Goal: Task Accomplishment & Management: Use online tool/utility

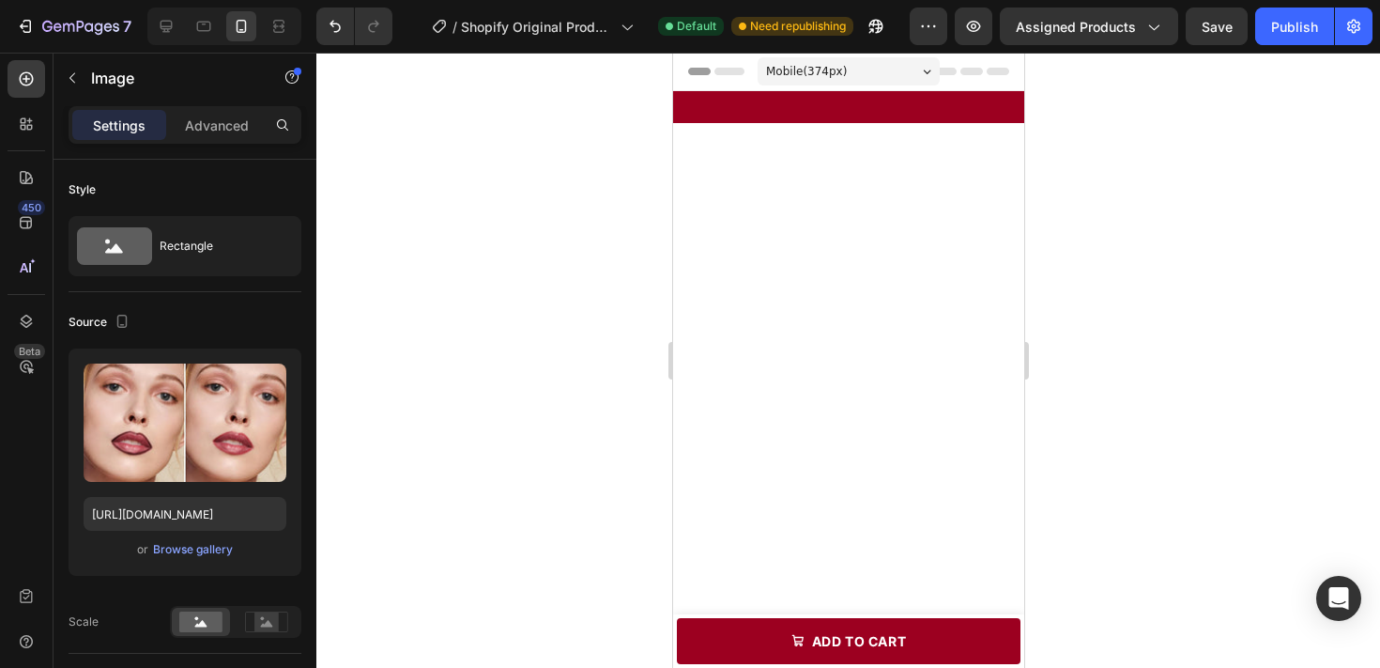
scroll to position [1166, 0]
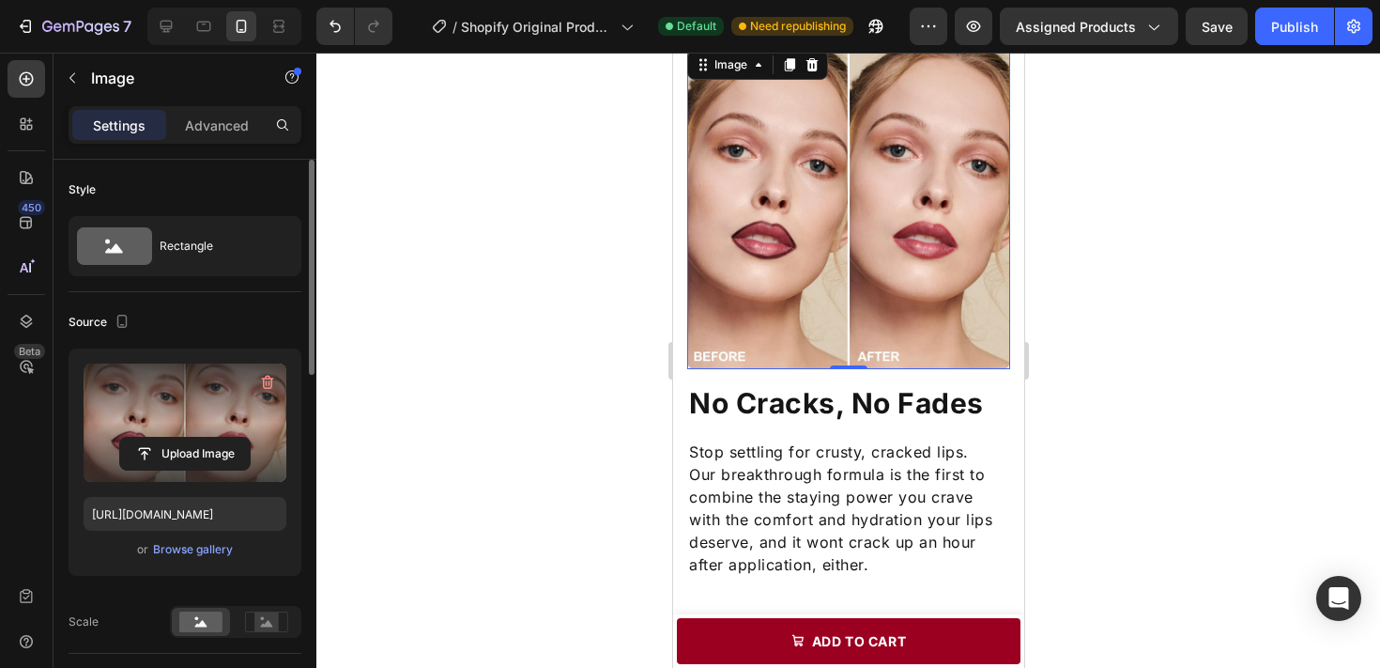
click at [256, 438] on div "Upload Image" at bounding box center [185, 454] width 203 height 34
click at [236, 398] on label at bounding box center [185, 422] width 203 height 118
click at [236, 438] on input "file" at bounding box center [185, 454] width 130 height 32
click at [249, 404] on label at bounding box center [185, 422] width 203 height 118
click at [249, 438] on input "file" at bounding box center [185, 454] width 130 height 32
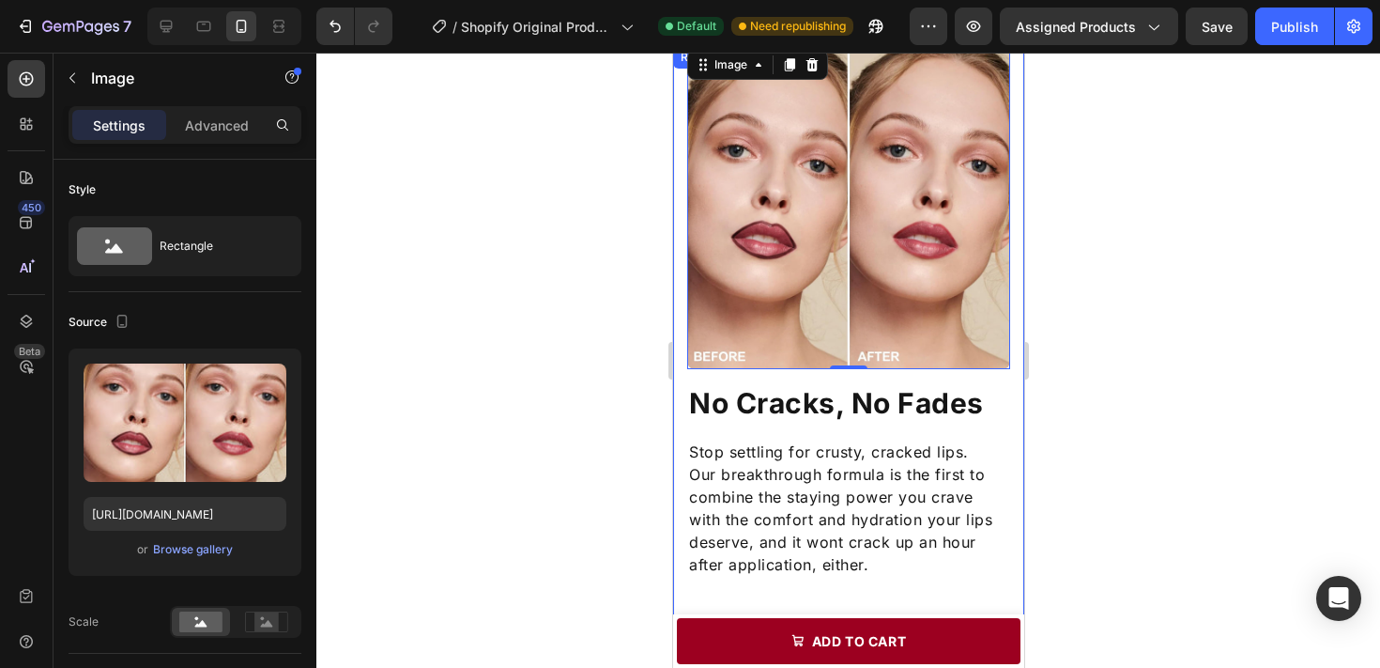
click at [1160, 423] on div at bounding box center [848, 360] width 1064 height 615
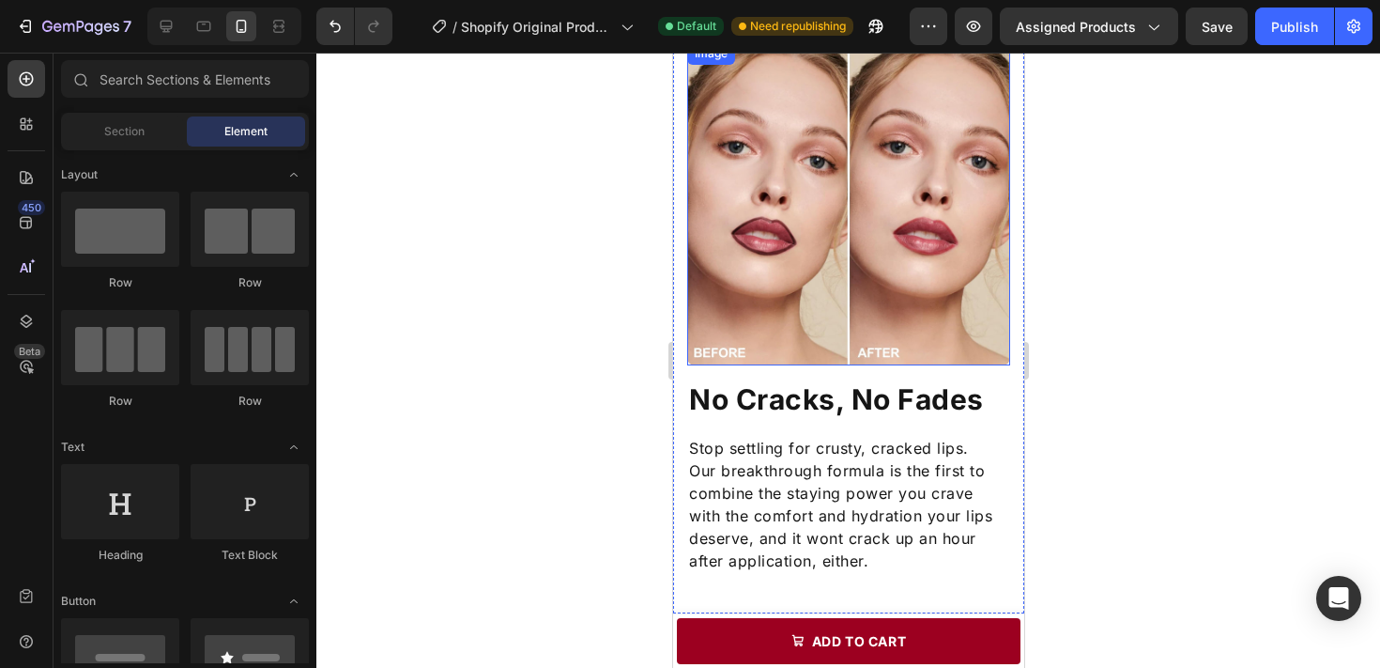
scroll to position [1114, 0]
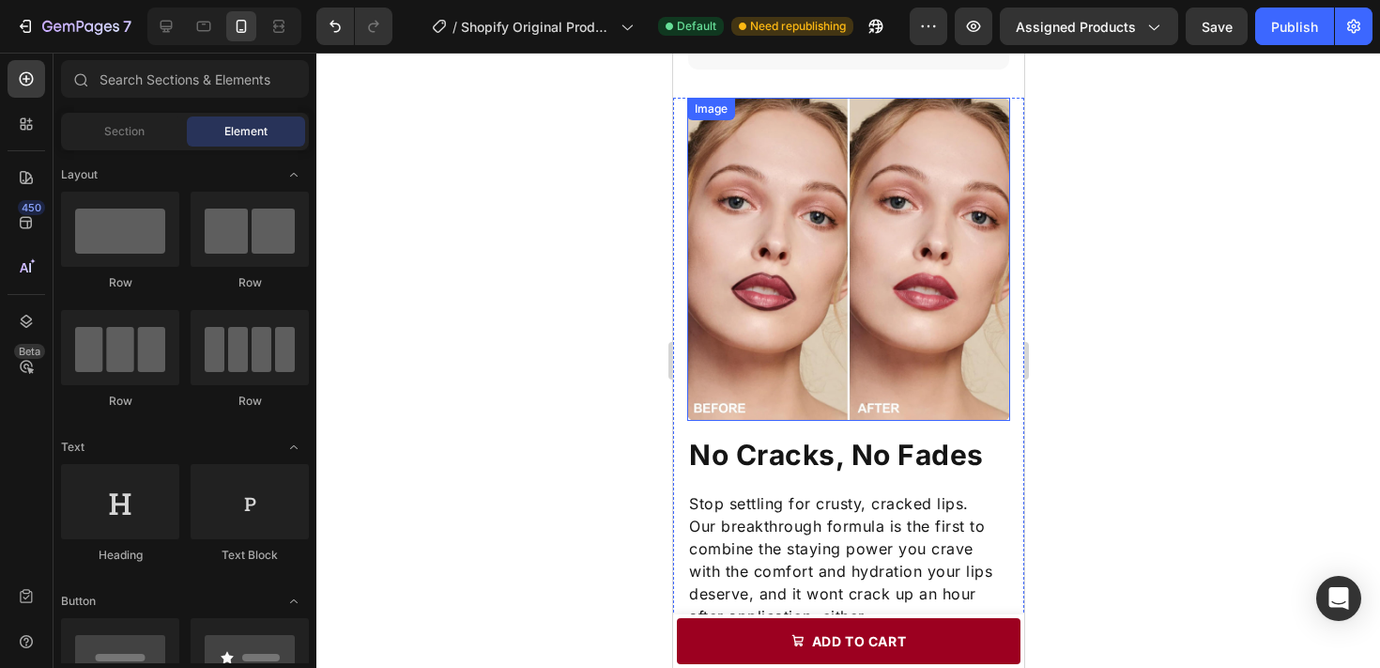
click at [922, 255] on img at bounding box center [847, 259] width 323 height 323
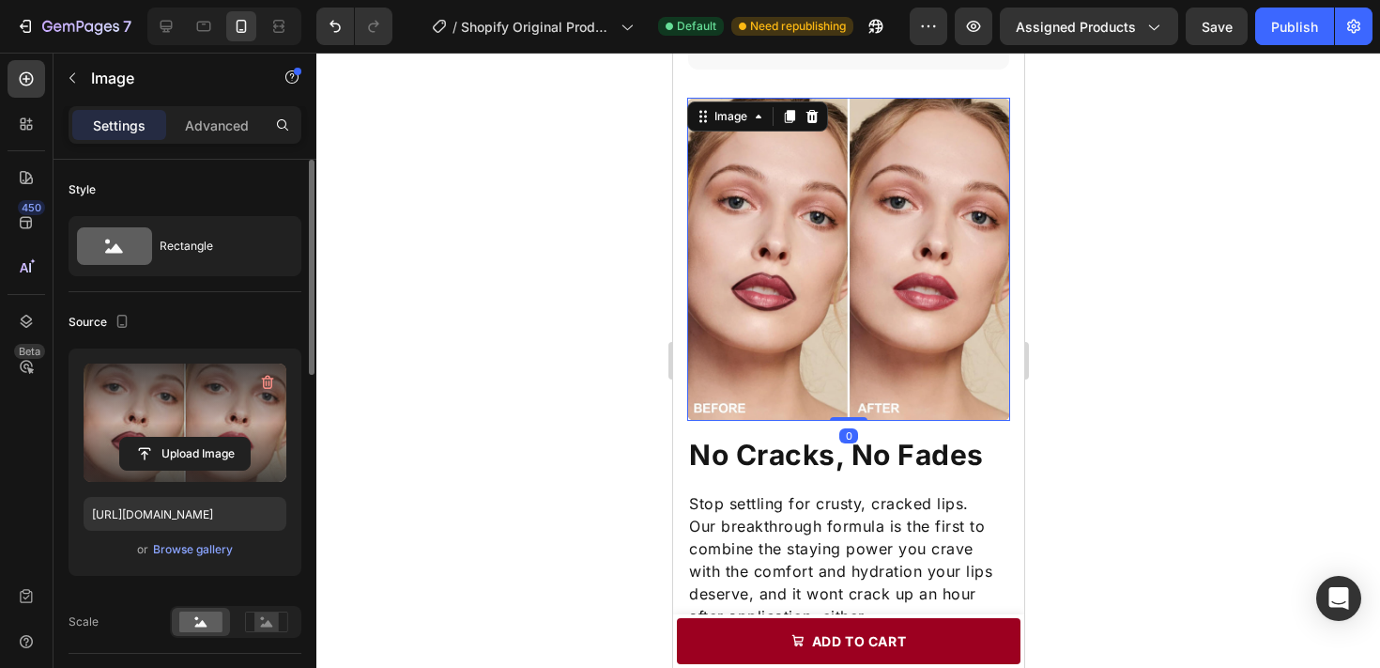
click at [222, 405] on label at bounding box center [185, 422] width 203 height 118
click at [222, 438] on input "file" at bounding box center [185, 454] width 130 height 32
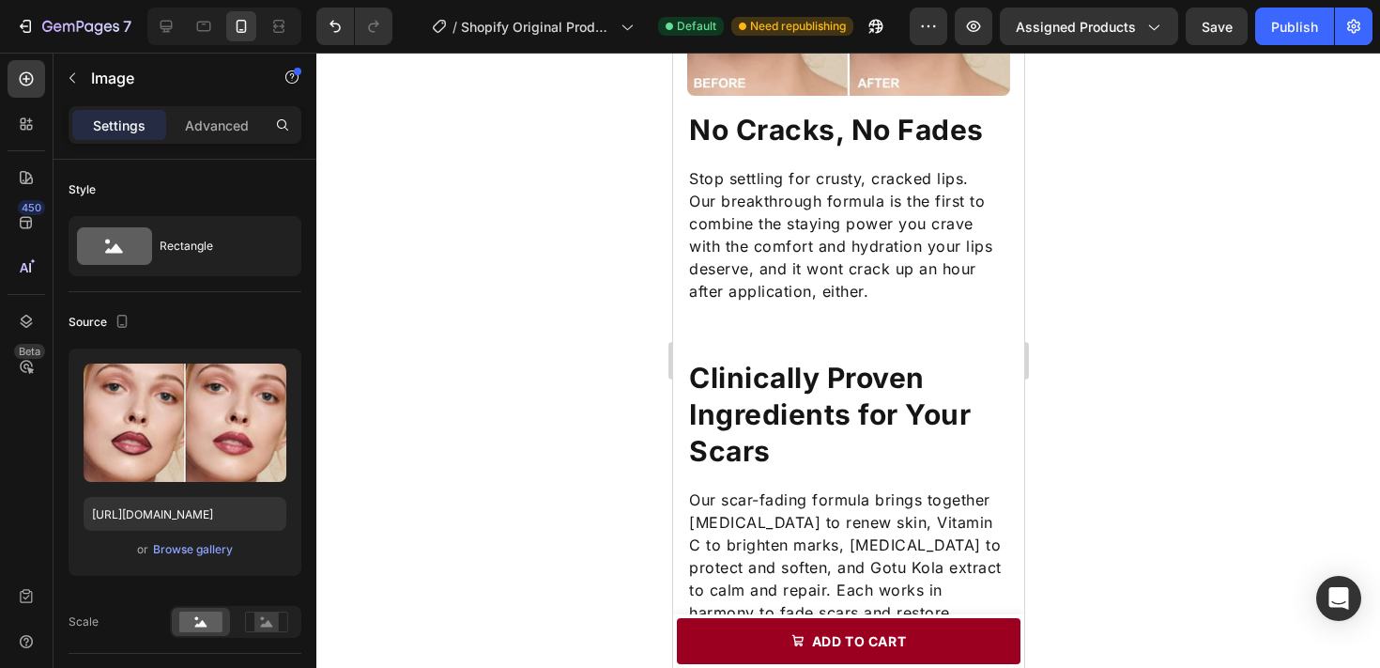
scroll to position [1438, 0]
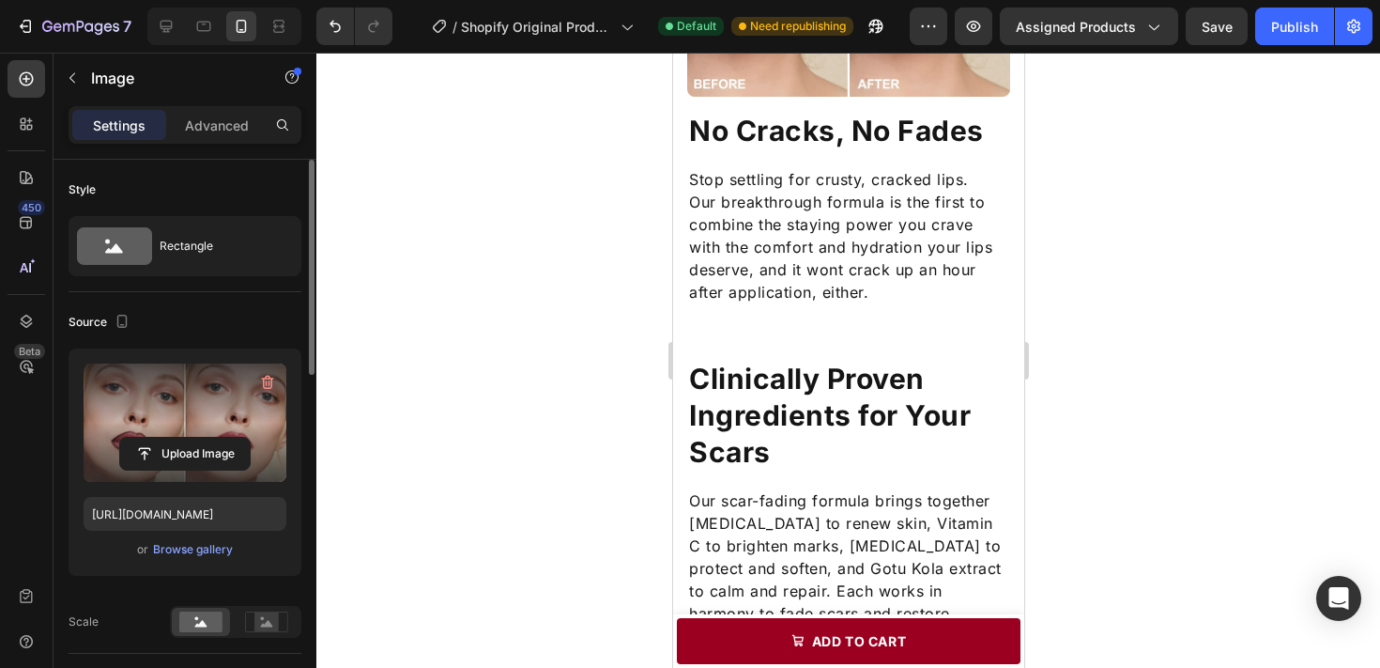
click at [140, 423] on label at bounding box center [185, 422] width 203 height 118
click at [140, 438] on input "file" at bounding box center [185, 454] width 130 height 32
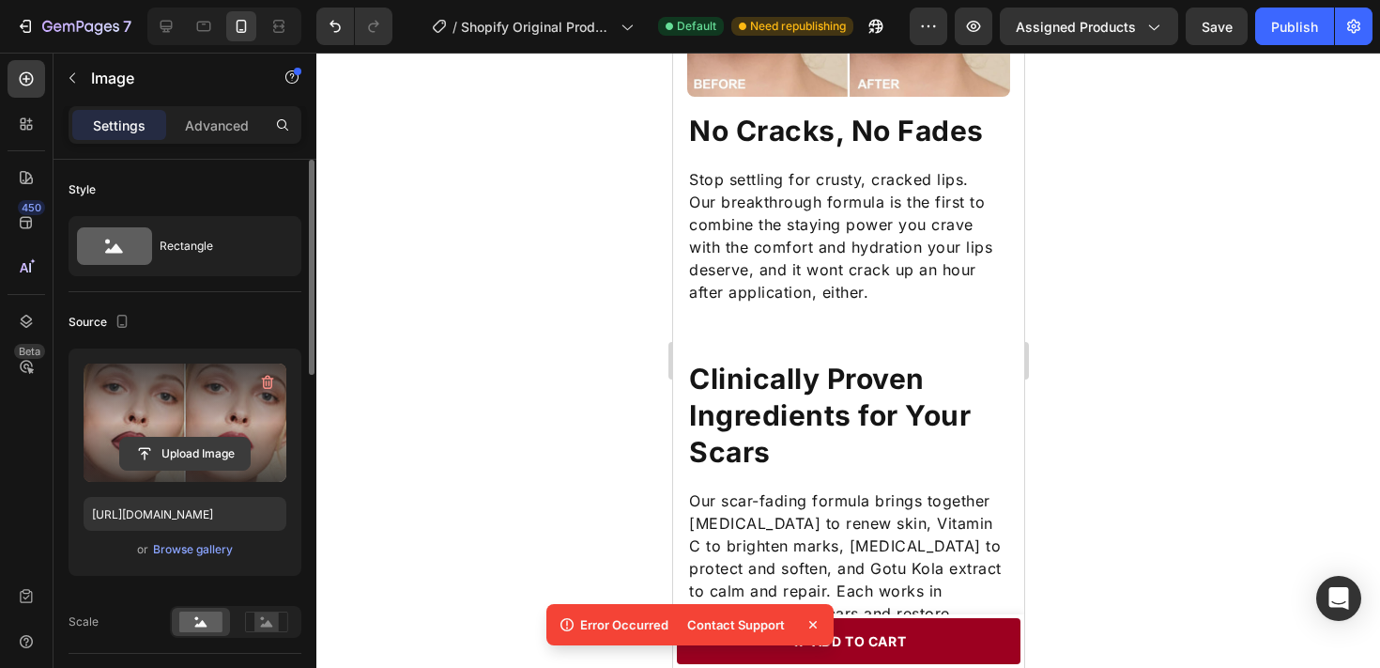
click at [238, 438] on input "file" at bounding box center [185, 454] width 130 height 32
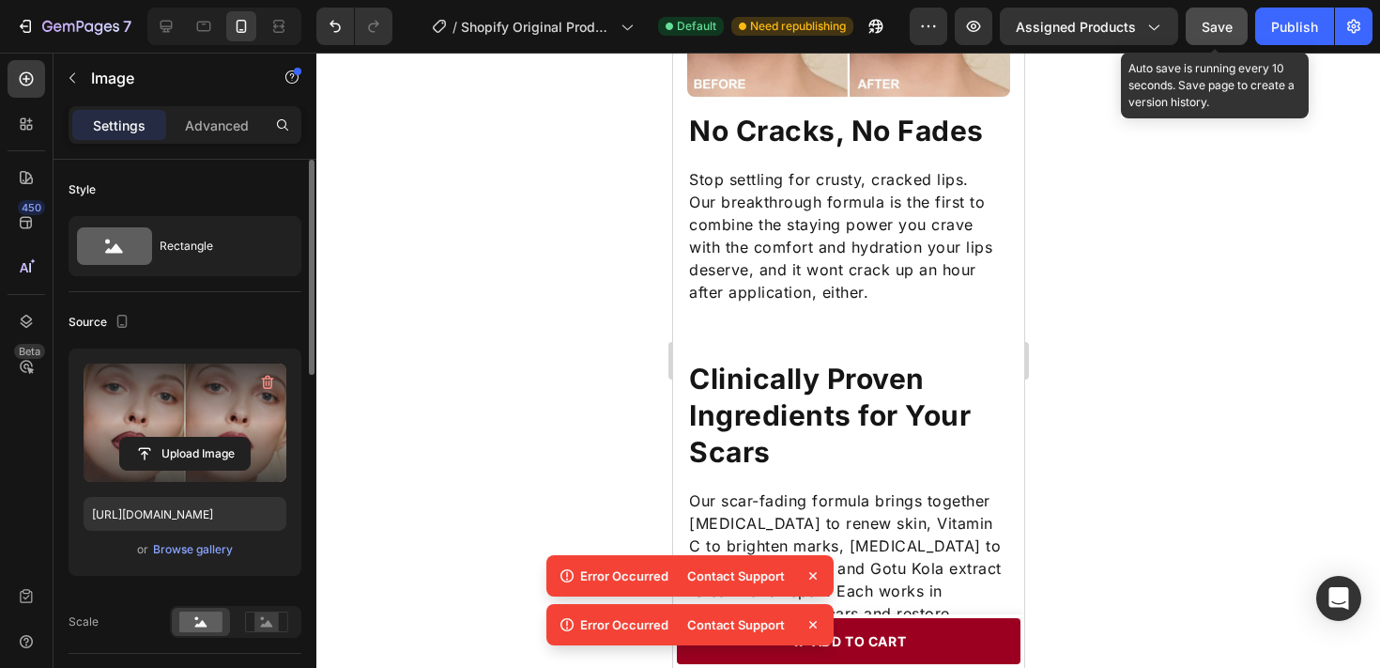
click at [1216, 19] on span "Save" at bounding box center [1217, 27] width 31 height 16
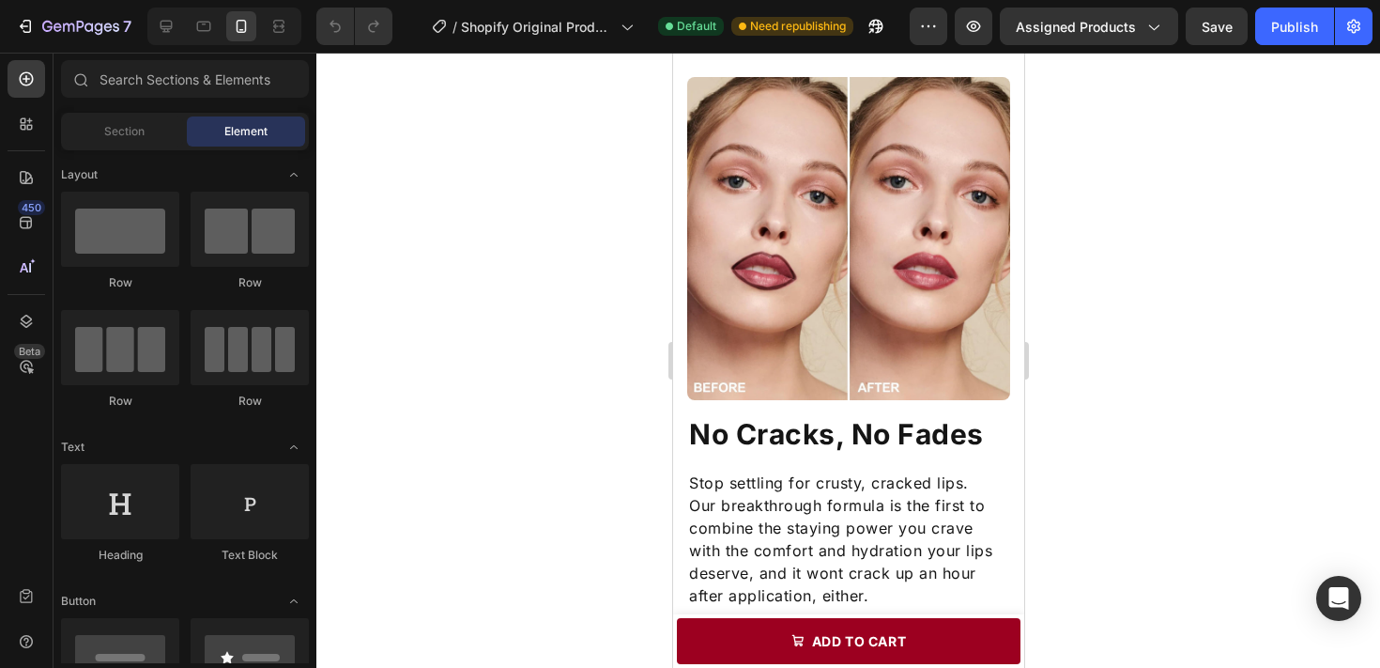
scroll to position [1138, 0]
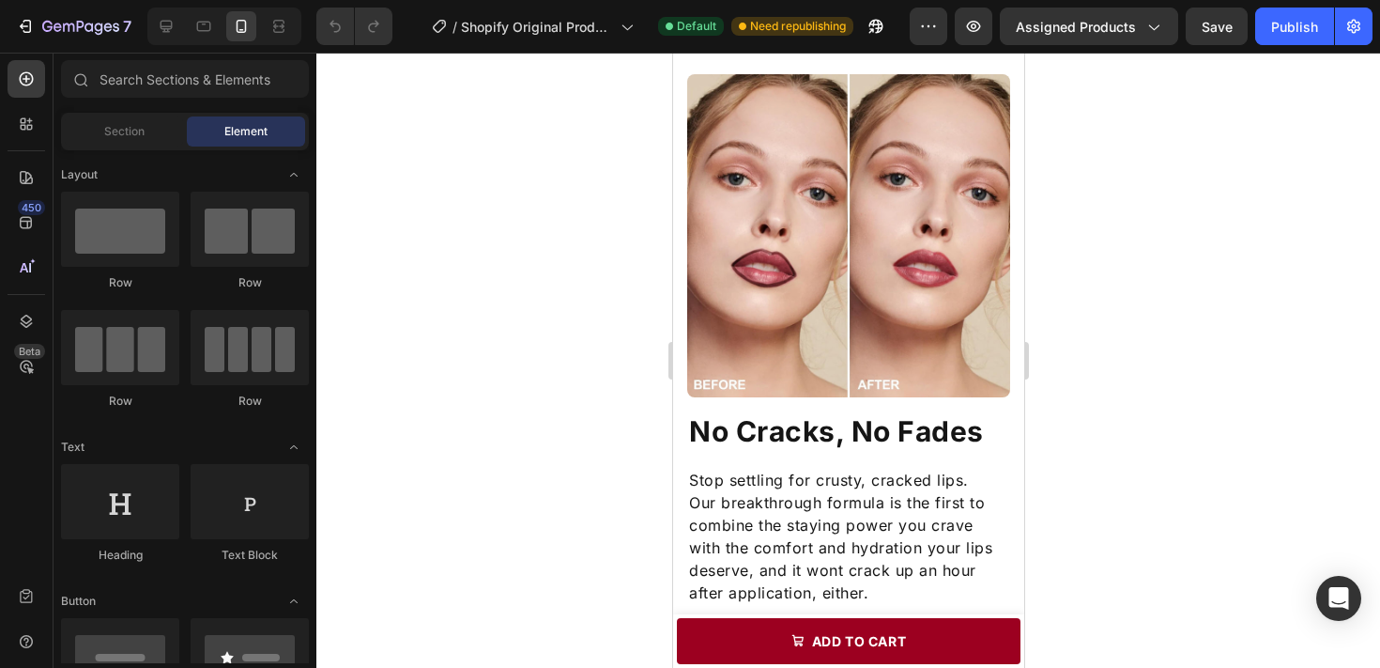
click at [790, 271] on img at bounding box center [847, 235] width 323 height 323
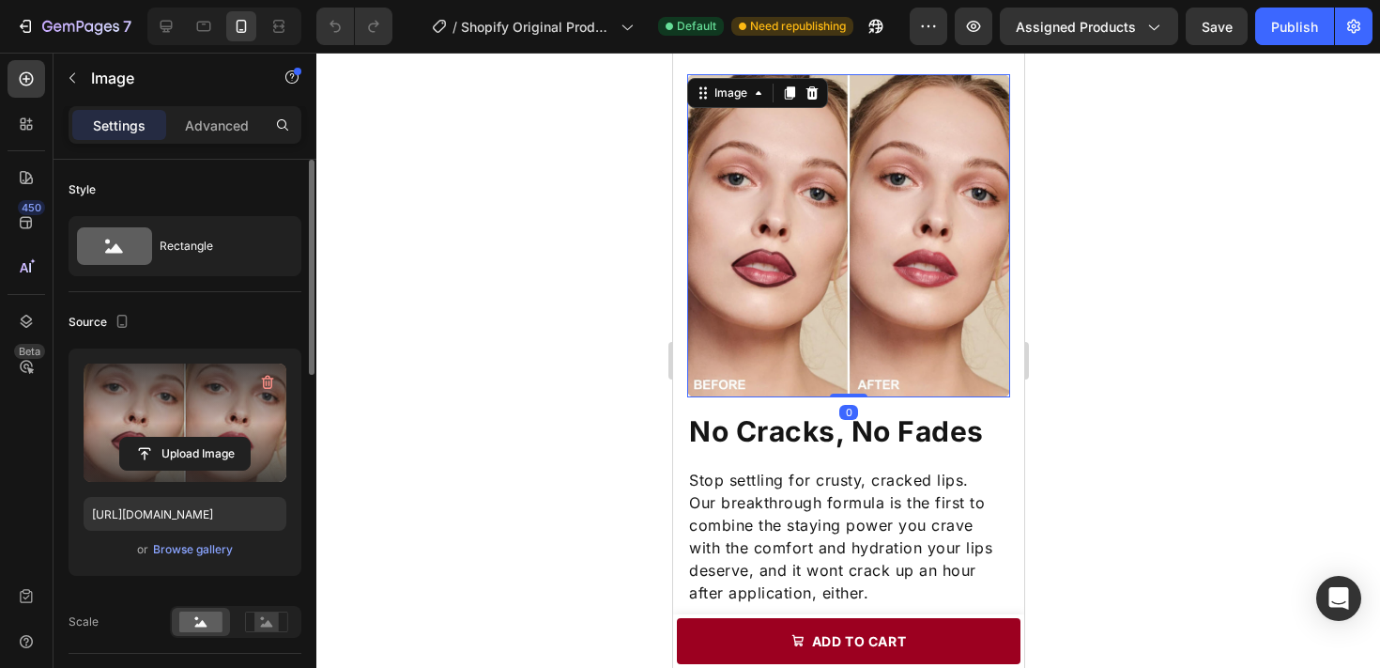
click at [160, 417] on label at bounding box center [185, 422] width 203 height 118
click at [160, 438] on input "file" at bounding box center [185, 454] width 130 height 32
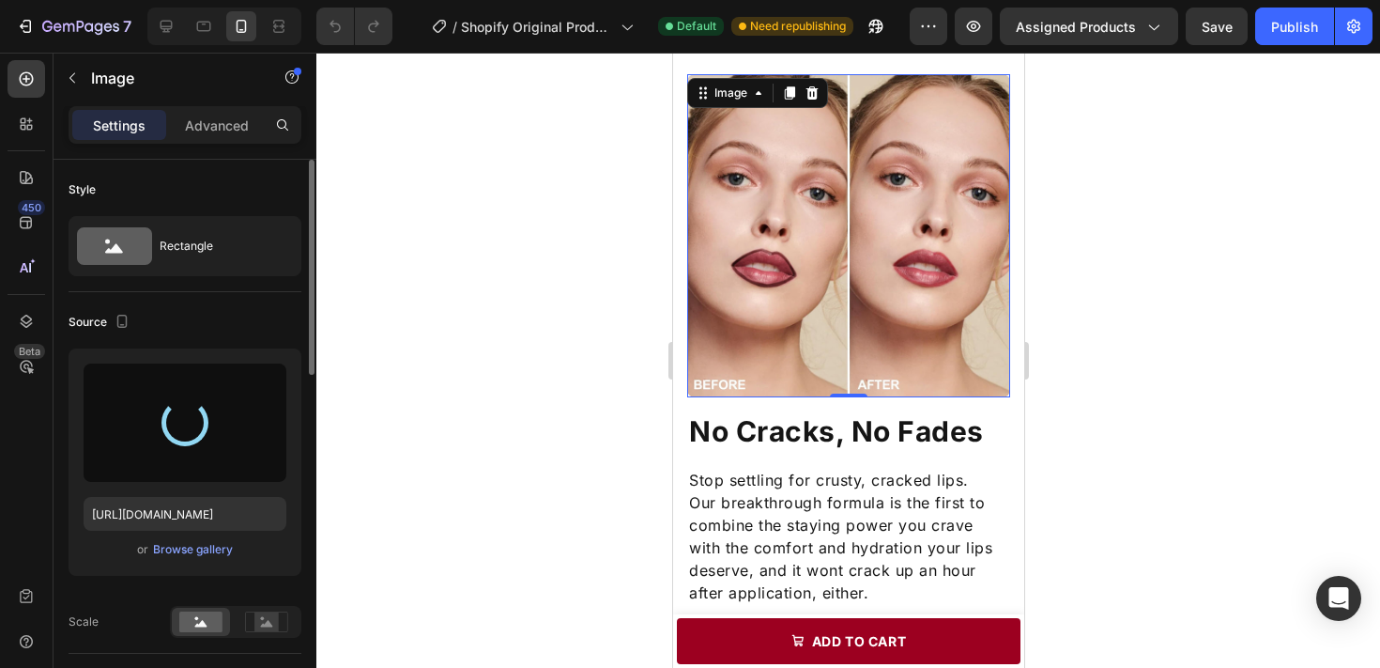
type input "https://cdn.shopify.com/s/files/1/0707/9480/5420/files/gempages_579725637963481…"
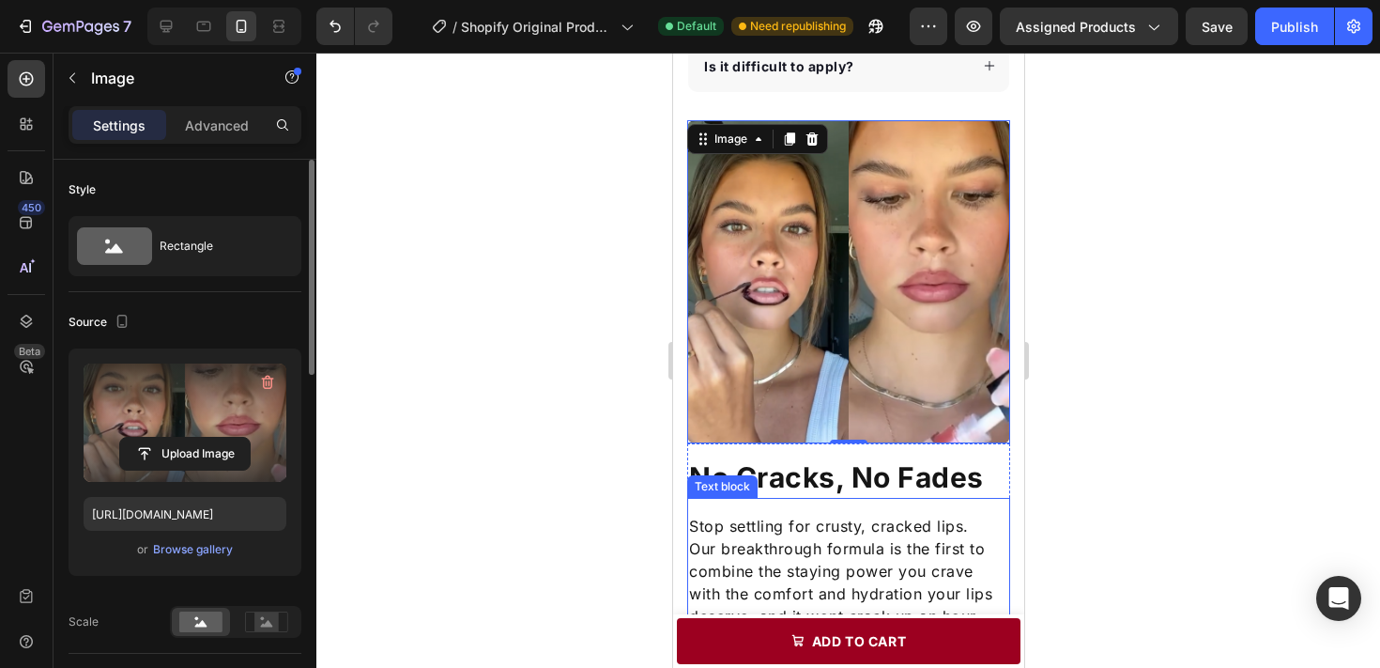
scroll to position [1090, 0]
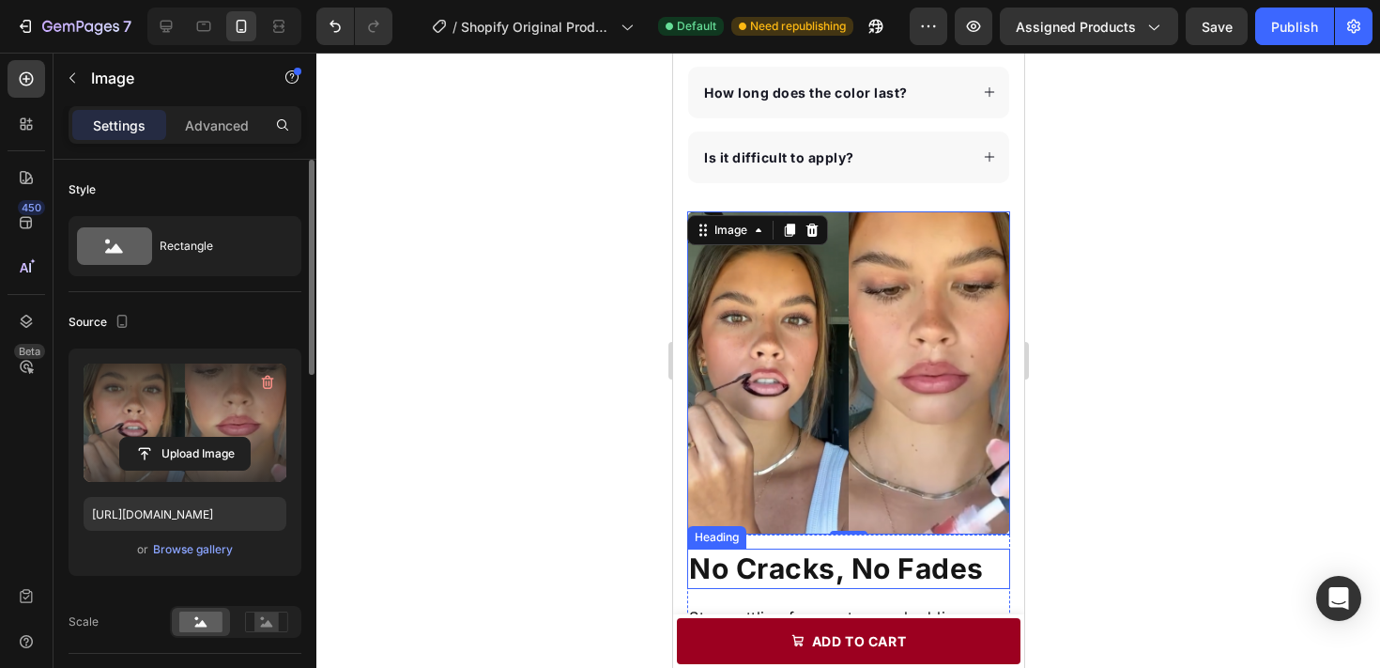
click at [947, 548] on h2 "No Cracks, No Fades" at bounding box center [847, 568] width 323 height 40
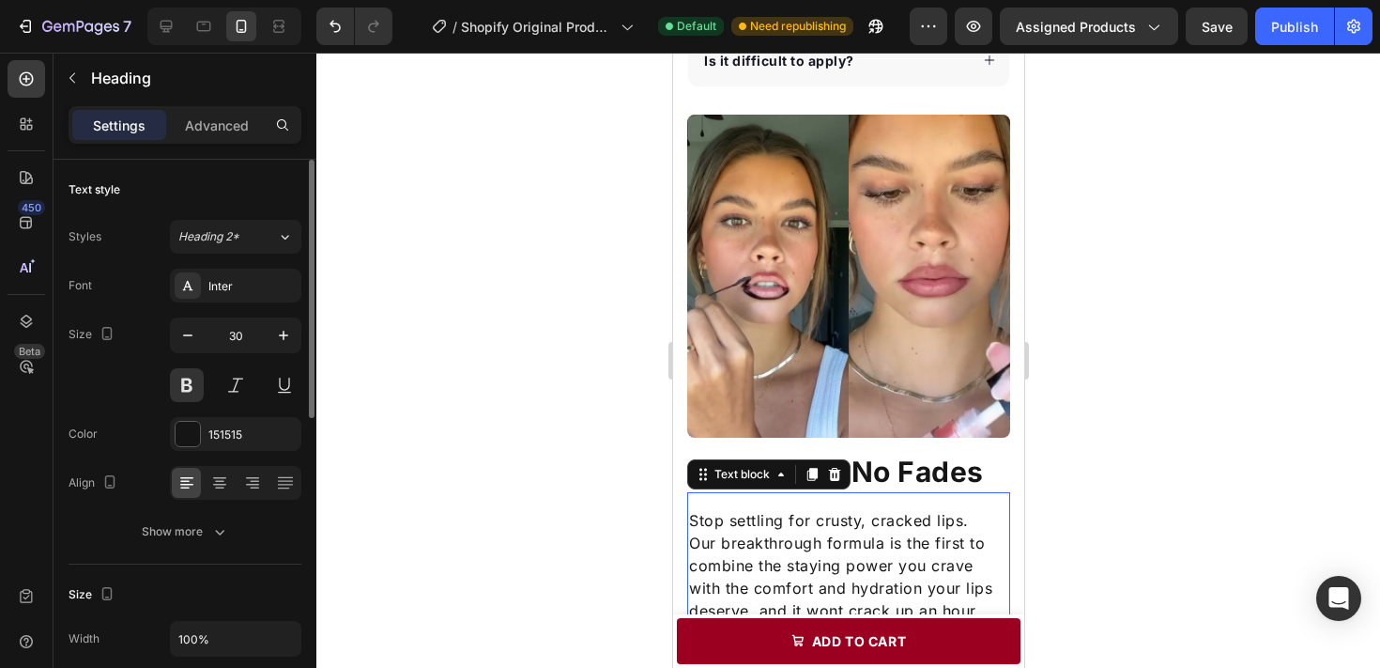
click at [946, 574] on p "Our breakthrough formula is the first to combine the staying power you crave wi…" at bounding box center [847, 587] width 319 height 113
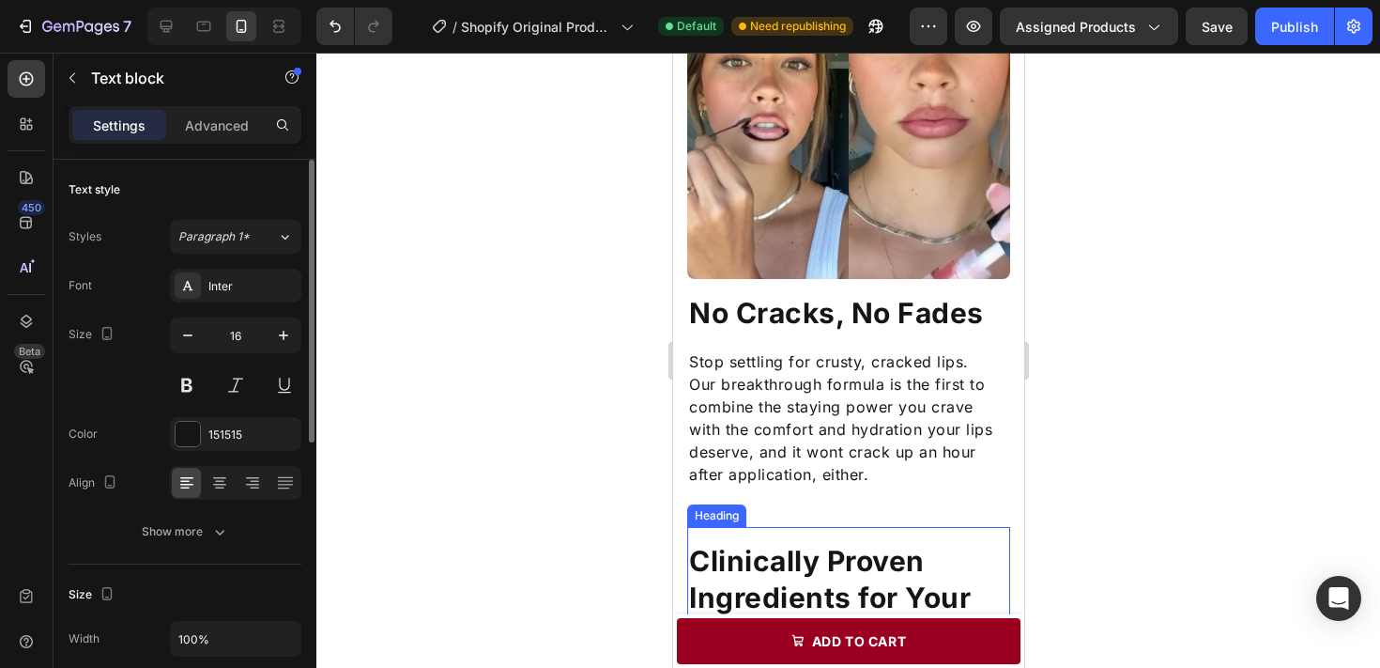
scroll to position [1263, 0]
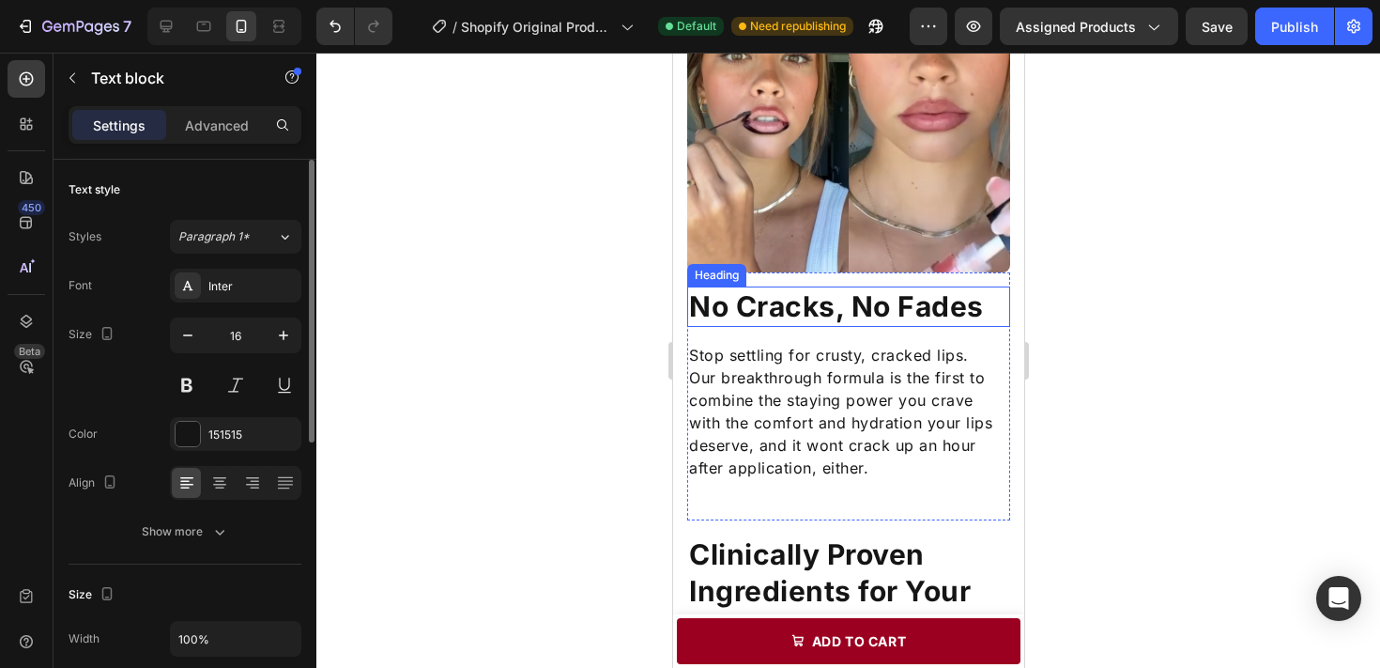
click at [885, 310] on h2 "No Cracks, No Fades" at bounding box center [847, 306] width 323 height 40
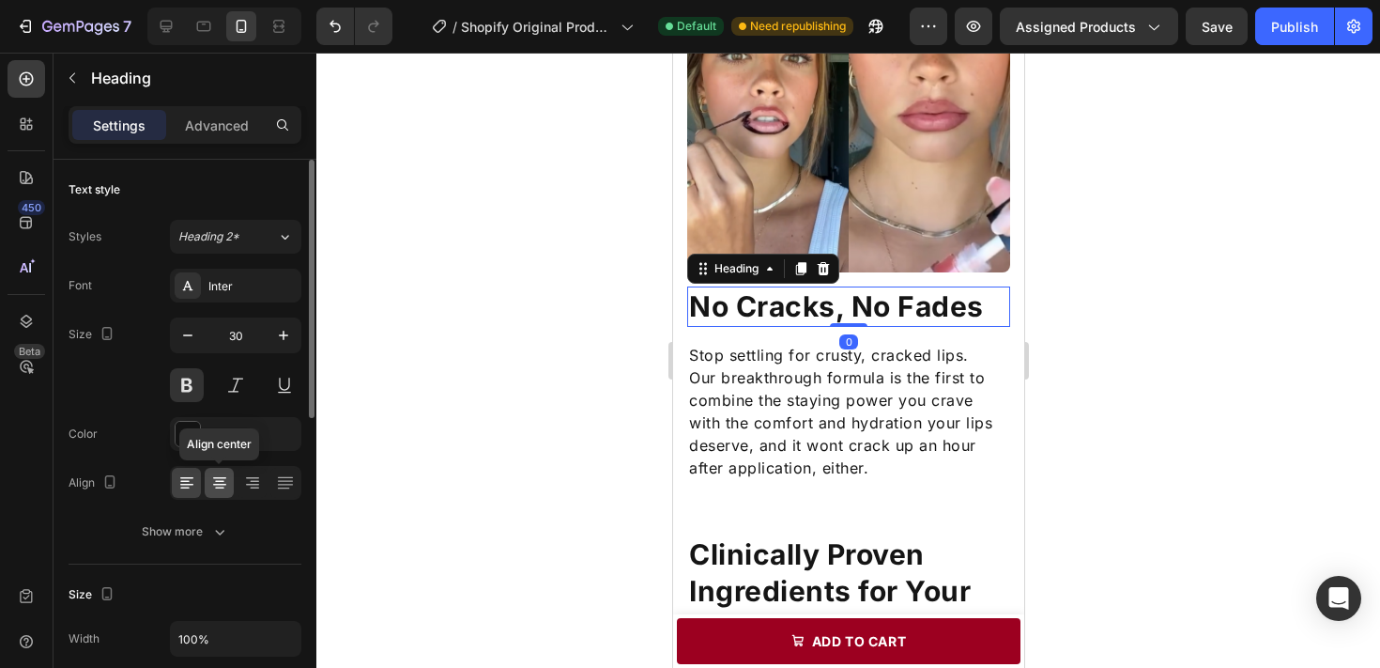
click at [215, 481] on icon at bounding box center [219, 482] width 9 height 2
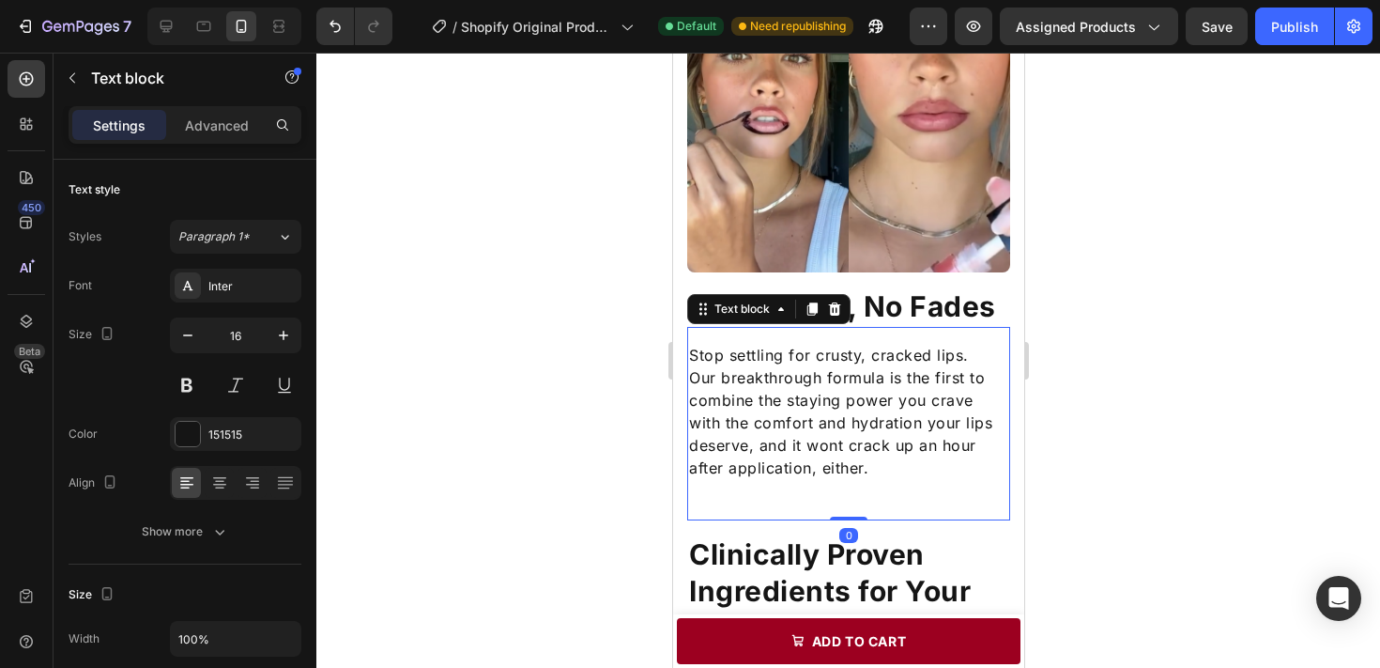
click at [782, 369] on p "Our breakthrough formula is the first to combine the staying power you crave wi…" at bounding box center [847, 422] width 319 height 113
click at [216, 488] on icon at bounding box center [219, 482] width 19 height 19
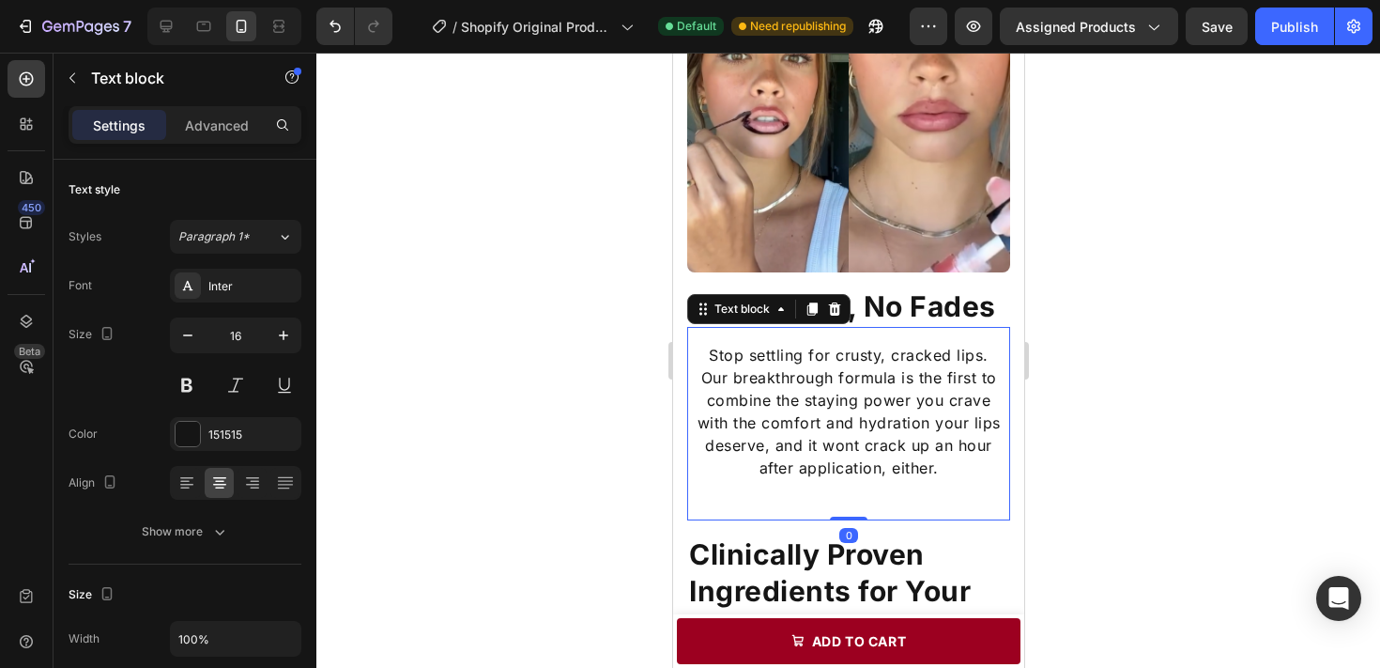
click at [1117, 405] on div at bounding box center [848, 360] width 1064 height 615
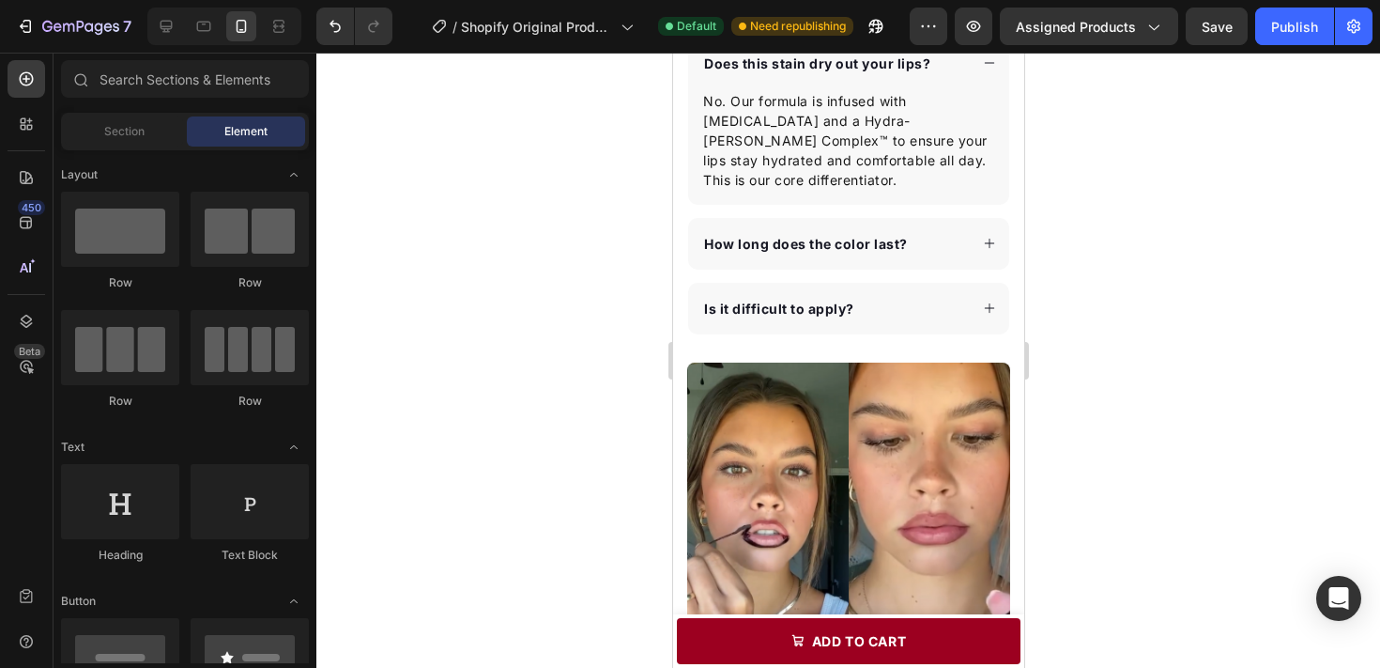
scroll to position [1211, 0]
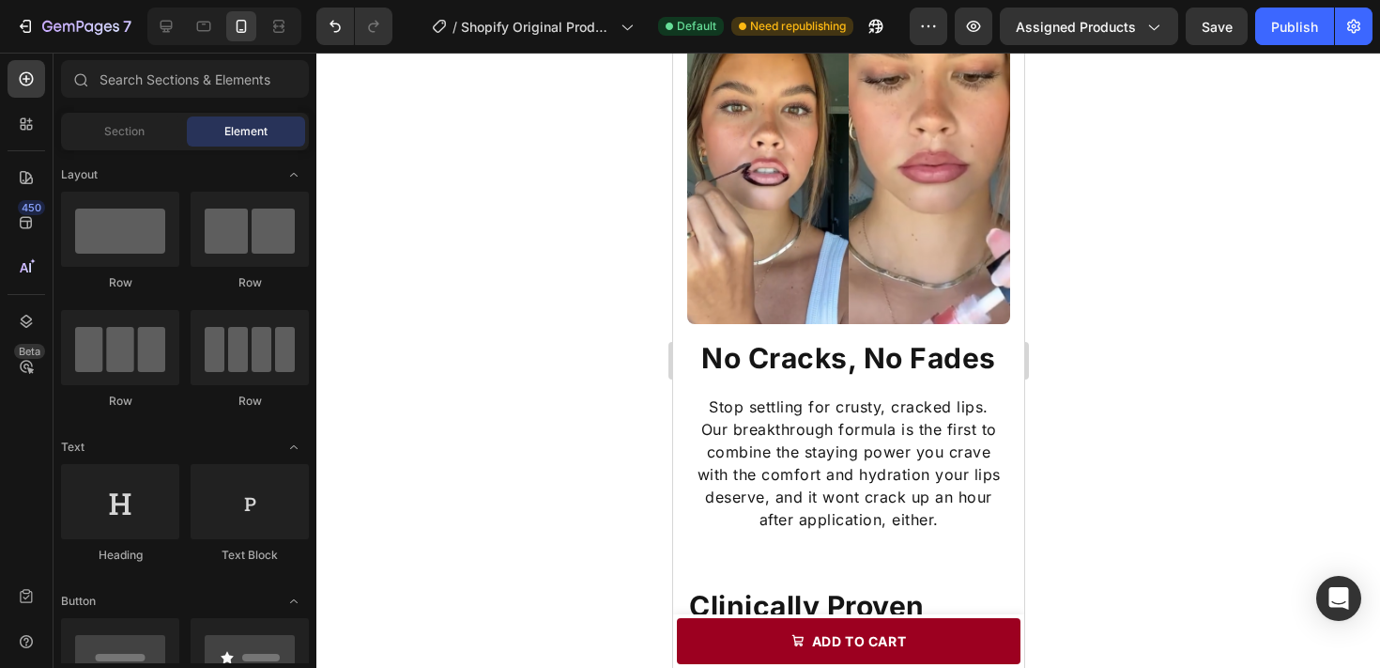
click at [1086, 437] on div at bounding box center [848, 360] width 1064 height 615
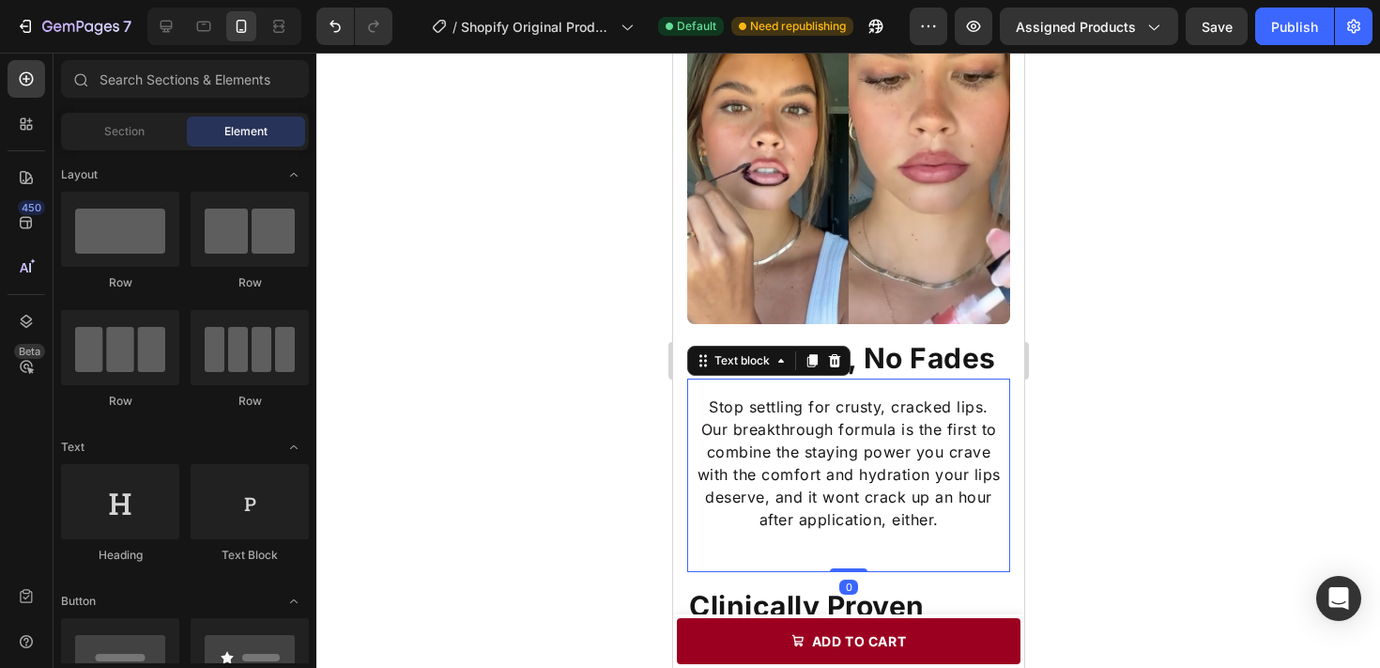
click at [895, 483] on p "Our breakthrough formula is the first to combine the staying power you crave wi…" at bounding box center [847, 474] width 319 height 113
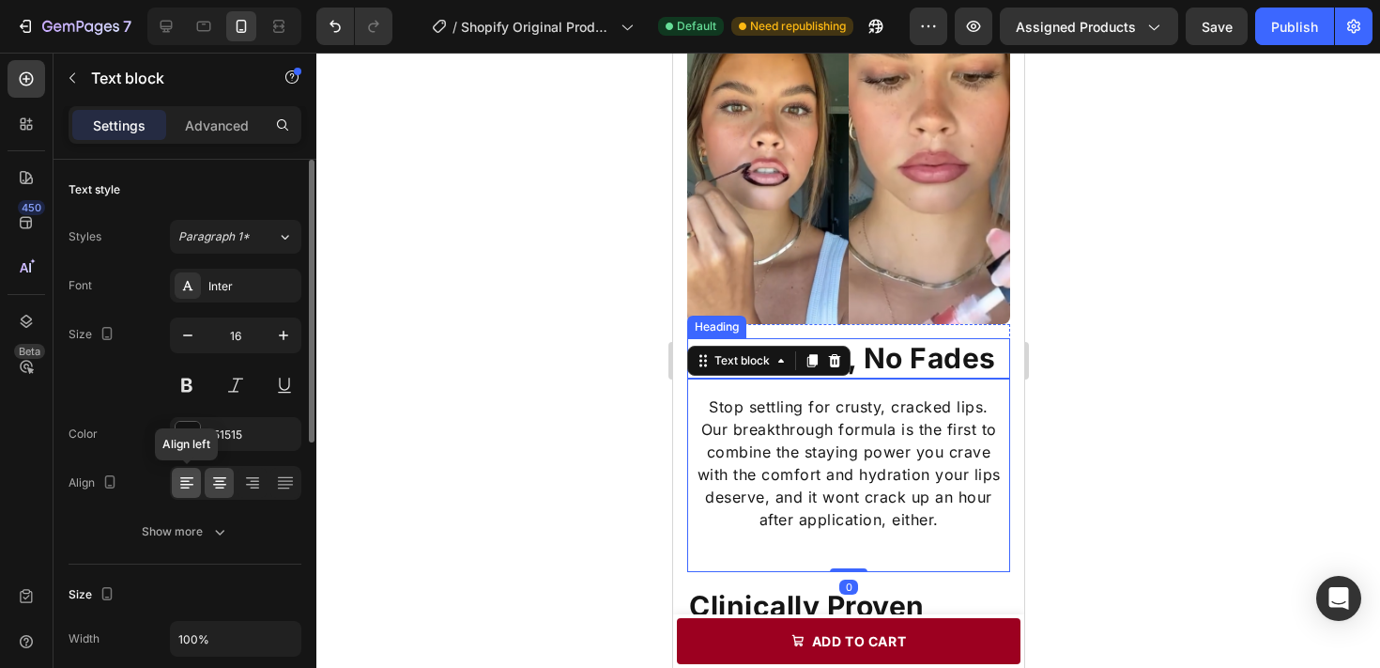
click at [186, 474] on icon at bounding box center [186, 482] width 19 height 19
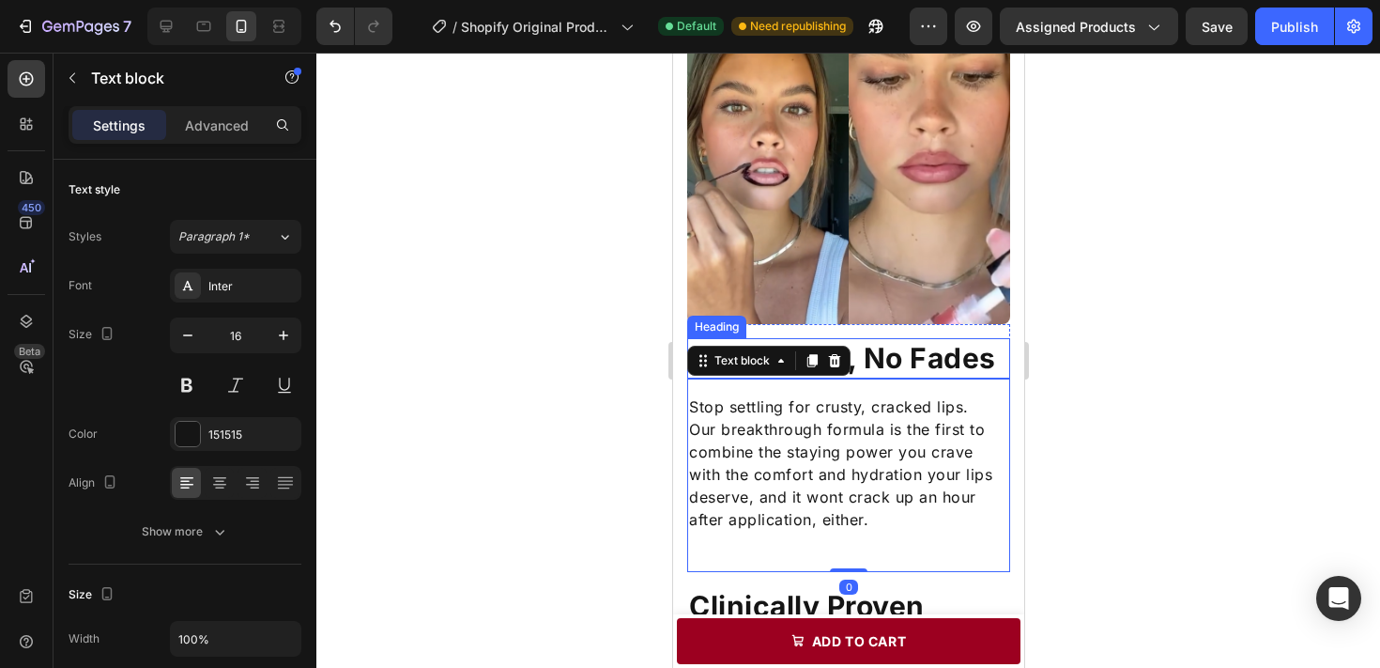
click at [518, 410] on div at bounding box center [848, 360] width 1064 height 615
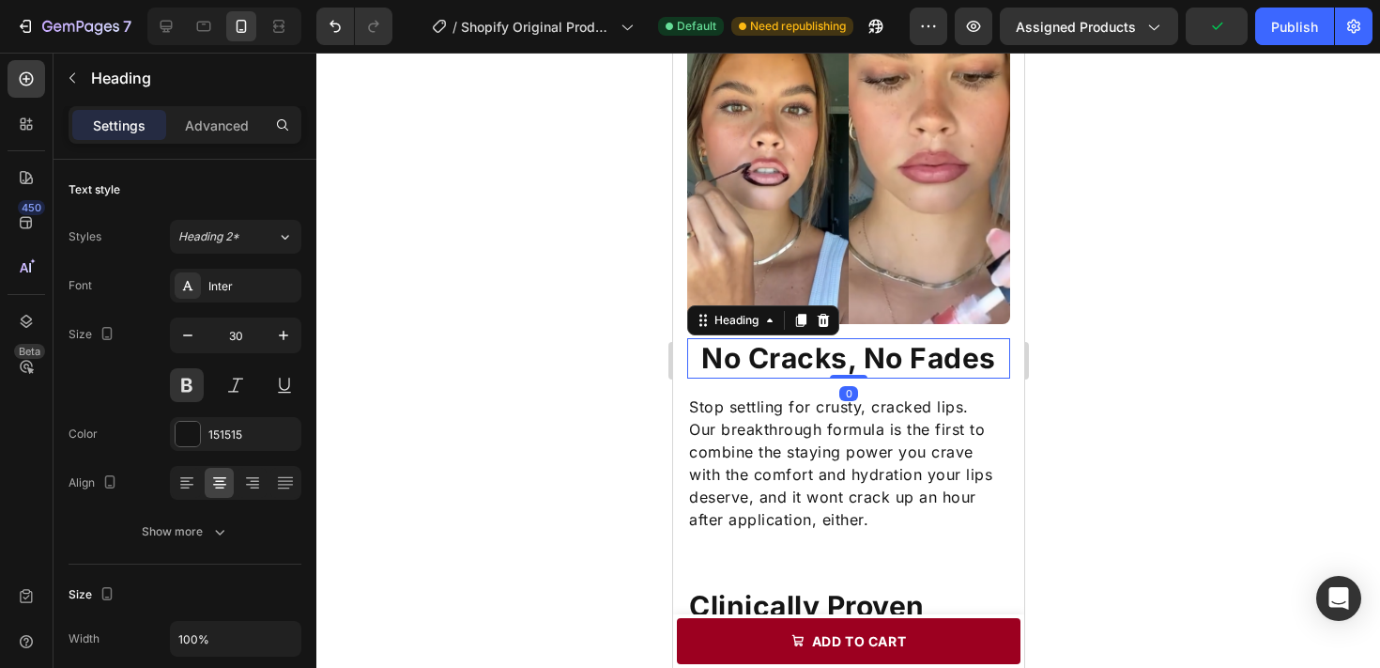
click at [878, 363] on h2 "No Cracks, No Fades" at bounding box center [847, 358] width 323 height 40
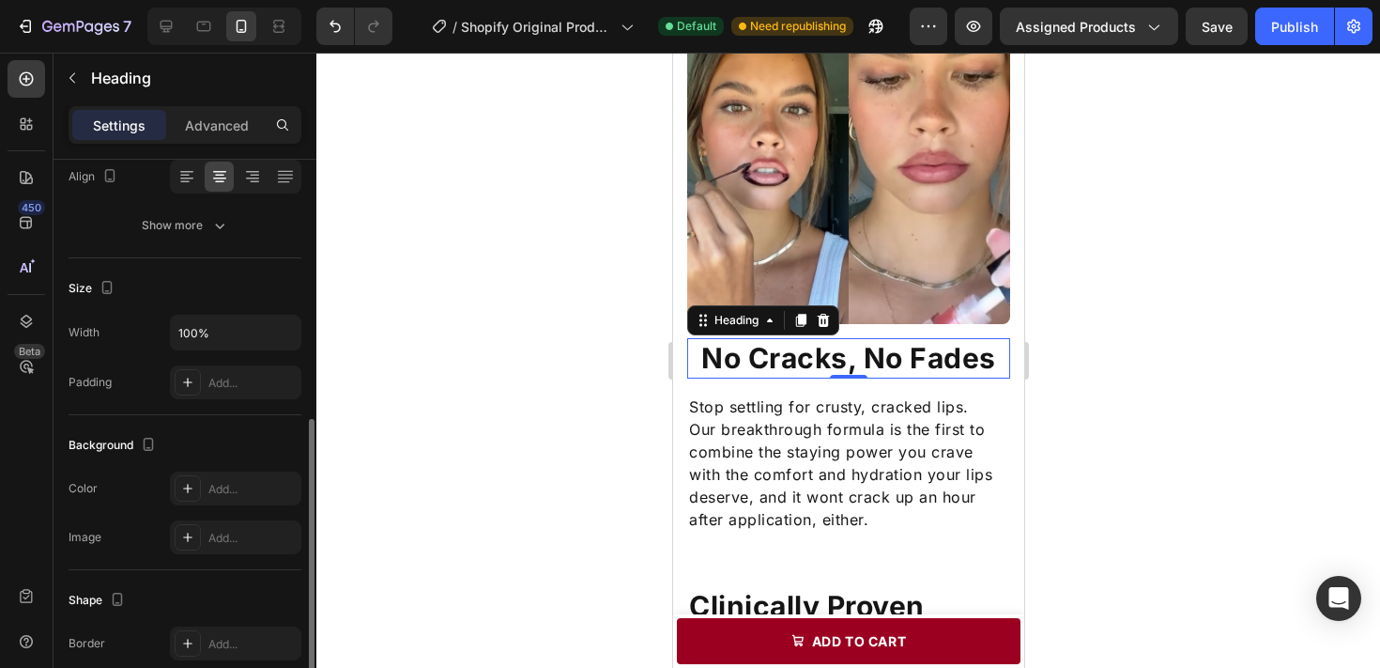
scroll to position [448, 0]
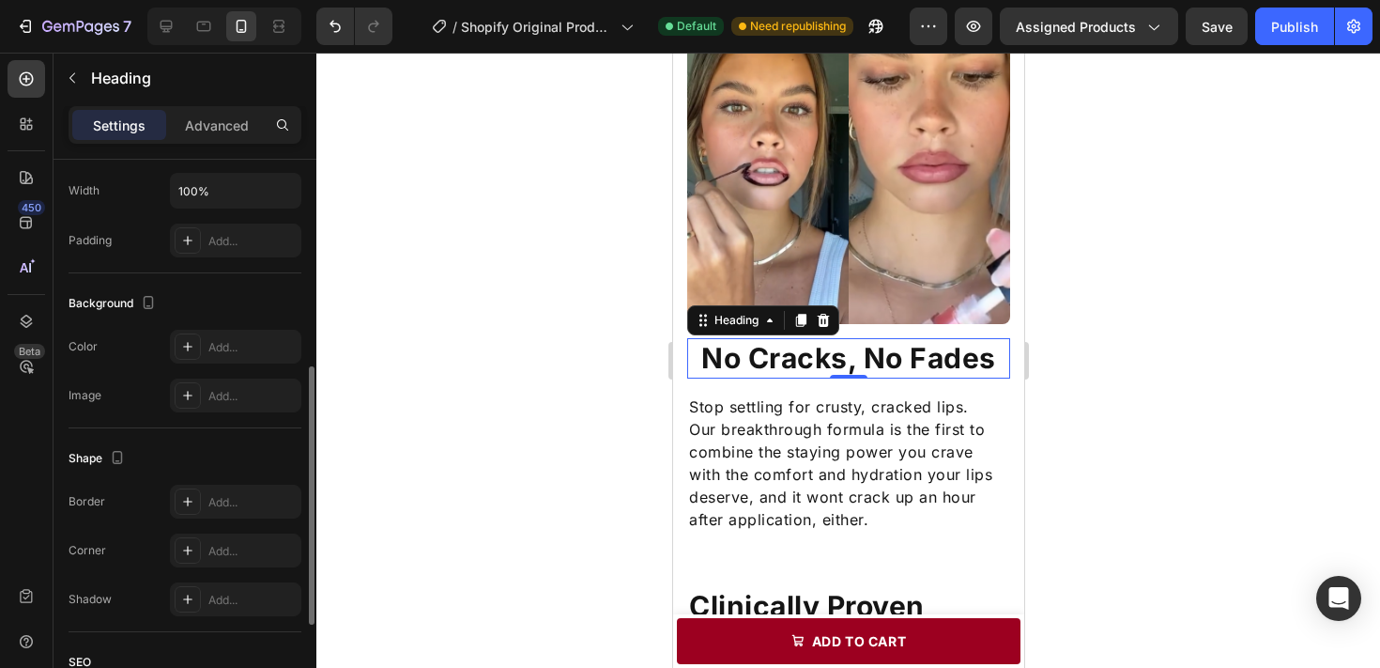
click at [211, 144] on div "Settings Advanced" at bounding box center [185, 133] width 263 height 54
click at [211, 143] on div "Settings Advanced" at bounding box center [185, 125] width 233 height 38
click at [211, 137] on div "Advanced" at bounding box center [217, 125] width 94 height 30
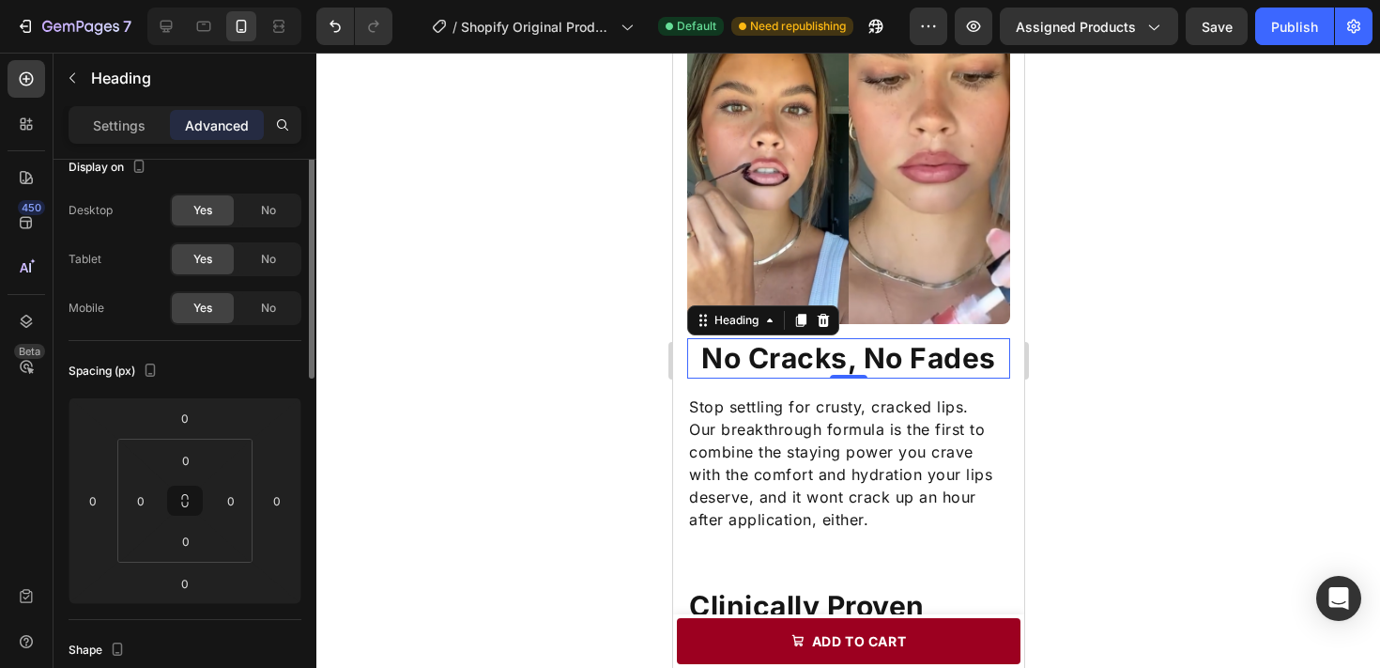
scroll to position [0, 0]
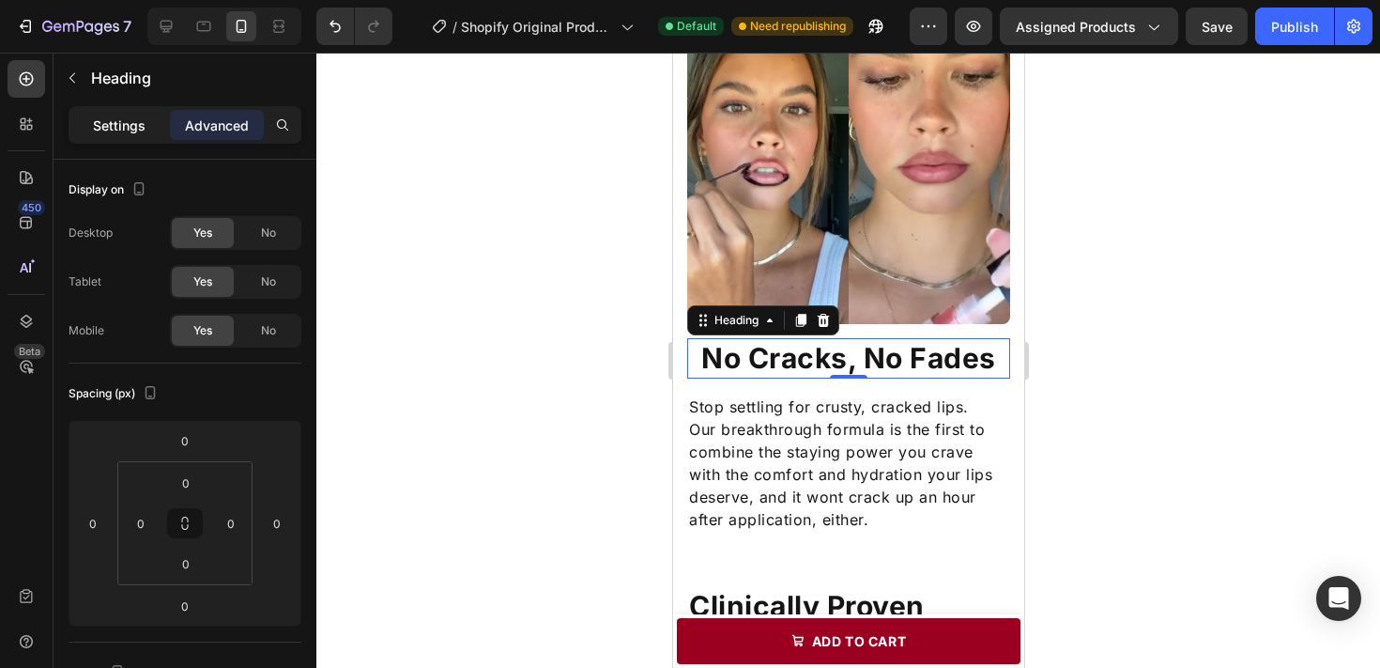
click at [149, 119] on div "Settings" at bounding box center [119, 125] width 94 height 30
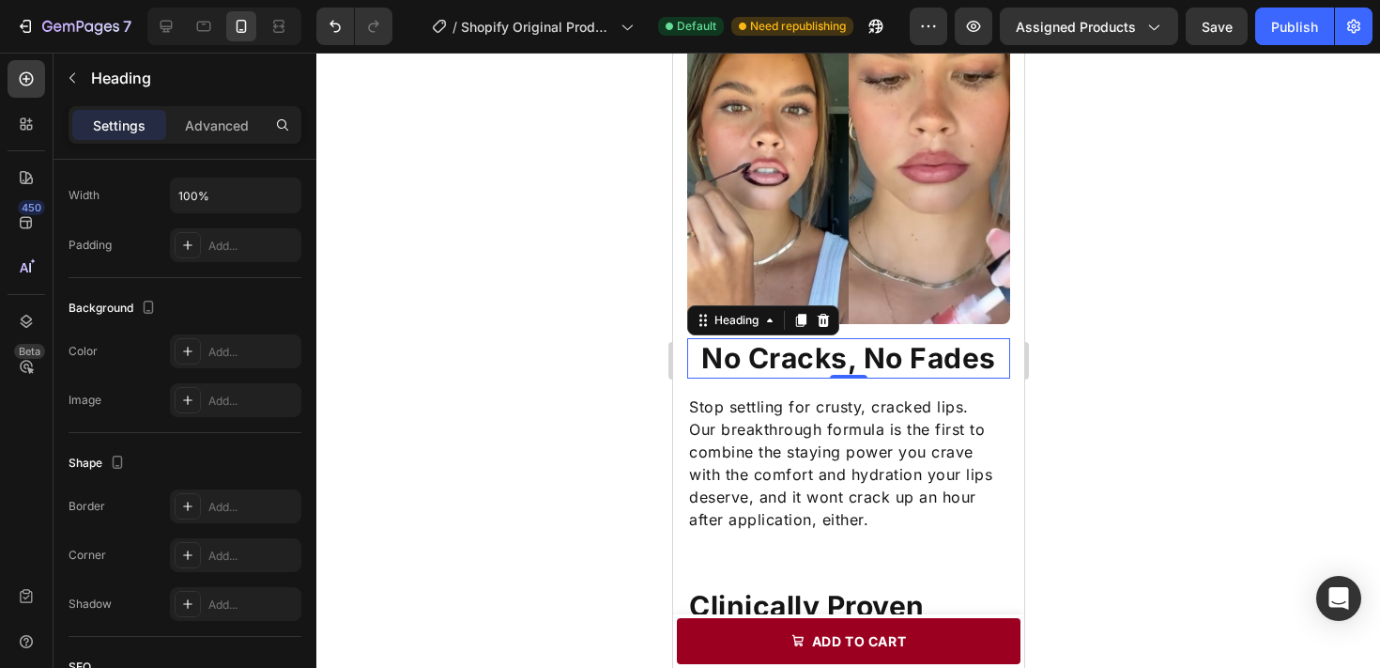
scroll to position [657, 0]
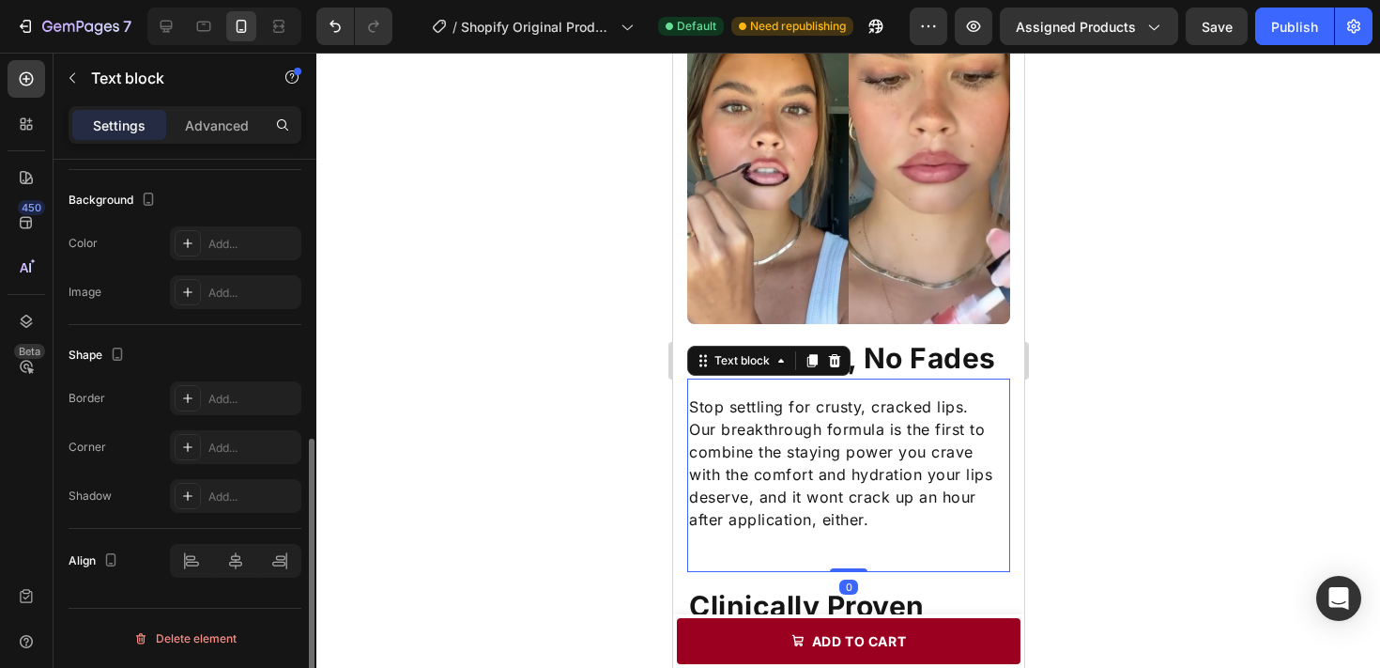
click at [842, 495] on p "Our breakthrough formula is the first to combine the staying power you crave wi…" at bounding box center [847, 474] width 319 height 113
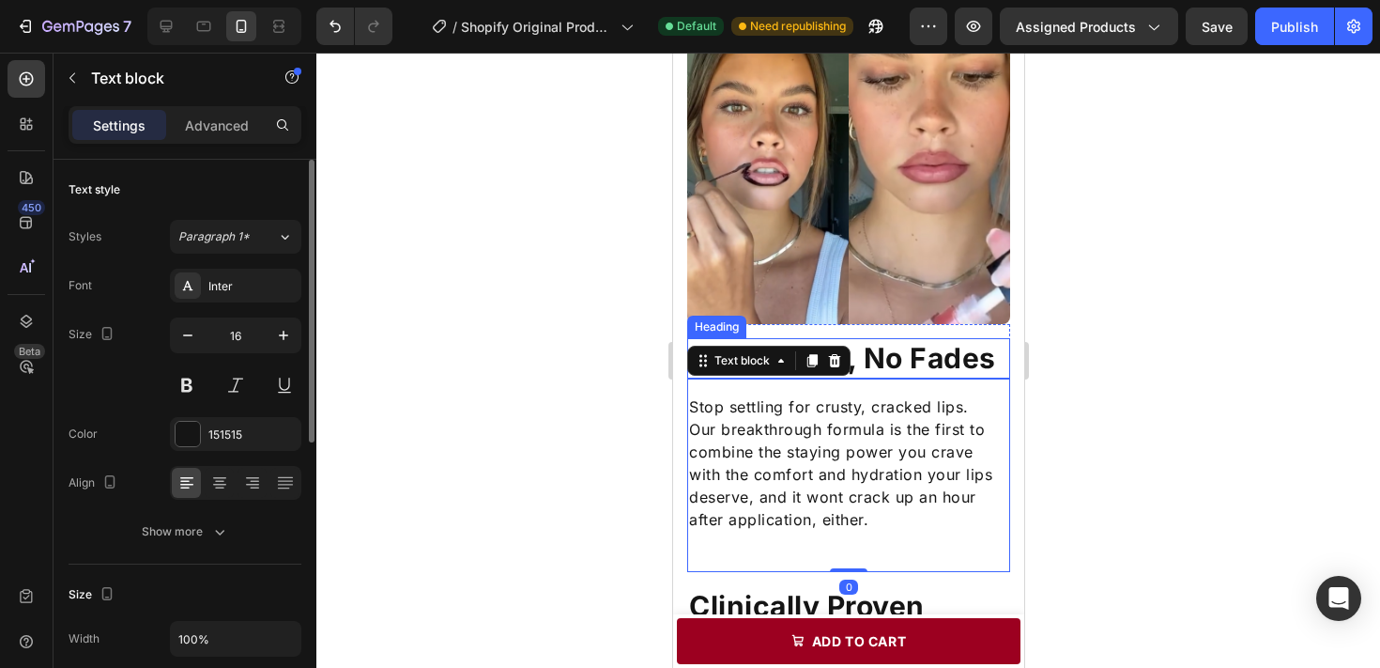
click at [975, 361] on h2 "No Cracks, No Fades" at bounding box center [847, 358] width 323 height 40
click at [724, 441] on p "Our breakthrough formula is the first to combine the staying power you crave wi…" at bounding box center [847, 474] width 319 height 113
click at [1118, 459] on div at bounding box center [848, 360] width 1064 height 615
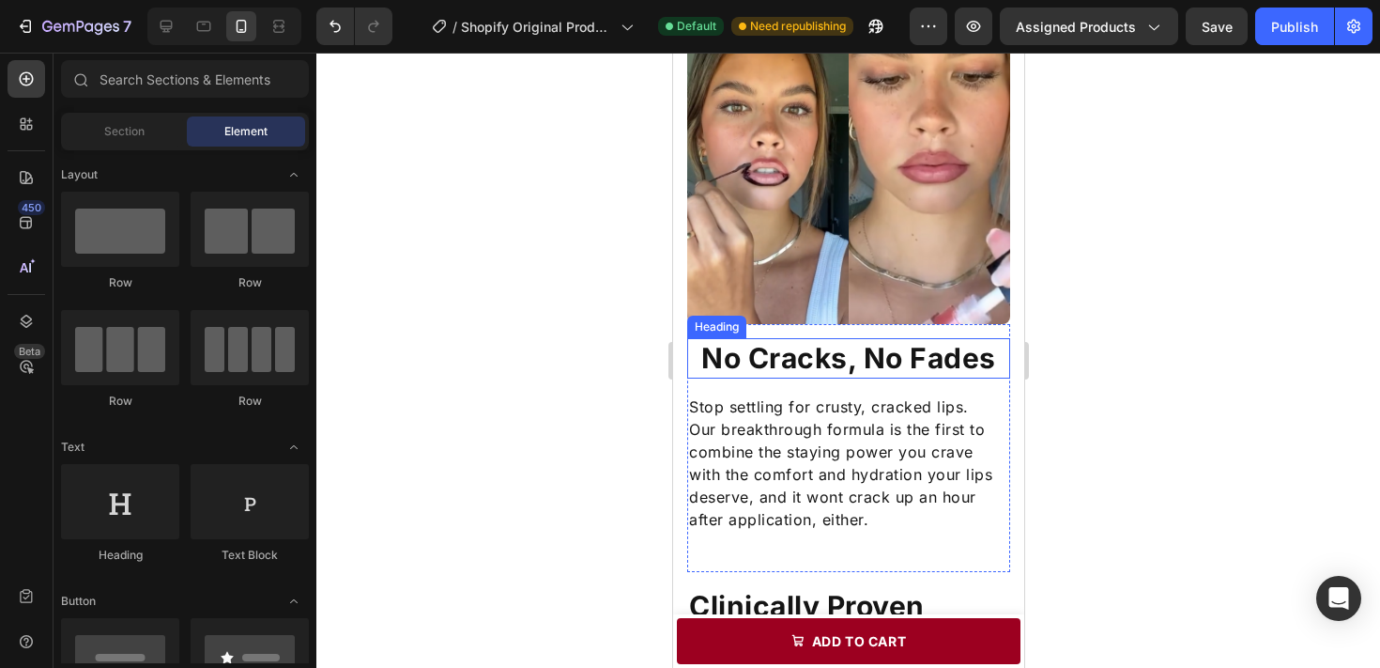
click at [950, 351] on h2 "No Cracks, No Fades" at bounding box center [847, 358] width 323 height 40
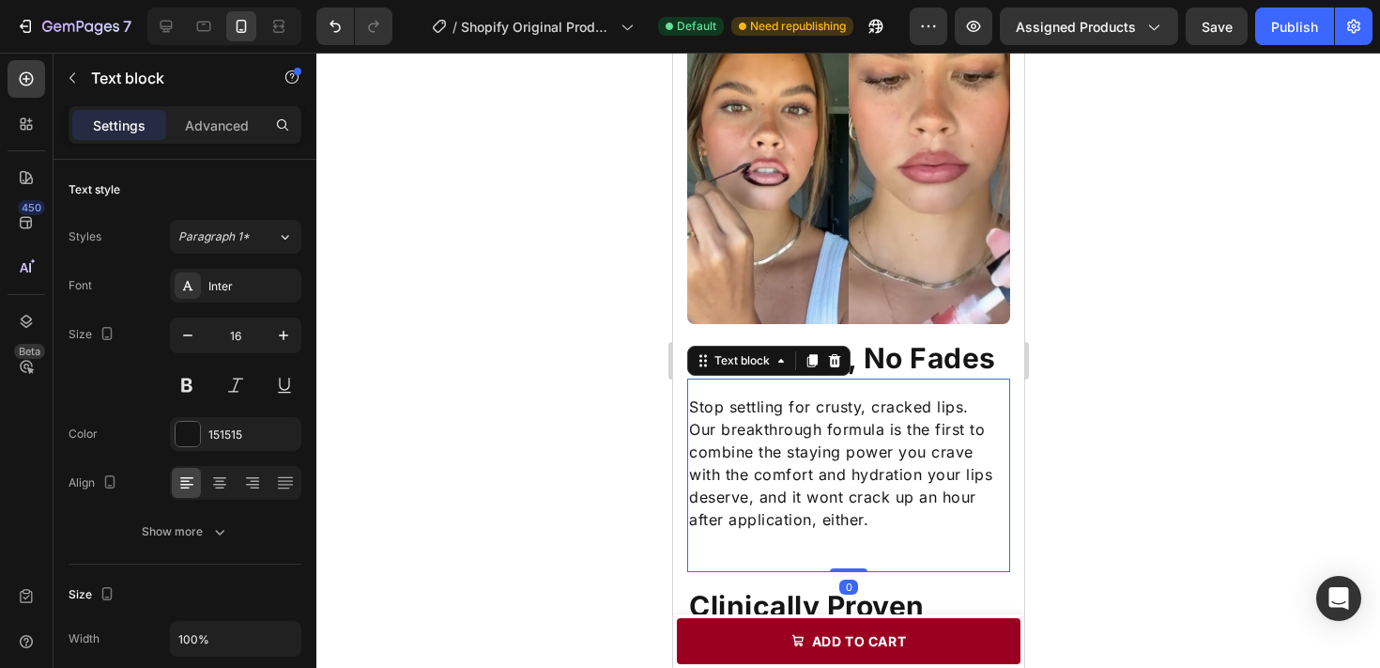
click at [870, 433] on p "Our breakthrough formula is the first to combine the staying power you crave wi…" at bounding box center [847, 474] width 319 height 113
click at [912, 352] on h2 "No Cracks, No Fades" at bounding box center [847, 358] width 323 height 40
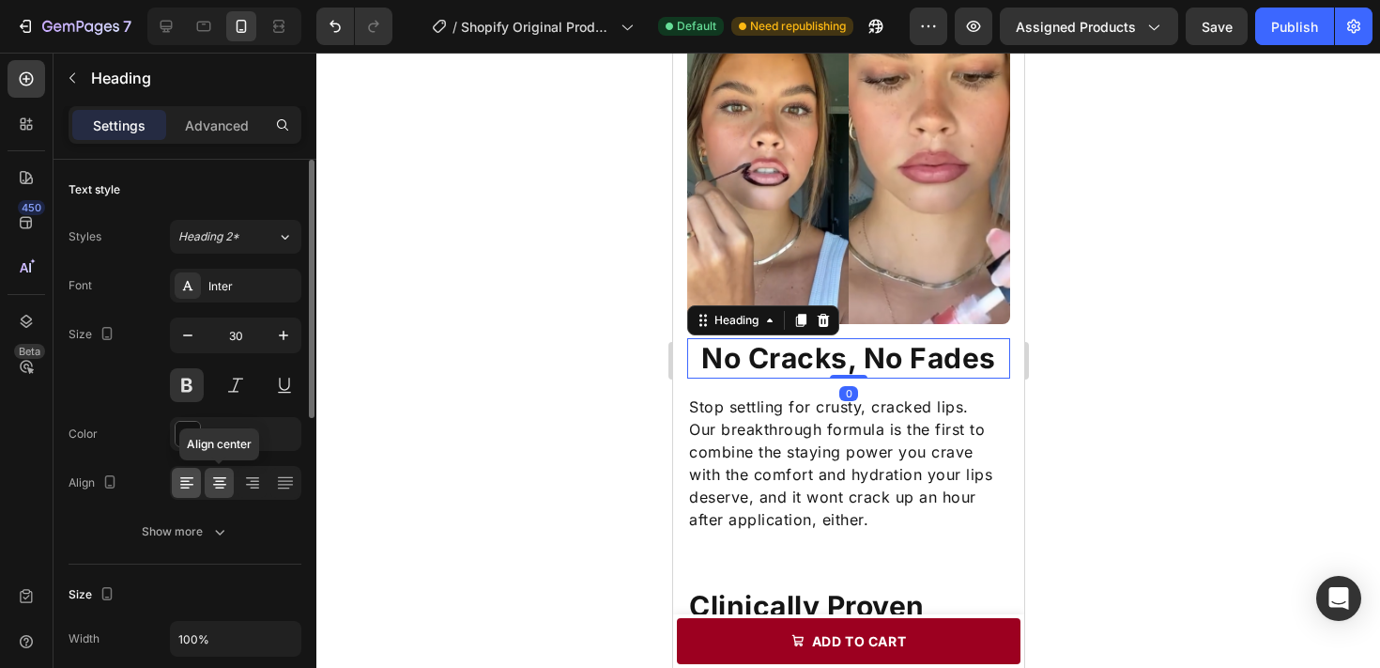
click at [187, 479] on icon at bounding box center [186, 482] width 19 height 19
click at [504, 425] on div at bounding box center [848, 360] width 1064 height 615
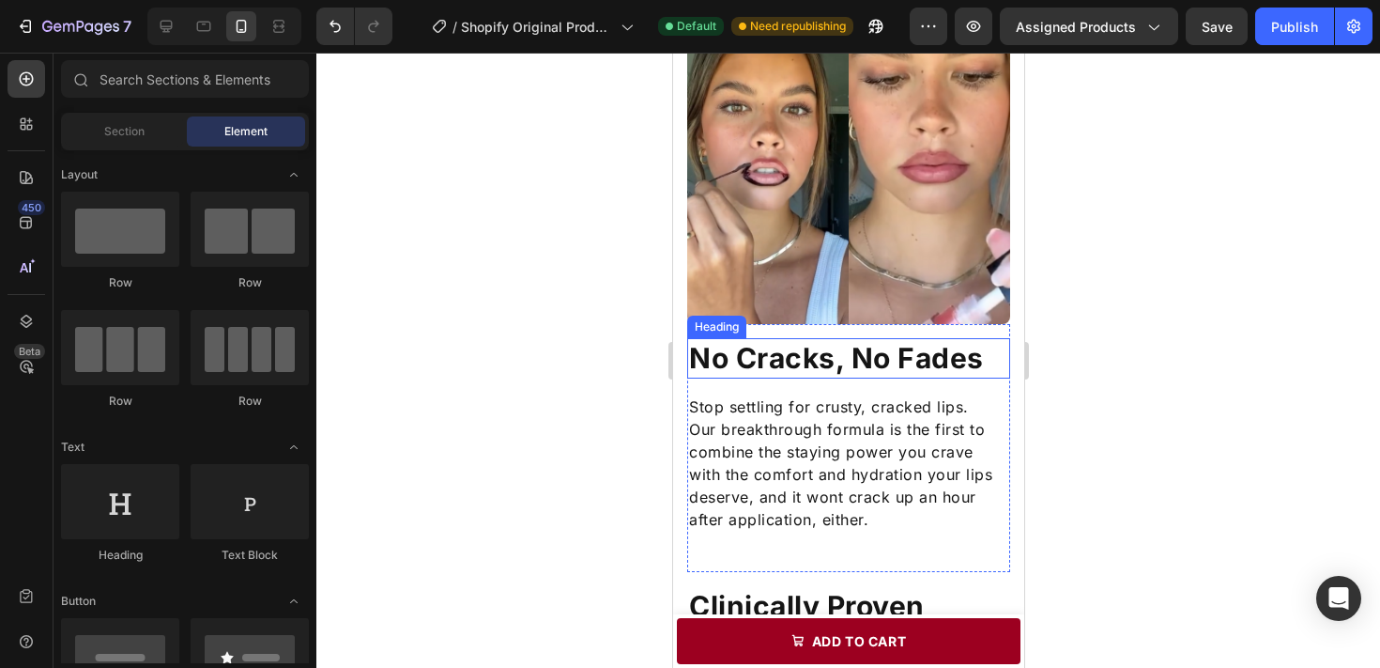
click at [854, 352] on h2 "No Cracks, No Fades" at bounding box center [847, 358] width 323 height 40
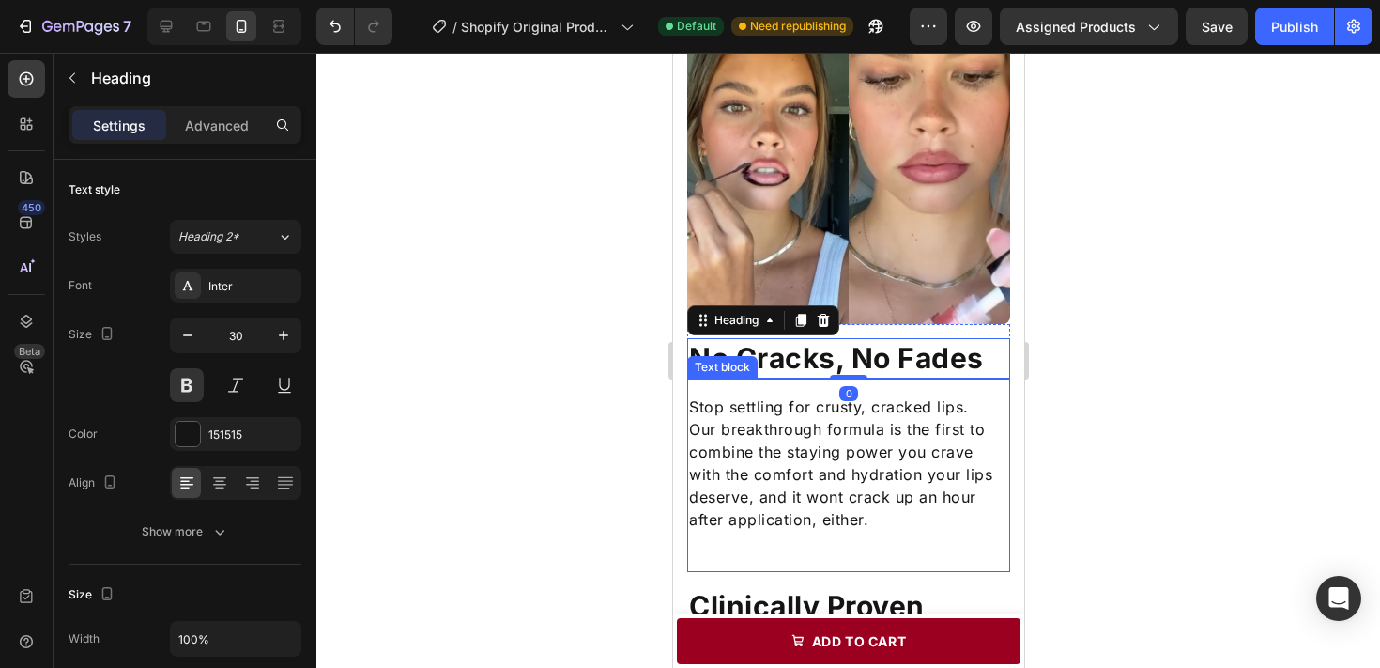
click at [889, 436] on p "Our breakthrough formula is the first to combine the staying power you crave wi…" at bounding box center [847, 474] width 319 height 113
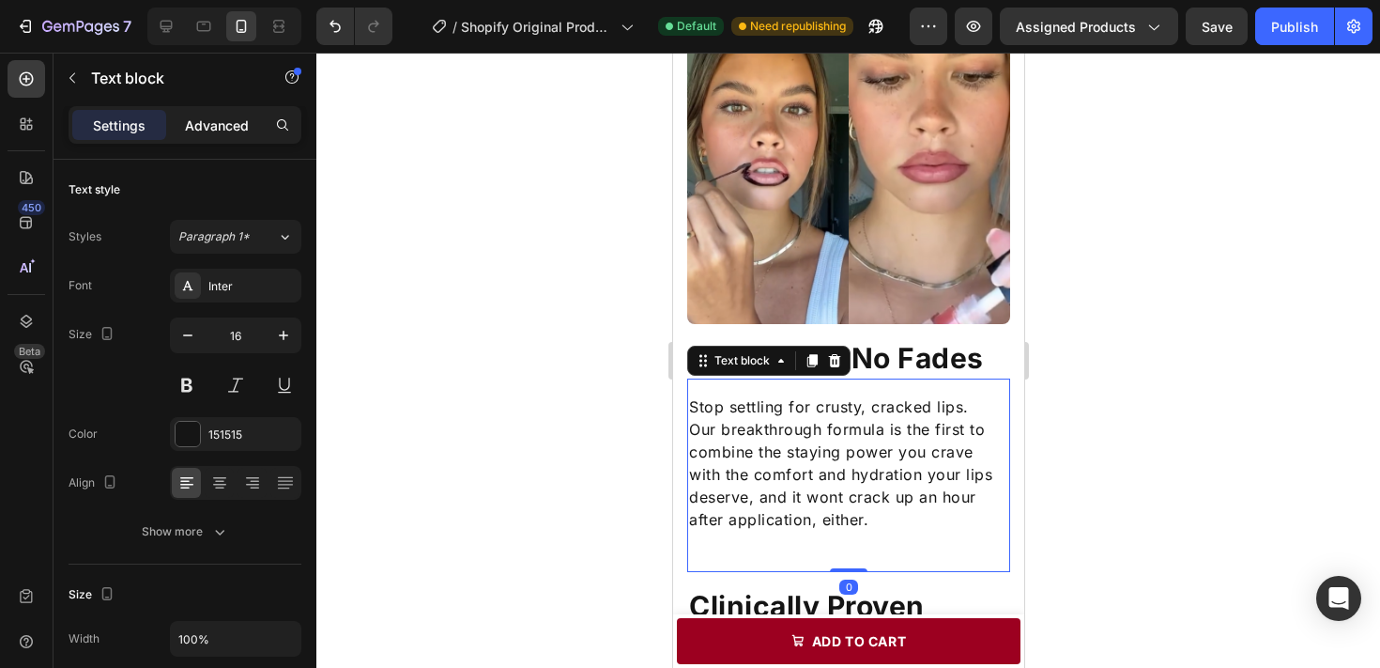
click at [229, 129] on p "Advanced" at bounding box center [217, 125] width 64 height 20
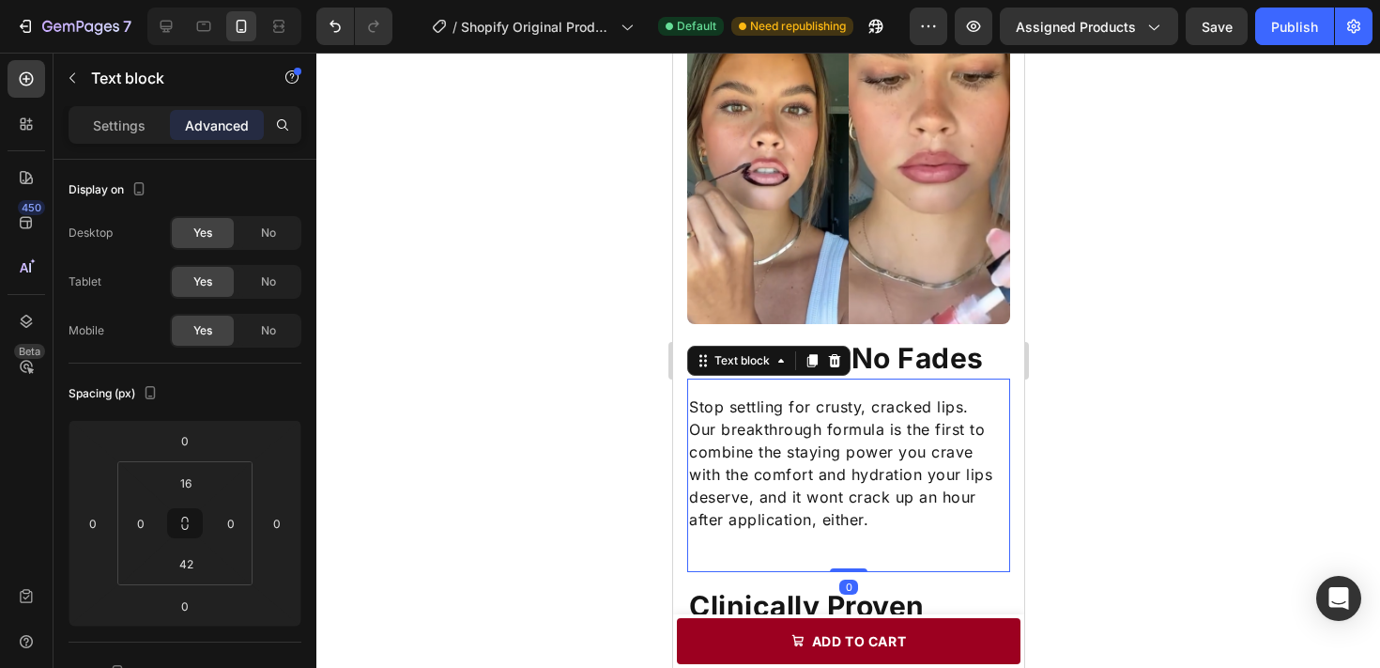
click at [738, 396] on p "Stop settling for crusty, cracked lips." at bounding box center [847, 406] width 319 height 23
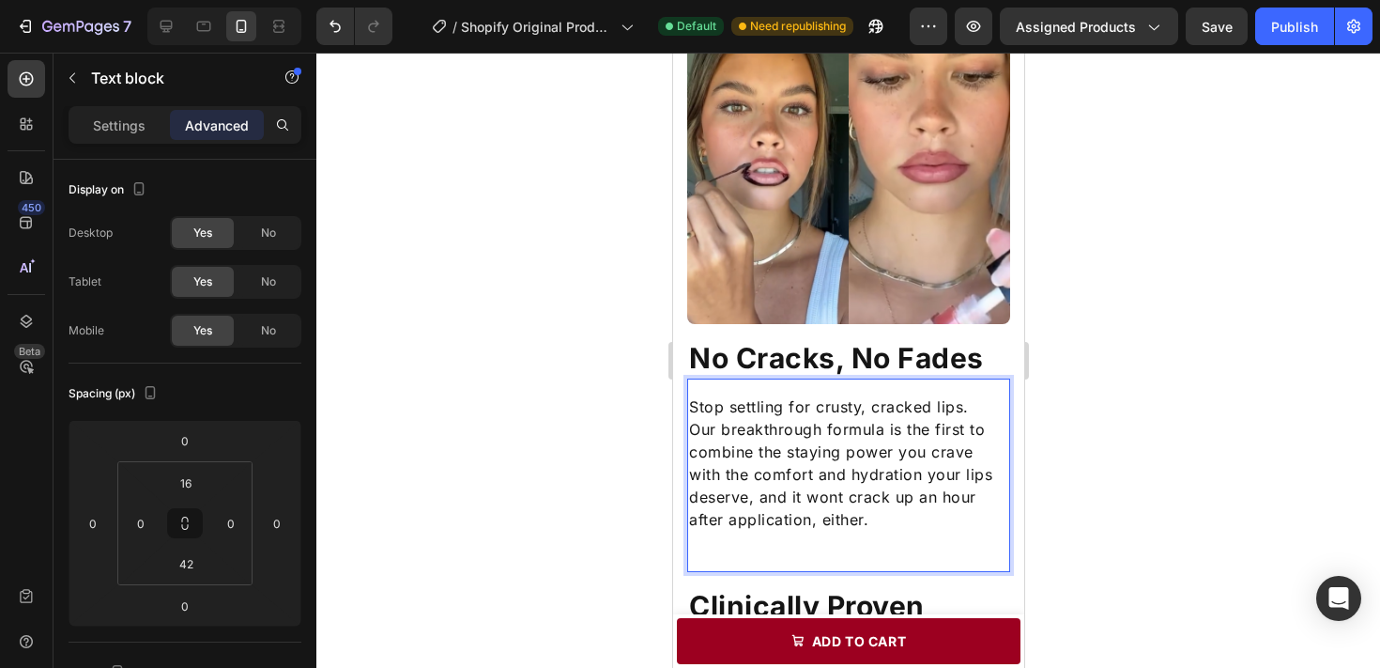
click at [690, 403] on p "Stop settling for crusty, cracked lips." at bounding box center [847, 406] width 319 height 23
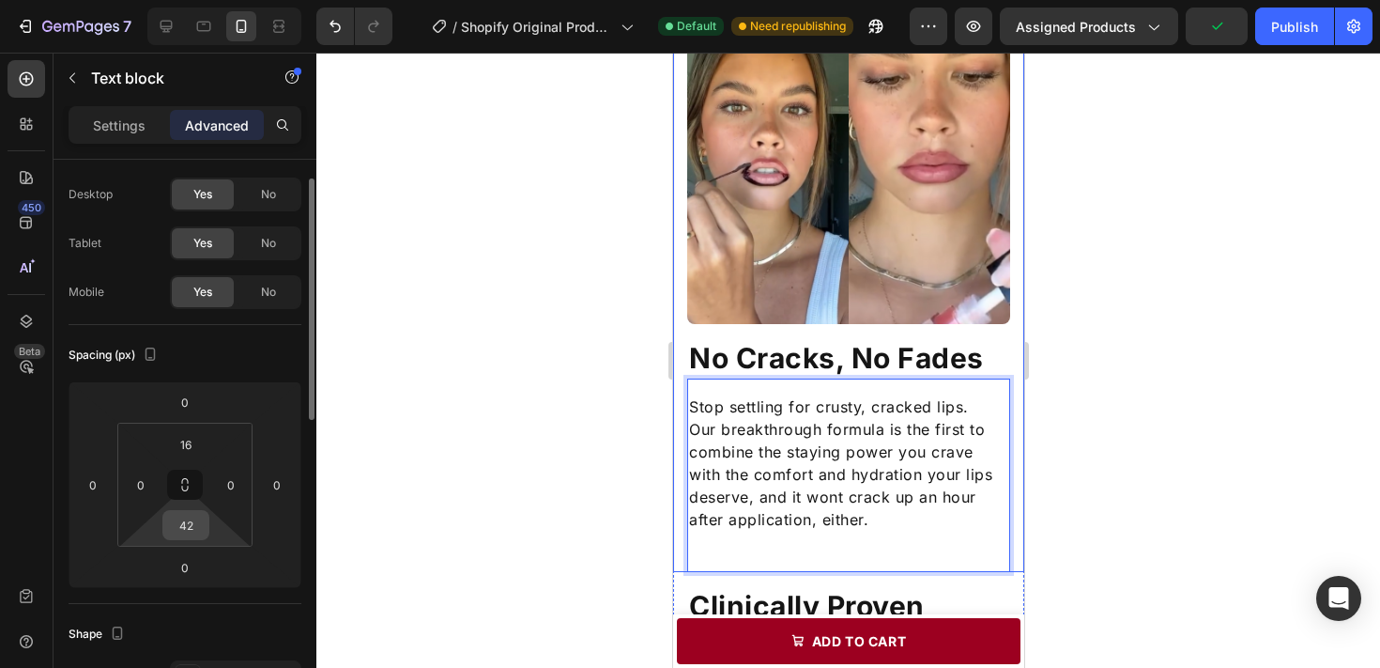
scroll to position [40, 0]
click at [844, 538] on div "Stop settling for crusty, cracked lips. Our breakthrough formula is the first t…" at bounding box center [847, 474] width 323 height 193
click at [822, 564] on div "Stop settling for crusty, cracked lips. Our breakthrough formula is the first t…" at bounding box center [847, 474] width 323 height 193
click at [188, 521] on input "42" at bounding box center [186, 523] width 38 height 28
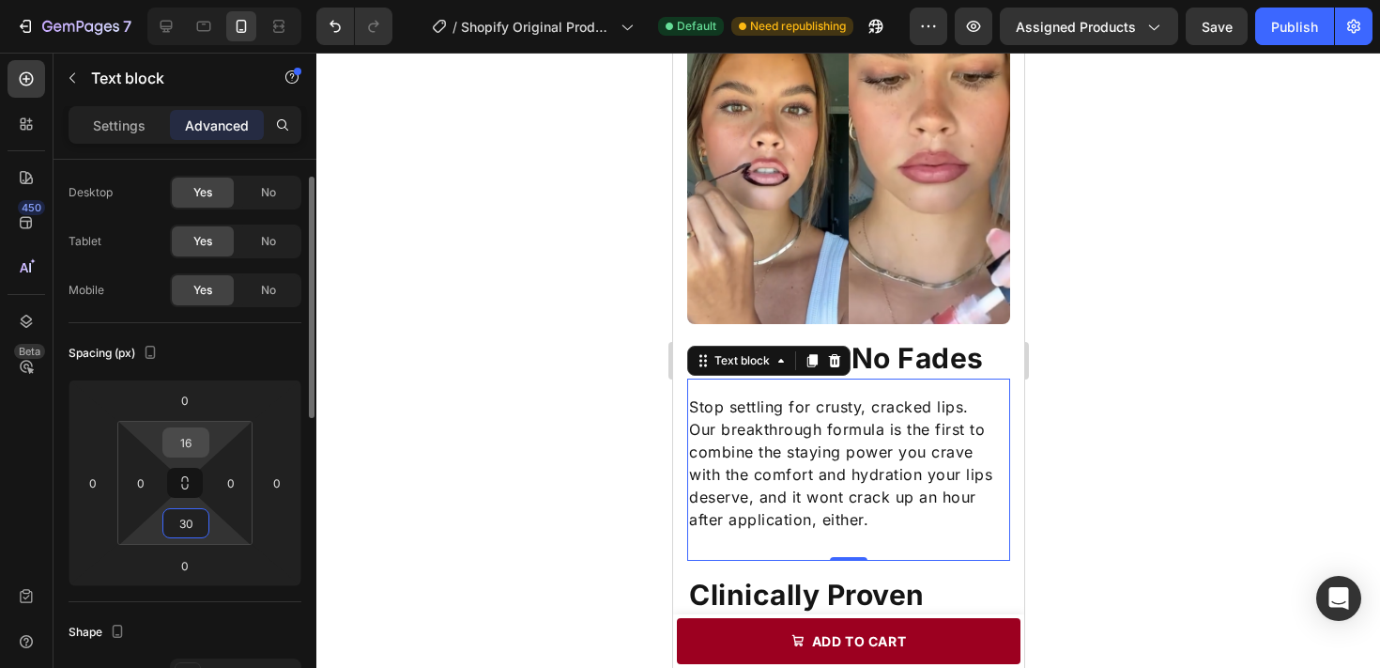
type input "30"
click at [188, 446] on input "16" at bounding box center [186, 442] width 38 height 28
type input "15"
click at [607, 586] on div at bounding box center [848, 360] width 1064 height 615
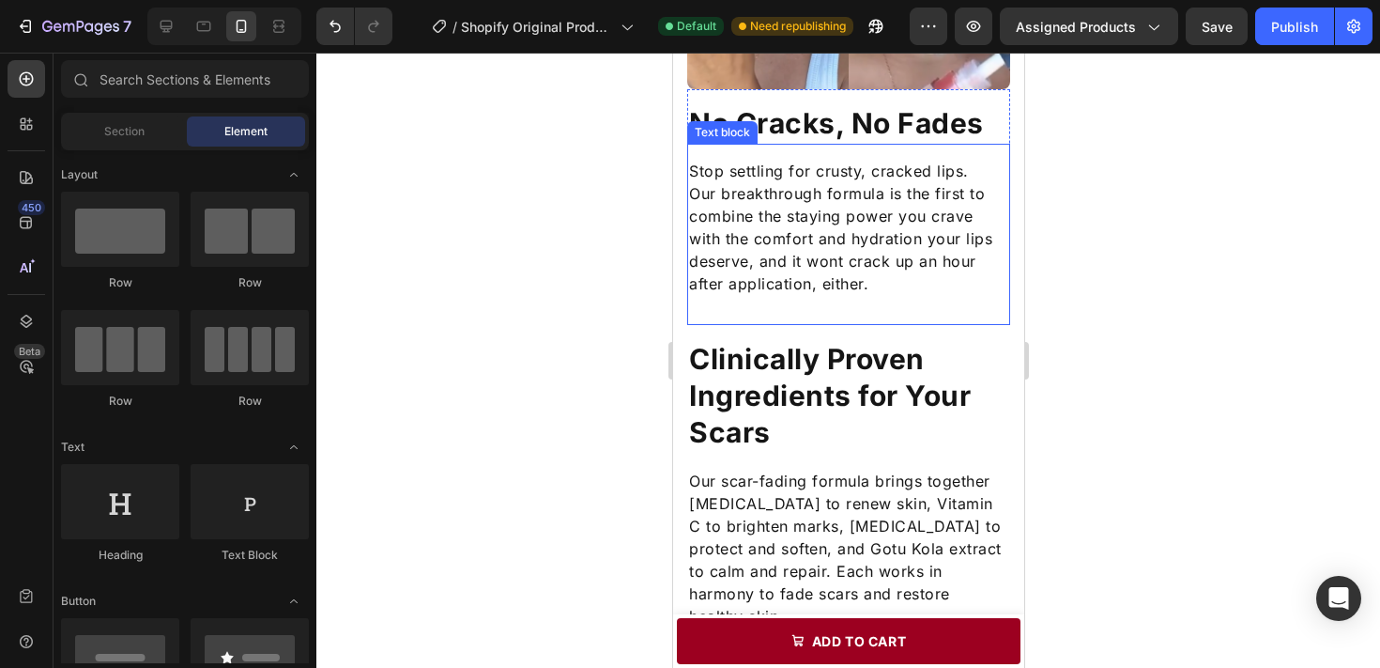
scroll to position [1452, 0]
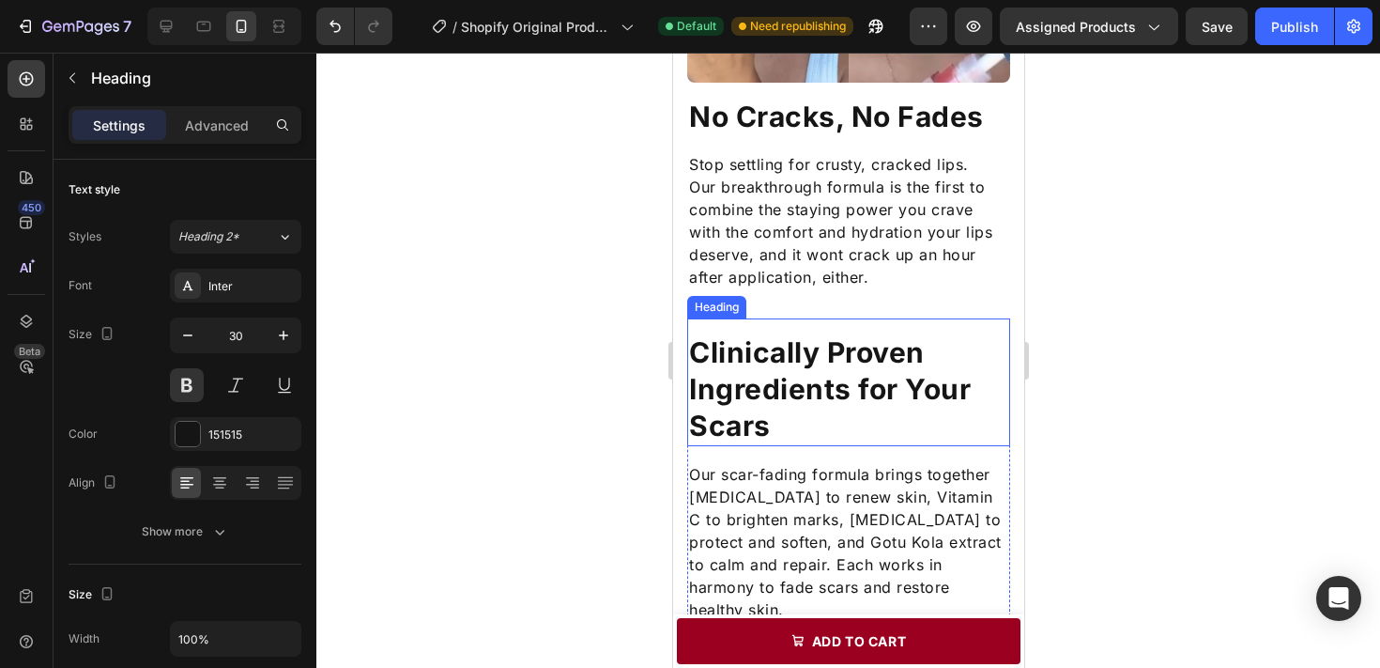
click at [835, 360] on h2 "Clinically Proven Ingredients for Your Scars" at bounding box center [847, 389] width 323 height 114
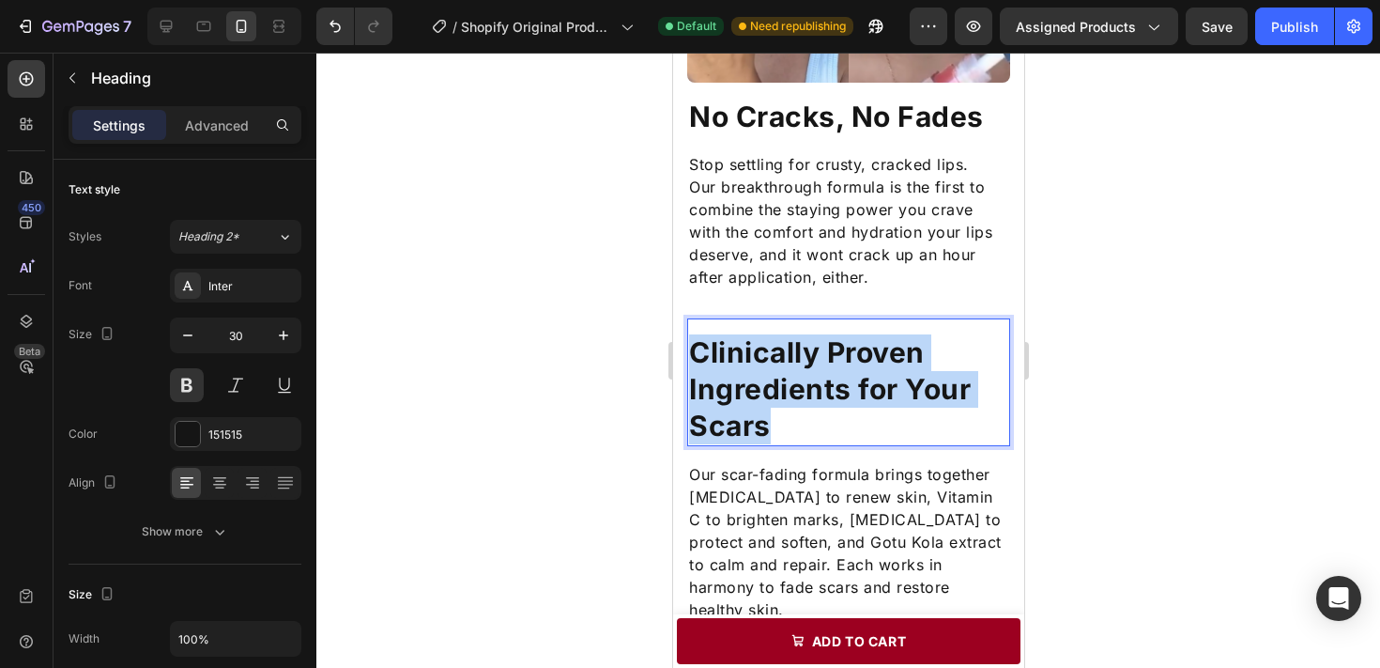
click at [835, 360] on p "Clinically Proven Ingredients for Your Scars" at bounding box center [847, 389] width 319 height 110
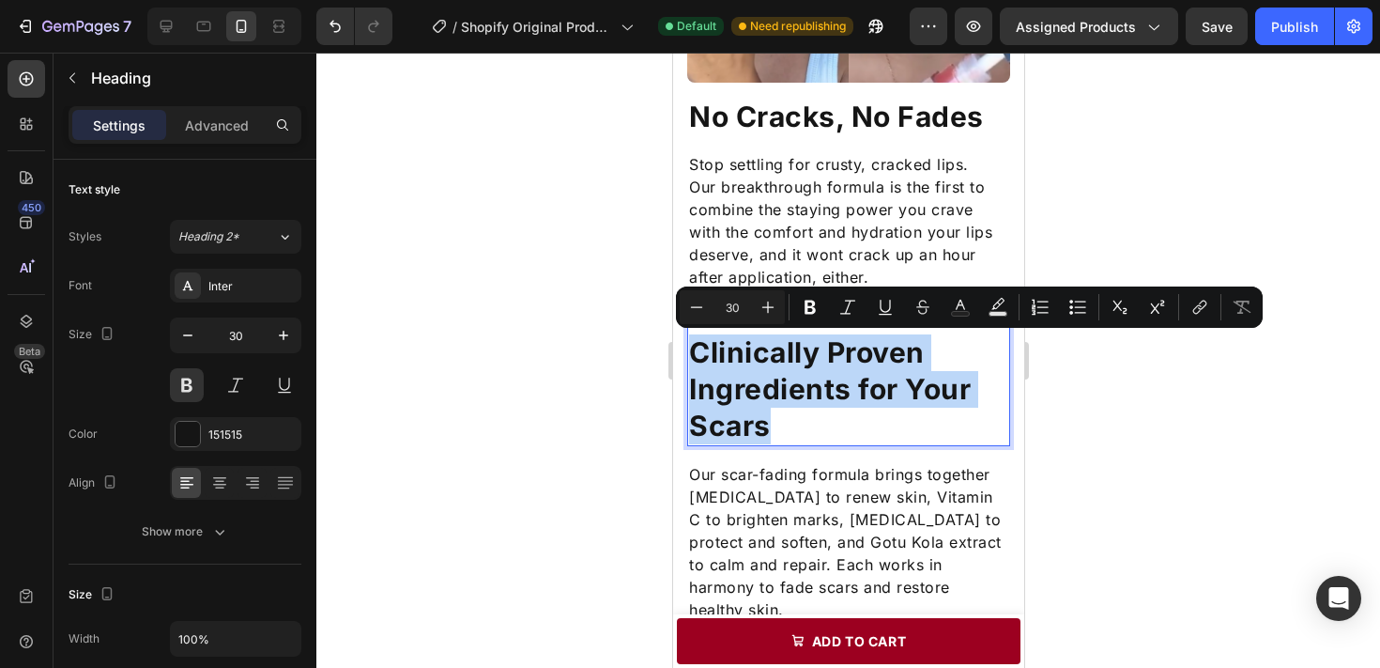
click at [835, 360] on p "Clinically Proven Ingredients for Your Scars" at bounding box center [847, 389] width 319 height 110
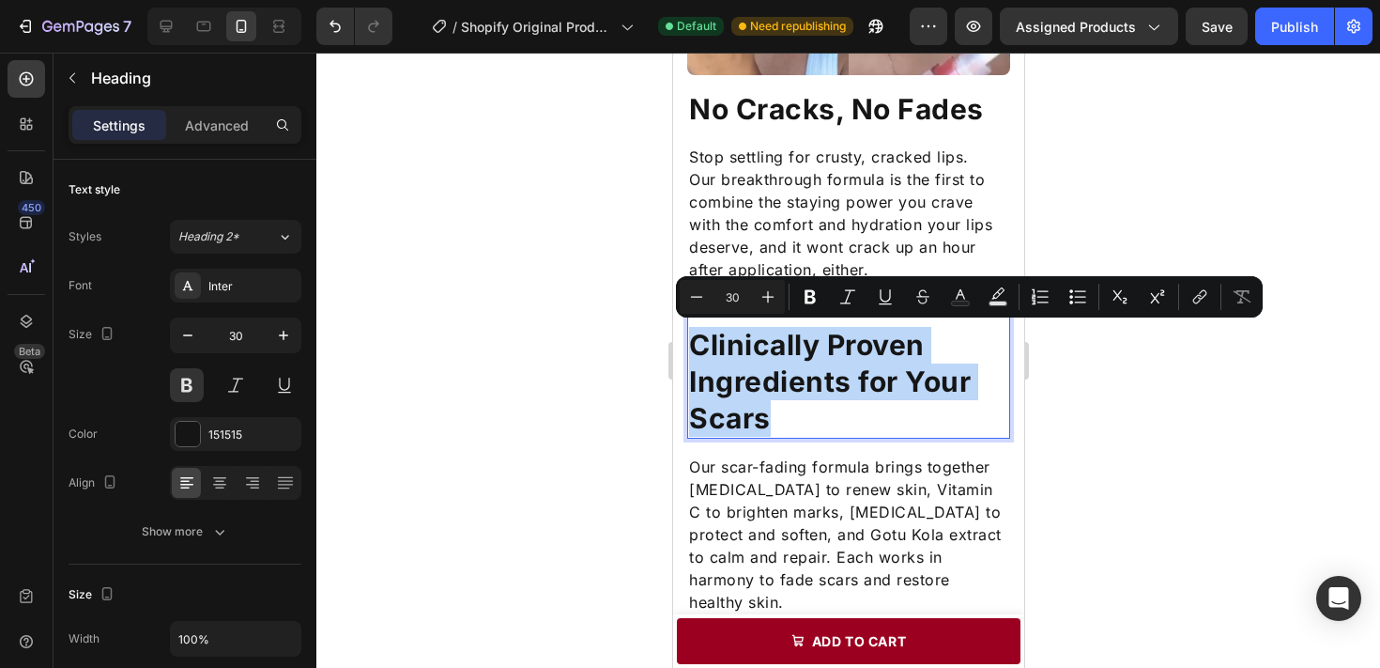
scroll to position [1467, 0]
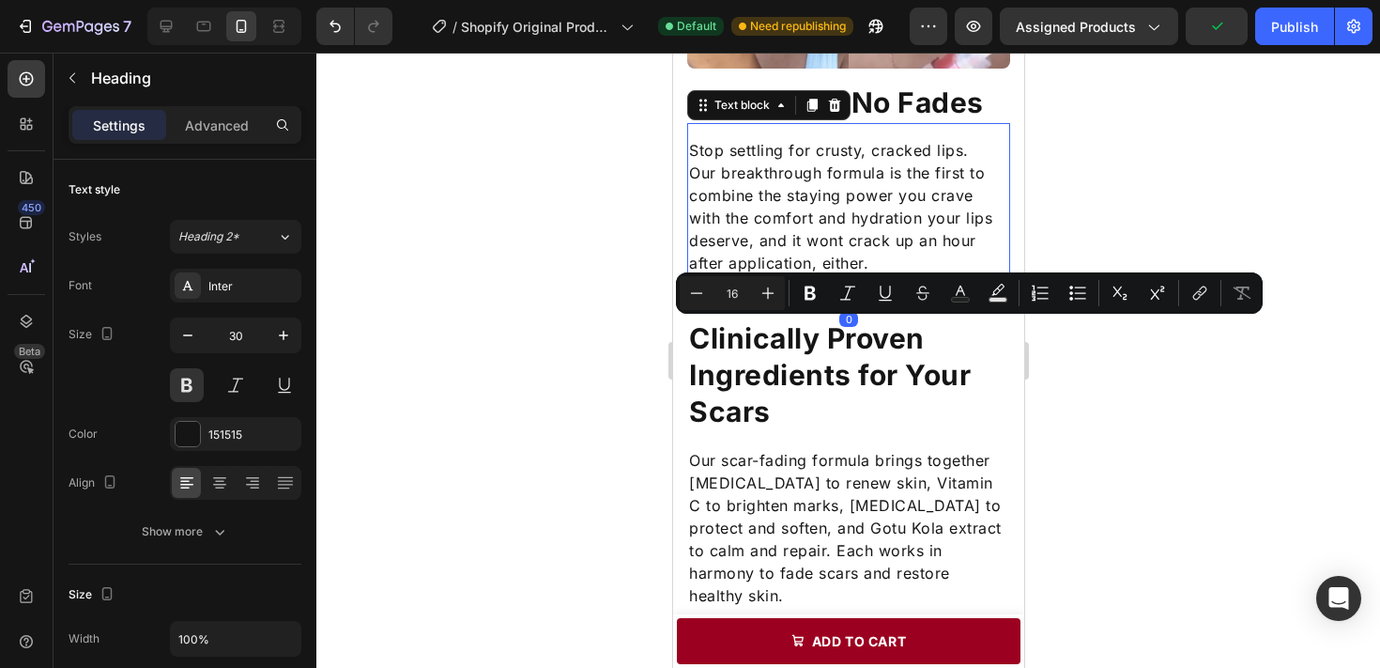
click at [845, 267] on p "Our breakthrough formula is the first to combine the staying power you crave wi…" at bounding box center [847, 217] width 319 height 113
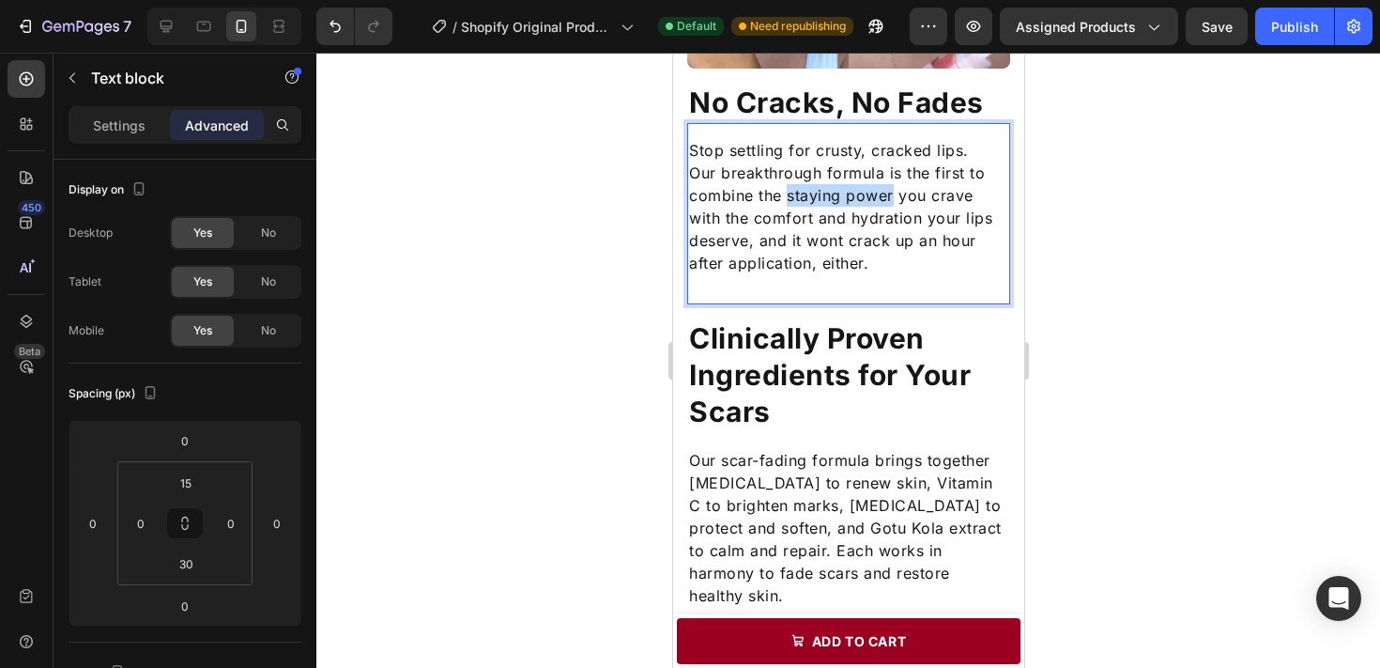
drag, startPoint x: 789, startPoint y: 196, endPoint x: 891, endPoint y: 199, distance: 102.4
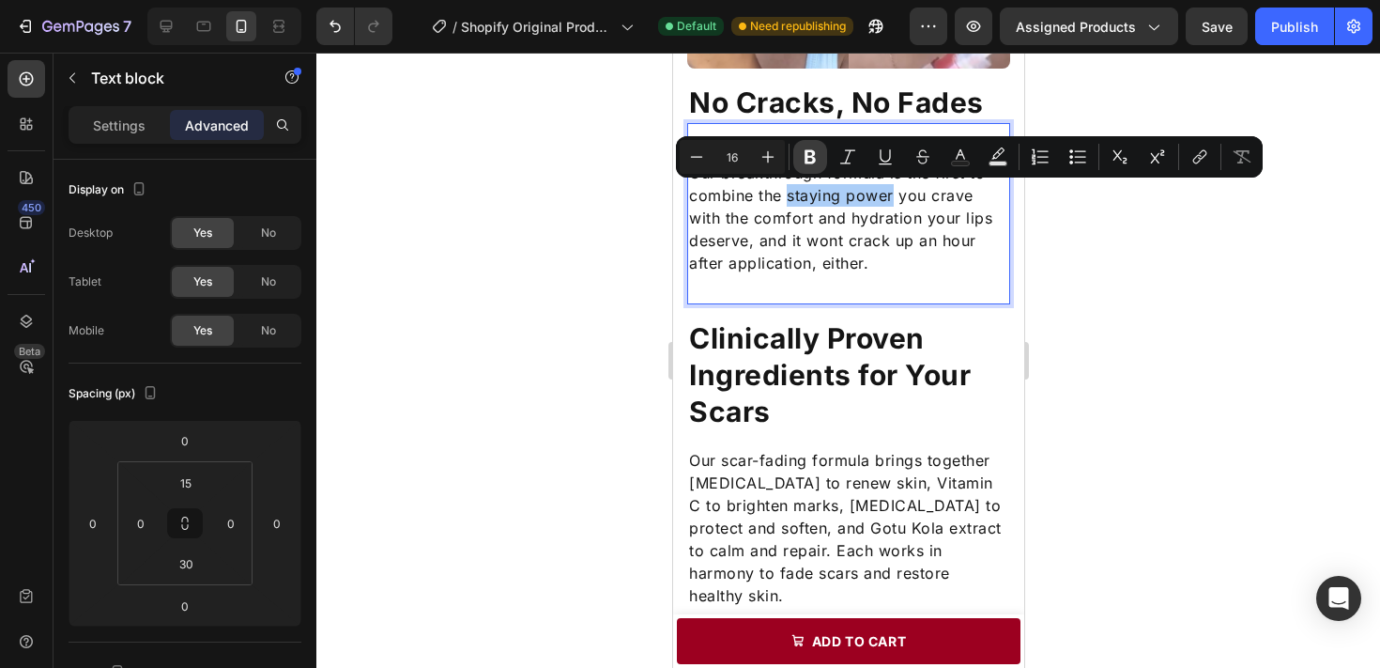
click at [807, 145] on button "Bold" at bounding box center [810, 157] width 34 height 34
click at [821, 244] on p "Our breakthrough formula is the first to combine the staying power you crave wi…" at bounding box center [847, 217] width 319 height 113
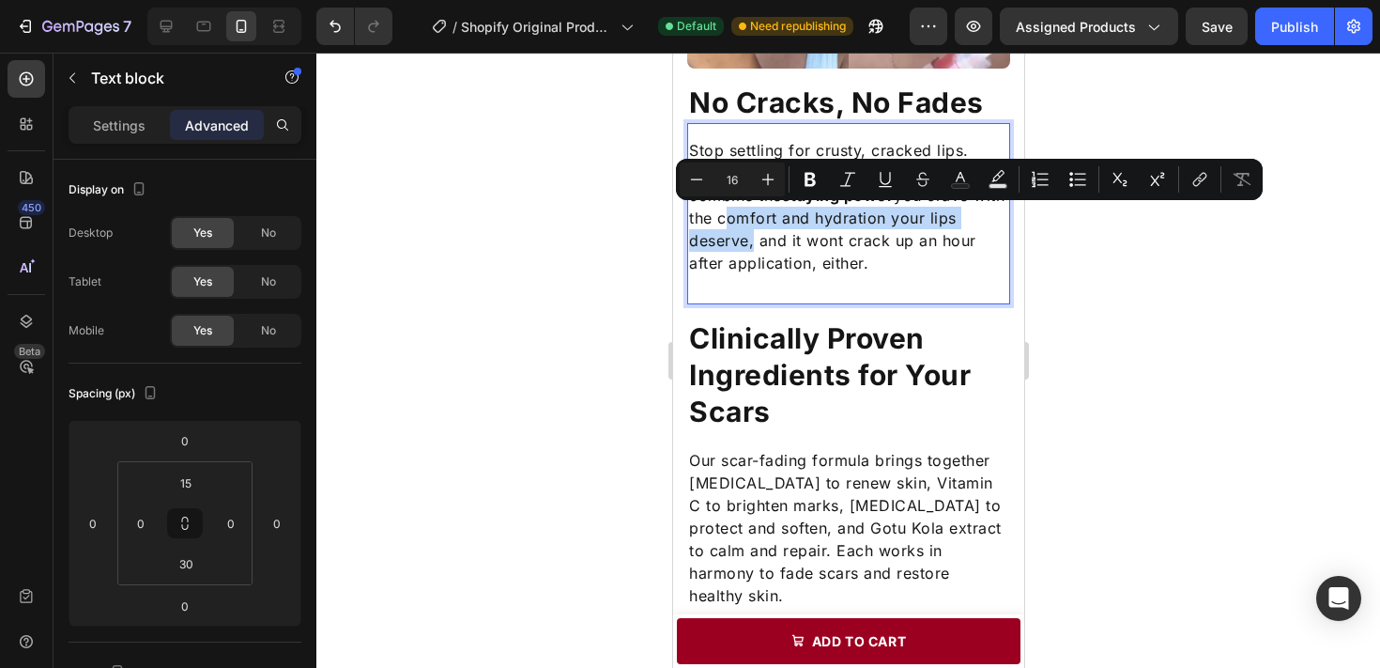
drag, startPoint x: 752, startPoint y: 218, endPoint x: 745, endPoint y: 240, distance: 23.5
click at [745, 240] on p "Our breakthrough formula is the first to combine the staying power you crave wi…" at bounding box center [847, 217] width 319 height 113
click at [822, 175] on button "Bold" at bounding box center [810, 179] width 34 height 34
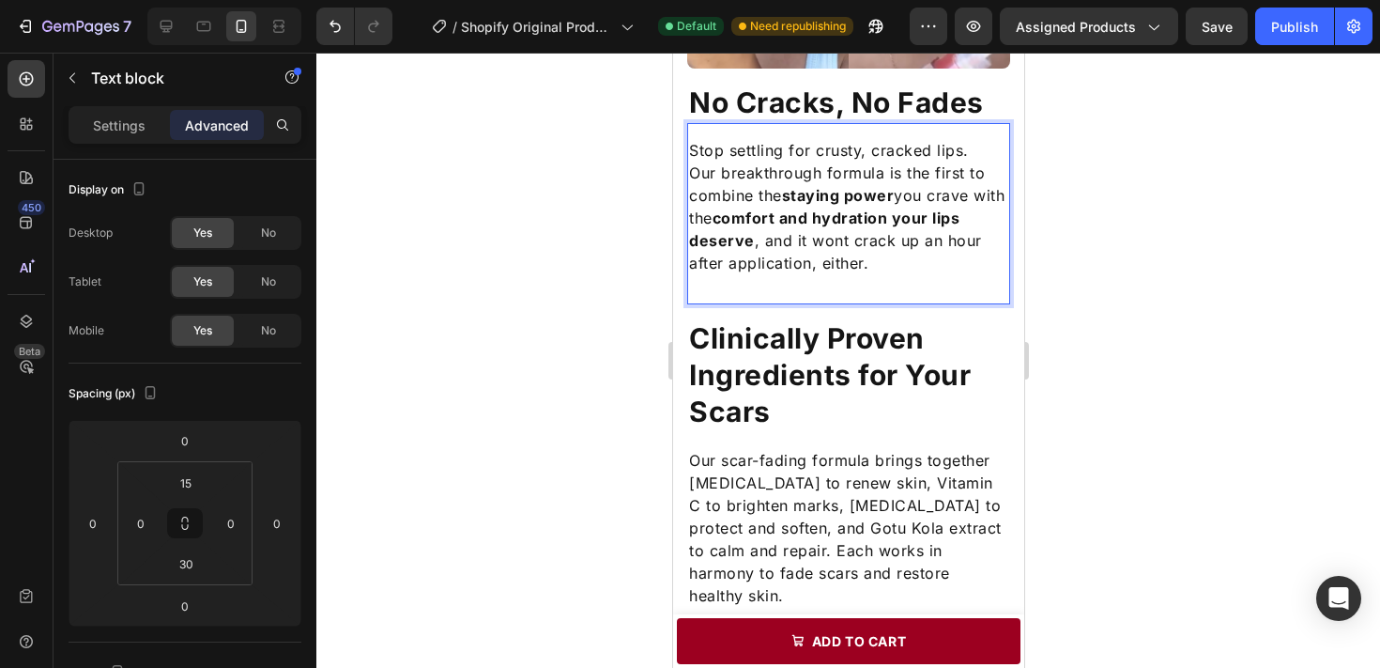
click at [822, 248] on p "Our breakthrough formula is the first to combine the staying power you crave wi…" at bounding box center [847, 217] width 319 height 113
drag, startPoint x: 927, startPoint y: 215, endPoint x: 755, endPoint y: 249, distance: 175.1
click at [756, 249] on p "Our breakthrough formula is the first to combine the staying power you crave wi…" at bounding box center [847, 217] width 319 height 113
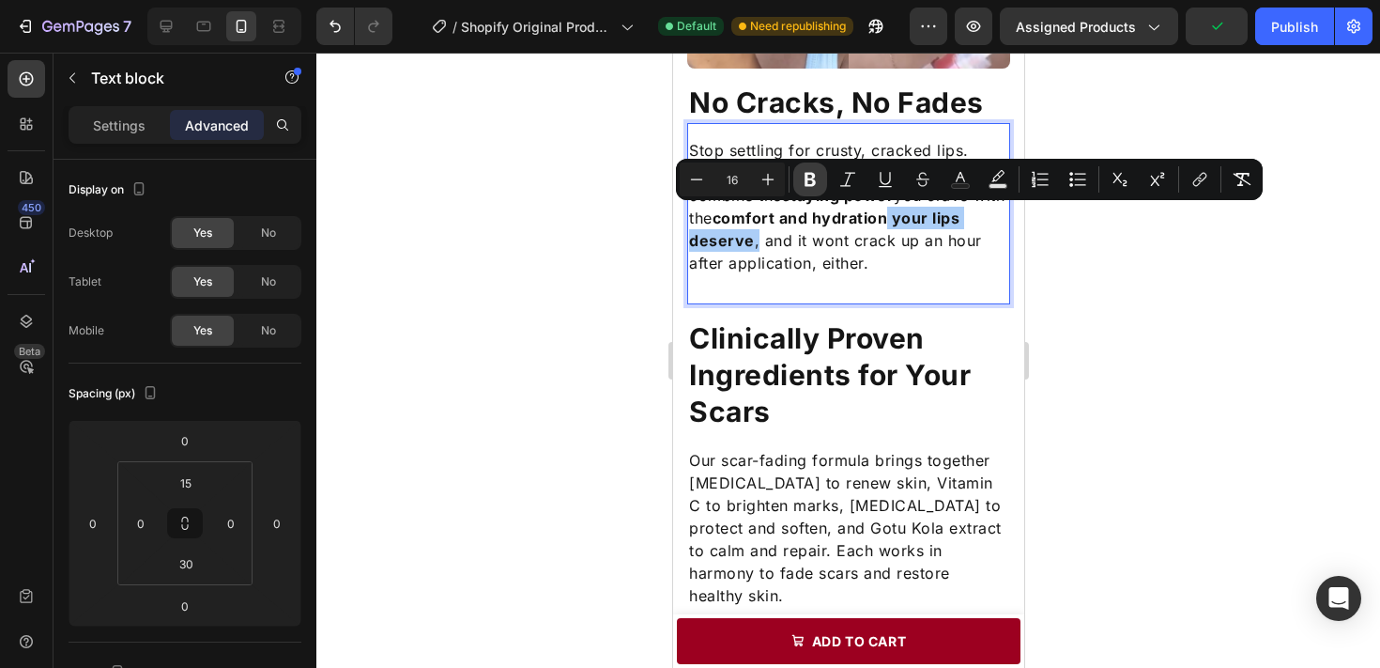
click at [805, 179] on icon "Editor contextual toolbar" at bounding box center [810, 179] width 19 height 19
click at [817, 253] on p "Our breakthrough formula is the first to combine the staying power you crave wi…" at bounding box center [847, 217] width 319 height 113
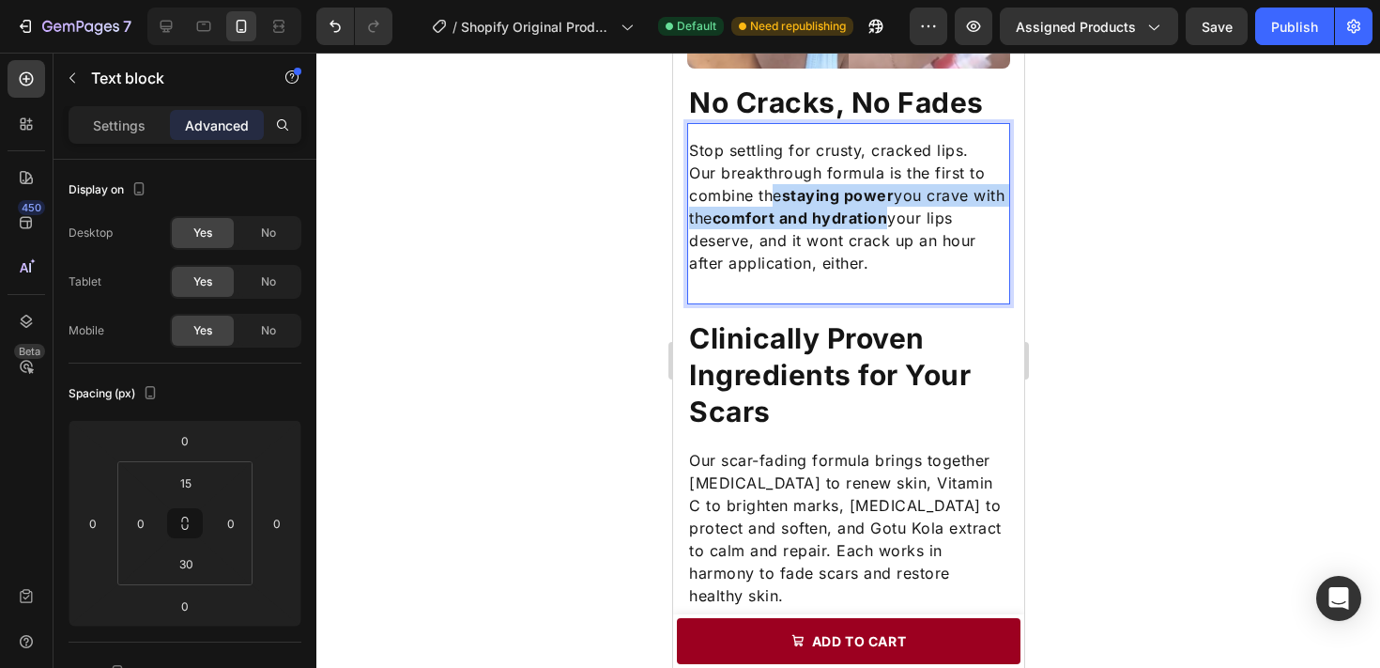
drag, startPoint x: 774, startPoint y: 194, endPoint x: 923, endPoint y: 224, distance: 152.3
click at [923, 224] on p "Our breakthrough formula is the first to combine the staying power you crave wi…" at bounding box center [847, 217] width 319 height 113
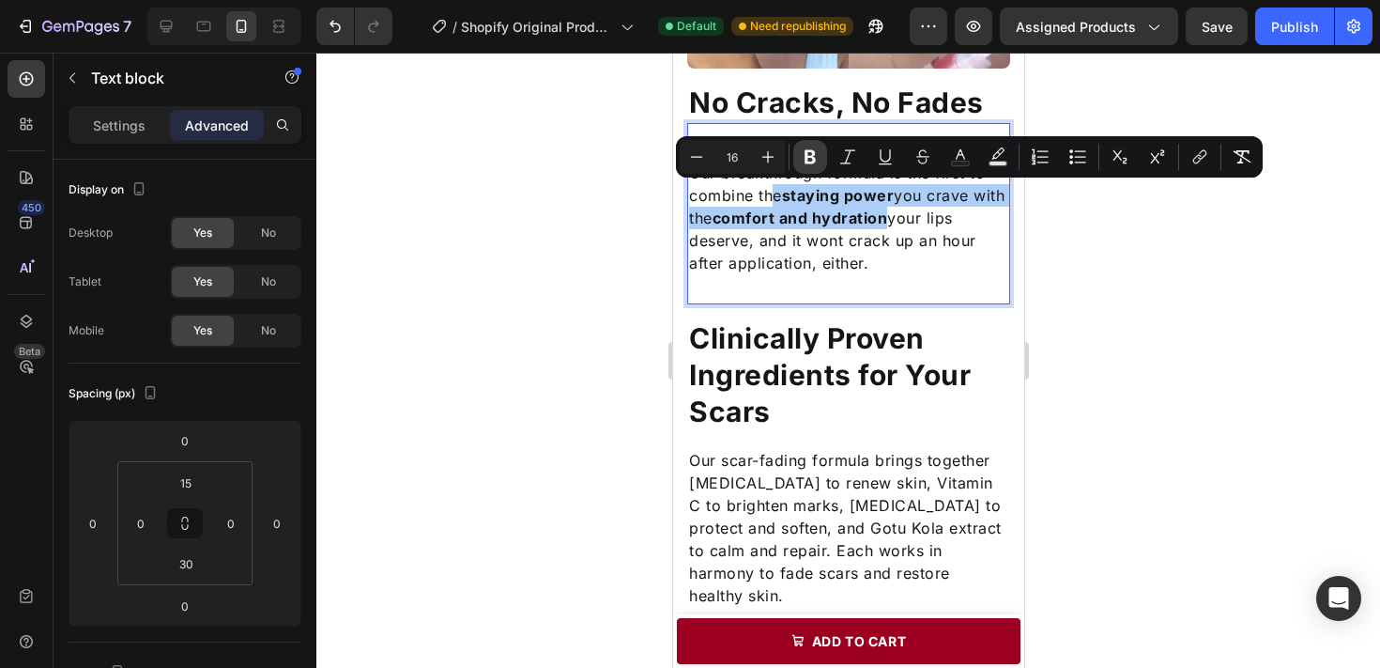
click at [810, 156] on icon "Editor contextual toolbar" at bounding box center [810, 157] width 11 height 14
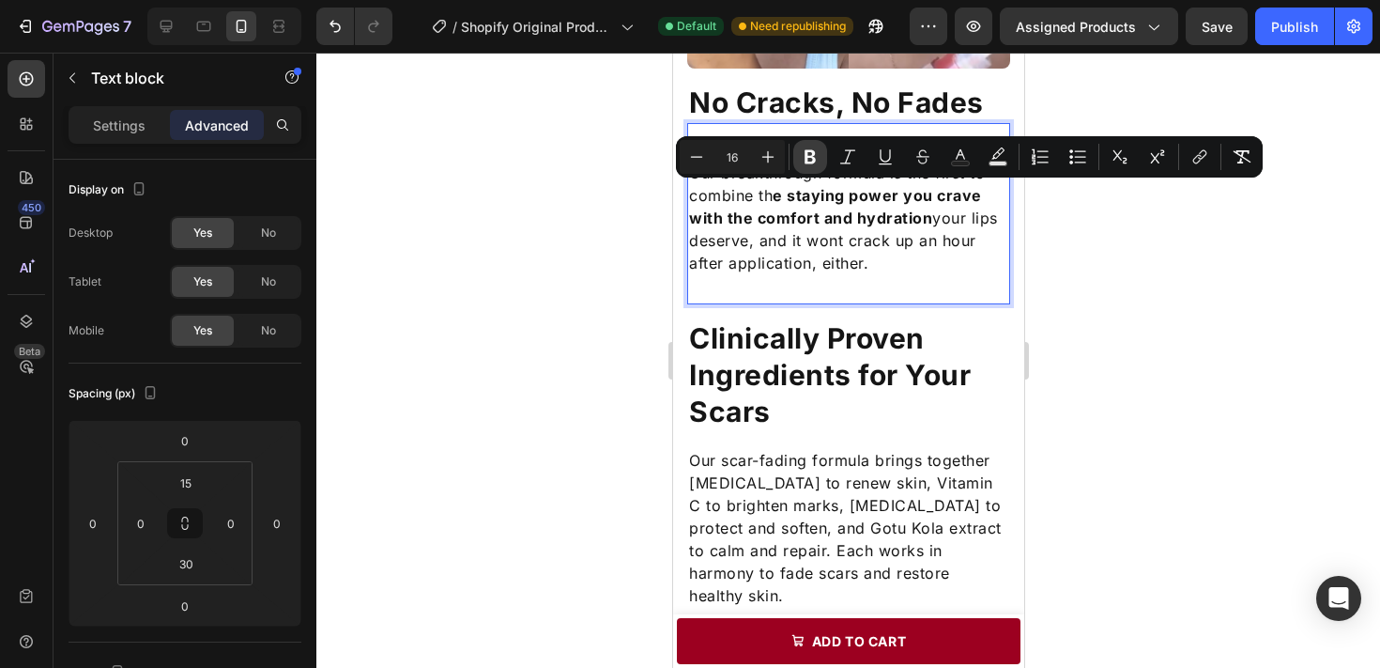
click at [810, 156] on icon "Editor contextual toolbar" at bounding box center [810, 157] width 11 height 14
click at [820, 223] on p "Our breakthrough formula is the first to combine the staying power you crave wi…" at bounding box center [847, 217] width 319 height 113
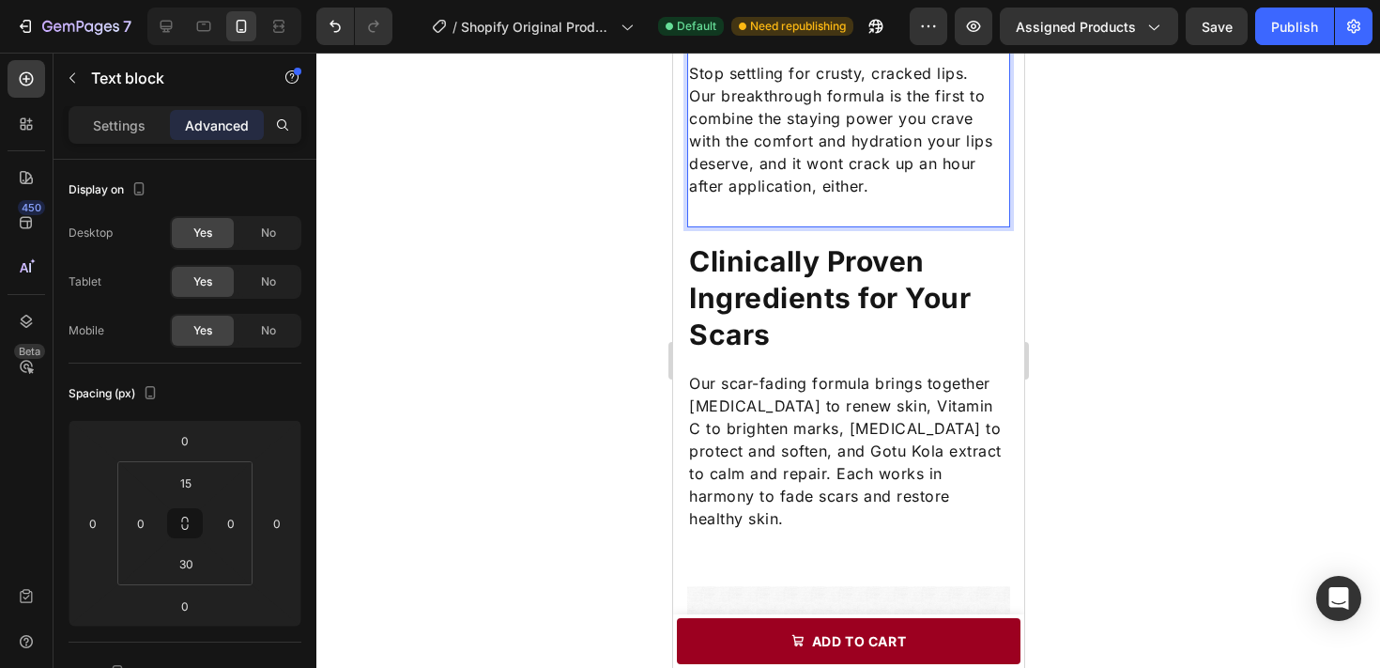
scroll to position [1548, 0]
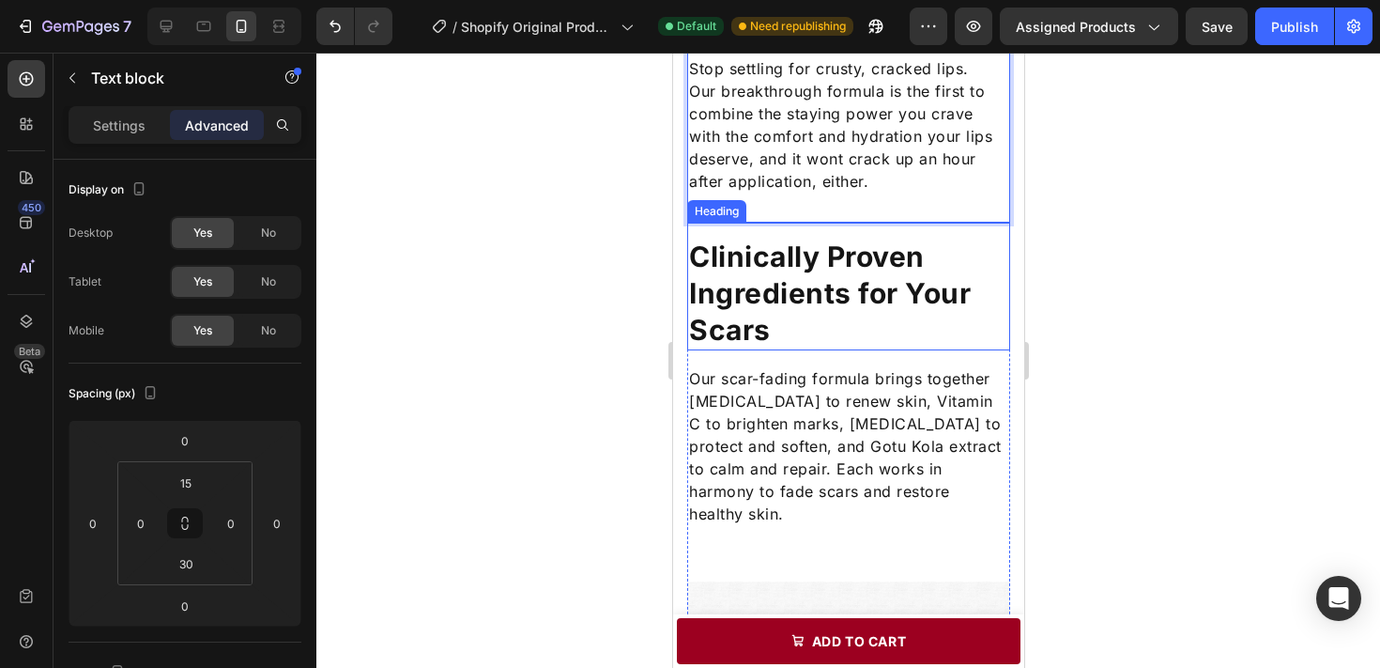
click at [820, 289] on p "Clinically Proven Ingredients for Your Scars" at bounding box center [847, 293] width 319 height 110
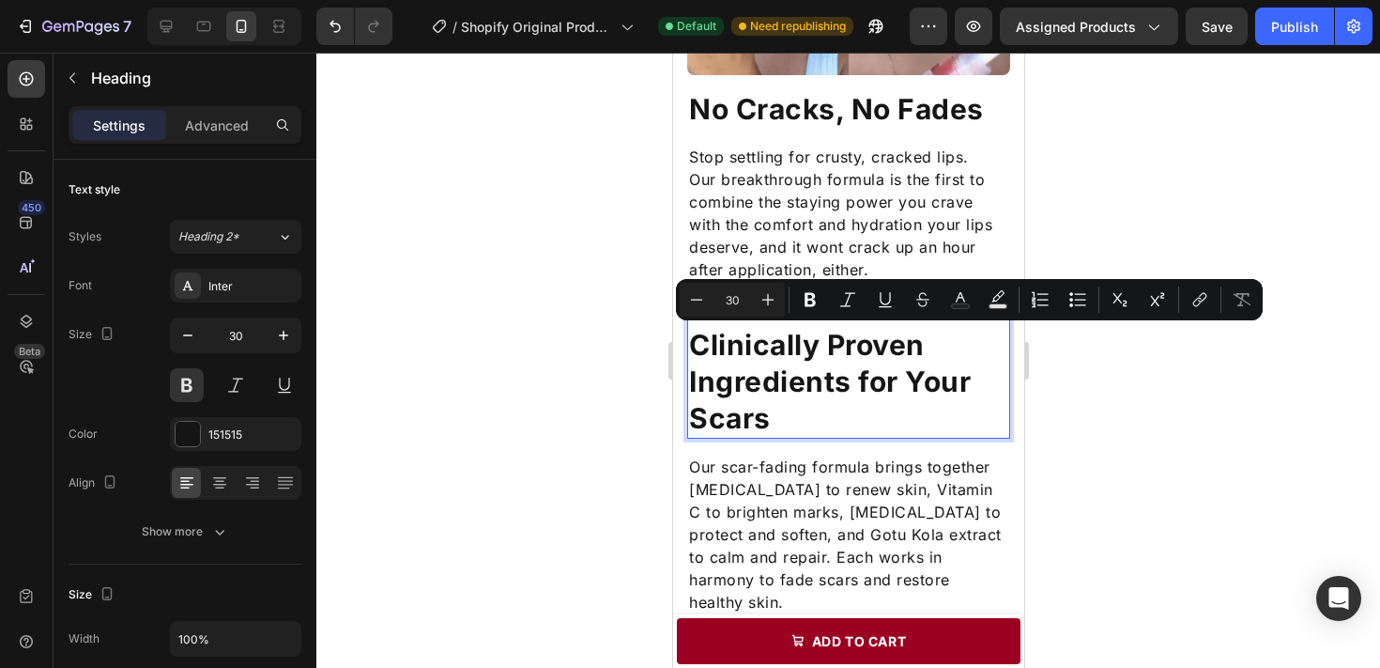
scroll to position [1462, 0]
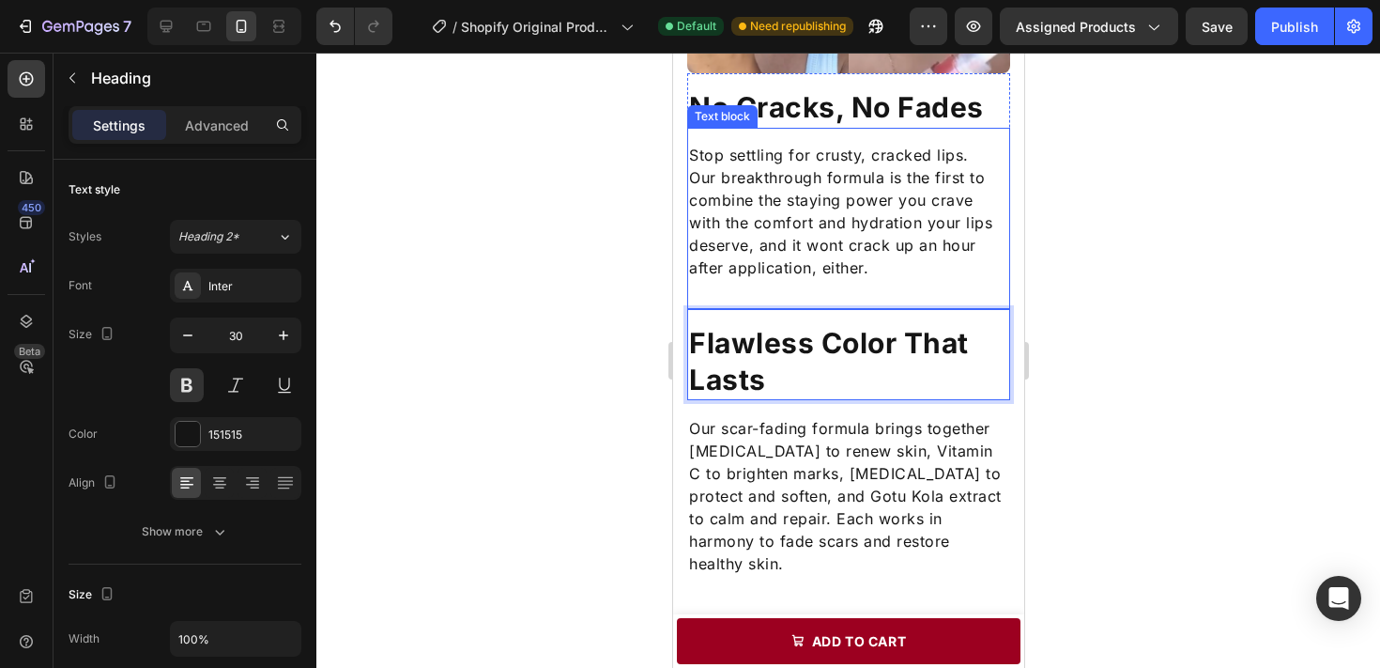
click at [871, 248] on p "Our breakthrough formula is the first to combine the staying power you crave wi…" at bounding box center [847, 222] width 319 height 113
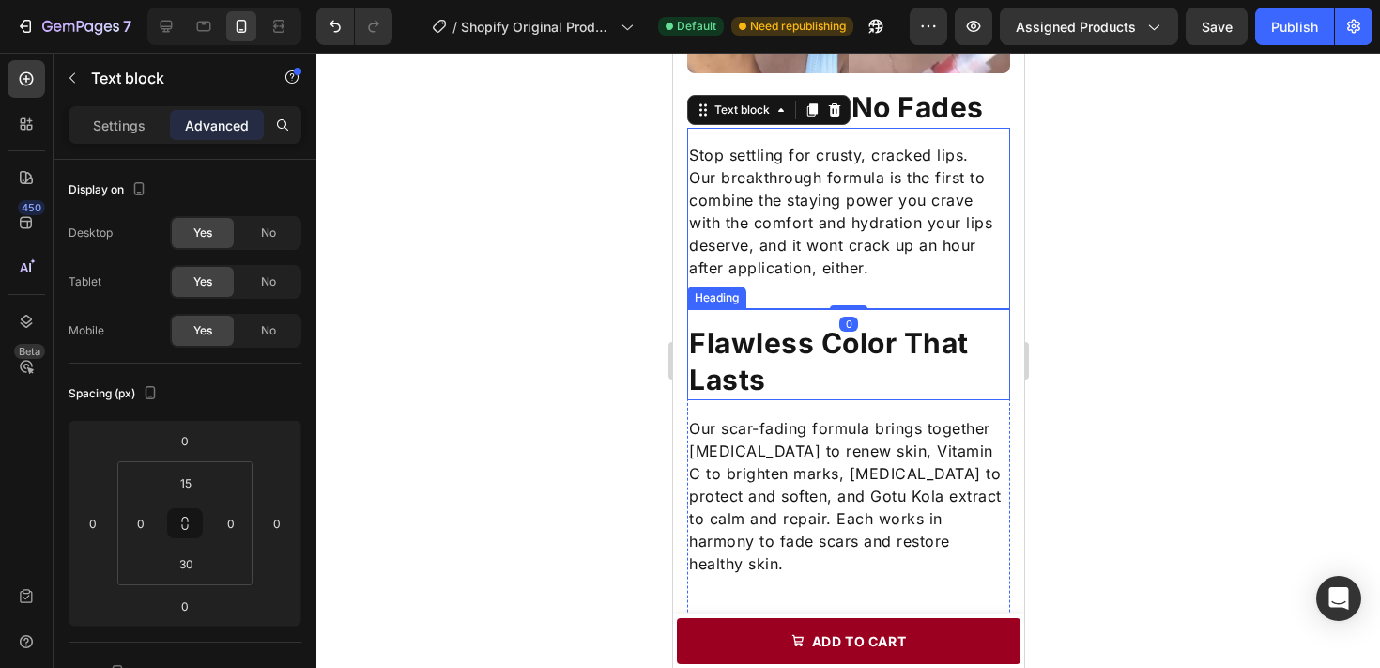
click at [774, 345] on p "Flawless Color That Lasts" at bounding box center [847, 361] width 319 height 73
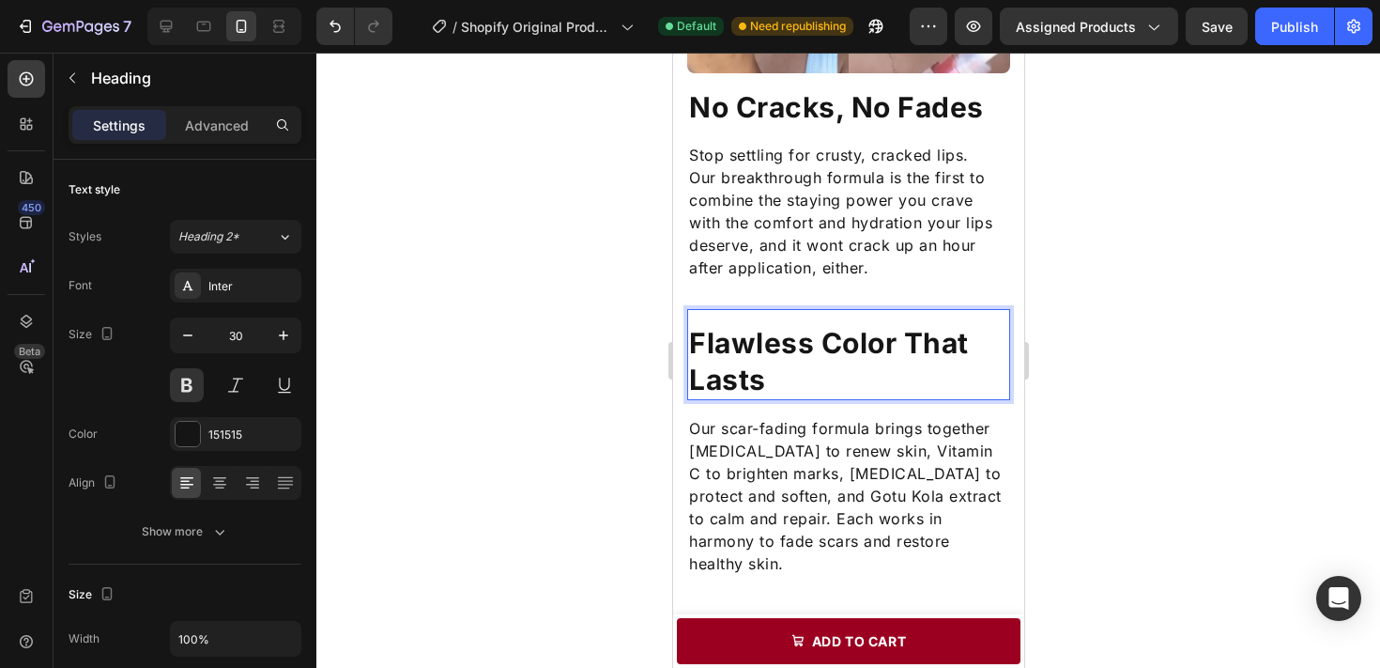
click at [754, 345] on p "Flawless Color That Lasts" at bounding box center [847, 361] width 319 height 73
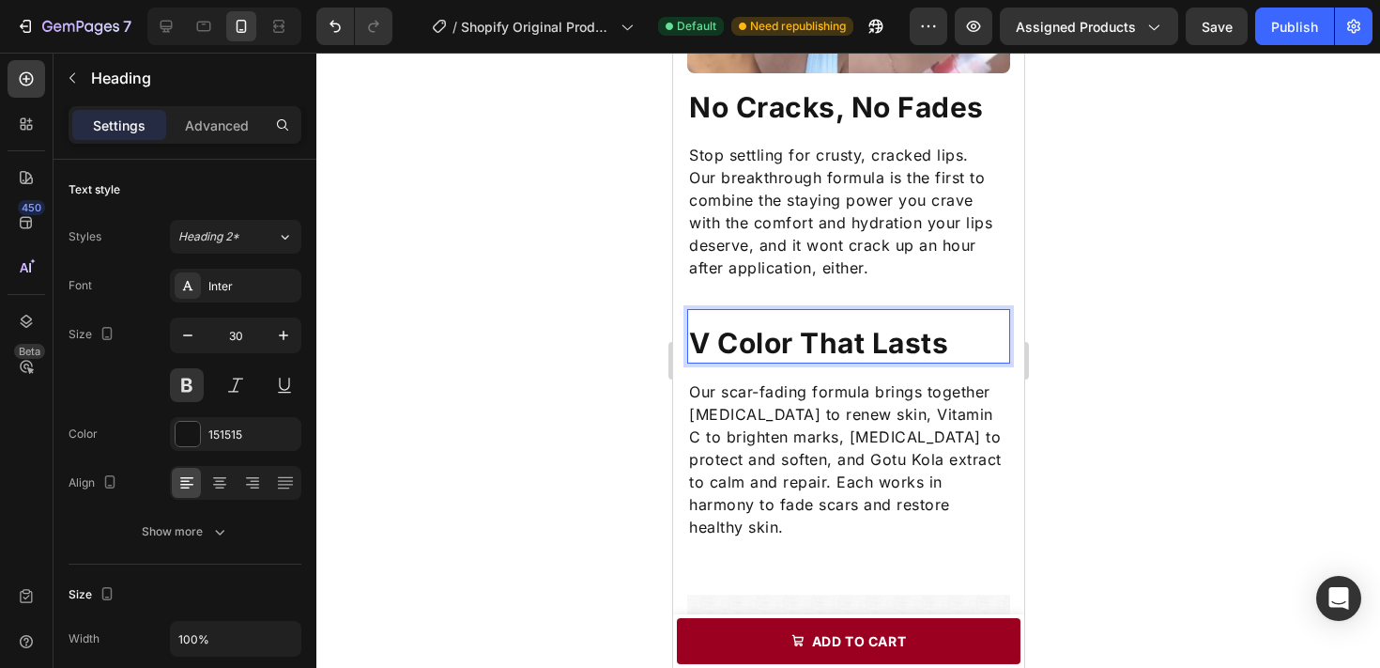
click at [762, 346] on p "V Color That Lasts" at bounding box center [847, 343] width 319 height 37
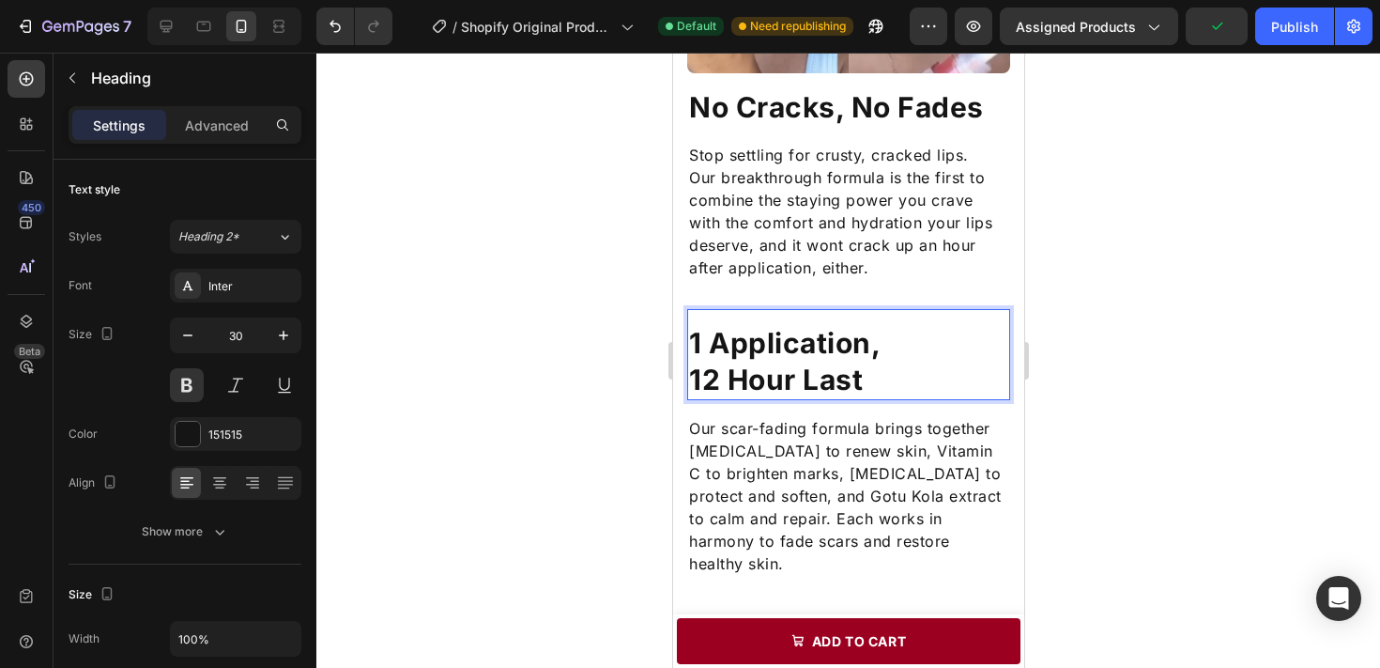
click at [1190, 367] on div at bounding box center [848, 360] width 1064 height 615
click at [958, 359] on p "1 Application, 12 Hour Last" at bounding box center [847, 361] width 319 height 73
click at [692, 376] on p "1 Application, 12 Hour Last" at bounding box center [847, 361] width 319 height 73
click at [1142, 279] on div at bounding box center [848, 360] width 1064 height 615
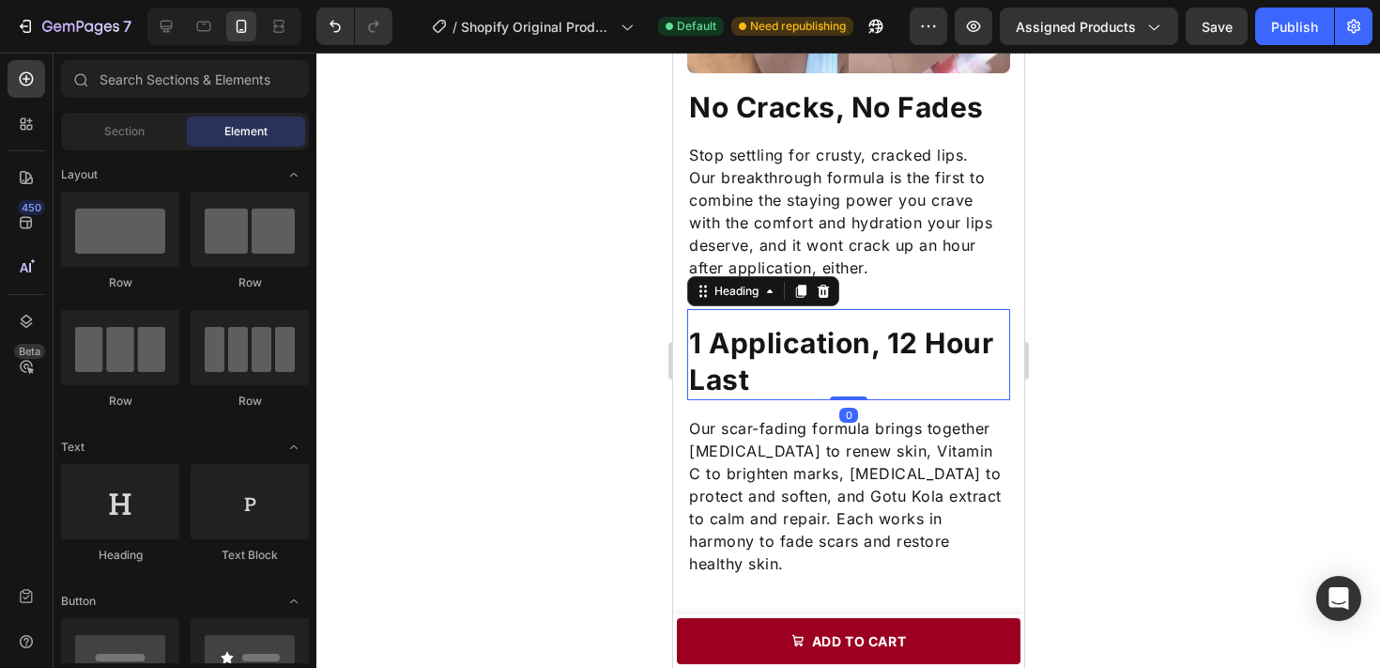
click at [909, 336] on p "1 Application, 12 Hour Last" at bounding box center [847, 361] width 319 height 73
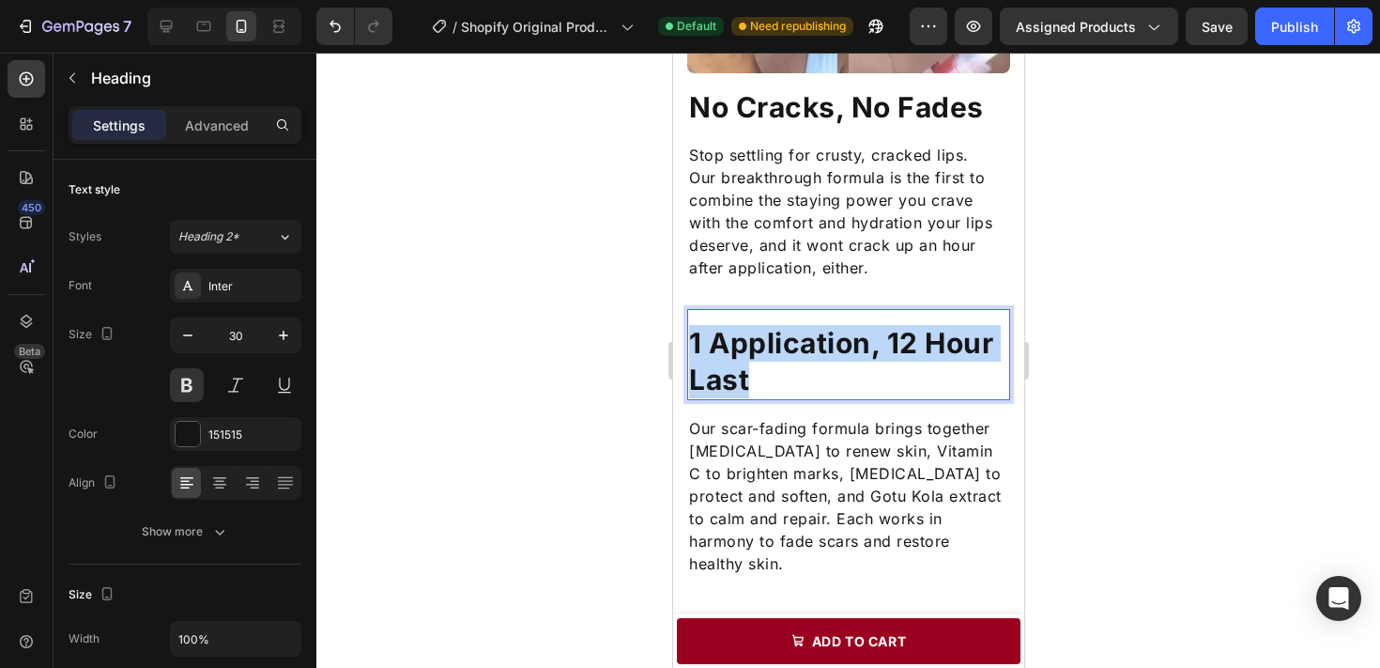
click at [909, 336] on p "1 Application, 12 Hour Last" at bounding box center [847, 361] width 319 height 73
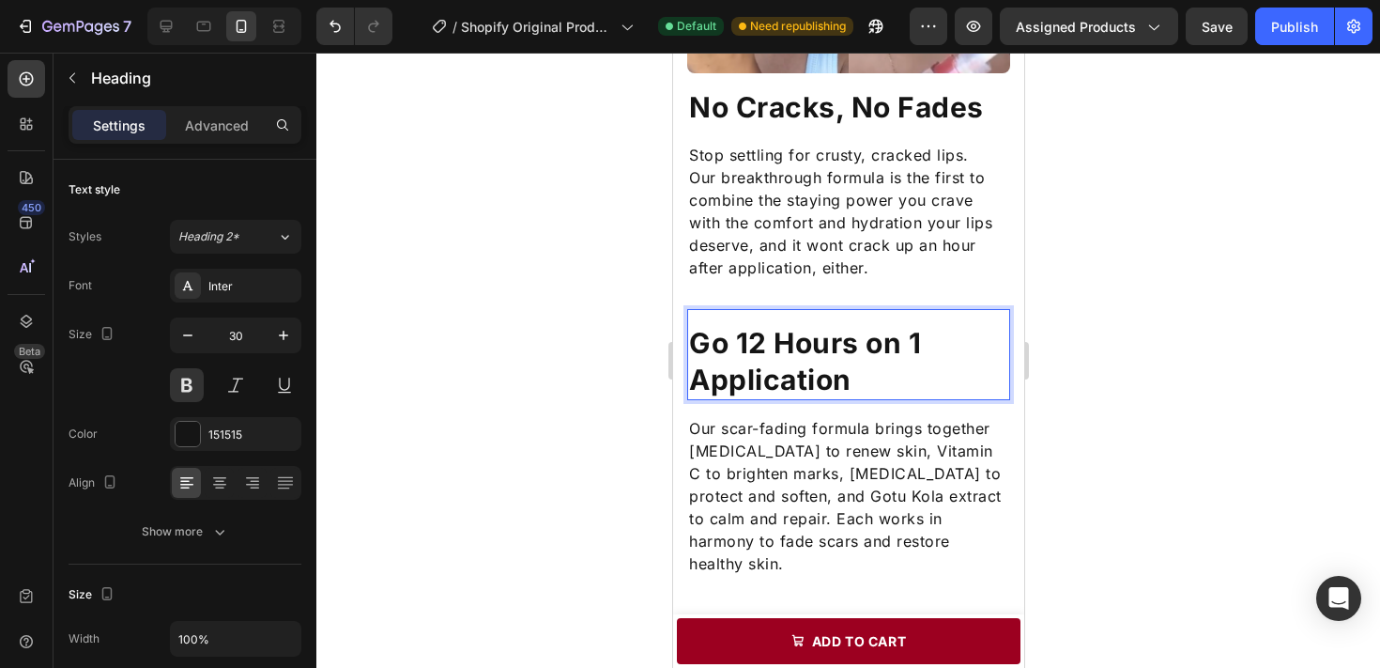
click at [913, 348] on p "Go 12 Hours on 1 Application" at bounding box center [847, 361] width 319 height 73
click at [881, 346] on p "Go 12 Hours on Just1 Application" at bounding box center [847, 361] width 319 height 73
click at [977, 348] on p "Go 12 Hours On Just1 Application" at bounding box center [847, 361] width 319 height 73
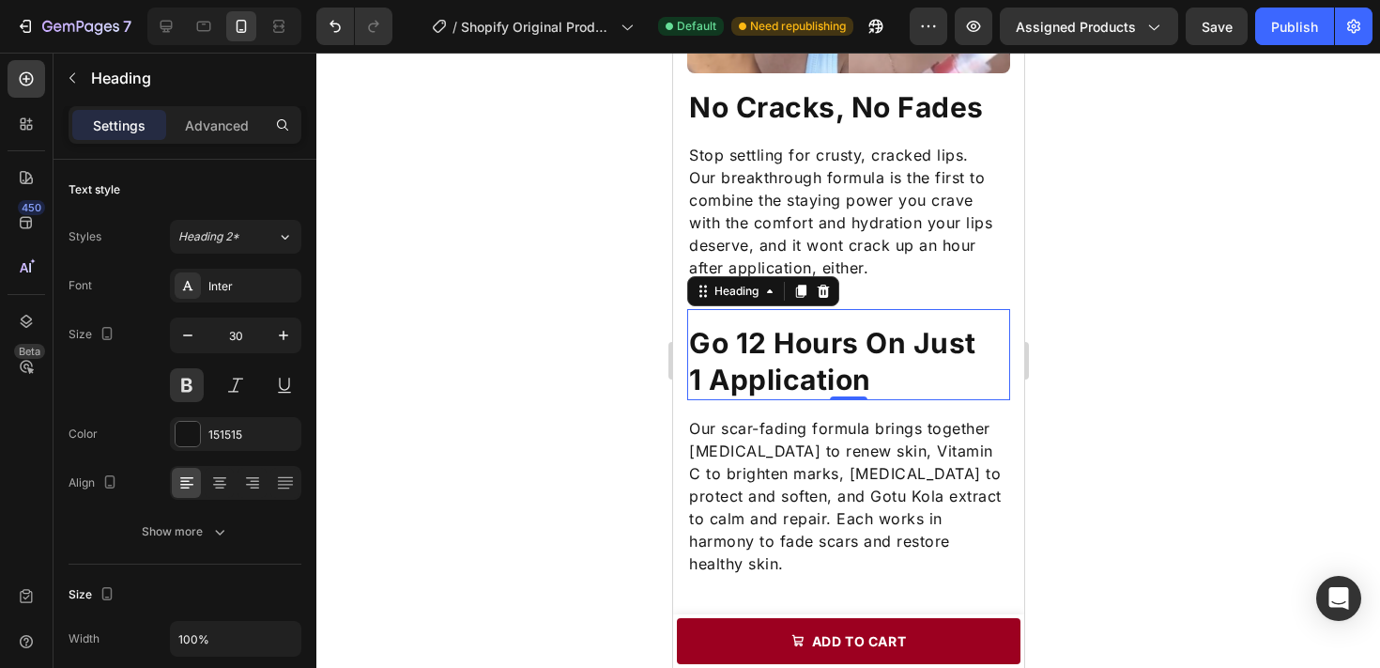
click at [1048, 368] on div at bounding box center [848, 360] width 1064 height 615
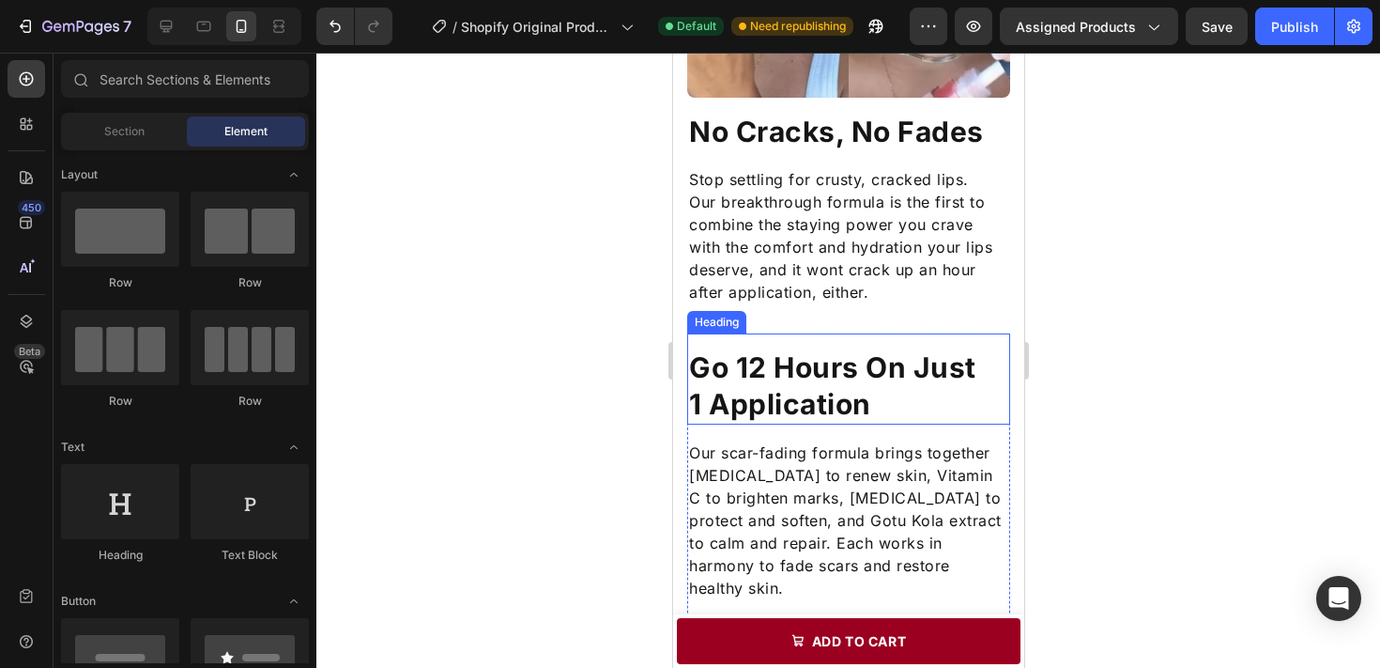
scroll to position [1459, 0]
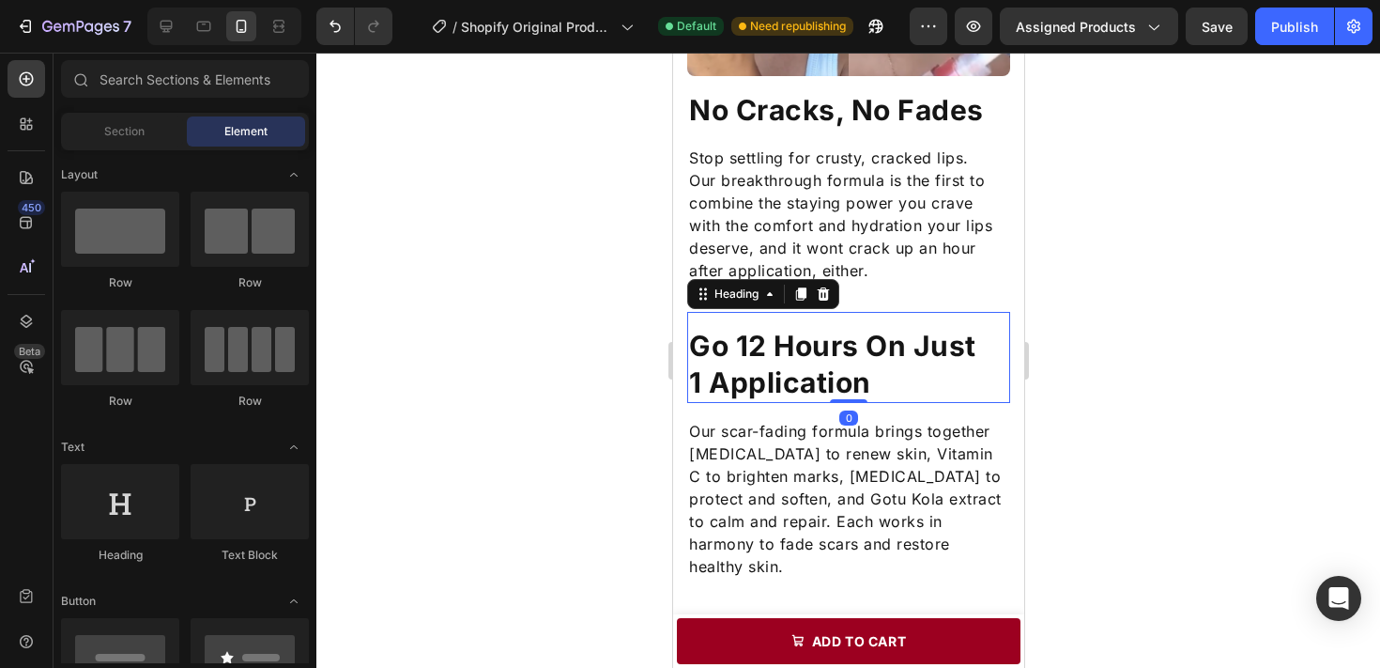
click at [782, 391] on p "Go 12 Hours On Just 1 Application" at bounding box center [847, 364] width 319 height 73
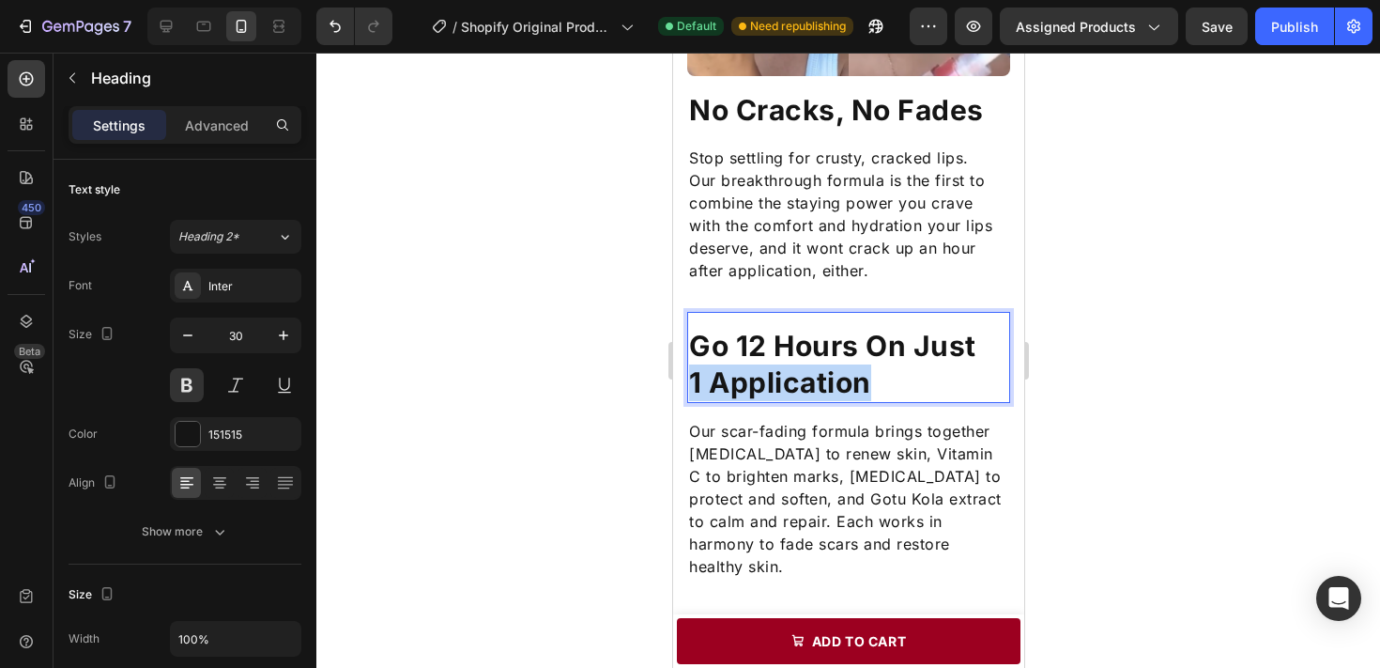
click at [782, 391] on p "Go 12 Hours On Just 1 Application" at bounding box center [847, 364] width 319 height 73
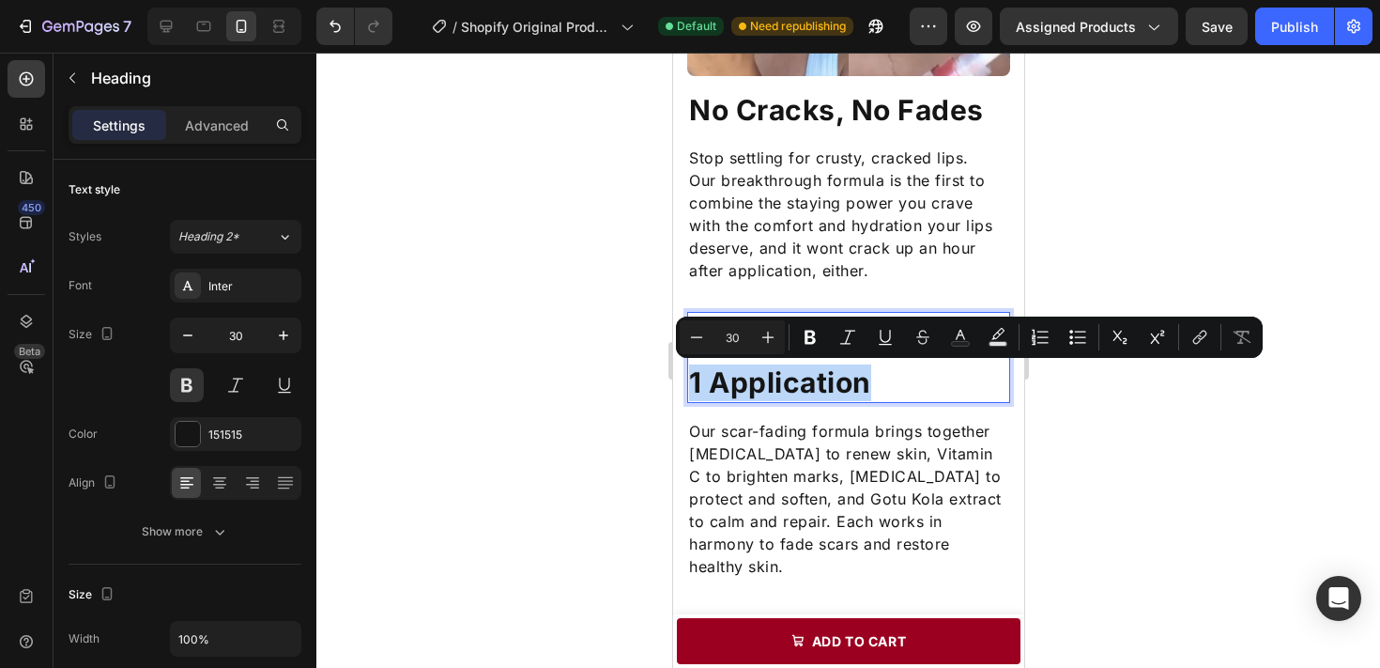
click at [868, 374] on p "Go 12 Hours On Just 1 Application" at bounding box center [847, 364] width 319 height 73
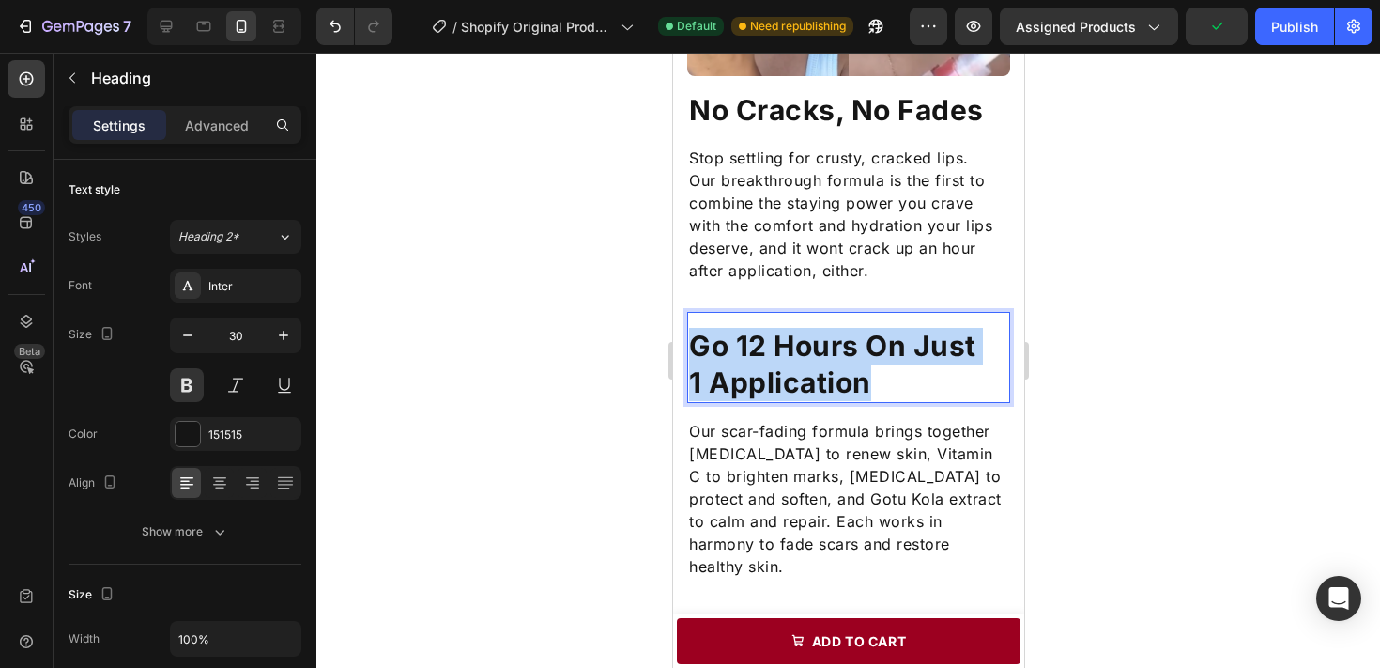
drag, startPoint x: 879, startPoint y: 392, endPoint x: 677, endPoint y: 315, distance: 216.4
click at [677, 315] on div "Go 12 Hours On Just 1 Application Heading 0 Our scar-fading formula brings toge…" at bounding box center [847, 642] width 351 height 660
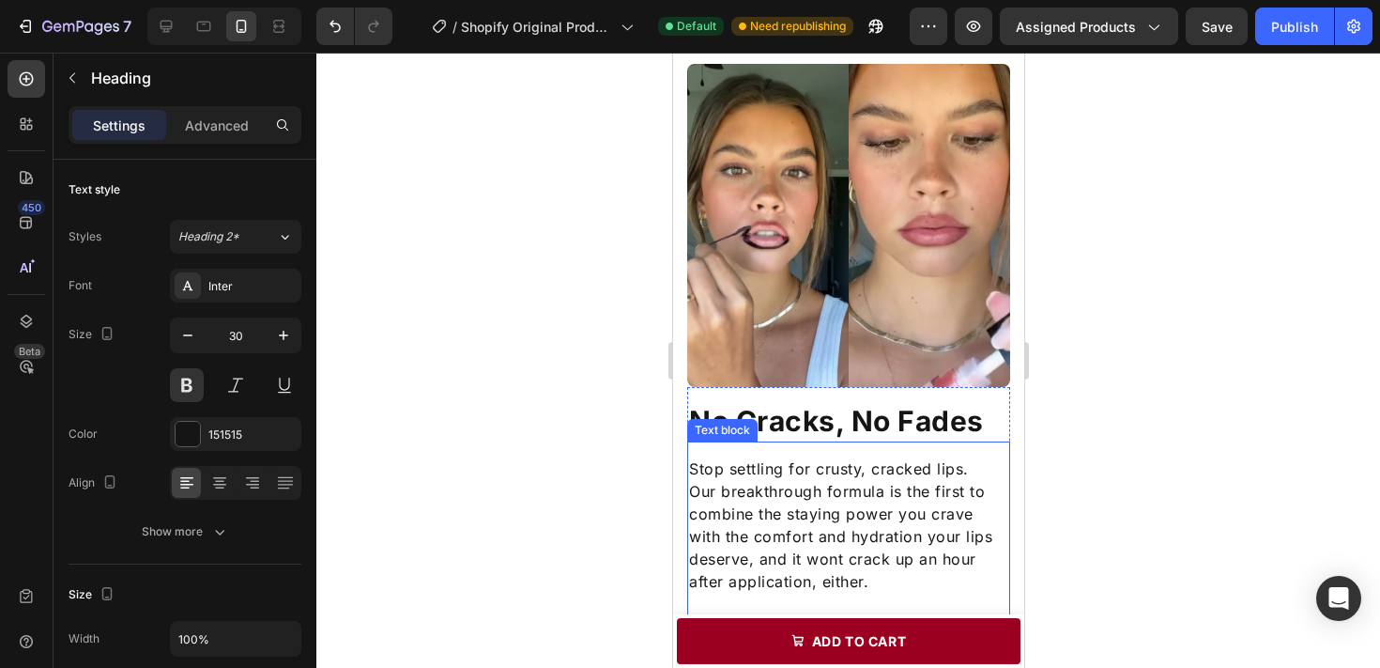
scroll to position [1465, 0]
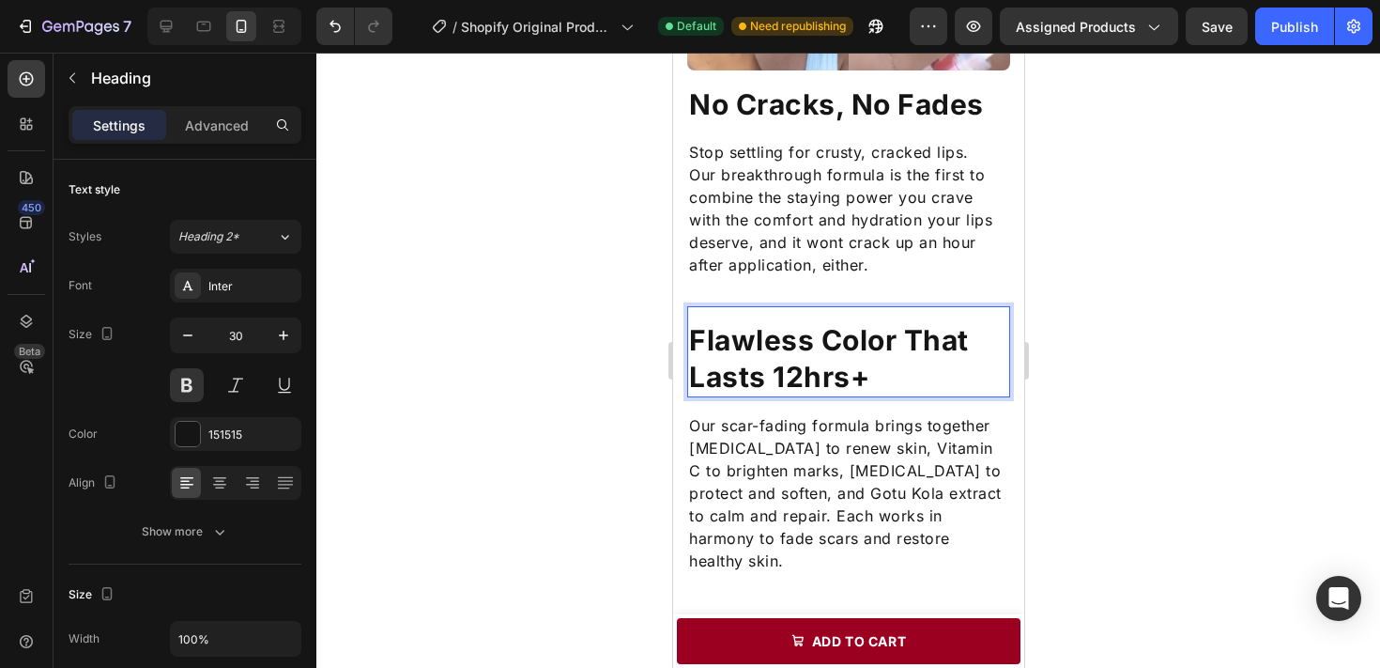
click at [828, 378] on p "Flawless Color That Lasts 12hrs+" at bounding box center [847, 358] width 319 height 73
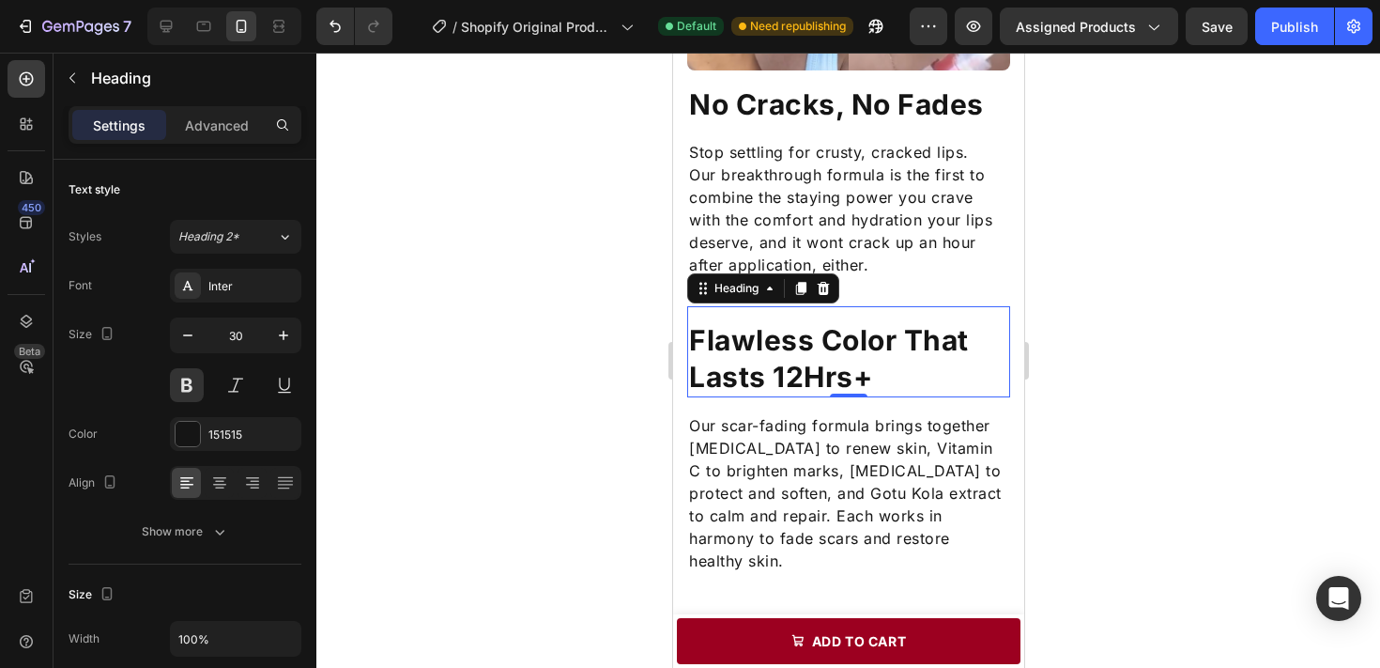
click at [1226, 355] on div at bounding box center [848, 360] width 1064 height 615
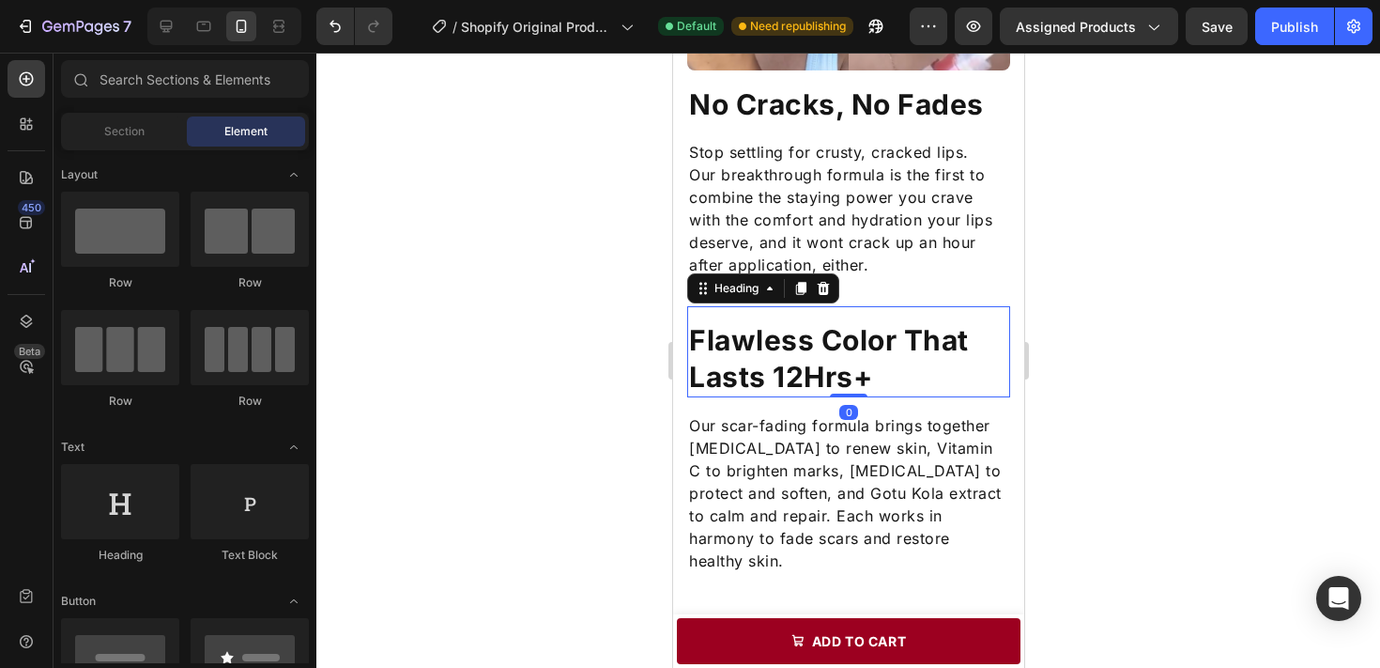
click at [775, 339] on p "Flawless Color That Lasts 12Hrs+" at bounding box center [847, 358] width 319 height 73
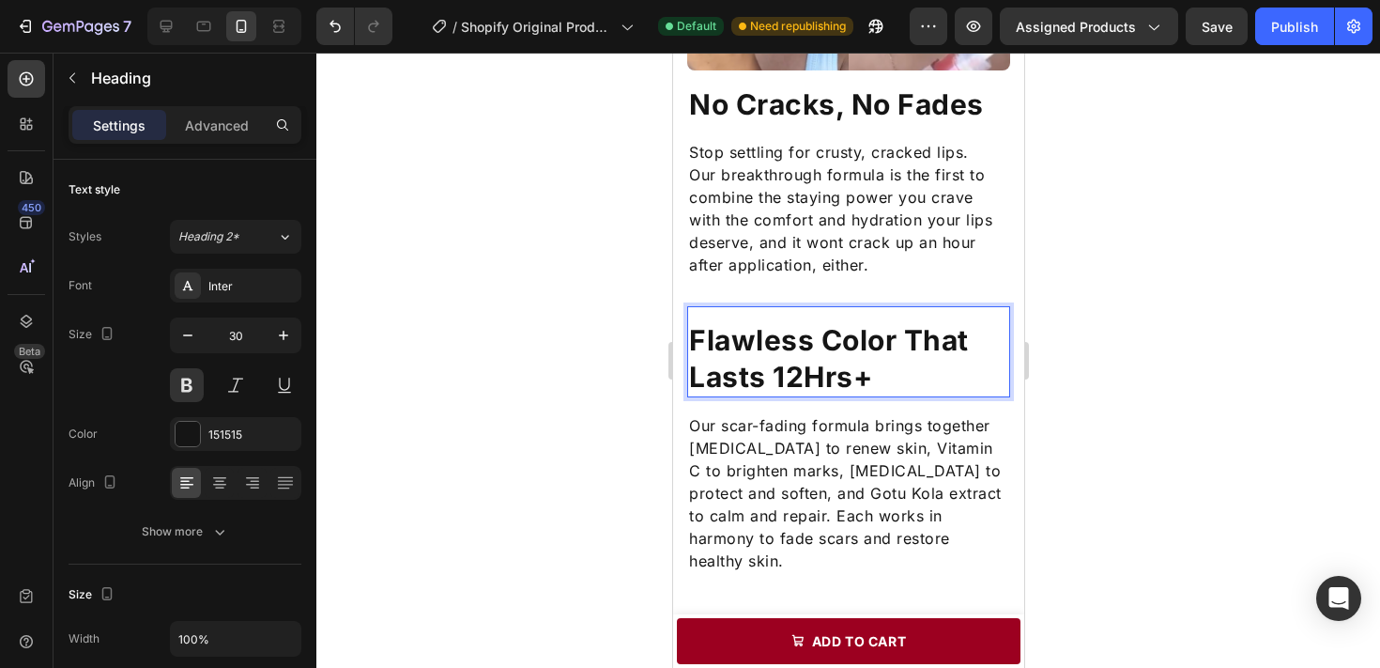
click at [769, 340] on p "Flawless Color That Lasts 12Hrs+" at bounding box center [847, 358] width 319 height 73
click at [1082, 342] on div at bounding box center [848, 360] width 1064 height 615
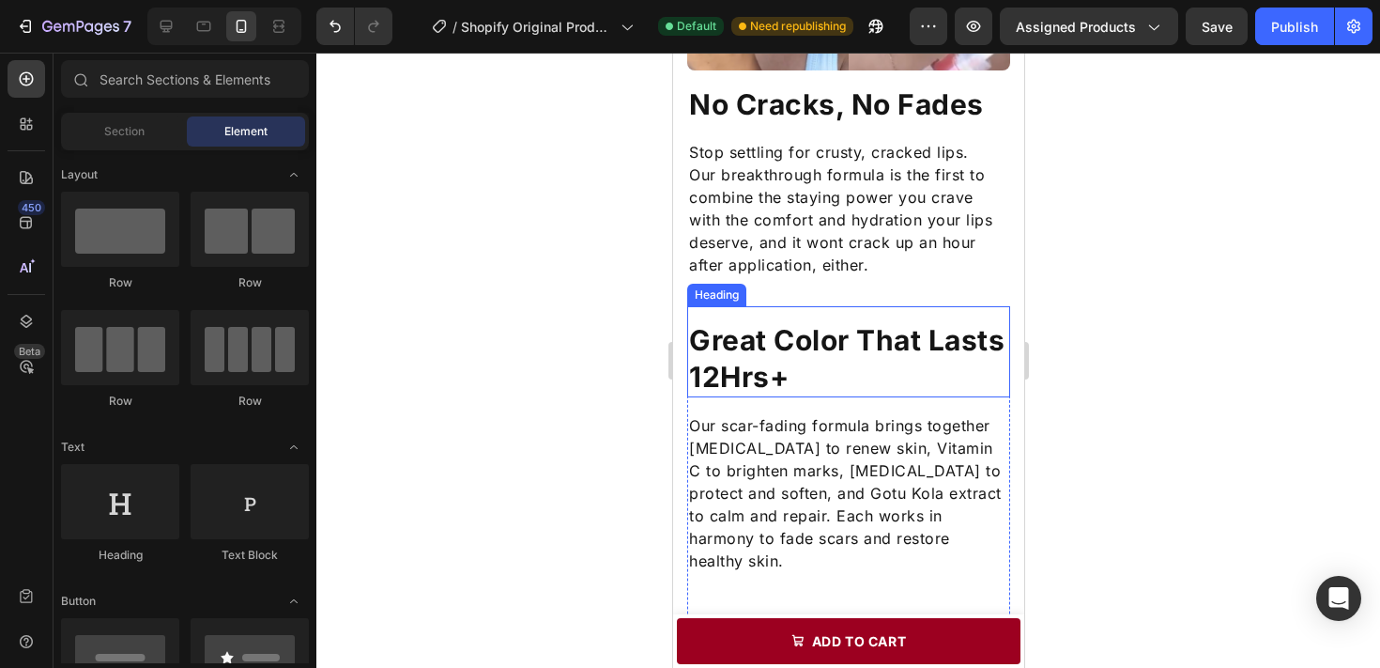
click at [730, 343] on p "Great Color That Lasts 12Hrs+" at bounding box center [847, 358] width 319 height 73
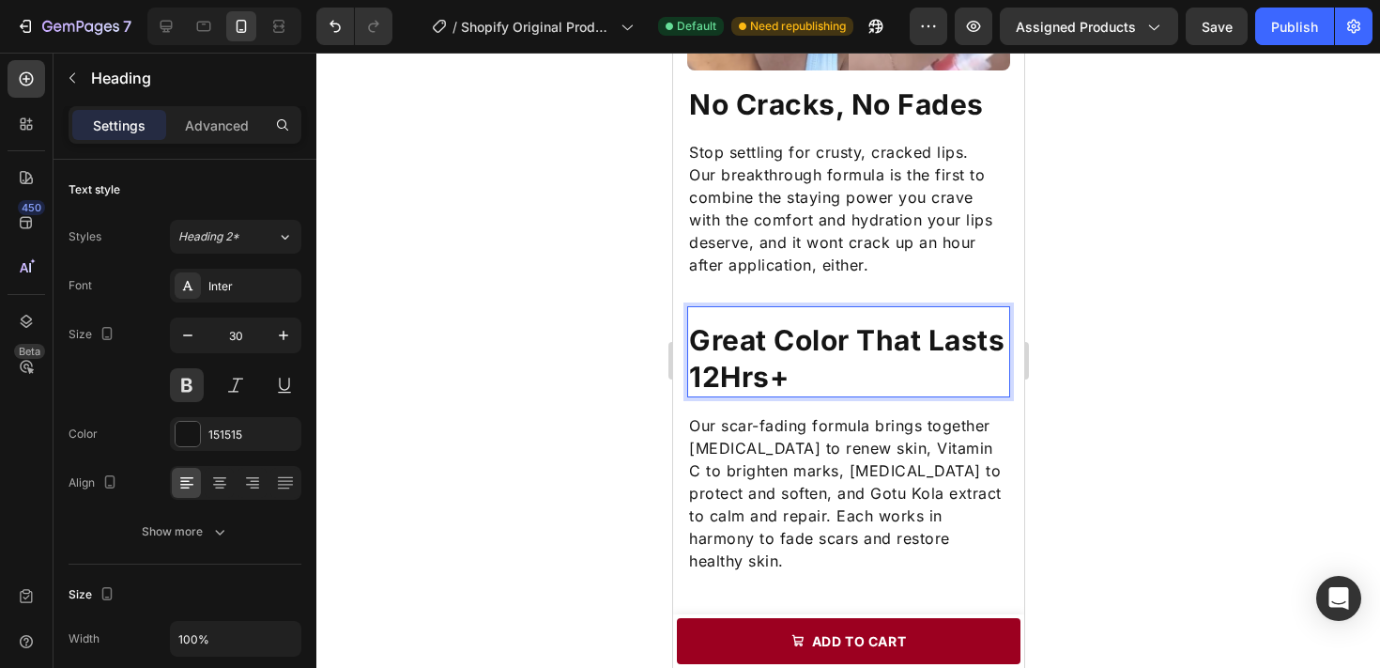
click at [930, 342] on p "Great Color That Lasts 12Hrs+" at bounding box center [847, 358] width 319 height 73
click at [1053, 380] on div at bounding box center [848, 360] width 1064 height 615
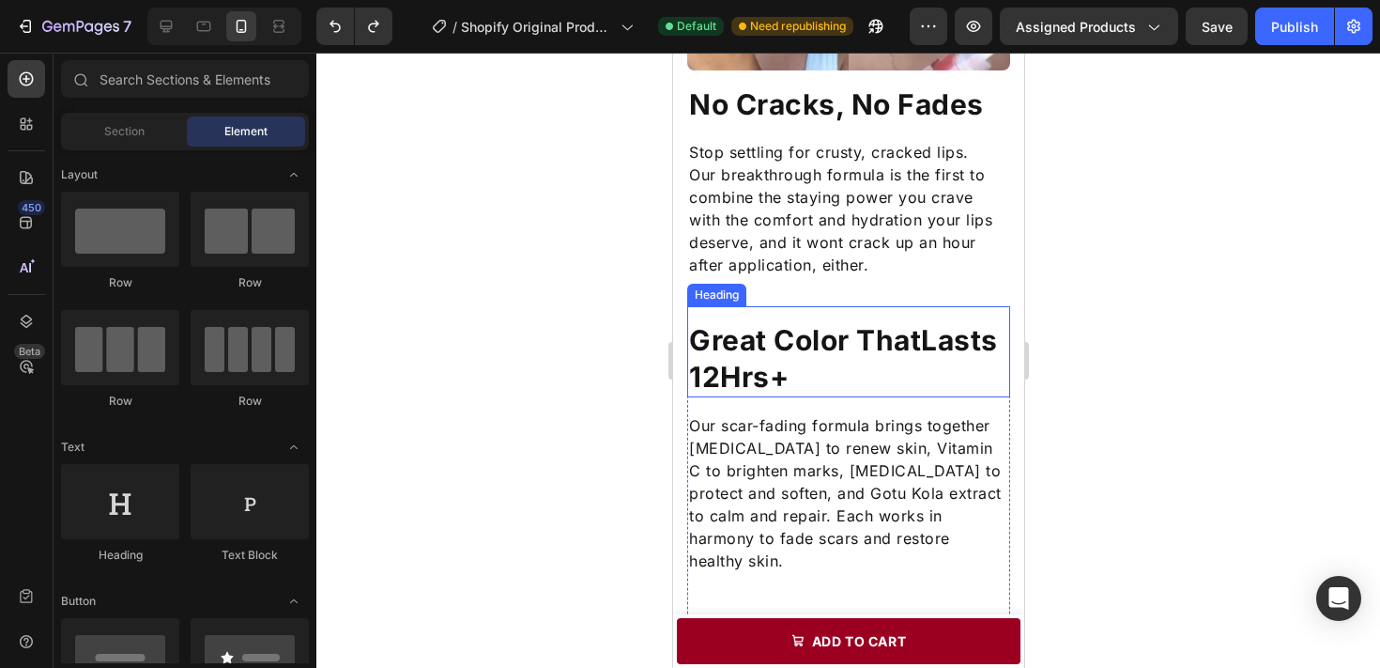
click at [866, 370] on h2 "Great Color ThatLasts 12Hrs+" at bounding box center [847, 358] width 323 height 77
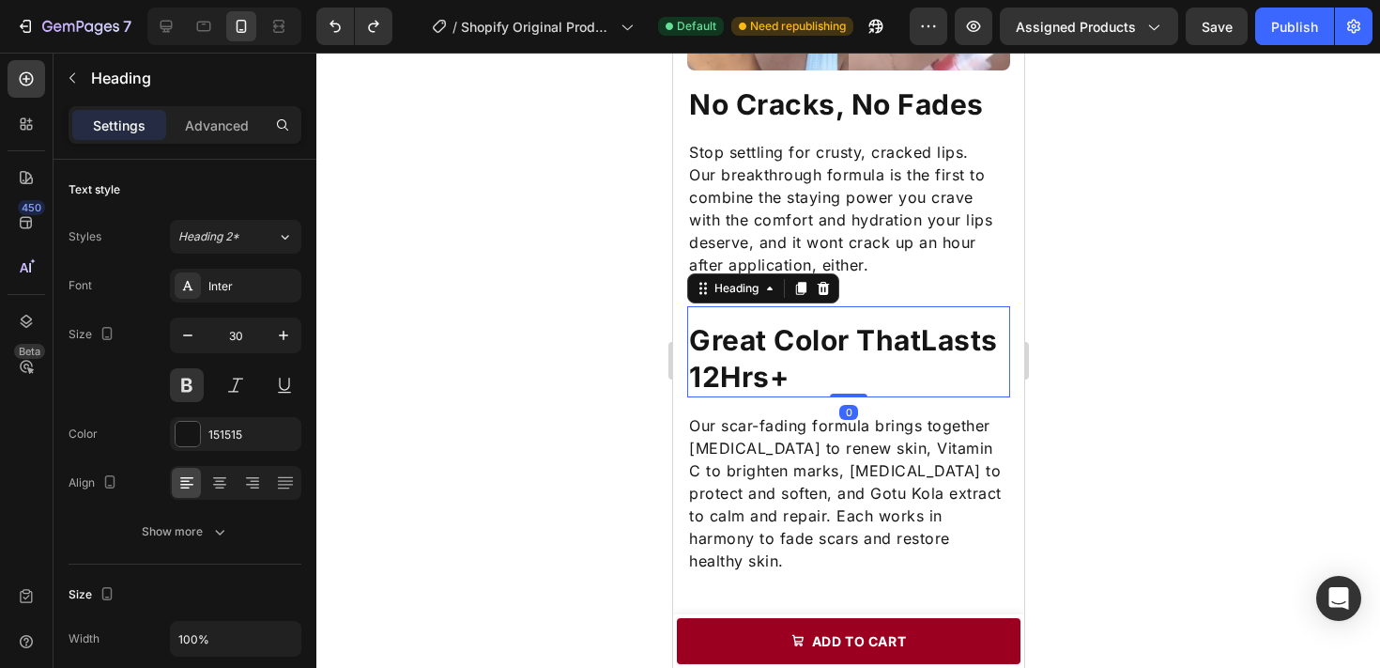
click at [773, 377] on h2 "Great Color ThatLasts 12Hrs+" at bounding box center [847, 358] width 323 height 77
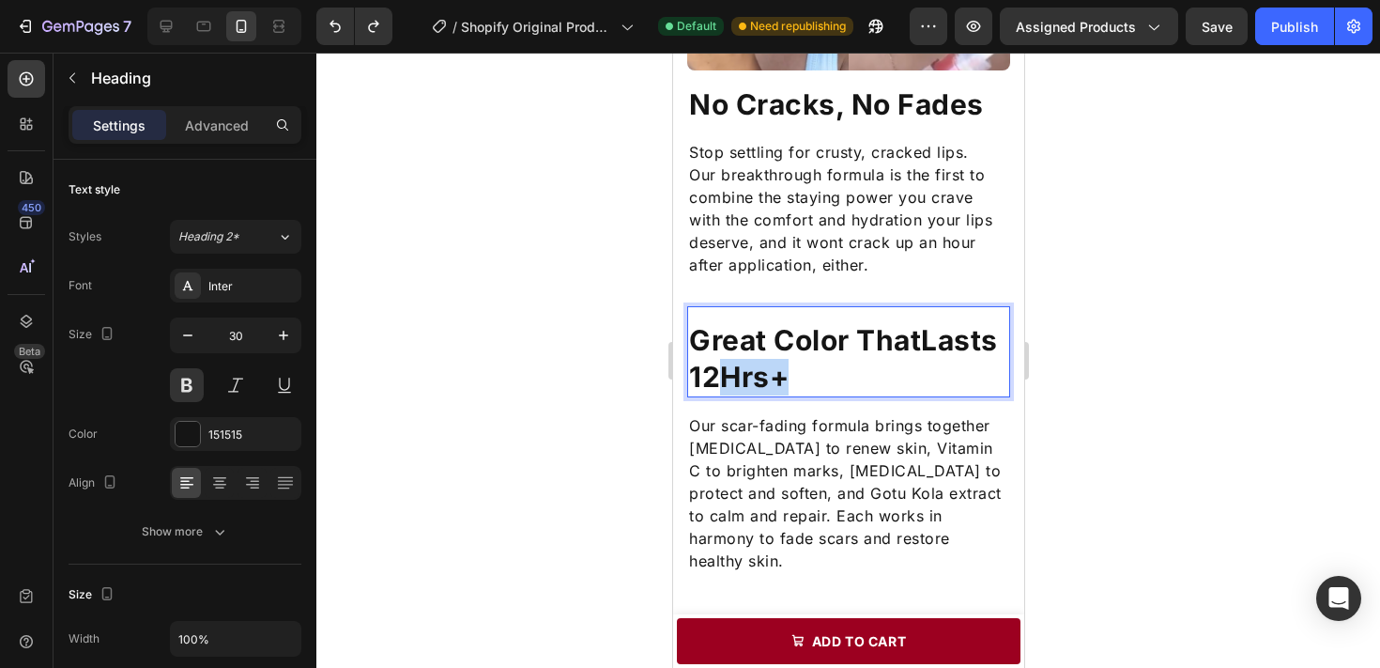
drag, startPoint x: 785, startPoint y: 377, endPoint x: 725, endPoint y: 377, distance: 60.1
click at [724, 377] on p "Great Color ThatLasts 12Hrs+" at bounding box center [847, 358] width 319 height 73
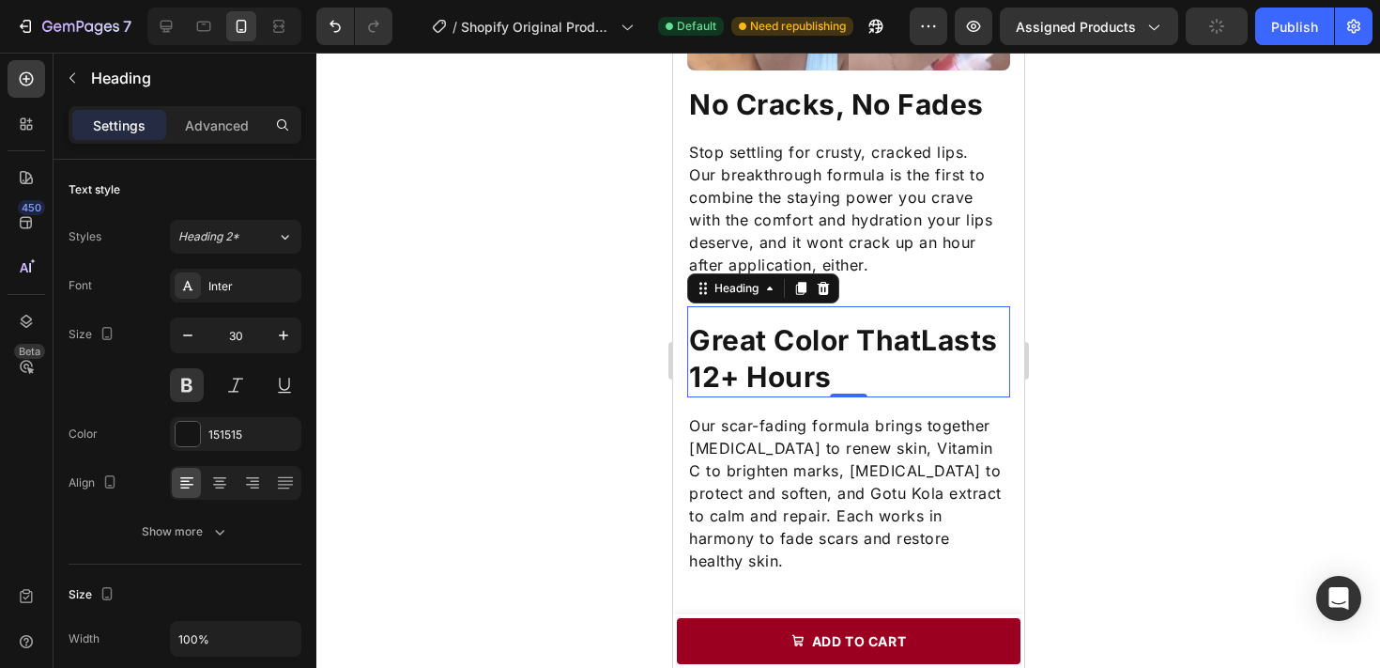
click at [1081, 389] on div at bounding box center [848, 360] width 1064 height 615
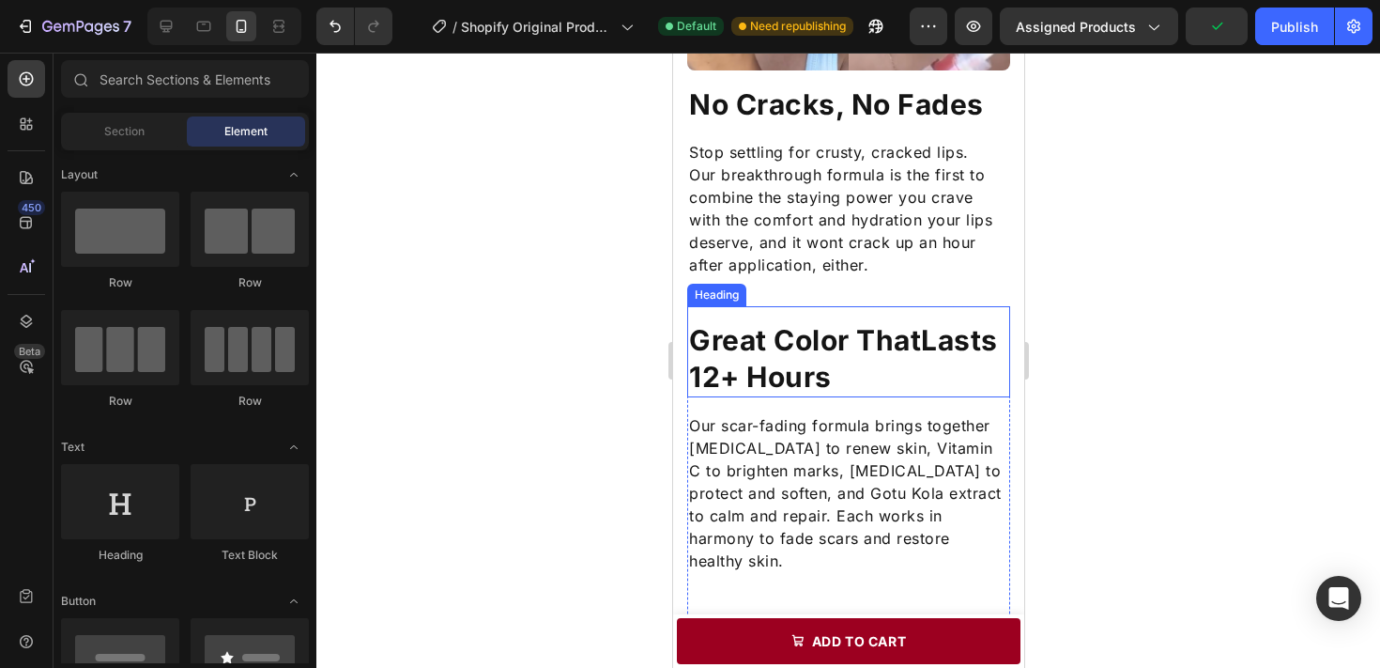
click at [925, 346] on p "Great Color ThatLasts 12+ Hours" at bounding box center [847, 358] width 319 height 73
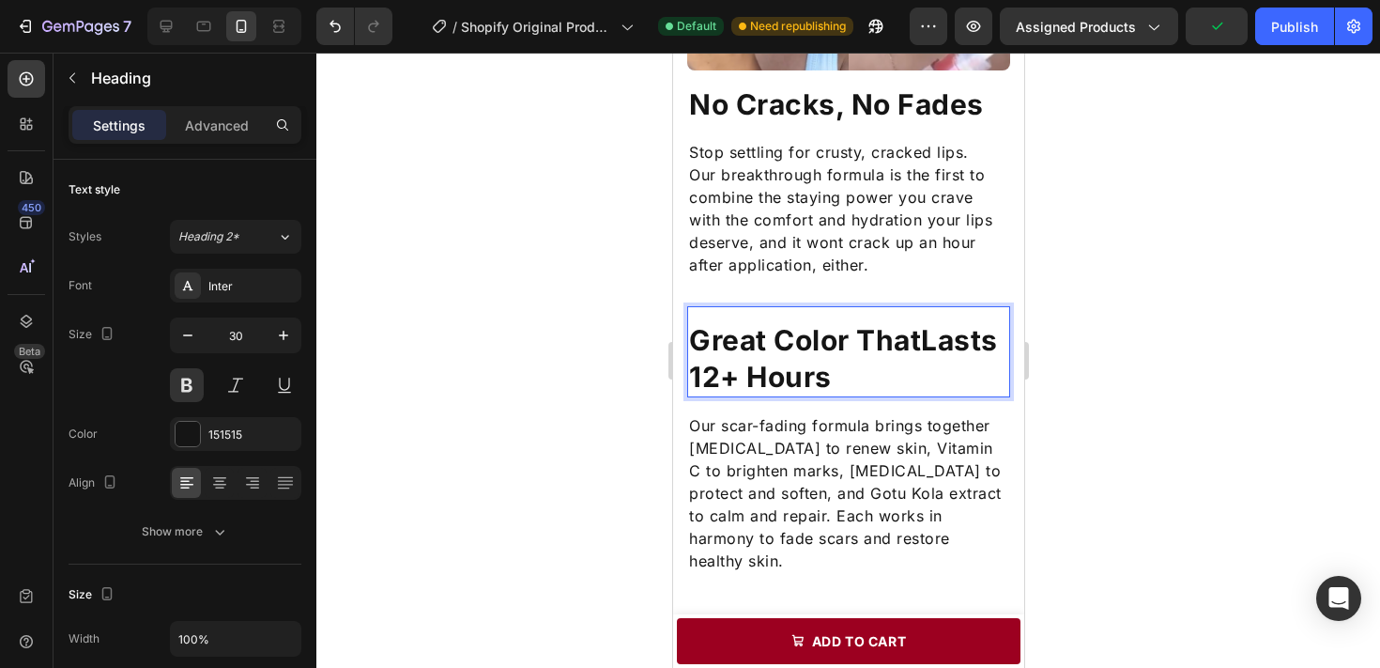
click at [925, 346] on p "Great Color ThatLasts 12+ Hours" at bounding box center [847, 358] width 319 height 73
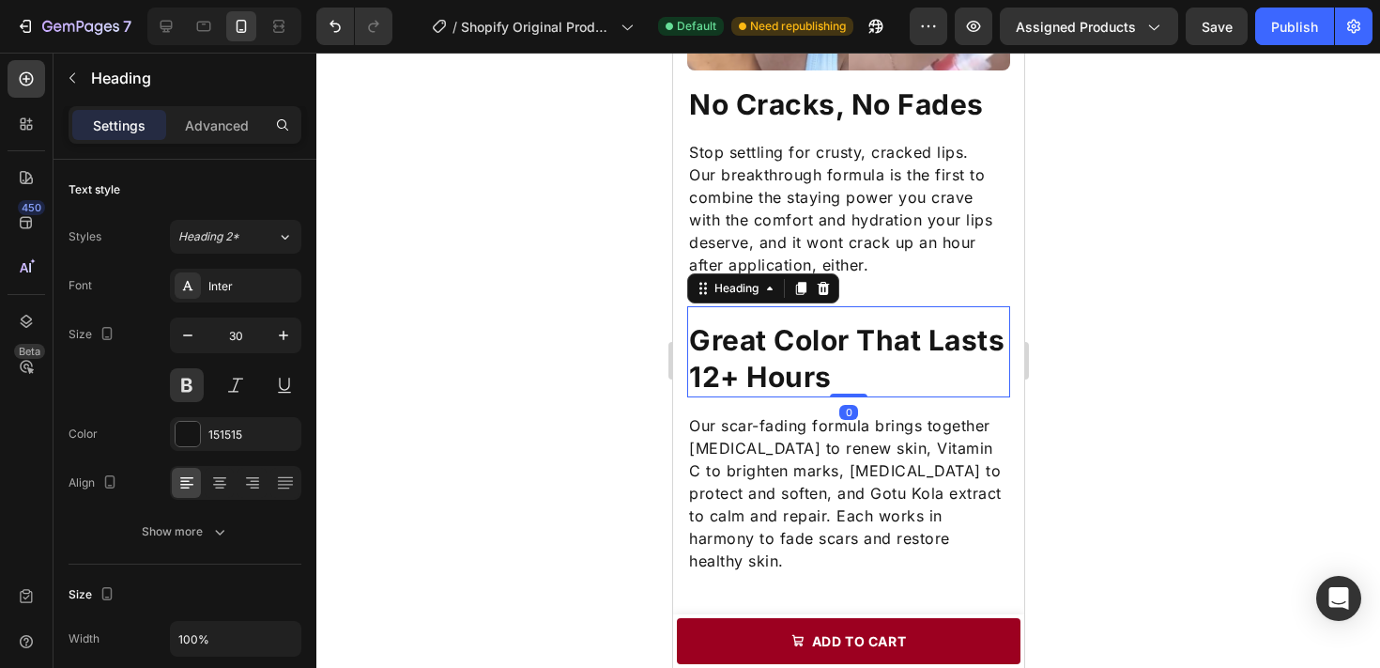
click at [1118, 355] on div at bounding box center [848, 360] width 1064 height 615
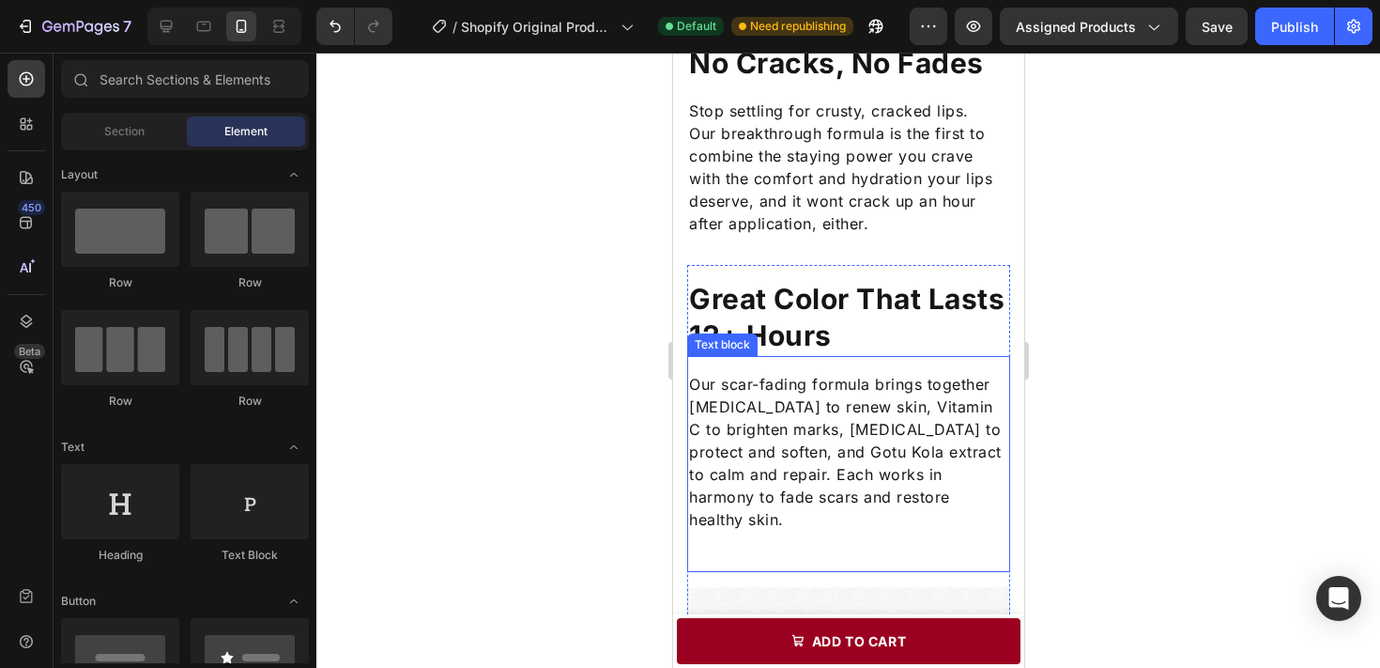
scroll to position [1509, 0]
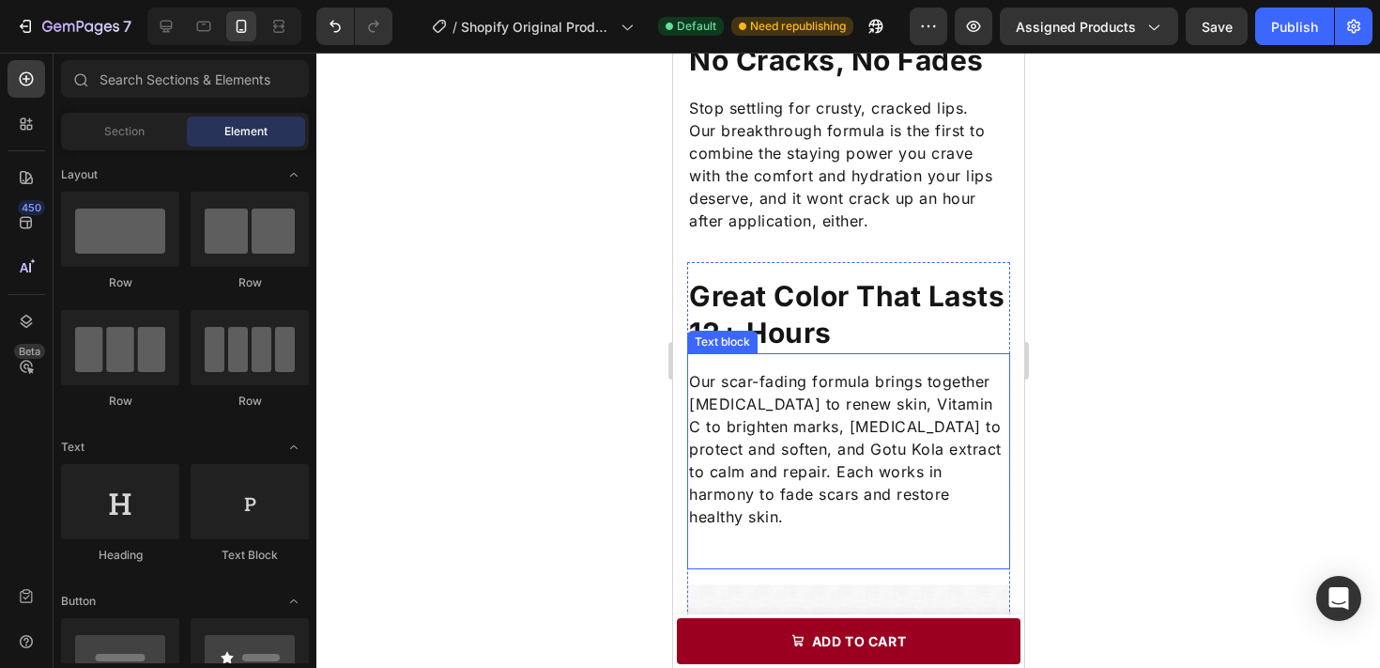
click at [912, 329] on p "Great Color That Lasts 12+ Hours" at bounding box center [847, 314] width 319 height 73
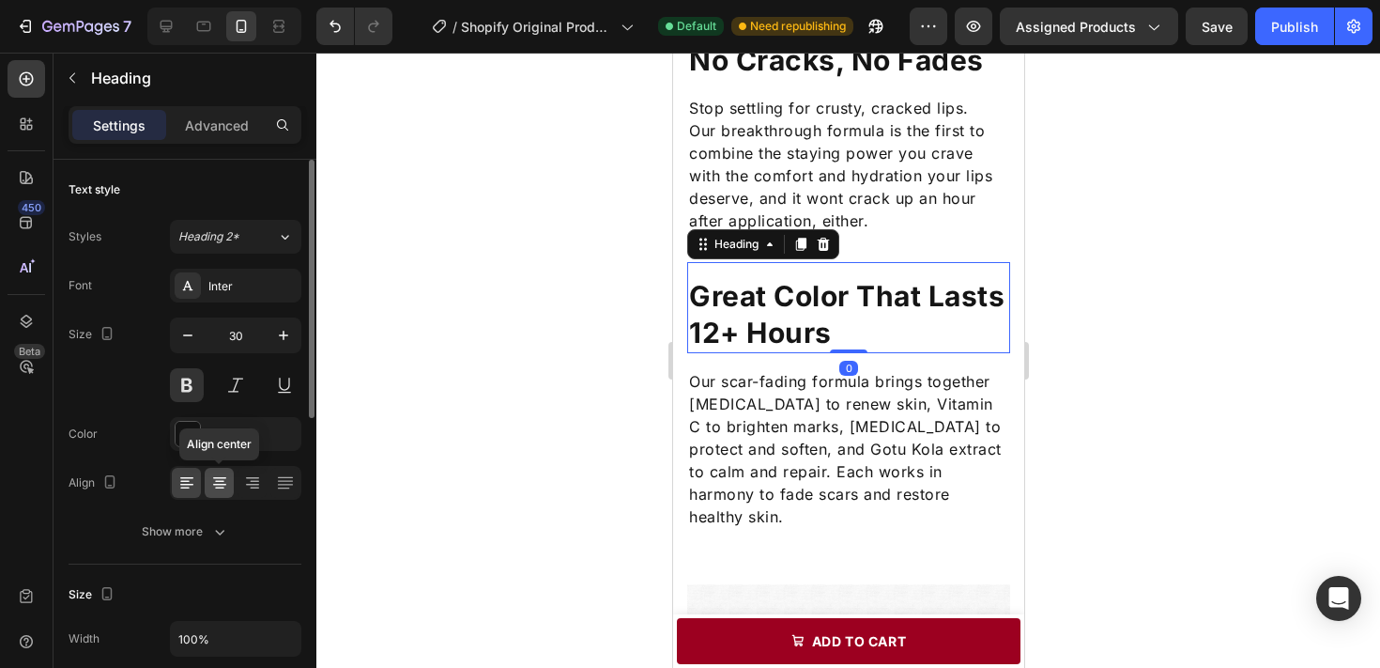
click at [223, 492] on div at bounding box center [219, 483] width 29 height 30
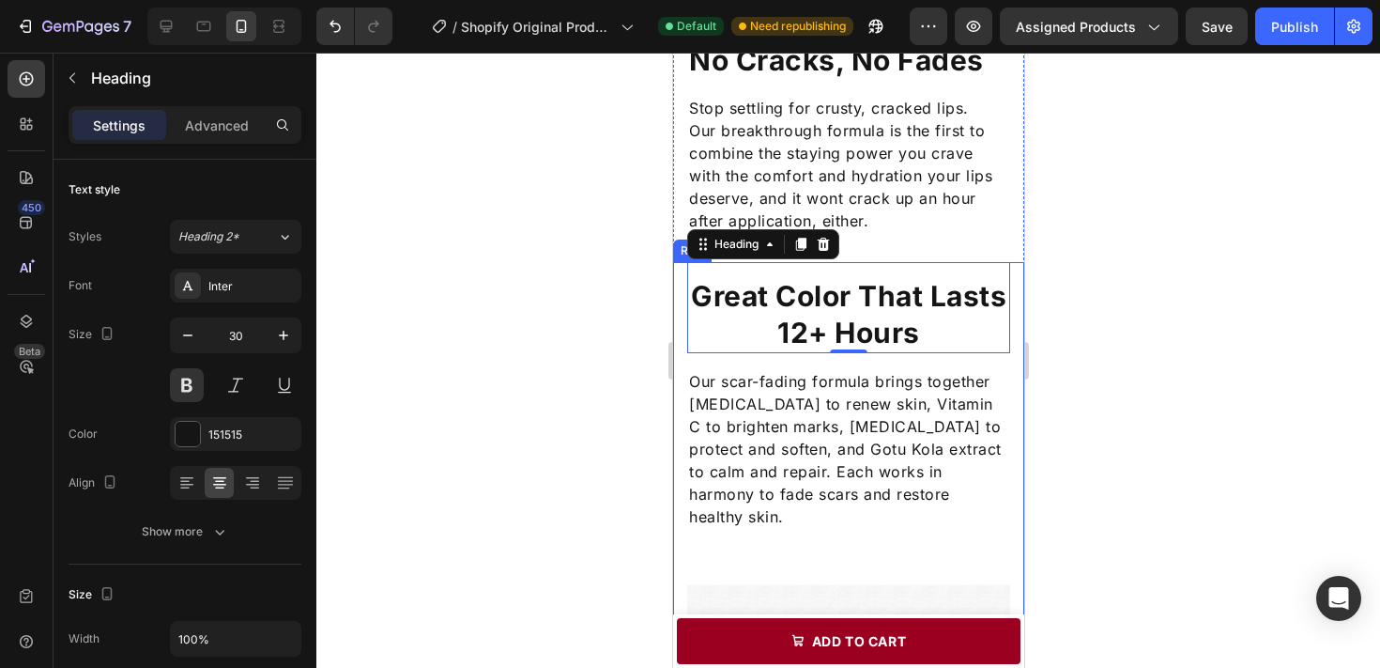
click at [610, 424] on div at bounding box center [848, 360] width 1064 height 615
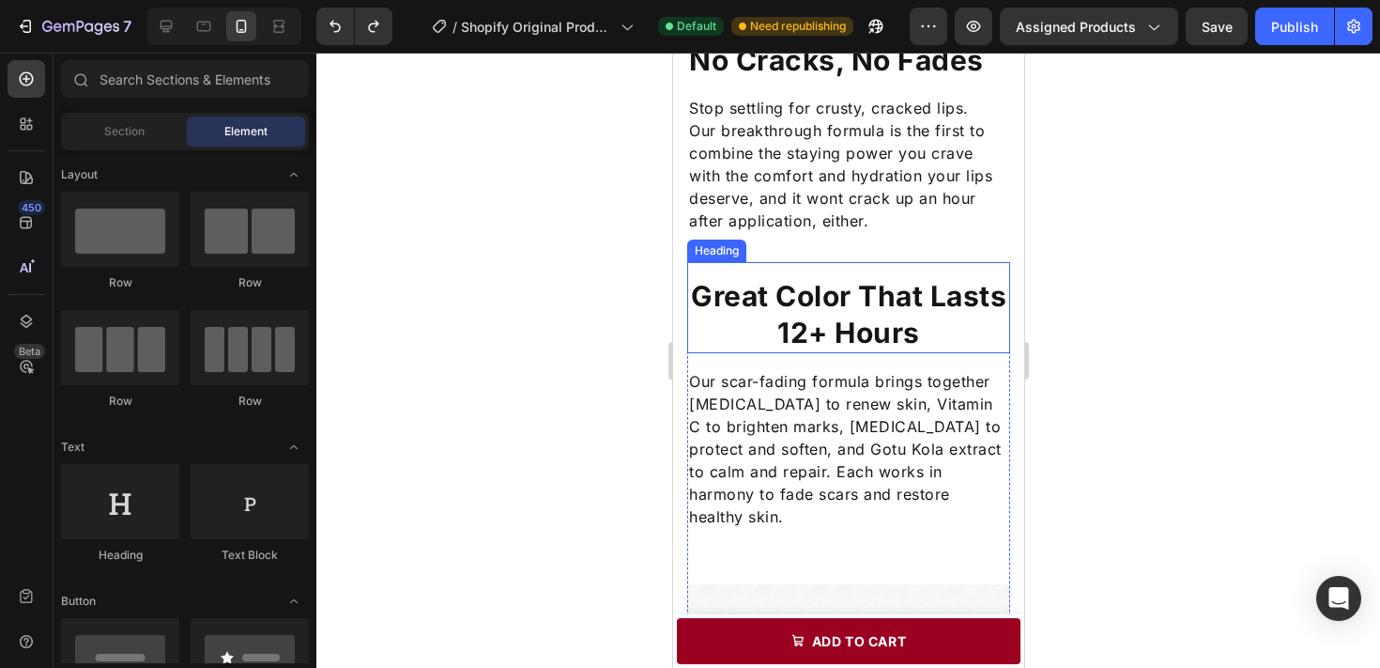
click at [746, 284] on p "Great Color That Lasts 12+ Hours" at bounding box center [847, 314] width 319 height 73
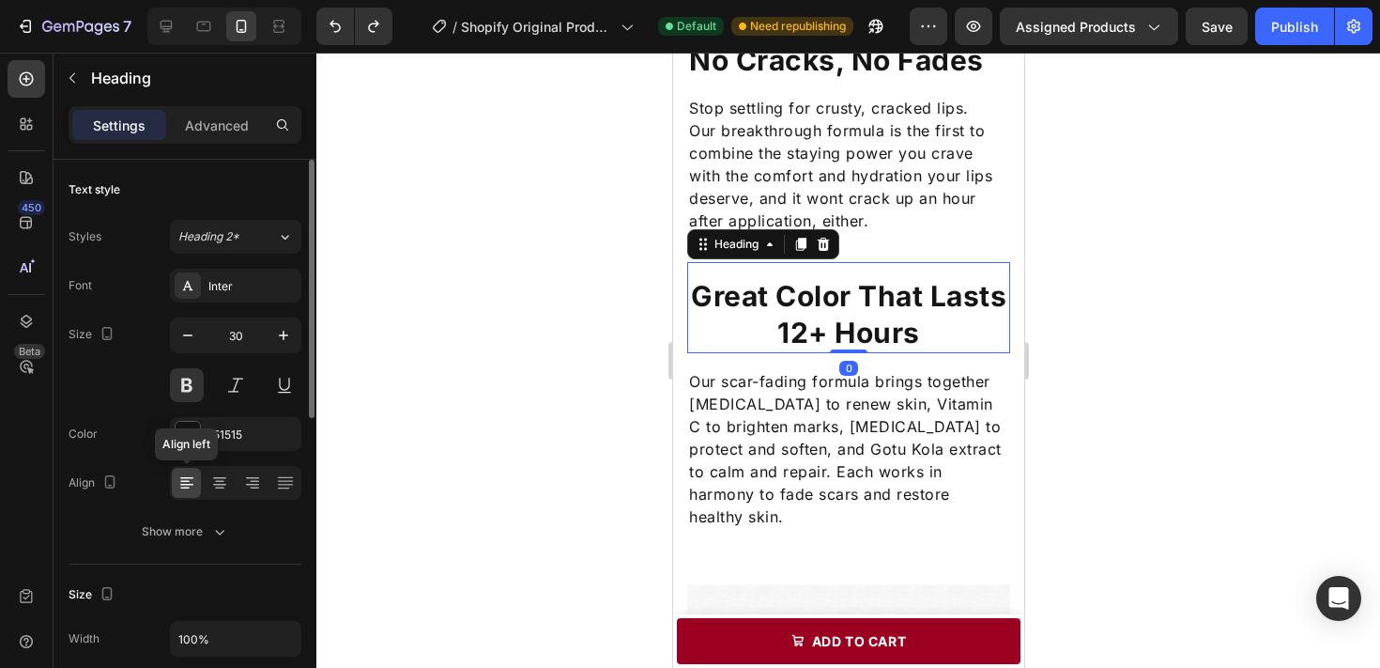
click at [194, 476] on icon at bounding box center [186, 482] width 19 height 19
click at [182, 481] on icon at bounding box center [184, 482] width 9 height 2
click at [218, 482] on icon at bounding box center [219, 482] width 19 height 19
click at [184, 479] on icon at bounding box center [186, 482] width 19 height 19
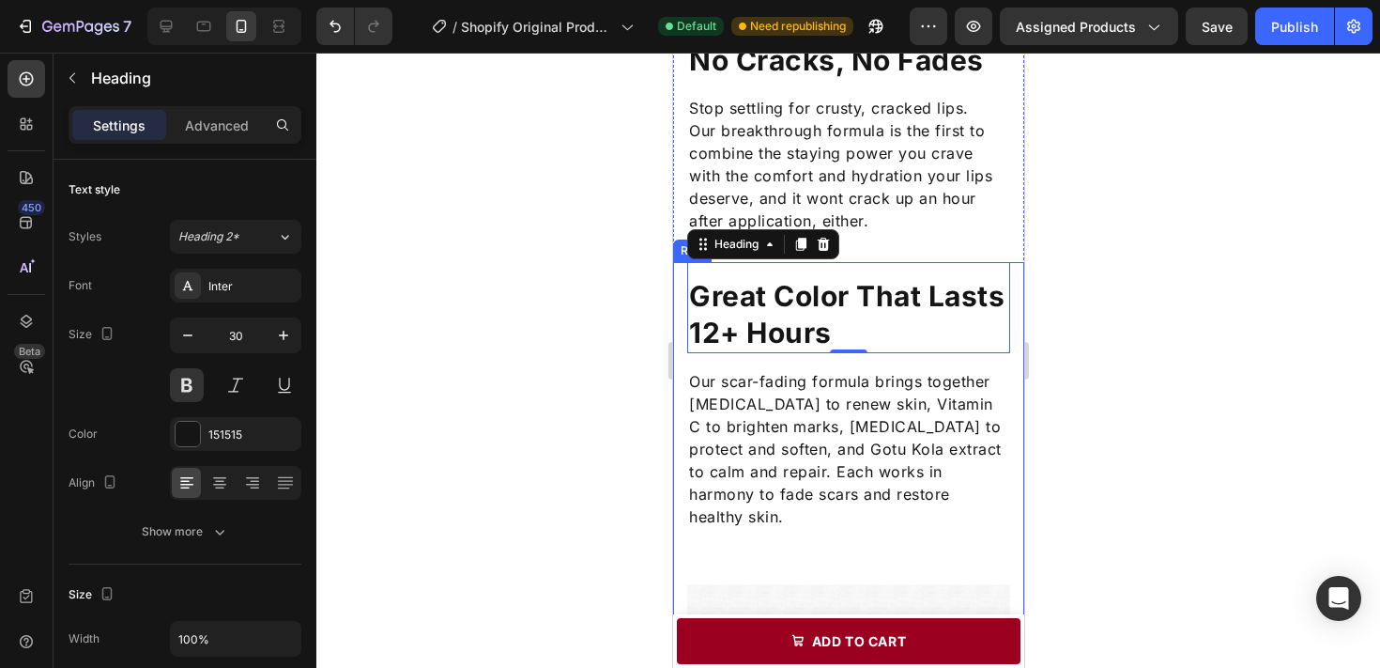
click at [608, 318] on div at bounding box center [848, 360] width 1064 height 615
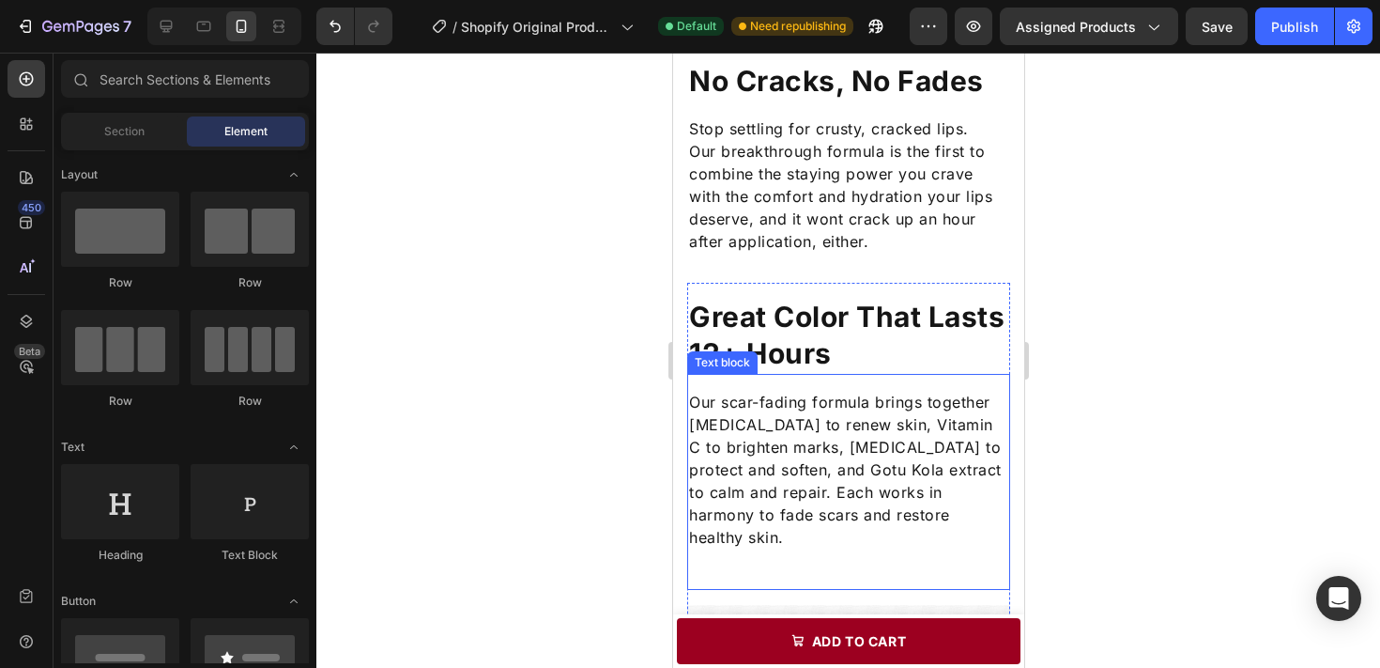
scroll to position [1490, 0]
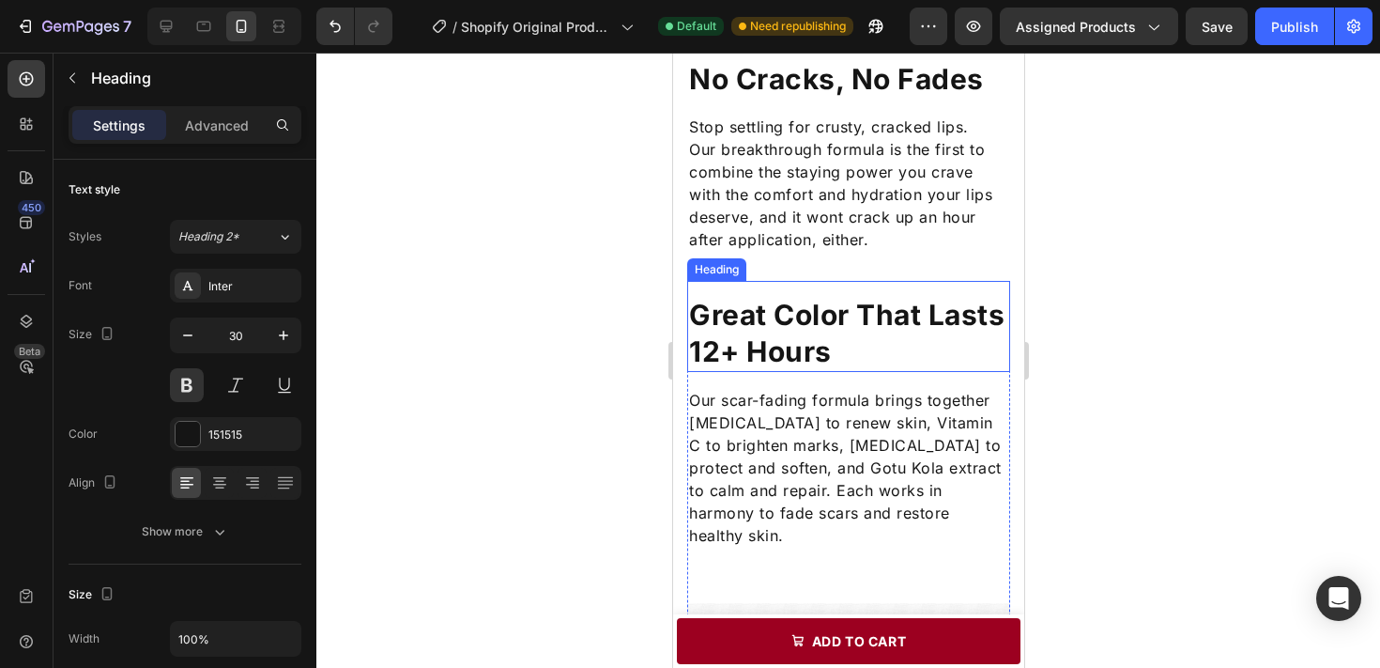
click at [883, 317] on p "Great Color That Lasts 12+ Hours" at bounding box center [847, 333] width 319 height 73
click at [1102, 334] on div at bounding box center [848, 360] width 1064 height 615
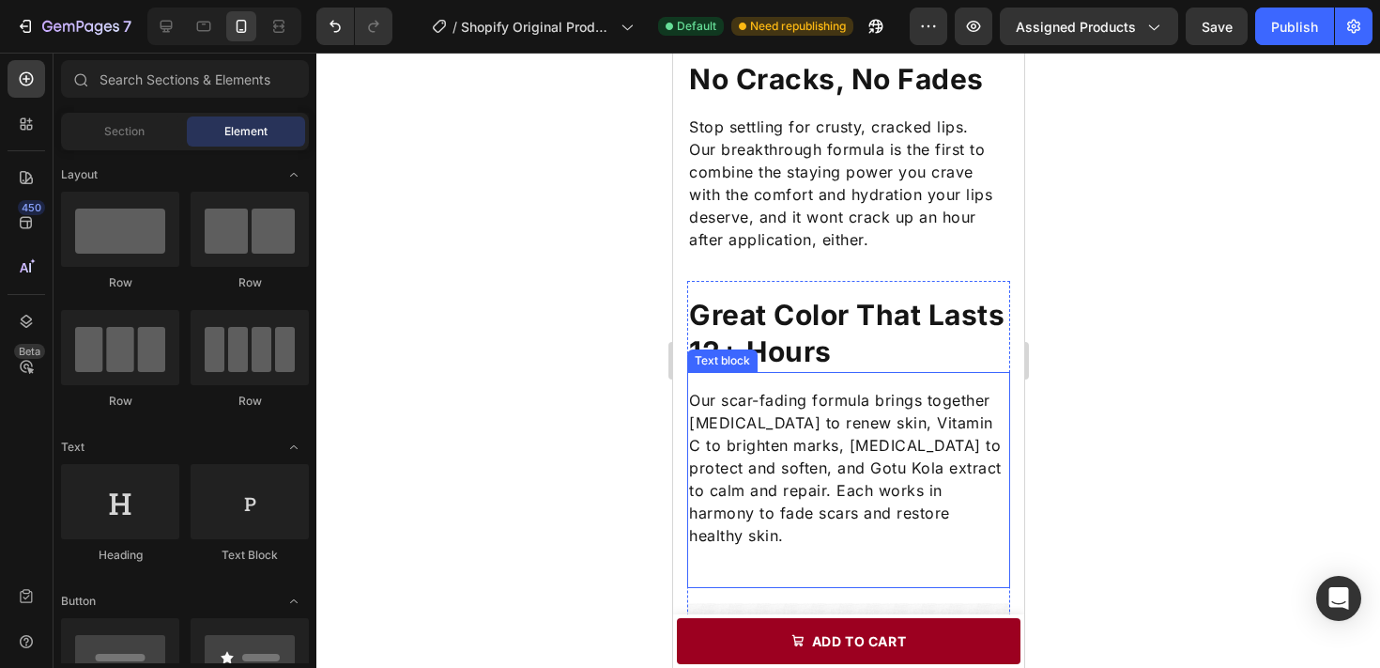
click at [914, 429] on p "Our scar-fading formula brings together Retinol to renew skin, Vitamin C to bri…" at bounding box center [847, 468] width 319 height 158
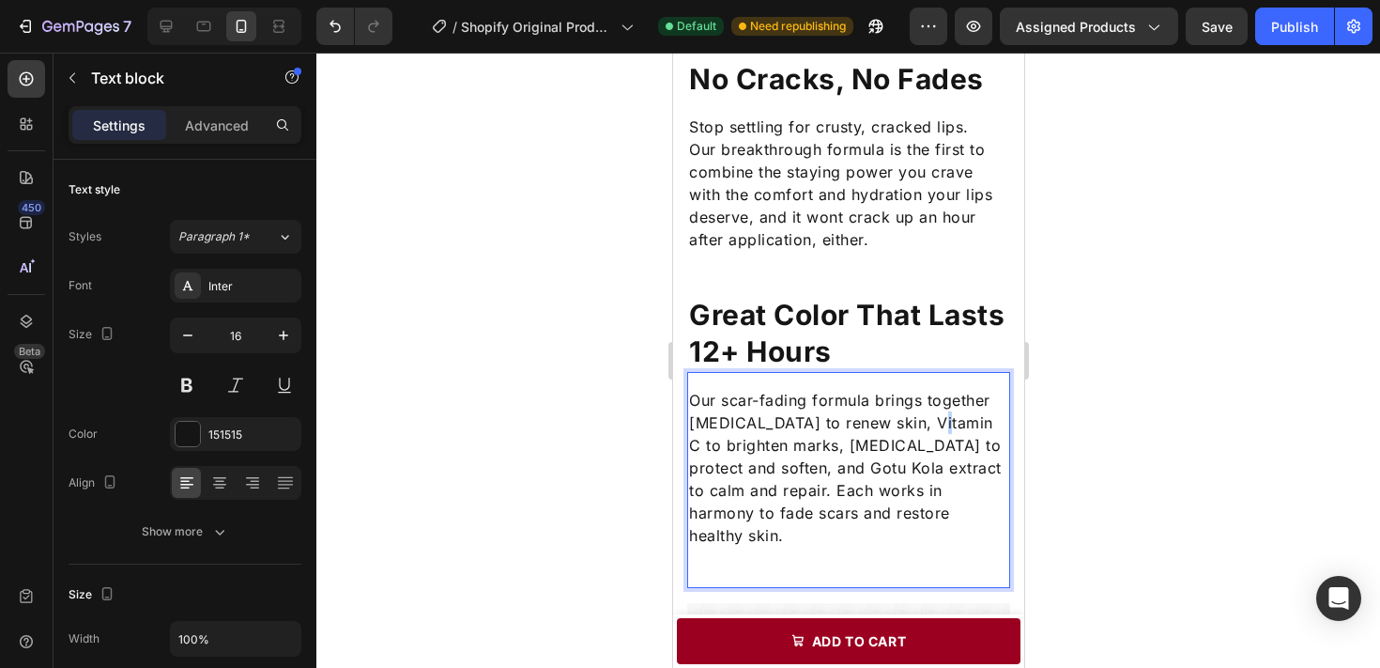
click at [914, 429] on p "Our scar-fading formula brings together Retinol to renew skin, Vitamin C to bri…" at bounding box center [847, 468] width 319 height 158
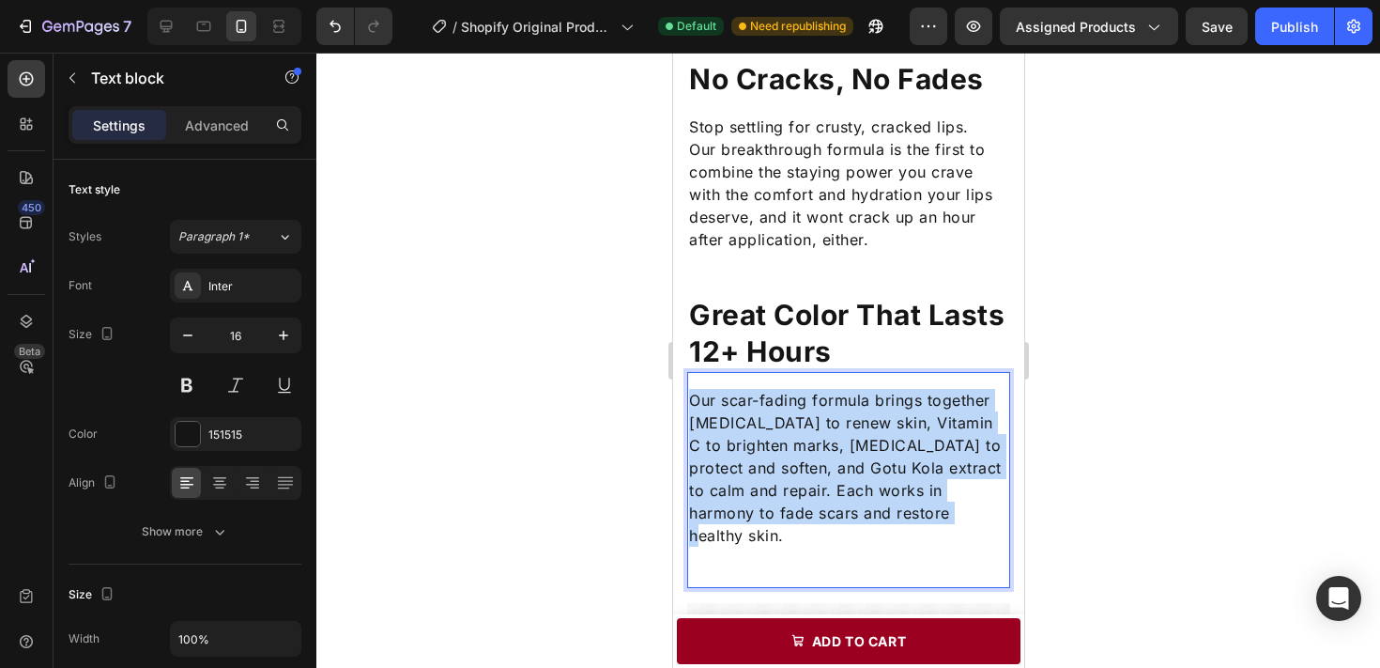
click at [914, 429] on p "Our scar-fading formula brings together Retinol to renew skin, Vitamin C to bri…" at bounding box center [847, 468] width 319 height 158
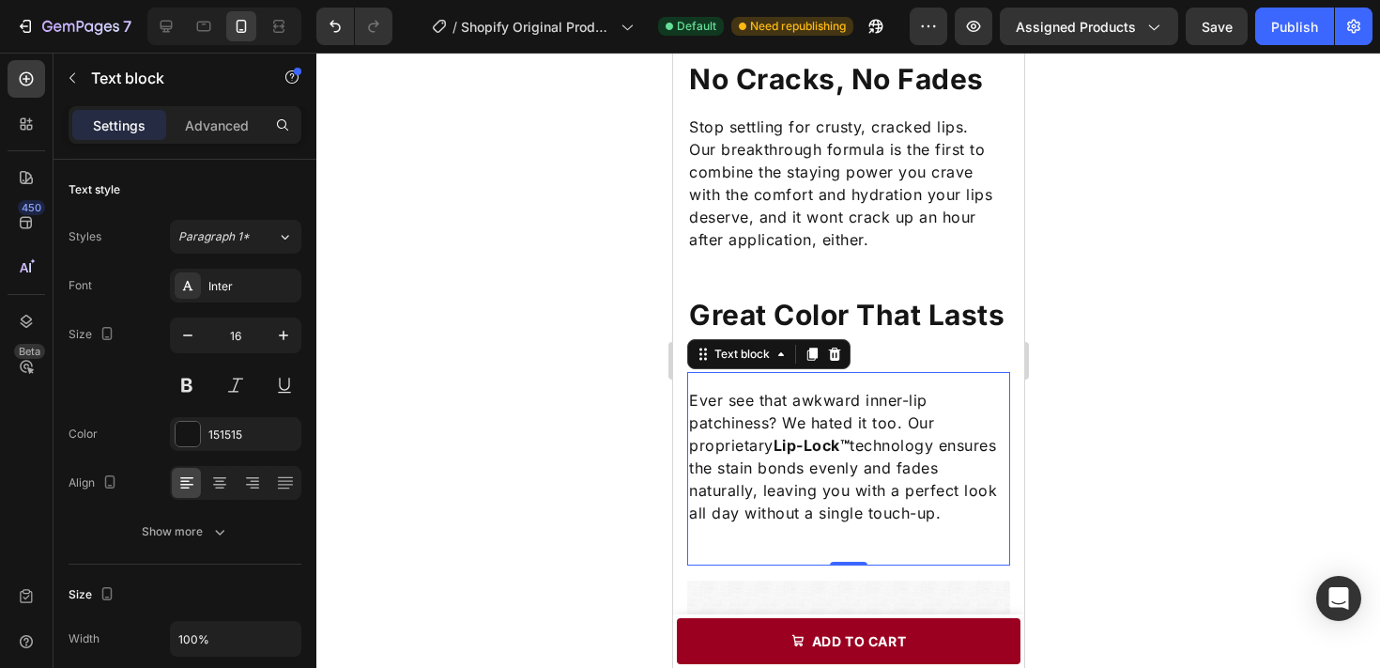
click at [1090, 479] on div at bounding box center [848, 360] width 1064 height 615
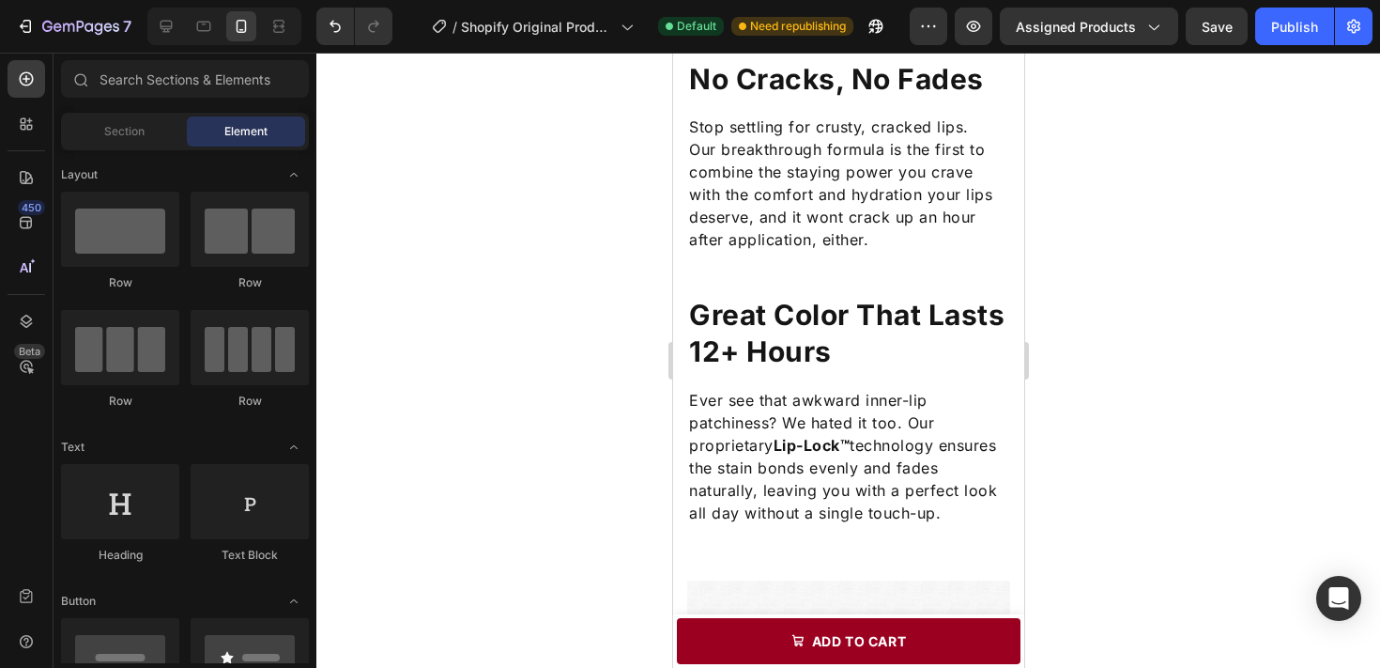
click at [975, 473] on p "Ever see that awkward inner-lip patchiness? We hated it too. Our proprietary Li…" at bounding box center [847, 456] width 319 height 135
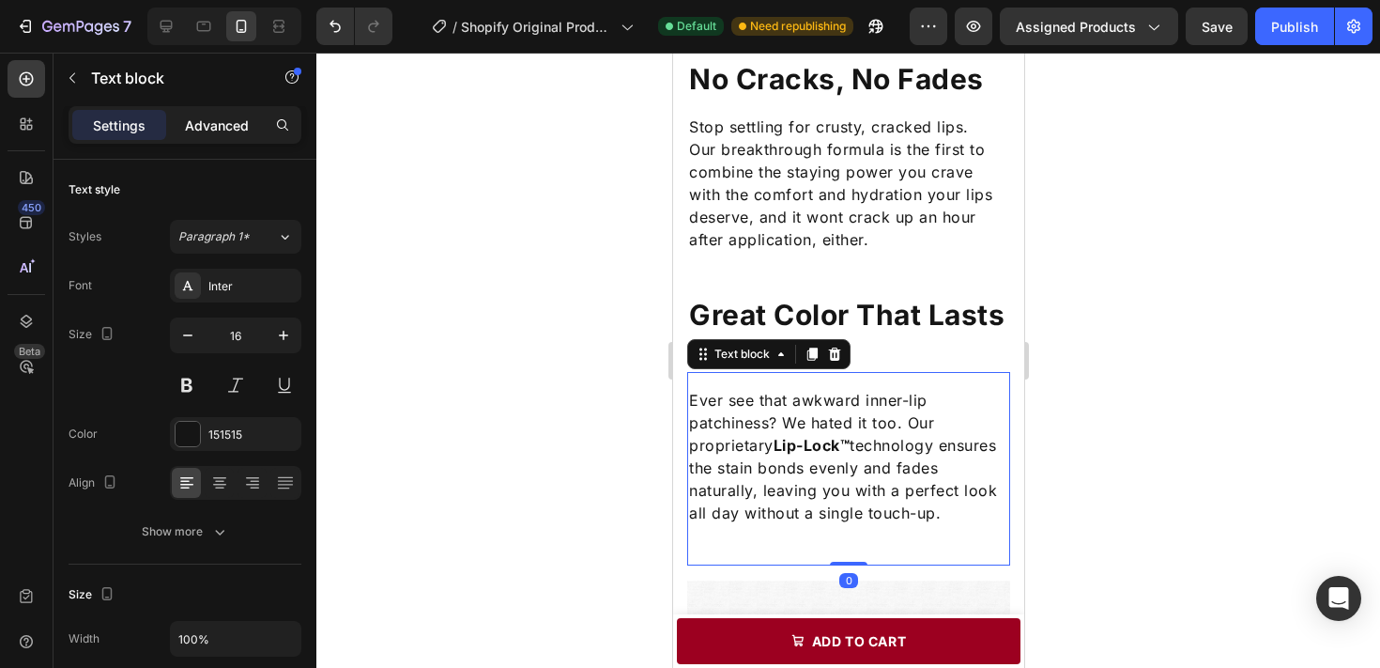
click at [234, 116] on p "Advanced" at bounding box center [217, 125] width 64 height 20
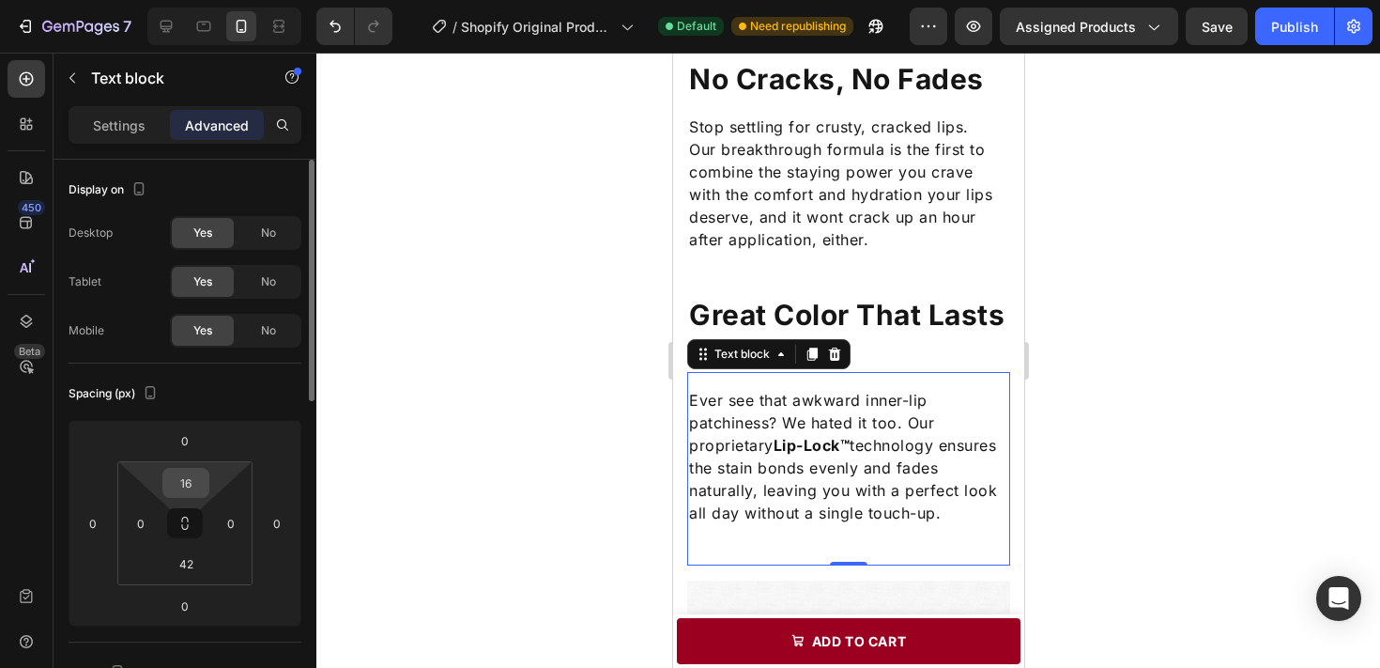
click at [192, 474] on input "16" at bounding box center [186, 483] width 38 height 28
type input "15"
click at [177, 555] on input "42" at bounding box center [186, 563] width 38 height 28
type input "30"
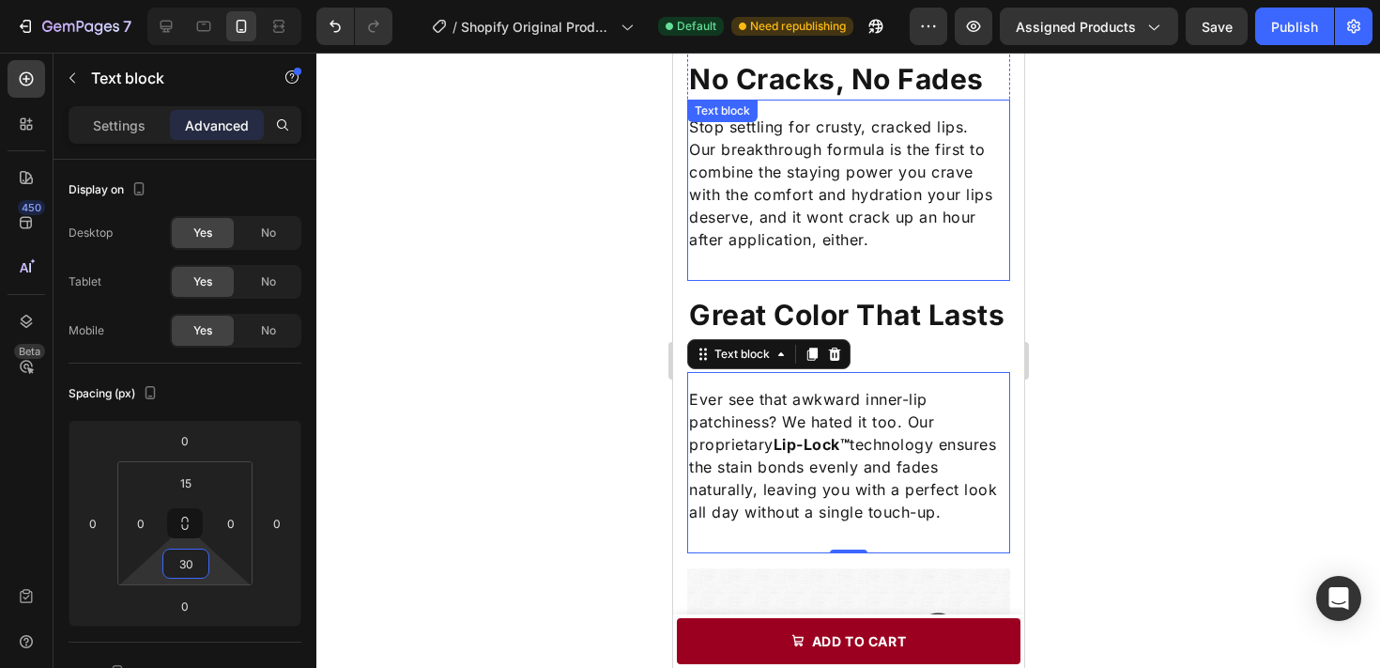
click at [825, 210] on p "Our breakthrough formula is the first to combine the staying power you crave wi…" at bounding box center [847, 194] width 319 height 113
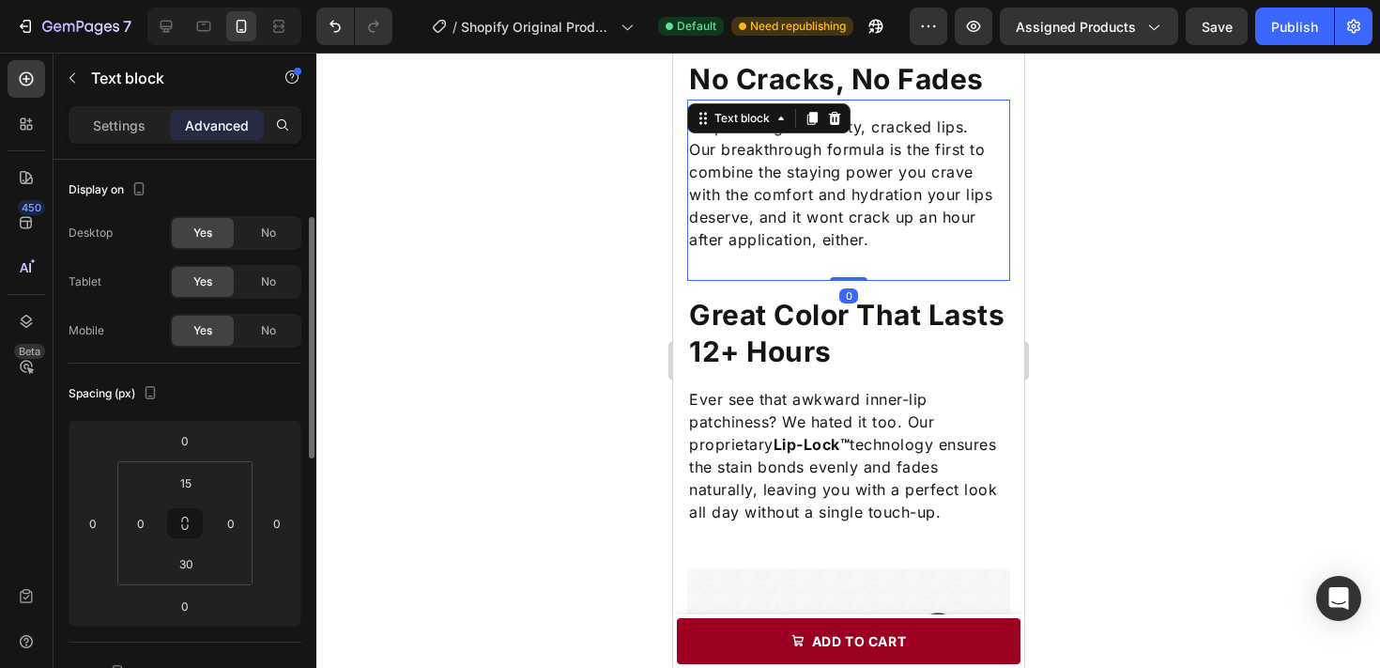
scroll to position [40, 0]
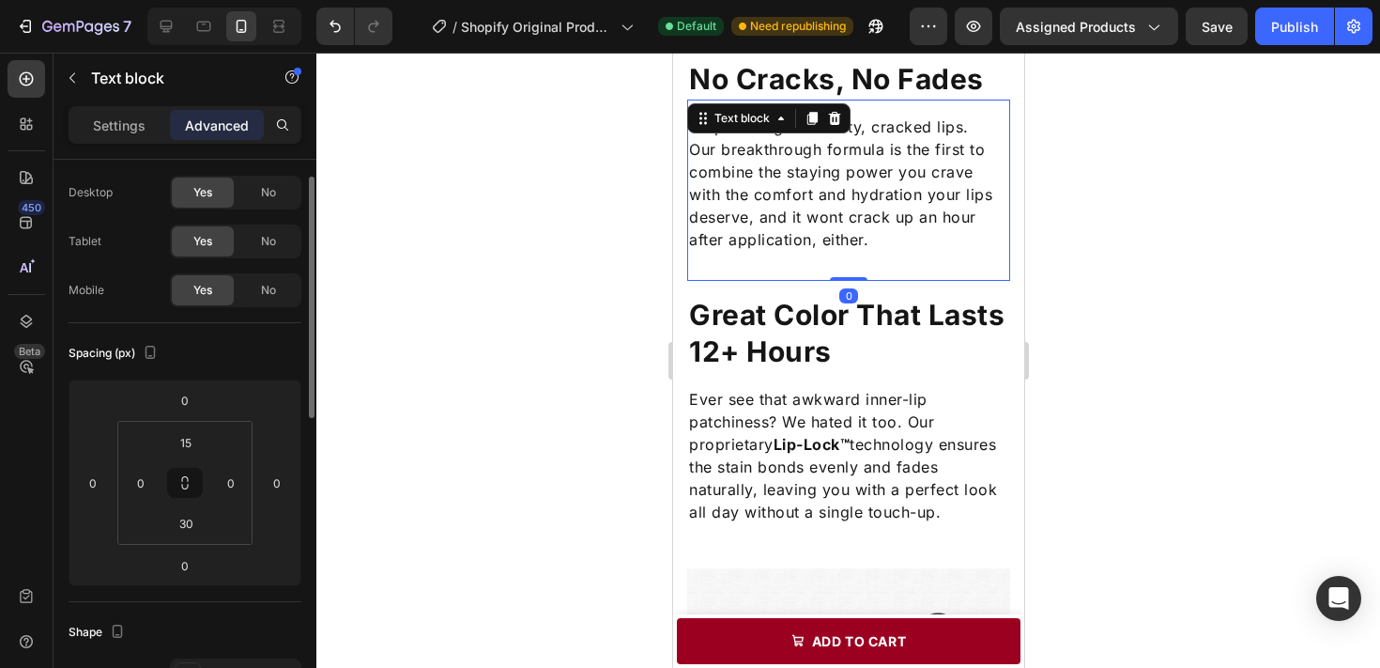
click at [1120, 279] on div at bounding box center [848, 360] width 1064 height 615
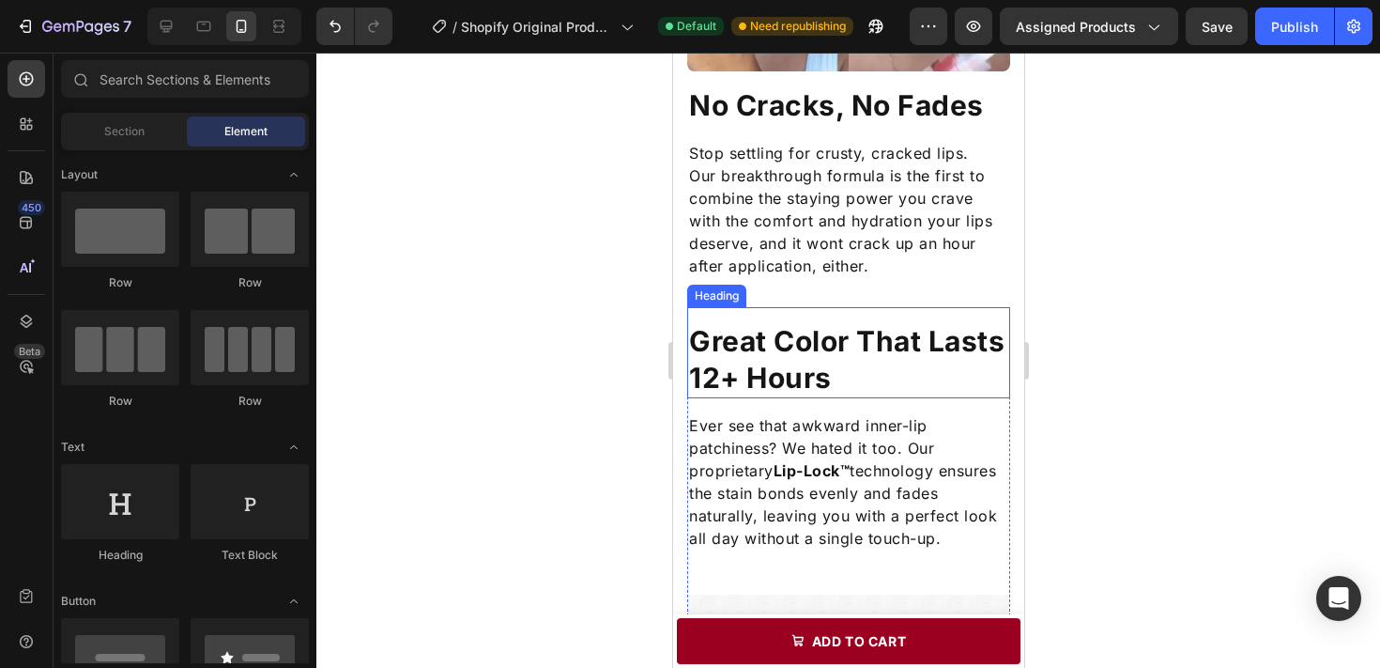
scroll to position [1460, 0]
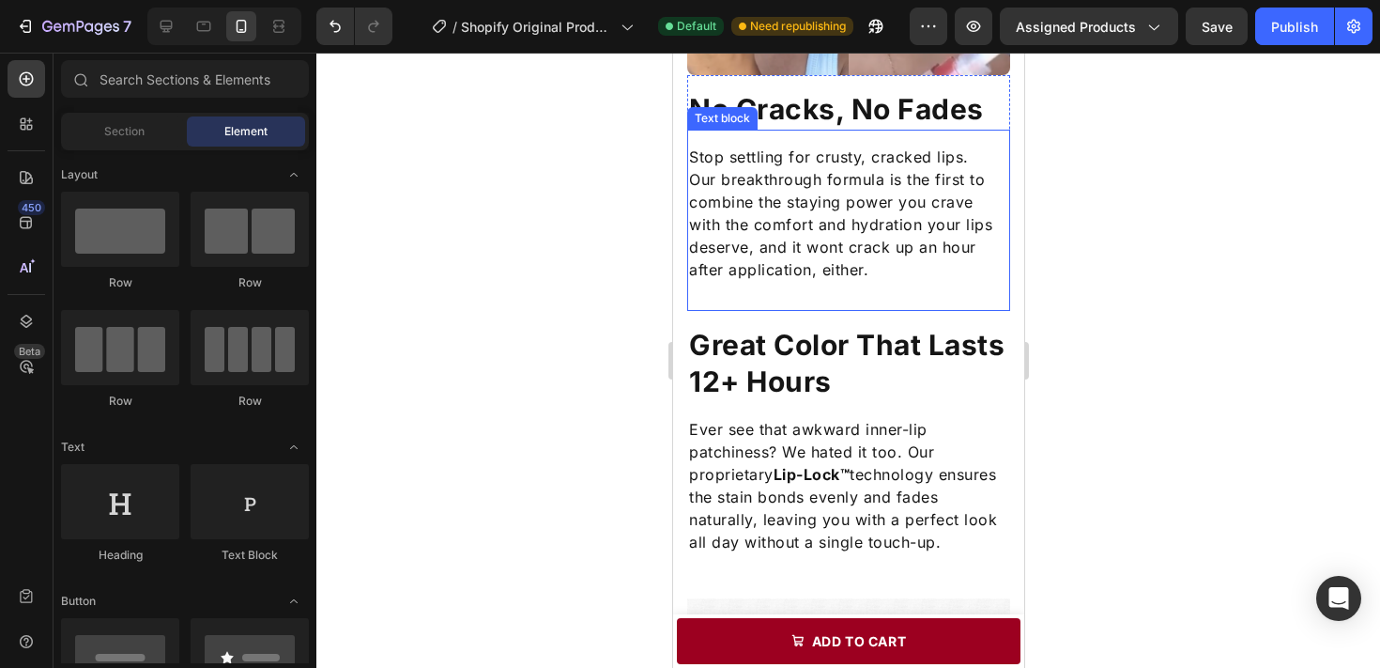
click at [949, 201] on p "Our breakthrough formula is the first to combine the staying power you crave wi…" at bounding box center [847, 224] width 319 height 113
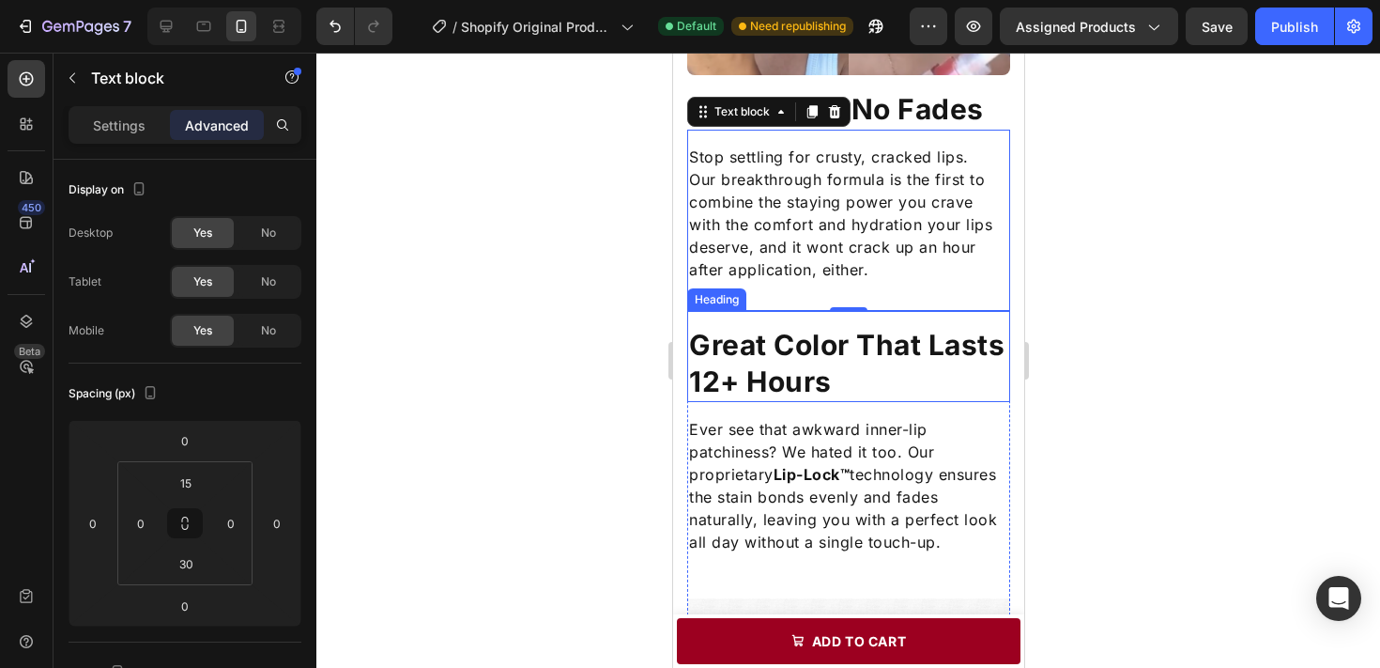
click at [929, 341] on p "Great Color That Lasts 12+ Hours" at bounding box center [847, 363] width 319 height 73
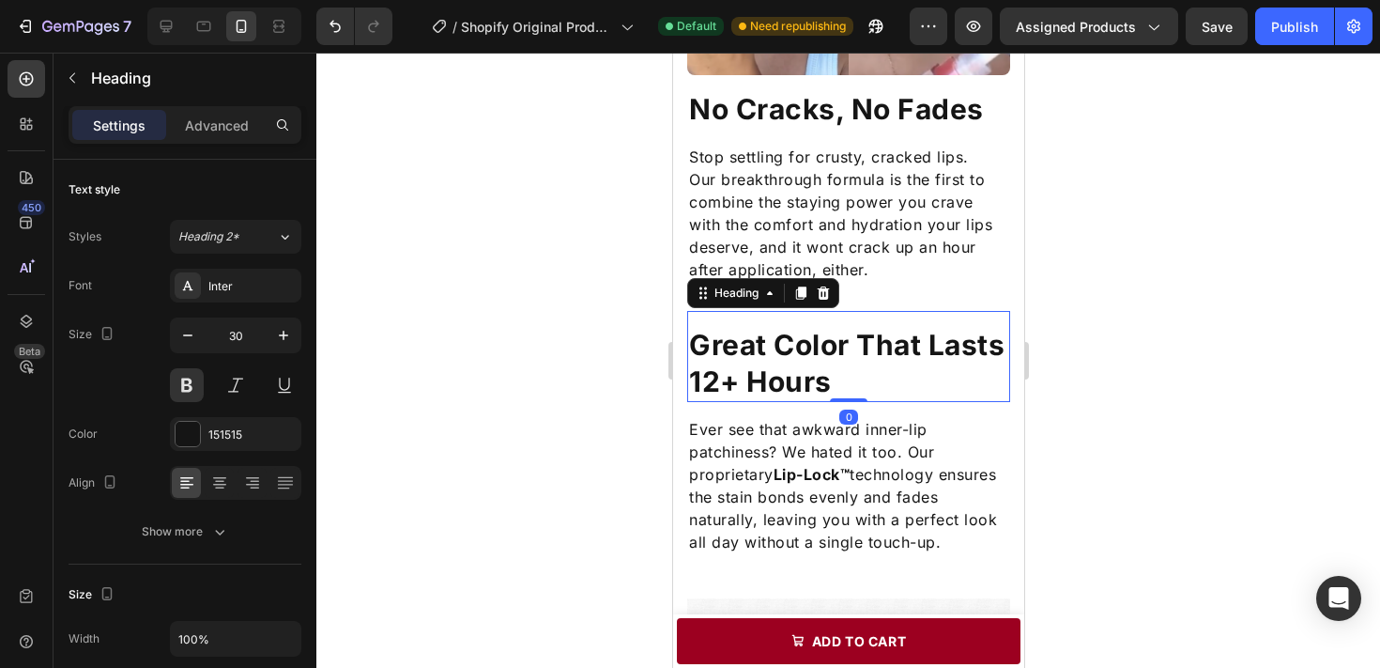
click at [1080, 350] on div at bounding box center [848, 360] width 1064 height 615
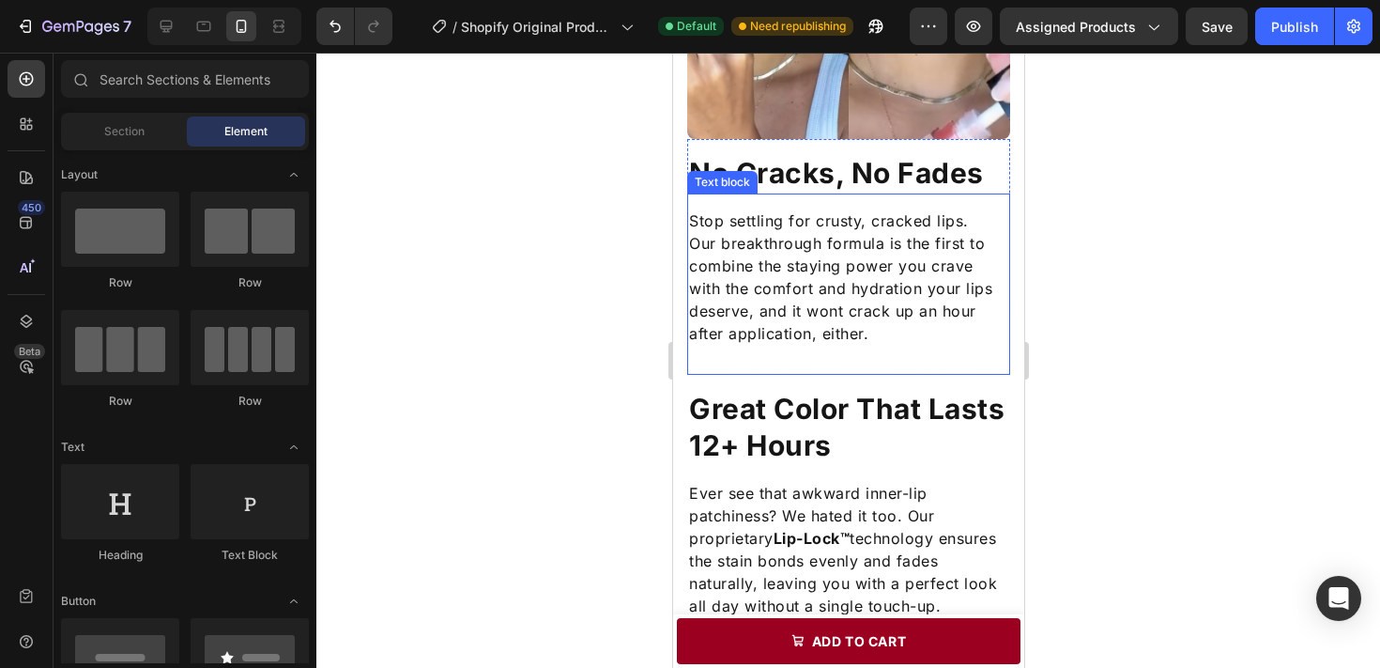
scroll to position [1401, 0]
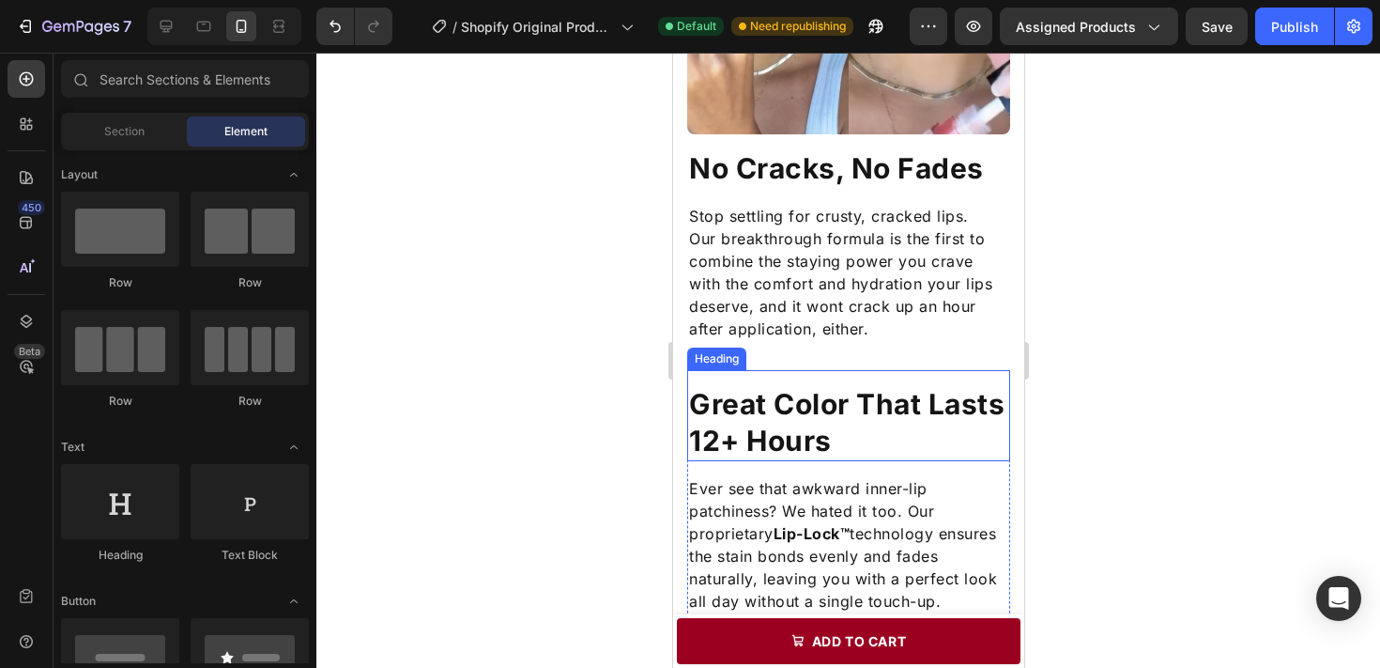
click at [931, 430] on p "Great Color That Lasts 12+ Hours" at bounding box center [847, 422] width 319 height 73
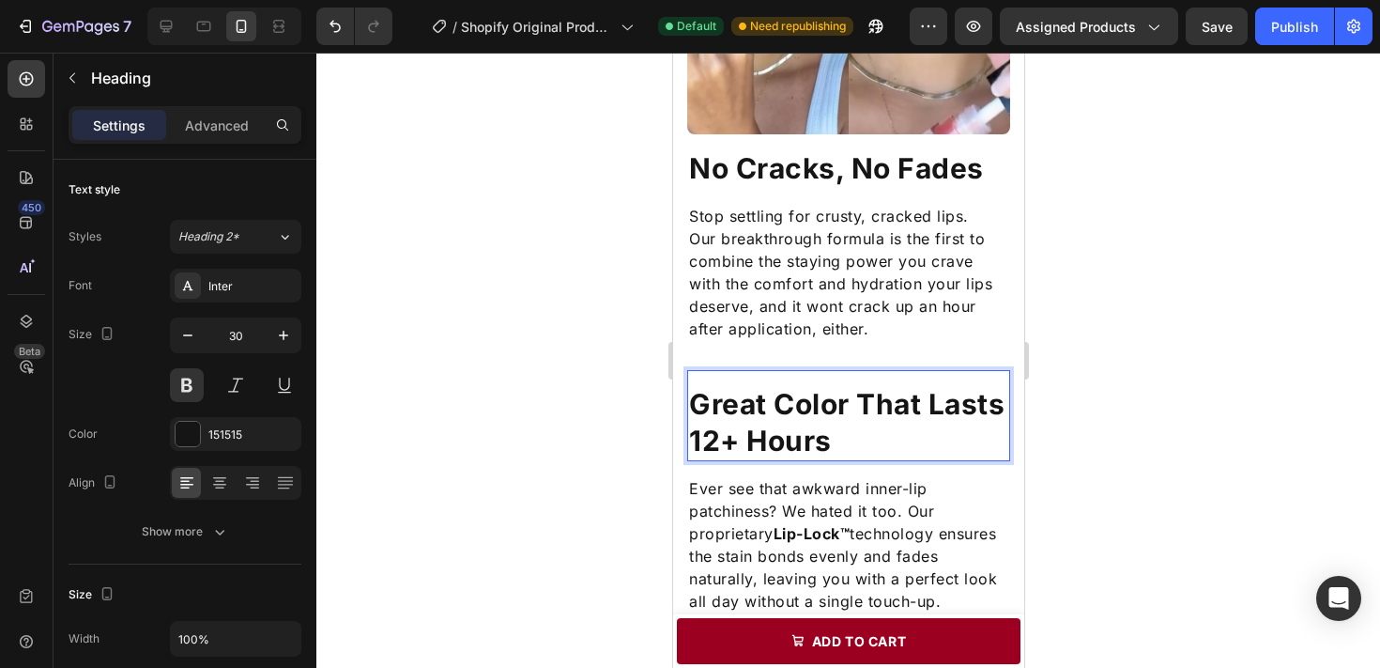
click at [949, 435] on p "Great Color That Lasts 12+ Hours" at bounding box center [847, 422] width 319 height 73
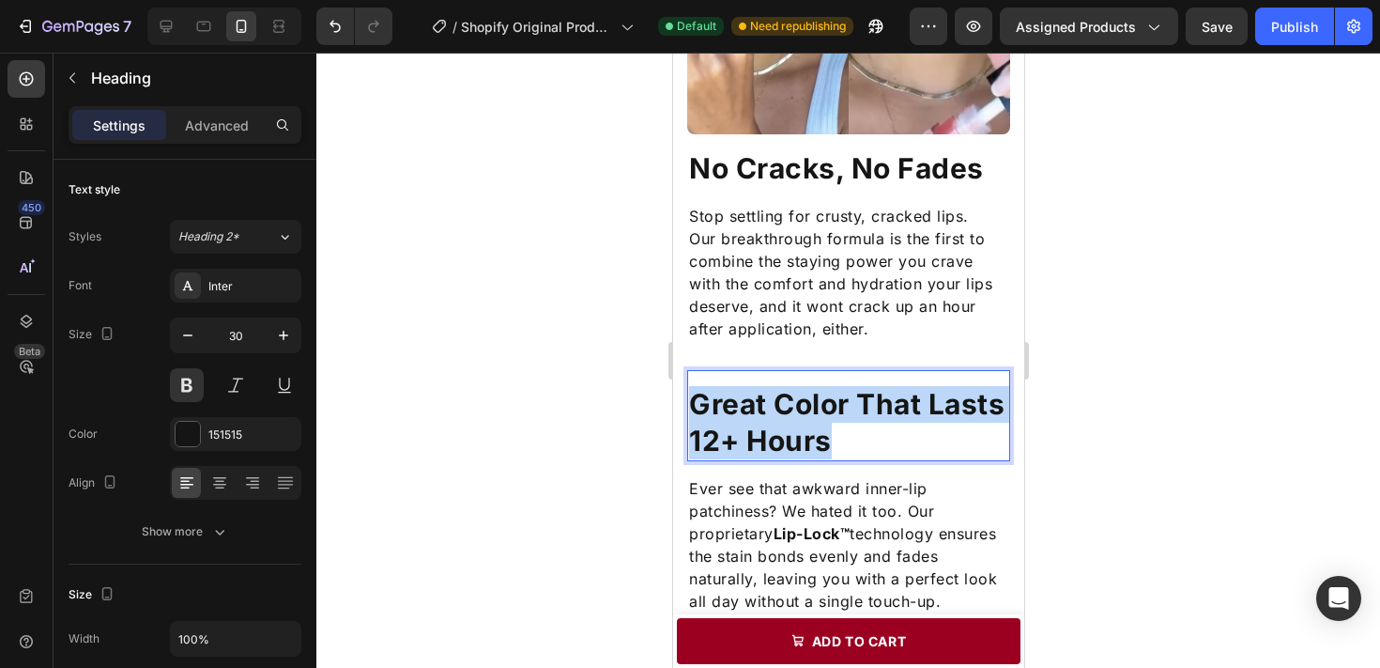
click at [949, 435] on p "Great Color That Lasts 12+ Hours" at bounding box center [847, 422] width 319 height 73
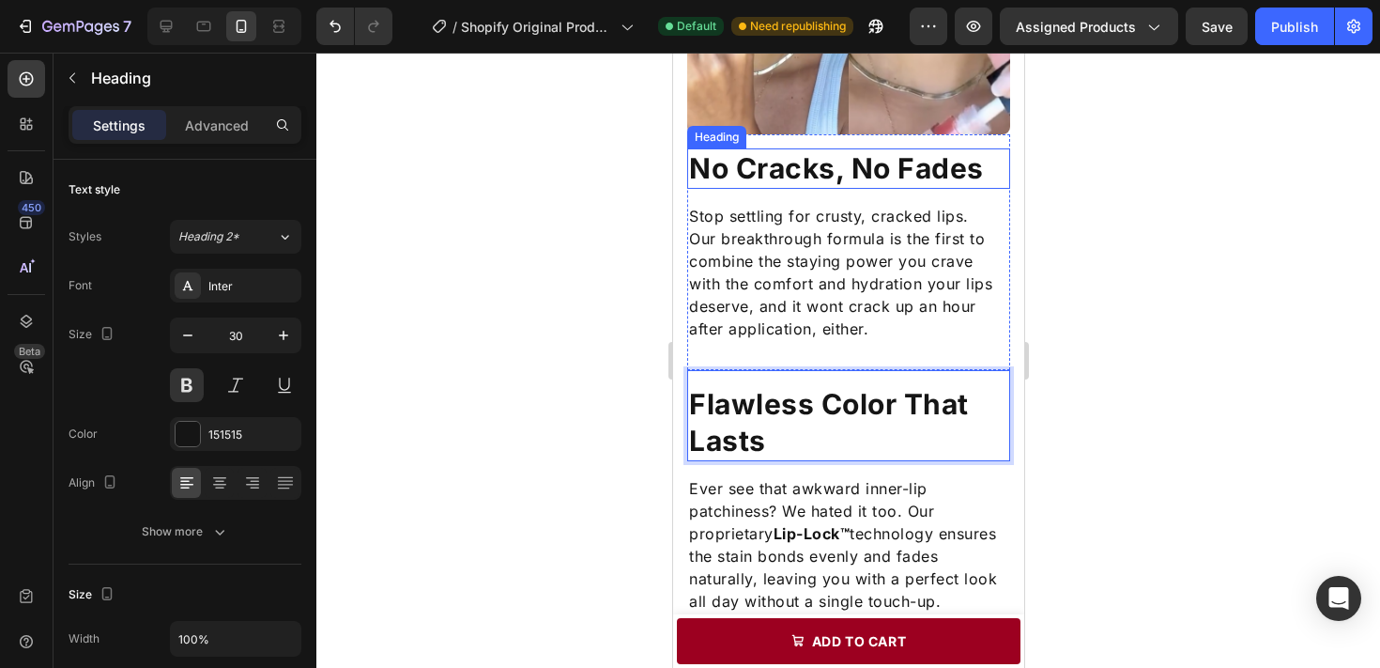
click at [816, 171] on h2 "No Cracks, No Fades" at bounding box center [847, 168] width 323 height 40
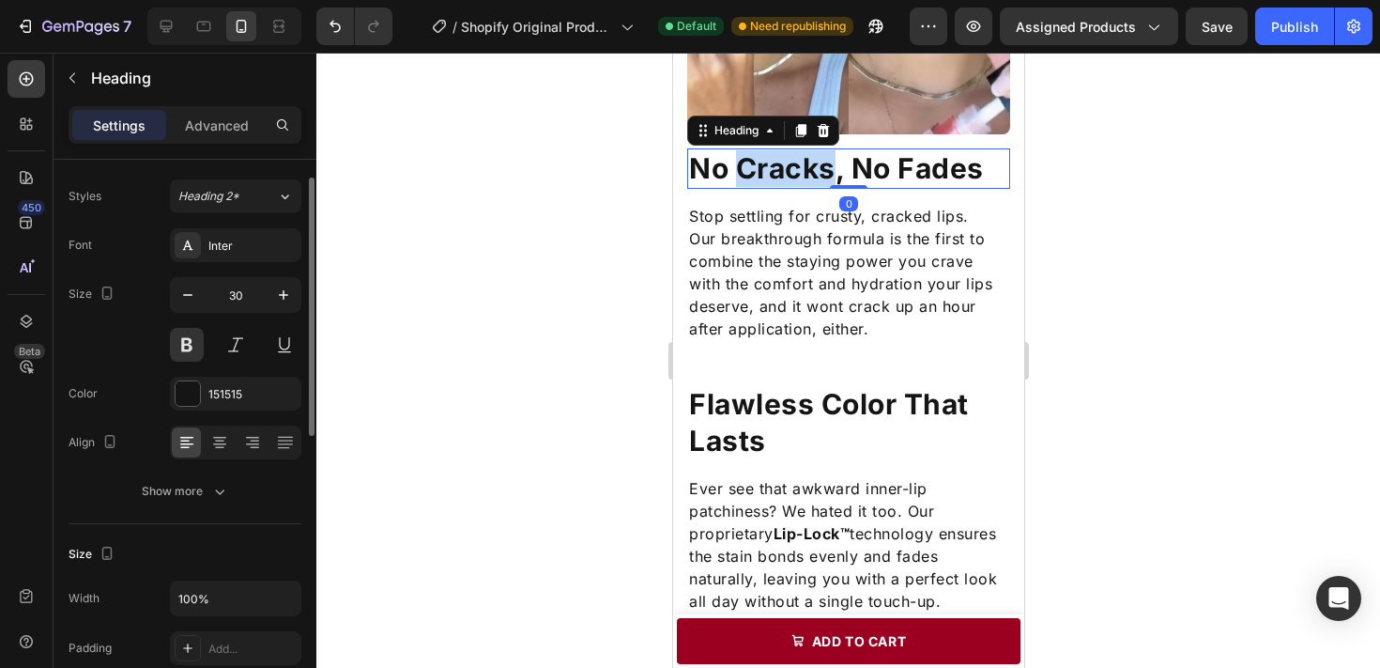
click at [816, 171] on h2 "No Cracks, No Fades" at bounding box center [847, 168] width 323 height 40
click at [816, 171] on p "No Cracks, No Fades" at bounding box center [847, 168] width 319 height 37
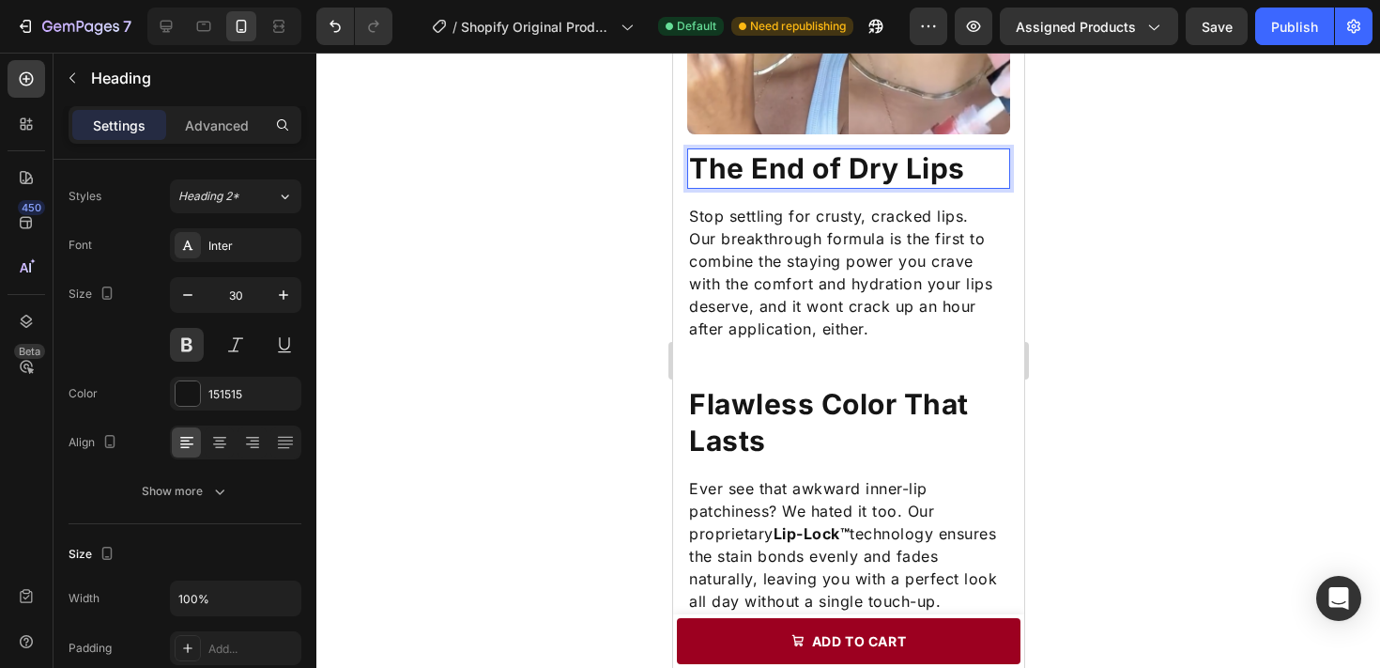
click at [1085, 227] on div at bounding box center [848, 360] width 1064 height 615
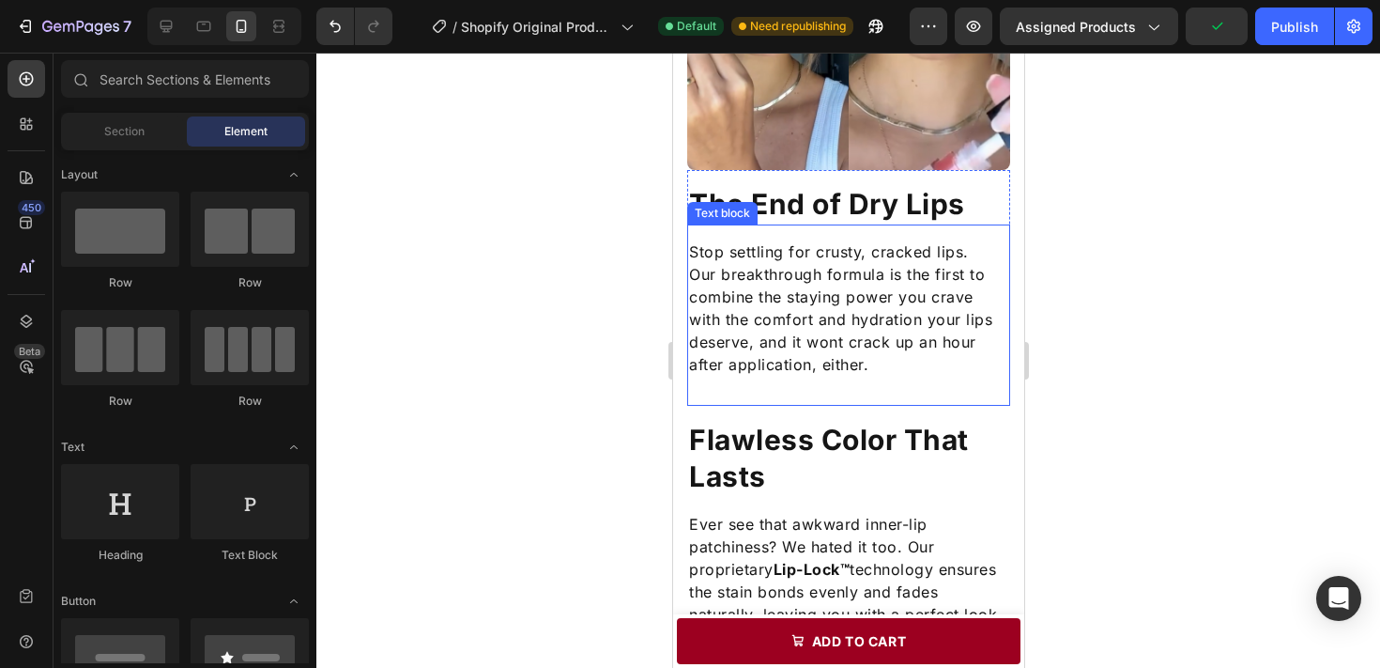
scroll to position [1234, 0]
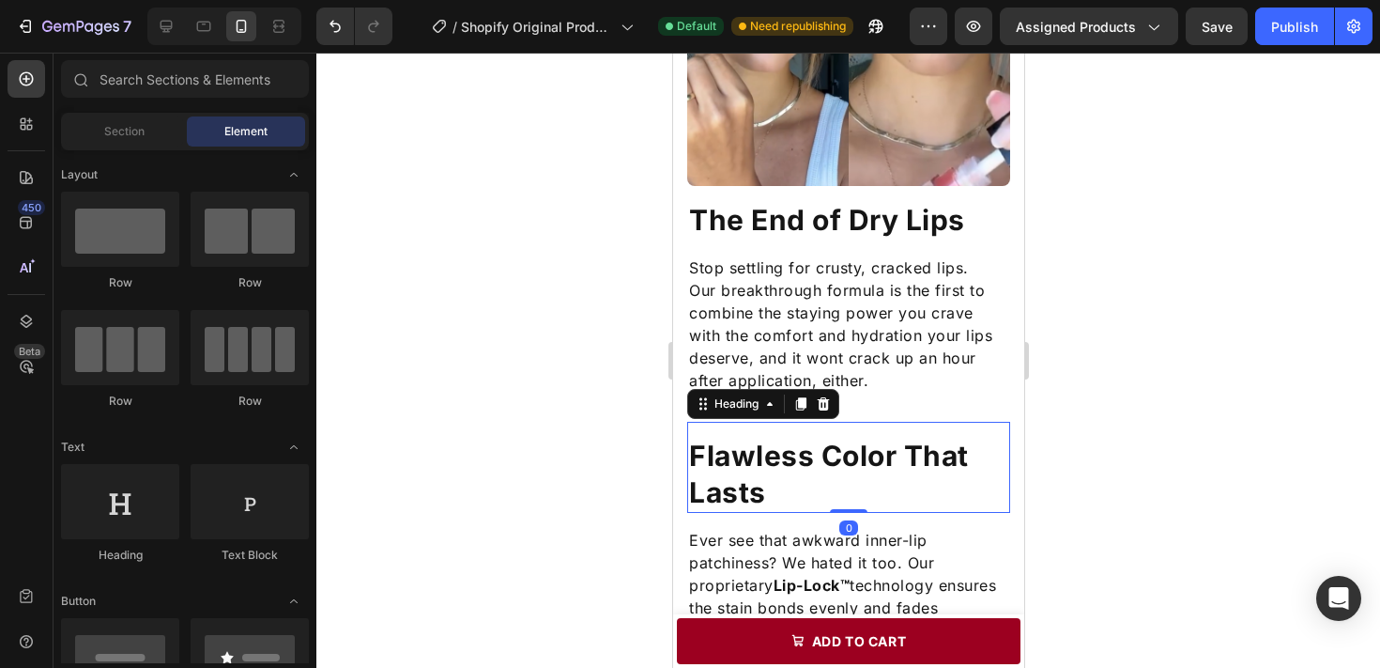
click at [858, 485] on p "Flawless Color That Lasts" at bounding box center [847, 474] width 319 height 73
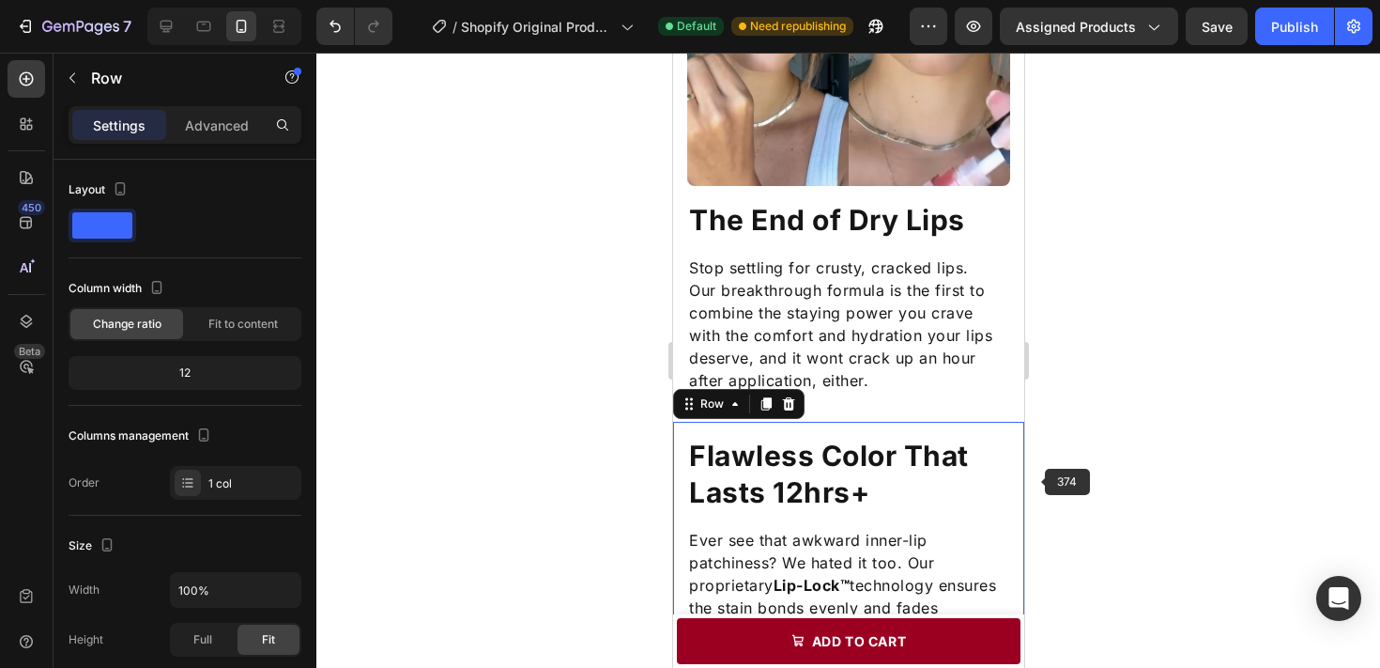
click at [1079, 469] on div at bounding box center [848, 360] width 1064 height 615
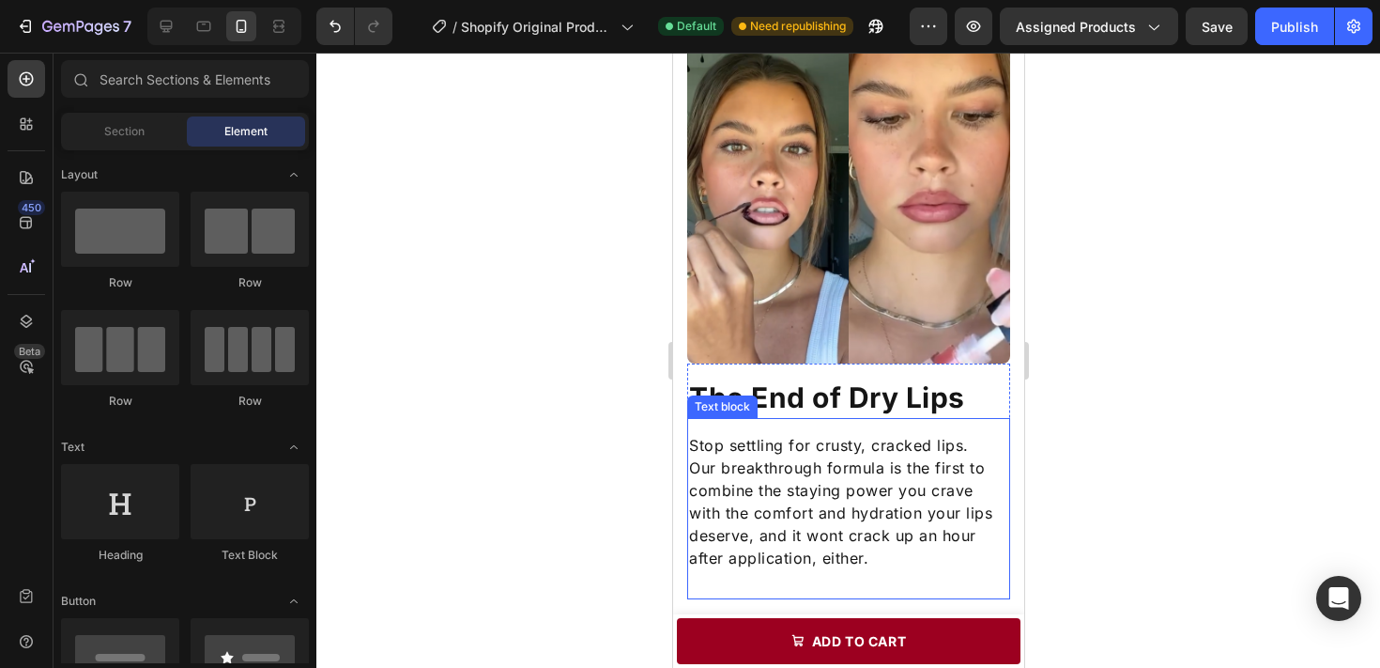
scroll to position [1040, 0]
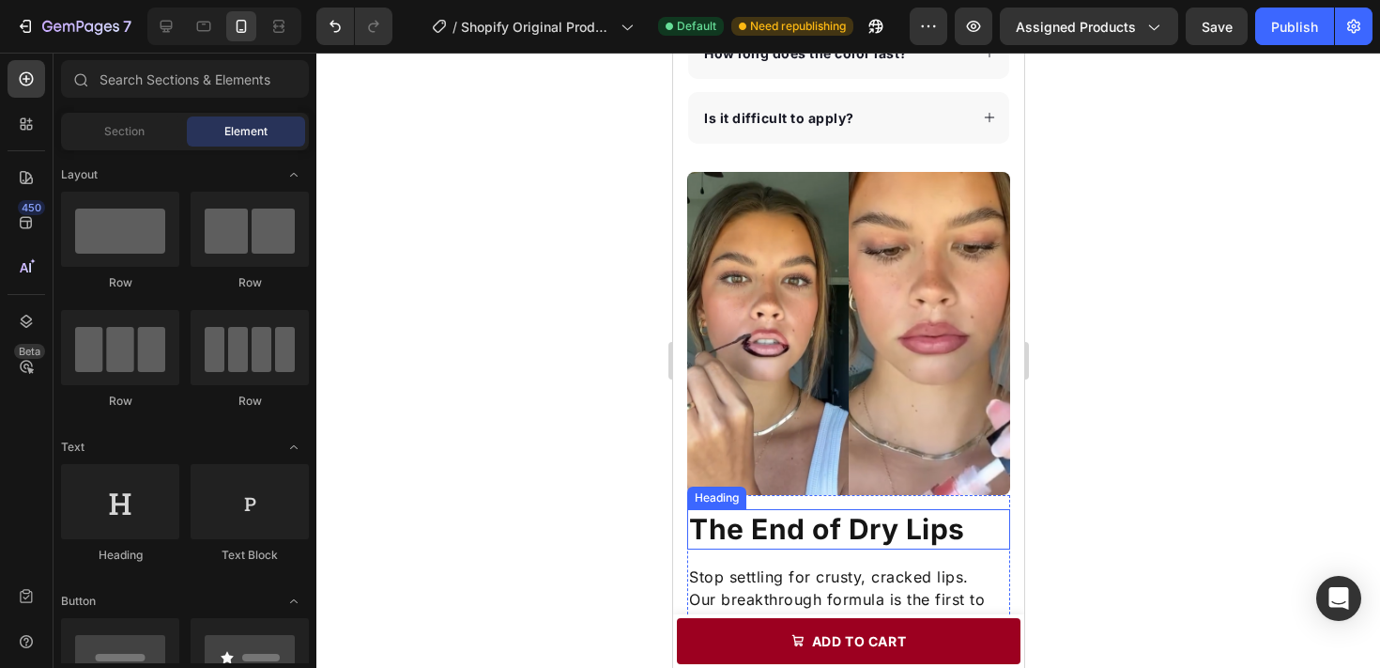
click at [950, 527] on p "The End of Dry Lips" at bounding box center [847, 529] width 319 height 37
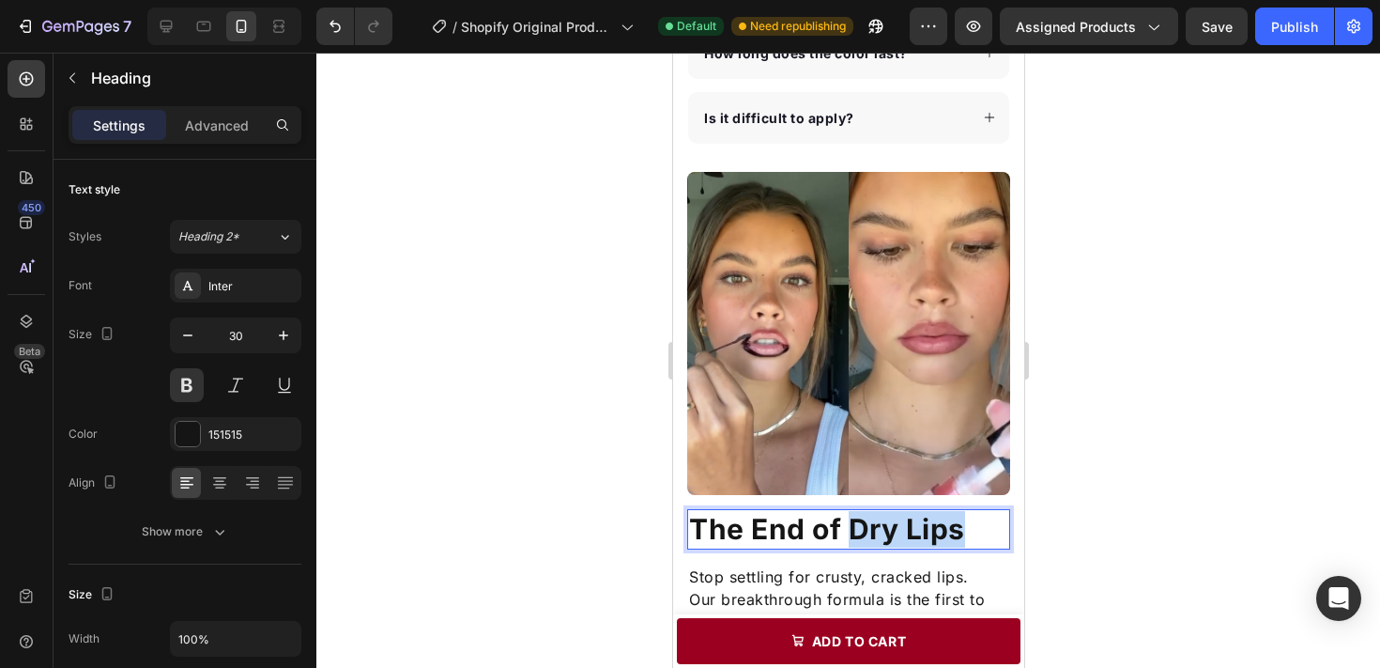
drag, startPoint x: 845, startPoint y: 527, endPoint x: 988, endPoint y: 526, distance: 142.7
click at [988, 526] on p "The End of Dry Lips" at bounding box center [847, 529] width 319 height 37
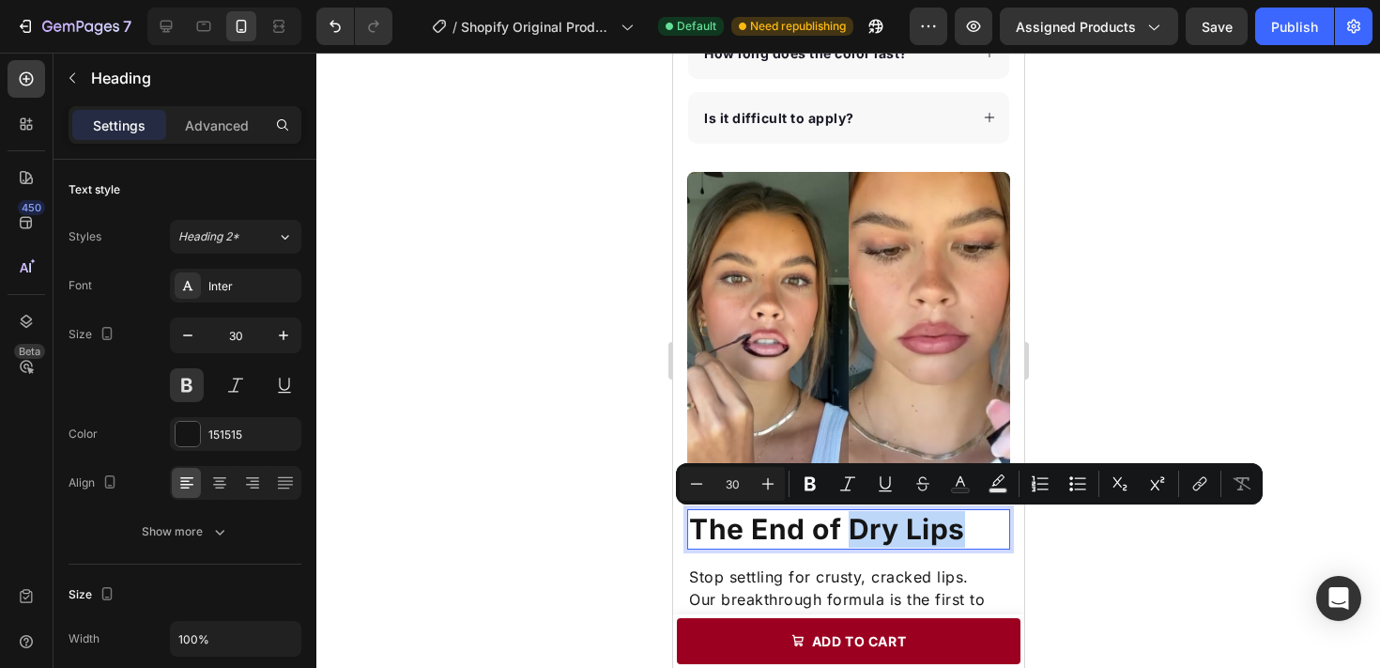
click at [988, 526] on p "The End of Dry Lips" at bounding box center [847, 529] width 319 height 37
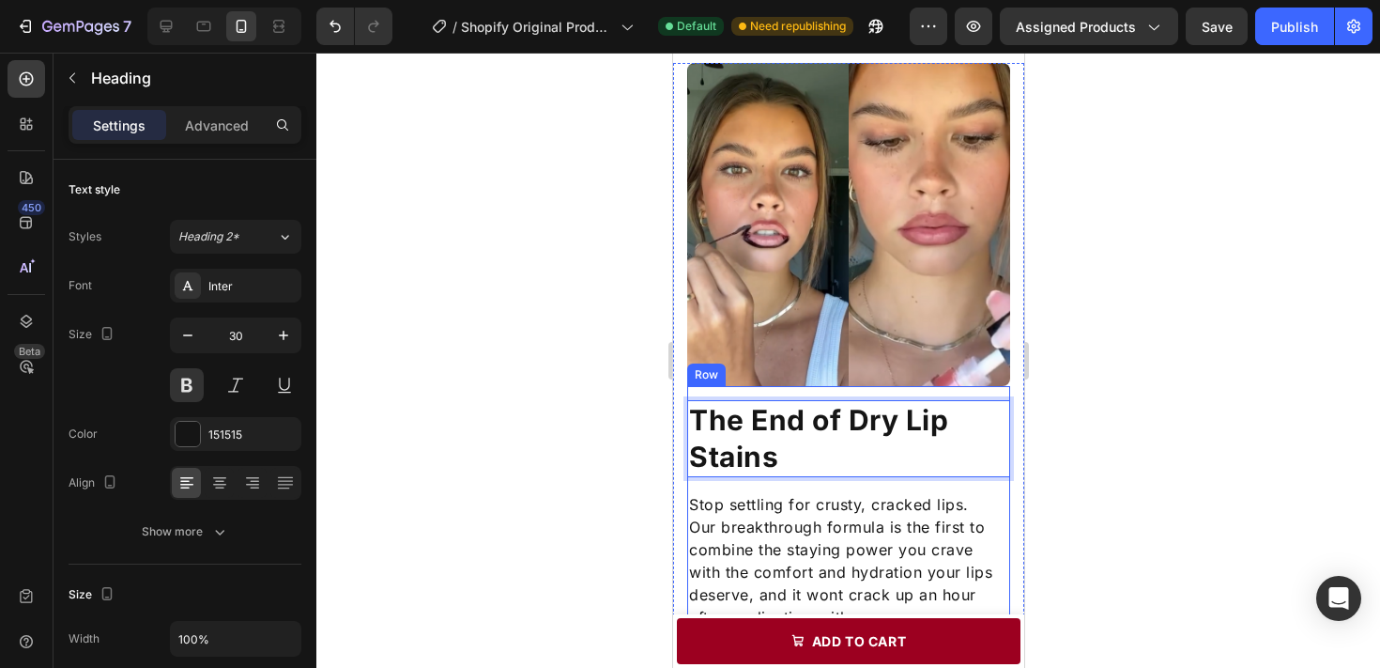
scroll to position [1171, 0]
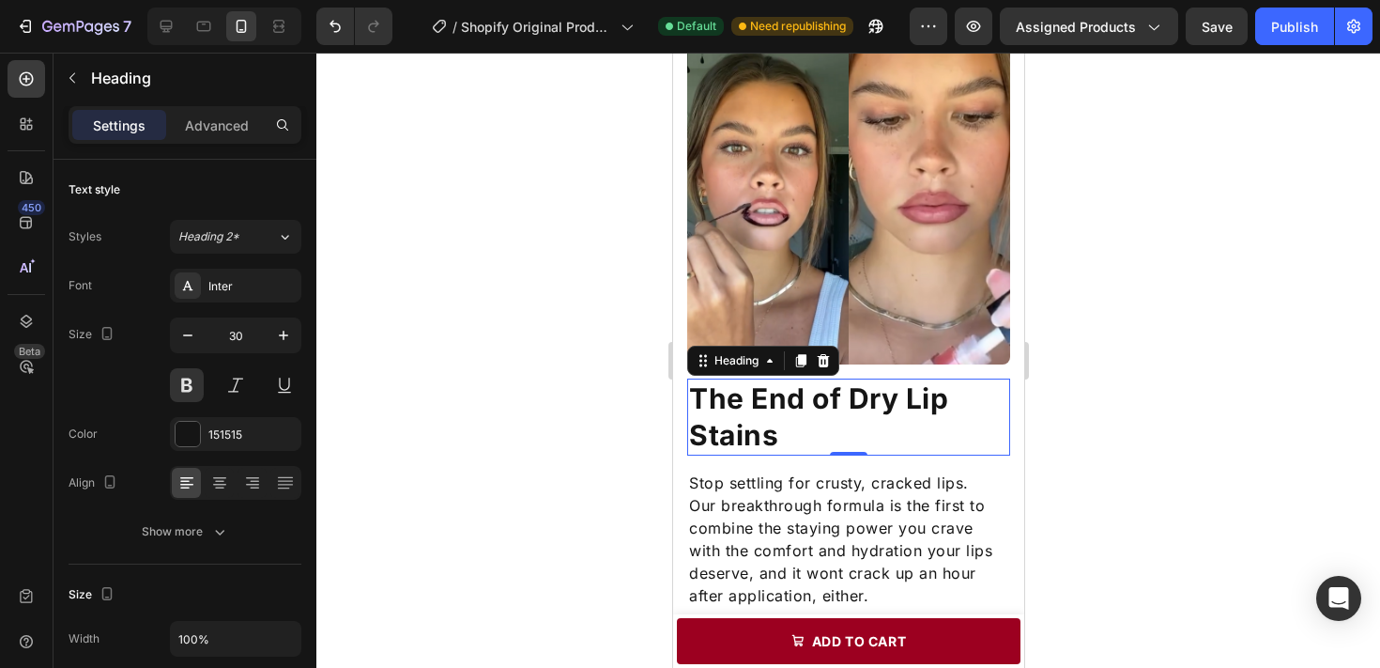
click at [1060, 415] on div at bounding box center [848, 360] width 1064 height 615
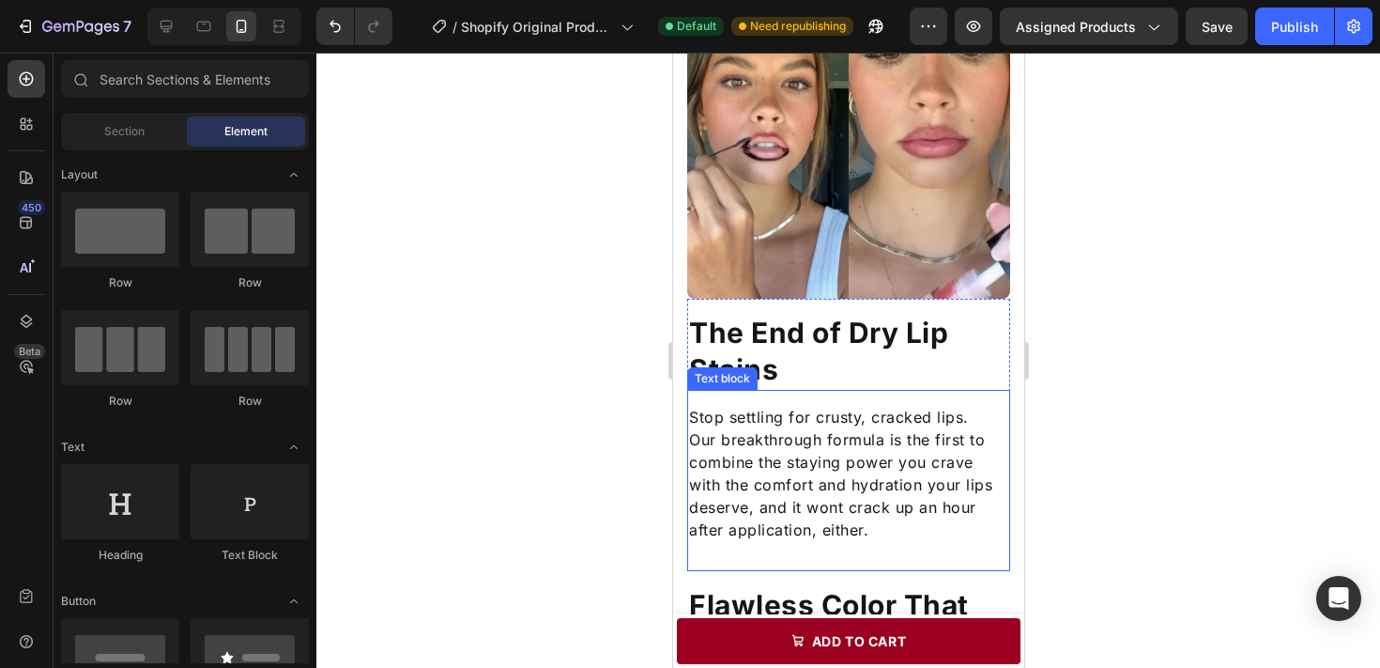
scroll to position [1193, 0]
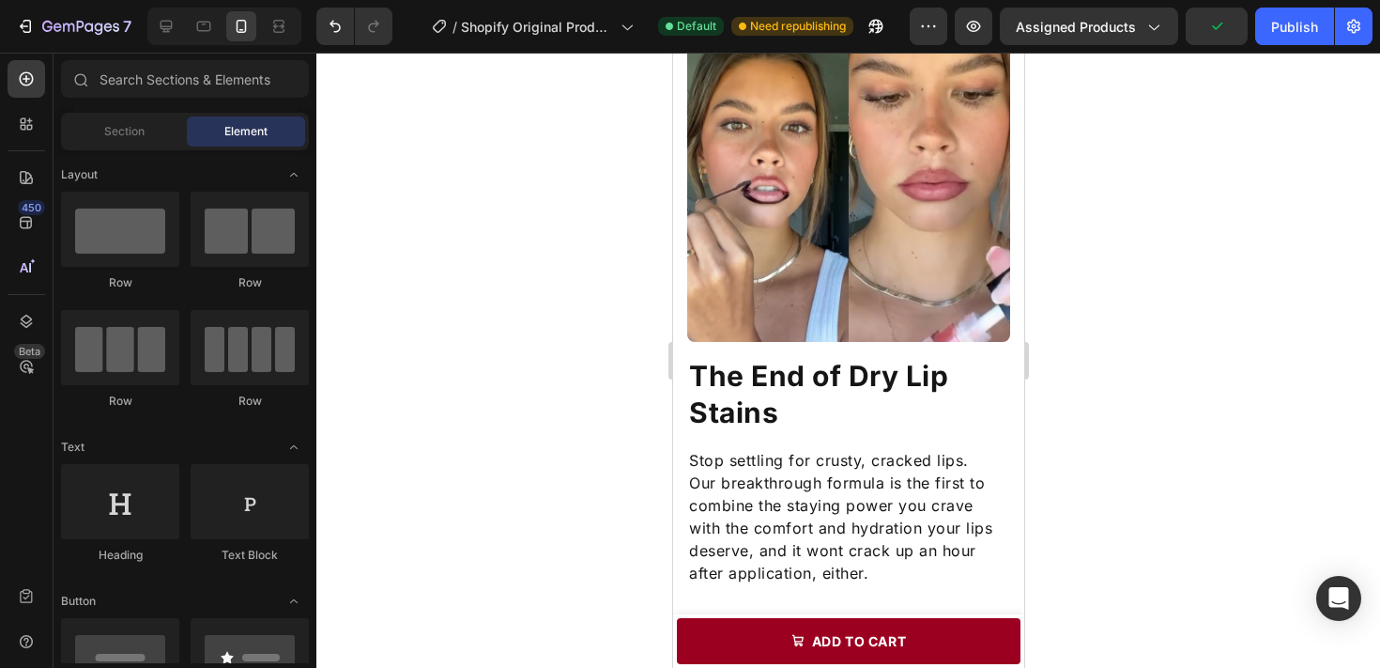
click at [1083, 353] on div at bounding box center [848, 360] width 1064 height 615
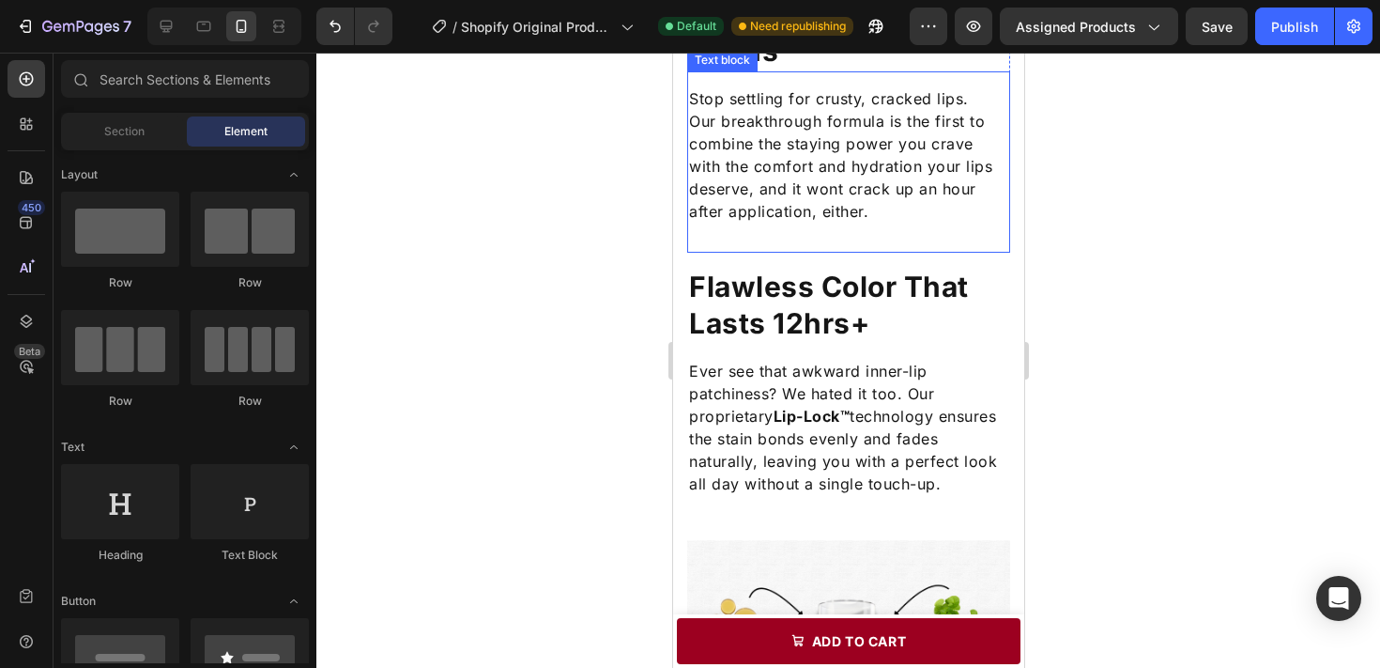
scroll to position [1553, 0]
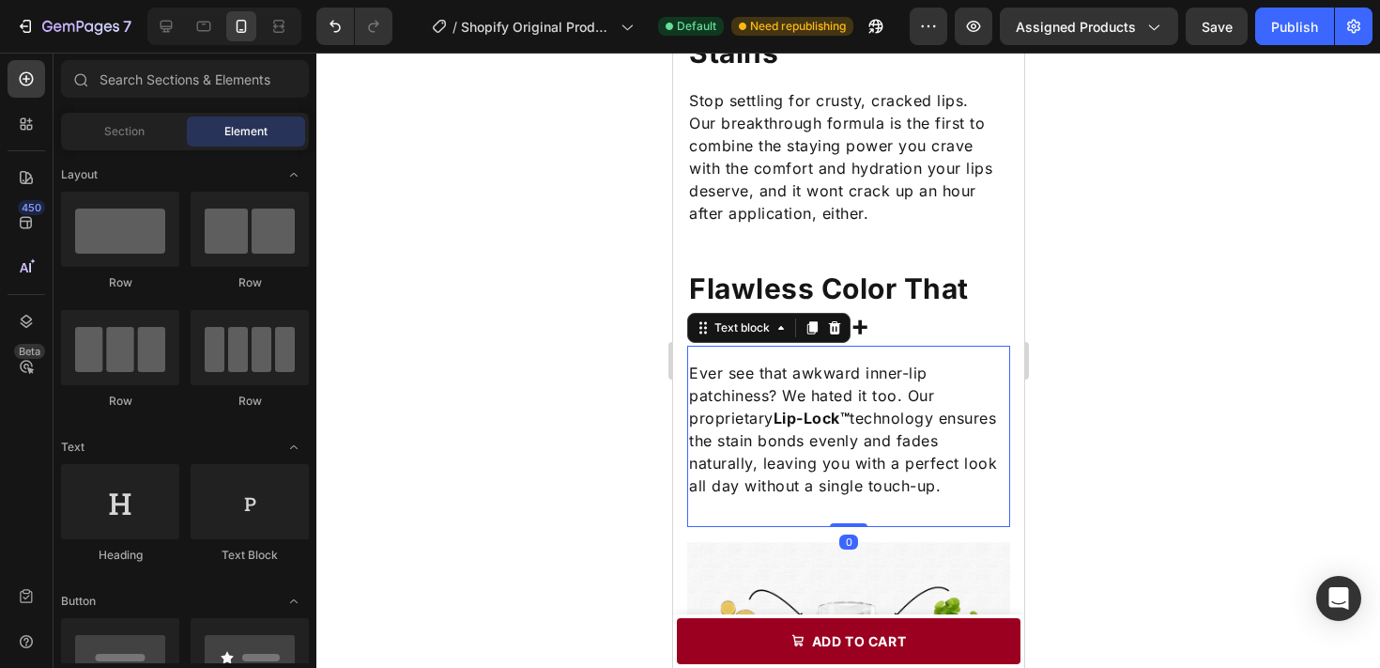
click at [954, 436] on p "Ever see that awkward inner-lip patchiness? We hated it too. Our proprietary Li…" at bounding box center [847, 428] width 319 height 135
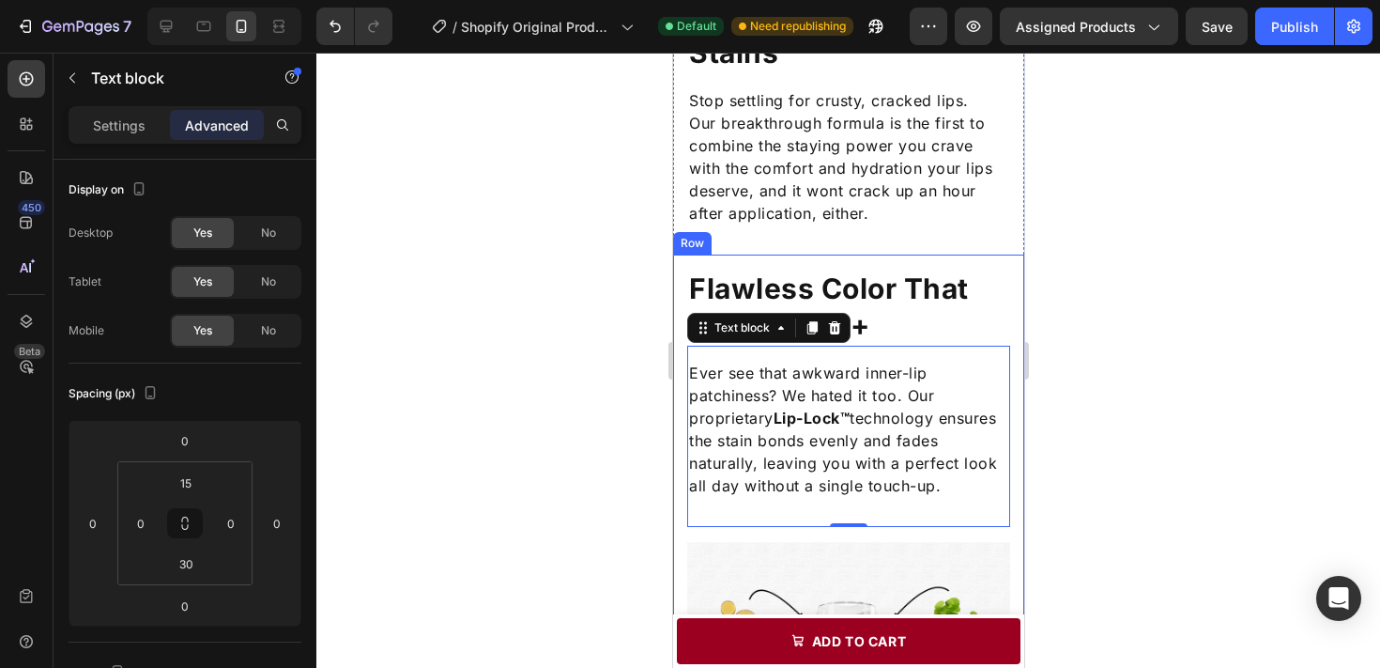
click at [1073, 438] on div at bounding box center [848, 360] width 1064 height 615
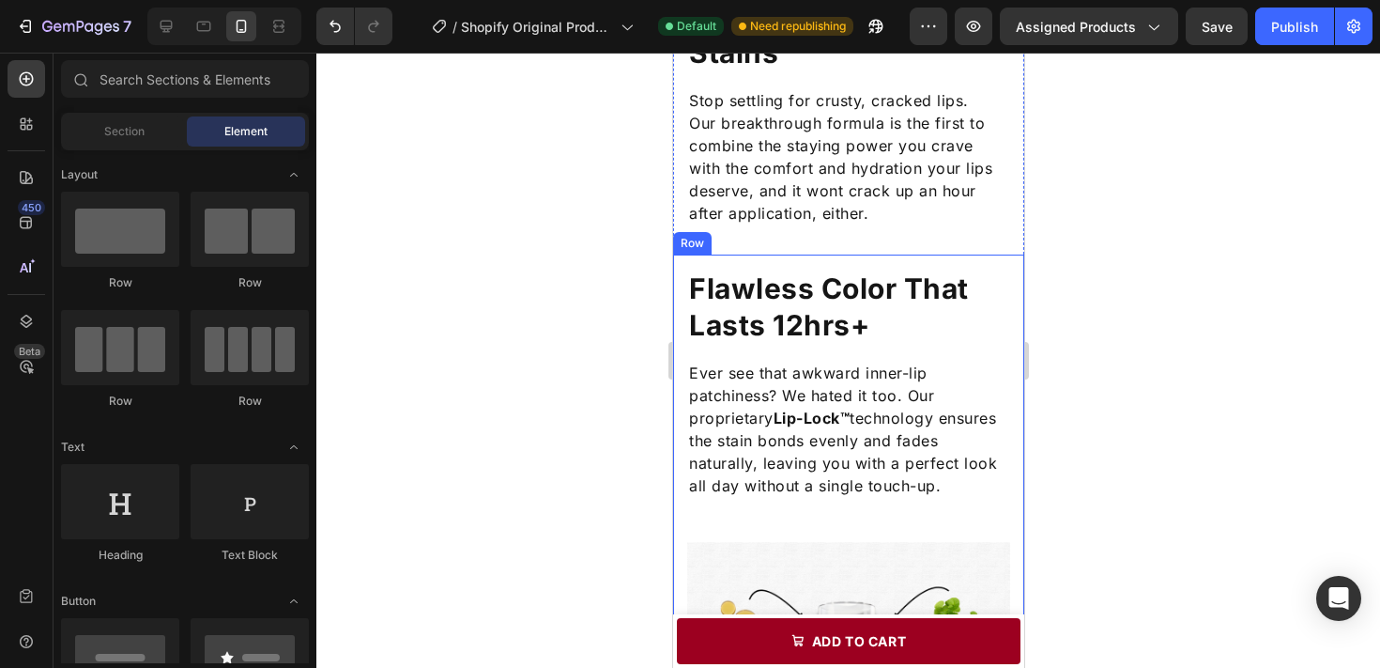
click at [925, 438] on p "Ever see that awkward inner-lip patchiness? We hated it too. Our proprietary Li…" at bounding box center [847, 428] width 319 height 135
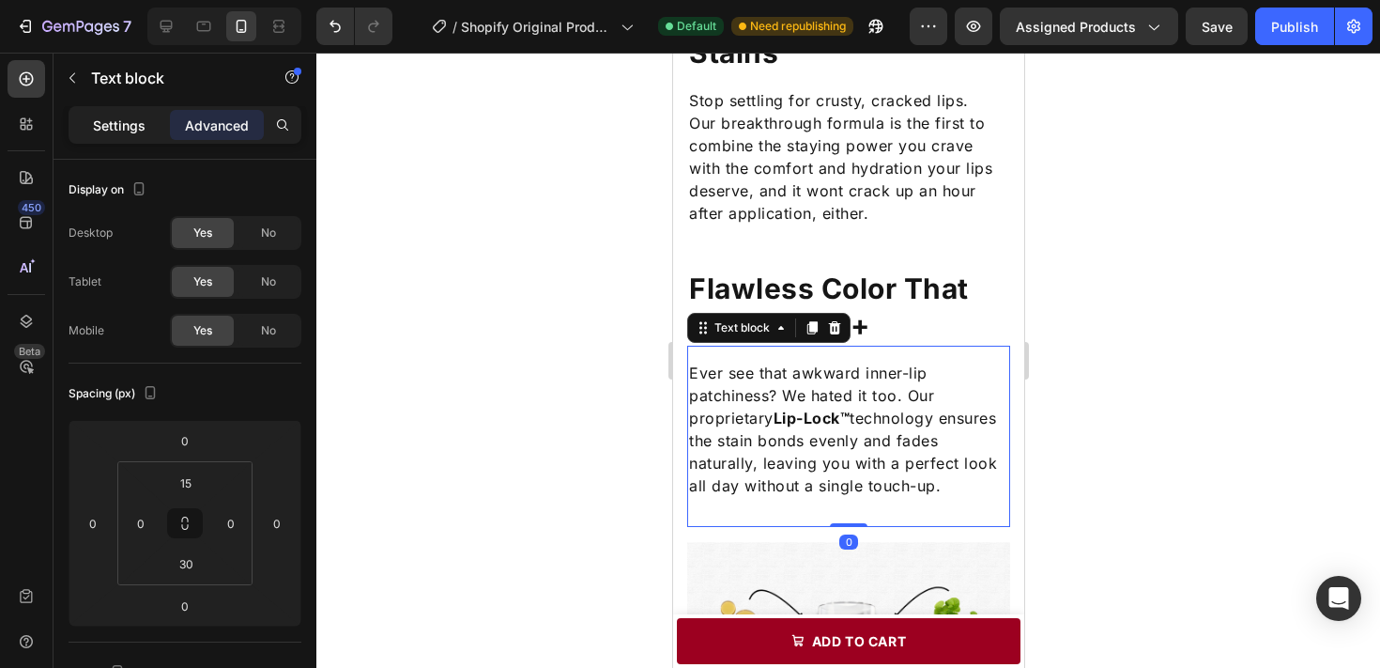
click at [143, 113] on div "Settings" at bounding box center [119, 125] width 94 height 30
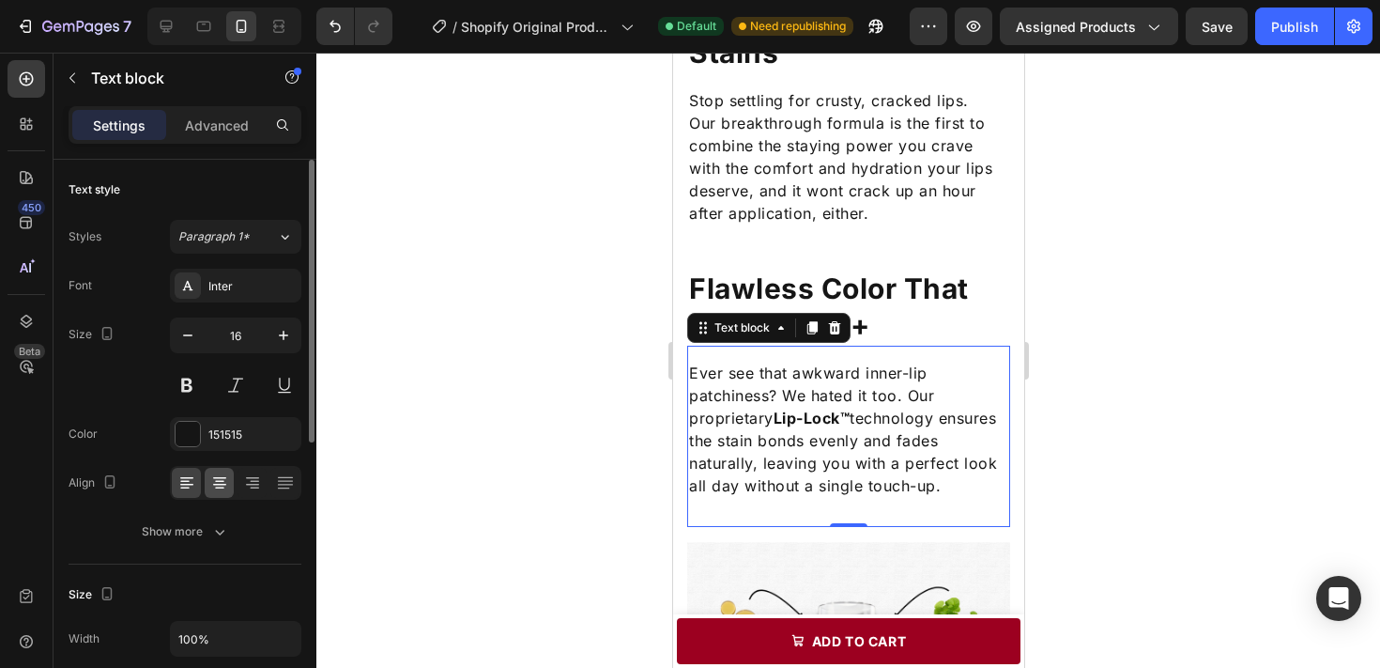
click at [227, 468] on div at bounding box center [219, 483] width 29 height 30
click at [180, 481] on icon at bounding box center [184, 482] width 9 height 2
click at [1102, 476] on div at bounding box center [848, 360] width 1064 height 615
click at [941, 423] on p "Ever see that awkward inner-lip patchiness? We hated it too. Our proprietary Li…" at bounding box center [847, 428] width 319 height 135
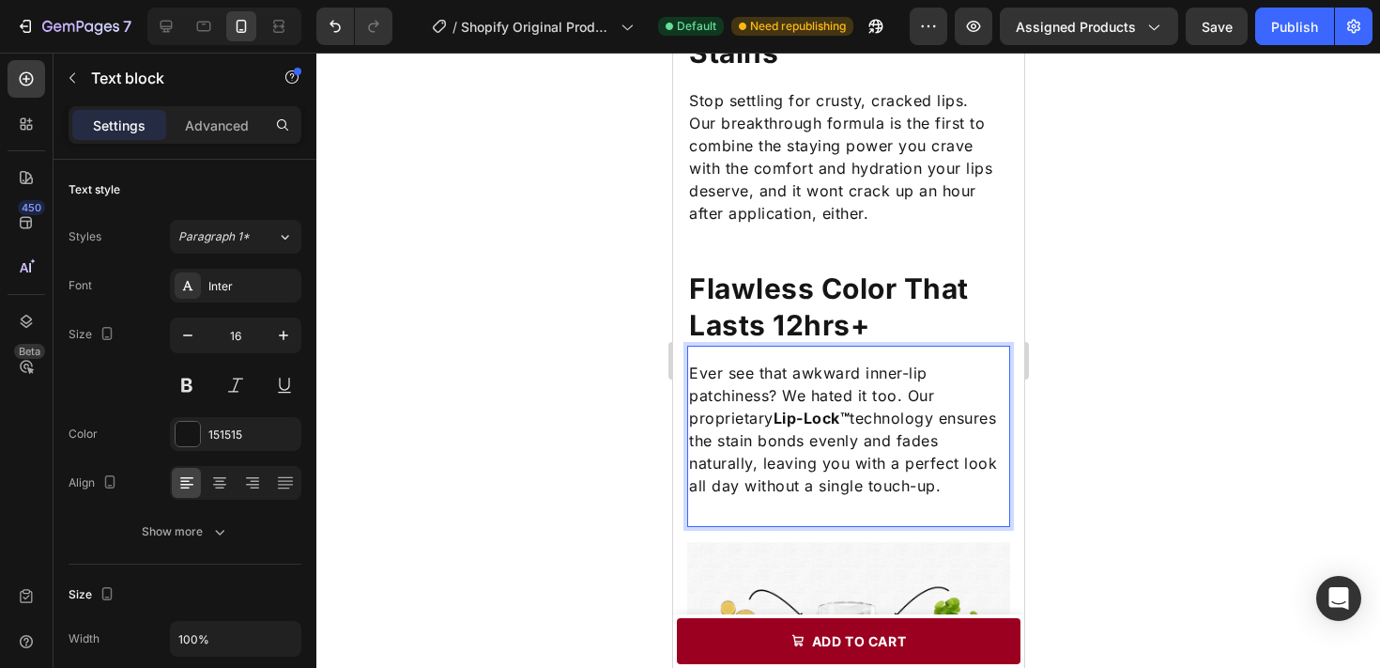
click at [960, 433] on p "Ever see that awkward inner-lip patchiness? We hated it too. Our proprietary Li…" at bounding box center [847, 428] width 319 height 135
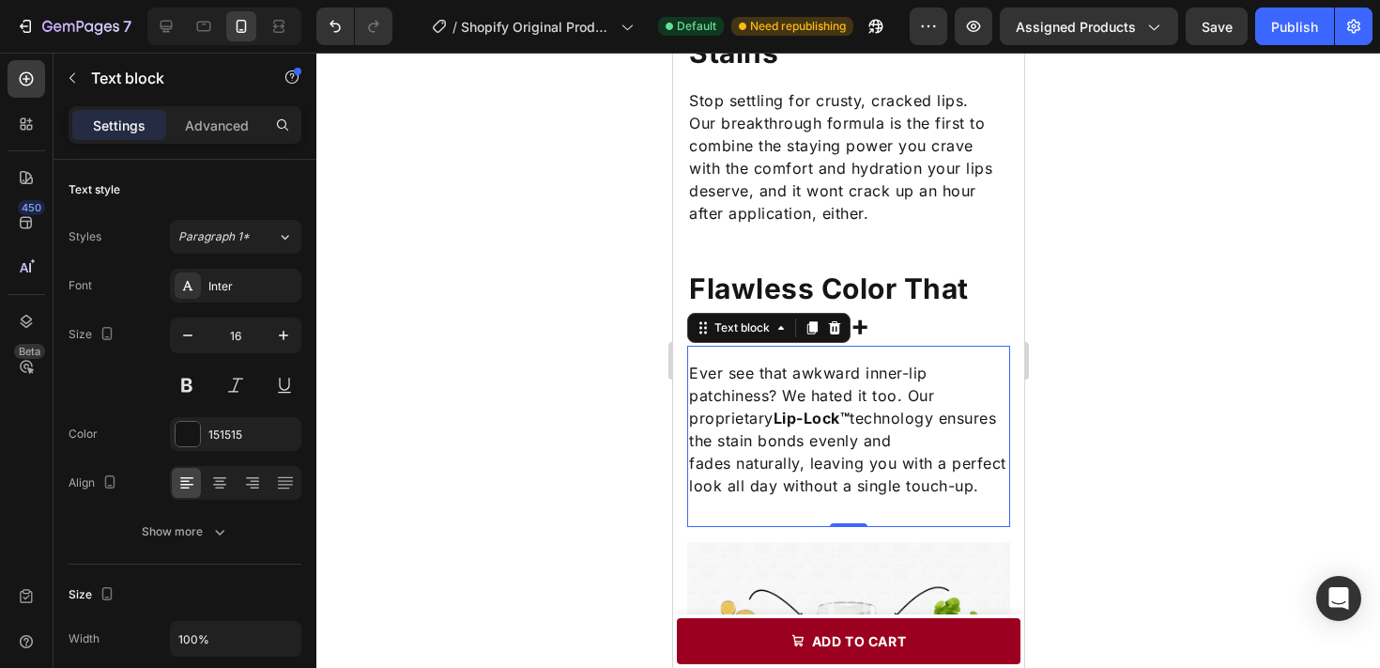
click at [1330, 480] on div at bounding box center [848, 360] width 1064 height 615
click at [909, 467] on p "fades naturally, leaving you with a perfect look all day without a single touch…" at bounding box center [847, 474] width 319 height 45
click at [223, 480] on icon at bounding box center [219, 482] width 19 height 19
click at [430, 424] on div at bounding box center [848, 360] width 1064 height 615
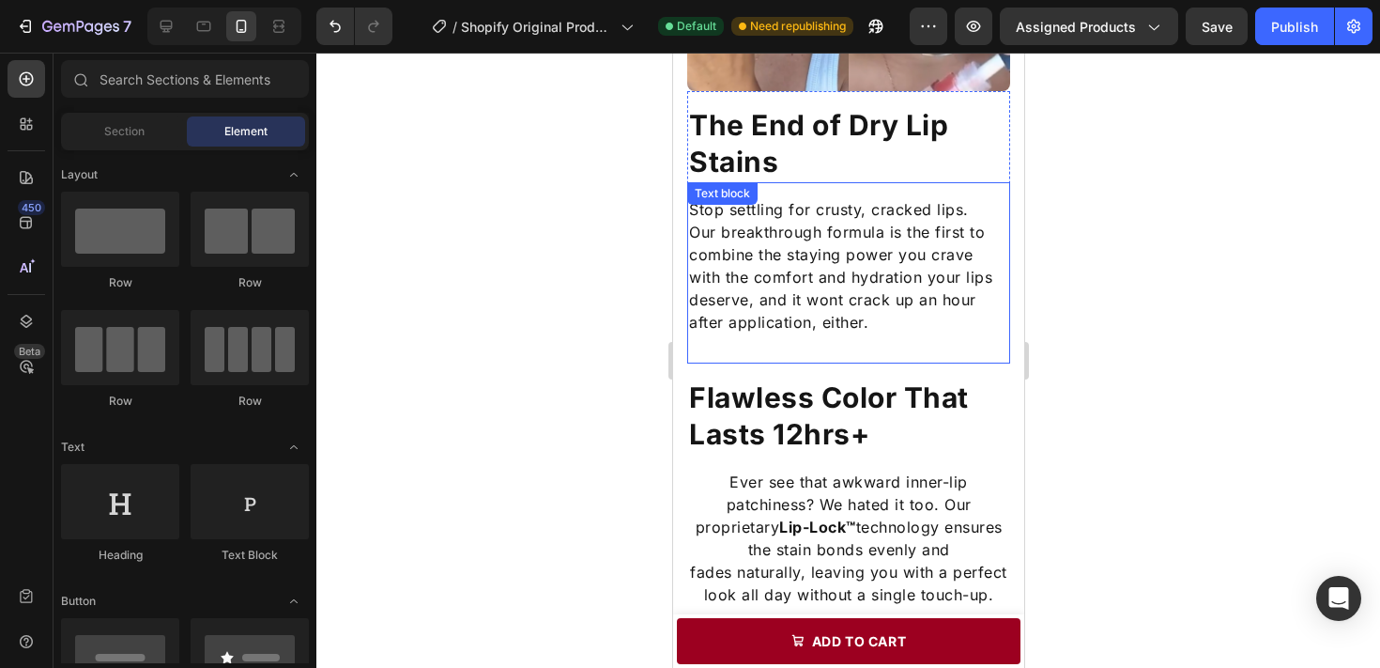
scroll to position [1443, 0]
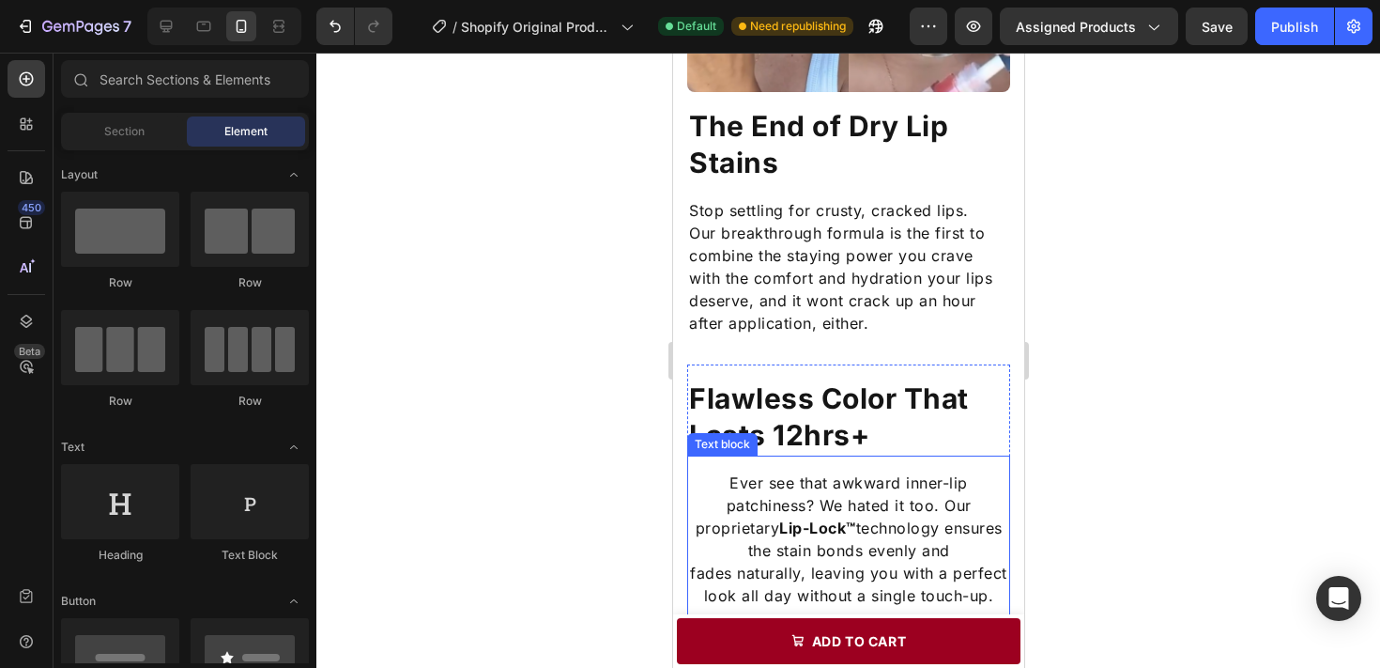
click at [802, 561] on p "fades naturally, leaving you with a perfect look all day without a single touch…" at bounding box center [847, 583] width 319 height 45
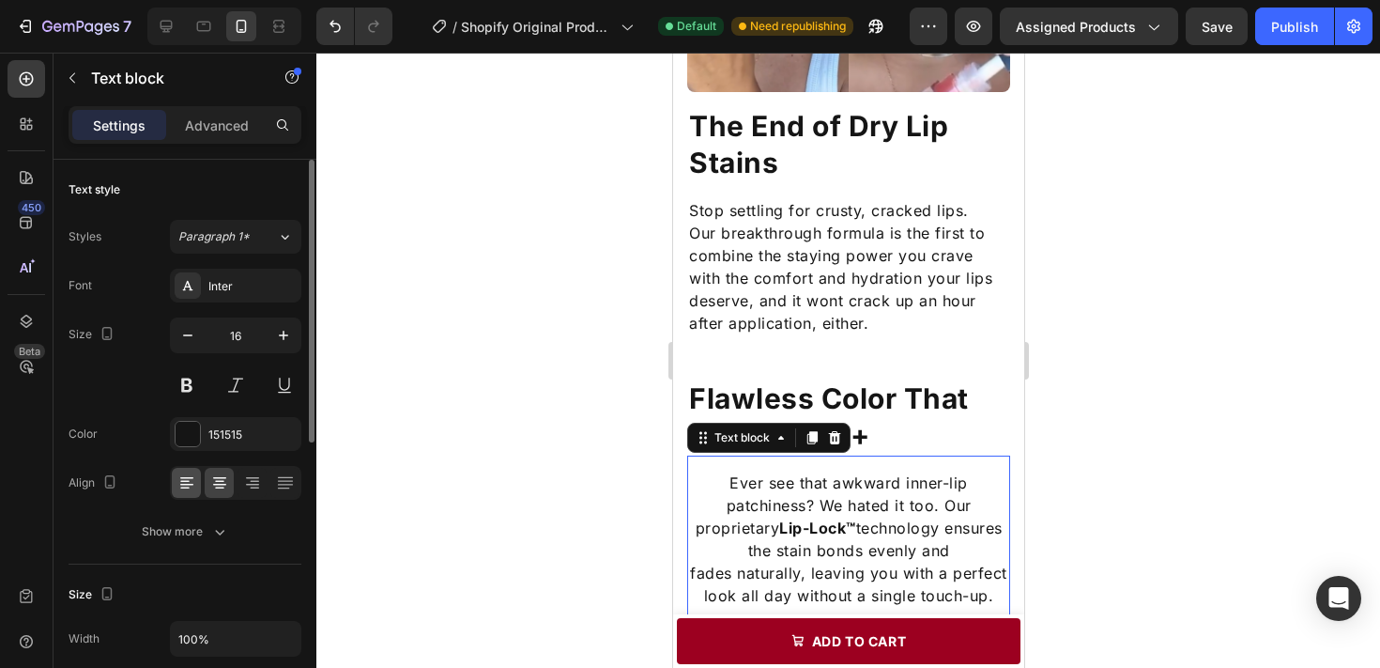
click at [178, 494] on div at bounding box center [186, 483] width 29 height 30
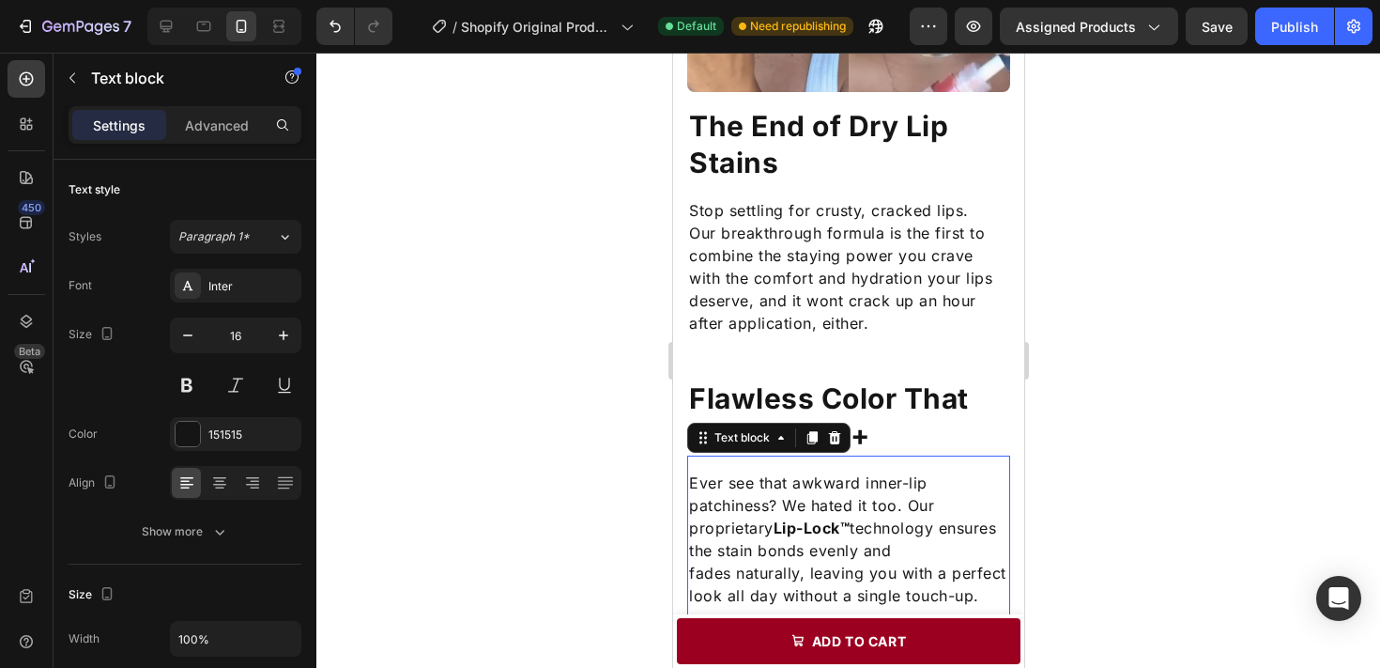
click at [494, 488] on div at bounding box center [848, 360] width 1064 height 615
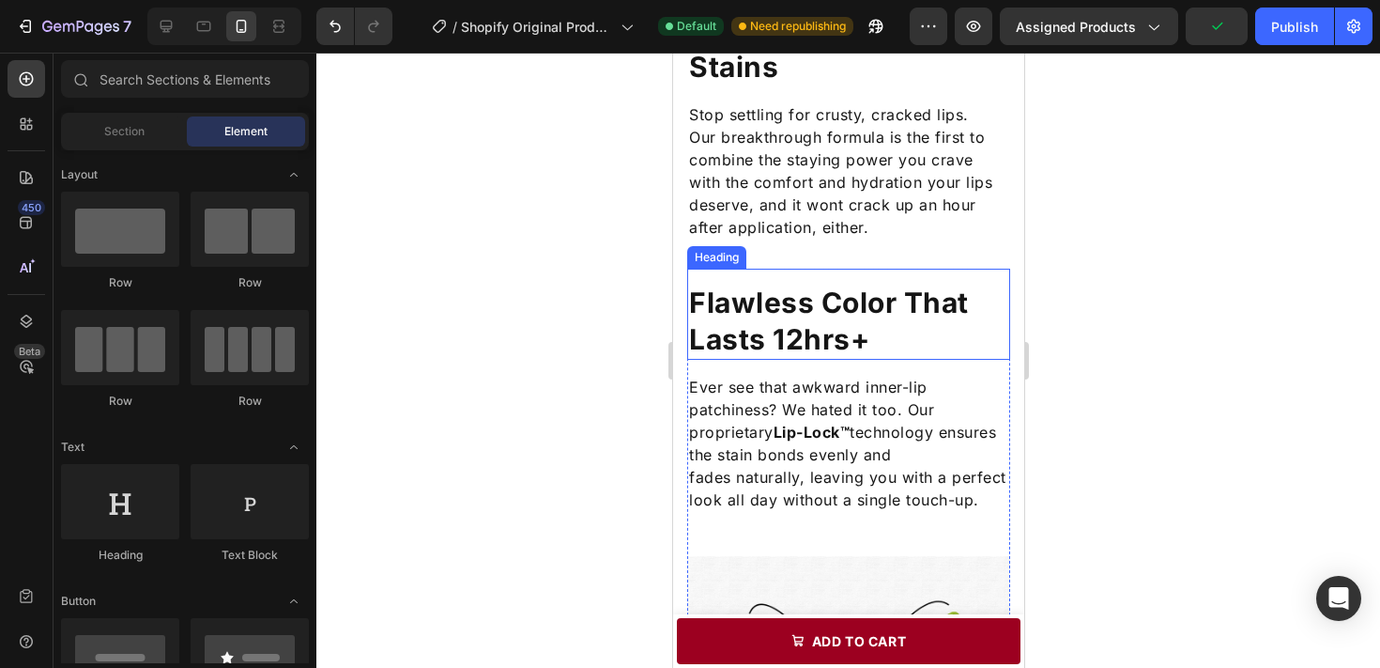
scroll to position [1548, 0]
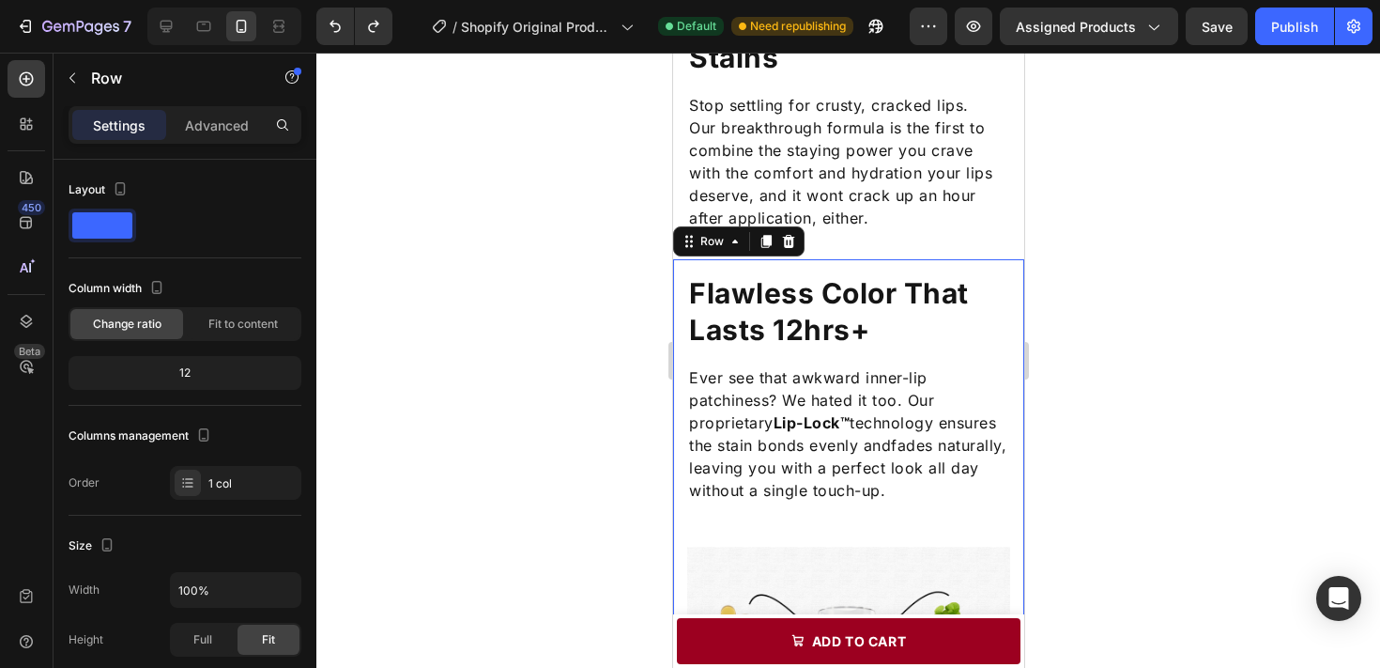
click at [1016, 477] on div "Flawless Color That Lasts 12hrs+ Heading Ever see that awkward inner-lip patchi…" at bounding box center [847, 571] width 351 height 625
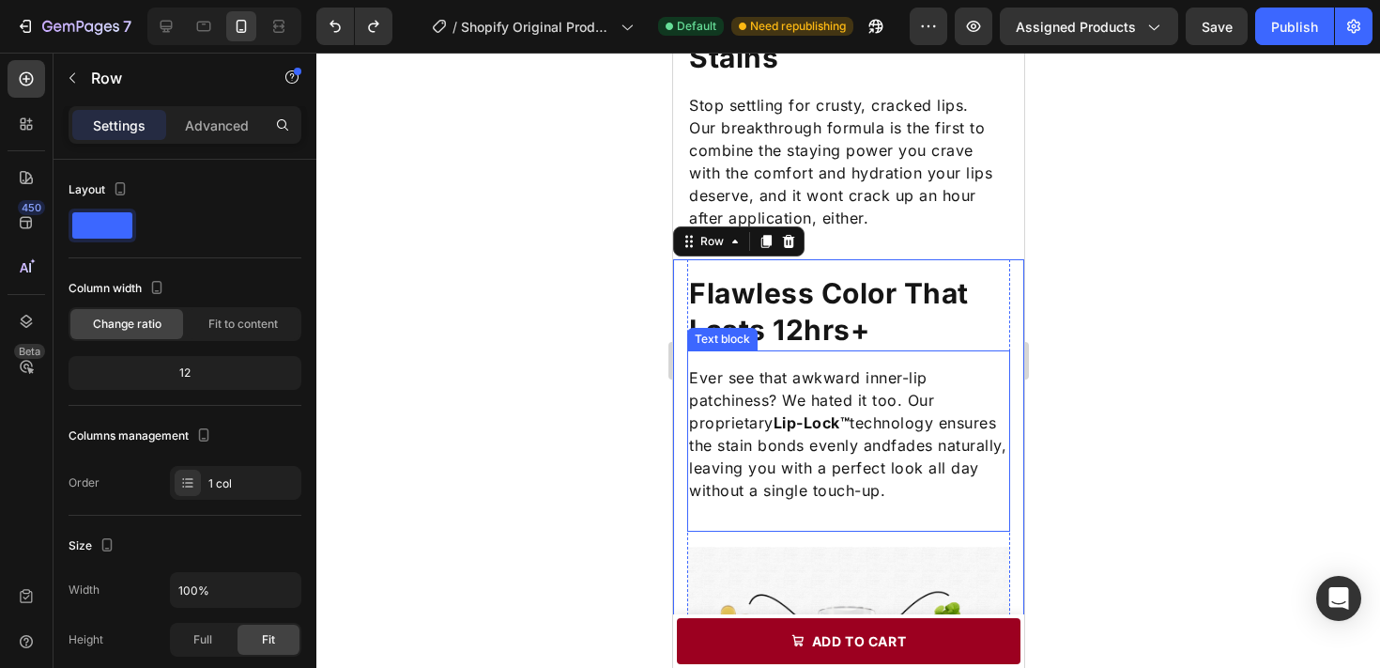
click at [976, 460] on p "Ever see that awkward inner-lip patchiness? We hated it too. Our proprietary Li…" at bounding box center [847, 433] width 319 height 135
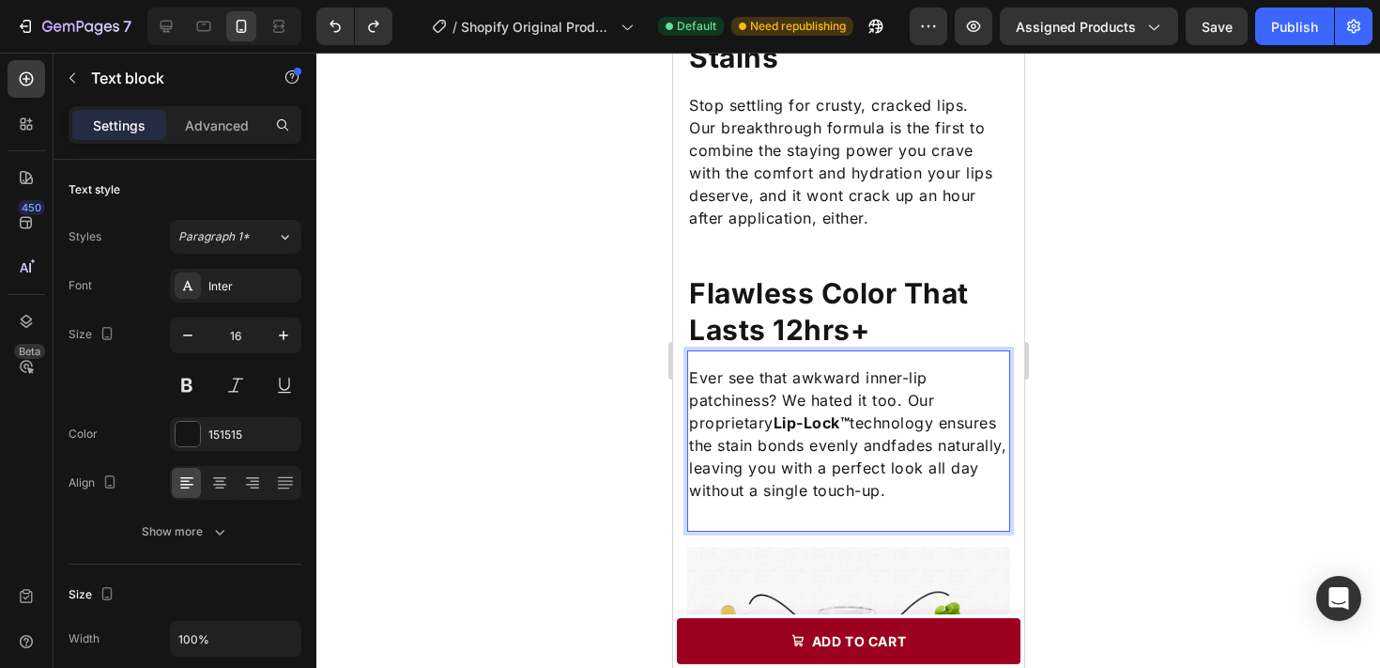
click at [953, 445] on p "Ever see that awkward inner-lip patchiness? We hated it too. Our proprietary Li…" at bounding box center [847, 433] width 319 height 135
click at [1054, 462] on div at bounding box center [848, 360] width 1064 height 615
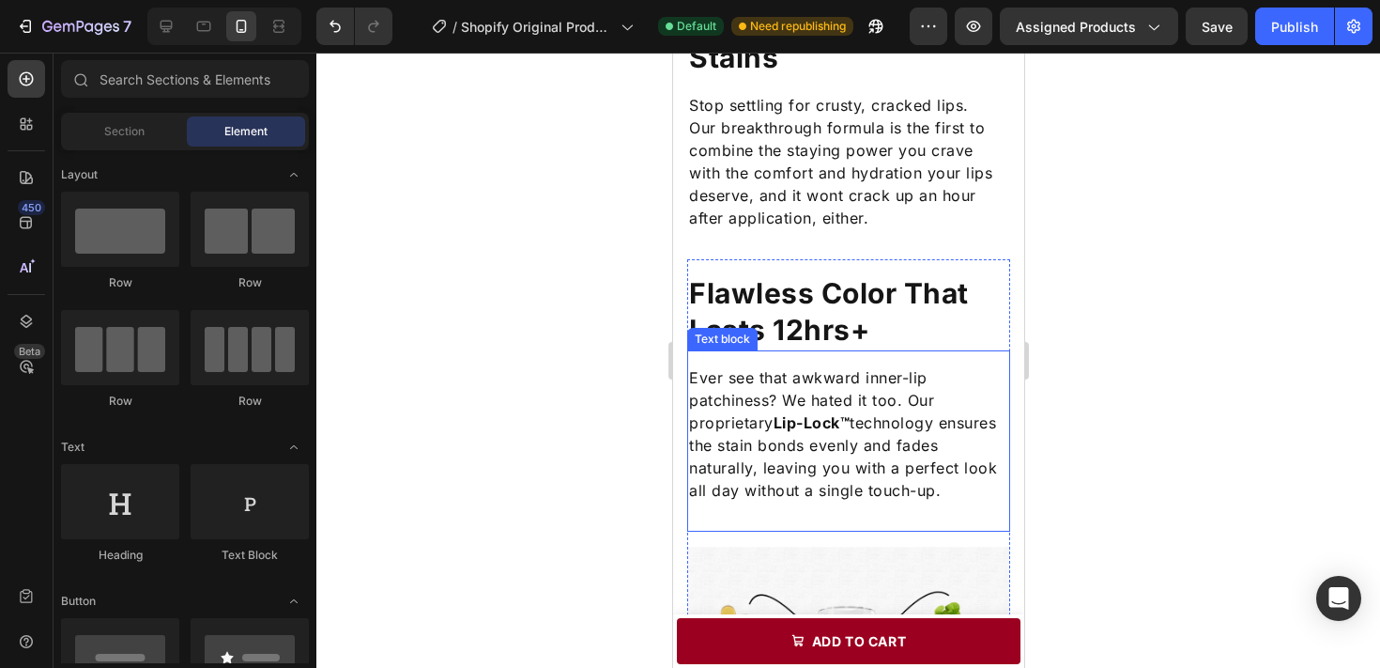
click at [845, 456] on p "Ever see that awkward inner-lip patchiness? We hated it too. Our proprietary Li…" at bounding box center [847, 433] width 319 height 135
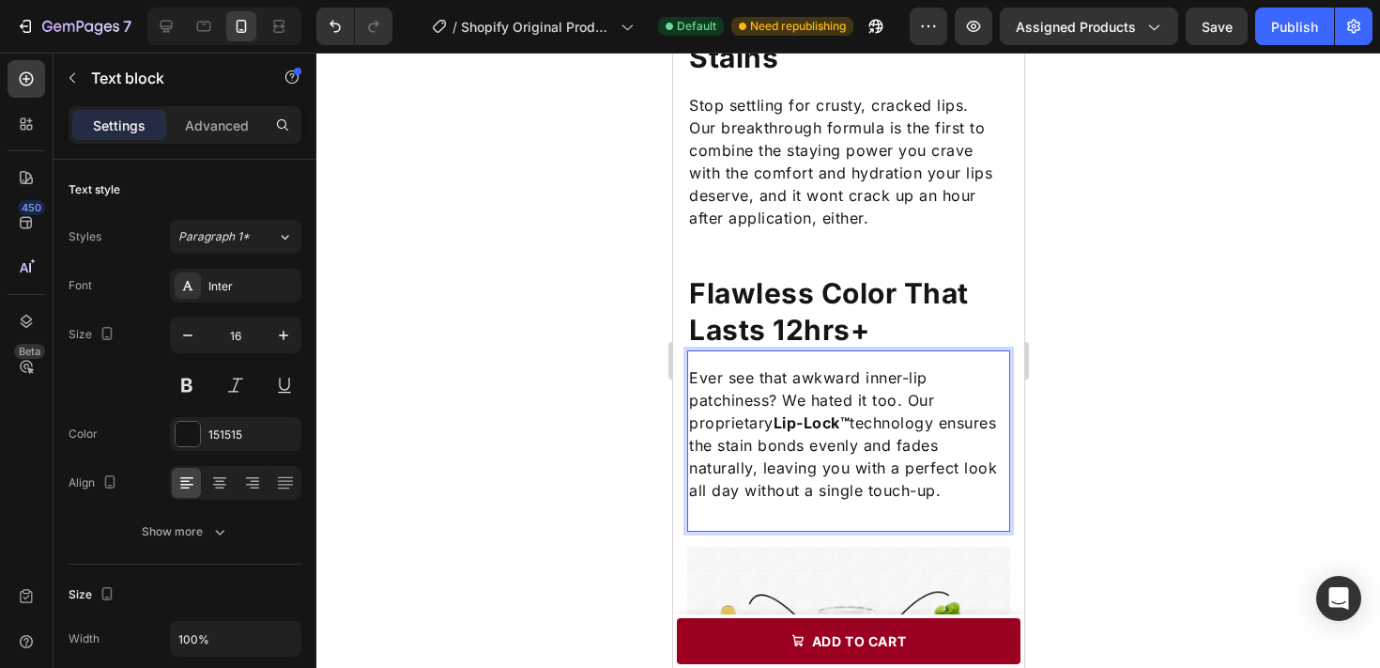
click at [690, 449] on p "Ever see that awkward inner-lip patchiness? We hated it too. Our proprietary Li…" at bounding box center [847, 433] width 319 height 135
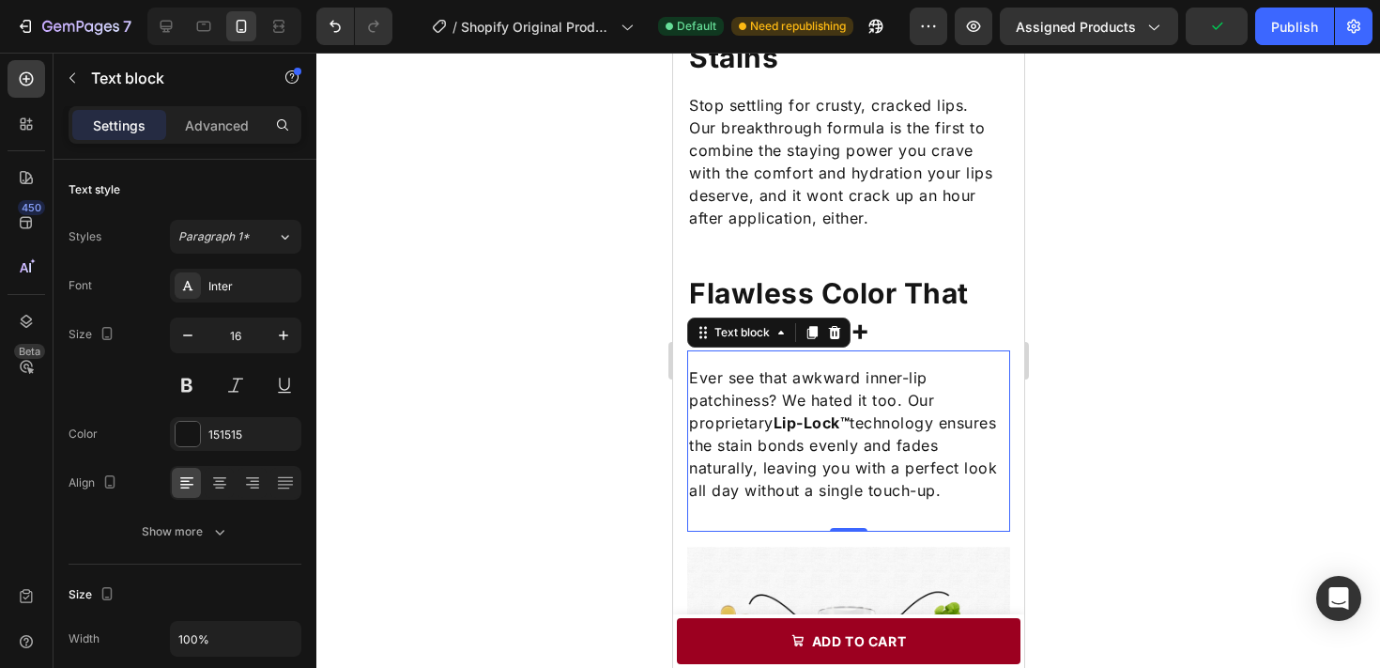
click at [1083, 414] on div at bounding box center [848, 360] width 1064 height 615
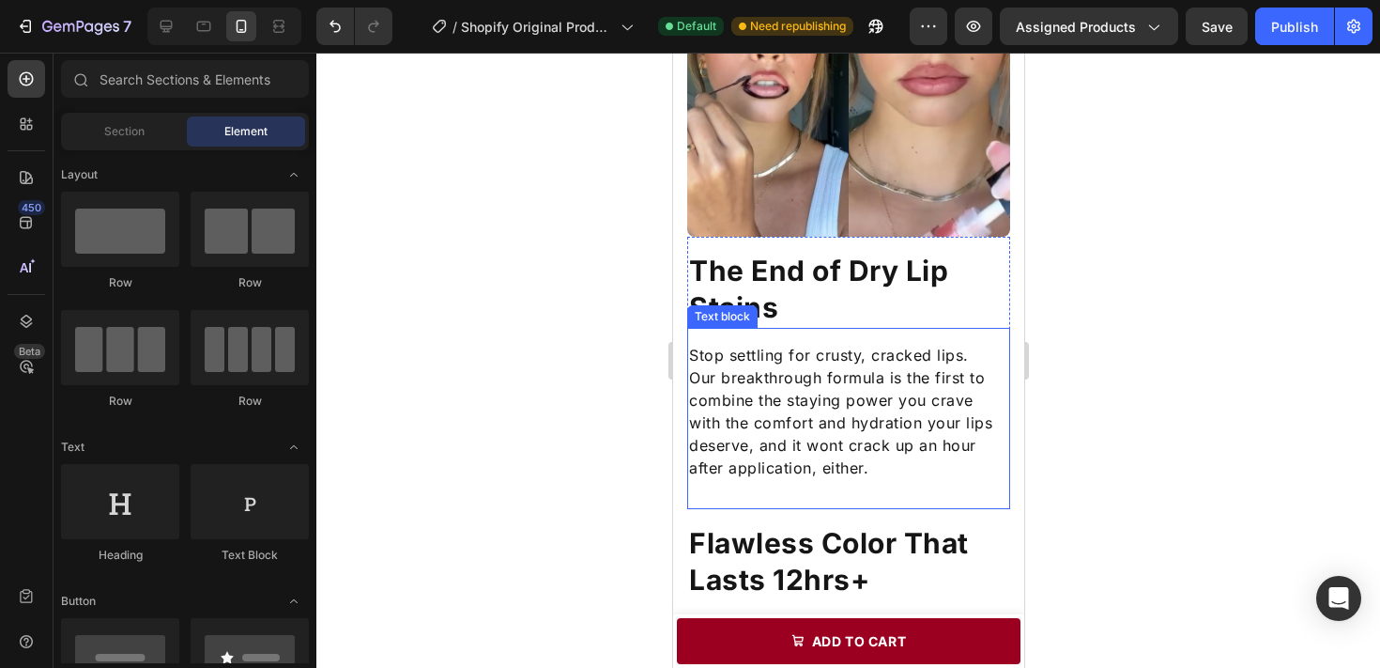
scroll to position [1285, 0]
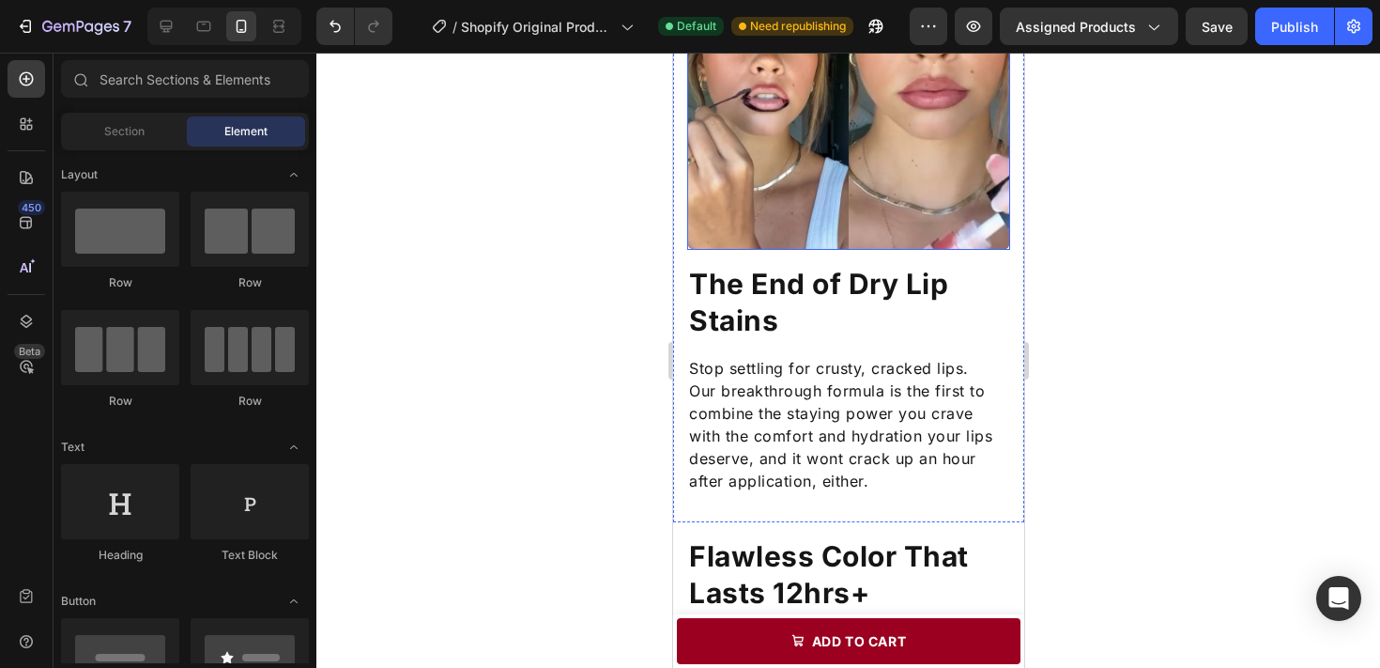
click at [927, 175] on img at bounding box center [847, 88] width 323 height 323
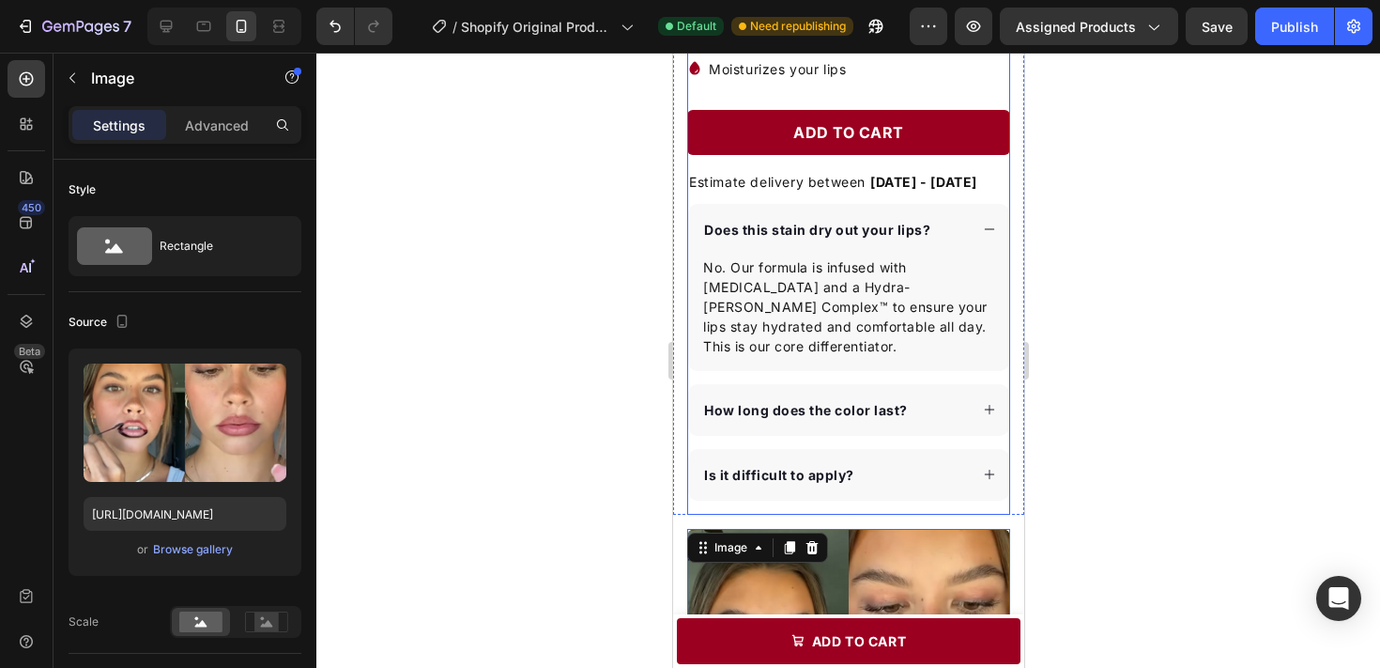
scroll to position [784, 0]
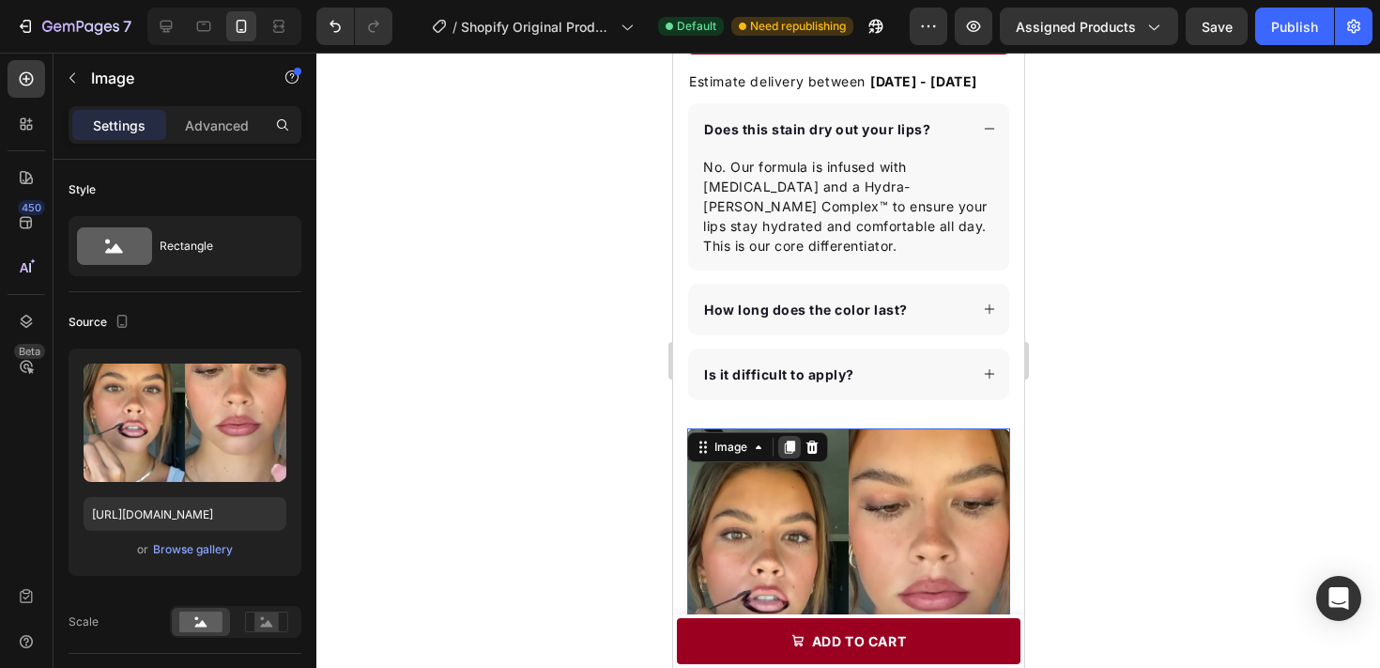
click at [790, 441] on icon at bounding box center [789, 446] width 10 height 13
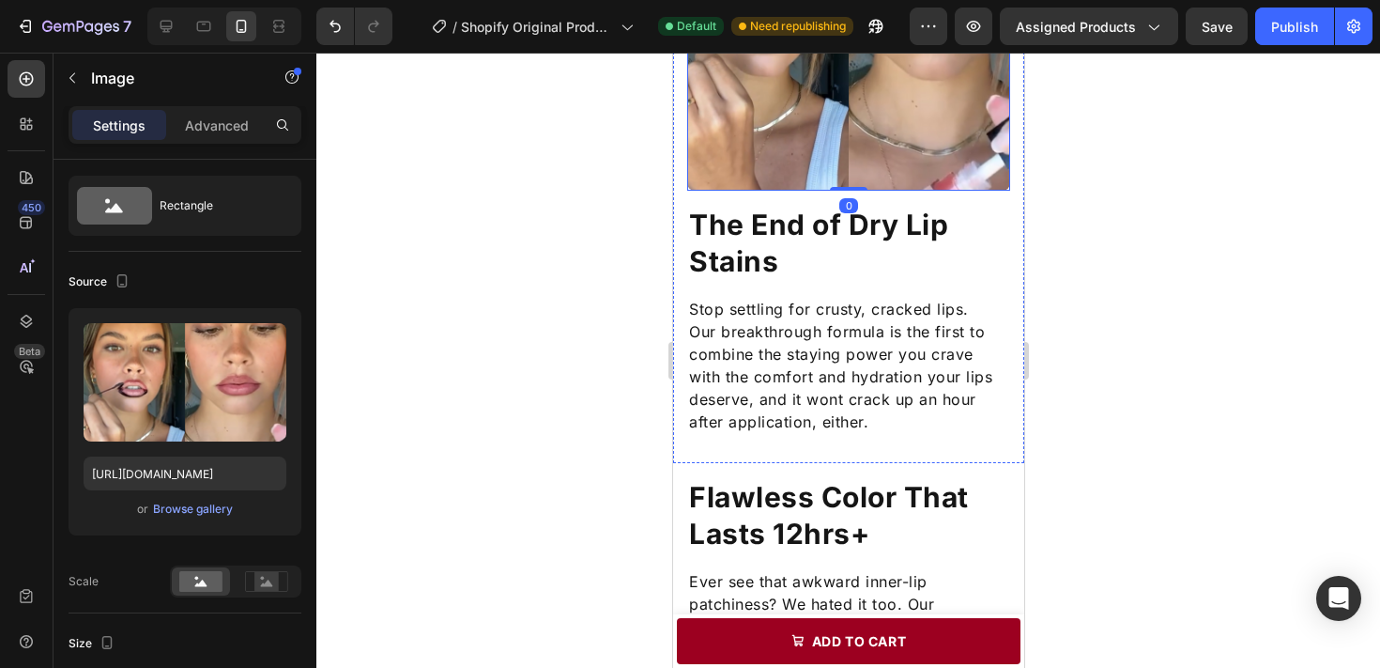
scroll to position [1683, 0]
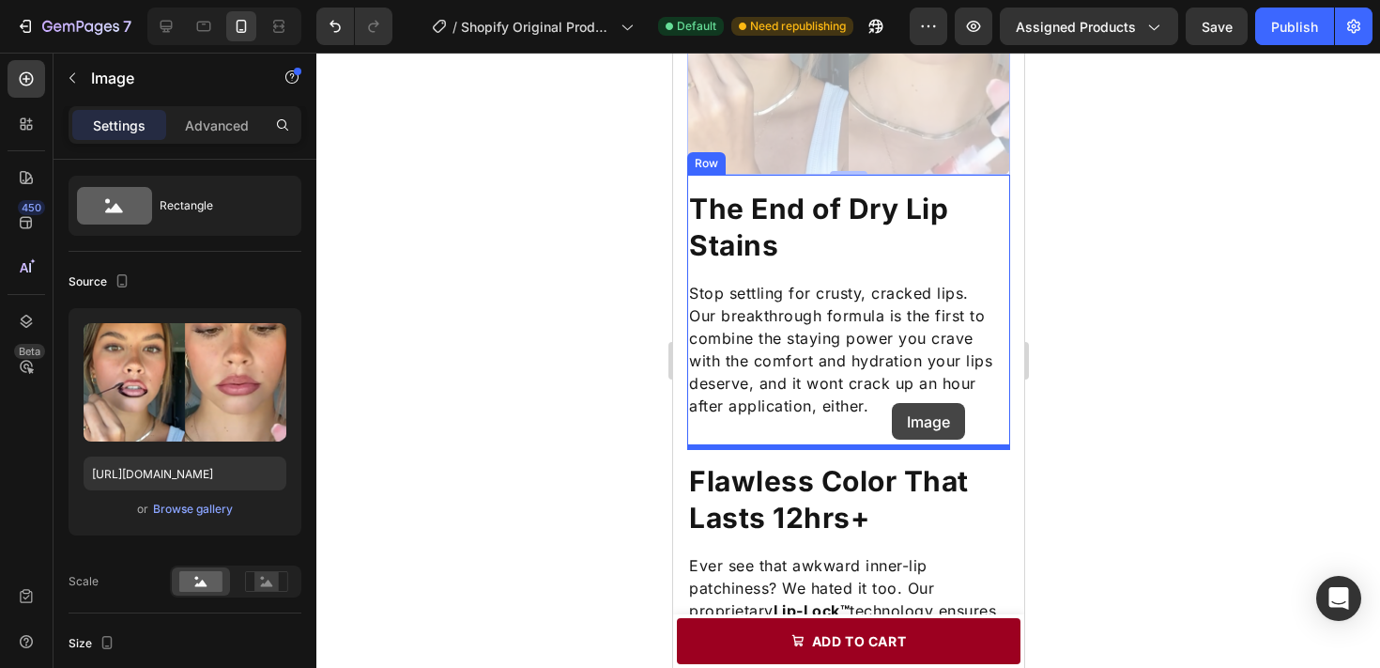
drag, startPoint x: 899, startPoint y: 81, endPoint x: 891, endPoint y: 403, distance: 322.2
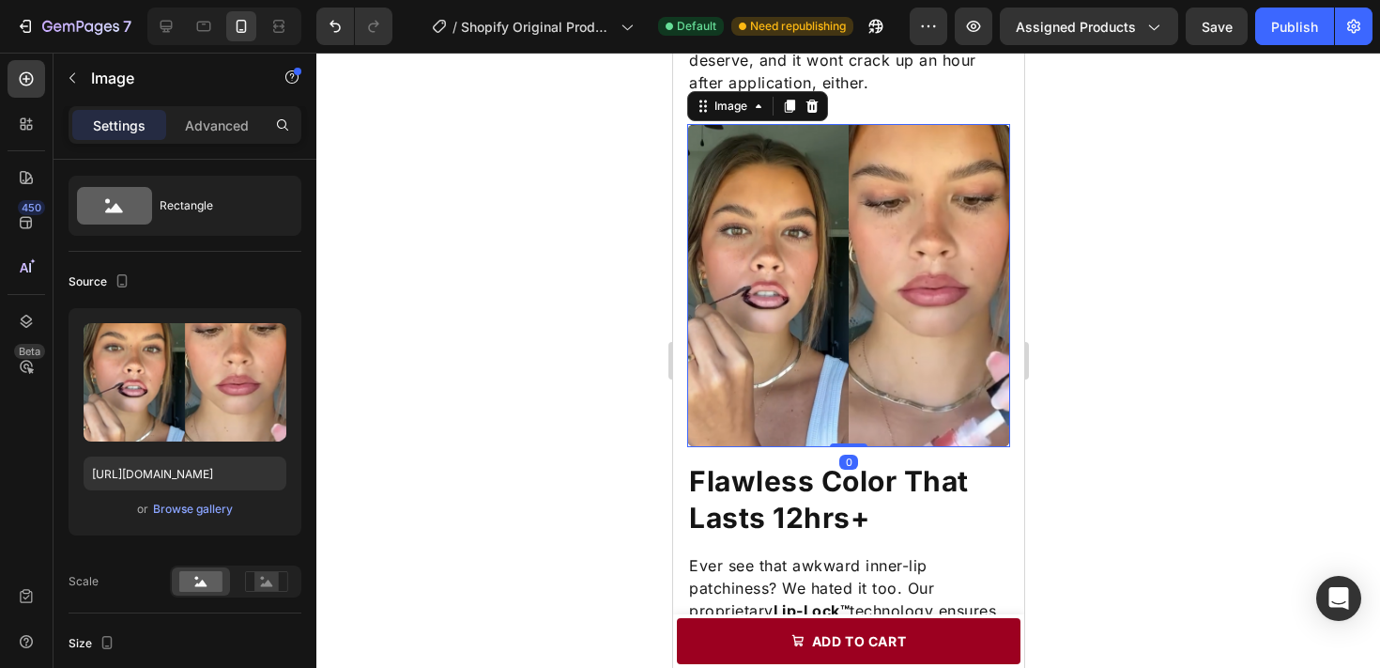
scroll to position [1360, 0]
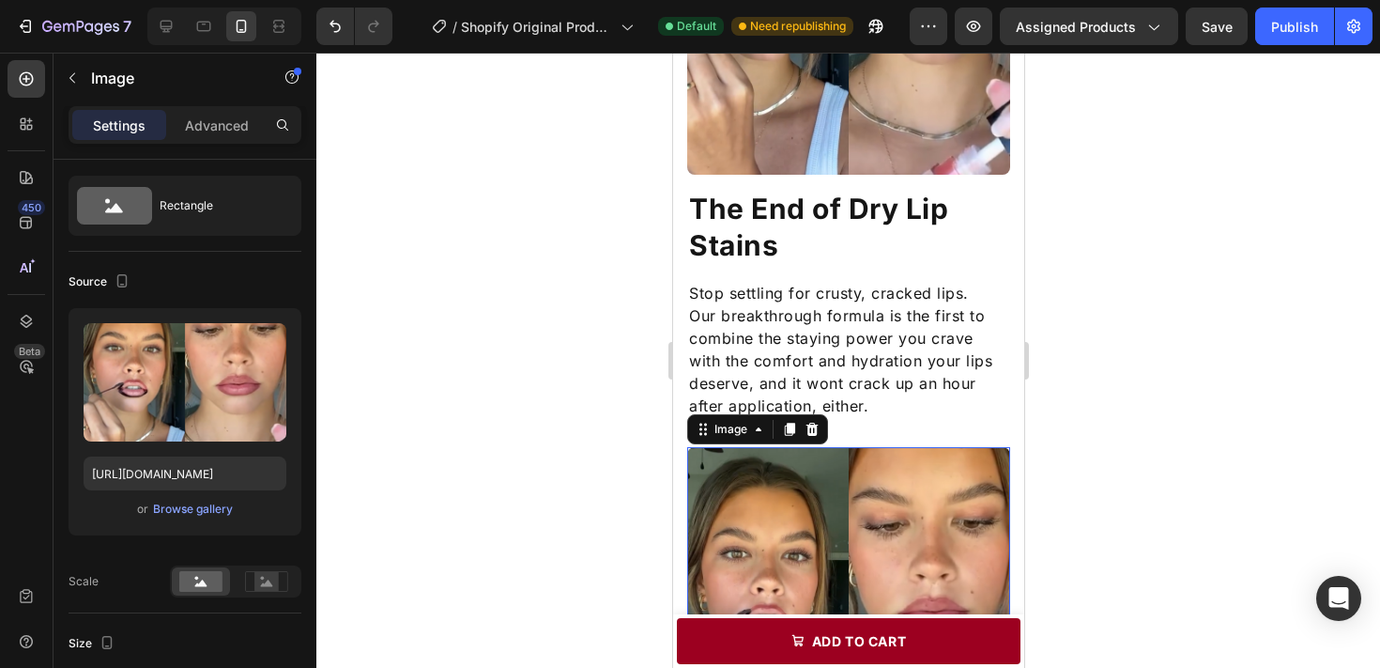
click at [1092, 356] on div at bounding box center [848, 360] width 1064 height 615
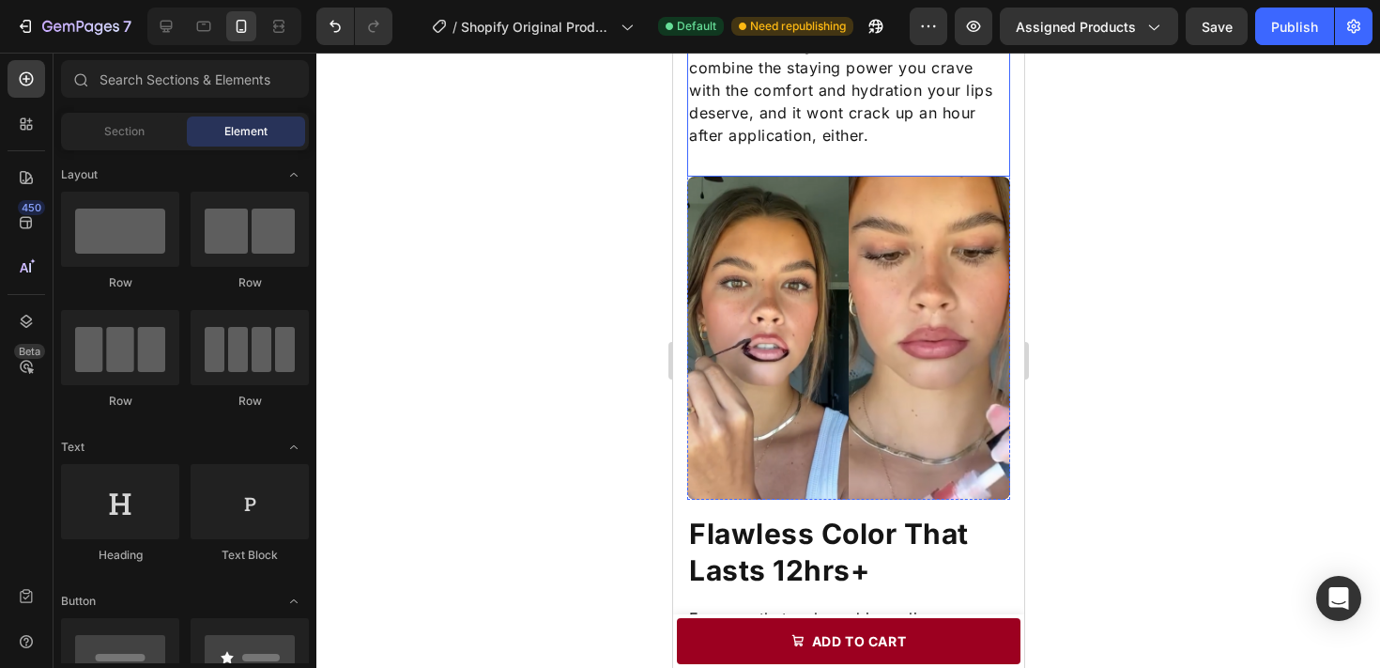
scroll to position [1594, 0]
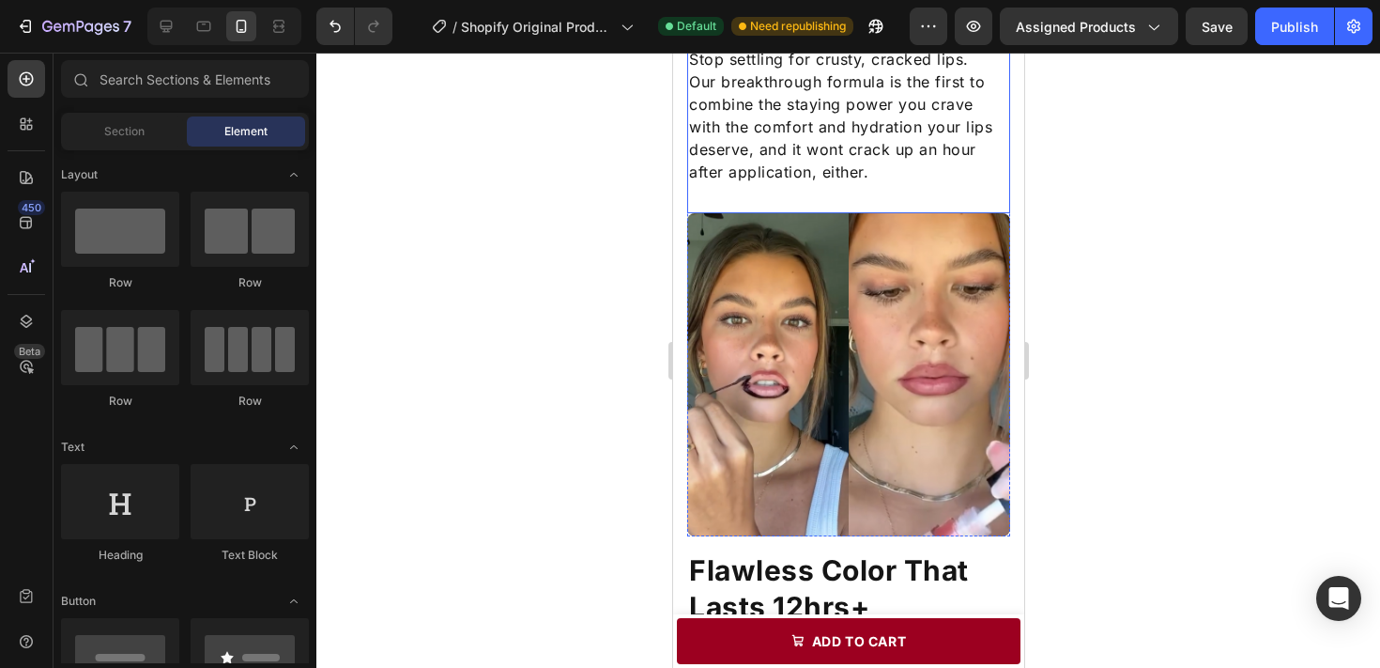
click at [934, 440] on img at bounding box center [847, 374] width 323 height 323
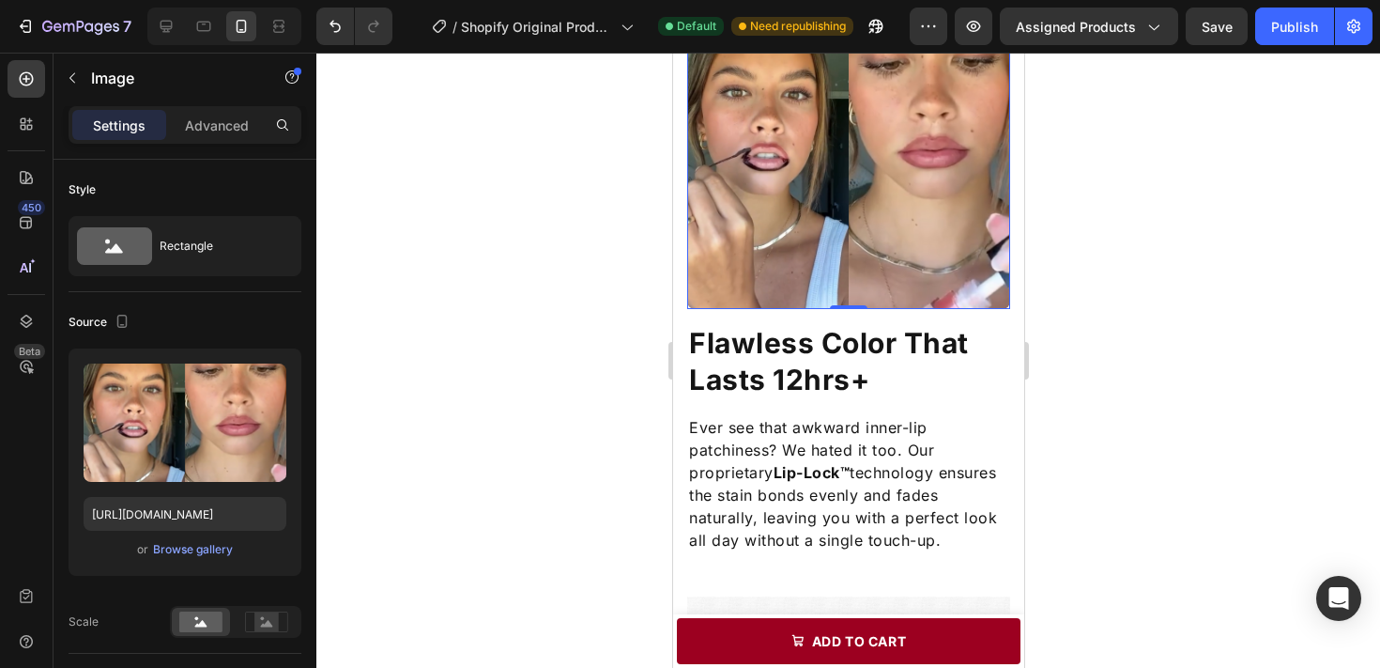
scroll to position [1805, 0]
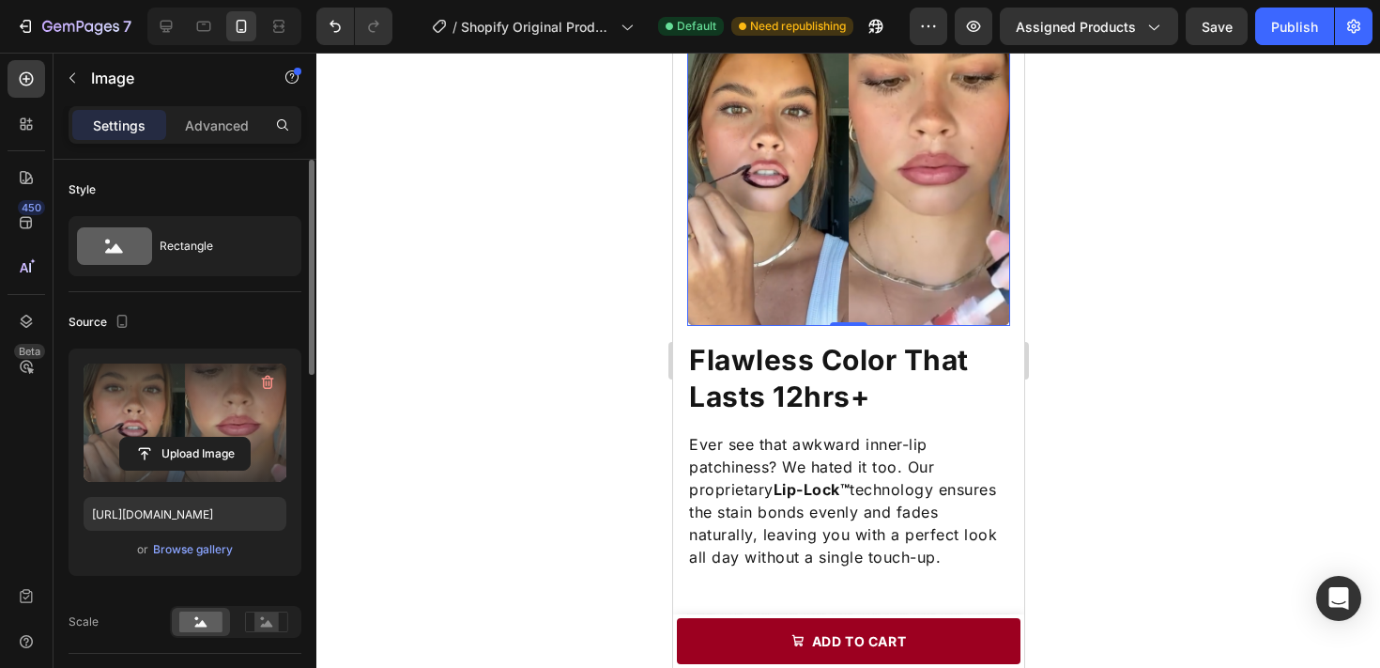
click at [146, 414] on label at bounding box center [185, 422] width 203 height 118
click at [146, 438] on input "file" at bounding box center [185, 454] width 130 height 32
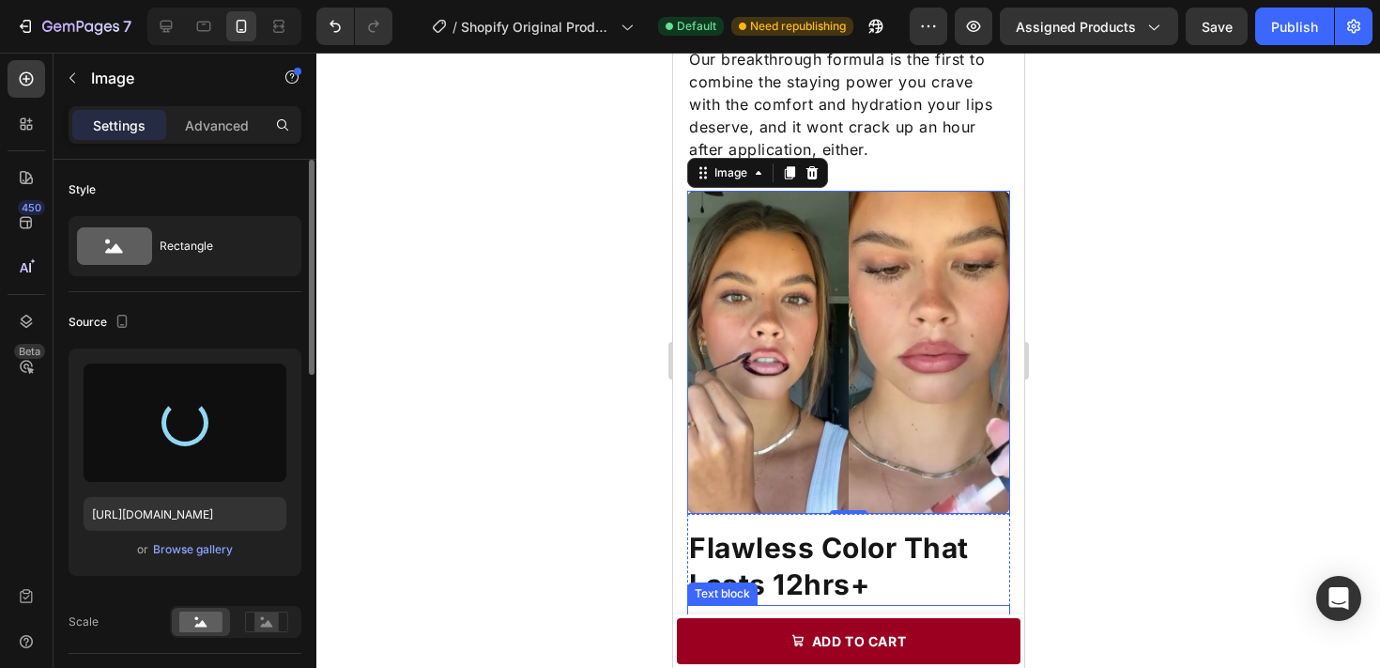
scroll to position [1594, 0]
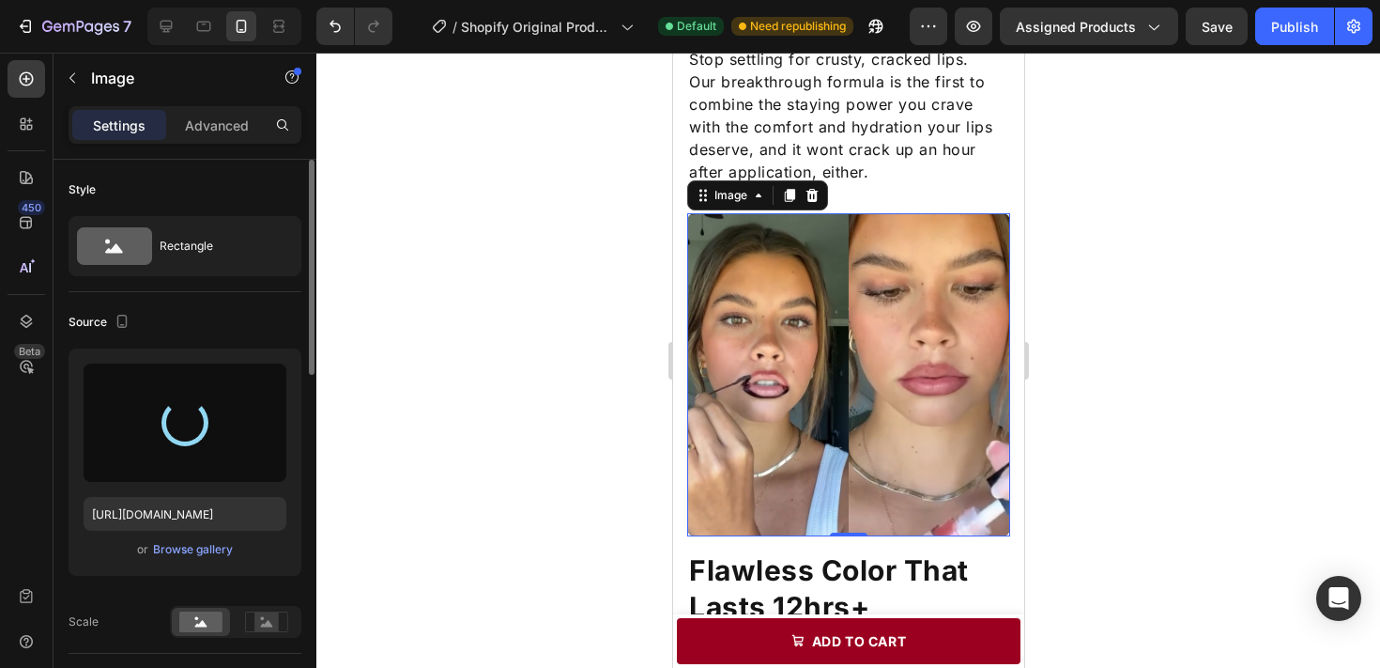
type input "https://cdn.shopify.com/s/files/1/0707/9480/5420/files/gempages_579725637963481…"
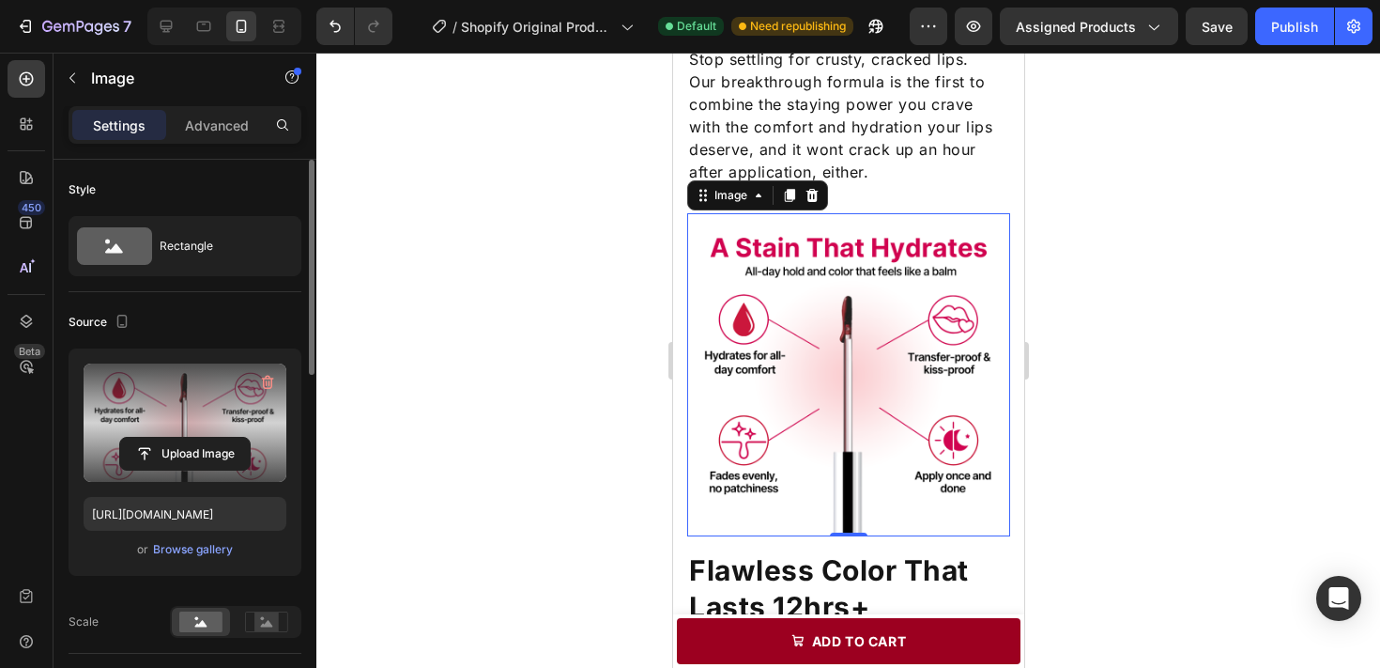
click at [1145, 350] on div at bounding box center [848, 360] width 1064 height 615
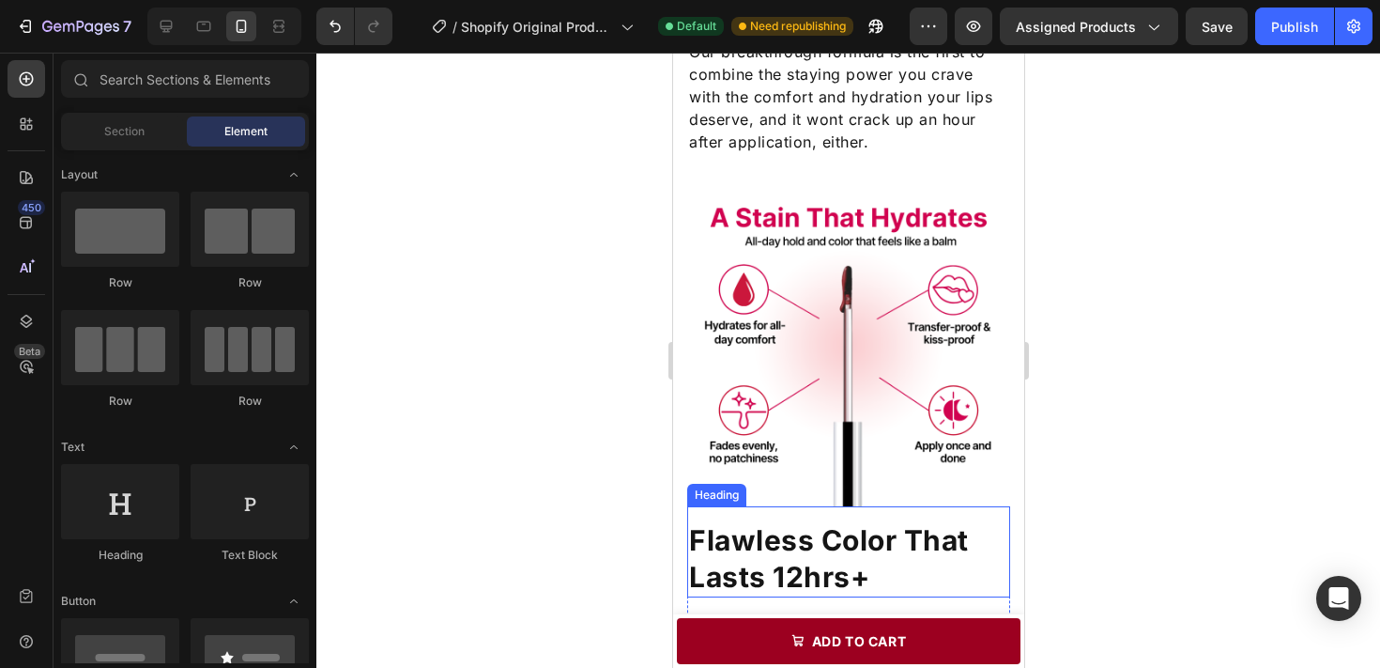
scroll to position [1697, 0]
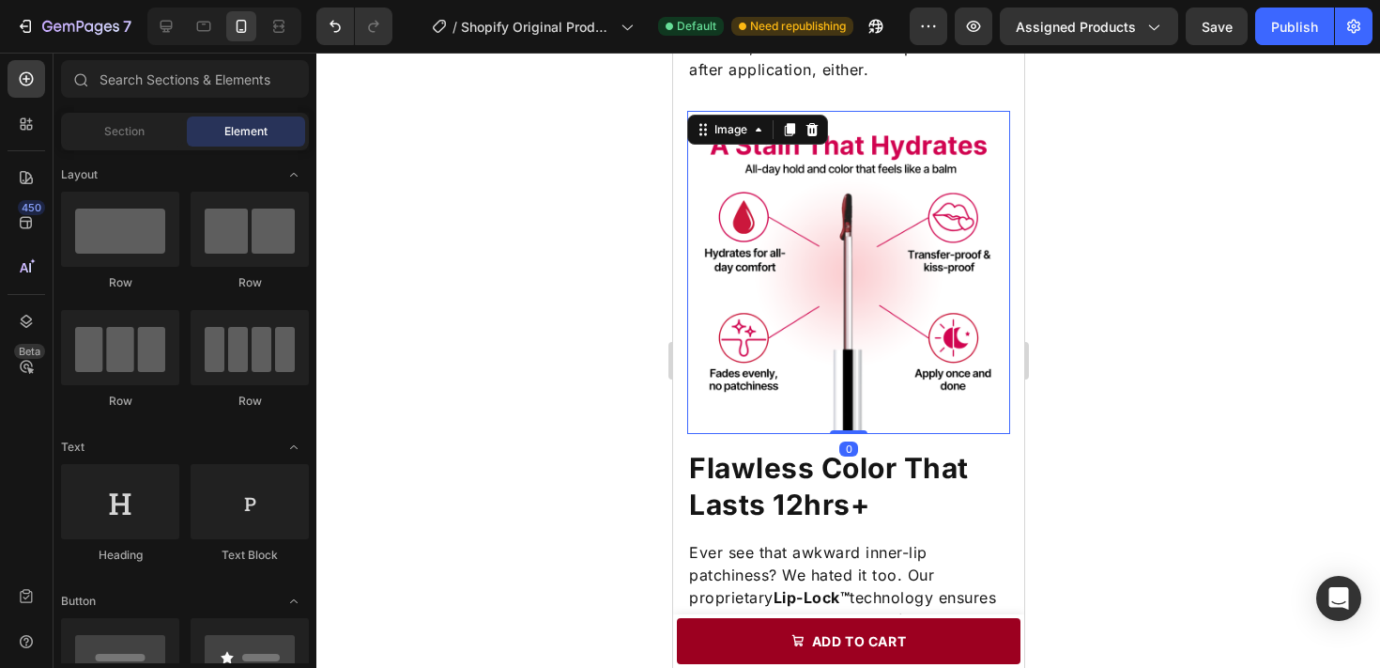
click at [955, 355] on img at bounding box center [847, 272] width 323 height 323
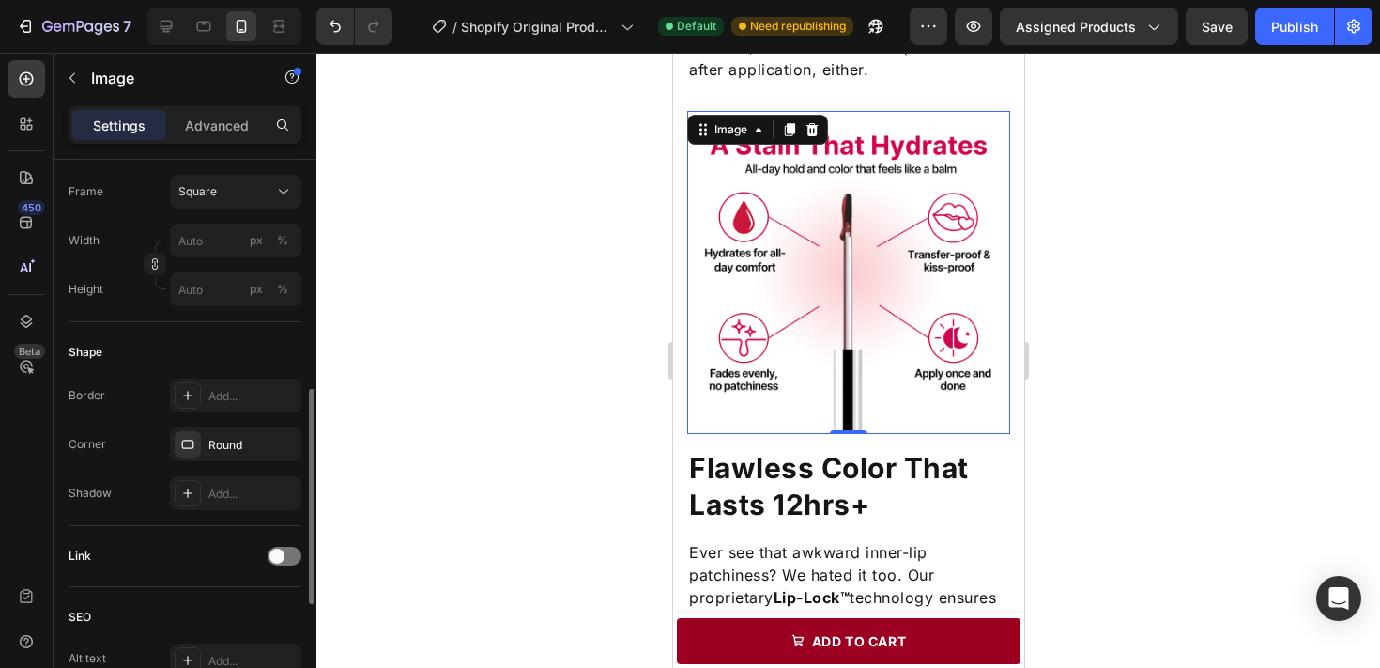
scroll to position [553, 0]
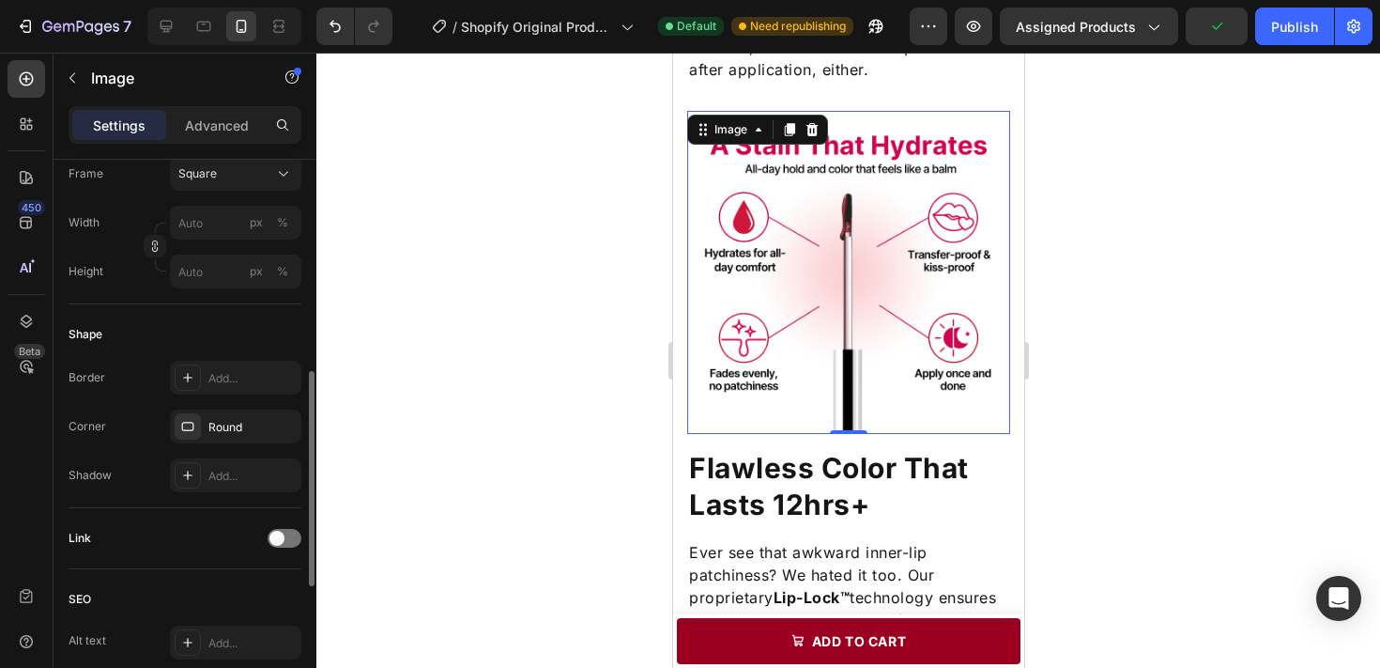
click at [238, 425] on div "Round" at bounding box center [252, 427] width 88 height 17
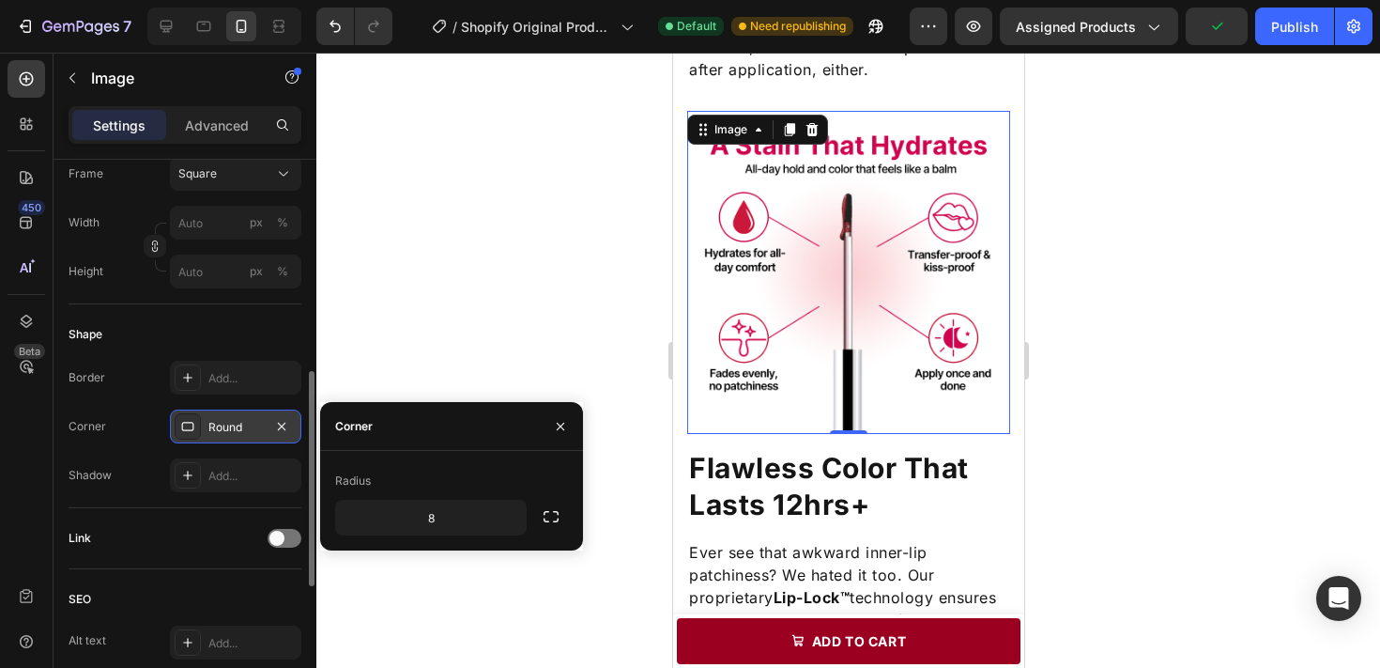
click at [238, 425] on div "Round" at bounding box center [235, 427] width 54 height 17
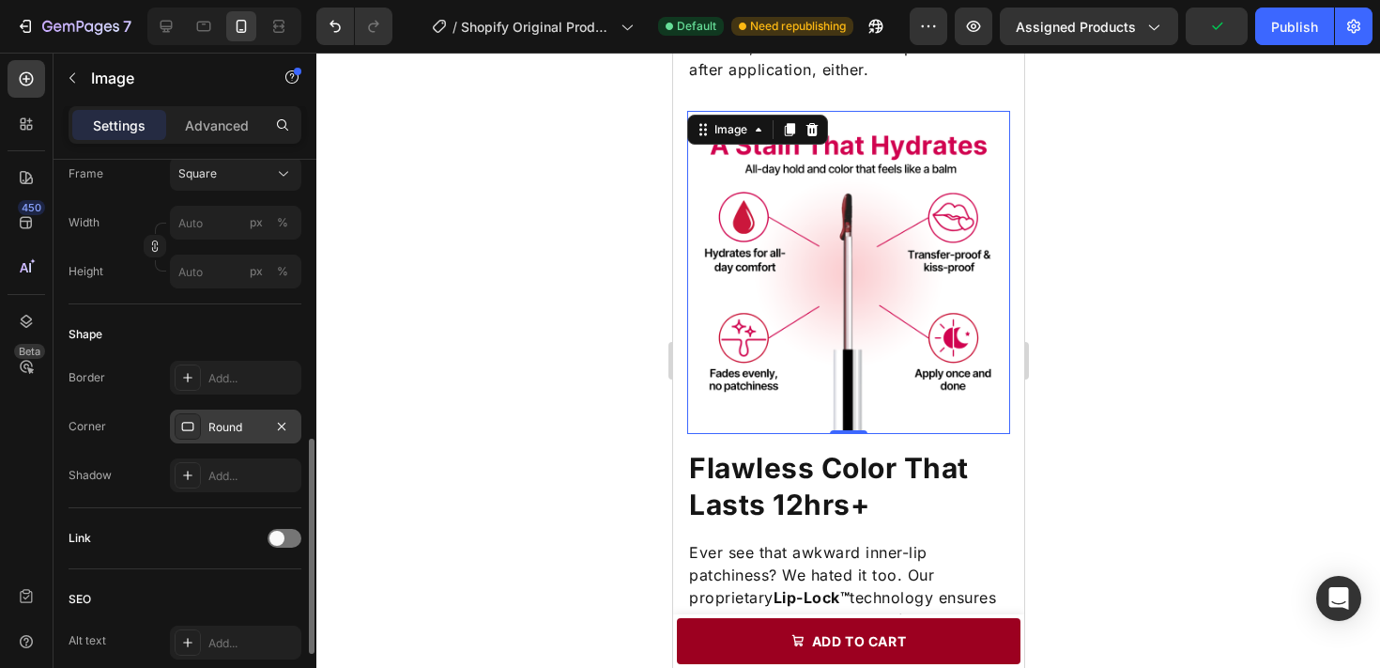
scroll to position [713, 0]
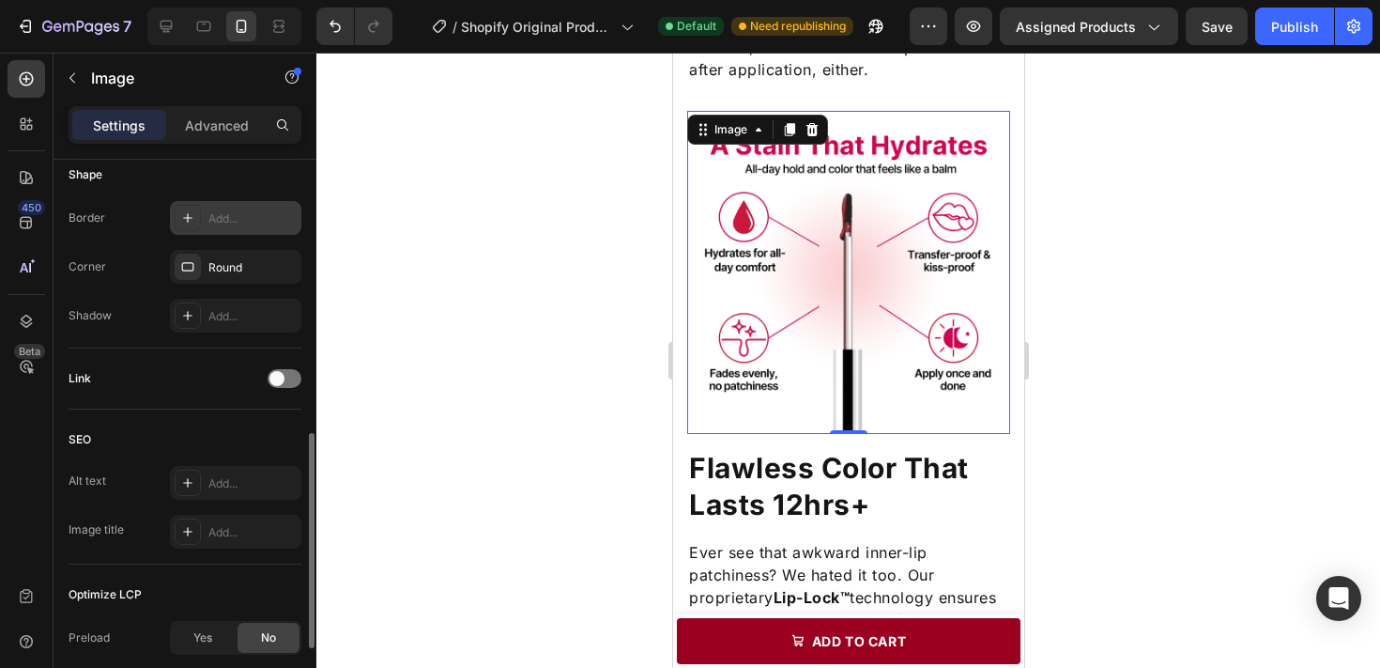
click at [222, 222] on div "Add..." at bounding box center [252, 218] width 88 height 17
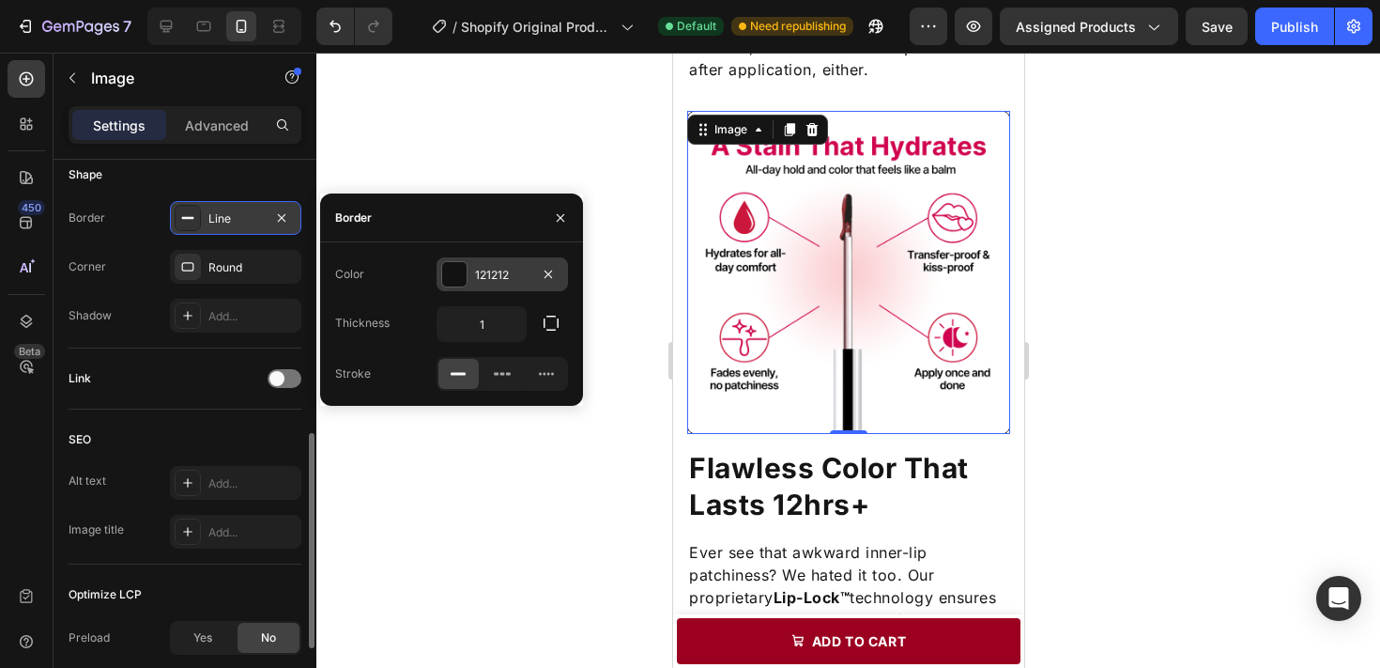
click at [453, 269] on div at bounding box center [454, 274] width 24 height 24
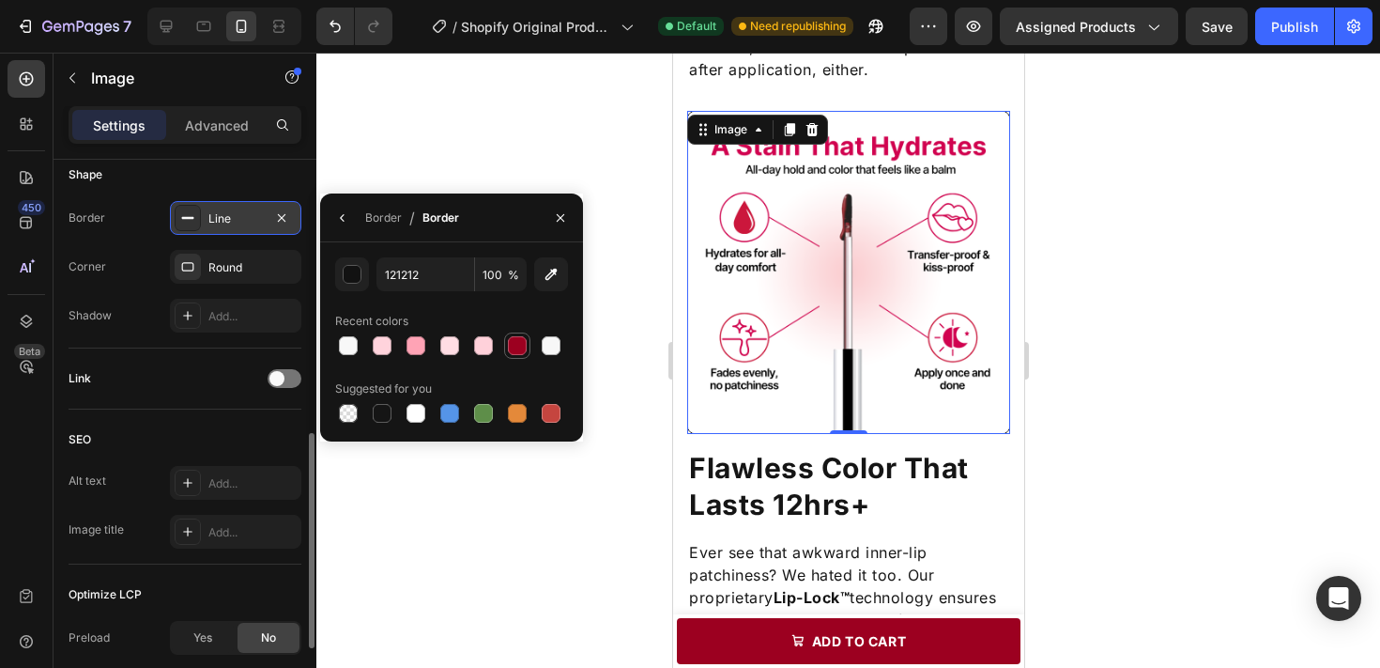
click at [522, 338] on div at bounding box center [517, 345] width 19 height 19
click at [384, 410] on div at bounding box center [382, 413] width 19 height 19
type input "151515"
click at [481, 141] on div at bounding box center [848, 360] width 1064 height 615
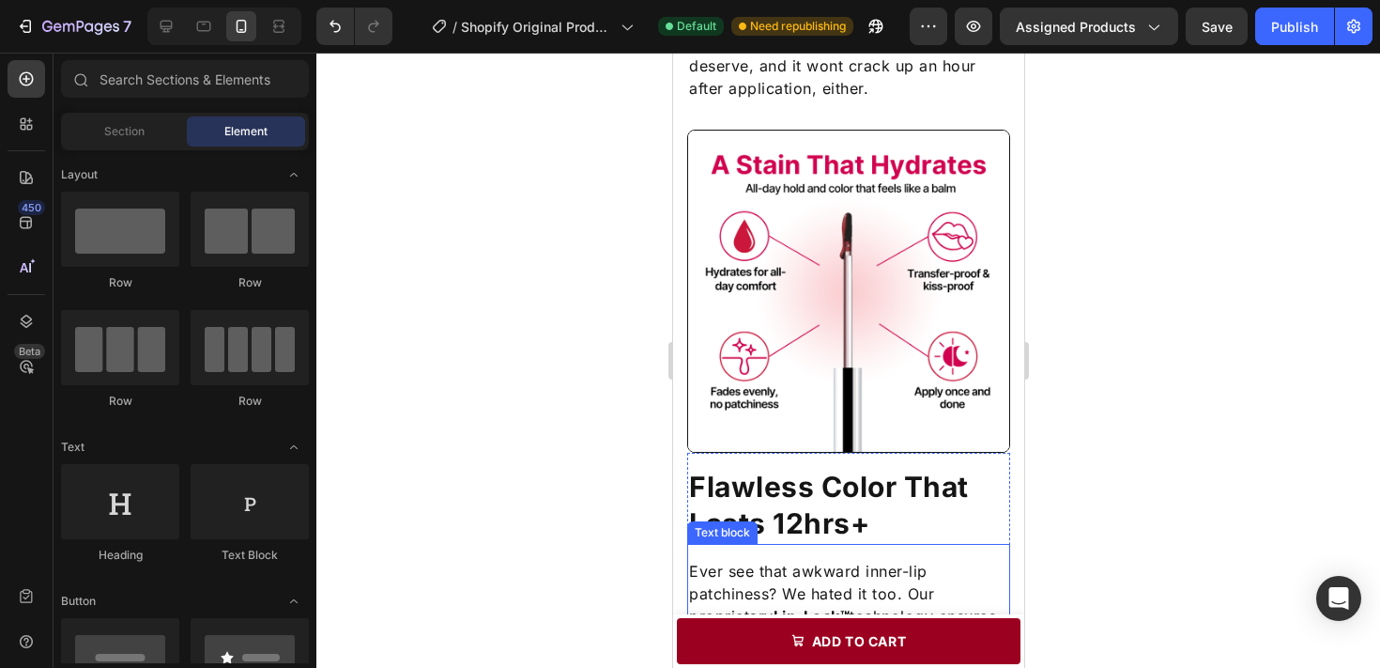
scroll to position [1681, 0]
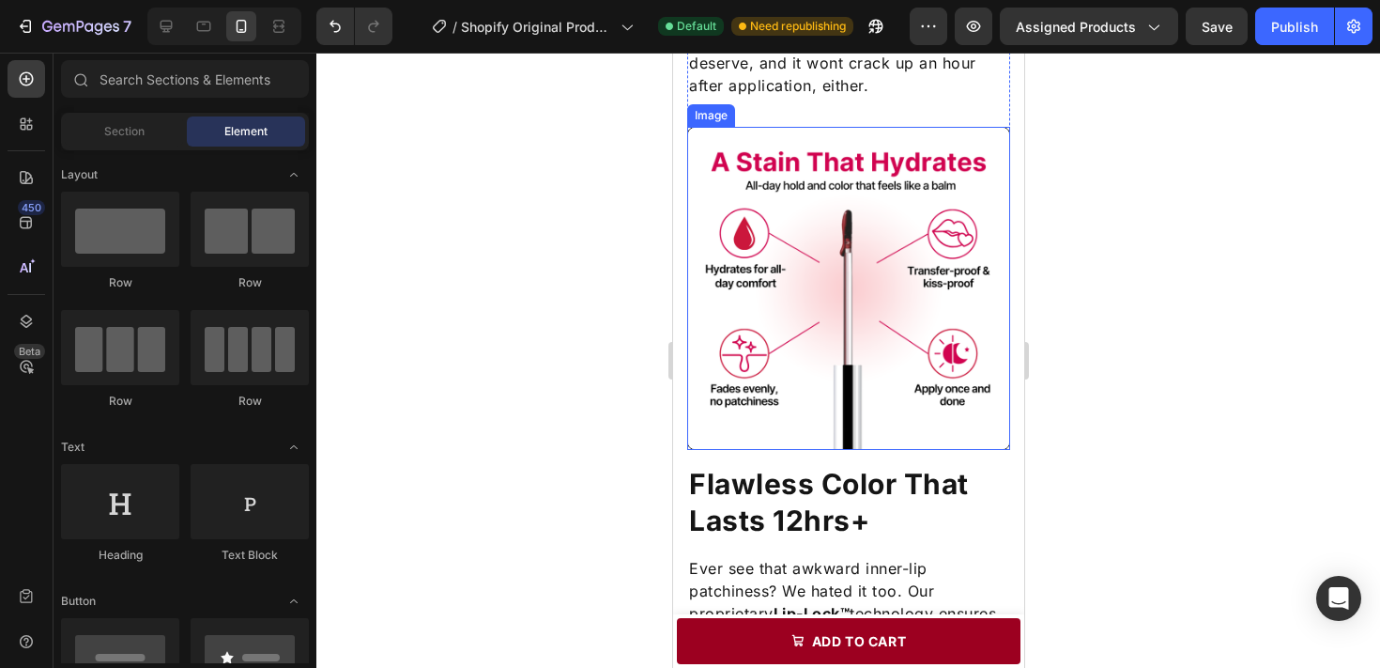
click at [935, 435] on img at bounding box center [847, 288] width 323 height 323
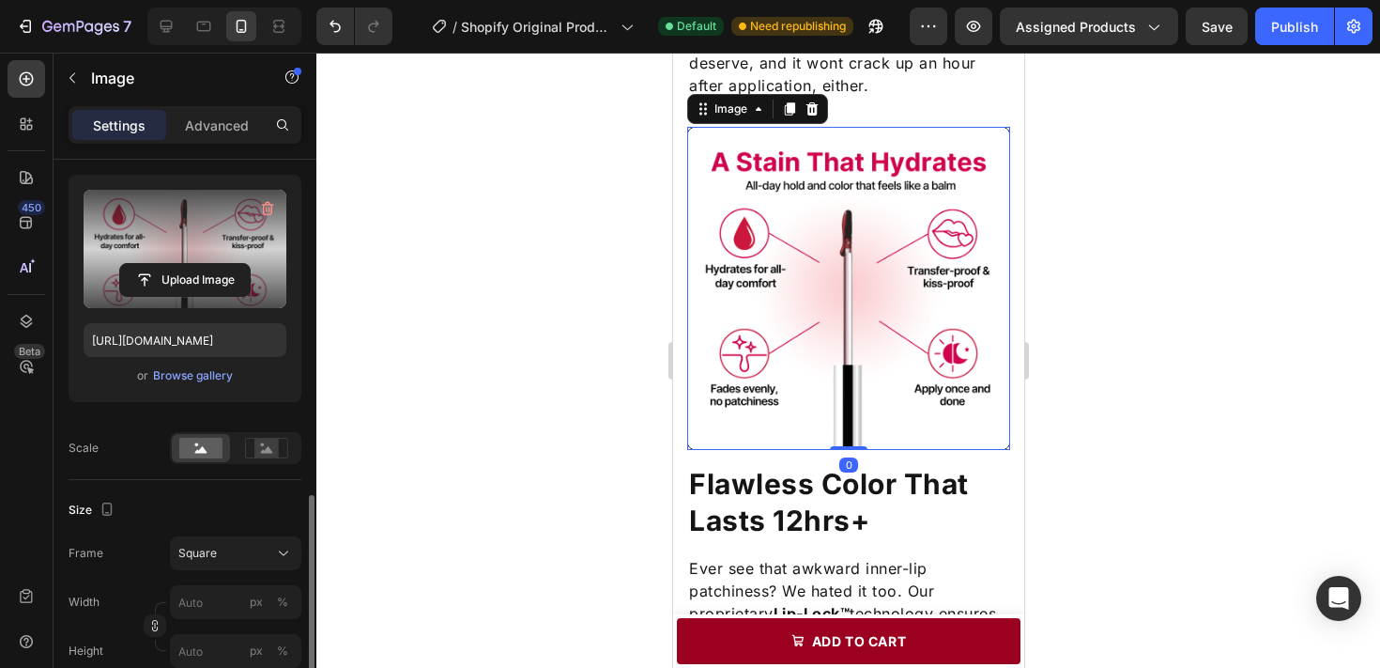
scroll to position [510, 0]
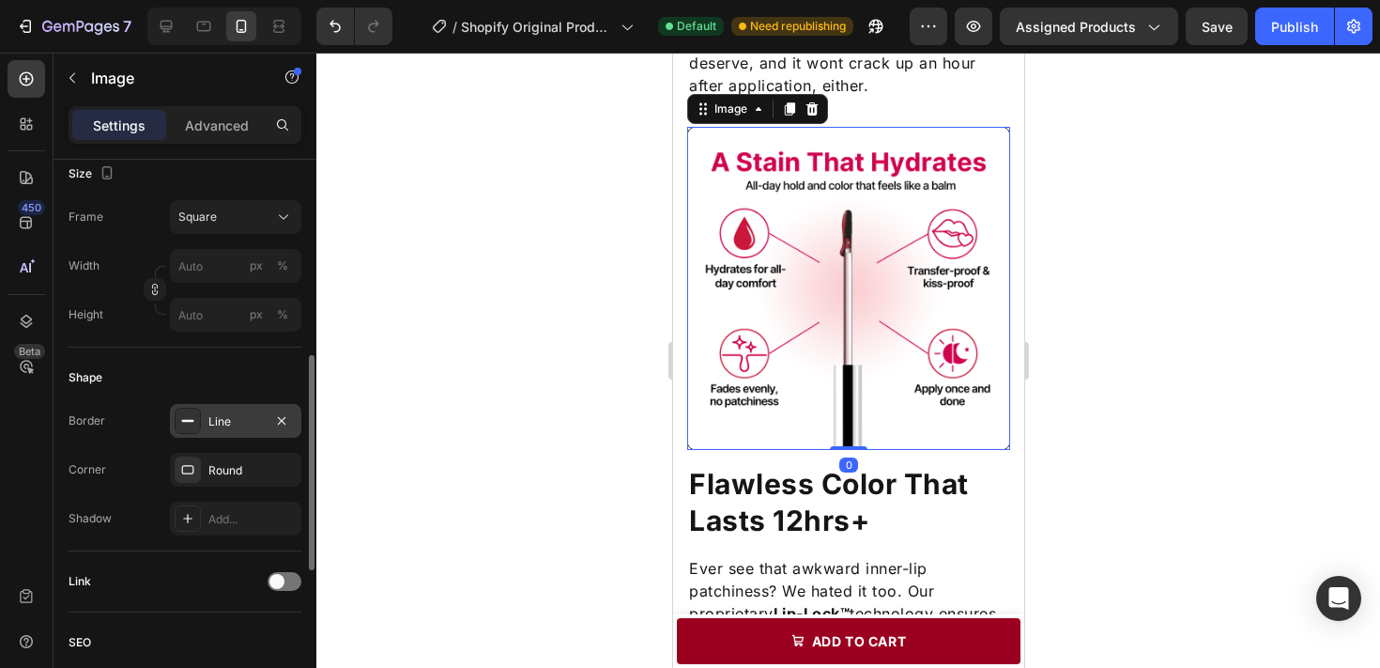
click at [216, 425] on div "Line" at bounding box center [235, 421] width 54 height 17
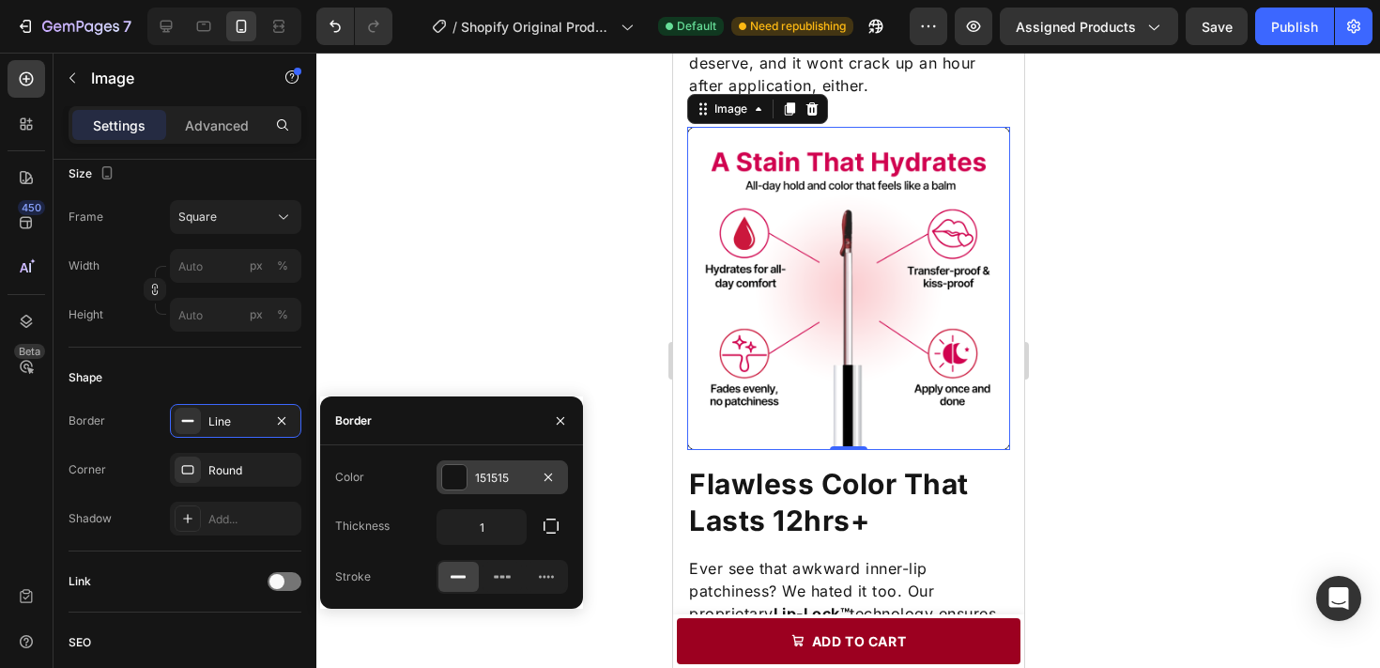
click at [469, 473] on div "151515" at bounding box center [502, 477] width 131 height 34
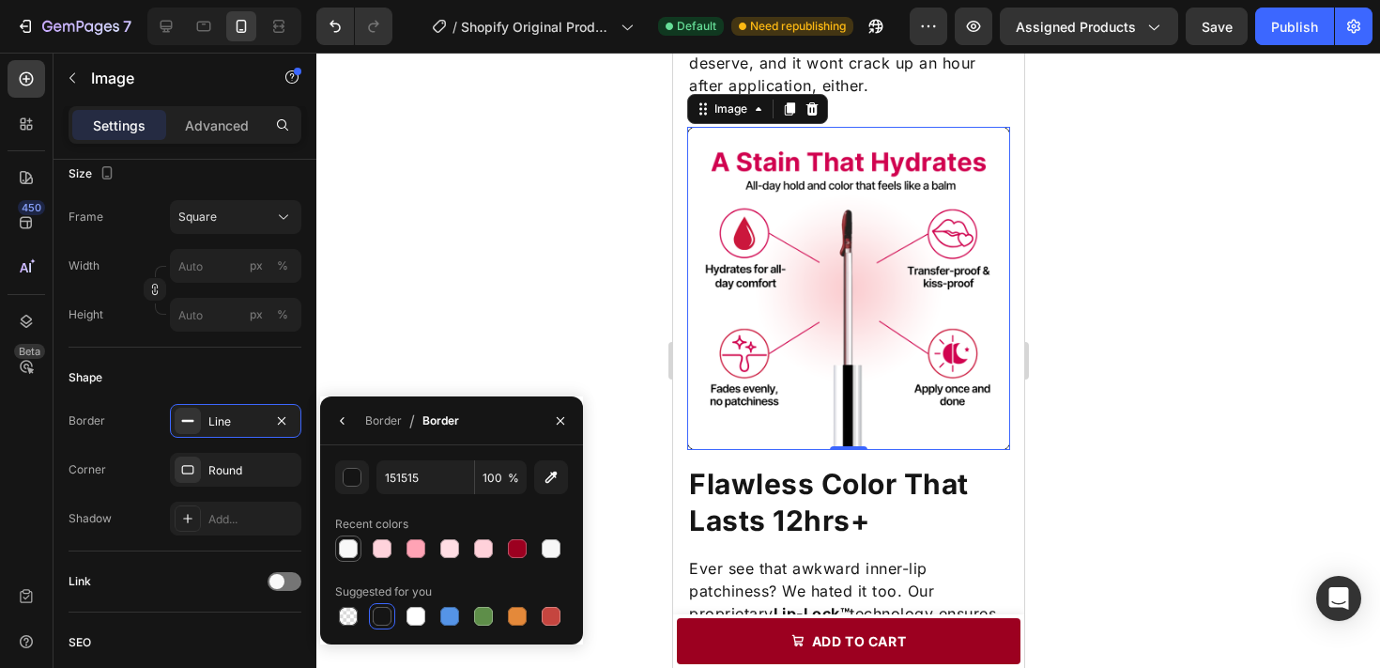
click at [350, 543] on div at bounding box center [348, 548] width 19 height 19
click at [378, 547] on div at bounding box center [382, 548] width 19 height 19
type input "FFD3DC"
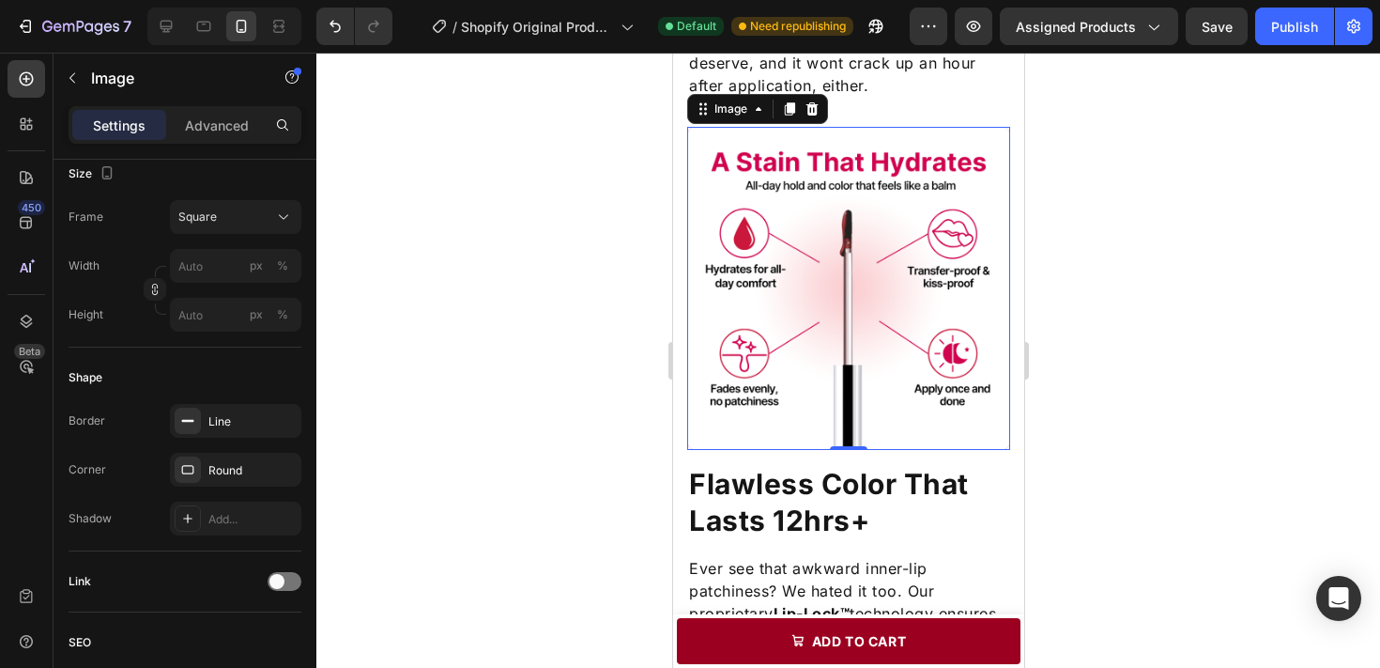
click at [499, 241] on div at bounding box center [848, 360] width 1064 height 615
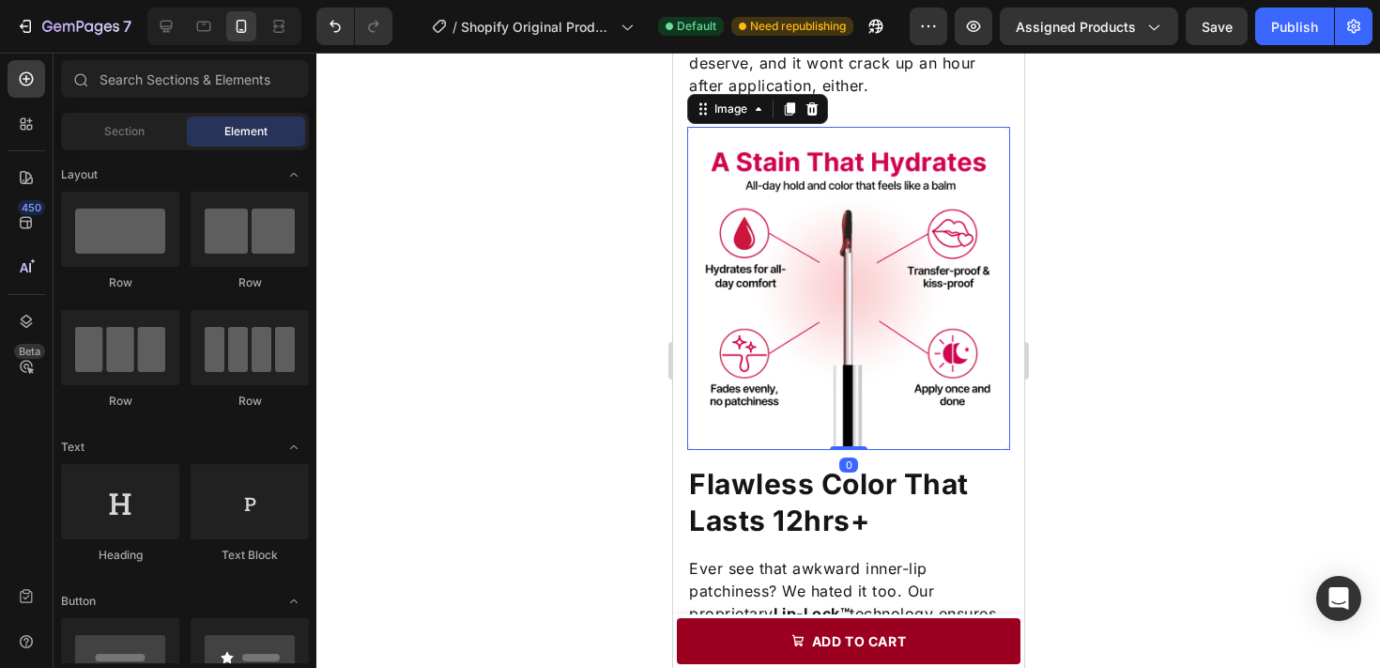
click at [739, 293] on img at bounding box center [847, 288] width 323 height 323
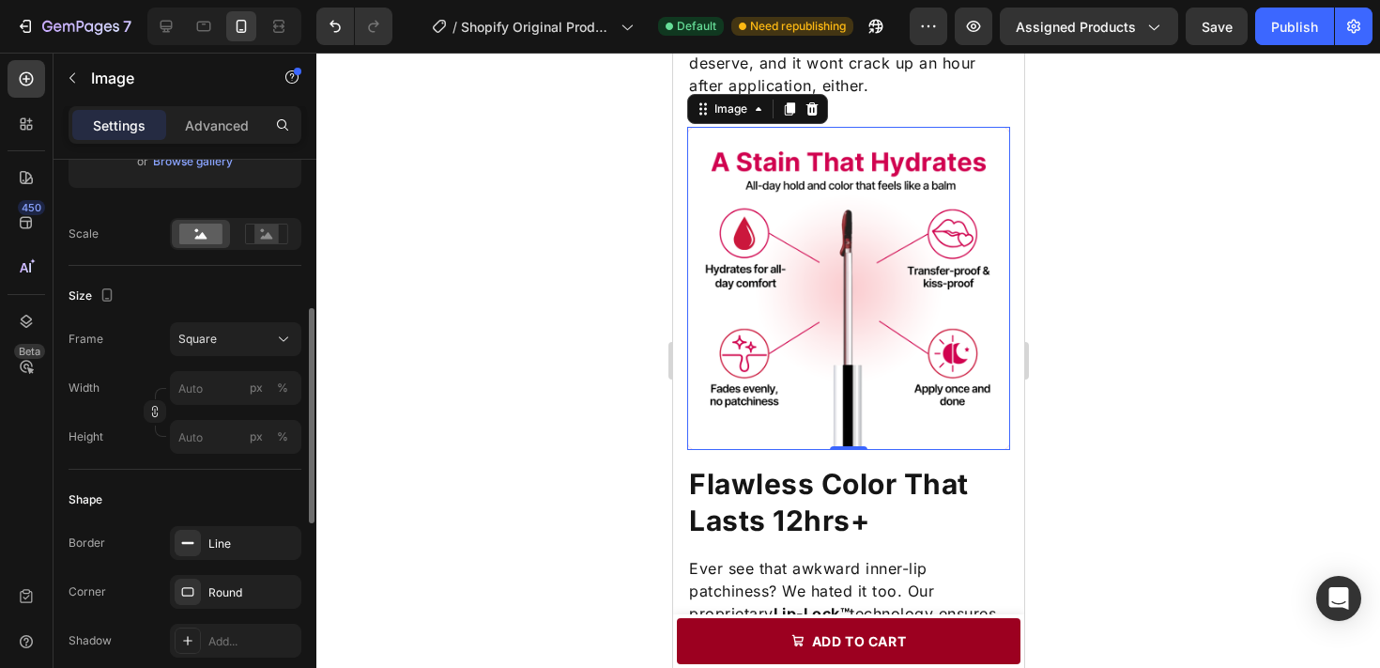
scroll to position [400, 0]
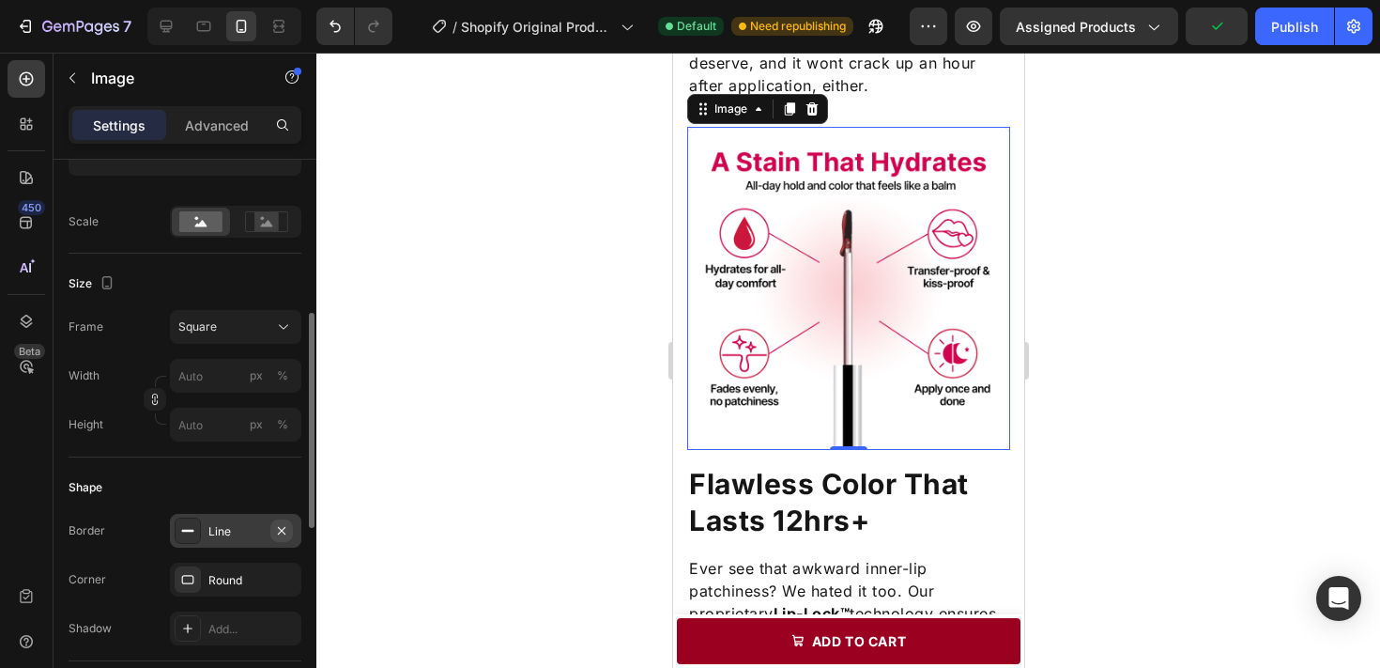
click at [284, 523] on icon "button" at bounding box center [281, 530] width 15 height 15
click at [462, 417] on div at bounding box center [848, 360] width 1064 height 615
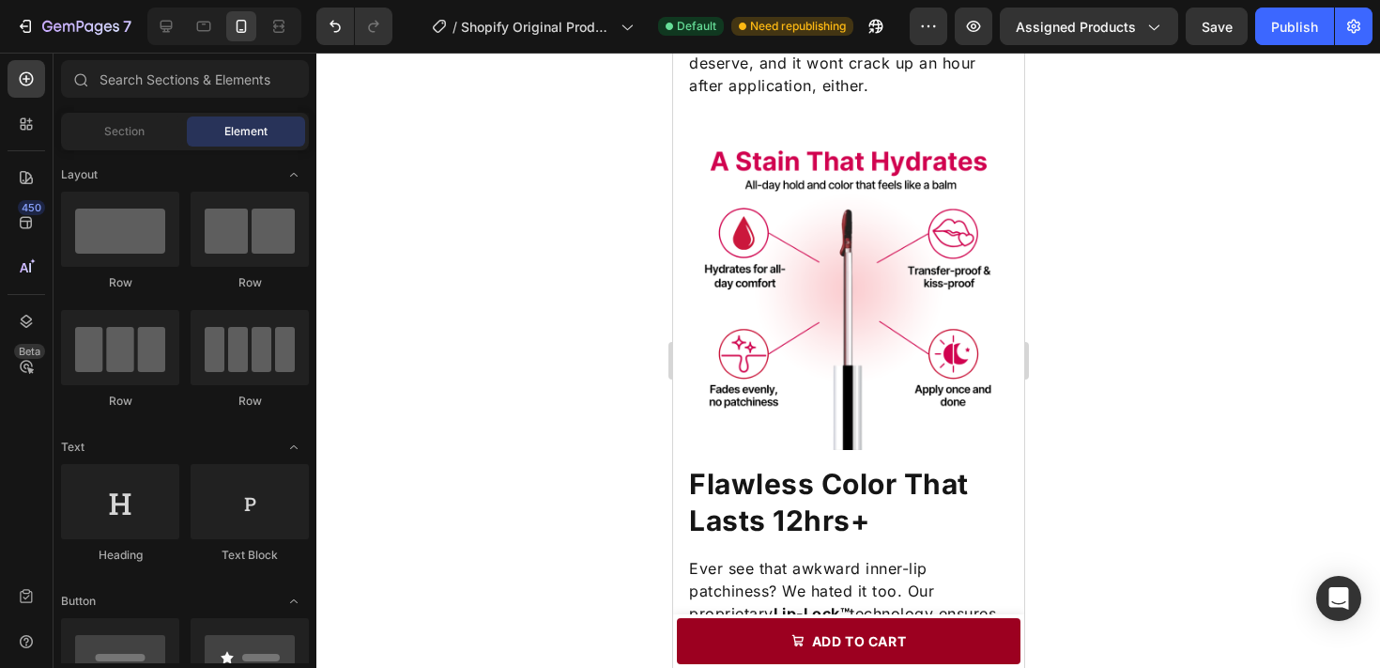
click at [467, 423] on div at bounding box center [848, 360] width 1064 height 615
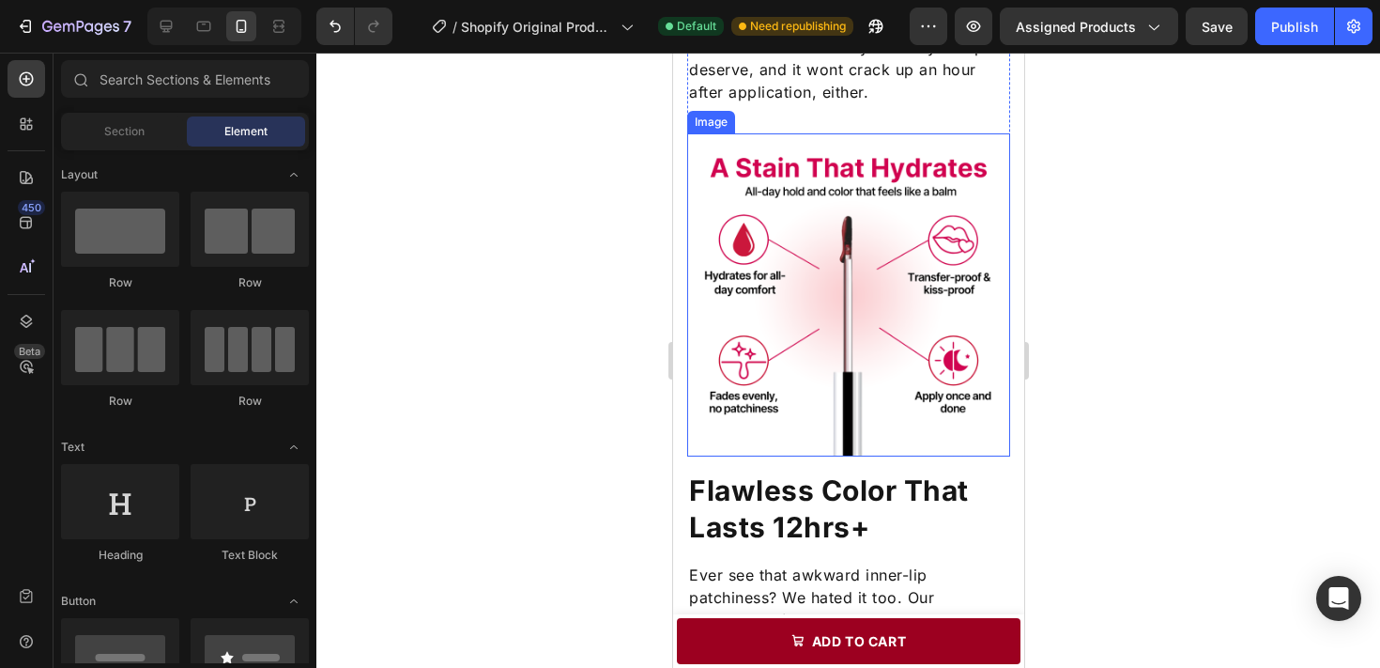
scroll to position [1714, 0]
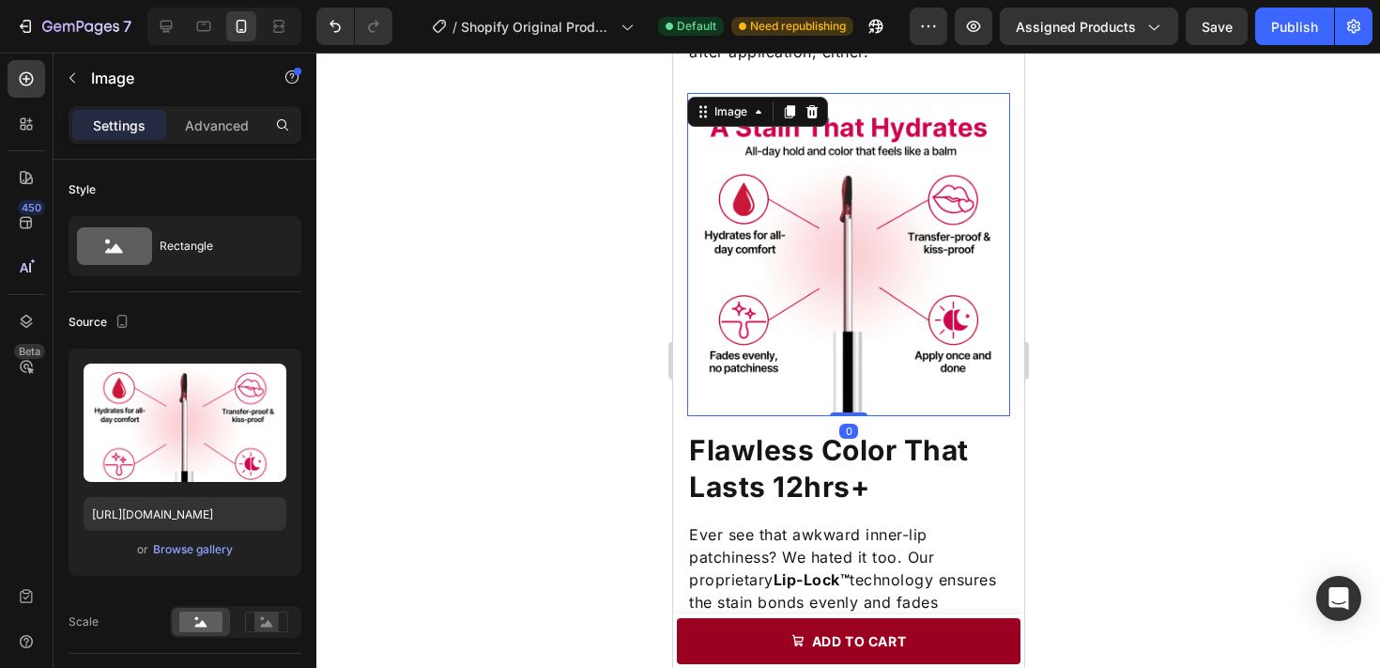
click at [843, 330] on img at bounding box center [847, 254] width 323 height 323
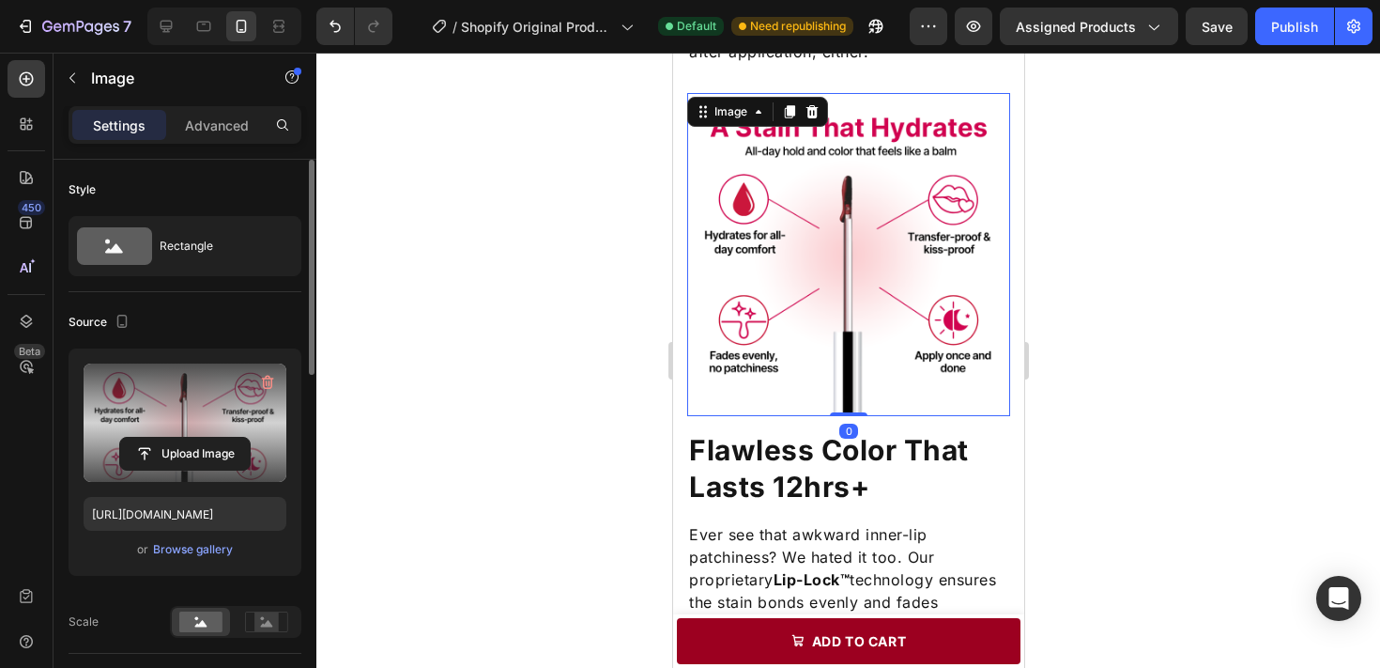
click at [232, 418] on label at bounding box center [185, 422] width 203 height 118
click at [232, 438] on input "file" at bounding box center [185, 454] width 130 height 32
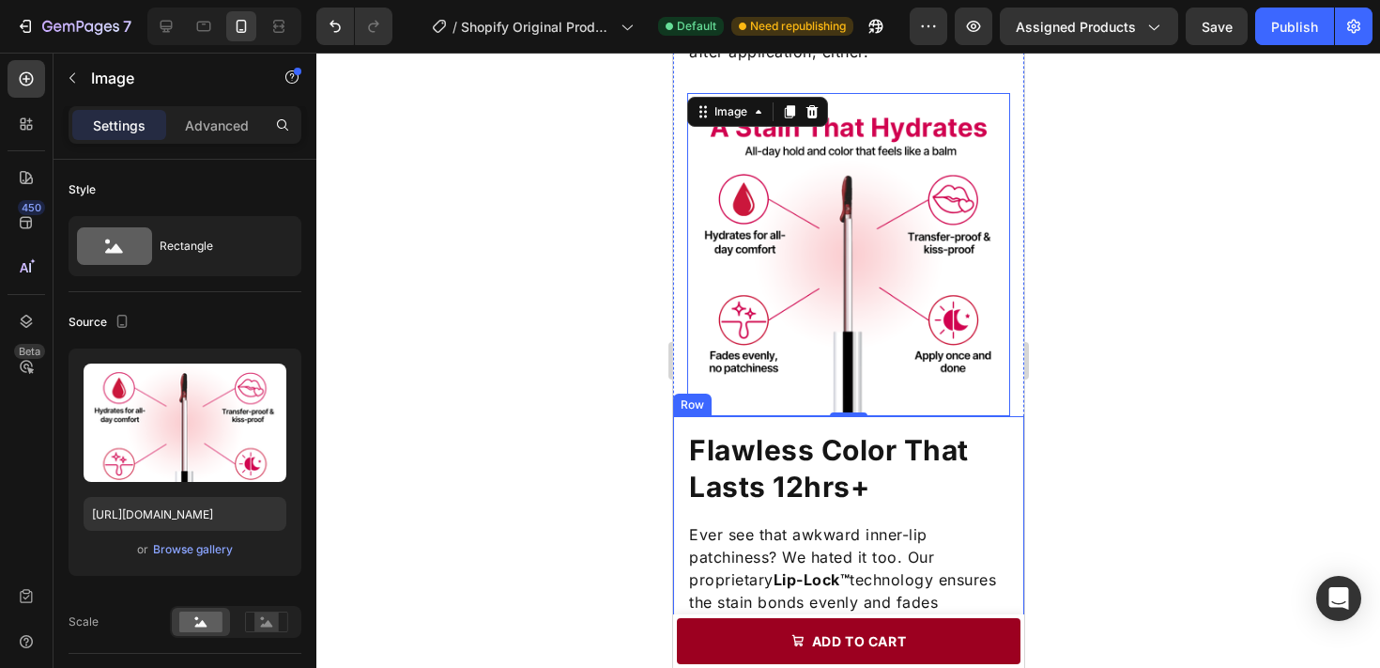
click at [1090, 456] on div at bounding box center [848, 360] width 1064 height 615
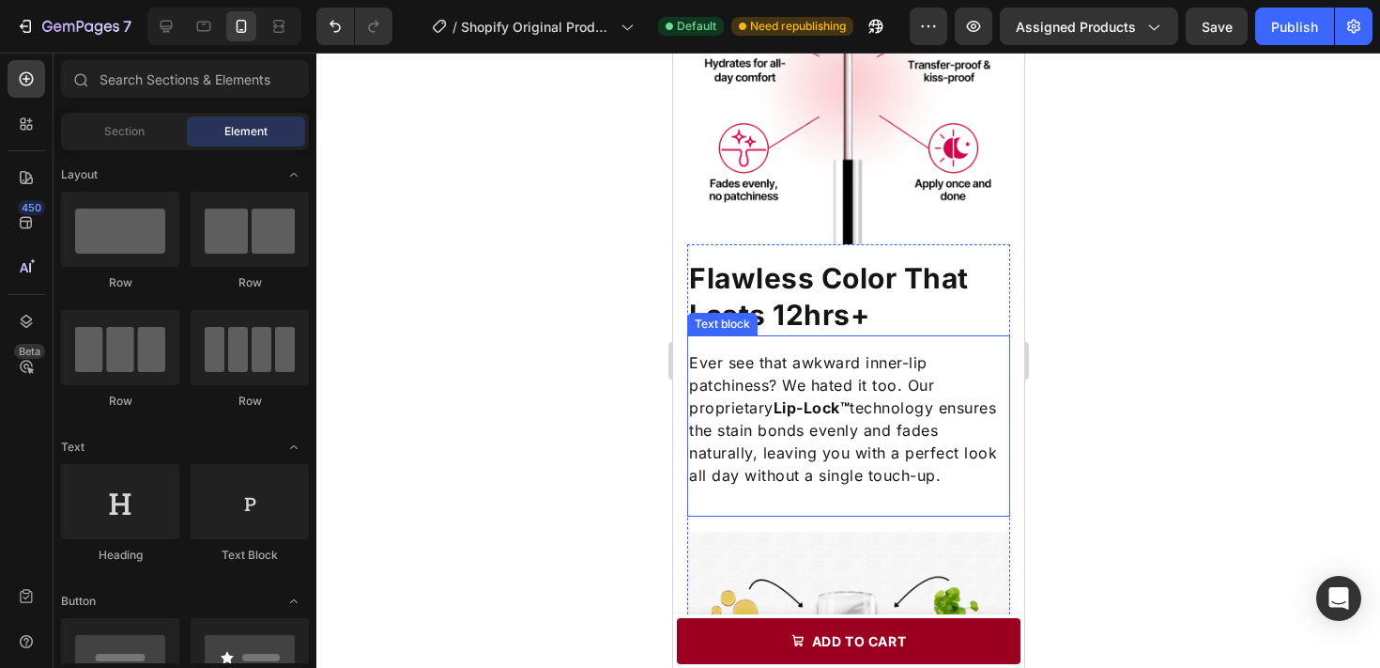
scroll to position [1893, 0]
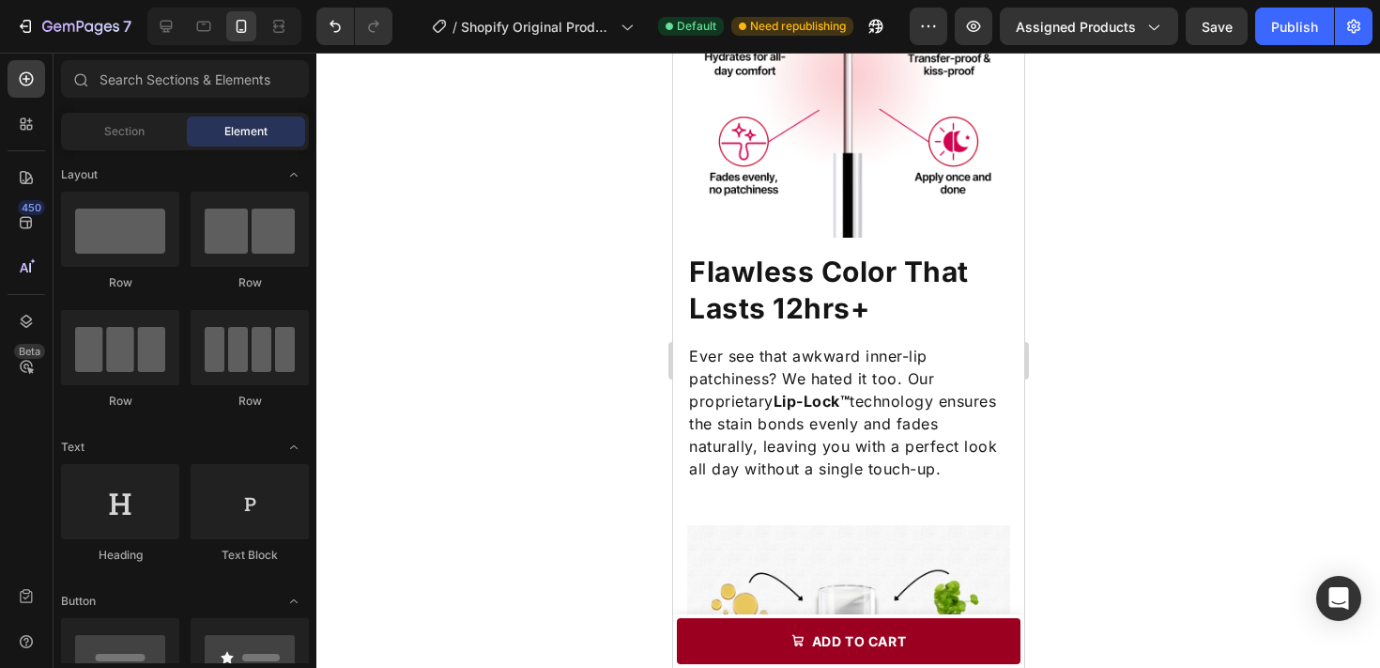
click at [1085, 490] on div at bounding box center [848, 360] width 1064 height 615
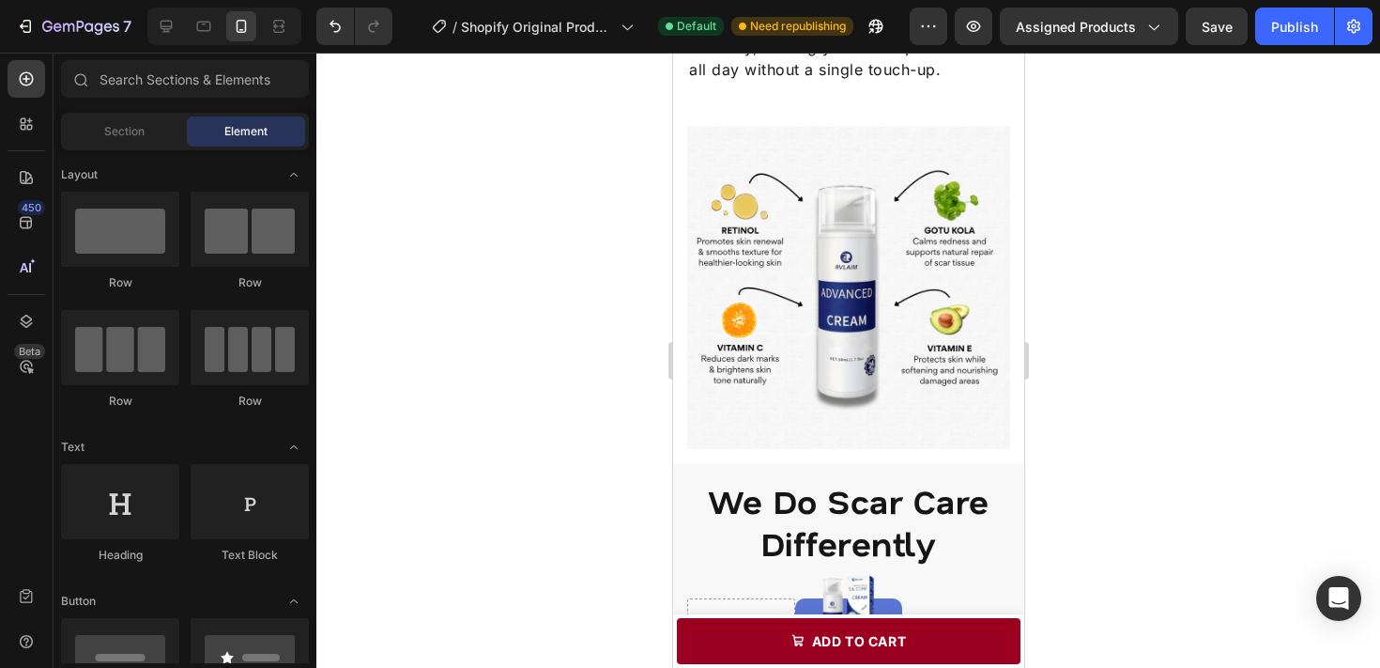
scroll to position [2325, 0]
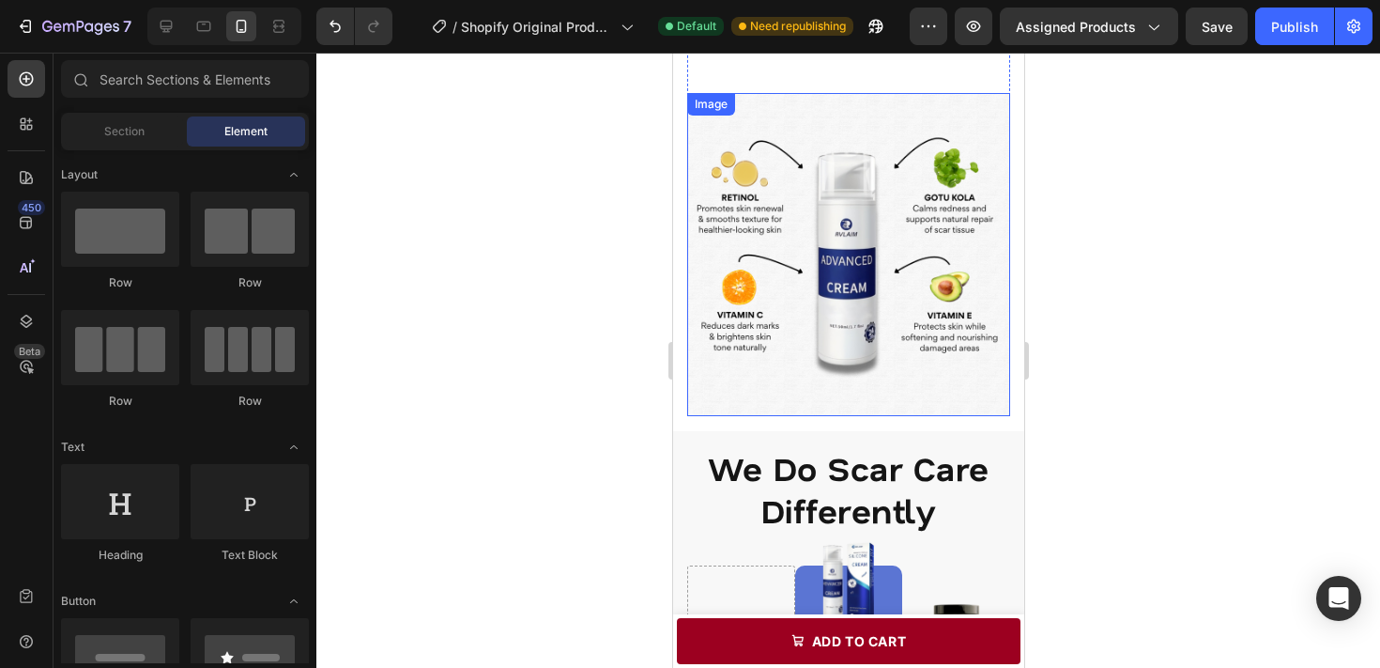
click at [984, 266] on img at bounding box center [847, 254] width 323 height 323
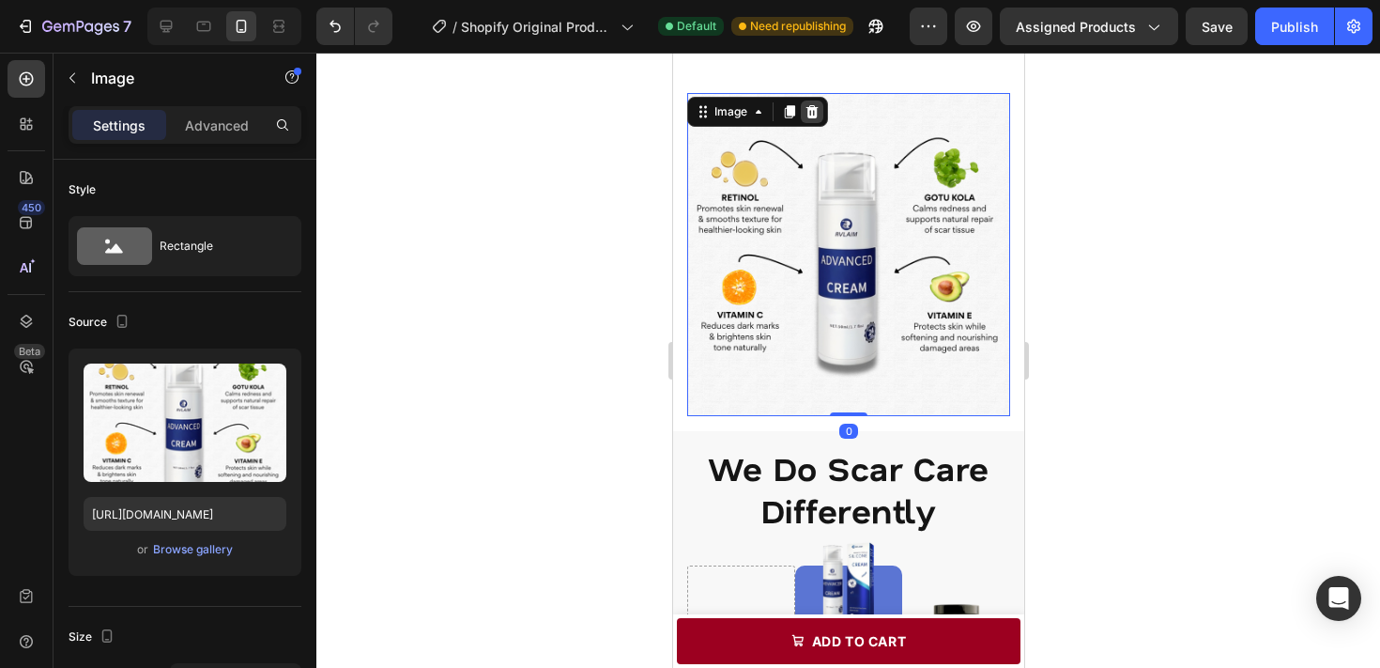
click at [807, 108] on icon at bounding box center [812, 111] width 12 height 13
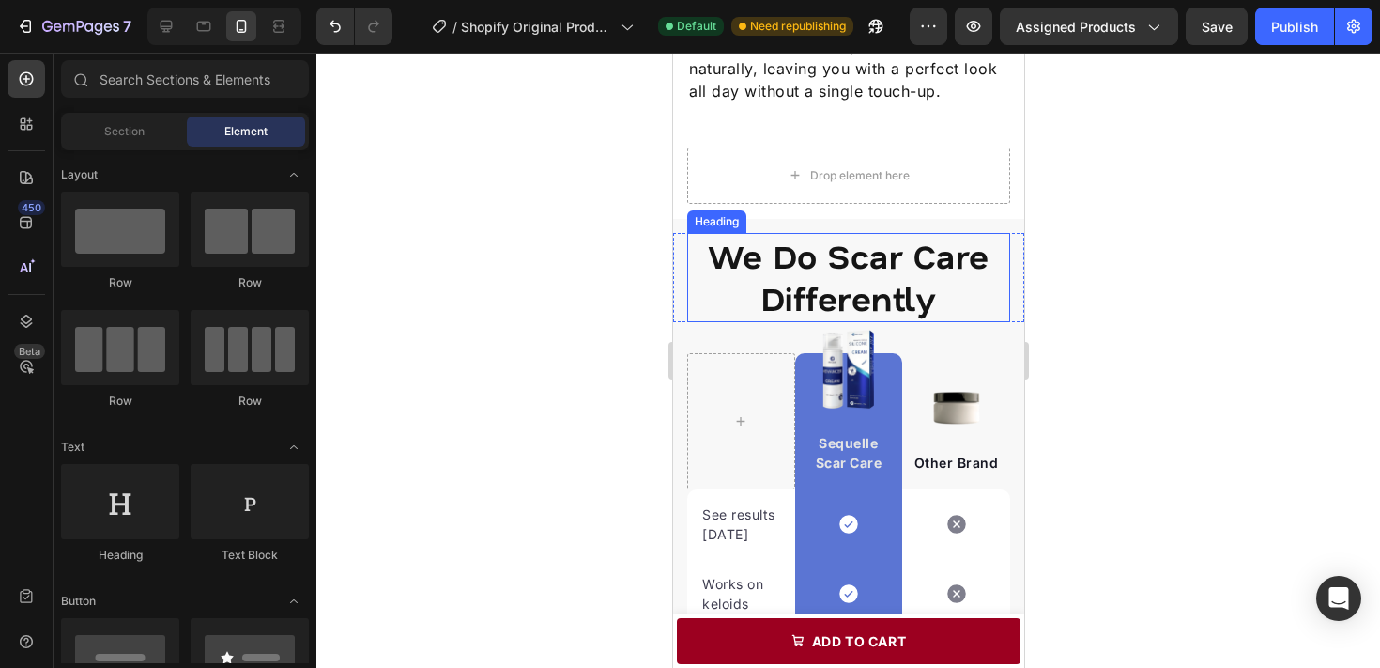
scroll to position [2314, 0]
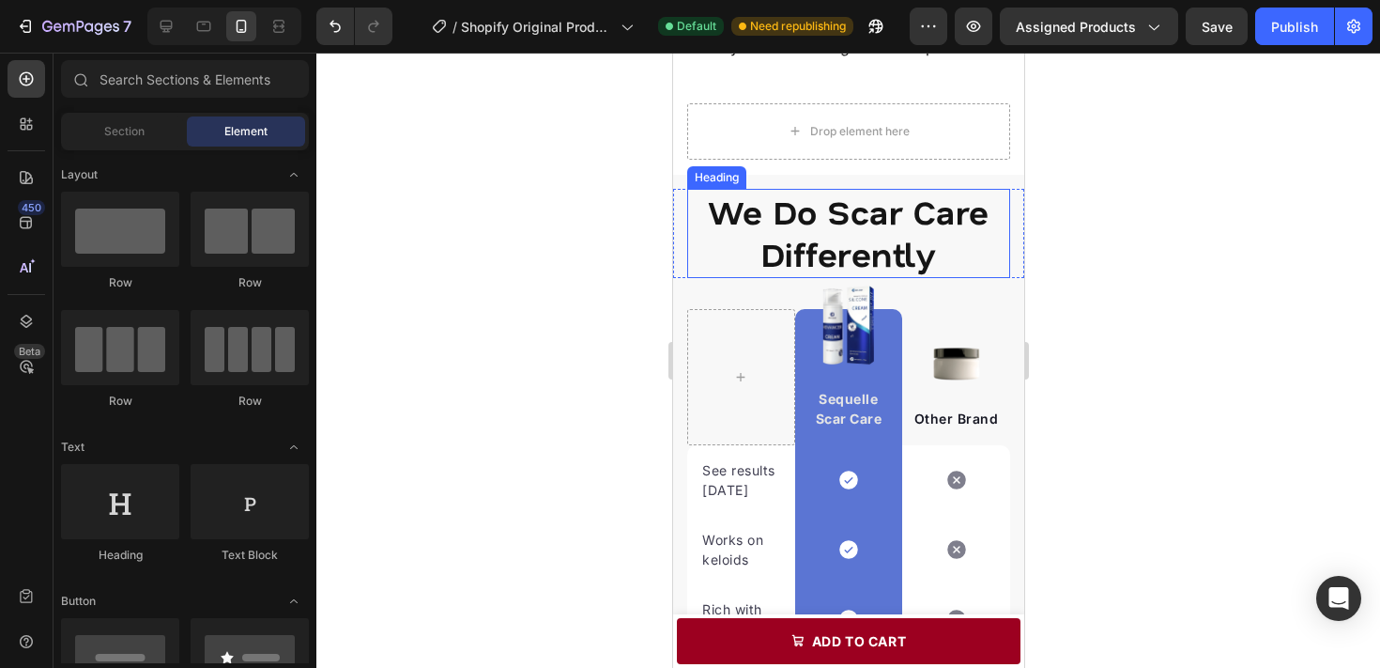
click at [848, 248] on h2 "We Do Scar Care Differently" at bounding box center [847, 233] width 323 height 89
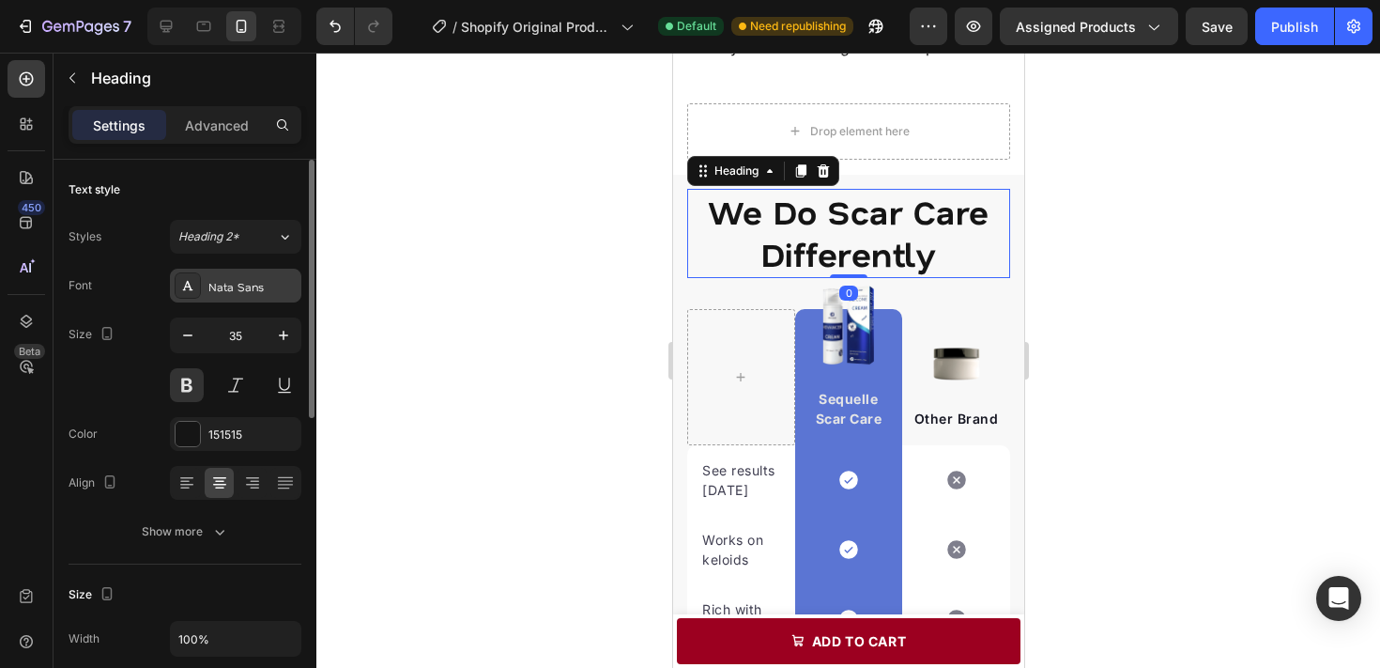
click at [235, 281] on div "Nata Sans" at bounding box center [252, 286] width 88 height 17
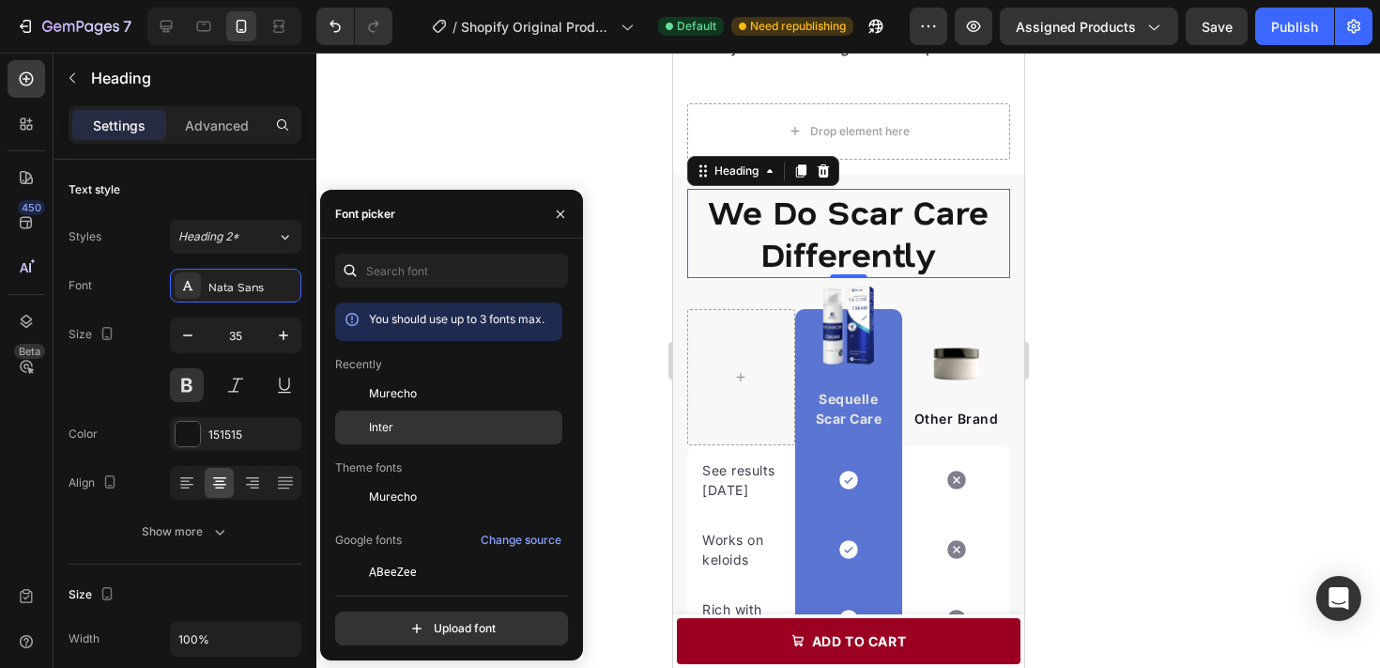
click at [461, 433] on div "Inter" at bounding box center [464, 427] width 190 height 17
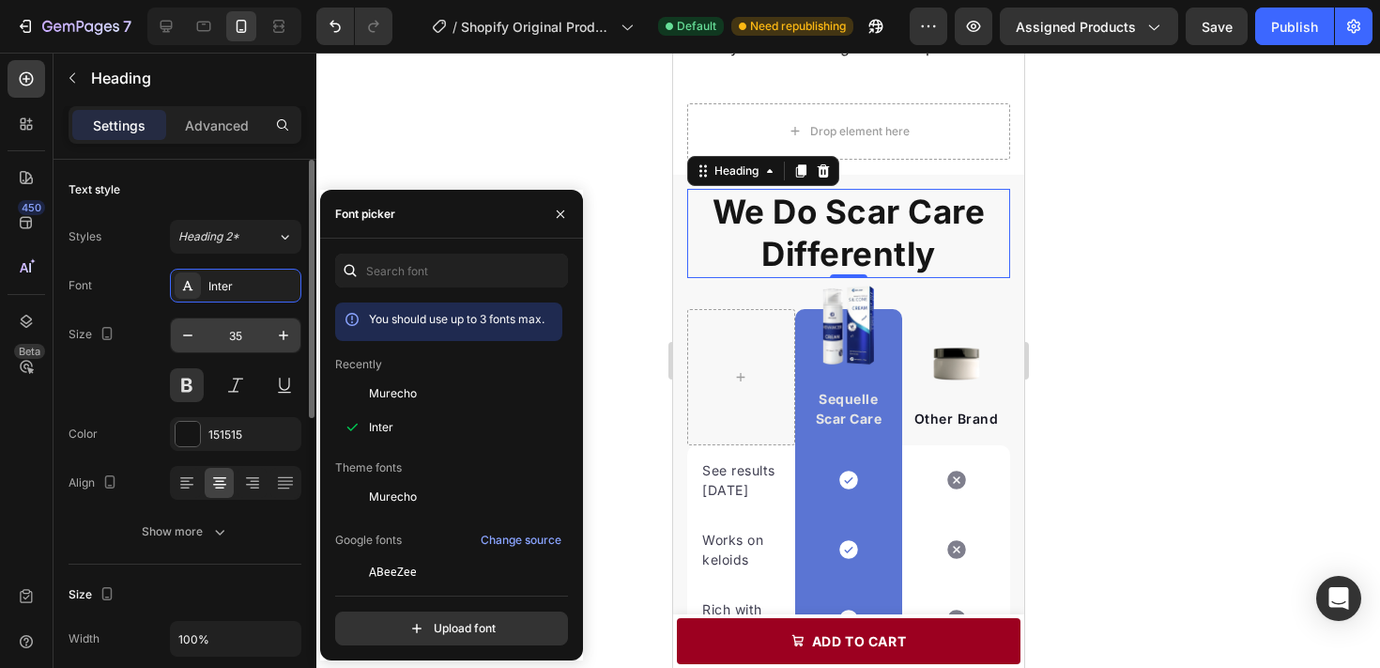
click at [254, 319] on input "35" at bounding box center [236, 335] width 62 height 34
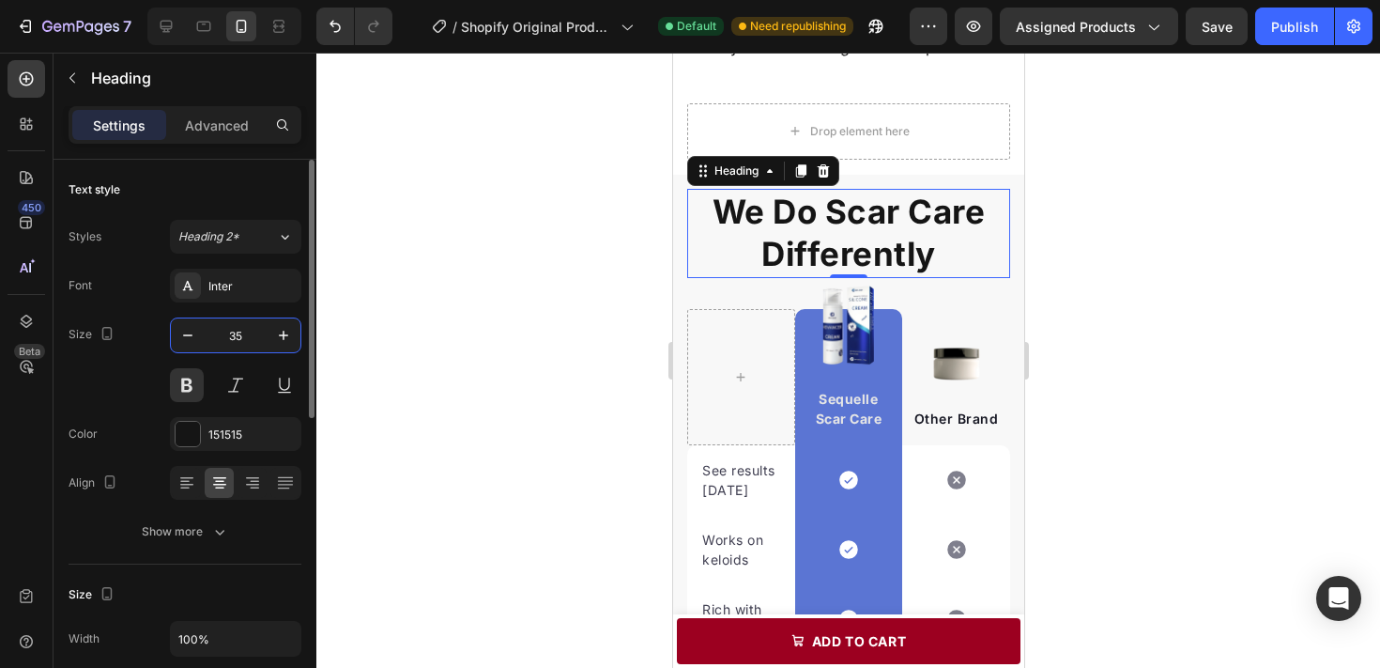
click at [238, 328] on input "35" at bounding box center [236, 335] width 62 height 34
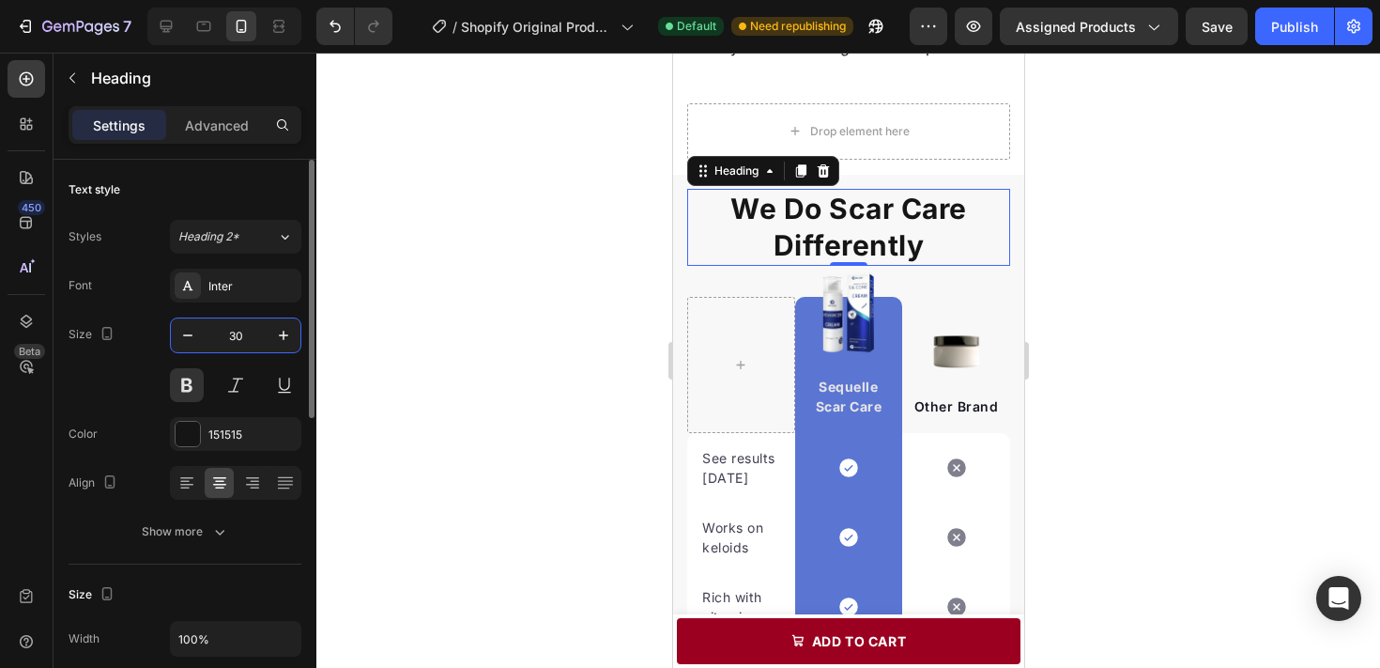
type input "30"
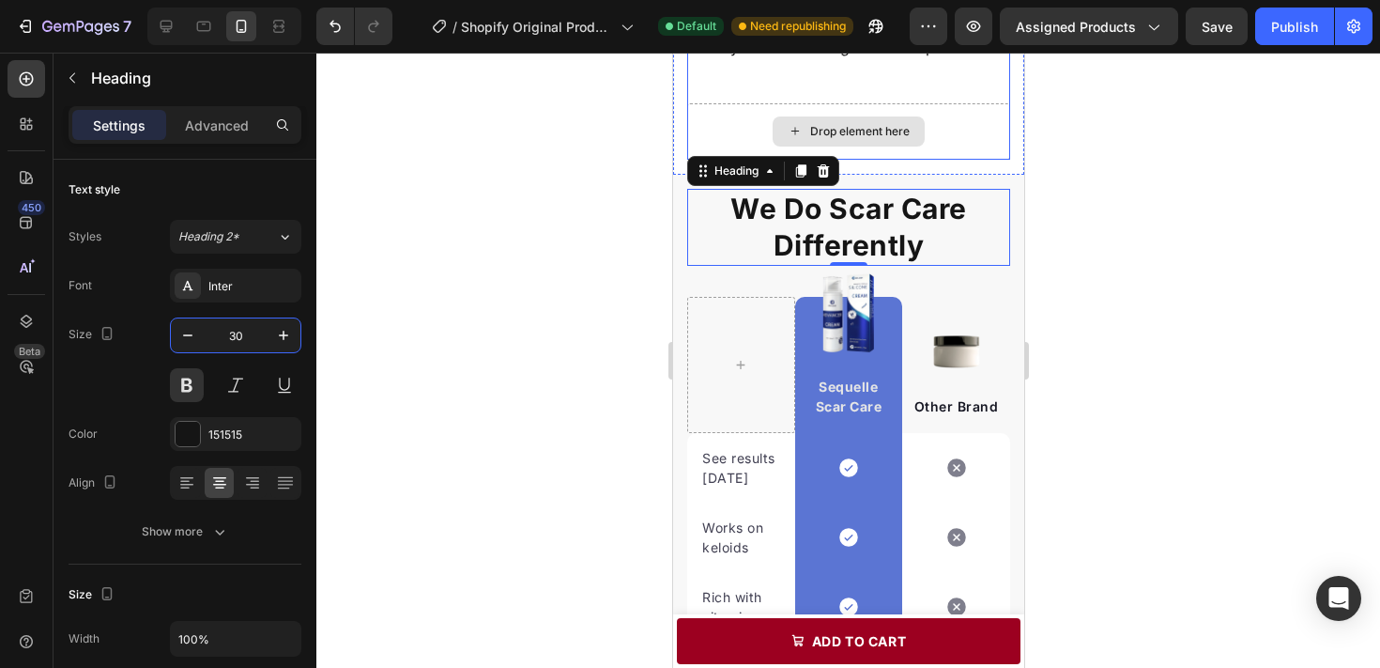
click at [978, 138] on div "Drop element here" at bounding box center [847, 131] width 323 height 56
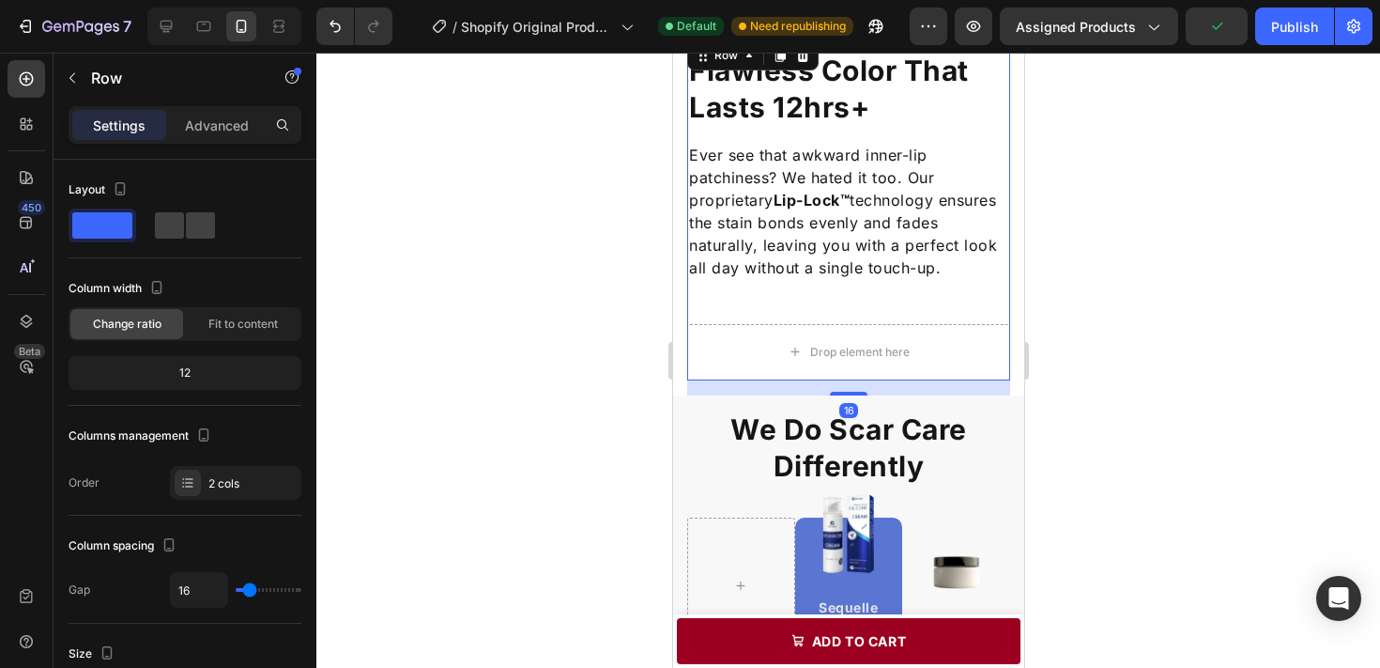
scroll to position [2040, 0]
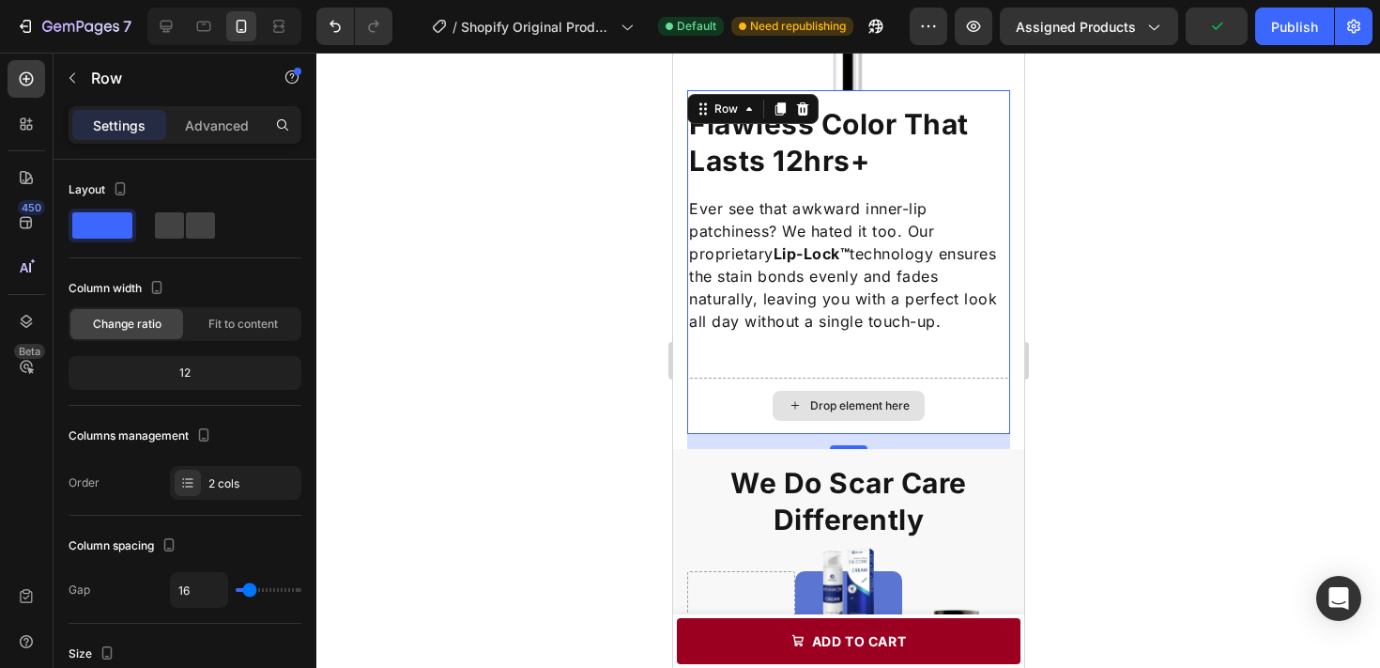
click at [915, 423] on div "Drop element here" at bounding box center [847, 405] width 323 height 56
click at [974, 410] on div "Drop element here" at bounding box center [847, 405] width 323 height 56
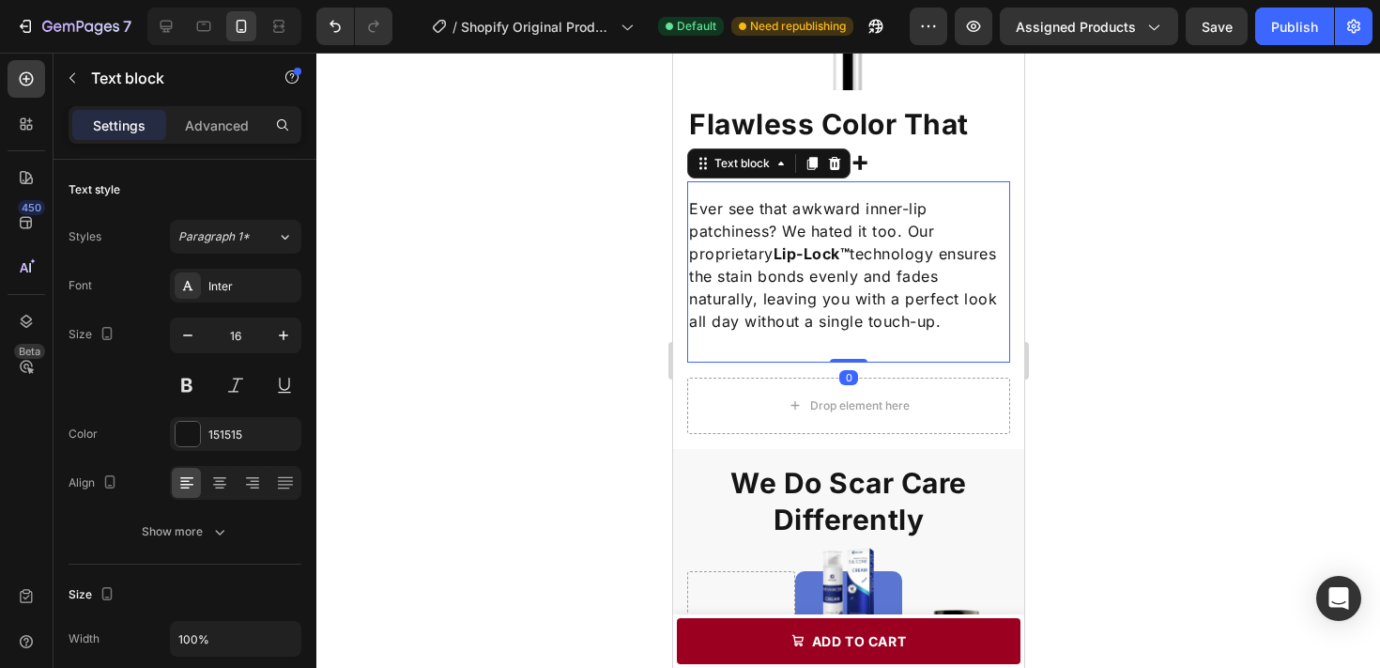
click at [950, 315] on p "Ever see that awkward inner-lip patchiness? We hated it too. Our proprietary Li…" at bounding box center [847, 264] width 319 height 135
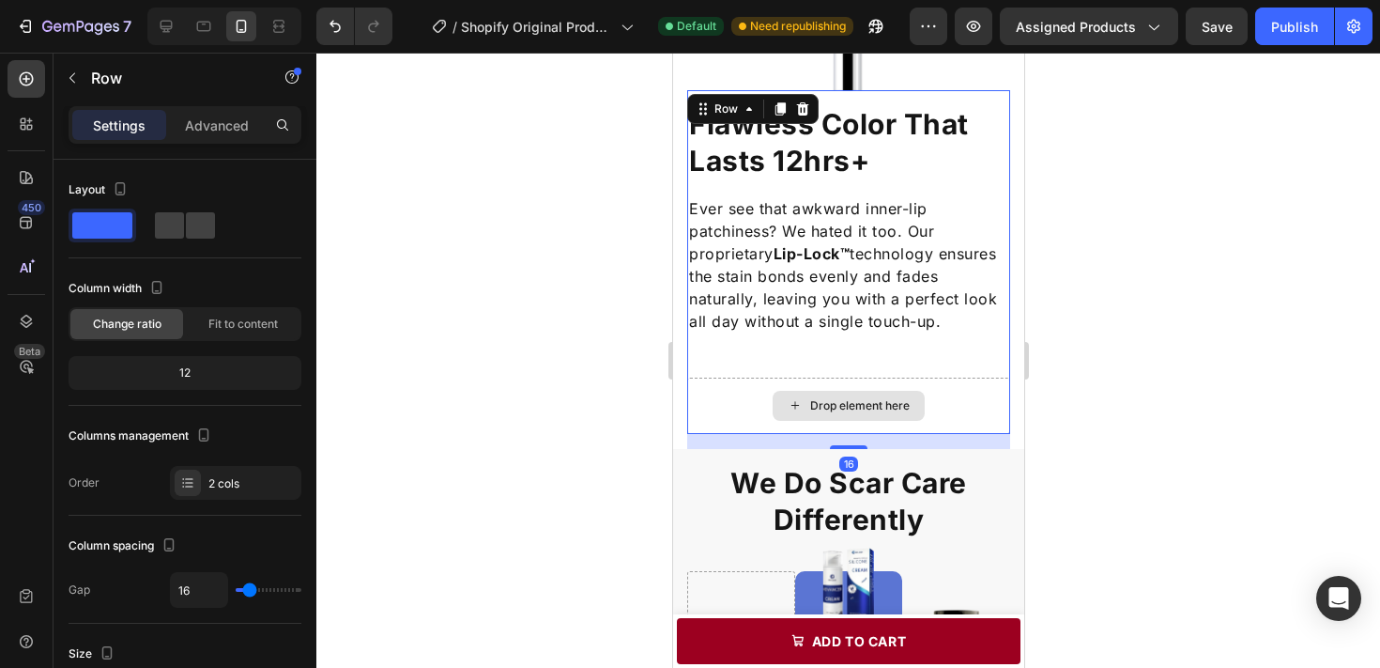
click at [953, 390] on div "Drop element here" at bounding box center [847, 405] width 323 height 56
click at [972, 332] on div "Ever see that awkward inner-lip patchiness? We hated it too. Our proprietary Li…" at bounding box center [847, 264] width 323 height 139
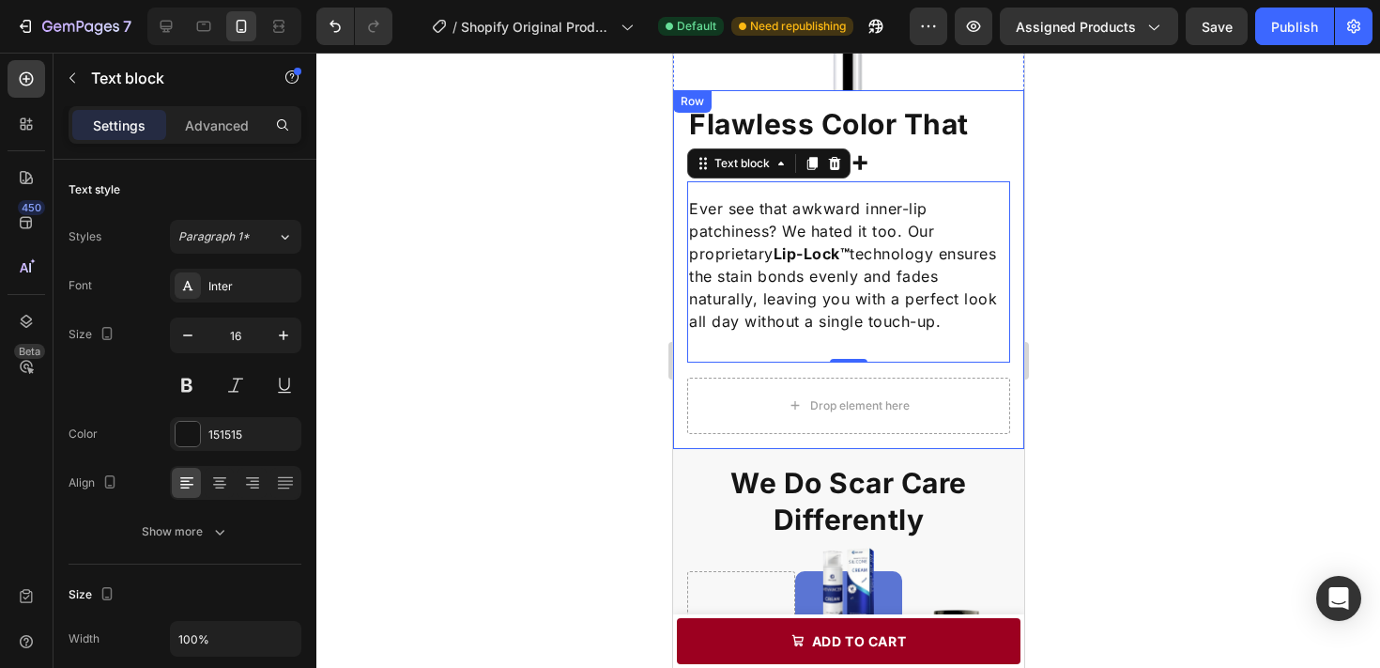
click at [724, 439] on div "Flawless Color That Lasts 12hrs+ Heading Ever see that awkward inner-lip patchi…" at bounding box center [847, 269] width 323 height 359
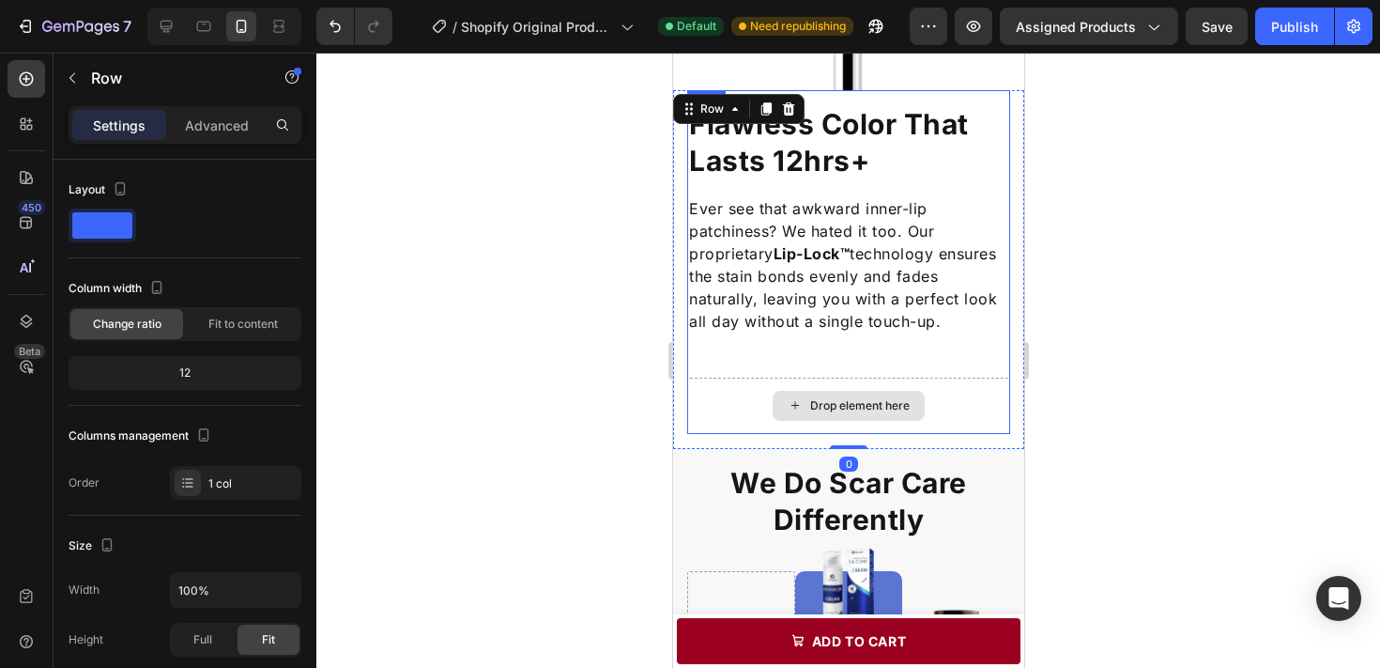
scroll to position [400, 0]
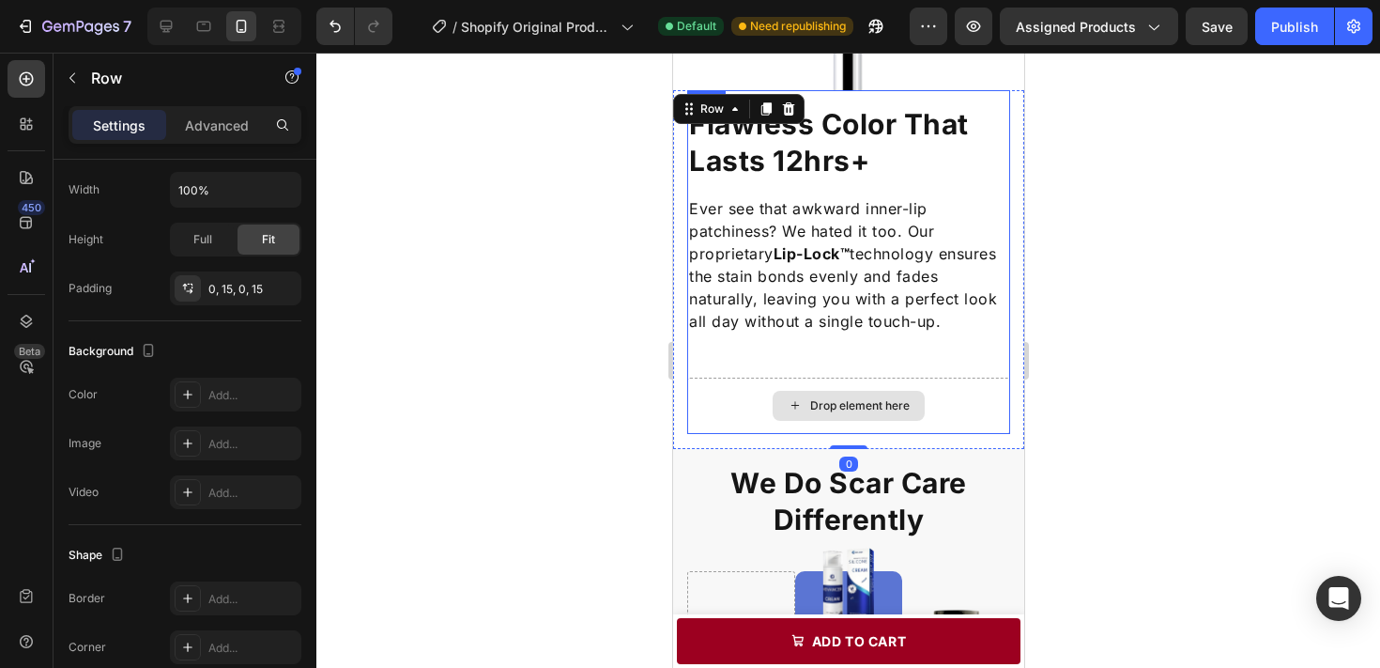
click at [717, 416] on div "Drop element here" at bounding box center [847, 405] width 323 height 56
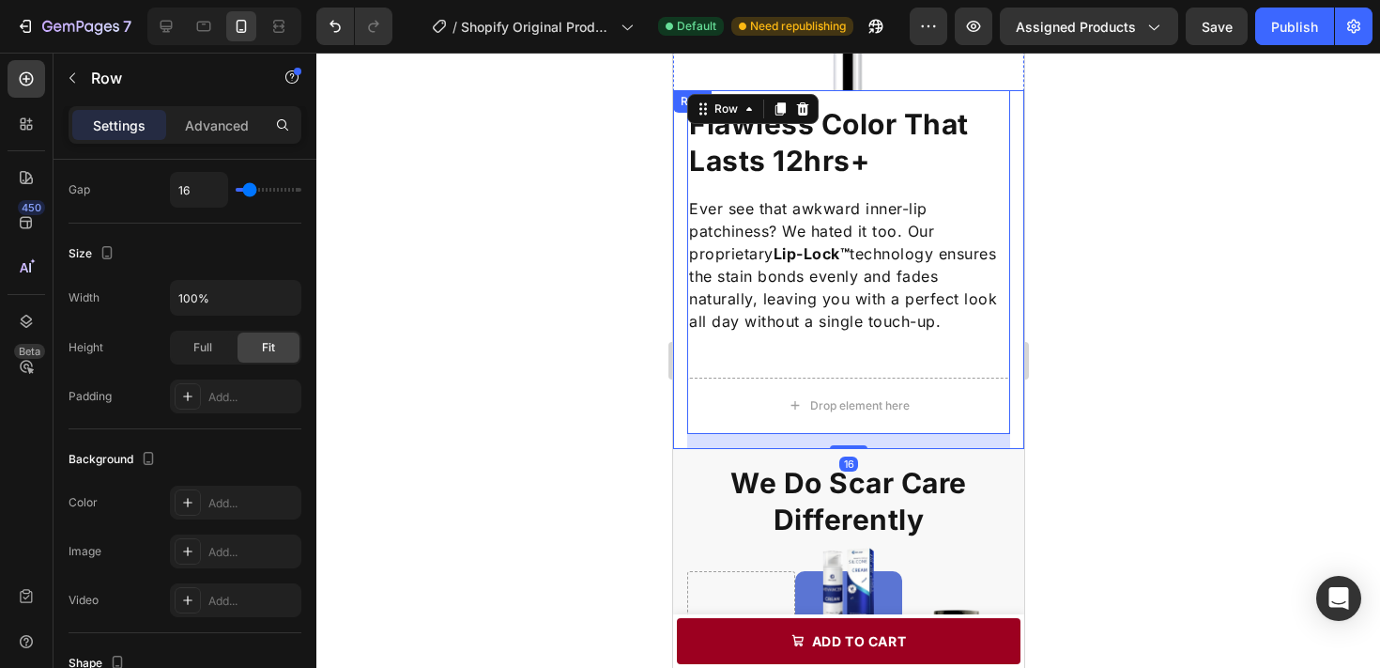
click at [681, 428] on div "Flawless Color That Lasts 12hrs+ Heading Ever see that awkward inner-lip patchi…" at bounding box center [847, 269] width 351 height 359
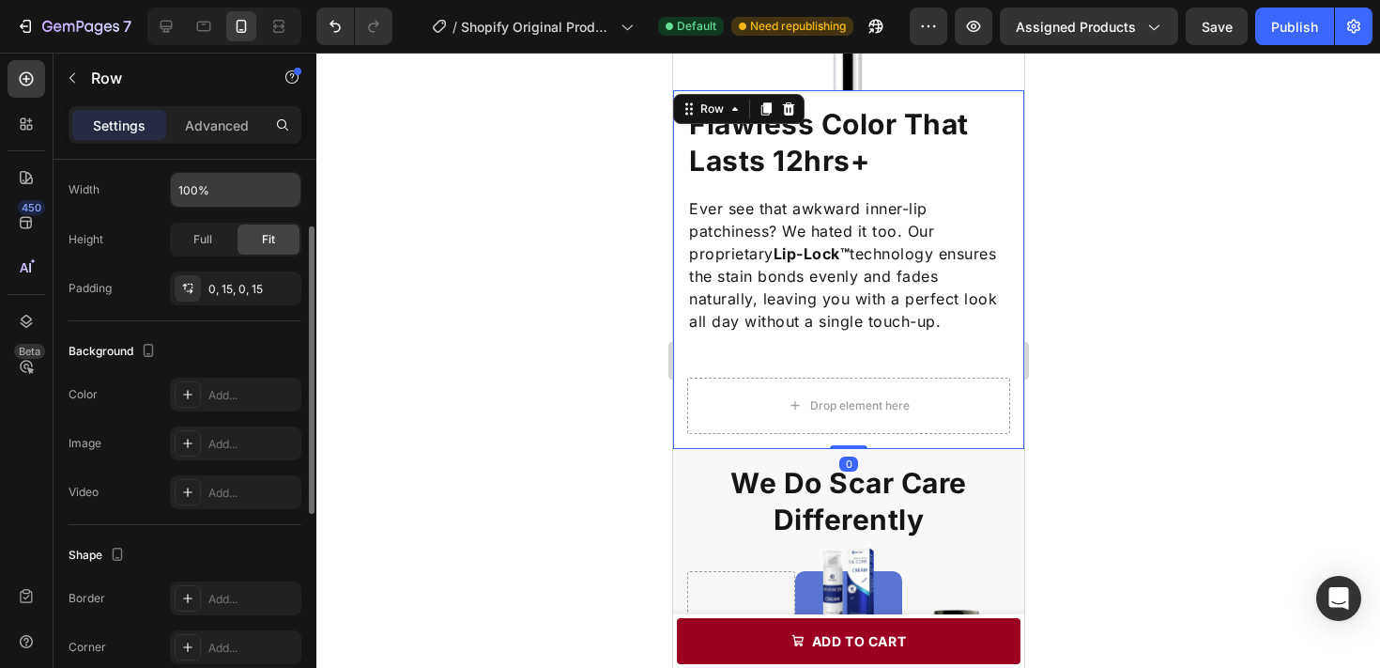
scroll to position [0, 0]
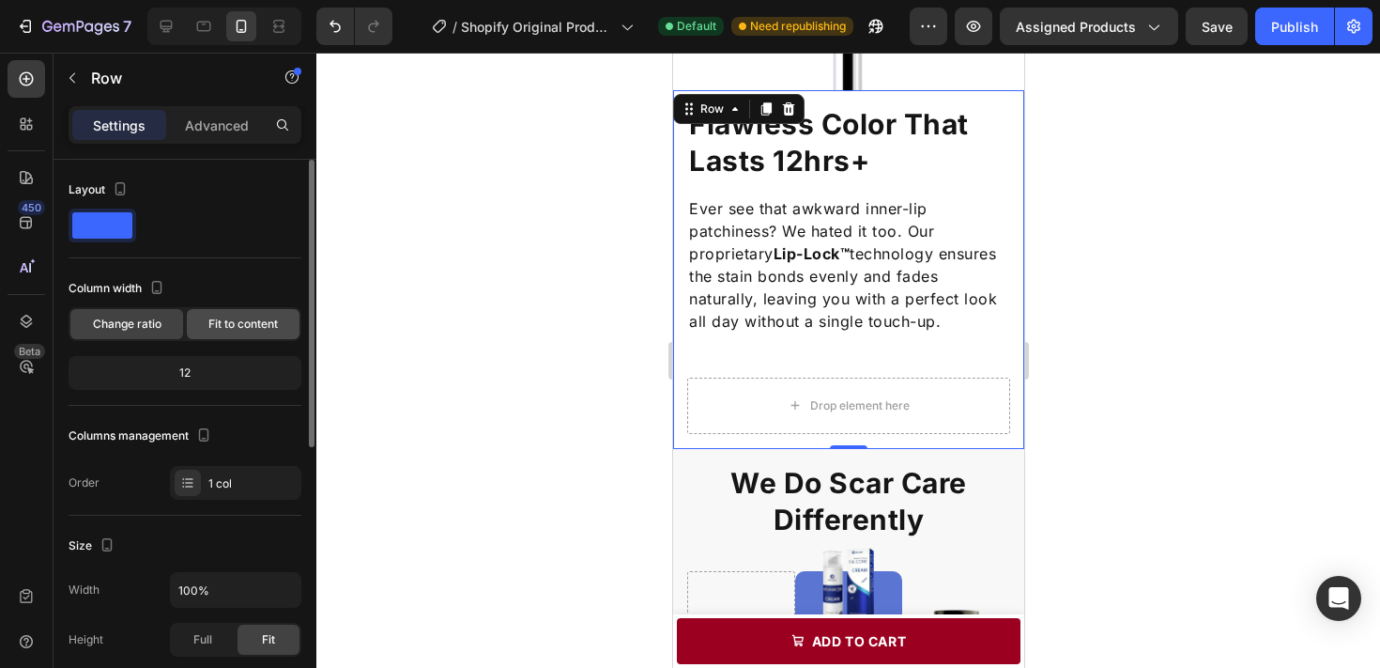
click at [234, 324] on span "Fit to content" at bounding box center [242, 323] width 69 height 17
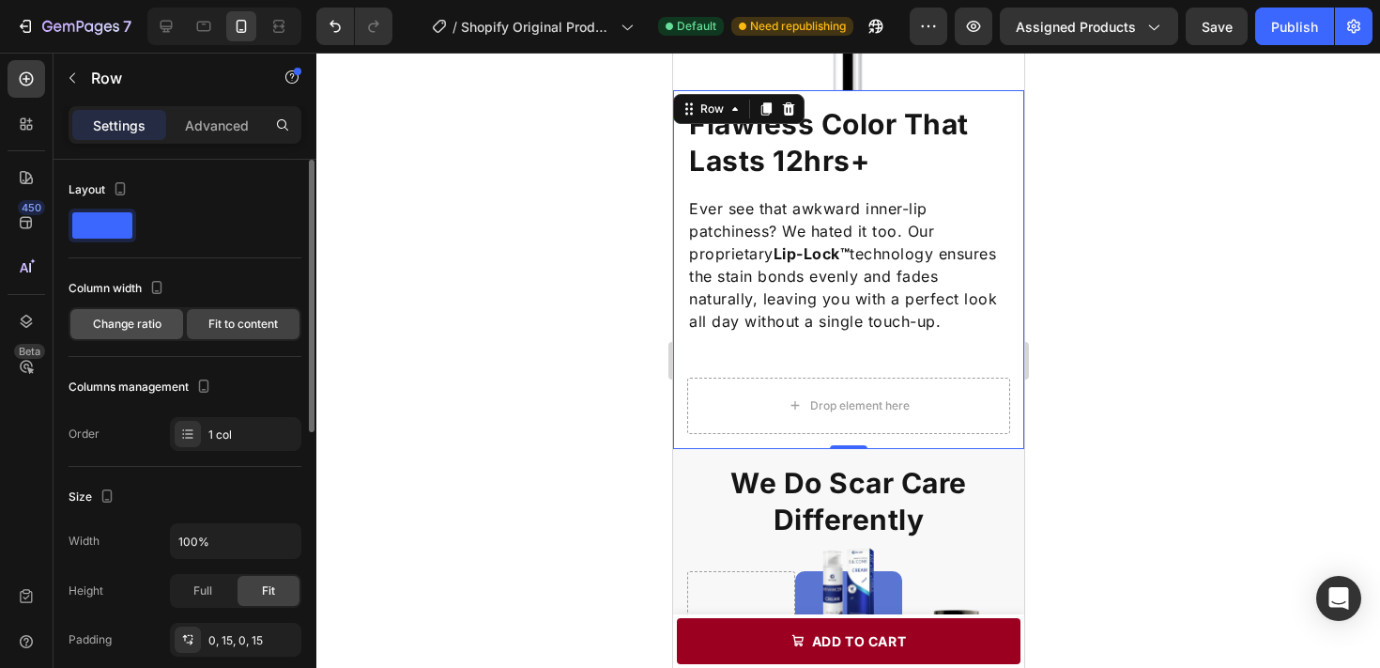
click at [155, 311] on div "Change ratio" at bounding box center [126, 324] width 113 height 30
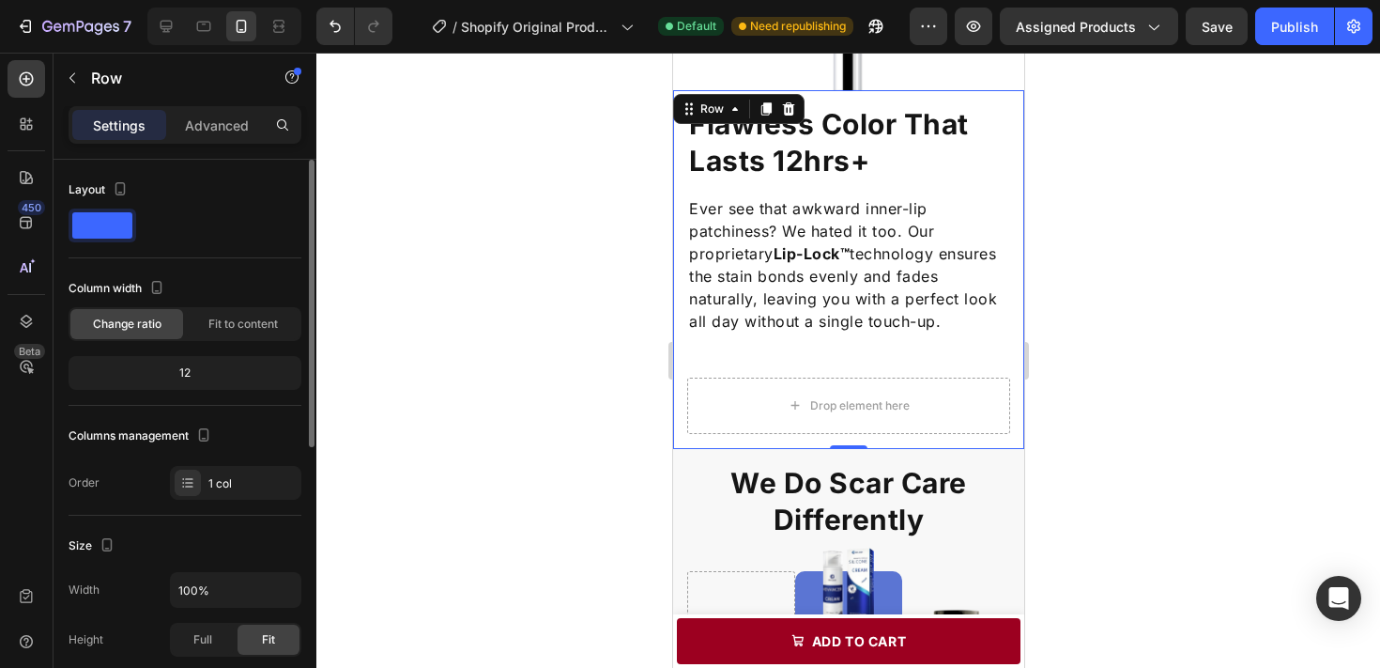
click at [184, 379] on div "12" at bounding box center [184, 373] width 225 height 26
click at [189, 119] on p "Advanced" at bounding box center [217, 125] width 64 height 20
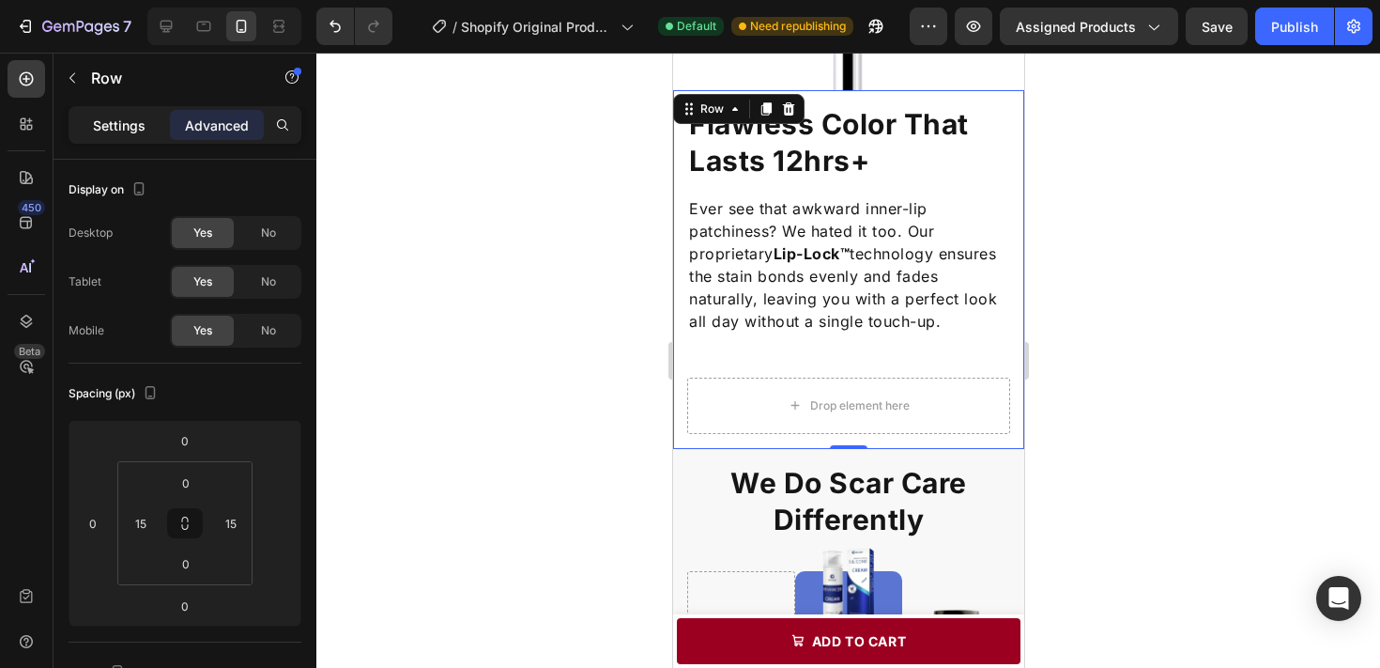
click at [144, 120] on p "Settings" at bounding box center [119, 125] width 53 height 20
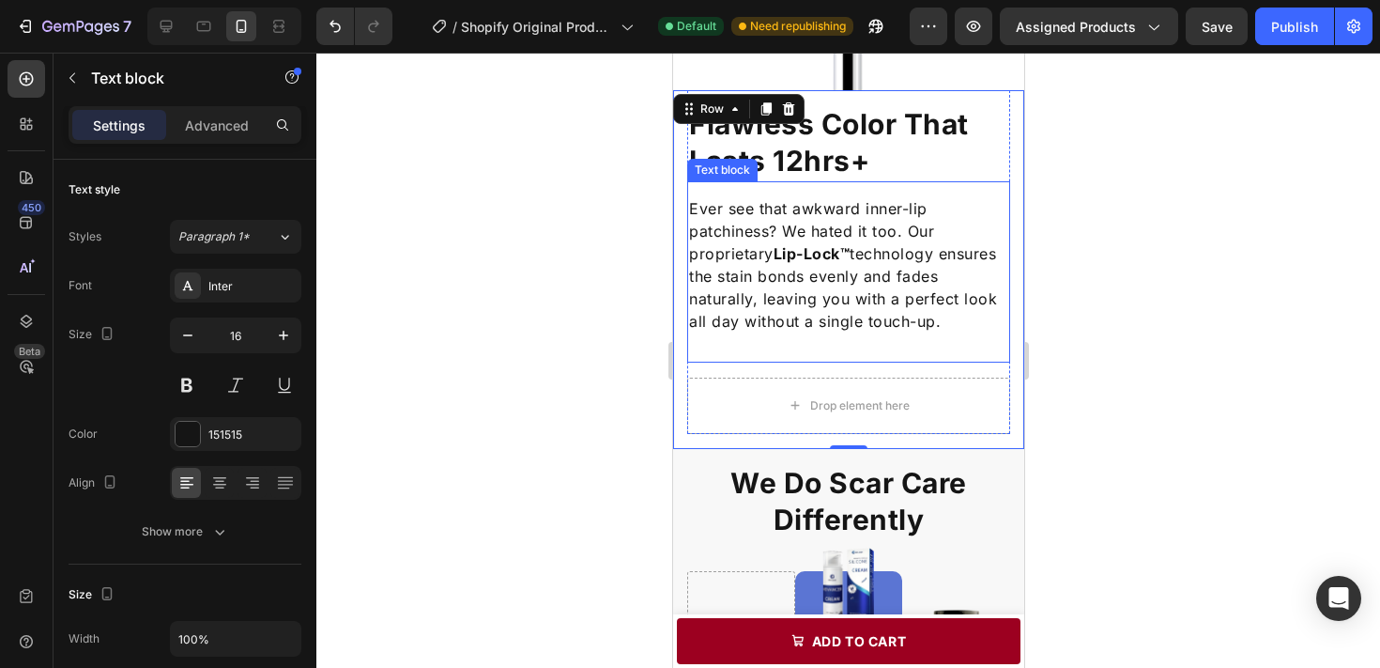
click at [831, 349] on div "Ever see that awkward inner-lip patchiness? We hated it too. Our proprietary Li…" at bounding box center [847, 271] width 323 height 181
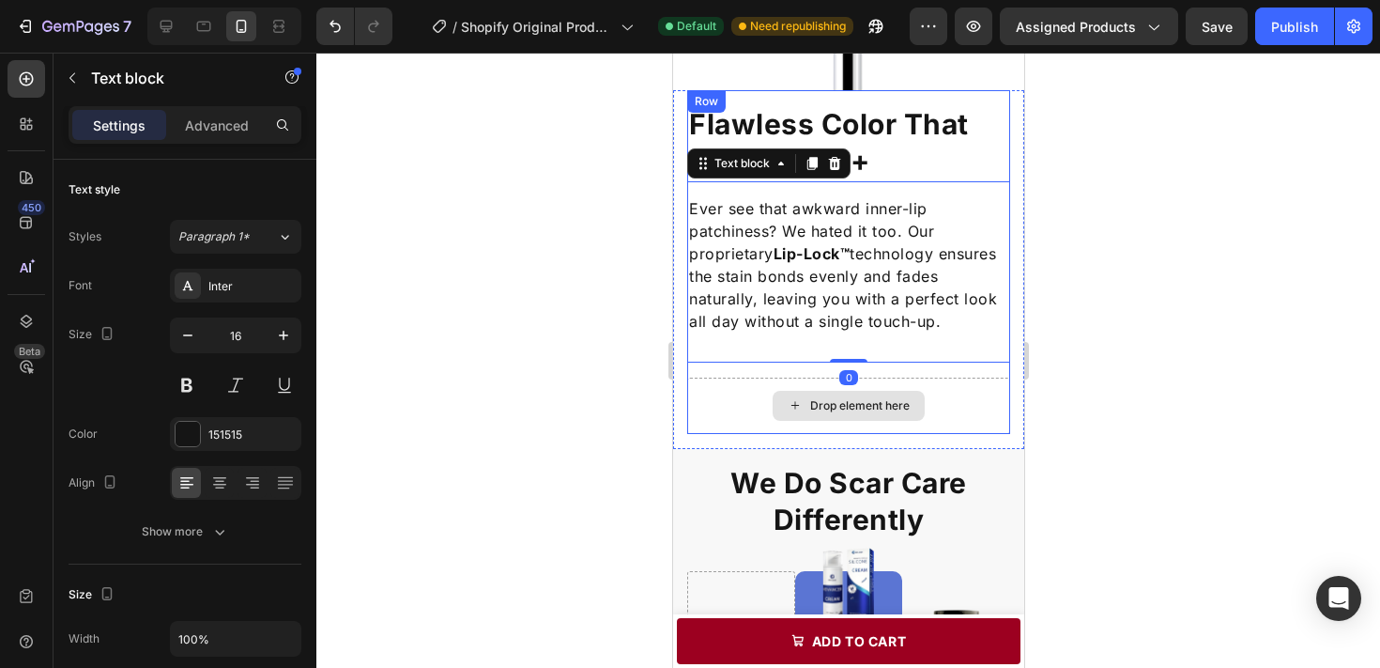
click at [799, 395] on div "Drop element here" at bounding box center [848, 406] width 152 height 30
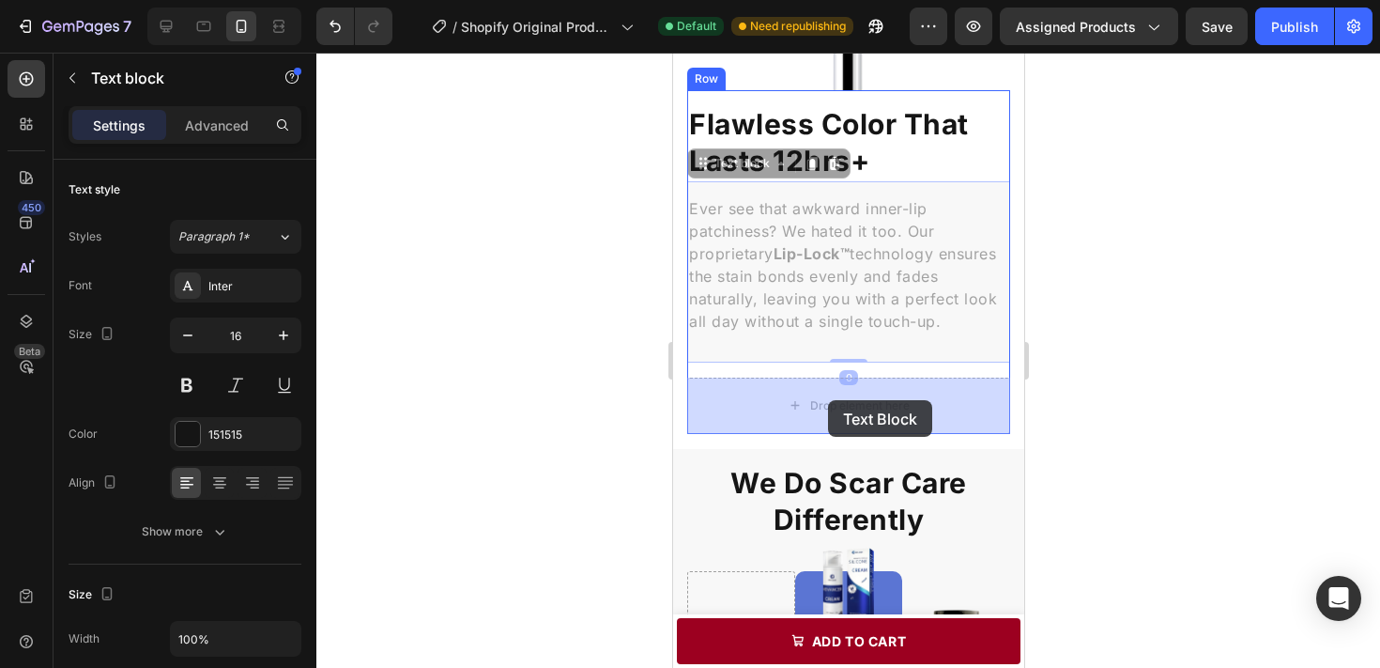
drag, startPoint x: 820, startPoint y: 285, endPoint x: 827, endPoint y: 400, distance: 114.8
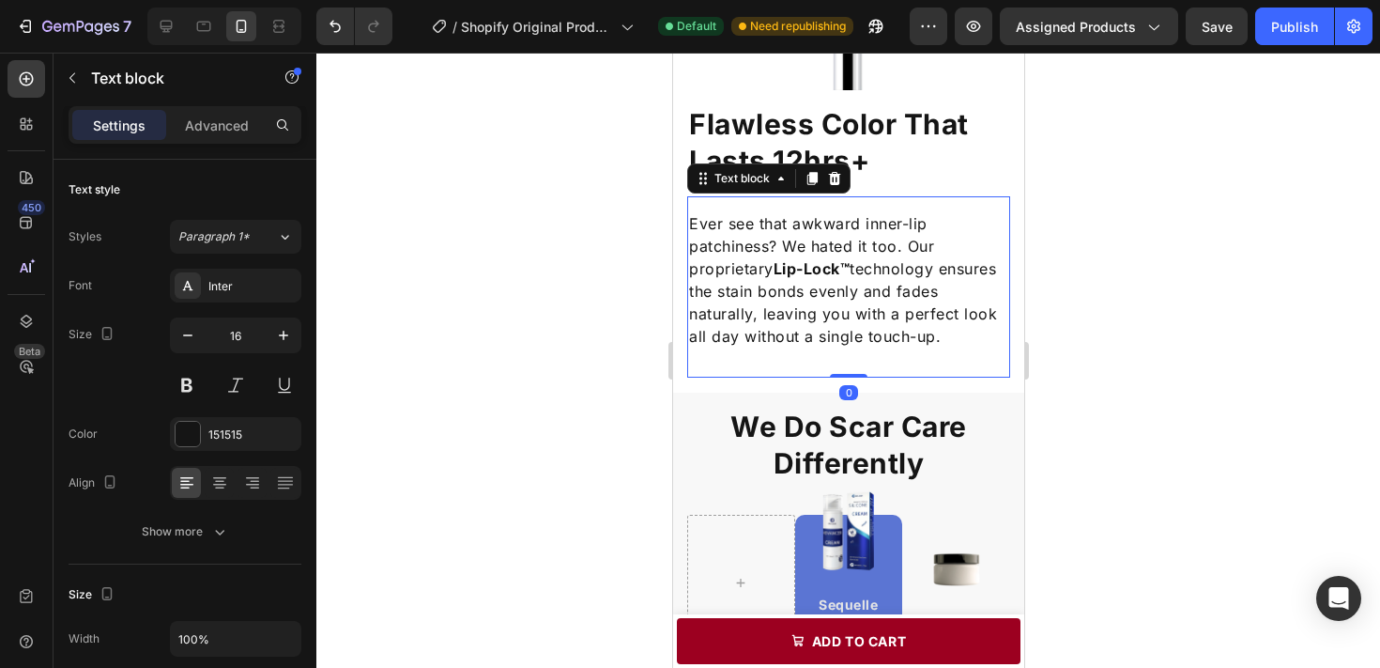
click at [1138, 243] on div at bounding box center [848, 360] width 1064 height 615
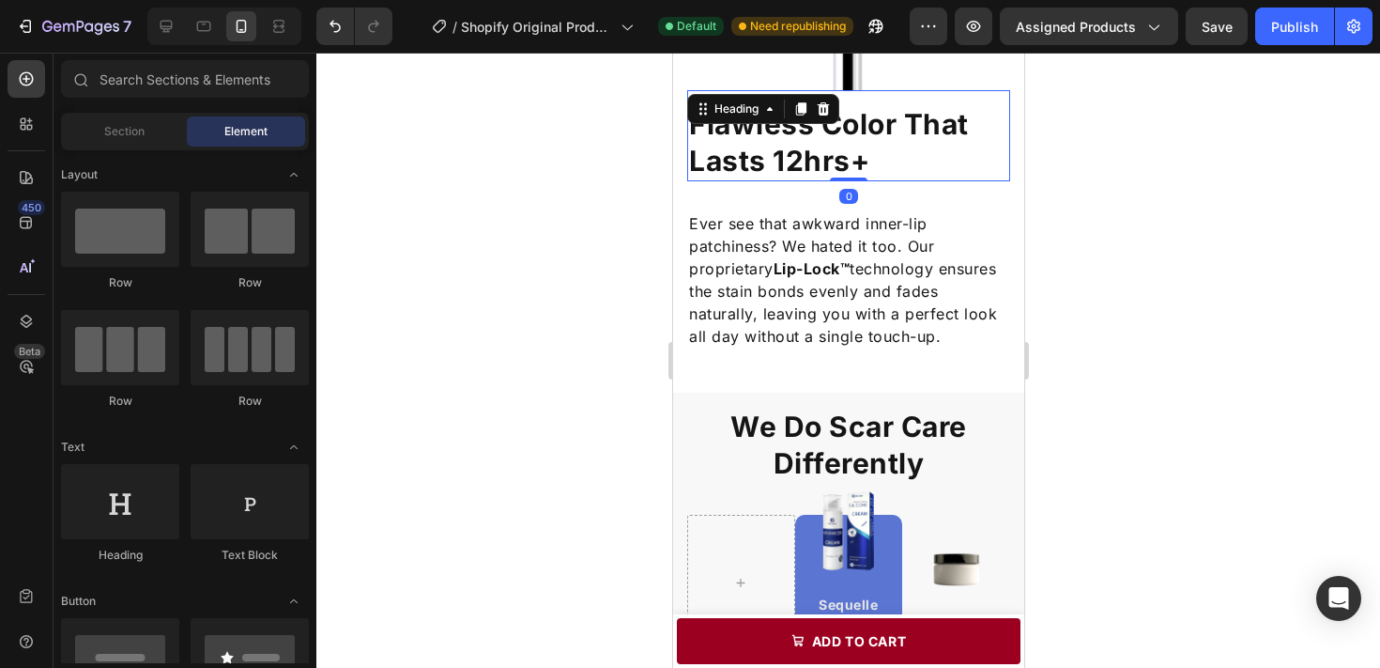
click at [913, 147] on h2 "Flawless Color That Lasts 12hrs+" at bounding box center [847, 142] width 323 height 77
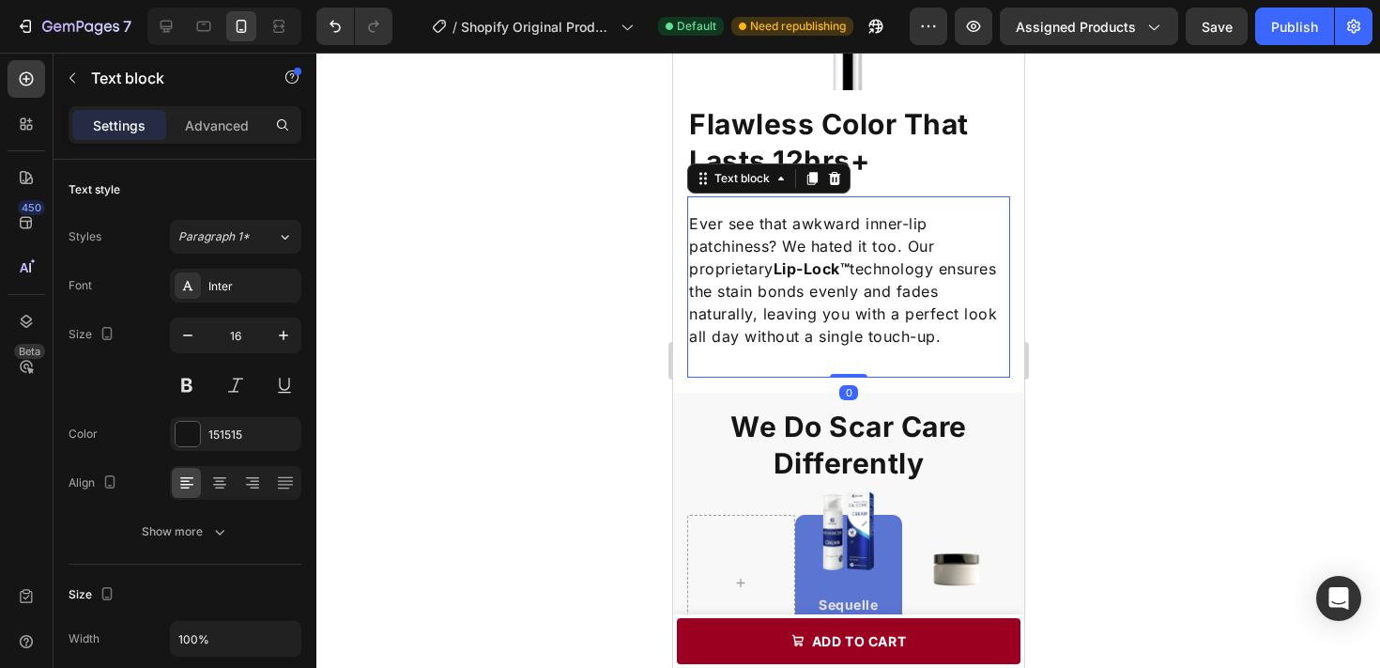
click at [877, 213] on p "Ever see that awkward inner-lip patchiness? We hated it too. Our proprietary Li…" at bounding box center [847, 279] width 319 height 135
click at [888, 187] on div "Flawless Color That Lasts 12hrs+ Heading Ever see that awkward inner-lip patchi…" at bounding box center [847, 233] width 323 height 287
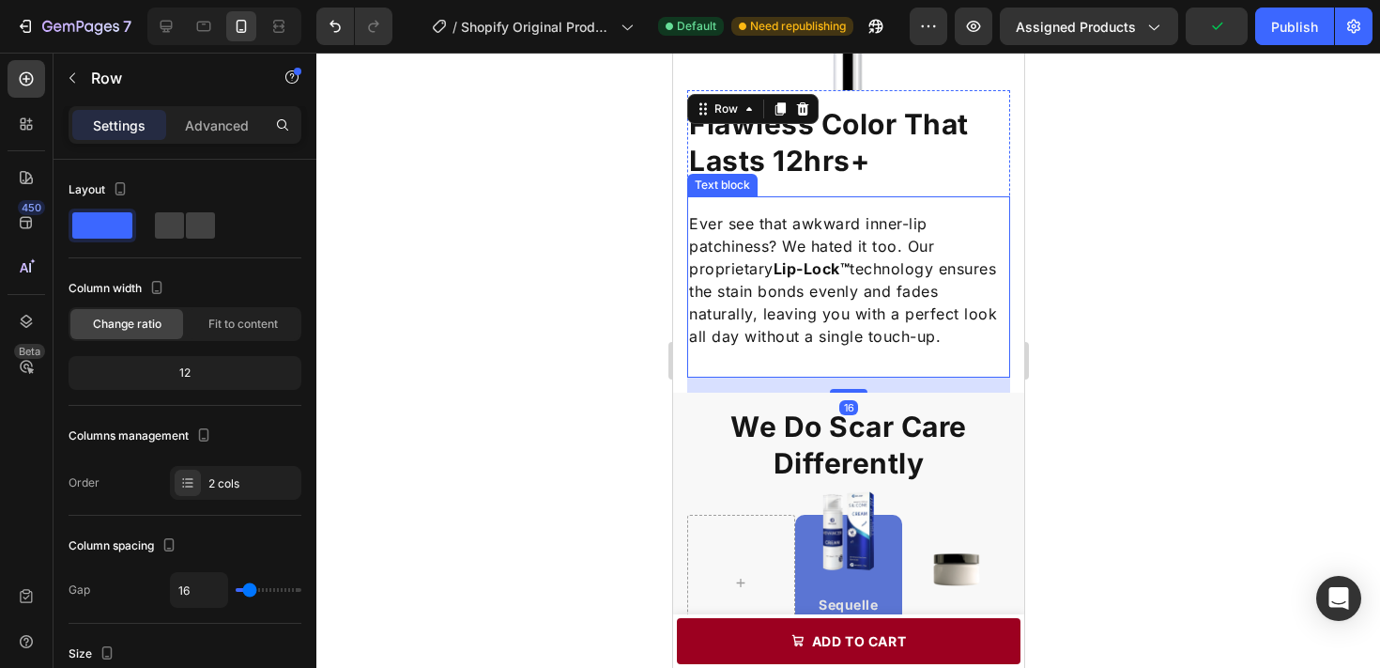
click at [880, 223] on p "Ever see that awkward inner-lip patchiness? We hated it too. Our proprietary Li…" at bounding box center [847, 279] width 319 height 135
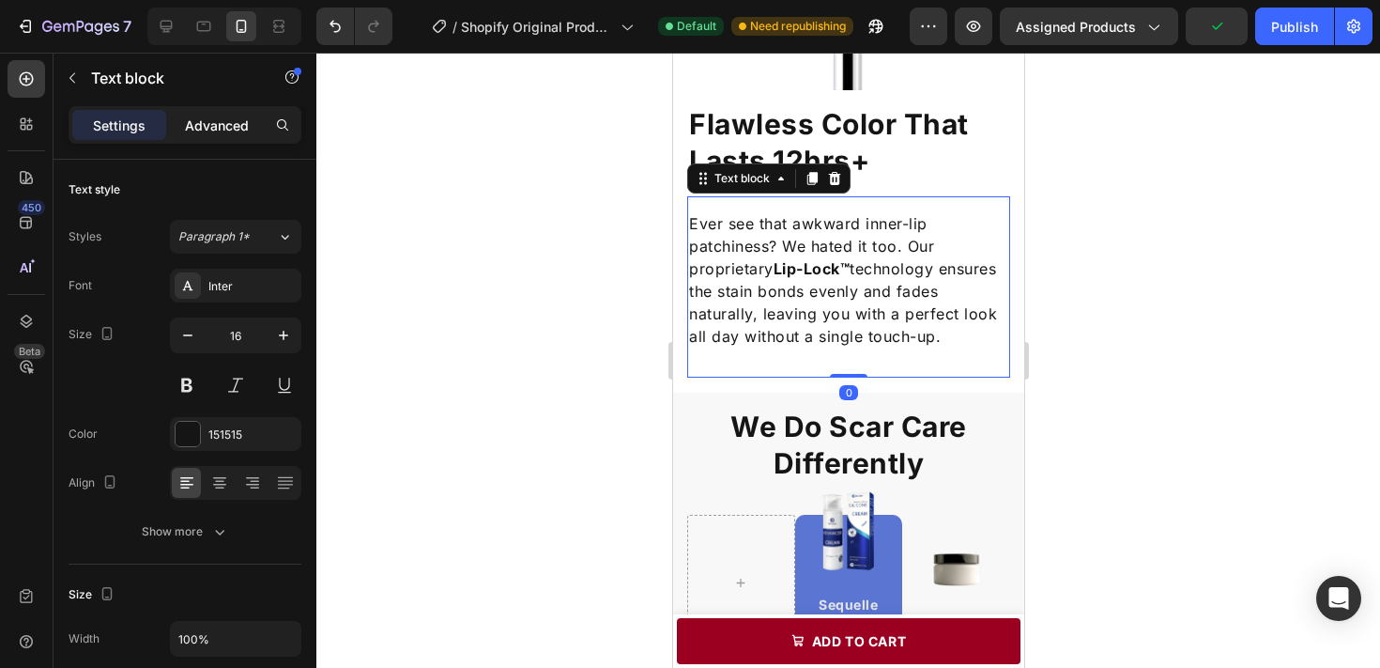
click at [211, 131] on p "Advanced" at bounding box center [217, 125] width 64 height 20
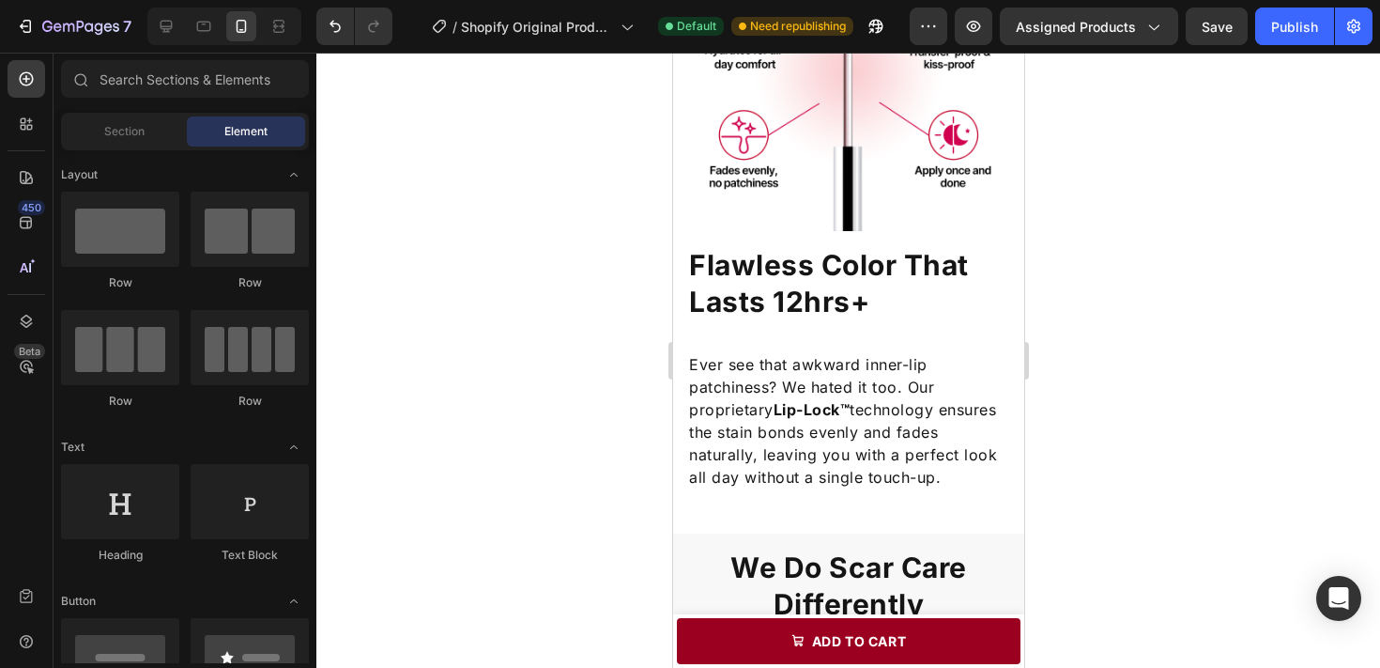
scroll to position [1814, 0]
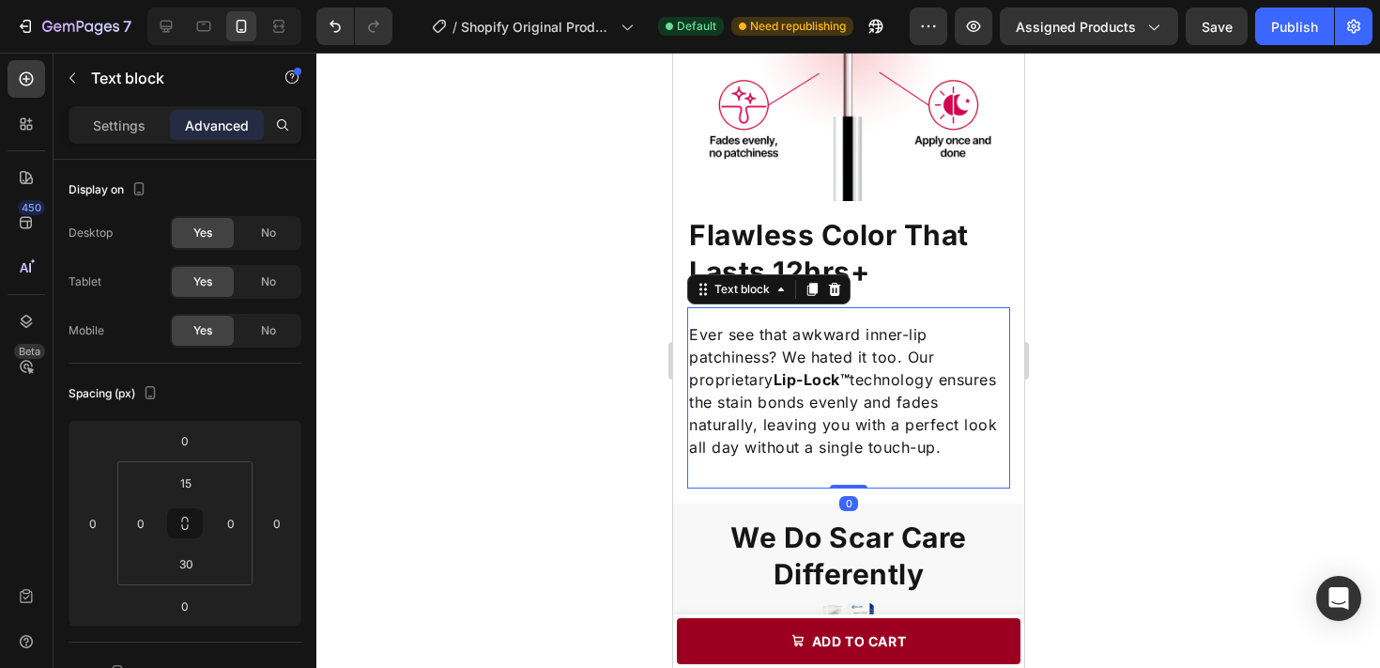
click at [917, 311] on div "Ever see that awkward inner-lip patchiness? We hated it too. Our proprietary Li…" at bounding box center [847, 397] width 323 height 181
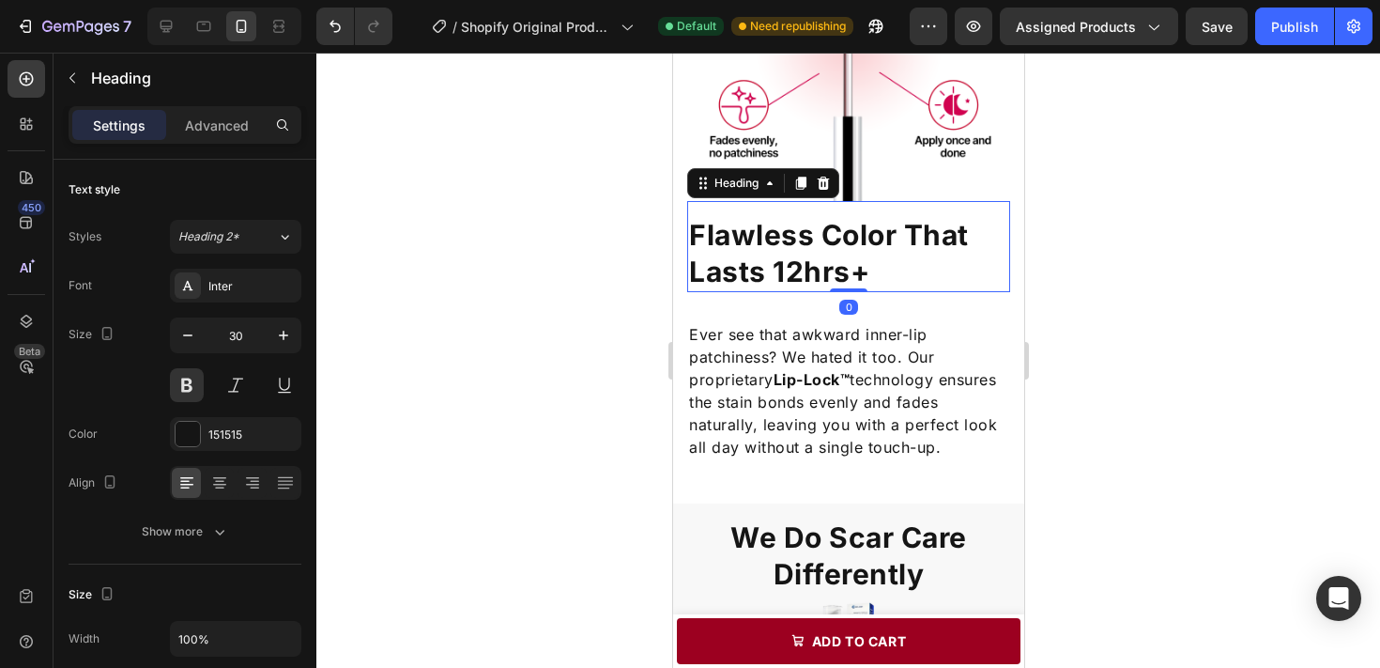
click at [729, 238] on h2 "Flawless Color That Lasts 12hrs+" at bounding box center [847, 253] width 323 height 77
click at [207, 124] on p "Advanced" at bounding box center [217, 125] width 64 height 20
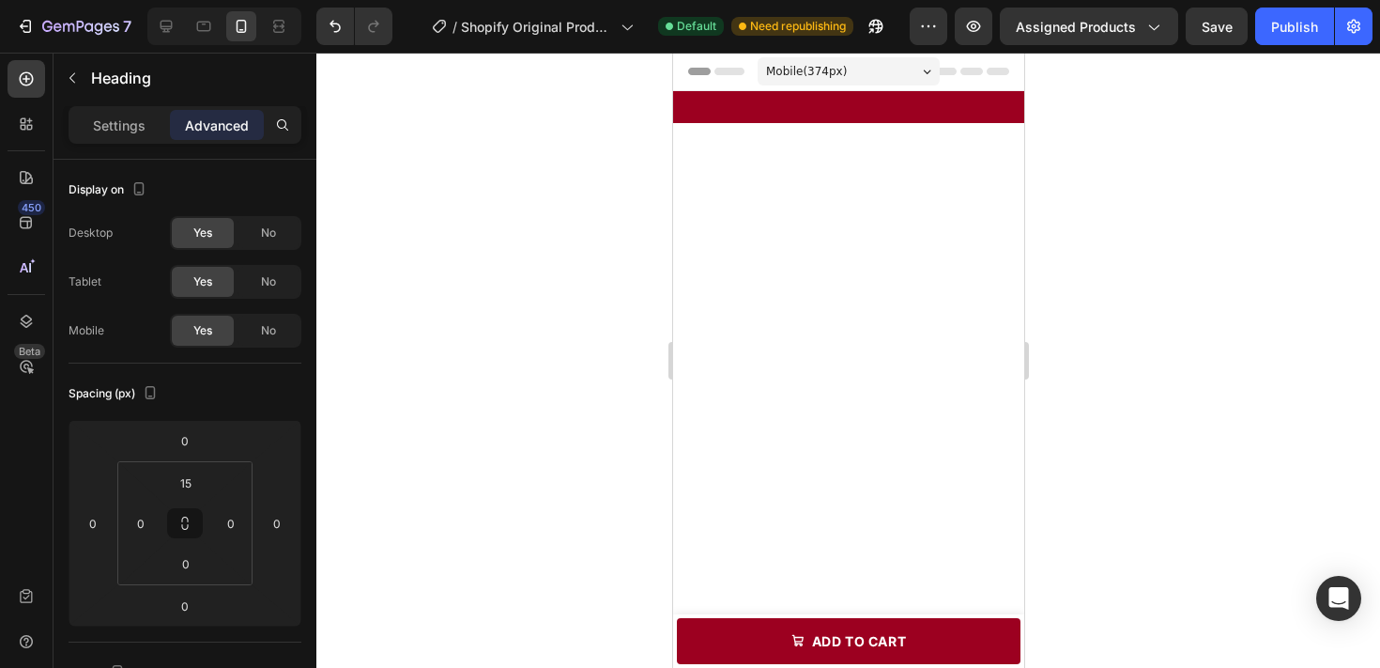
scroll to position [1737, 0]
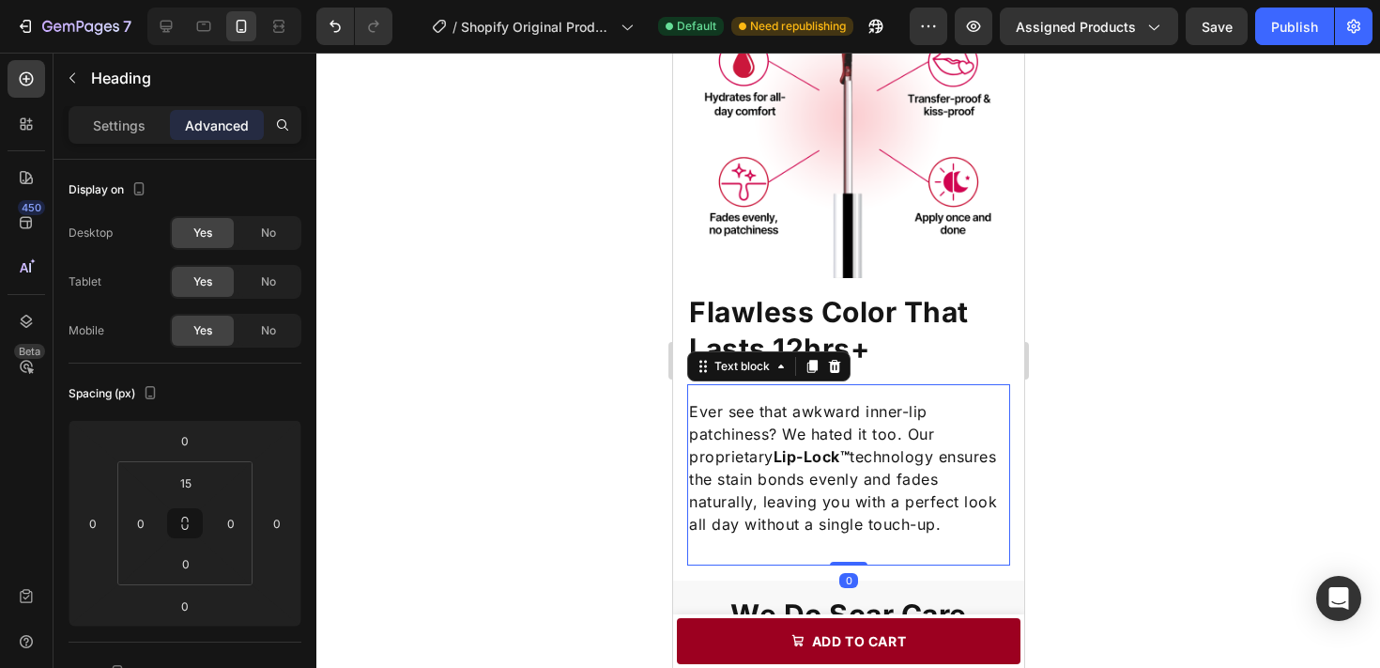
click at [890, 438] on p "Ever see that awkward inner-lip patchiness? We hated it too. Our proprietary Li…" at bounding box center [847, 467] width 319 height 135
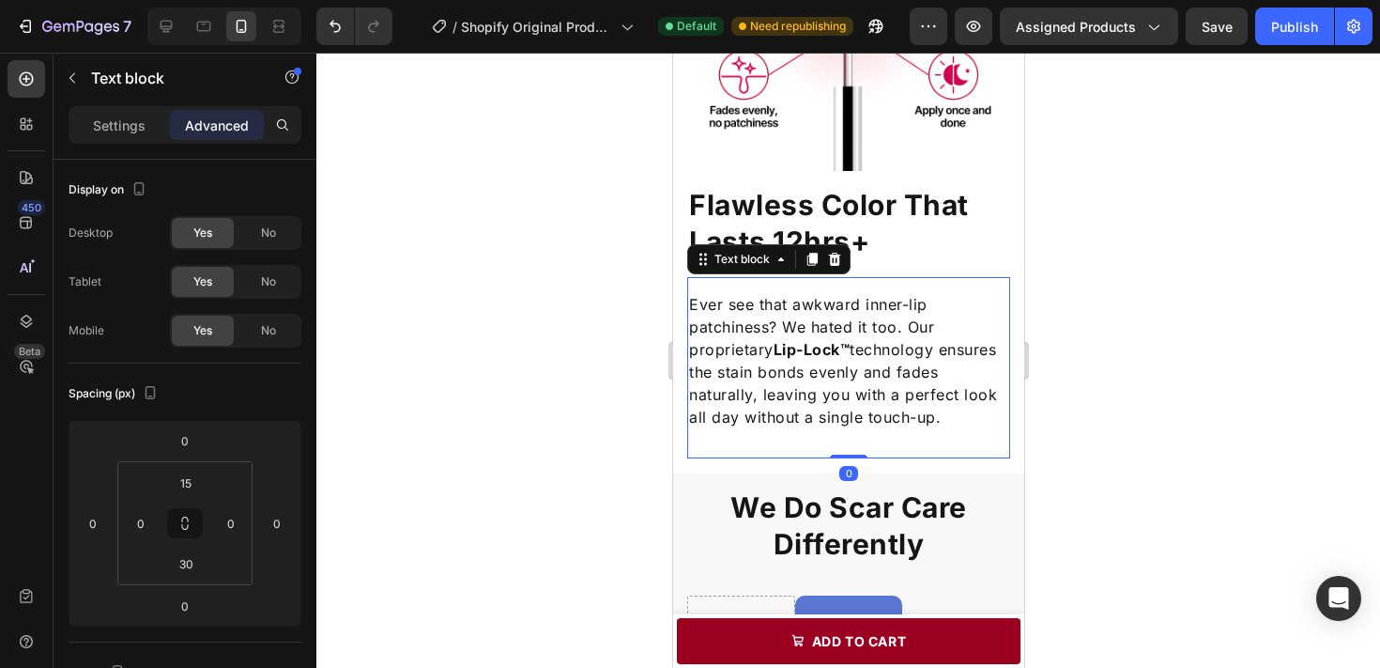
scroll to position [1873, 0]
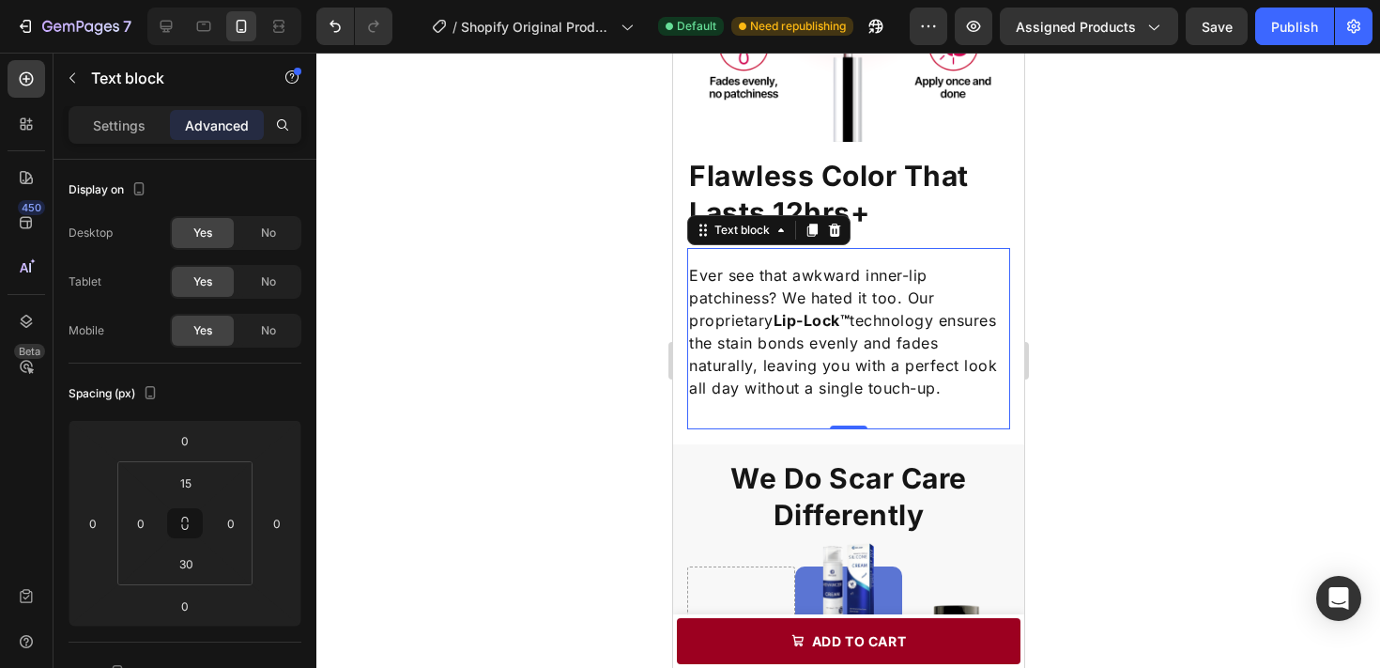
click at [546, 401] on div at bounding box center [848, 360] width 1064 height 615
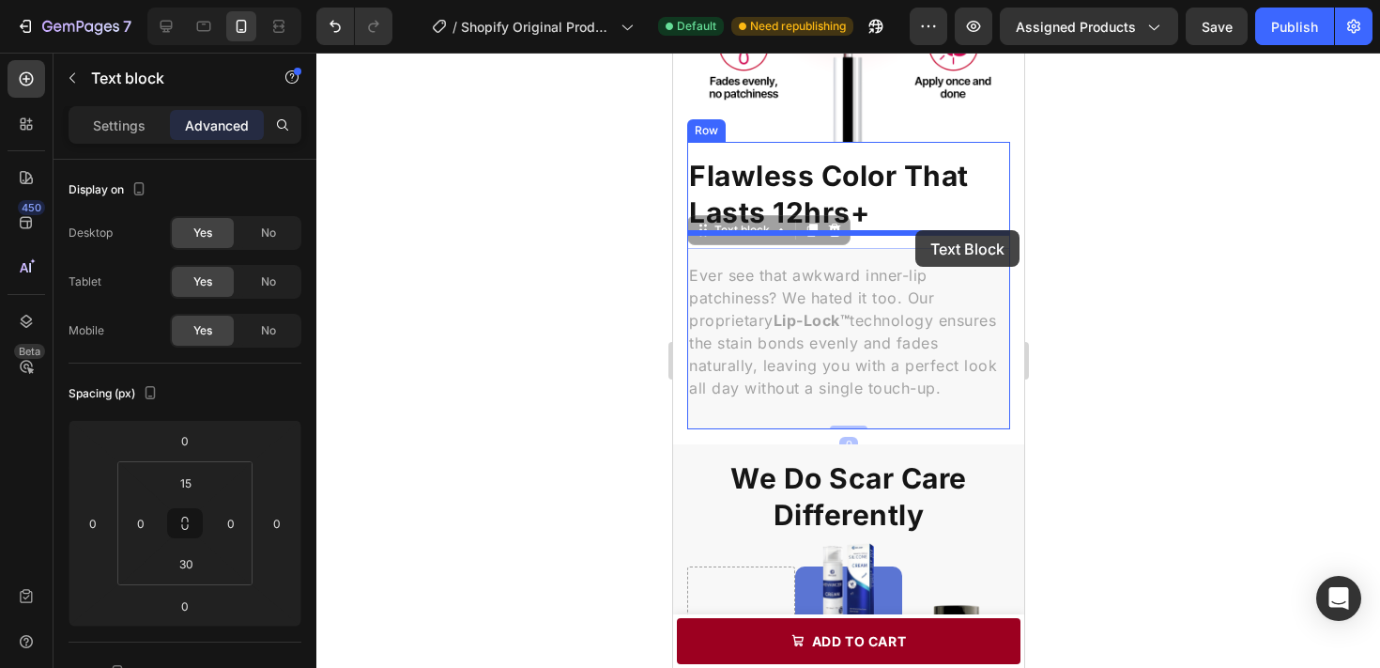
drag, startPoint x: 805, startPoint y: 316, endPoint x: 914, endPoint y: 230, distance: 139.7
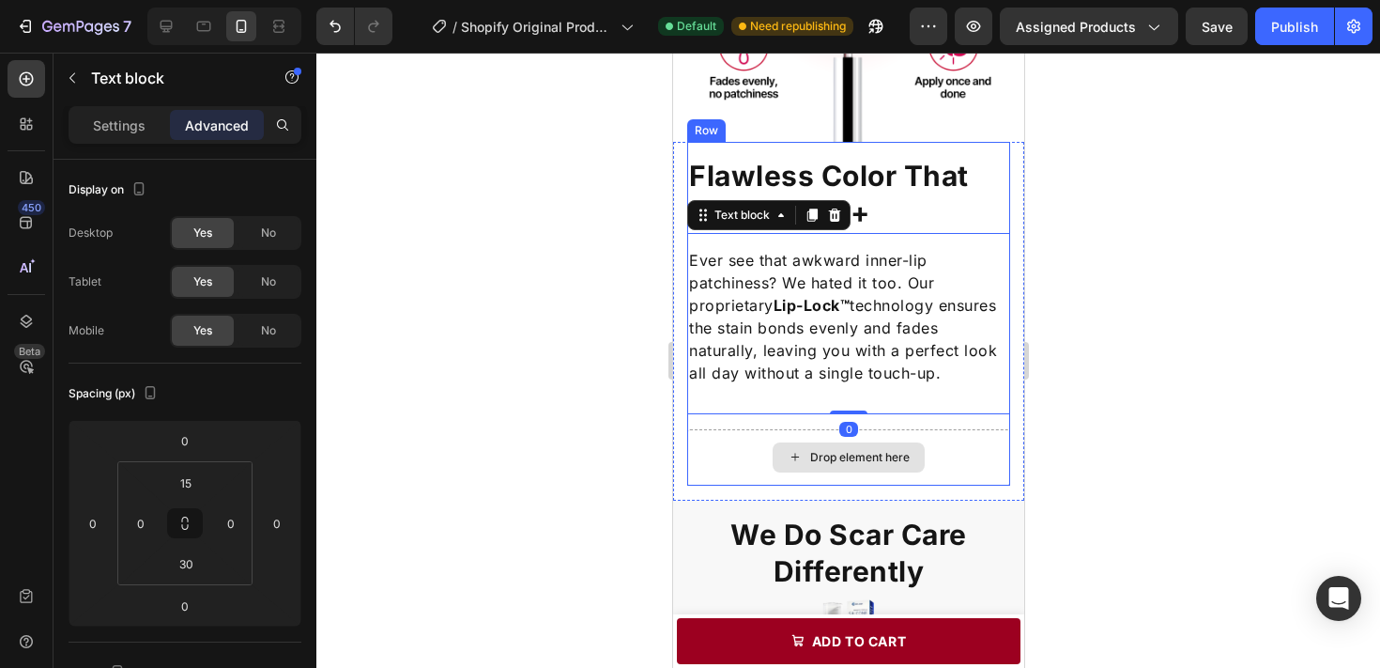
click at [890, 429] on div "Drop element here" at bounding box center [847, 457] width 323 height 56
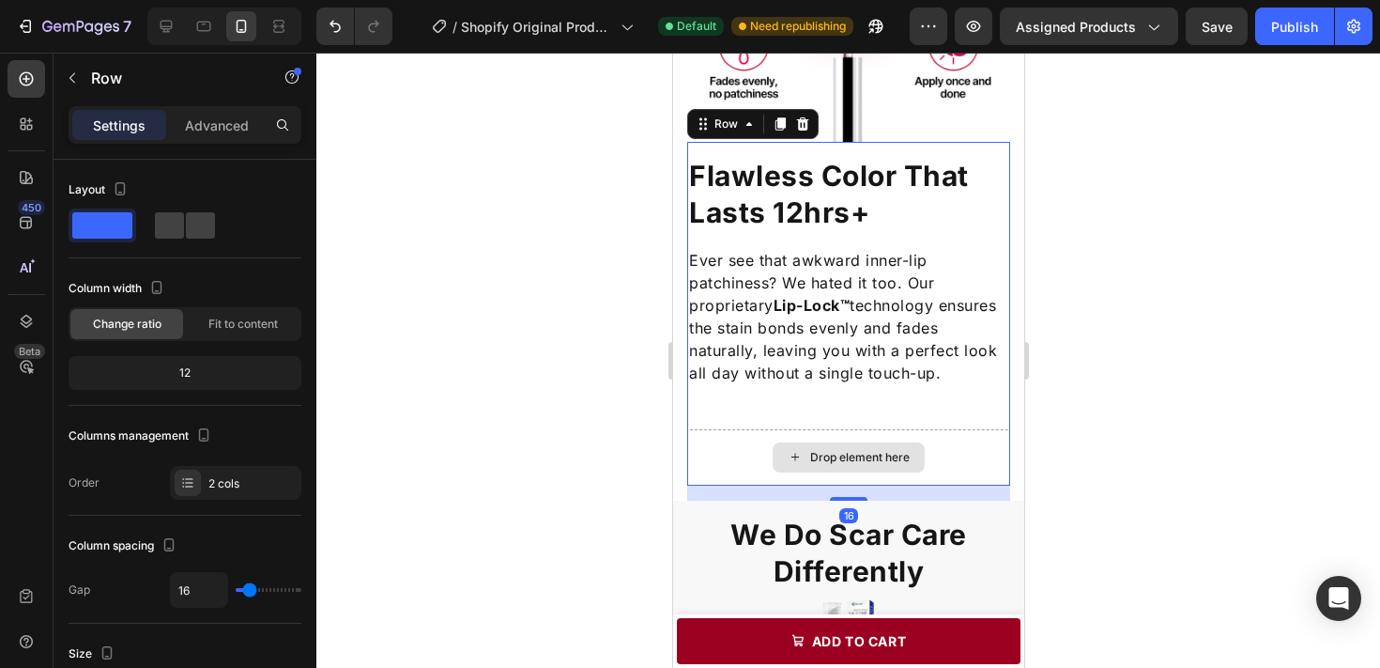
click at [897, 450] on div "Drop element here" at bounding box center [859, 457] width 100 height 15
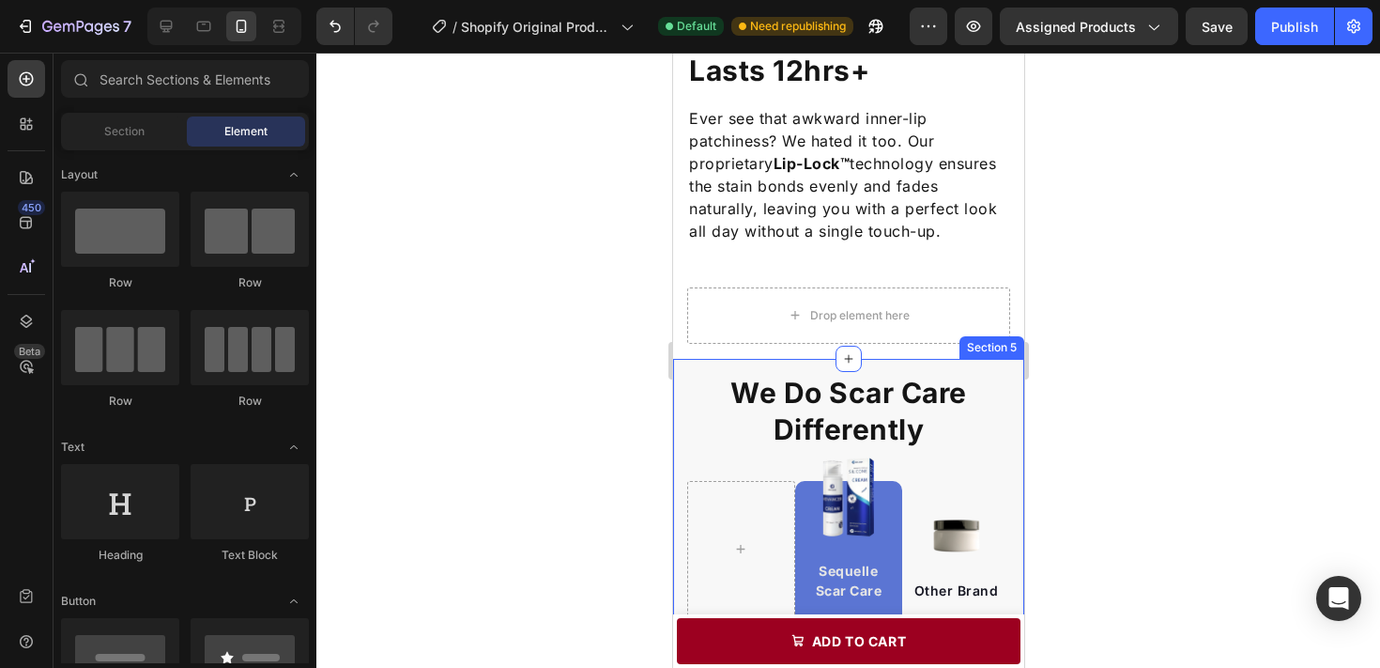
scroll to position [2024, 0]
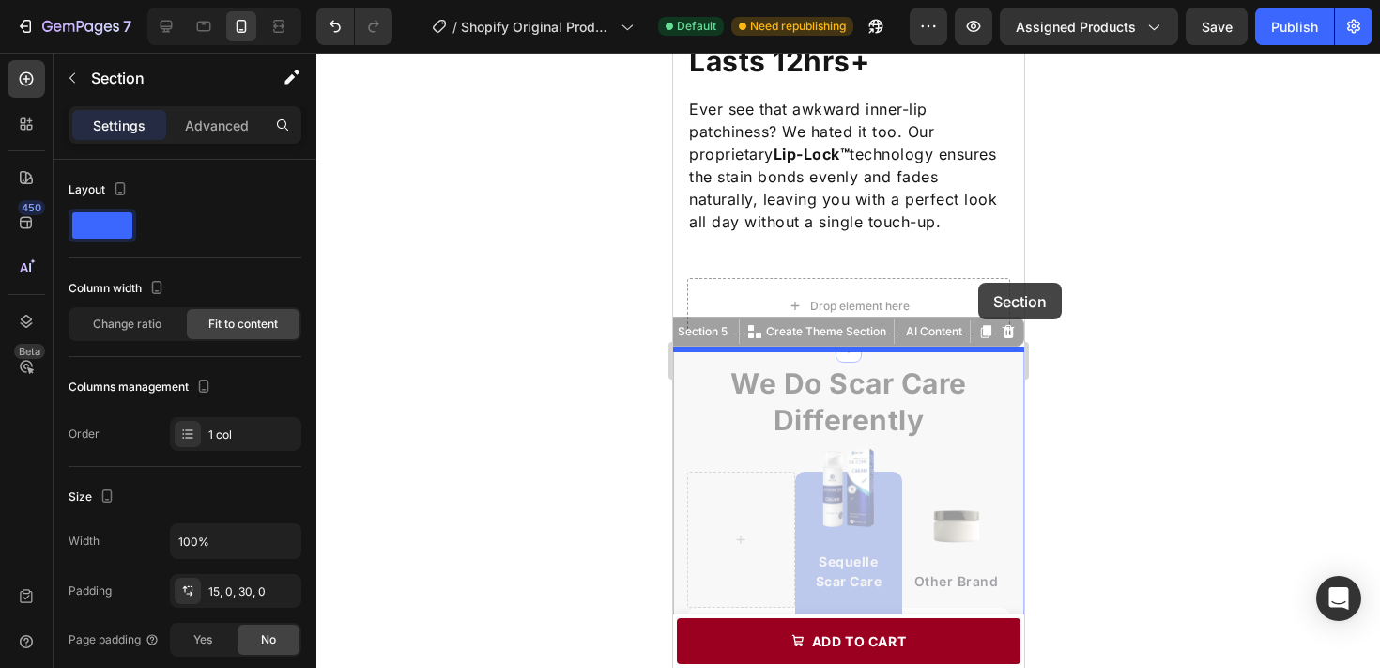
drag, startPoint x: 987, startPoint y: 354, endPoint x: 976, endPoint y: 296, distance: 59.1
click at [976, 295] on div "Mobile ( 374 px) iPhone 13 Mini iPhone 13 Pro iPhone 11 Pro Max iPhone 15 Pro M…" at bounding box center [847, 483] width 351 height 4910
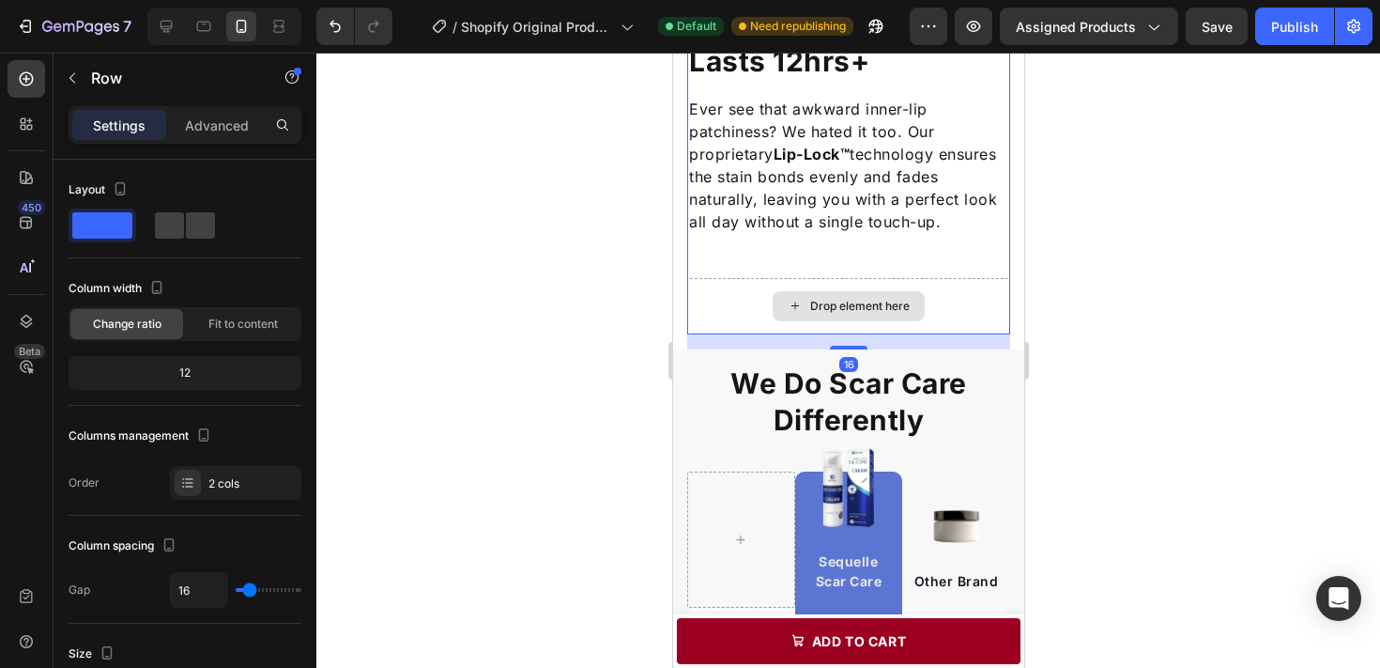
click at [977, 290] on div "Drop element here" at bounding box center [847, 306] width 323 height 56
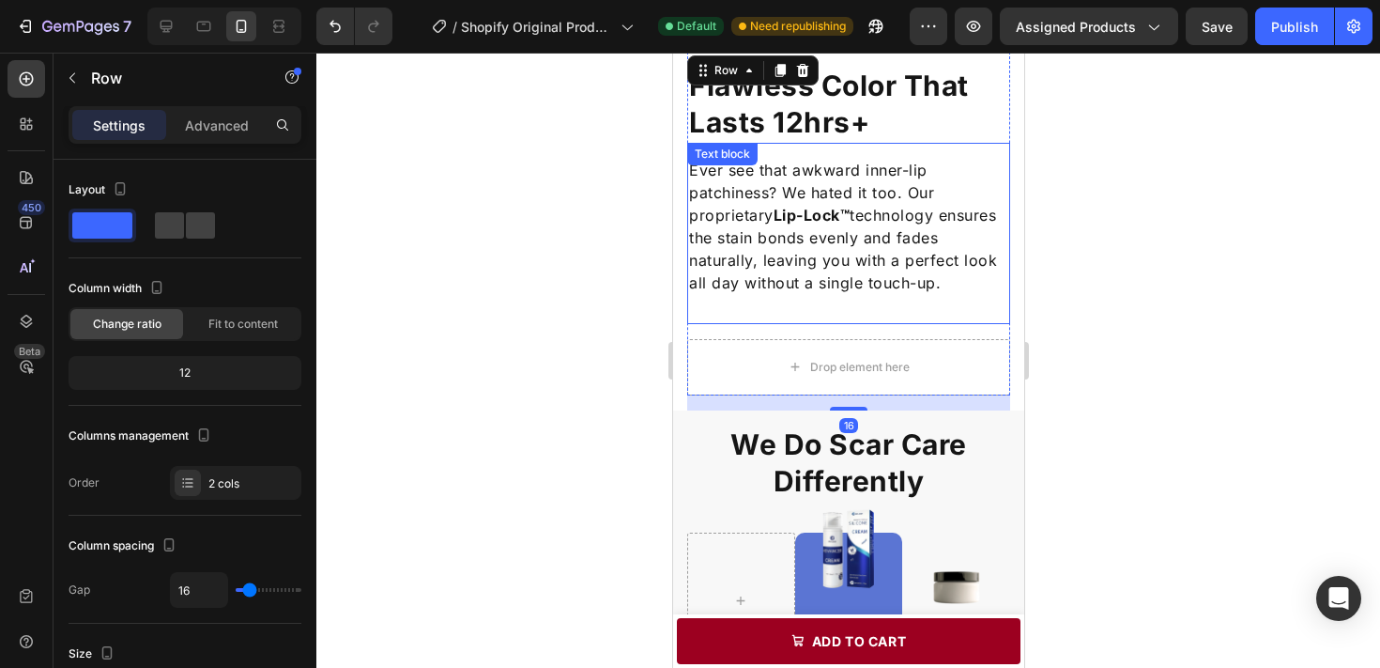
scroll to position [1825, 0]
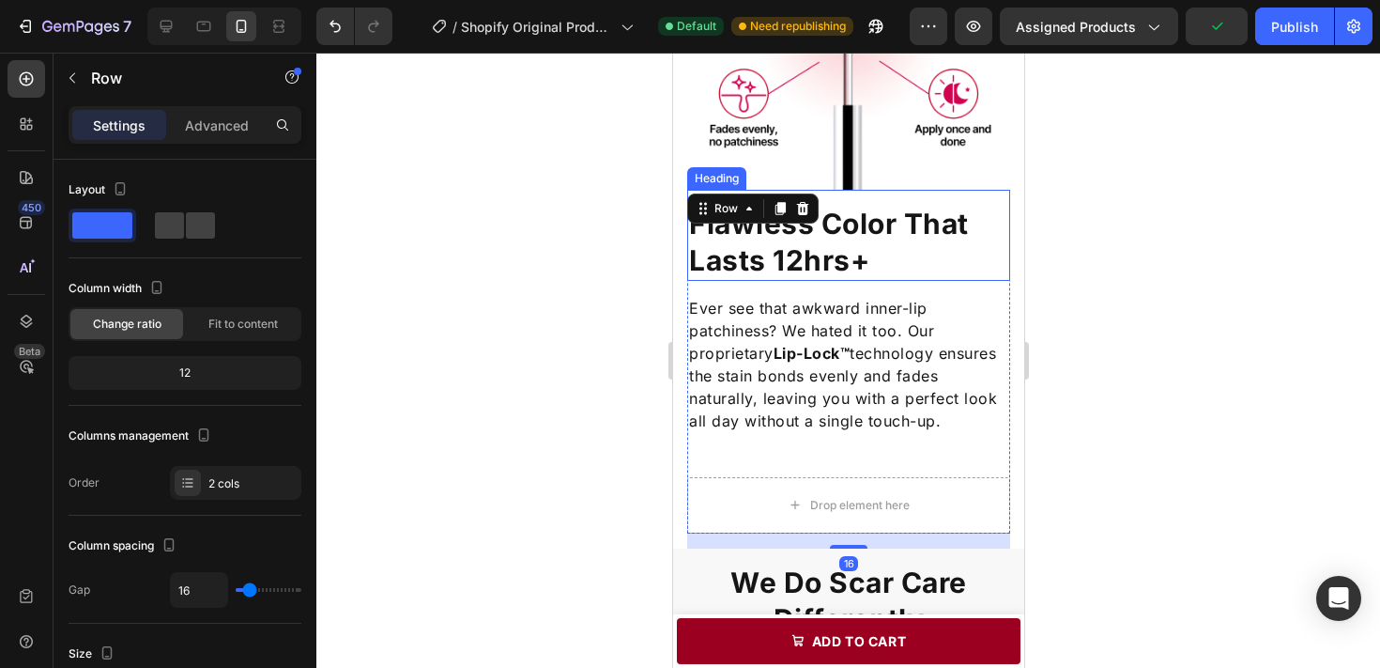
click at [1114, 254] on div at bounding box center [848, 360] width 1064 height 615
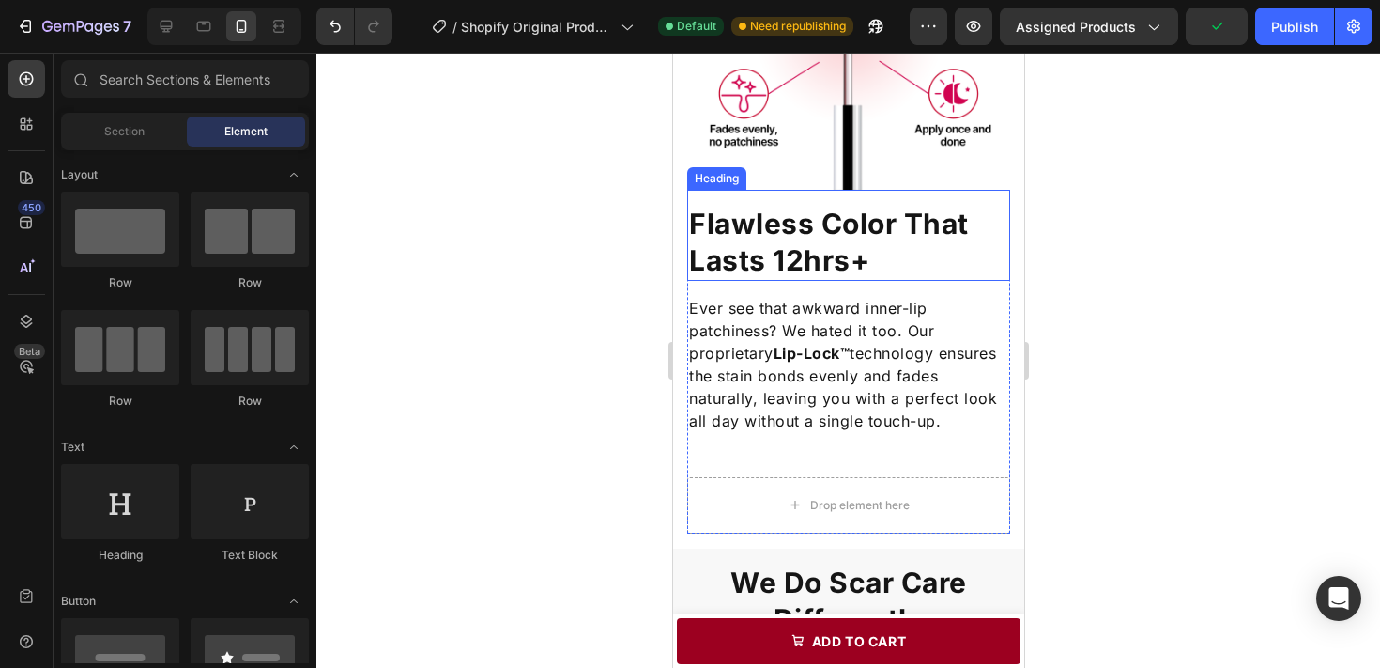
click at [1154, 242] on div at bounding box center [848, 360] width 1064 height 615
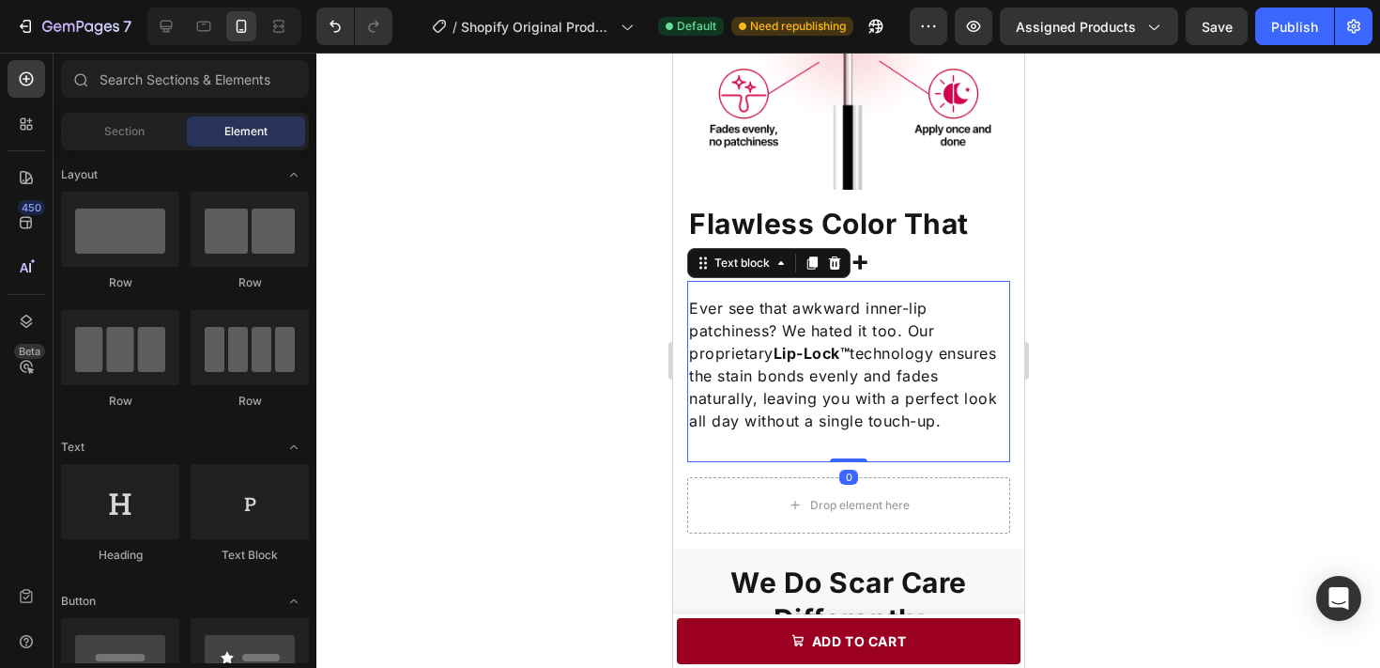
click at [969, 451] on div "Ever see that awkward inner-lip patchiness? We hated it too. Our proprietary Li…" at bounding box center [847, 371] width 323 height 181
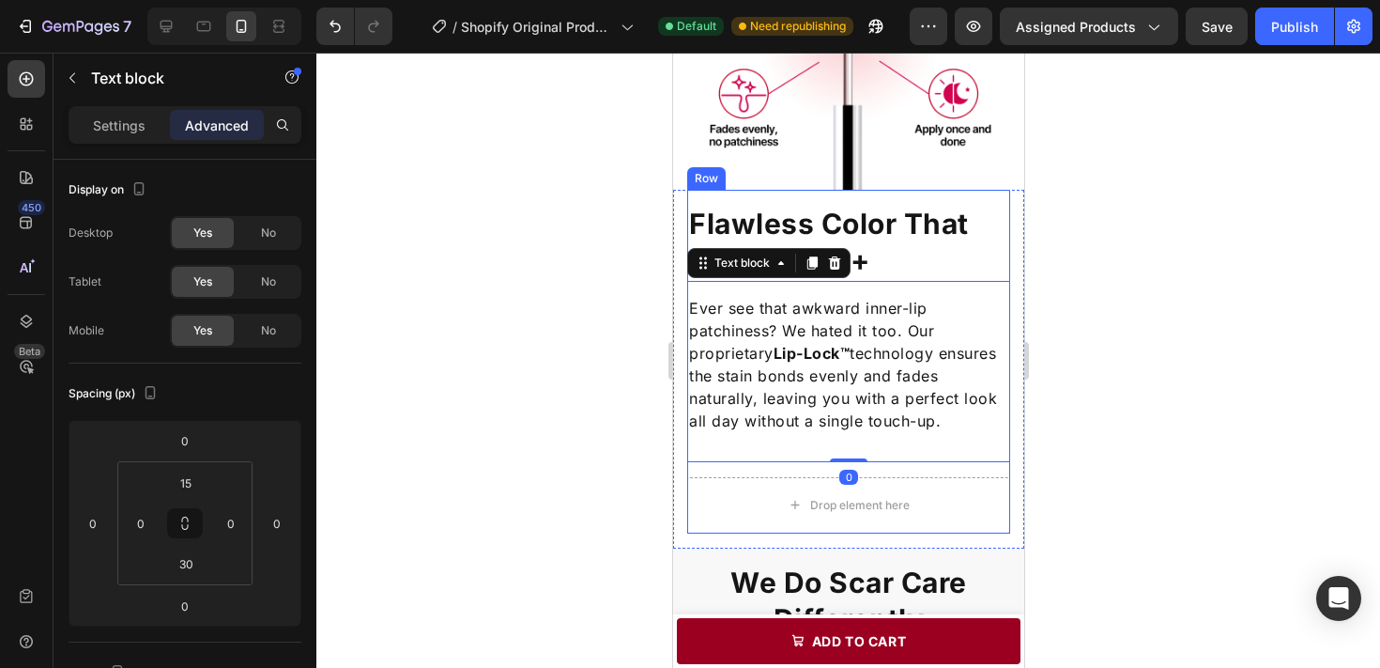
click at [956, 474] on div "Flawless Color That Lasts 12hrs+ Heading Ever see that awkward inner-lip patchi…" at bounding box center [847, 362] width 323 height 344
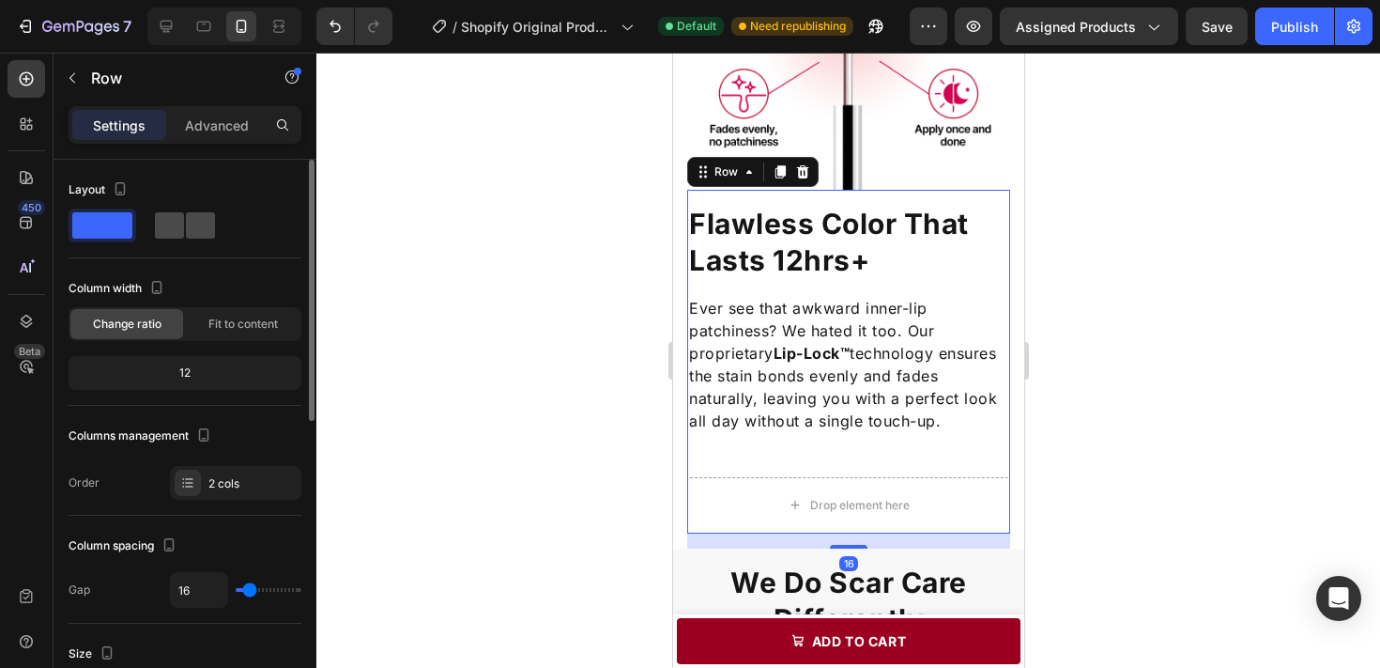
click at [186, 213] on span at bounding box center [200, 225] width 29 height 26
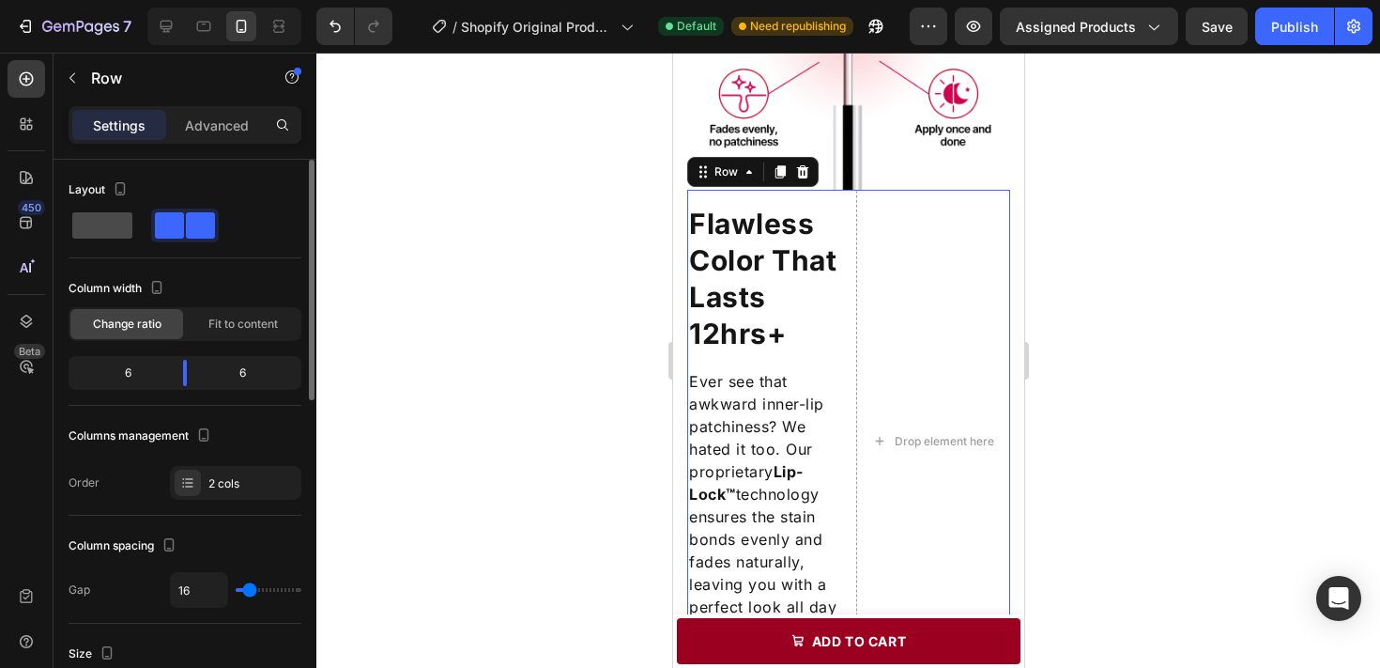
click at [124, 229] on span at bounding box center [102, 225] width 60 height 26
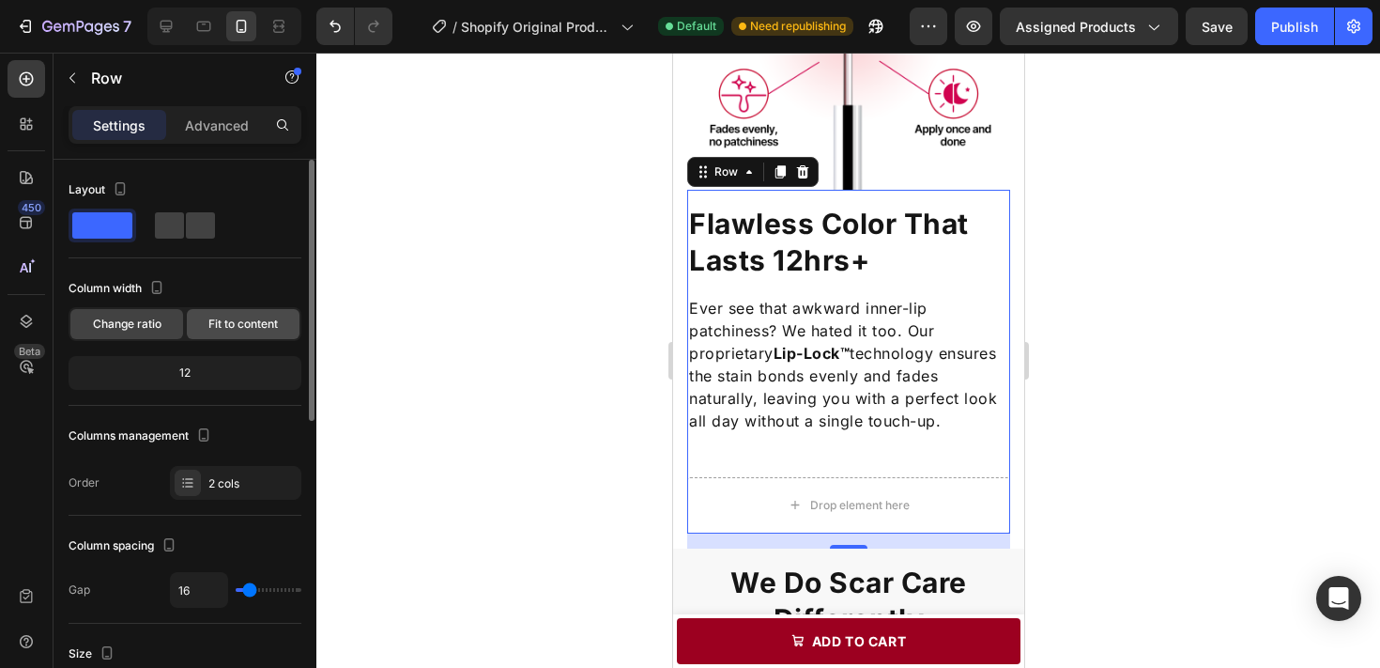
click at [237, 331] on span "Fit to content" at bounding box center [242, 323] width 69 height 17
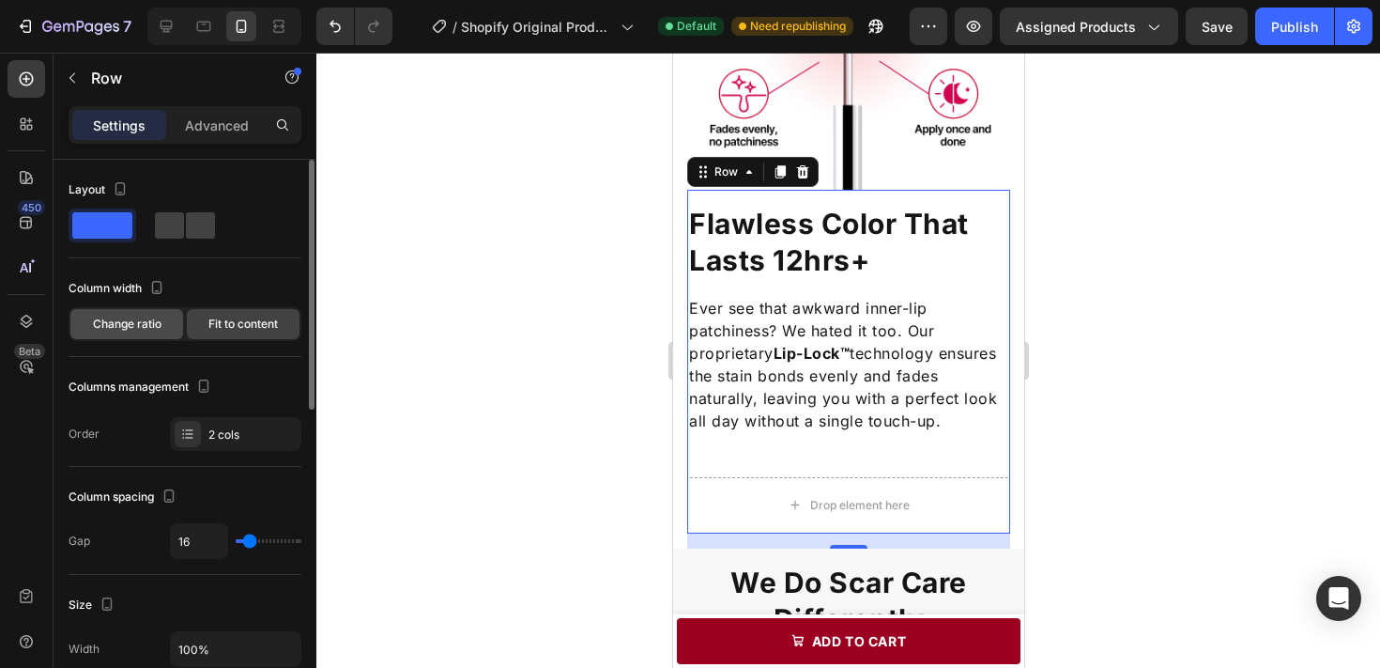
click at [157, 330] on span "Change ratio" at bounding box center [127, 323] width 69 height 17
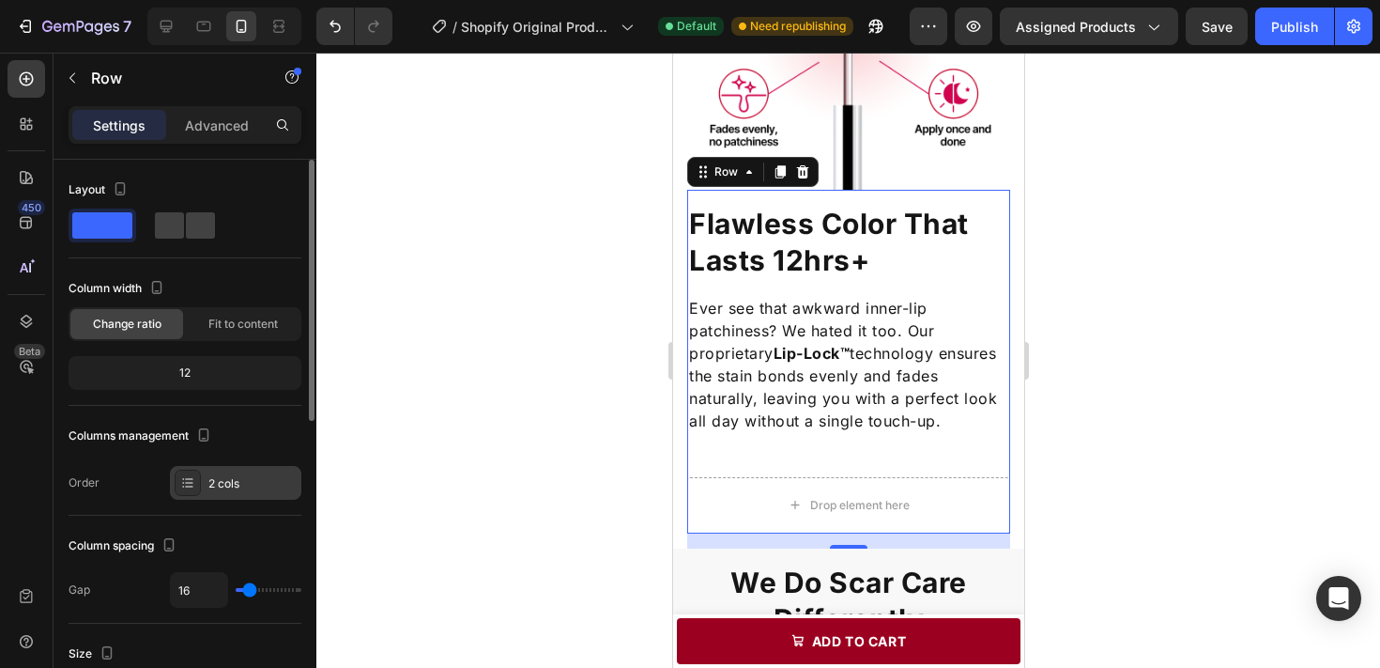
click at [263, 485] on div "2 cols" at bounding box center [252, 483] width 88 height 17
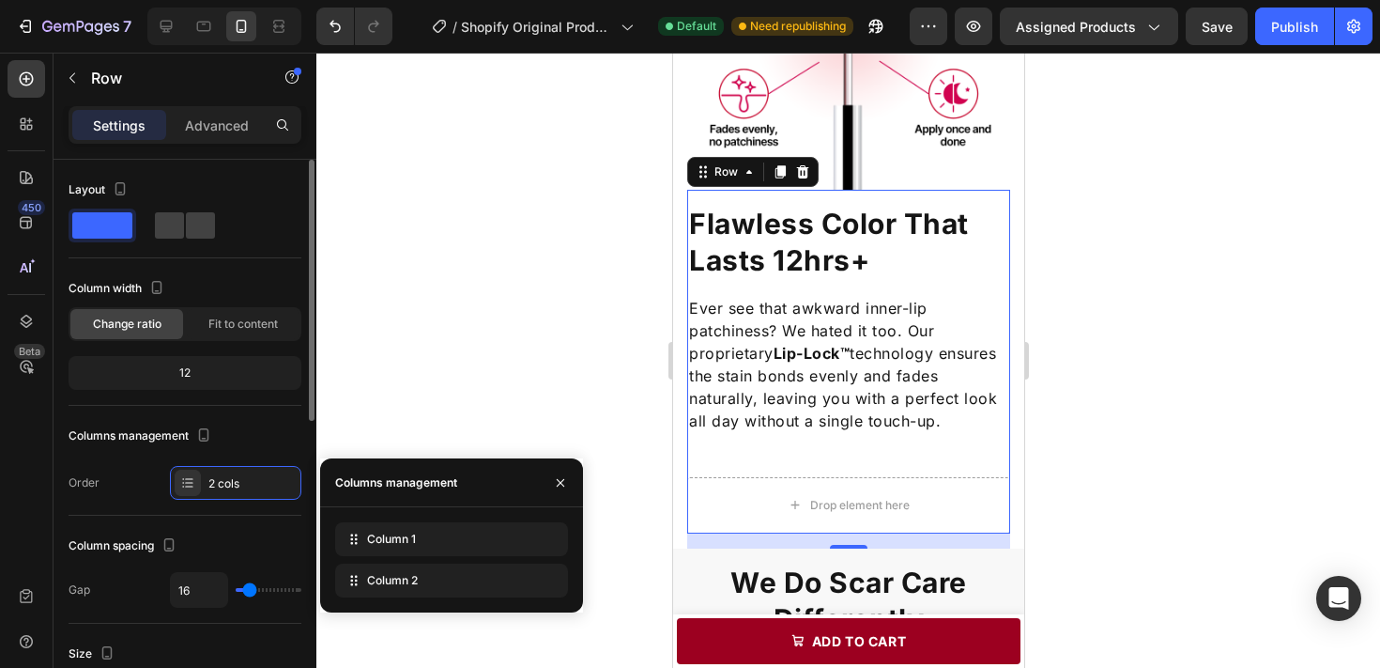
click at [204, 538] on div "Column spacing" at bounding box center [185, 545] width 233 height 30
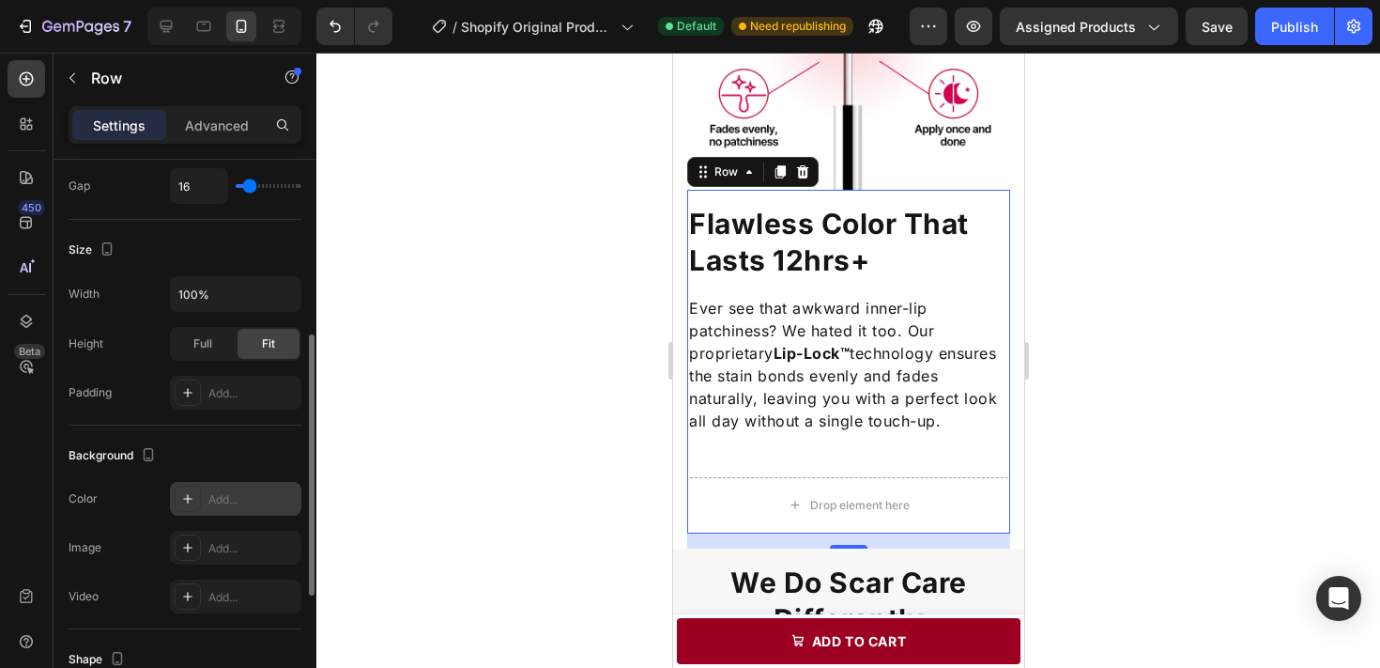
scroll to position [407, 0]
click at [214, 346] on div "Full" at bounding box center [203, 341] width 62 height 30
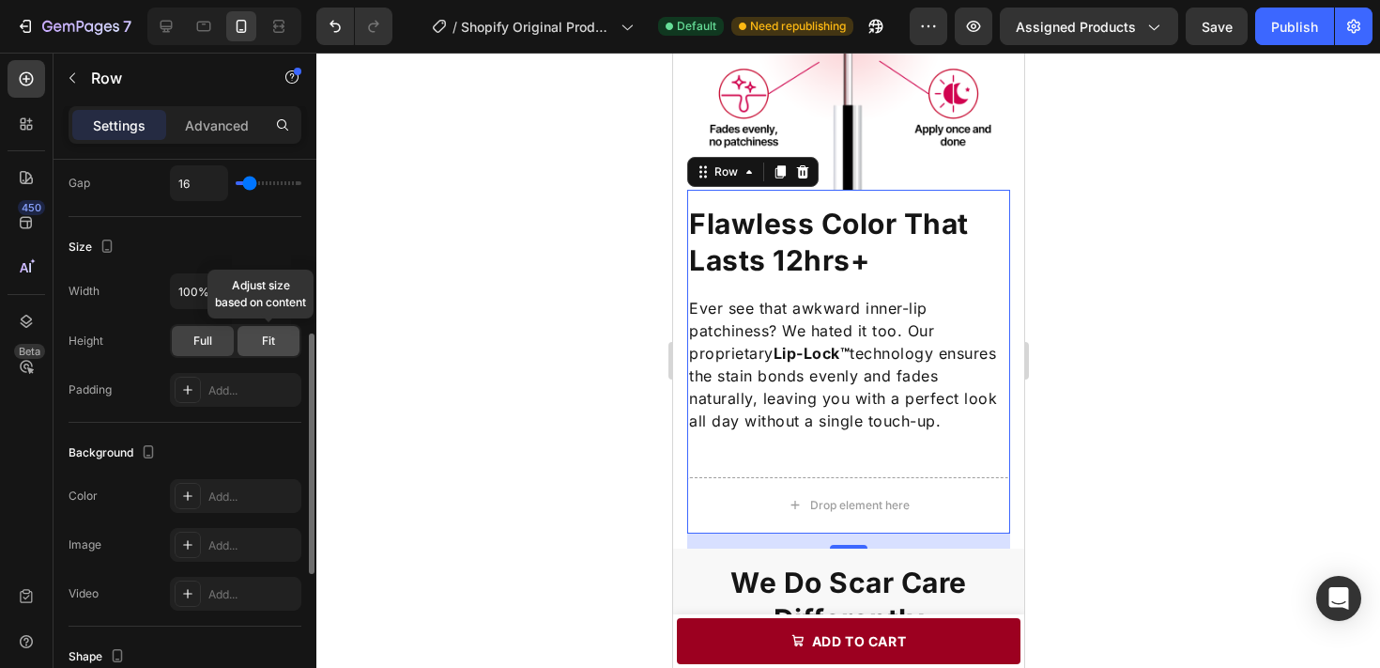
click at [269, 346] on span "Fit" at bounding box center [268, 340] width 13 height 17
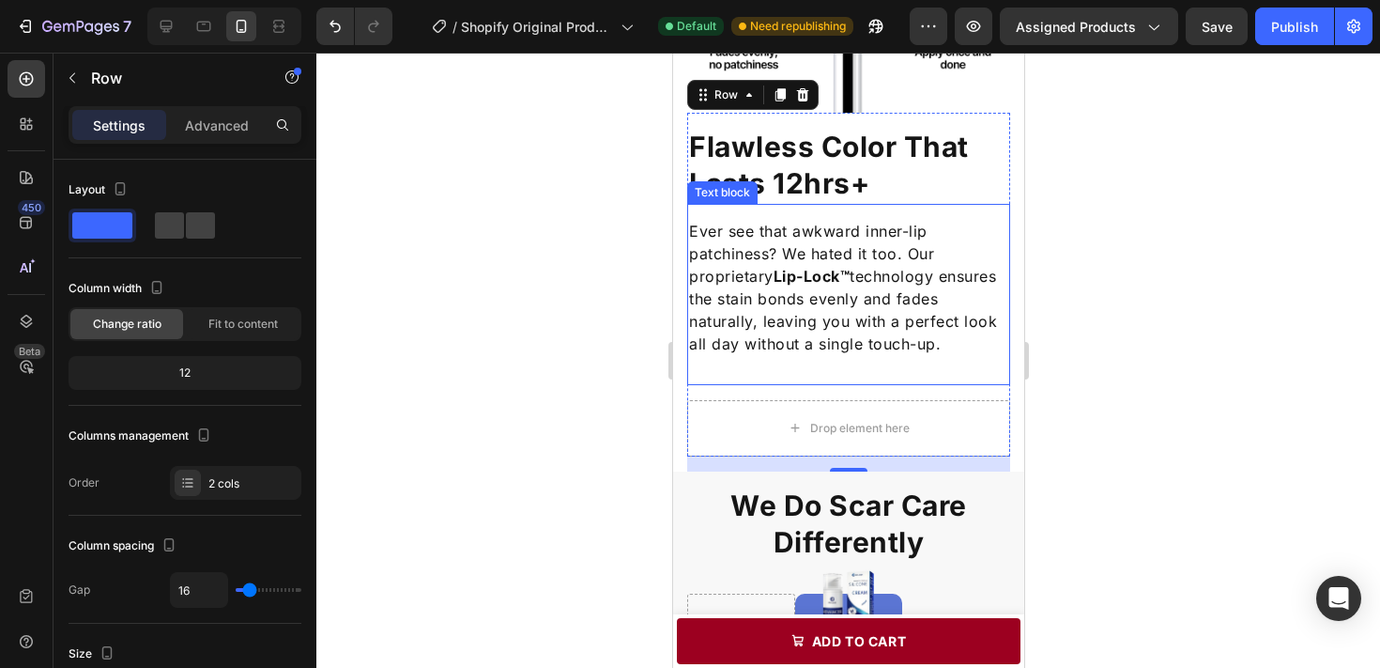
scroll to position [1959, 0]
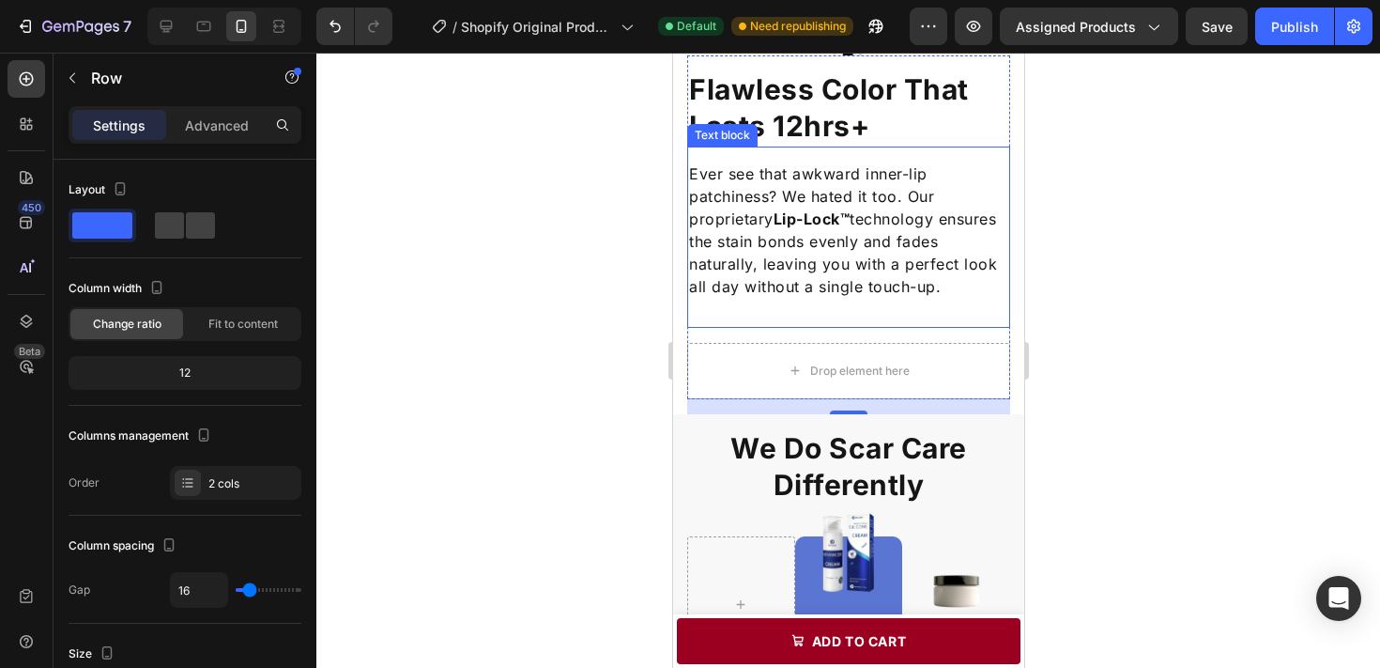
click at [1110, 293] on div at bounding box center [848, 360] width 1064 height 615
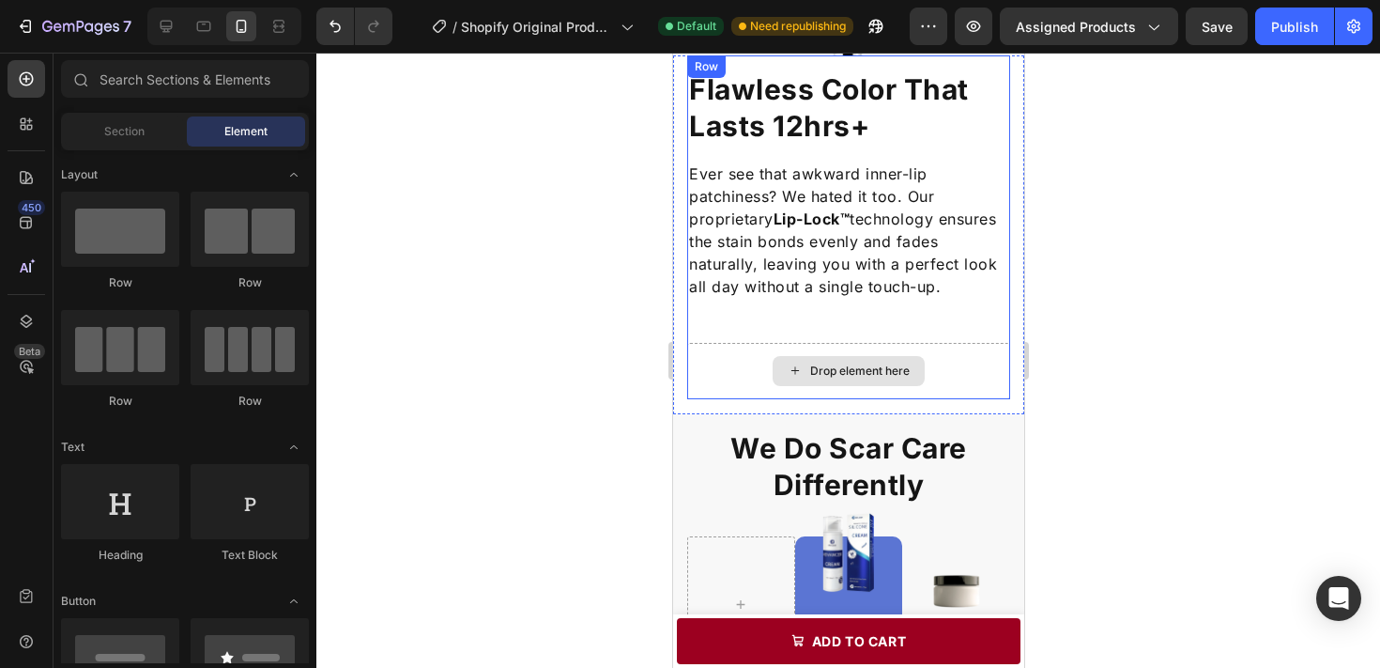
click at [932, 372] on div "Drop element here" at bounding box center [847, 371] width 323 height 56
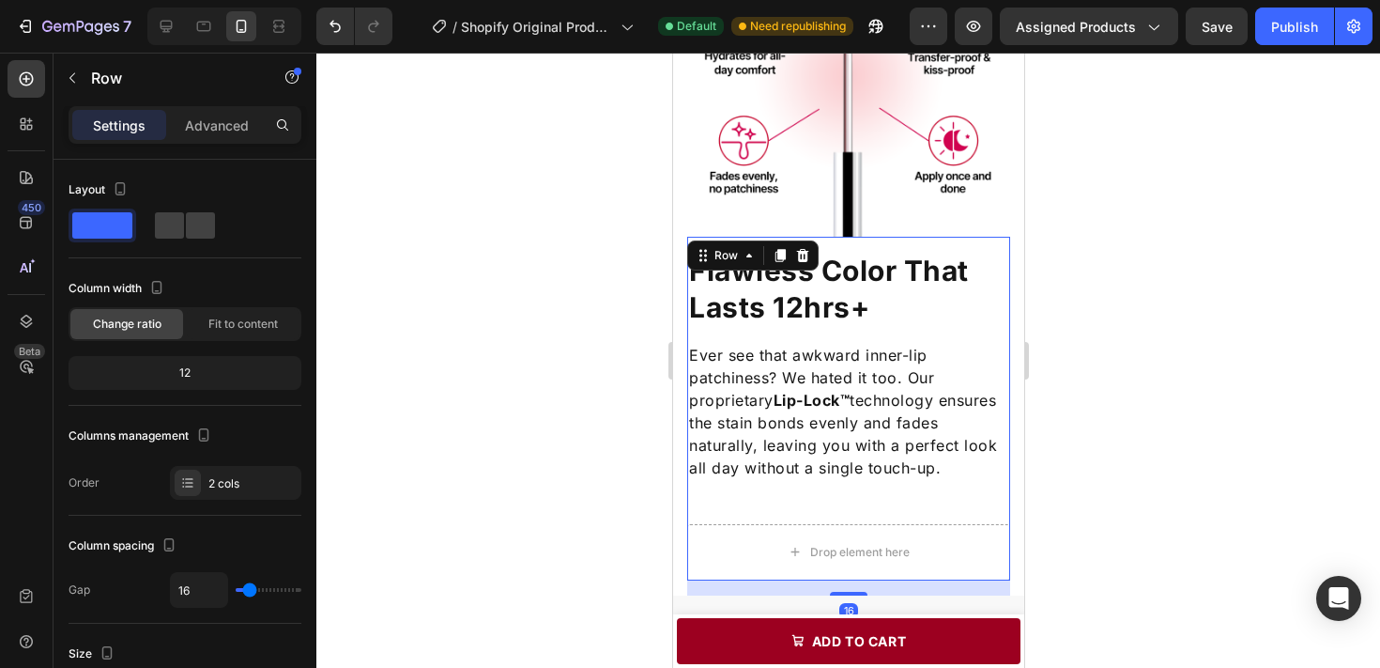
scroll to position [1744, 0]
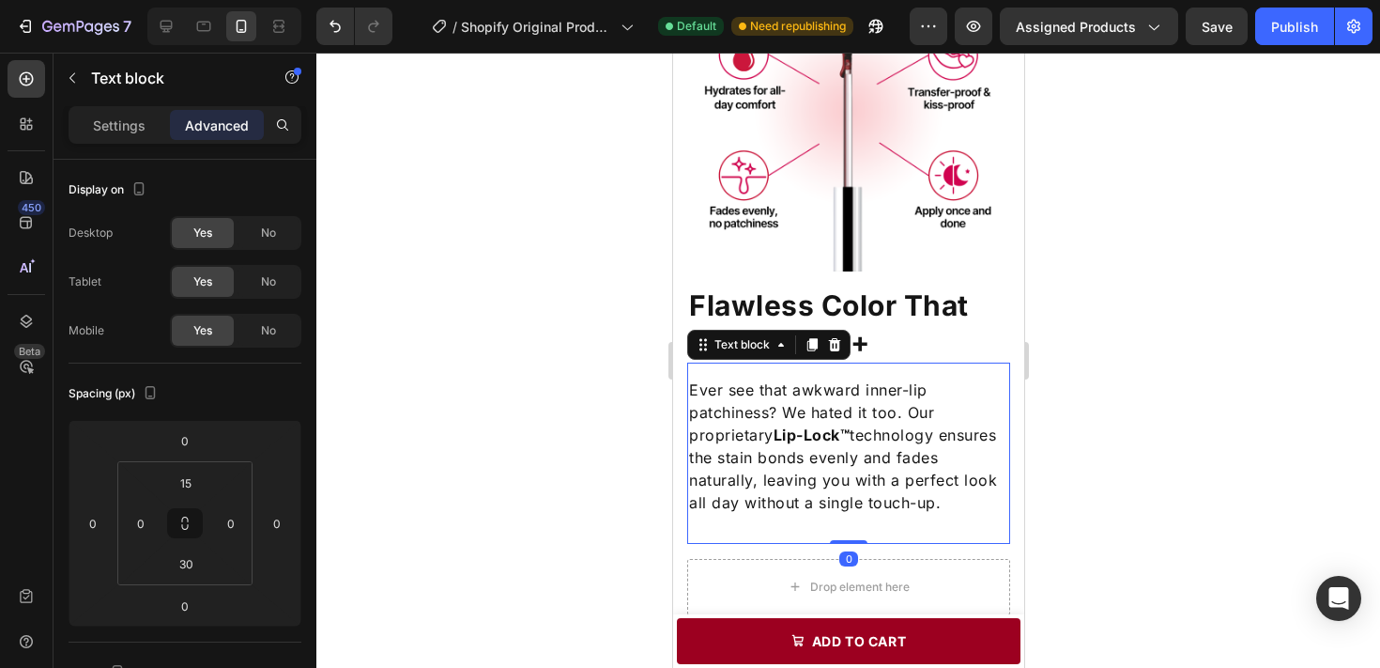
click at [921, 394] on p "Ever see that awkward inner-lip patchiness? We hated it too. Our proprietary Li…" at bounding box center [847, 445] width 319 height 135
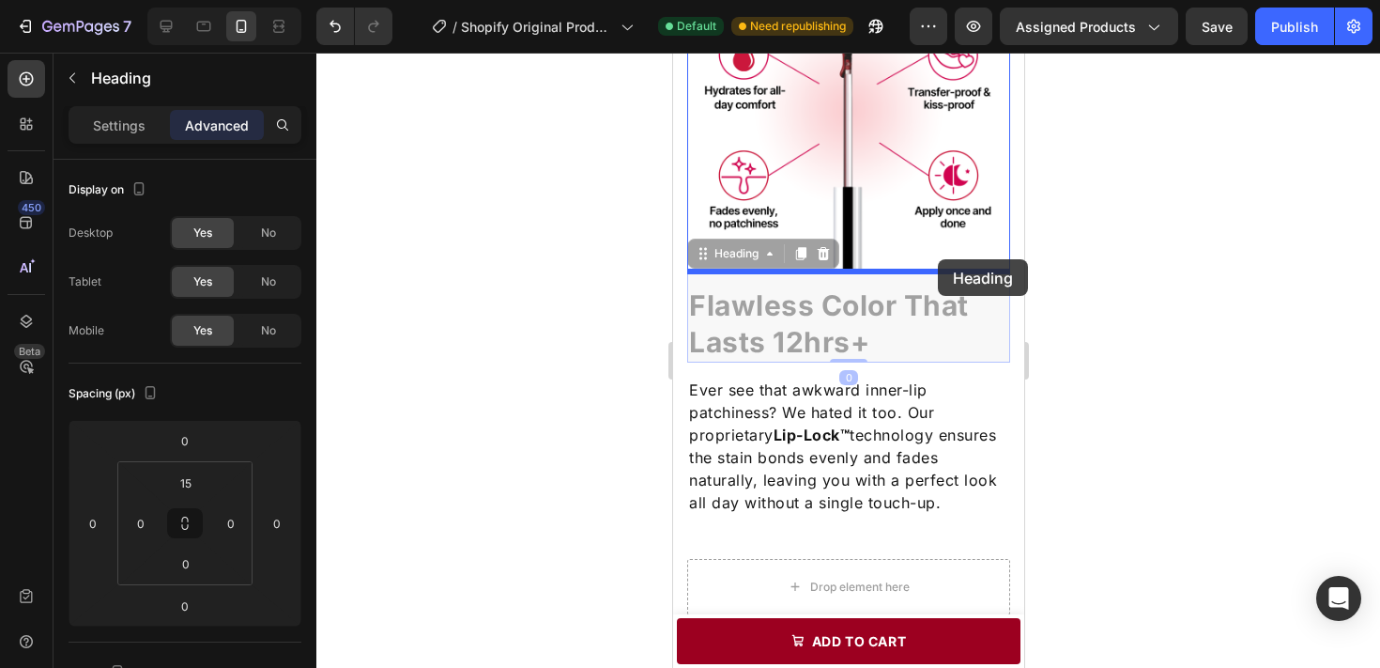
drag, startPoint x: 934, startPoint y: 332, endPoint x: 937, endPoint y: 260, distance: 72.4
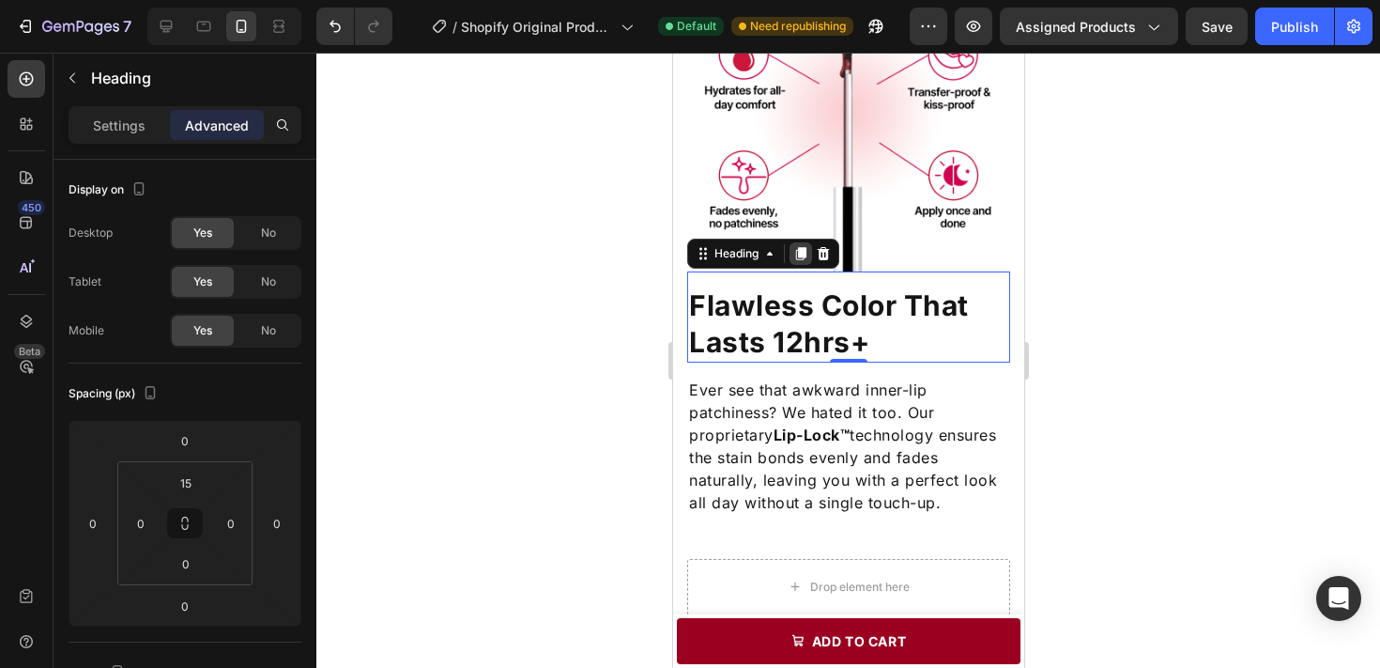
click at [803, 254] on icon at bounding box center [800, 253] width 10 height 13
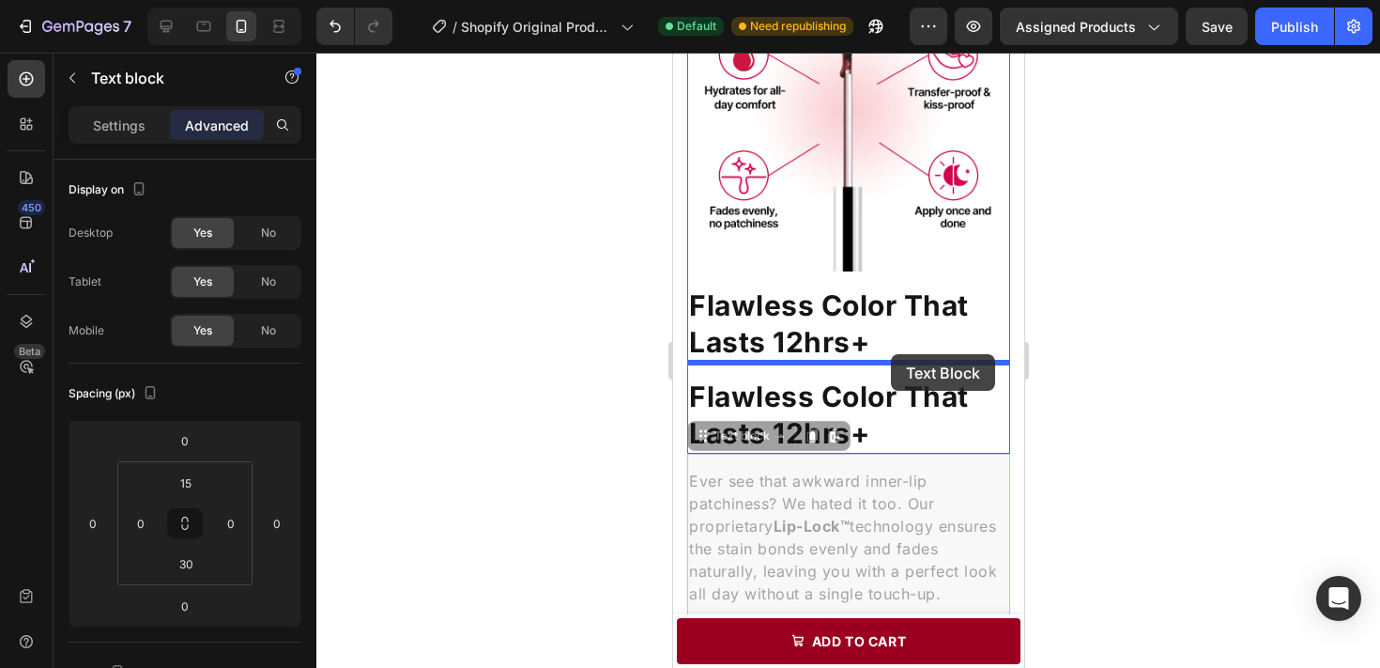
drag, startPoint x: 866, startPoint y: 494, endPoint x: 890, endPoint y: 353, distance: 142.9
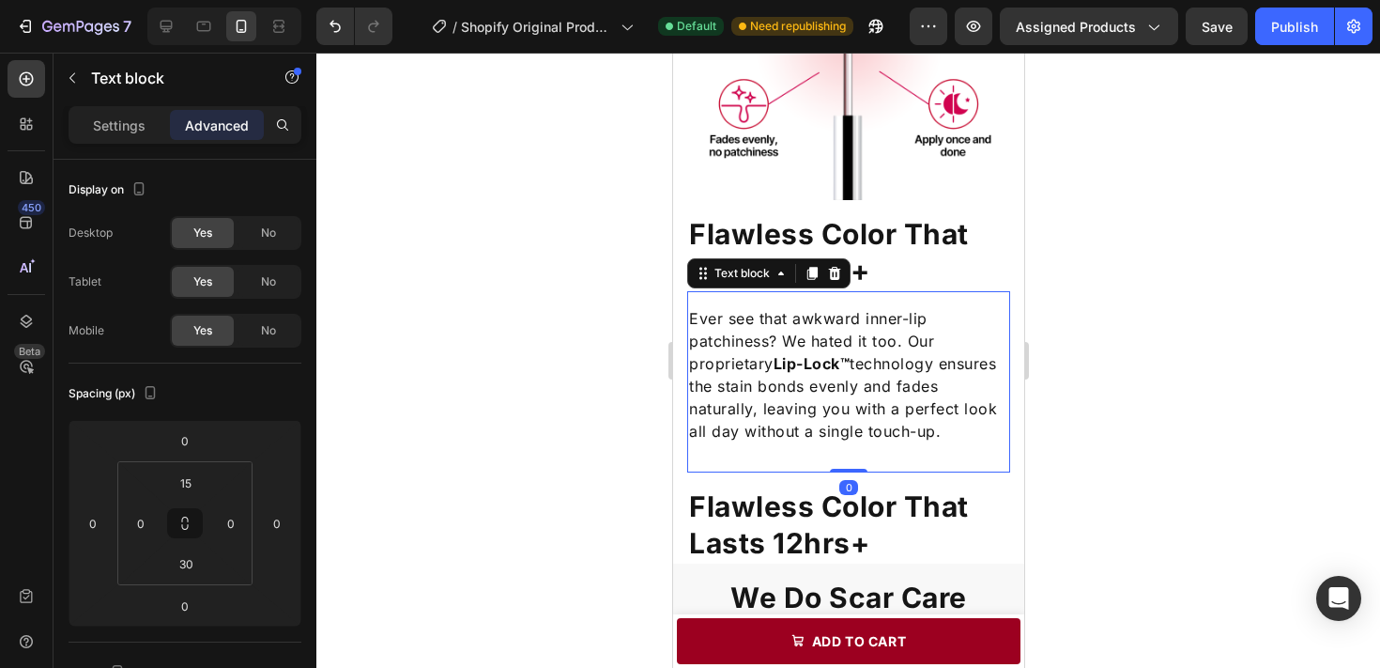
scroll to position [1912, 0]
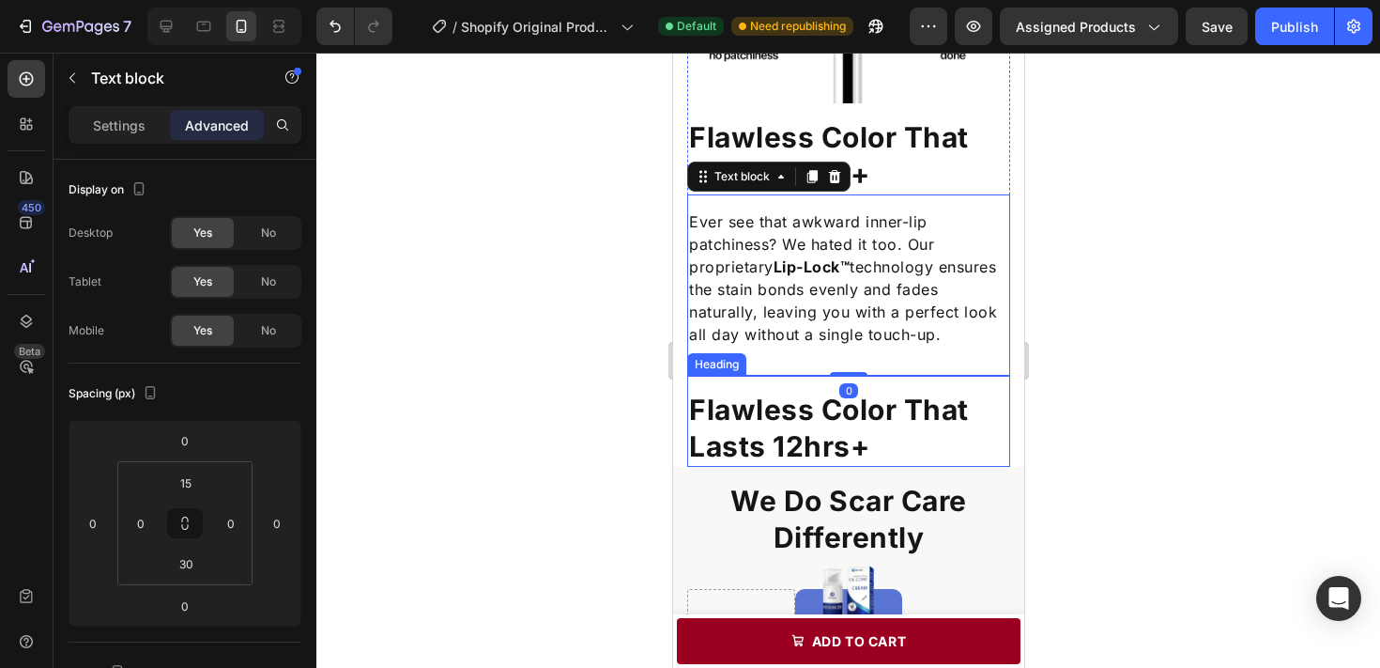
click at [976, 437] on h2 "Flawless Color That Lasts 12hrs+" at bounding box center [847, 428] width 323 height 77
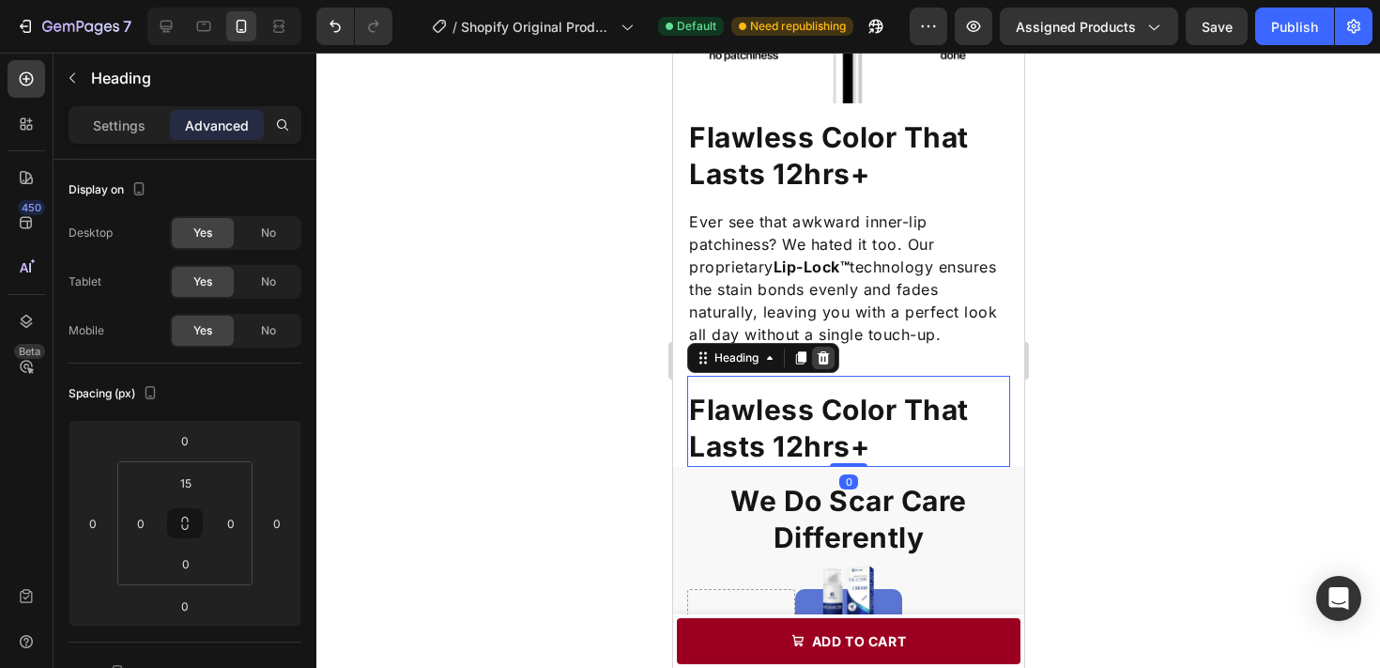
click at [820, 353] on icon at bounding box center [823, 357] width 12 height 13
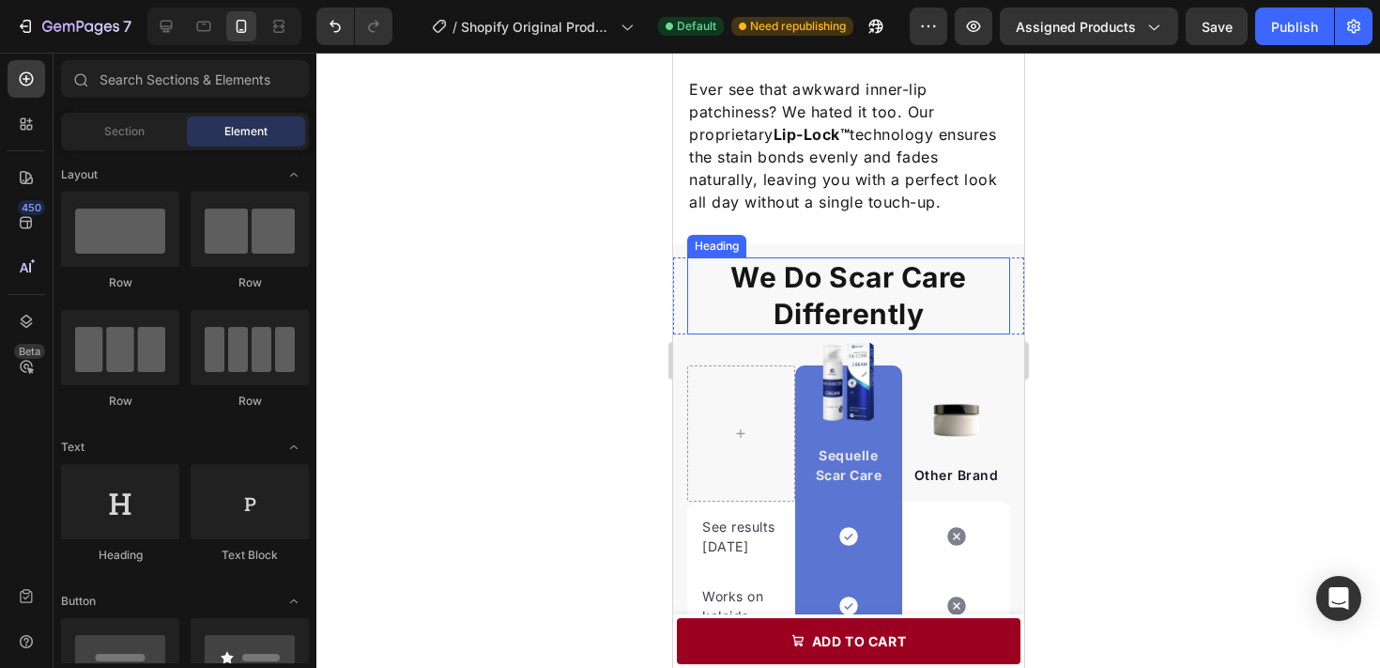
scroll to position [2290, 0]
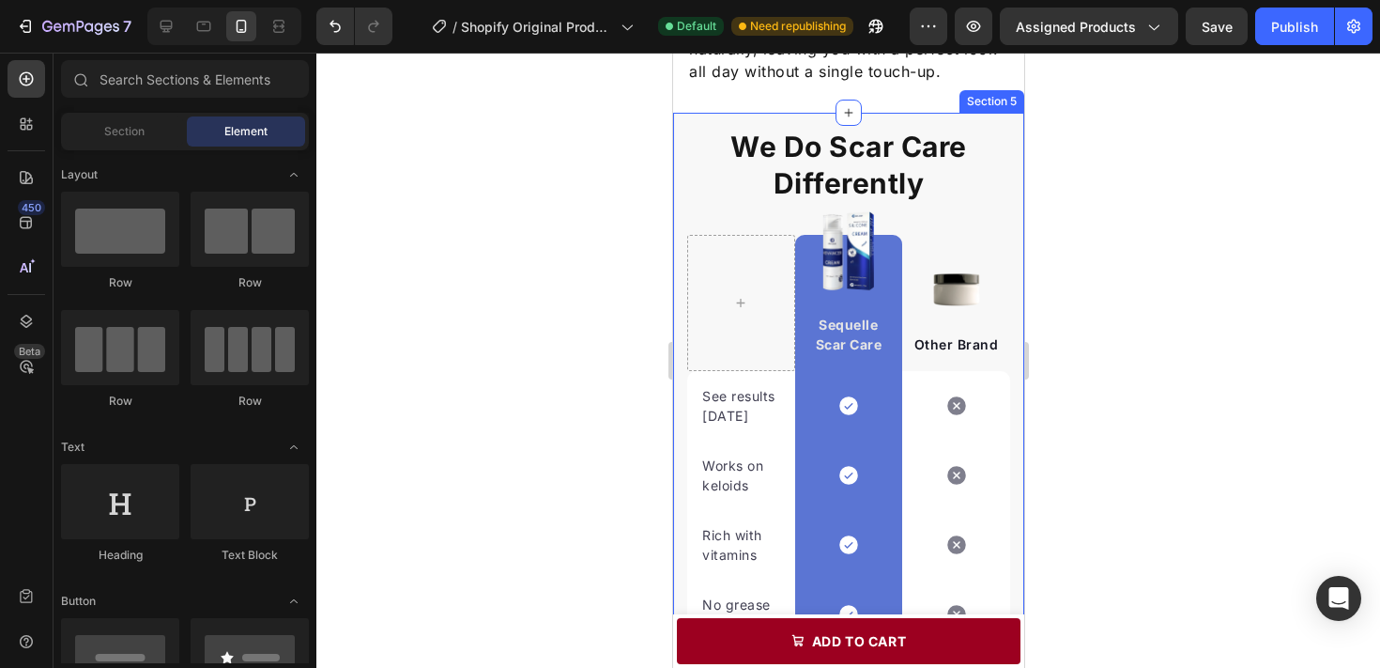
click at [982, 118] on div "We Do Scar Care Differently Heading Row Image Sequelle Scar Care Text block Row…" at bounding box center [847, 522] width 351 height 819
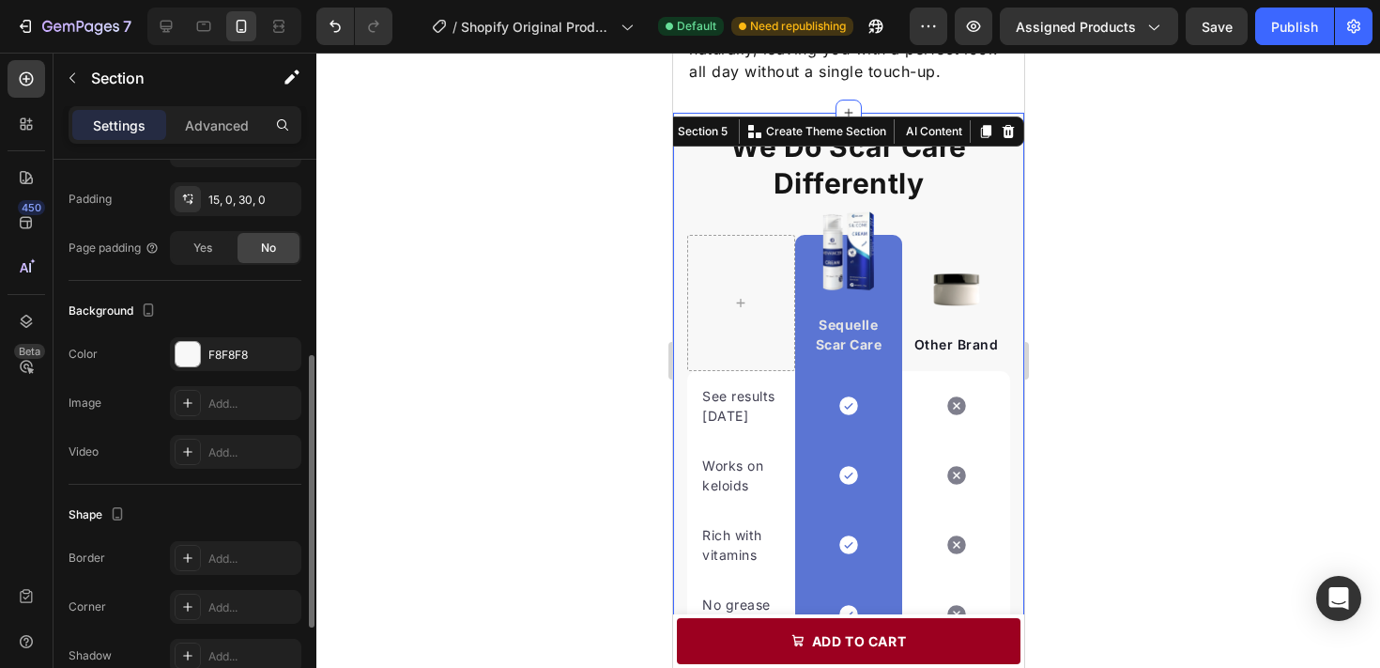
scroll to position [394, 0]
click at [285, 351] on icon "button" at bounding box center [281, 351] width 15 height 15
click at [506, 311] on div at bounding box center [848, 360] width 1064 height 615
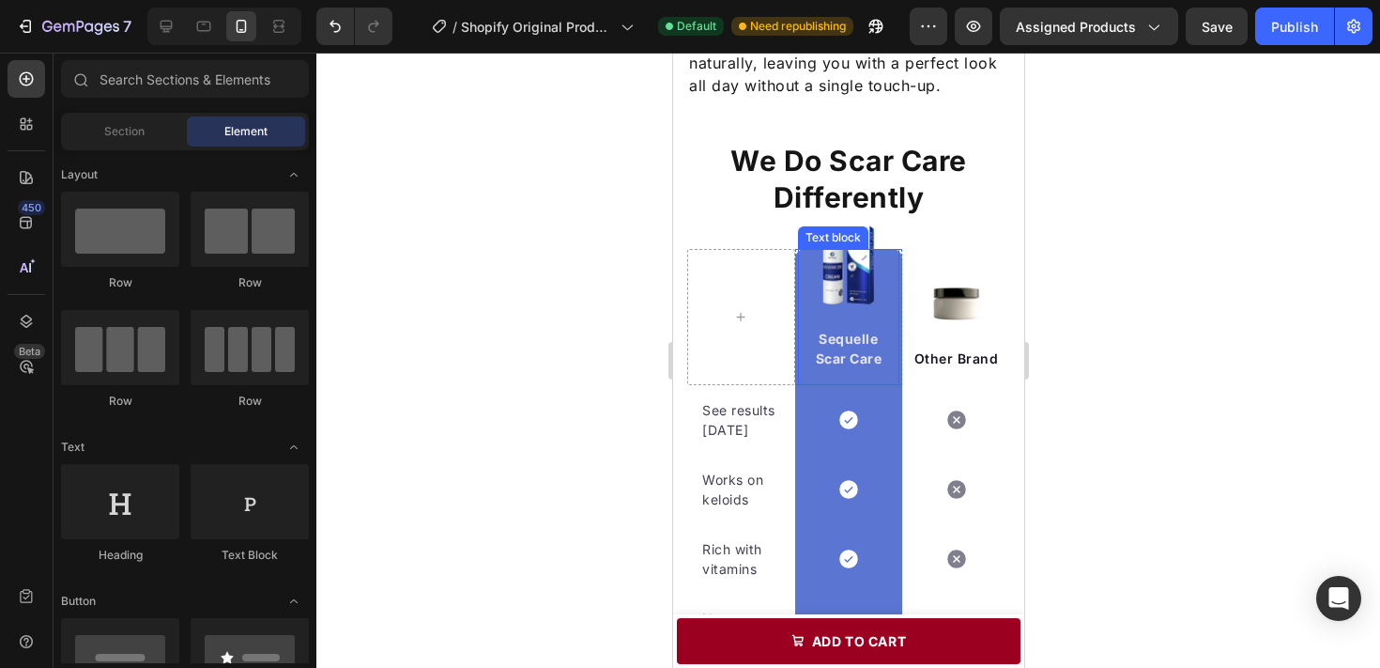
scroll to position [2275, 0]
click at [829, 303] on div "Sequelle Scar Care Text block" at bounding box center [848, 318] width 102 height 136
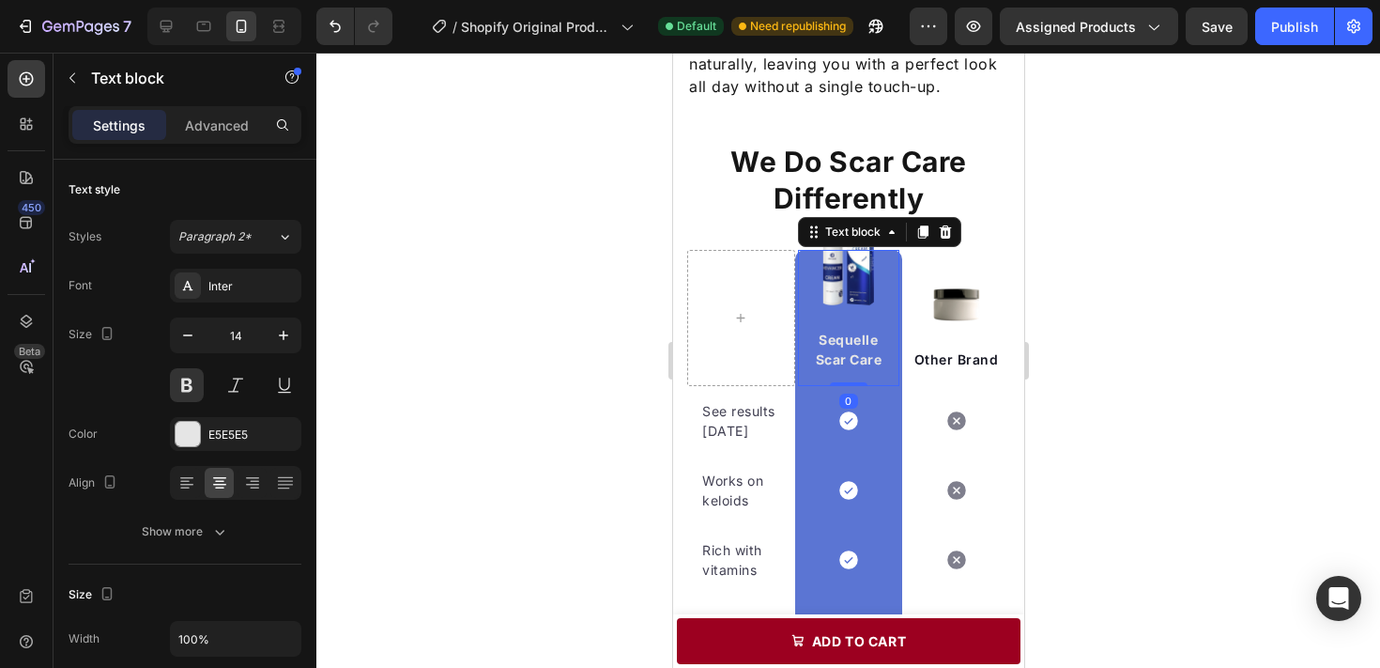
click at [839, 254] on div "Sequelle Scar Care Text block 0" at bounding box center [848, 318] width 102 height 136
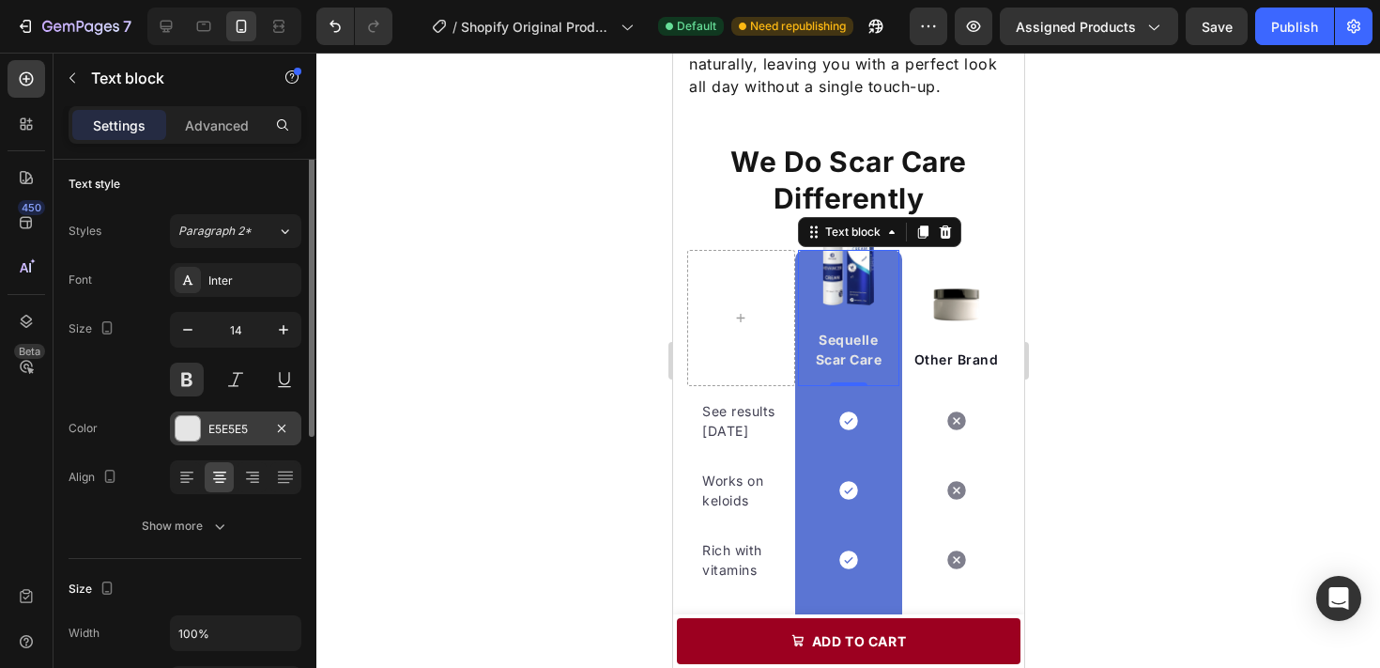
scroll to position [0, 0]
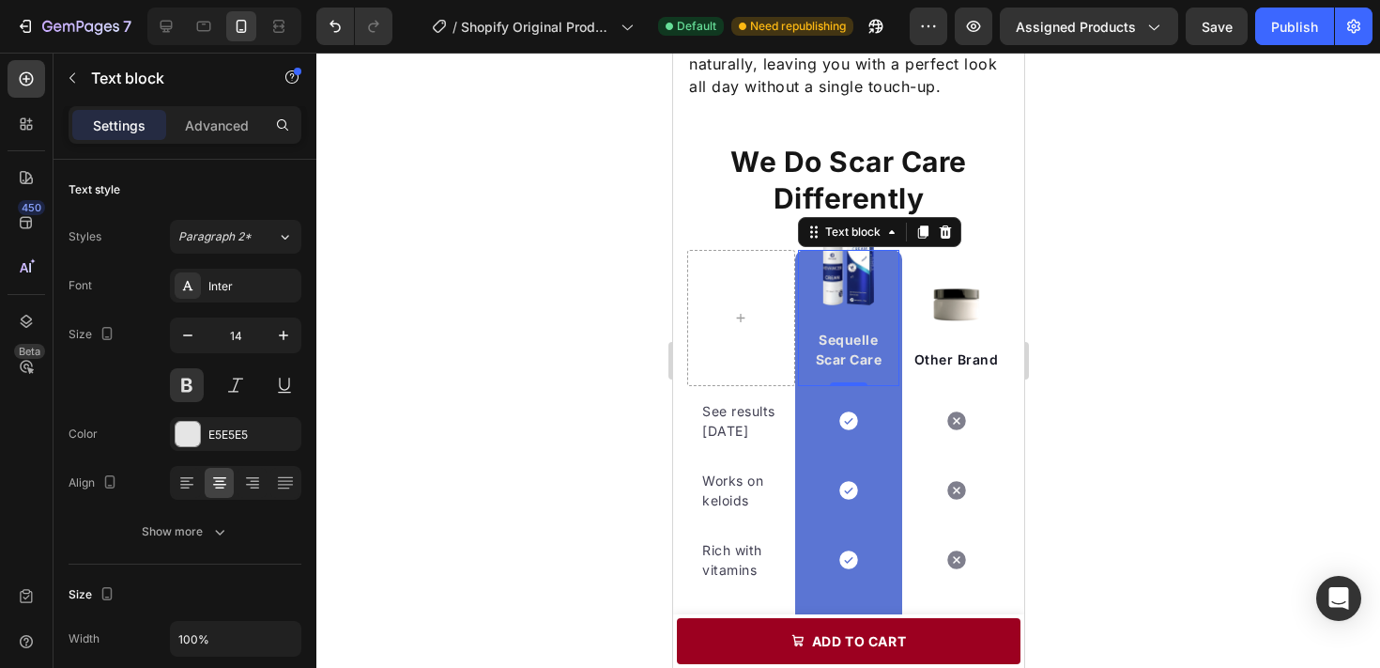
click at [837, 264] on div "Sequelle Scar Care Text block 0" at bounding box center [848, 318] width 102 height 136
click at [1061, 266] on div at bounding box center [848, 360] width 1064 height 615
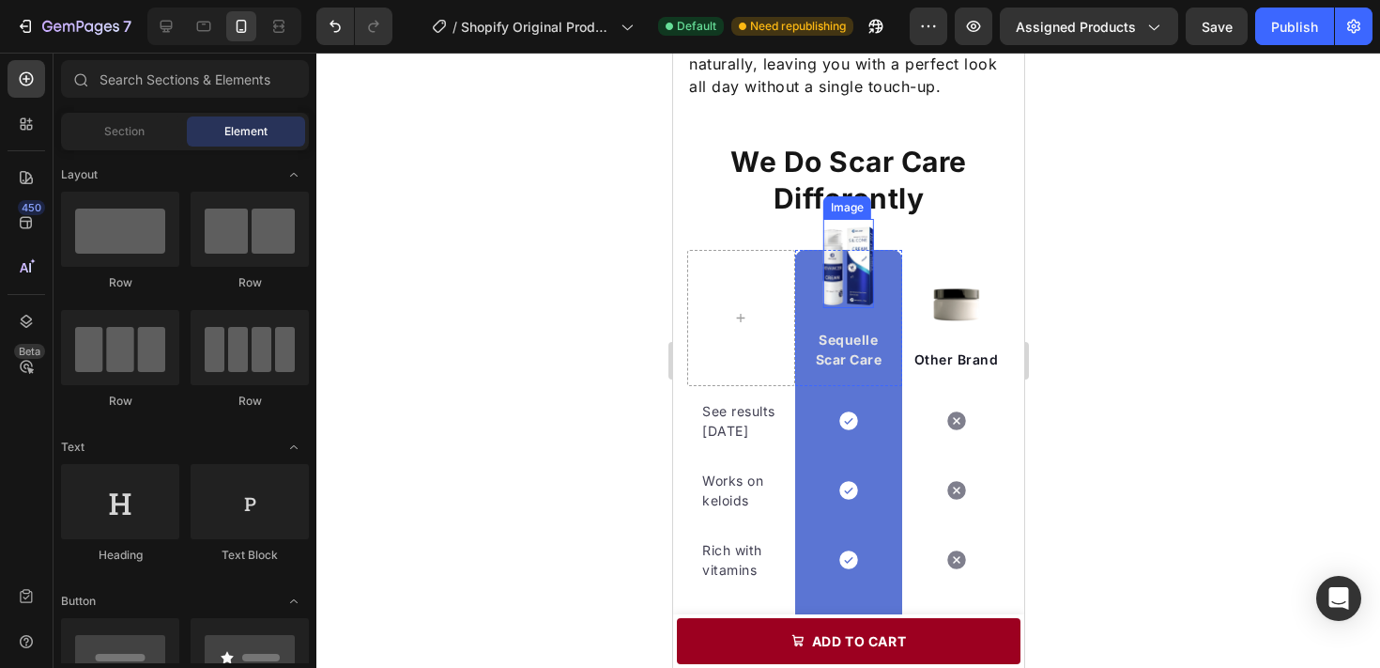
click at [867, 235] on img at bounding box center [847, 263] width 51 height 89
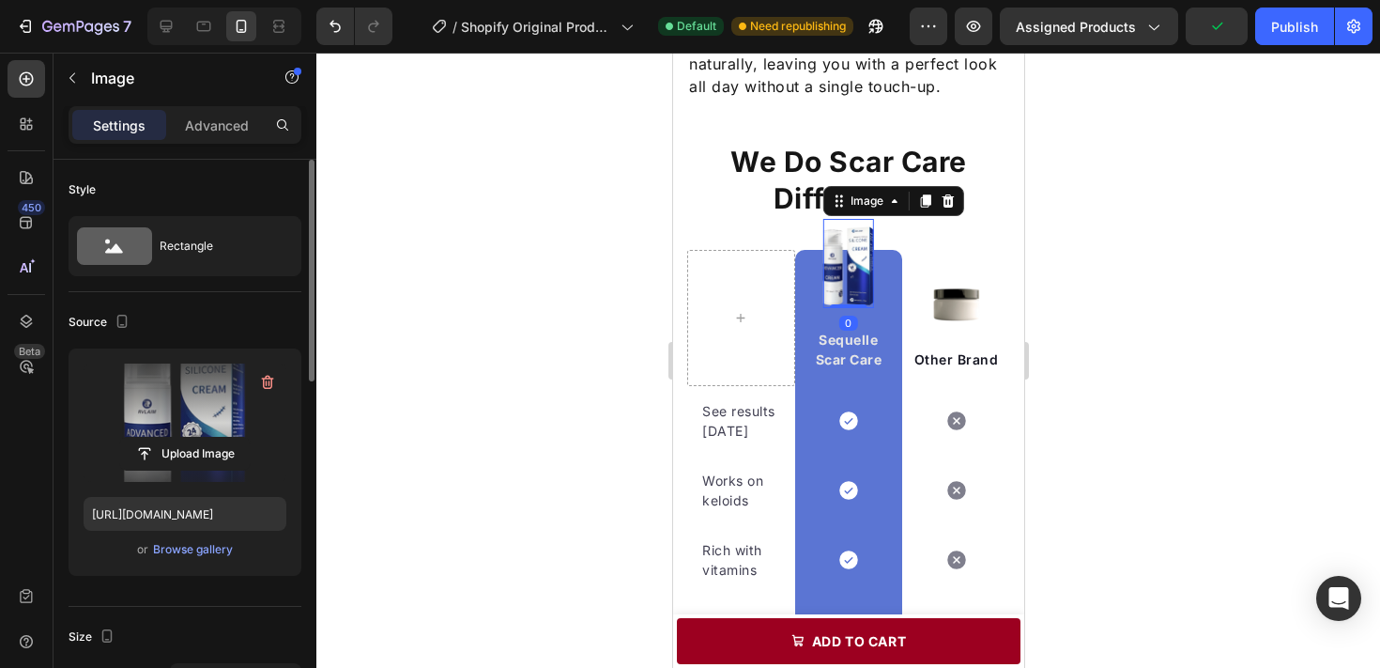
click at [165, 404] on label at bounding box center [185, 422] width 203 height 118
click at [165, 438] on input "file" at bounding box center [185, 454] width 130 height 32
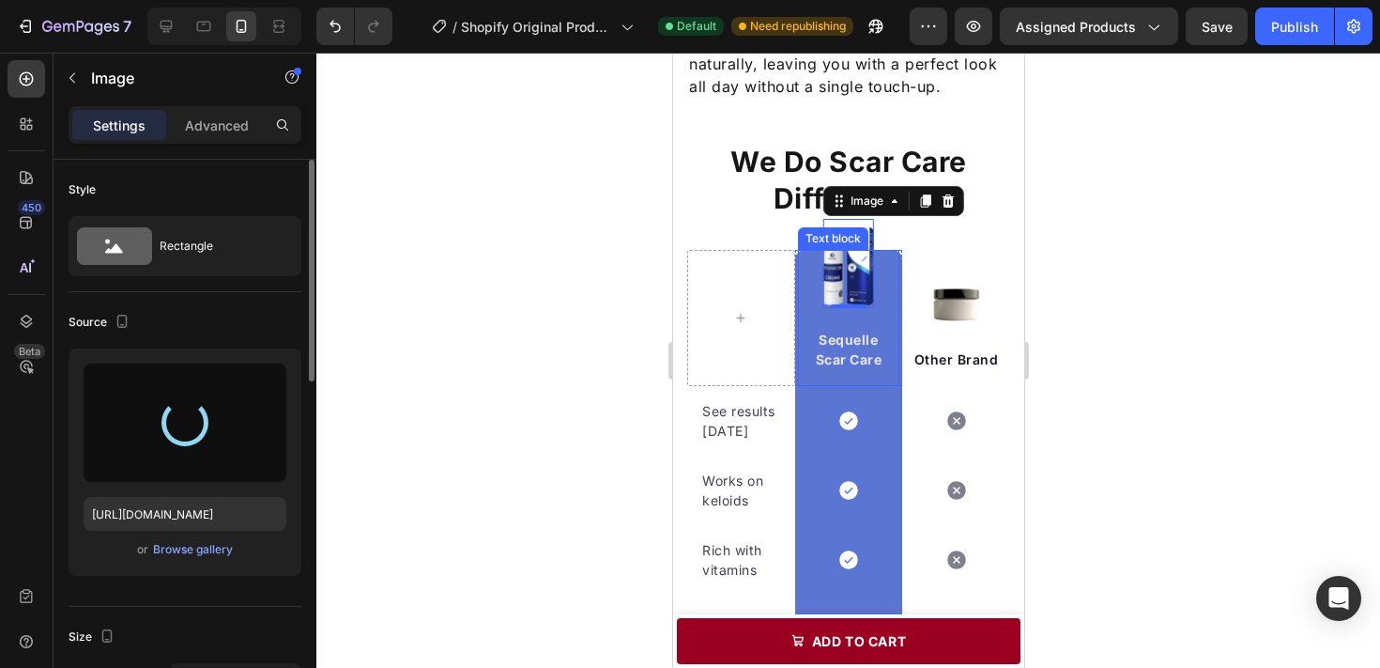
type input "https://cdn.shopify.com/s/files/1/0707/9480/5420/files/gempages_579725637963481…"
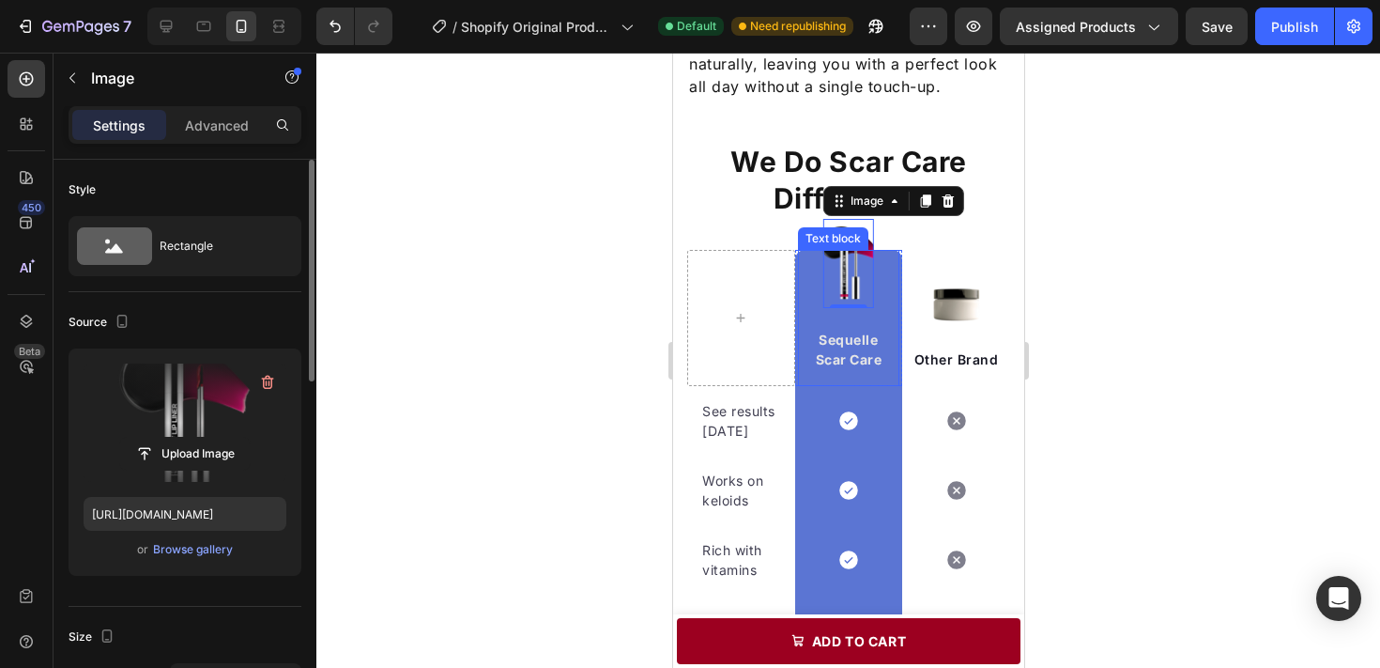
click at [803, 267] on div "Sequelle Scar Care Text block" at bounding box center [848, 318] width 102 height 136
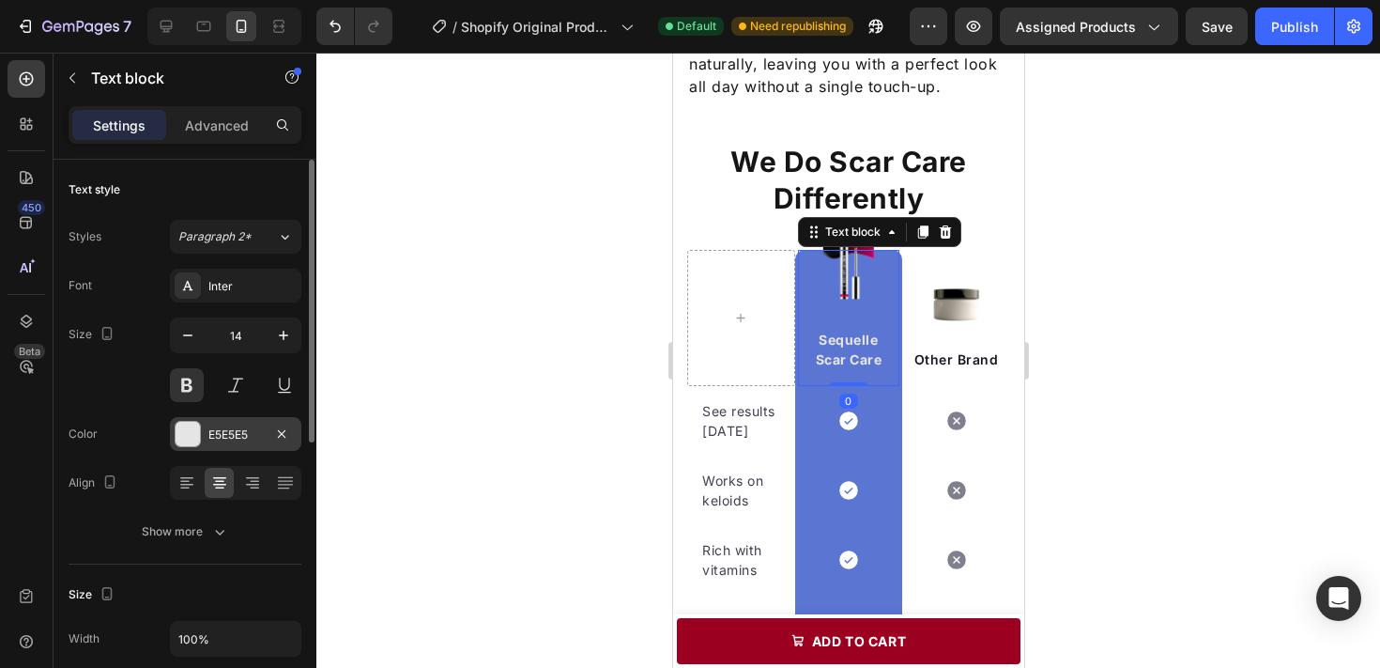
click at [222, 417] on div "E5E5E5" at bounding box center [235, 434] width 131 height 34
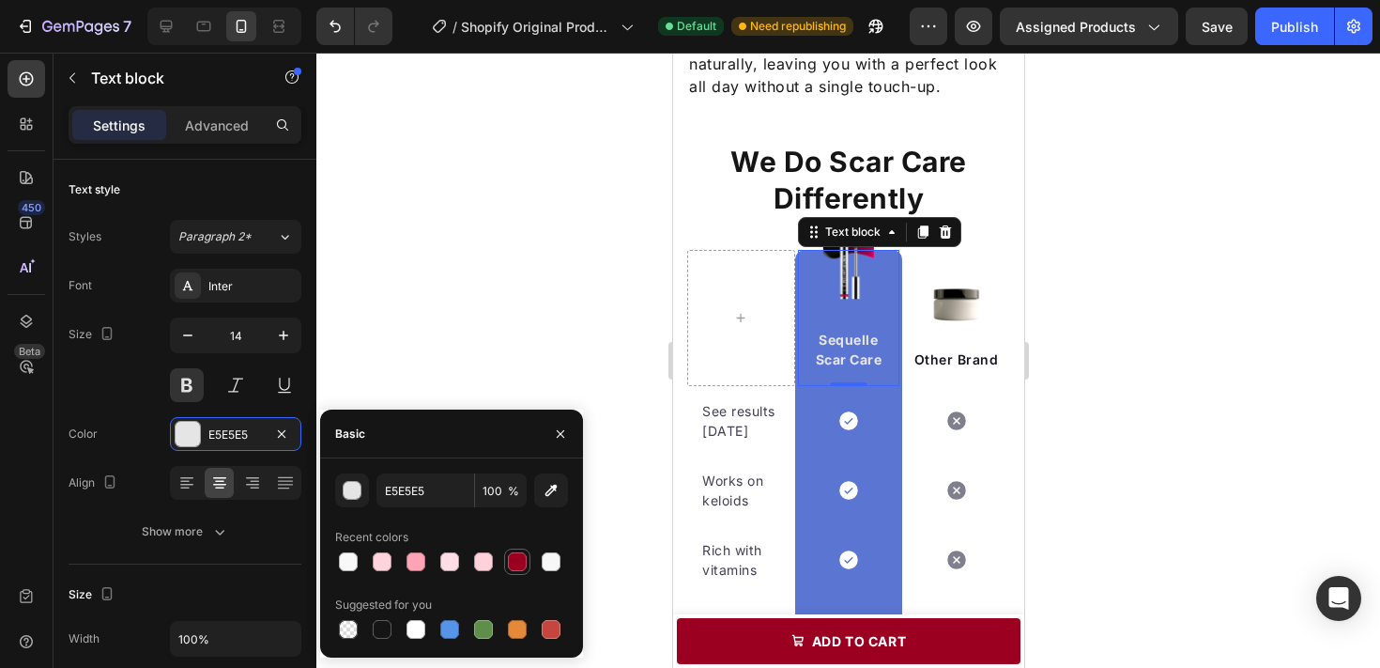
click at [510, 555] on div at bounding box center [517, 561] width 19 height 19
type input "E5E5E5"
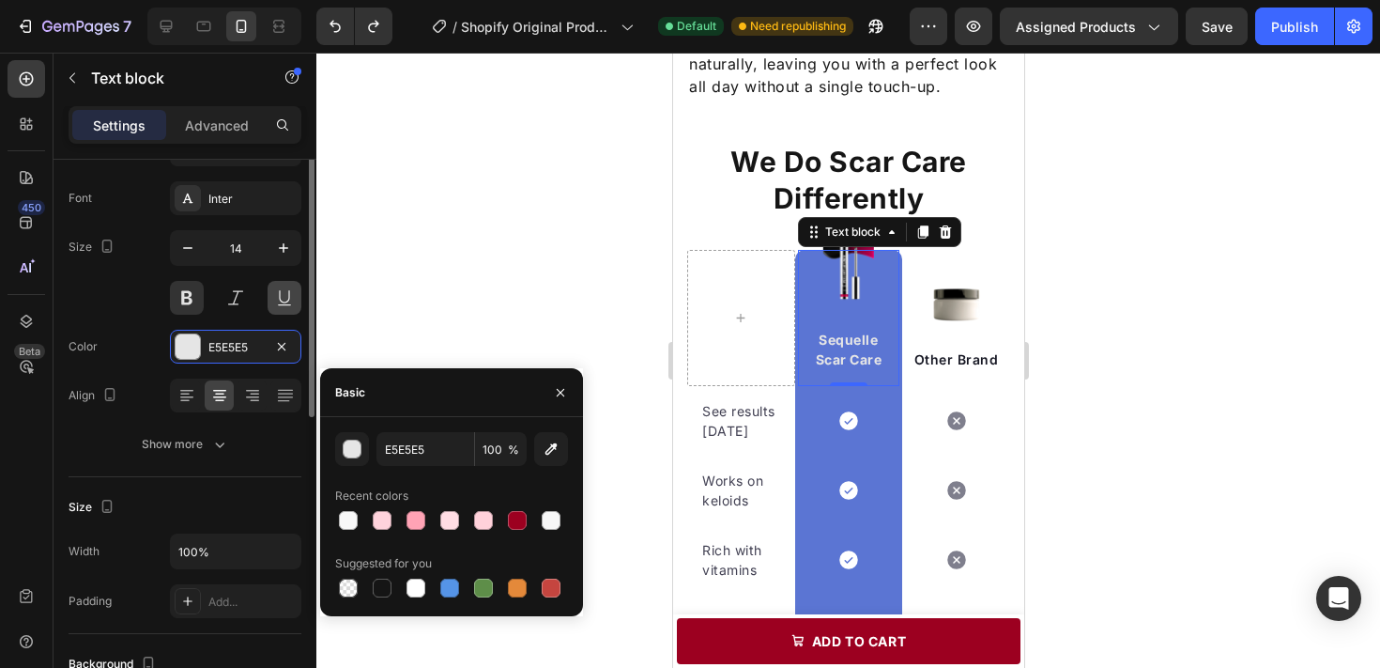
scroll to position [211, 0]
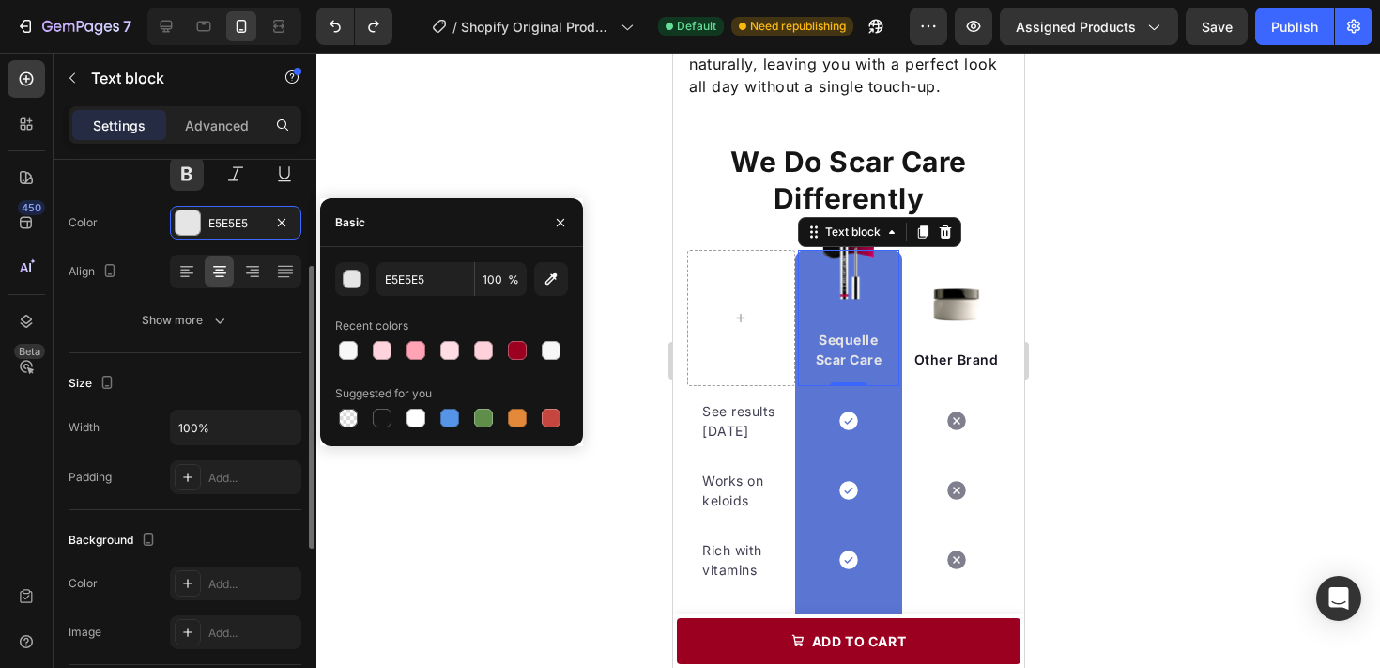
click at [1128, 298] on div at bounding box center [848, 360] width 1064 height 615
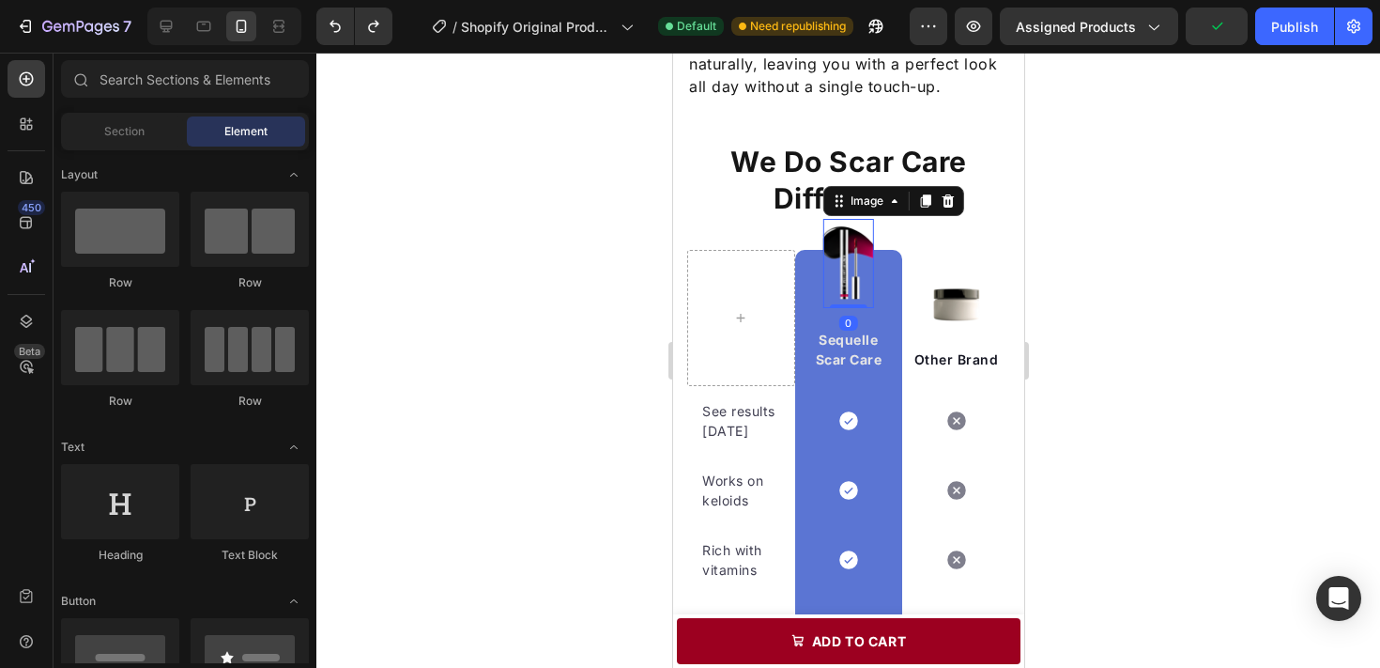
click at [856, 242] on img at bounding box center [847, 263] width 51 height 89
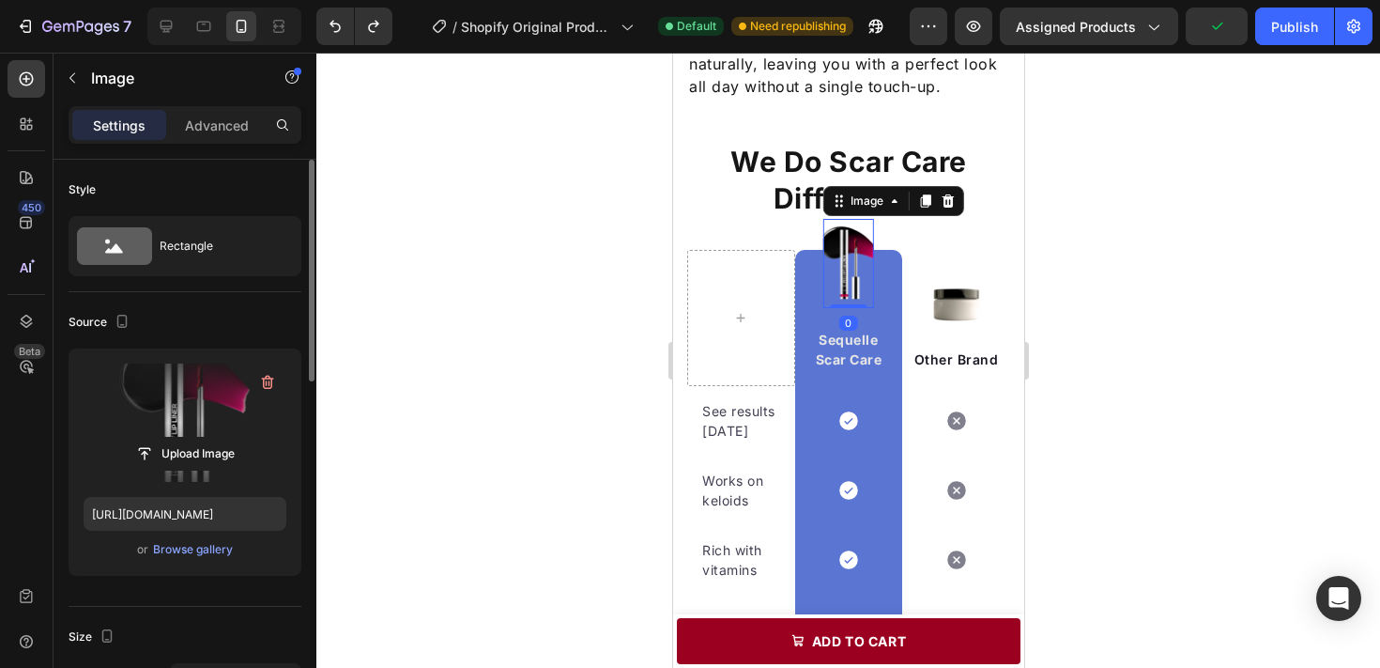
click at [201, 404] on label at bounding box center [185, 422] width 203 height 118
click at [201, 438] on input "file" at bounding box center [185, 454] width 130 height 32
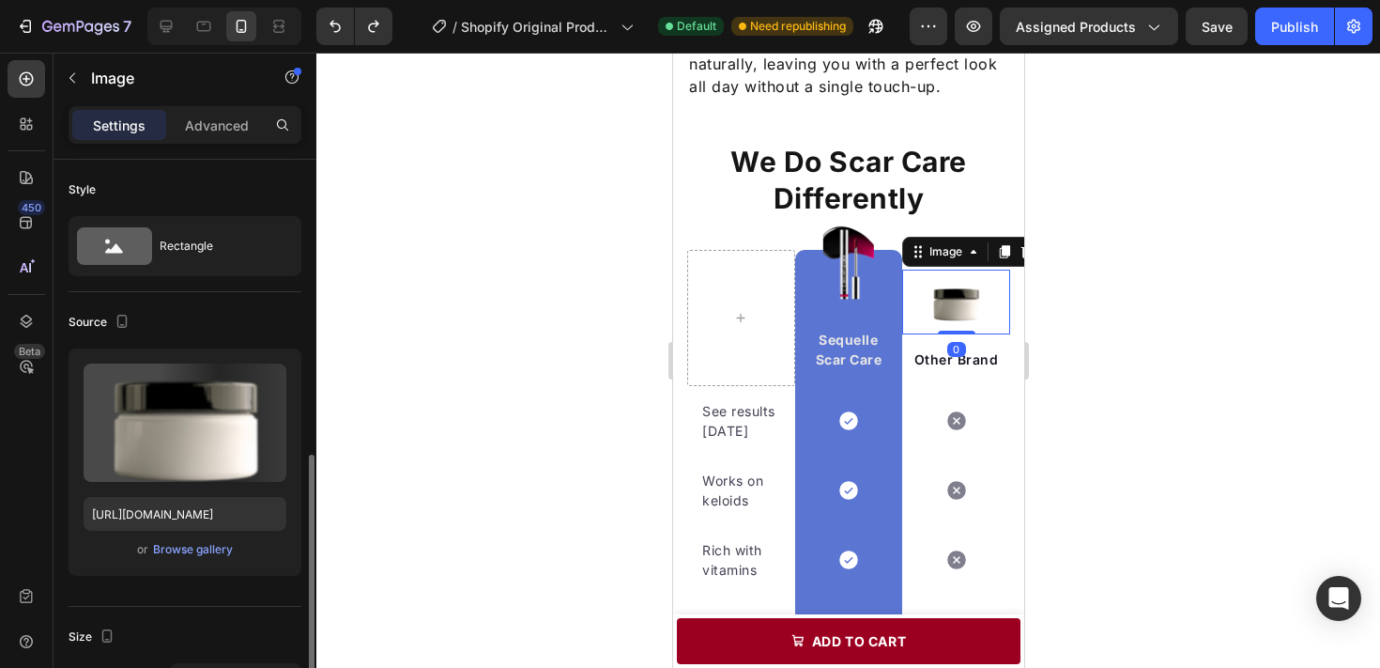
click at [954, 283] on img at bounding box center [955, 301] width 65 height 65
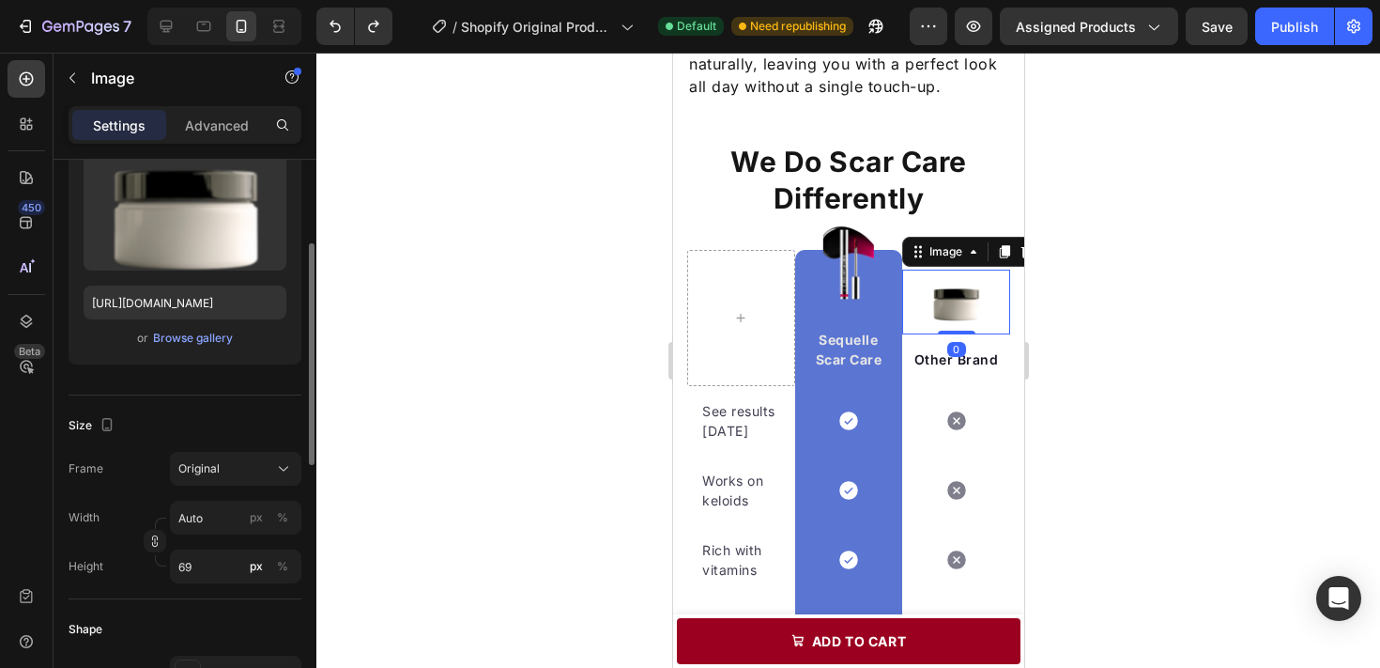
click at [1133, 345] on div at bounding box center [848, 360] width 1064 height 615
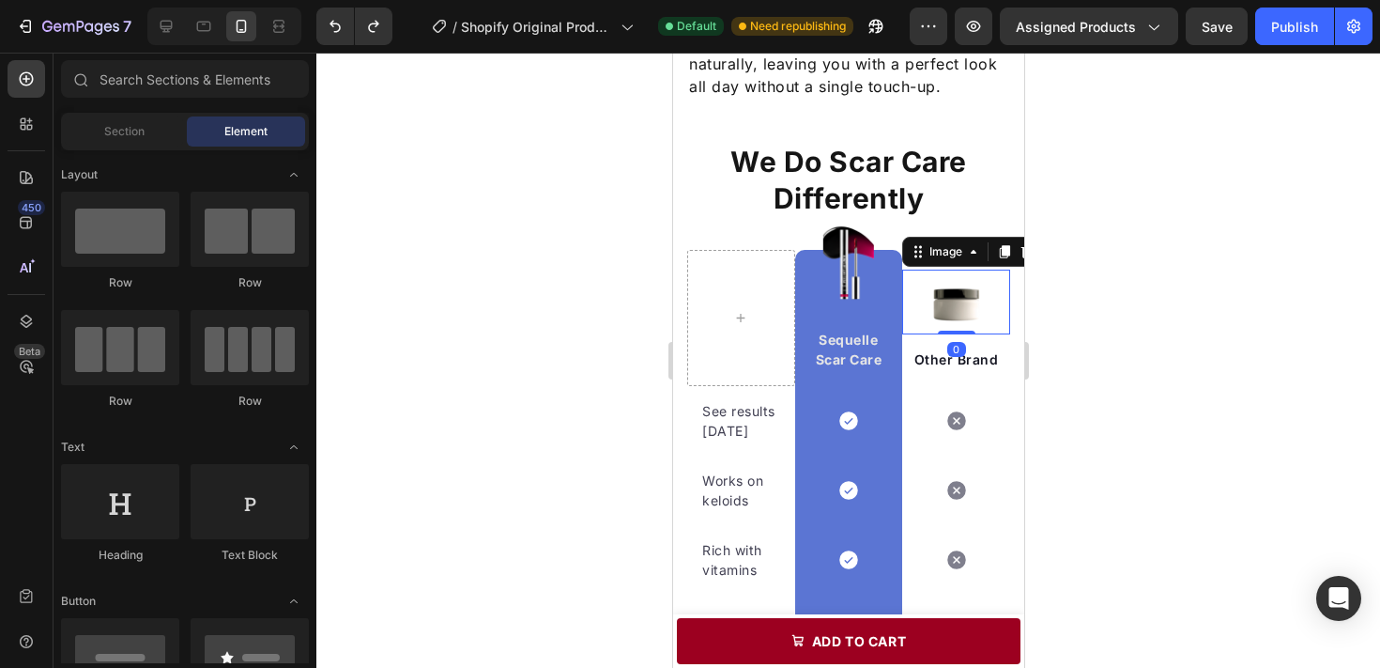
click at [964, 301] on img at bounding box center [955, 301] width 65 height 65
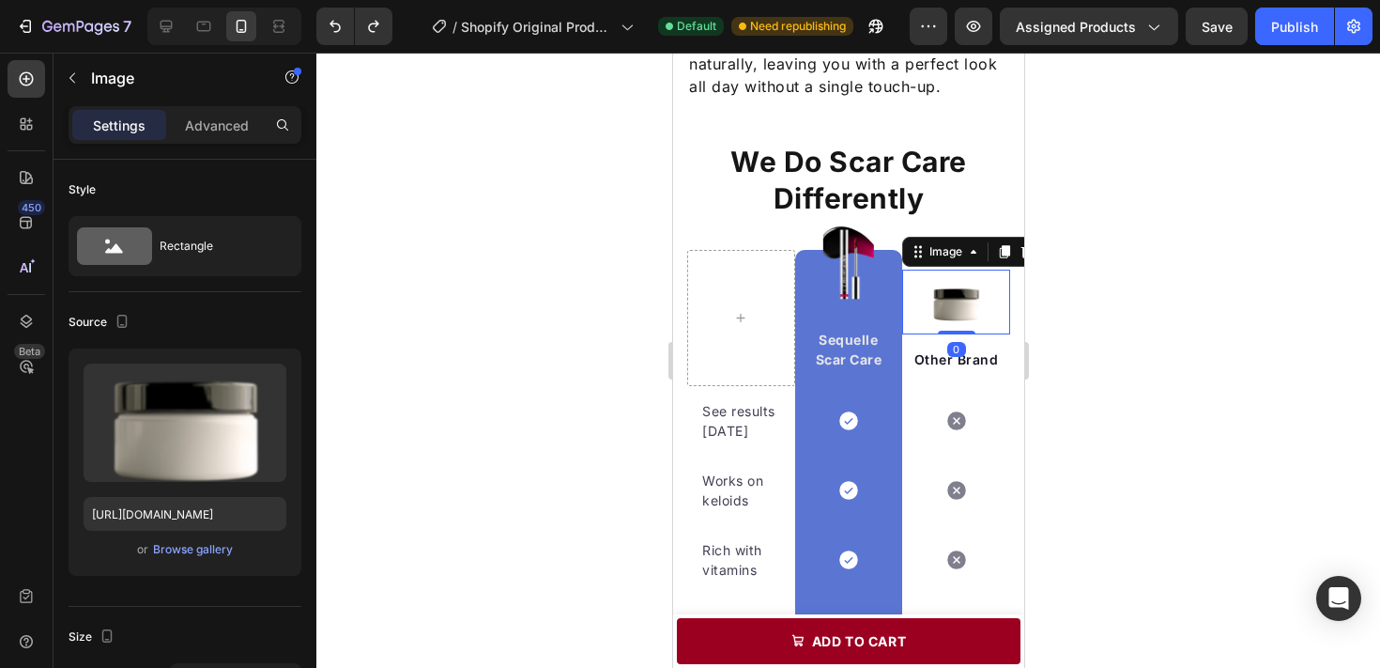
click at [1092, 310] on div at bounding box center [848, 360] width 1064 height 615
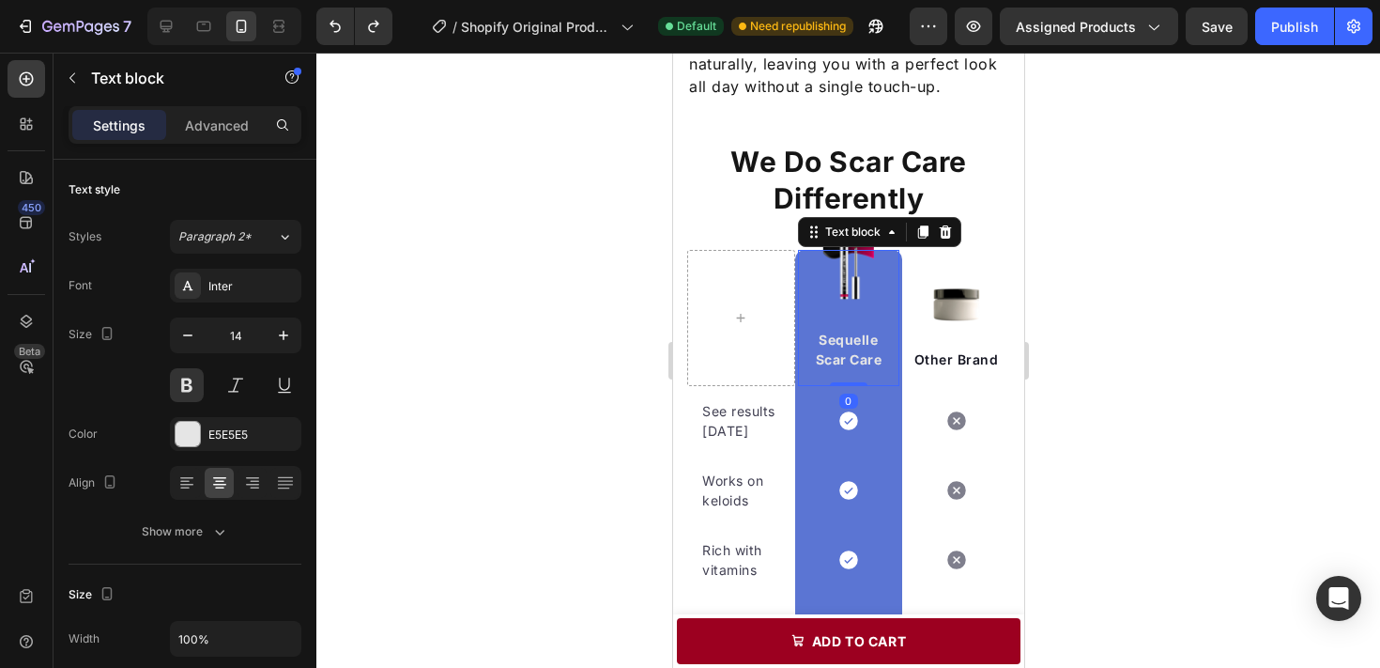
click at [809, 301] on div "Sequelle Scar Care Text block 0" at bounding box center [848, 318] width 102 height 136
click at [269, 423] on div "E5E5E5" at bounding box center [235, 434] width 131 height 34
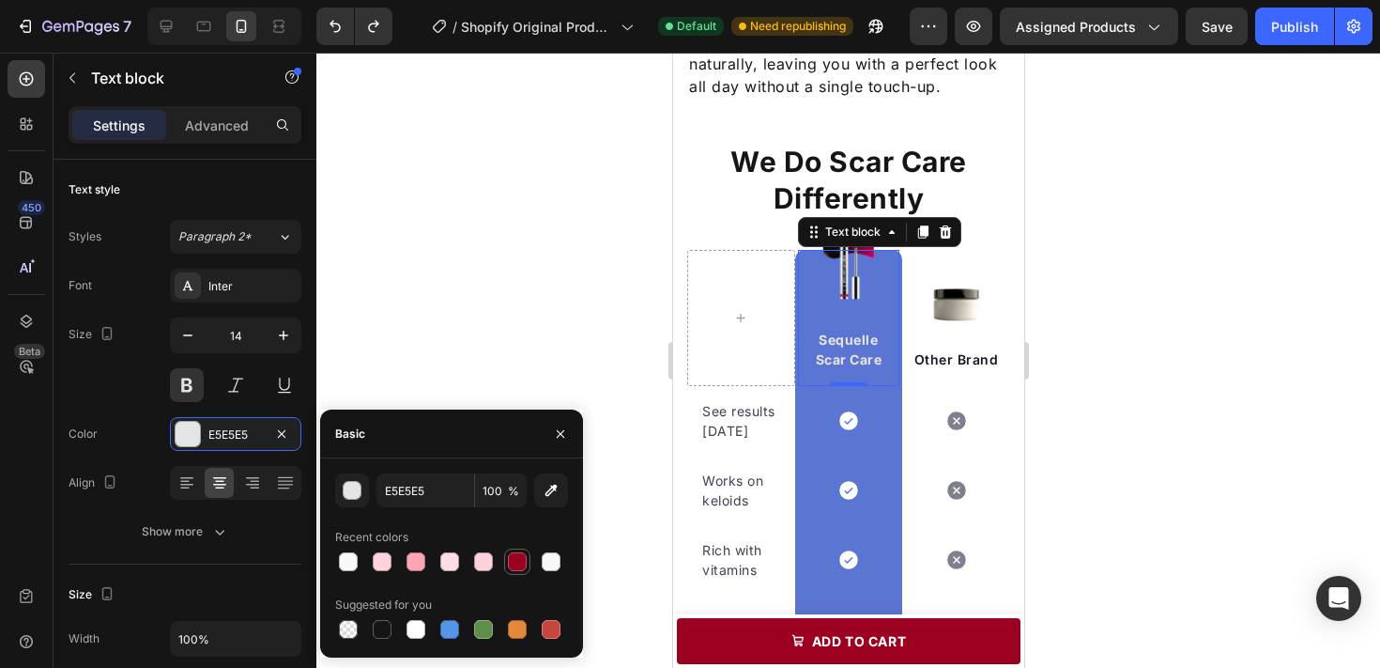
click at [519, 554] on div at bounding box center [517, 561] width 19 height 19
type input "E5E5E5"
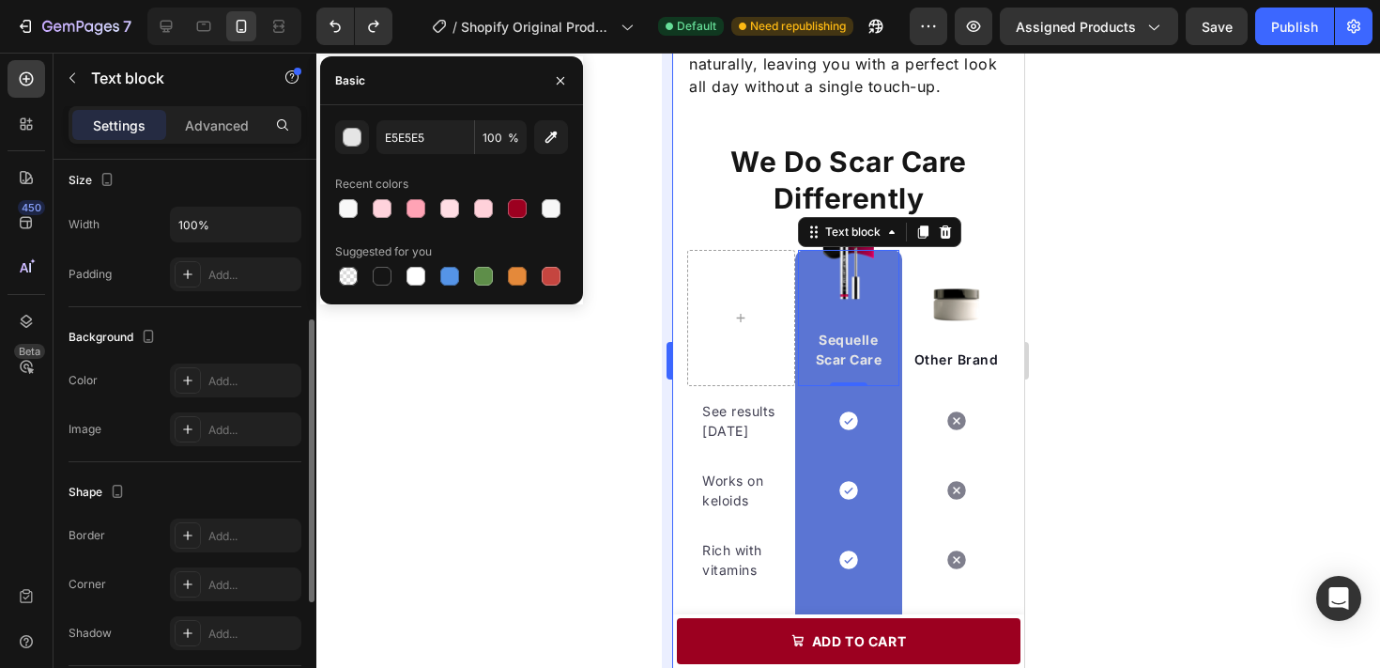
scroll to position [381, 0]
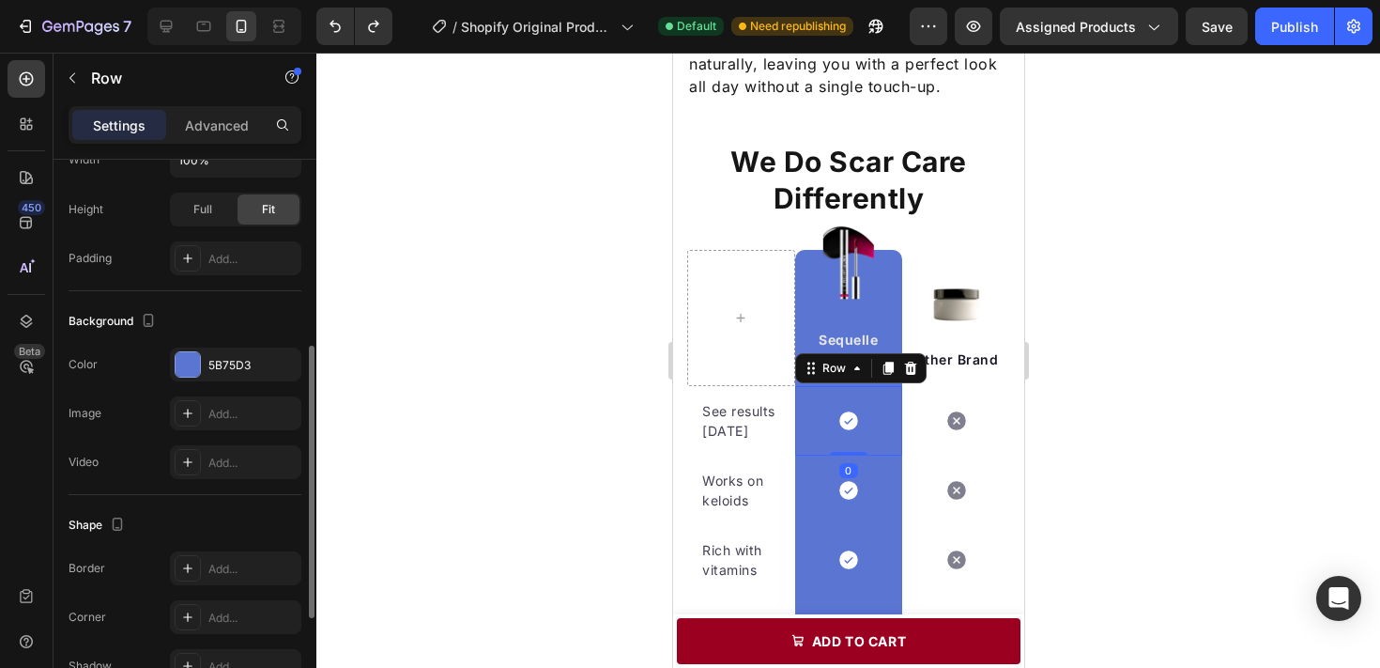
click at [806, 399] on div "Icon Row 0" at bounding box center [848, 420] width 108 height 69
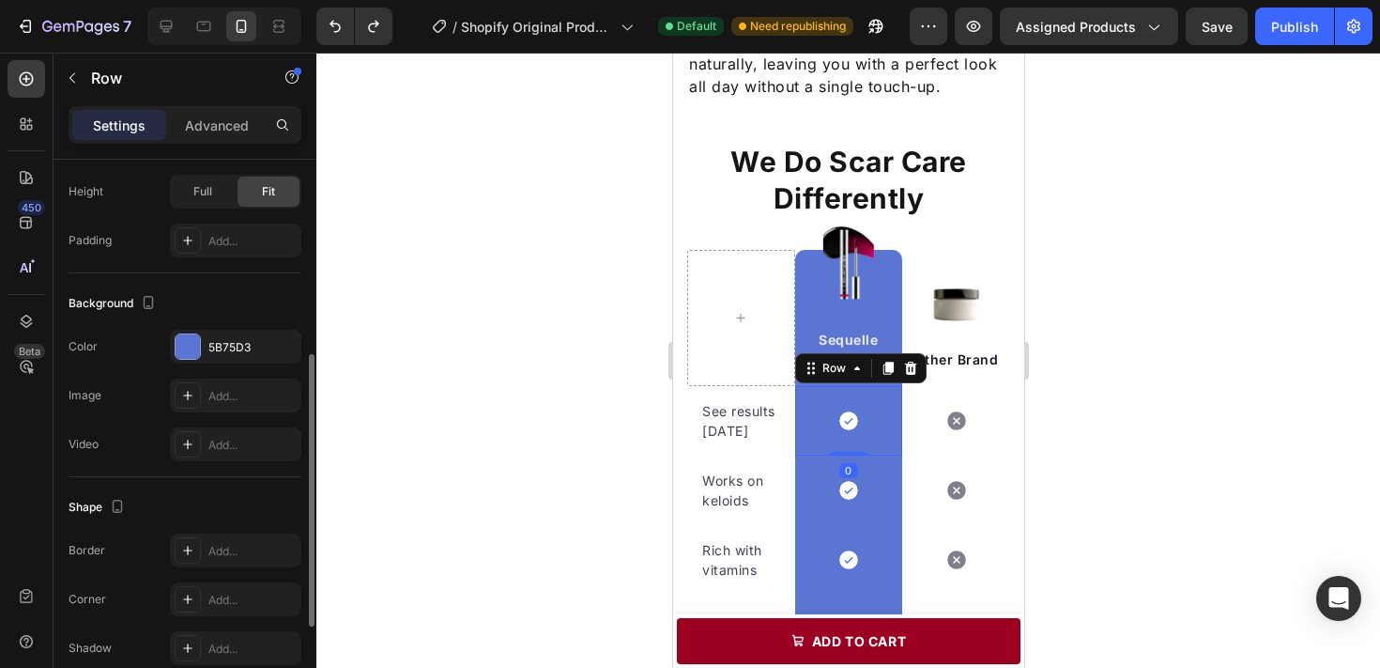
scroll to position [407, 0]
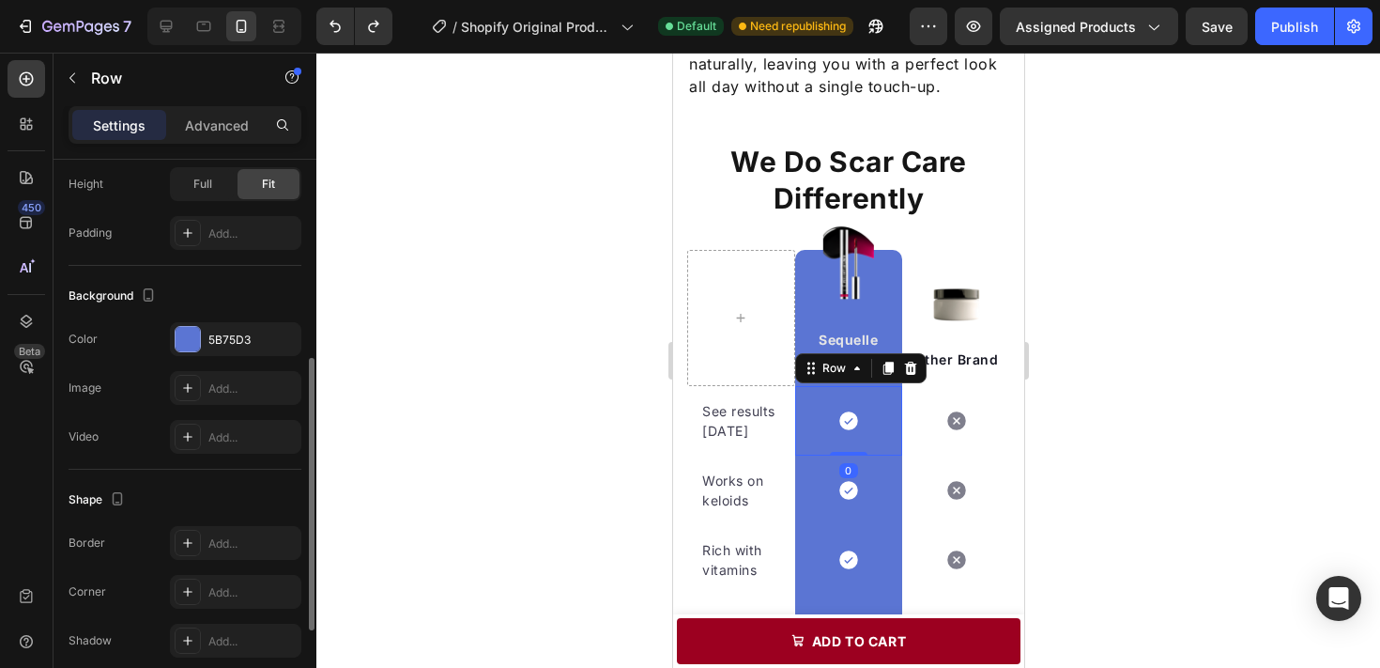
click at [218, 341] on div "5B75D3" at bounding box center [252, 339] width 88 height 17
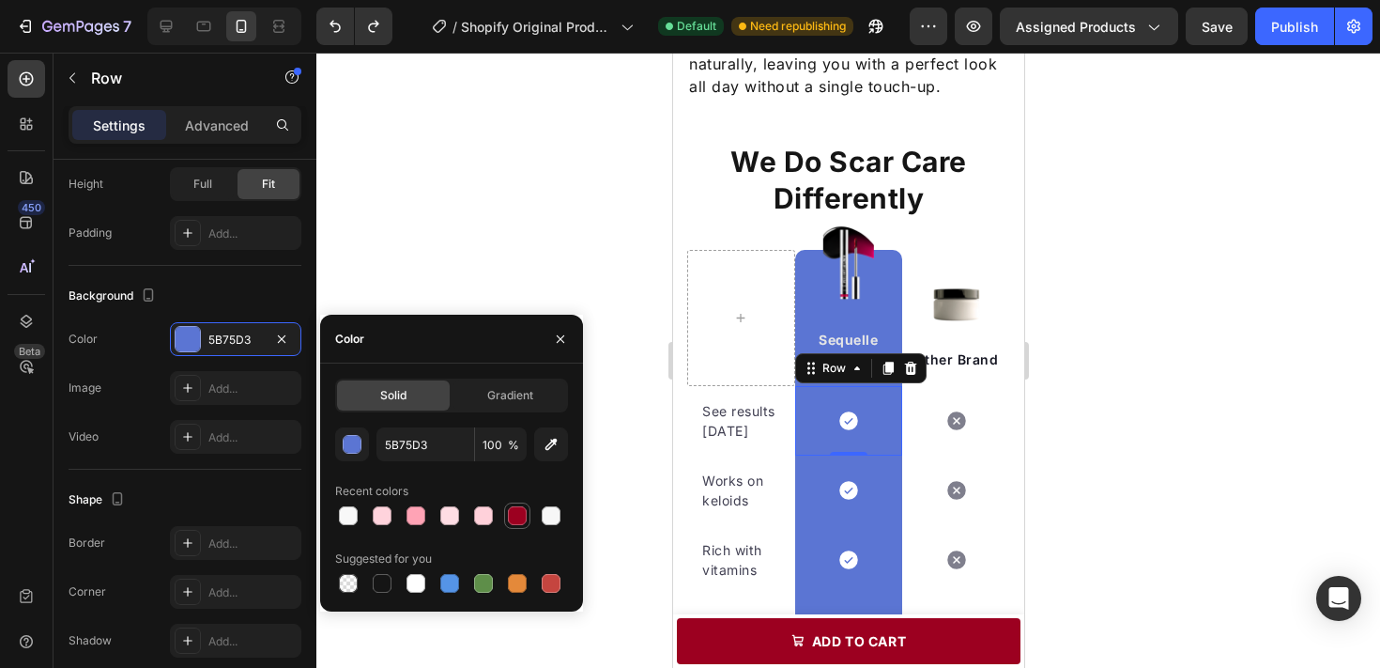
click at [521, 507] on div at bounding box center [517, 515] width 19 height 19
type input "9C0020"
click at [826, 476] on div "Icon Row" at bounding box center [848, 489] width 108 height 69
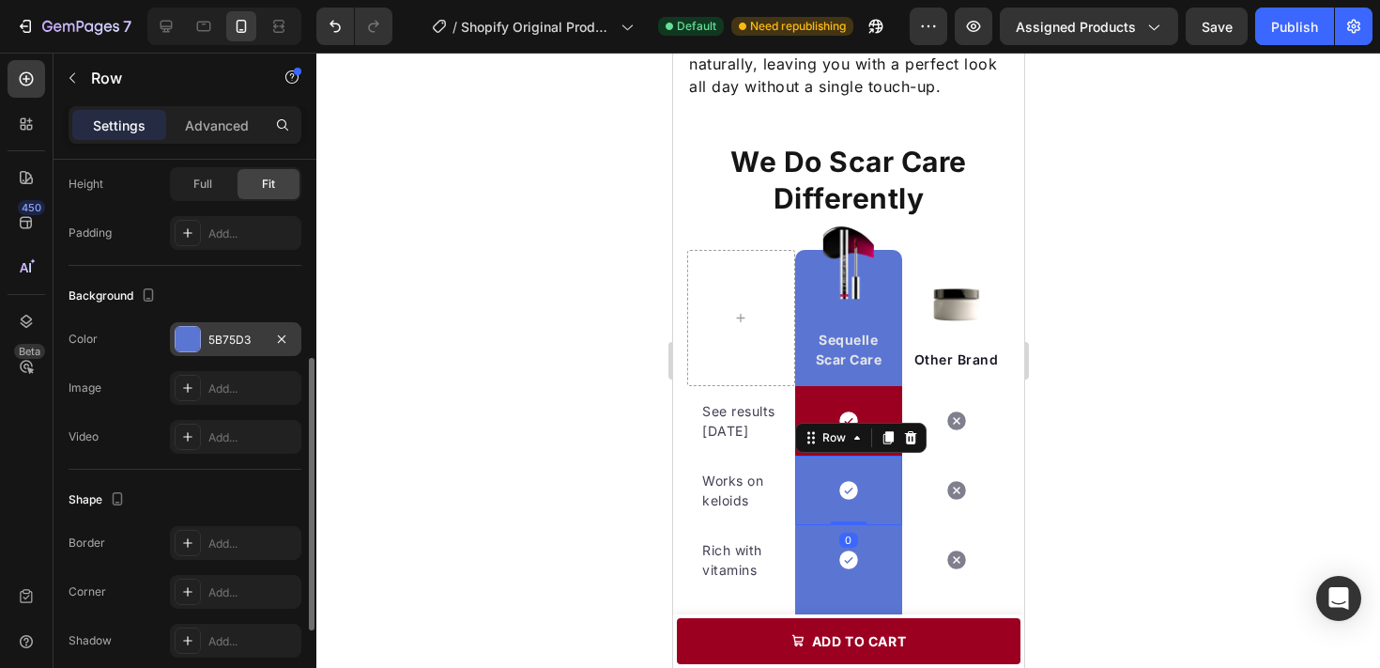
click at [243, 342] on div "5B75D3" at bounding box center [235, 339] width 54 height 17
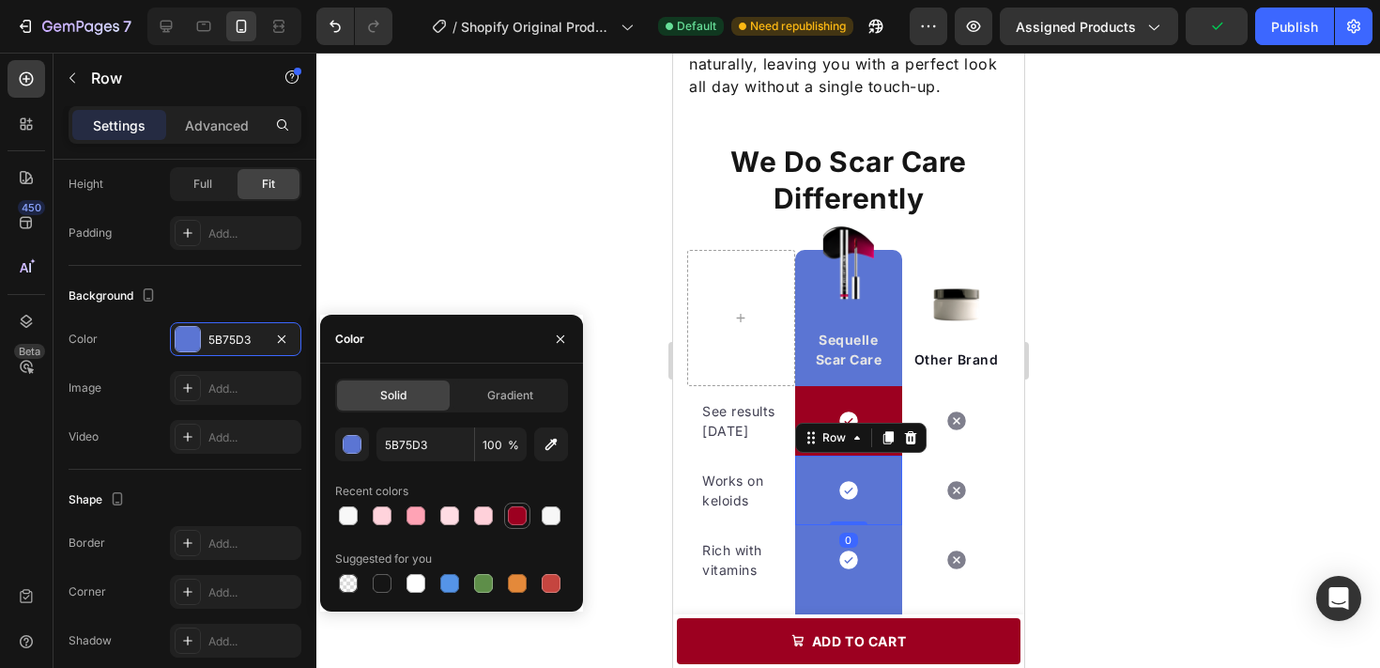
click at [523, 513] on div at bounding box center [517, 515] width 19 height 19
type input "9C0020"
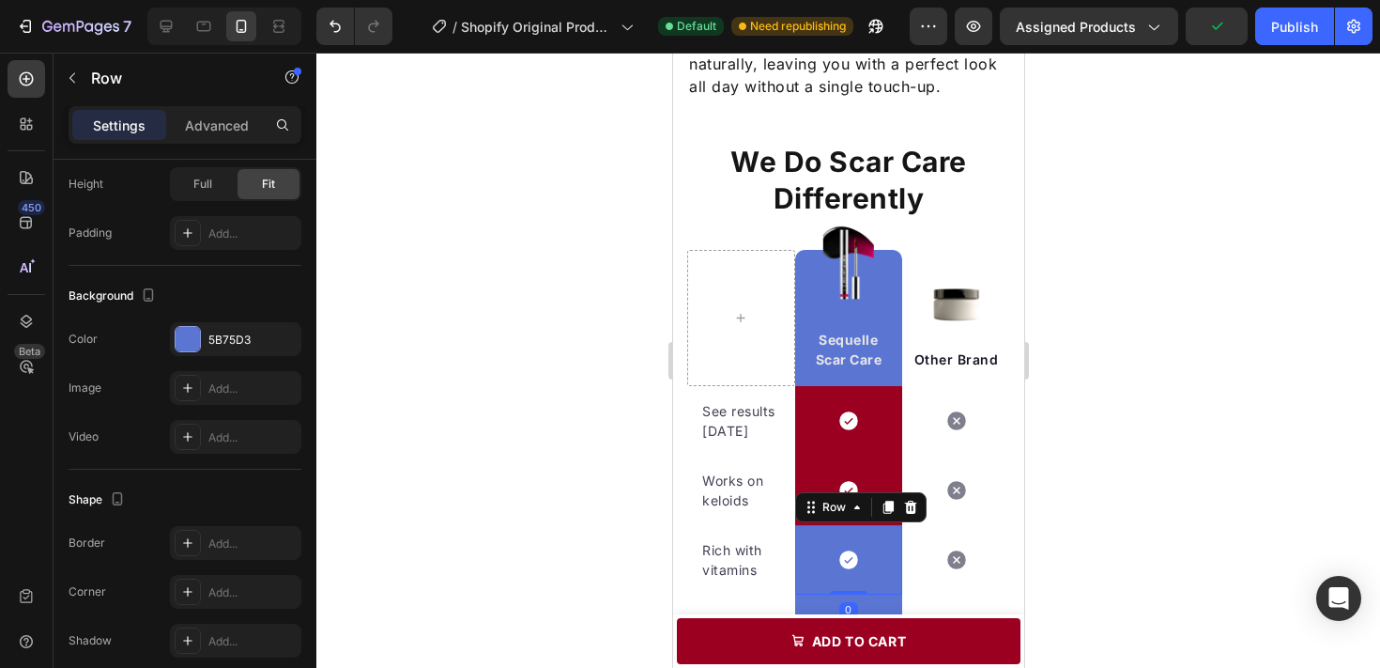
click at [800, 540] on div "Icon Row 0" at bounding box center [848, 559] width 108 height 69
click at [283, 332] on icon "button" at bounding box center [281, 338] width 15 height 15
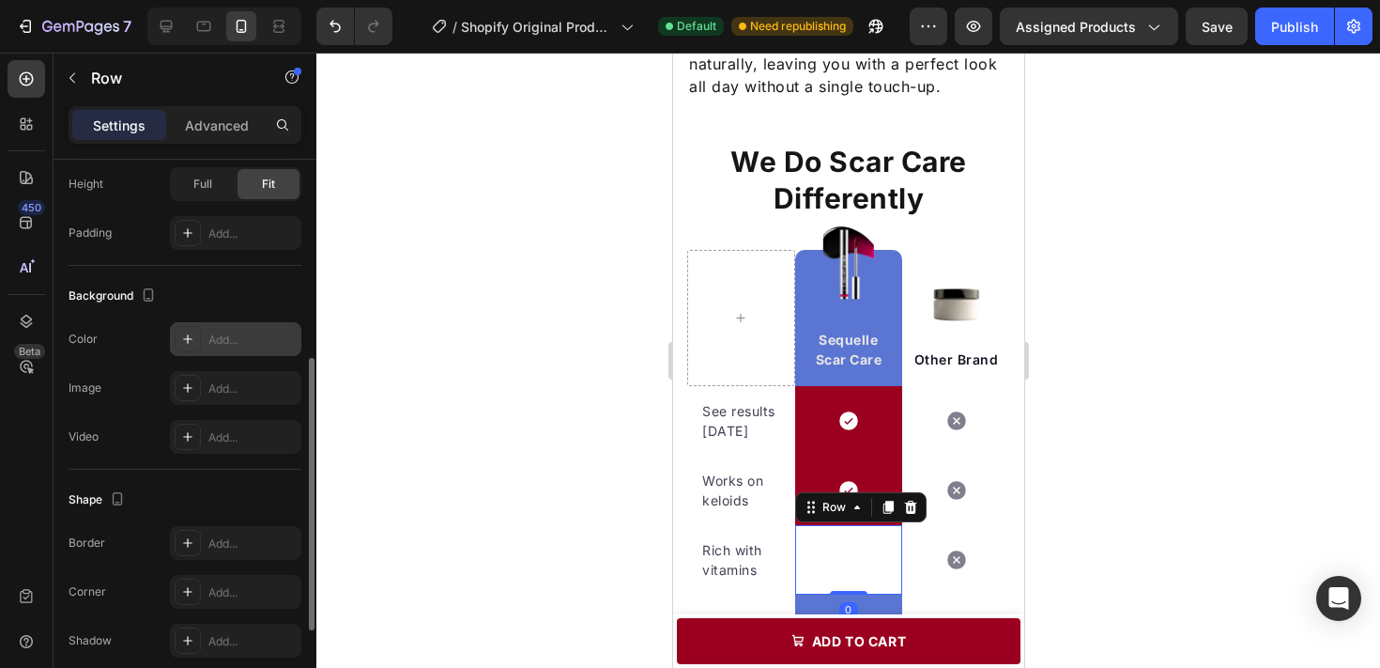
click at [283, 332] on div "Add..." at bounding box center [252, 339] width 88 height 17
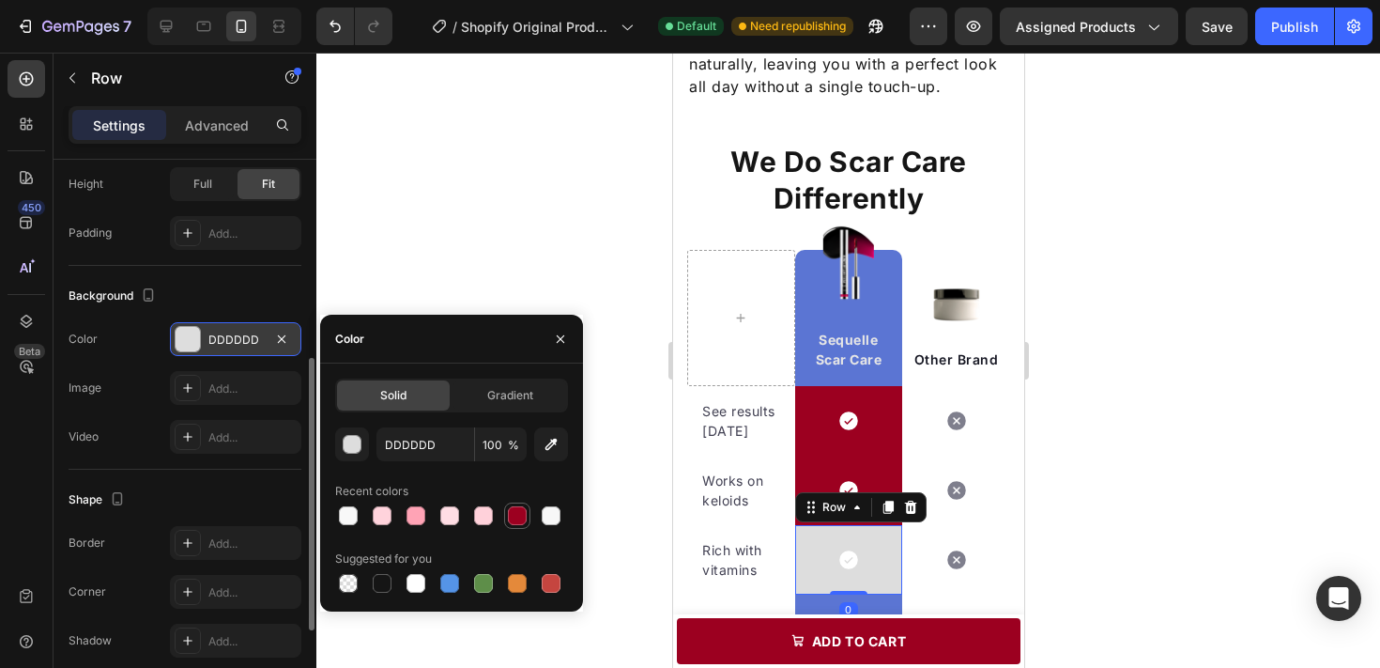
click at [509, 506] on div at bounding box center [517, 515] width 23 height 23
type input "9C0020"
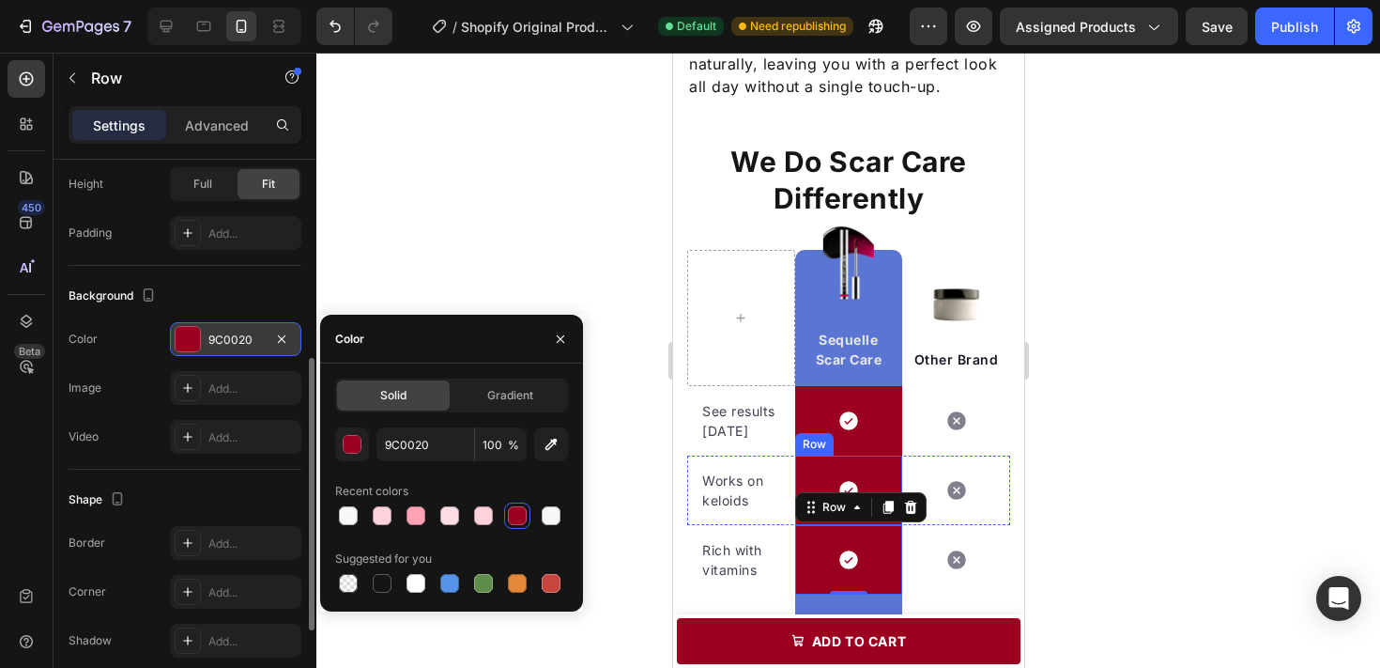
scroll to position [2468, 0]
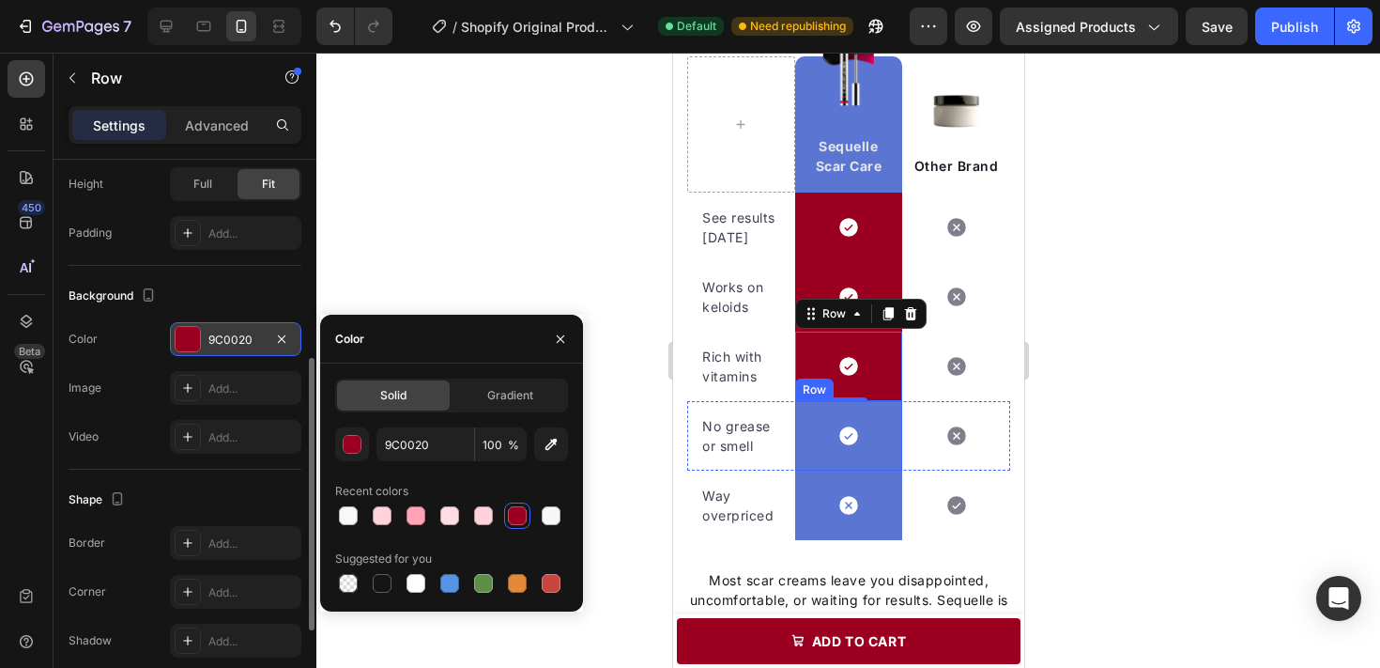
click at [818, 441] on div "Icon Row" at bounding box center [848, 435] width 108 height 69
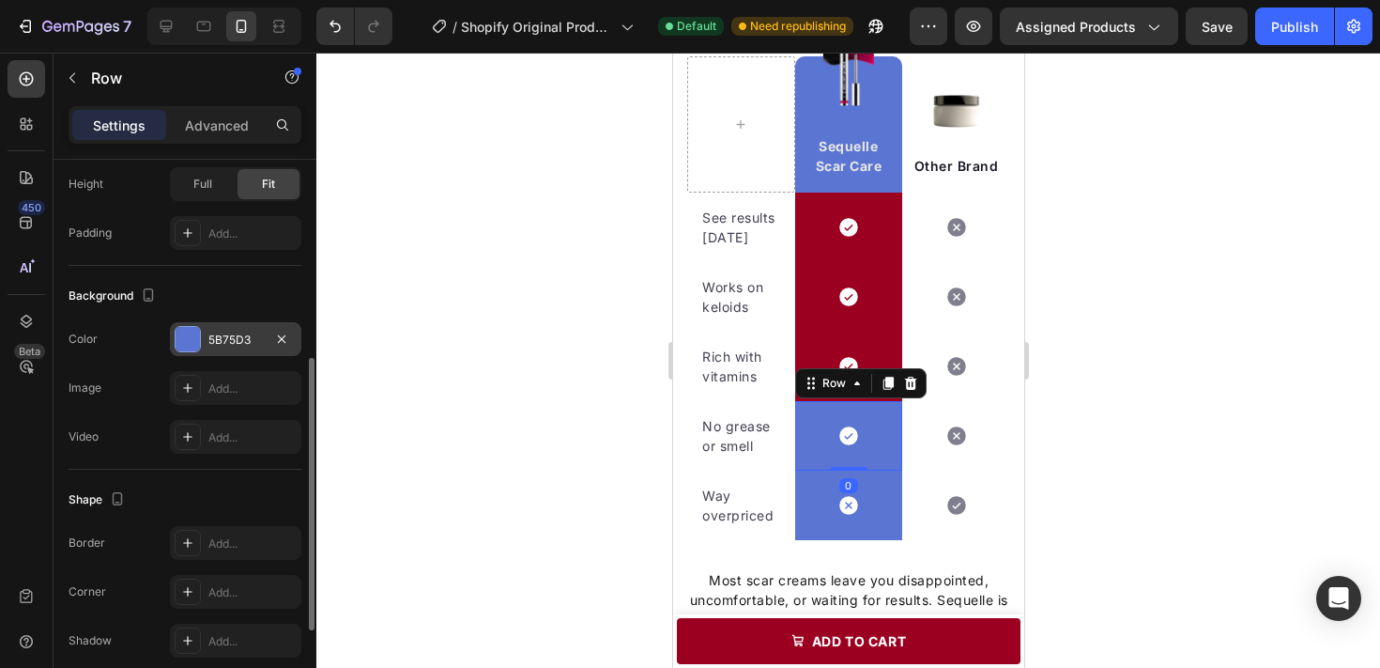
click at [272, 349] on div at bounding box center [281, 339] width 23 height 23
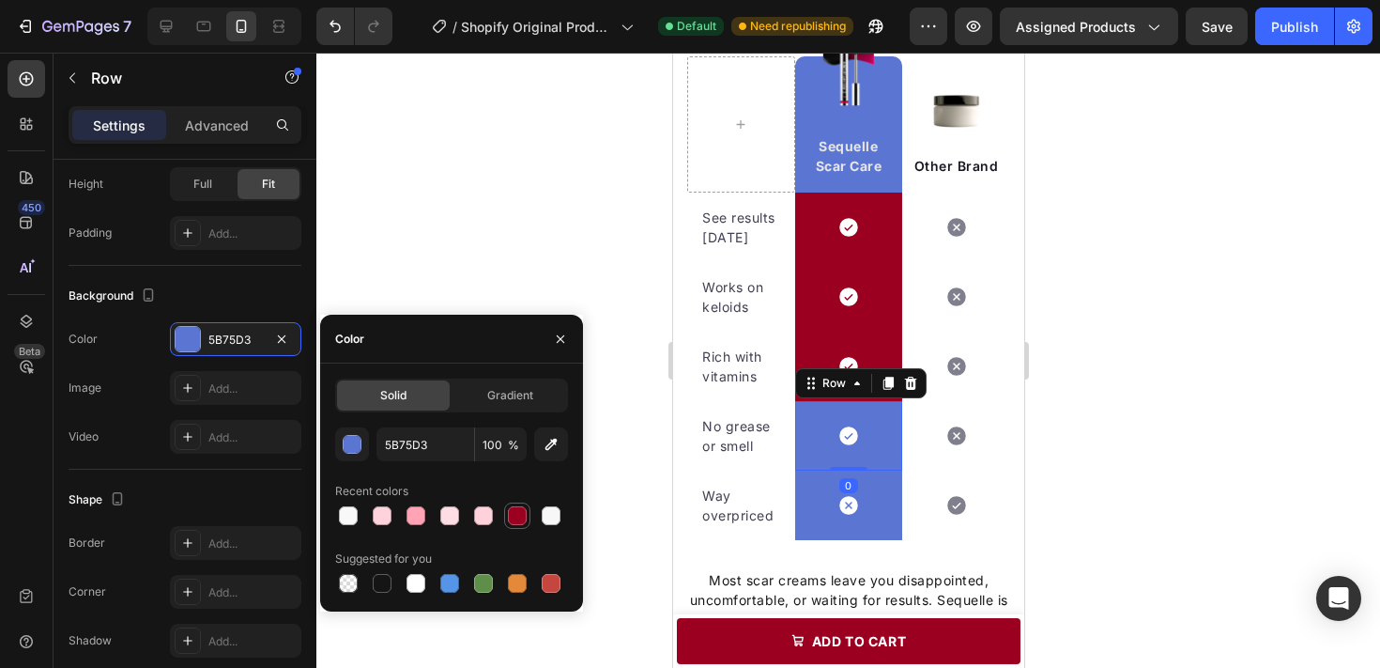
click at [514, 506] on div at bounding box center [517, 515] width 19 height 19
type input "9C0020"
click at [830, 514] on div "Icon Row" at bounding box center [848, 504] width 108 height 69
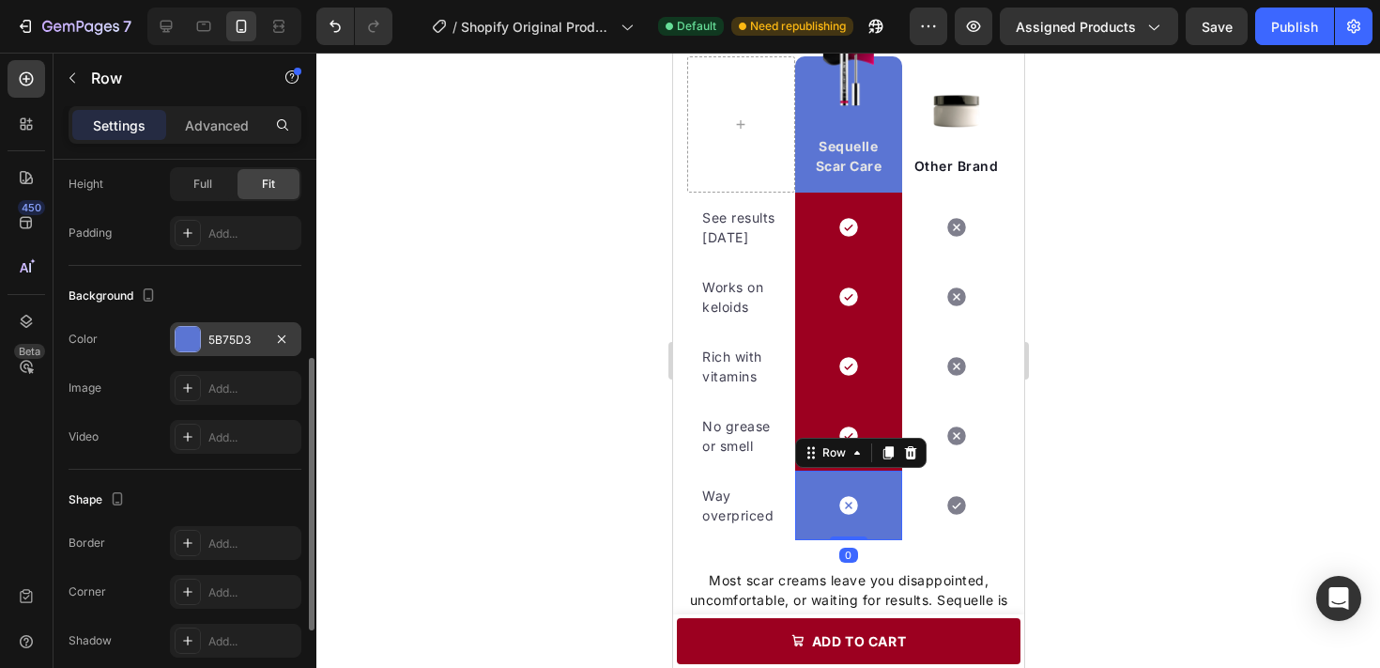
click at [190, 330] on div at bounding box center [188, 339] width 24 height 24
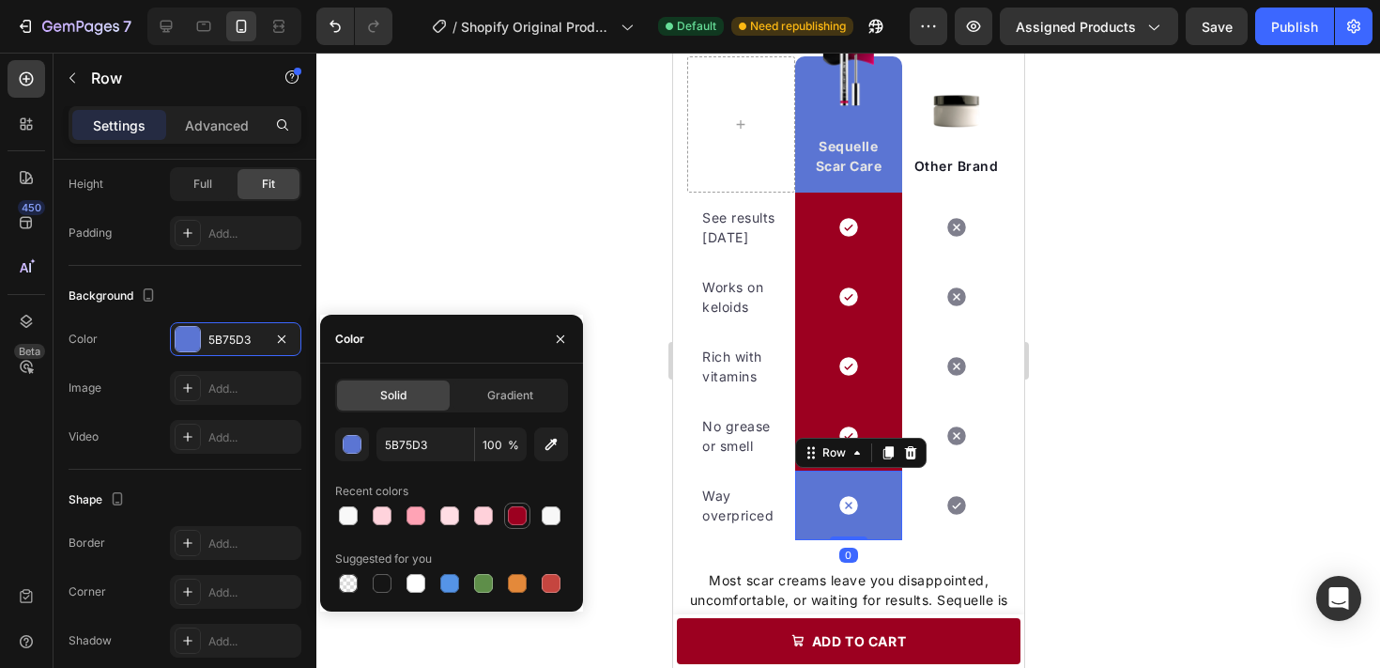
click at [518, 506] on div at bounding box center [517, 515] width 19 height 19
type input "9C0020"
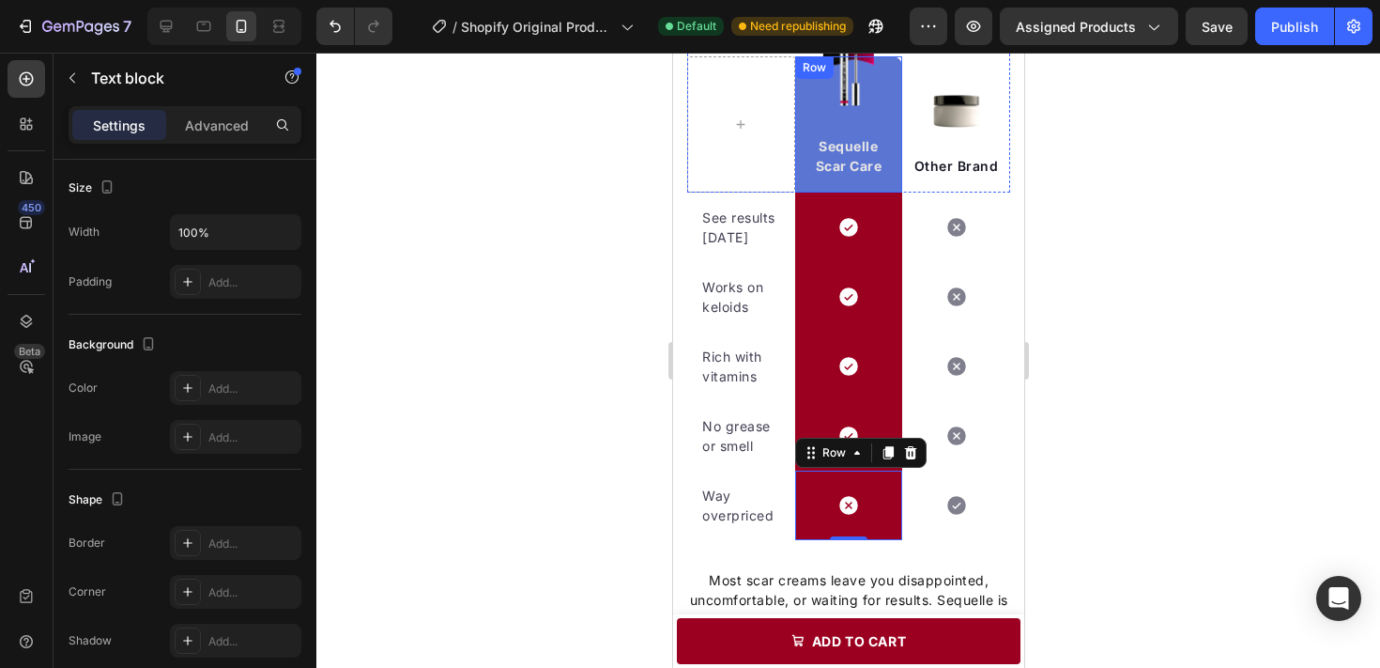
click at [797, 123] on div "Sequelle Scar Care Text block" at bounding box center [848, 124] width 102 height 136
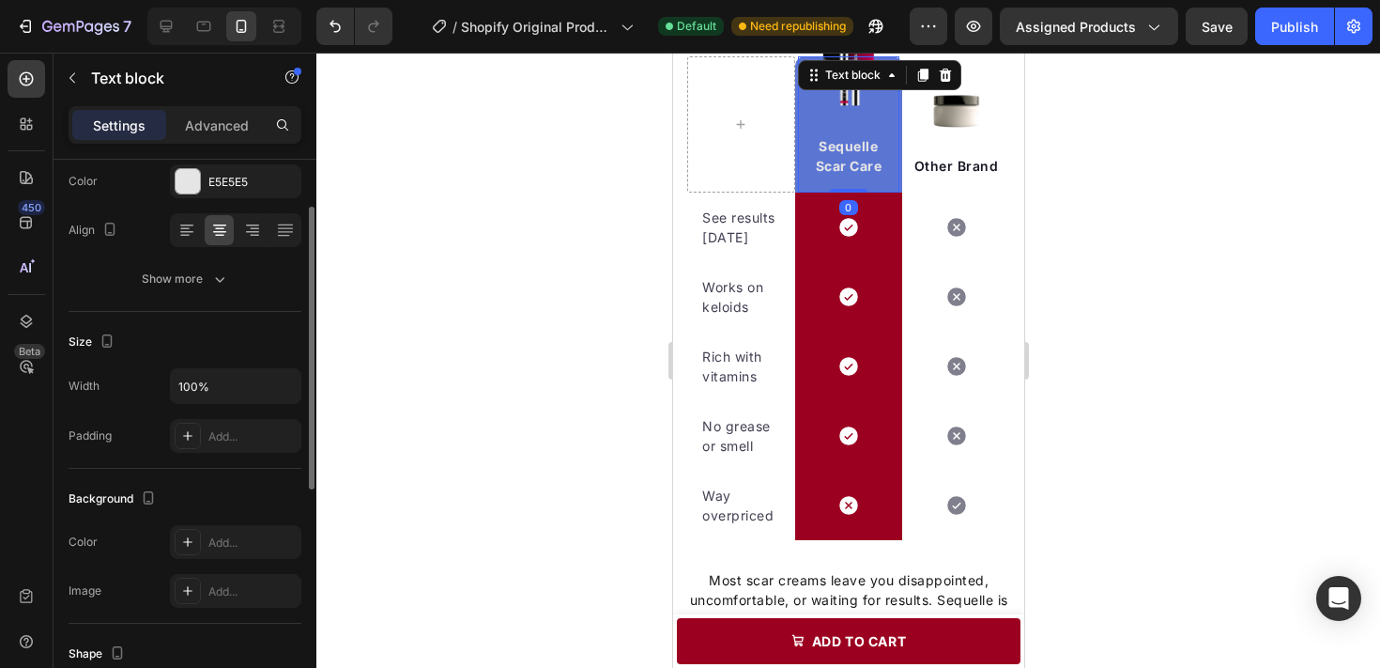
scroll to position [199, 0]
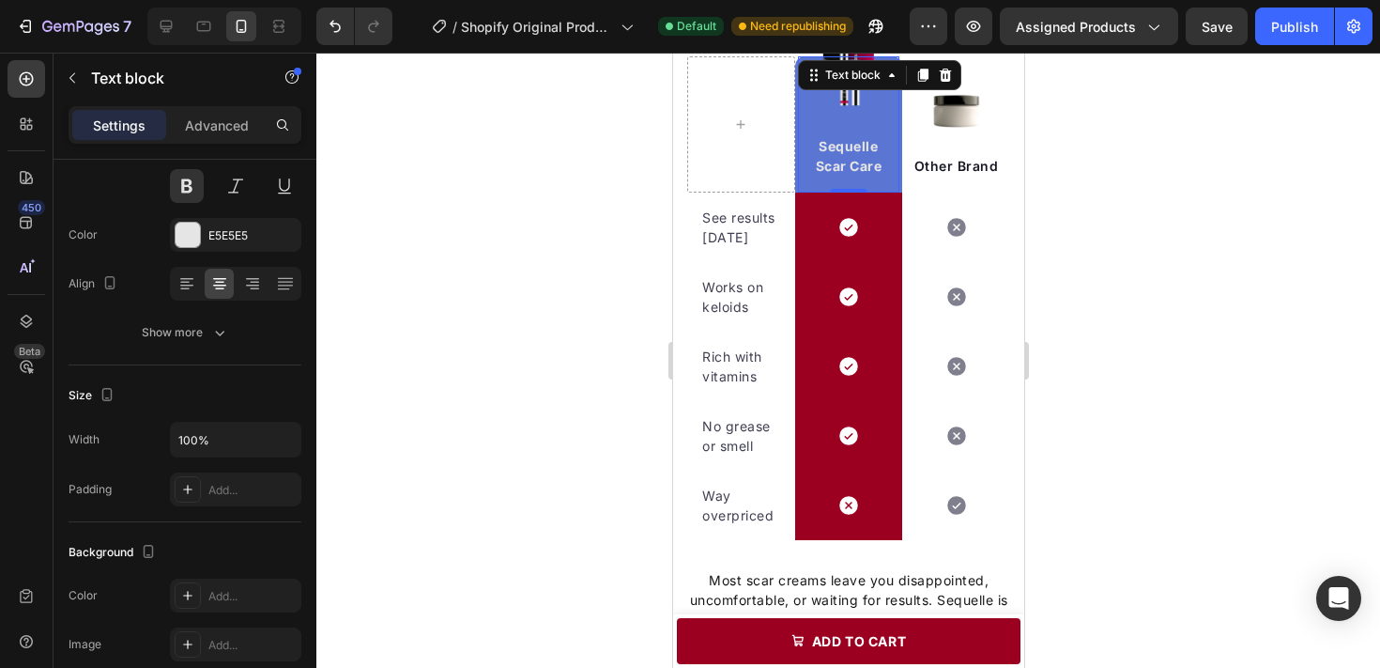
click at [893, 178] on div "Sequelle Scar Care Text block 0" at bounding box center [848, 124] width 102 height 136
click at [903, 192] on div "Icon" at bounding box center [955, 226] width 108 height 69
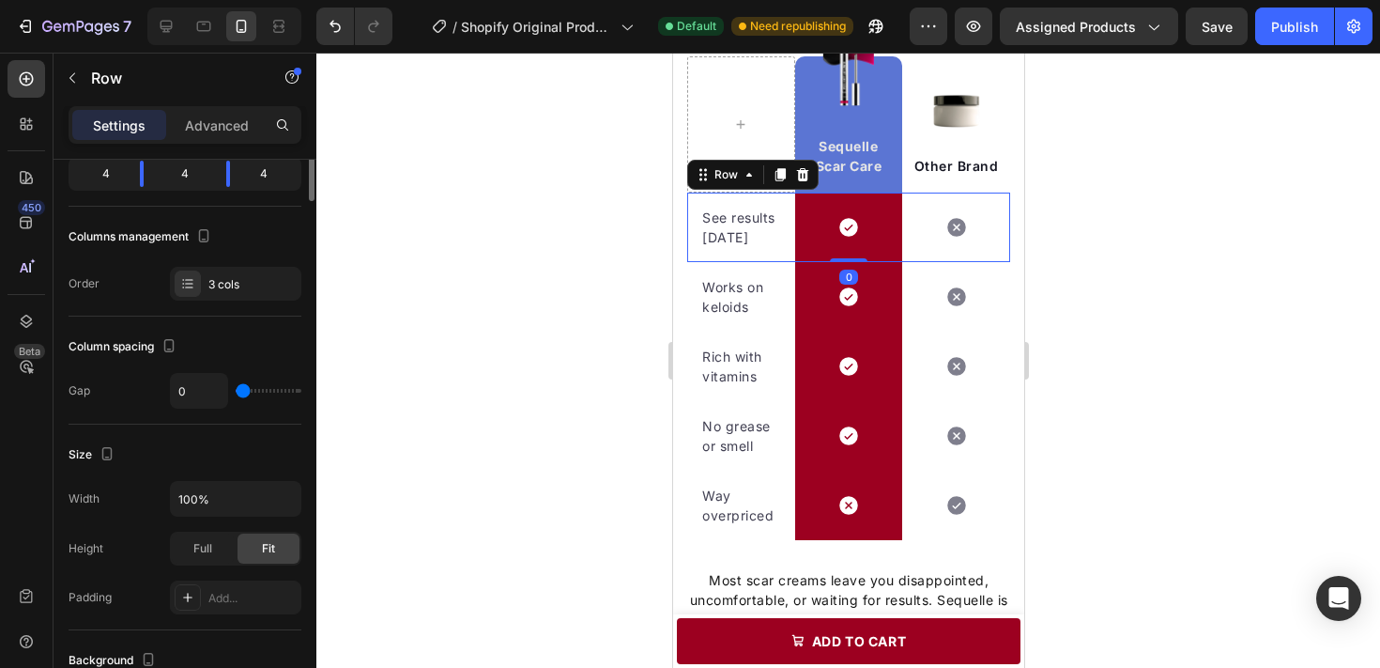
scroll to position [0, 0]
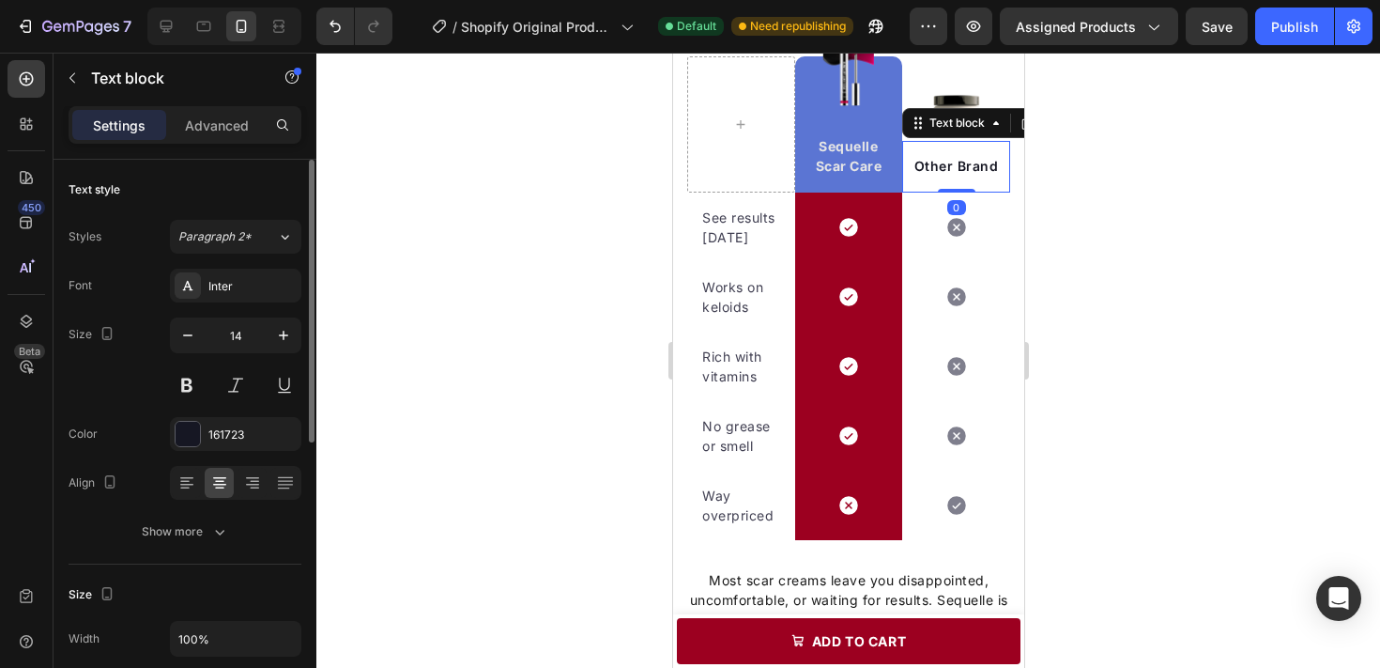
click at [903, 165] on div "Other Brand Text block 0" at bounding box center [955, 167] width 108 height 52
click at [899, 161] on div "Image Sequelle Scar Care Text block Row" at bounding box center [848, 124] width 108 height 136
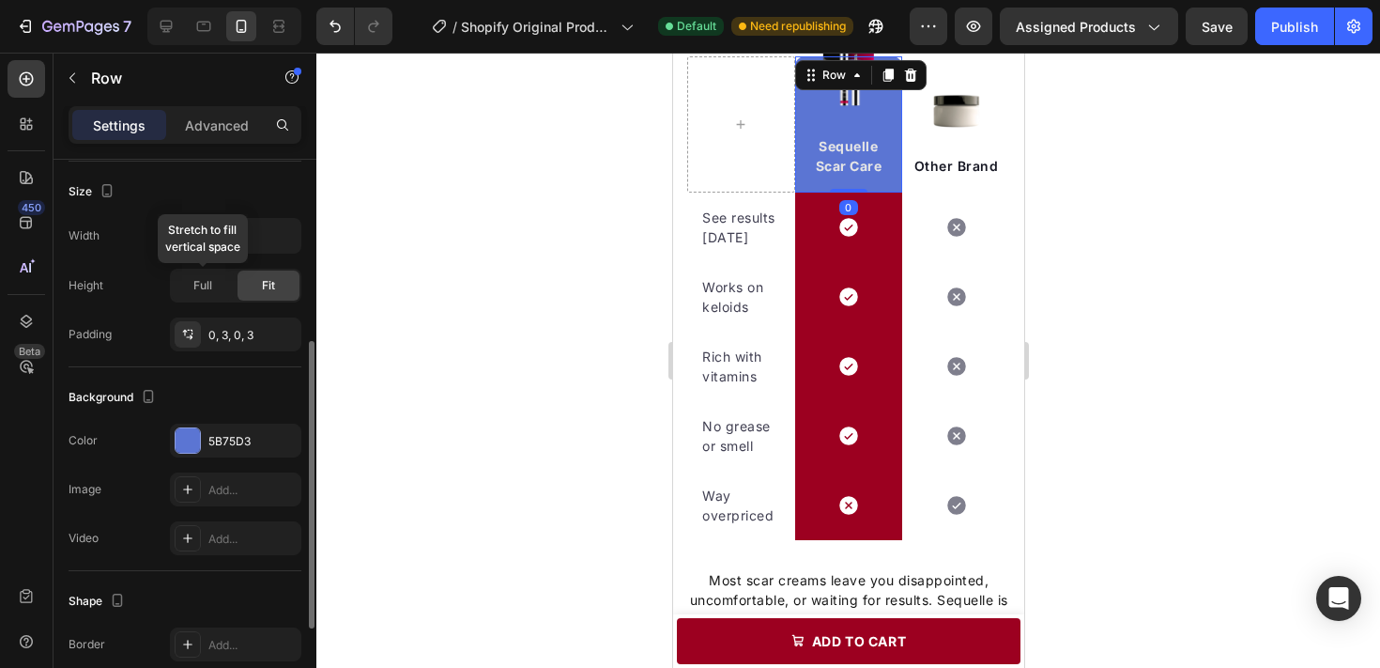
scroll to position [357, 0]
click at [238, 437] on div "5B75D3" at bounding box center [235, 438] width 54 height 17
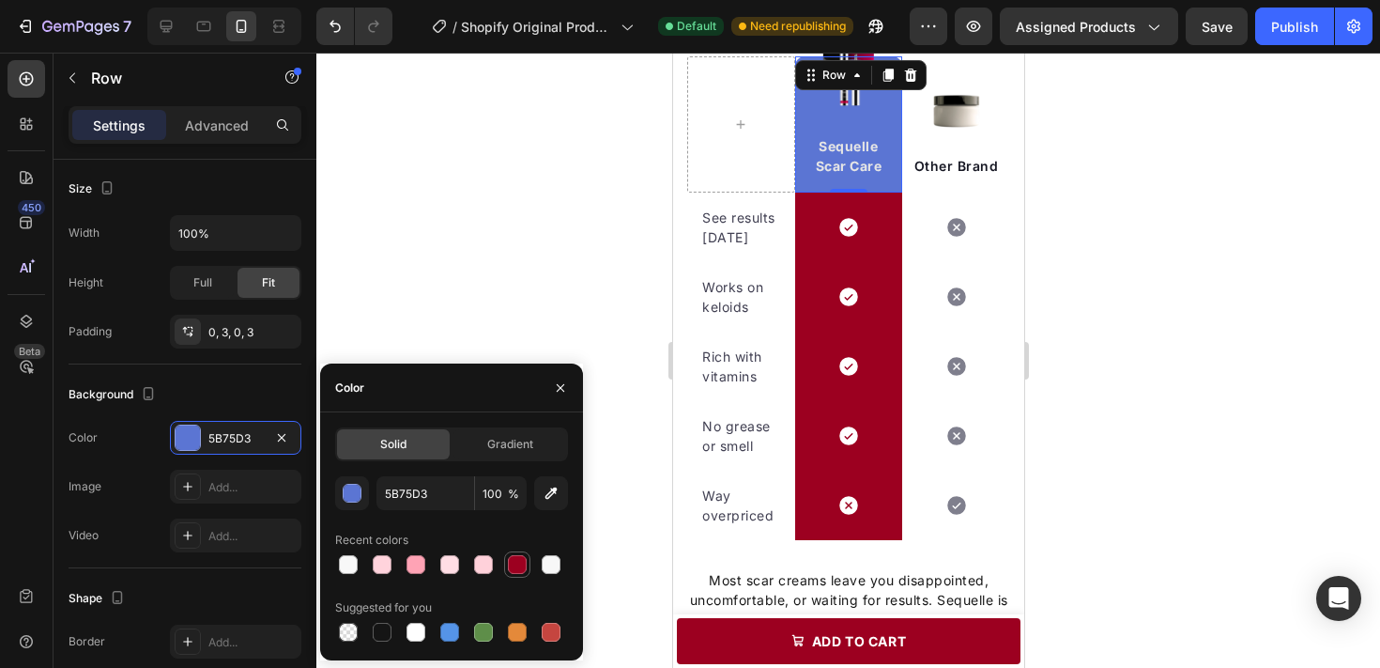
click at [506, 553] on div at bounding box center [517, 564] width 26 height 26
type input "9C0020"
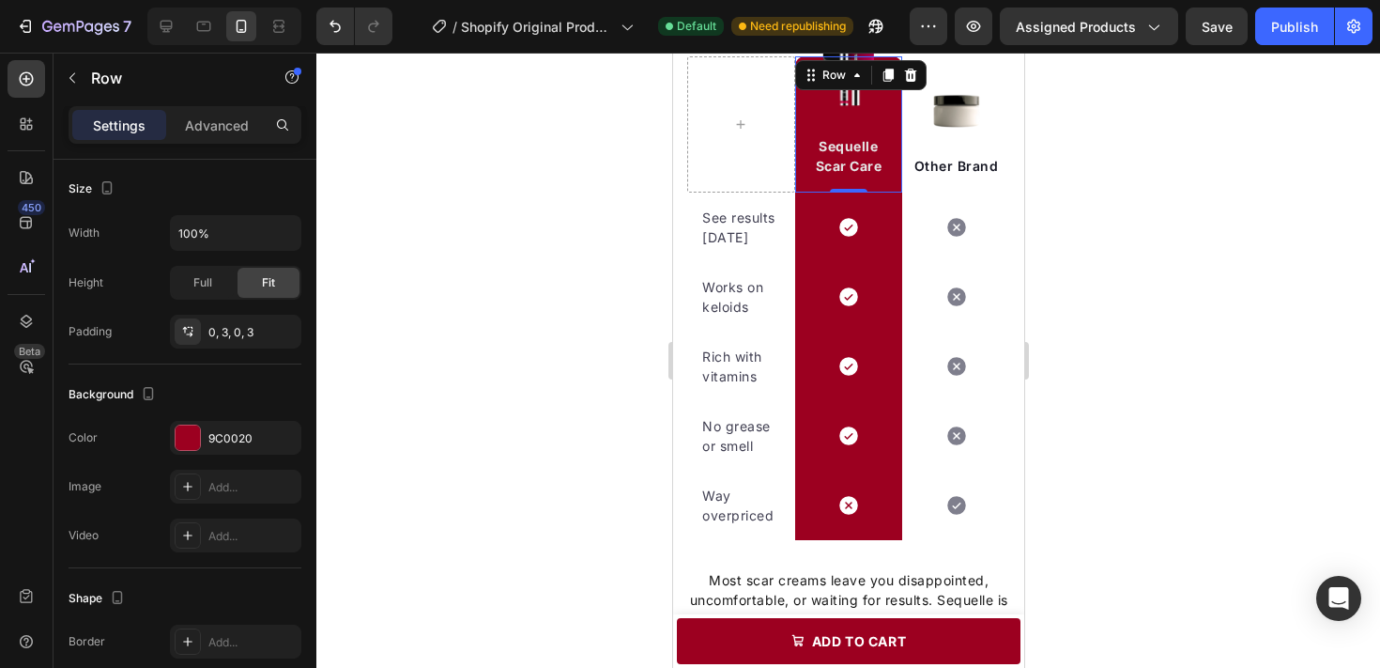
click at [484, 218] on div at bounding box center [848, 360] width 1064 height 615
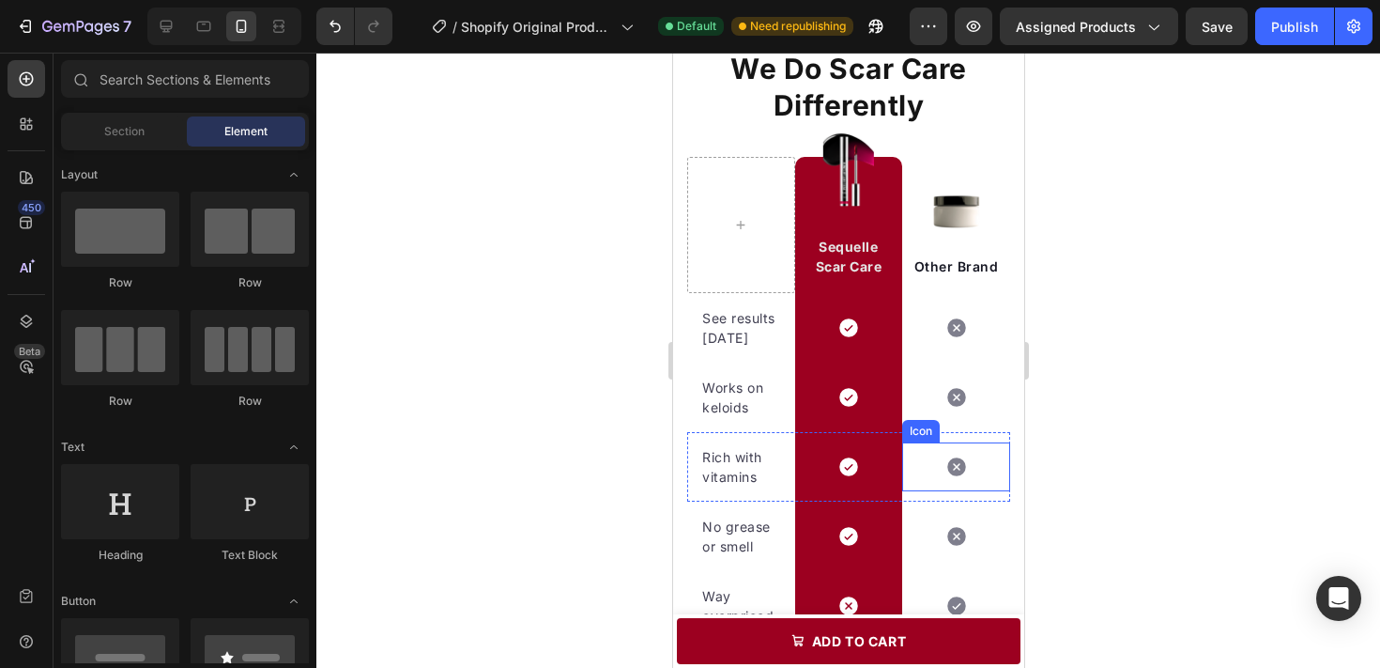
scroll to position [2366, 0]
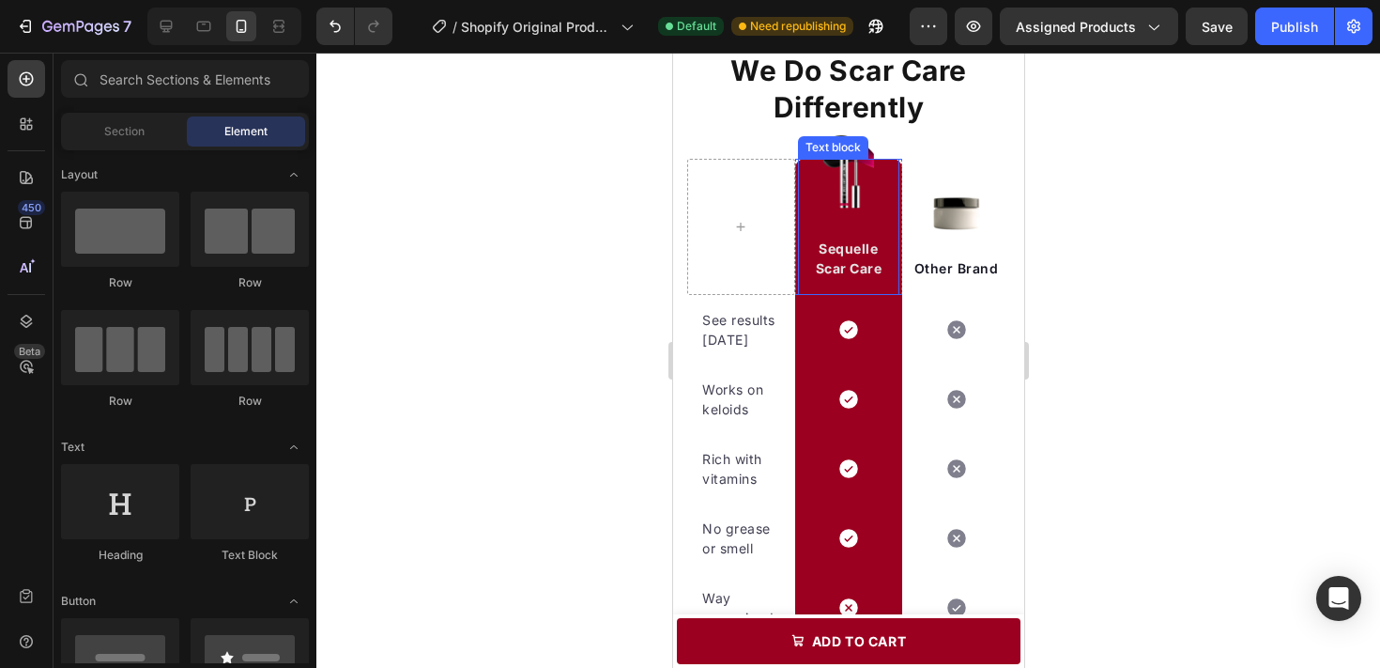
click at [848, 263] on p "Scar Care" at bounding box center [848, 268] width 99 height 20
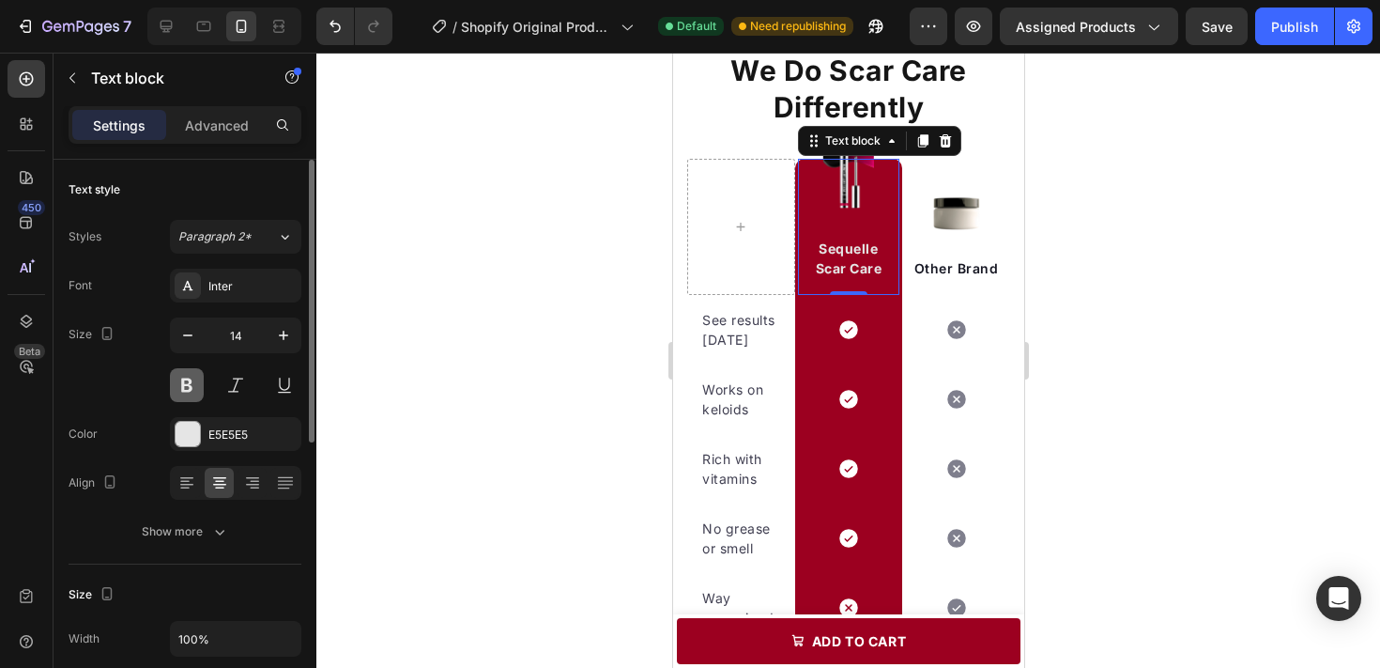
click at [197, 385] on button at bounding box center [187, 385] width 34 height 34
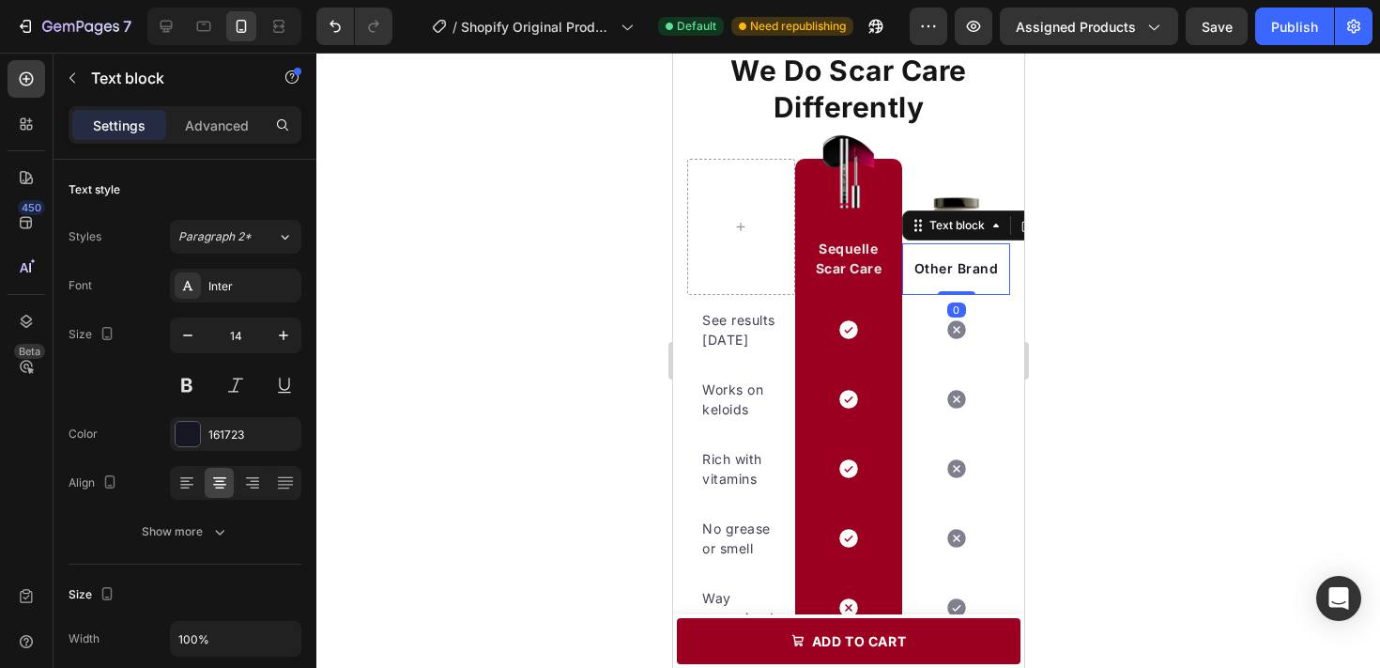
click at [932, 266] on p "Other Brand" at bounding box center [955, 268] width 99 height 20
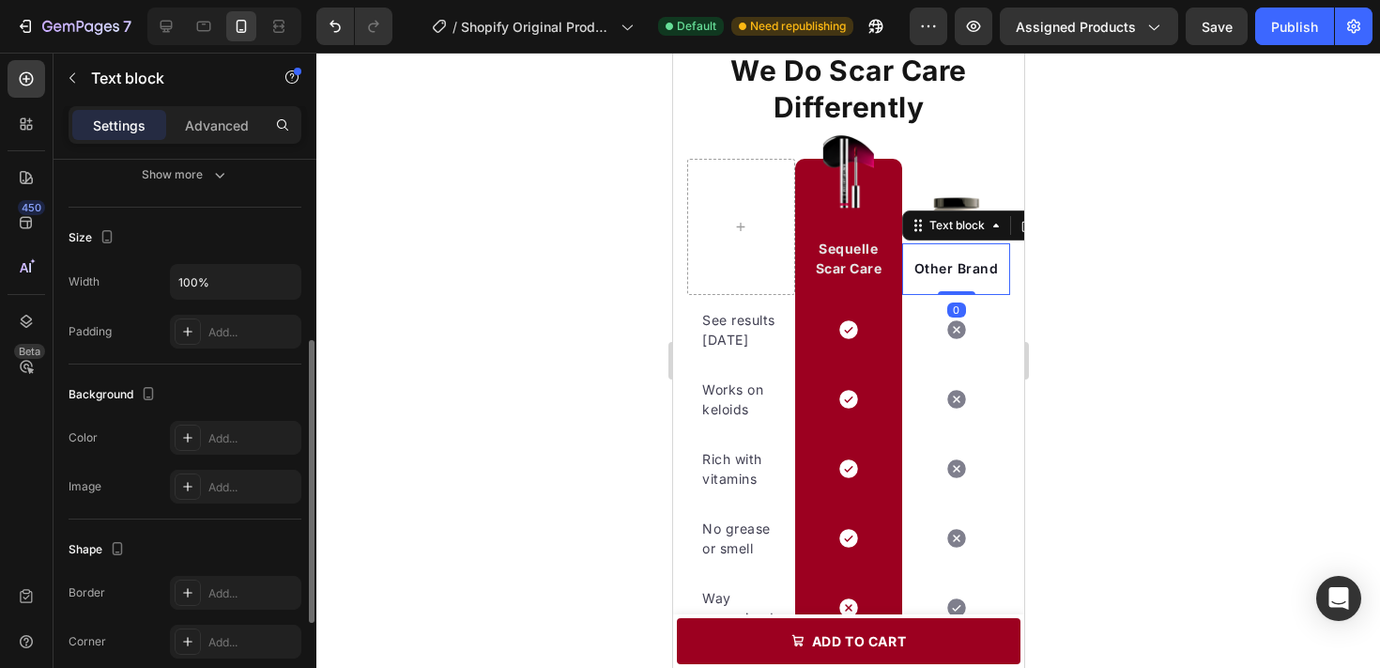
click at [932, 266] on p "Other Brand" at bounding box center [955, 268] width 99 height 20
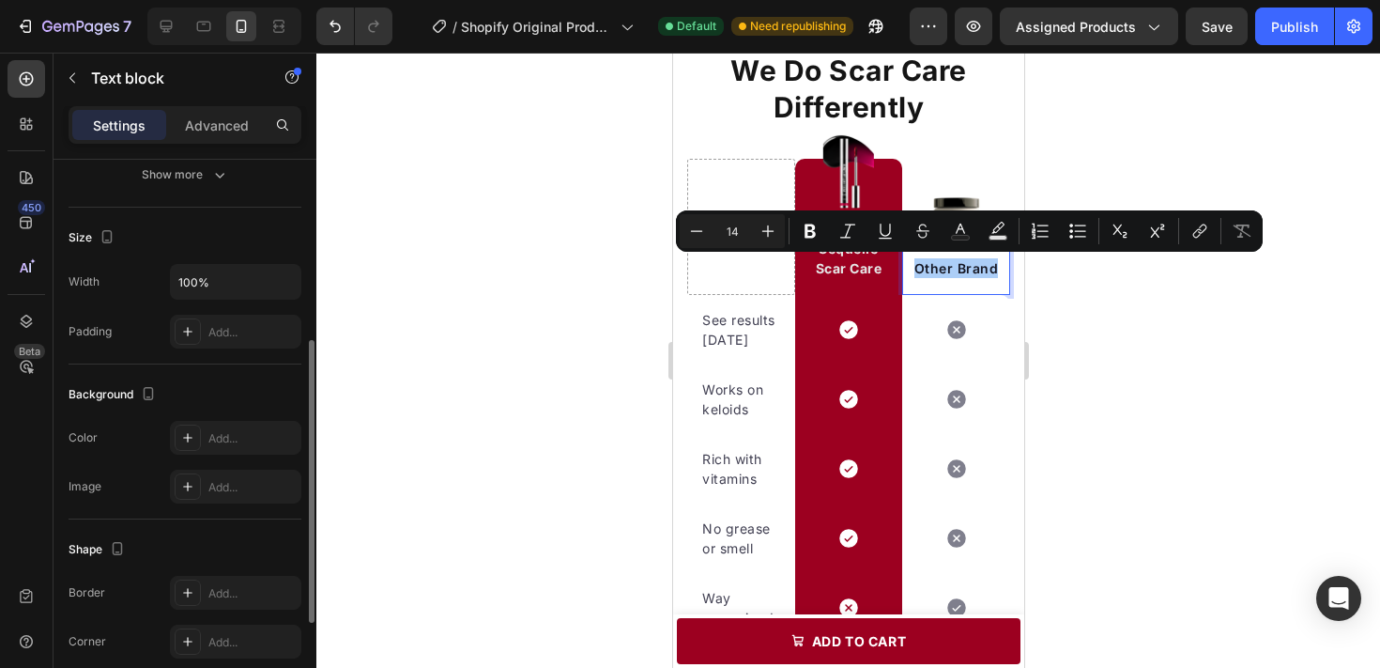
click at [1178, 299] on div at bounding box center [848, 360] width 1064 height 615
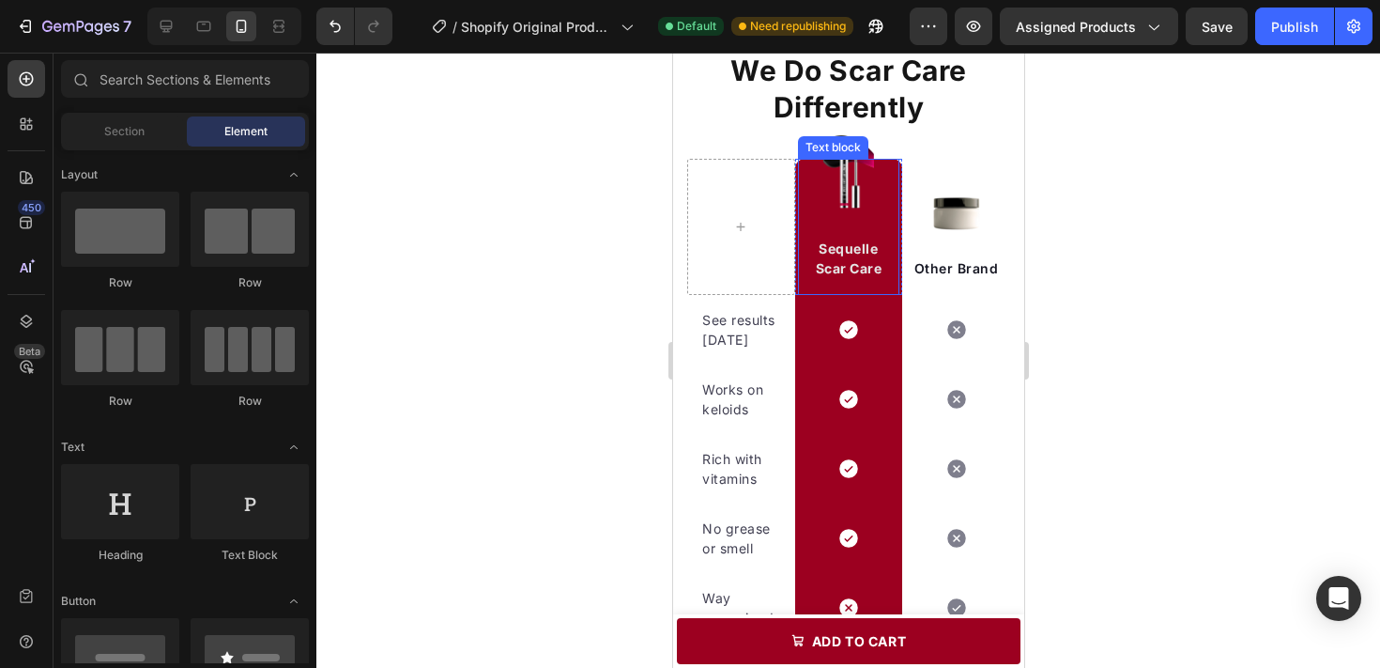
click at [868, 247] on p "Sequelle" at bounding box center [848, 248] width 99 height 20
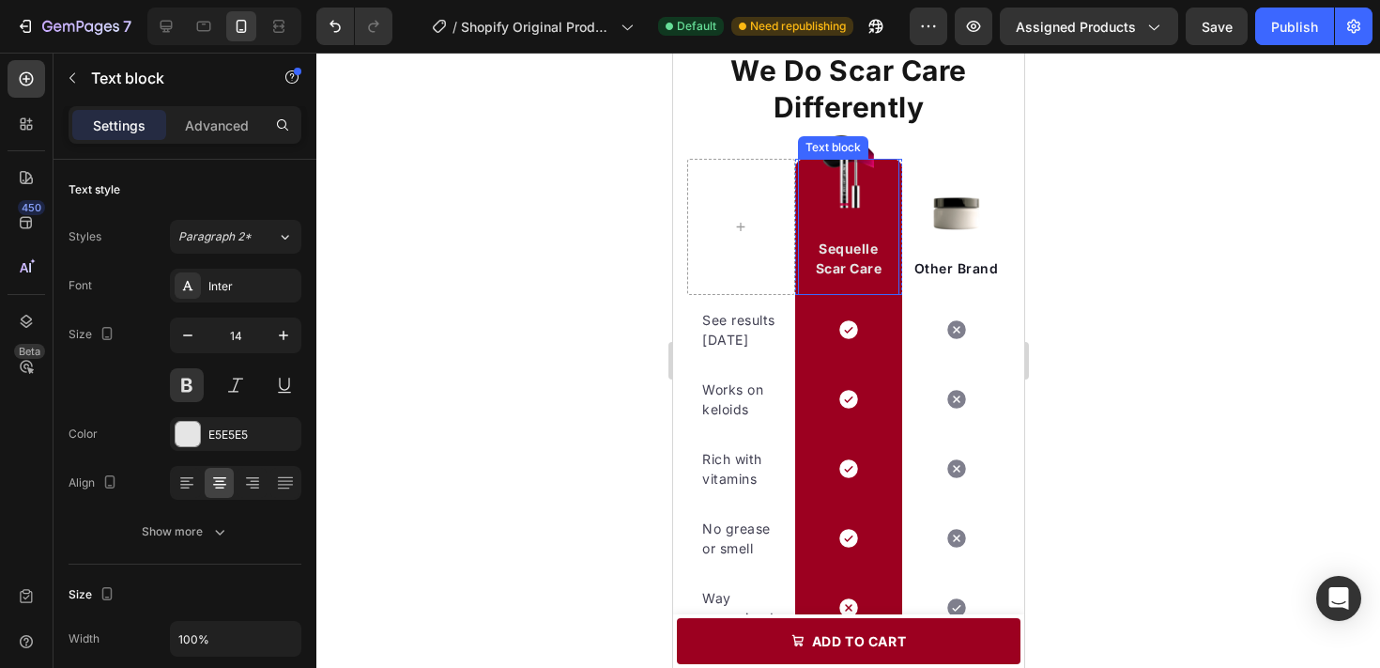
click at [868, 247] on p "Sequelle" at bounding box center [848, 248] width 99 height 20
click at [862, 262] on p "Scar Care" at bounding box center [848, 268] width 99 height 20
drag, startPoint x: 882, startPoint y: 268, endPoint x: 800, endPoint y: 237, distance: 87.4
click at [800, 237] on div "Sequelle Scar Care" at bounding box center [848, 258] width 102 height 43
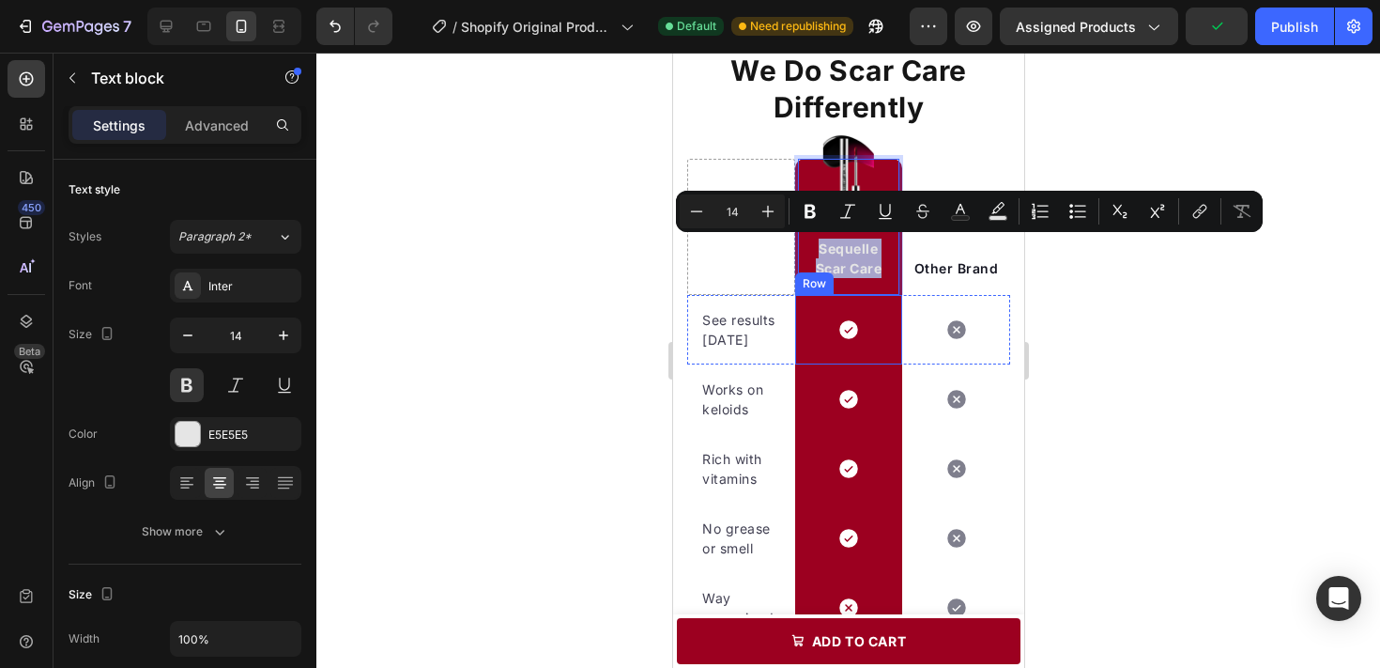
scroll to position [1162, 0]
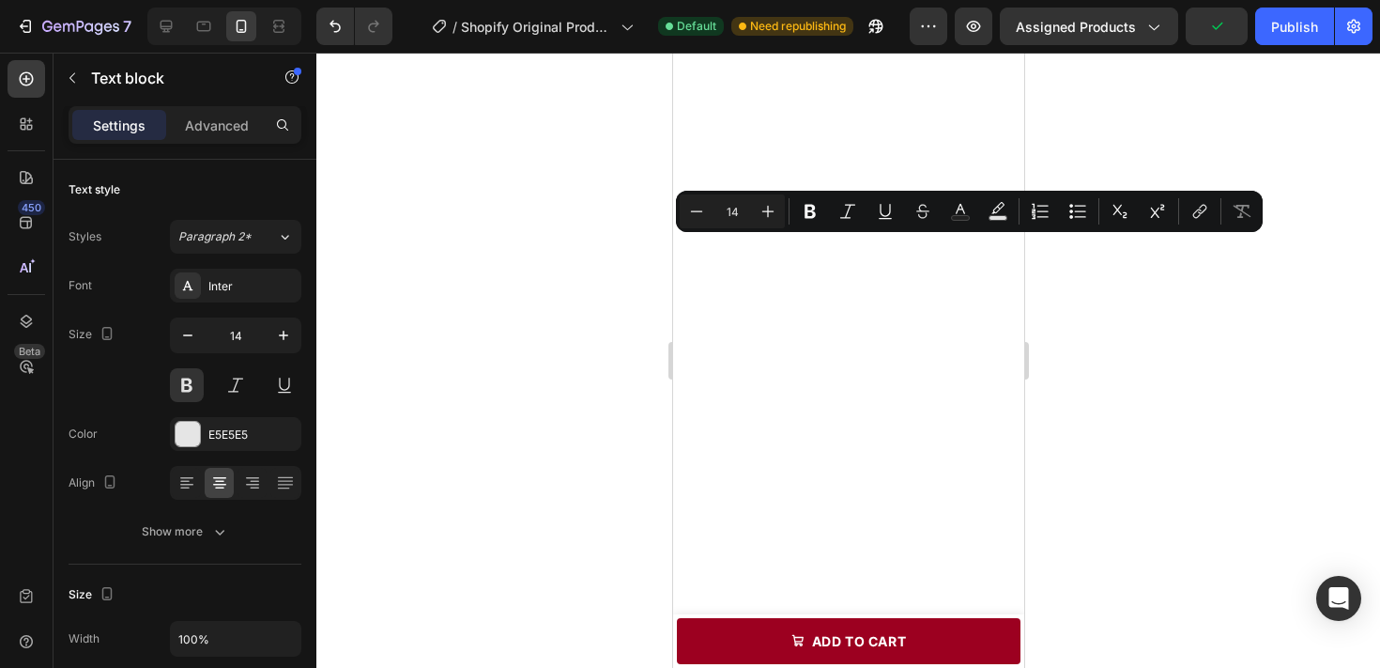
type input "16"
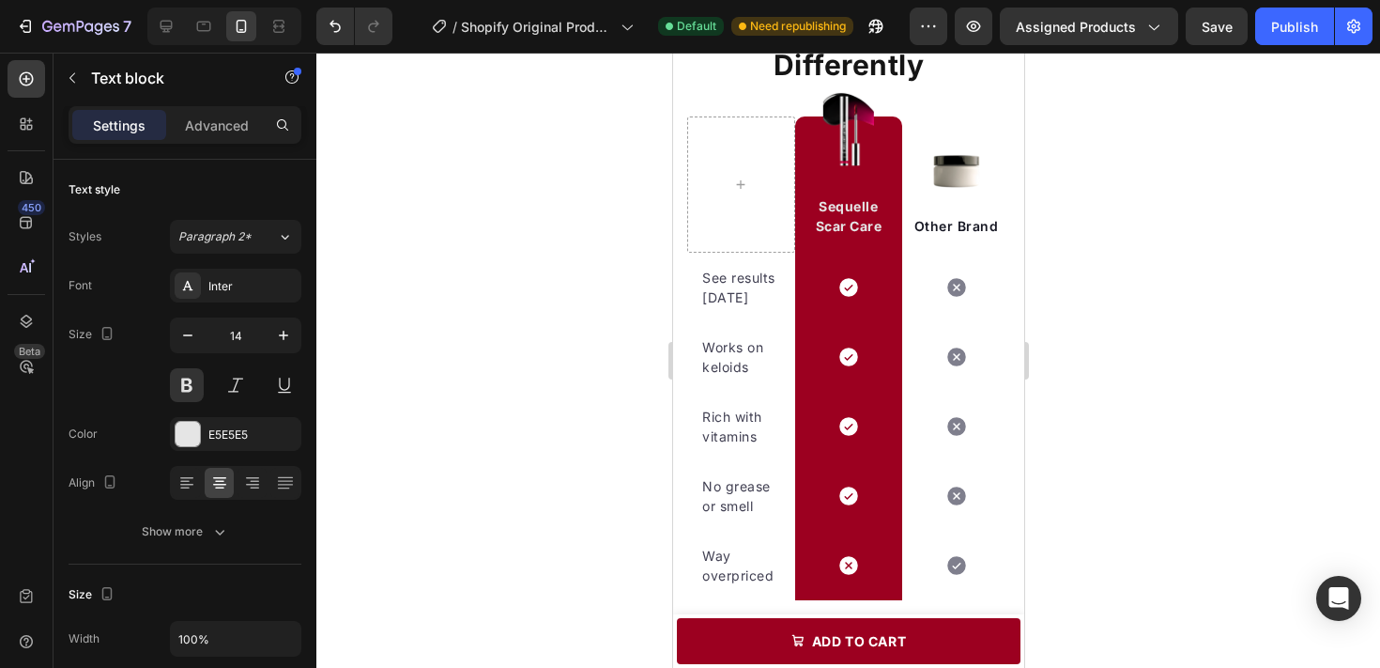
scroll to position [2334, 0]
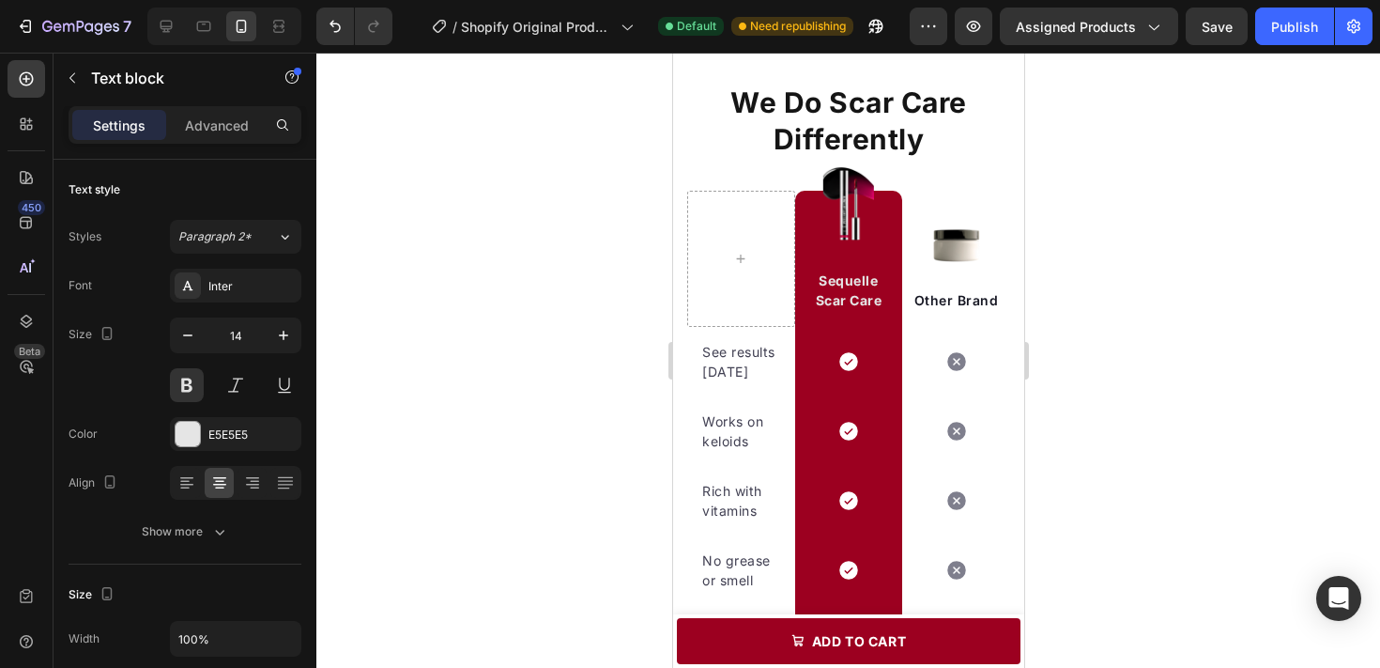
click at [874, 299] on p "Scar Care" at bounding box center [848, 300] width 99 height 20
drag, startPoint x: 813, startPoint y: 278, endPoint x: 871, endPoint y: 297, distance: 61.2
click at [871, 297] on div "Sequelle H" at bounding box center [848, 290] width 102 height 43
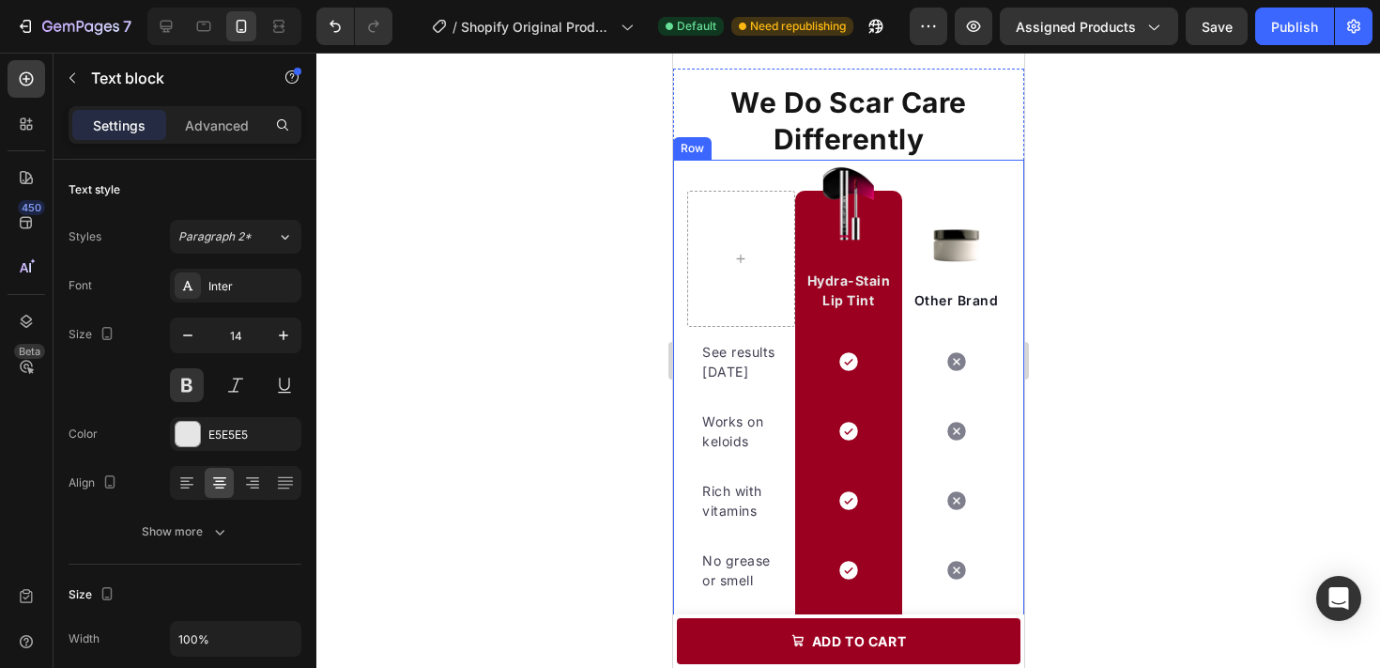
click at [1068, 321] on div at bounding box center [848, 360] width 1064 height 615
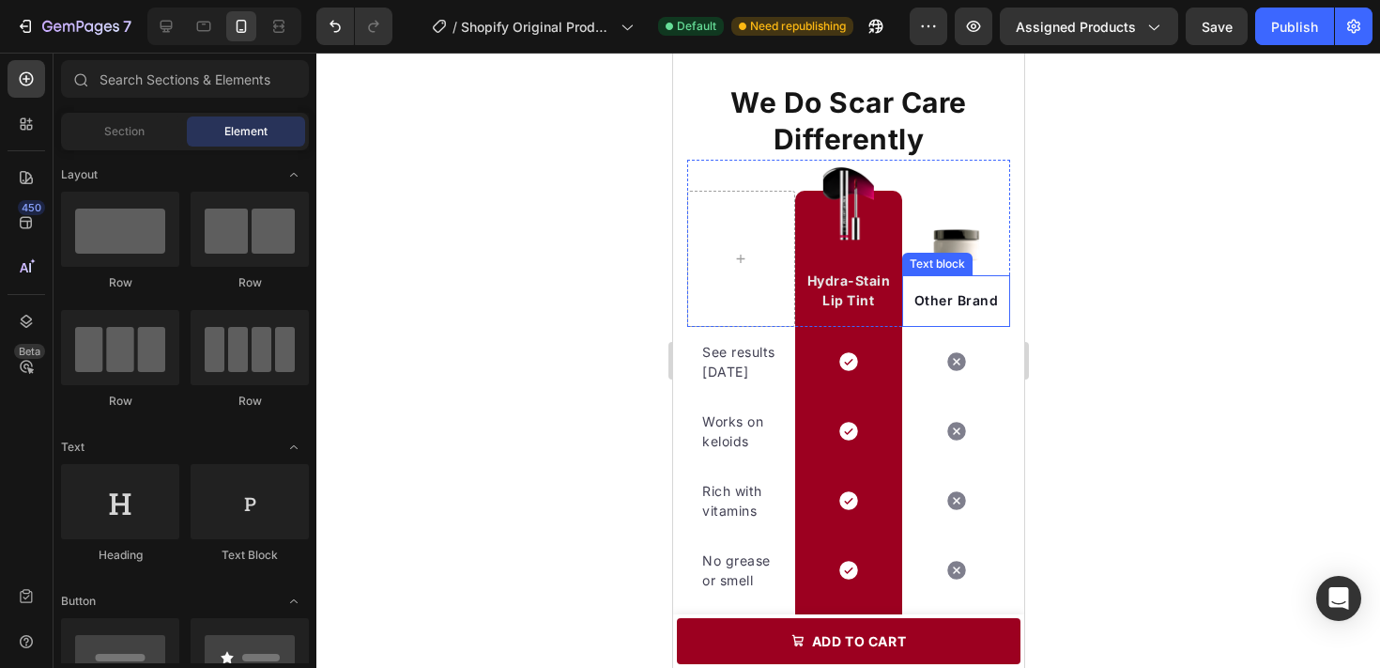
click at [974, 302] on p "Other Brand" at bounding box center [955, 300] width 99 height 20
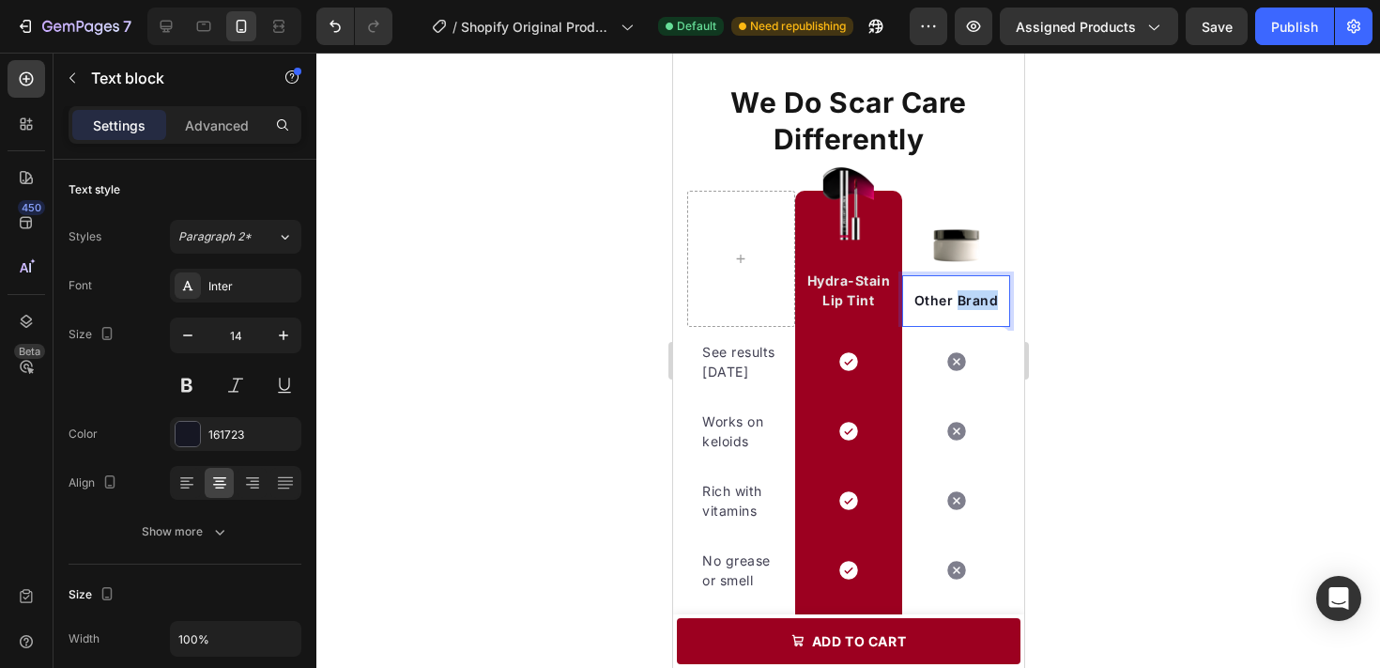
click at [974, 302] on p "Other Brand" at bounding box center [955, 300] width 99 height 20
click at [1053, 327] on div at bounding box center [848, 360] width 1064 height 615
click at [981, 307] on p "Others Brand" at bounding box center [955, 300] width 99 height 20
click at [955, 302] on p "Others Brand" at bounding box center [955, 300] width 99 height 20
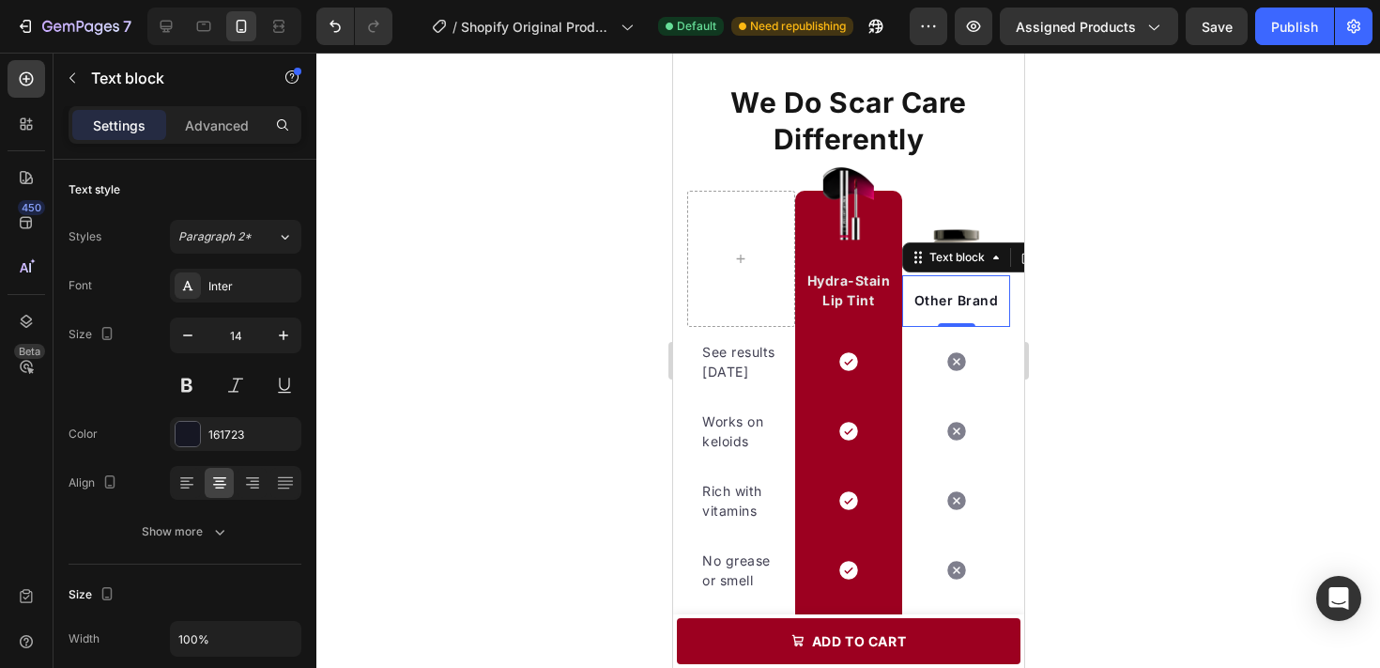
click at [1059, 284] on div at bounding box center [848, 360] width 1064 height 615
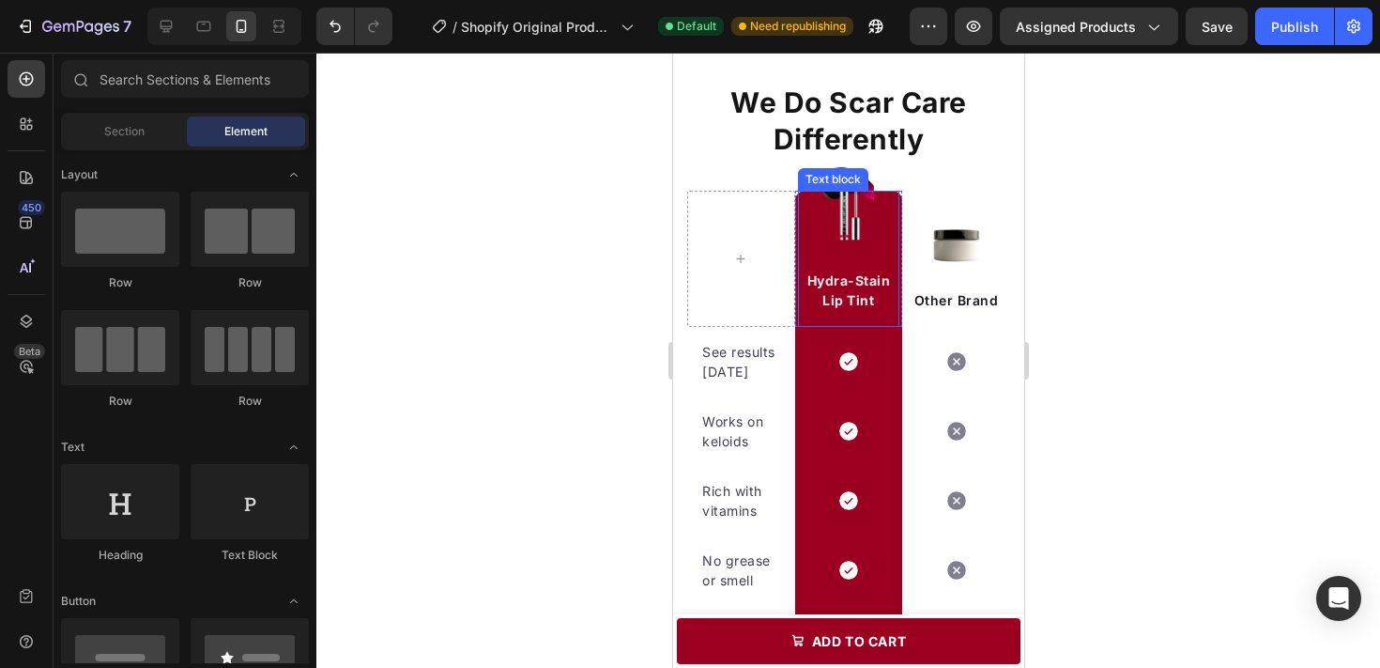
click at [836, 181] on div "Text block" at bounding box center [832, 179] width 63 height 17
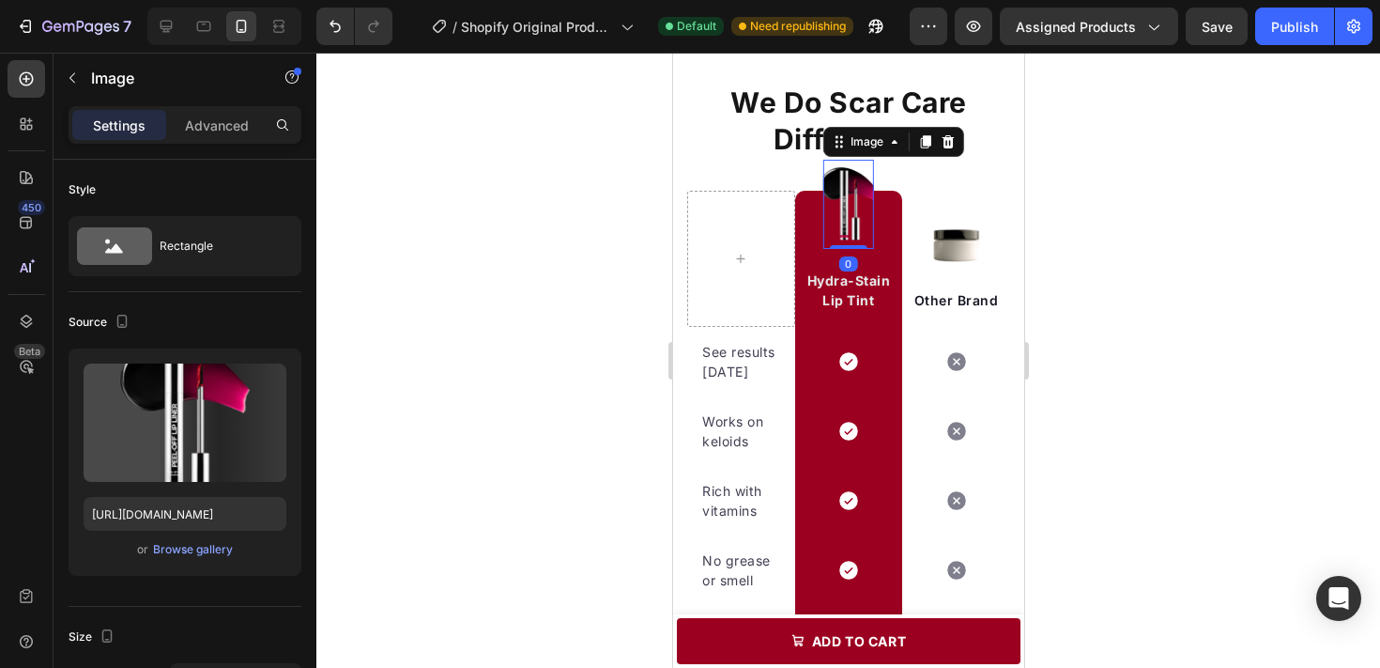
click at [844, 176] on img at bounding box center [847, 204] width 51 height 89
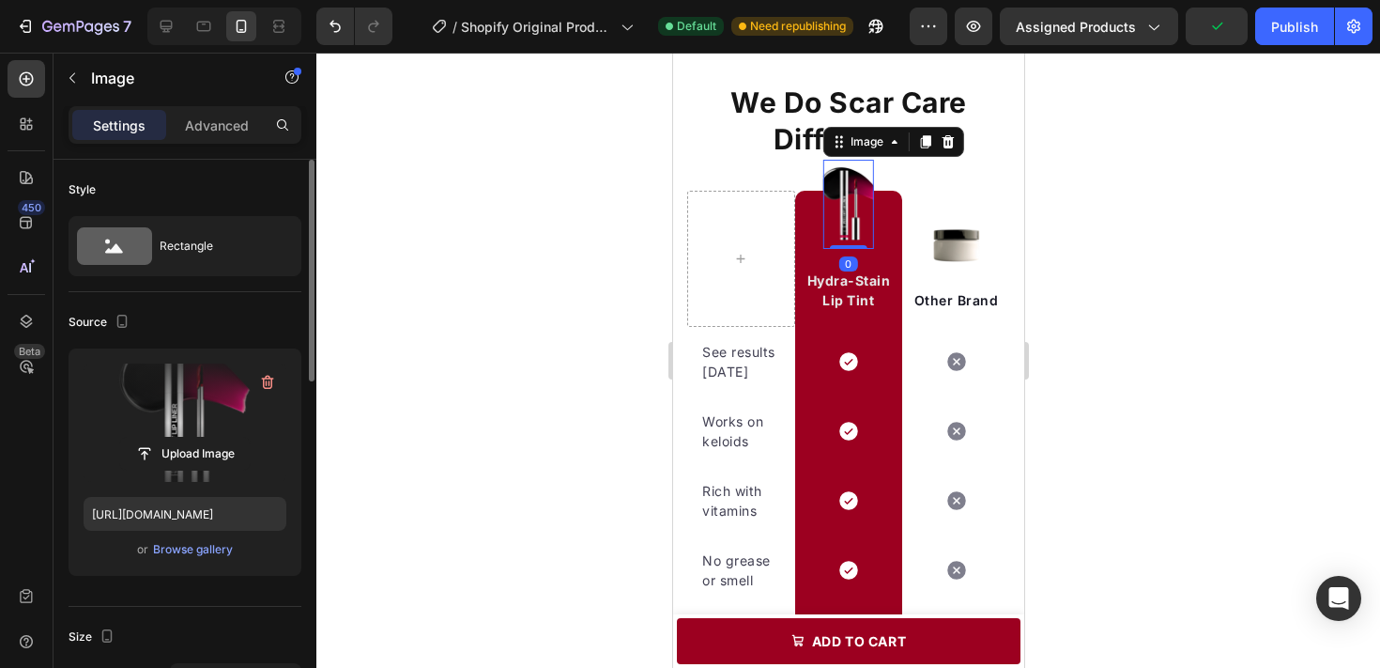
click at [249, 428] on label at bounding box center [185, 422] width 203 height 118
click at [249, 438] on input "file" at bounding box center [185, 454] width 130 height 32
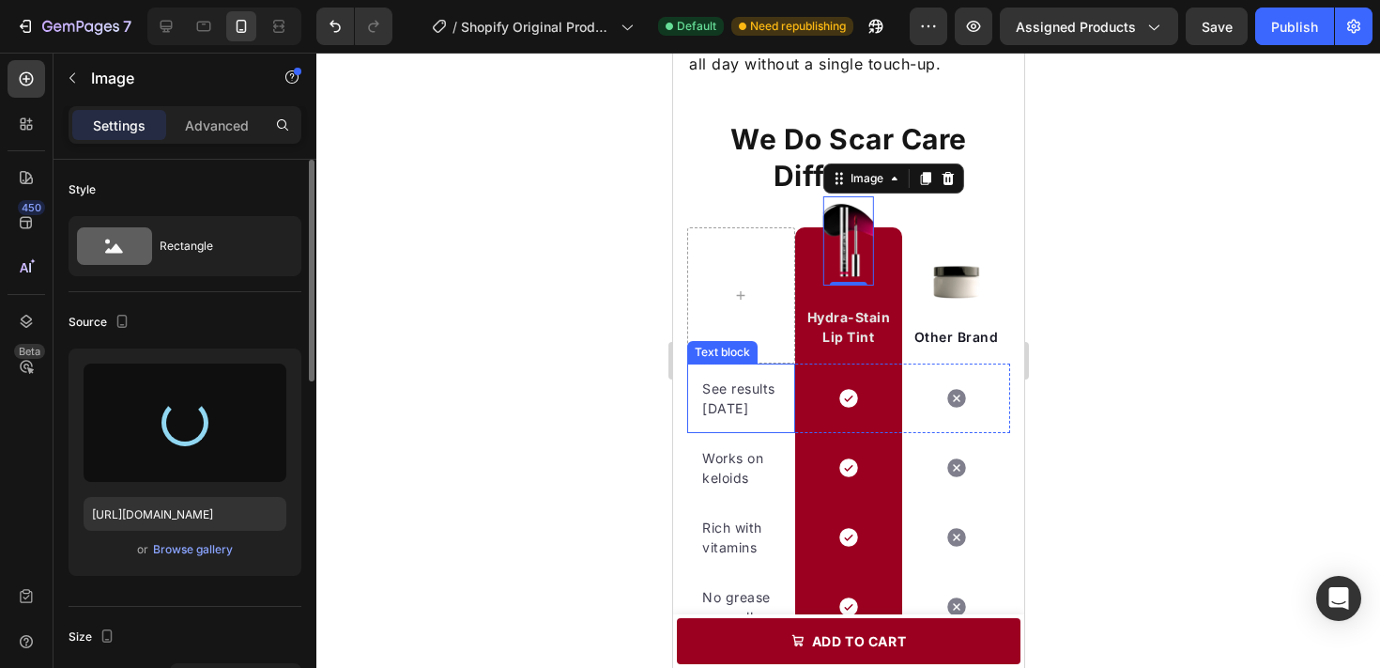
scroll to position [2282, 0]
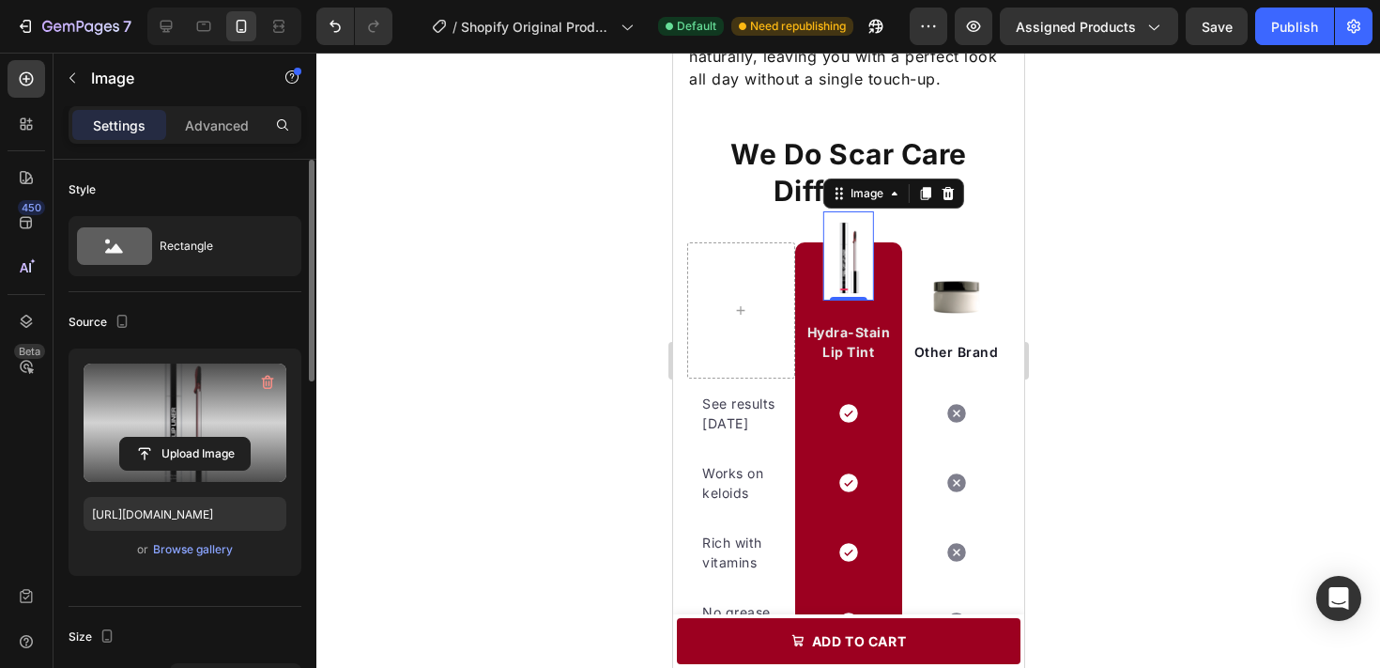
click at [124, 395] on label at bounding box center [185, 422] width 203 height 118
click at [124, 438] on input "file" at bounding box center [185, 454] width 130 height 32
click at [135, 407] on label at bounding box center [185, 422] width 203 height 118
click at [135, 438] on input "file" at bounding box center [185, 454] width 130 height 32
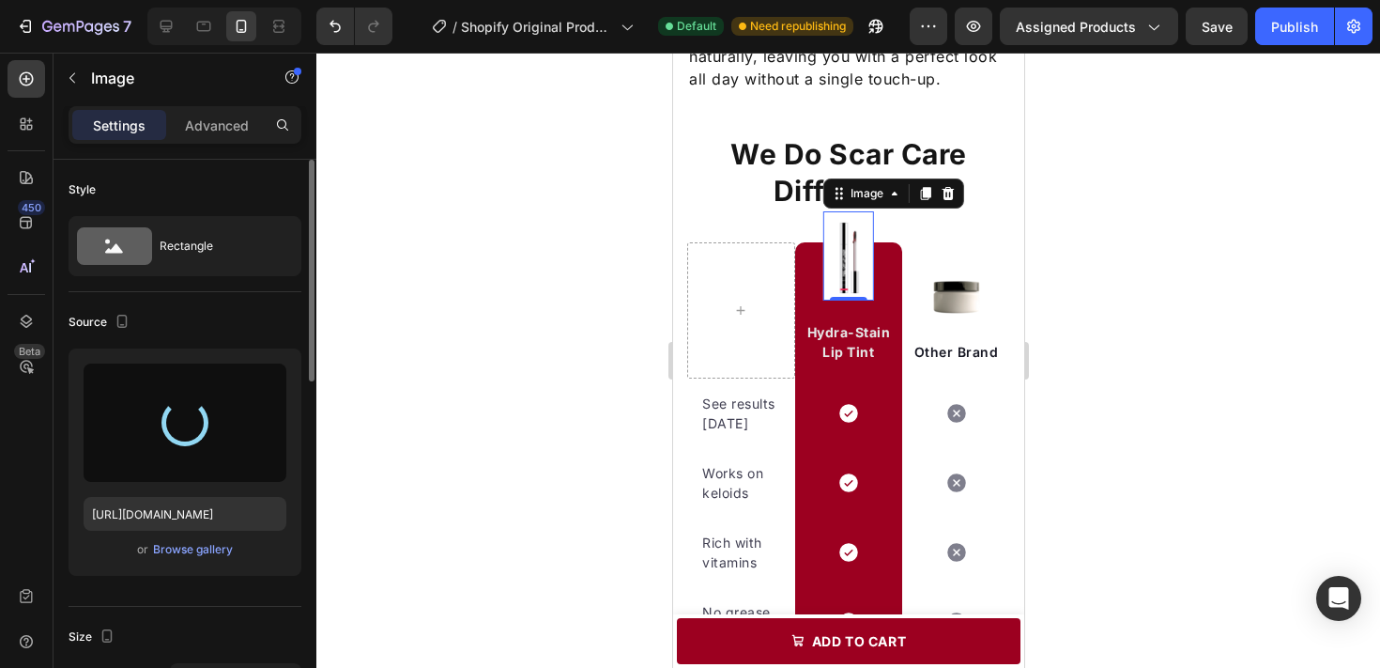
type input "https://cdn.shopify.com/s/files/1/0707/9480/5420/files/gempages_579725637963481…"
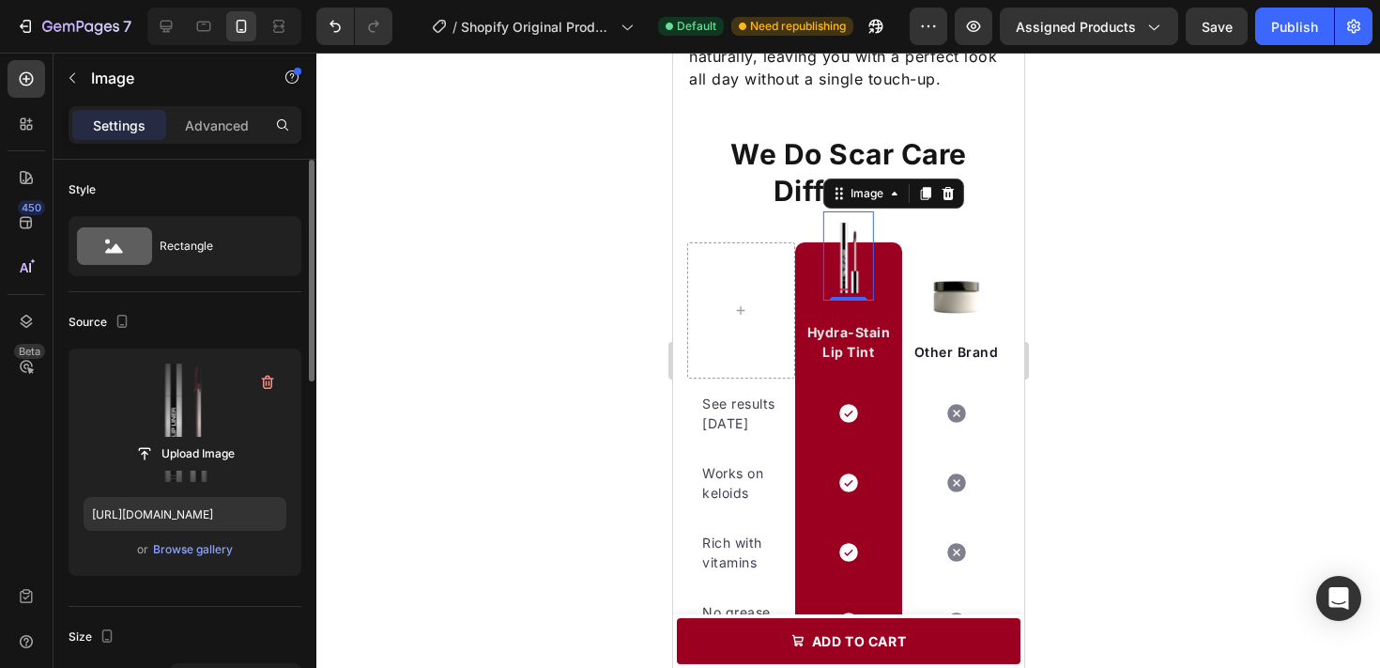
click at [1102, 352] on div at bounding box center [848, 360] width 1064 height 615
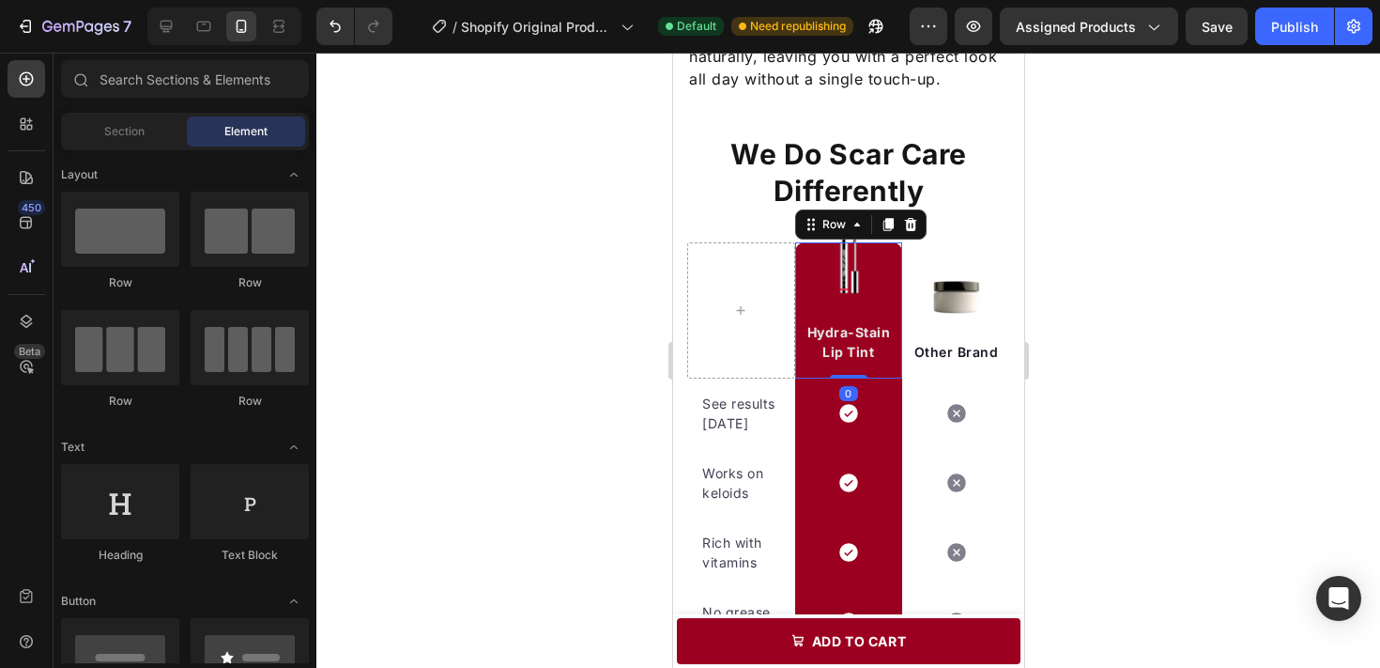
click at [899, 274] on div "Image Hydra-Stain Lip Tint Text block Row 0" at bounding box center [848, 310] width 108 height 136
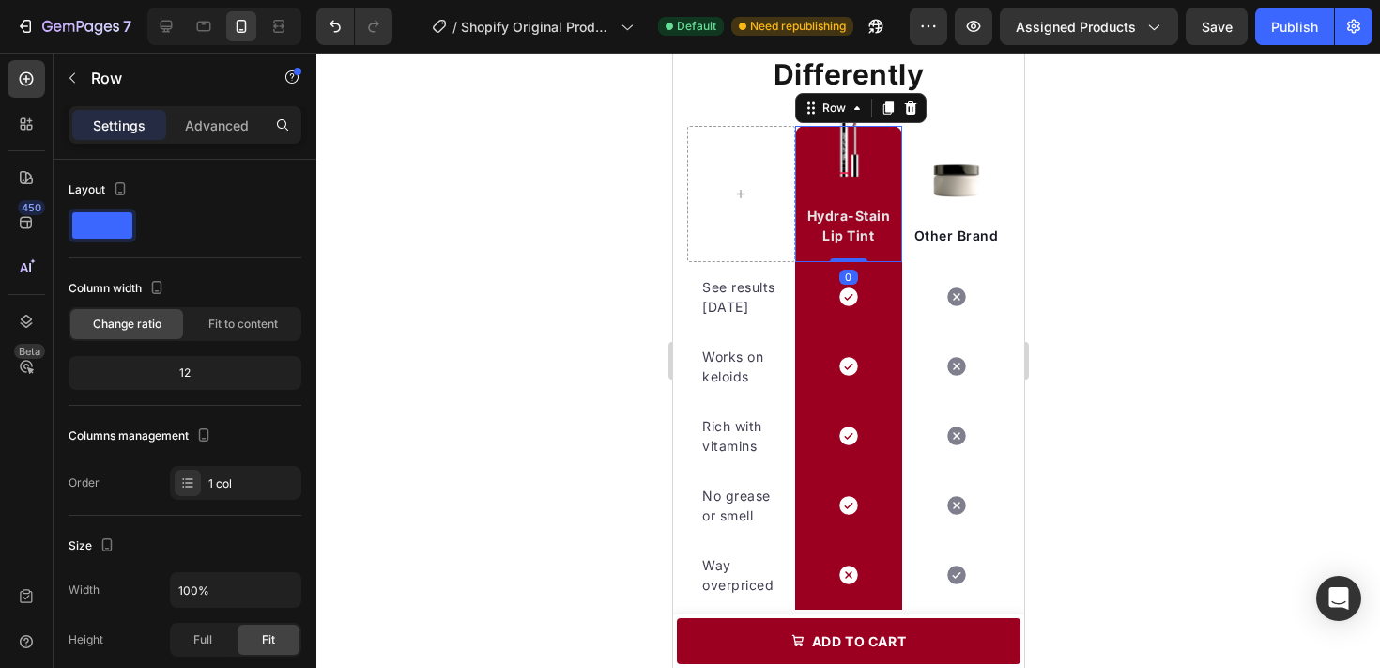
scroll to position [2387, 0]
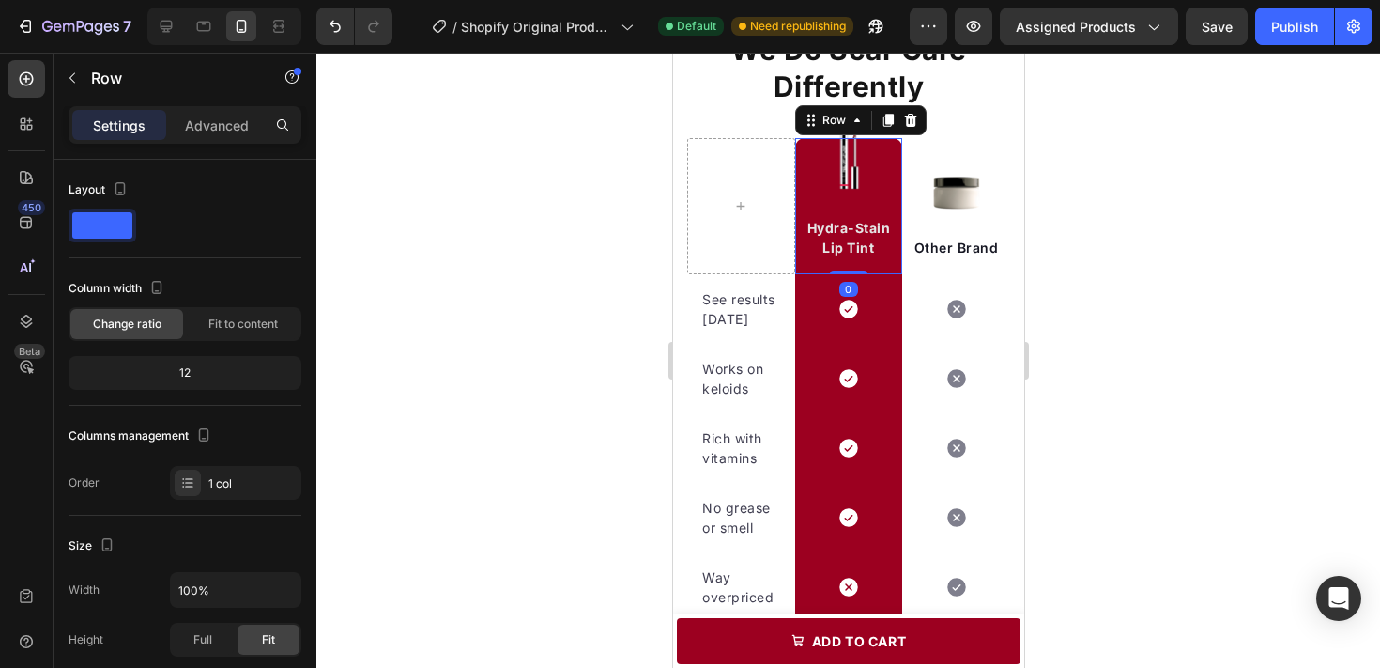
click at [1143, 219] on div at bounding box center [848, 360] width 1064 height 615
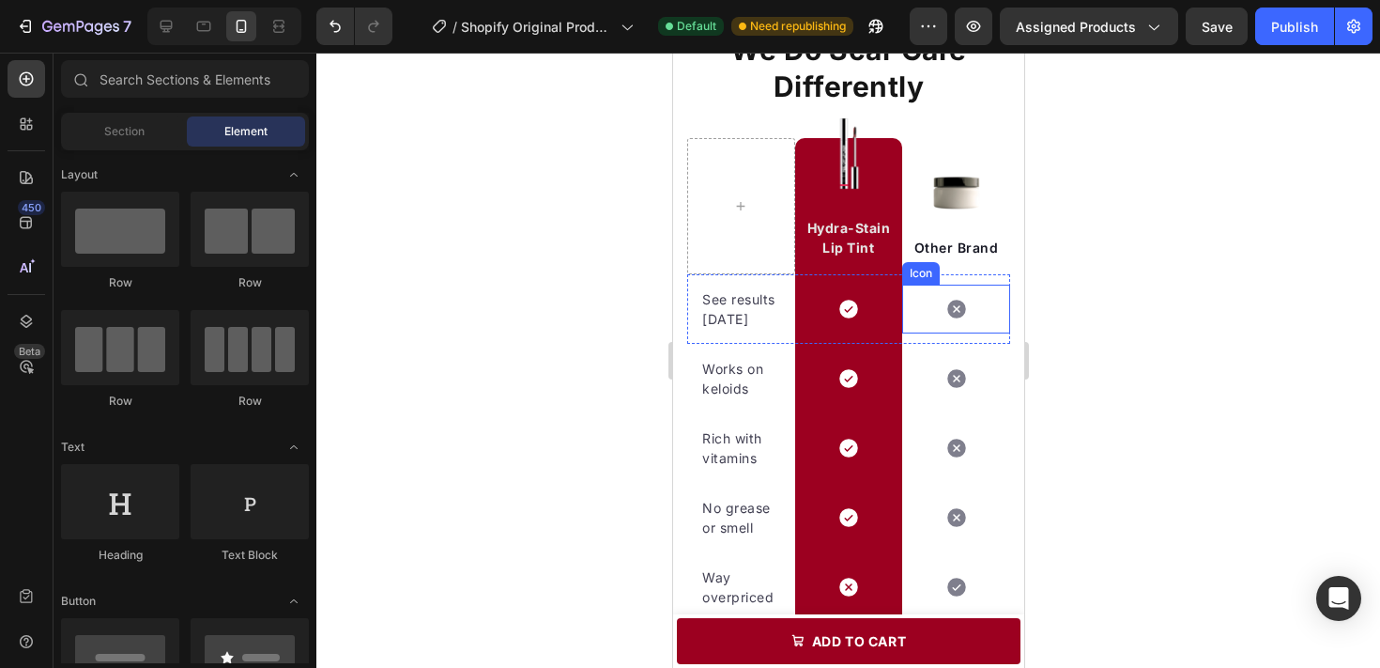
scroll to position [2376, 0]
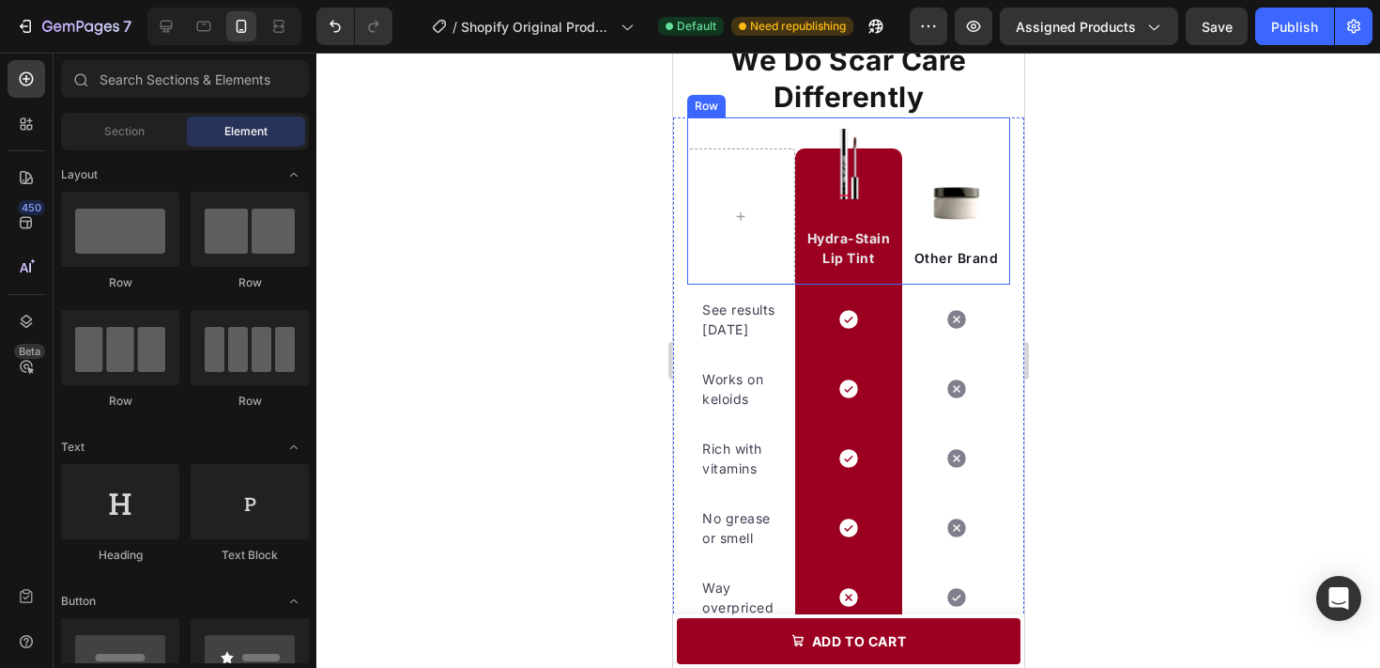
click at [950, 153] on div "Image Other Brand Text block" at bounding box center [955, 216] width 108 height 136
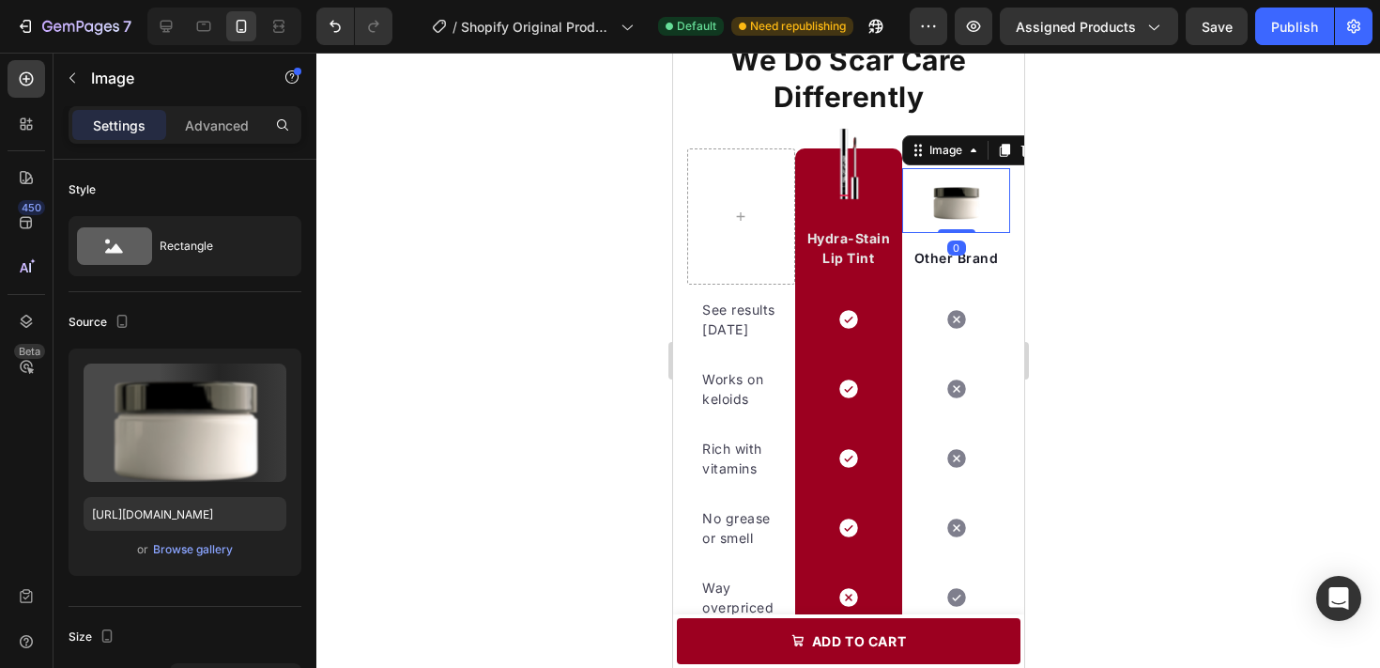
click at [951, 198] on img at bounding box center [955, 200] width 65 height 65
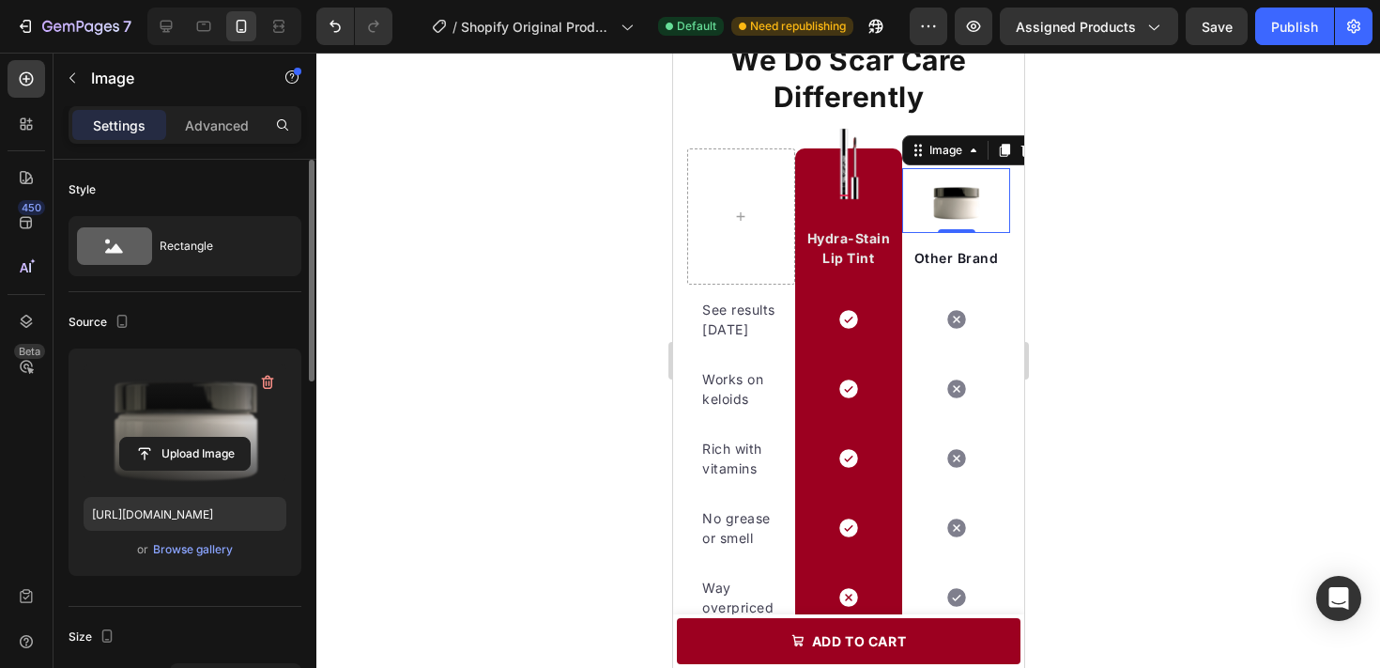
click at [199, 381] on label at bounding box center [185, 422] width 203 height 118
click at [199, 438] on input "file" at bounding box center [185, 454] width 130 height 32
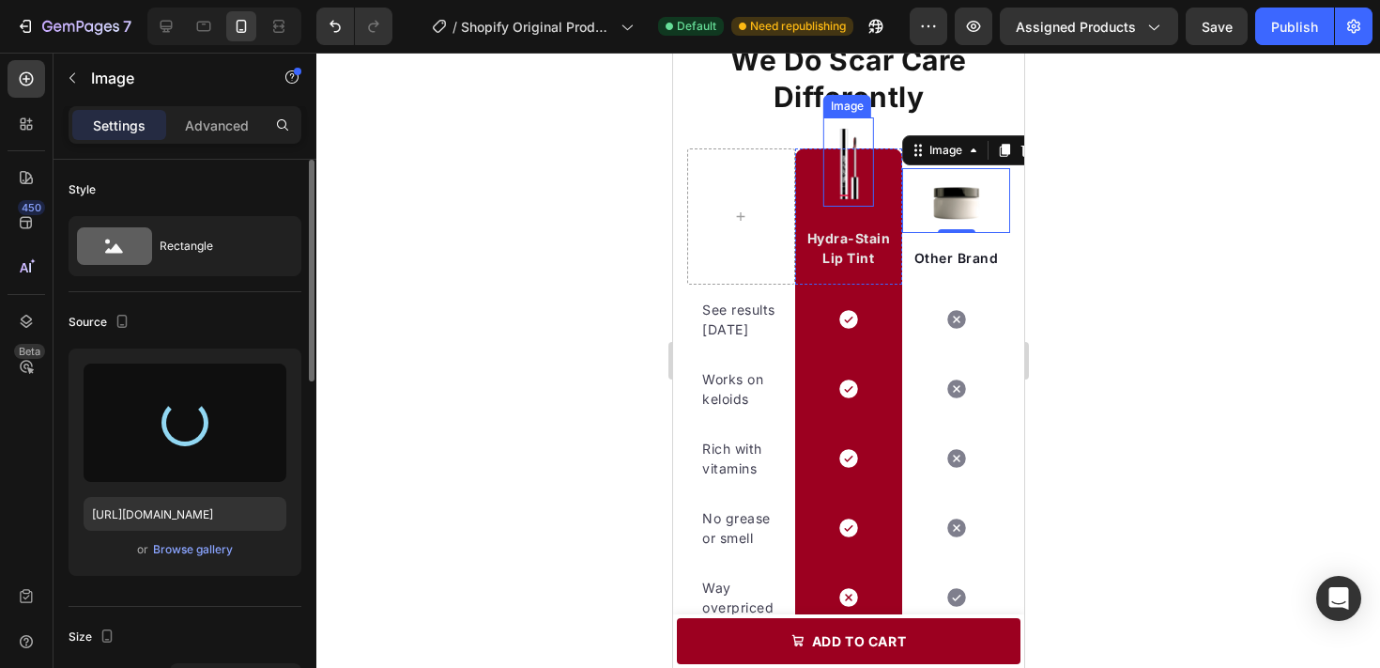
type input "https://cdn.shopify.com/s/files/1/0707/9480/5420/files/gempages_579725637963481…"
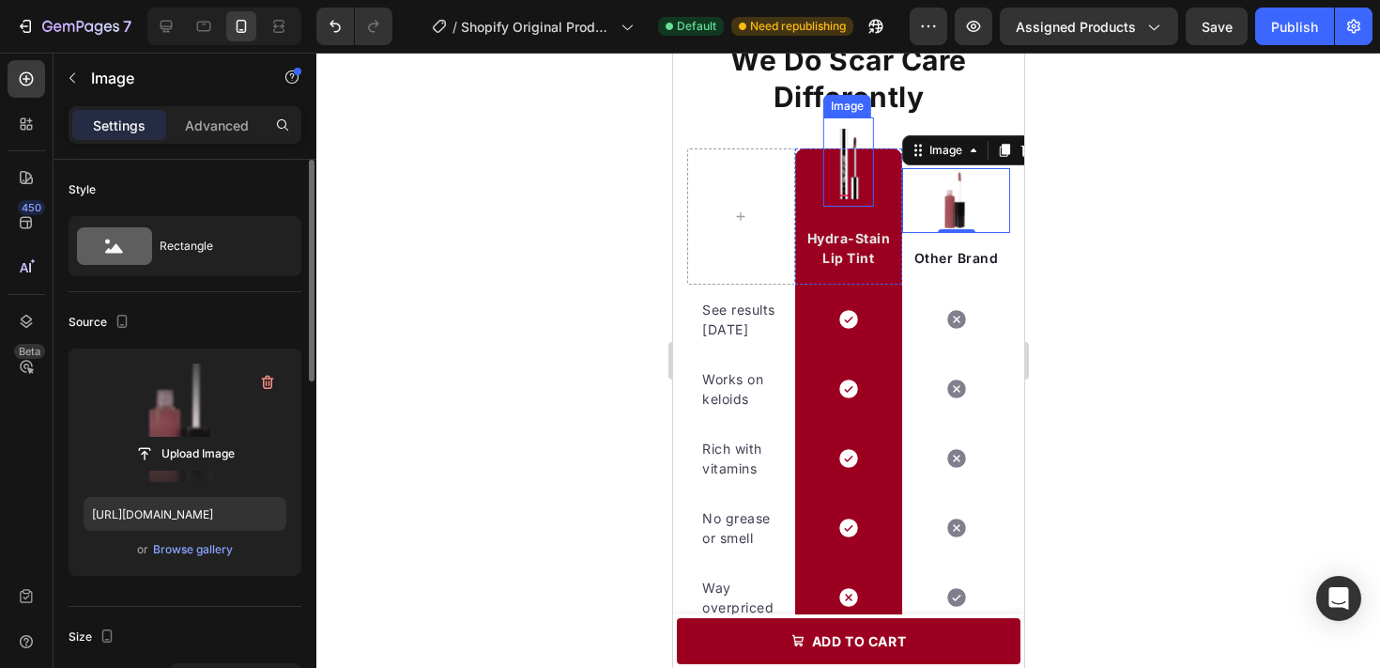
click at [854, 124] on img at bounding box center [847, 161] width 51 height 89
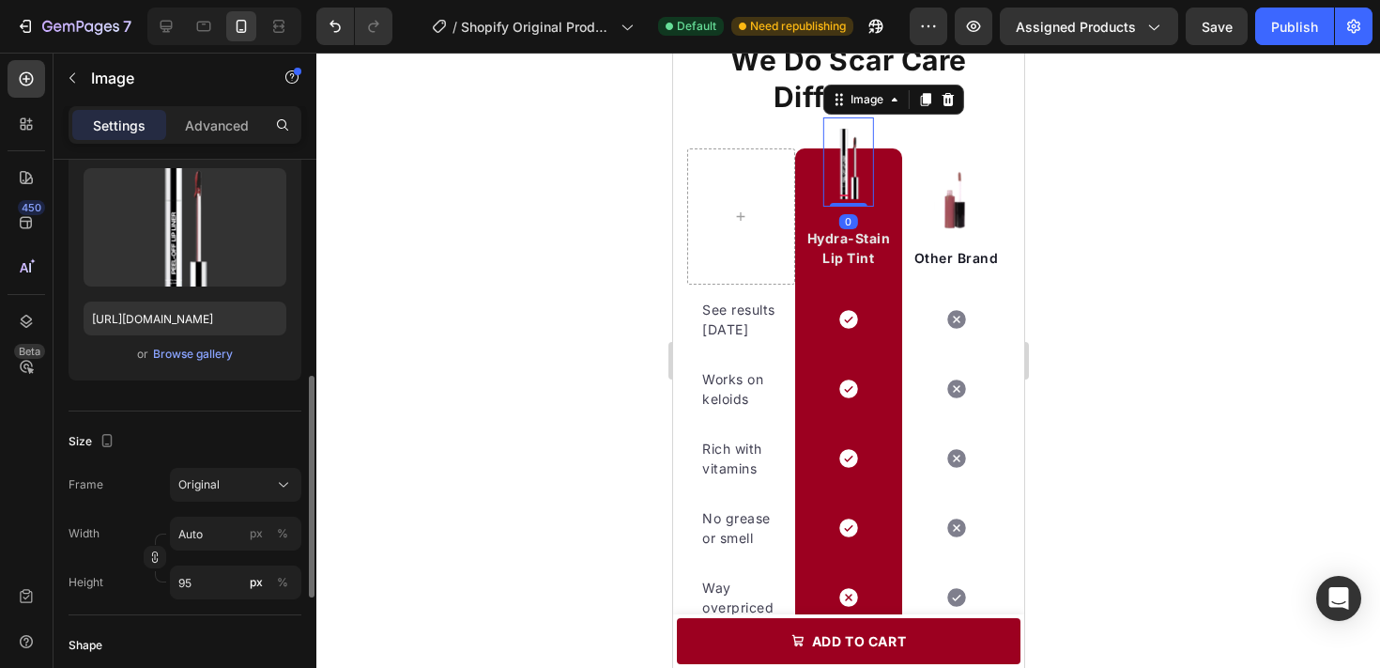
scroll to position [144, 0]
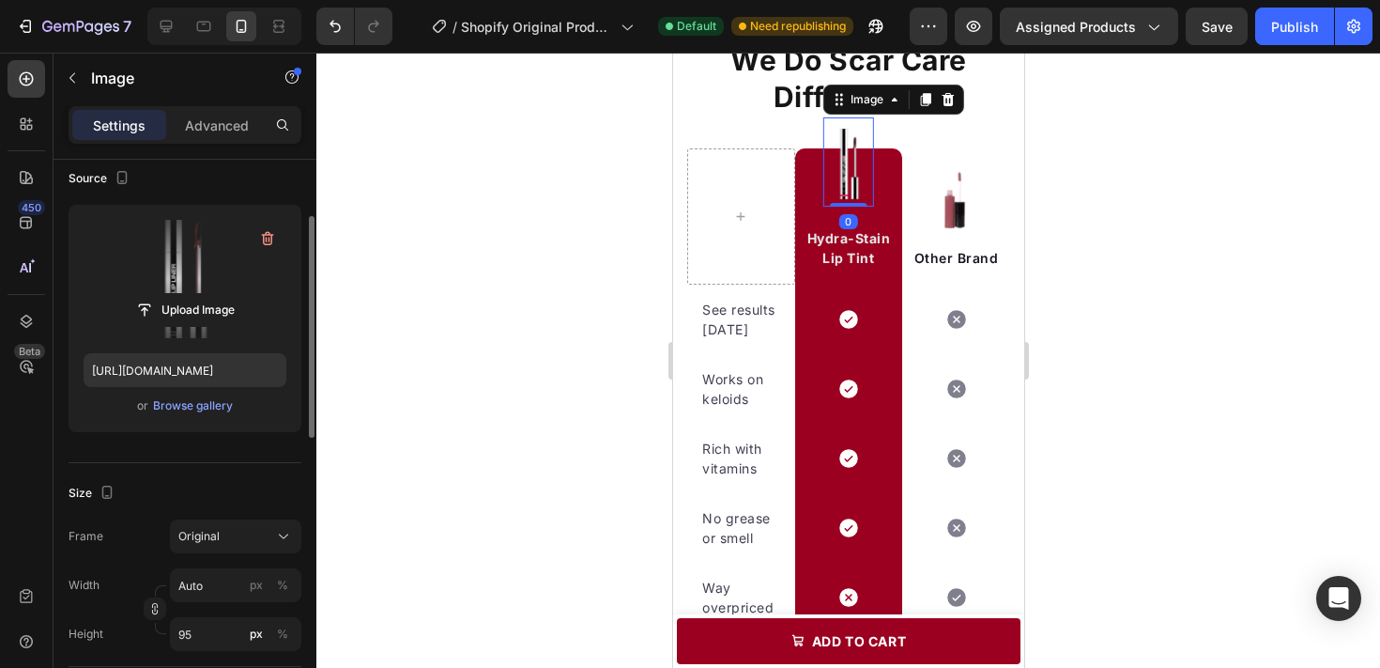
click at [212, 269] on label at bounding box center [185, 279] width 203 height 118
click at [212, 294] on input "file" at bounding box center [185, 310] width 130 height 32
click at [279, 269] on label at bounding box center [185, 279] width 203 height 118
click at [250, 294] on input "file" at bounding box center [185, 310] width 130 height 32
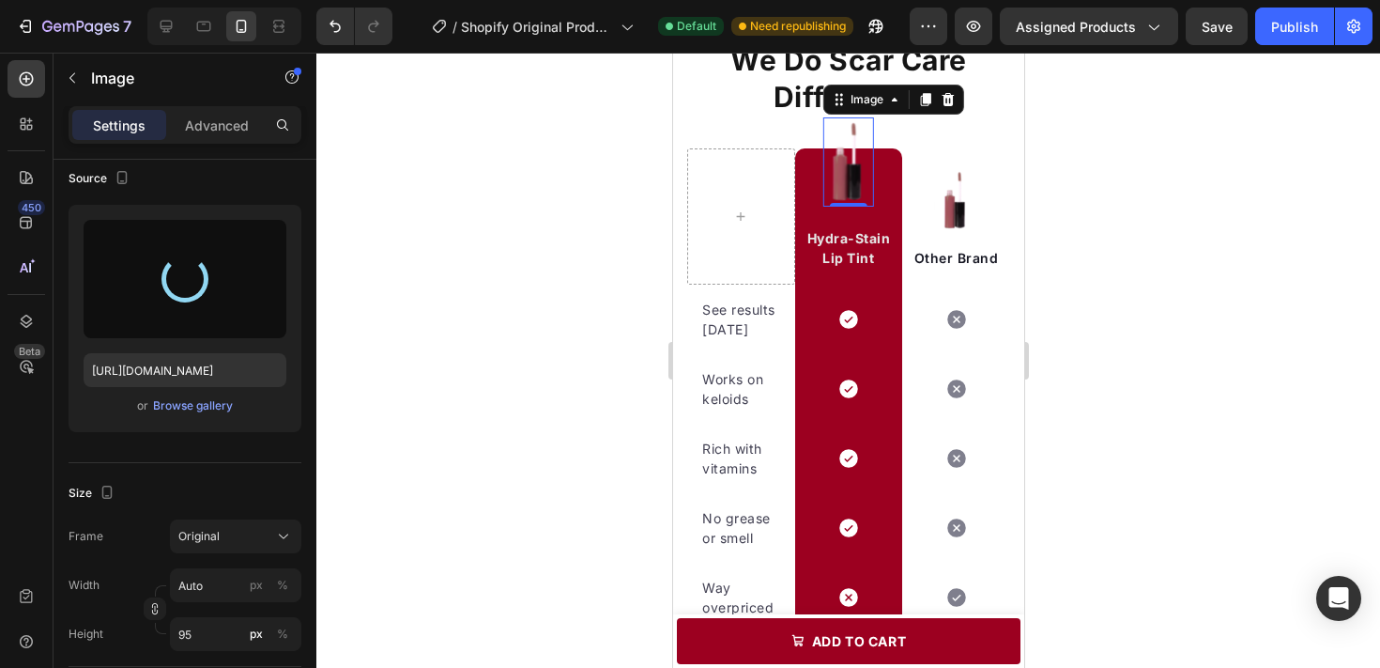
type input "https://cdn.shopify.com/s/files/1/0707/9480/5420/files/gempages_579725637963481…"
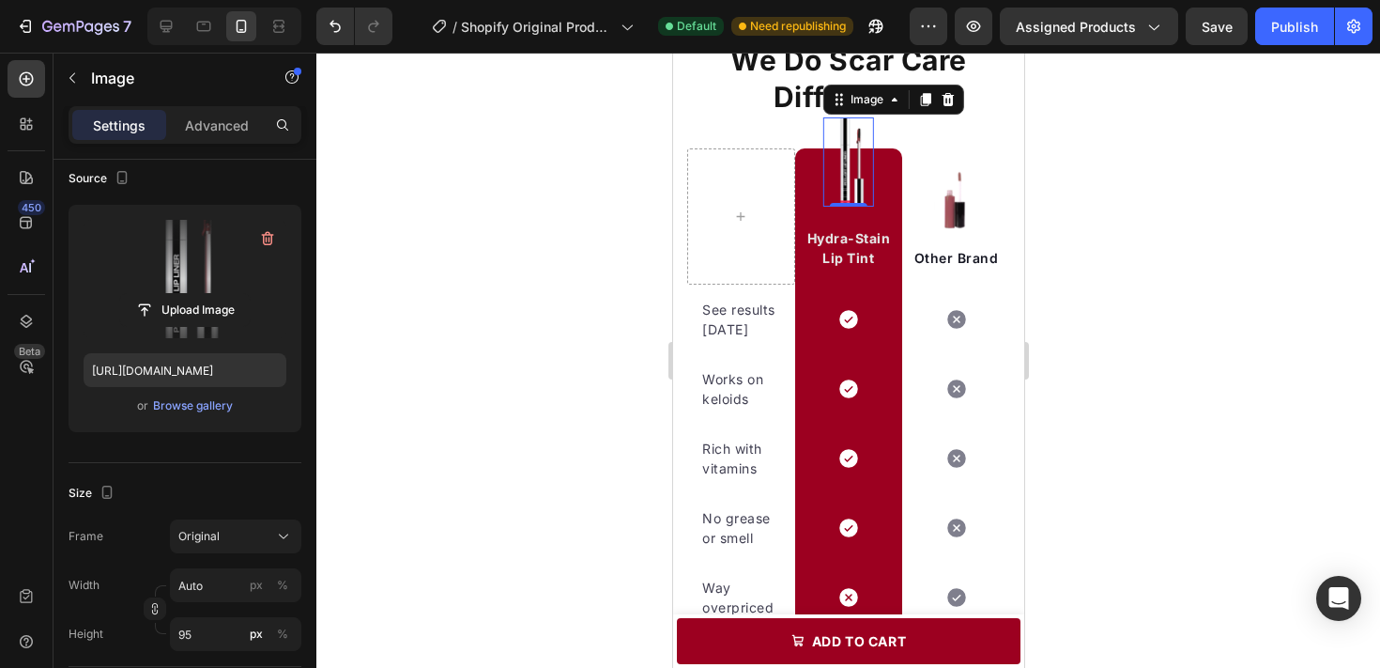
click at [1090, 263] on div at bounding box center [848, 360] width 1064 height 615
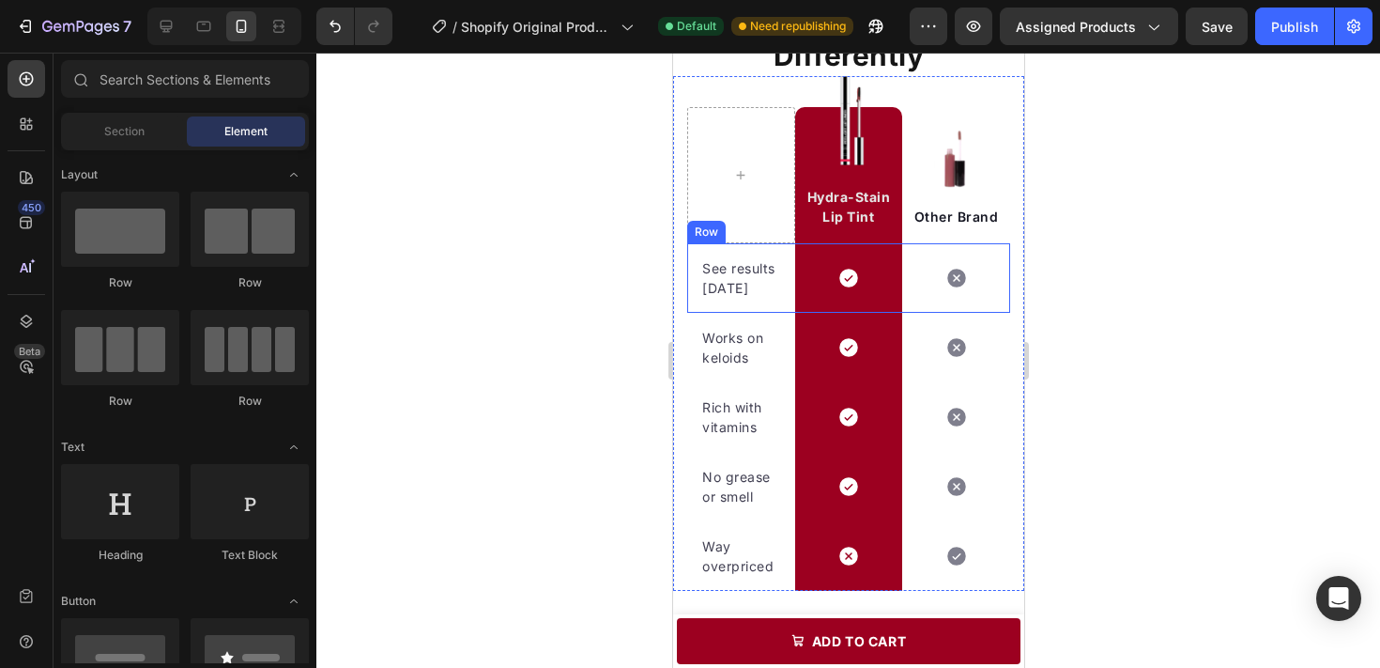
scroll to position [2420, 0]
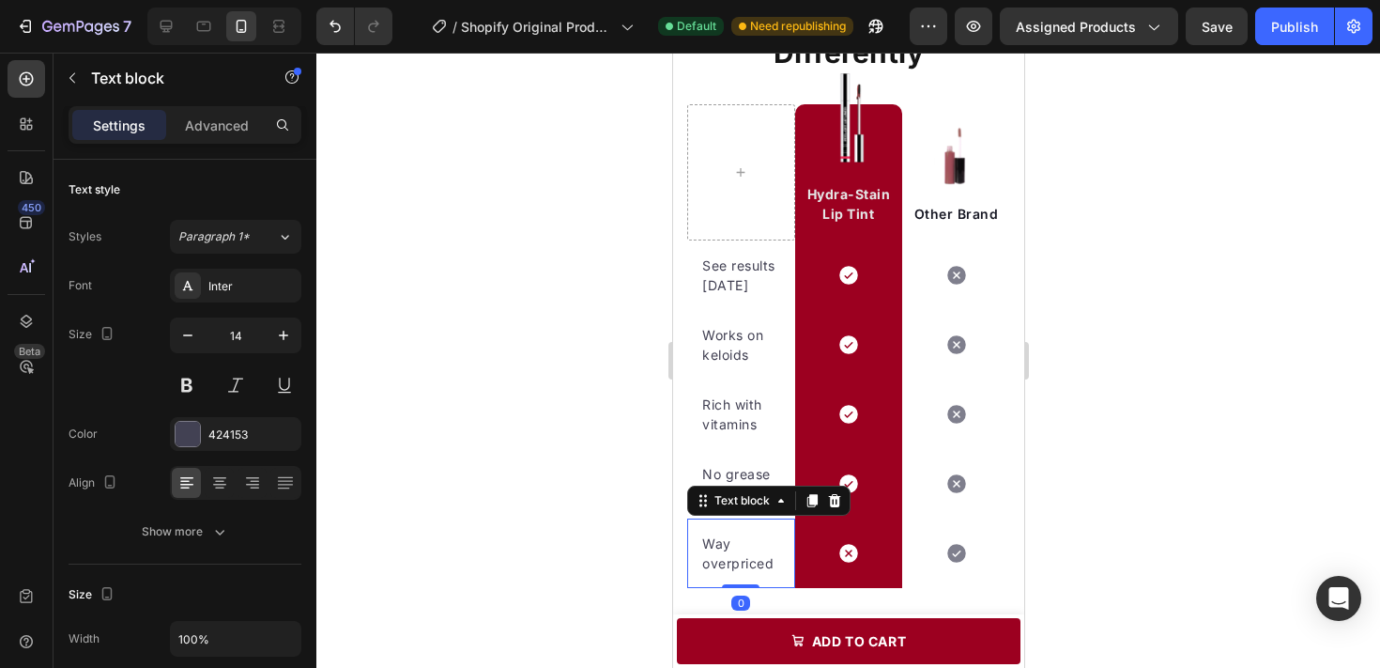
click at [763, 576] on div "Way overpriced Text block 0" at bounding box center [740, 552] width 108 height 69
click at [206, 434] on div "424153" at bounding box center [235, 434] width 131 height 34
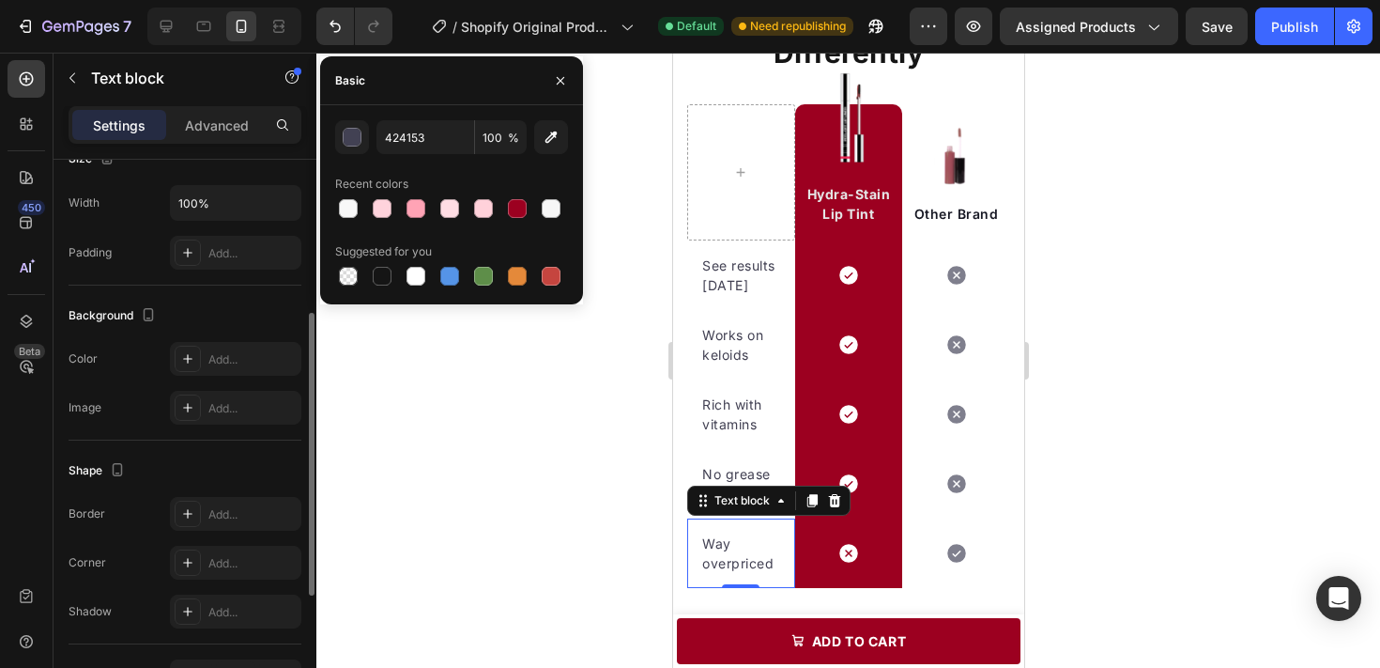
scroll to position [392, 0]
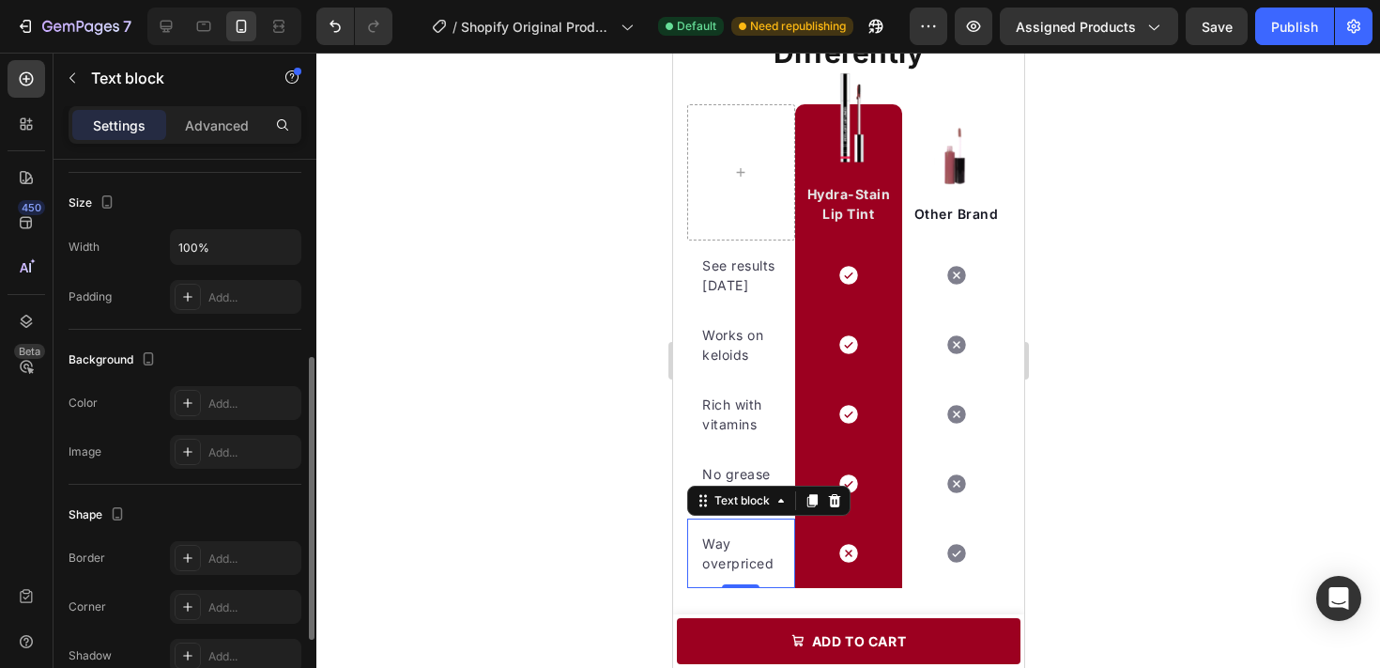
click at [203, 491] on div "Shape Border Add... Corner Add... Shadow Add..." at bounding box center [185, 586] width 233 height 204
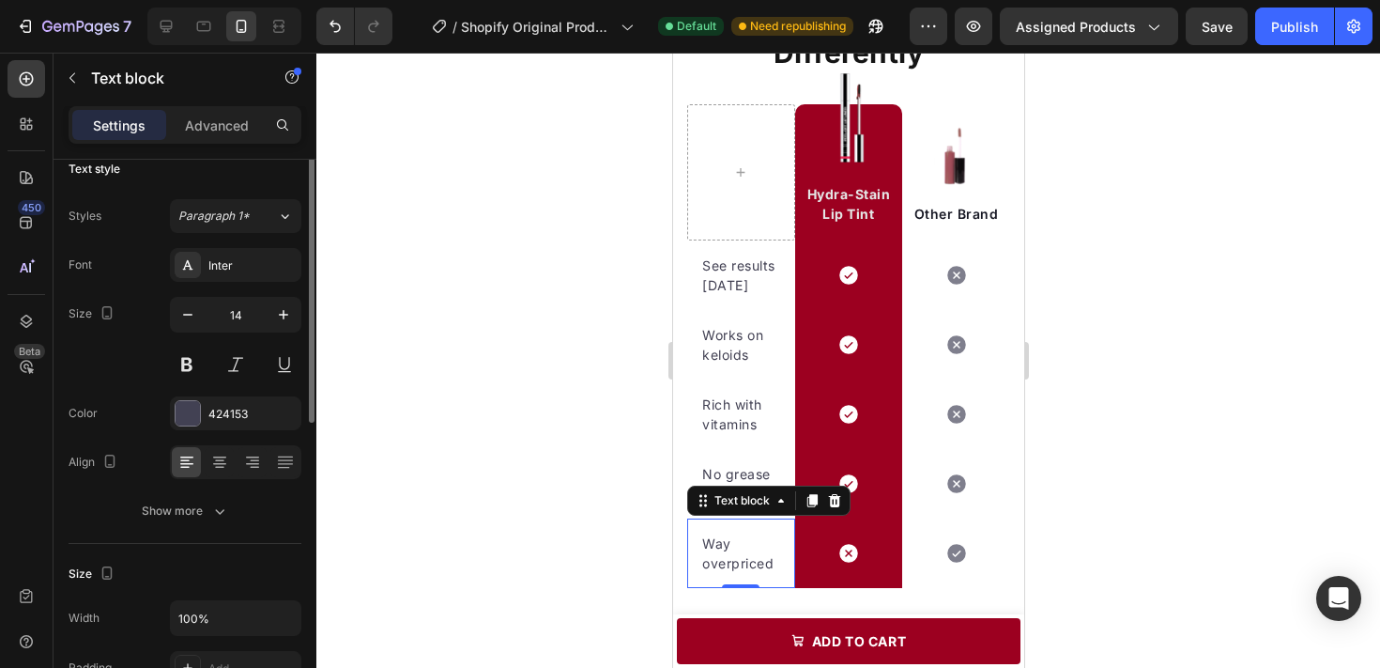
scroll to position [1, 0]
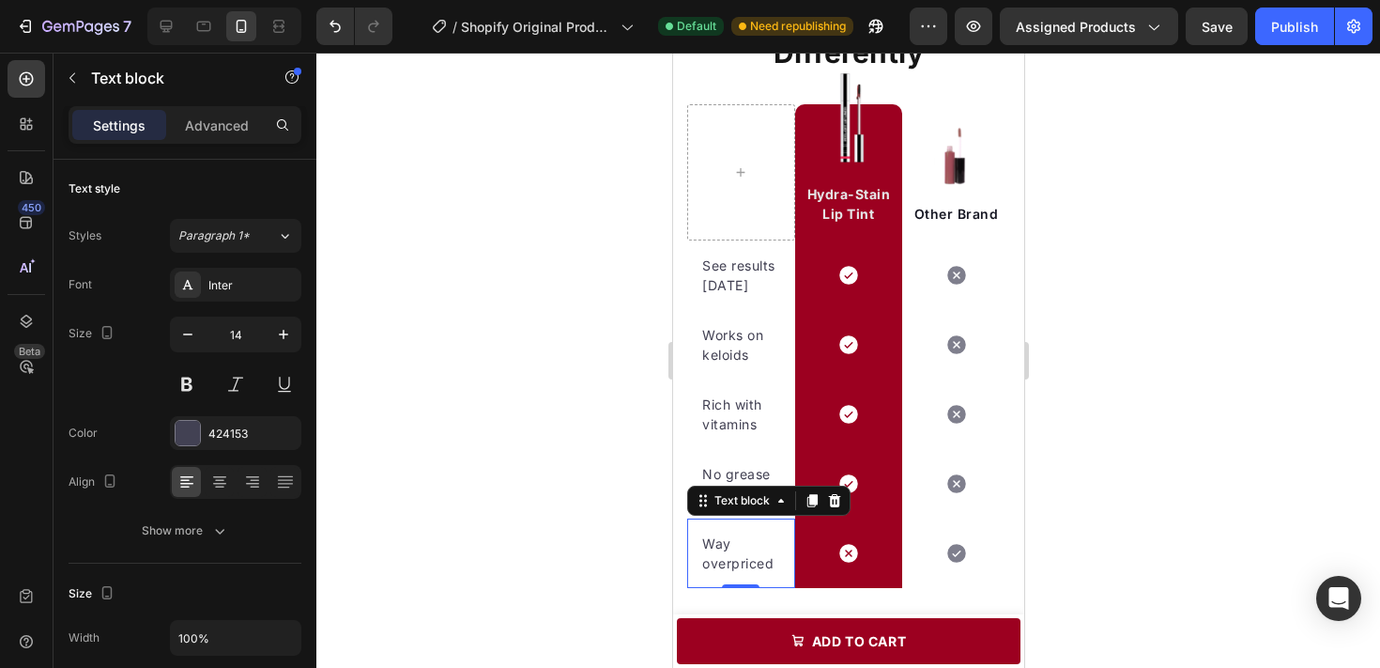
click at [779, 539] on div "Way overpriced" at bounding box center [740, 552] width 82 height 43
click at [789, 526] on div "Way overpriced Text block 0" at bounding box center [740, 552] width 108 height 69
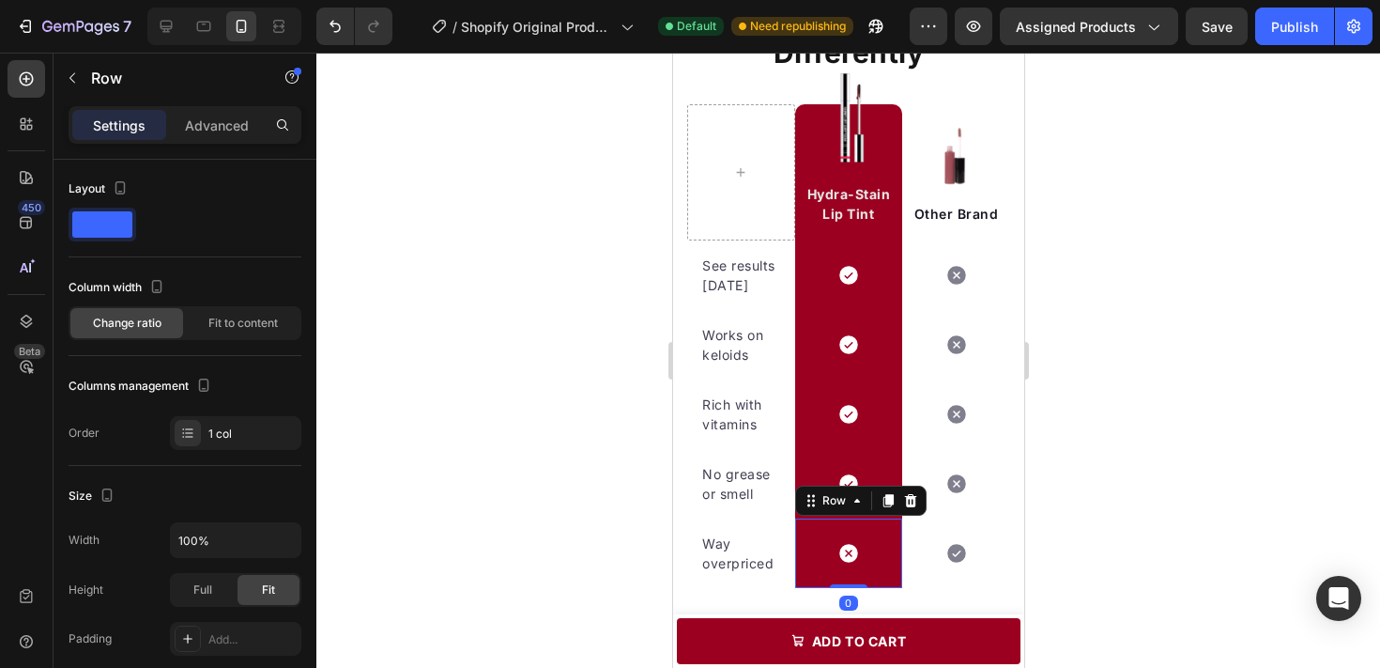
click at [794, 524] on div "Icon Row 0" at bounding box center [848, 552] width 108 height 69
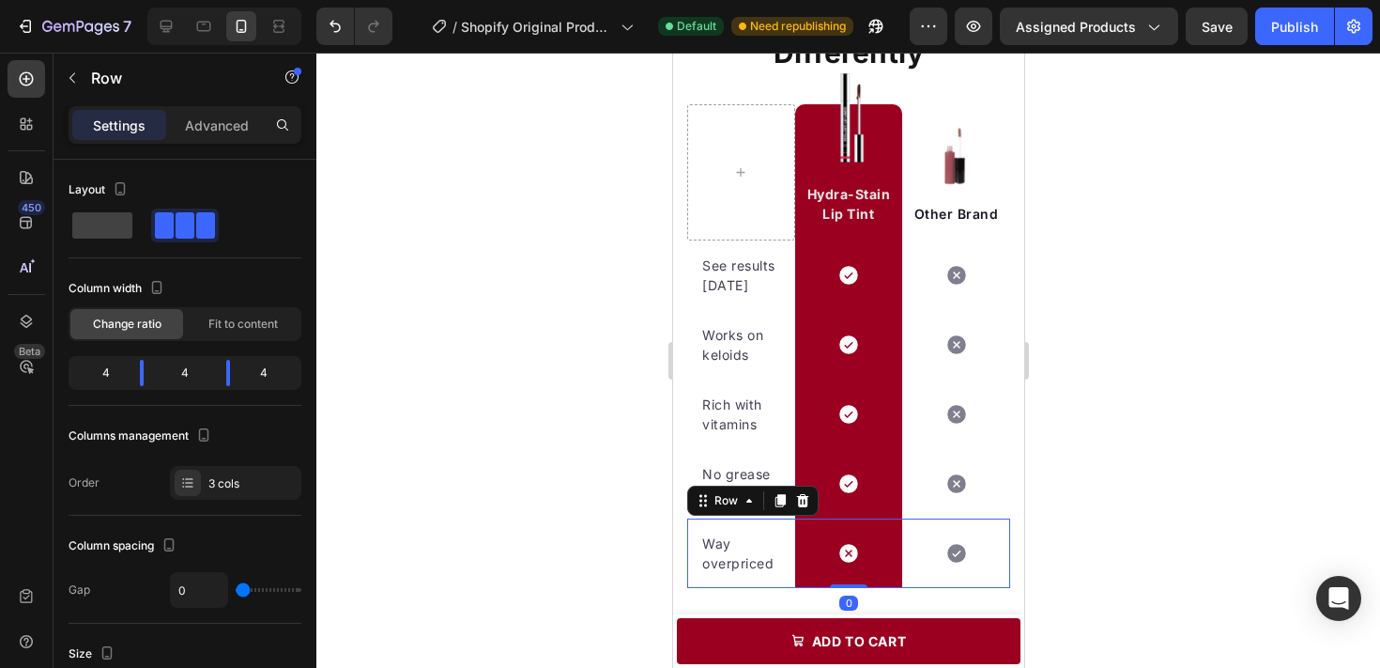
click at [937, 519] on div "Icon" at bounding box center [955, 552] width 108 height 69
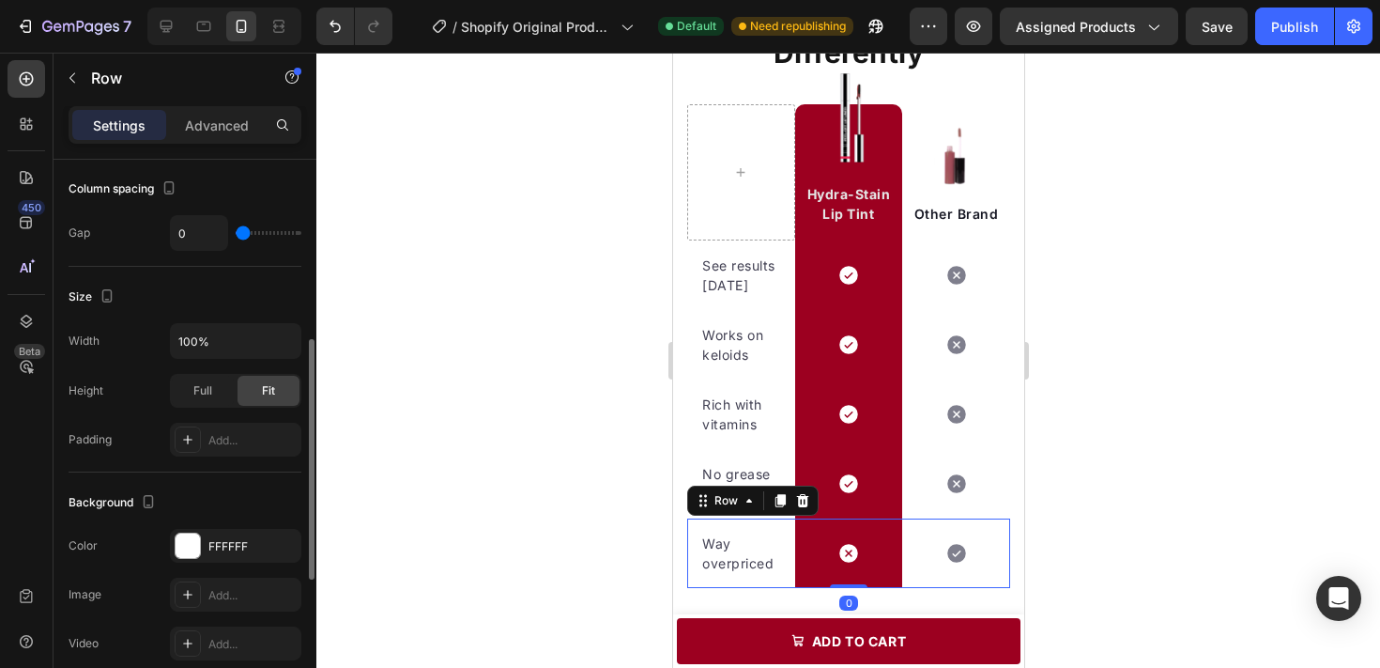
scroll to position [392, 0]
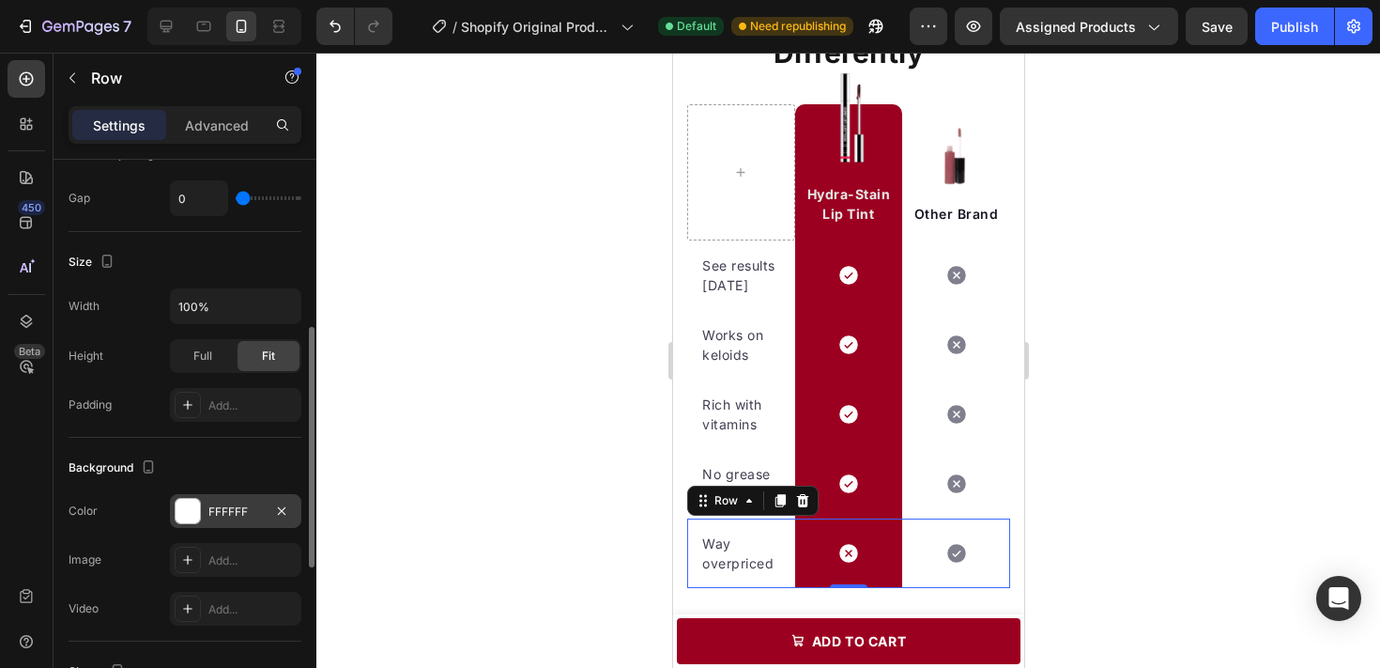
click at [242, 499] on div "FFFFFF" at bounding box center [235, 511] width 131 height 34
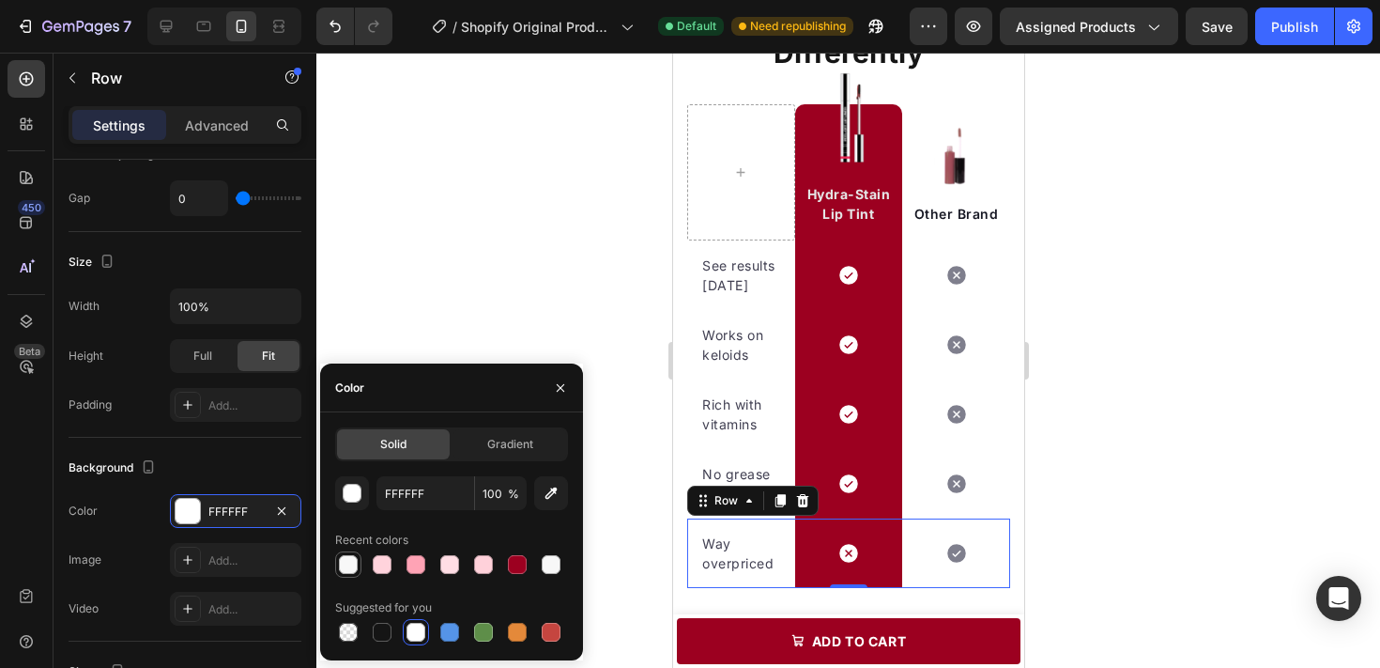
click at [348, 568] on div at bounding box center [348, 564] width 19 height 19
click at [557, 572] on div at bounding box center [551, 564] width 19 height 19
type input "F7F7F7"
click at [552, 560] on div at bounding box center [551, 564] width 19 height 19
click at [1091, 449] on div at bounding box center [848, 360] width 1064 height 615
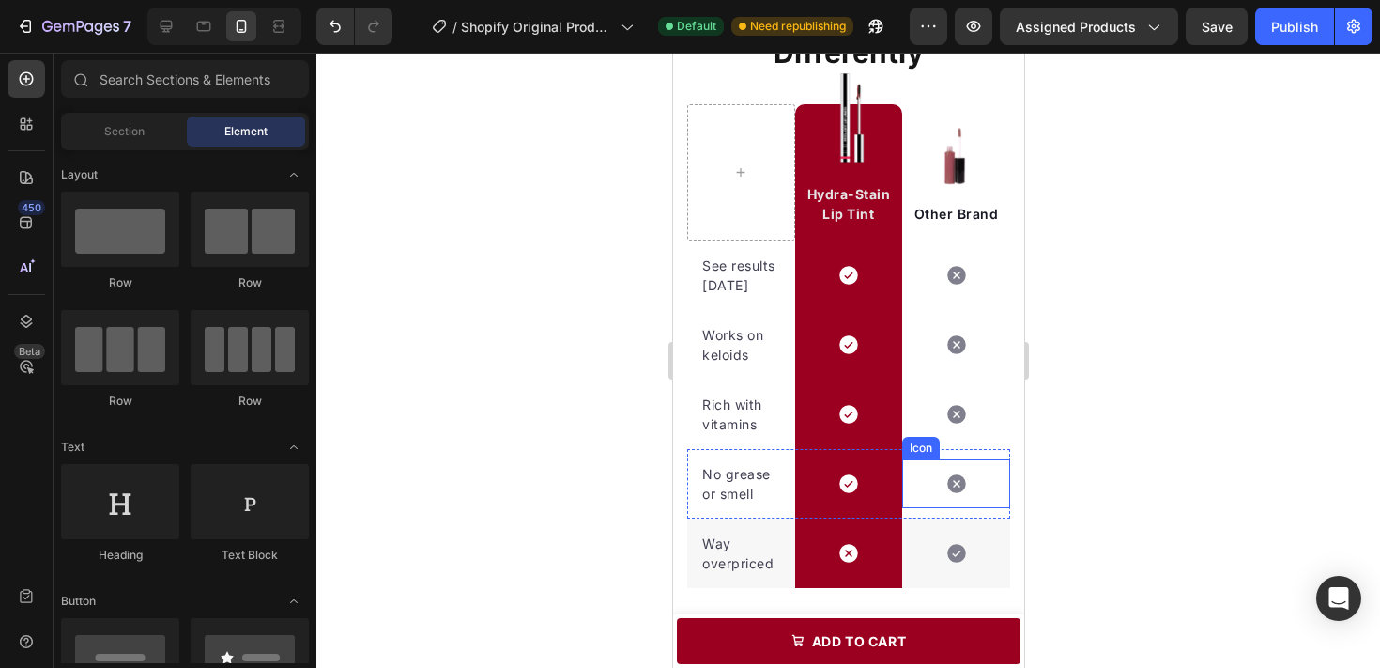
click at [996, 490] on div "Icon" at bounding box center [955, 483] width 108 height 49
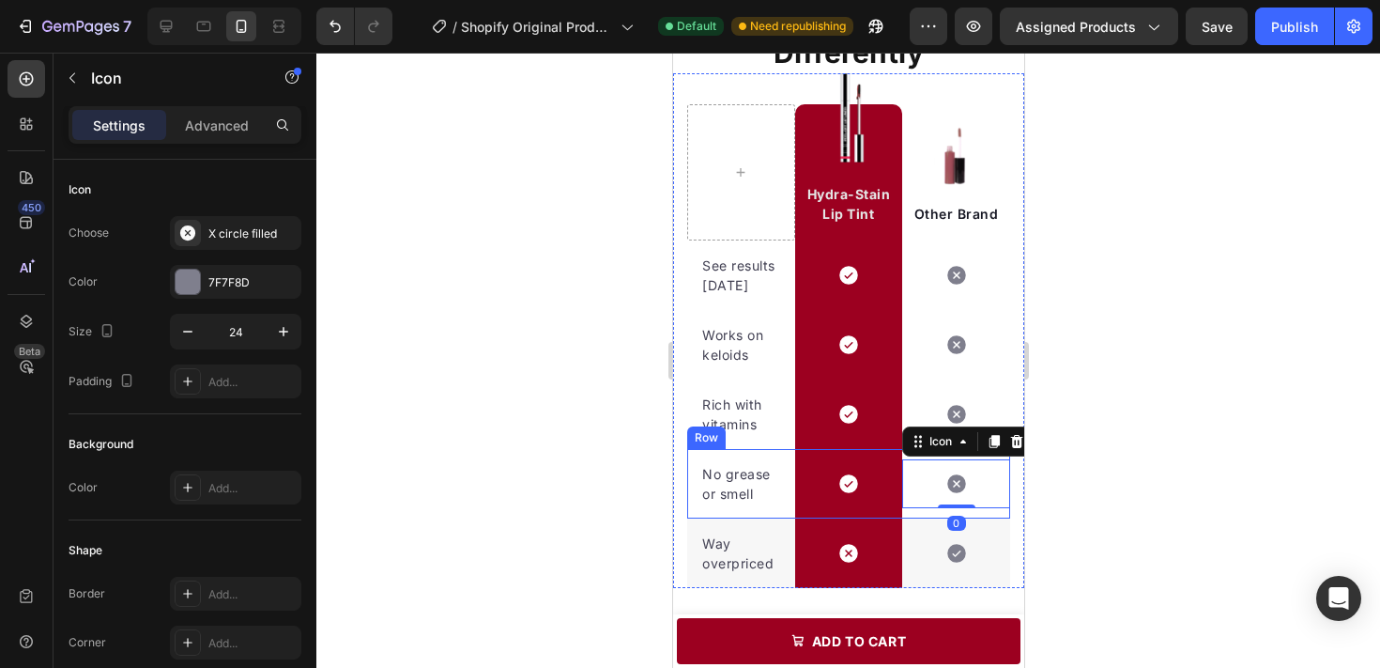
click at [1004, 508] on div "Icon 0" at bounding box center [955, 483] width 108 height 69
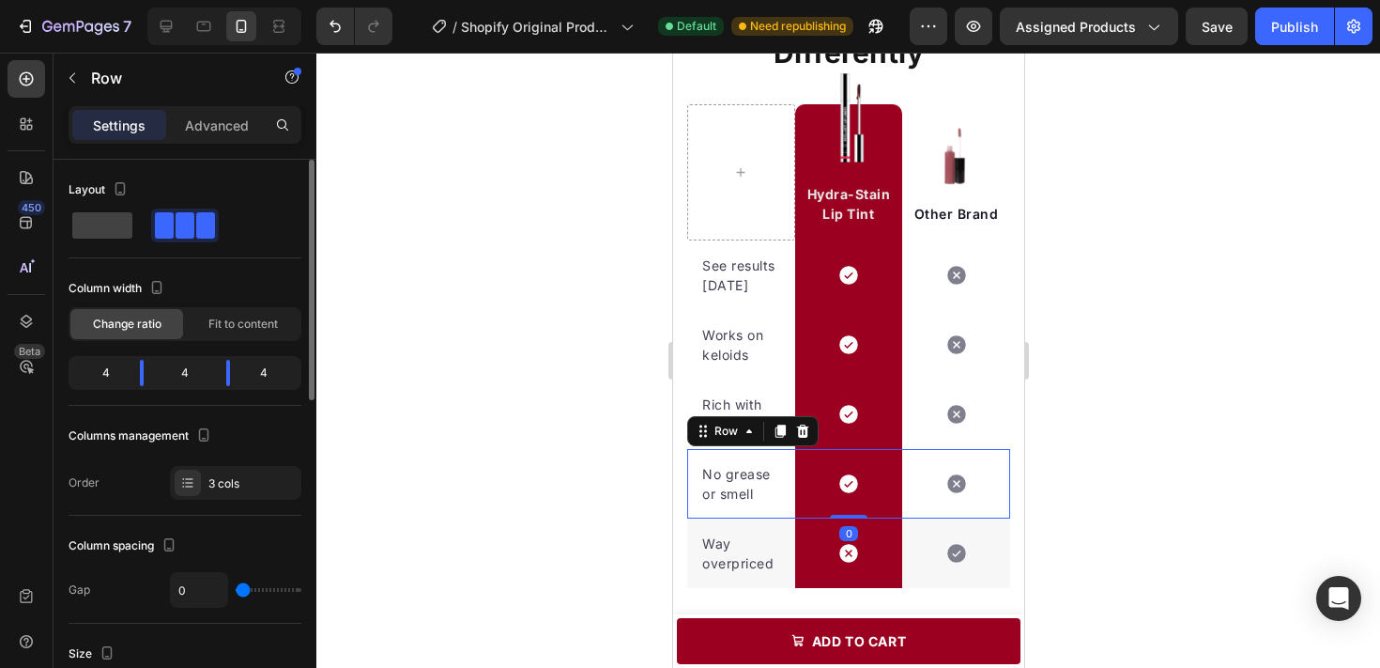
scroll to position [453, 0]
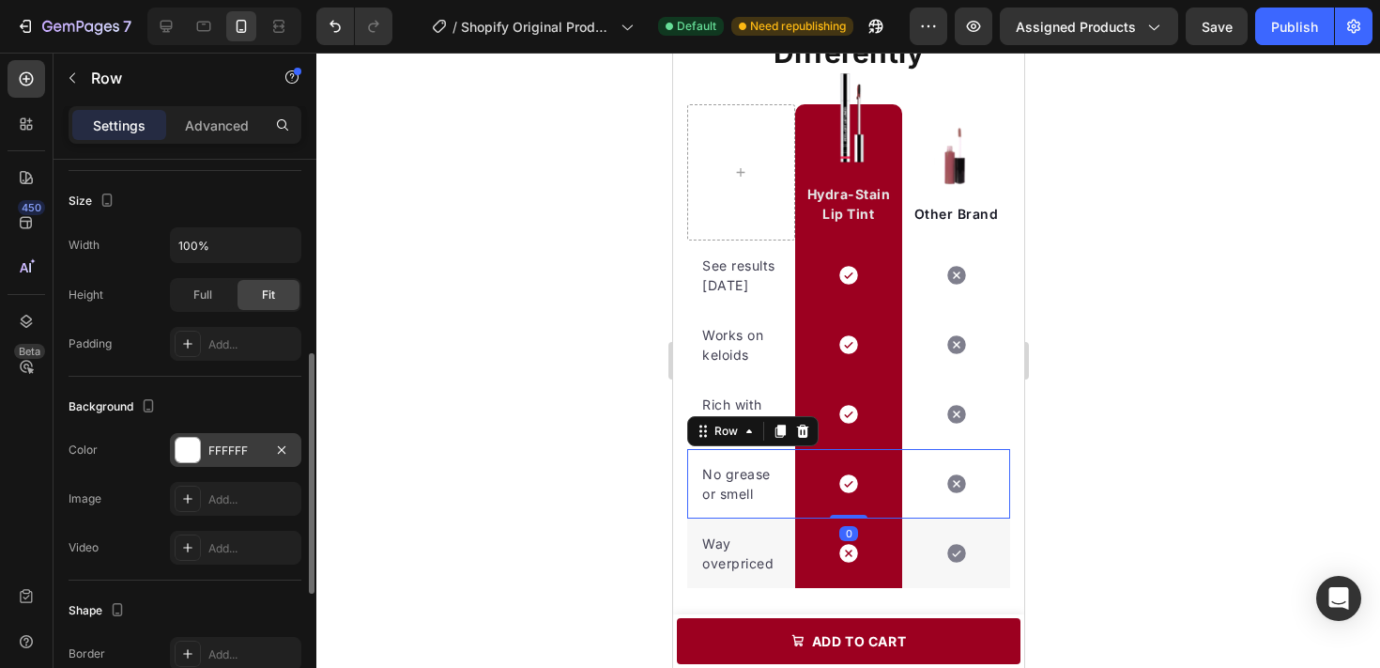
click at [246, 444] on div "FFFFFF" at bounding box center [235, 450] width 54 height 17
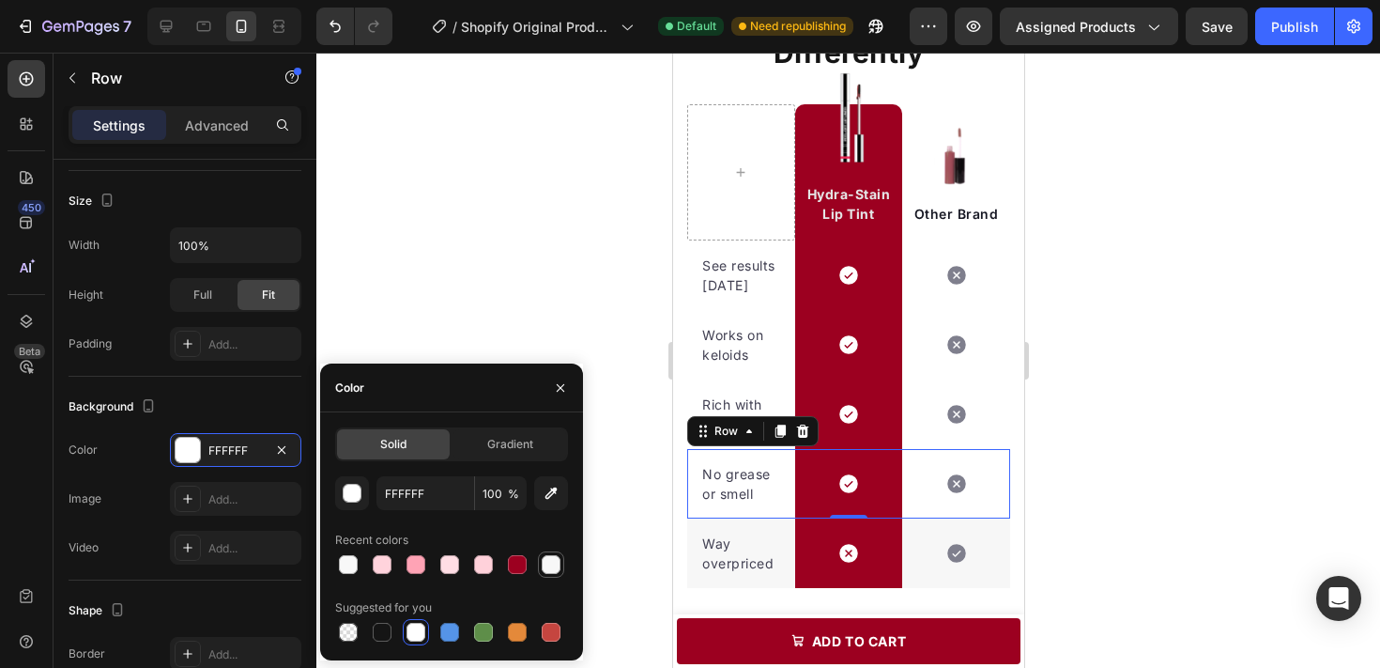
click at [538, 561] on div at bounding box center [551, 564] width 26 height 26
type input "F7F7F7"
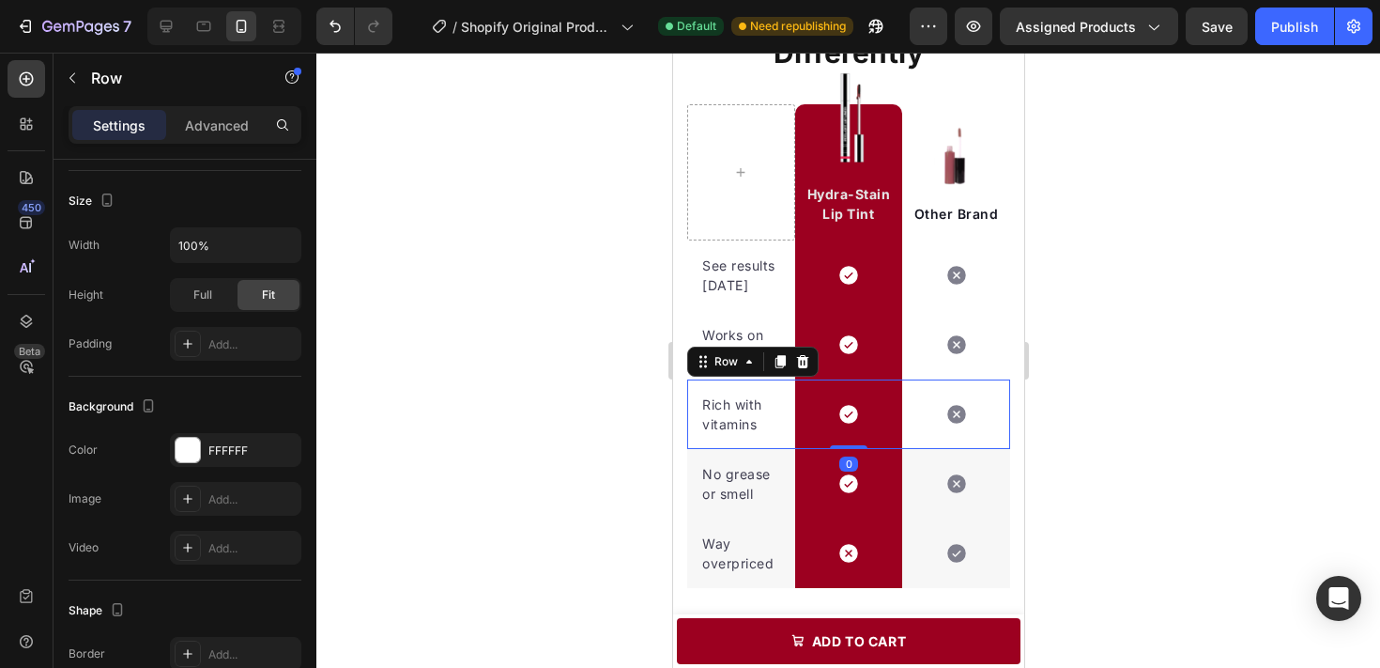
click at [992, 441] on div "Icon" at bounding box center [955, 413] width 108 height 69
click at [277, 459] on button "button" at bounding box center [281, 449] width 23 height 23
click at [274, 442] on div "Add..." at bounding box center [252, 450] width 88 height 17
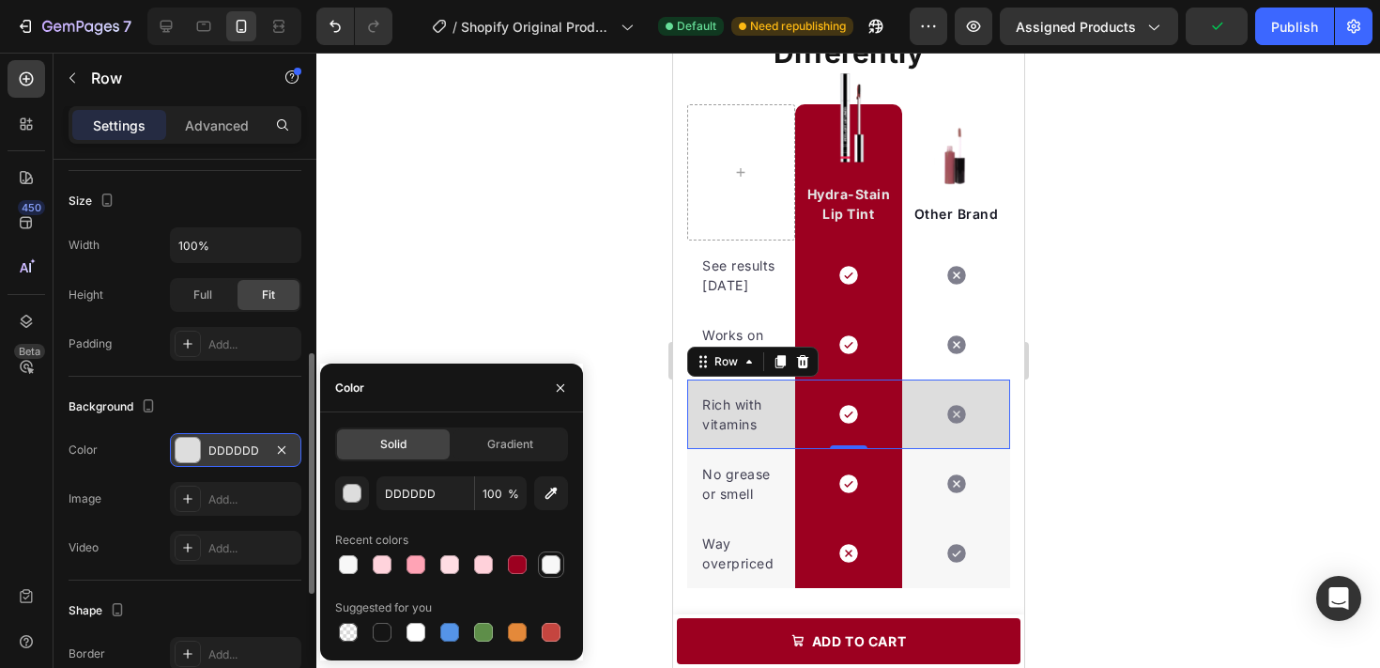
click at [549, 561] on div at bounding box center [551, 564] width 19 height 19
type input "F7F7F7"
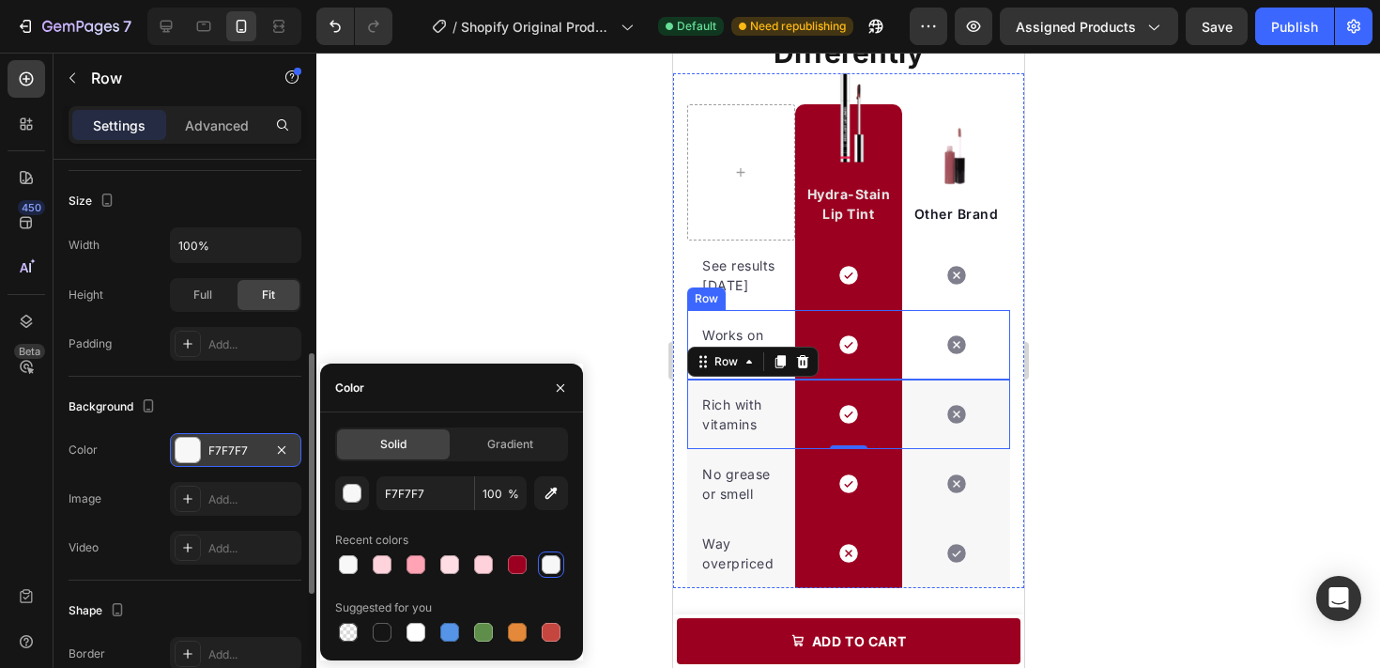
click at [987, 369] on div "Icon" at bounding box center [955, 344] width 108 height 69
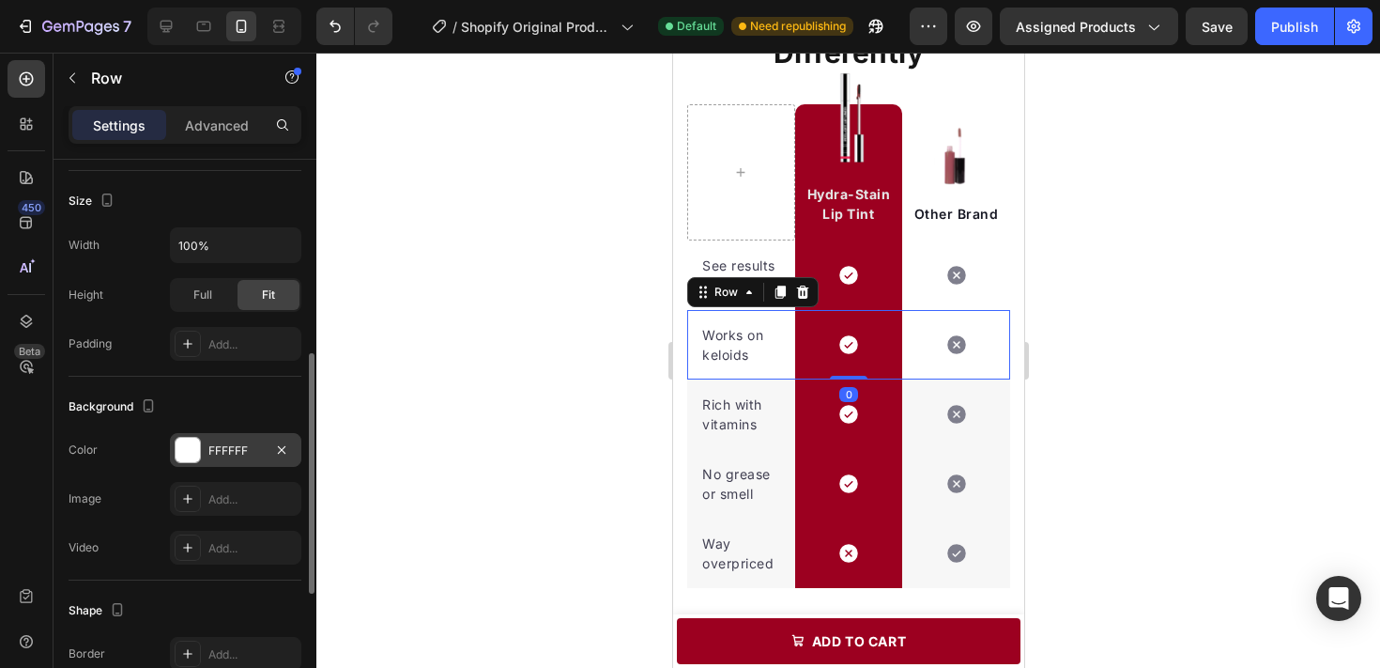
click at [212, 464] on div "FFFFFF" at bounding box center [235, 450] width 131 height 34
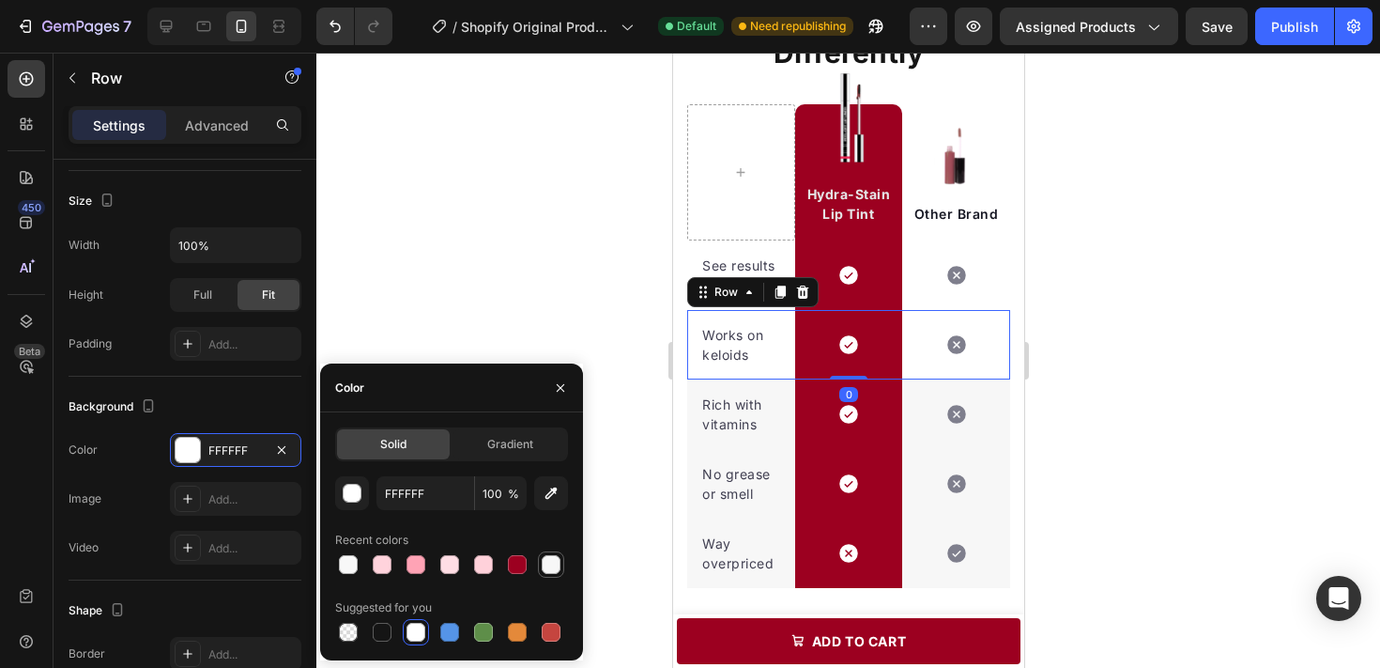
click at [546, 561] on div at bounding box center [551, 564] width 19 height 19
type input "F7F7F7"
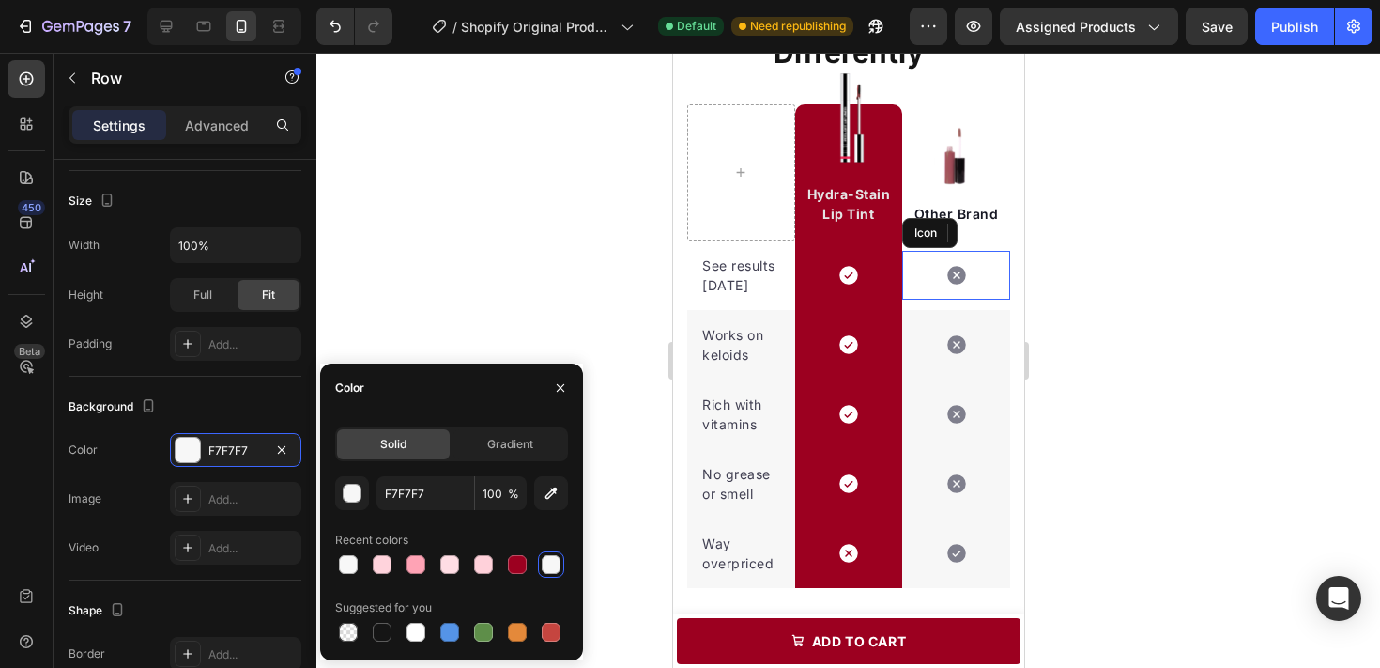
click at [993, 297] on div "Icon" at bounding box center [955, 275] width 108 height 49
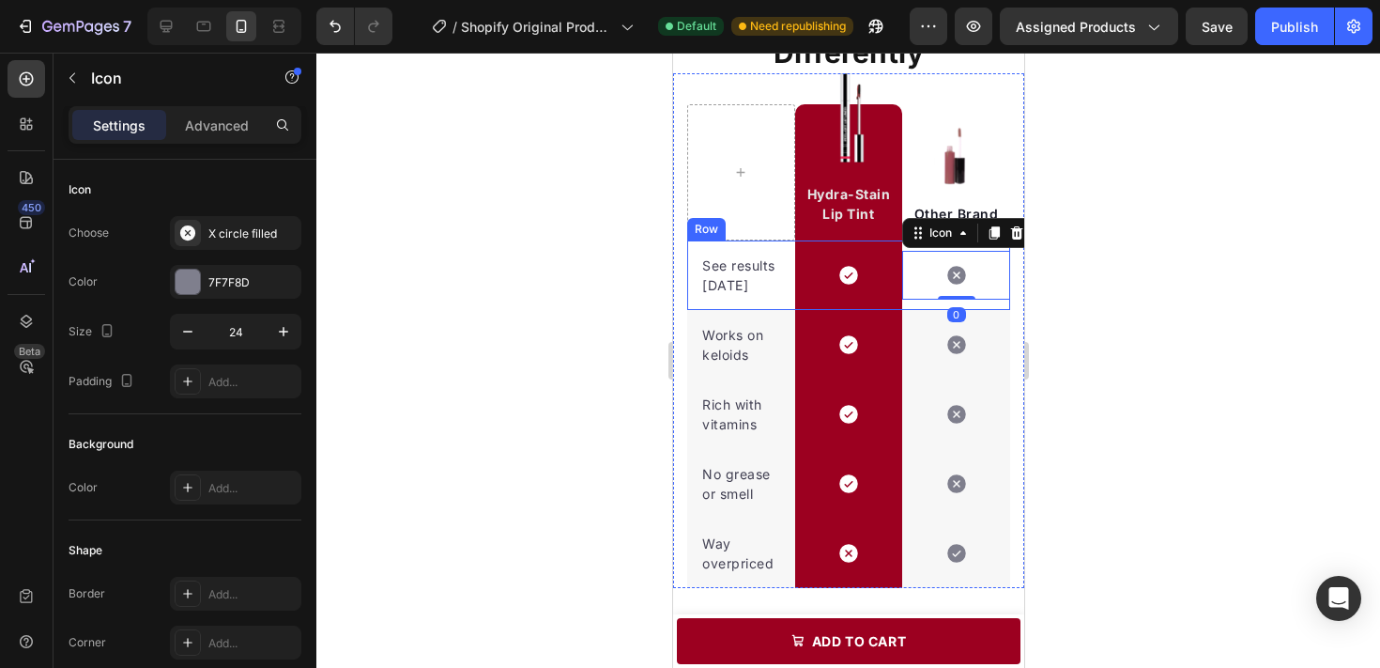
click at [1006, 306] on div "Icon 0" at bounding box center [955, 274] width 108 height 69
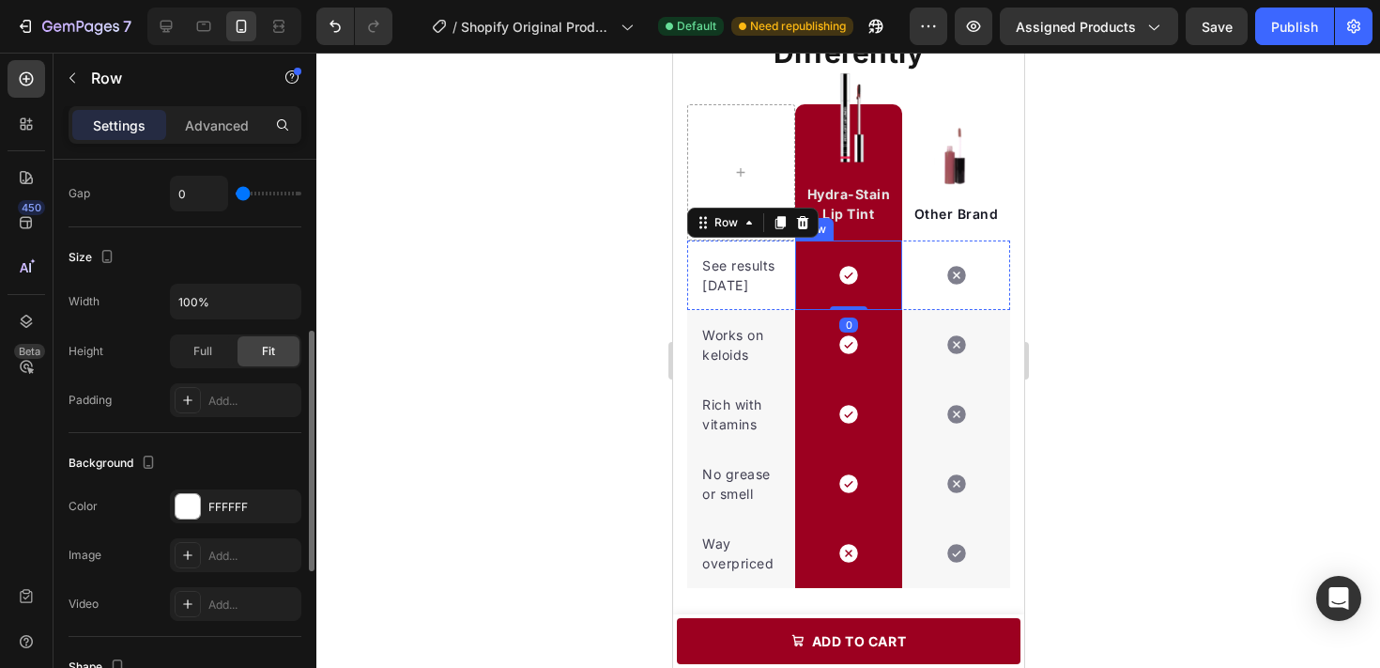
scroll to position [410, 0]
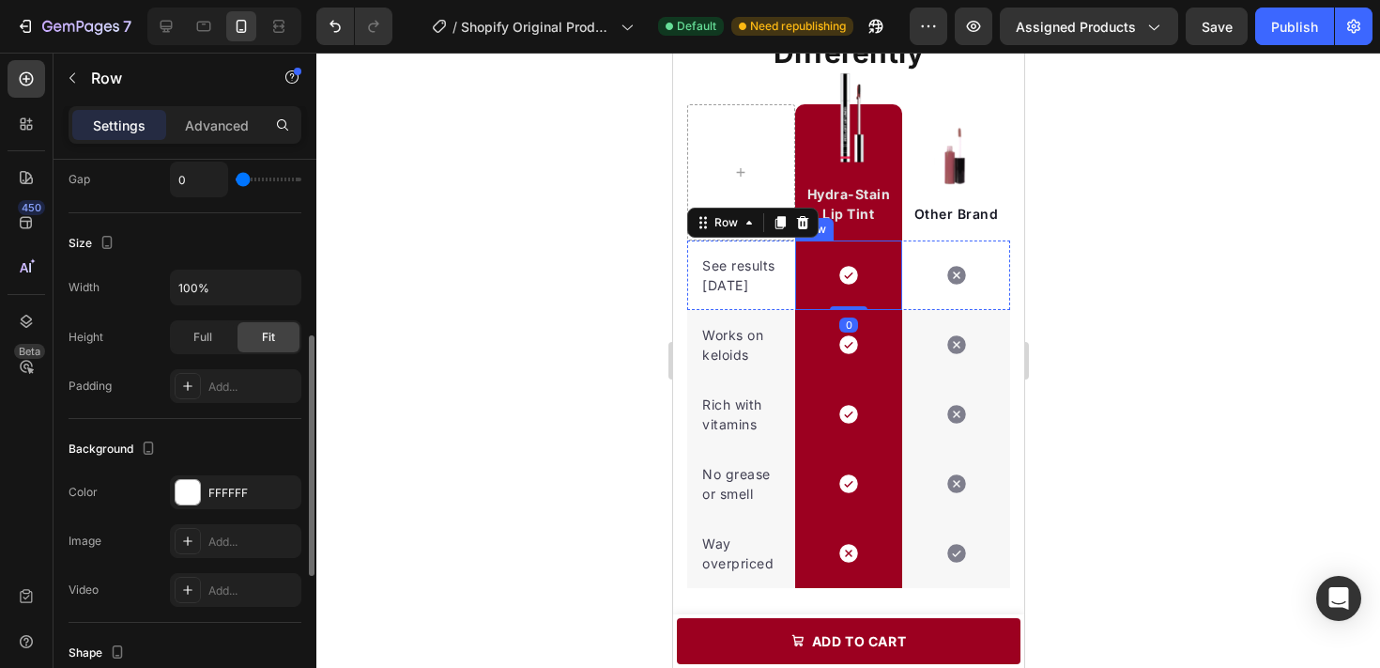
click at [227, 474] on div "Background The changes might be hidden by the video. Color FFFFFF Image Add... …" at bounding box center [185, 521] width 233 height 204
click at [229, 497] on div "FFFFFF" at bounding box center [235, 492] width 54 height 17
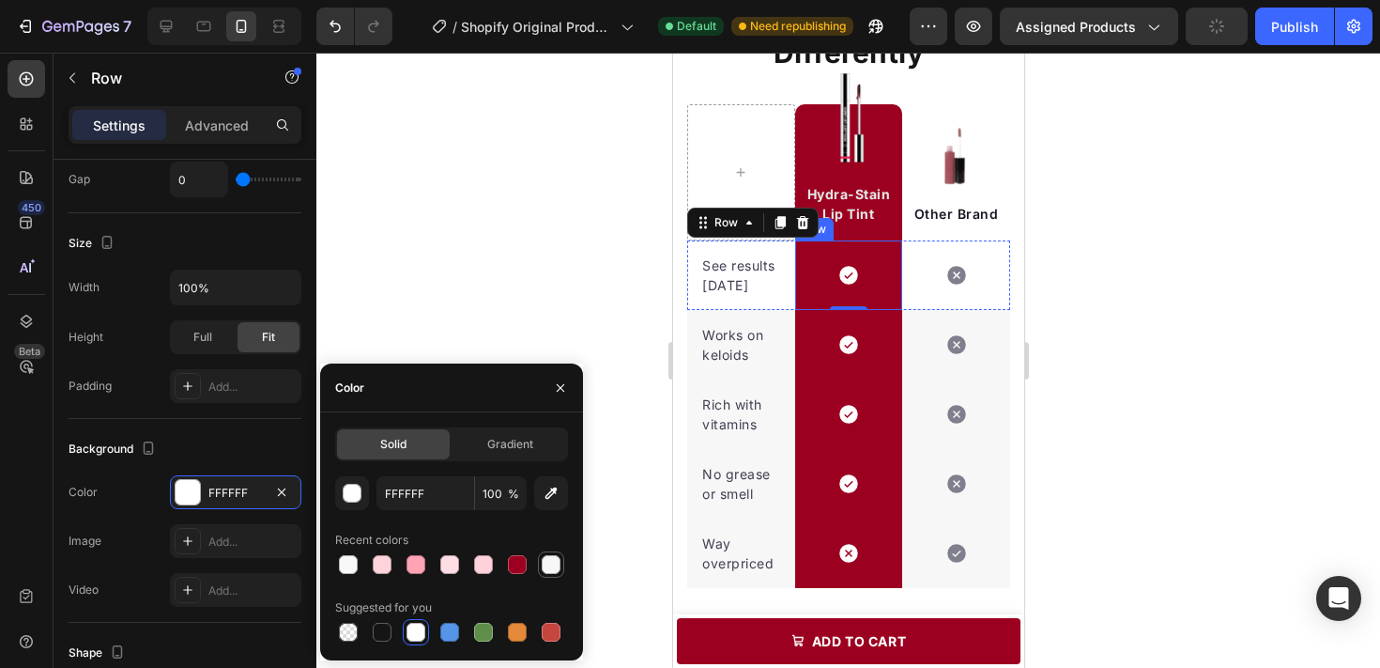
click at [562, 564] on div at bounding box center [551, 564] width 26 height 26
type input "F7F7F7"
click at [1159, 351] on div at bounding box center [848, 360] width 1064 height 615
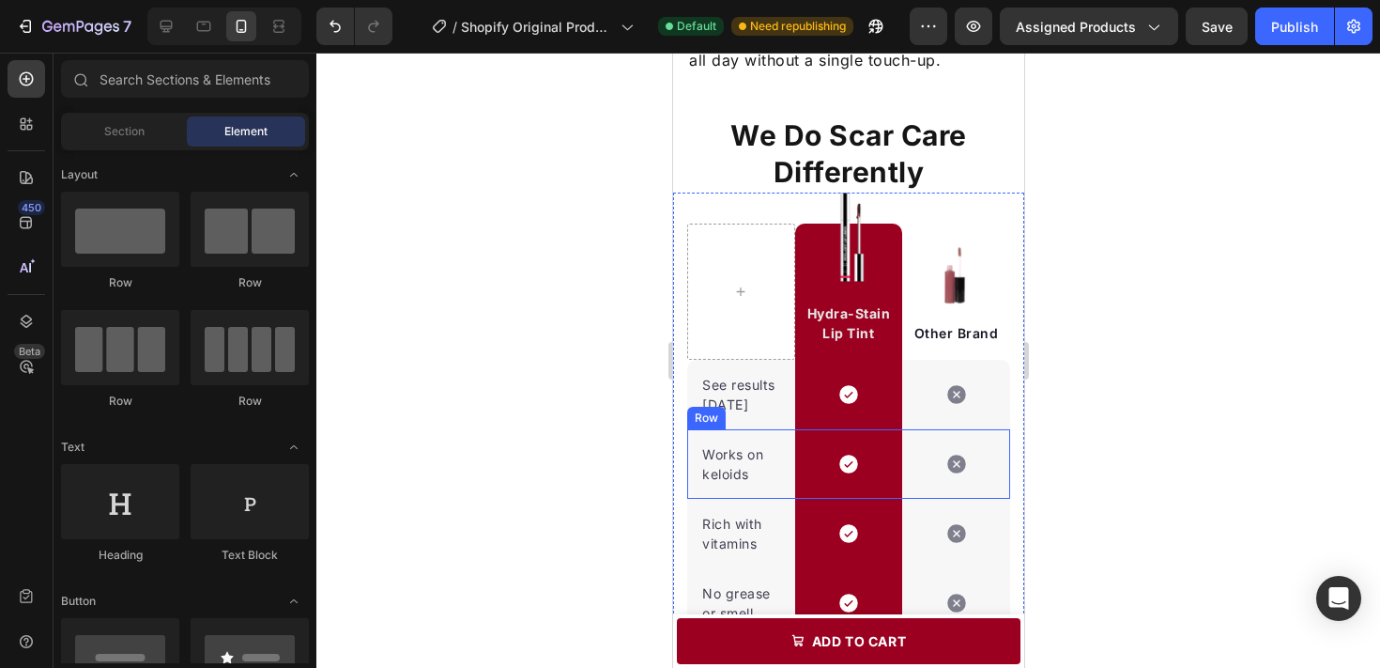
scroll to position [2290, 0]
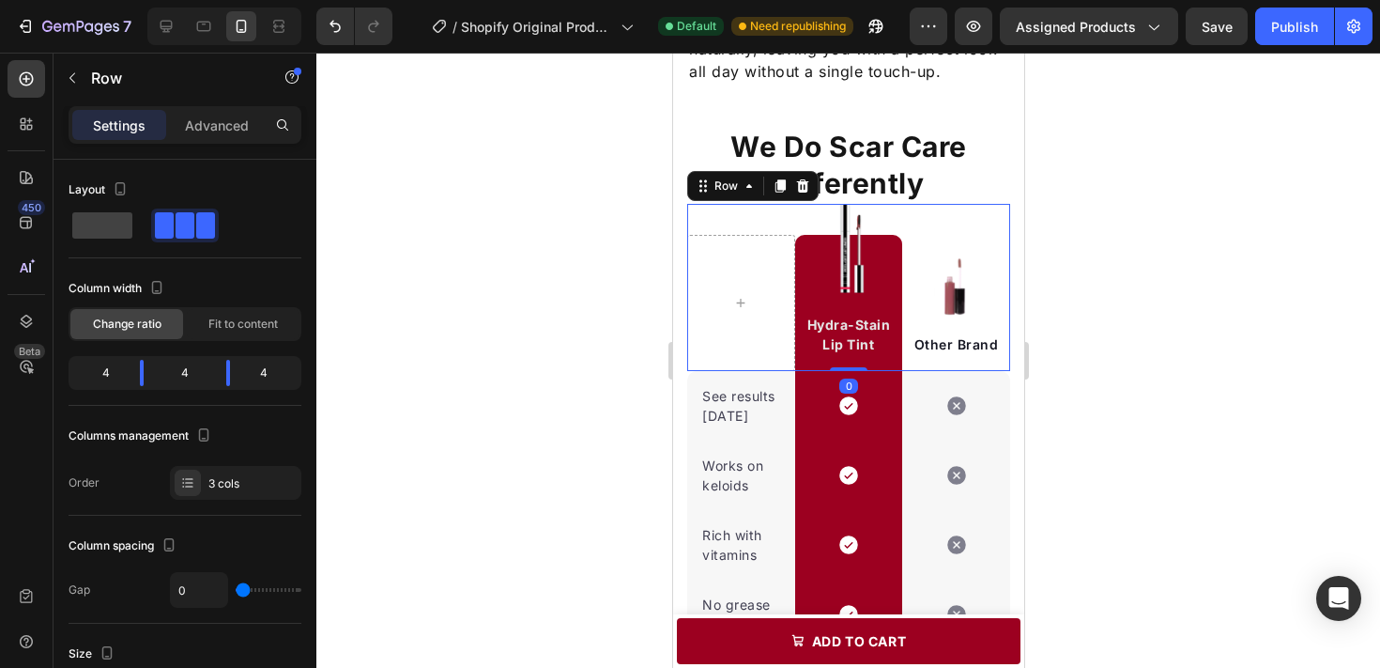
click at [992, 245] on div "Image Other Brand Text block" at bounding box center [955, 303] width 108 height 136
click at [998, 274] on div at bounding box center [955, 286] width 108 height 65
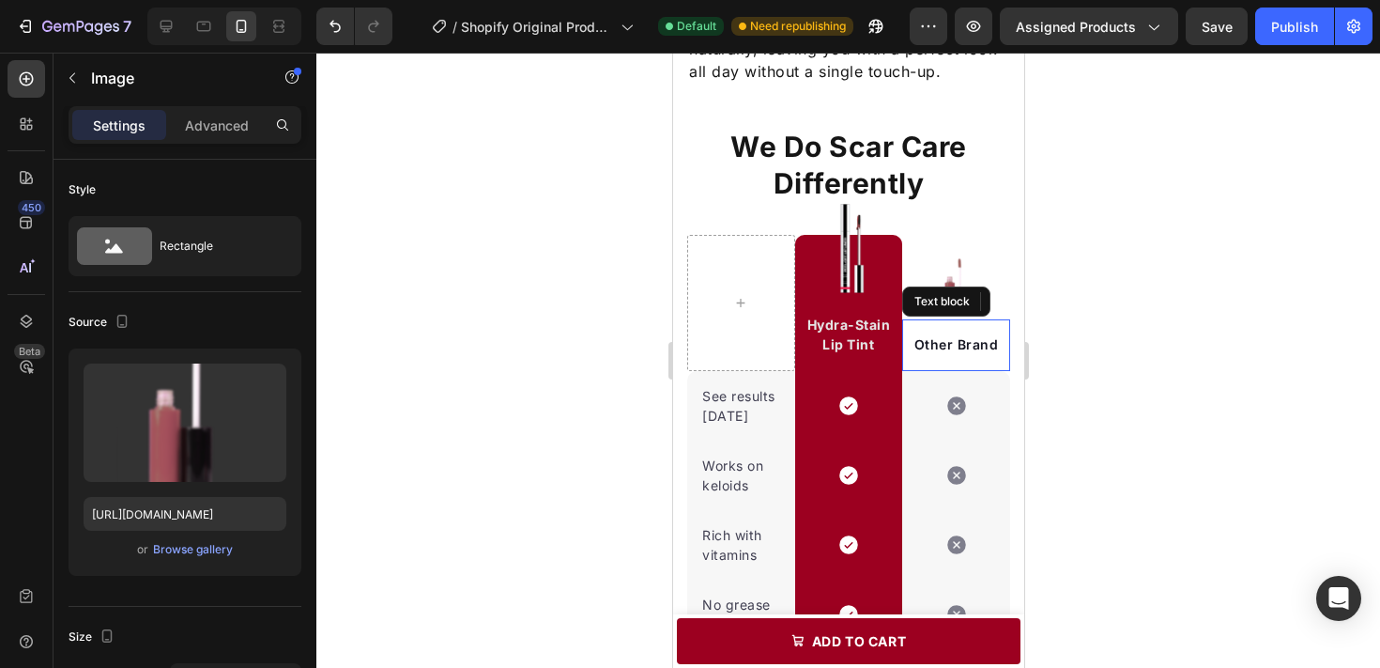
click at [1003, 357] on div "Other Brand Text block" at bounding box center [955, 345] width 108 height 52
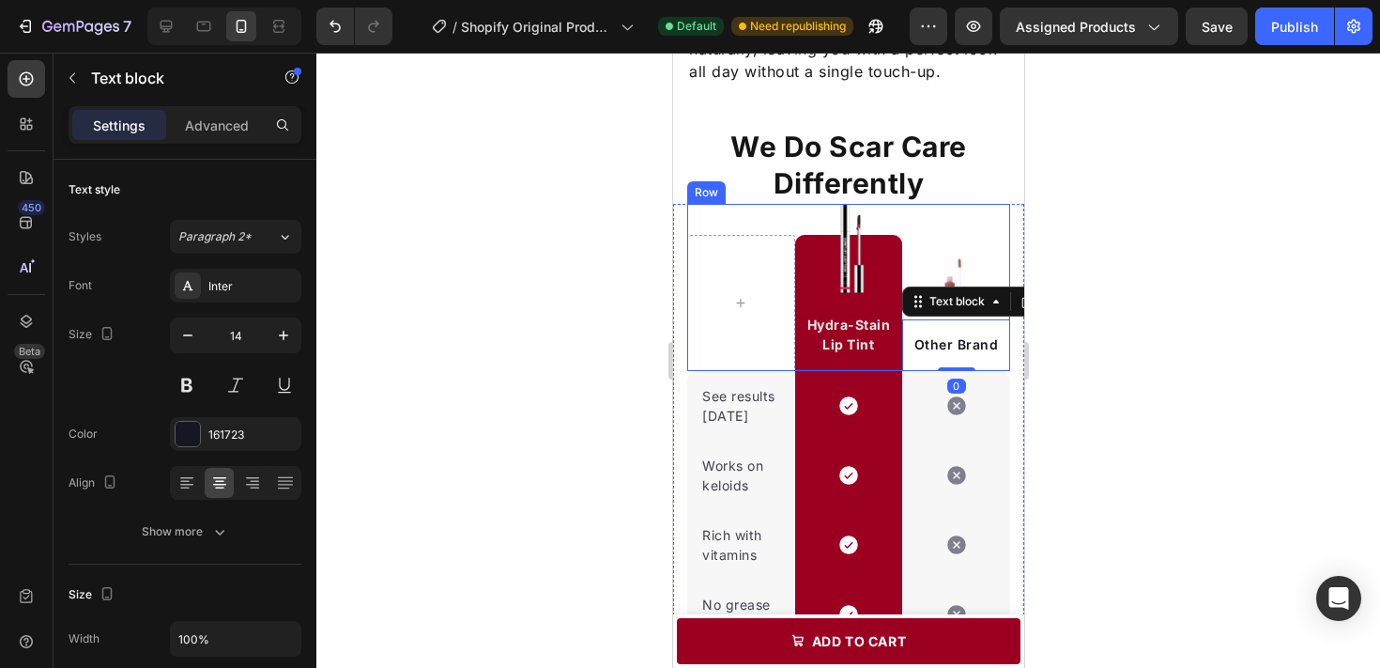
click at [989, 229] on div "Image Hydra-Stain Lip Tint Text block Row Image Other Brand Text block 0 Row" at bounding box center [847, 287] width 323 height 167
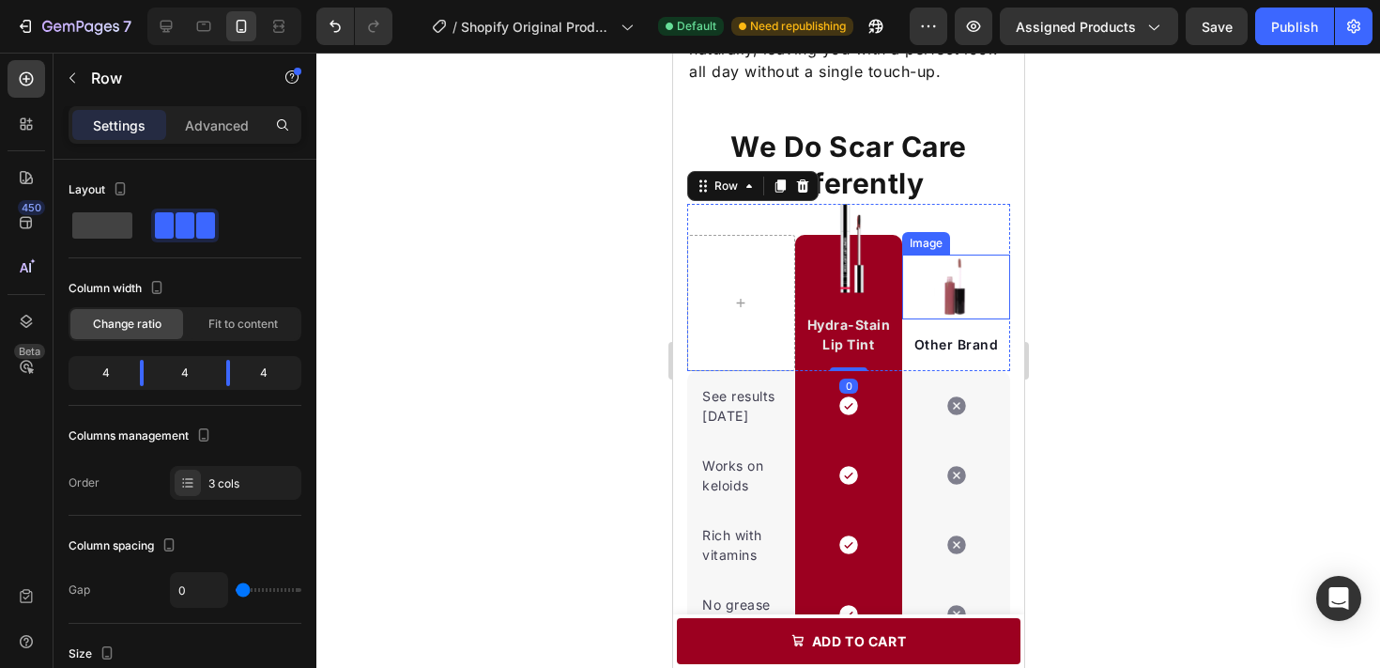
click at [991, 283] on div at bounding box center [955, 286] width 108 height 65
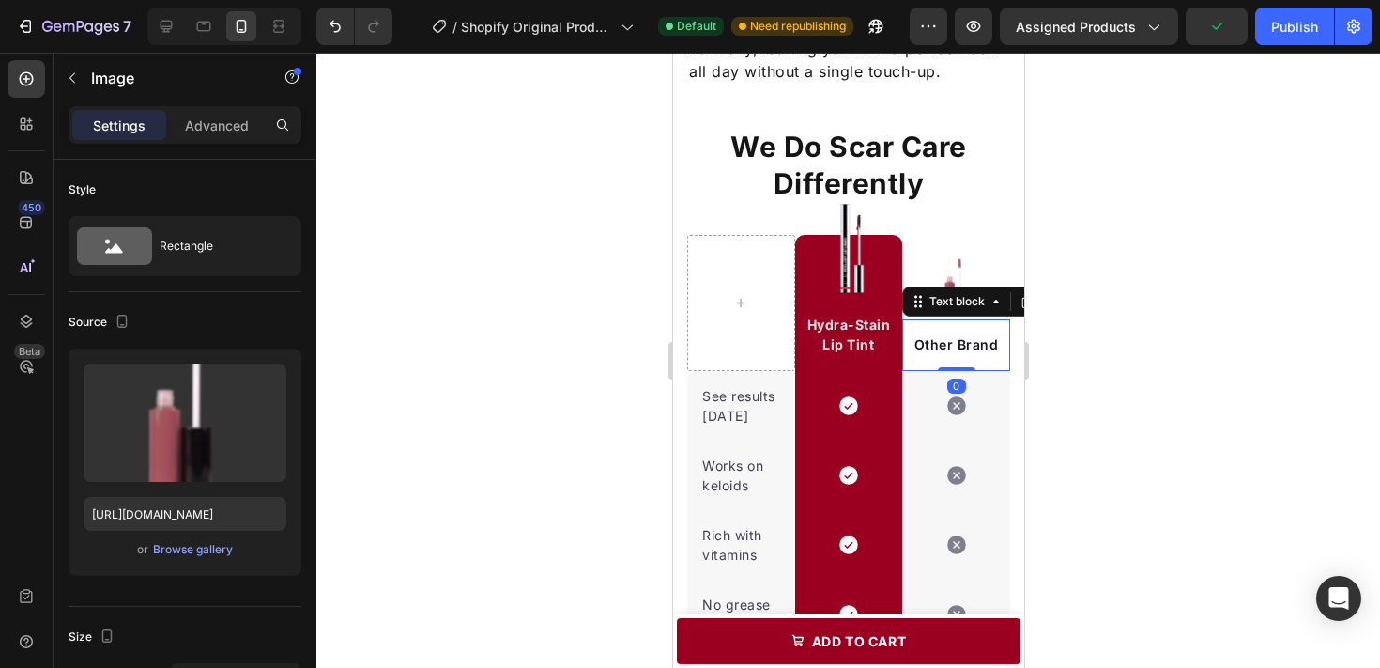
click at [991, 354] on div "Other Brand" at bounding box center [955, 343] width 102 height 23
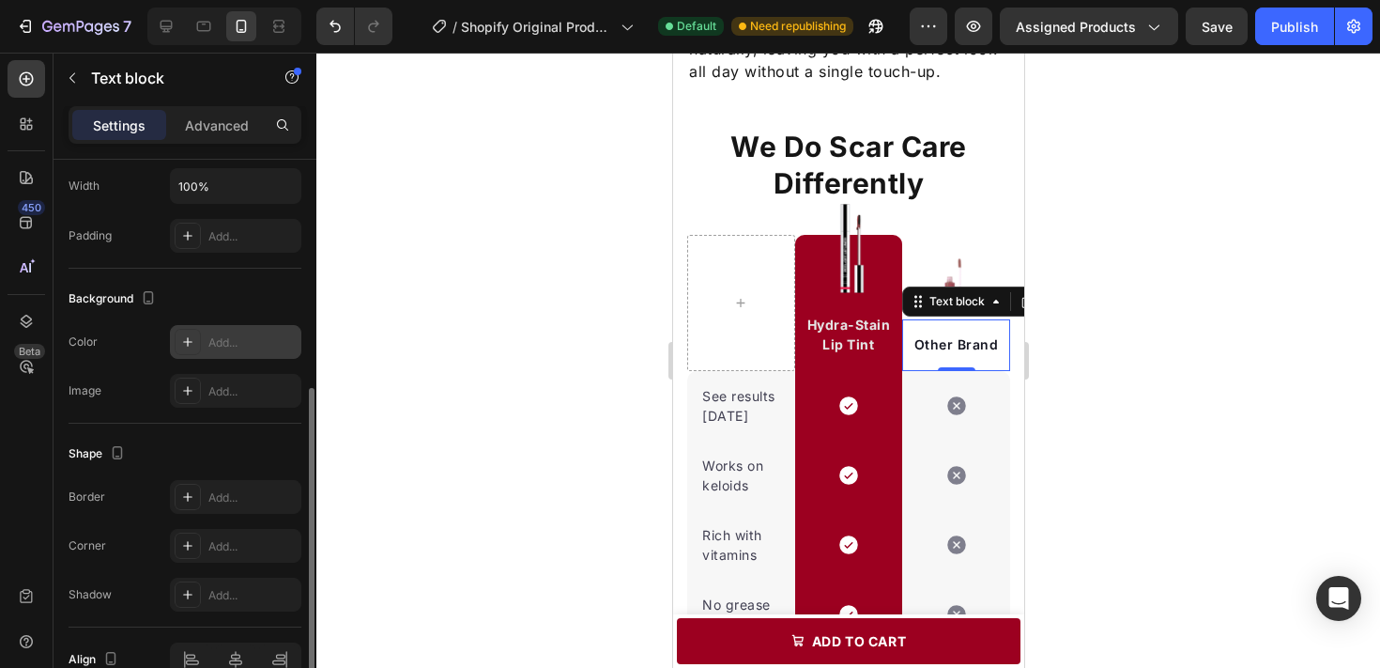
scroll to position [438, 0]
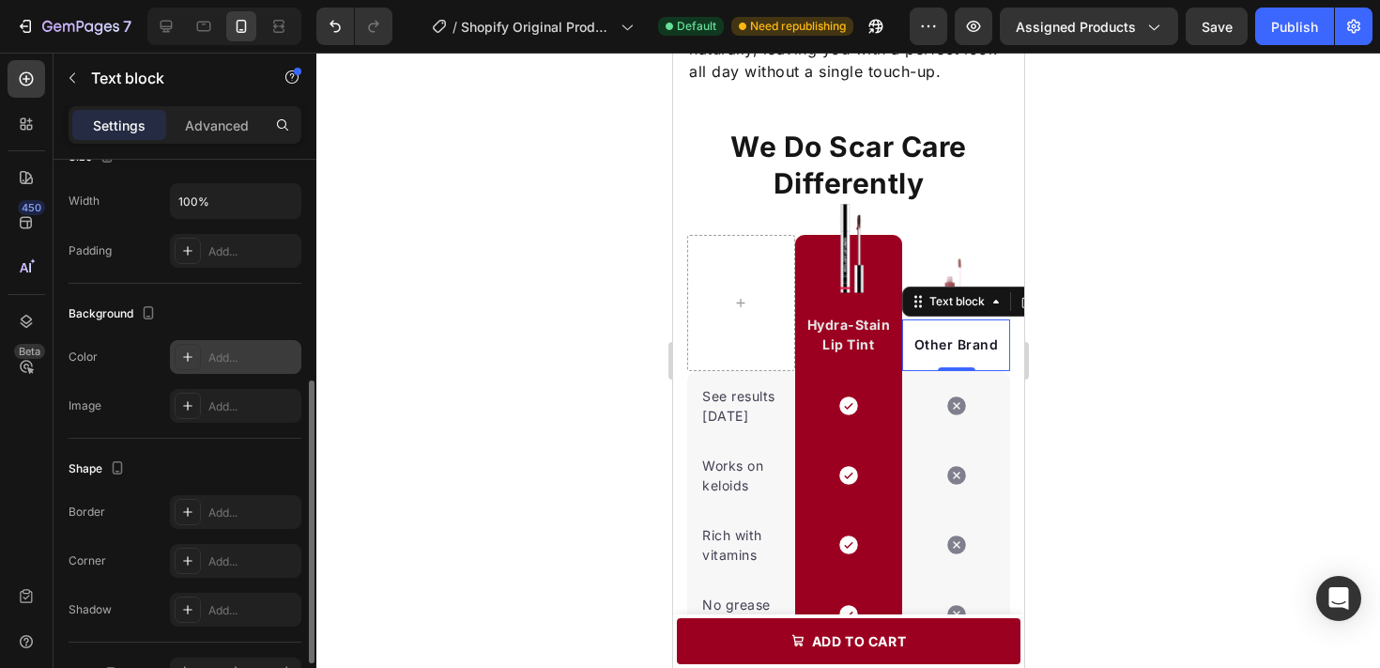
click at [255, 365] on div "Add..." at bounding box center [252, 357] width 88 height 17
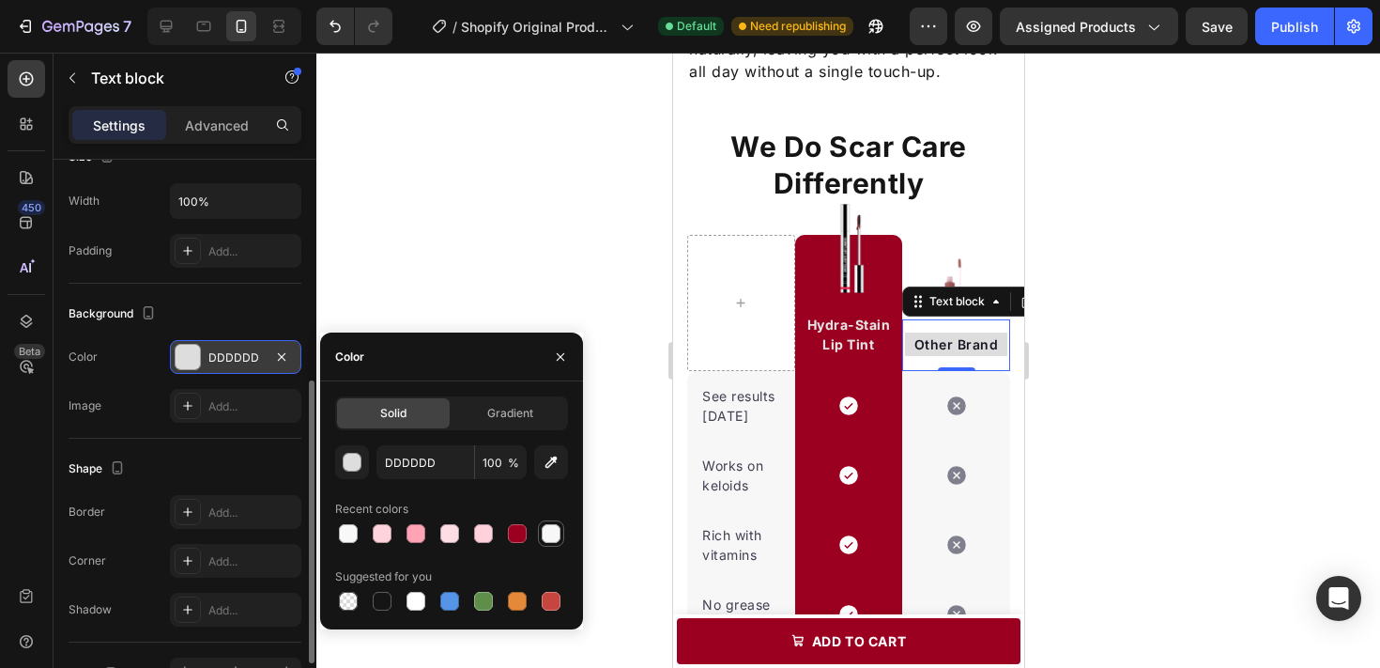
click at [552, 527] on div at bounding box center [551, 533] width 19 height 19
click at [572, 332] on div at bounding box center [560, 356] width 45 height 48
type input "DDDDDD"
click at [217, 132] on p "Advanced" at bounding box center [217, 125] width 64 height 20
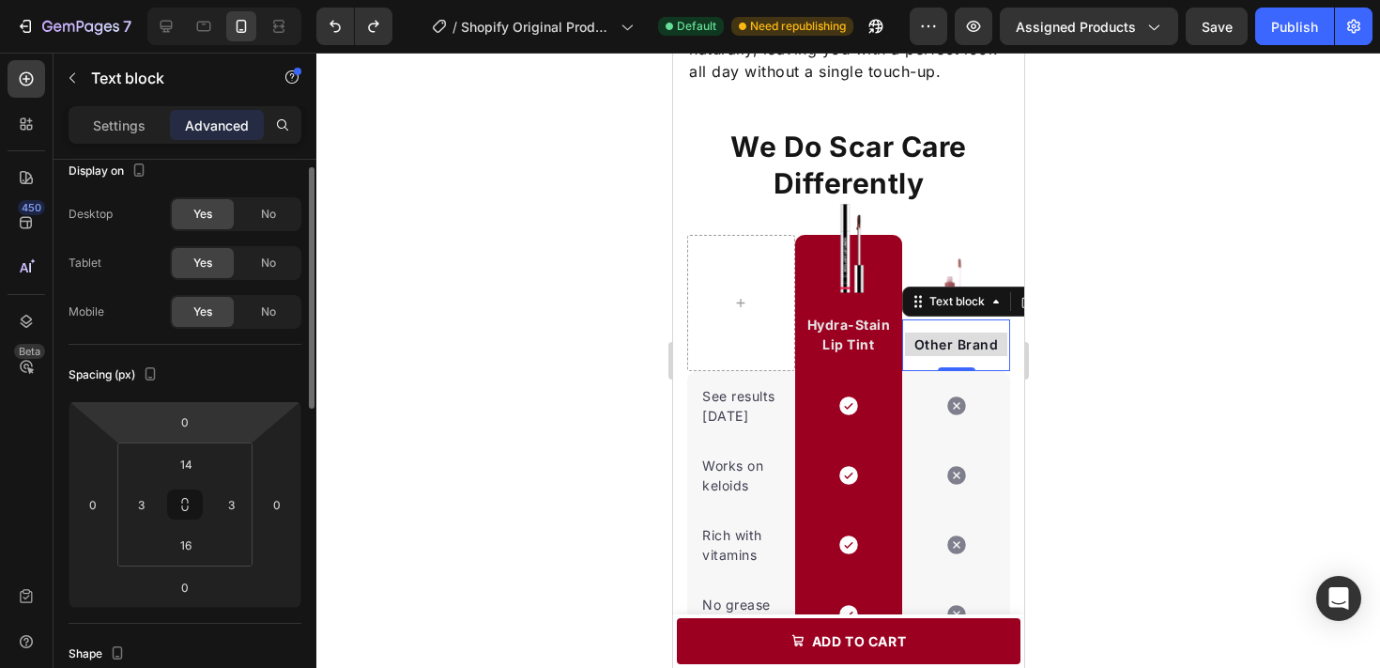
scroll to position [0, 0]
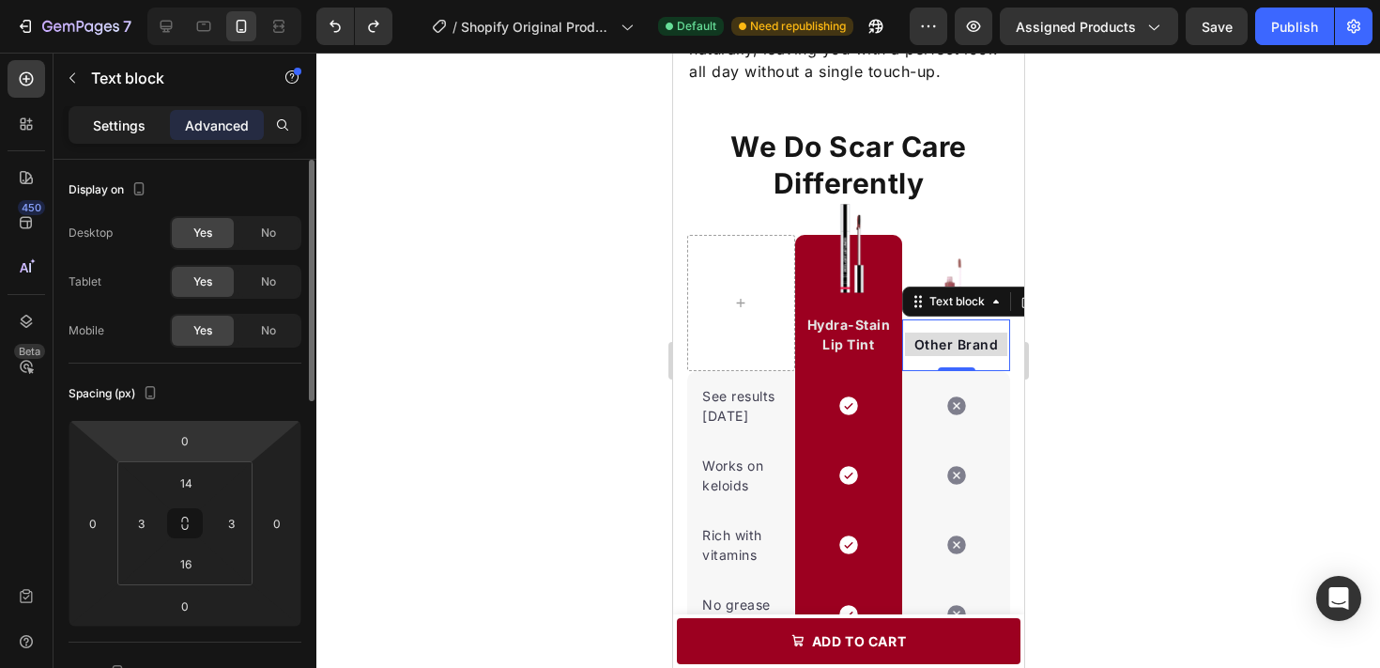
click at [149, 128] on div "Settings" at bounding box center [119, 125] width 94 height 30
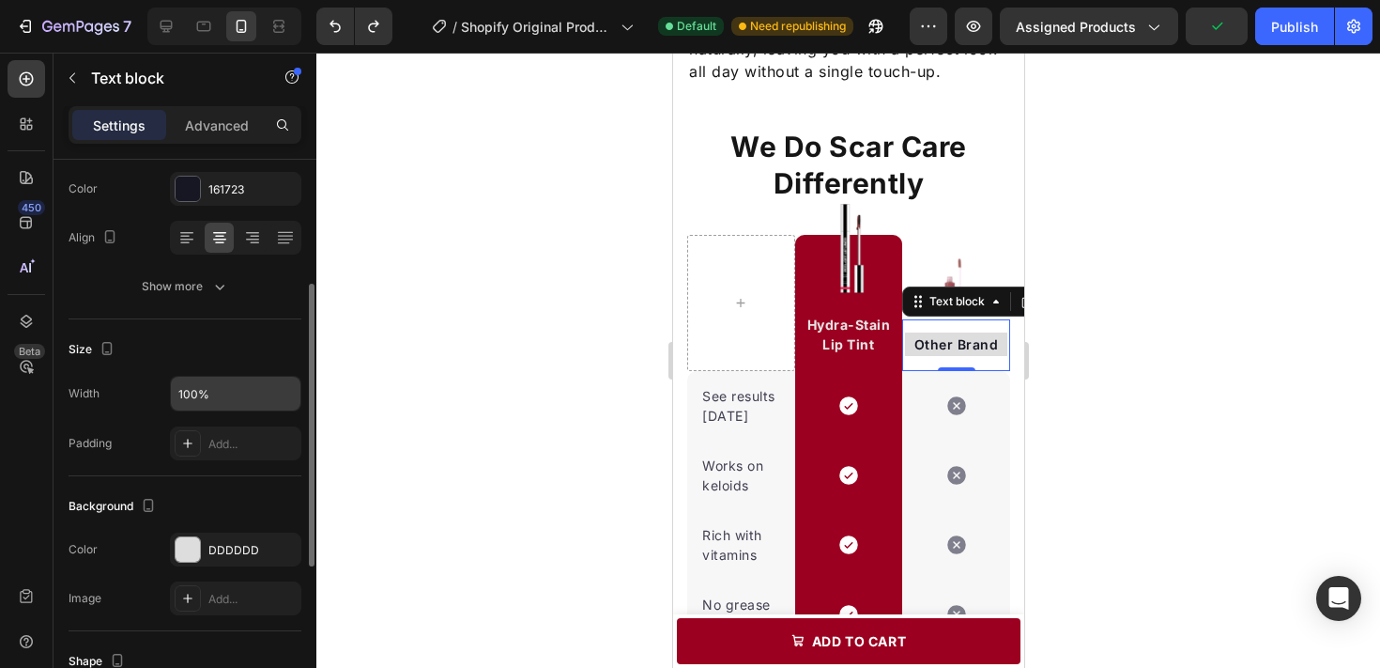
scroll to position [240, 0]
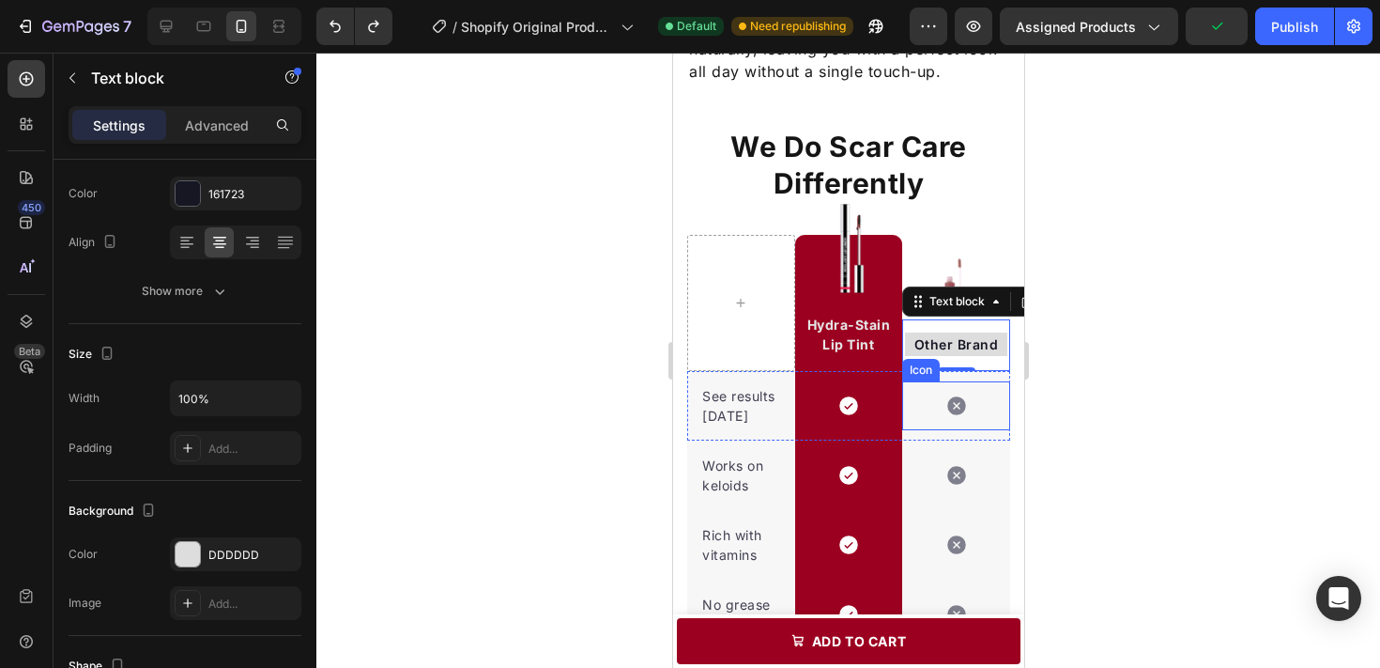
click at [1093, 403] on div at bounding box center [848, 360] width 1064 height 615
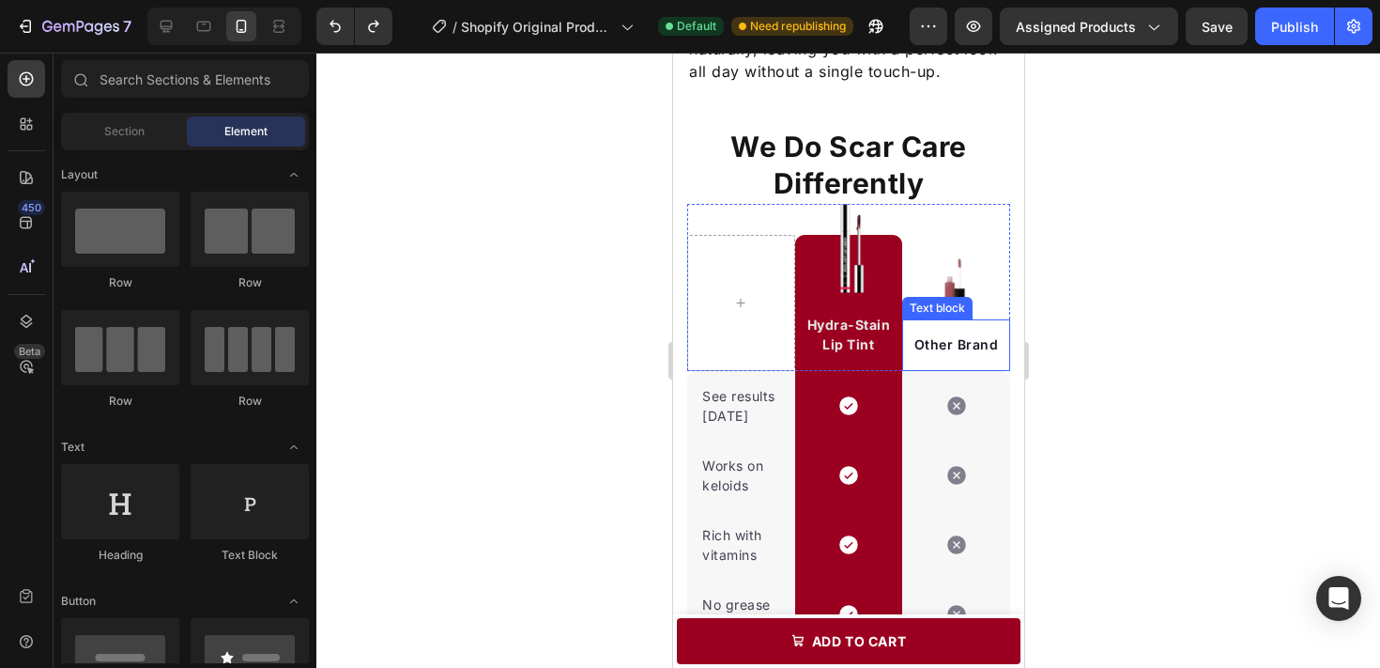
click at [991, 324] on div "Other Brand Text block" at bounding box center [955, 345] width 108 height 52
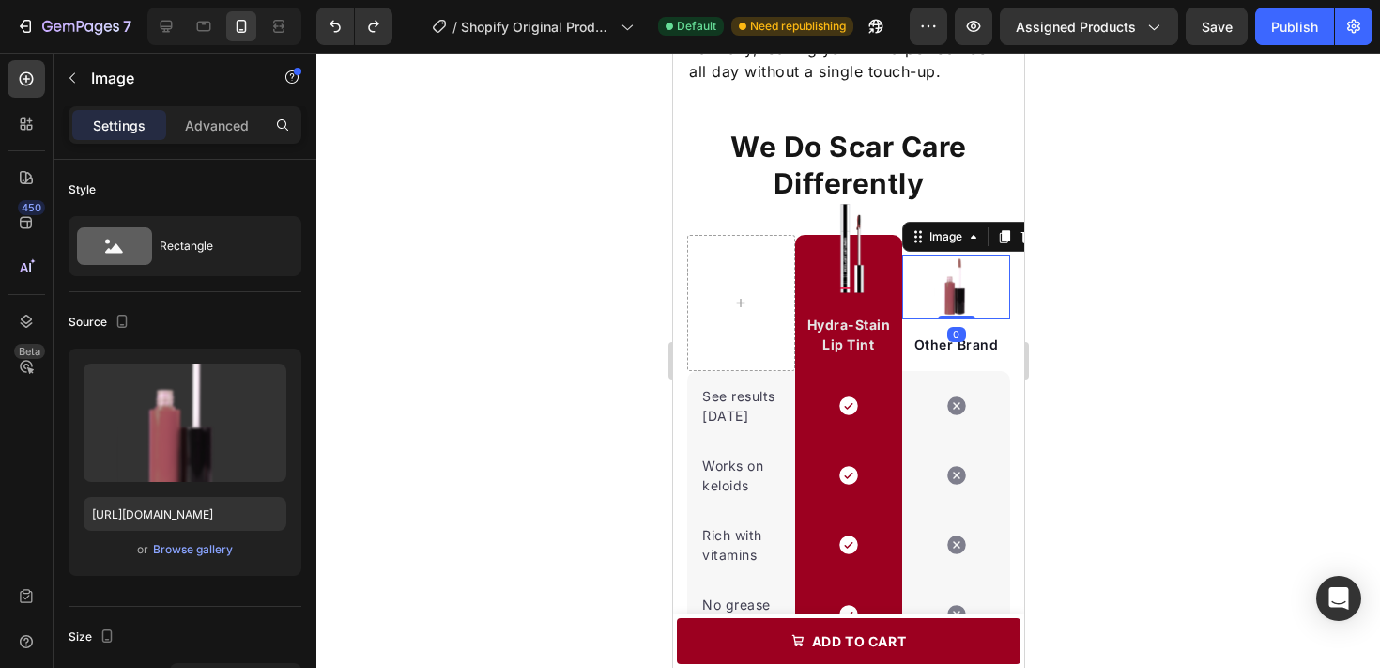
click at [1000, 318] on div at bounding box center [955, 286] width 108 height 65
click at [1006, 330] on div "Other Brand Text block" at bounding box center [955, 345] width 108 height 52
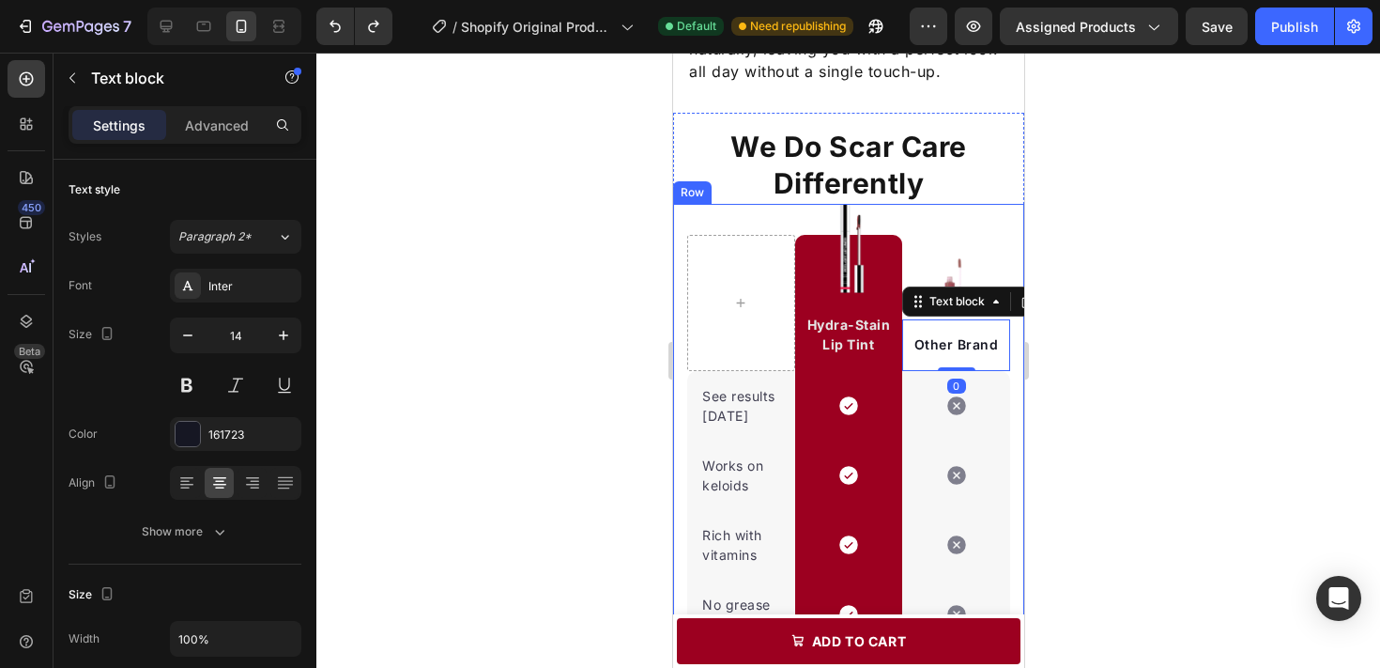
click at [1119, 334] on div at bounding box center [848, 360] width 1064 height 615
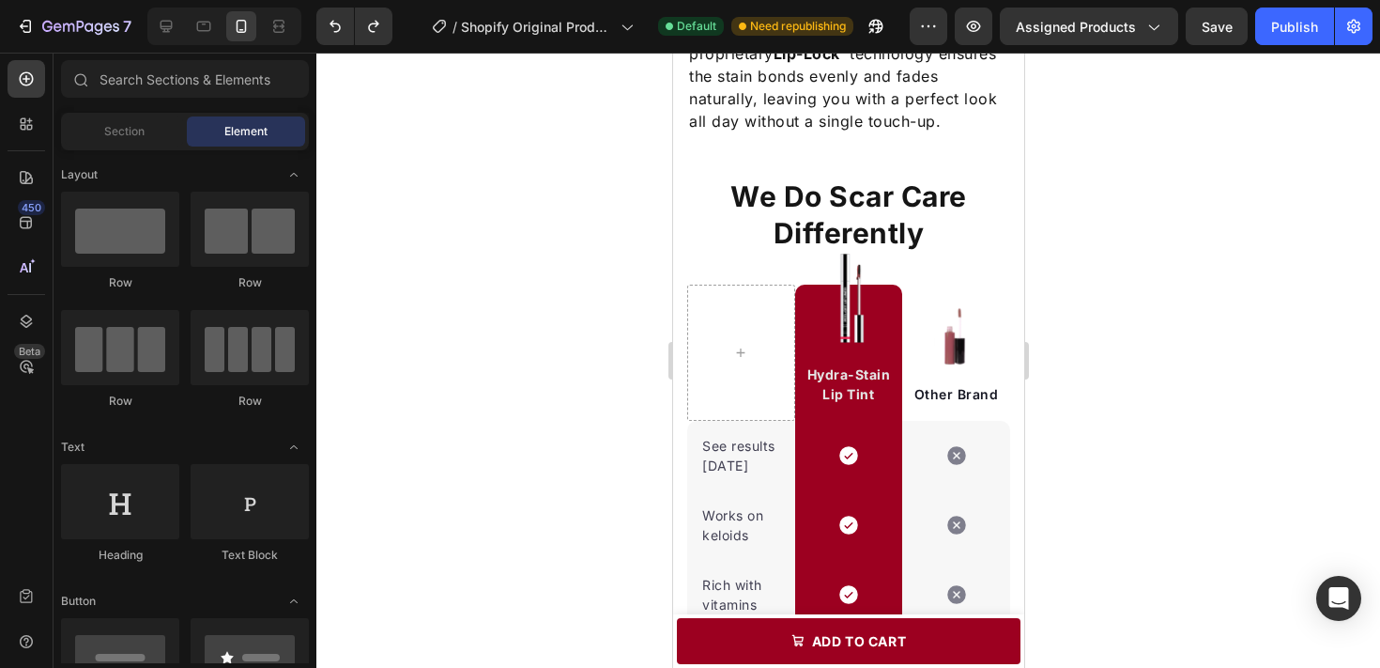
scroll to position [2189, 0]
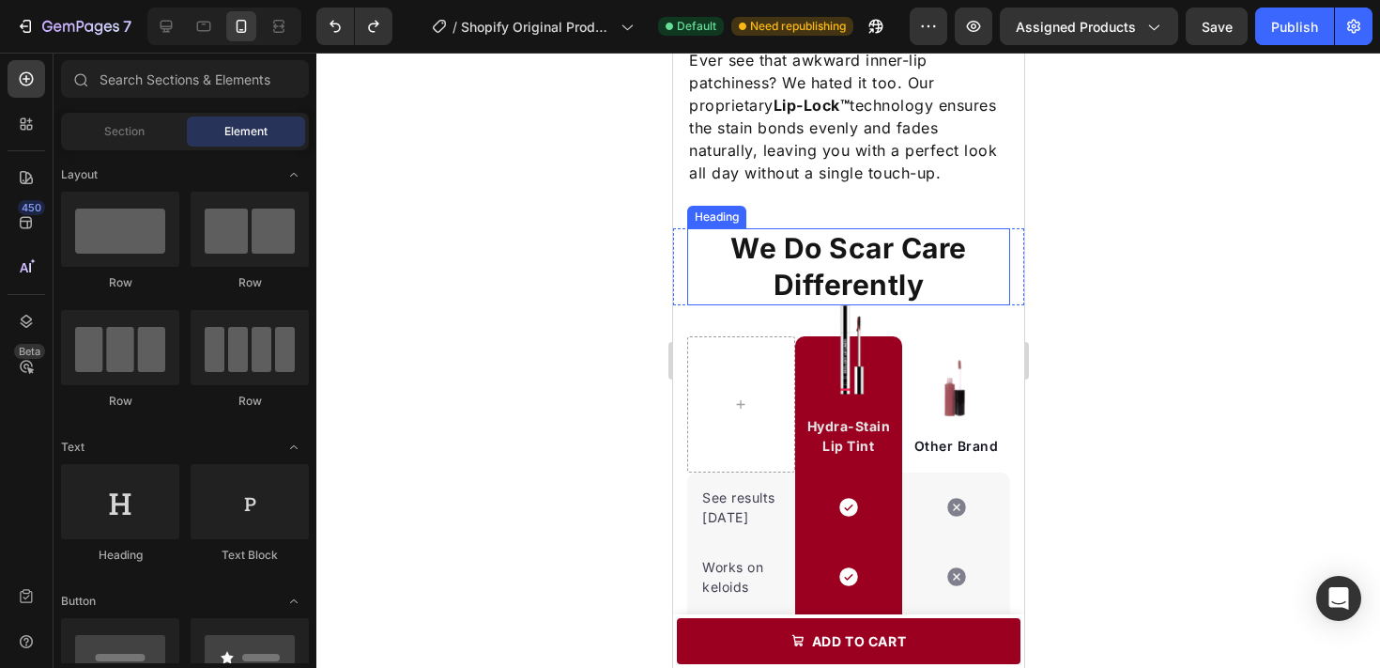
click at [926, 255] on h2 "We Do Scar Care Differently" at bounding box center [847, 266] width 323 height 77
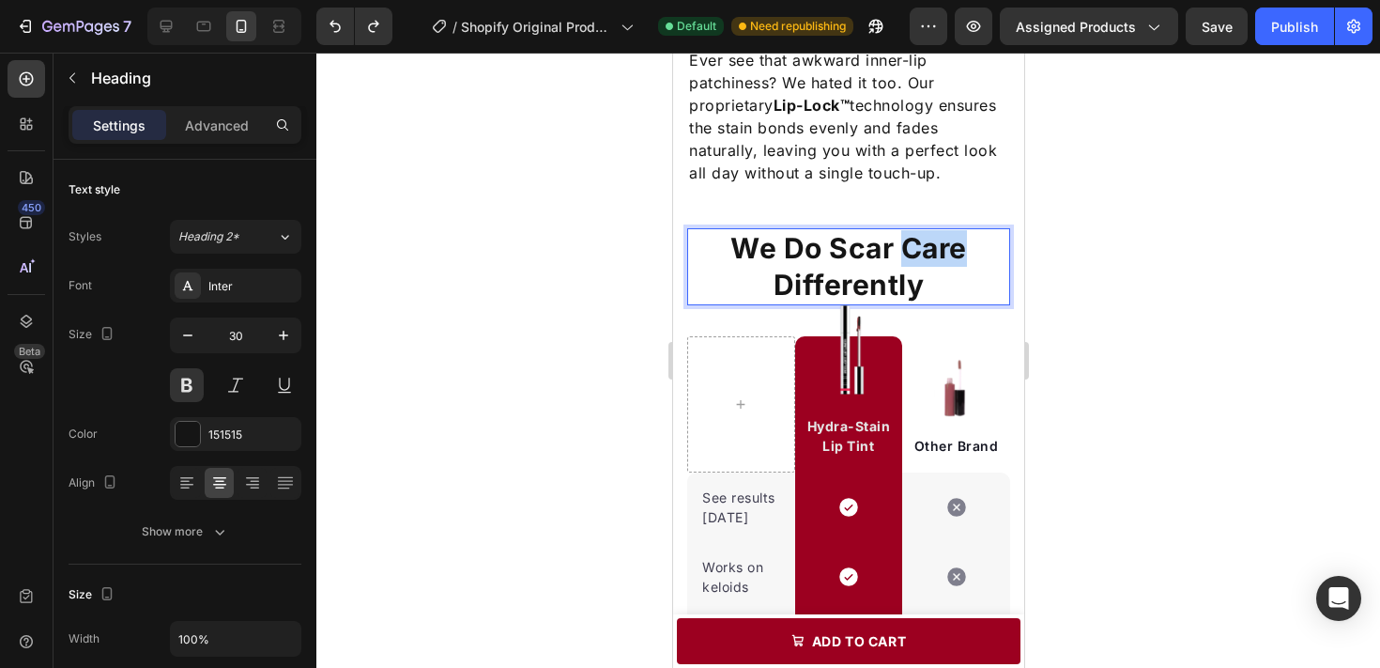
click at [926, 255] on h2 "We Do Scar Care Differently" at bounding box center [847, 266] width 323 height 77
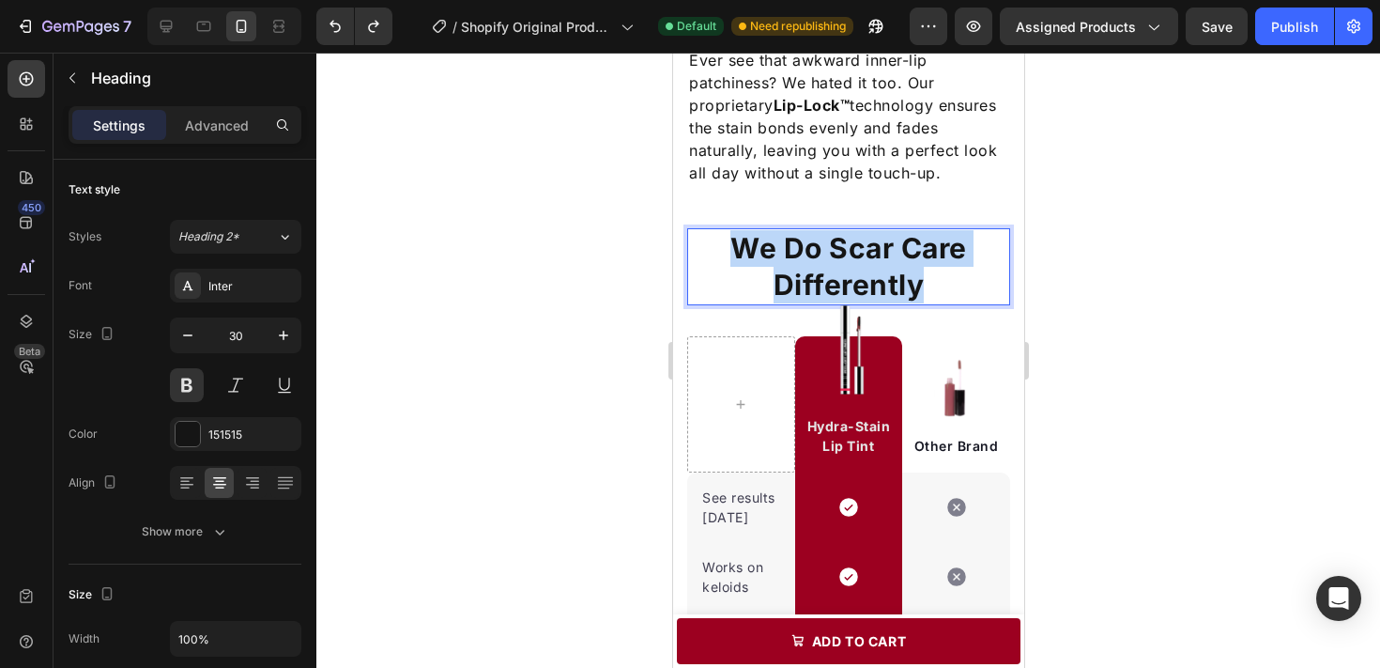
click at [926, 255] on p "We Do Scar Care Differently" at bounding box center [847, 266] width 319 height 73
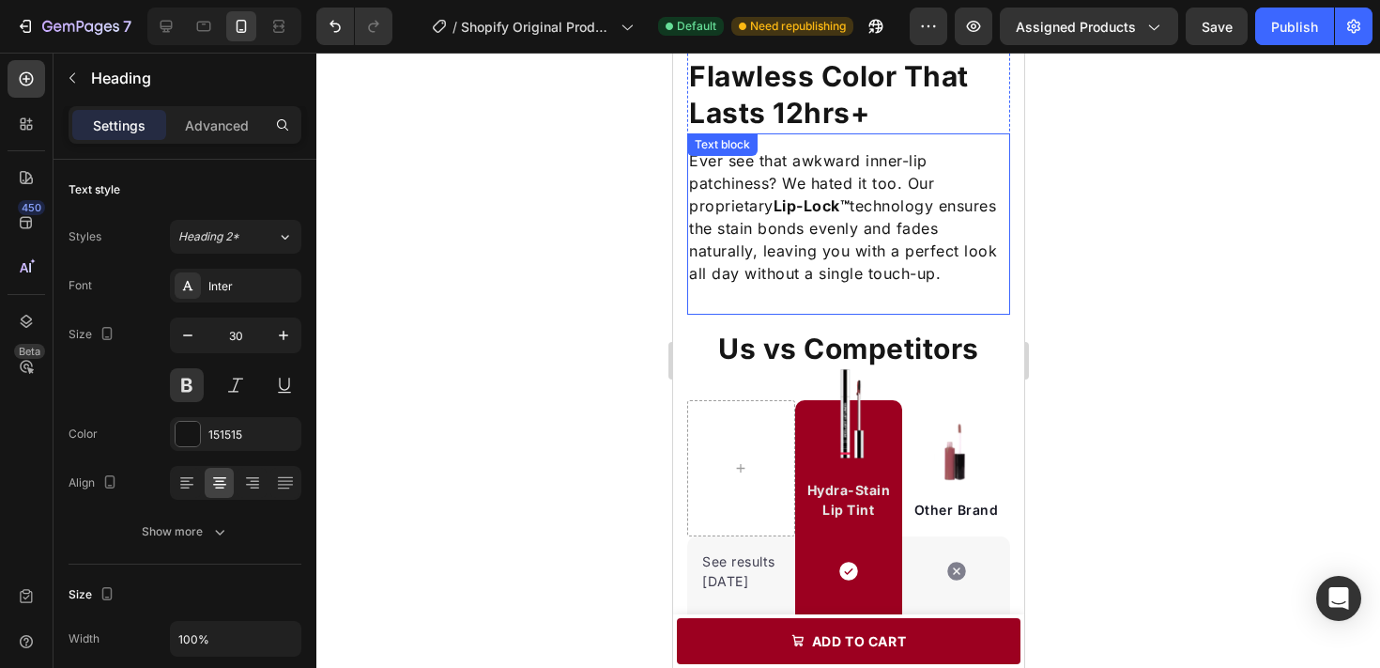
scroll to position [2119, 0]
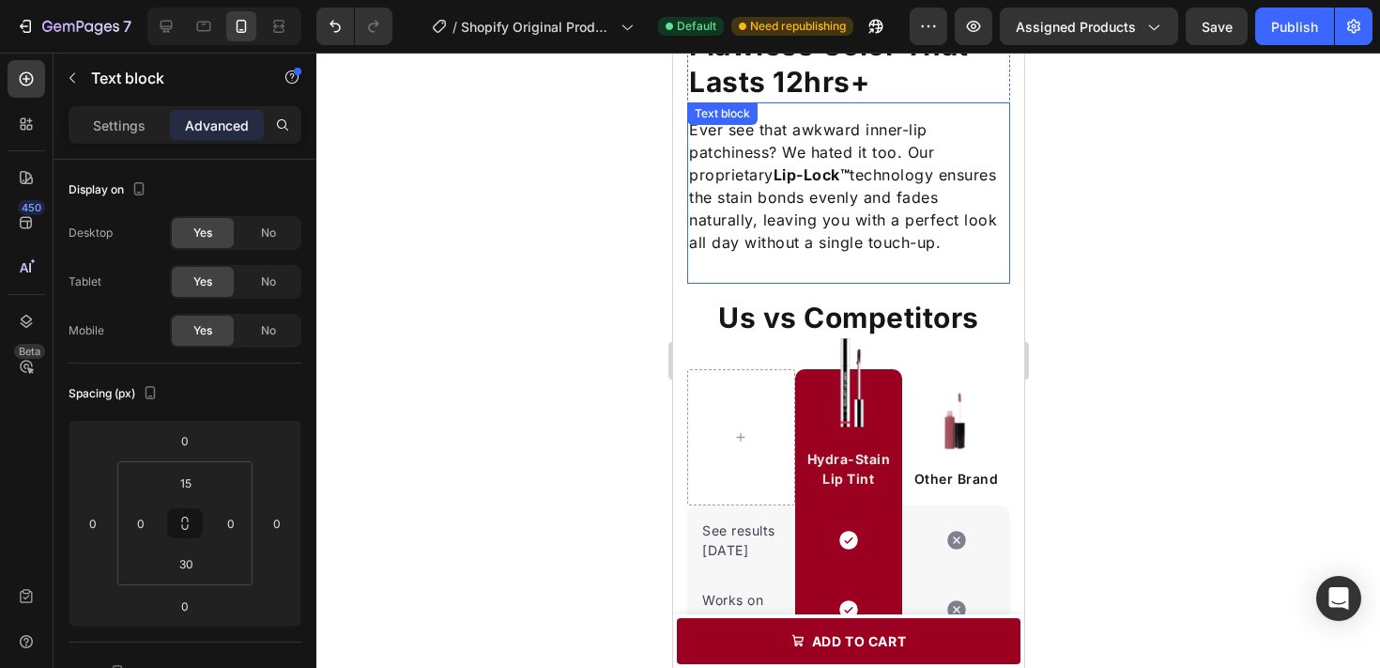
click at [849, 152] on p "Ever see that awkward inner-lip patchiness? We hated it too. Our proprietary Li…" at bounding box center [847, 185] width 319 height 135
click at [811, 118] on icon at bounding box center [812, 121] width 10 height 13
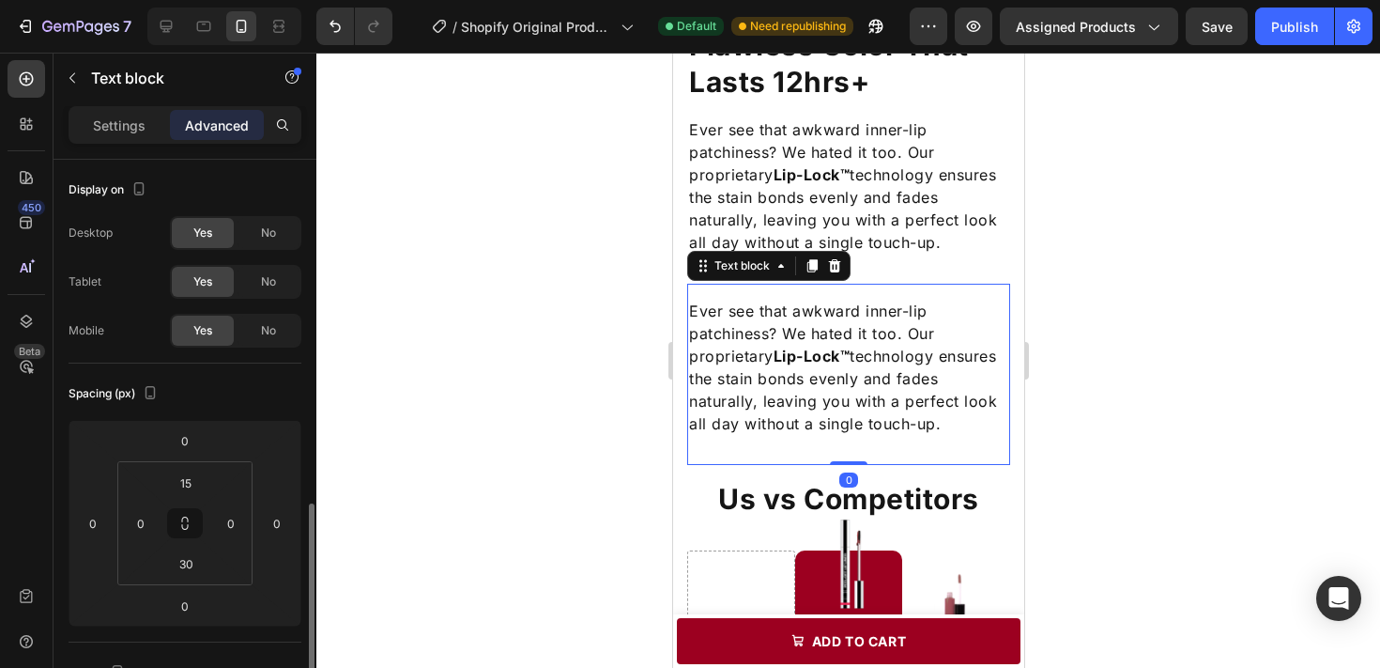
scroll to position [240, 0]
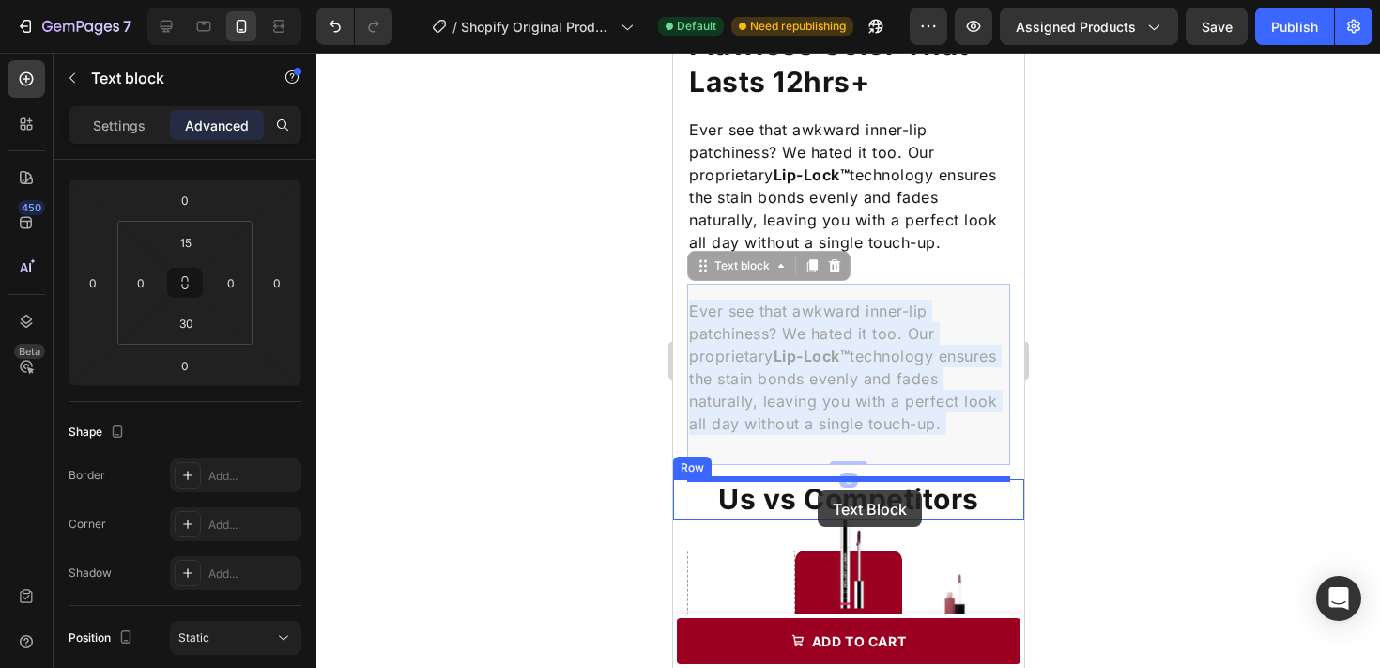
drag, startPoint x: 790, startPoint y: 319, endPoint x: 812, endPoint y: 487, distance: 169.6
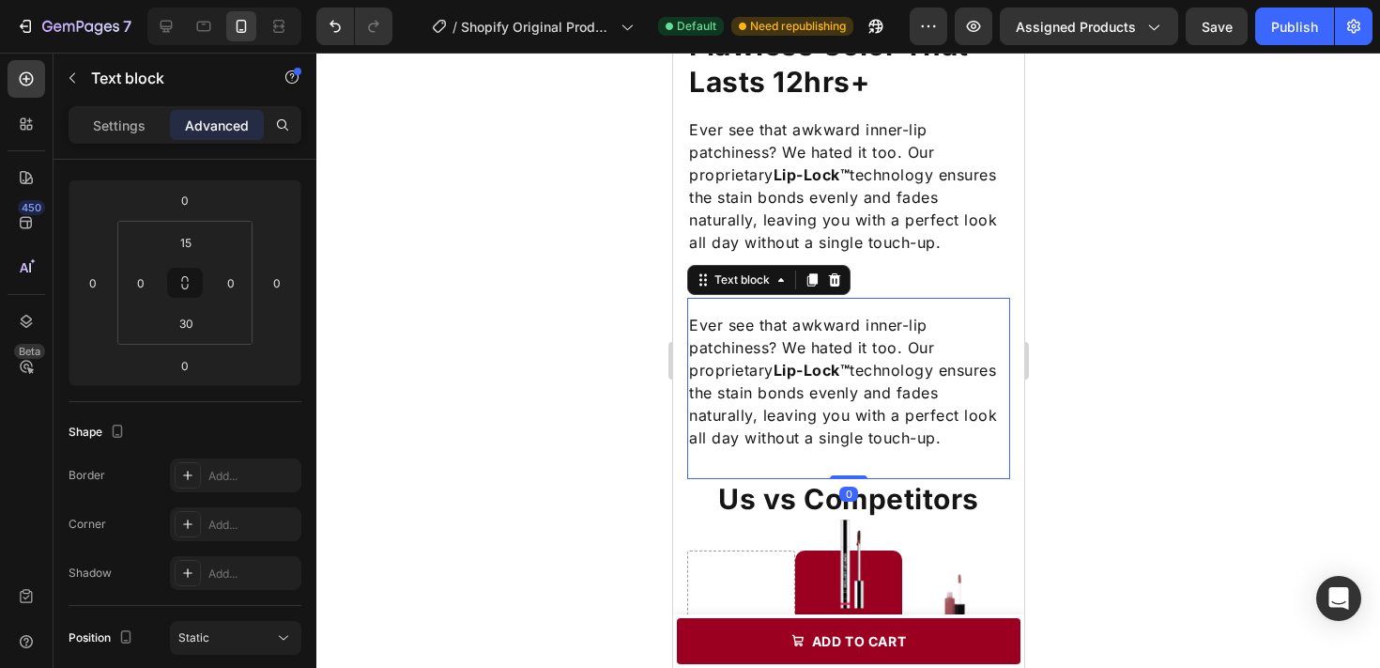
click at [1095, 447] on div at bounding box center [848, 360] width 1064 height 615
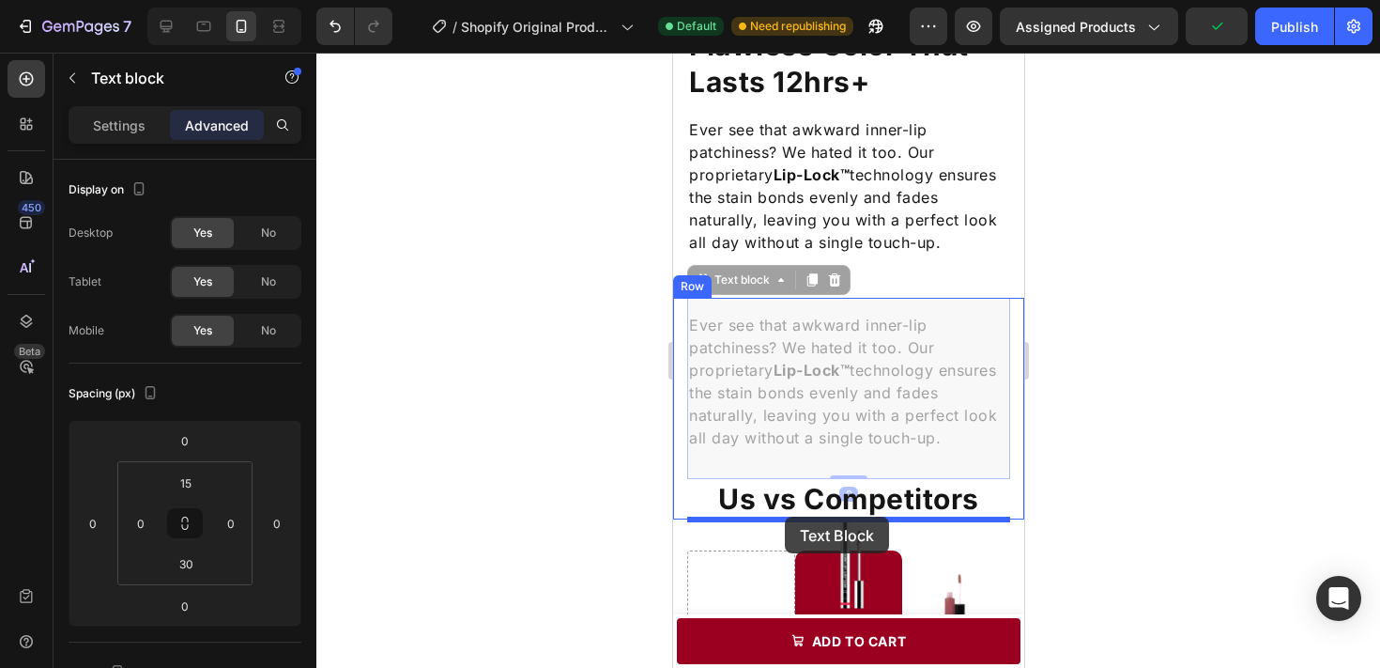
drag, startPoint x: 826, startPoint y: 387, endPoint x: 784, endPoint y: 516, distance: 136.3
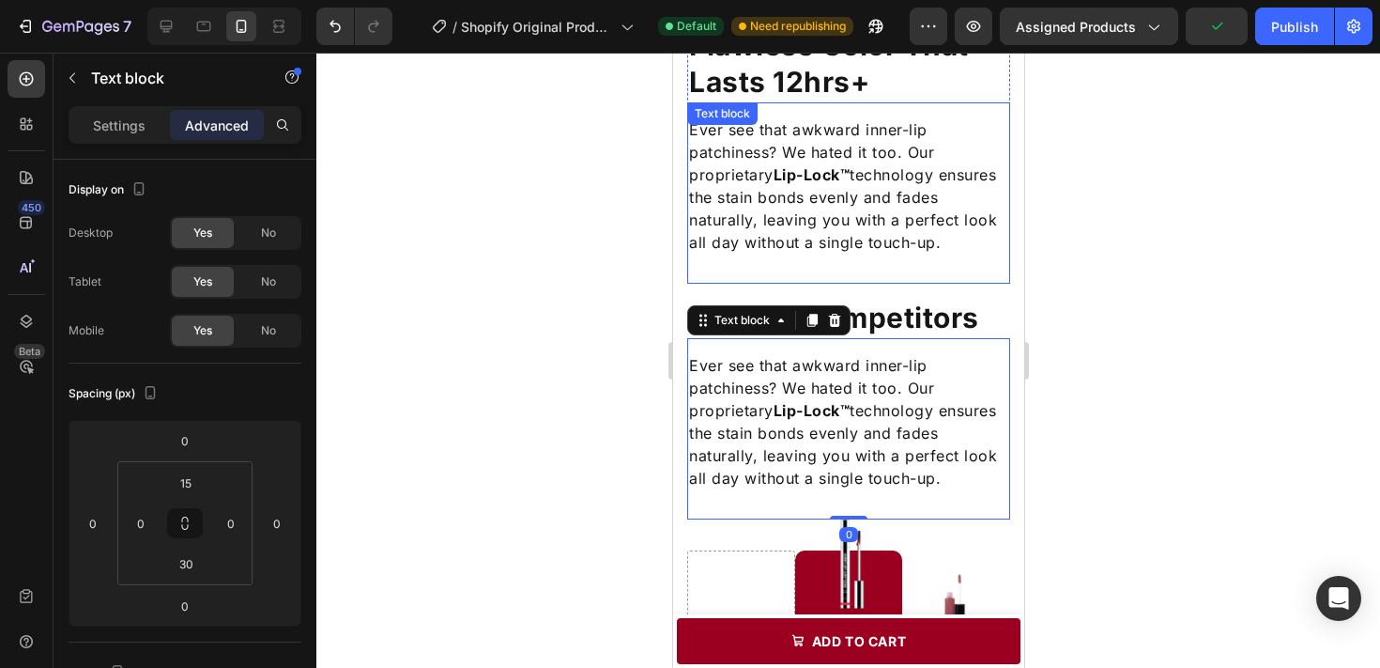
click at [957, 275] on div "Ever see that awkward inner-lip patchiness? We hated it too. Our proprietary Li…" at bounding box center [847, 192] width 323 height 181
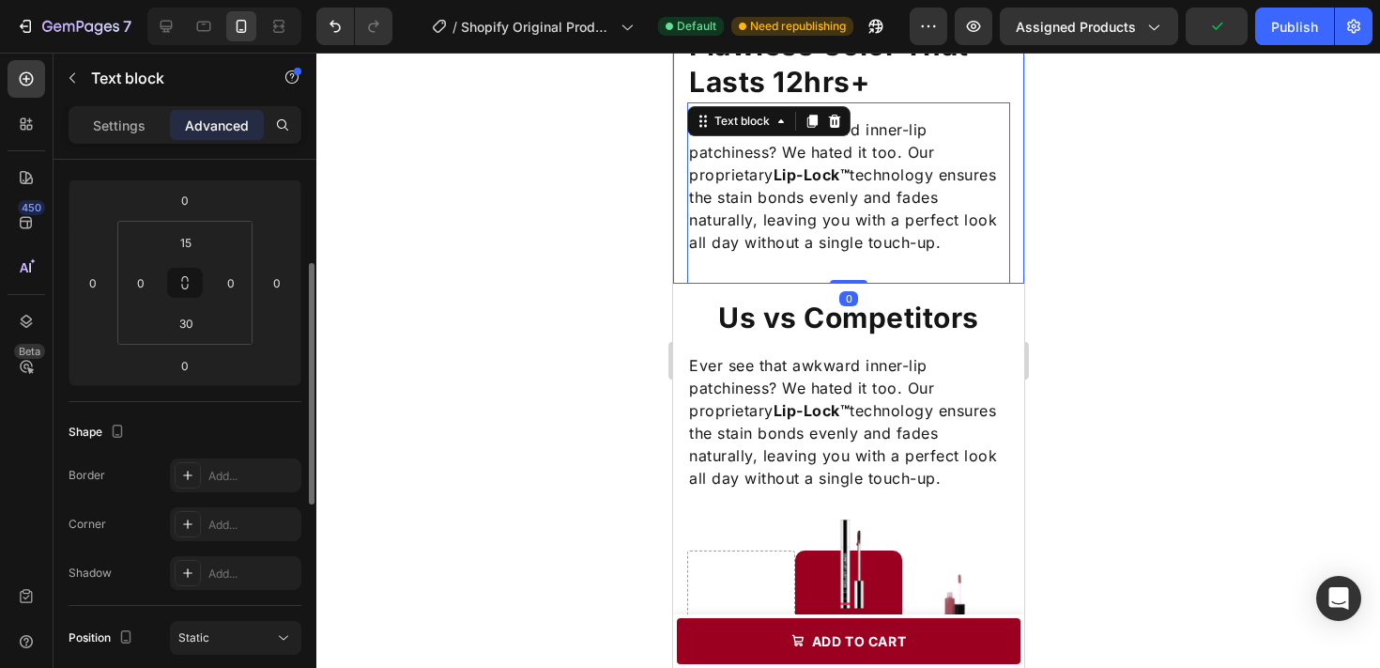
click at [1079, 276] on div at bounding box center [848, 360] width 1064 height 615
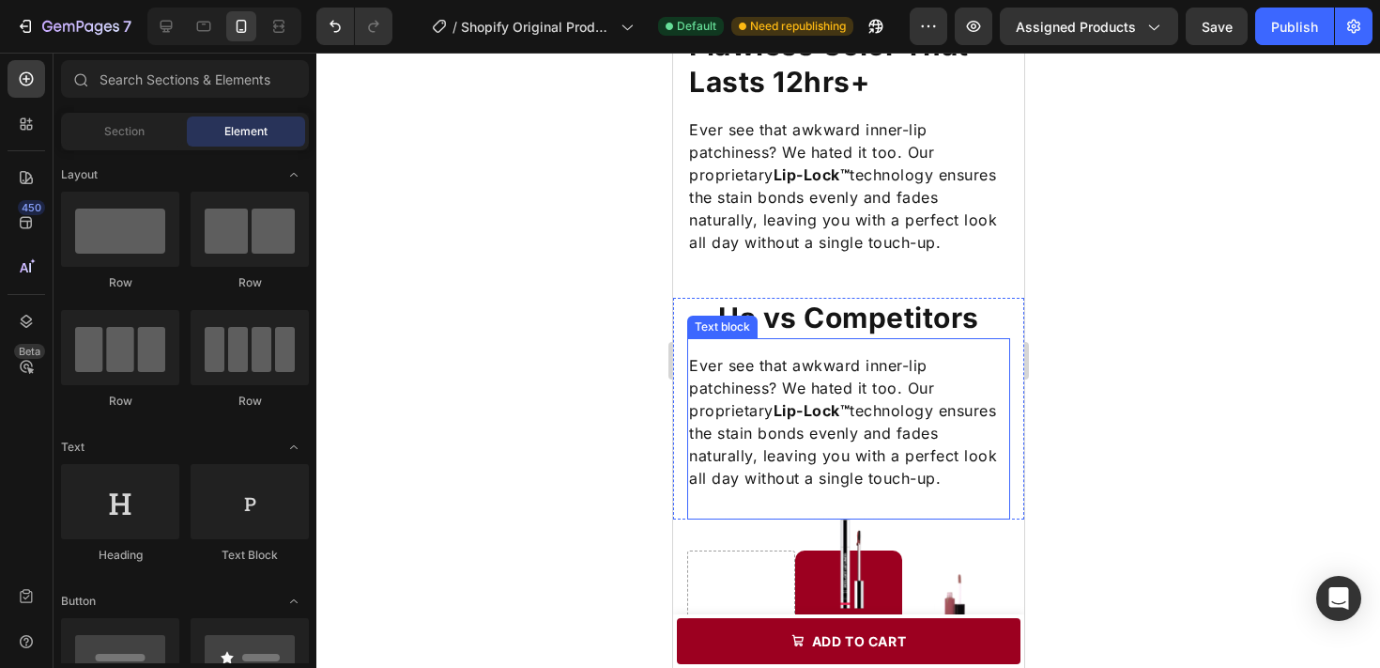
click at [871, 428] on p "Ever see that awkward inner-lip patchiness? We hated it too. Our proprietary Li…" at bounding box center [847, 421] width 319 height 135
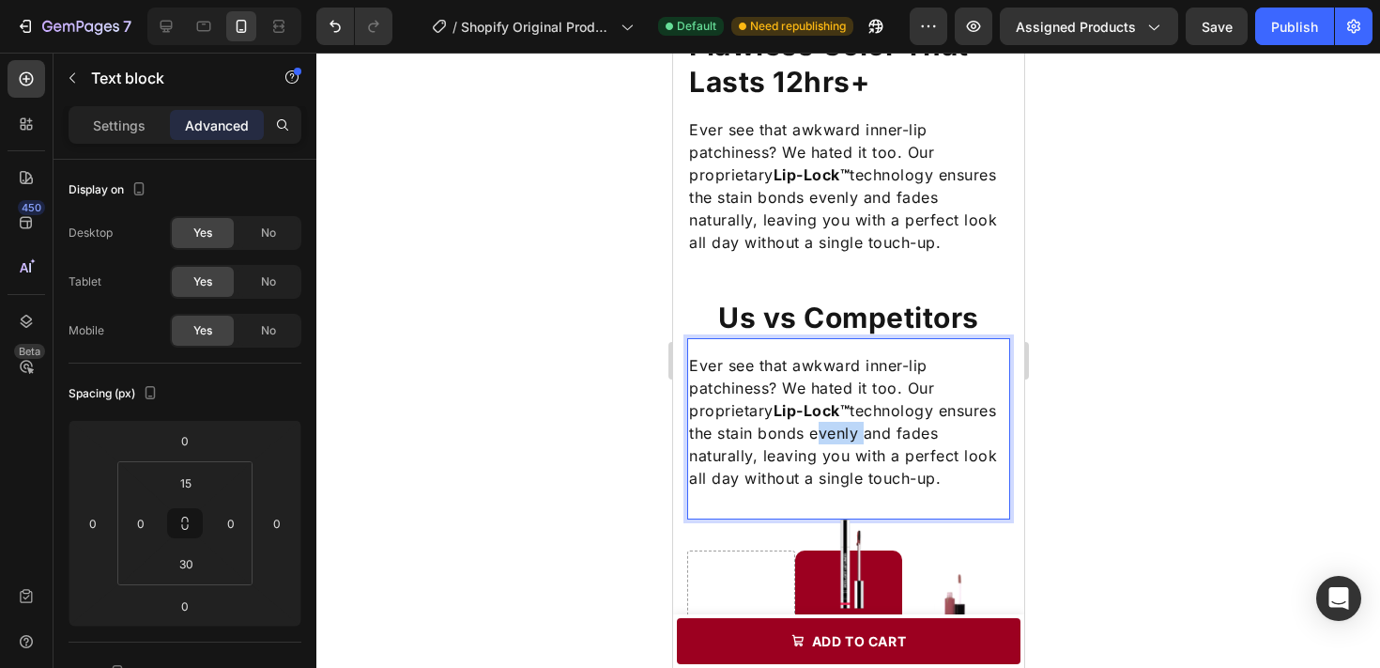
click at [871, 428] on p "Ever see that awkward inner-lip patchiness? We hated it too. Our proprietary Li…" at bounding box center [847, 421] width 319 height 135
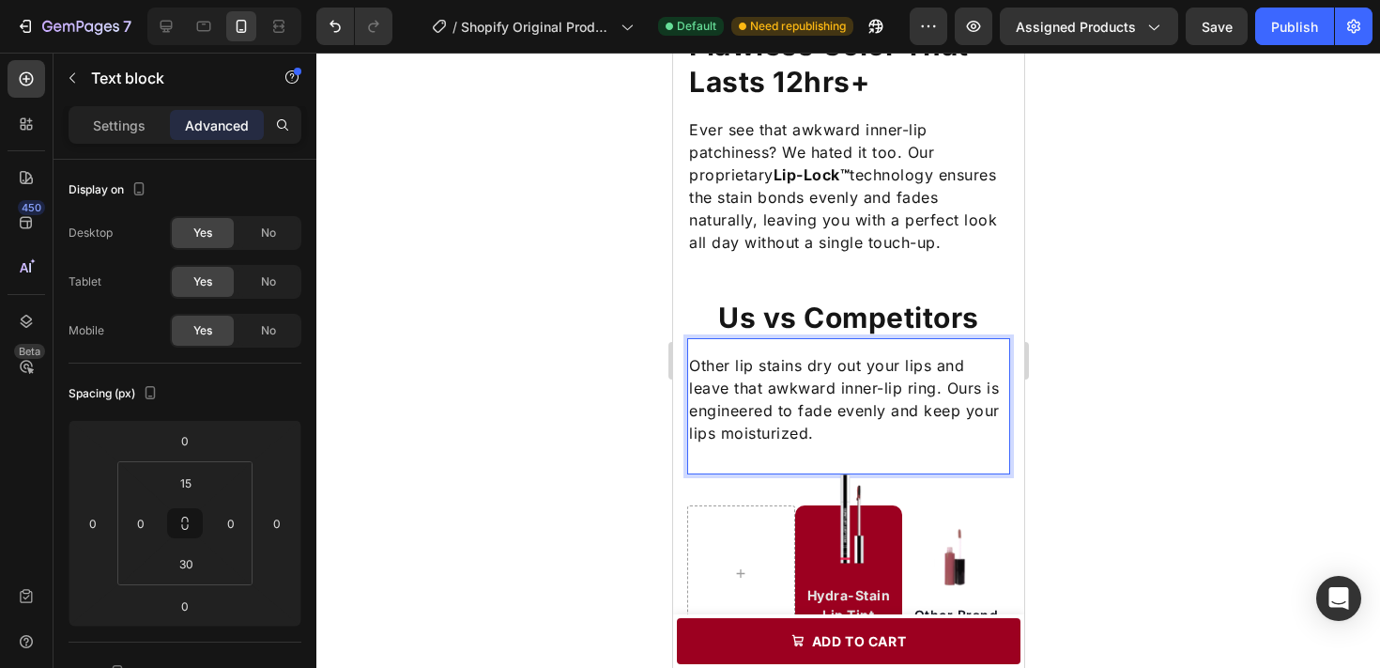
click at [1100, 419] on div at bounding box center [848, 360] width 1064 height 615
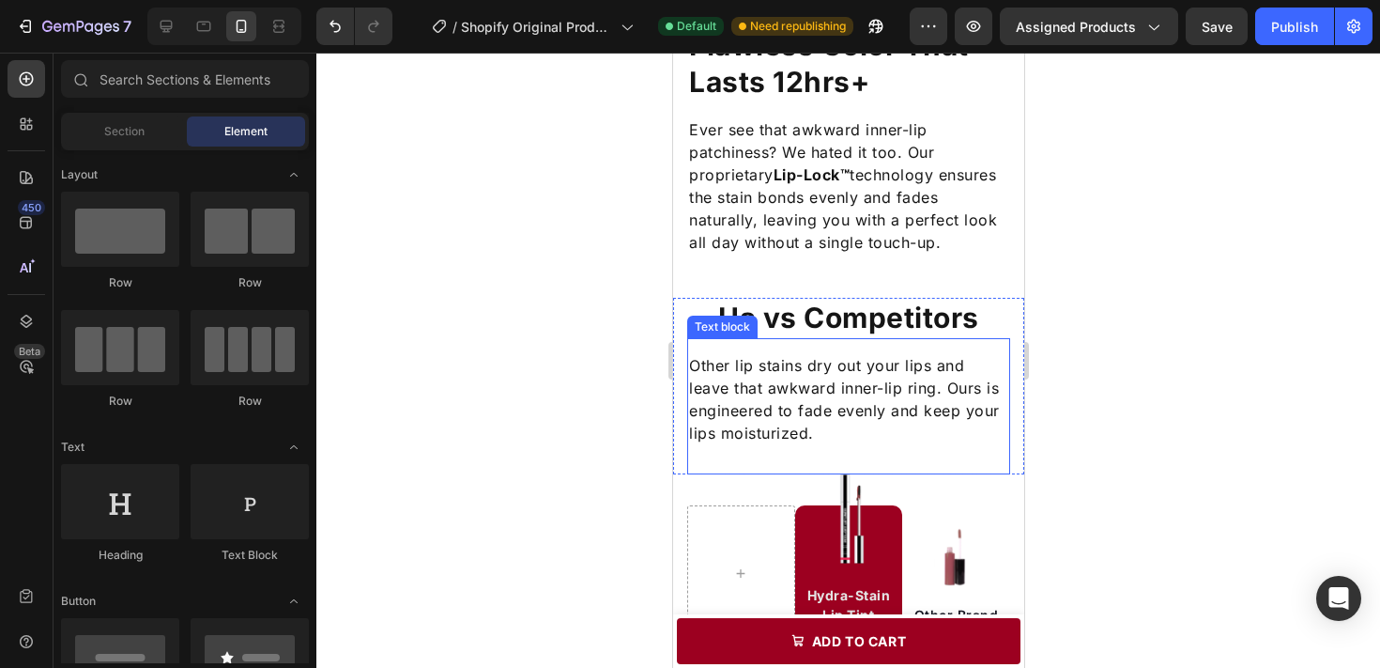
click at [883, 406] on p "Other lip stains dry out your lips and leave that awkward inner-lip ring. Ours …" at bounding box center [847, 399] width 319 height 90
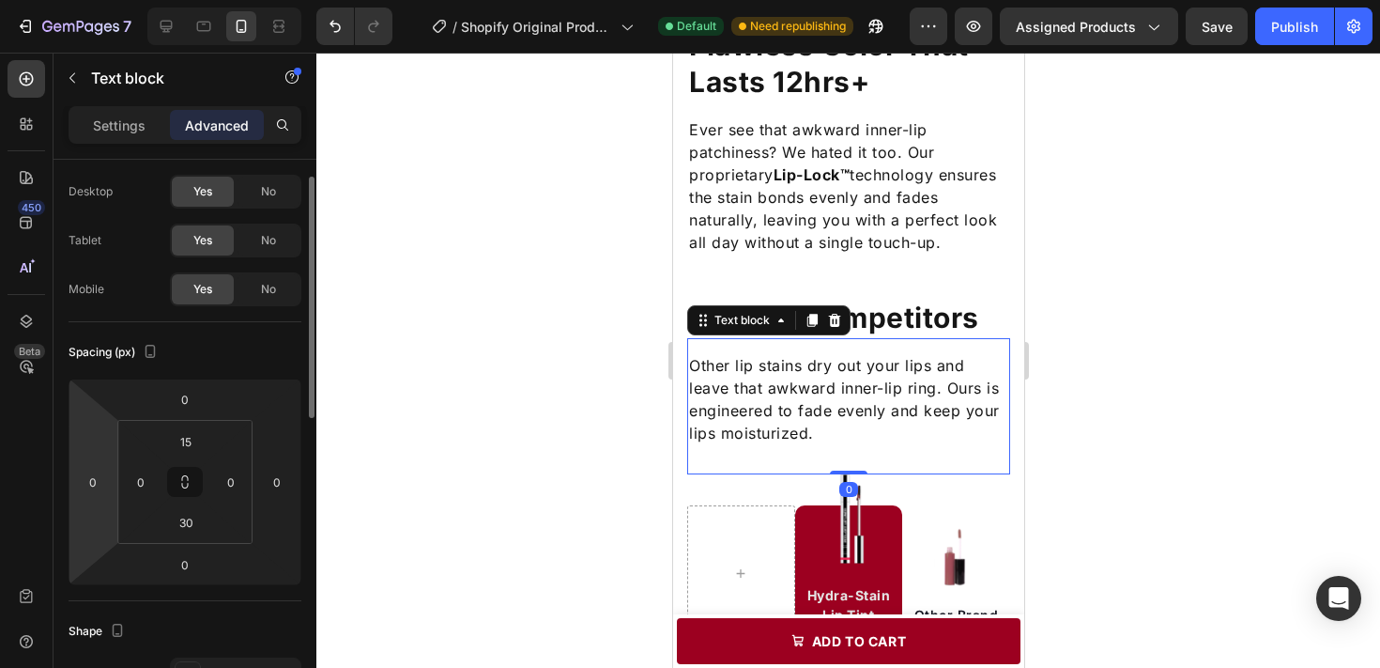
scroll to position [135, 0]
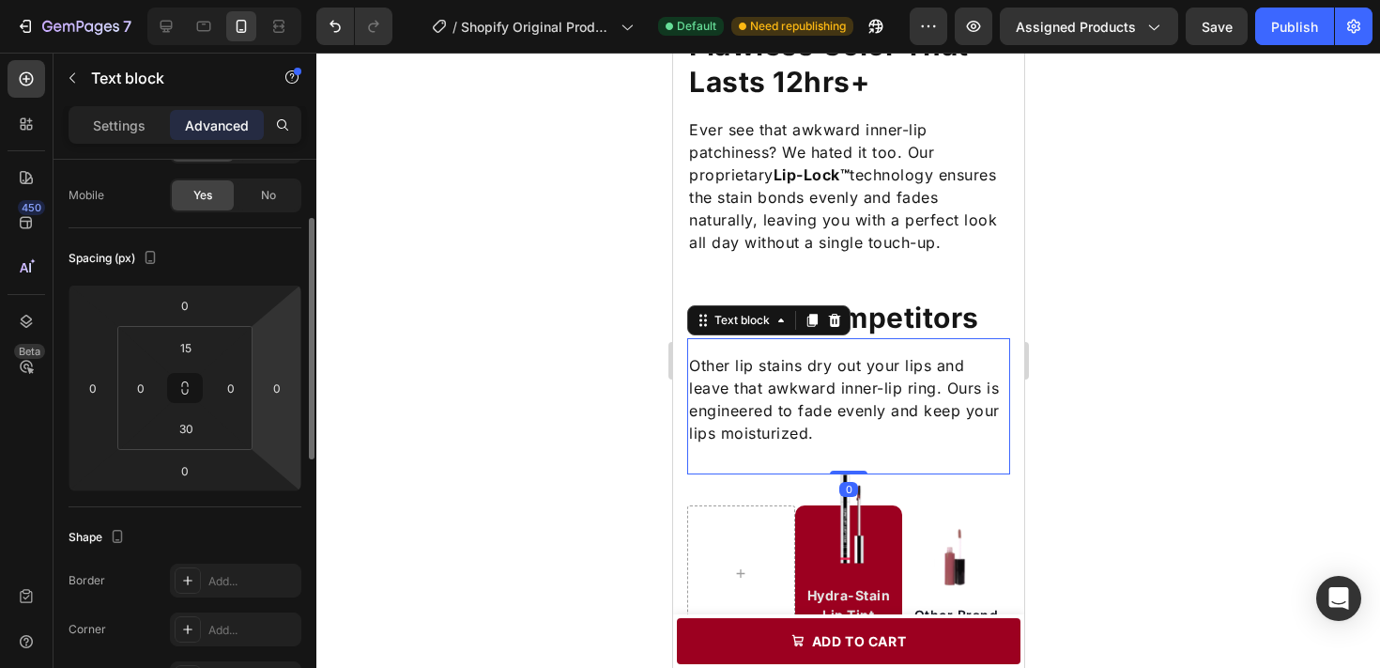
click at [435, 380] on div at bounding box center [848, 360] width 1064 height 615
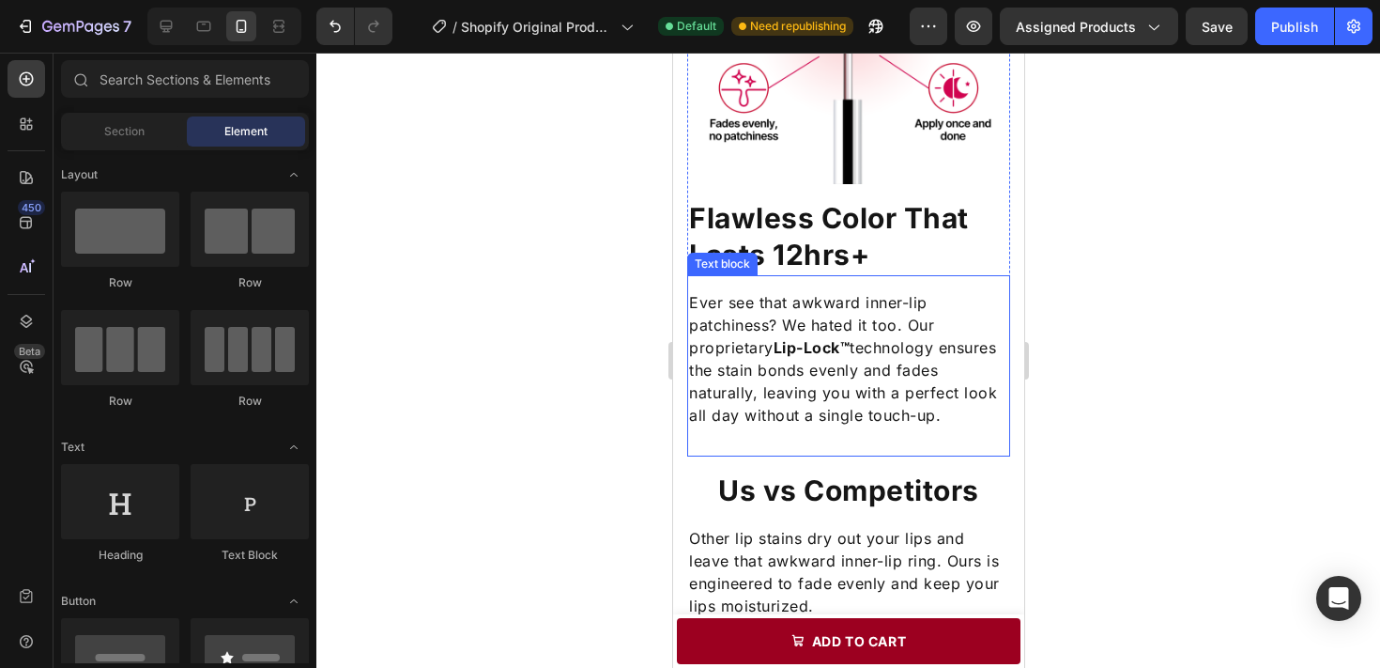
scroll to position [1942, 0]
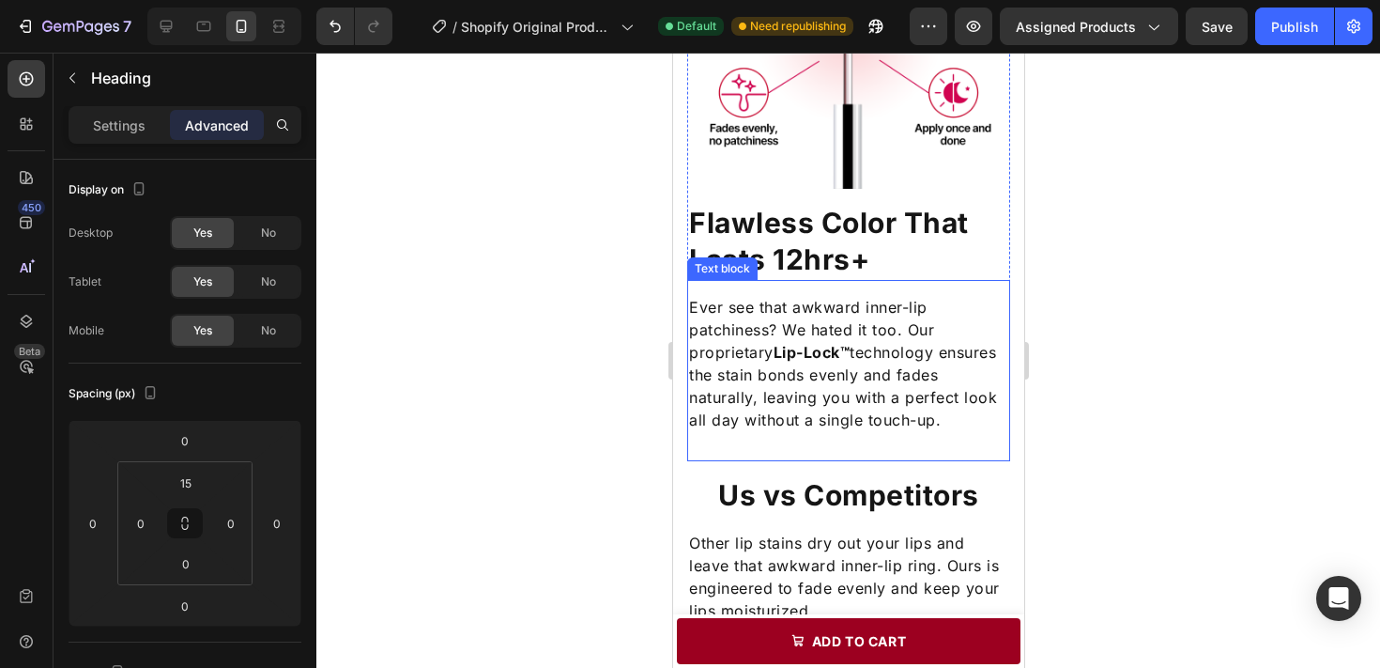
click at [885, 262] on h2 "Flawless Color That Lasts 12hrs+" at bounding box center [847, 241] width 323 height 77
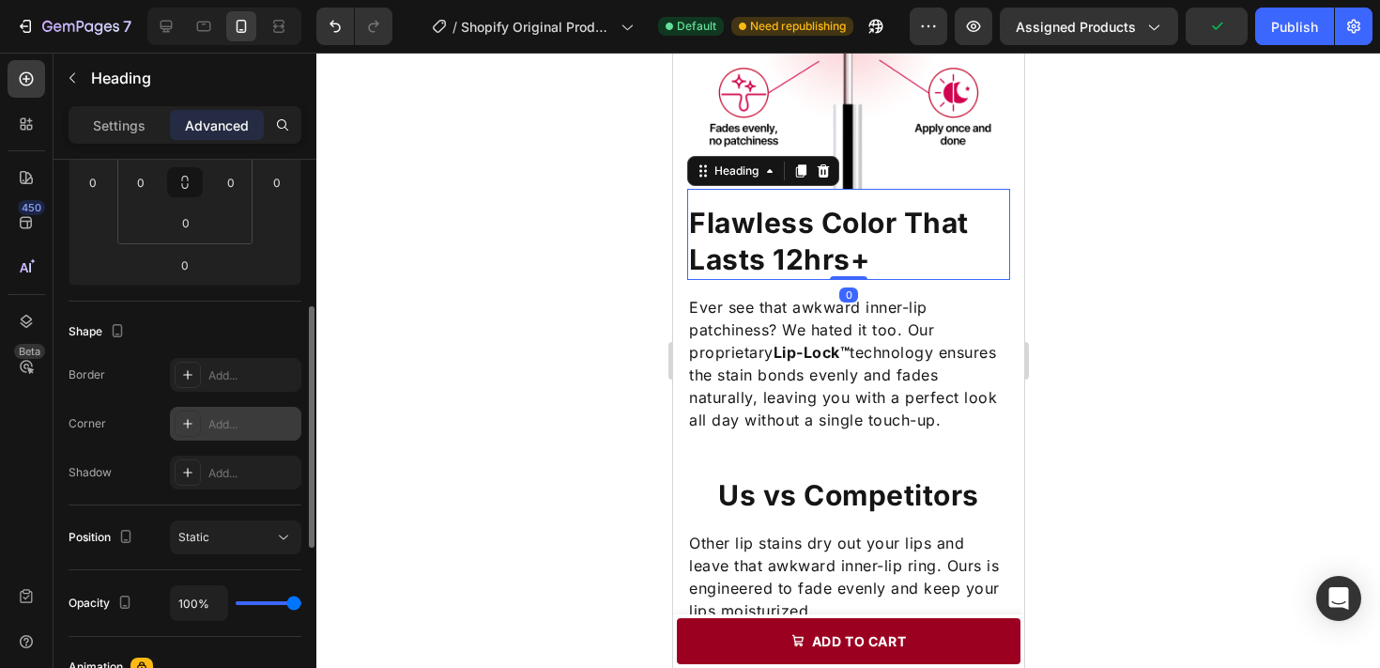
scroll to position [374, 0]
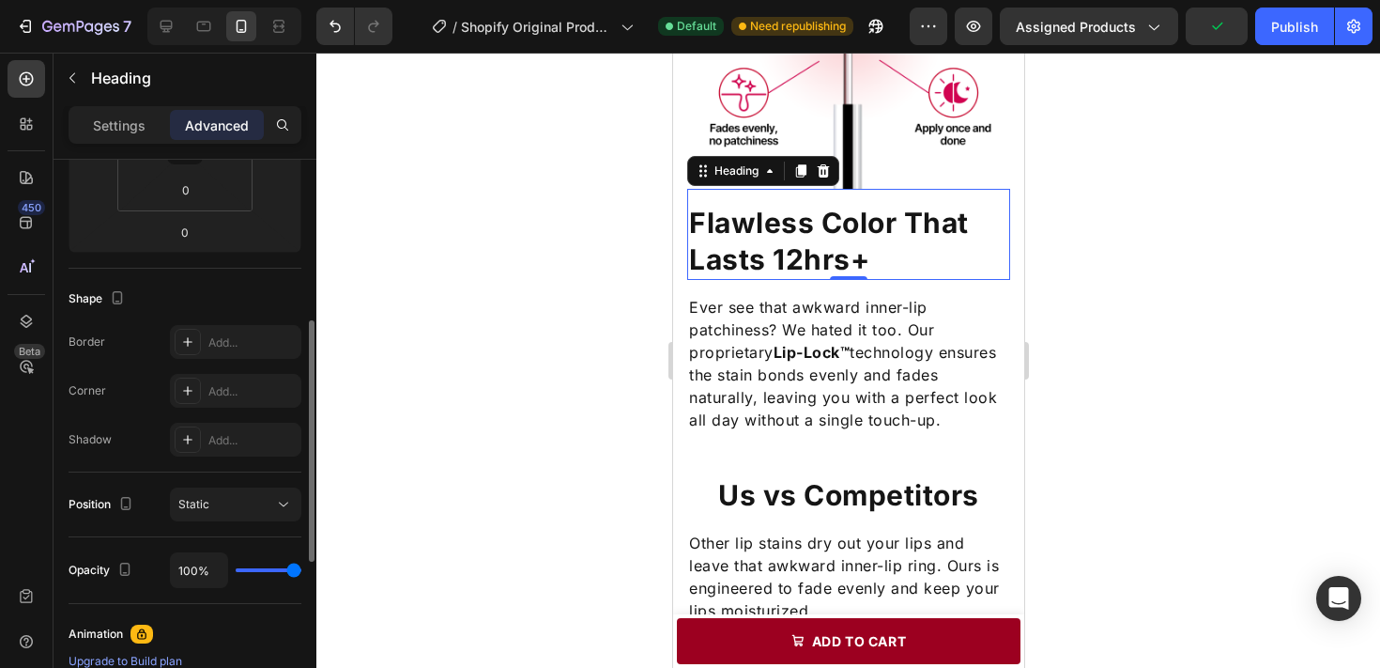
click at [103, 146] on div "Settings Advanced" at bounding box center [185, 133] width 263 height 54
click at [124, 124] on p "Settings" at bounding box center [119, 125] width 53 height 20
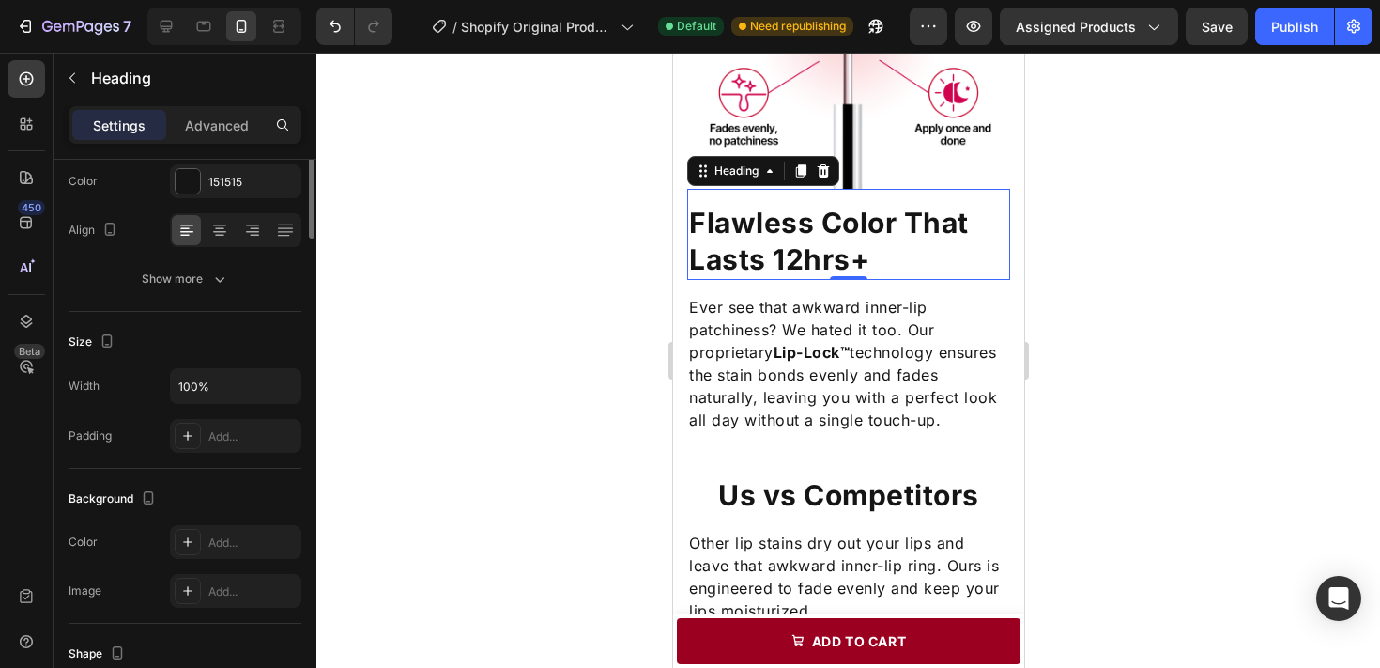
scroll to position [0, 0]
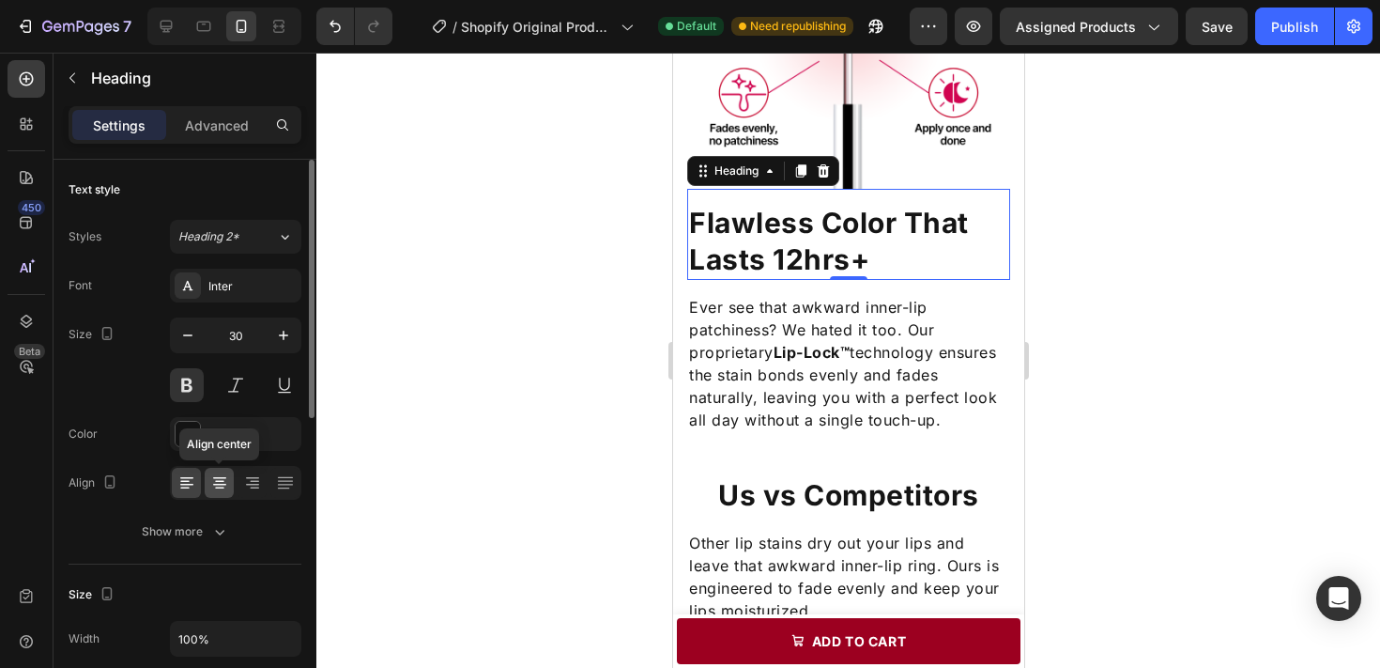
click at [222, 481] on icon at bounding box center [219, 482] width 9 height 2
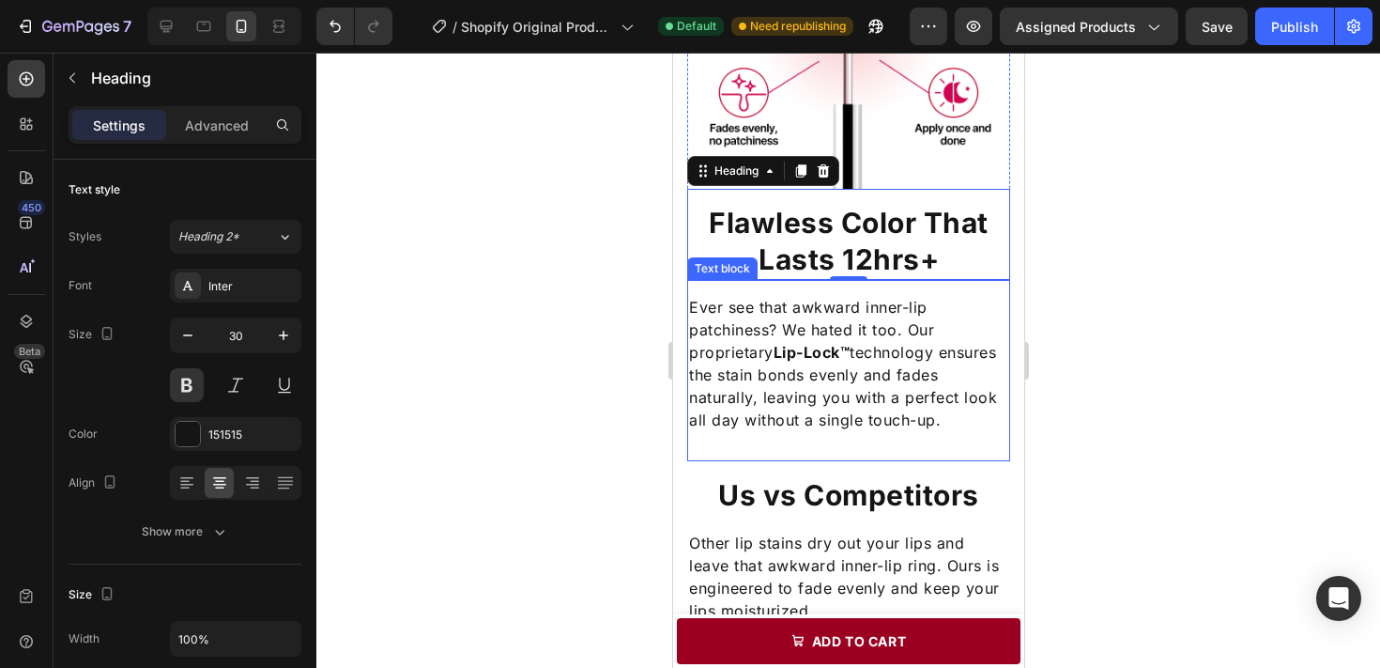
click at [693, 388] on p "Ever see that awkward inner-lip patchiness? We hated it too. Our proprietary Li…" at bounding box center [847, 363] width 319 height 135
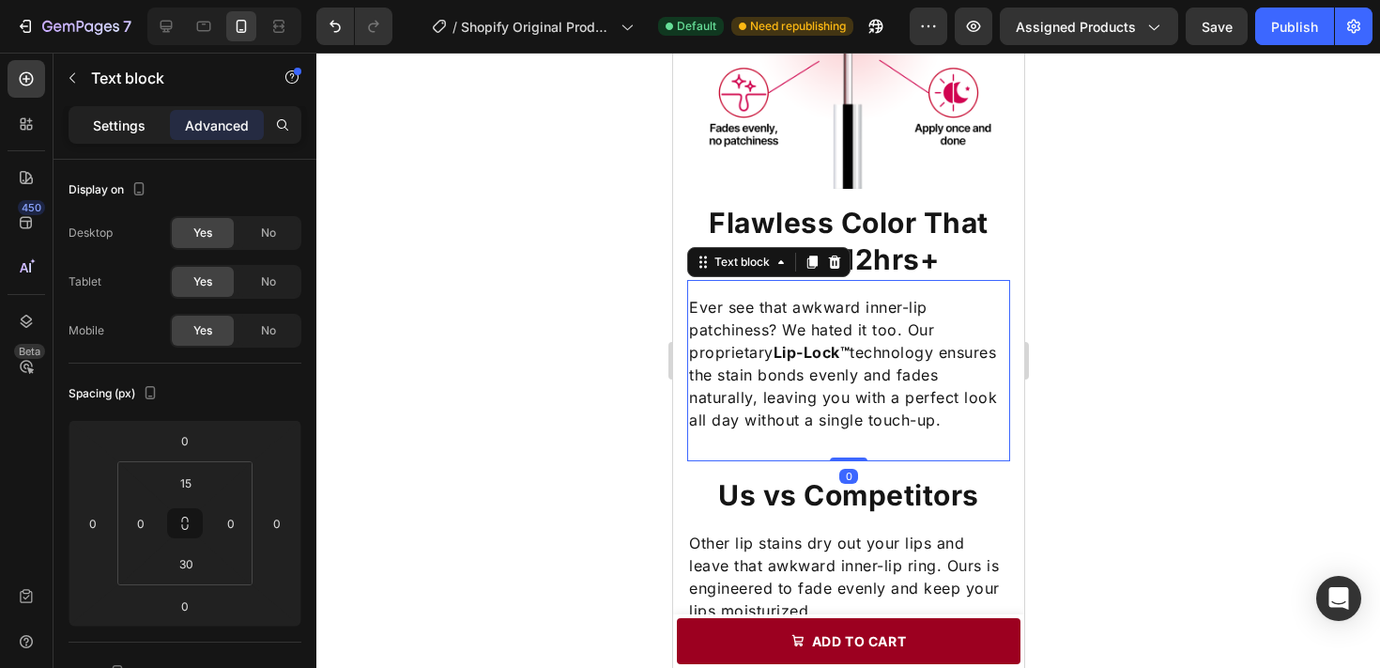
click at [144, 113] on div "Settings" at bounding box center [119, 125] width 94 height 30
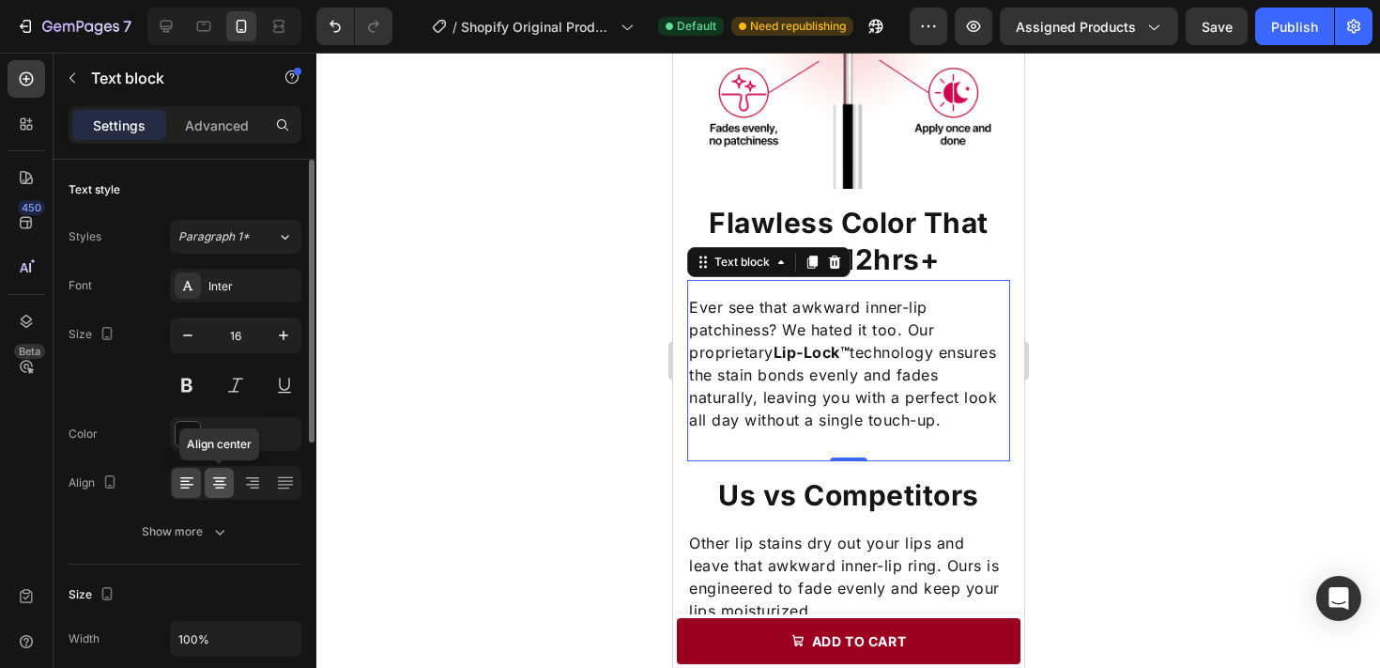
click at [213, 476] on icon at bounding box center [219, 482] width 19 height 19
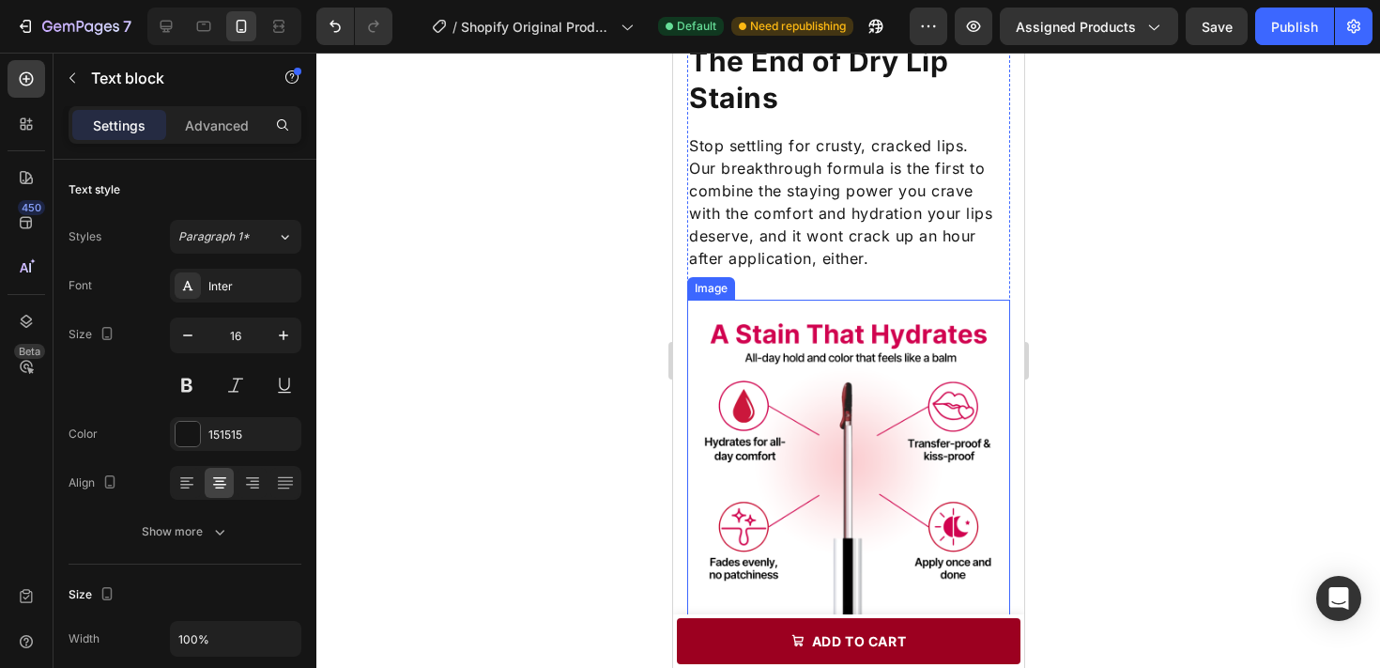
scroll to position [1491, 0]
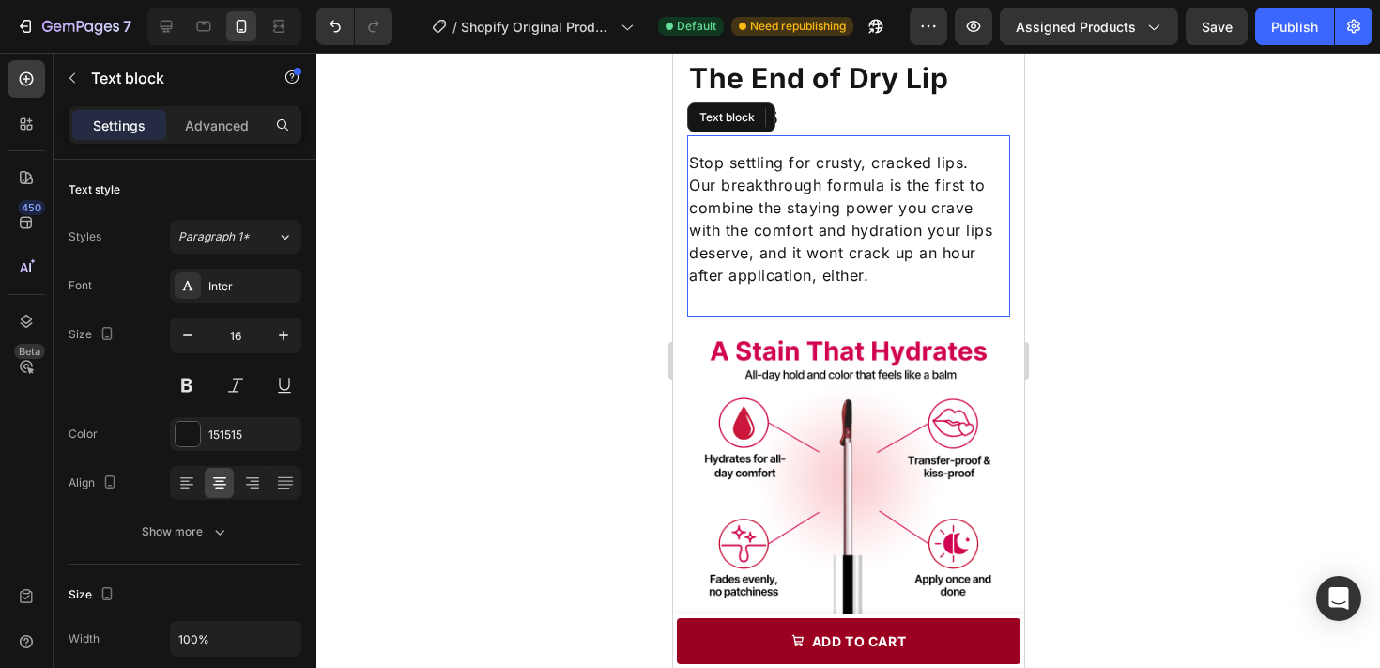
click at [842, 217] on p "Our breakthrough formula is the first to combine the staying power you crave wi…" at bounding box center [847, 230] width 319 height 113
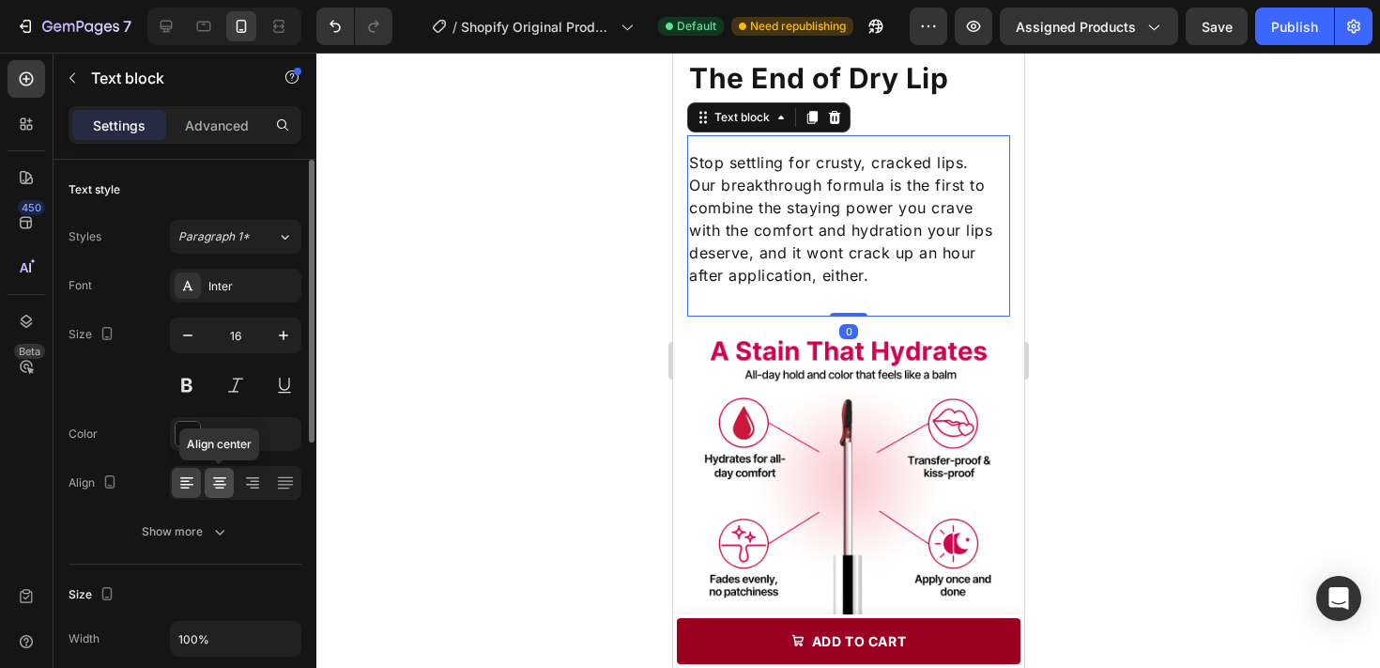
click at [227, 473] on icon at bounding box center [219, 482] width 19 height 19
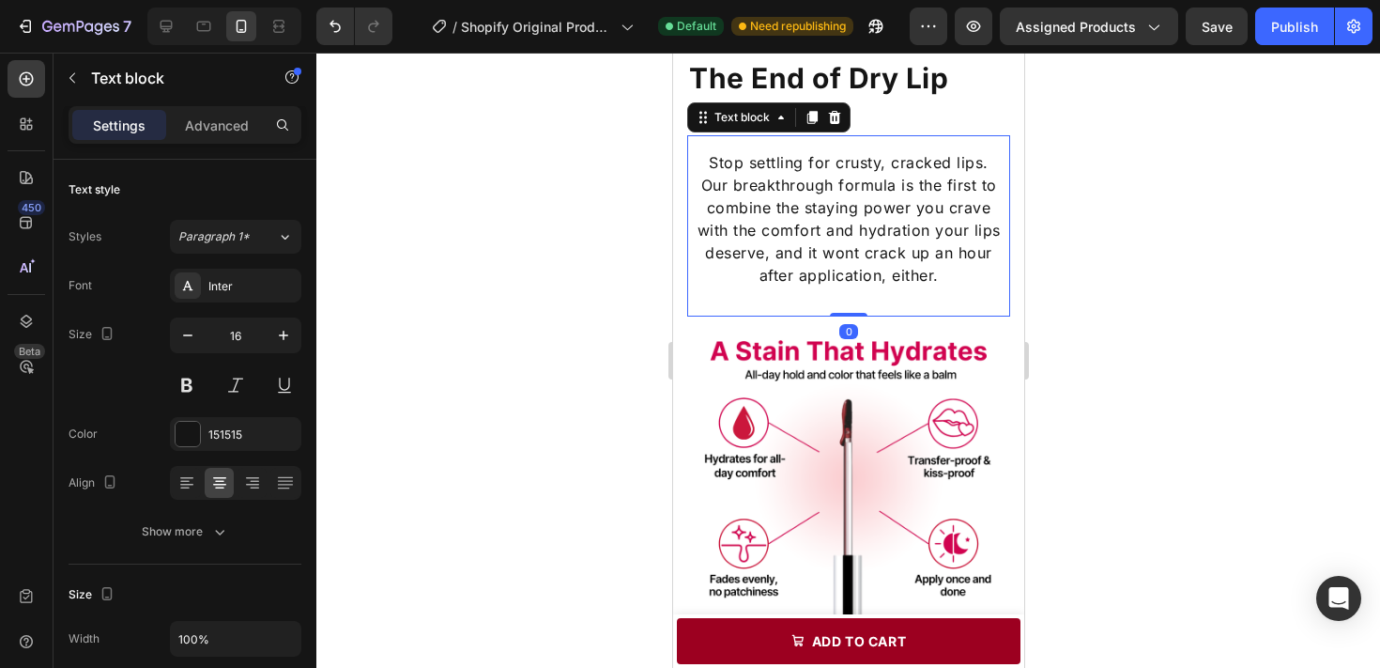
scroll to position [1330, 0]
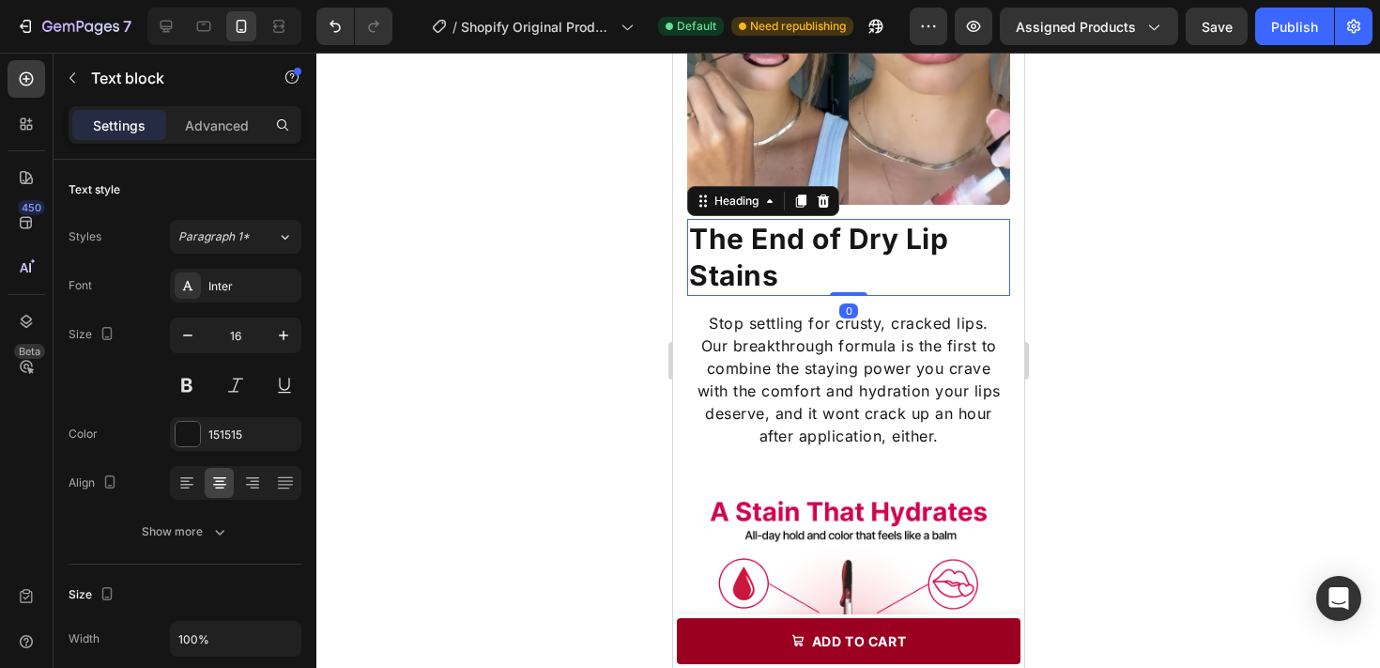
click at [904, 233] on h2 "The End of Dry Lip Stains" at bounding box center [847, 257] width 323 height 77
click at [208, 482] on div at bounding box center [219, 483] width 29 height 30
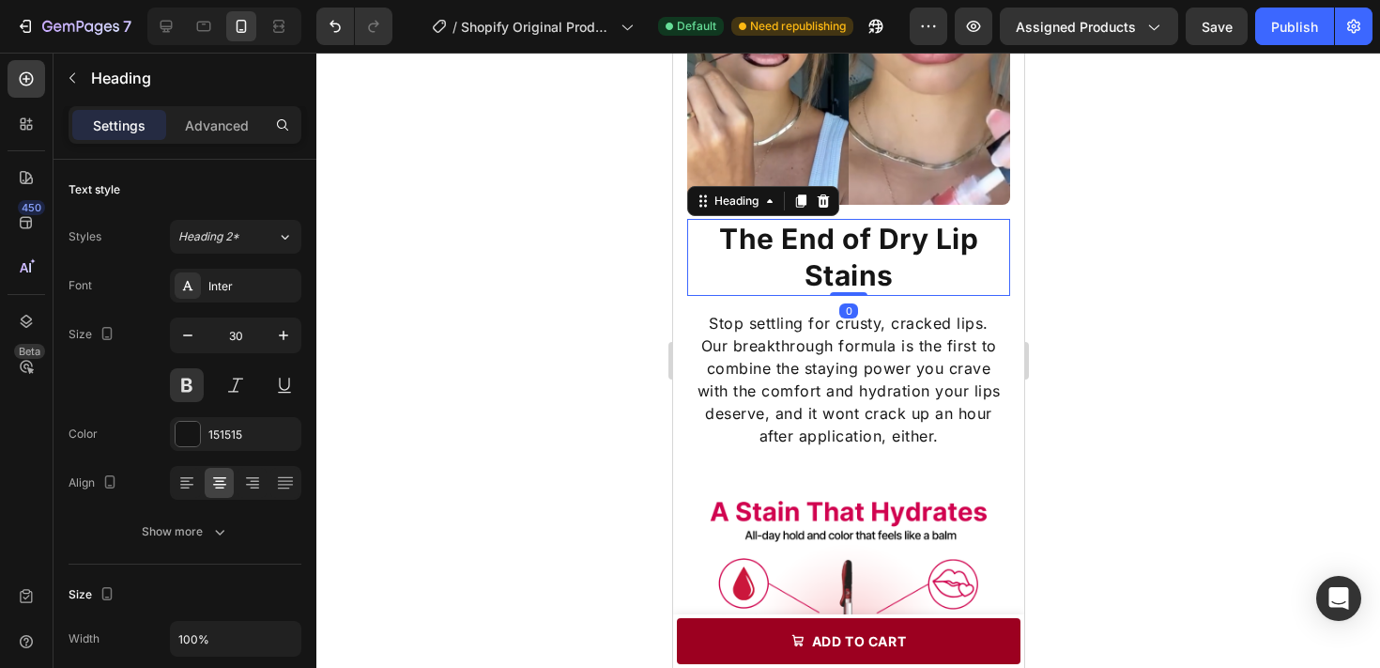
click at [907, 292] on h2 "The End of Dry Lip Stains" at bounding box center [847, 257] width 323 height 77
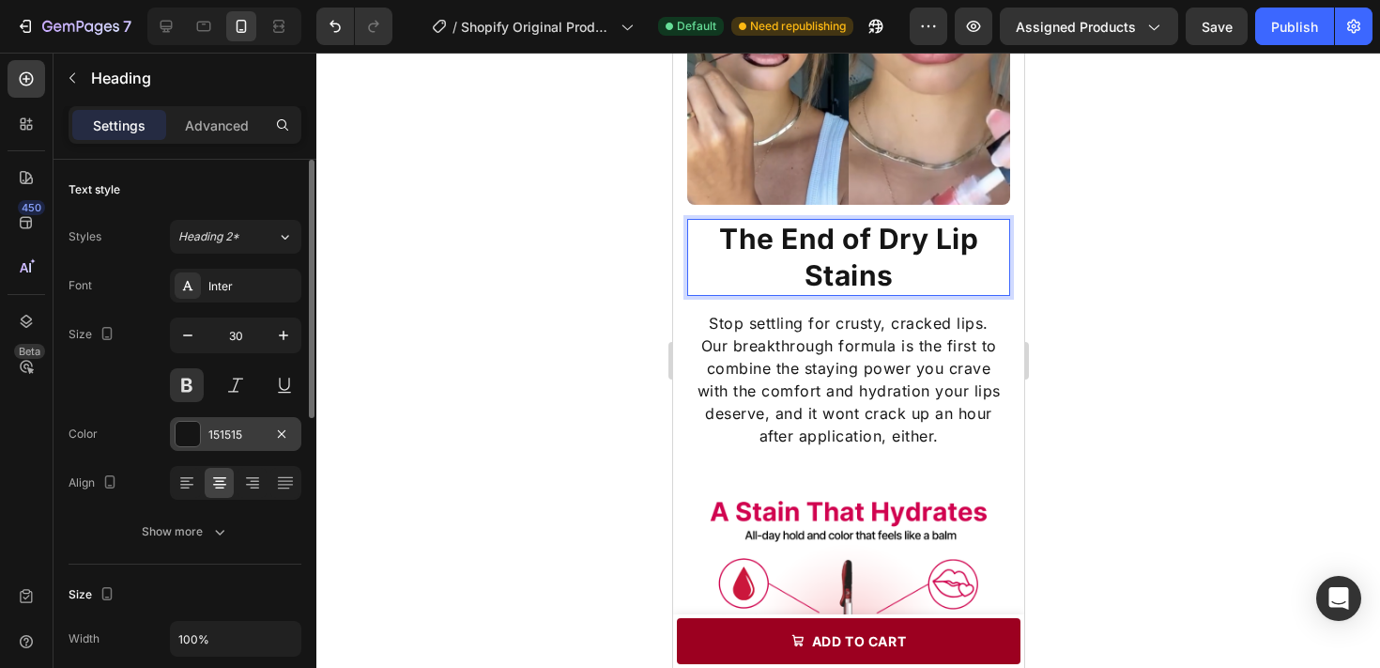
click at [258, 447] on div "151515" at bounding box center [235, 434] width 131 height 34
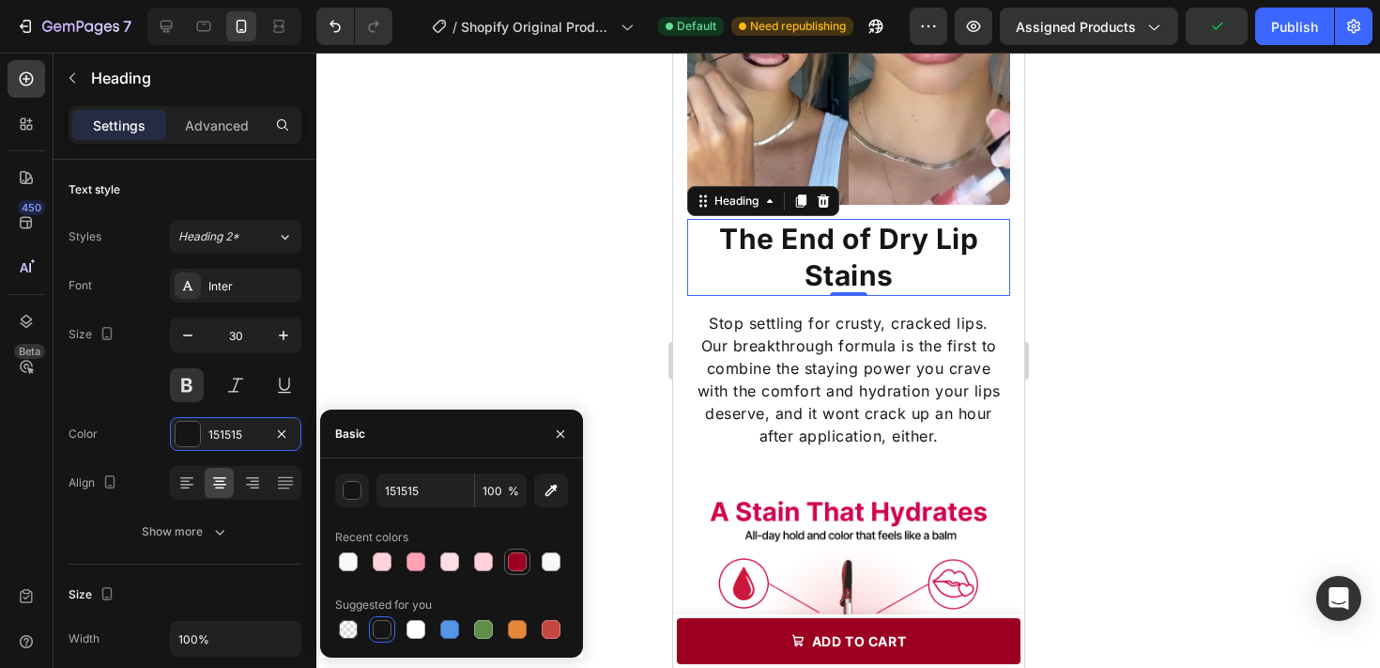
click at [518, 564] on div at bounding box center [517, 561] width 19 height 19
type input "9C0020"
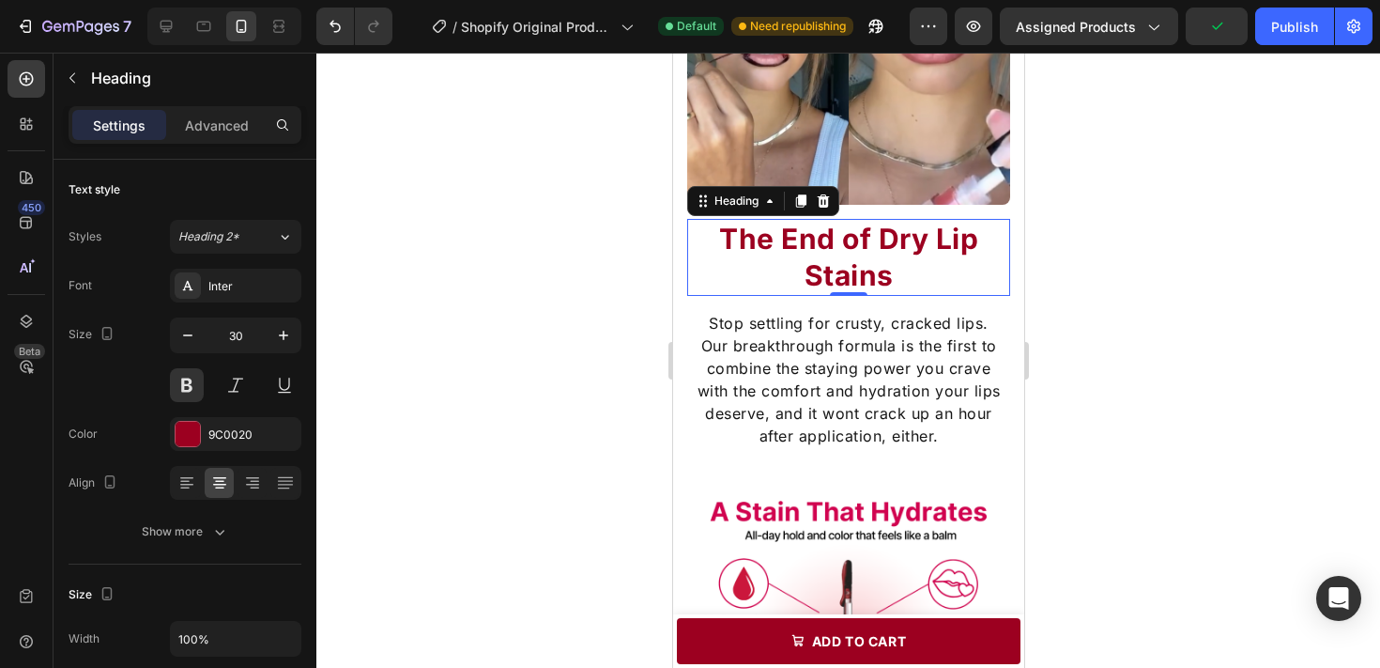
click at [1090, 378] on div at bounding box center [848, 360] width 1064 height 615
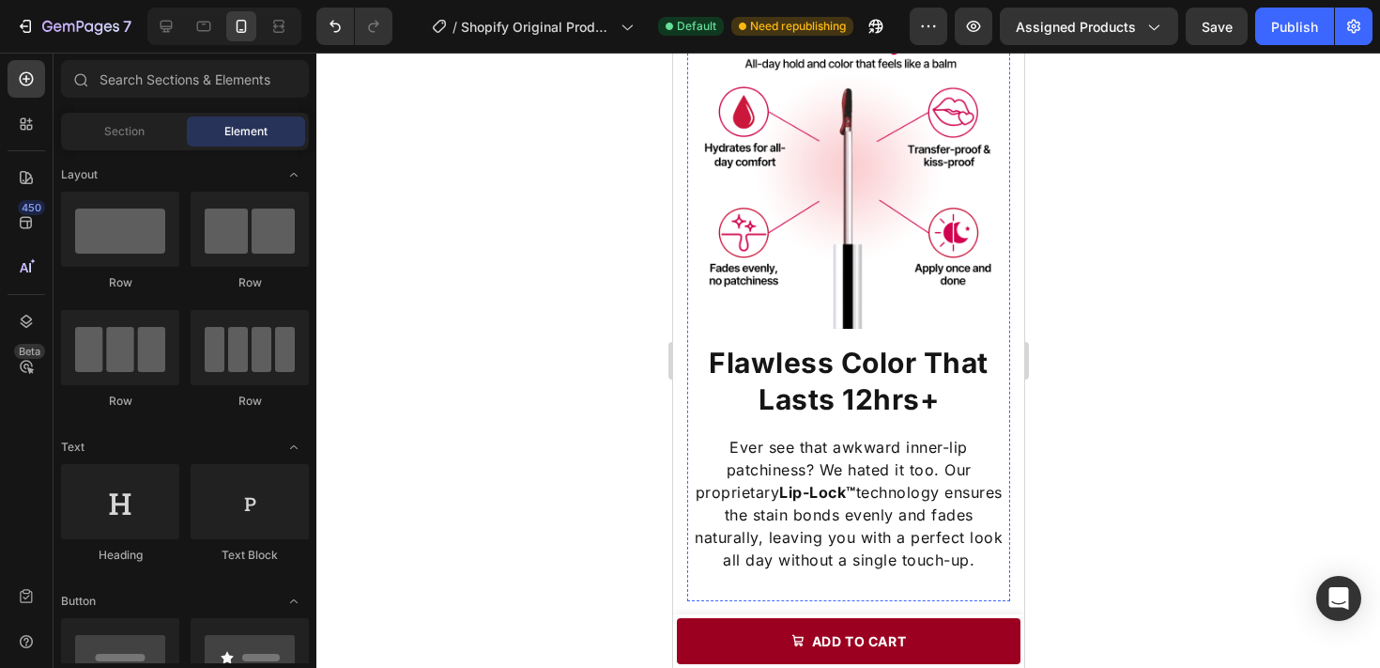
scroll to position [1690, 0]
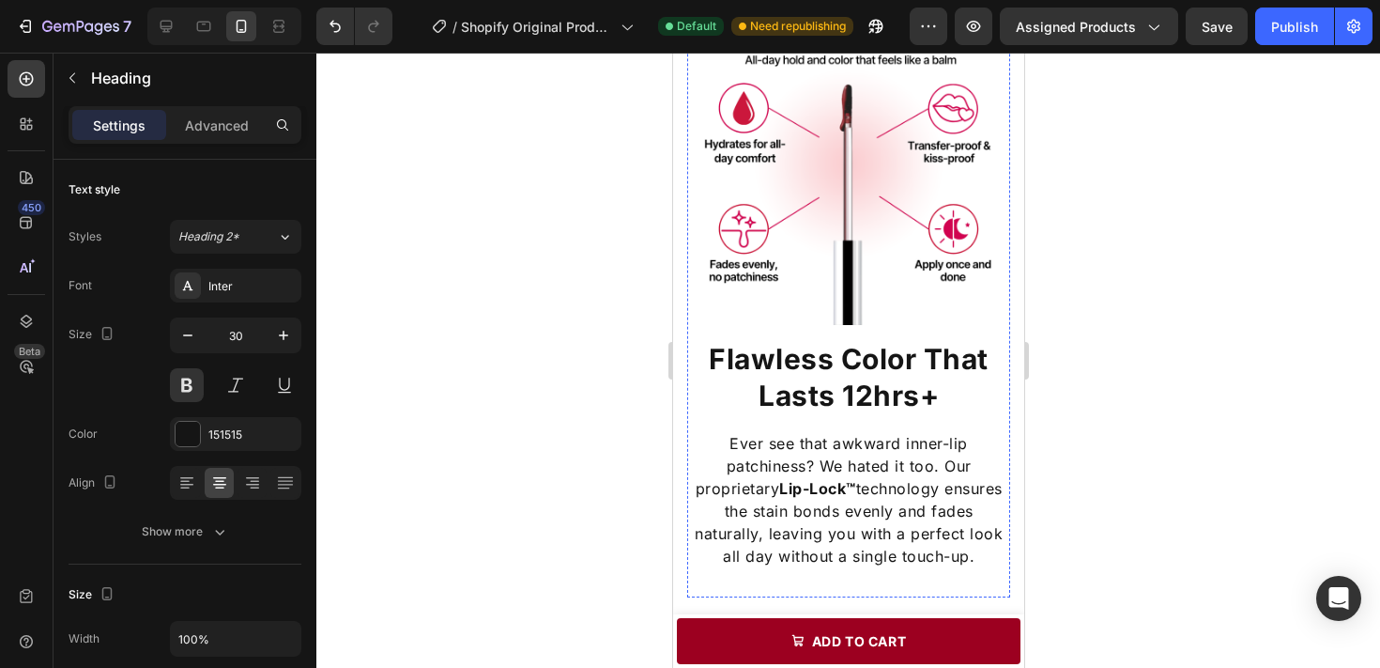
click at [933, 414] on h2 "Flawless Color That Lasts 12hrs+" at bounding box center [847, 377] width 323 height 77
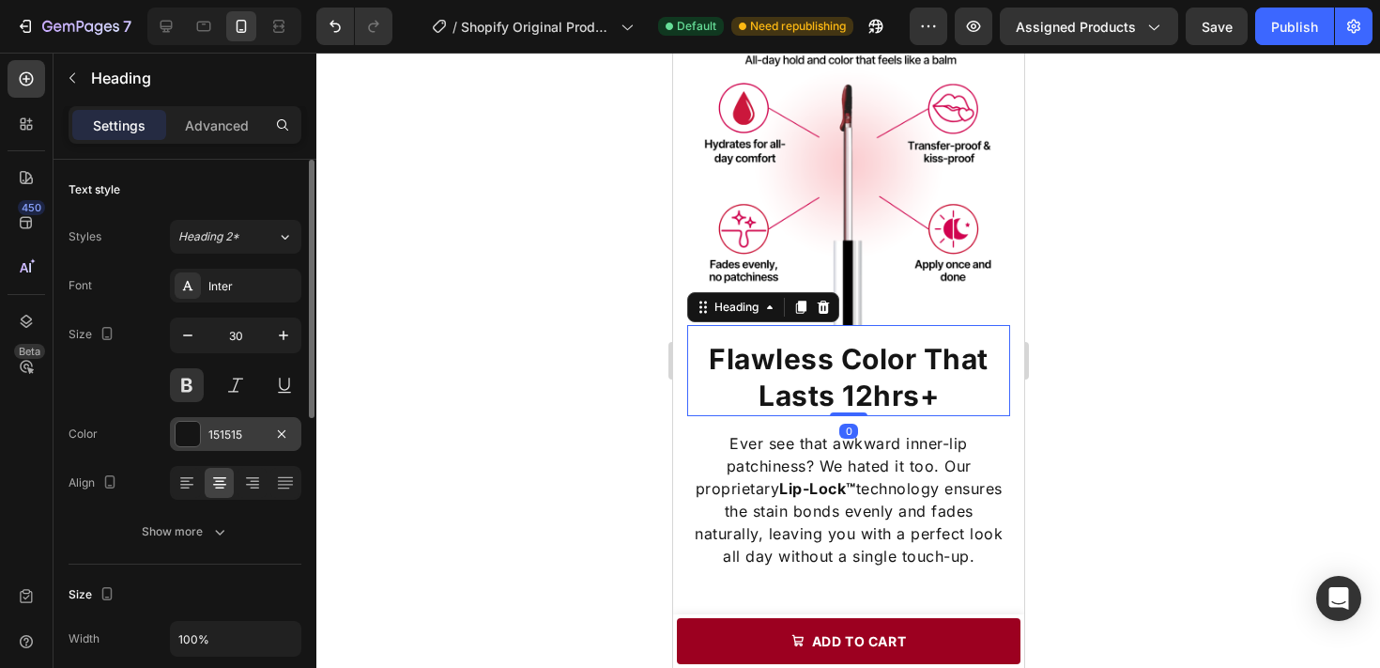
click at [258, 441] on div "151515" at bounding box center [235, 434] width 54 height 17
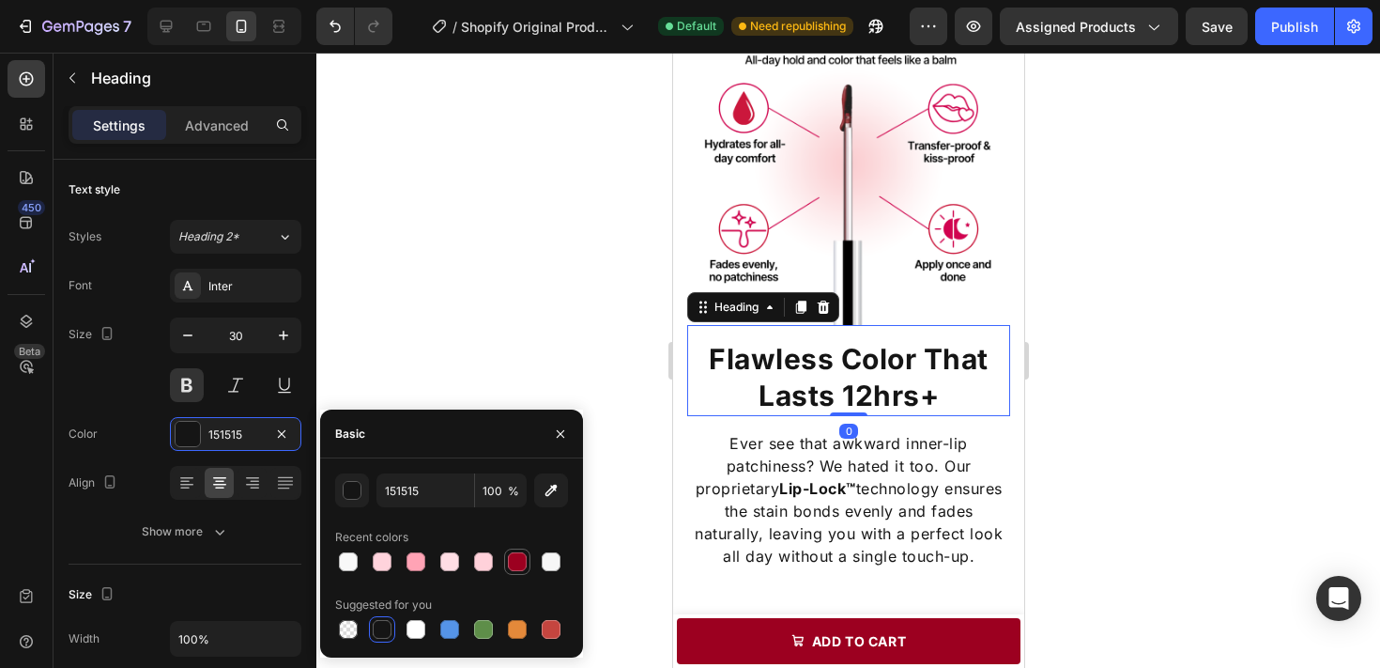
click at [504, 561] on div at bounding box center [517, 561] width 26 height 26
type input "9C0020"
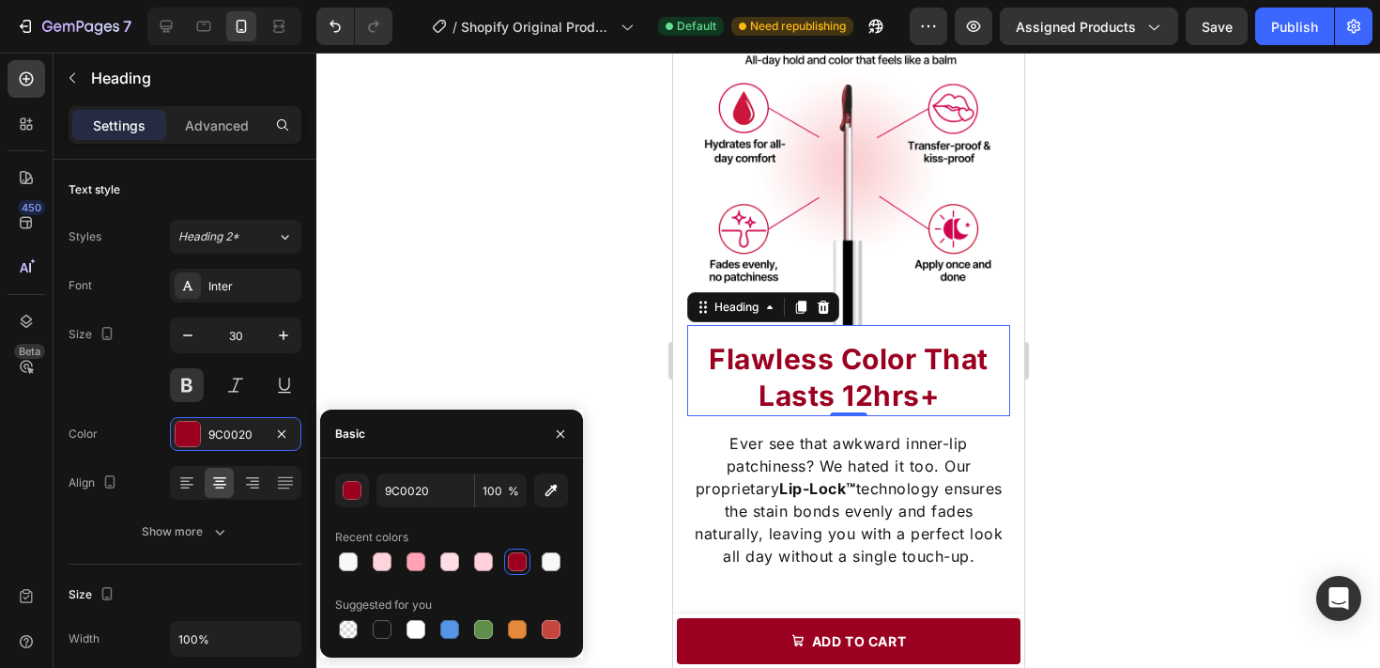
click at [497, 332] on div at bounding box center [848, 360] width 1064 height 615
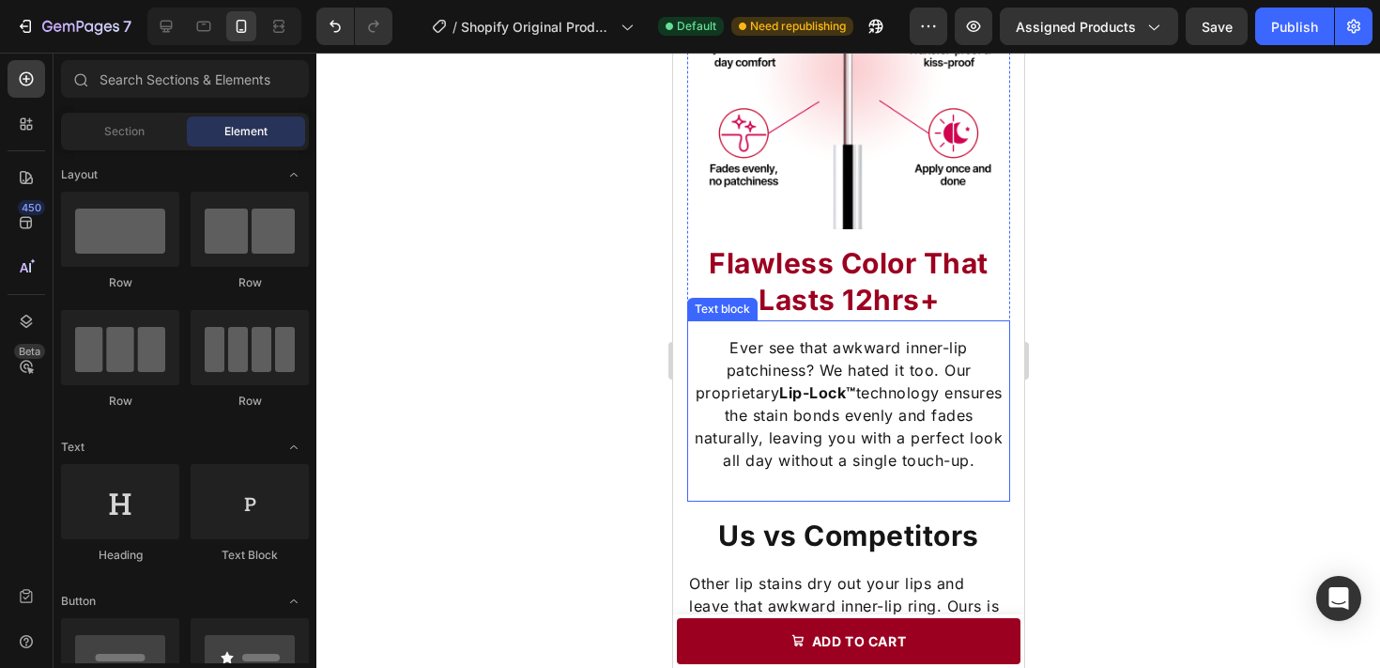
scroll to position [1808, 0]
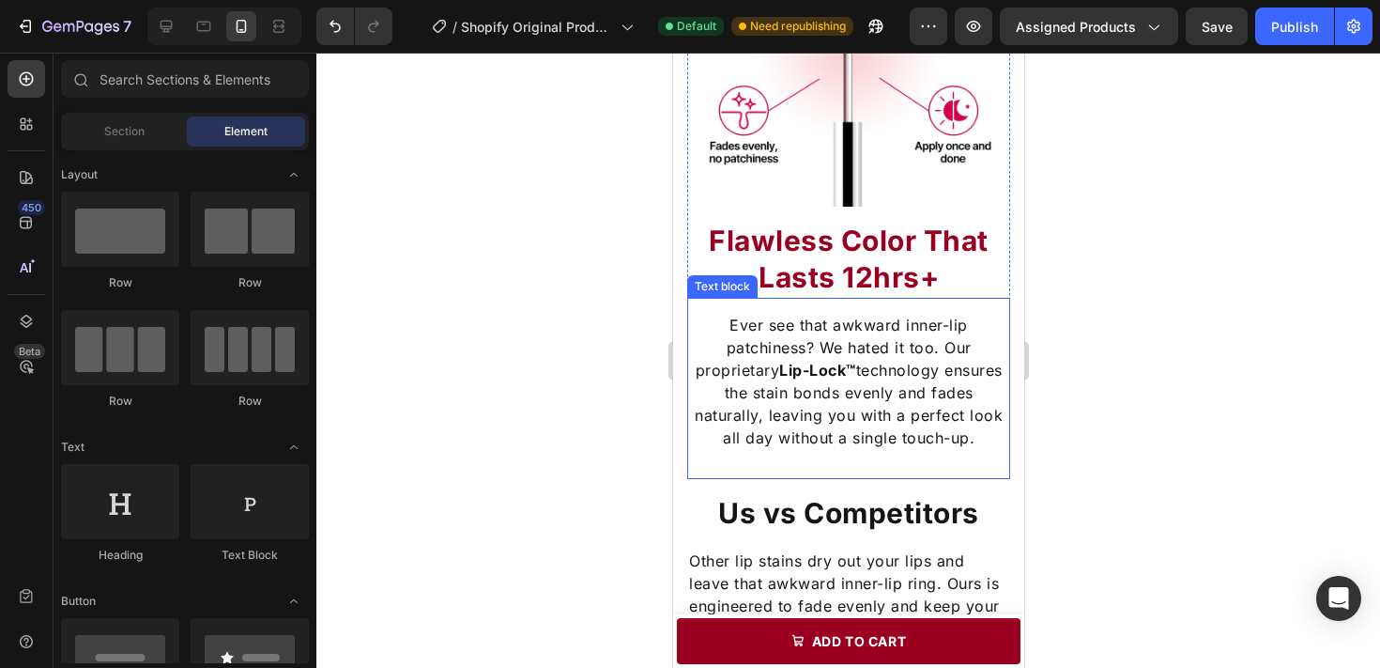
click at [841, 451] on div "Ever see that awkward inner-lip patchiness? We hated it too. Our proprietary Li…" at bounding box center [847, 388] width 323 height 181
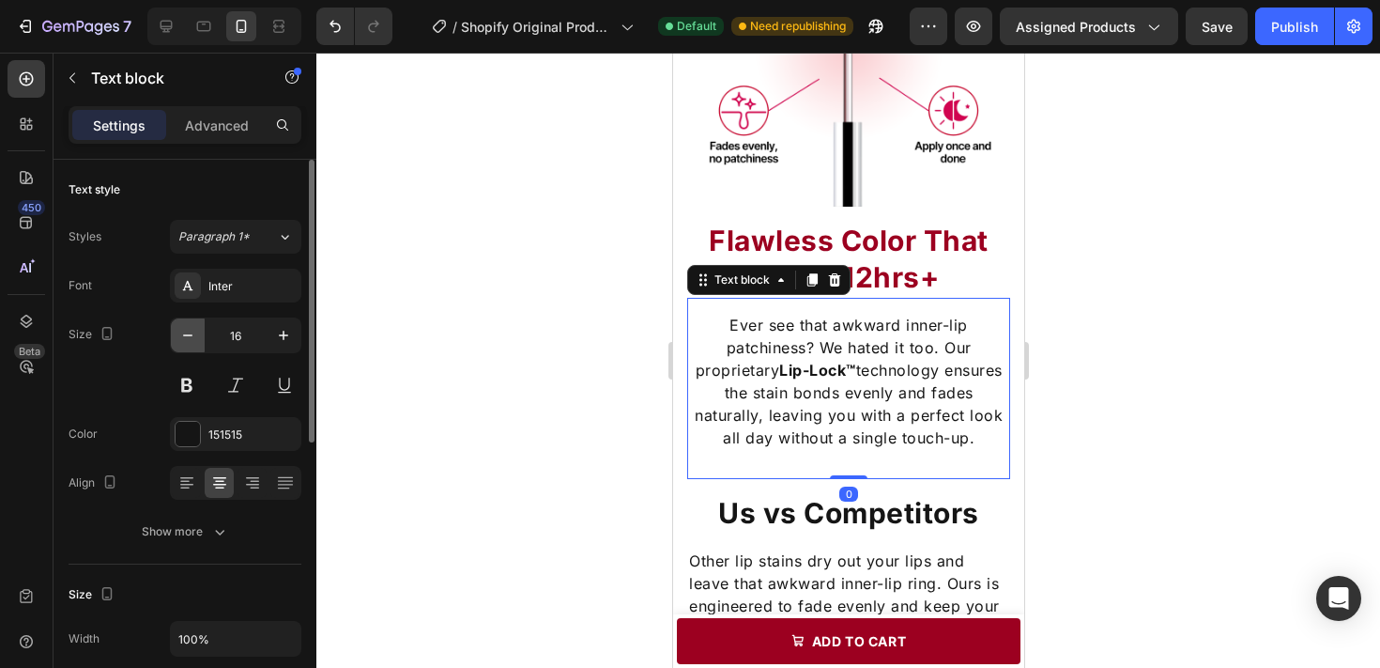
click at [192, 339] on icon "button" at bounding box center [187, 335] width 19 height 19
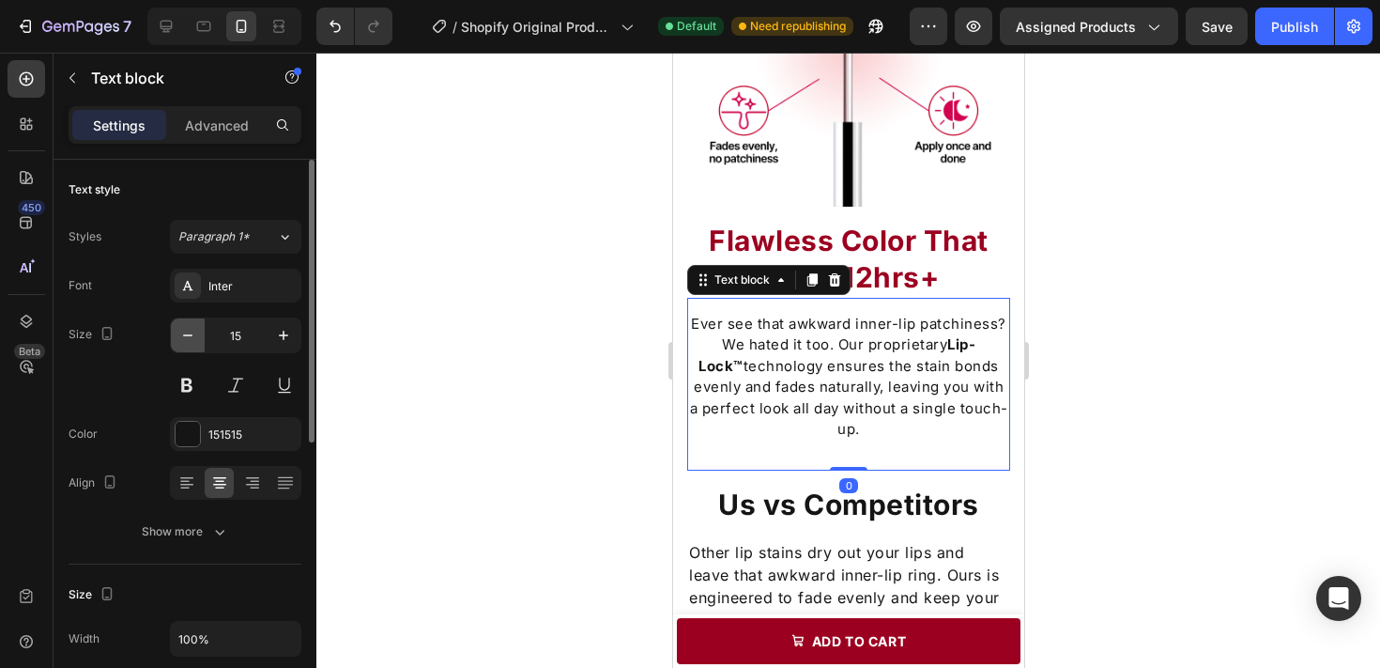
click at [191, 335] on icon "button" at bounding box center [187, 335] width 9 height 2
type input "14"
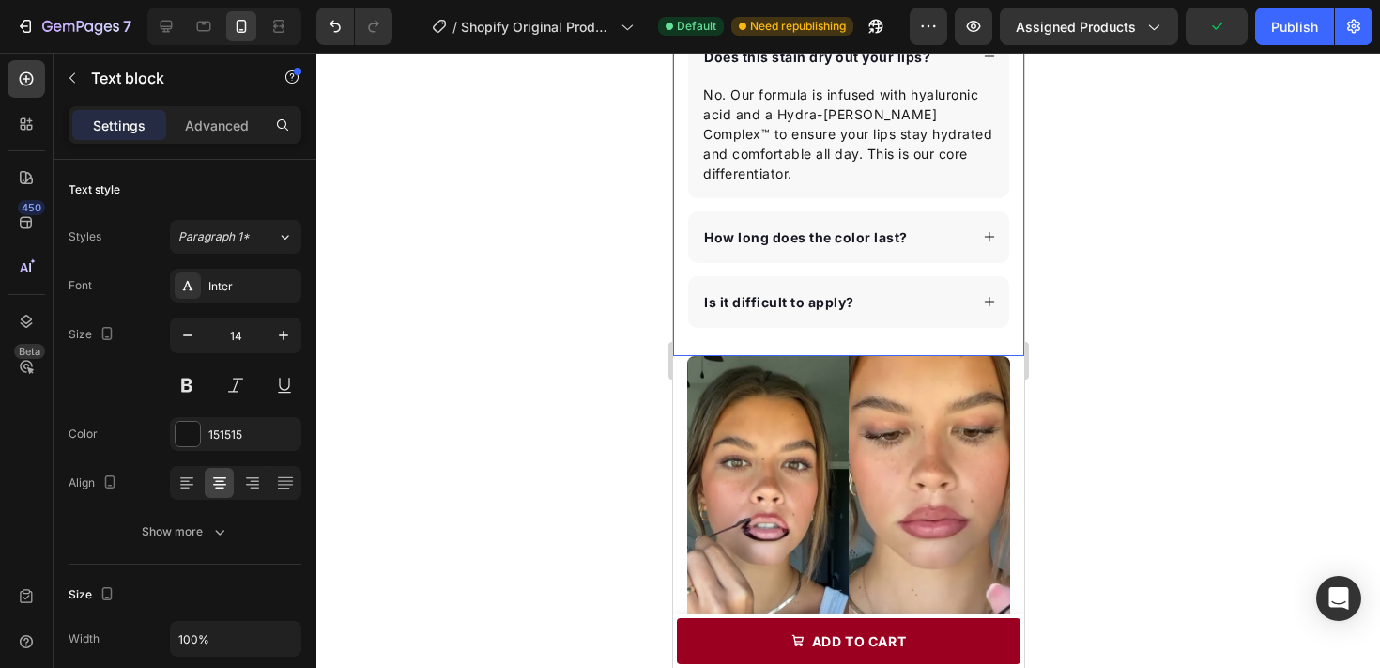
scroll to position [849, 0]
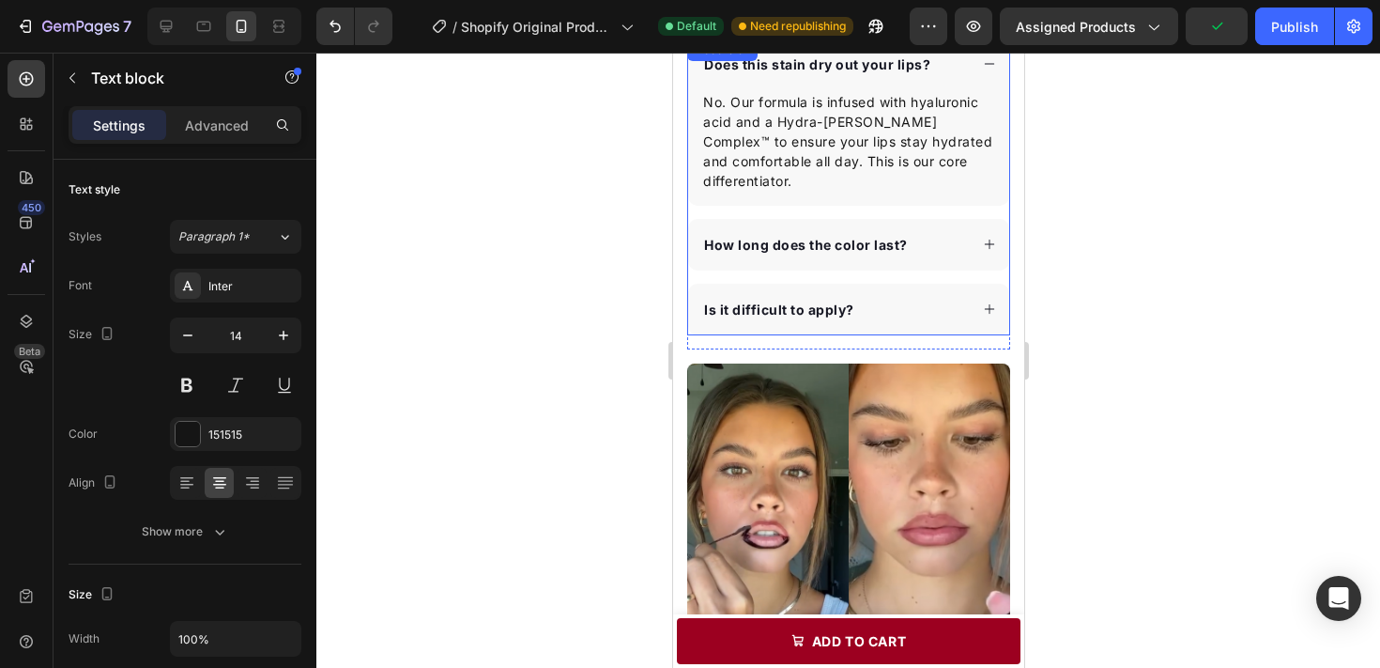
click at [809, 239] on strong "How long does the color last?" at bounding box center [805, 245] width 204 height 16
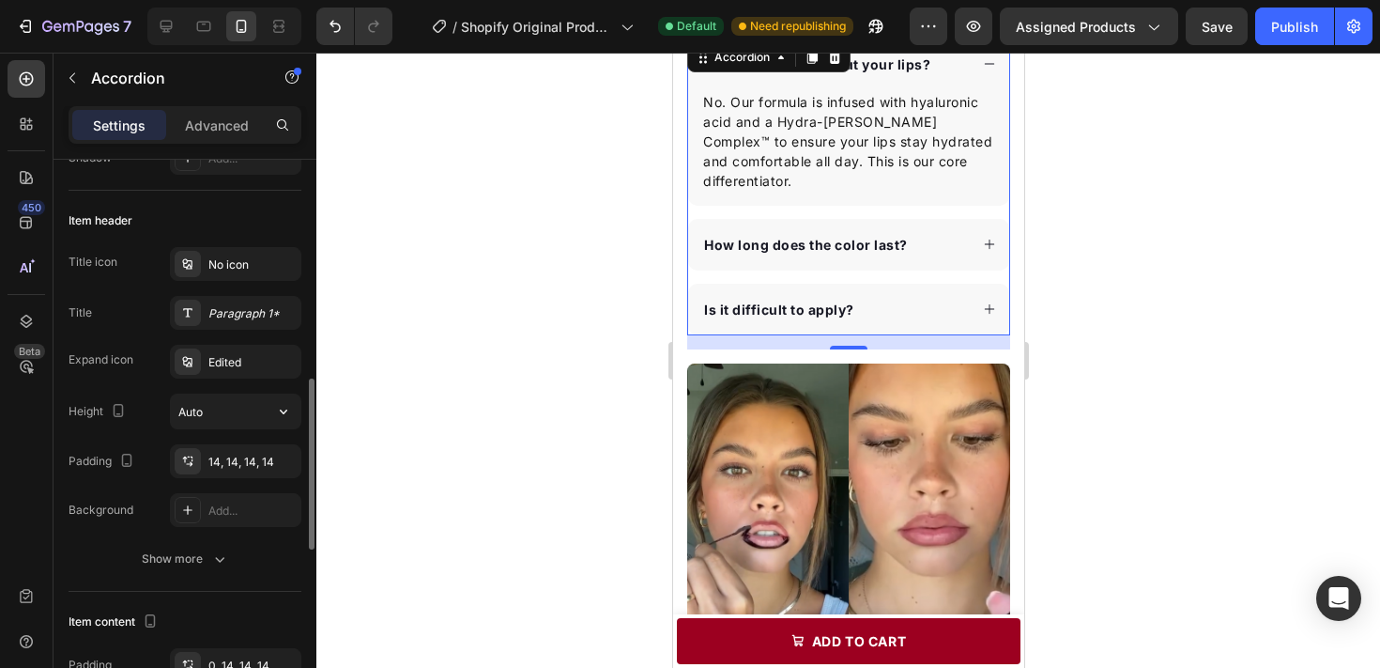
scroll to position [0, 0]
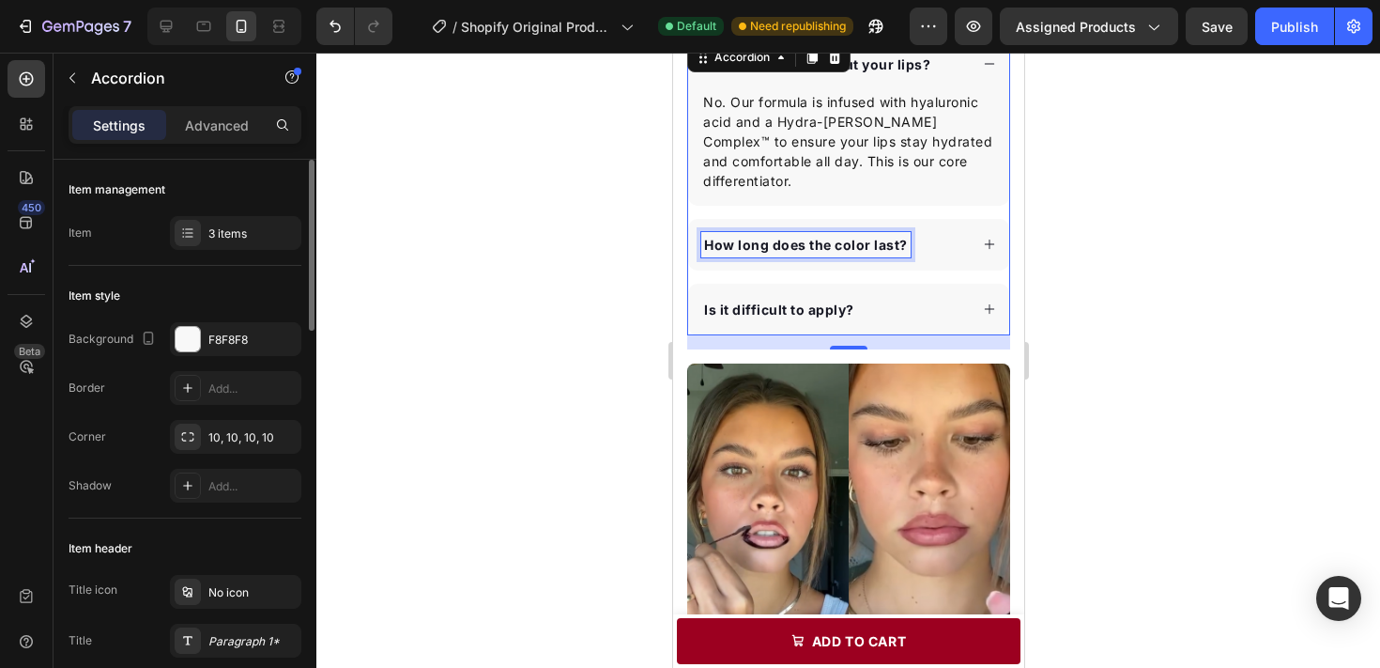
click at [743, 247] on strong "How long does the color last?" at bounding box center [805, 245] width 204 height 16
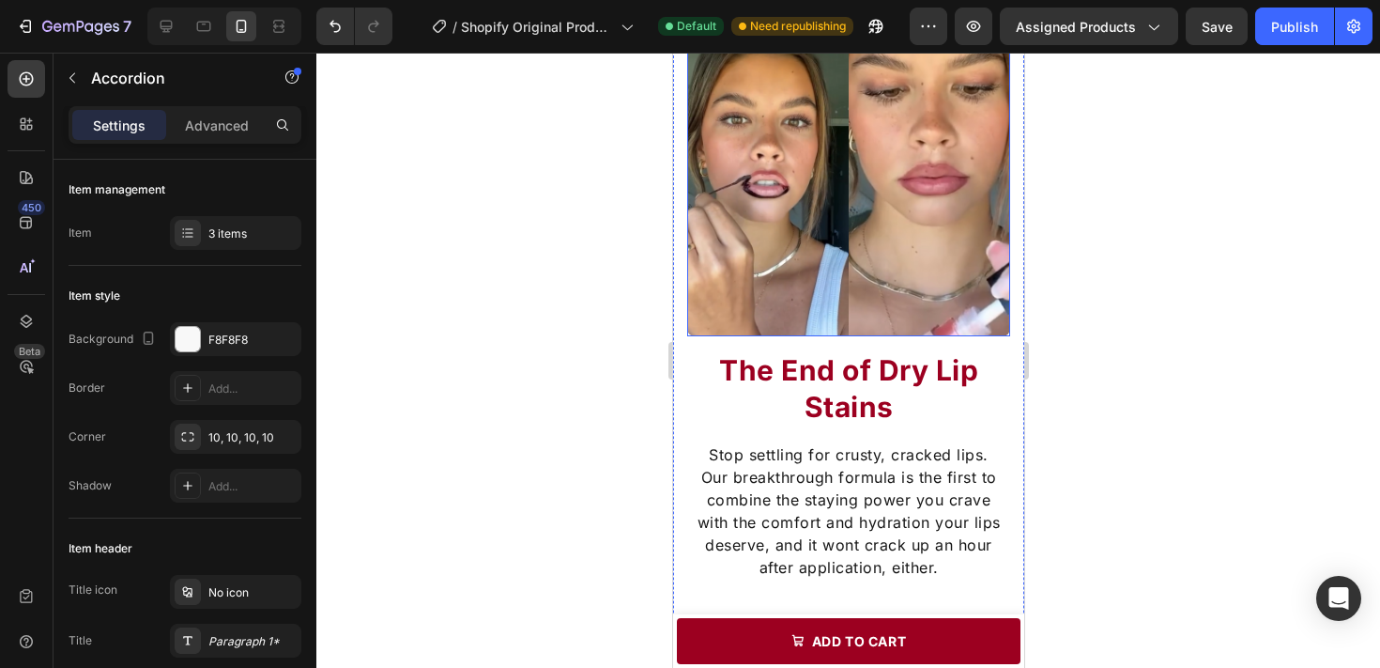
type input "16"
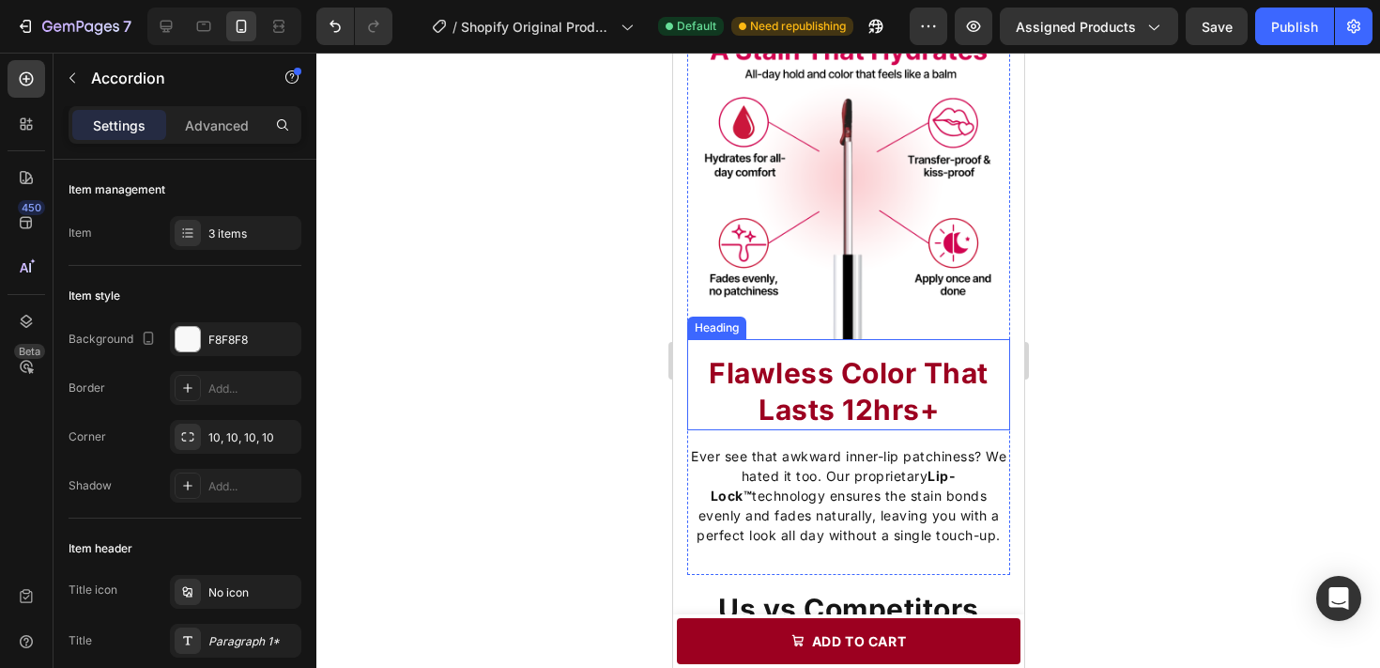
scroll to position [1822, 0]
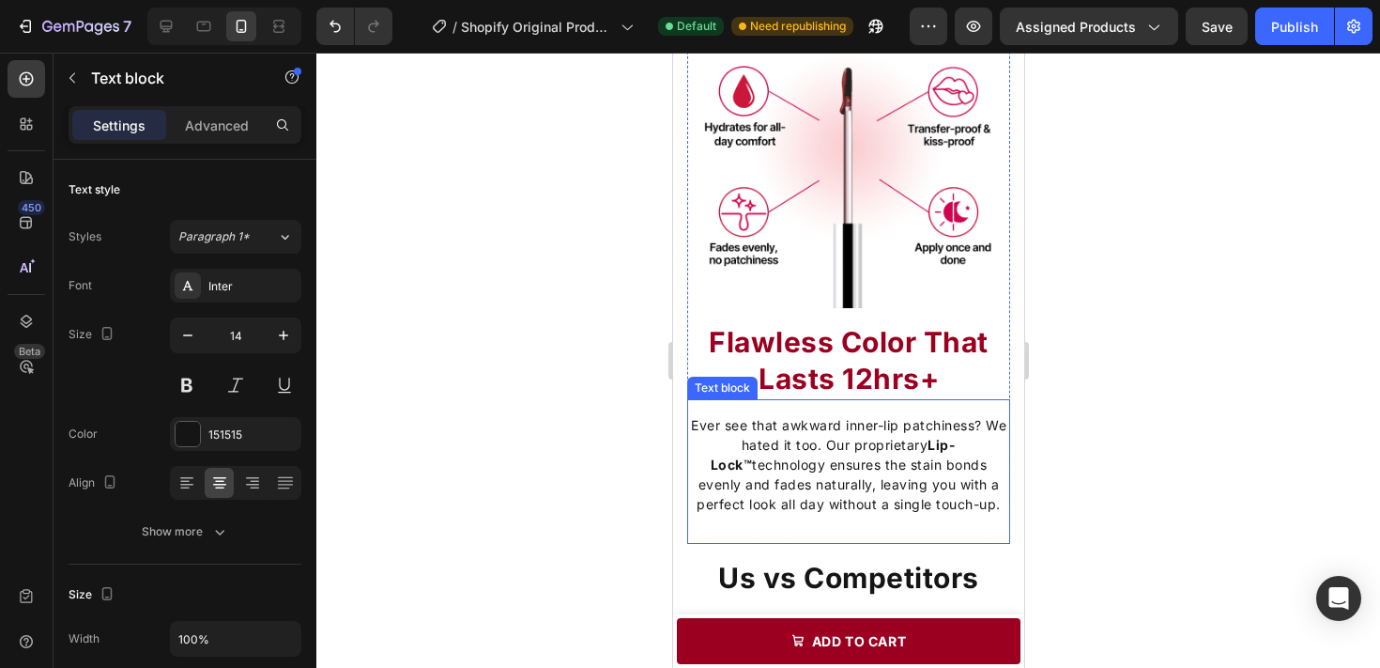
click at [838, 468] on p "Ever see that awkward inner-lip patchiness? We hated it too. Our proprietary Li…" at bounding box center [847, 464] width 319 height 99
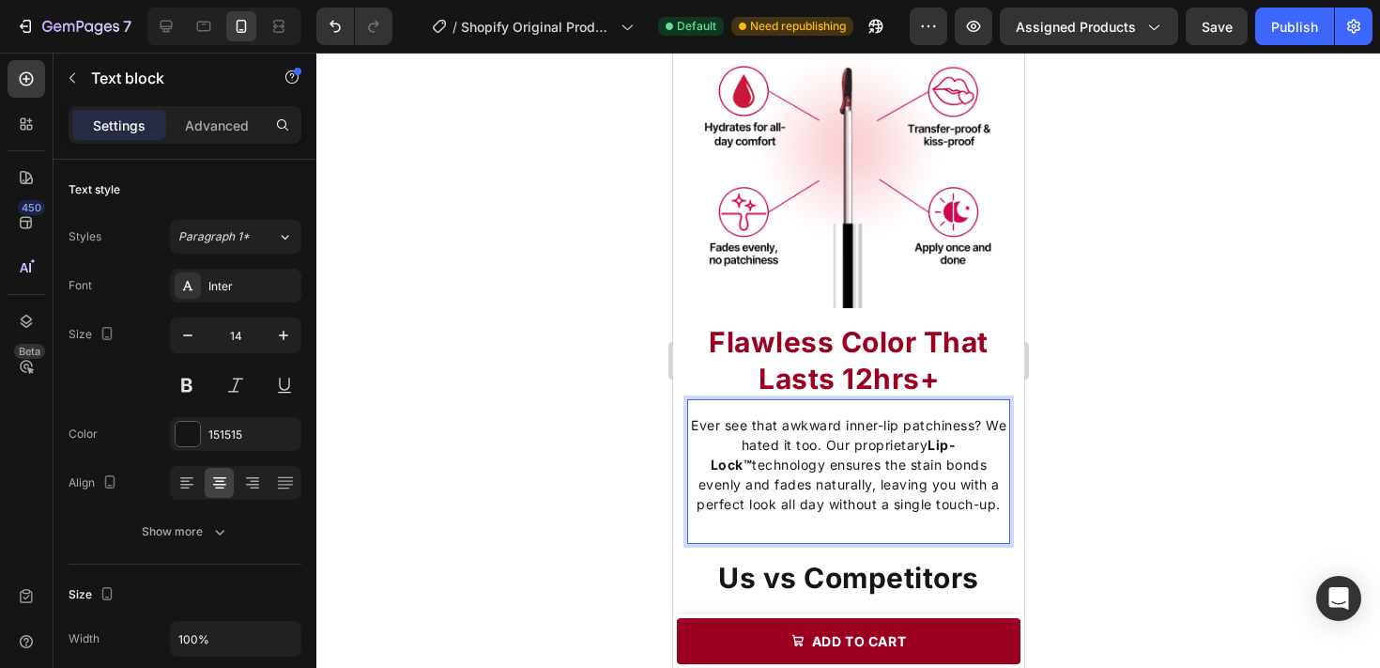
click at [838, 468] on p "Ever see that awkward inner-lip patchiness? We hated it too. Our proprietary Li…" at bounding box center [847, 464] width 319 height 99
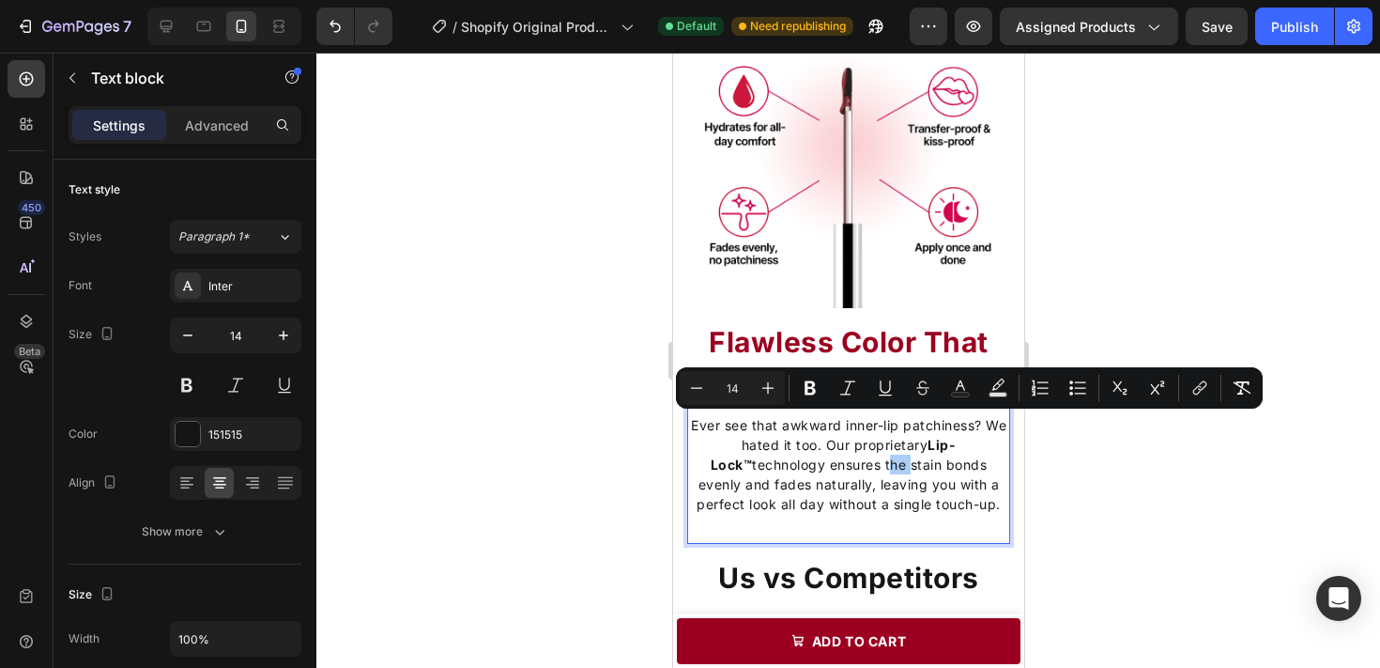
click at [1144, 469] on div at bounding box center [848, 360] width 1064 height 615
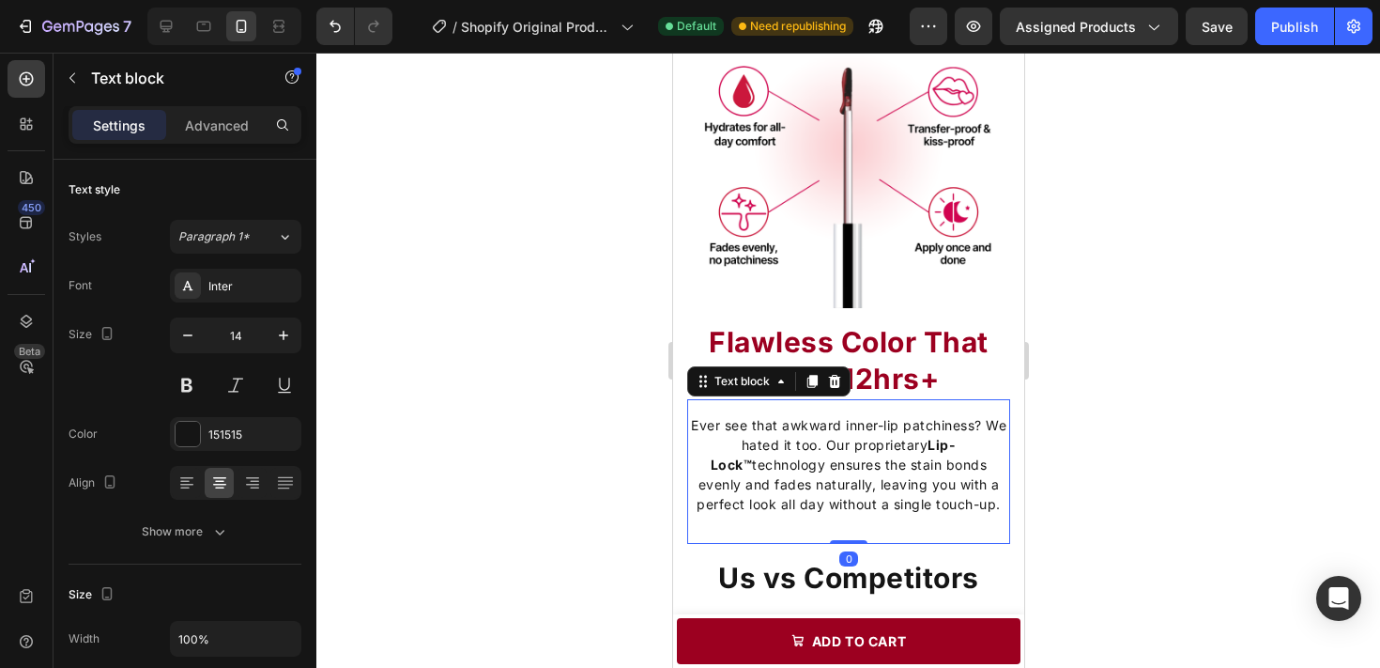
click at [925, 481] on p "Ever see that awkward inner-lip patchiness? We hated it too. Our proprietary Li…" at bounding box center [847, 464] width 319 height 99
click at [1119, 483] on div at bounding box center [848, 360] width 1064 height 615
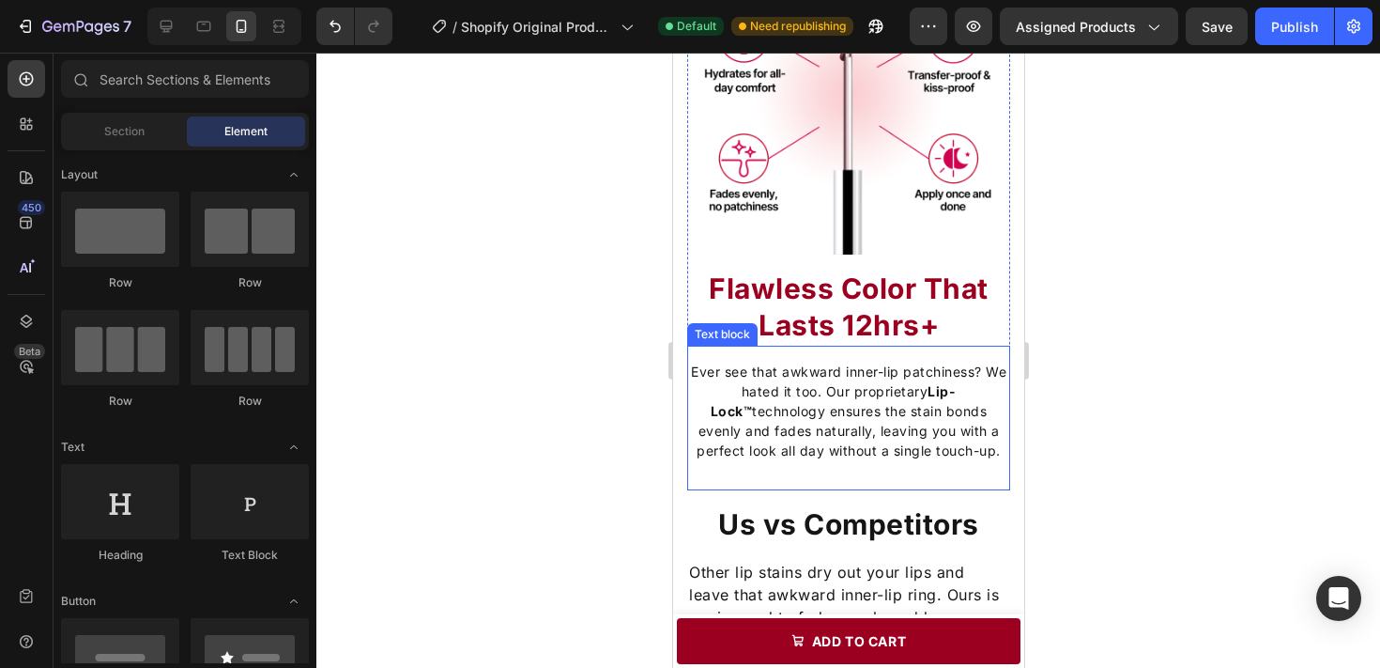
scroll to position [1888, 0]
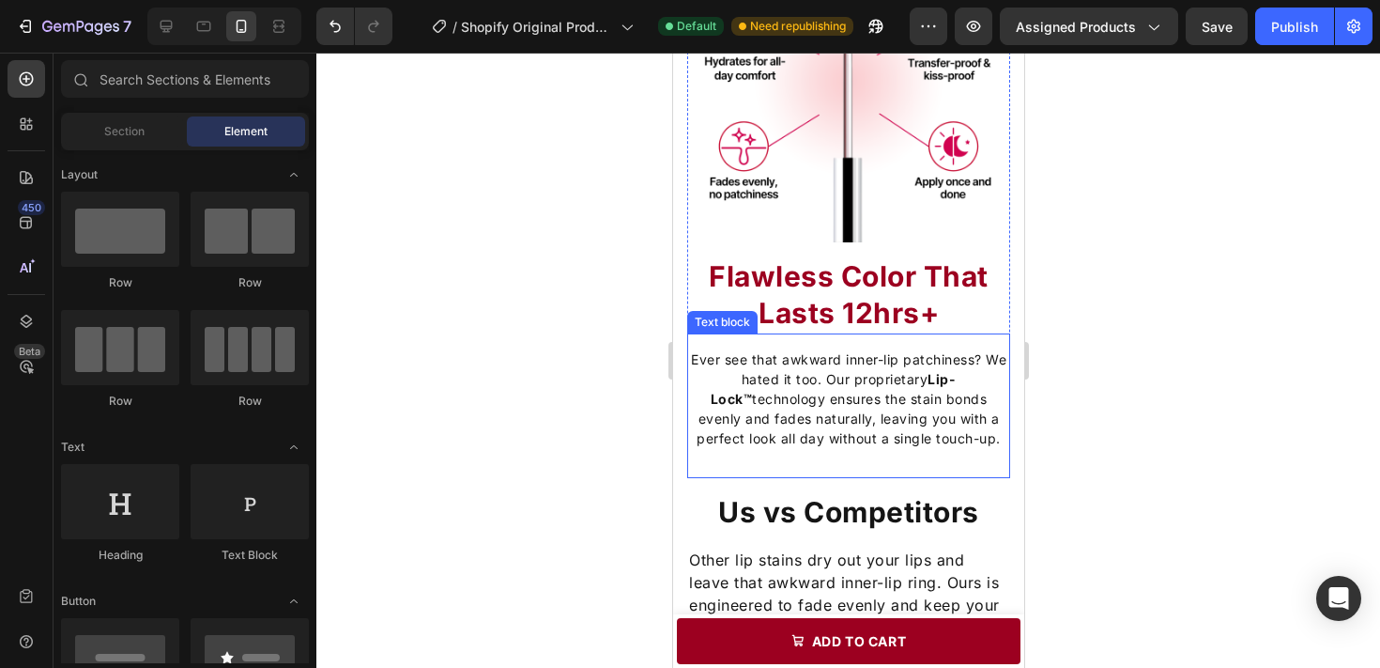
click at [892, 415] on p "Ever see that awkward inner-lip patchiness? We hated it too. Our proprietary Li…" at bounding box center [847, 398] width 319 height 99
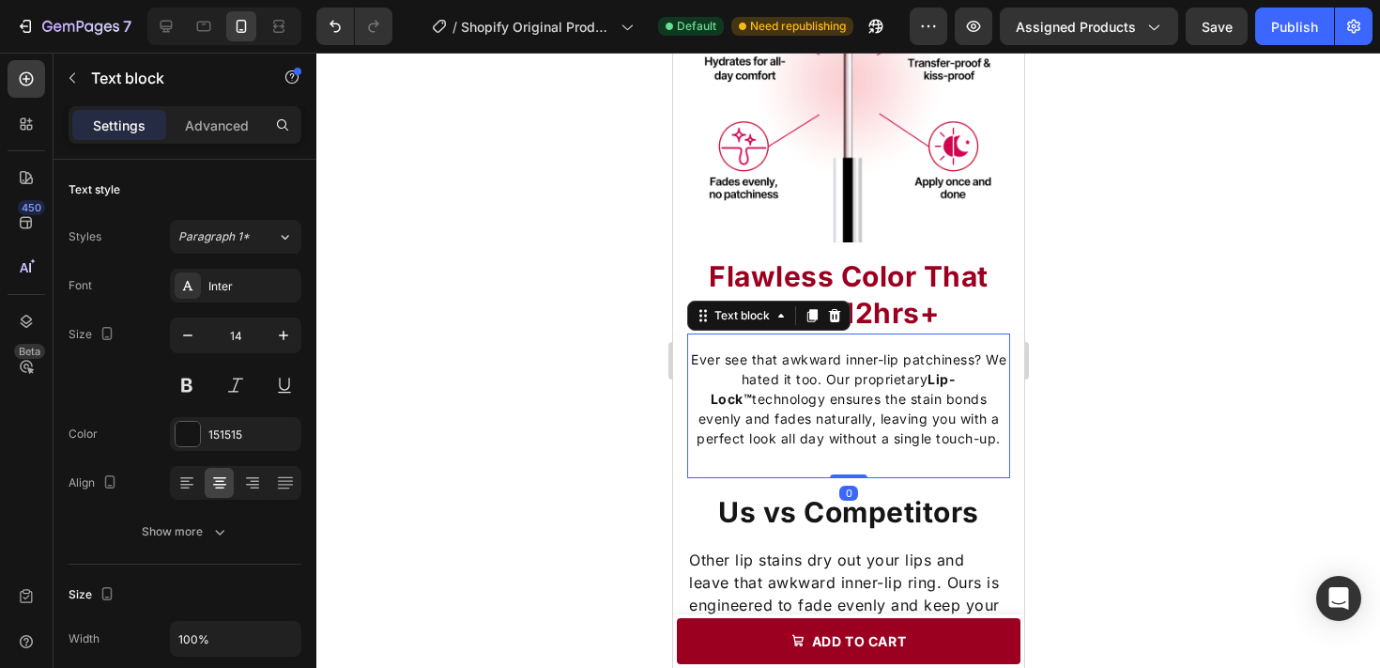
click at [1149, 379] on div at bounding box center [848, 360] width 1064 height 615
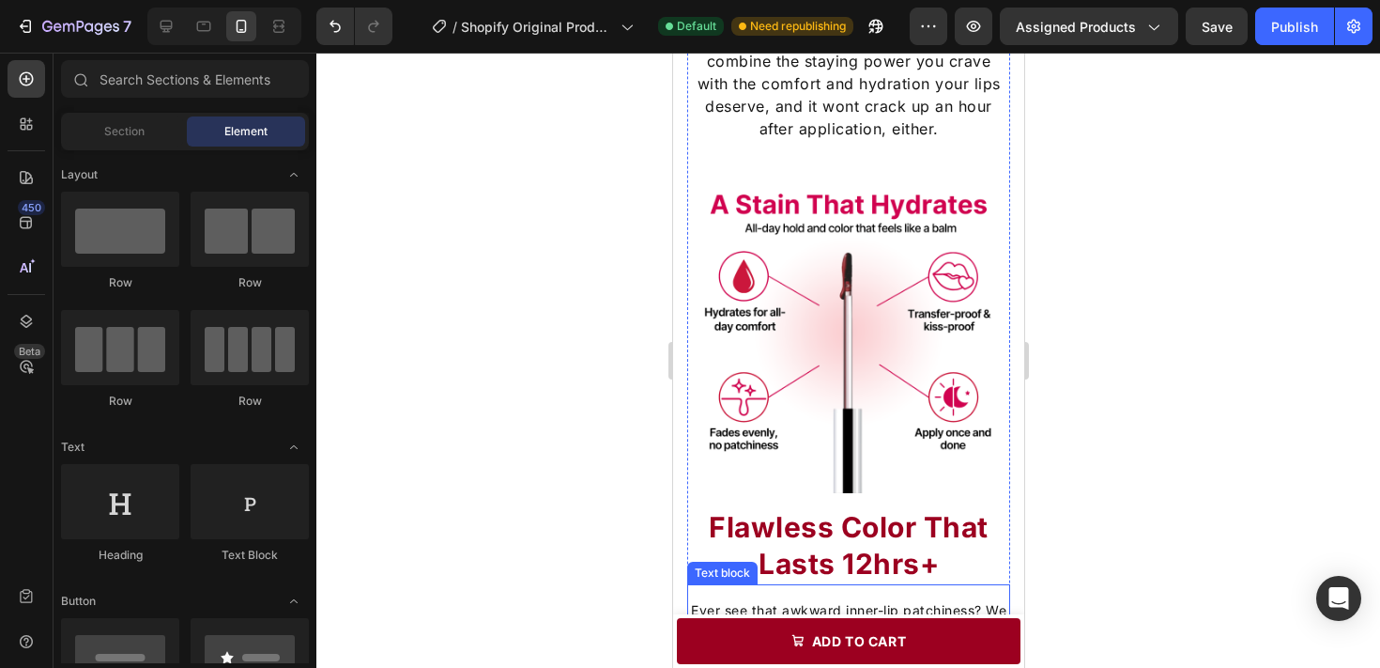
scroll to position [1840, 0]
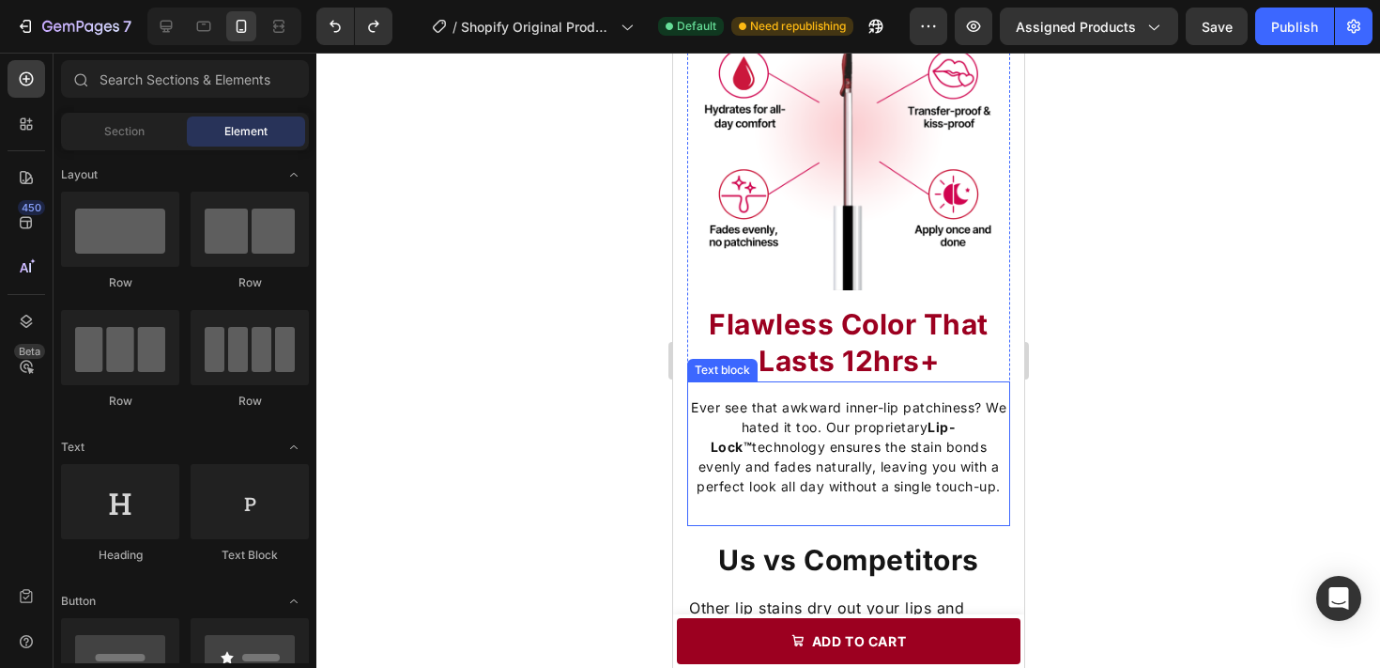
click at [949, 443] on p "Ever see that awkward inner-lip patchiness? We hated it too. Our proprietary Li…" at bounding box center [847, 446] width 319 height 99
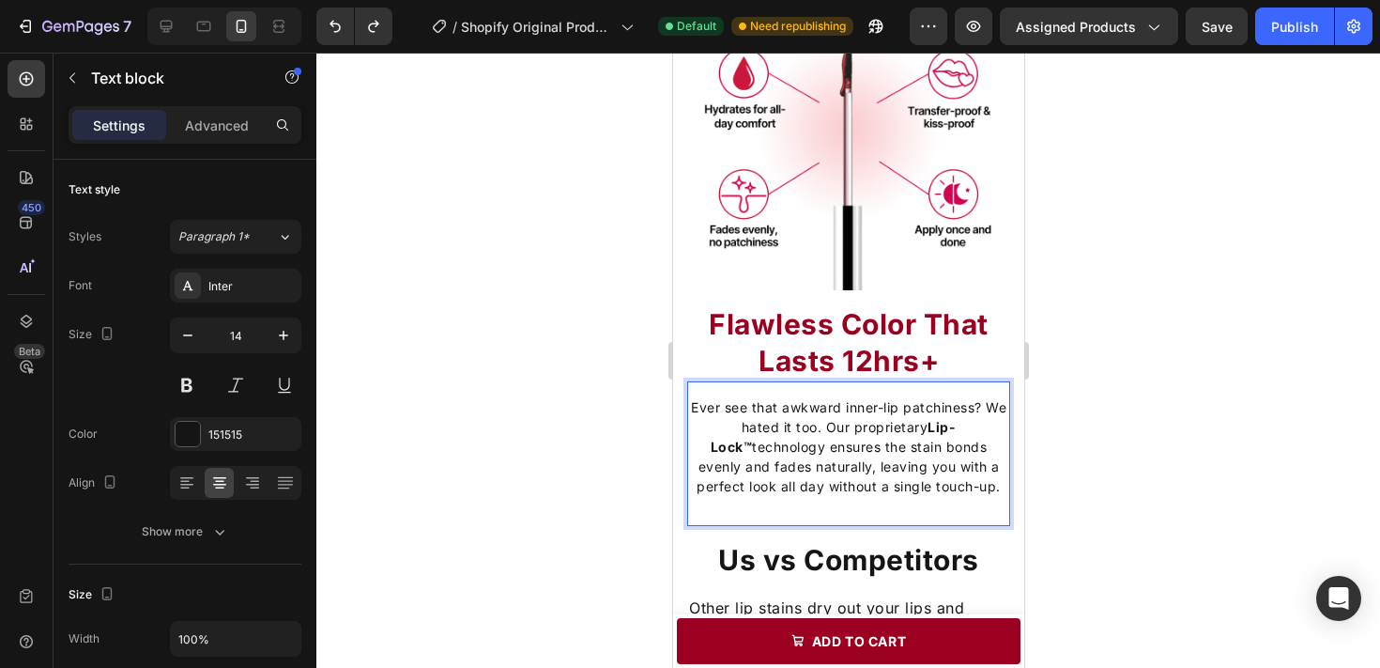
click at [949, 443] on p "Ever see that awkward inner-lip patchiness? We hated it too. Our proprietary Li…" at bounding box center [847, 446] width 319 height 99
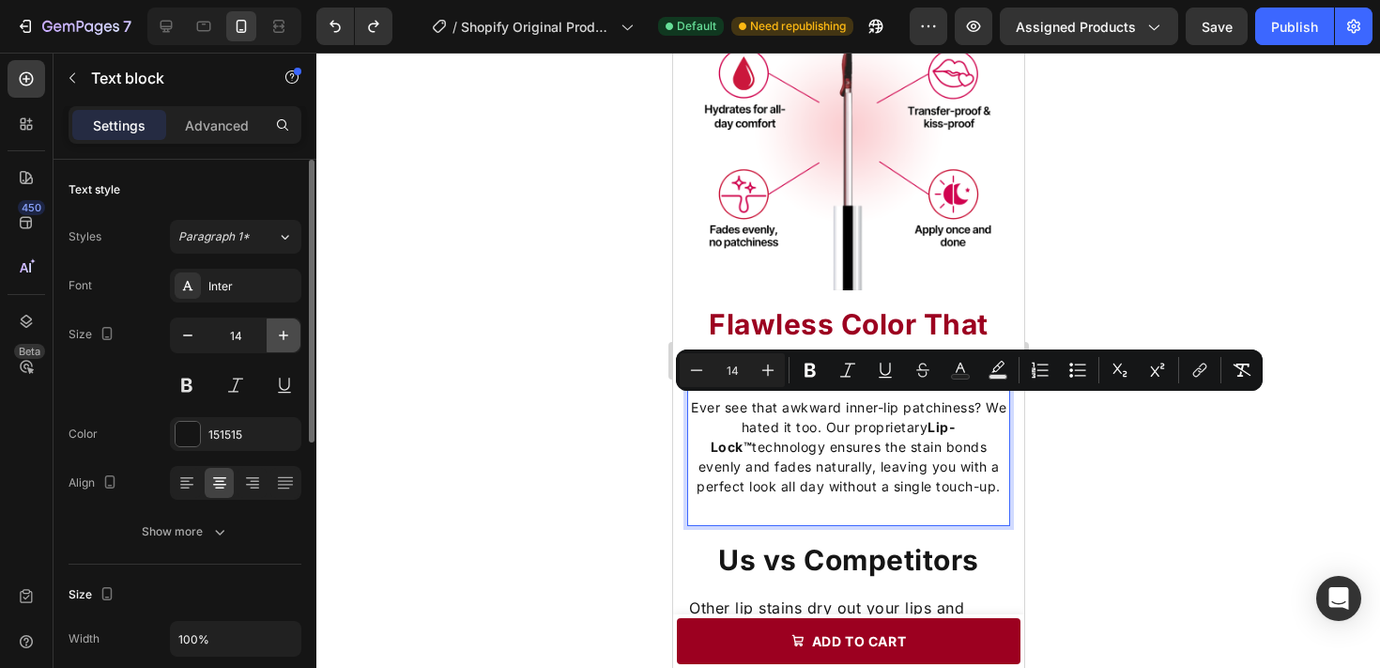
click at [284, 336] on icon "button" at bounding box center [283, 335] width 19 height 19
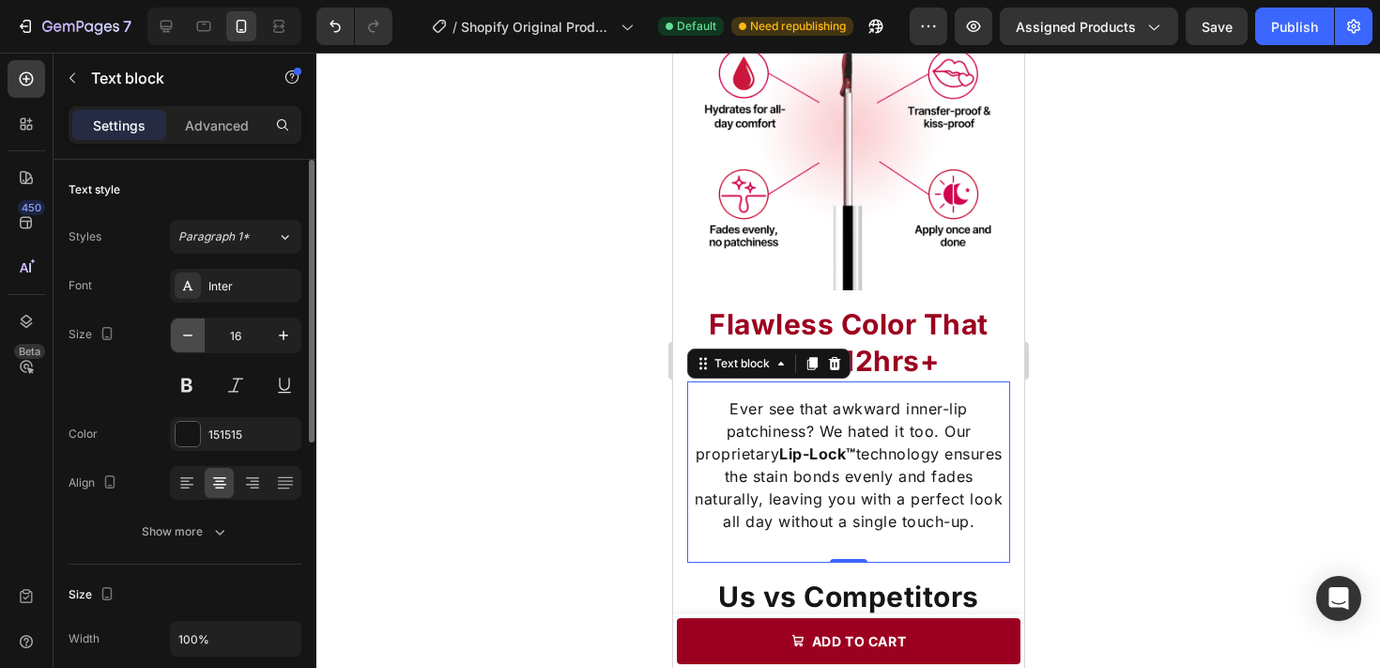
click at [193, 334] on icon "button" at bounding box center [187, 335] width 19 height 19
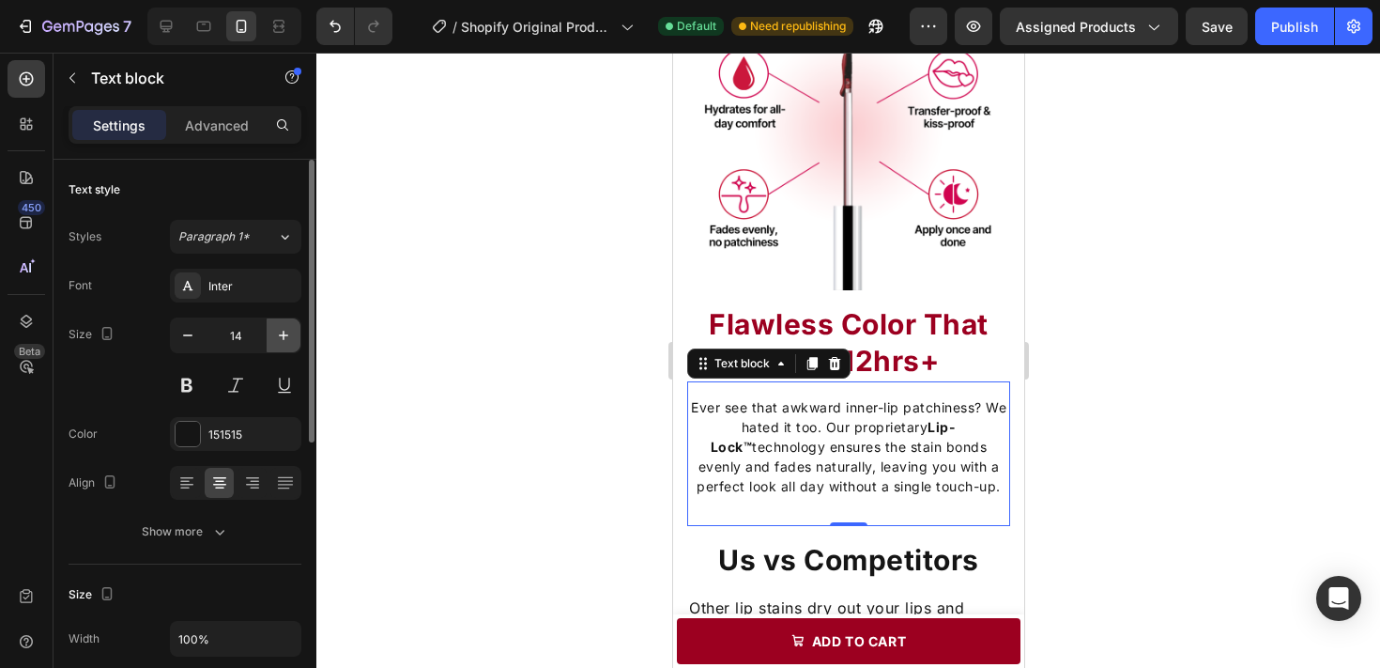
click at [284, 337] on icon "button" at bounding box center [283, 334] width 9 height 9
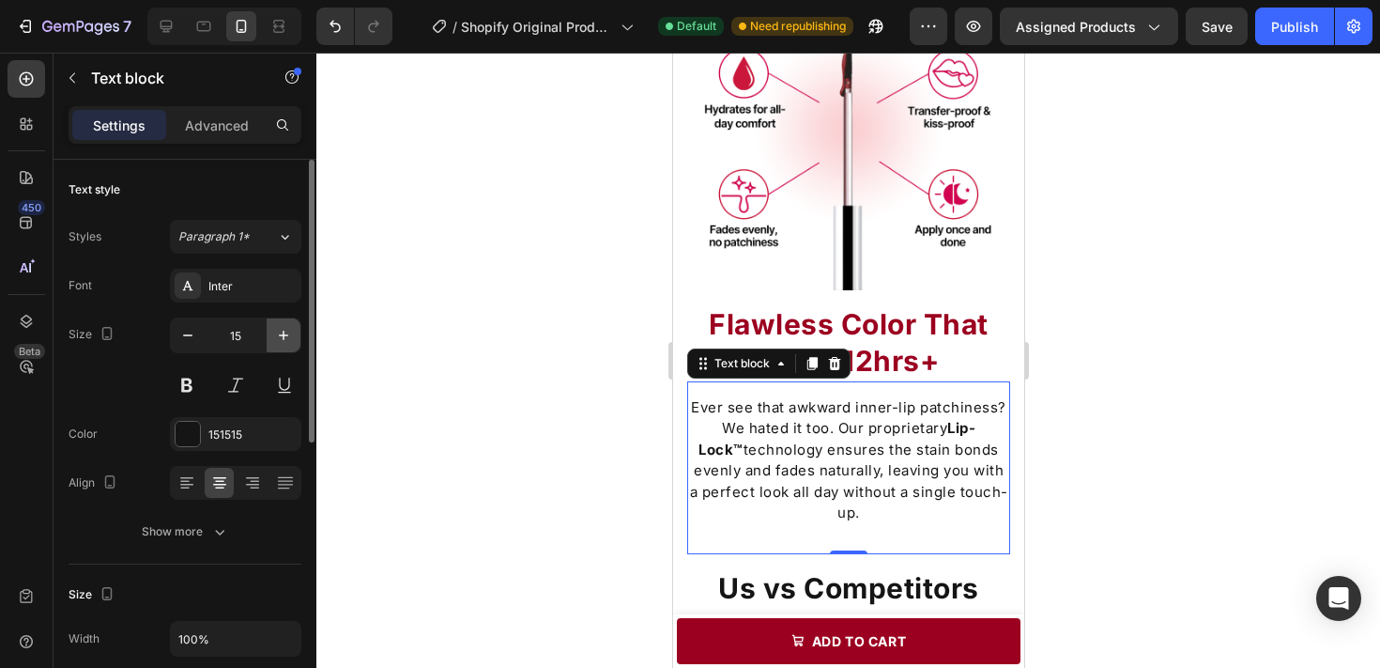
click at [284, 337] on icon "button" at bounding box center [283, 334] width 9 height 9
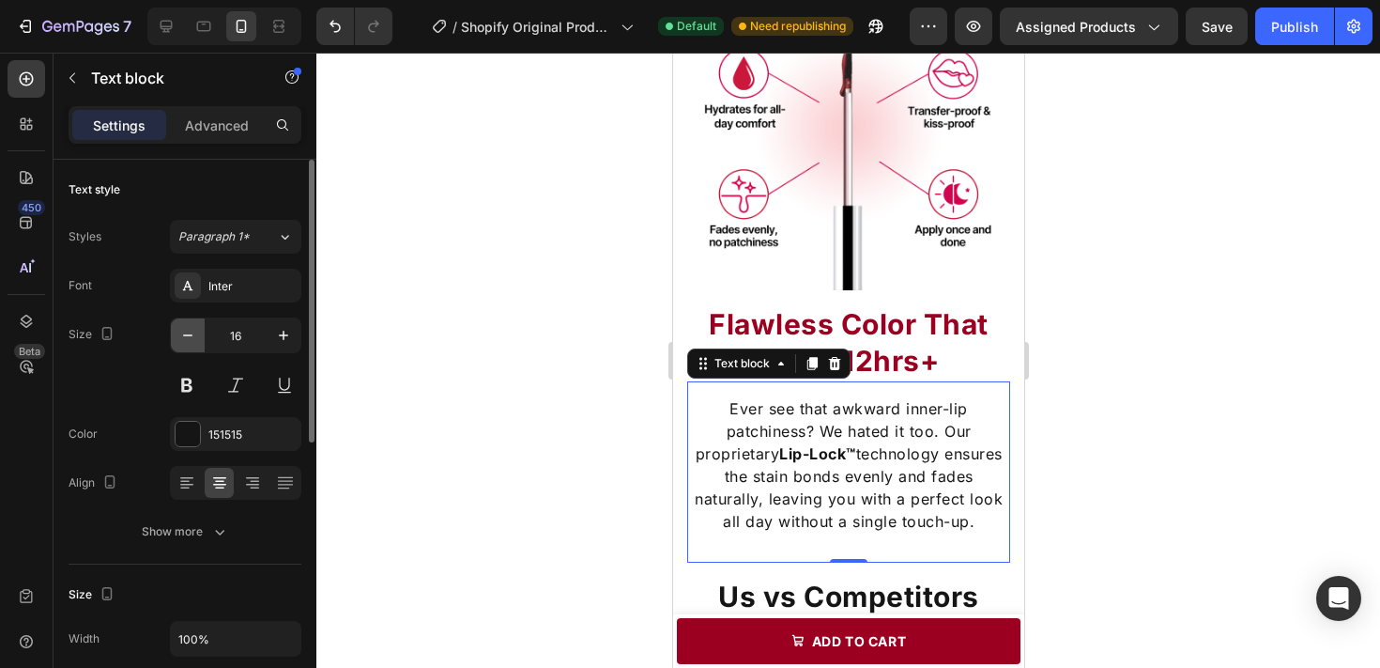
click at [181, 334] on icon "button" at bounding box center [187, 335] width 19 height 19
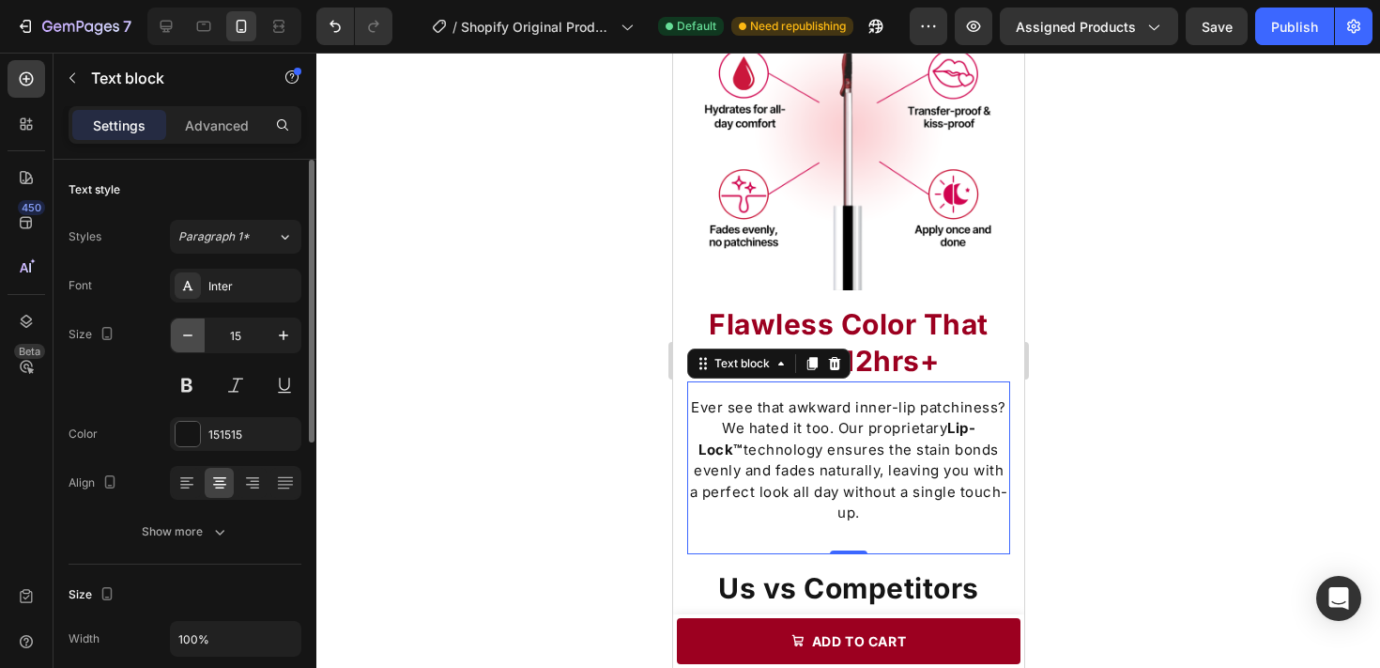
click at [181, 334] on icon "button" at bounding box center [187, 335] width 19 height 19
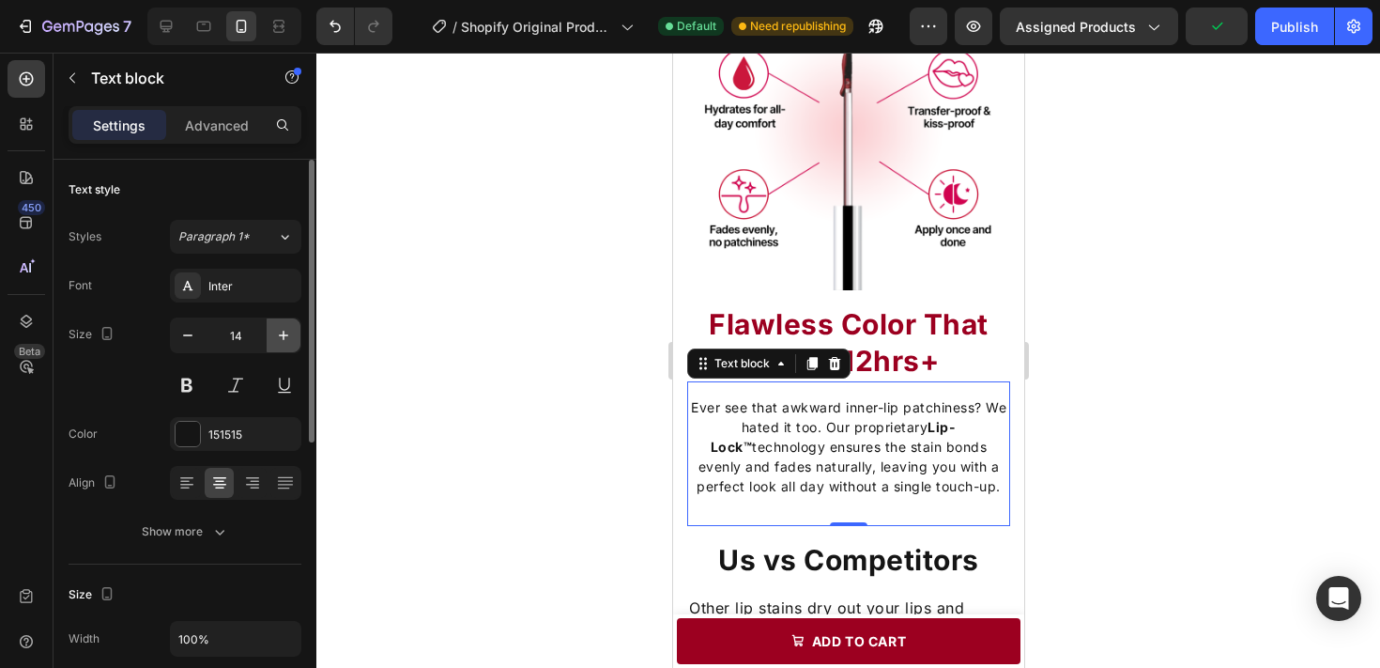
click at [287, 332] on icon "button" at bounding box center [283, 335] width 19 height 19
click at [283, 332] on icon "button" at bounding box center [283, 334] width 9 height 9
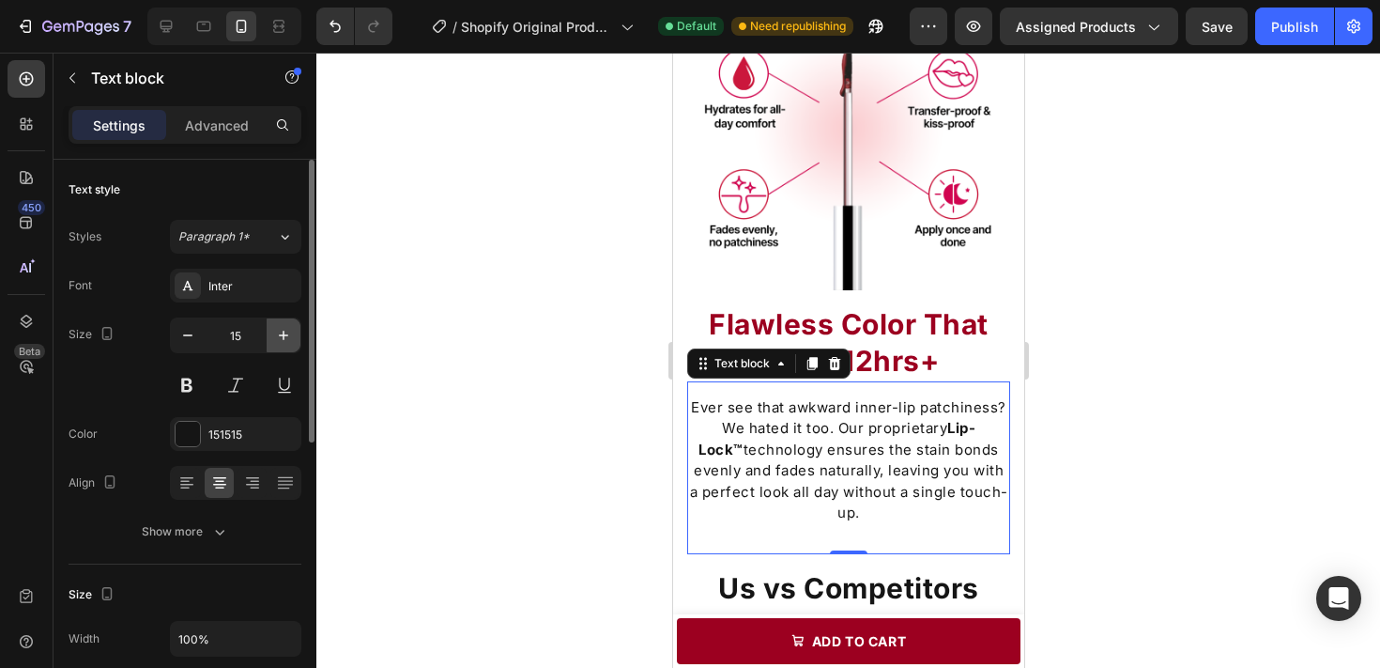
type input "16"
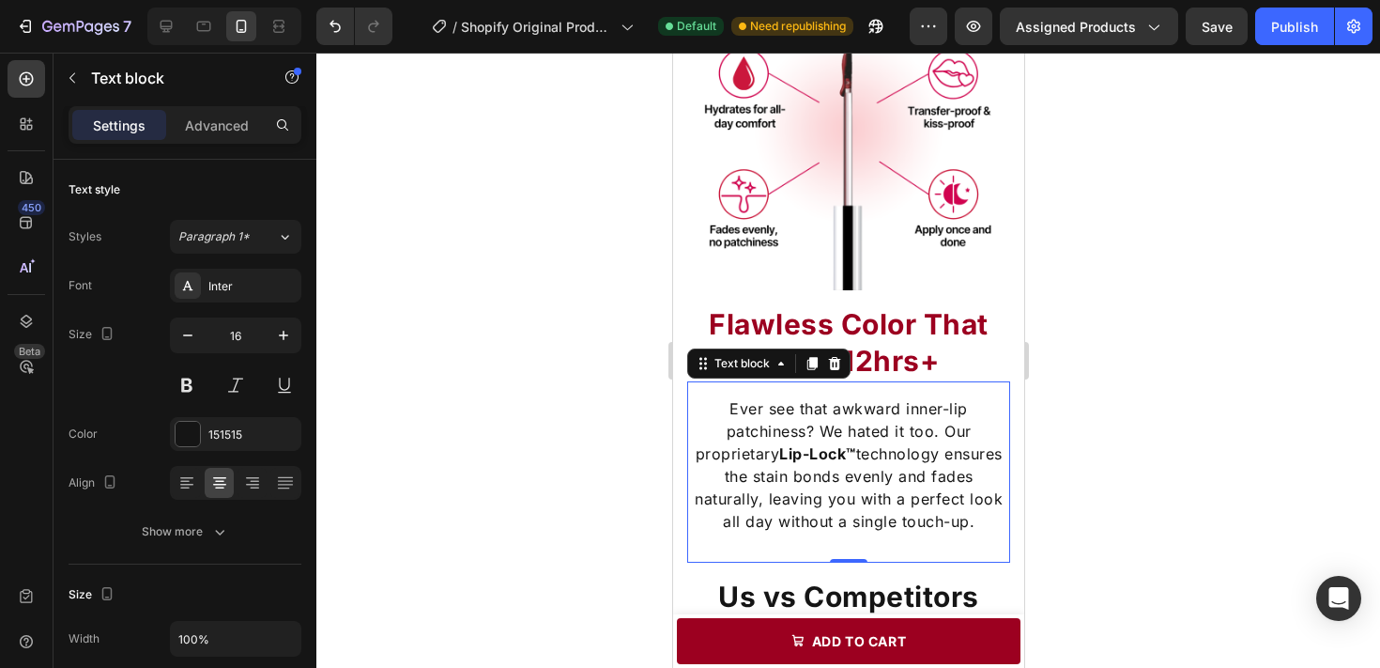
click at [430, 313] on div at bounding box center [848, 360] width 1064 height 615
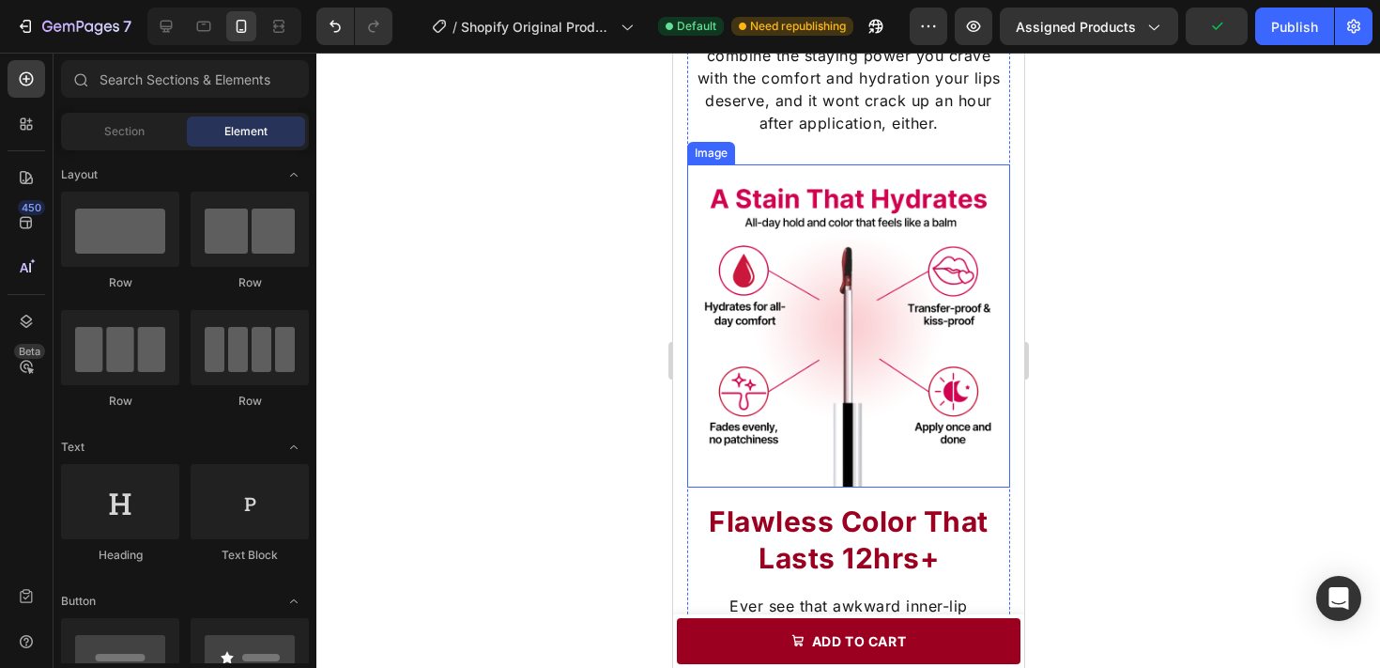
scroll to position [1641, 0]
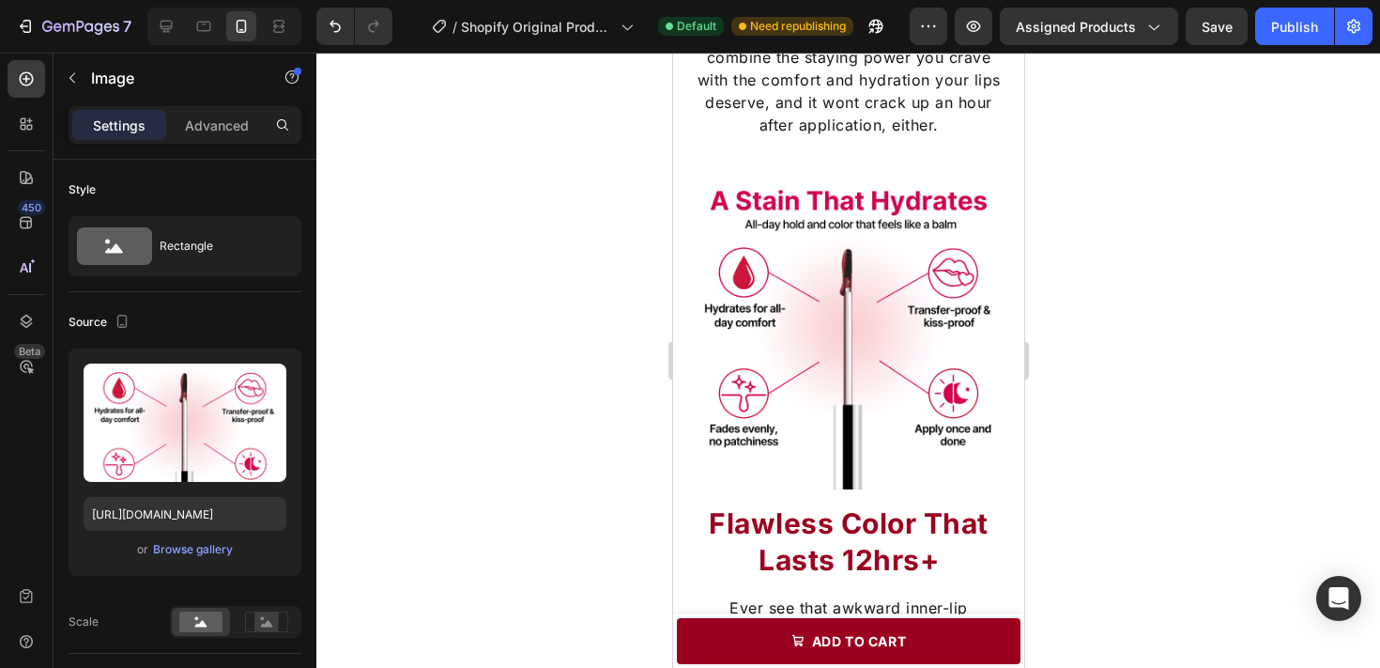
click at [715, 292] on img at bounding box center [847, 327] width 323 height 323
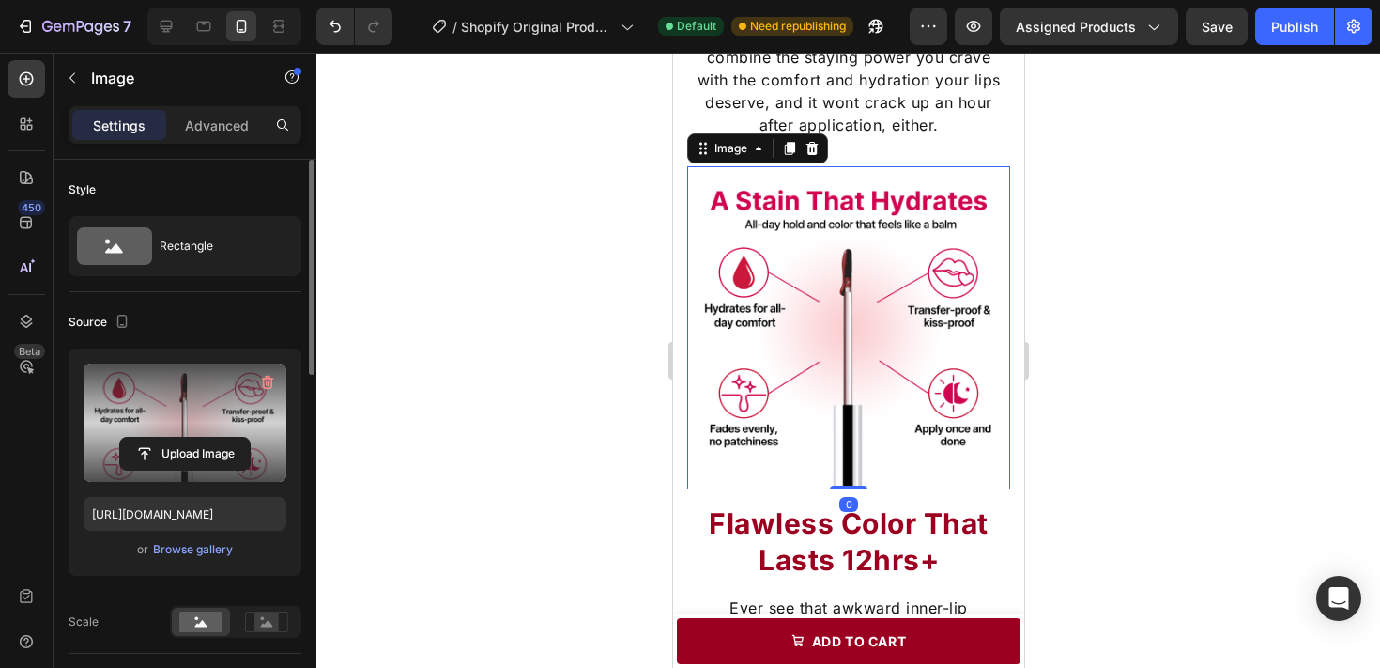
click at [224, 402] on label at bounding box center [185, 422] width 203 height 118
click at [224, 438] on input "file" at bounding box center [185, 454] width 130 height 32
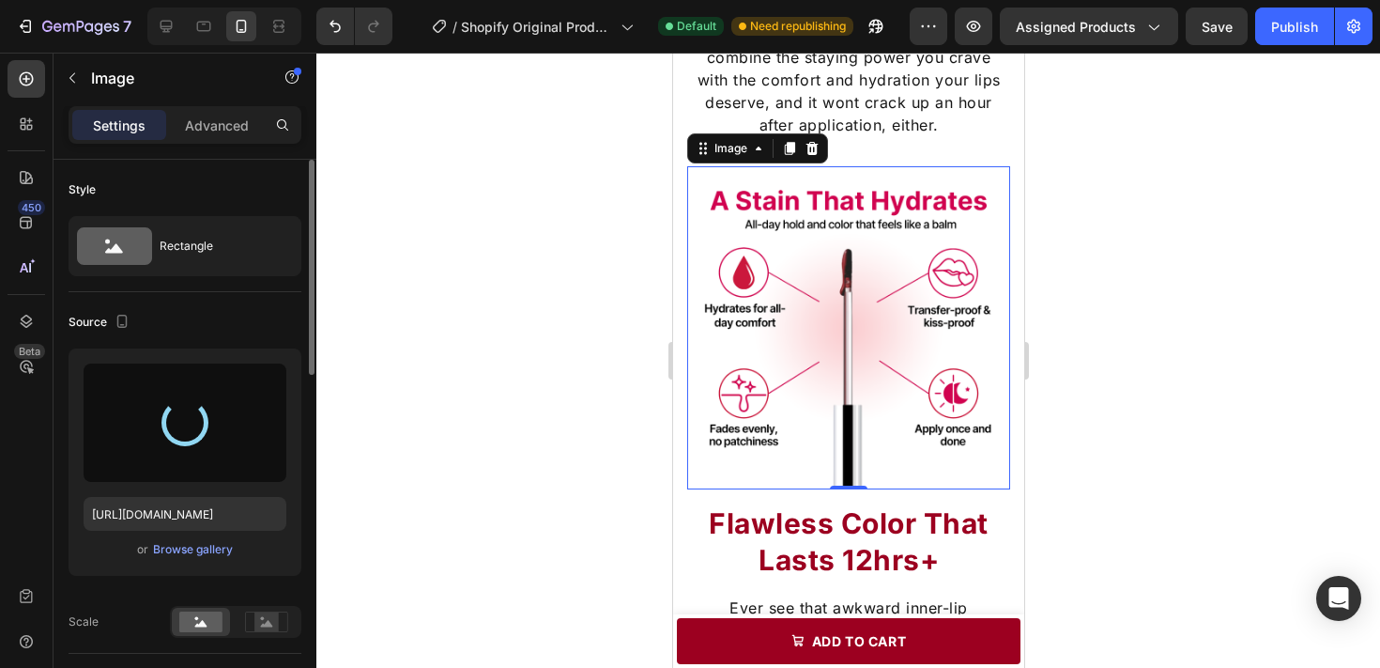
type input "https://cdn.shopify.com/s/files/1/0707/9480/5420/files/gempages_579725637963481…"
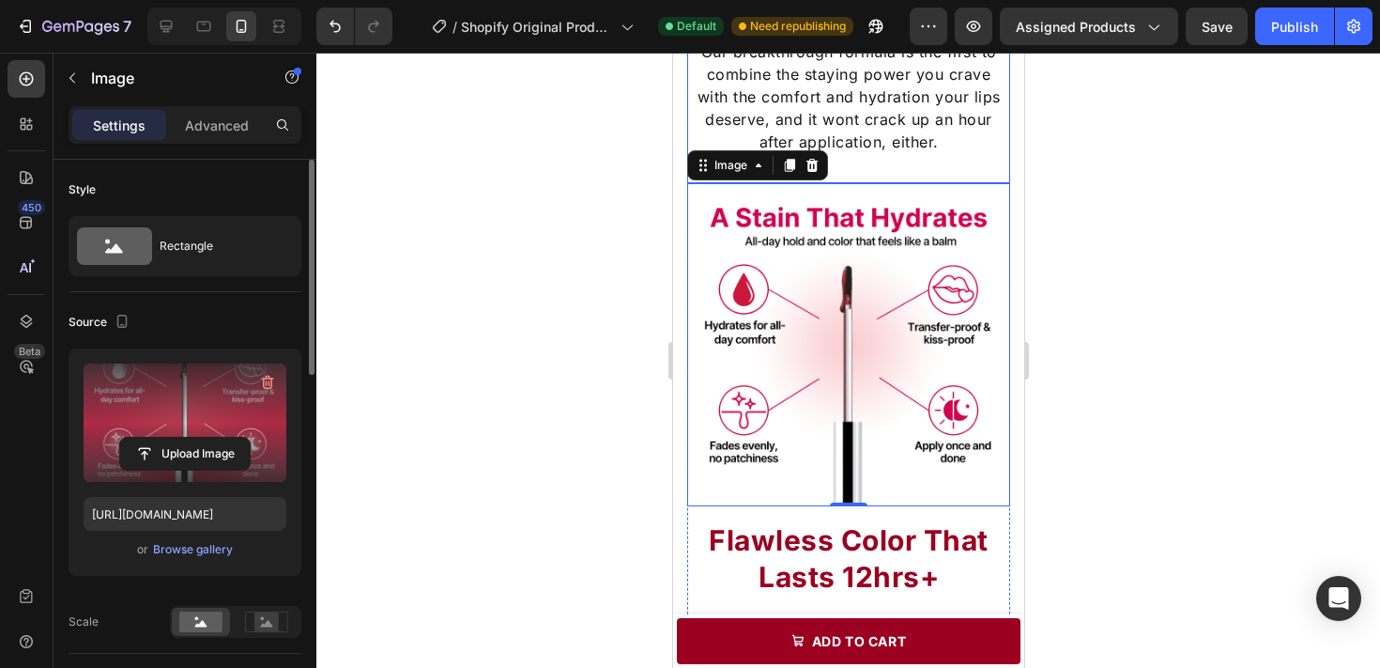
scroll to position [1623, 0]
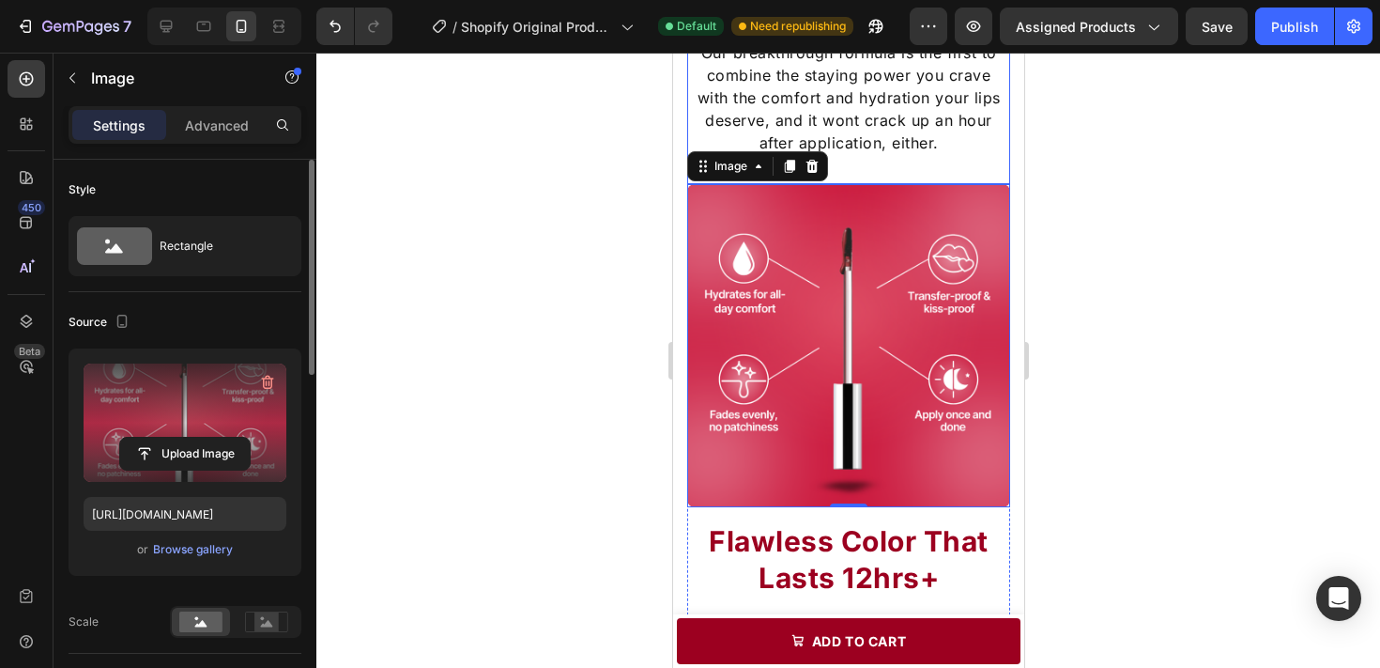
click at [973, 155] on div "Stop settling for crusty, cracked lips. Our breakthrough formula is the first t…" at bounding box center [847, 93] width 323 height 181
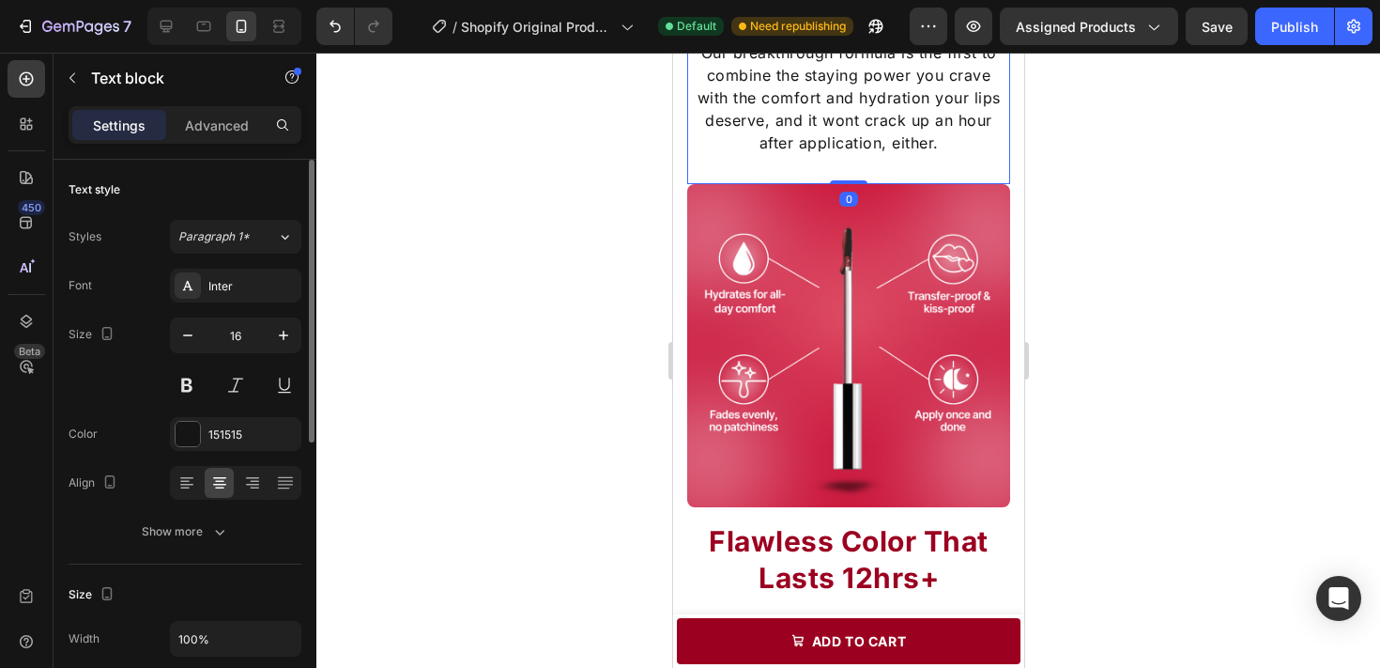
click at [1124, 199] on div at bounding box center [848, 360] width 1064 height 615
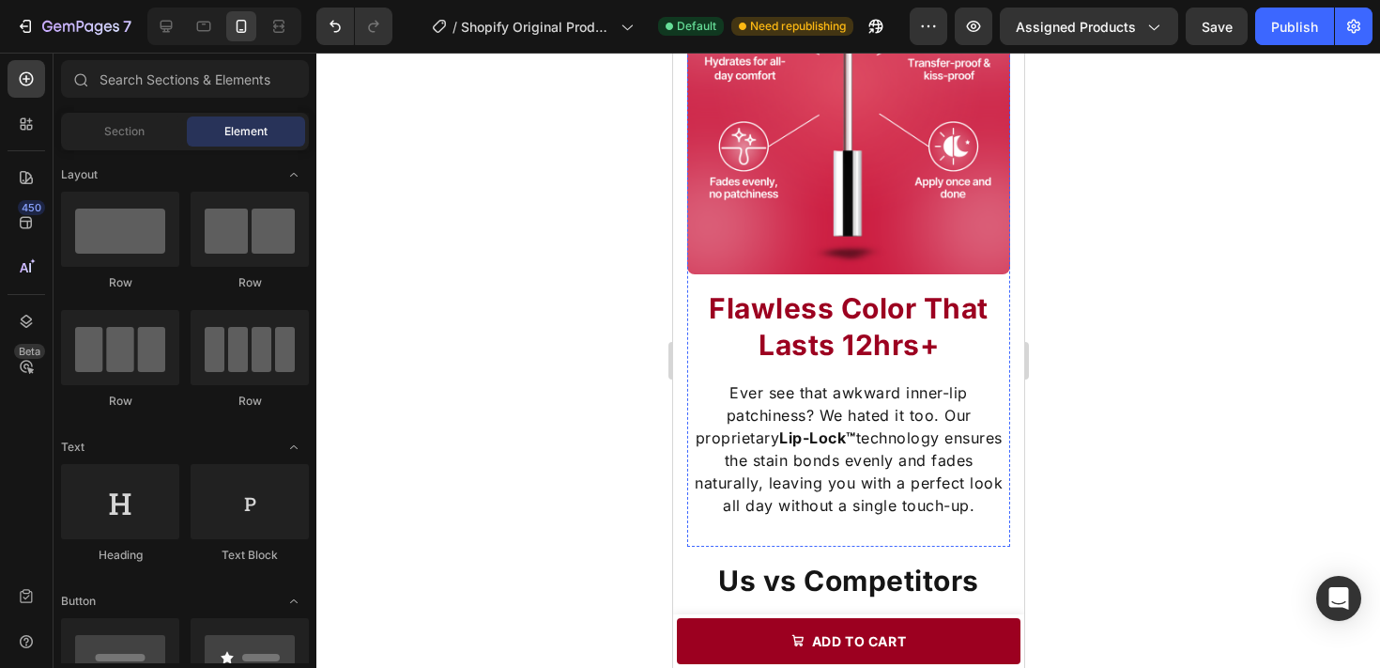
scroll to position [1924, 0]
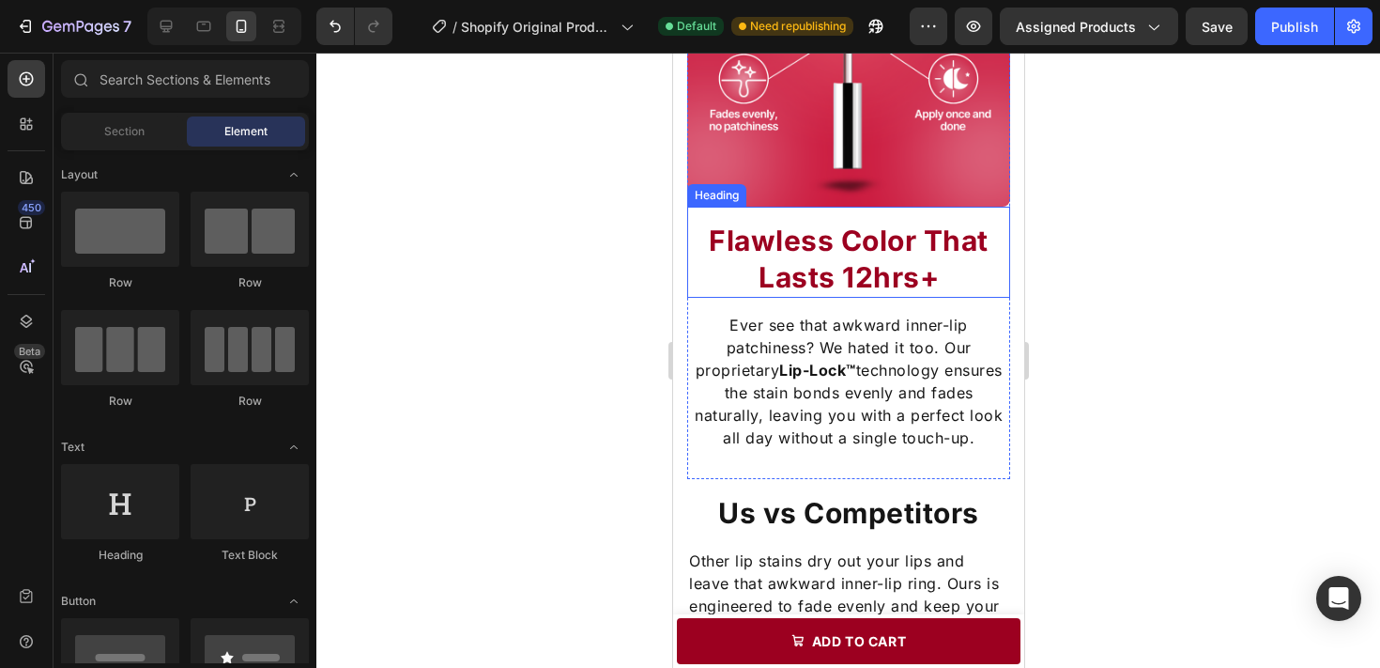
click at [899, 256] on h2 "Flawless Color That Lasts 12hrs+" at bounding box center [847, 259] width 323 height 77
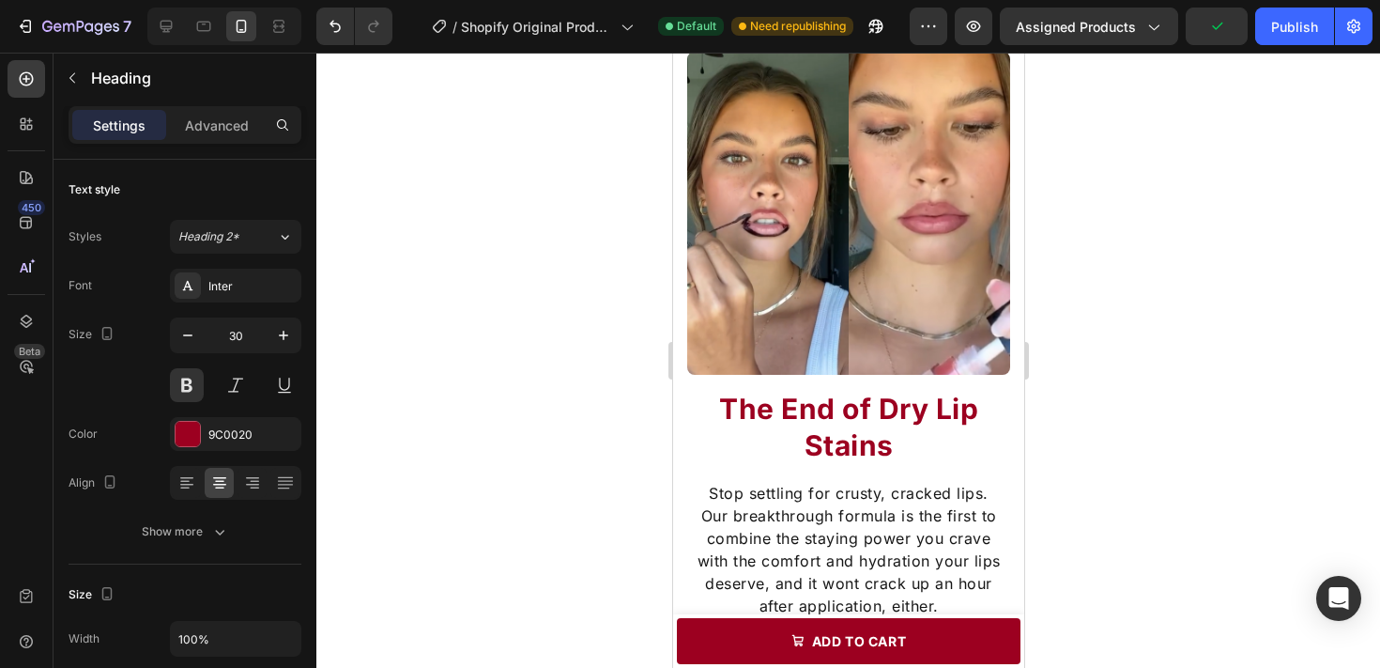
scroll to position [1331, 0]
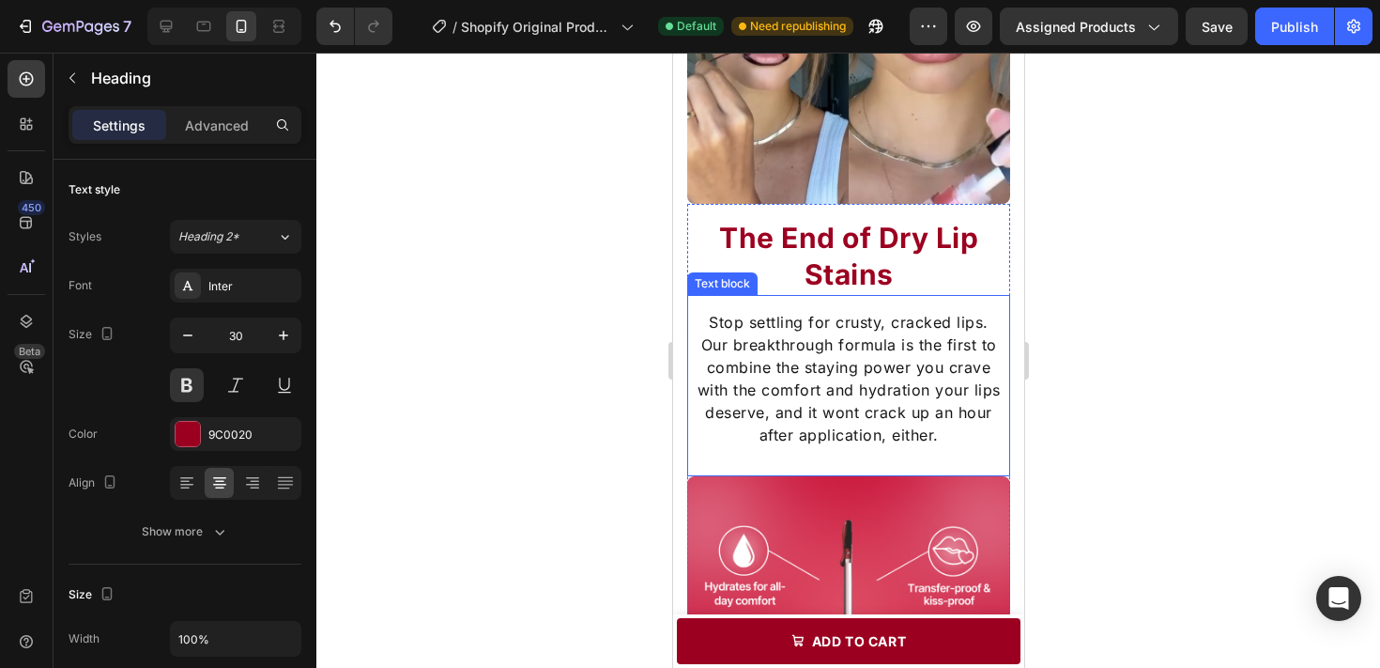
click at [932, 370] on p "Our breakthrough formula is the first to combine the staying power you crave wi…" at bounding box center [847, 389] width 319 height 113
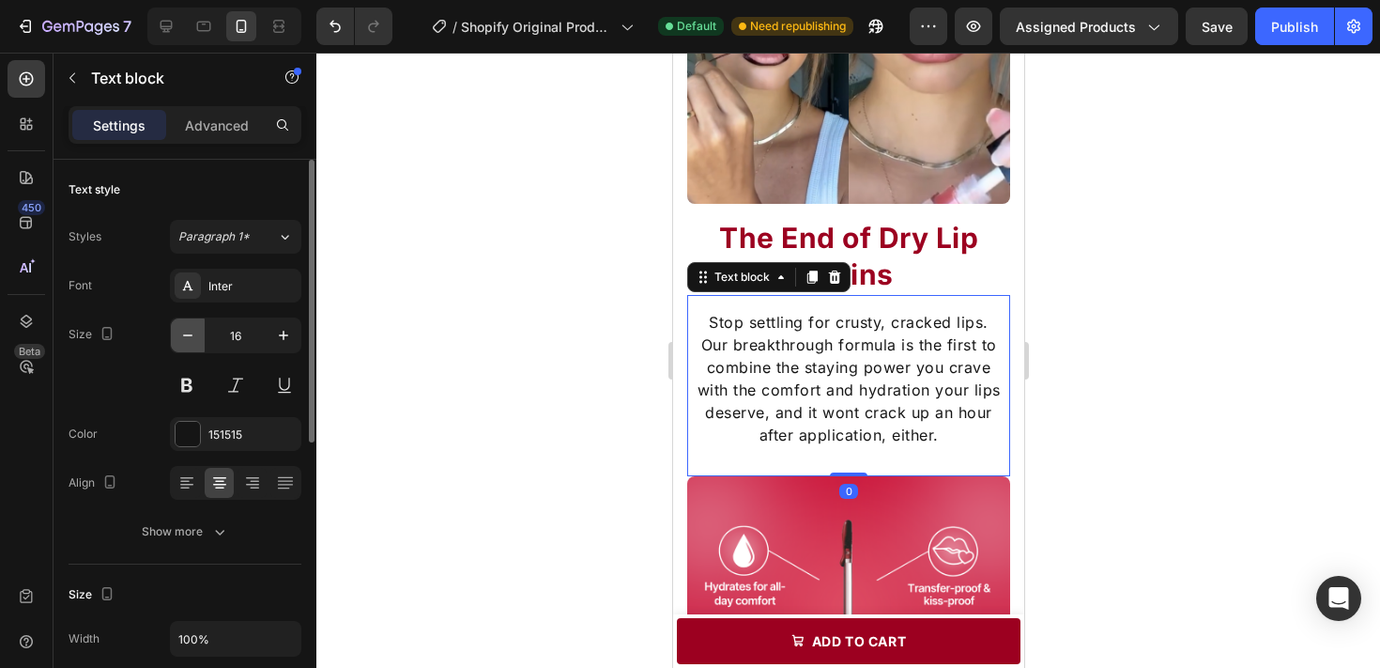
click at [198, 336] on button "button" at bounding box center [188, 335] width 34 height 34
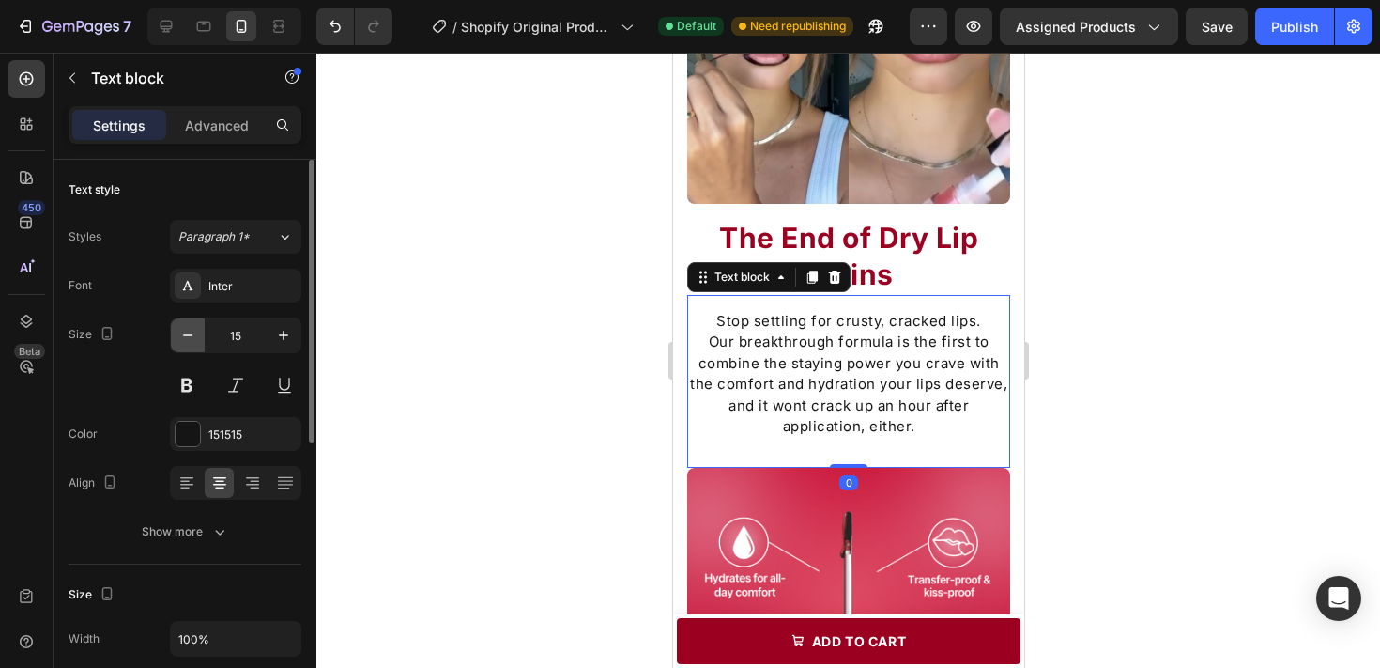
type input "14"
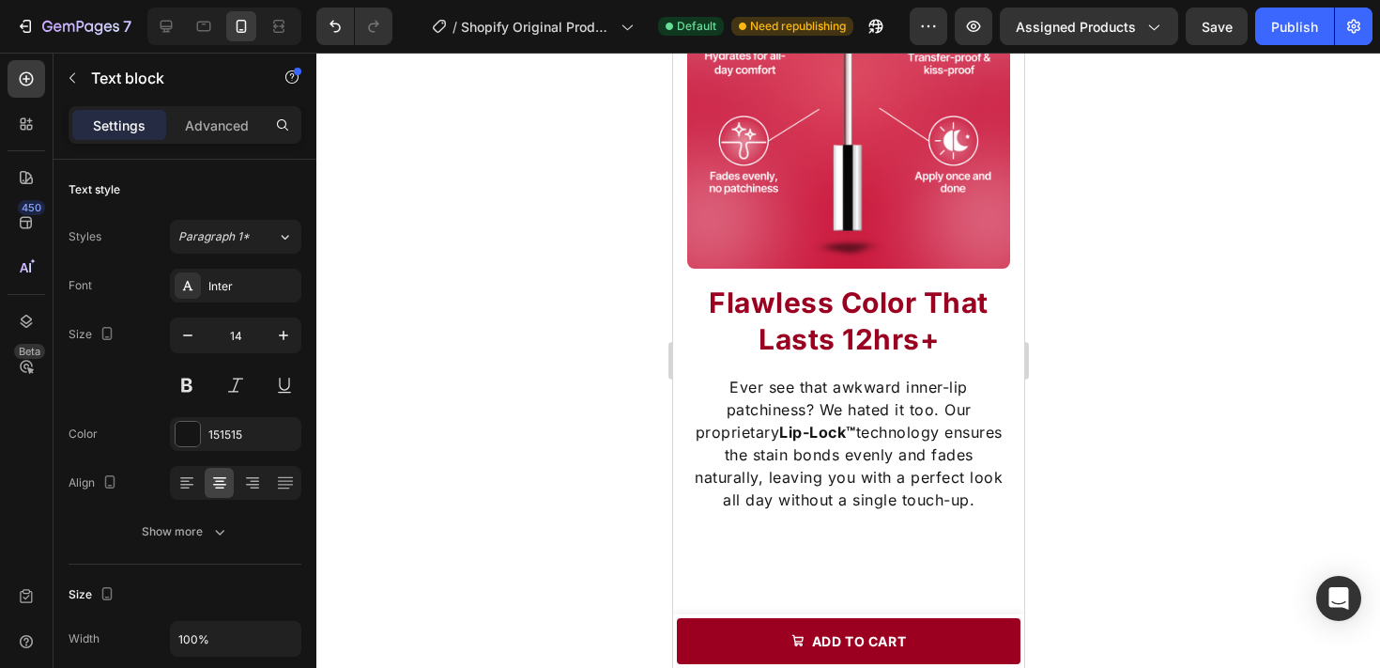
scroll to position [2024, 0]
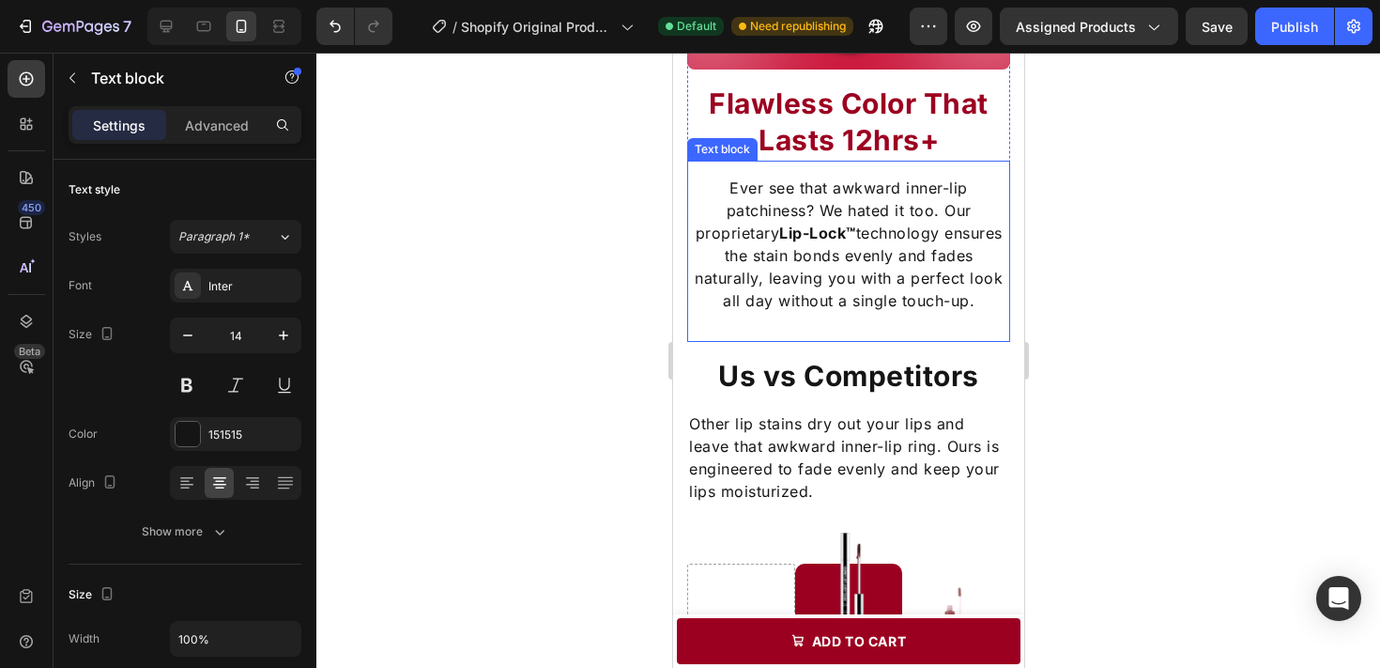
click at [829, 254] on p "Ever see that awkward inner-lip patchiness? We hated it too. Our proprietary Li…" at bounding box center [847, 244] width 319 height 135
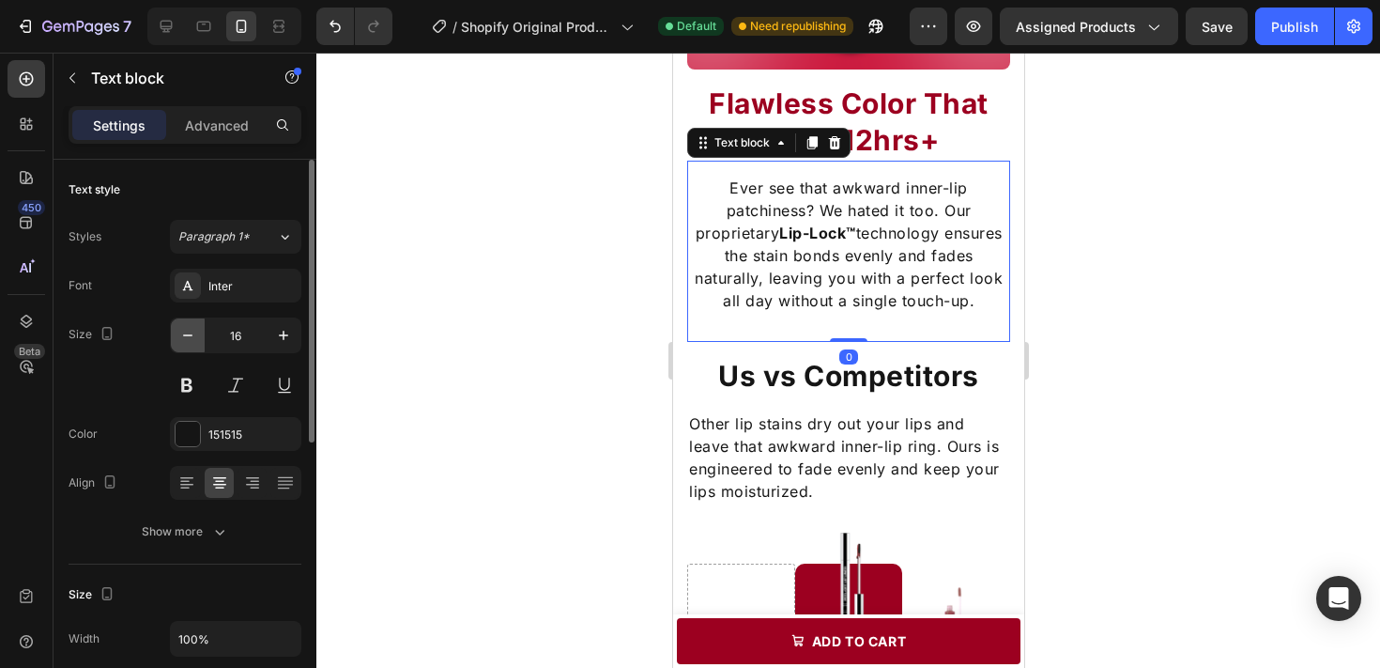
click at [184, 328] on icon "button" at bounding box center [187, 335] width 19 height 19
type input "14"
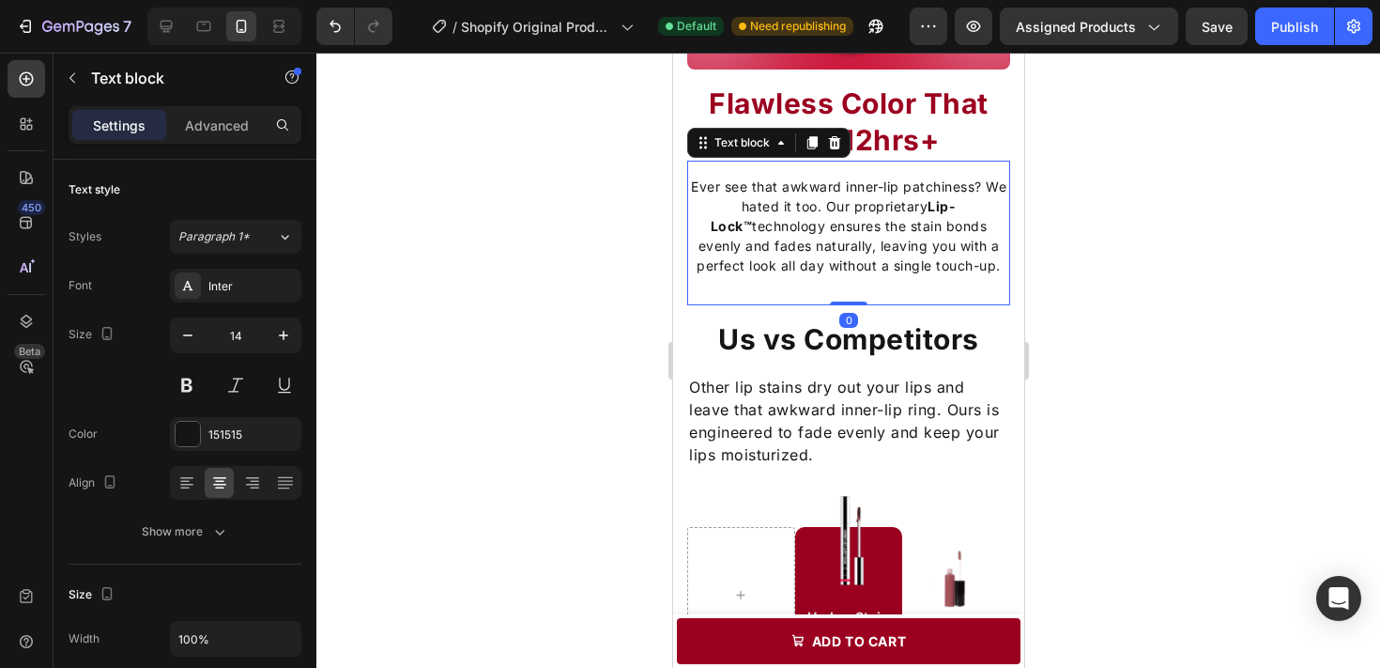
click at [1080, 232] on div at bounding box center [848, 360] width 1064 height 615
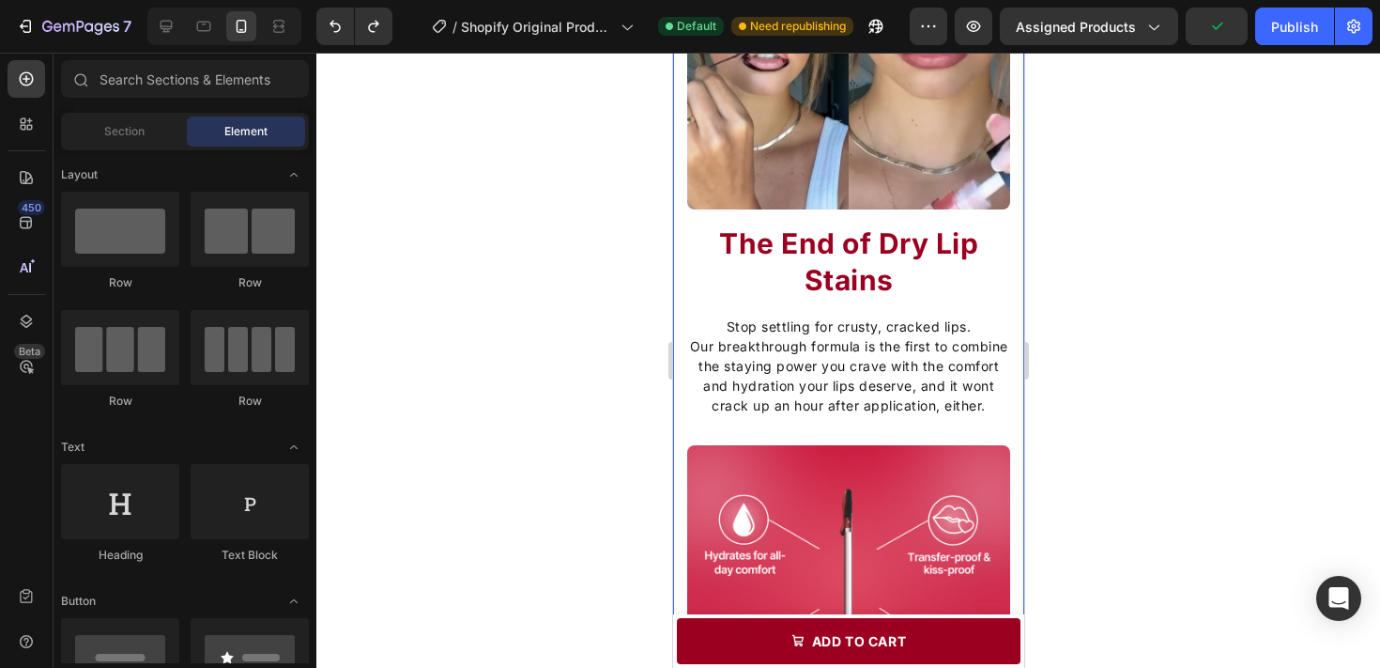
scroll to position [1258, 0]
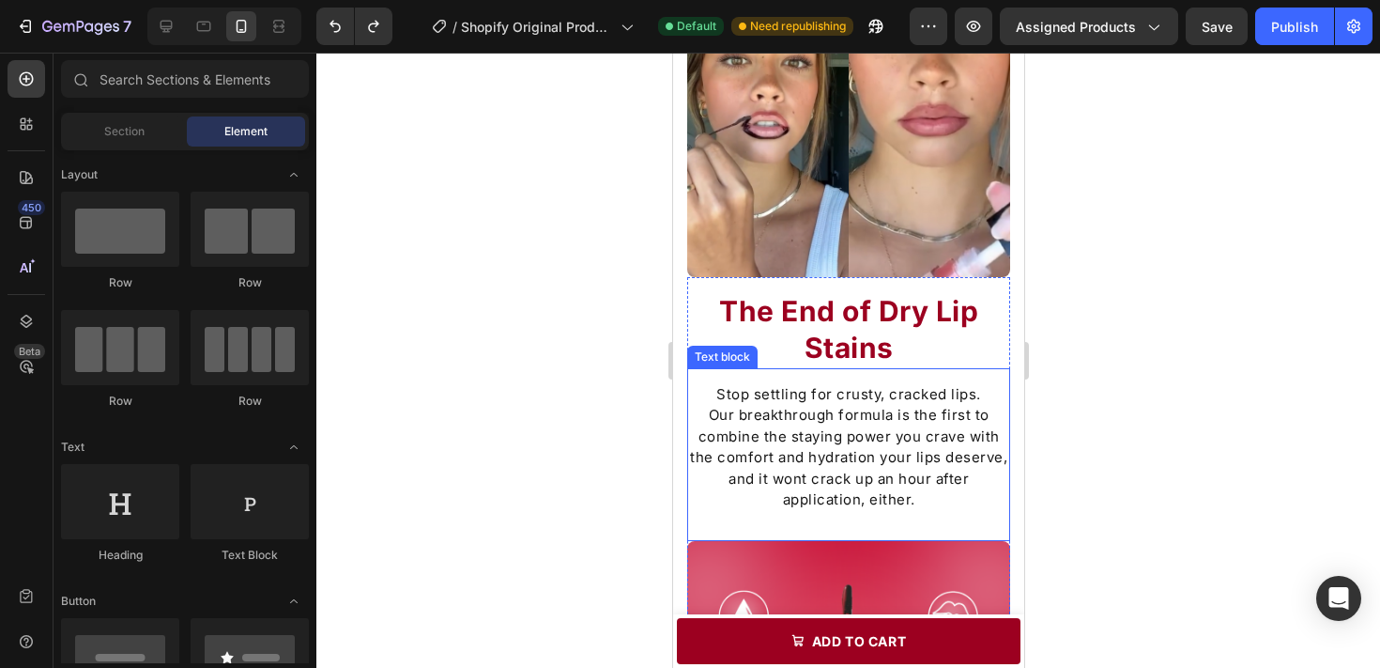
click at [912, 387] on p "Stop settling for crusty, cracked lips." at bounding box center [847, 395] width 319 height 22
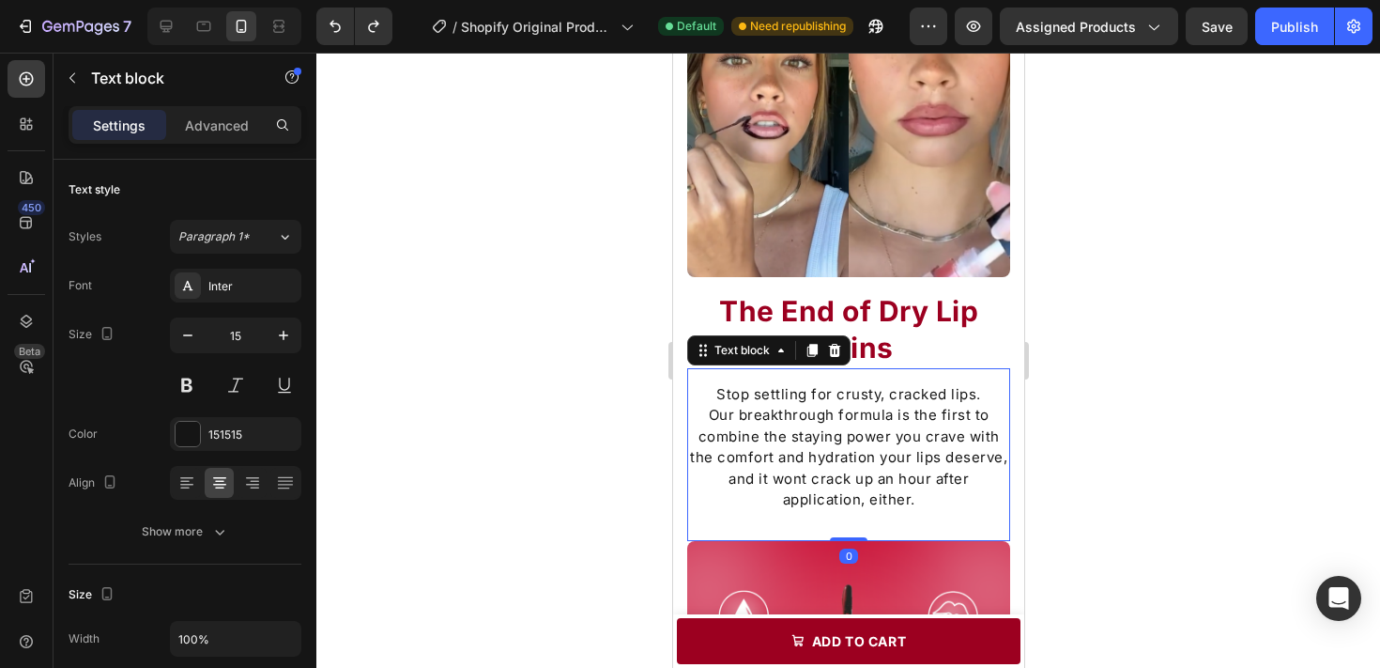
click at [1100, 408] on div at bounding box center [848, 360] width 1064 height 615
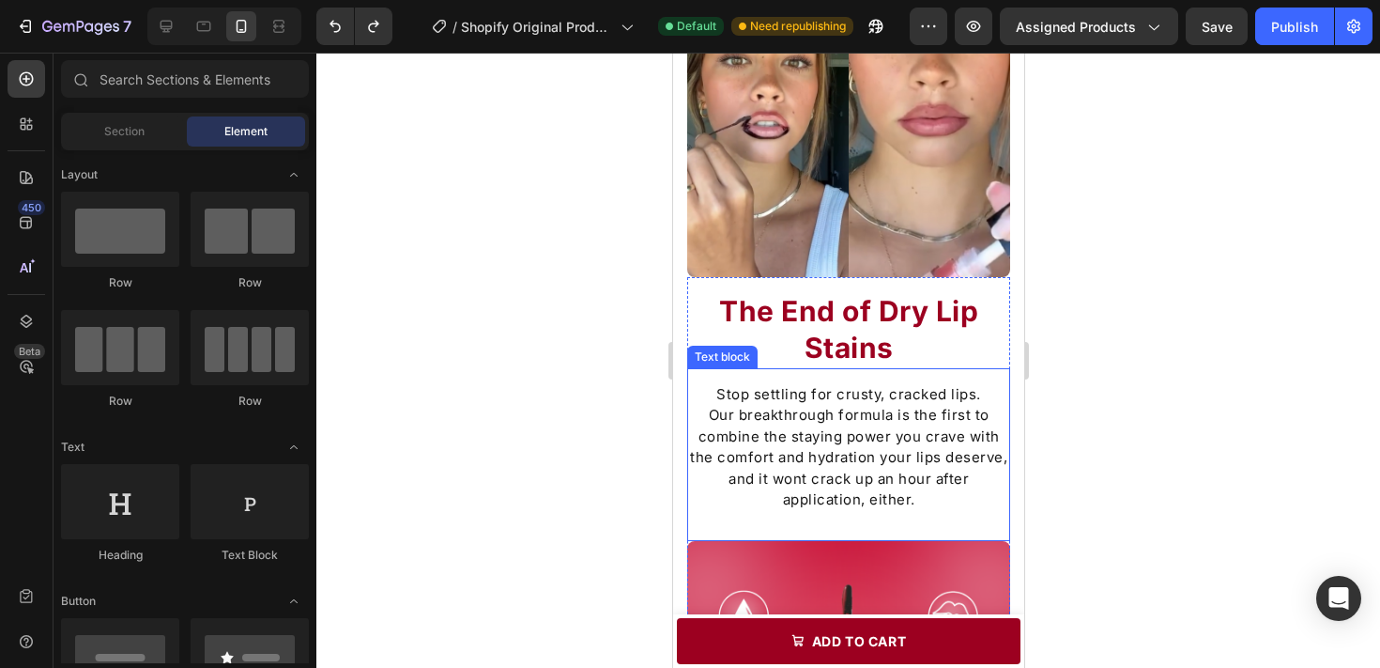
click at [941, 418] on p "Our breakthrough formula is the first to combine the staying power you crave wi…" at bounding box center [847, 458] width 319 height 106
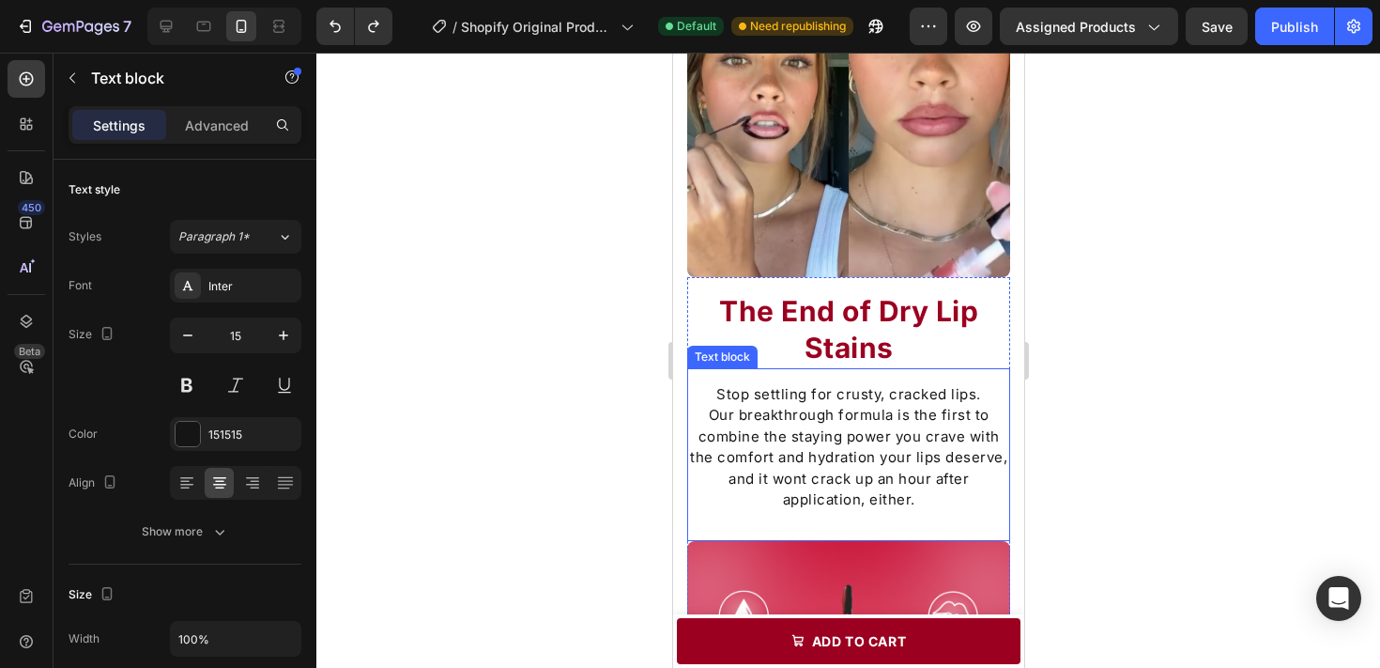
click at [941, 418] on p "Our breakthrough formula is the first to combine the staying power you crave wi…" at bounding box center [847, 458] width 319 height 106
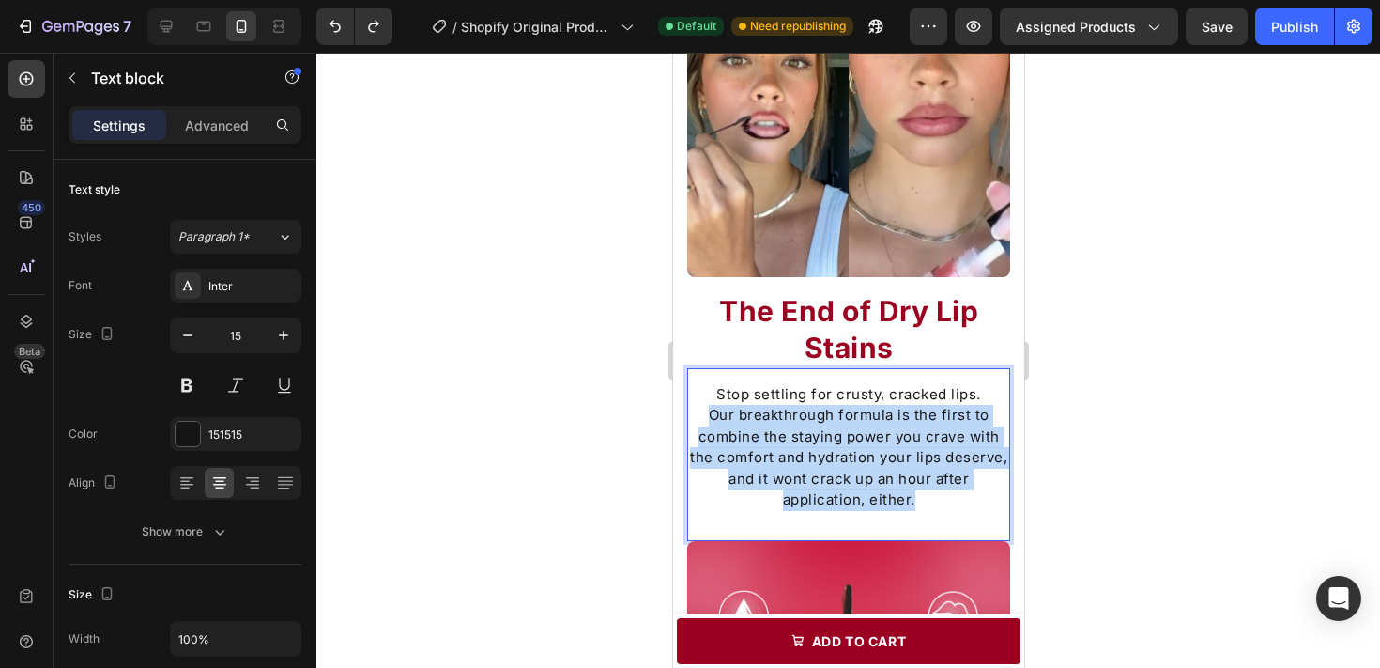
click at [941, 418] on p "Our breakthrough formula is the first to combine the staying power you crave wi…" at bounding box center [847, 458] width 319 height 106
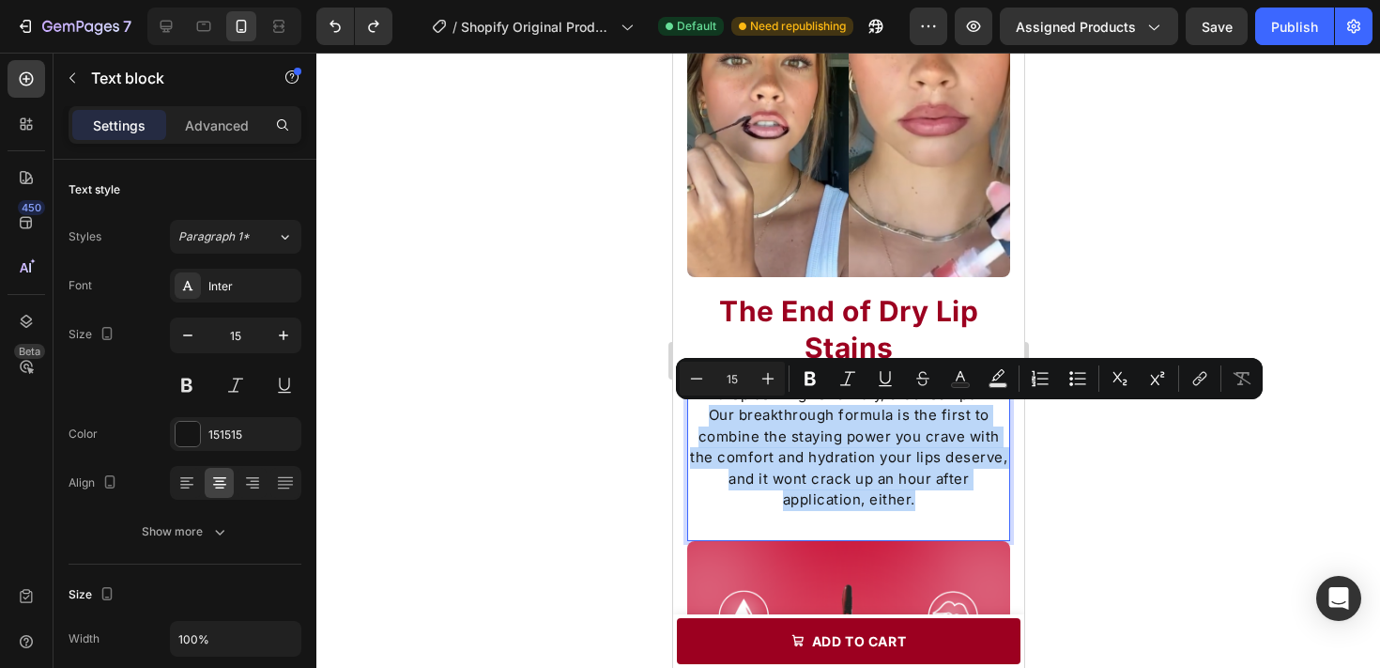
click at [769, 432] on p "Our breakthrough formula is the first to combine the staying power you crave wi…" at bounding box center [847, 458] width 319 height 106
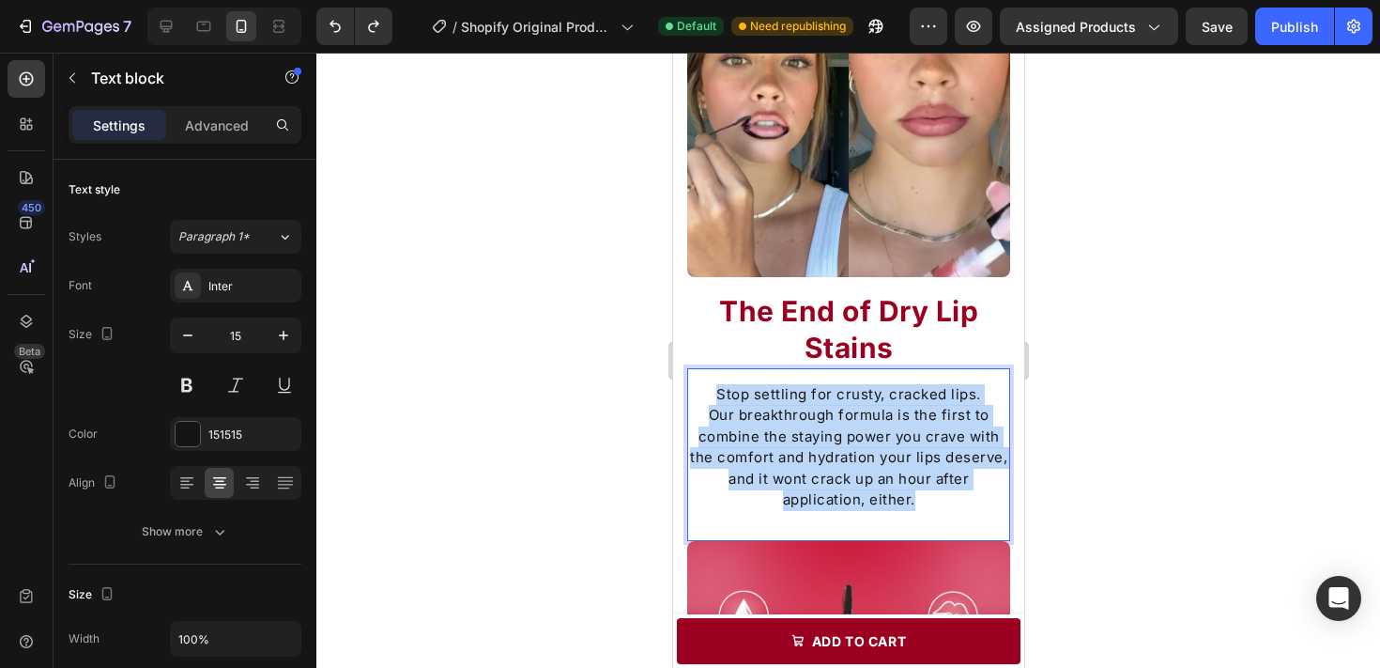
drag, startPoint x: 718, startPoint y: 392, endPoint x: 923, endPoint y: 503, distance: 233.2
click at [923, 502] on div "Stop settling for crusty, cracked lips. Our breakthrough formula is the first t…" at bounding box center [847, 447] width 323 height 131
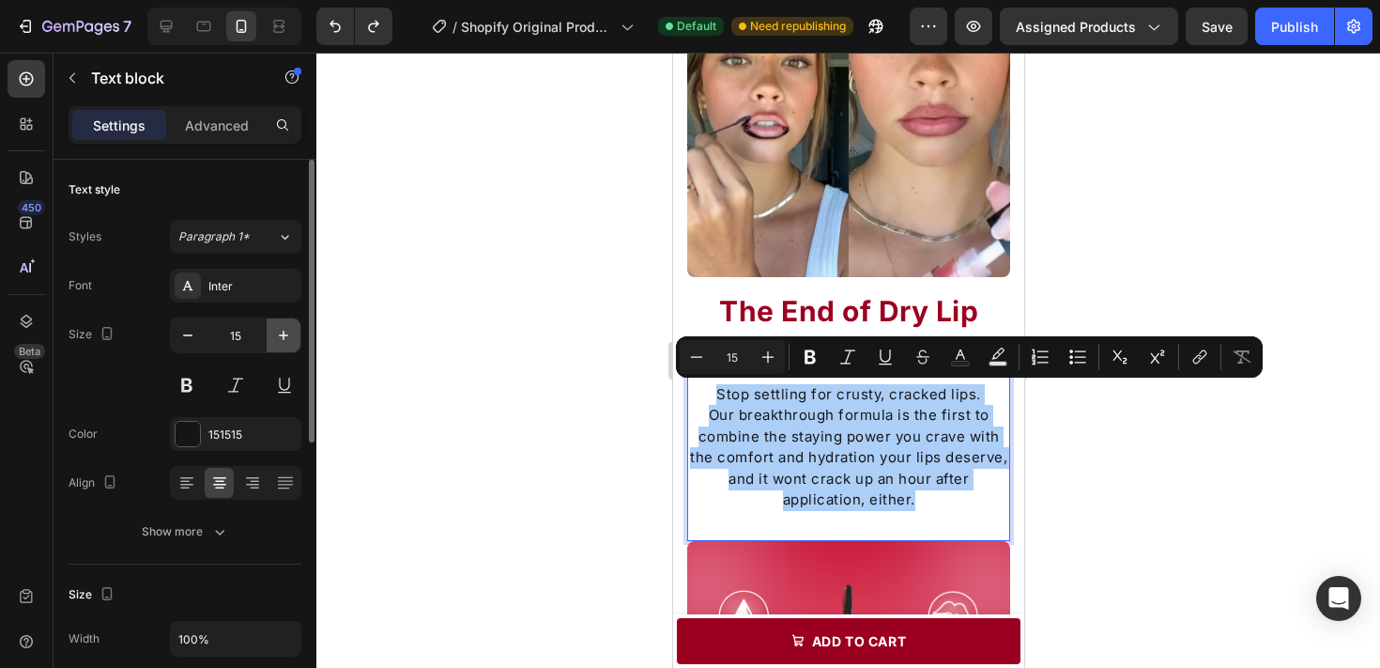
click at [286, 334] on icon "button" at bounding box center [283, 335] width 19 height 19
type input "16"
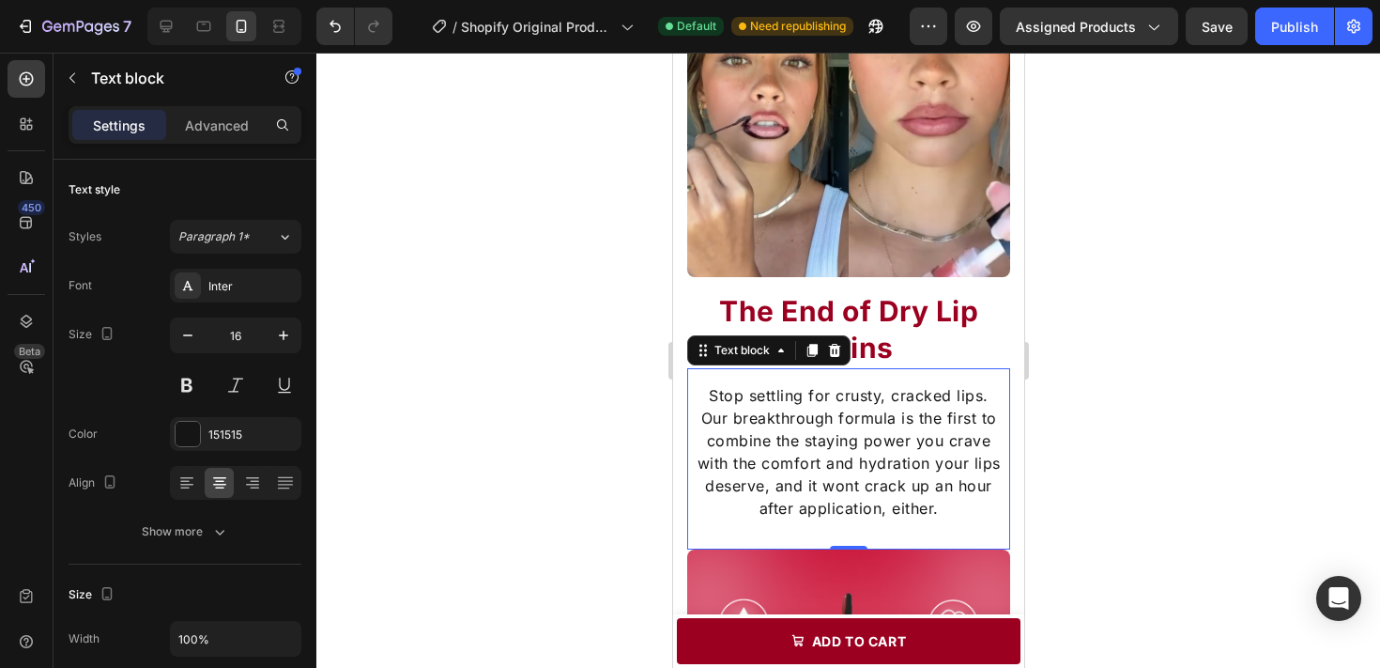
click at [455, 338] on div at bounding box center [848, 360] width 1064 height 615
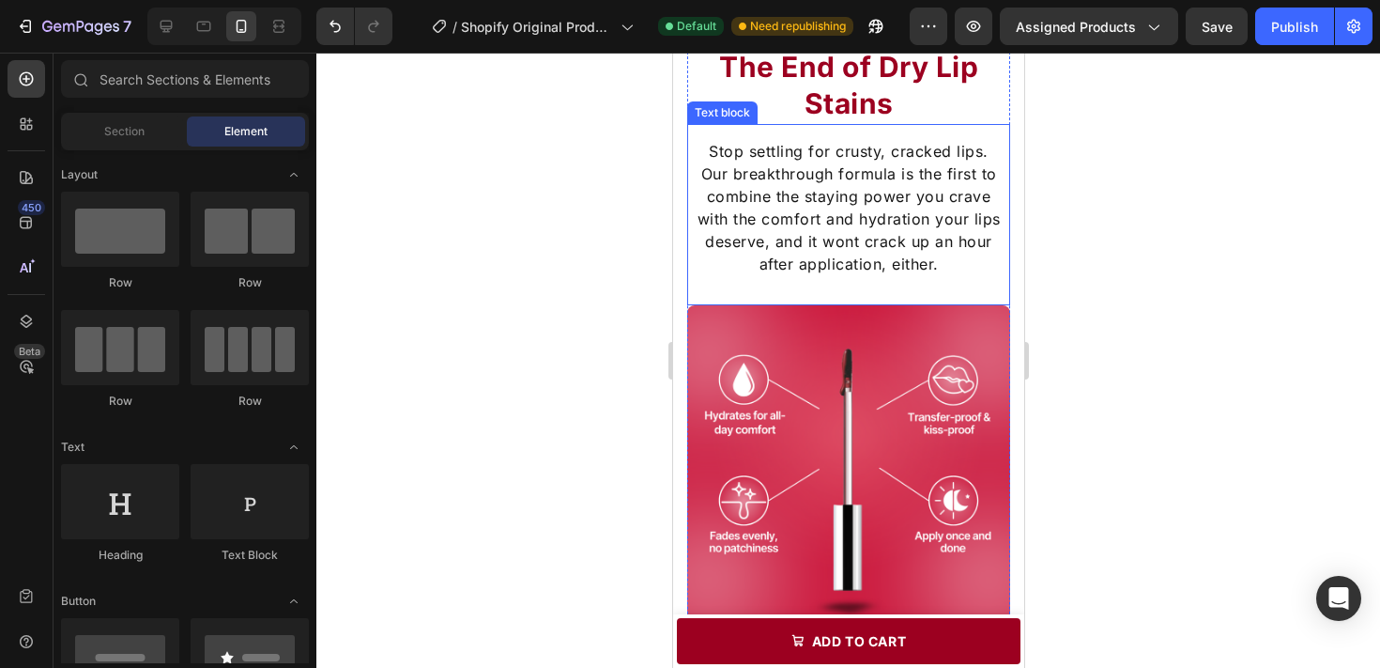
scroll to position [1912, 0]
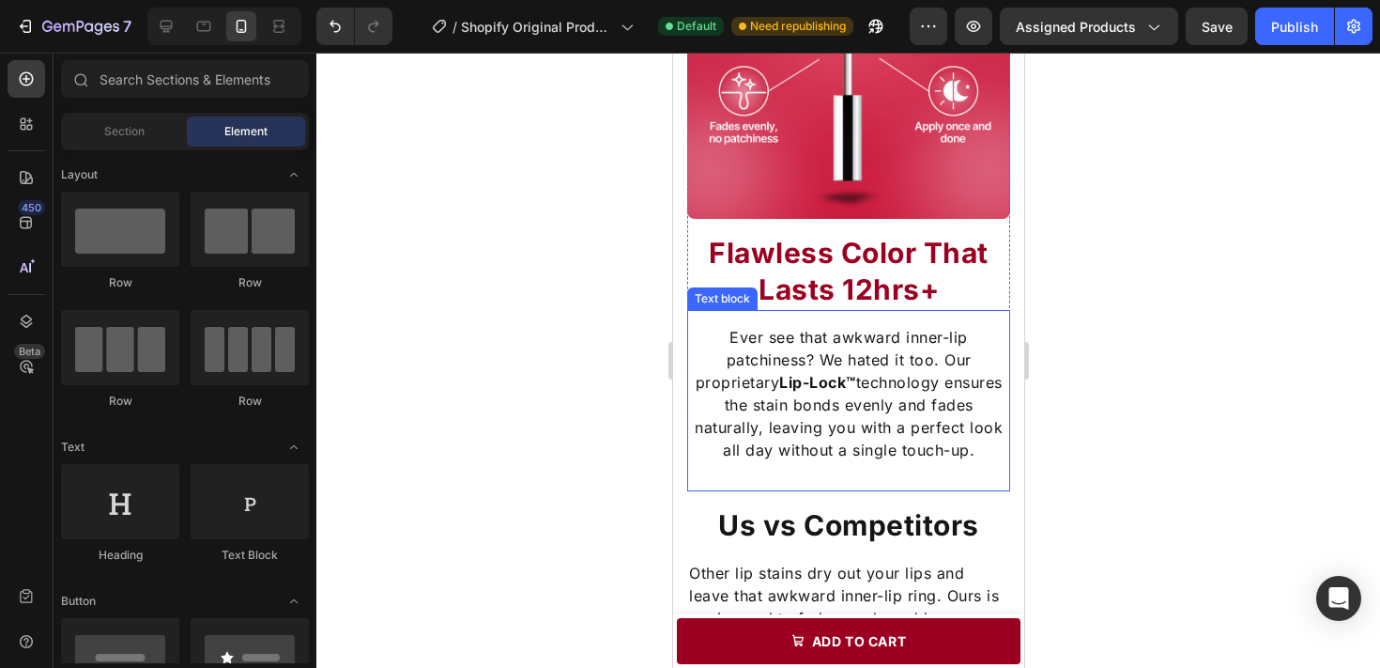
click at [873, 428] on p "Ever see that awkward inner-lip patchiness? We hated it too. Our proprietary Li…" at bounding box center [847, 393] width 319 height 135
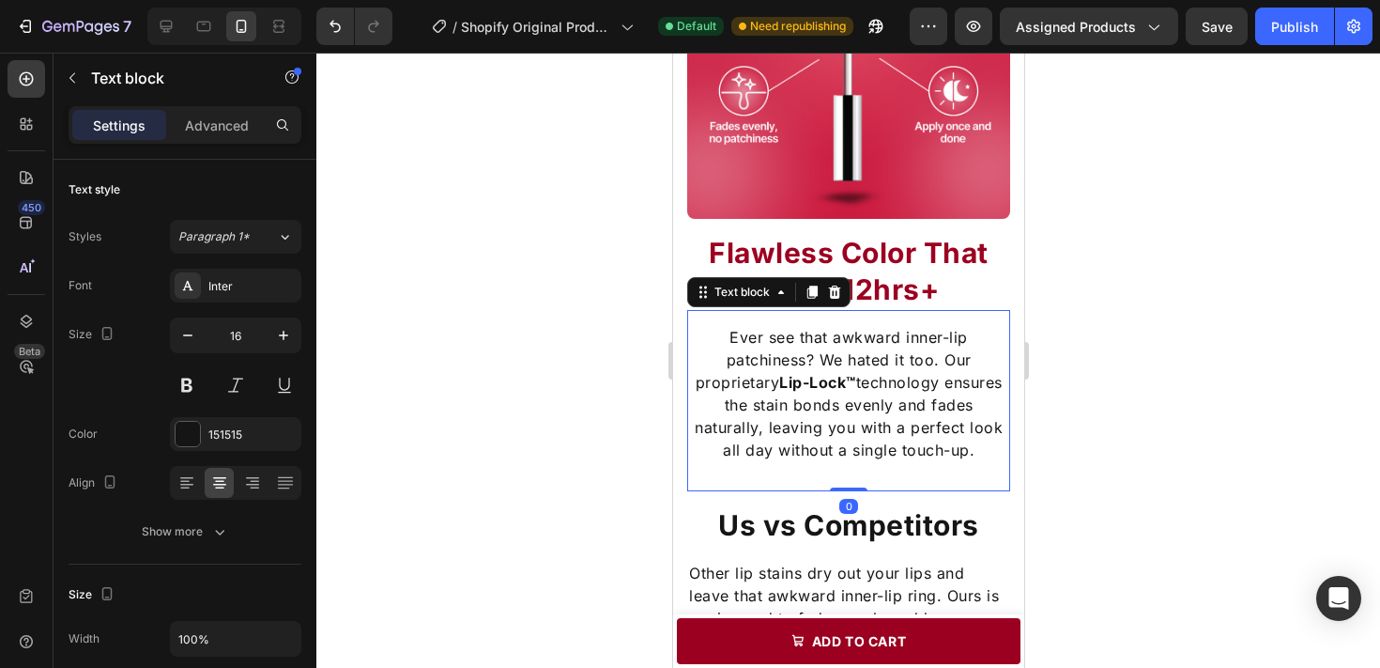
click at [1165, 397] on div at bounding box center [848, 360] width 1064 height 615
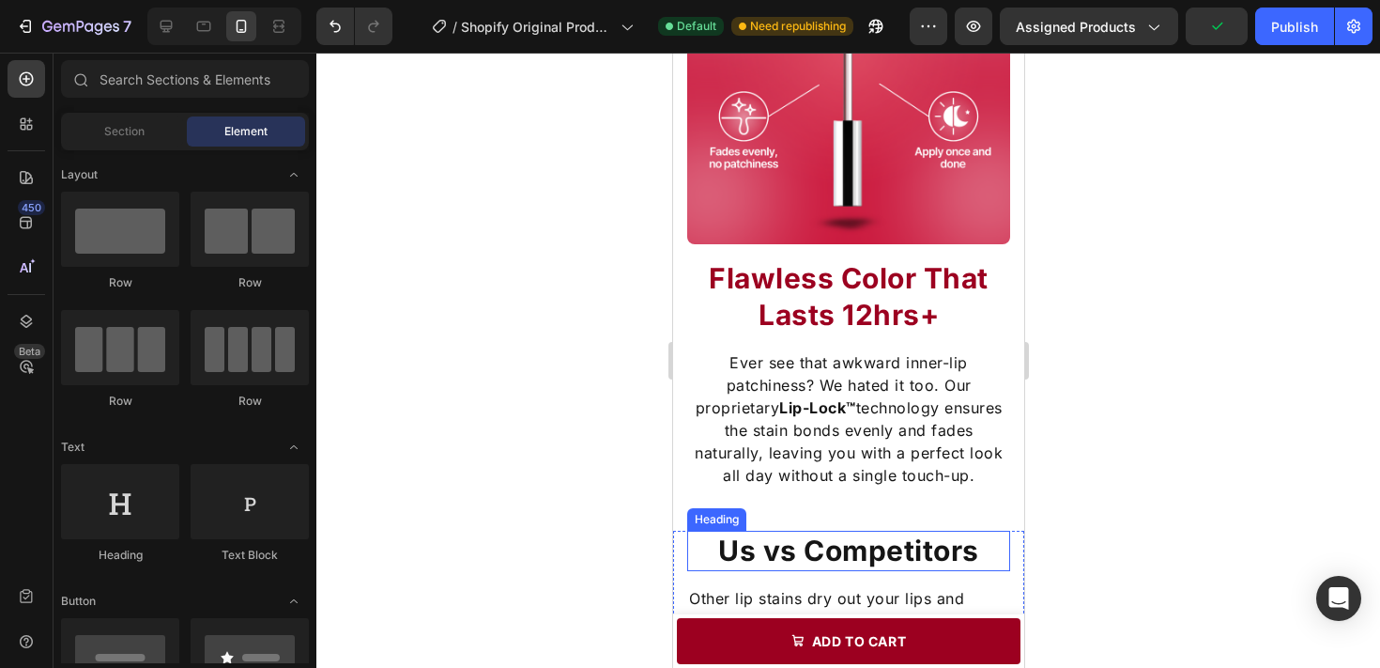
scroll to position [1882, 0]
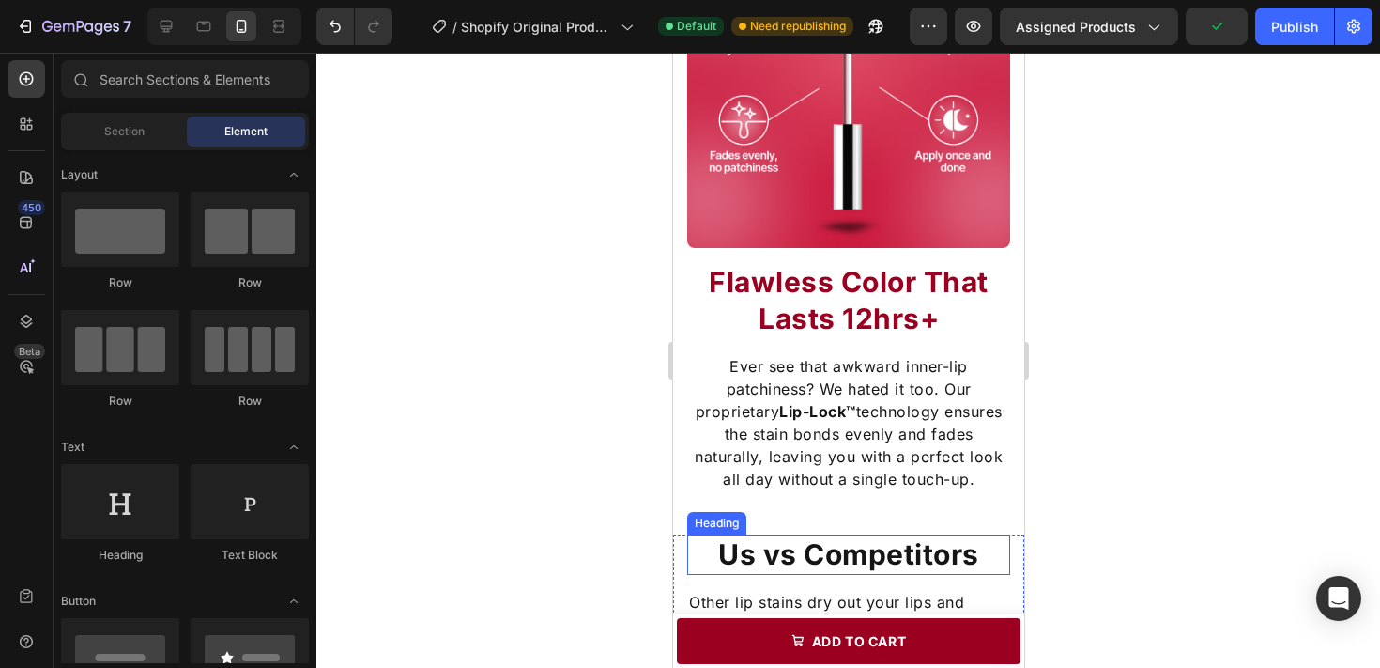
click at [870, 305] on h2 "Flawless Color That Lasts 12hrs+" at bounding box center [847, 300] width 323 height 77
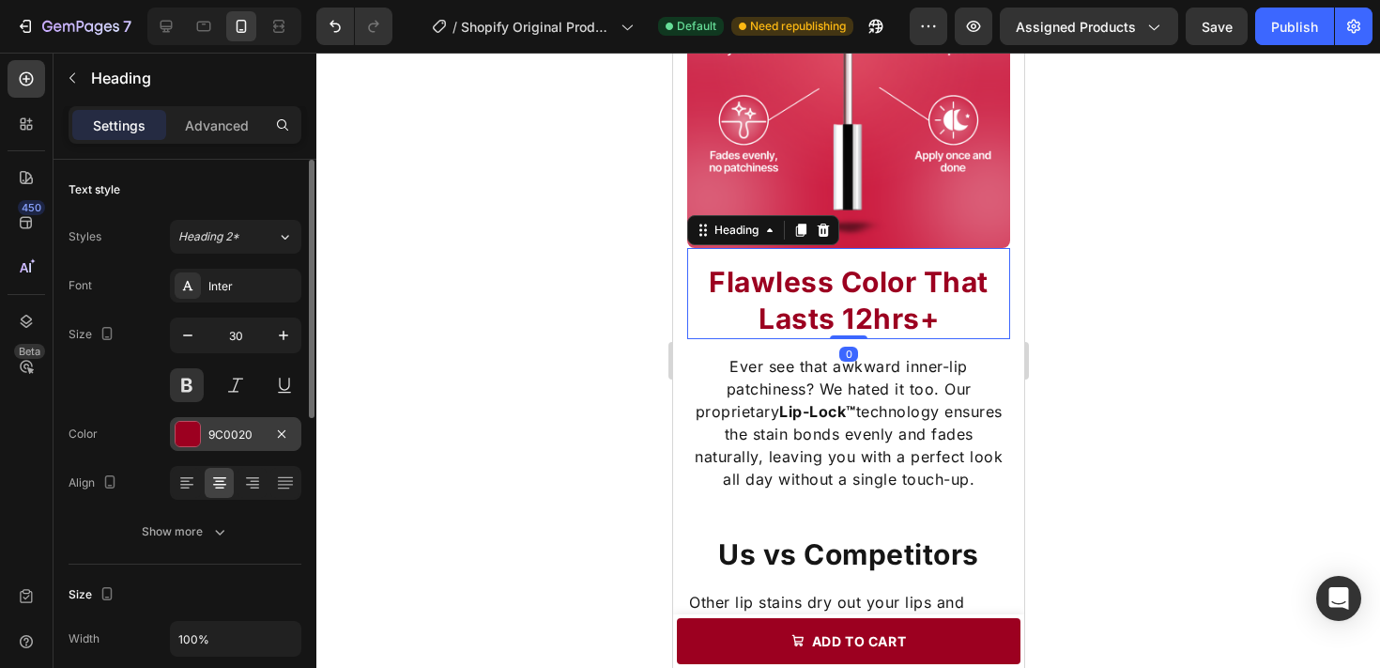
click at [216, 439] on div "9C0020" at bounding box center [235, 434] width 54 height 17
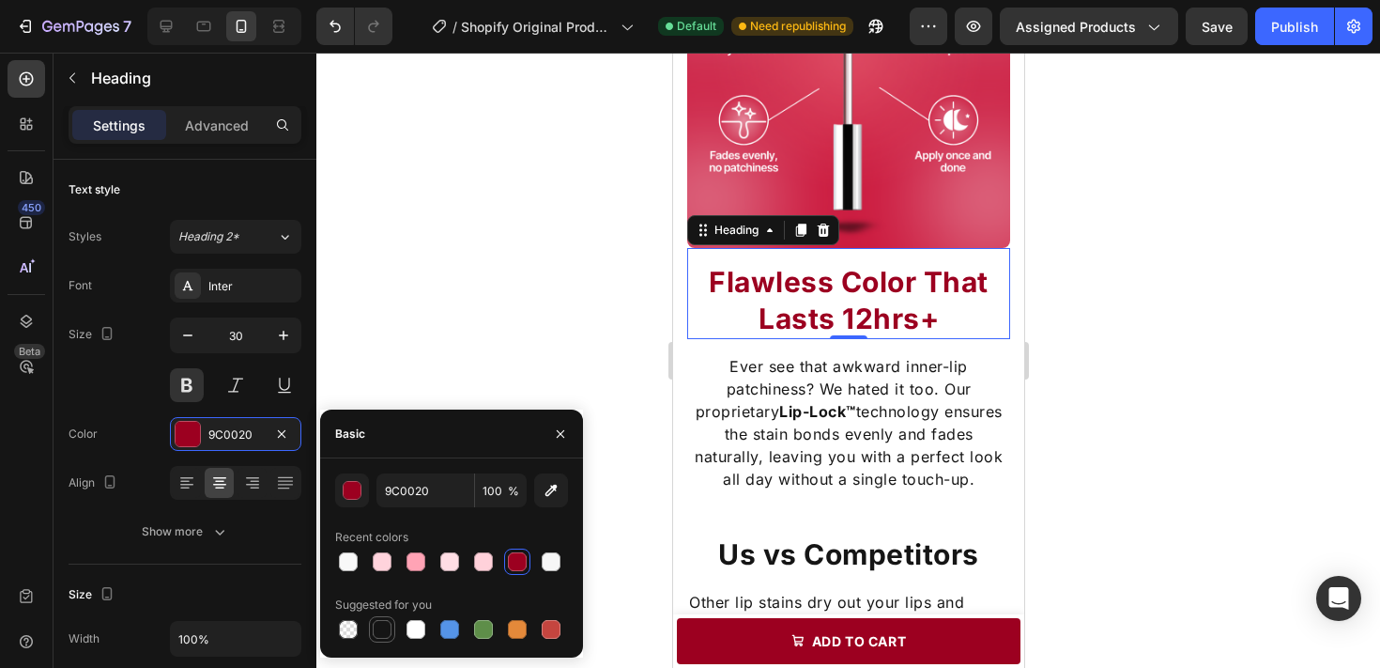
click at [381, 622] on div at bounding box center [382, 629] width 19 height 19
type input "151515"
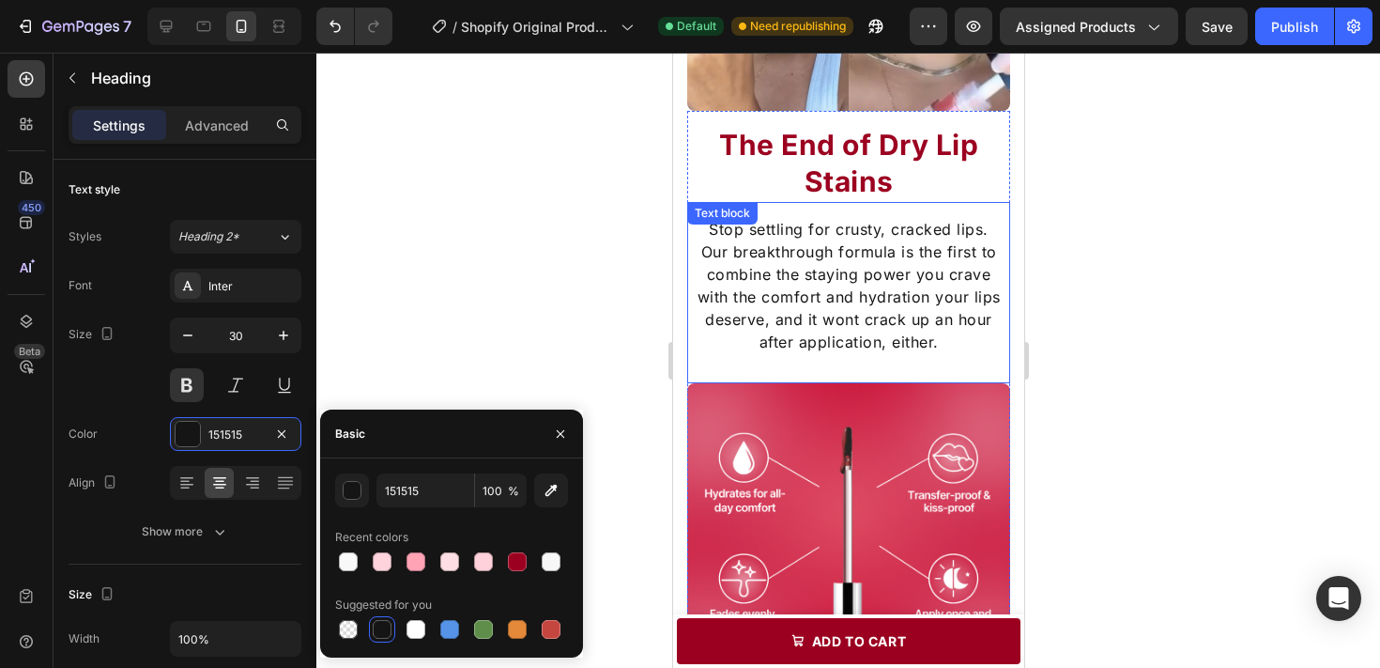
scroll to position [1421, 0]
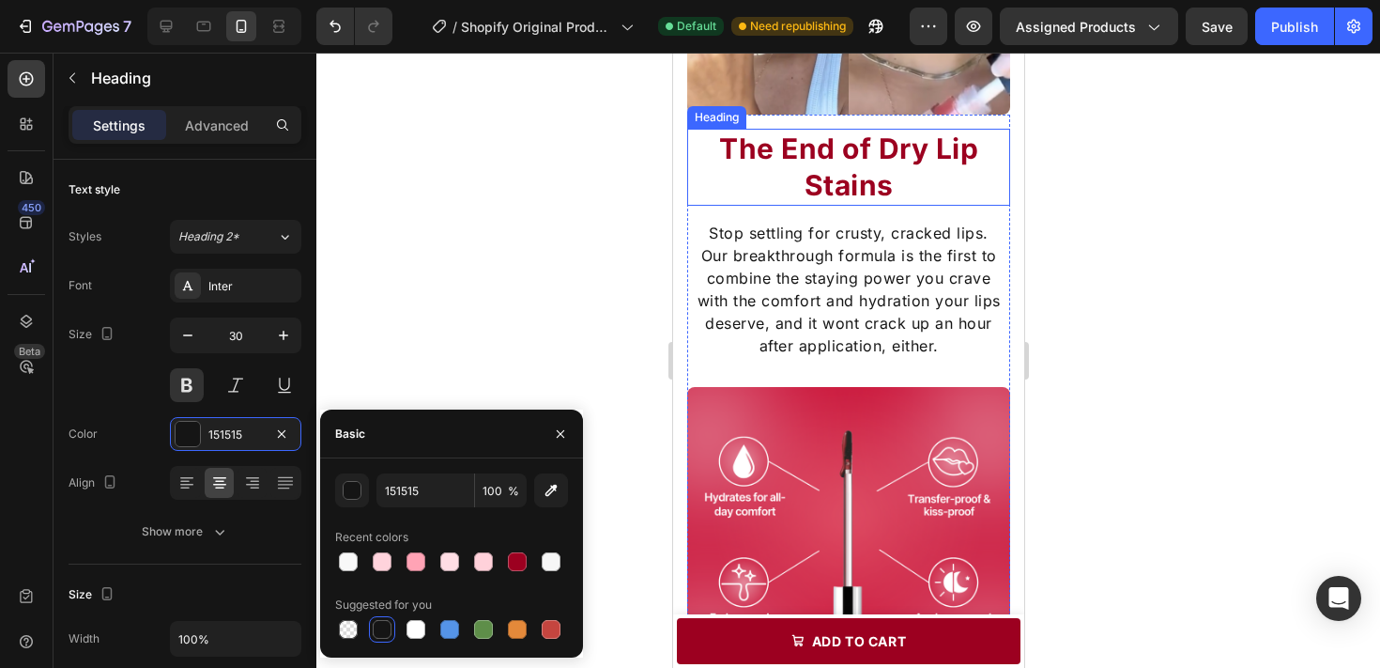
click at [858, 152] on h2 "The End of Dry Lip Stains" at bounding box center [847, 167] width 323 height 77
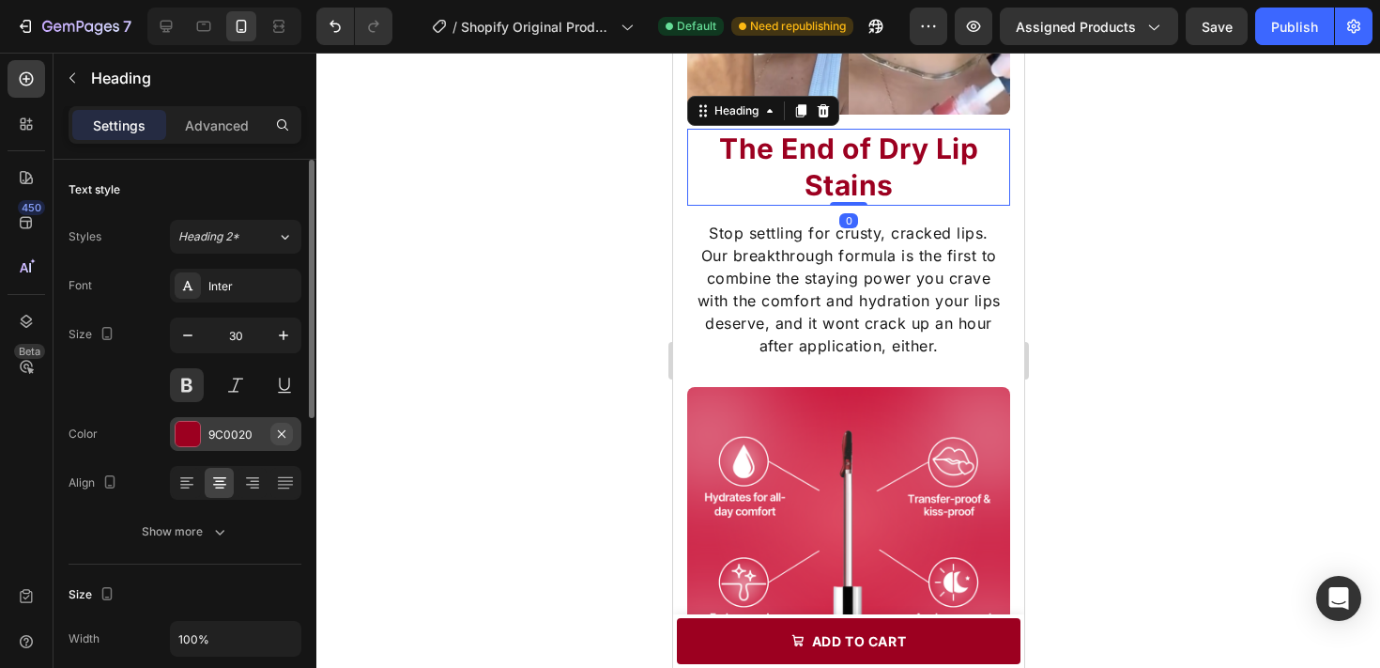
click at [275, 434] on icon "button" at bounding box center [281, 433] width 15 height 15
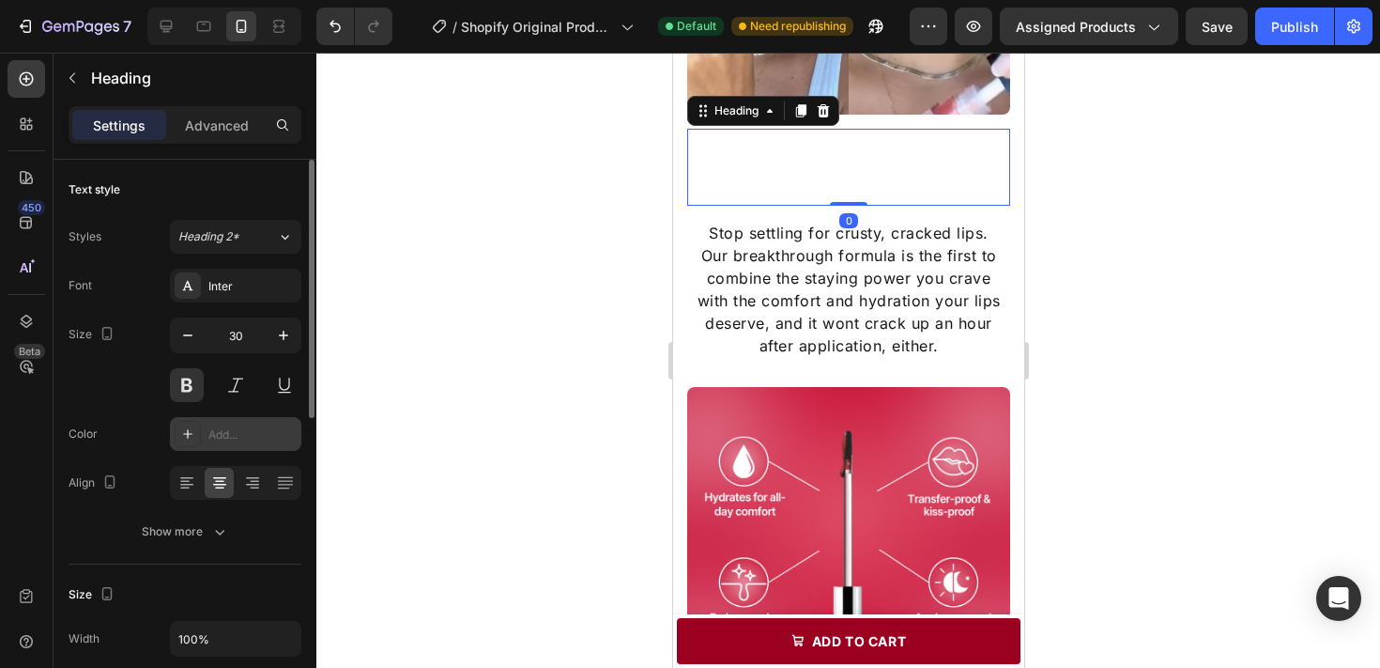
click at [238, 436] on div "Add..." at bounding box center [252, 434] width 88 height 17
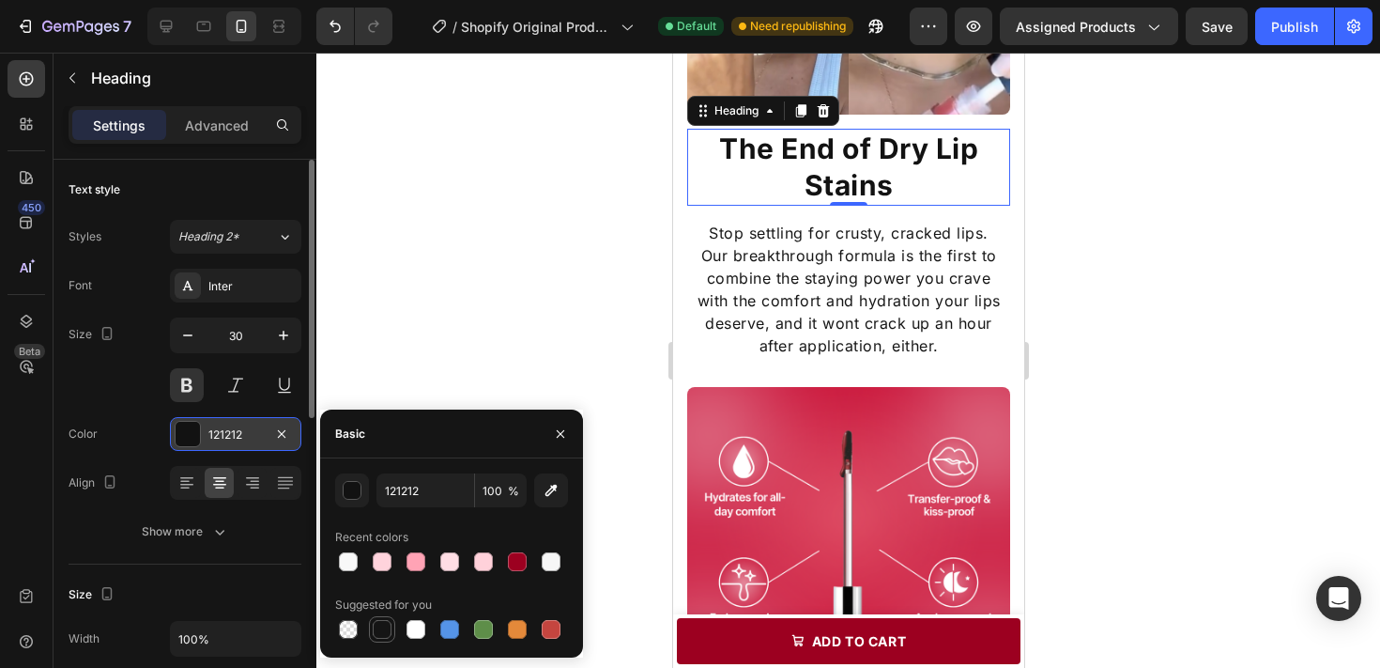
click at [388, 623] on div at bounding box center [382, 629] width 19 height 19
type input "151515"
click at [496, 271] on div at bounding box center [848, 360] width 1064 height 615
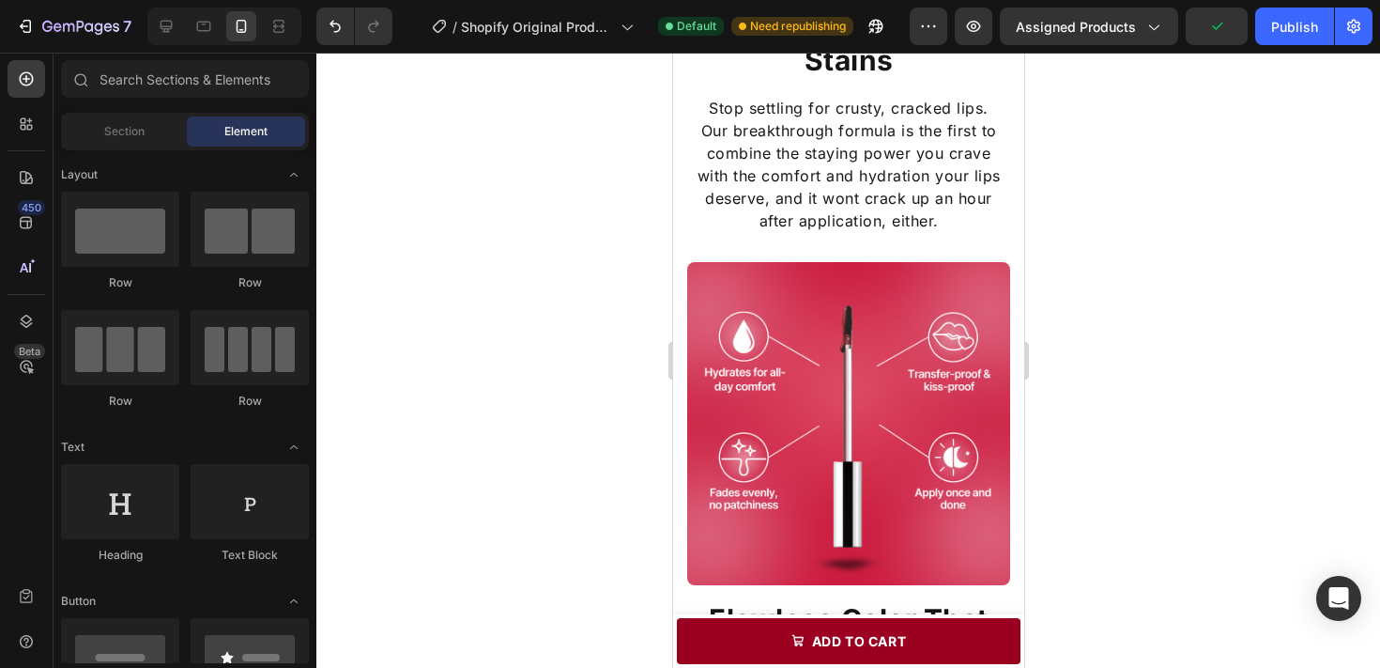
scroll to position [1563, 0]
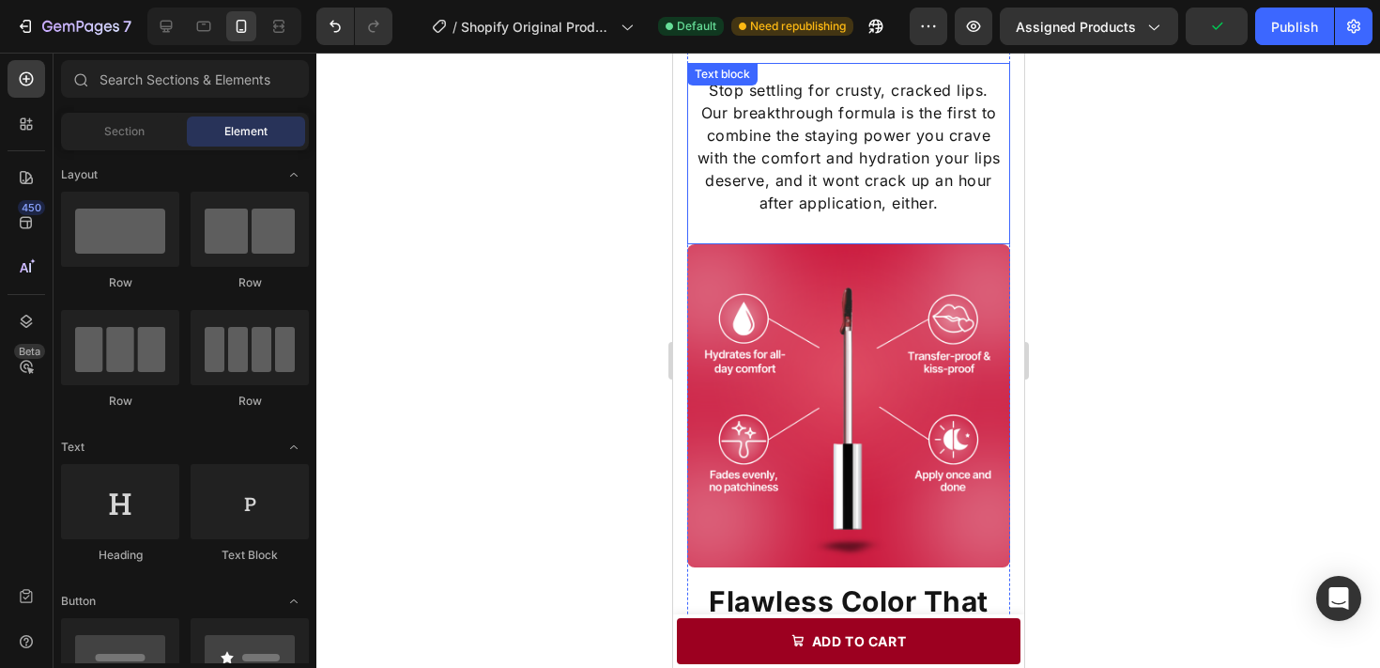
click at [876, 195] on p "Our breakthrough formula is the first to combine the staying power you crave wi…" at bounding box center [847, 157] width 319 height 113
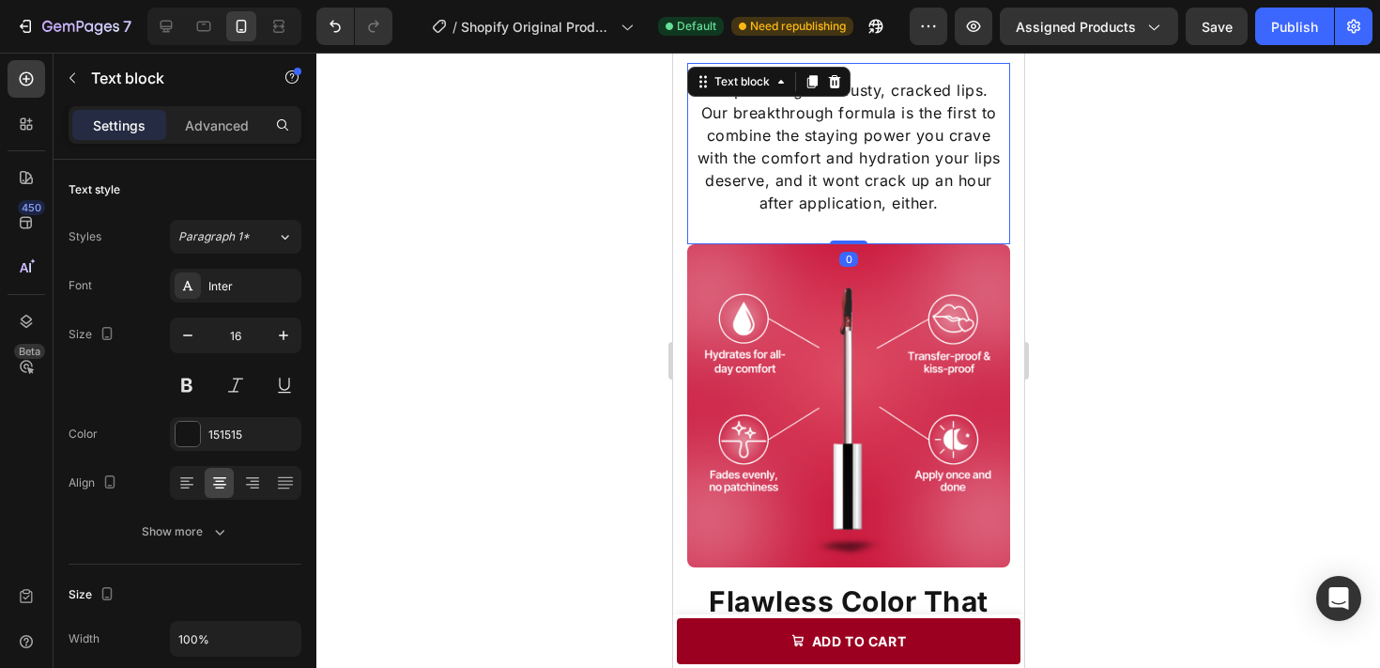
click at [1113, 330] on div at bounding box center [848, 360] width 1064 height 615
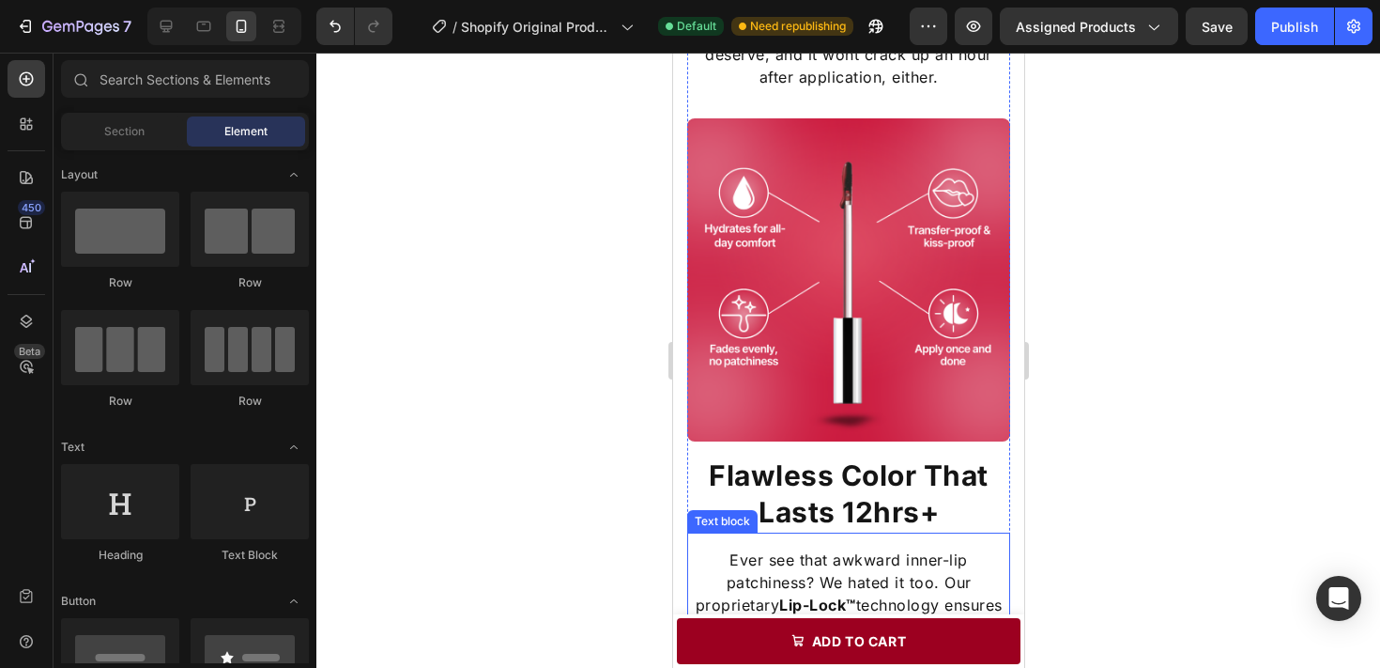
scroll to position [1944, 0]
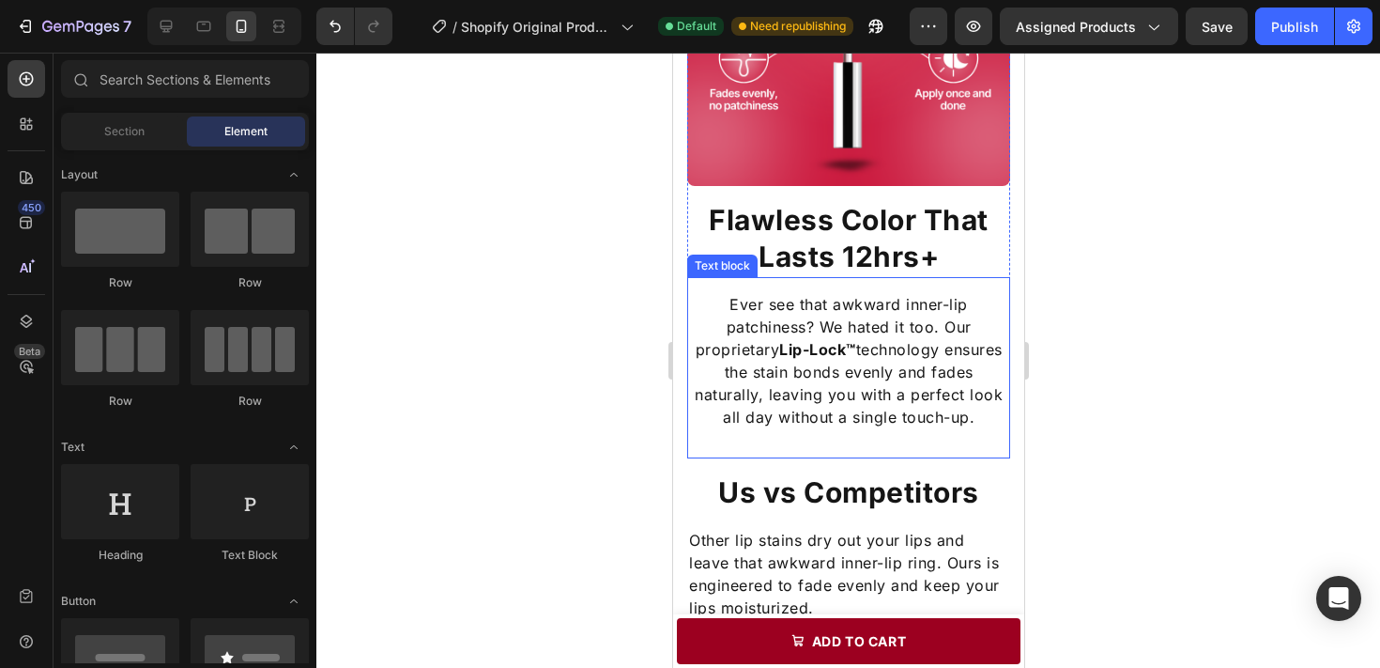
click at [908, 374] on p "Ever see that awkward inner-lip patchiness? We hated it too. Our proprietary Li…" at bounding box center [847, 360] width 319 height 135
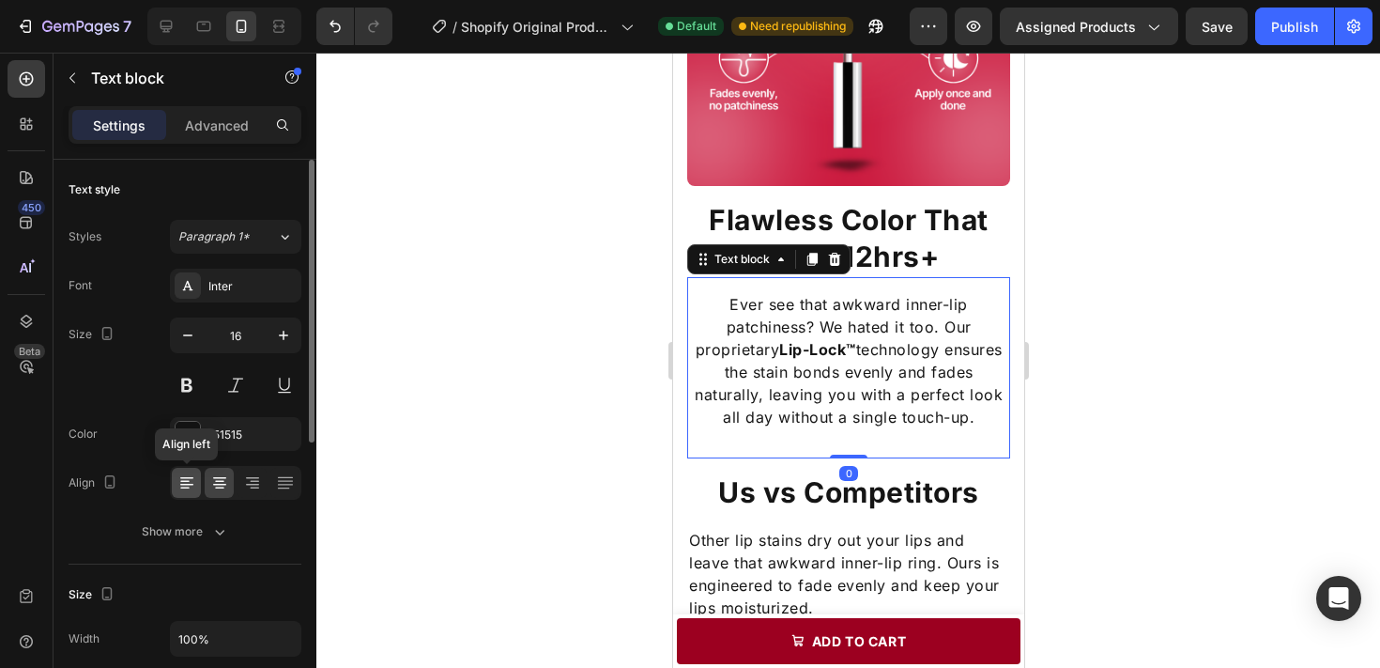
click at [185, 484] on icon at bounding box center [186, 485] width 13 height 2
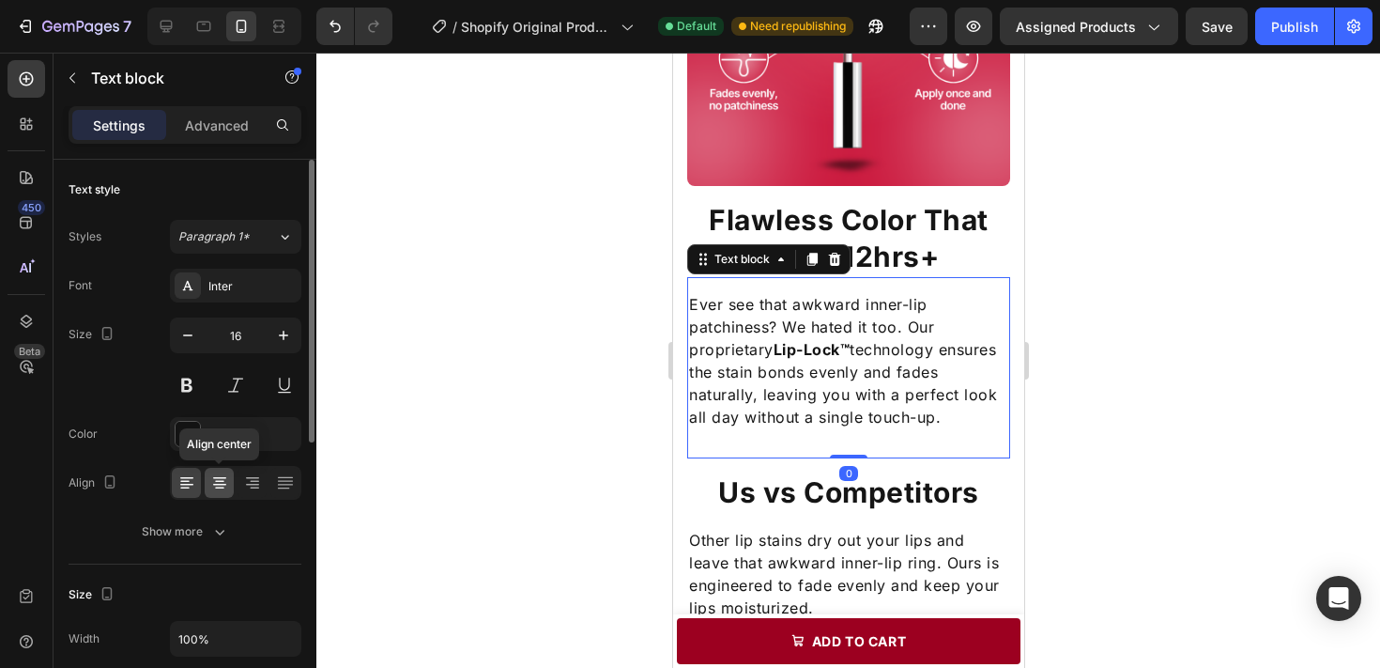
click at [221, 484] on icon at bounding box center [219, 485] width 13 height 2
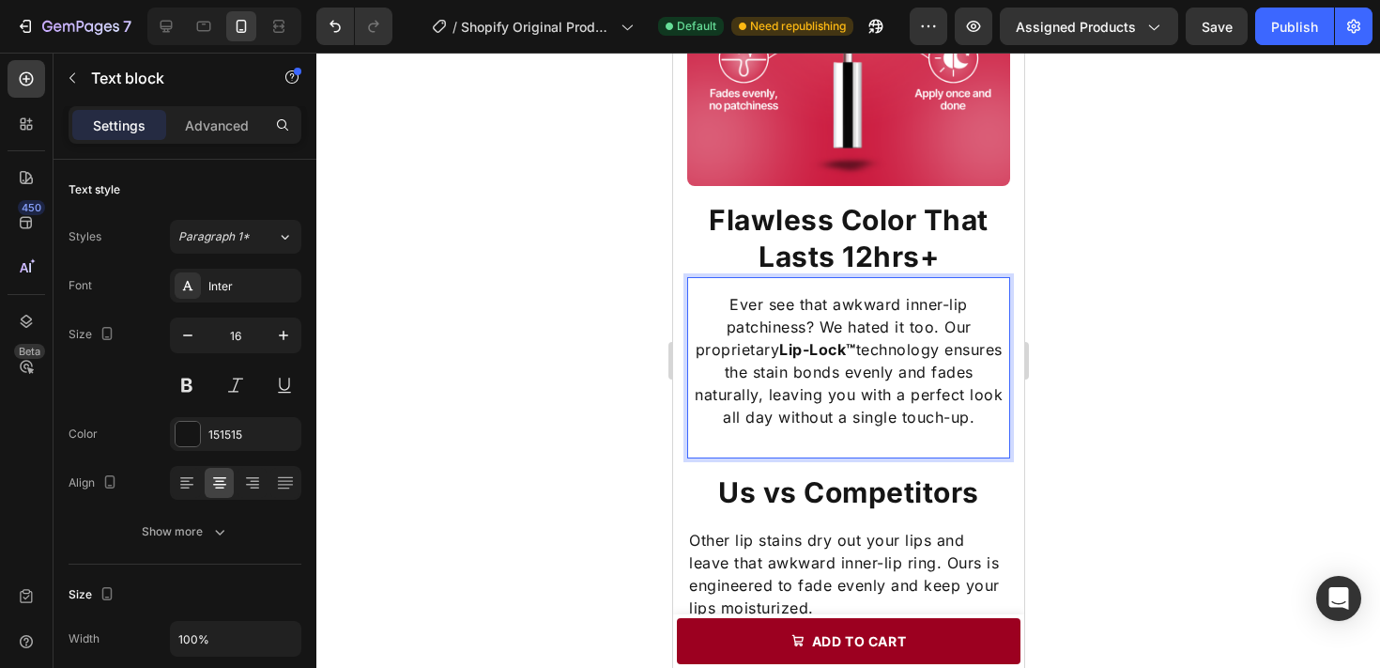
click at [925, 367] on p "Ever see that awkward inner-lip patchiness? We hated it too. Our proprietary Li…" at bounding box center [847, 360] width 319 height 135
click at [769, 351] on p "Ever see that awkward inner-lip patchiness? We hated it too. Our proprietary Li…" at bounding box center [847, 360] width 319 height 135
click at [972, 376] on p "Ever see that awkward inner-lip patchiness? We hated it too. Our Lip-Lock™ tech…" at bounding box center [847, 360] width 319 height 135
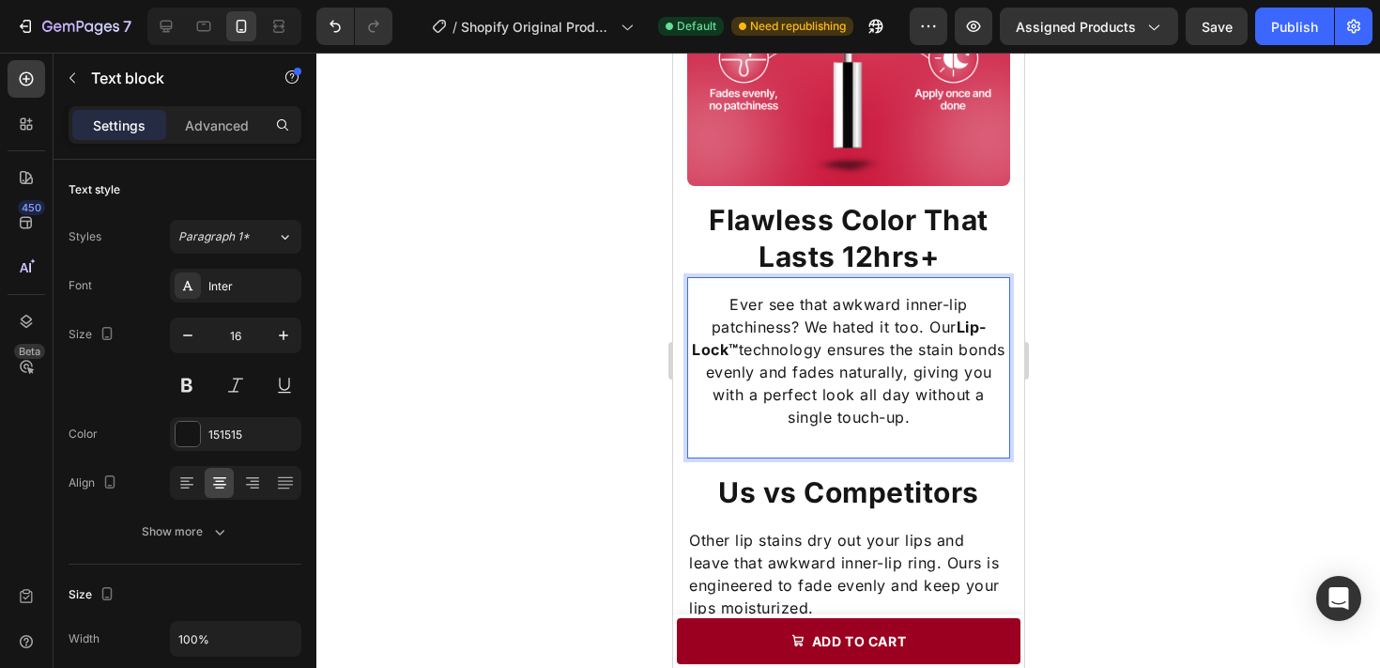
click at [738, 393] on p "Ever see that awkward inner-lip patchiness? We hated it too. Our Lip-Lock™ tech…" at bounding box center [847, 360] width 319 height 135
click at [841, 392] on p "Ever see that awkward inner-lip patchiness? We hated it too. Our Lip-Lock™ tech…" at bounding box center [847, 360] width 319 height 135
click at [847, 393] on p "Ever see that awkward inner-lip patchiness? We hated it too. Our Lip-Lock™ tech…" at bounding box center [847, 360] width 319 height 135
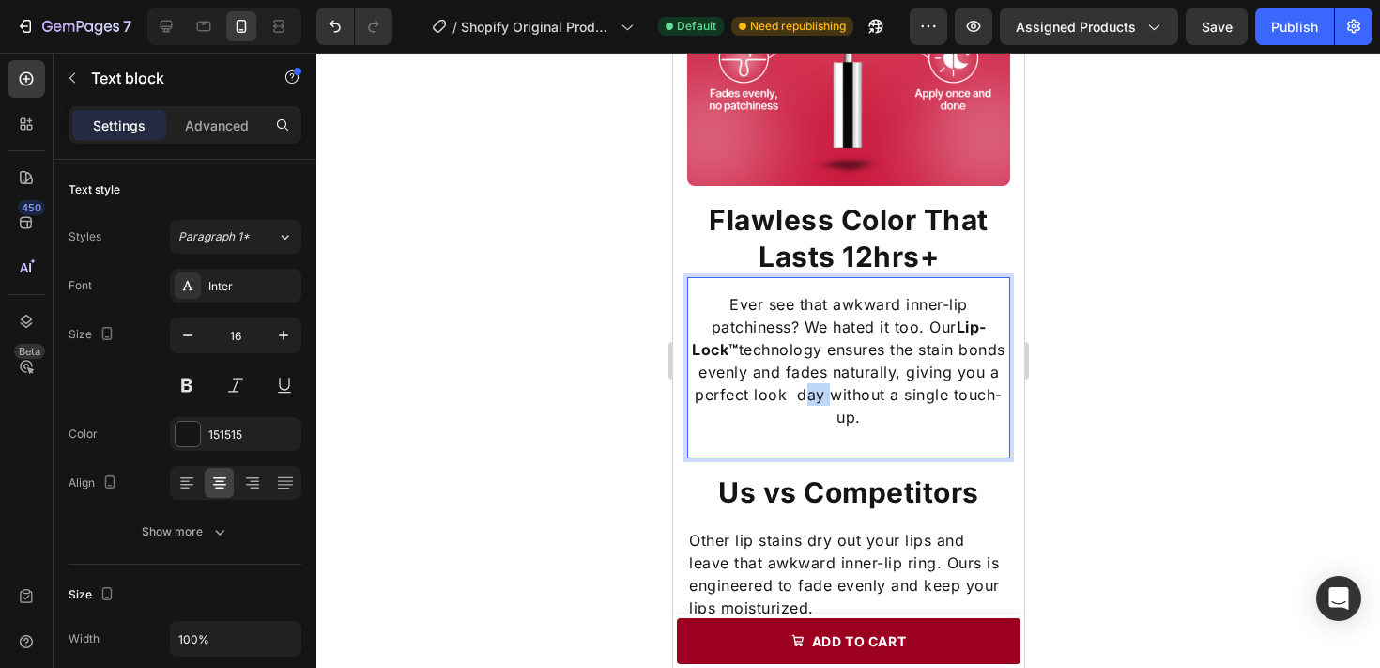
click at [847, 393] on p "Ever see that awkward inner-lip patchiness? We hated it too. Our Lip-Lock™ tech…" at bounding box center [847, 360] width 319 height 135
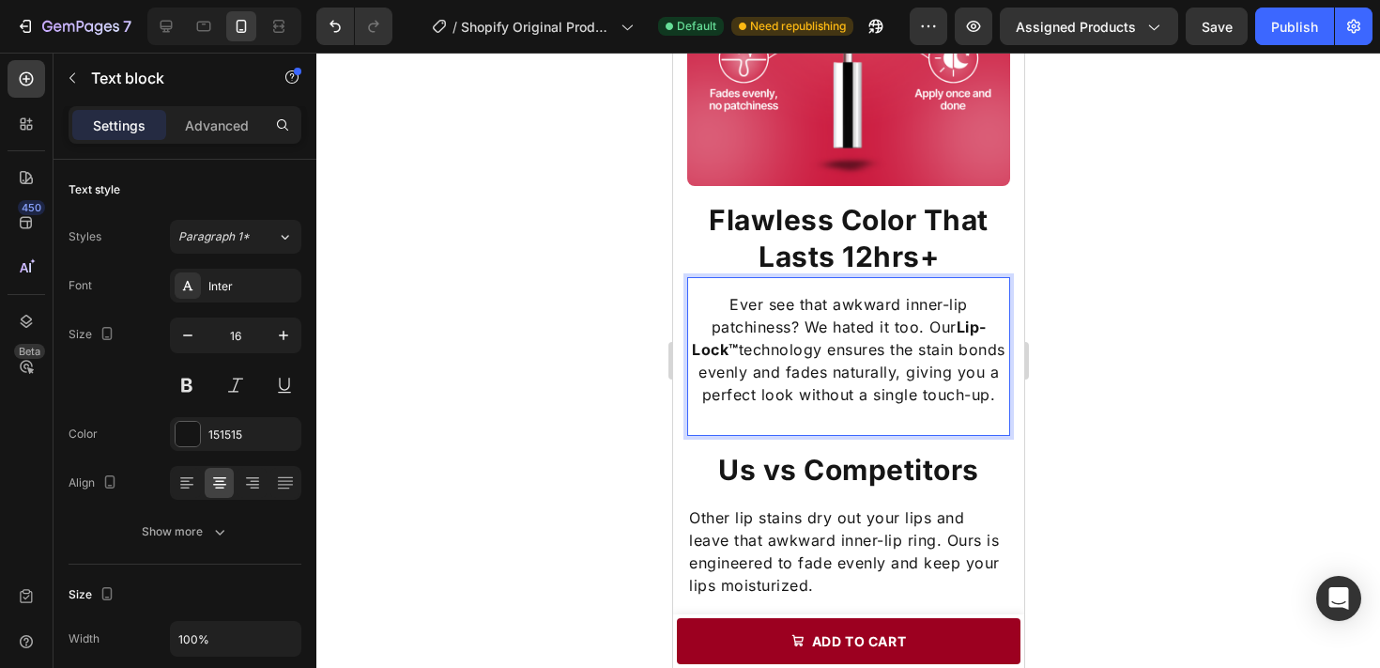
click at [811, 393] on p "Ever see that awkward inner-lip patchiness? We hated it too. Our Lip-Lock™ tech…" at bounding box center [847, 349] width 319 height 113
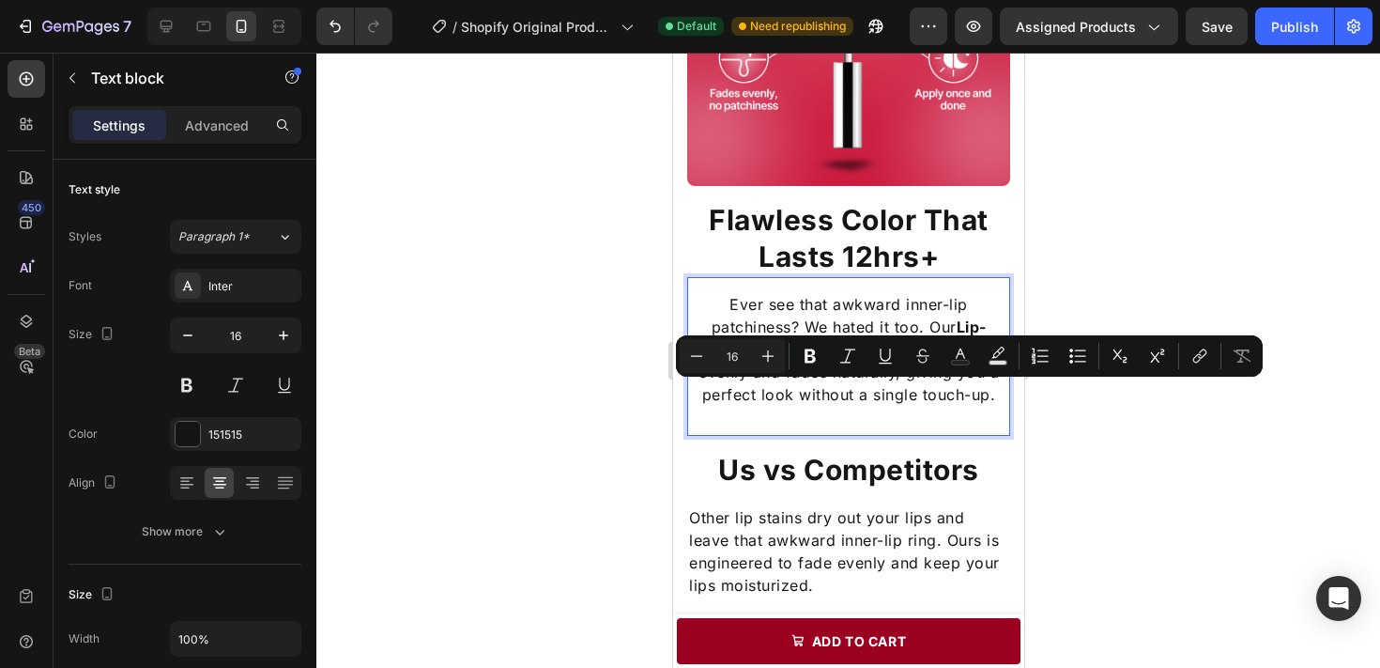
click at [728, 395] on p "Ever see that awkward inner-lip patchiness? We hated it too. Our Lip-Lock™ tech…" at bounding box center [847, 349] width 319 height 113
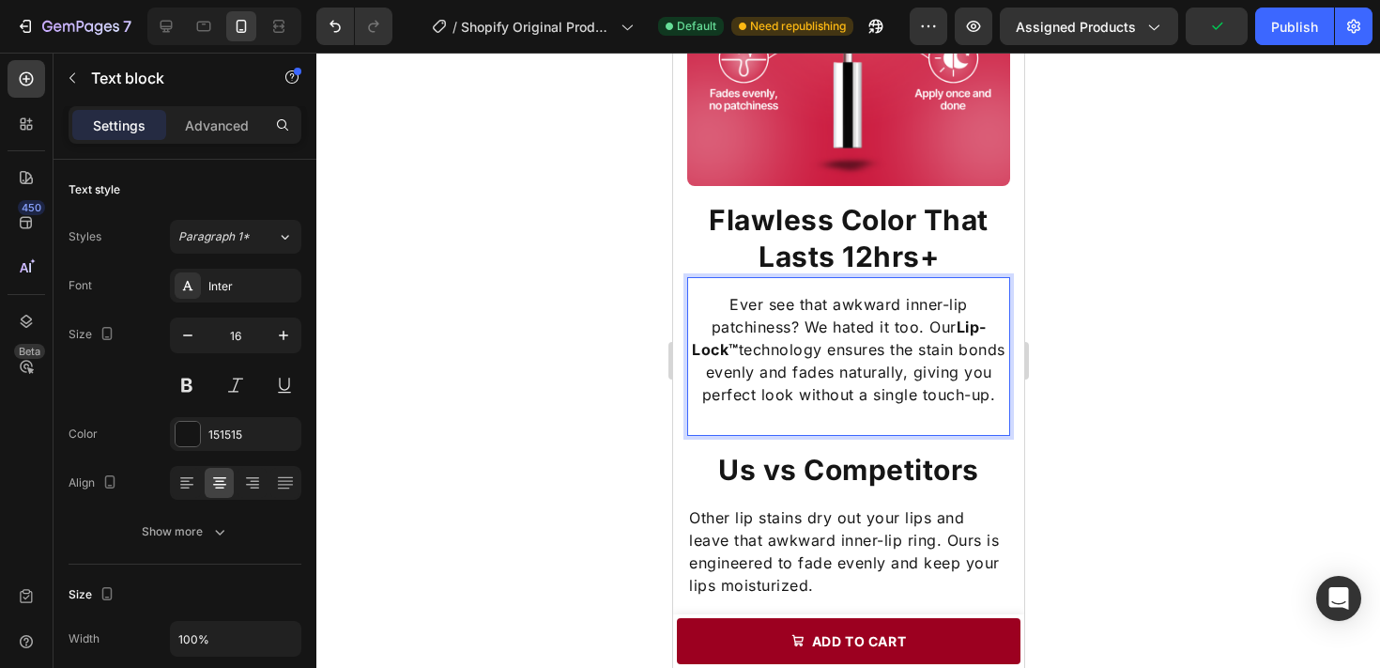
click at [800, 392] on p "Ever see that awkward inner-lip patchiness? We hated it too. Our Lip-Lock™ tech…" at bounding box center [847, 349] width 319 height 113
click at [1049, 419] on div at bounding box center [848, 360] width 1064 height 615
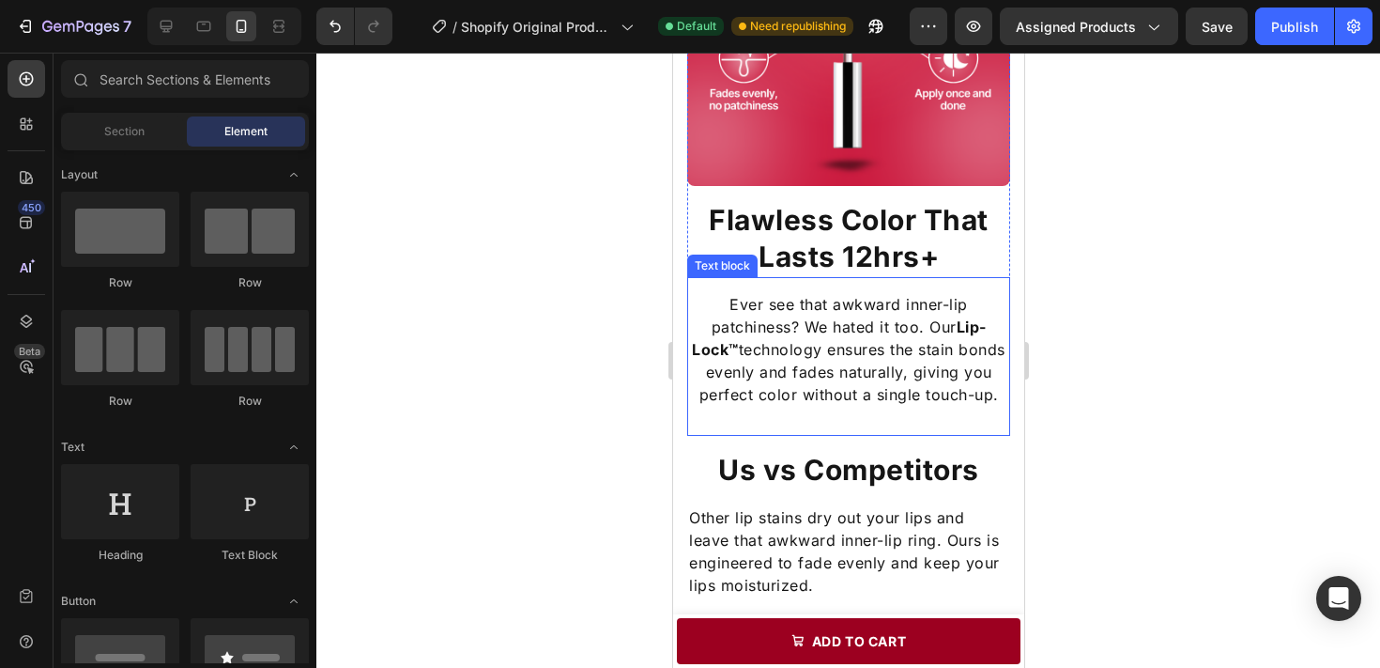
click at [981, 406] on p "Ever see that awkward inner-lip patchiness? We hated it too. Our Lip-Lock™ tech…" at bounding box center [847, 349] width 319 height 113
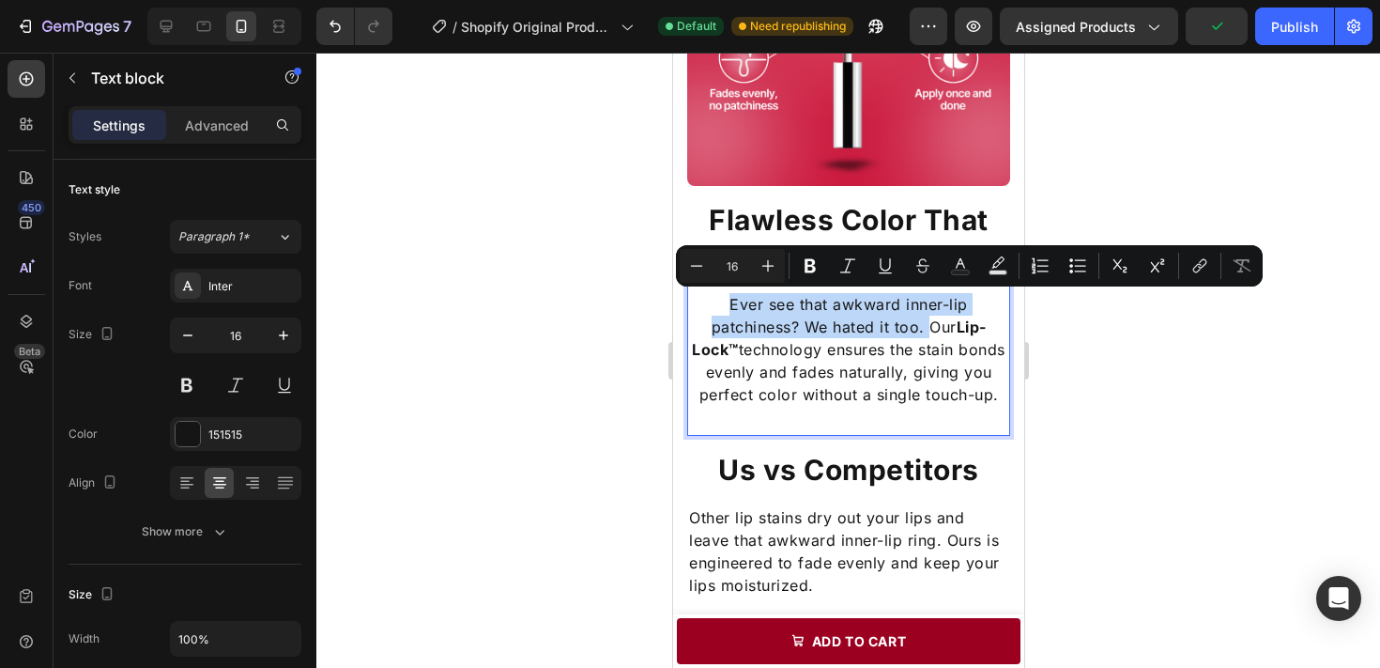
drag, startPoint x: 726, startPoint y: 300, endPoint x: 925, endPoint y: 330, distance: 201.3
click at [926, 330] on p "Ever see that awkward inner-lip patchiness? We hated it too. Our Lip-Lock™ tech…" at bounding box center [847, 349] width 319 height 113
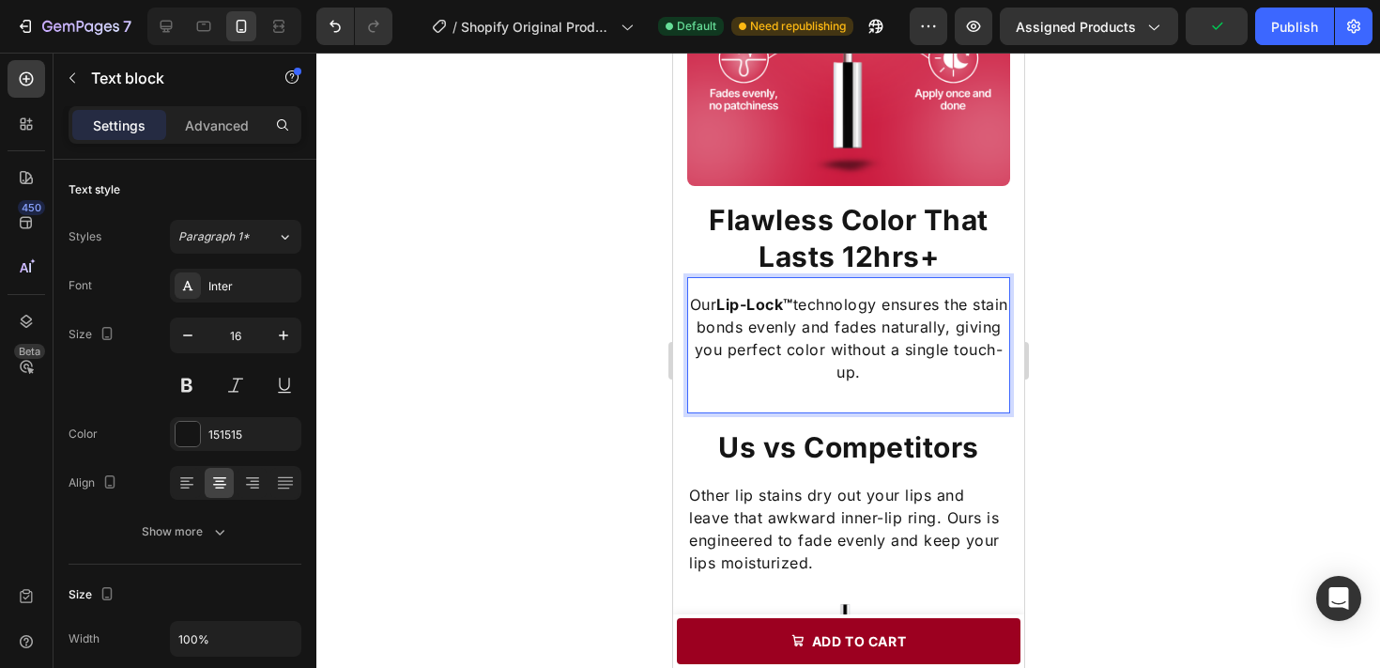
click at [933, 340] on p "Our Lip-Lock™ technology ensures the stain bonds evenly and fades naturally, gi…" at bounding box center [847, 338] width 319 height 90
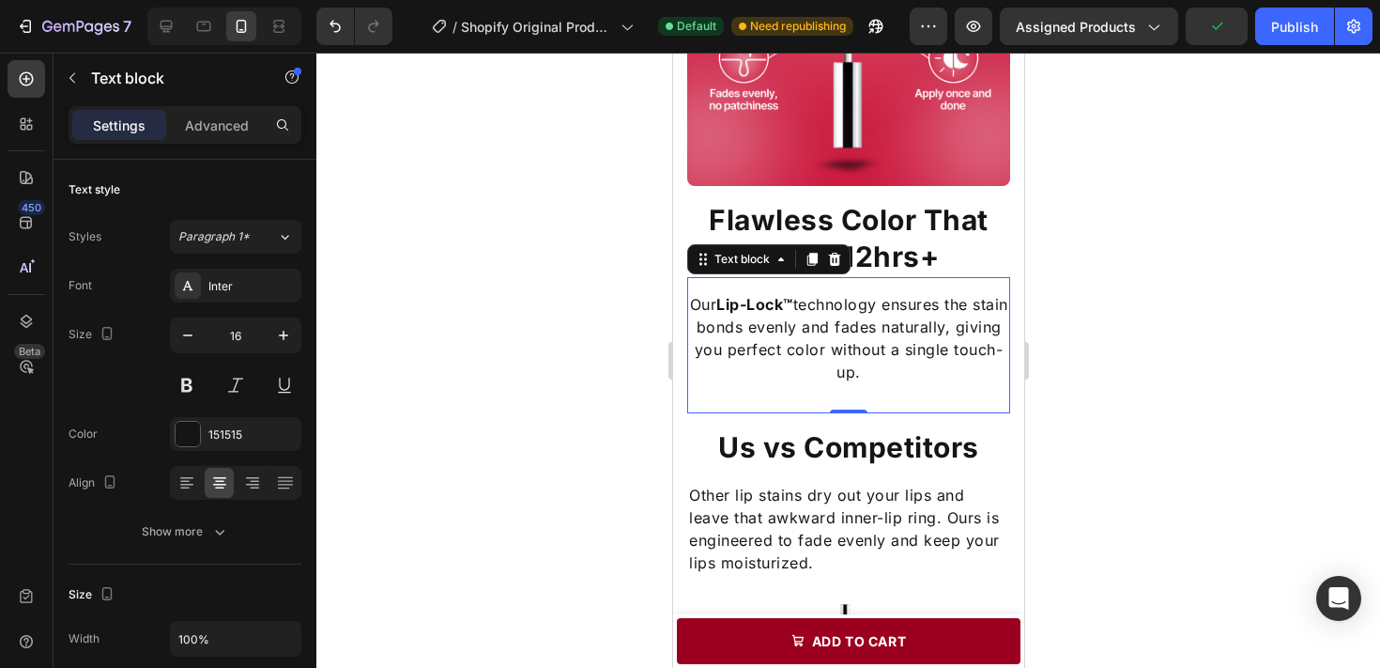
click at [1121, 338] on div at bounding box center [848, 360] width 1064 height 615
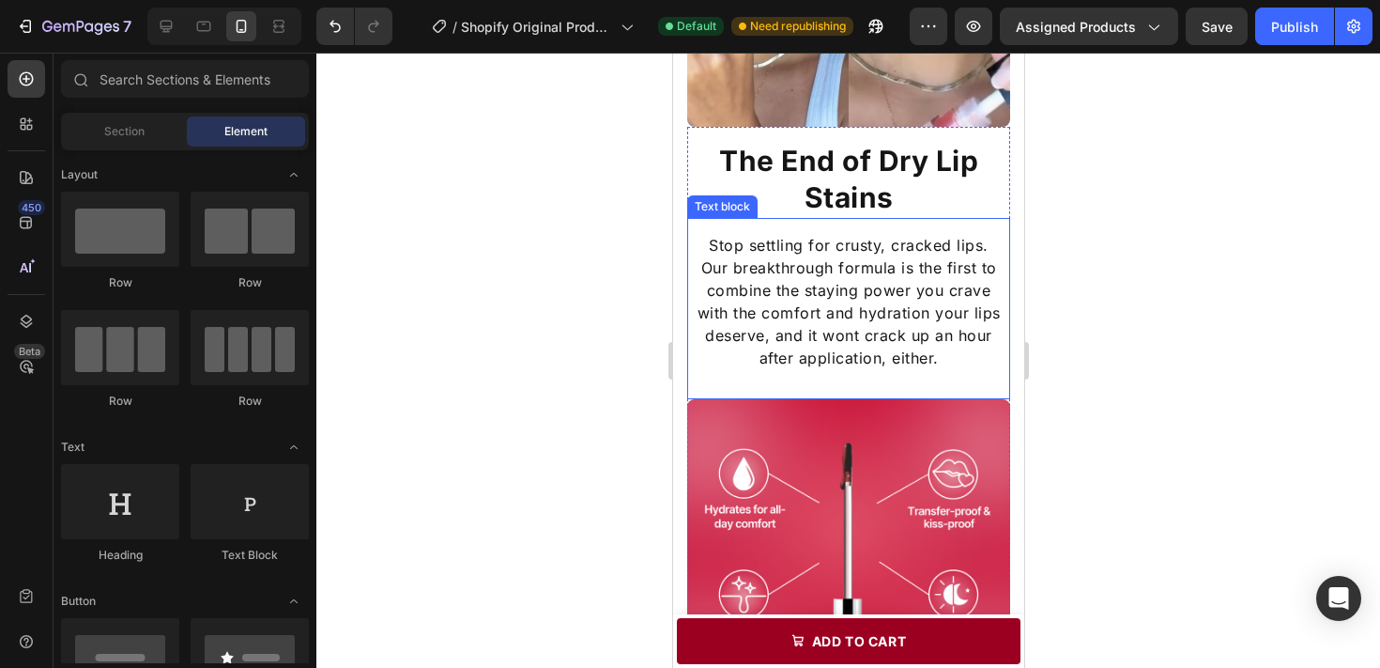
click at [930, 316] on p "Our breakthrough formula is the first to combine the staying power you crave wi…" at bounding box center [847, 312] width 319 height 113
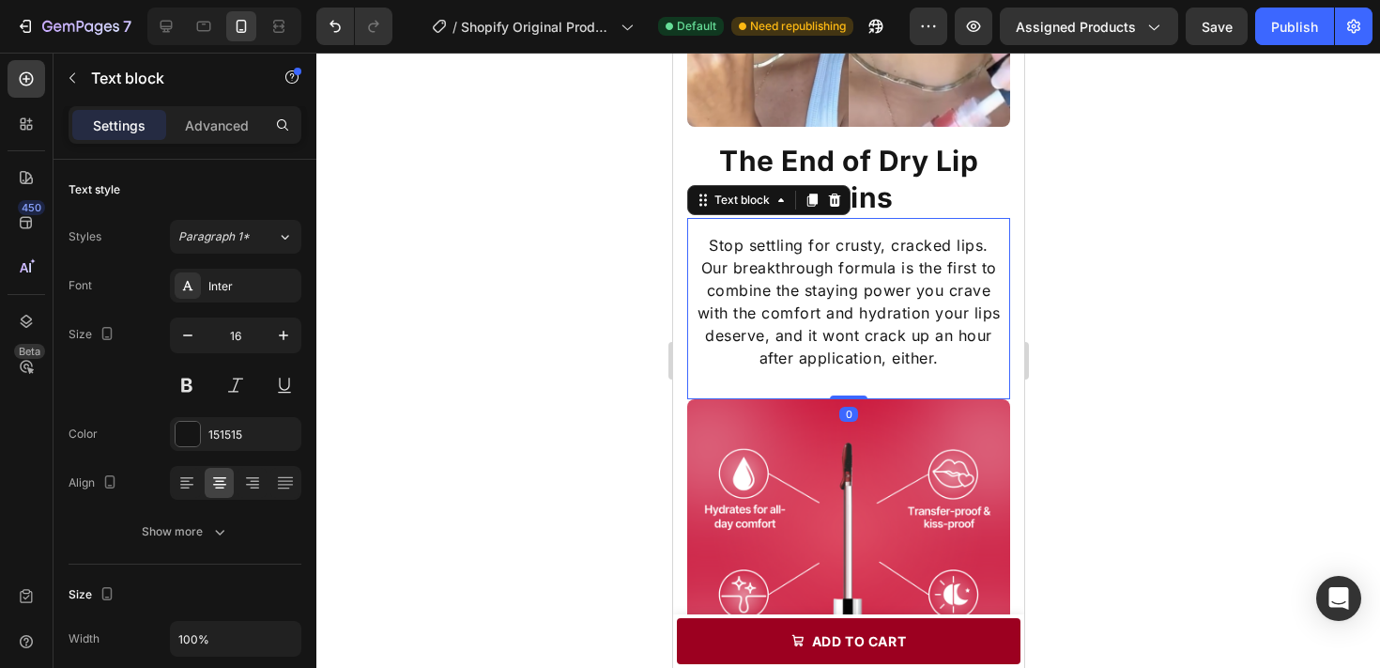
scroll to position [1352, 0]
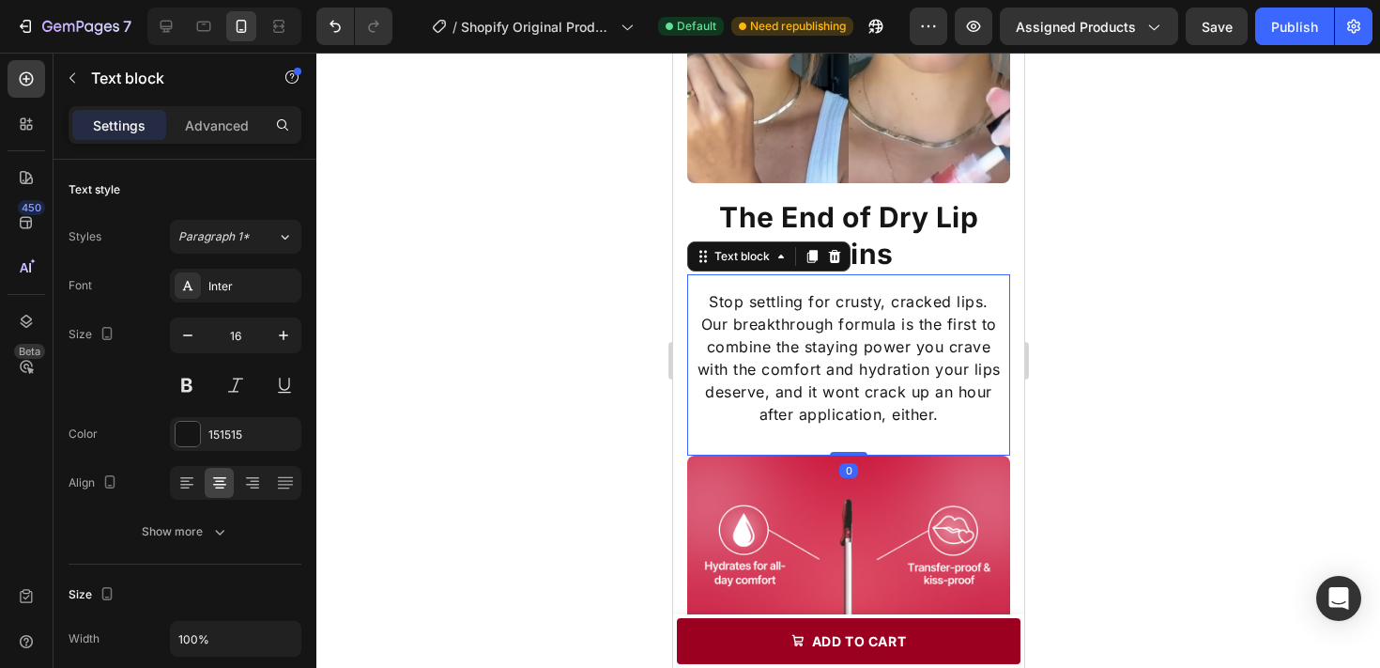
click at [930, 316] on p "Our breakthrough formula is the first to combine the staying power you crave wi…" at bounding box center [847, 369] width 319 height 113
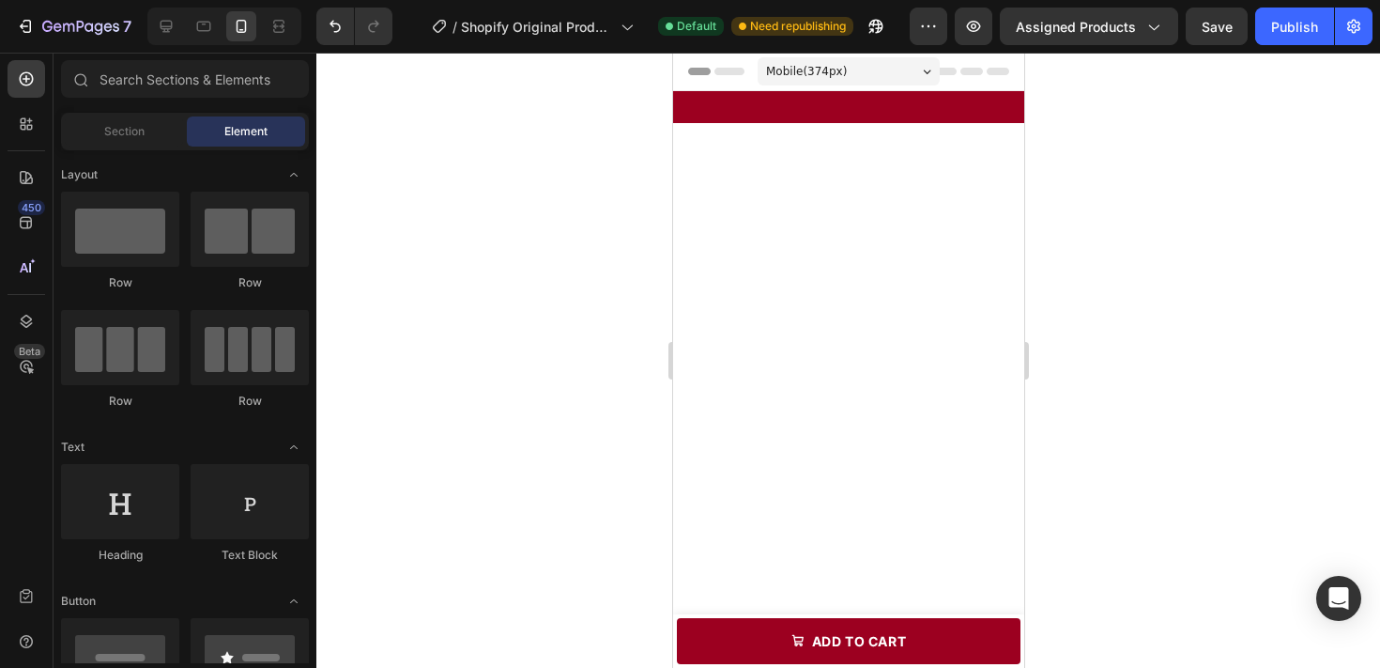
scroll to position [1352, 0]
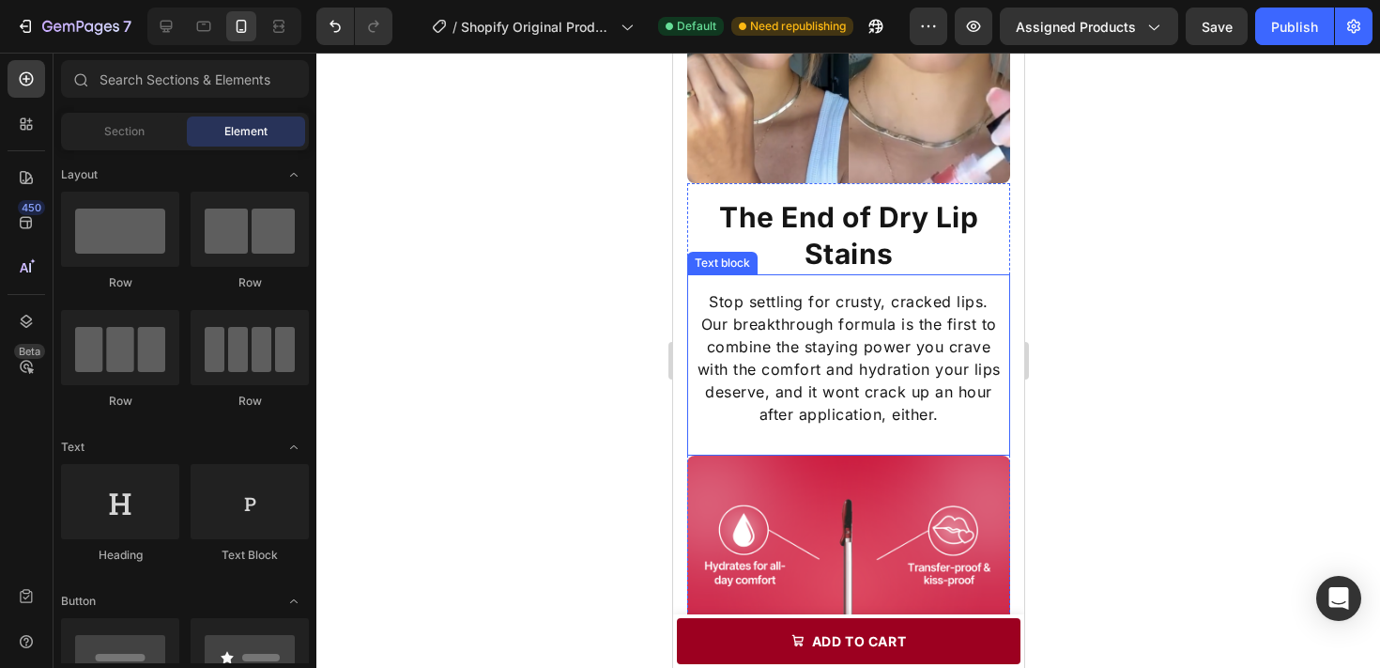
click at [920, 348] on p "Our breakthrough formula is the first to combine the staying power you crave wi…" at bounding box center [847, 369] width 319 height 113
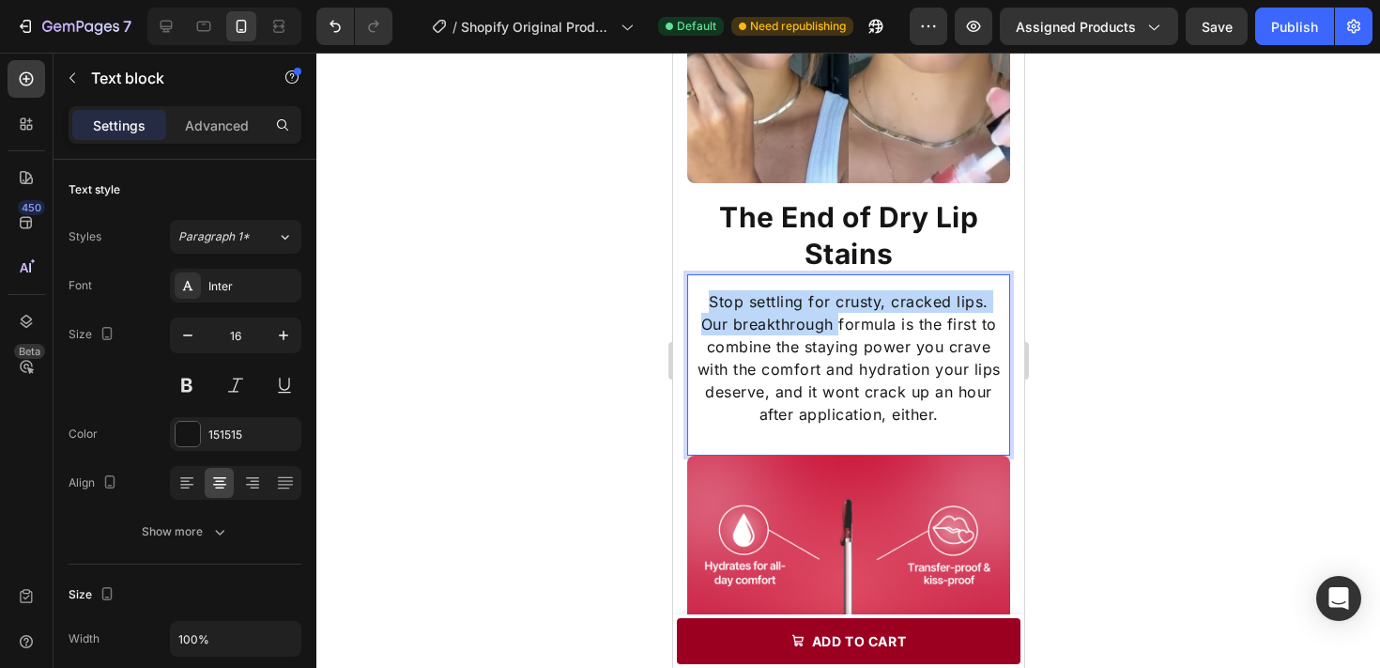
drag, startPoint x: 709, startPoint y: 296, endPoint x: 838, endPoint y: 326, distance: 133.0
click at [838, 326] on div "Stop settling for crusty, cracked lips. Our breakthrough formula is the first t…" at bounding box center [847, 357] width 323 height 139
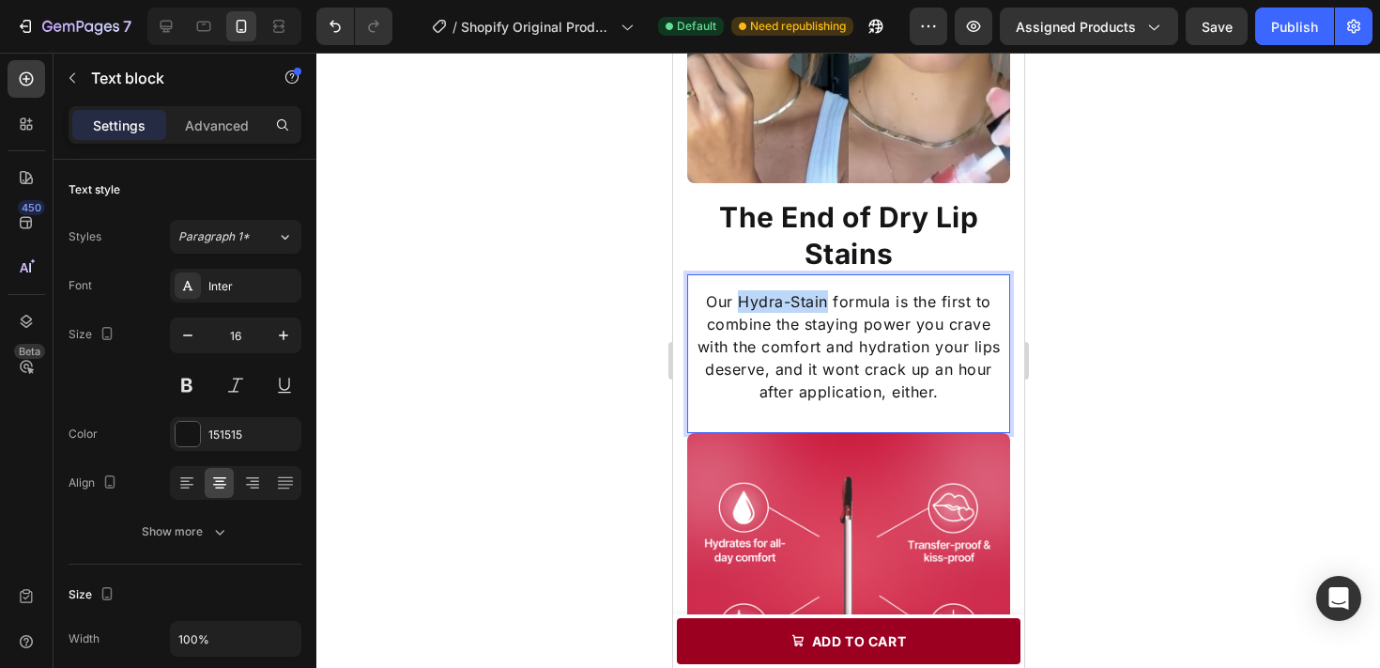
drag, startPoint x: 737, startPoint y: 291, endPoint x: 824, endPoint y: 305, distance: 88.4
click at [824, 305] on p "Our Hydra-Stain formula is the first to combine the staying power you crave wit…" at bounding box center [847, 346] width 319 height 113
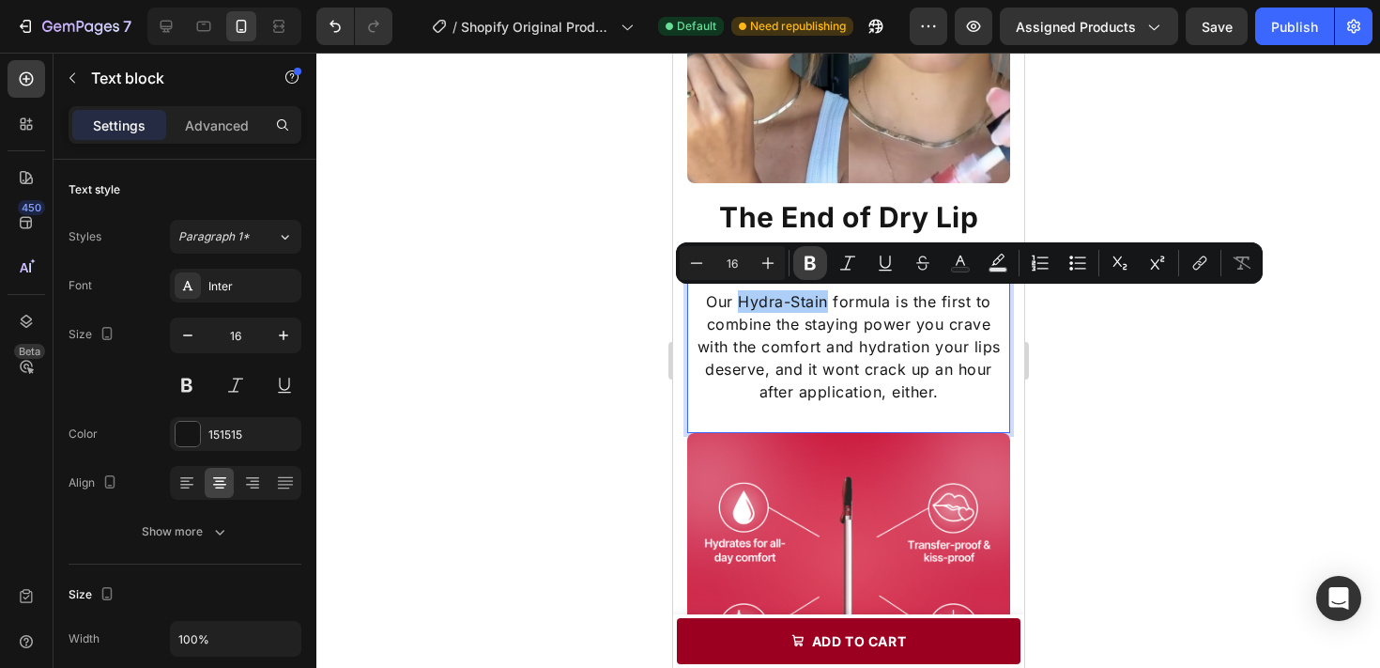
click at [811, 274] on button "Bold" at bounding box center [810, 263] width 34 height 34
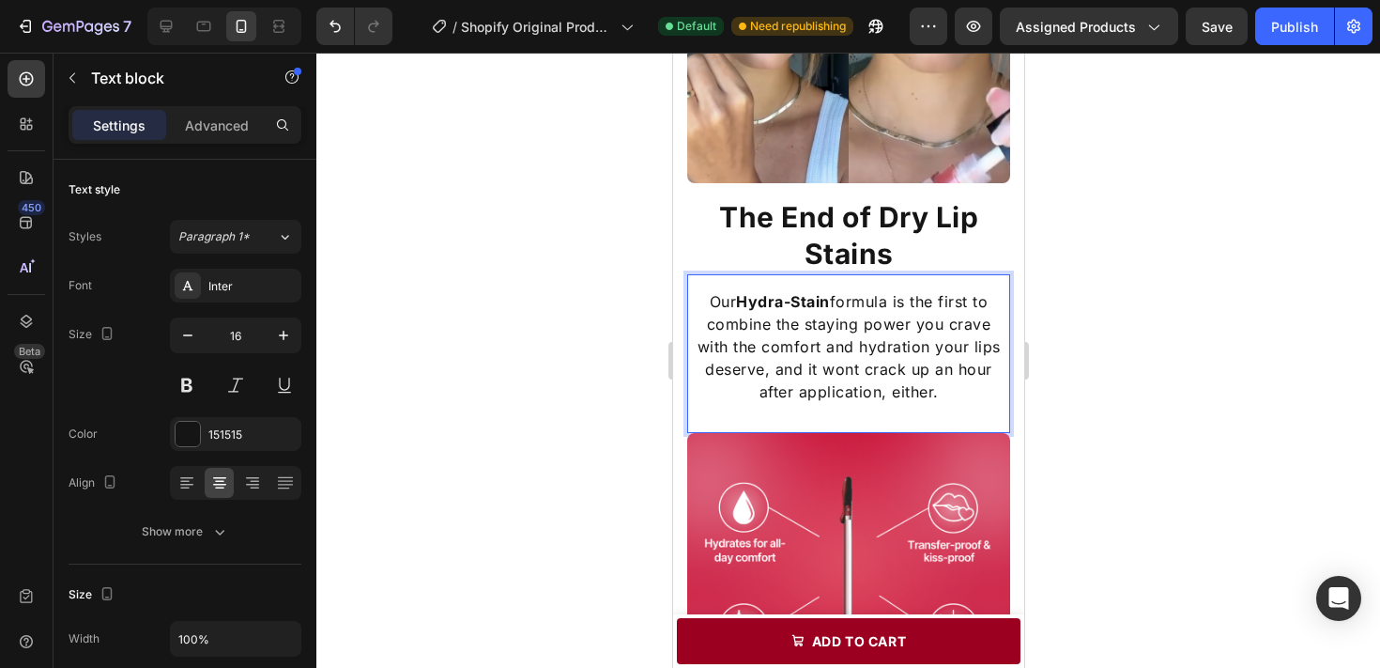
click at [822, 301] on strong "Hydra-Stain" at bounding box center [782, 301] width 94 height 19
drag, startPoint x: 830, startPoint y: 302, endPoint x: 740, endPoint y: 304, distance: 90.2
click at [740, 304] on p "Our Hydra-Stain formula is the first to combine the staying power you crave wit…" at bounding box center [847, 346] width 319 height 113
click at [740, 301] on strong "Hydra-Stain" at bounding box center [782, 301] width 94 height 19
drag, startPoint x: 740, startPoint y: 301, endPoint x: 813, endPoint y: 300, distance: 73.2
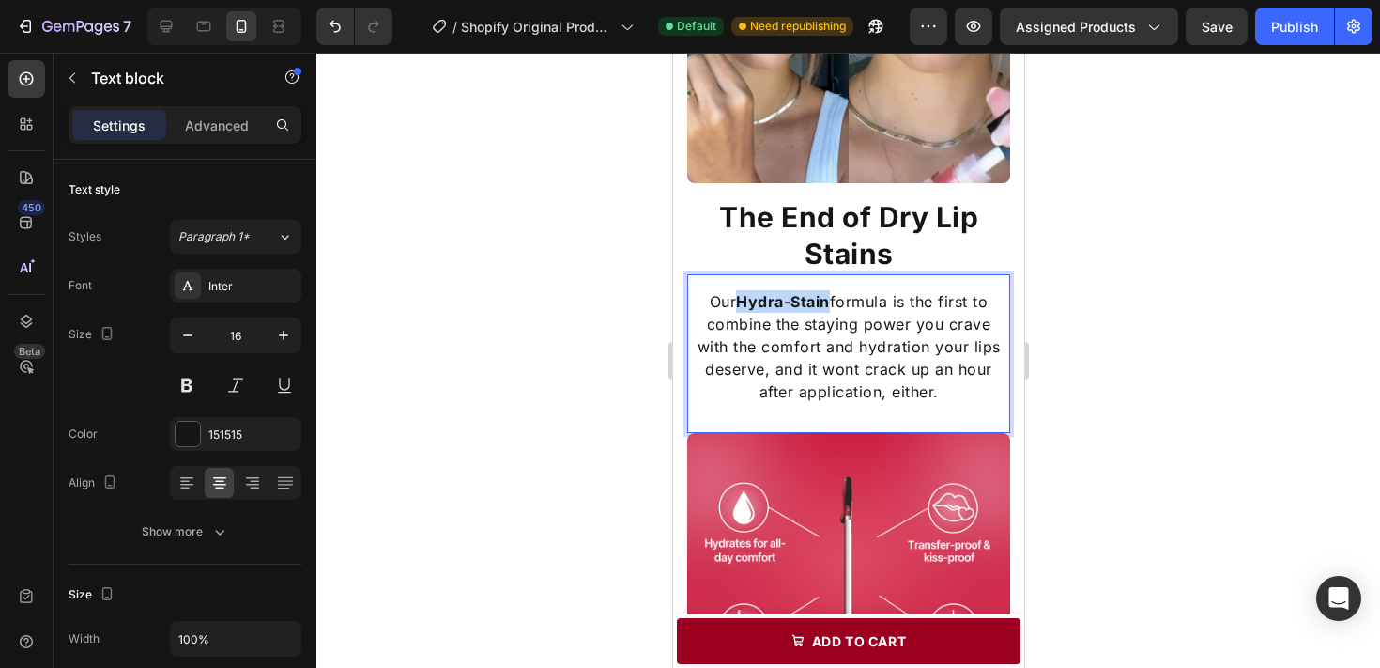
click at [813, 300] on strong "Hydra-Stain" at bounding box center [782, 301] width 94 height 19
click at [863, 317] on p "Our Hydra-Stain formula is the first to combine the staying power you crave wit…" at bounding box center [847, 346] width 319 height 113
drag, startPoint x: 741, startPoint y: 303, endPoint x: 826, endPoint y: 304, distance: 85.4
click at [826, 304] on strong "Hydra-Stain" at bounding box center [782, 301] width 94 height 19
click at [241, 378] on button at bounding box center [236, 385] width 34 height 34
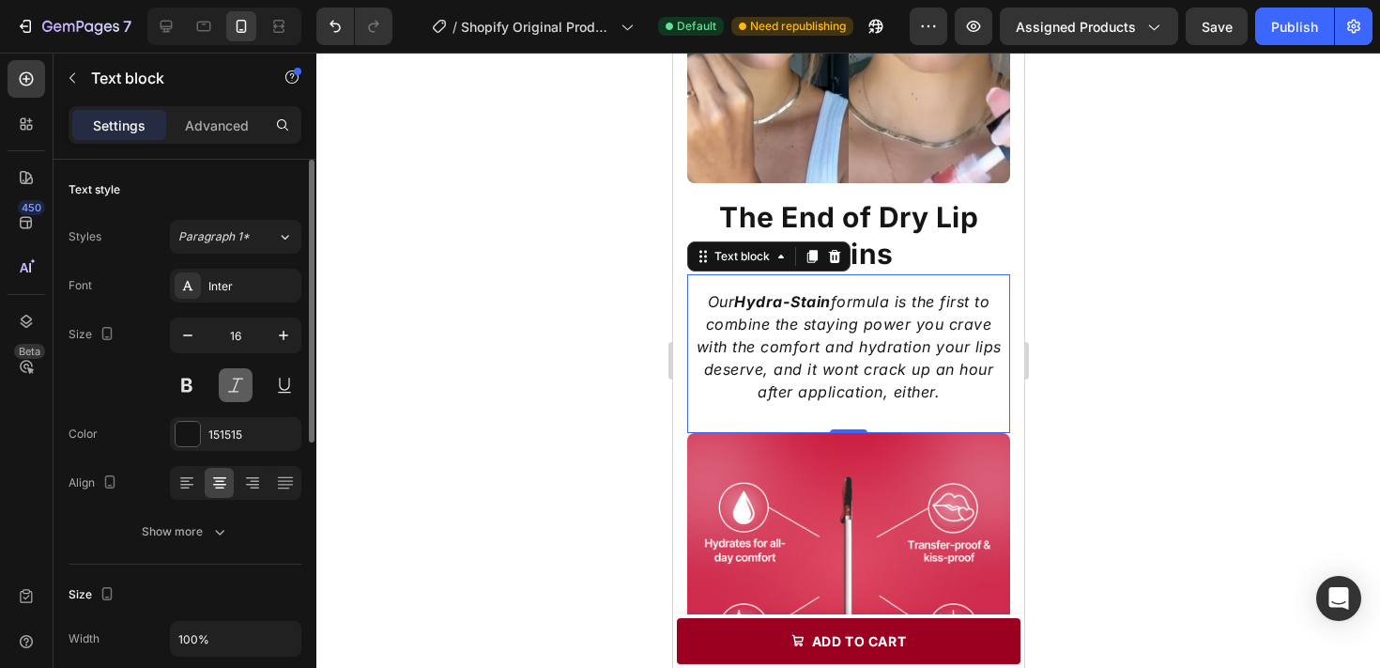
click at [241, 378] on button at bounding box center [236, 385] width 34 height 34
click at [1134, 314] on div at bounding box center [848, 360] width 1064 height 615
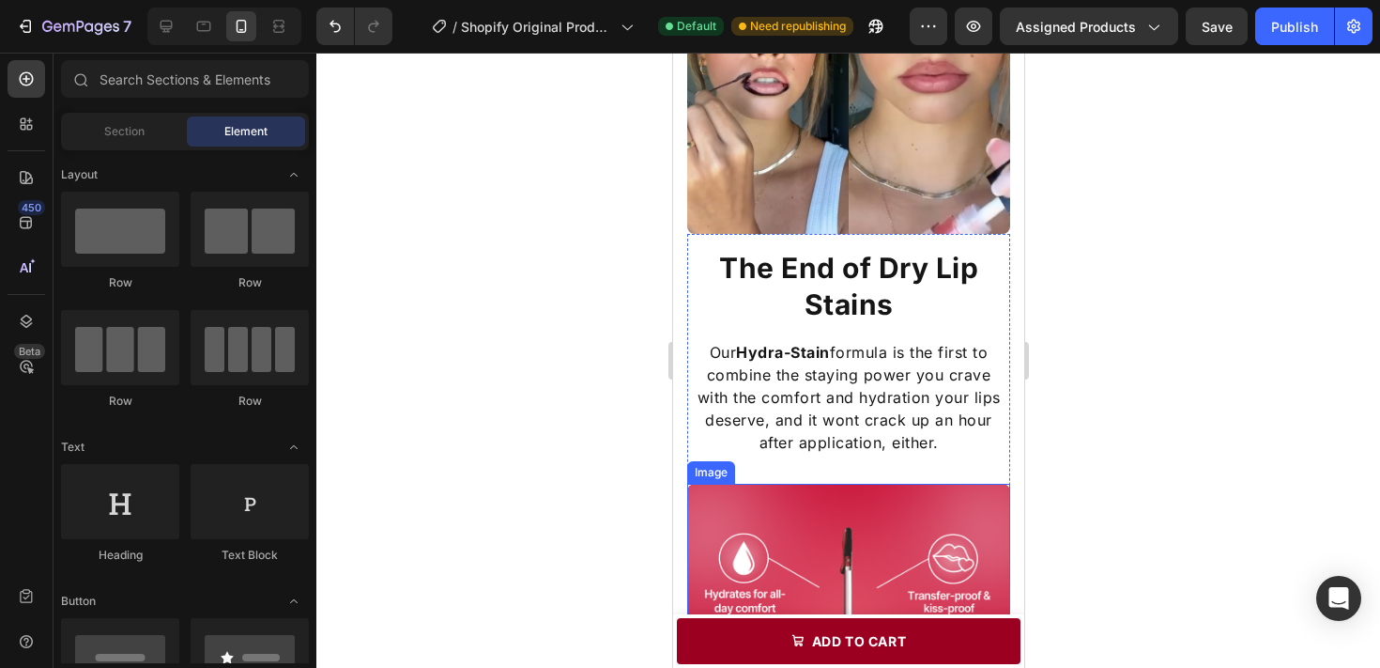
scroll to position [1299, 0]
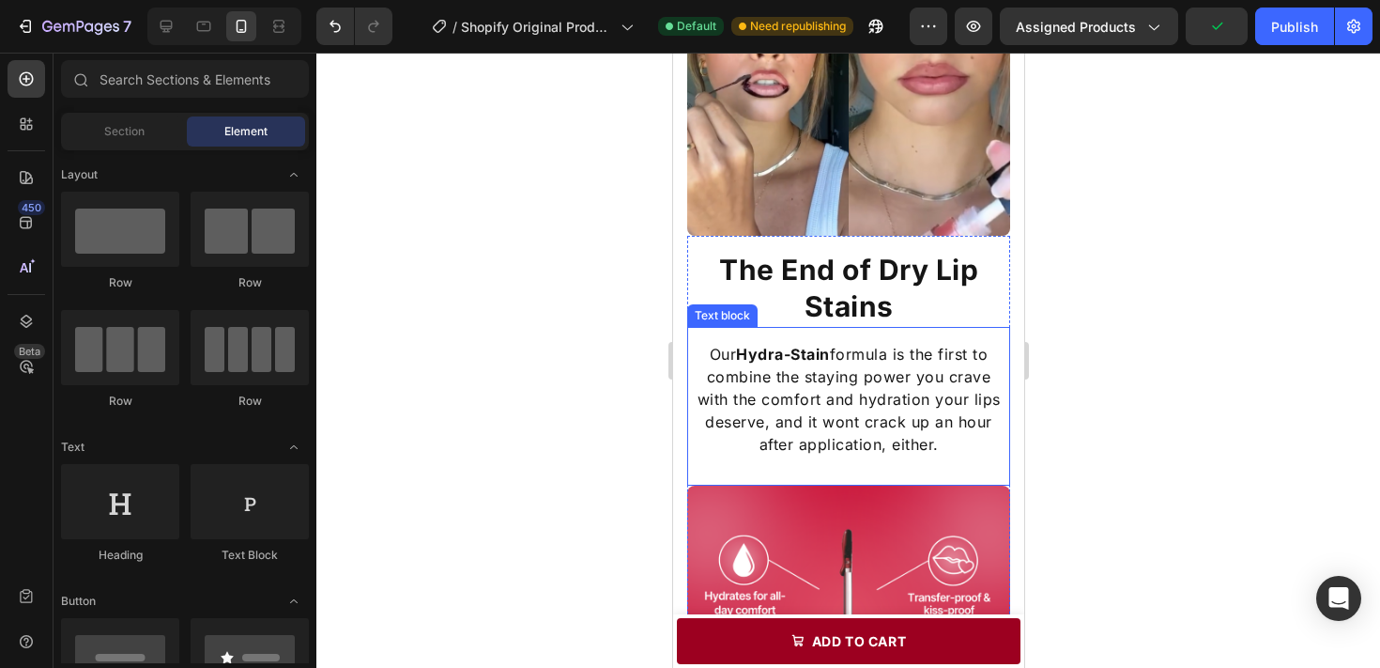
click at [970, 390] on p "Our Hydra-Stain formula is the first to combine the staying power you crave wit…" at bounding box center [847, 399] width 319 height 113
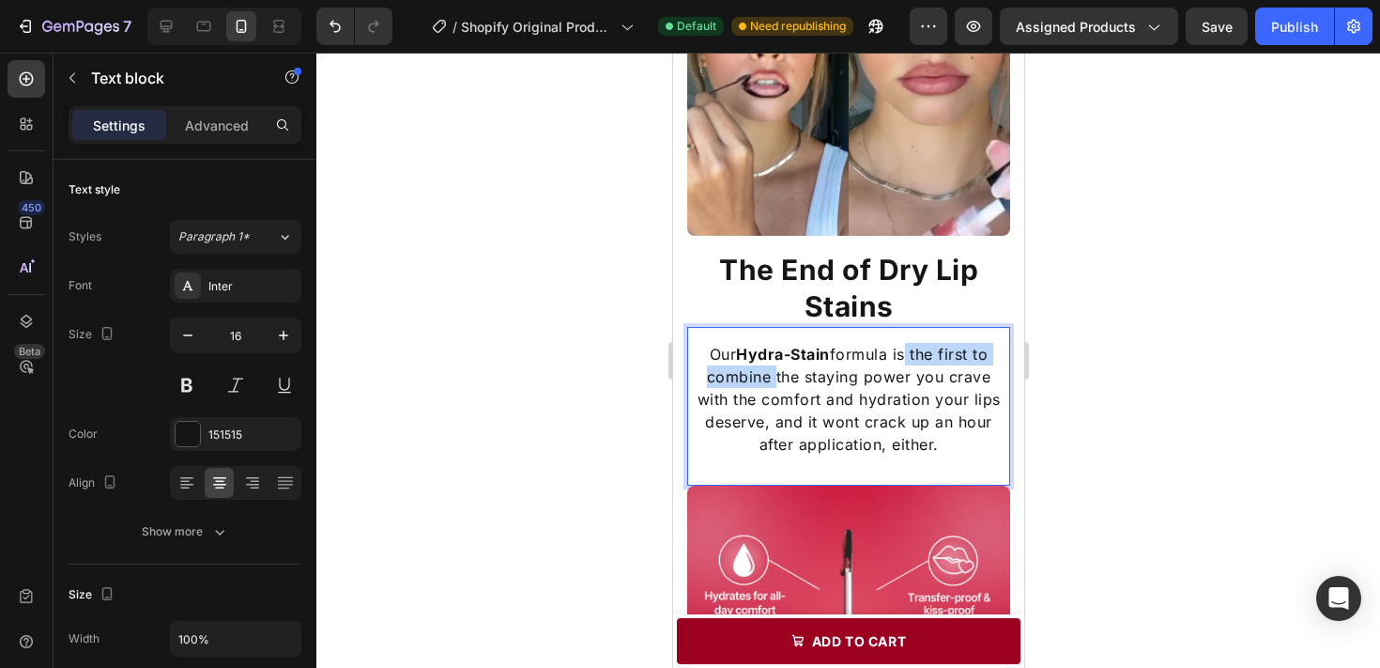
drag, startPoint x: 899, startPoint y: 350, endPoint x: 750, endPoint y: 378, distance: 151.0
click at [750, 378] on p "Our Hydra-Stain formula is the first to combine the staying power you crave wit…" at bounding box center [847, 399] width 319 height 113
click at [891, 356] on p "Our Hydra-Stain formula icombines the staying power you crave with the comfort …" at bounding box center [847, 399] width 319 height 113
click at [895, 356] on p "Our Hydra-Stain formula icombines the staying power you crave with the comfort …" at bounding box center [847, 399] width 319 height 113
click at [875, 396] on p "Our Hydra-Stain formula combines the staying power you crave with the comfort a…" at bounding box center [847, 399] width 319 height 113
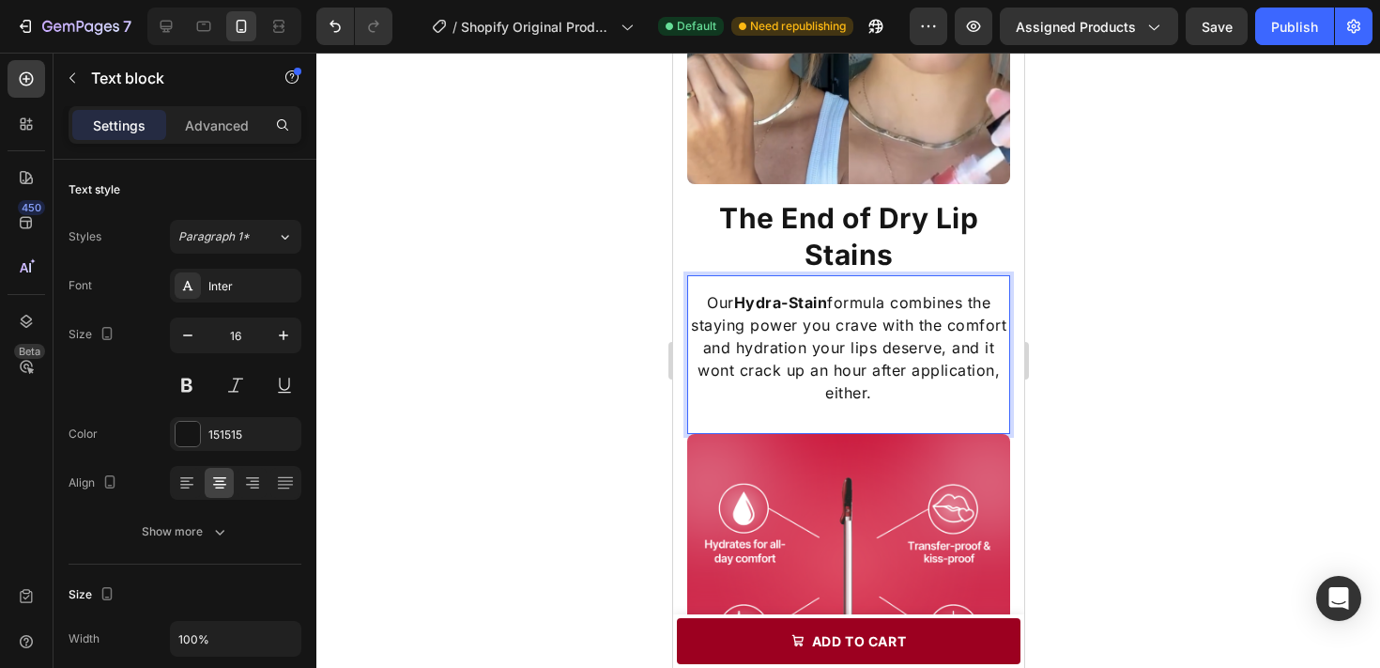
scroll to position [1353, 0]
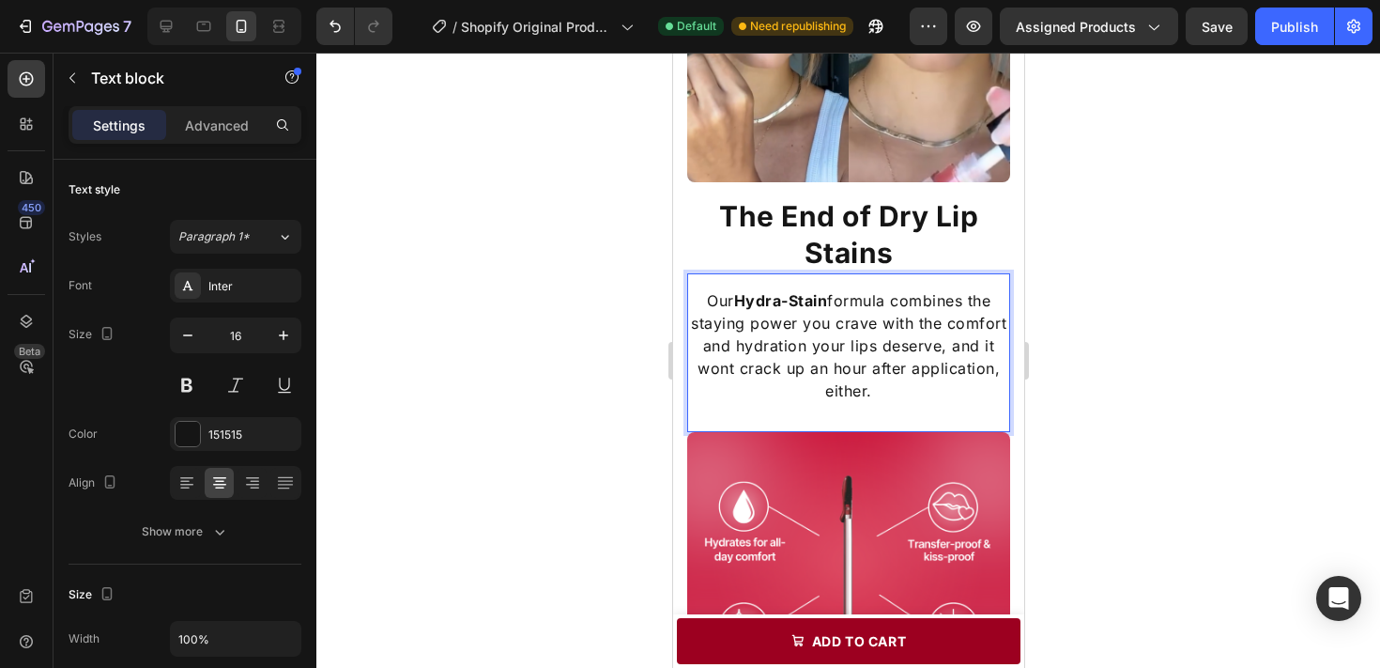
click at [963, 342] on p "Our Hydra-Stain formula combines the staying power you crave with the comfort a…" at bounding box center [847, 345] width 319 height 113
drag, startPoint x: 978, startPoint y: 344, endPoint x: 984, endPoint y: 383, distance: 39.8
click at [984, 383] on p "Our Hydra-Stain formula combines the staying power you crave with the comfort a…" at bounding box center [847, 345] width 319 height 113
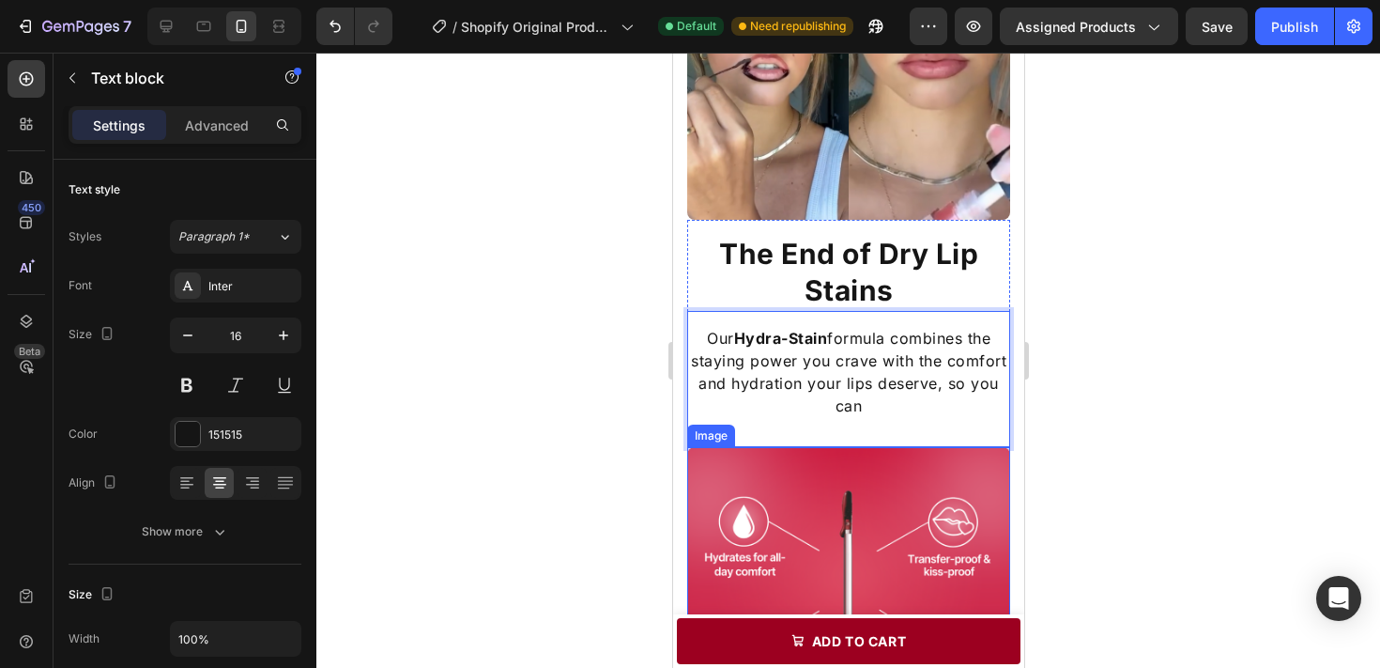
scroll to position [1317, 0]
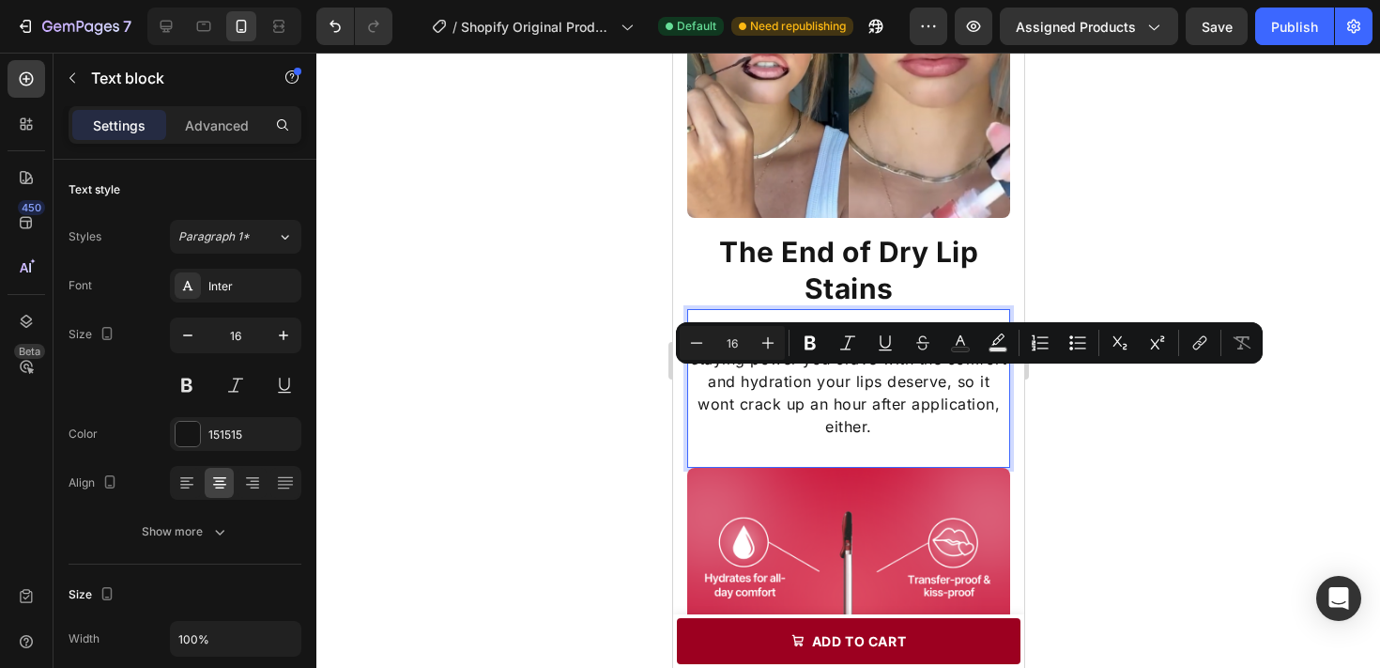
click at [955, 432] on p "Our Hydra-Stain formula combines the staying power you crave with the comfort a…" at bounding box center [847, 381] width 319 height 113
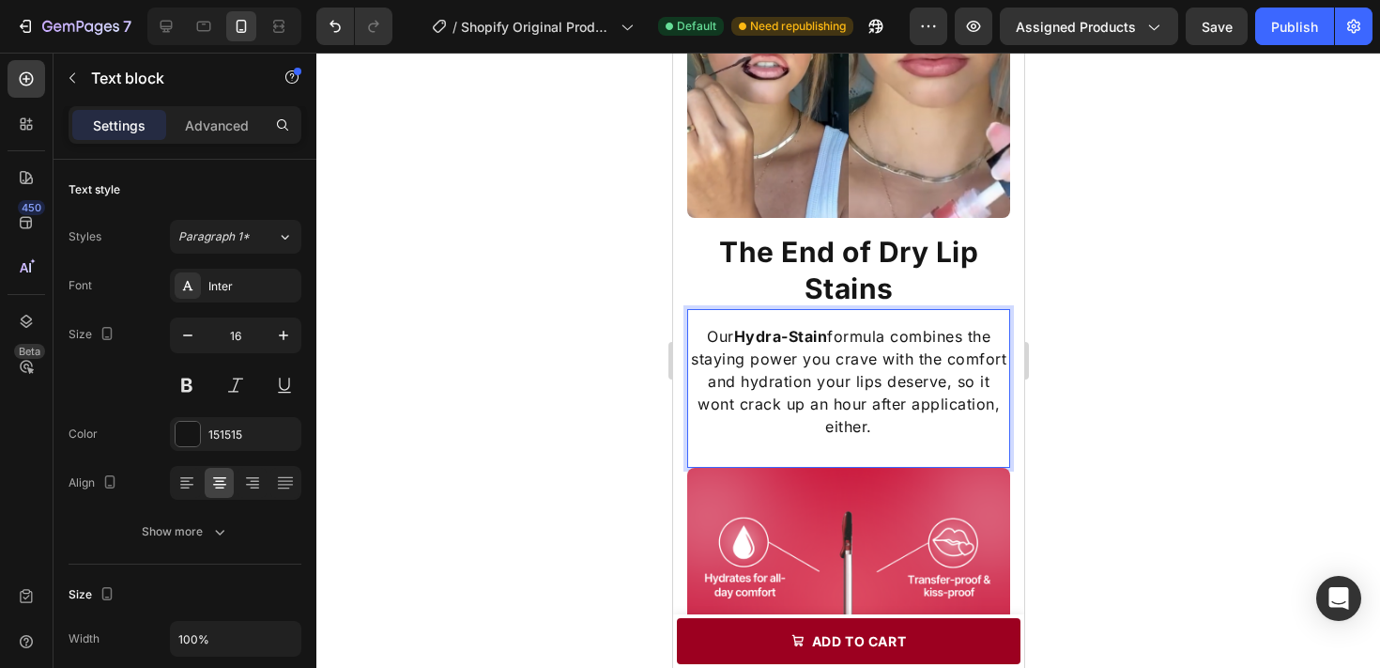
click at [979, 382] on p "Our Hydra-Stain formula combines the staying power you crave with the comfort a…" at bounding box center [847, 381] width 319 height 113
click at [957, 384] on p "Our Hydra-Stain formula combines the staying power you crave with the comfort a…" at bounding box center [847, 381] width 319 height 113
drag, startPoint x: 957, startPoint y: 383, endPoint x: 991, endPoint y: 384, distance: 34.8
click at [991, 384] on p "Our Hydra-Stain formula combines the staying power you crave with the comfort a…" at bounding box center [847, 381] width 319 height 113
click at [711, 396] on p "Our Hydra-Stain formula combines the staying power you crave with the comfort a…" at bounding box center [847, 381] width 319 height 113
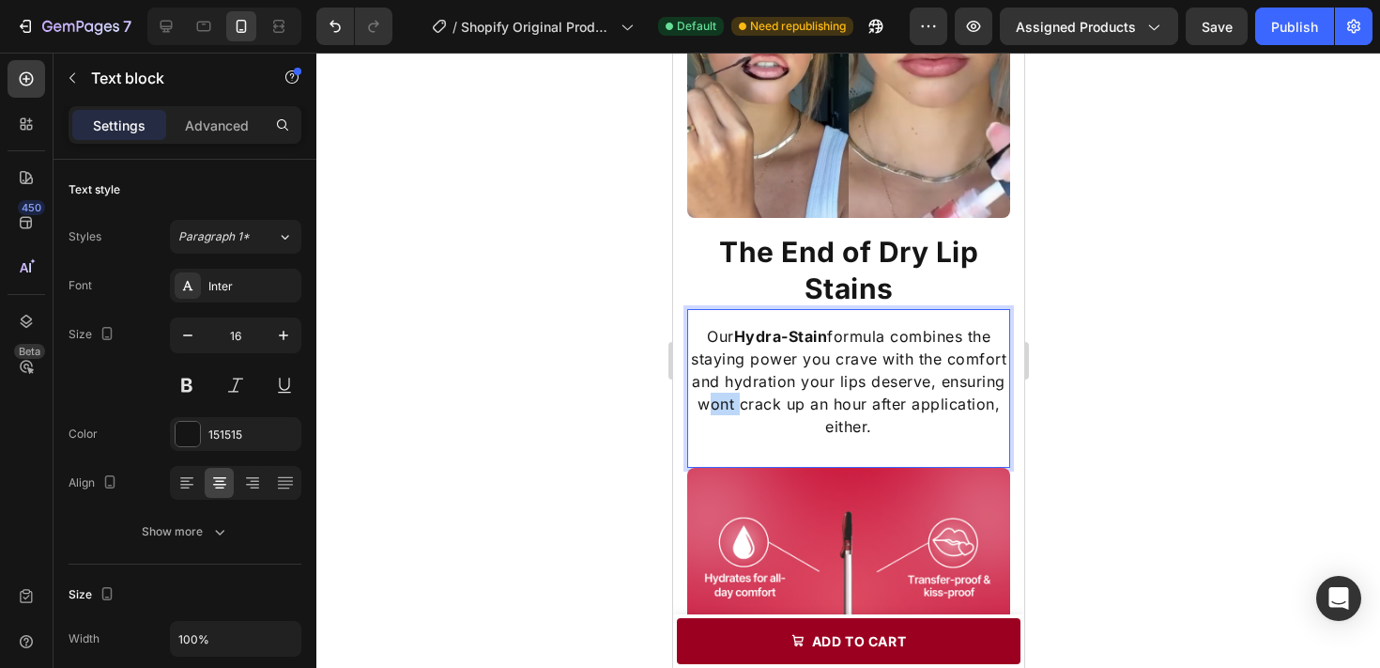
click at [711, 396] on p "Our Hydra-Stain formula combines the staying power you crave with the comfort a…" at bounding box center [847, 381] width 319 height 113
click at [731, 395] on p "Our Hydra-Stain formula combines the staying power you crave with the comfort a…" at bounding box center [847, 381] width 319 height 113
click at [737, 404] on p "Our Hydra-Stain formula combines the staying power you crave with the comfort a…" at bounding box center [847, 381] width 319 height 113
drag, startPoint x: 877, startPoint y: 405, endPoint x: 930, endPoint y: 407, distance: 53.6
click at [930, 407] on p "Our Hydra-Stain formula combines the staying power you crave with the comfort a…" at bounding box center [847, 381] width 319 height 113
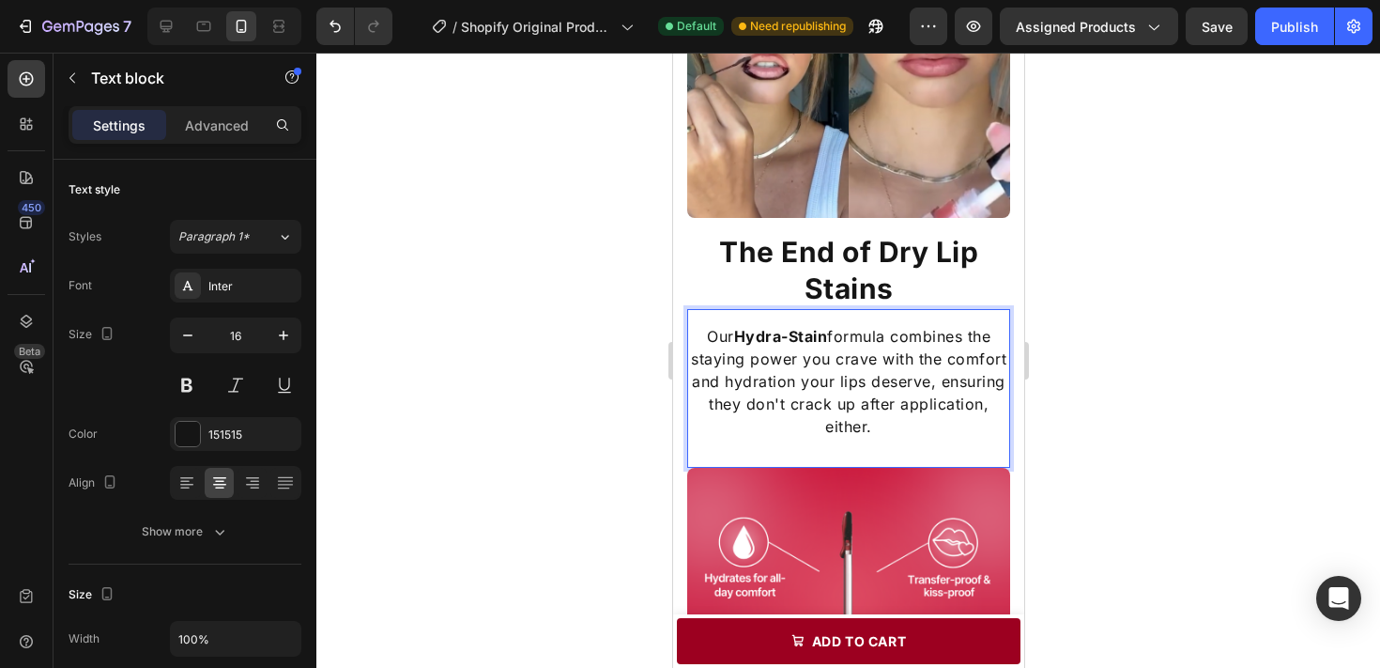
click at [939, 422] on p "Our Hydra-Stain formula combines the staying power you crave with the comfort a…" at bounding box center [847, 381] width 319 height 113
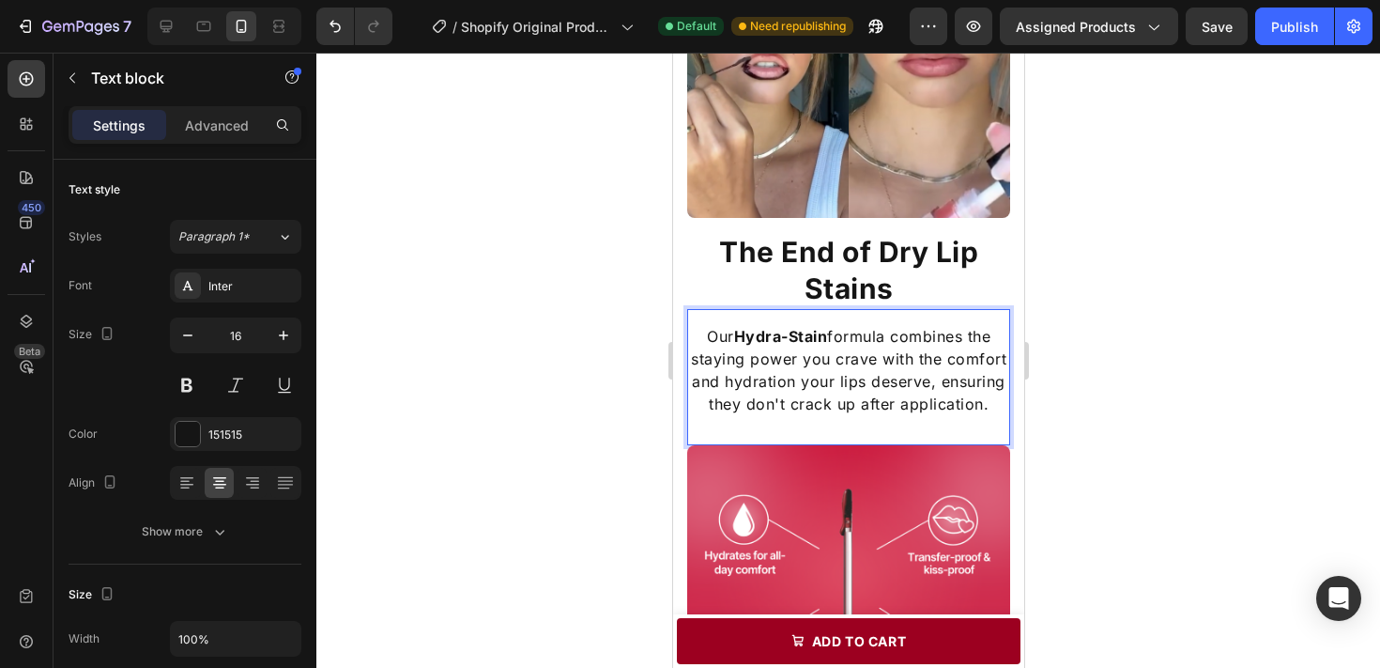
click at [1086, 411] on div at bounding box center [848, 360] width 1064 height 615
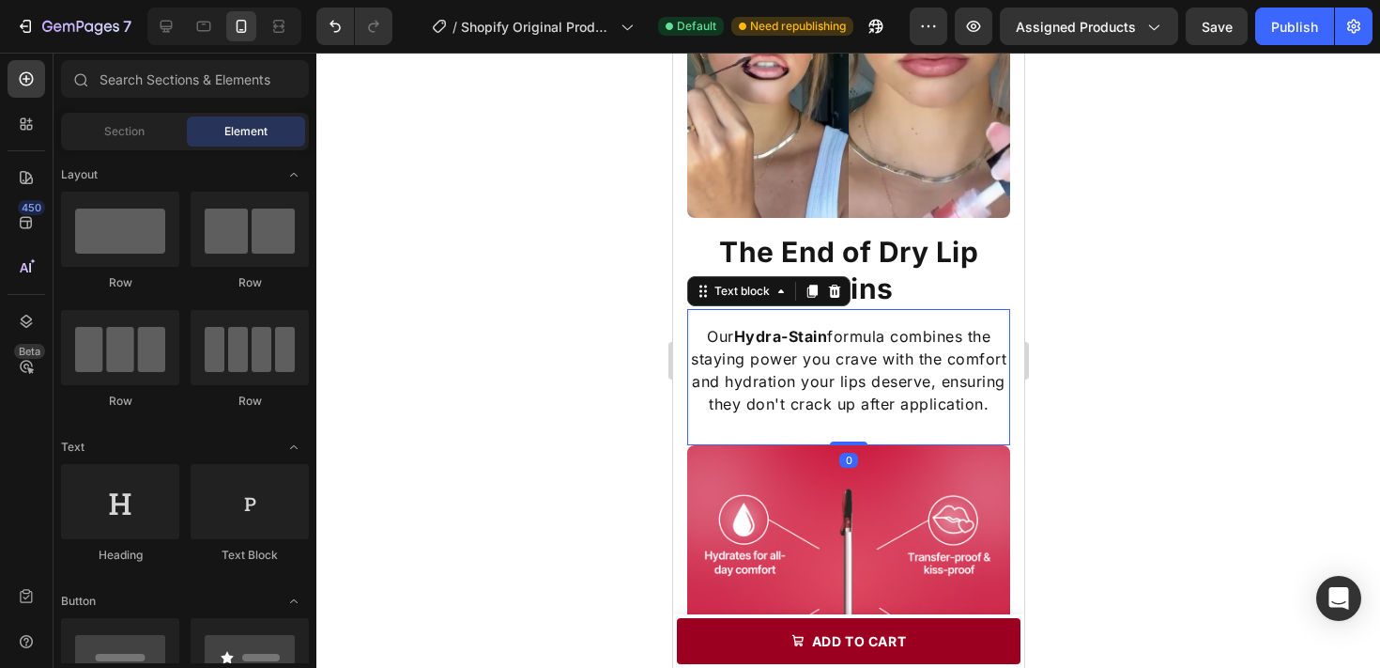
click at [943, 396] on p "Our Hydra-Stain formula combines the staying power you crave with the comfort a…" at bounding box center [847, 370] width 319 height 90
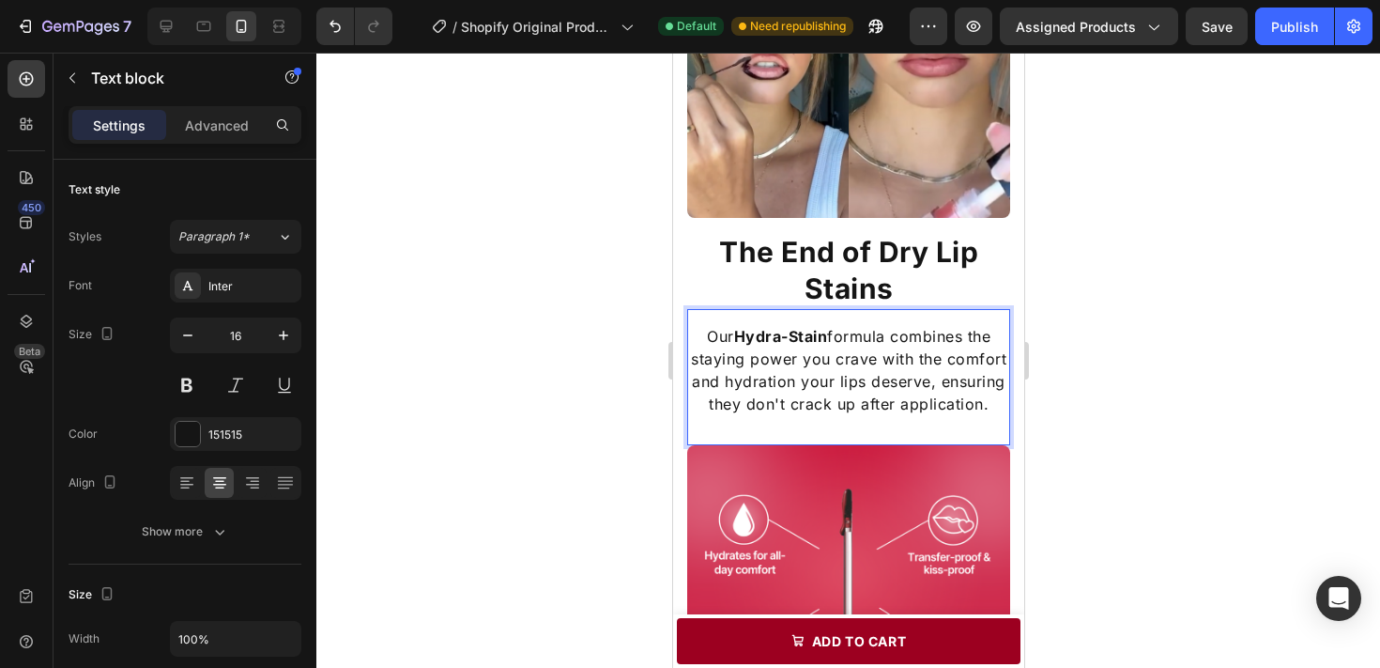
click at [943, 399] on p "Our Hydra-Stain formula combines the staying power you crave with the comfort a…" at bounding box center [847, 370] width 319 height 90
click at [1095, 401] on div at bounding box center [848, 360] width 1064 height 615
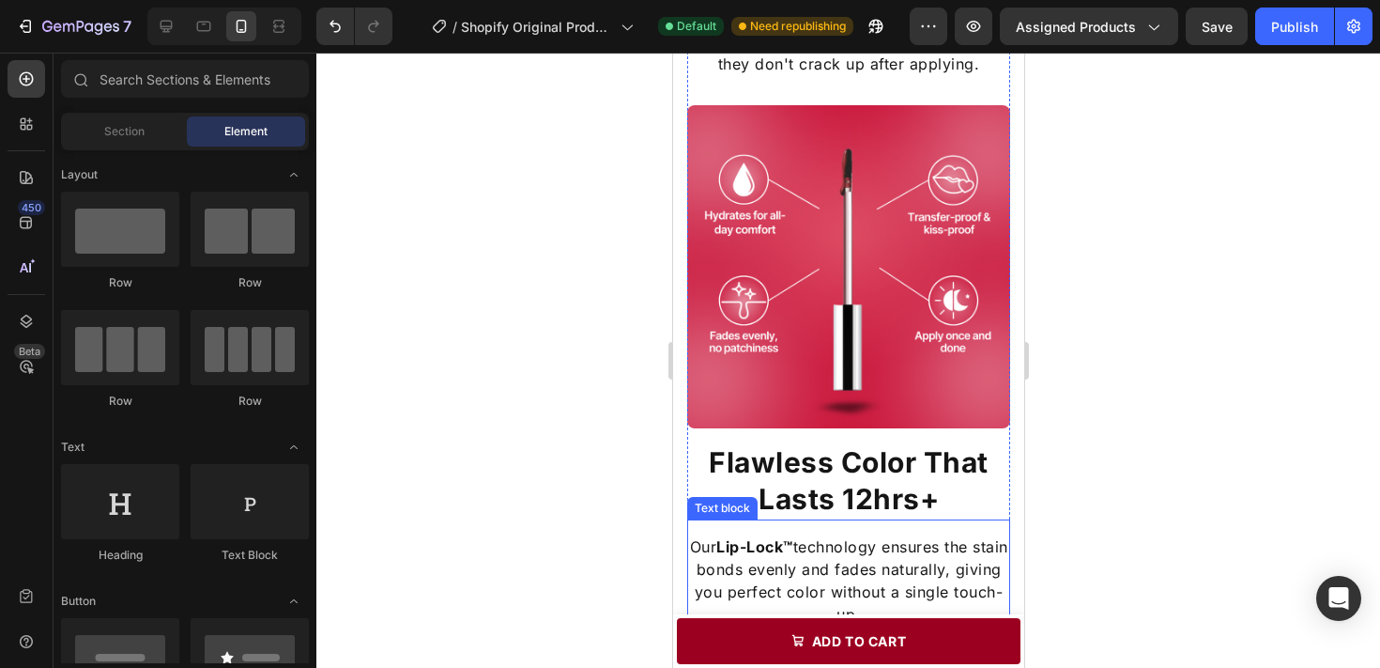
scroll to position [1787, 0]
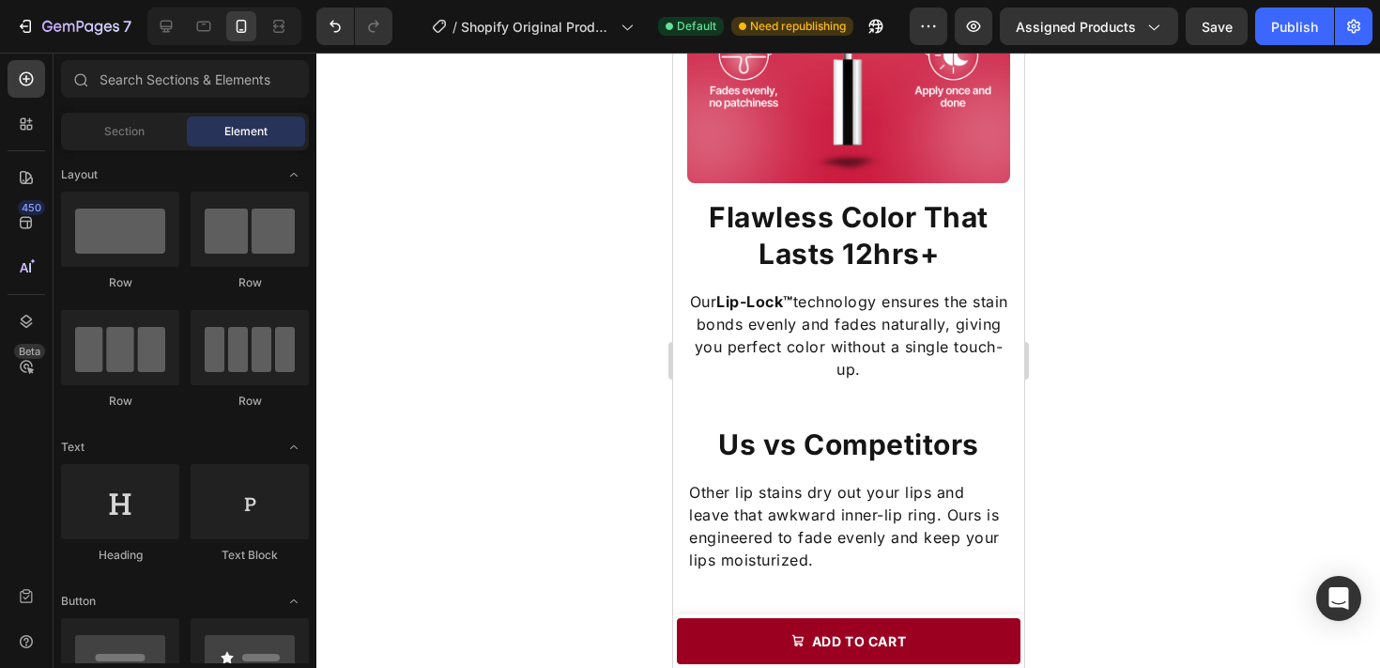
click at [1037, 469] on div at bounding box center [848, 360] width 1064 height 615
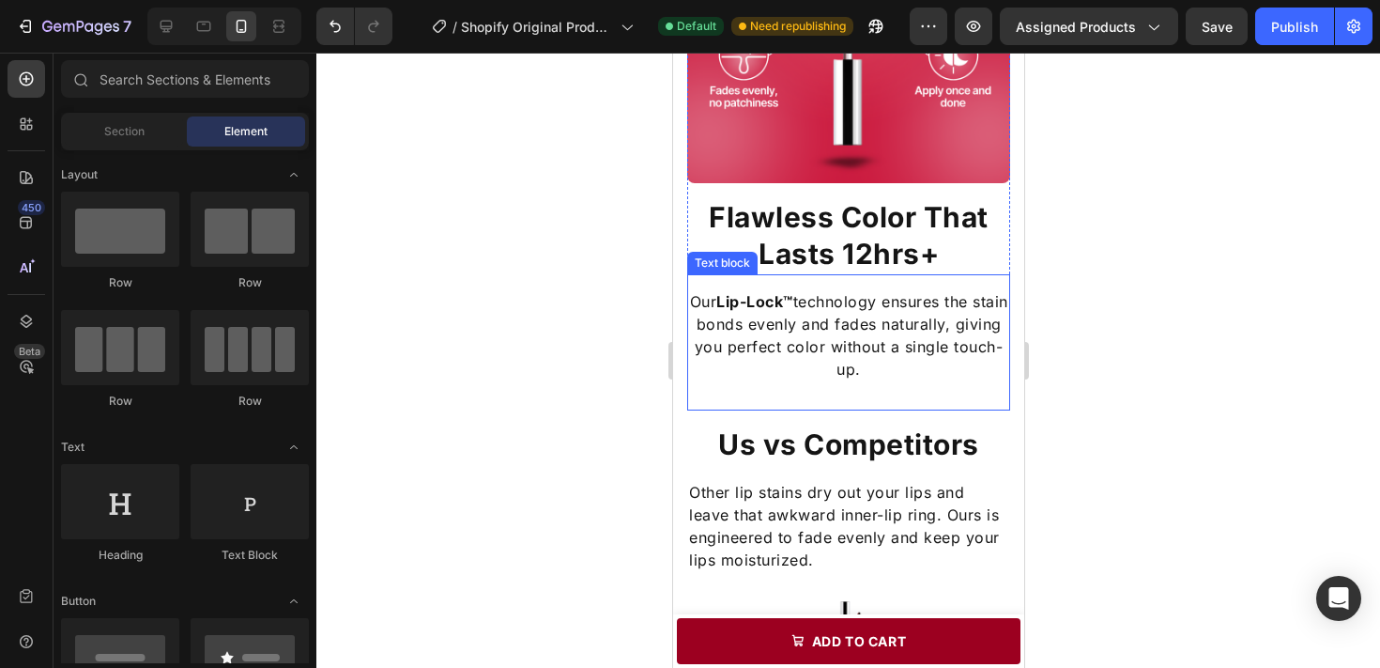
click at [820, 315] on p "Our Lip-Lock™ technology ensures the stain bonds evenly and fades naturally, gi…" at bounding box center [847, 335] width 319 height 90
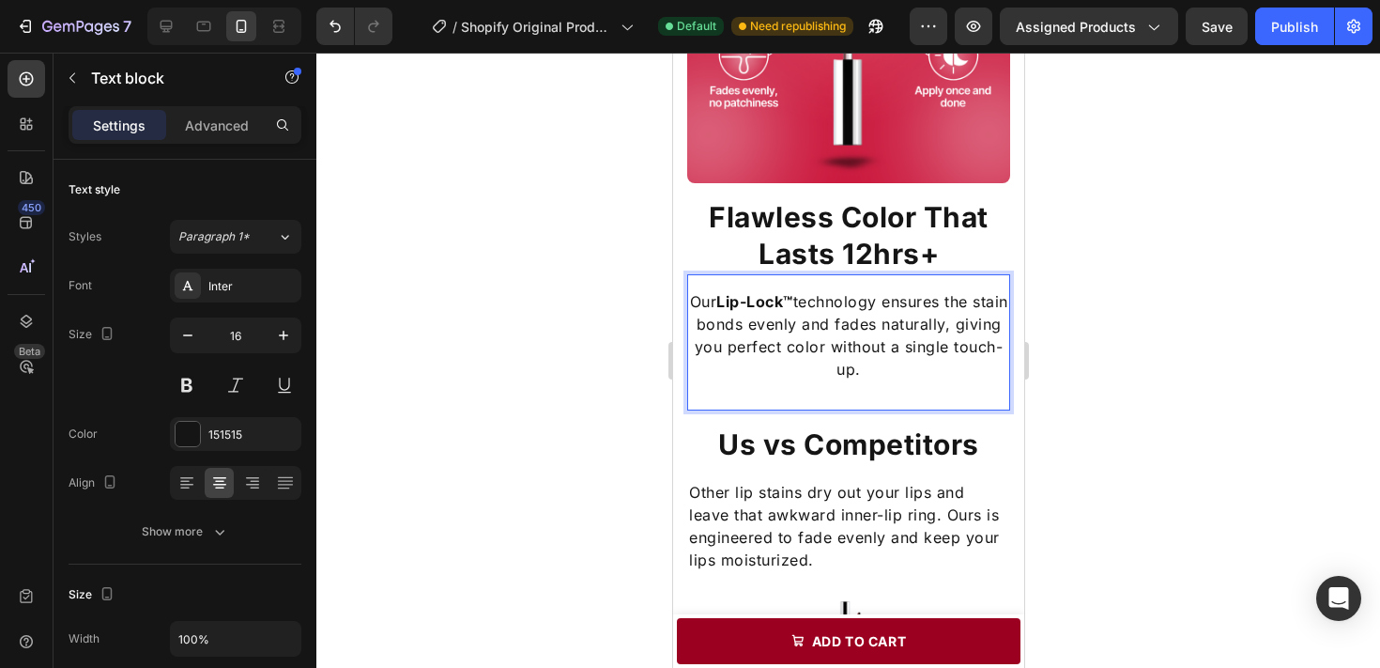
click at [792, 299] on strong "Lip-Lock™" at bounding box center [753, 301] width 77 height 19
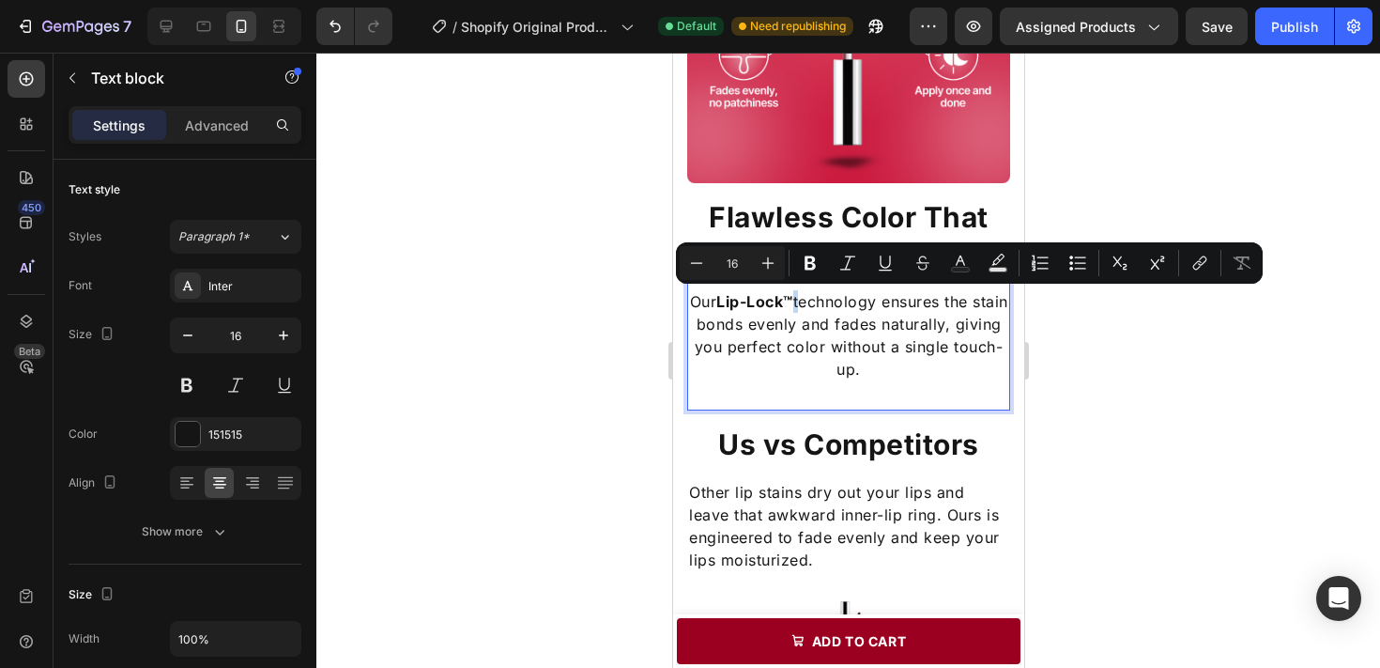
click at [792, 299] on strong "Lip-Lock™" at bounding box center [753, 301] width 77 height 19
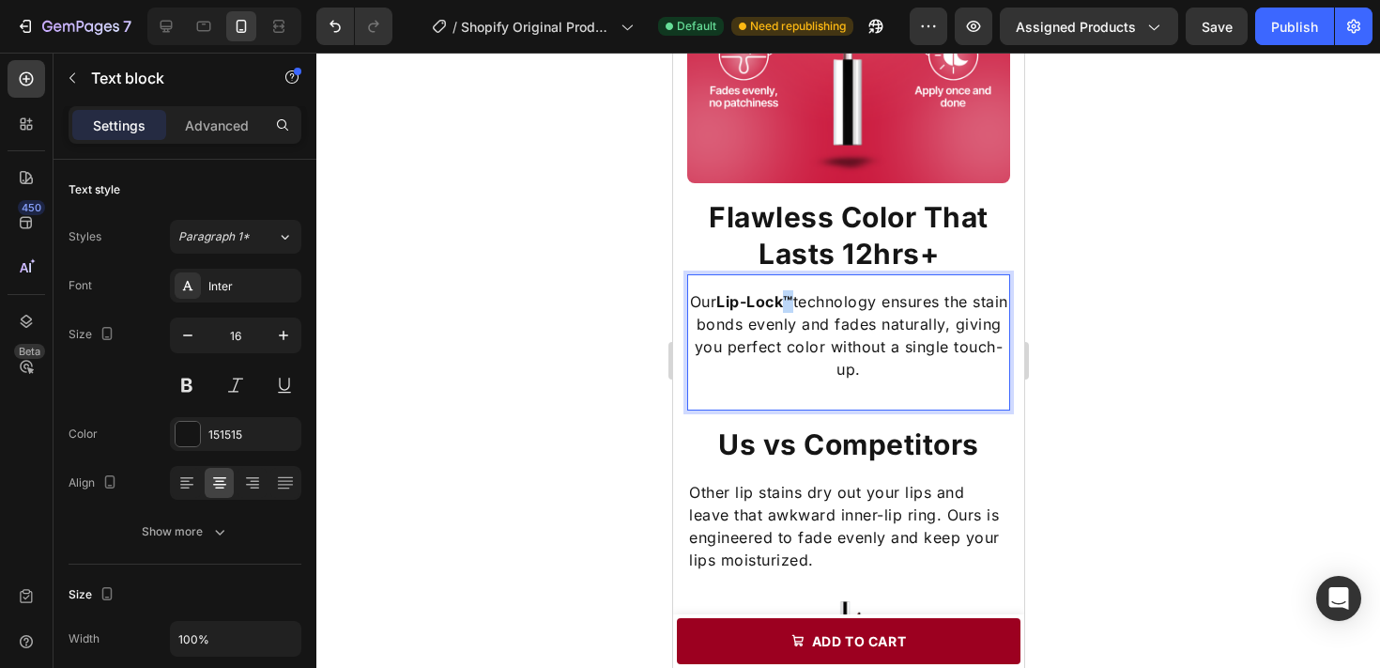
click at [792, 299] on strong "Lip-Lock™" at bounding box center [753, 301] width 77 height 19
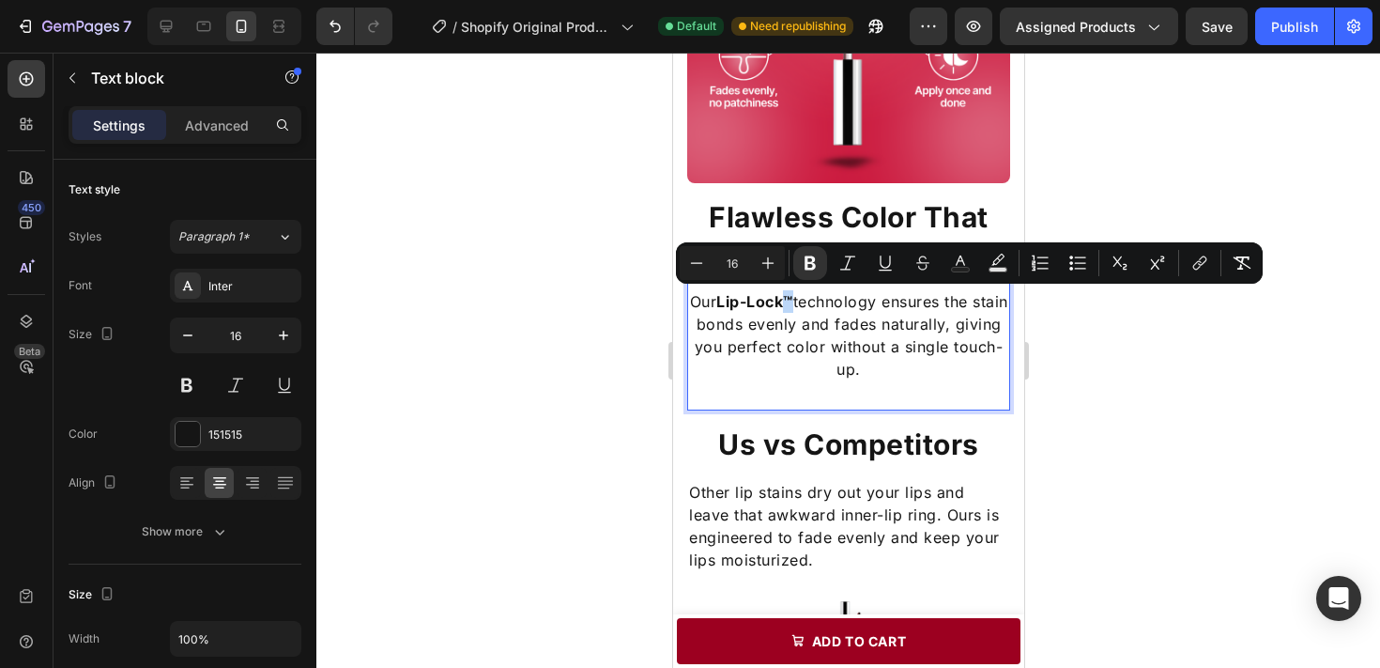
click at [792, 299] on strong "Lip-Lock™" at bounding box center [753, 301] width 77 height 19
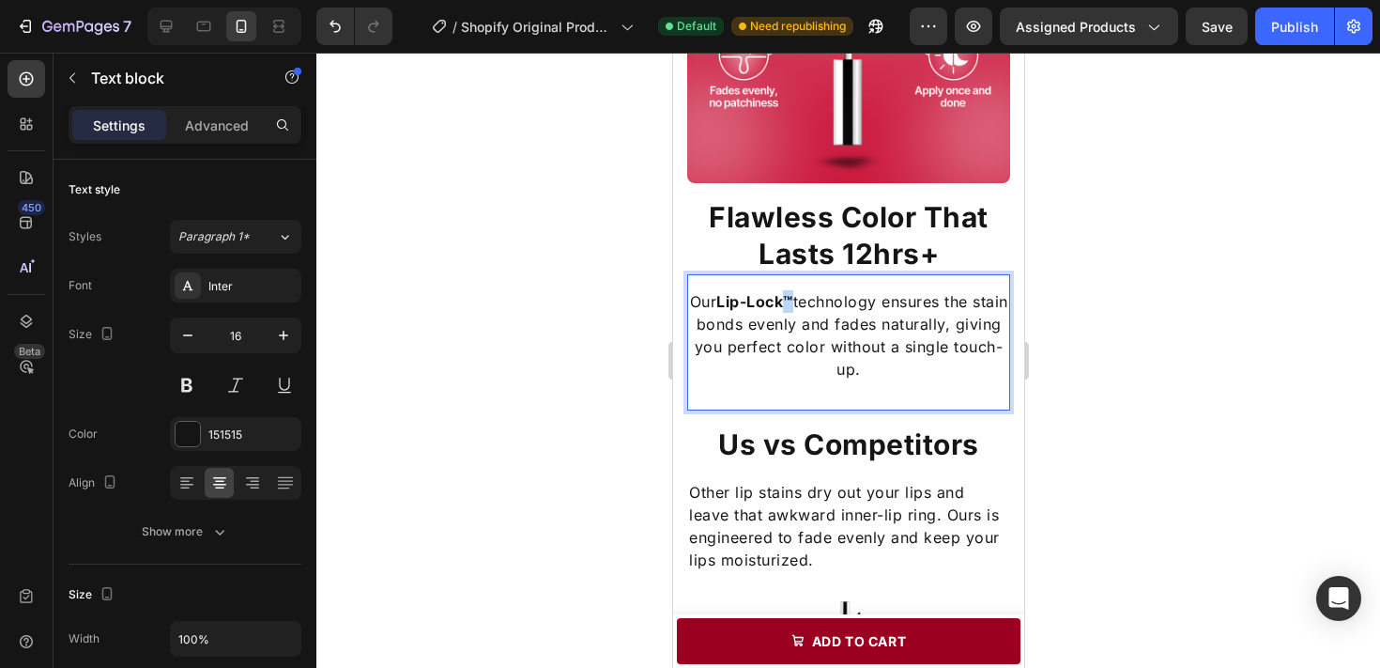
click at [792, 299] on strong "Lip-Lock™" at bounding box center [753, 301] width 77 height 19
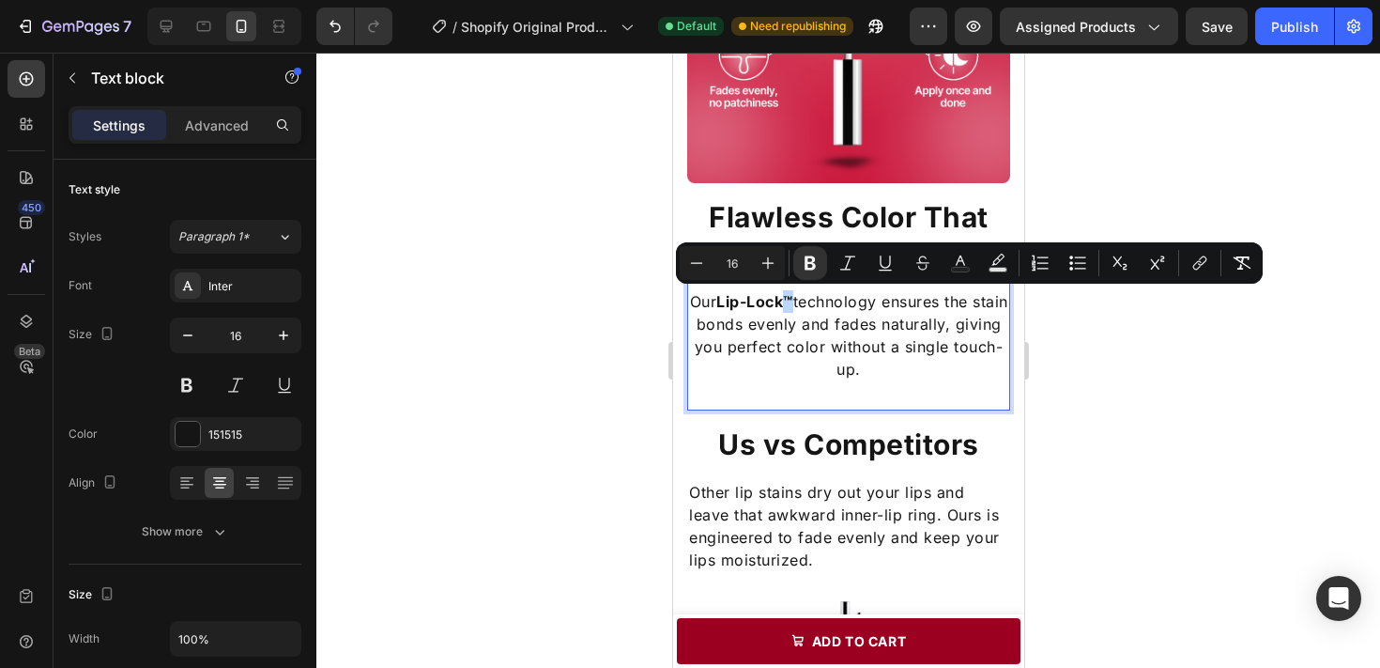
copy strong "™"
click at [792, 299] on strong "Lip-Lock™" at bounding box center [753, 301] width 77 height 19
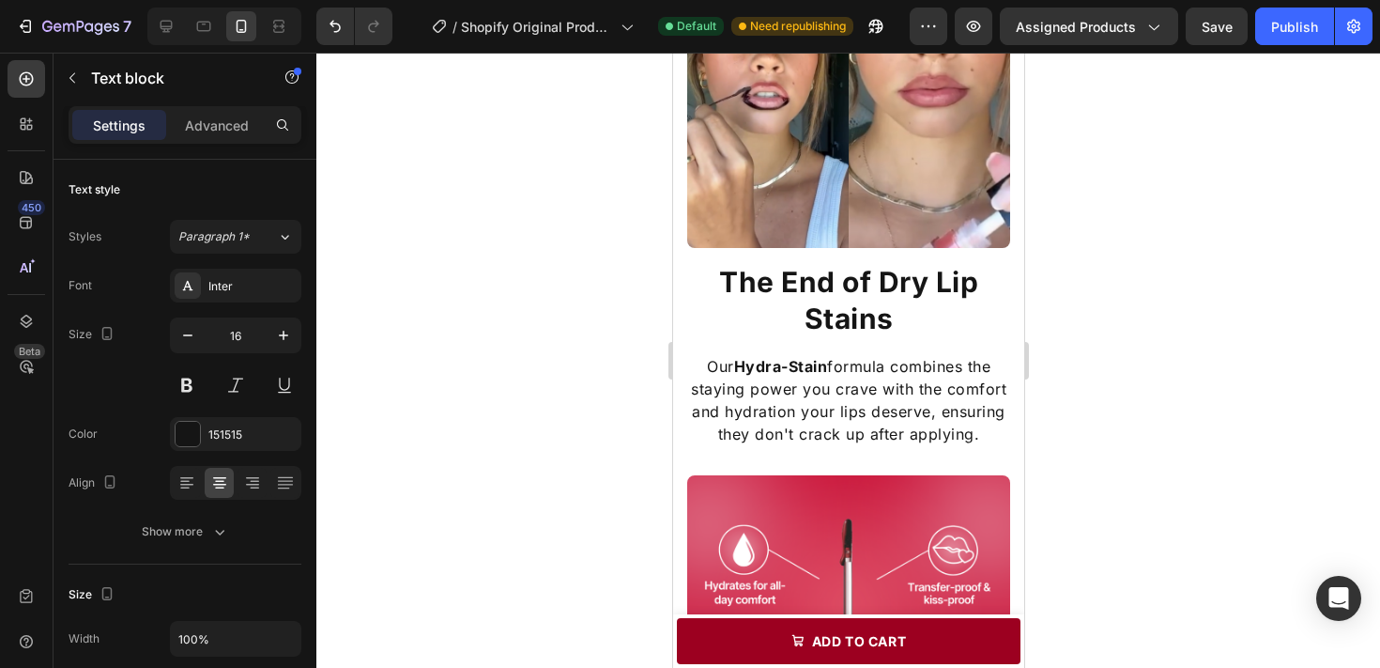
scroll to position [1163, 0]
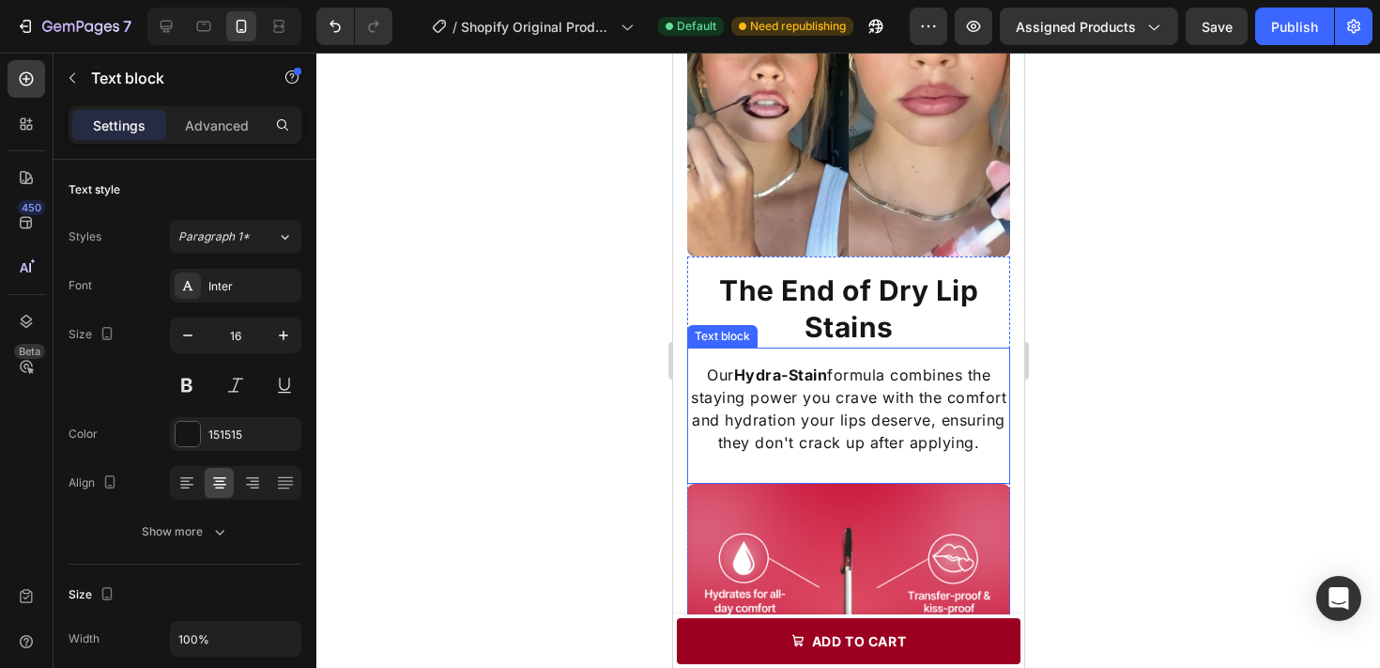
click at [776, 376] on strong "Hydra-Stain" at bounding box center [780, 374] width 94 height 19
click at [824, 375] on strong "Hydra-Stain" at bounding box center [780, 374] width 94 height 19
click at [827, 373] on strong "Hydra-Stain™" at bounding box center [779, 374] width 103 height 19
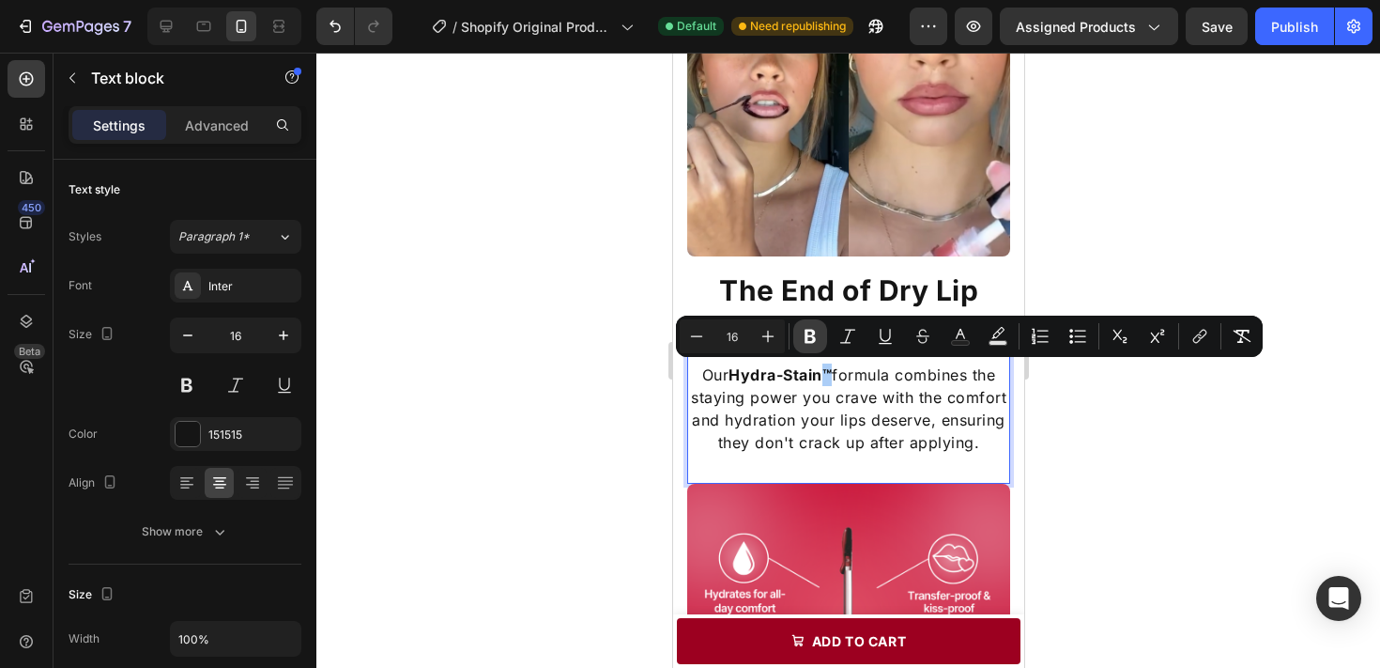
click at [818, 342] on icon "Editor contextual toolbar" at bounding box center [810, 336] width 19 height 19
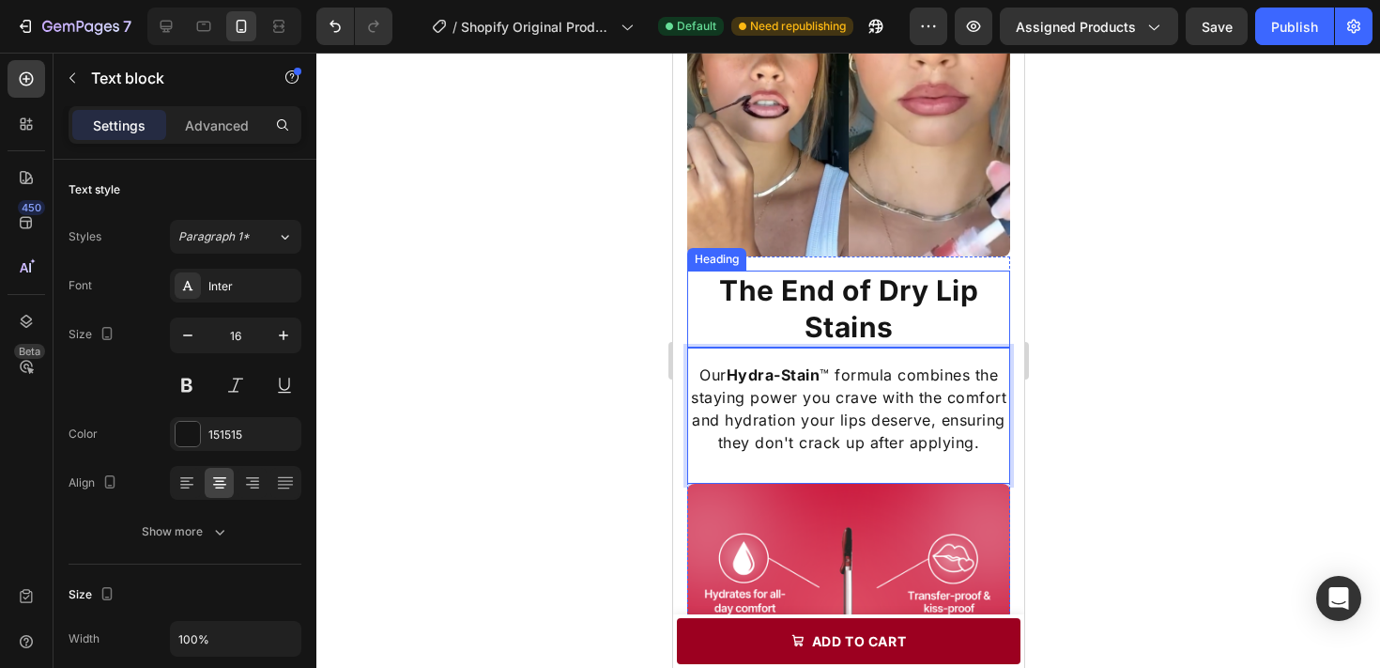
click at [817, 341] on h2 "The End of Dry Lip Stains" at bounding box center [847, 308] width 323 height 77
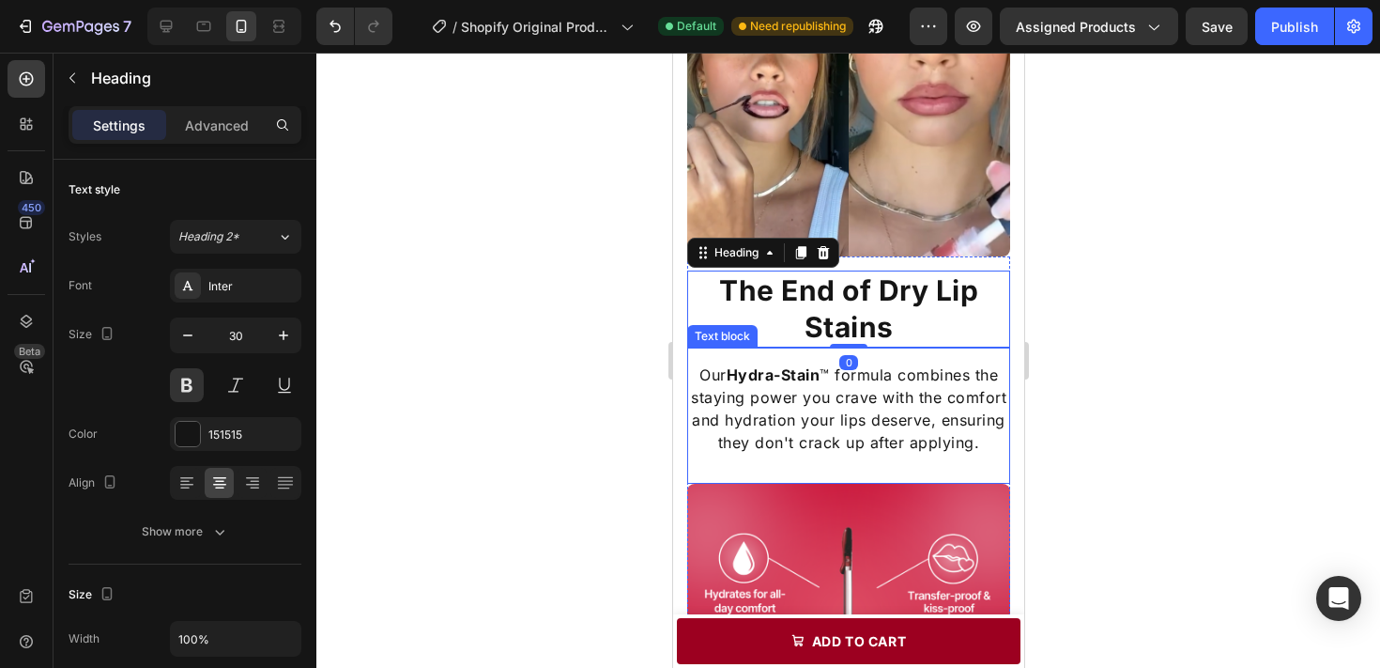
click at [823, 372] on p "Our Hydra-Stain ™ formula combines the staying power you crave with the comfort…" at bounding box center [847, 408] width 319 height 90
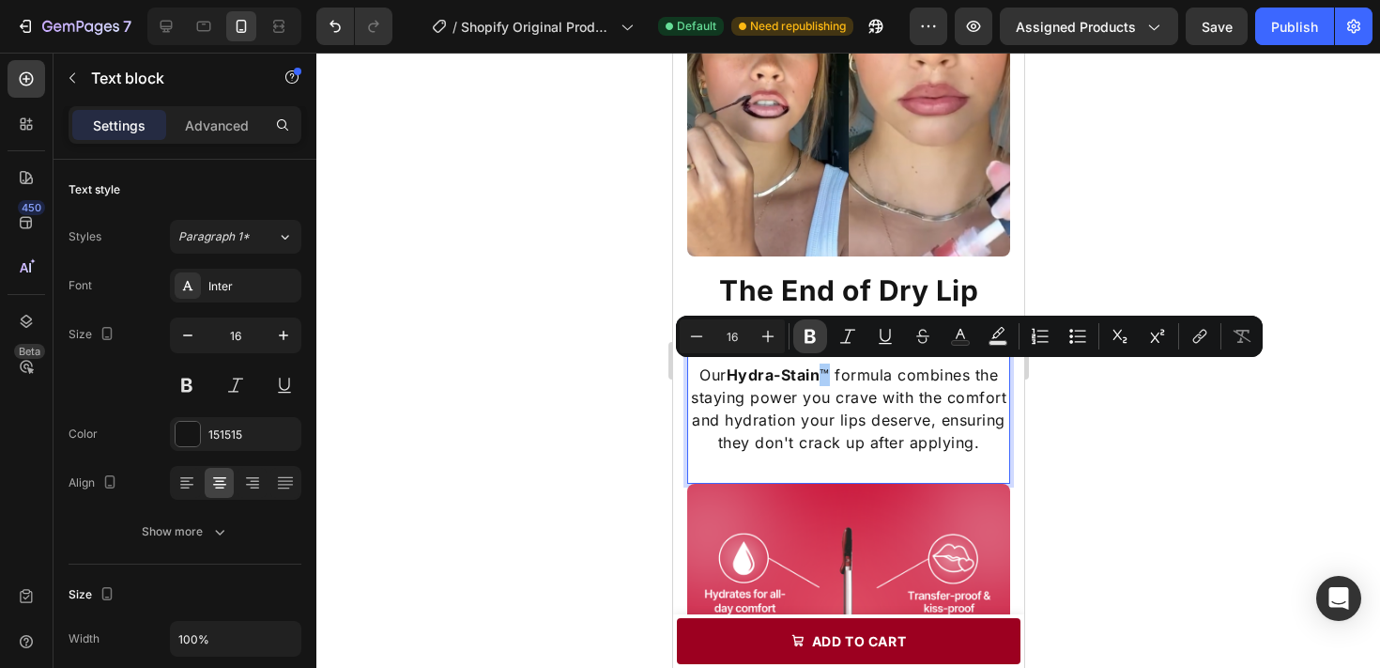
click at [818, 336] on icon "Editor contextual toolbar" at bounding box center [810, 336] width 19 height 19
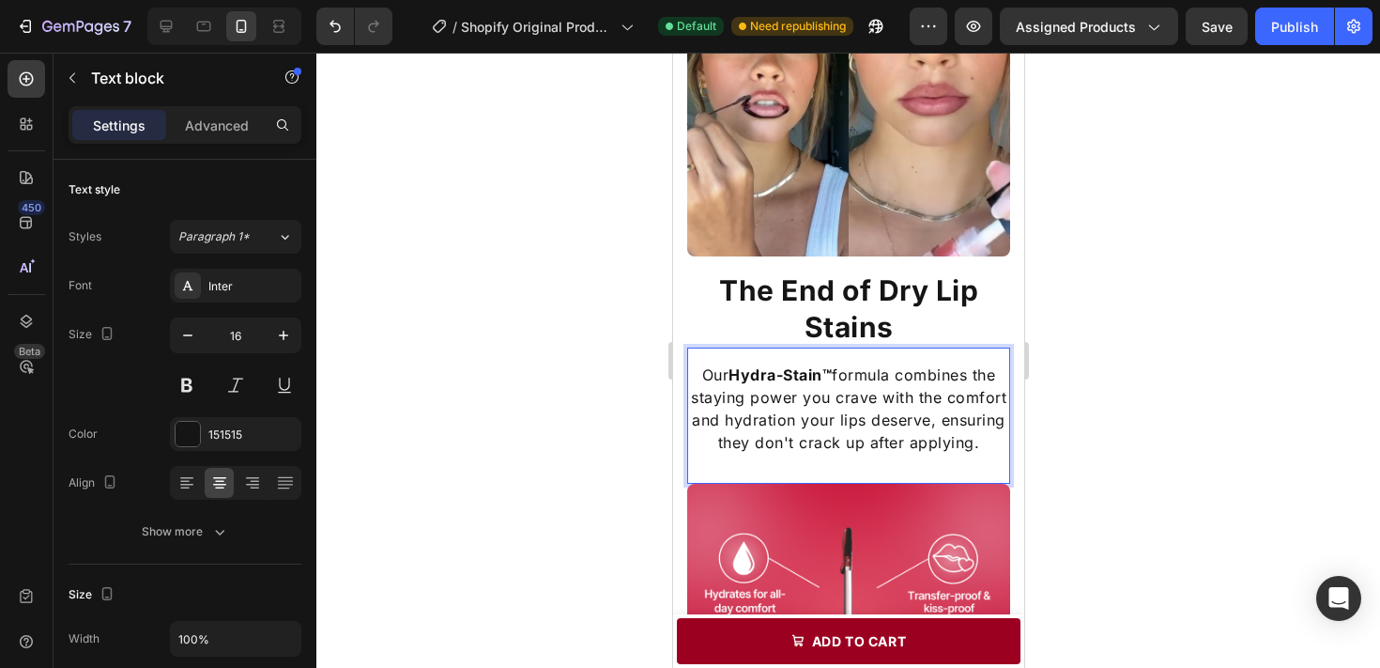
click at [830, 374] on strong "Hydra-Stain™" at bounding box center [779, 374] width 103 height 19
drag, startPoint x: 729, startPoint y: 374, endPoint x: 830, endPoint y: 375, distance: 101.4
click at [830, 375] on strong "Hydra-Stain™" at bounding box center [779, 374] width 103 height 19
drag, startPoint x: 830, startPoint y: 375, endPoint x: 730, endPoint y: 376, distance: 99.5
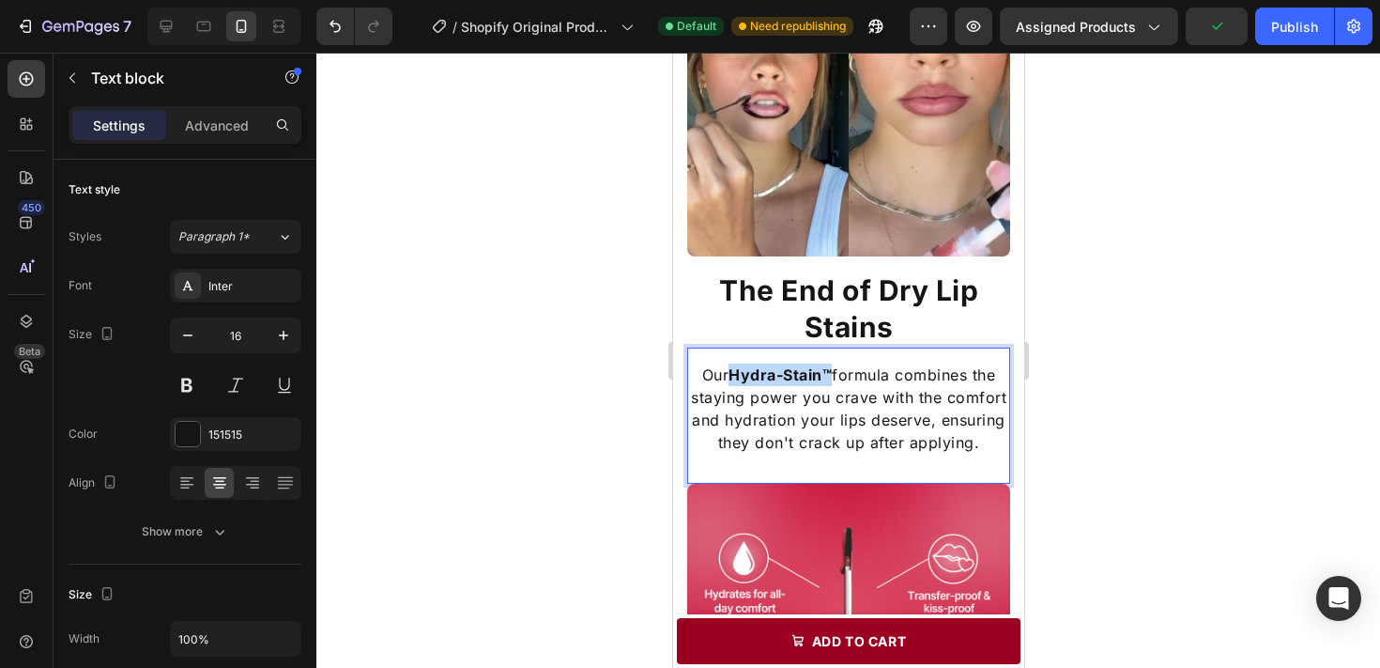
click at [730, 376] on strong "Hydra-Stain™" at bounding box center [779, 374] width 103 height 19
click at [805, 375] on strong "Hydra-Stain™" at bounding box center [779, 374] width 103 height 19
click at [770, 408] on p "Our Hydra-Stain™ formula combines the staying power you crave with the comfort …" at bounding box center [847, 408] width 319 height 90
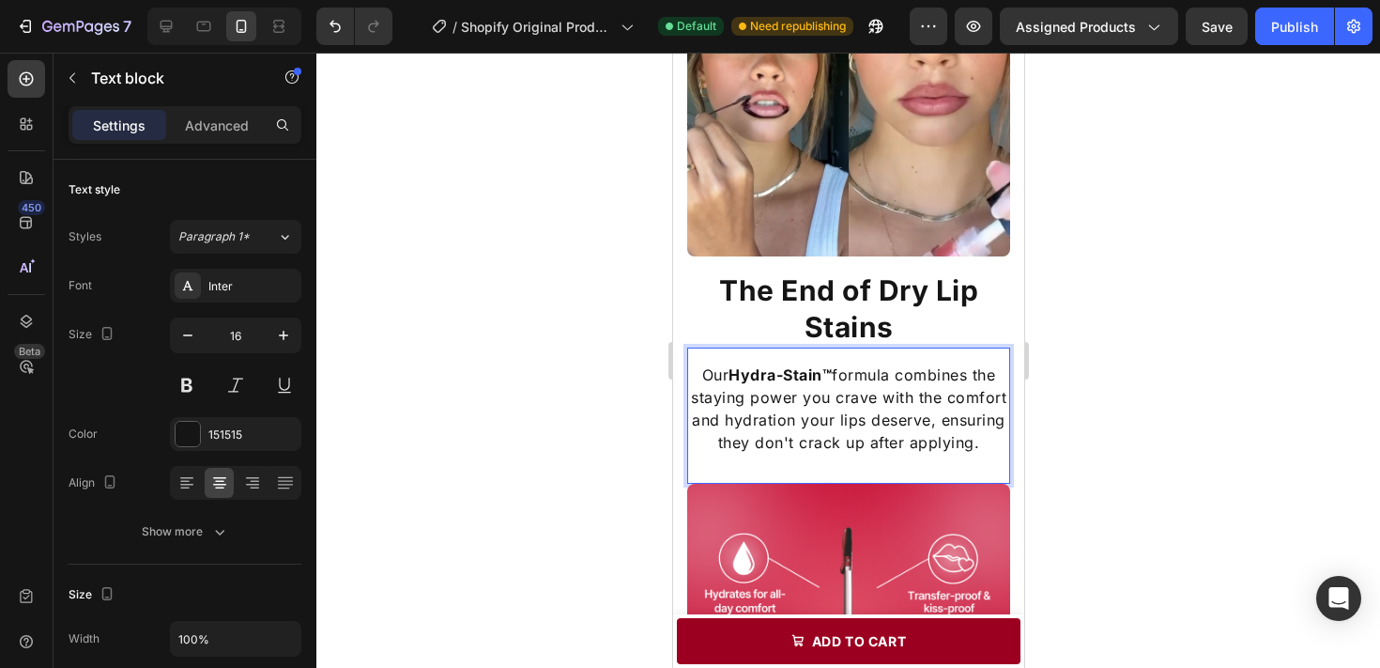
click at [1190, 385] on div at bounding box center [848, 360] width 1064 height 615
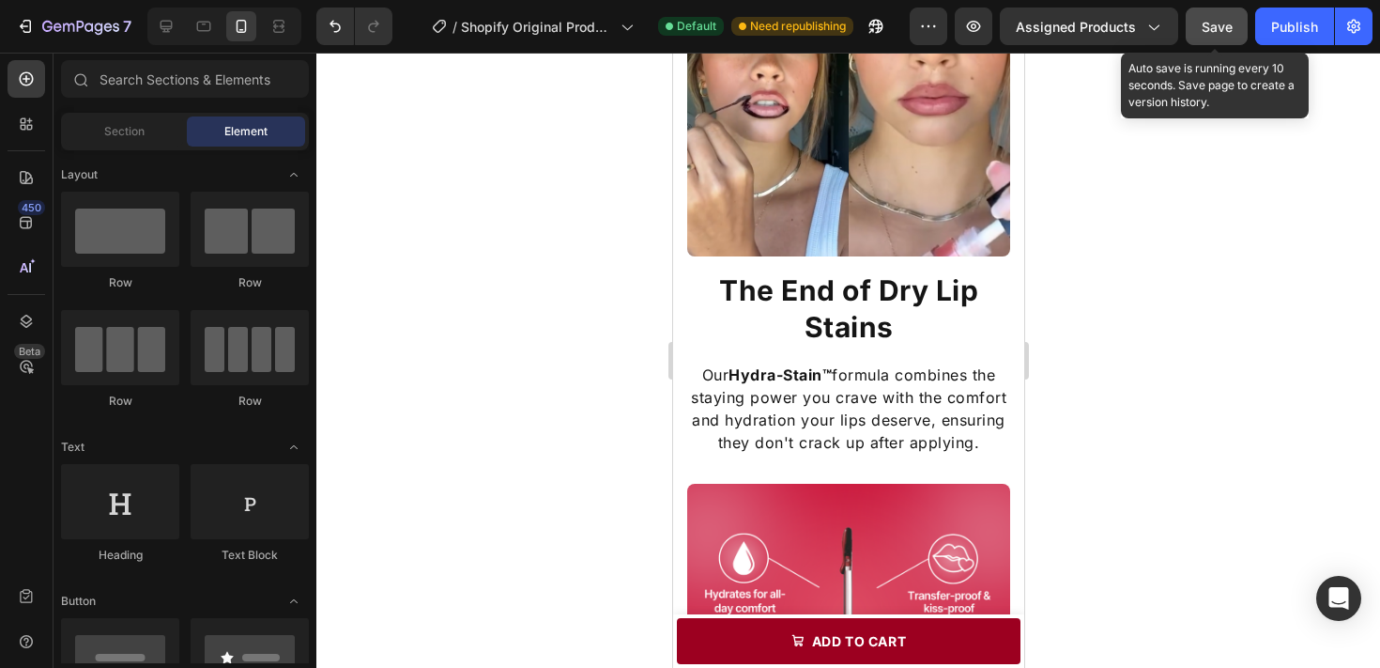
click at [1194, 24] on button "Save" at bounding box center [1217, 27] width 62 height 38
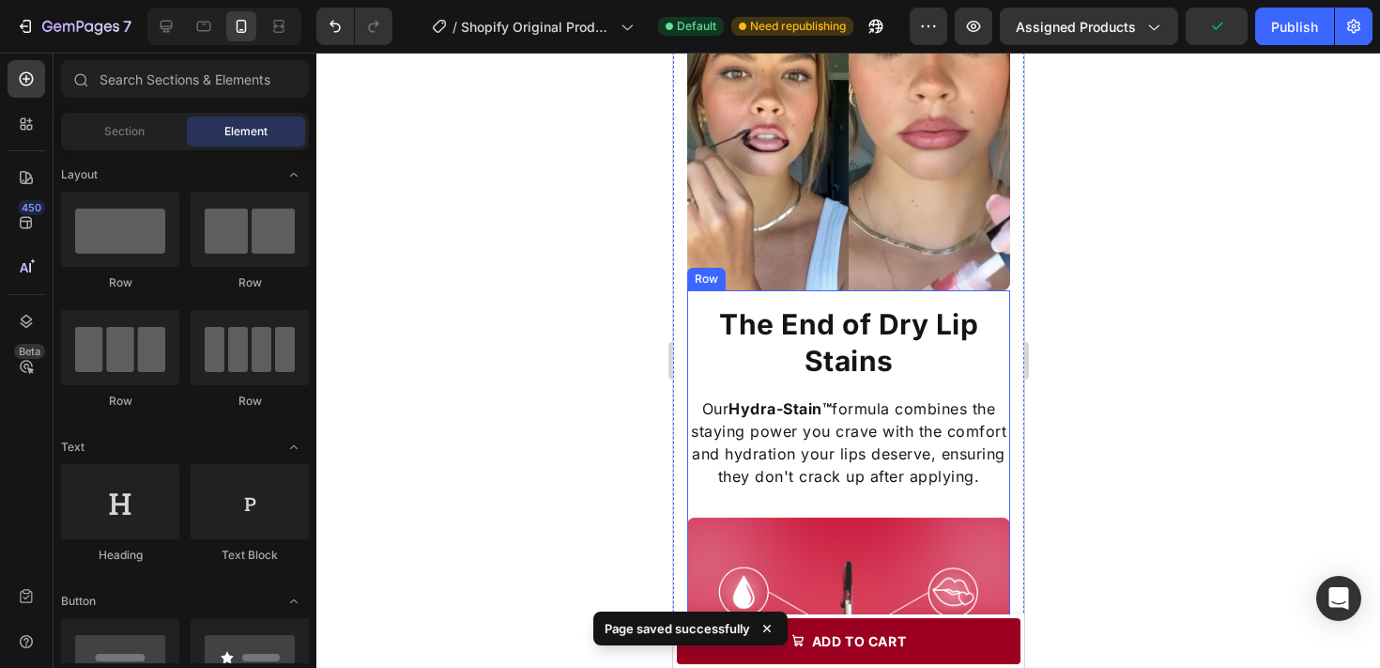
scroll to position [1114, 0]
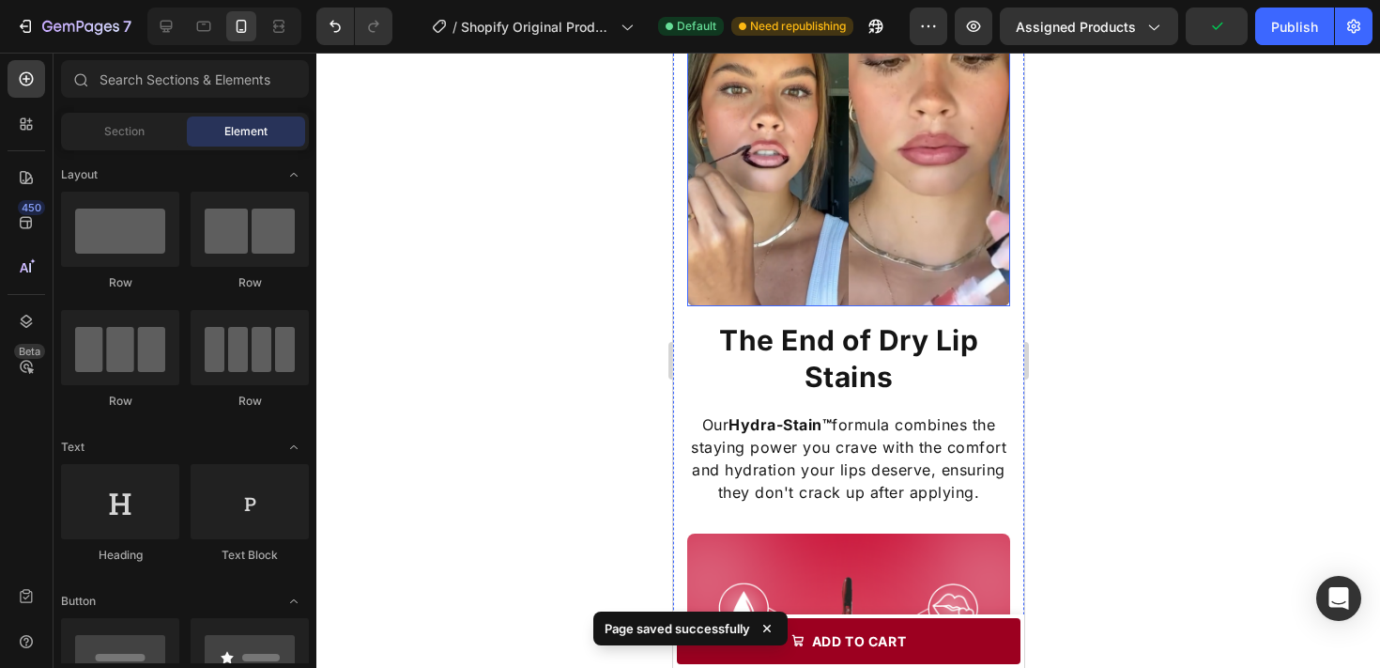
click at [860, 394] on h2 "The End of Dry Lip Stains" at bounding box center [847, 358] width 323 height 77
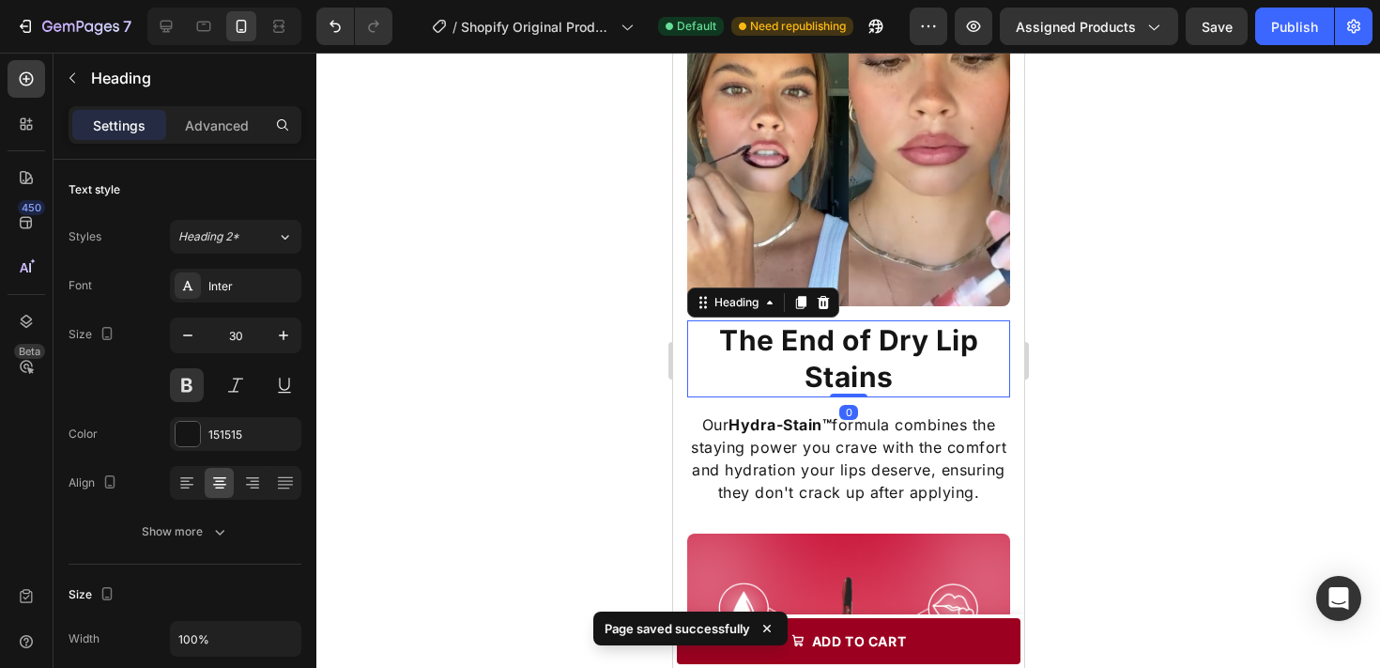
scroll to position [1078, 0]
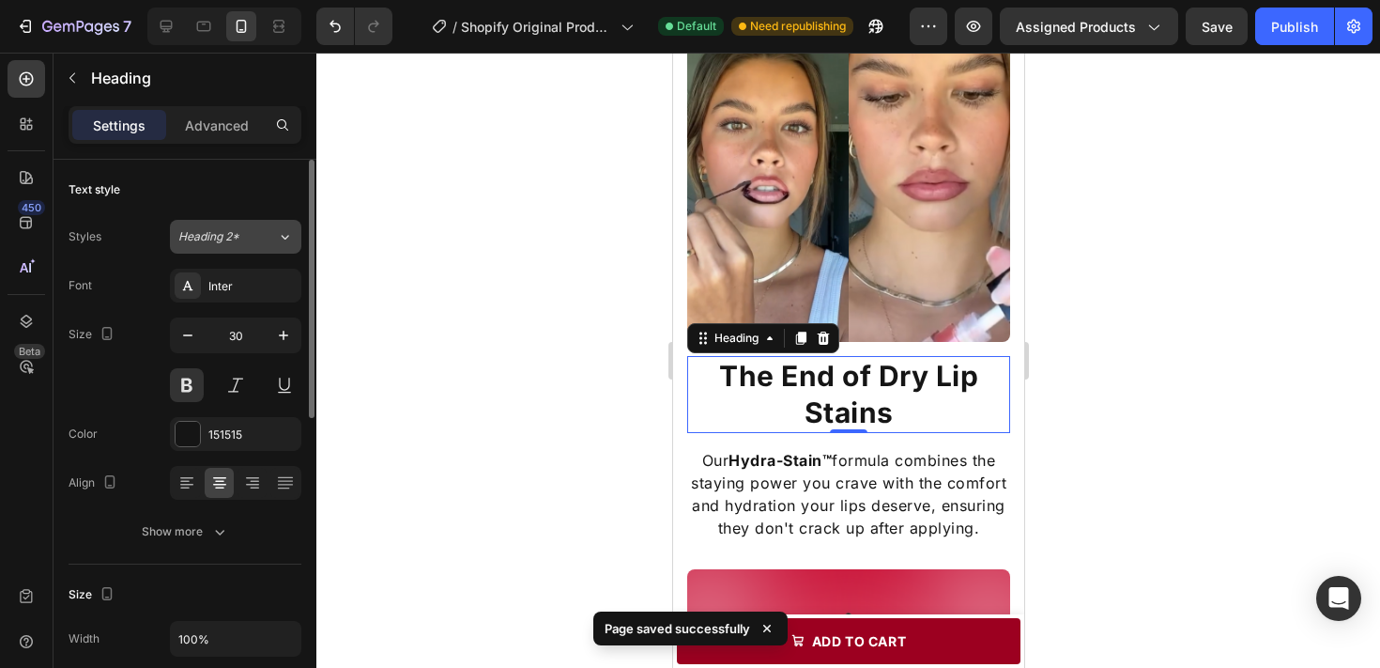
click at [248, 244] on div "Heading 2*" at bounding box center [216, 236] width 76 height 17
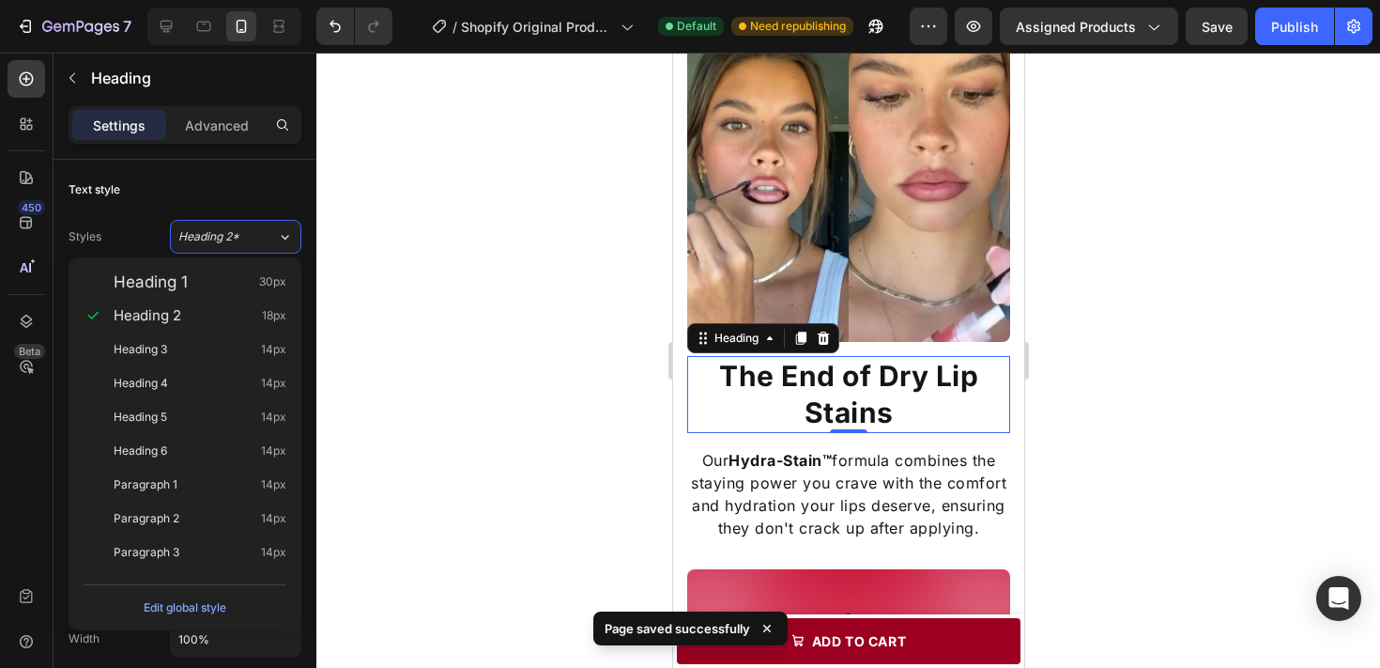
click at [516, 326] on div at bounding box center [848, 360] width 1064 height 615
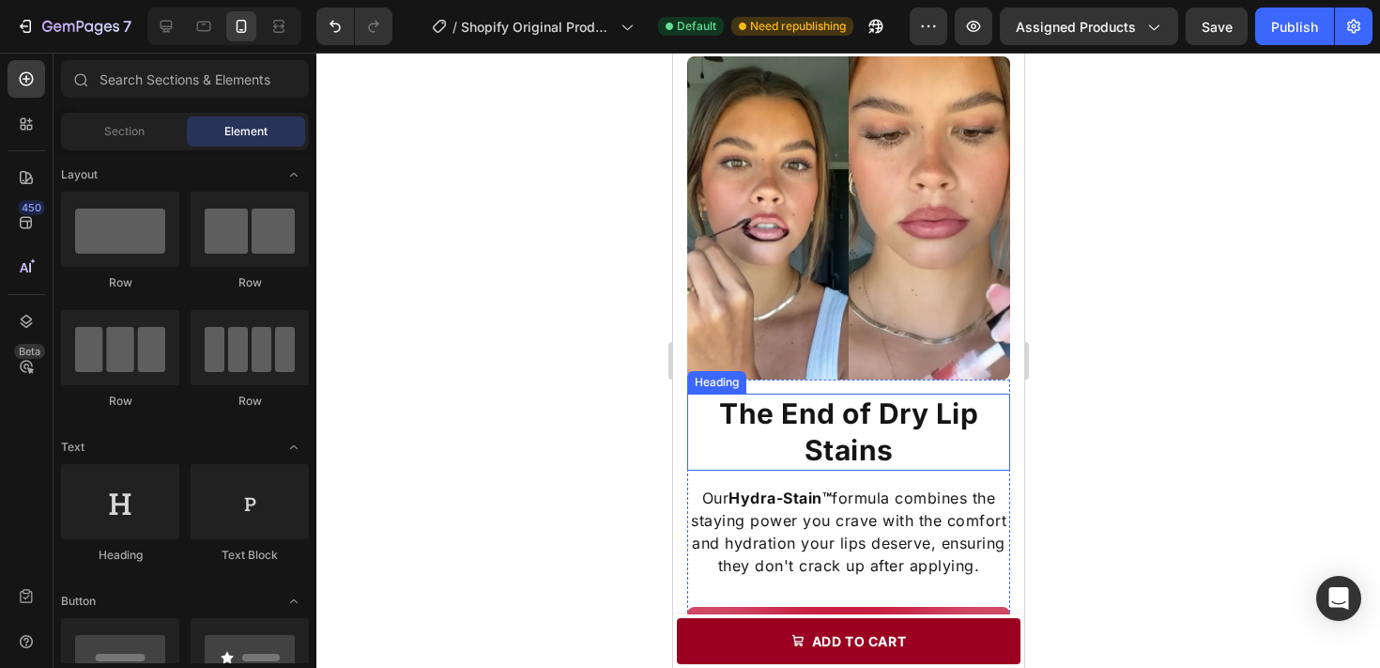
scroll to position [1224, 0]
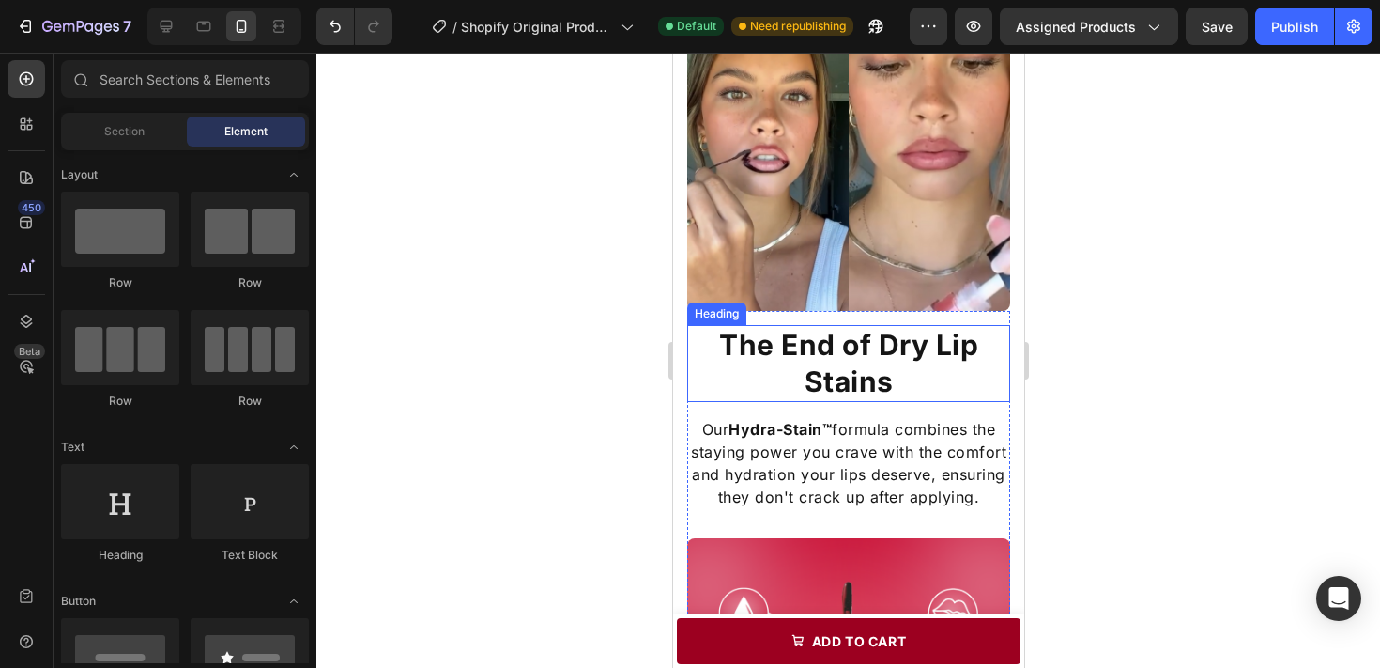
click at [911, 361] on h2 "The End of Dry Lip Stains" at bounding box center [847, 363] width 323 height 77
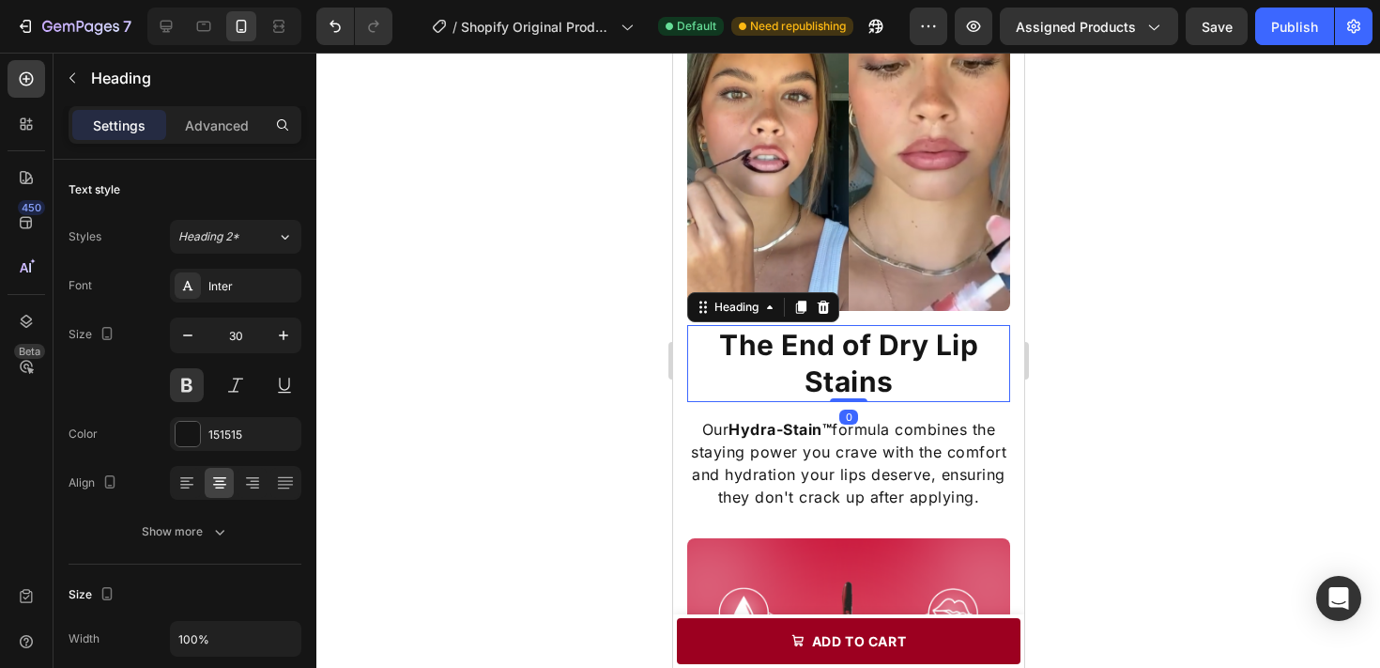
click at [926, 352] on h2 "The End of Dry Lip Stains" at bounding box center [847, 363] width 323 height 77
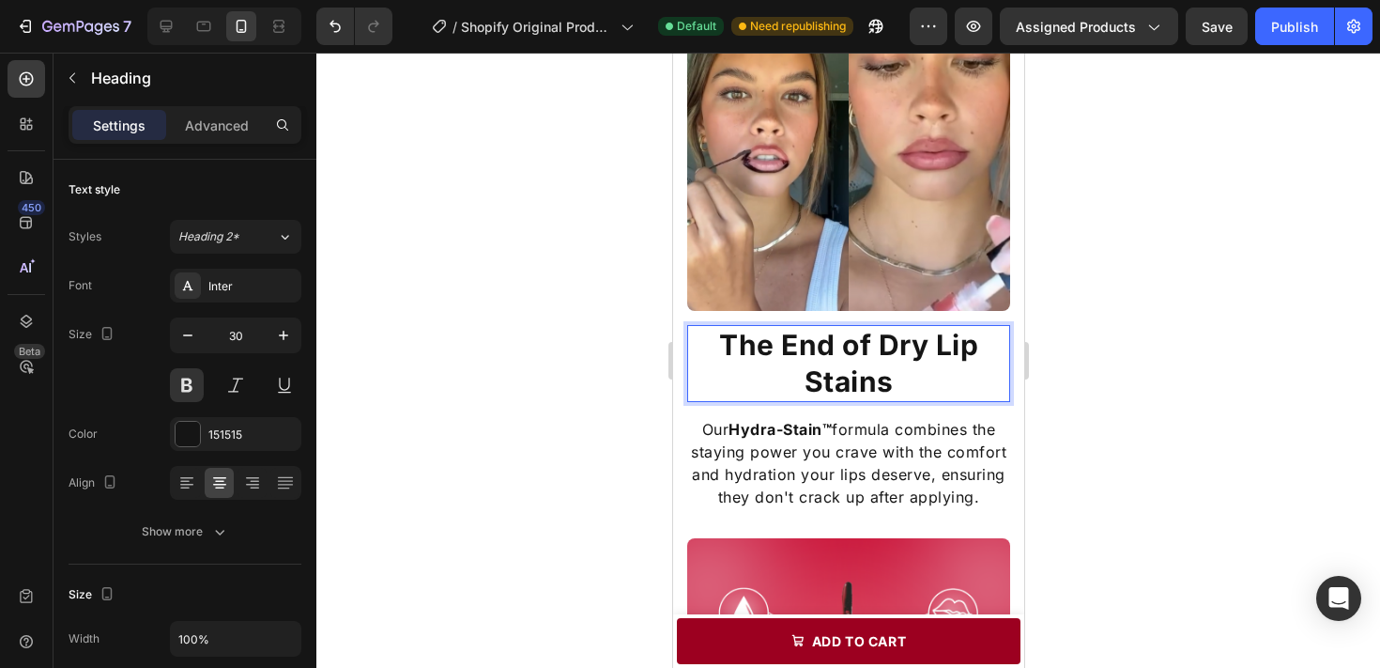
click at [934, 349] on p "The End of Dry Lip Stains" at bounding box center [847, 363] width 319 height 73
click at [1145, 377] on div at bounding box center [848, 360] width 1064 height 615
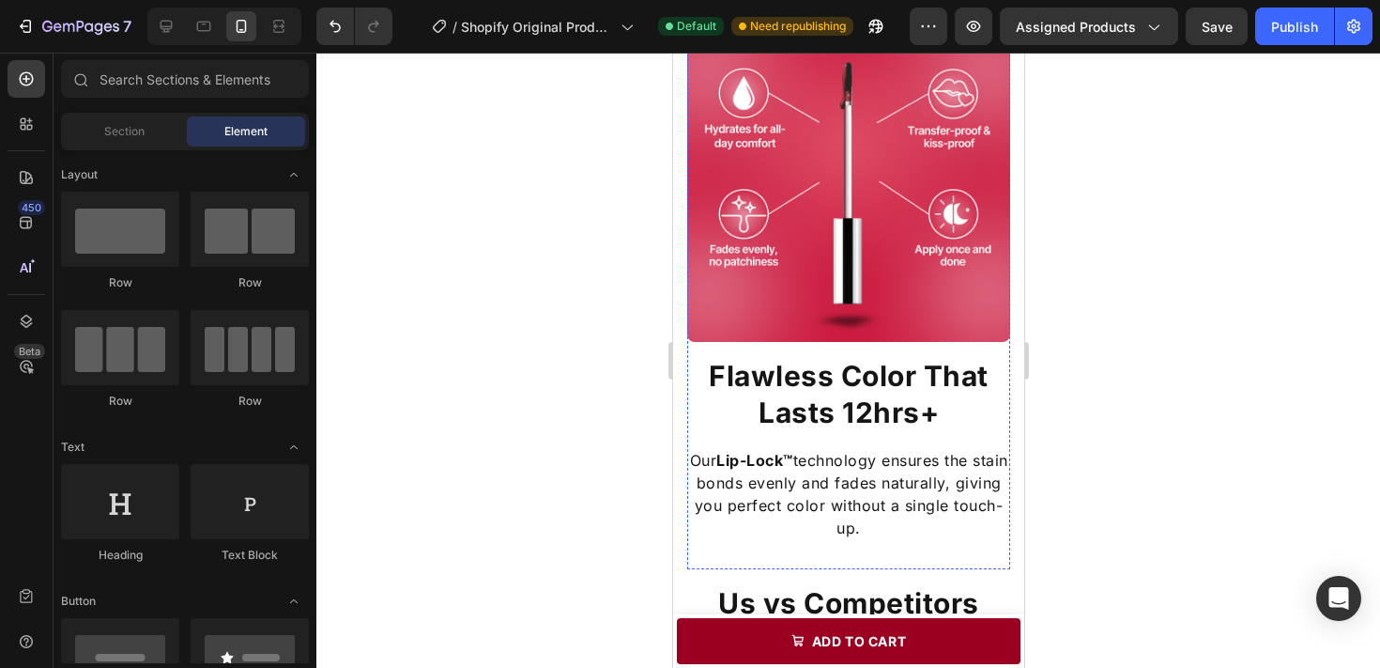
scroll to position [1751, 0]
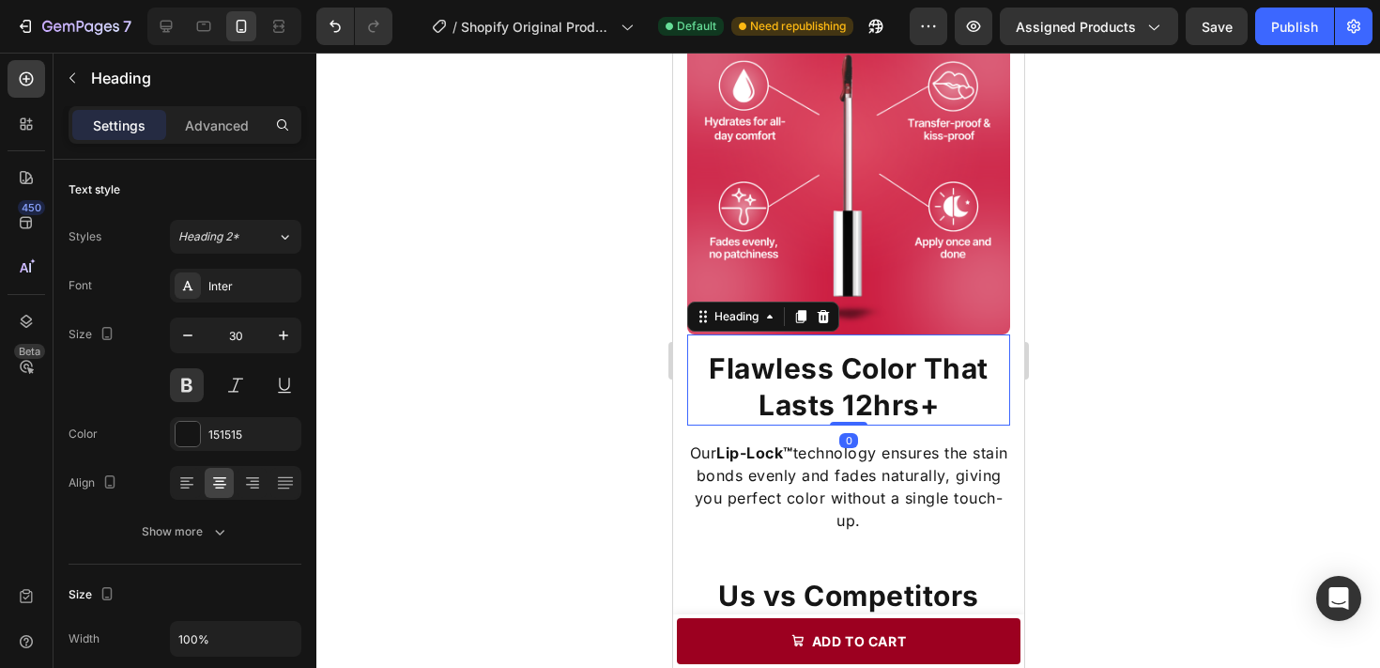
click at [946, 402] on h2 "Flawless Color That Lasts 12hrs+" at bounding box center [847, 386] width 323 height 77
click at [1085, 443] on div at bounding box center [848, 360] width 1064 height 615
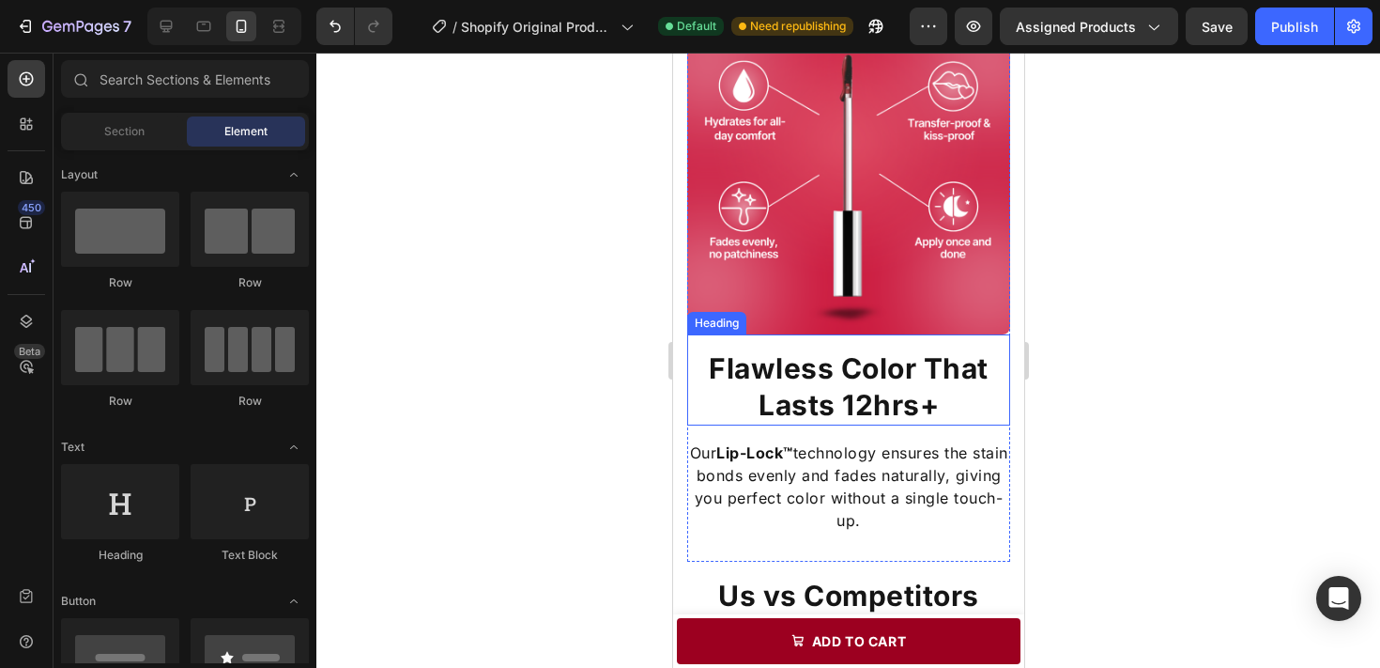
click at [946, 366] on h2 "Flawless Color That Lasts 12hrs+" at bounding box center [847, 386] width 323 height 77
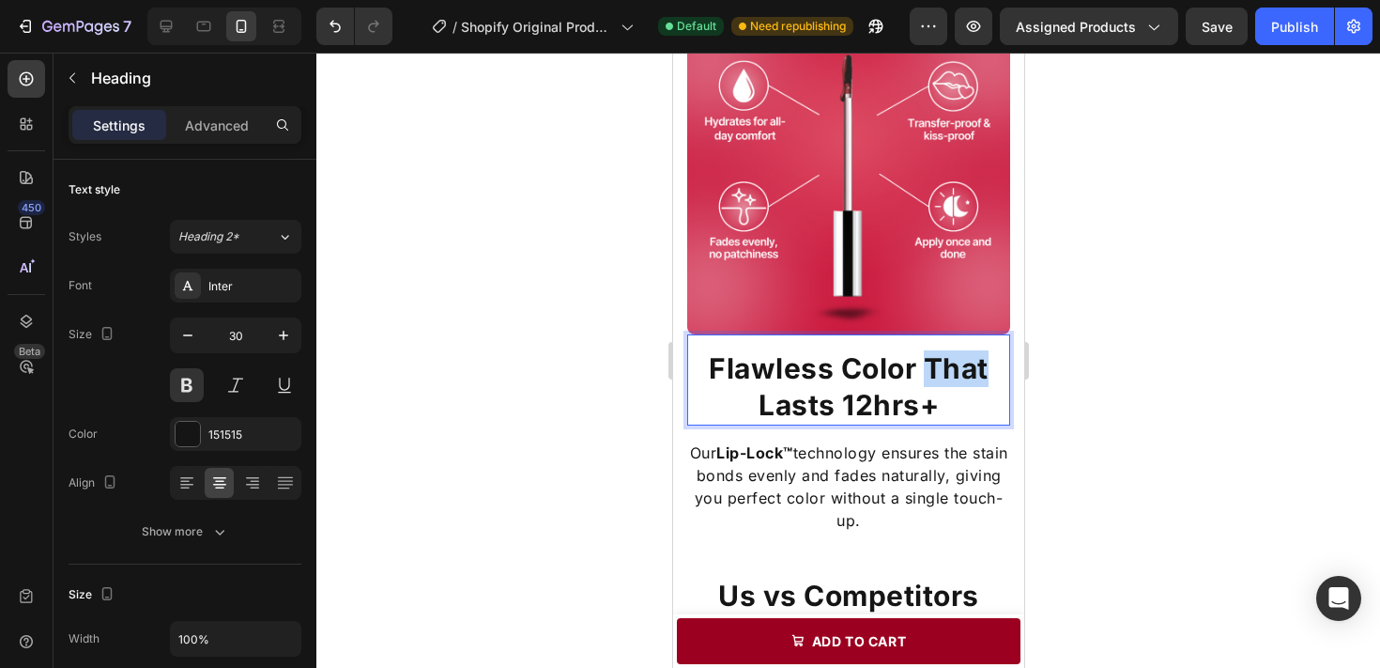
click at [946, 366] on h2 "Flawless Color That Lasts 12hrs+" at bounding box center [847, 386] width 323 height 77
click at [968, 368] on p "Flawless Color Lasts 12hrs+" at bounding box center [847, 386] width 319 height 73
click at [1091, 401] on div at bounding box center [848, 360] width 1064 height 615
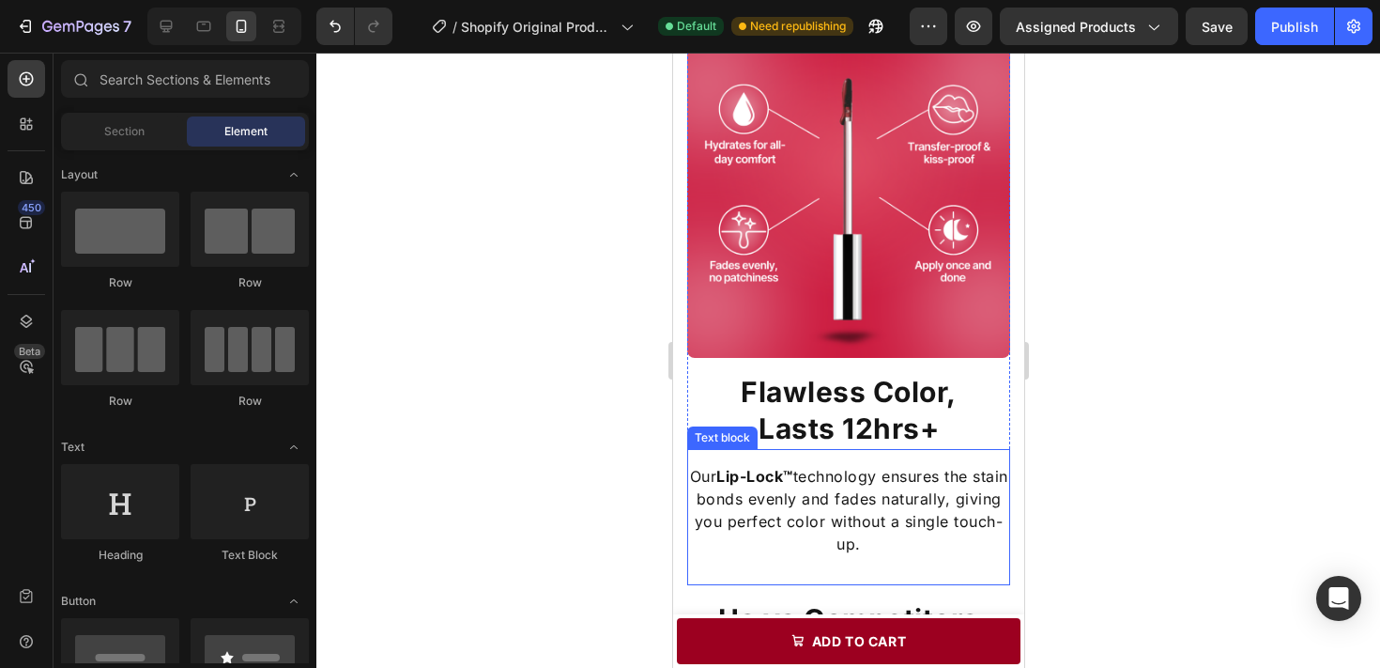
scroll to position [1726, 0]
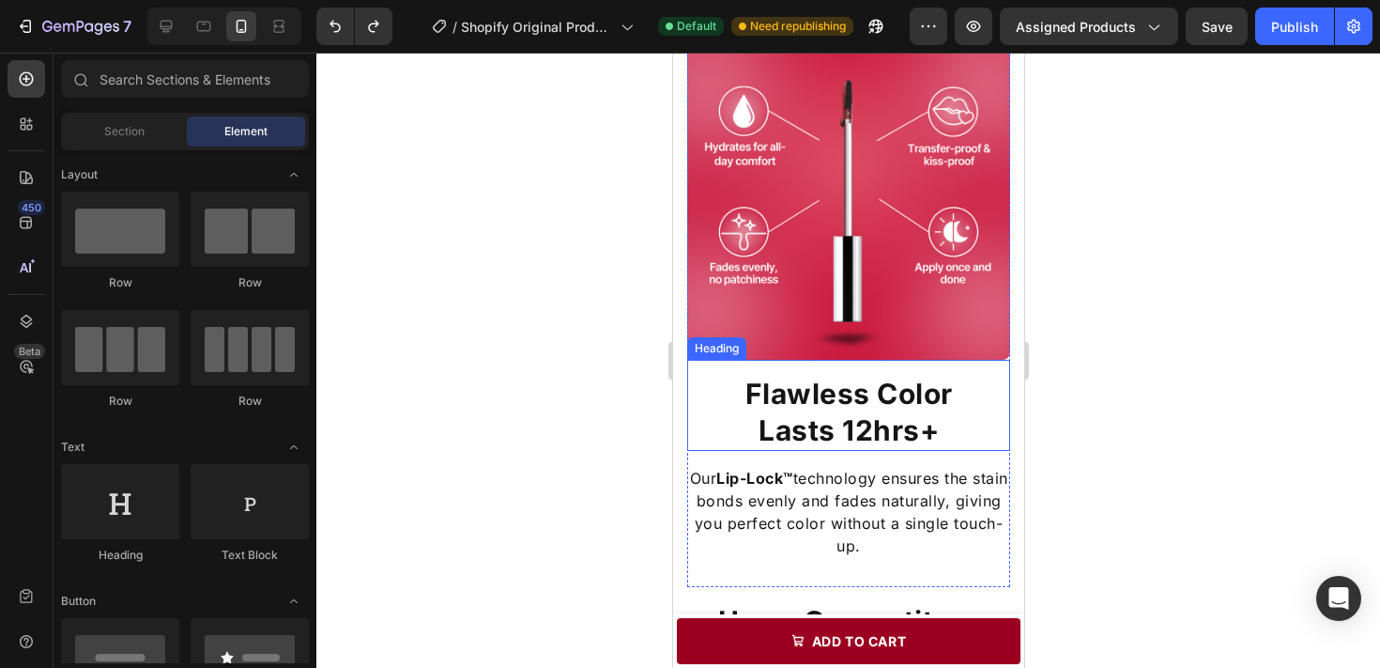
click at [952, 404] on h2 "Flawless Color Lasts 12hrs+" at bounding box center [847, 412] width 323 height 77
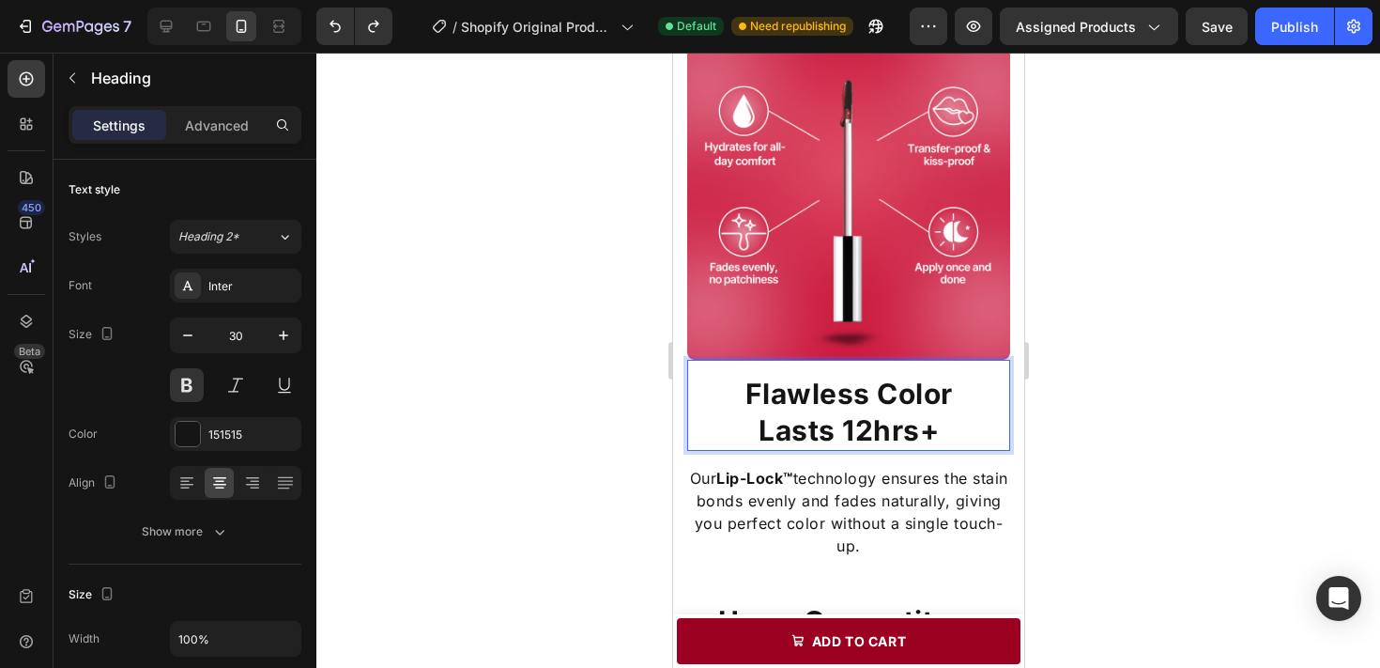
click at [952, 404] on h2 "Flawless Color Lasts 12hrs+" at bounding box center [847, 412] width 323 height 77
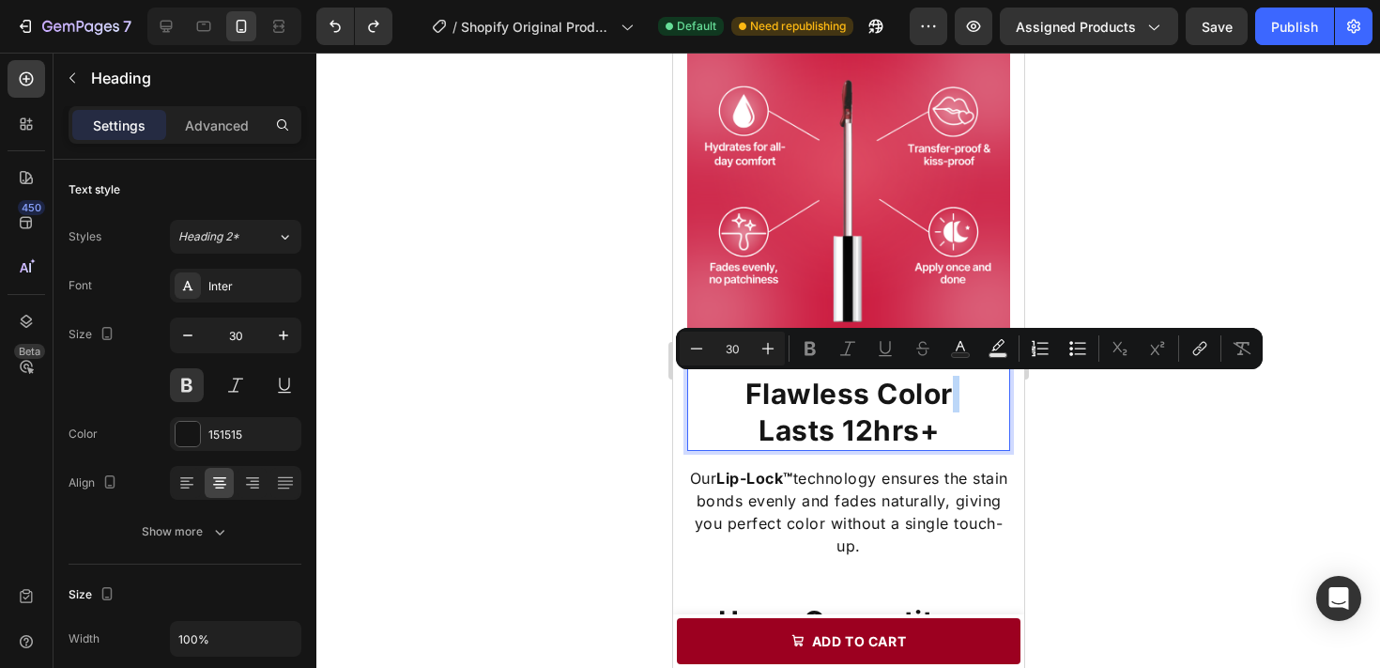
click at [952, 400] on p "Flawless Color Lasts 12hrs+" at bounding box center [847, 412] width 319 height 73
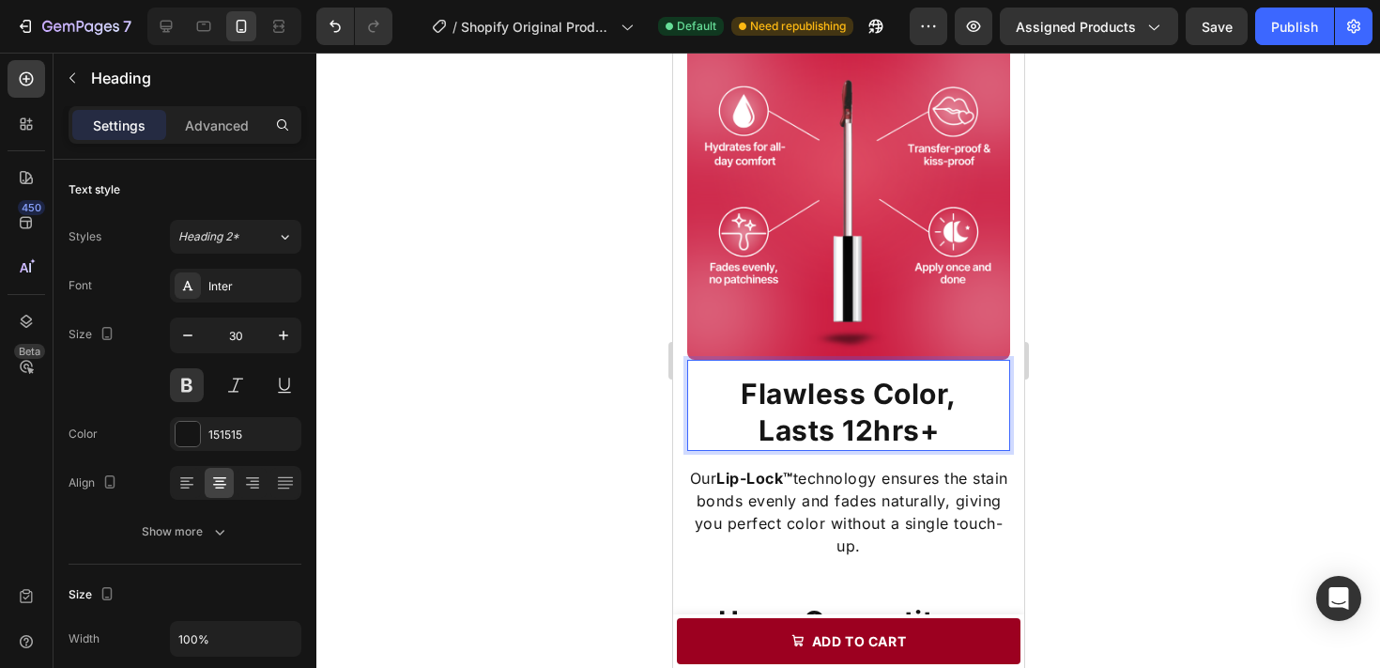
click at [1101, 402] on div at bounding box center [848, 360] width 1064 height 615
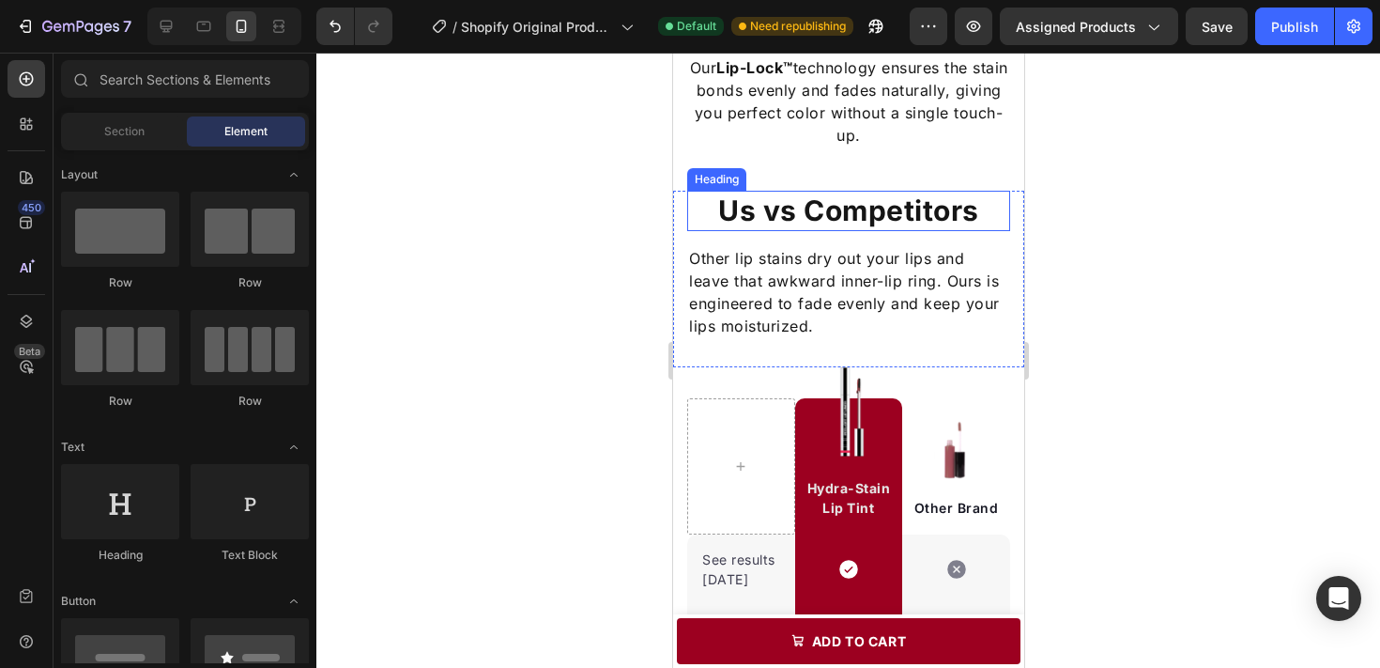
scroll to position [2167, 0]
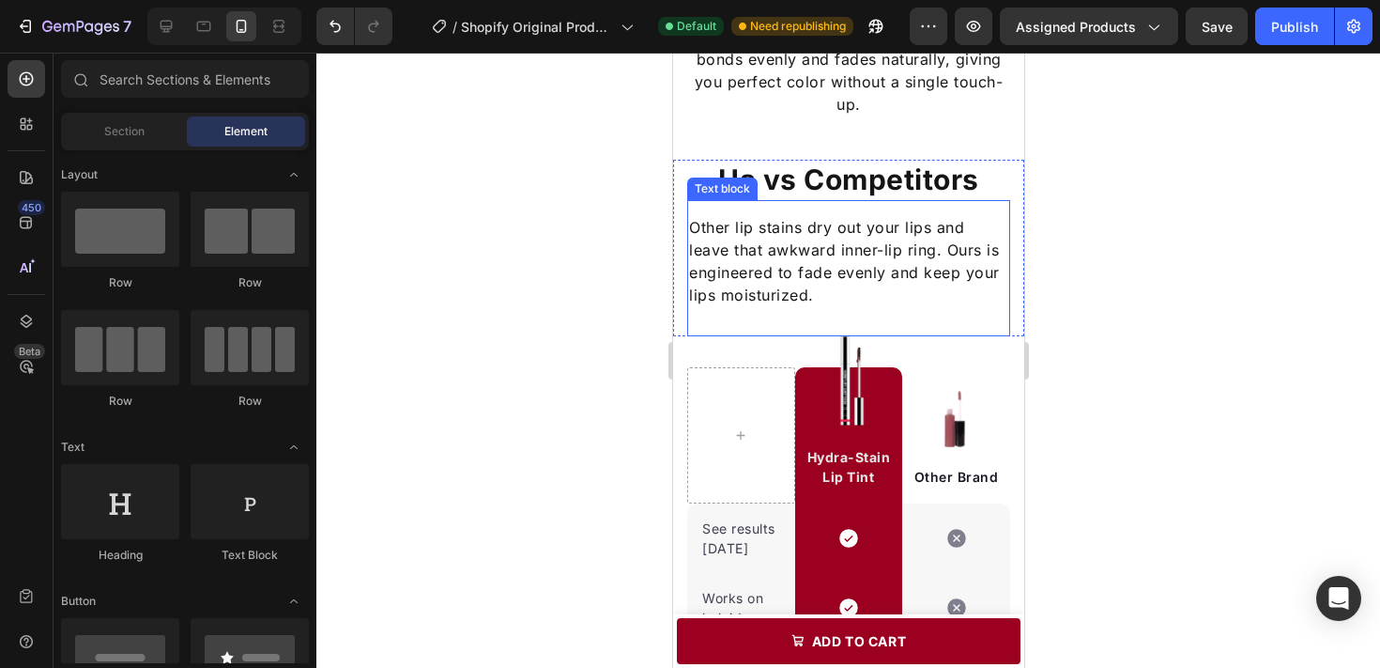
click at [858, 230] on p "Other lip stains dry out your lips and leave that awkward inner-lip ring. Ours …" at bounding box center [847, 261] width 319 height 90
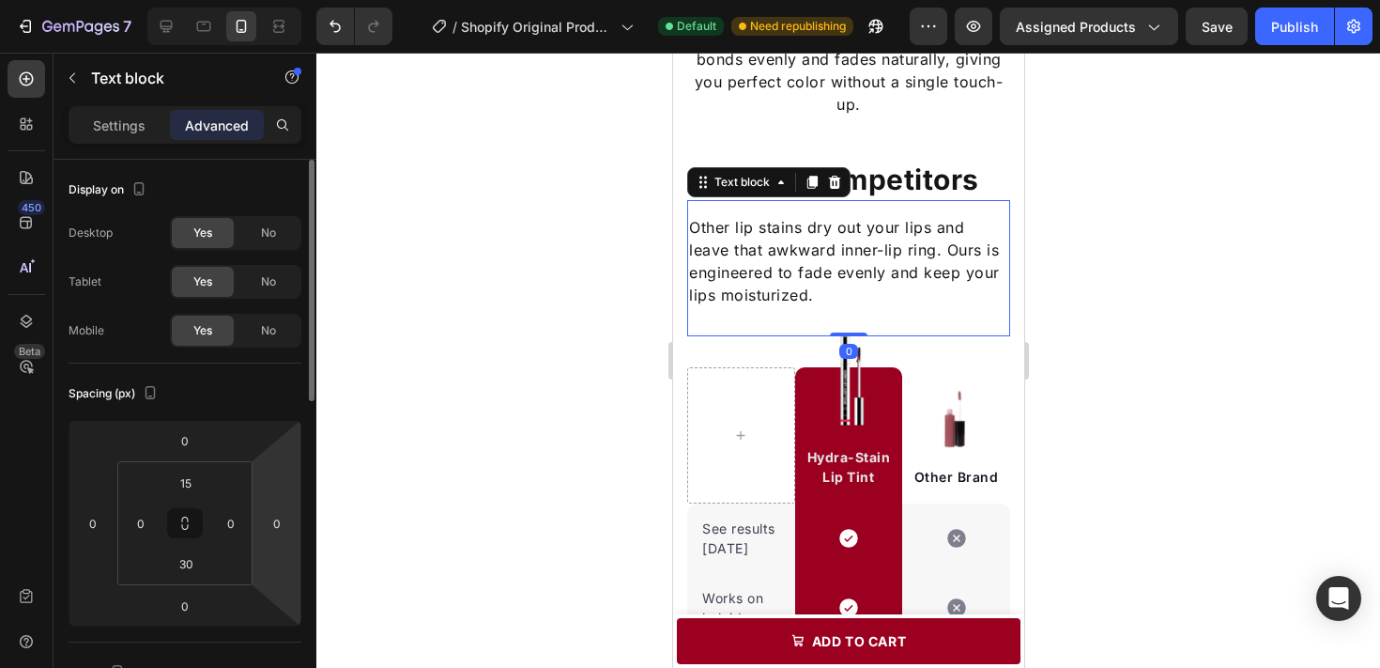
scroll to position [27, 0]
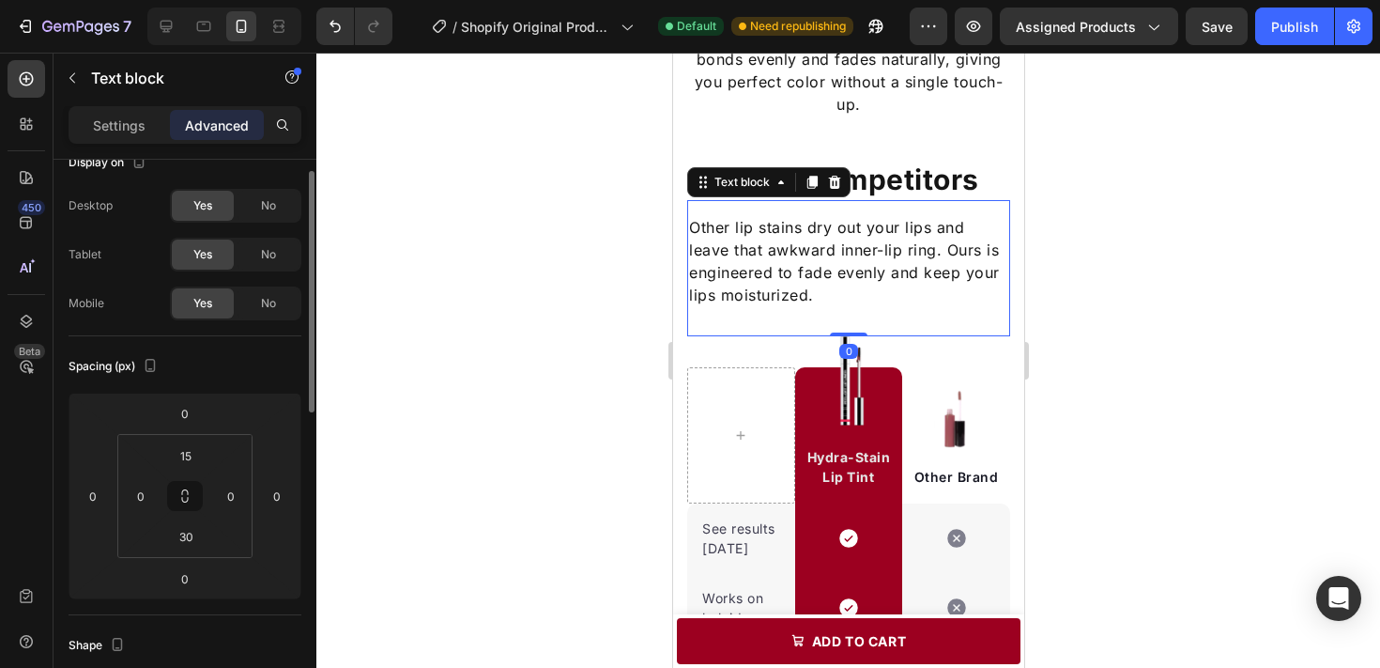
click at [144, 108] on div "Settings Advanced" at bounding box center [185, 125] width 233 height 38
click at [126, 113] on div "Settings" at bounding box center [119, 125] width 94 height 30
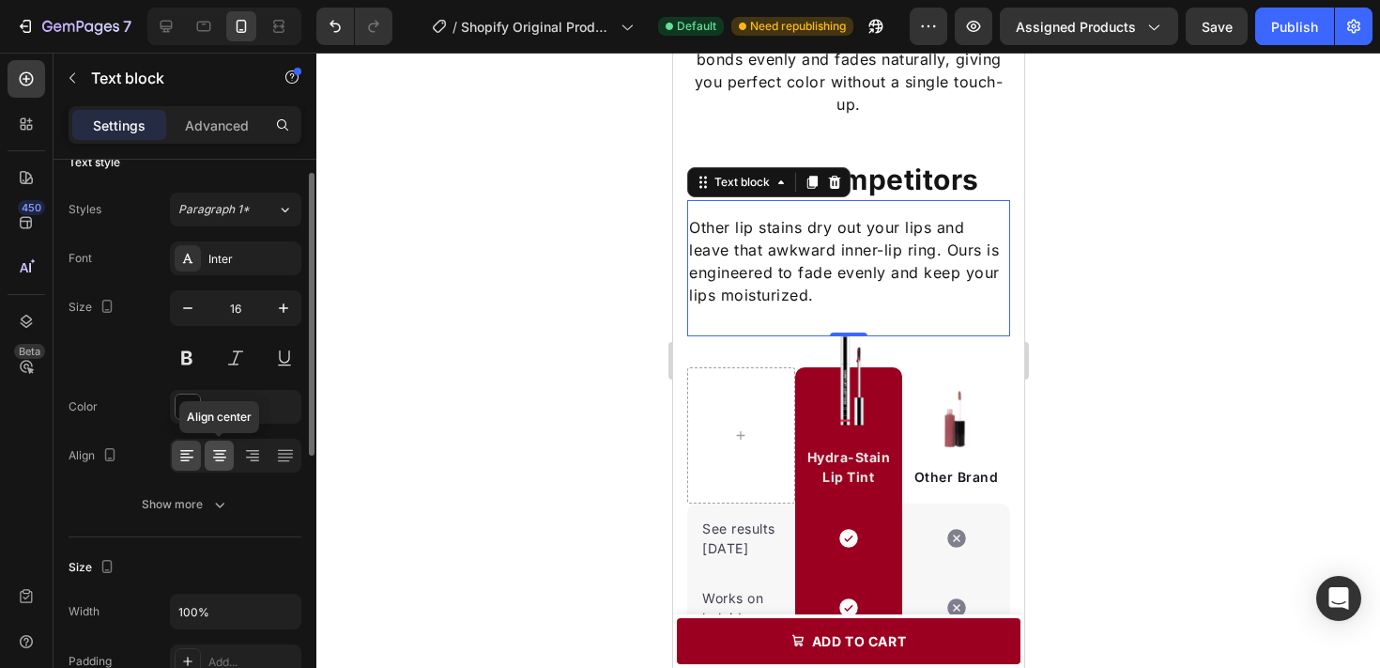
click at [223, 451] on icon at bounding box center [219, 451] width 13 height 2
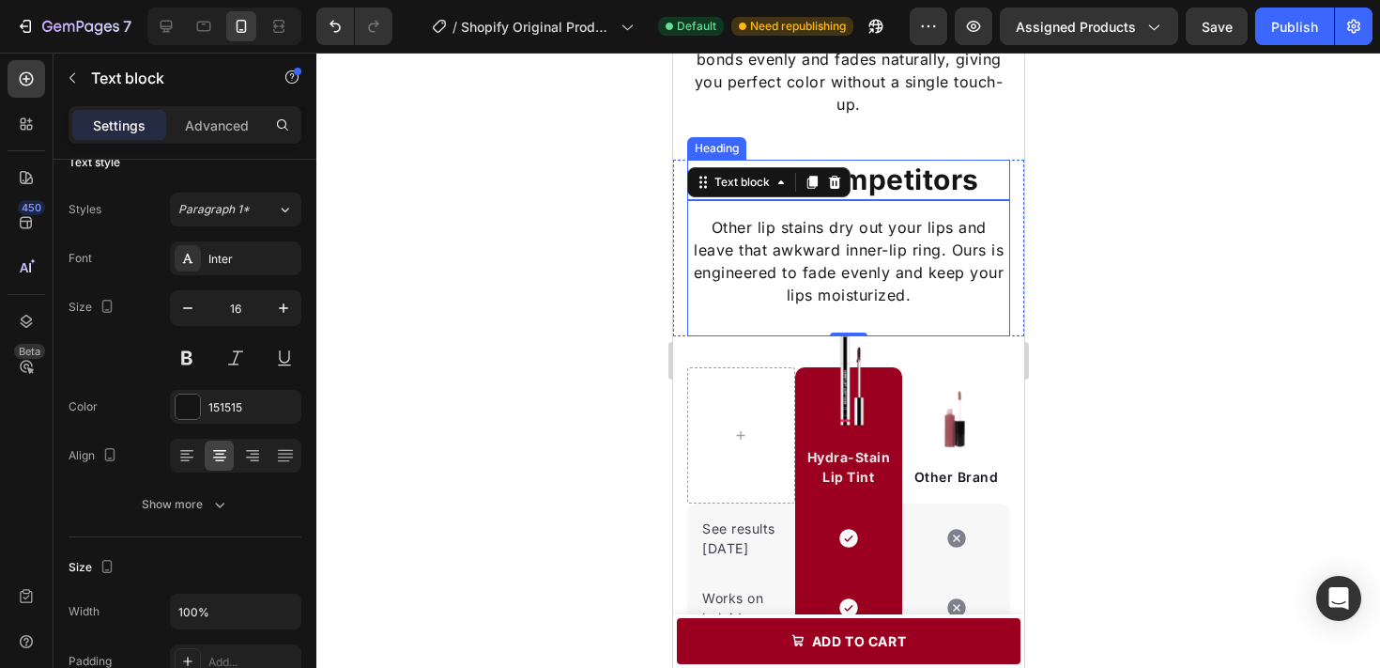
click at [973, 192] on h2 "Us vs Competitors" at bounding box center [847, 180] width 323 height 40
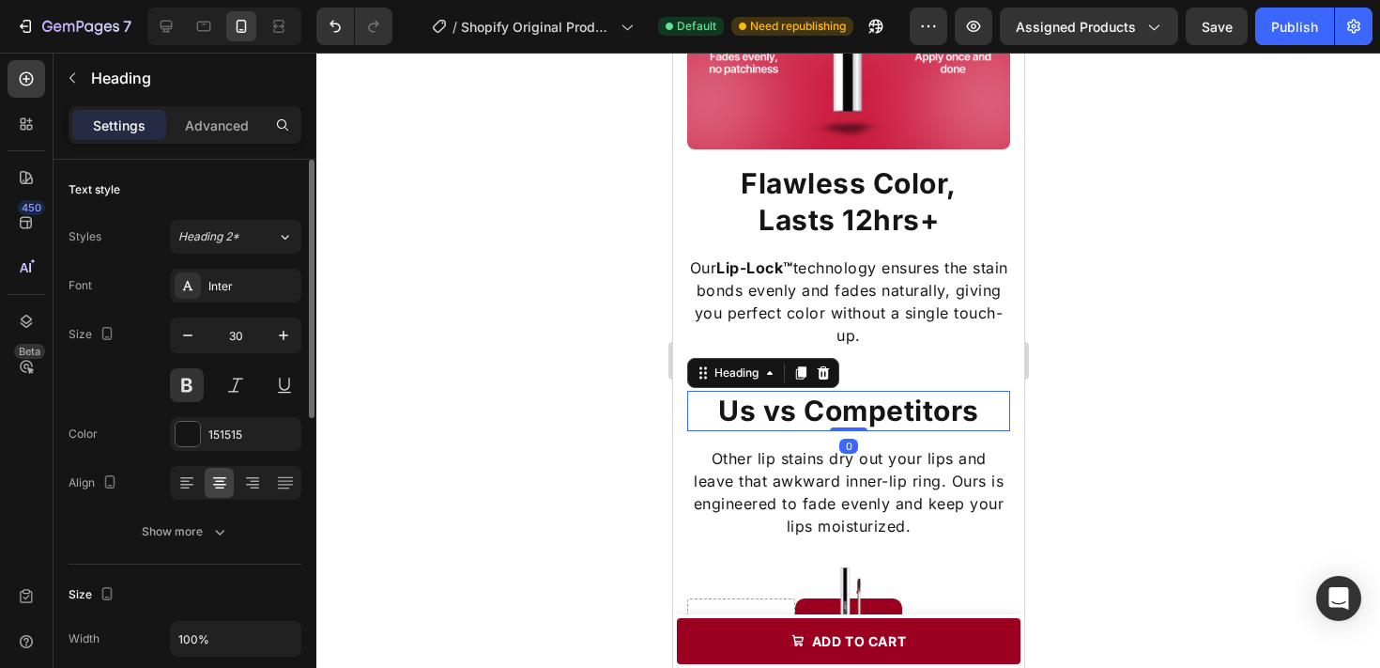
scroll to position [1849, 0]
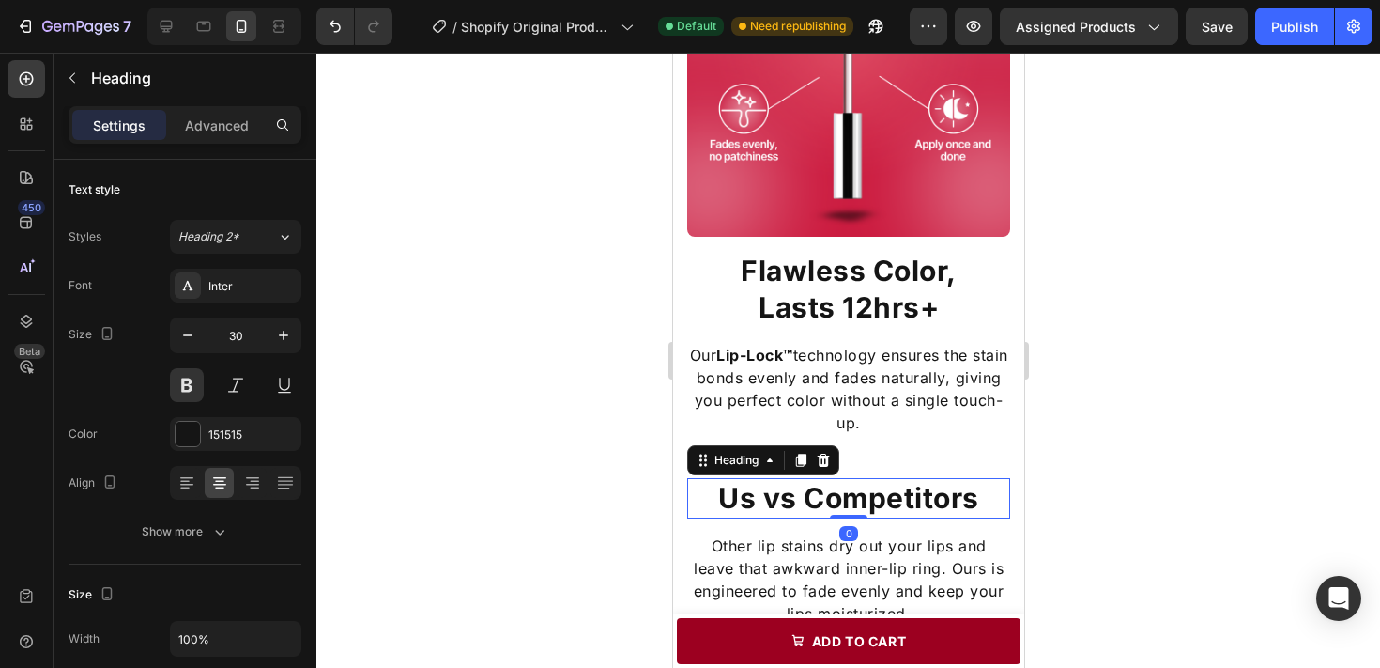
click at [1114, 437] on div at bounding box center [848, 360] width 1064 height 615
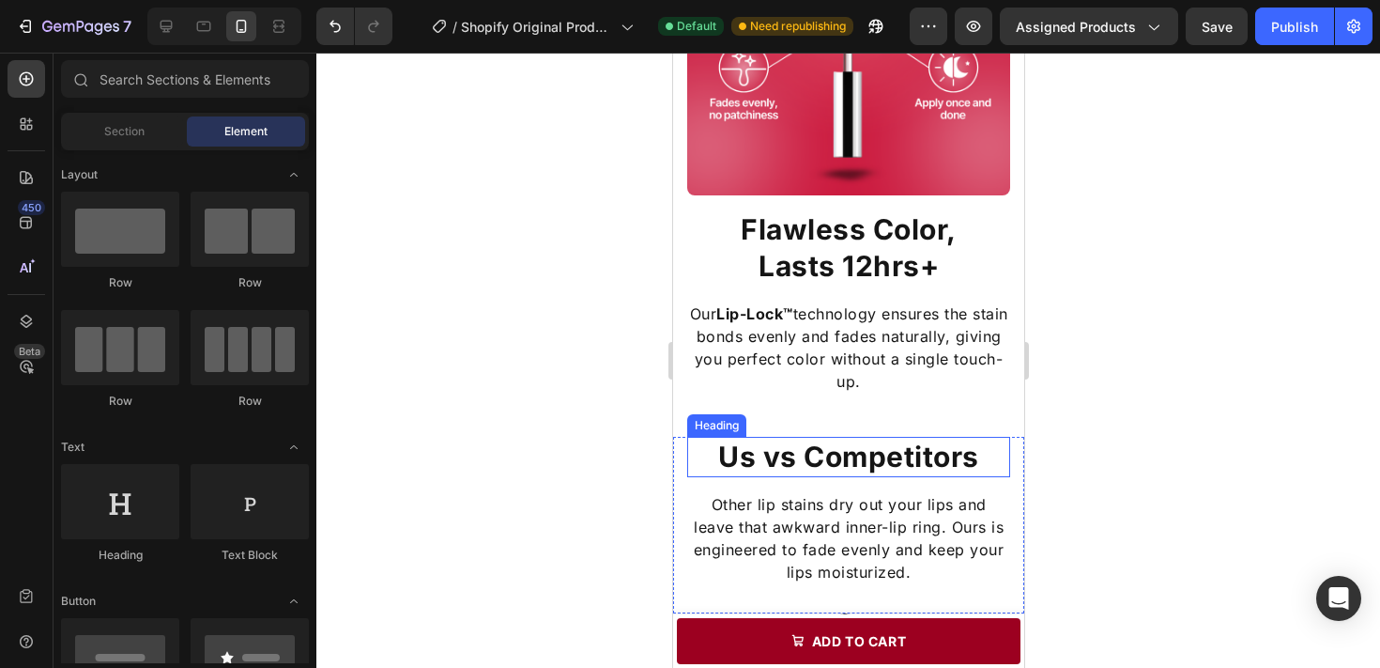
scroll to position [1919, 0]
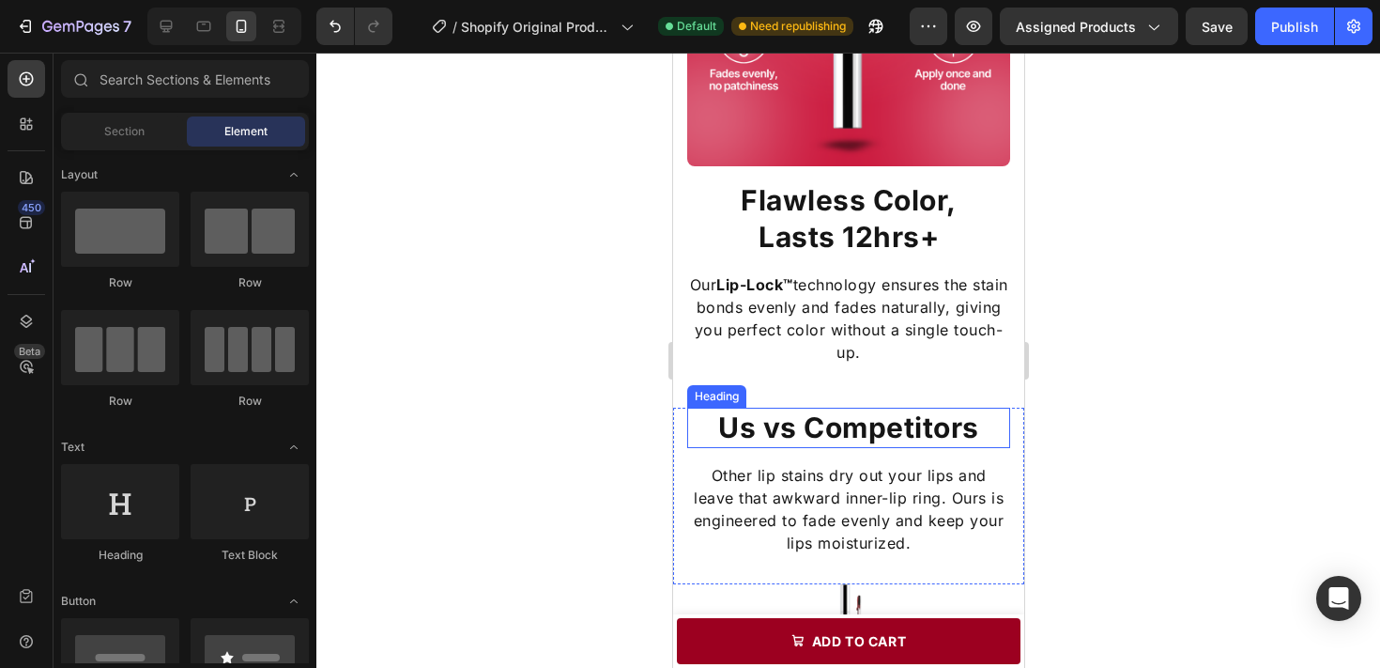
click at [943, 418] on h2 "Us vs Competitors" at bounding box center [847, 427] width 323 height 40
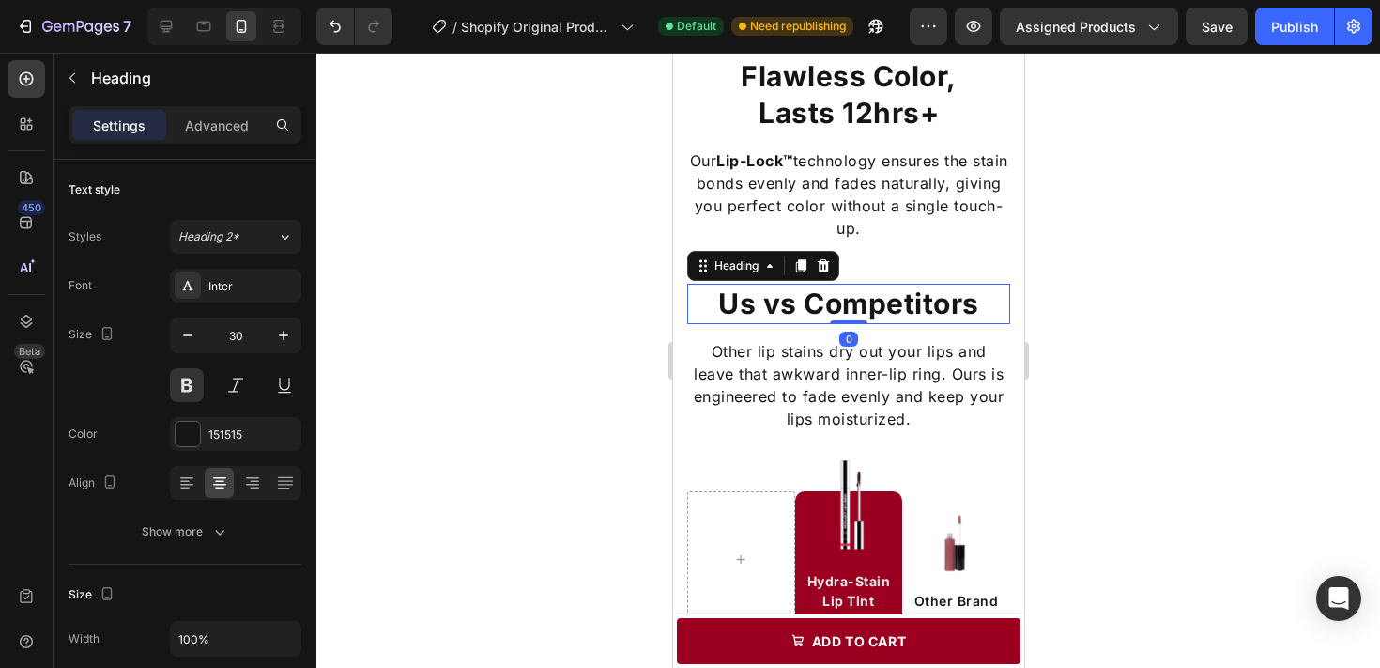
scroll to position [2134, 0]
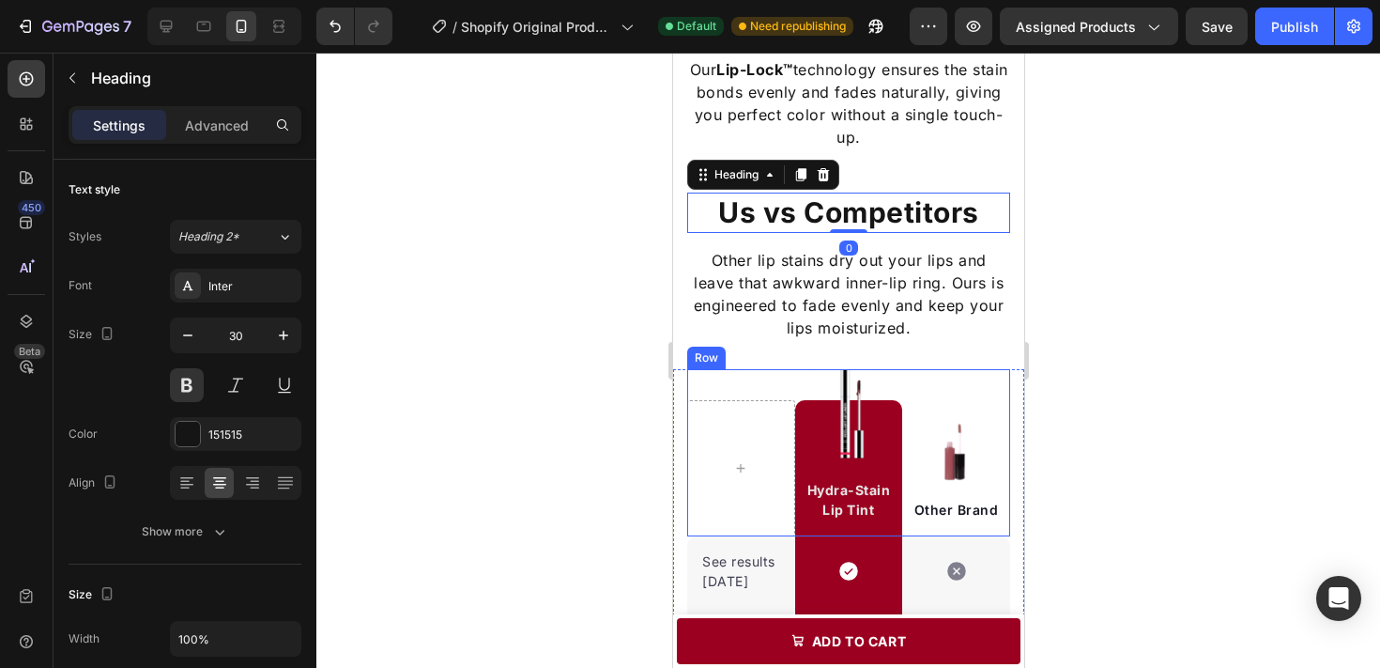
click at [1090, 392] on div at bounding box center [848, 360] width 1064 height 615
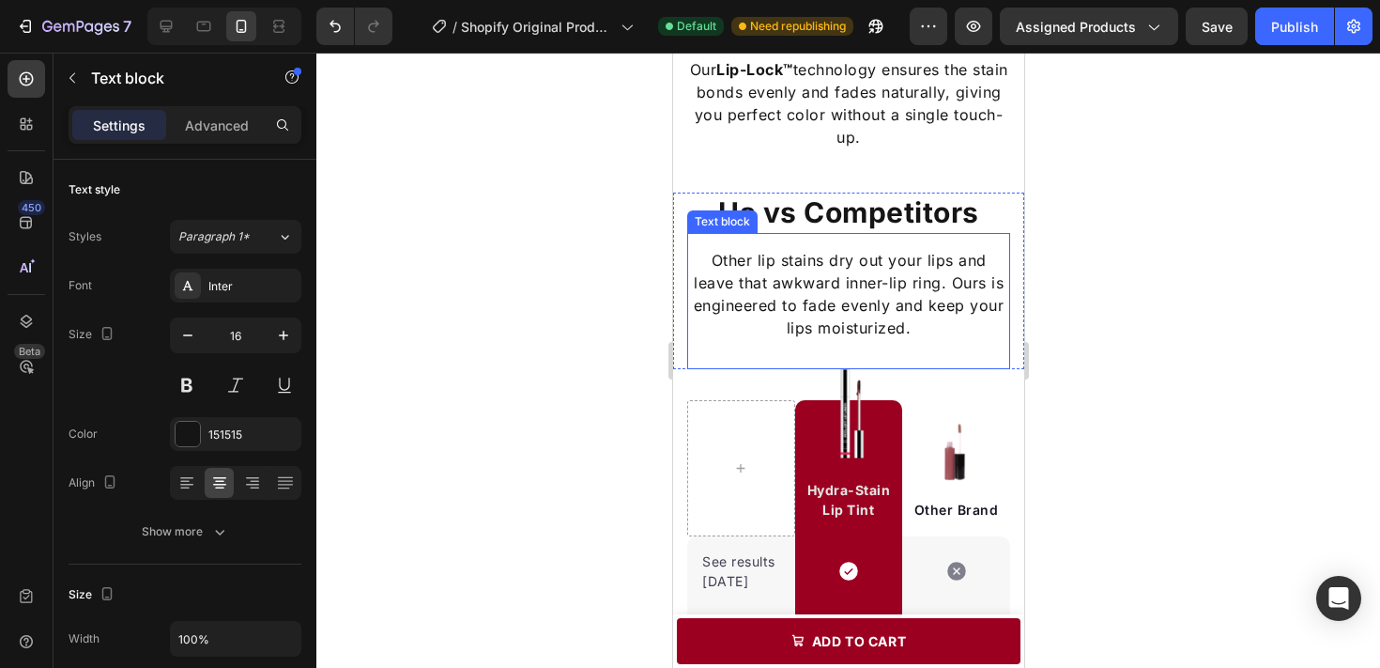
click at [880, 258] on p "Other lip stains dry out your lips and leave that awkward inner-lip ring. Ours …" at bounding box center [847, 294] width 319 height 90
click at [838, 220] on icon at bounding box center [834, 214] width 12 height 13
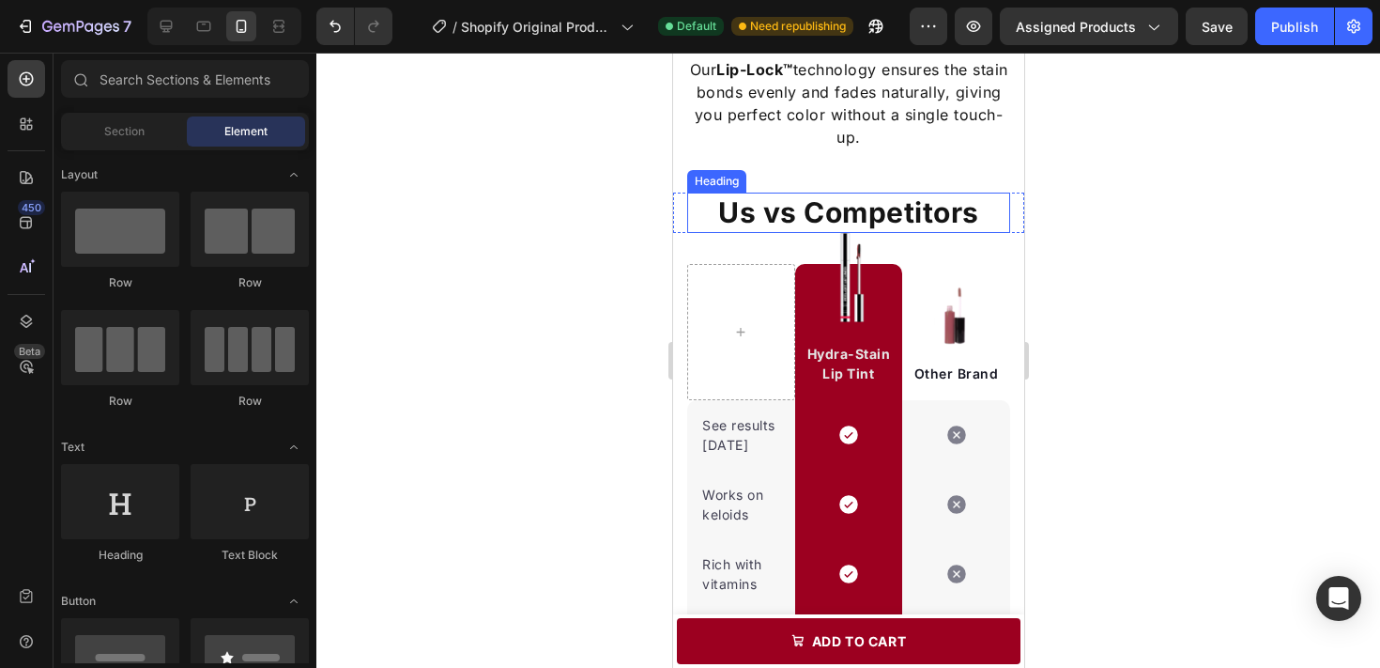
click at [941, 217] on h2 "Us vs Competitors" at bounding box center [847, 212] width 323 height 40
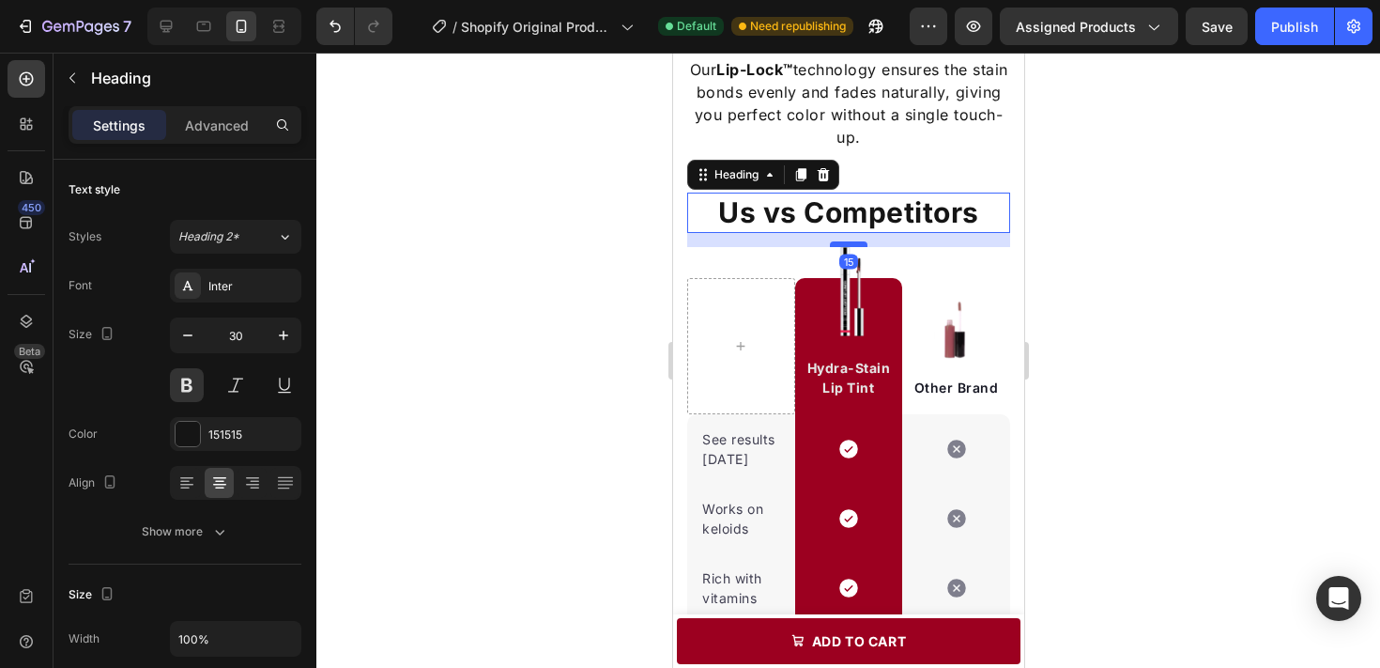
drag, startPoint x: 848, startPoint y: 231, endPoint x: 850, endPoint y: 245, distance: 14.2
click at [850, 245] on div at bounding box center [848, 244] width 38 height 6
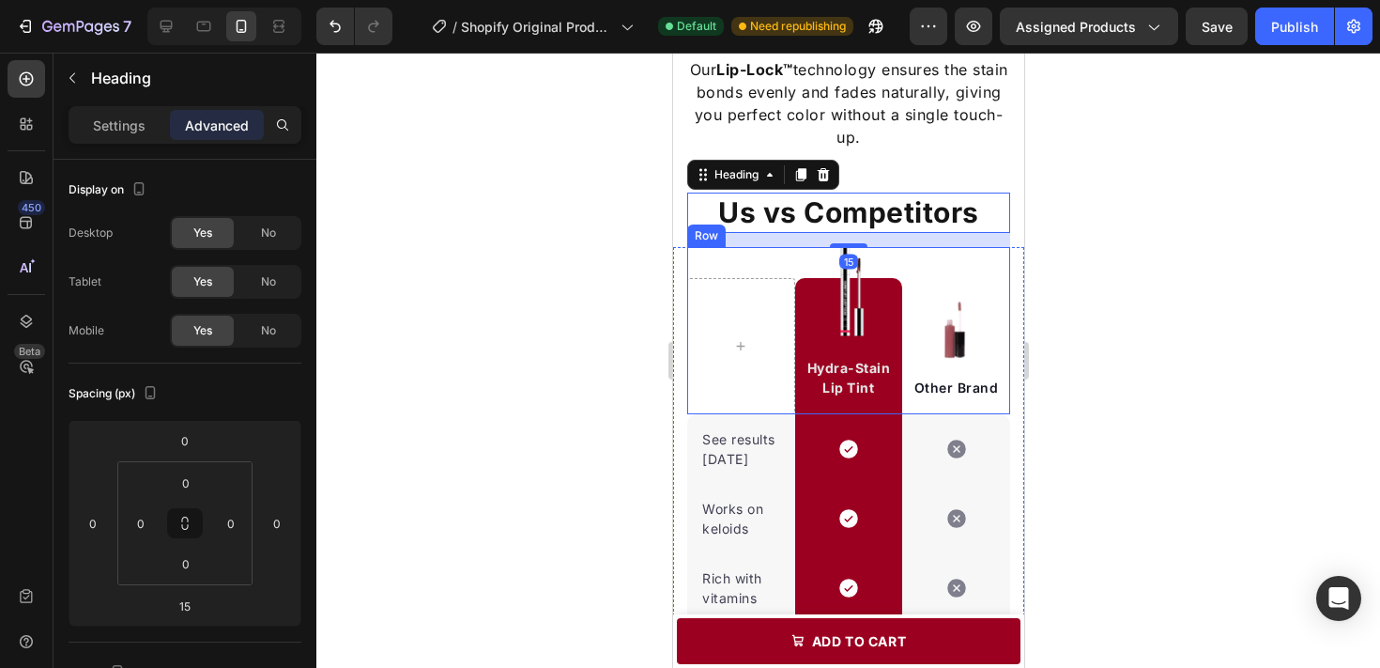
click at [1141, 280] on div at bounding box center [848, 360] width 1064 height 615
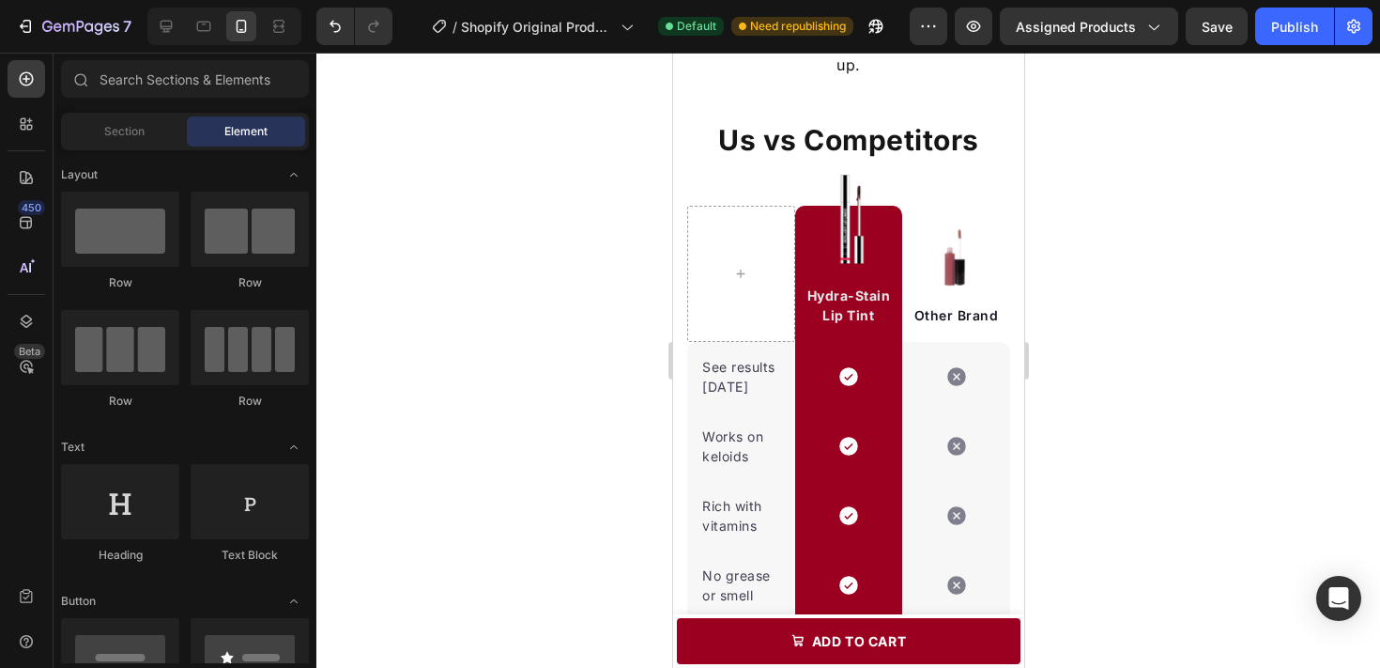
scroll to position [2227, 0]
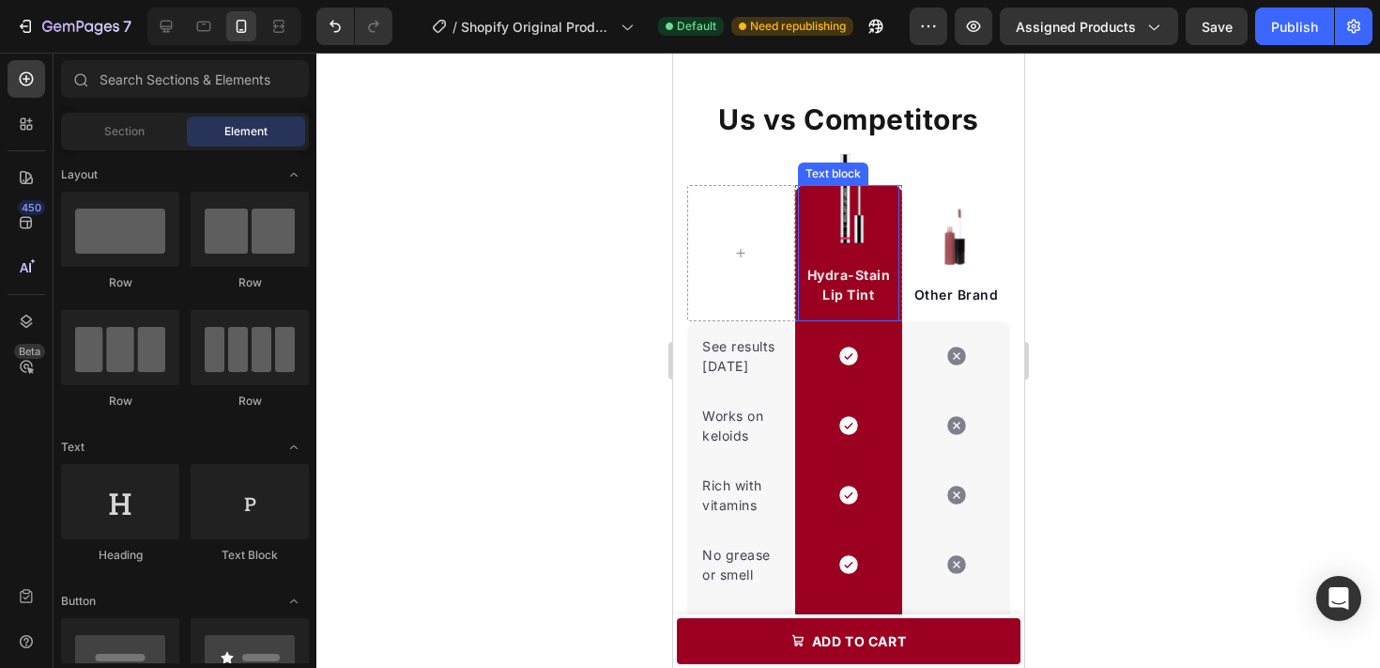
click at [858, 290] on p "Hydra-Stain Lip Tint" at bounding box center [848, 284] width 99 height 39
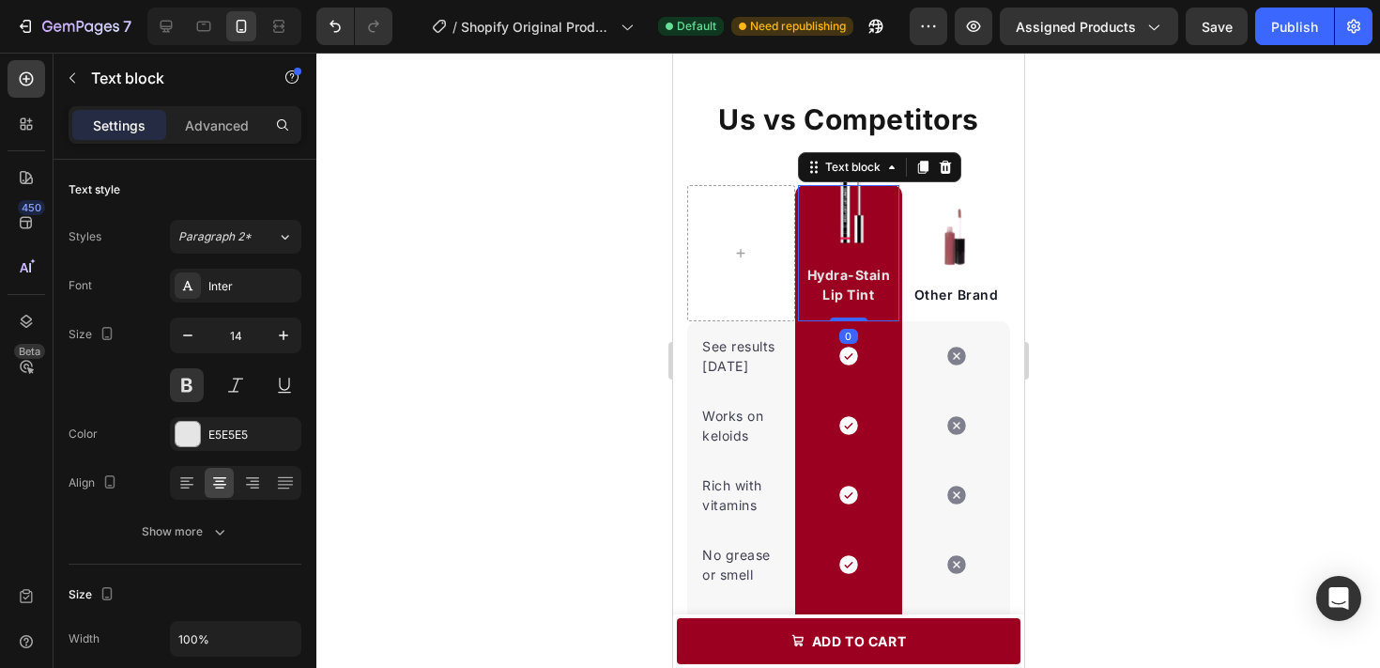
click at [850, 290] on p "Hydra-Stain Lip Tint" at bounding box center [848, 284] width 99 height 39
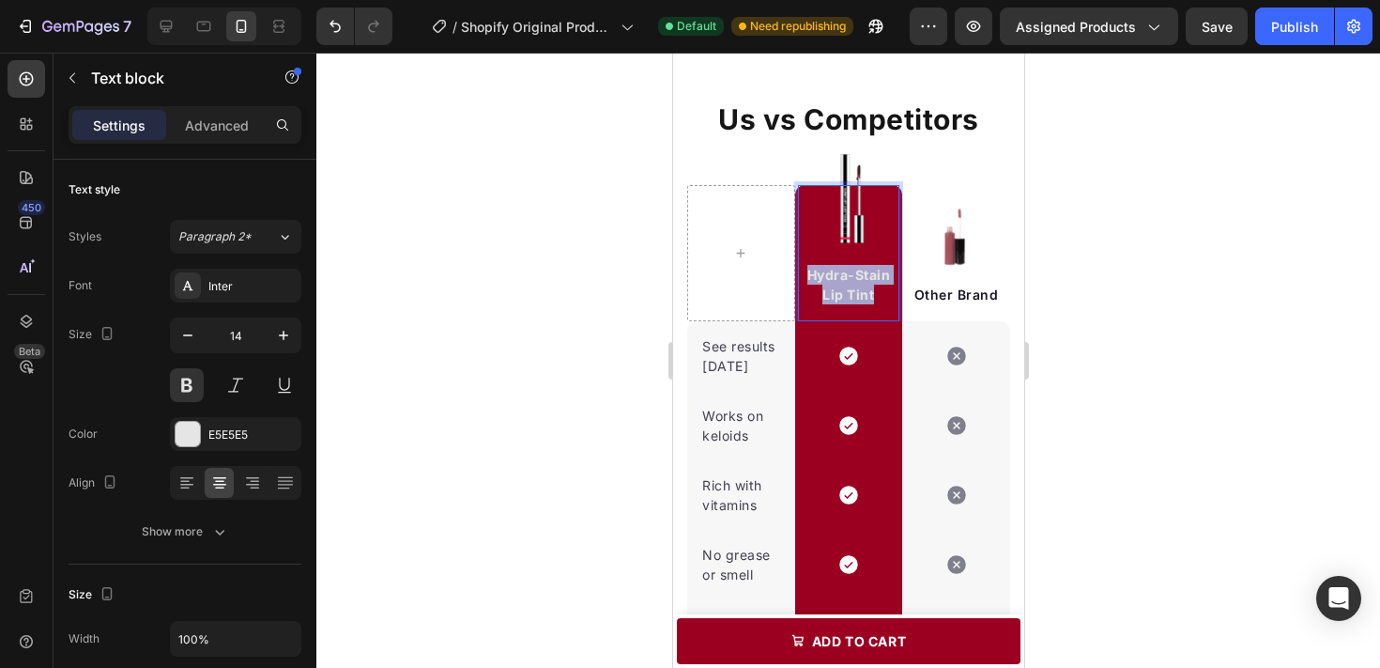
click at [850, 290] on p "Hydra-Stain Lip Tint" at bounding box center [848, 284] width 99 height 39
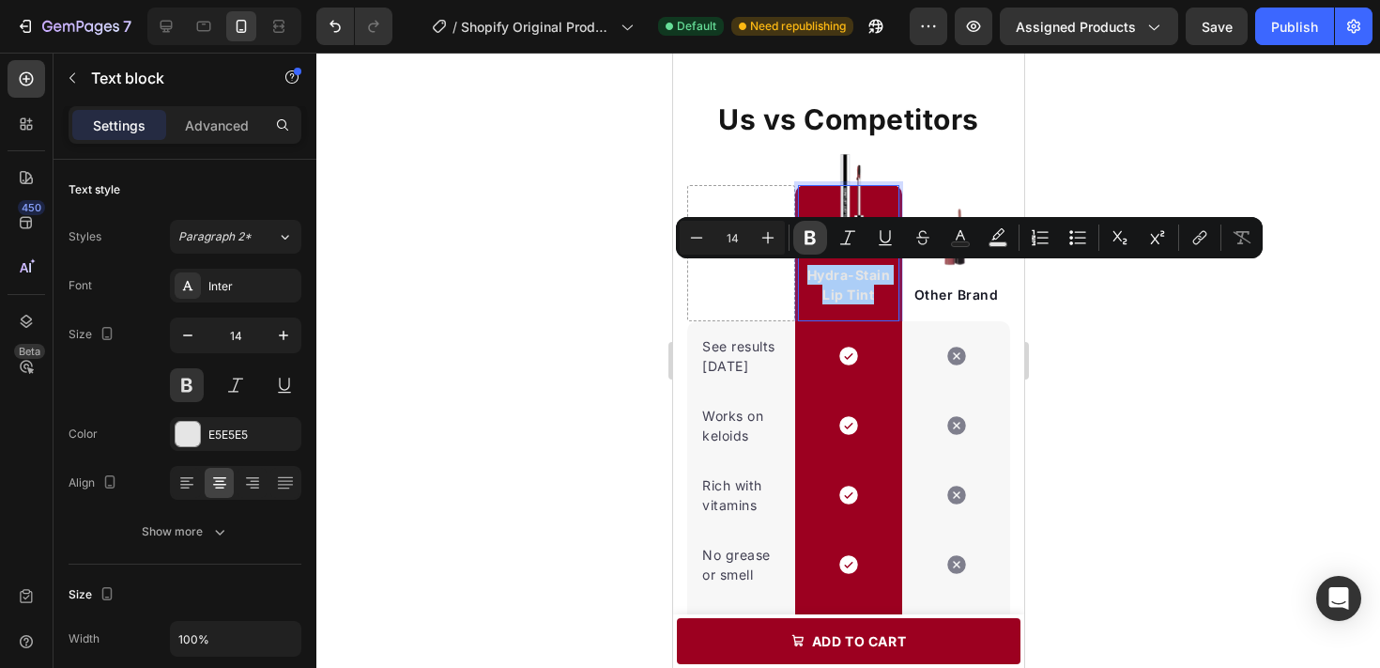
click at [813, 237] on icon "Editor contextual toolbar" at bounding box center [810, 237] width 19 height 19
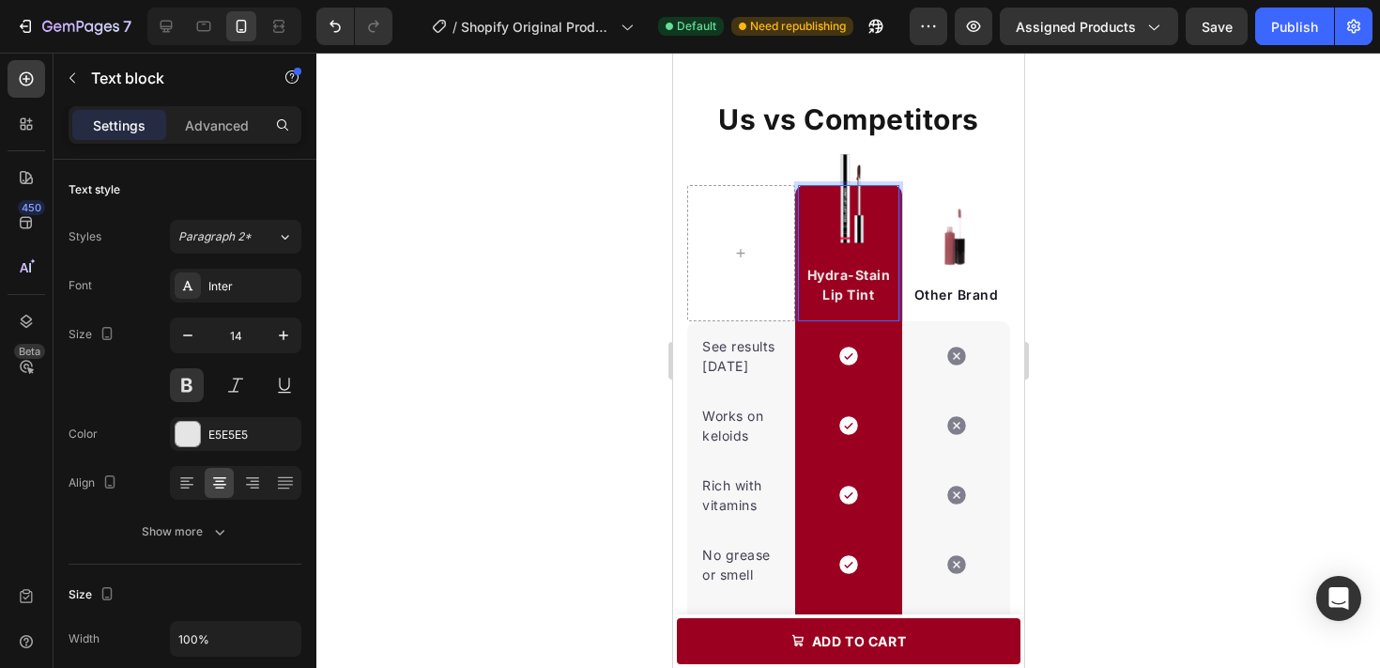
click at [1040, 327] on div at bounding box center [848, 360] width 1064 height 615
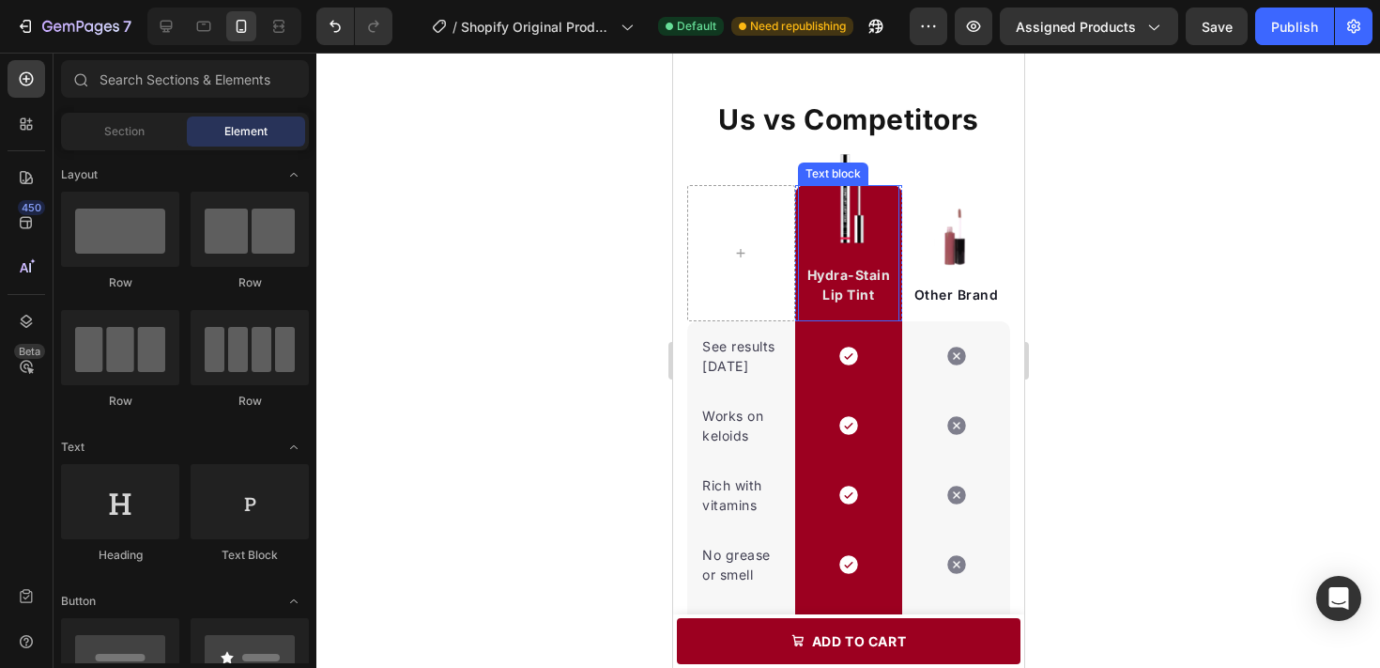
click at [854, 293] on strong "Hydra-Stain Lip Tint" at bounding box center [849, 285] width 84 height 36
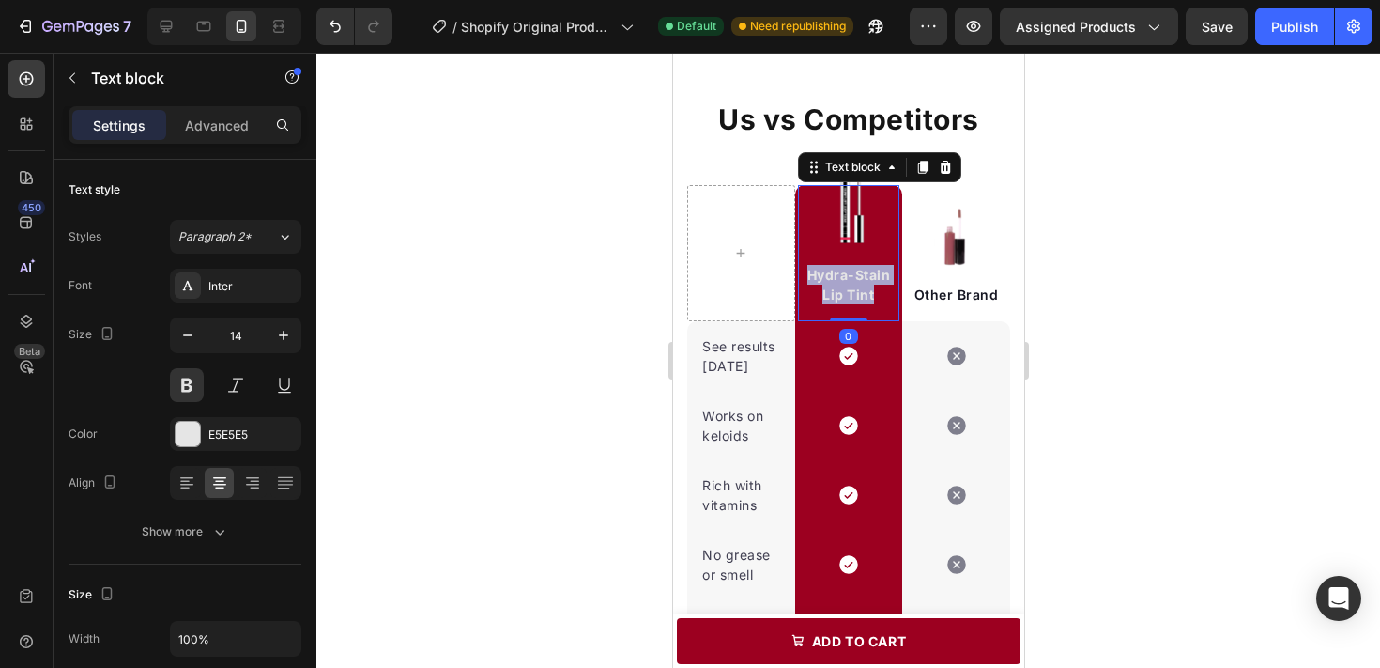
click at [854, 293] on strong "Hydra-Stain Lip Tint" at bounding box center [849, 285] width 84 height 36
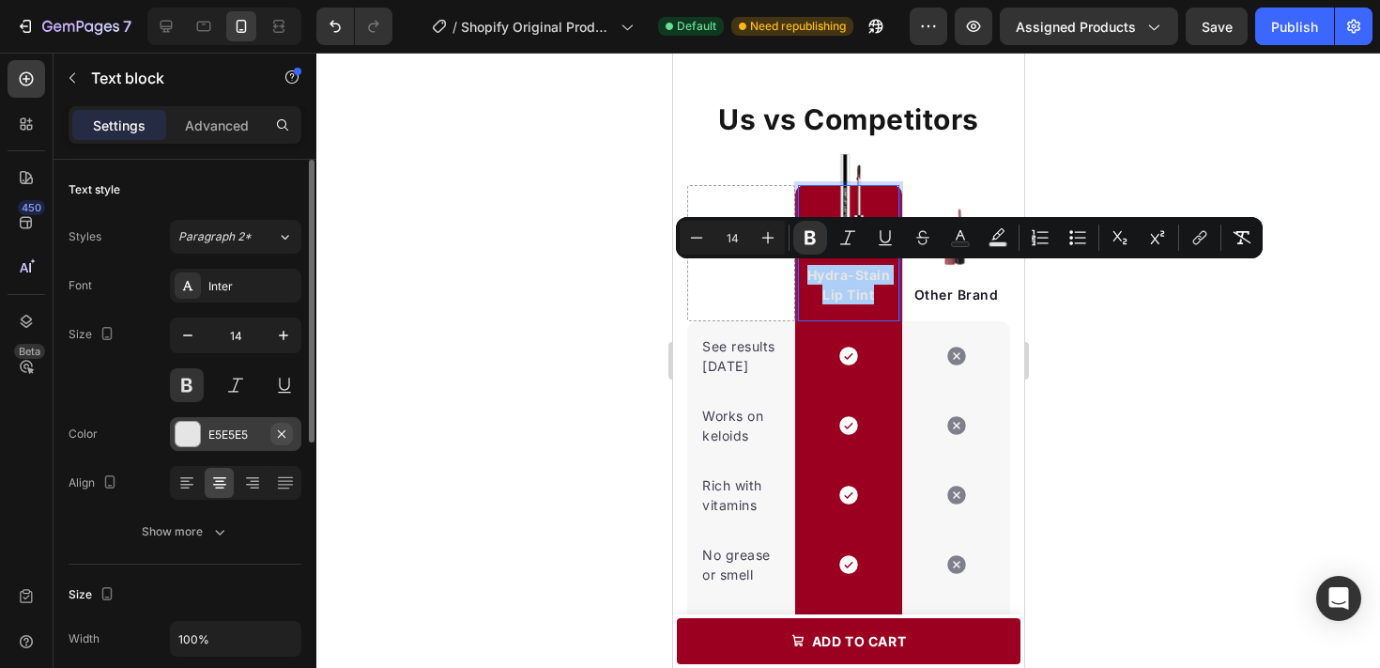
click at [271, 432] on button "button" at bounding box center [281, 434] width 23 height 23
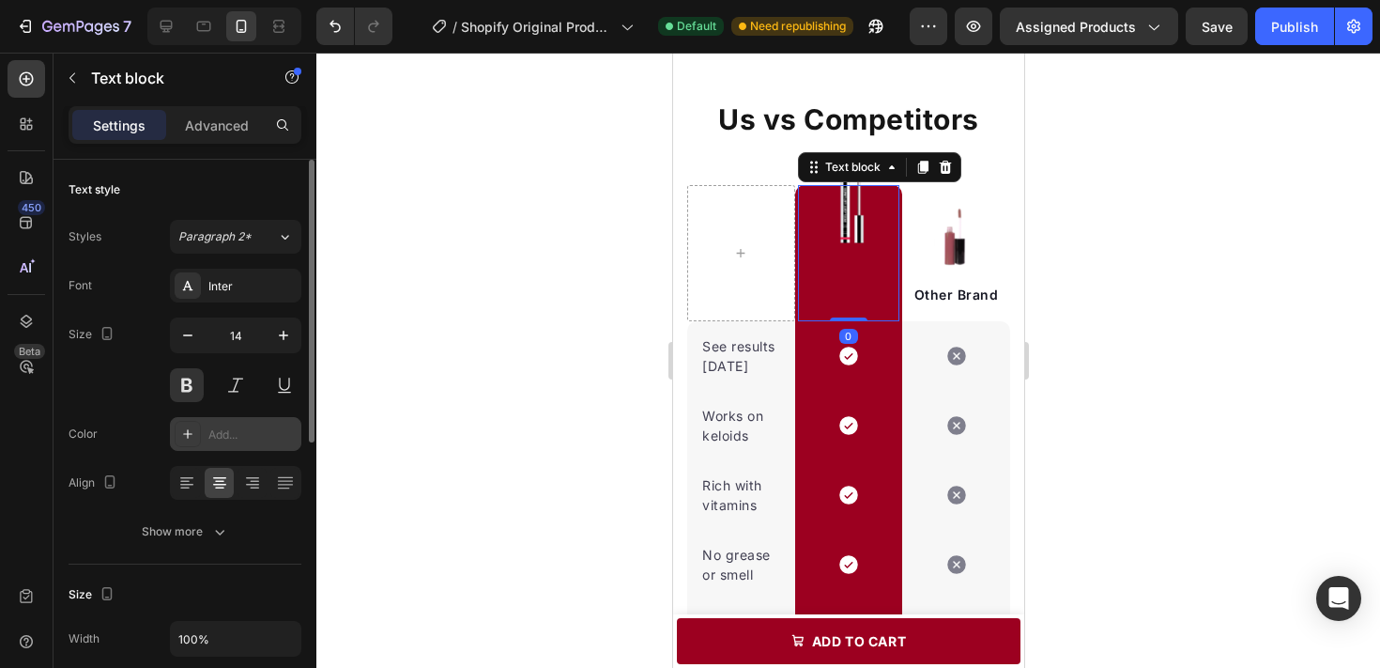
click at [253, 432] on div "Add..." at bounding box center [252, 434] width 88 height 17
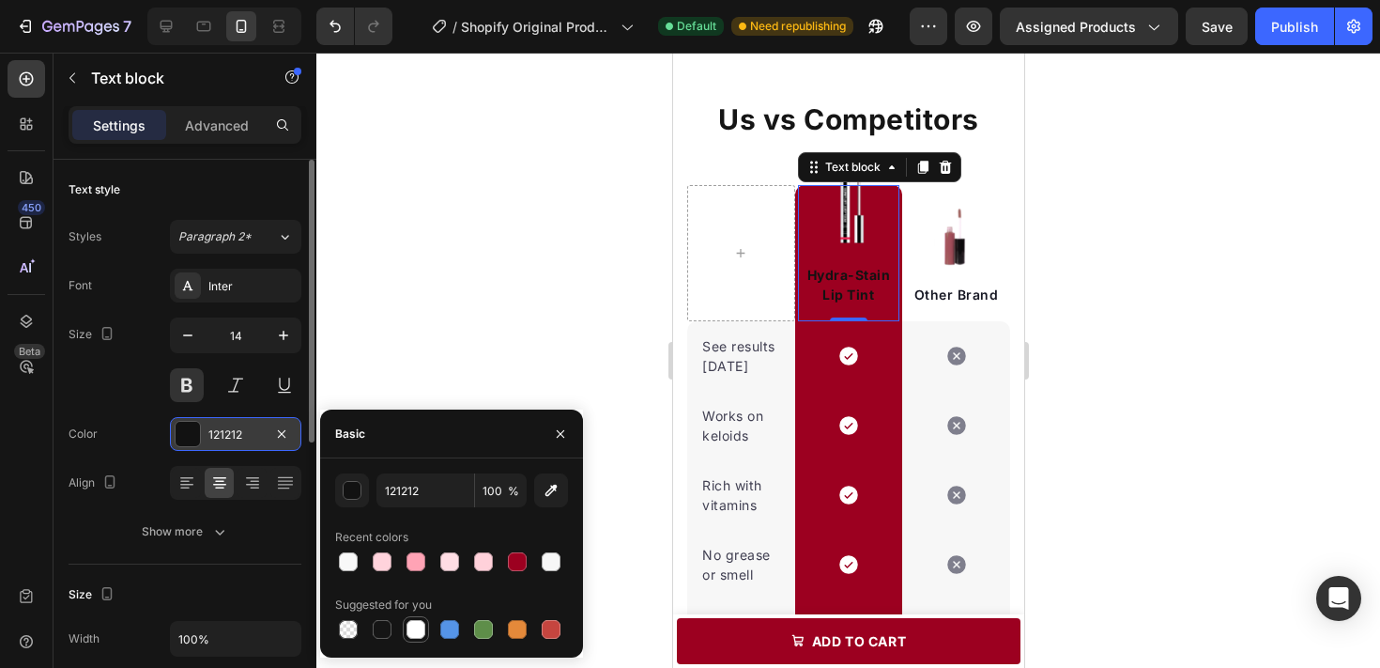
click at [413, 630] on div at bounding box center [416, 629] width 19 height 19
type input "FFFFFF"
click at [463, 391] on div at bounding box center [848, 360] width 1064 height 615
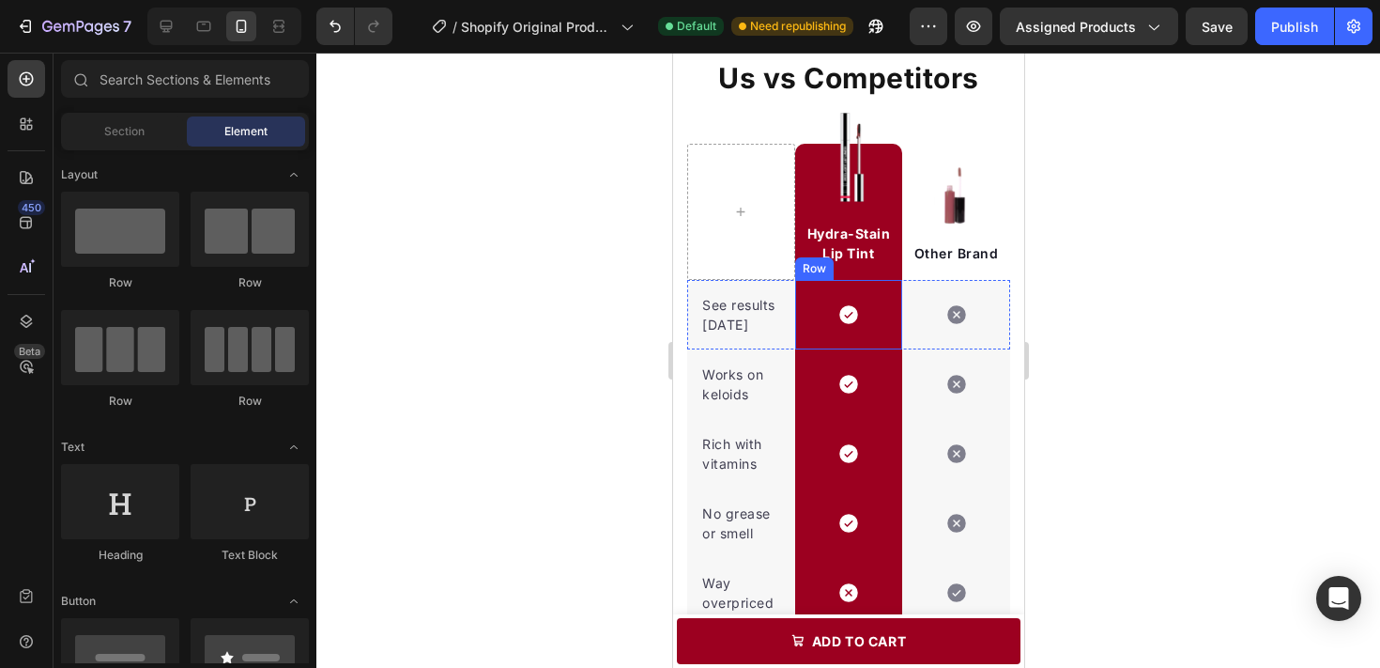
scroll to position [2274, 0]
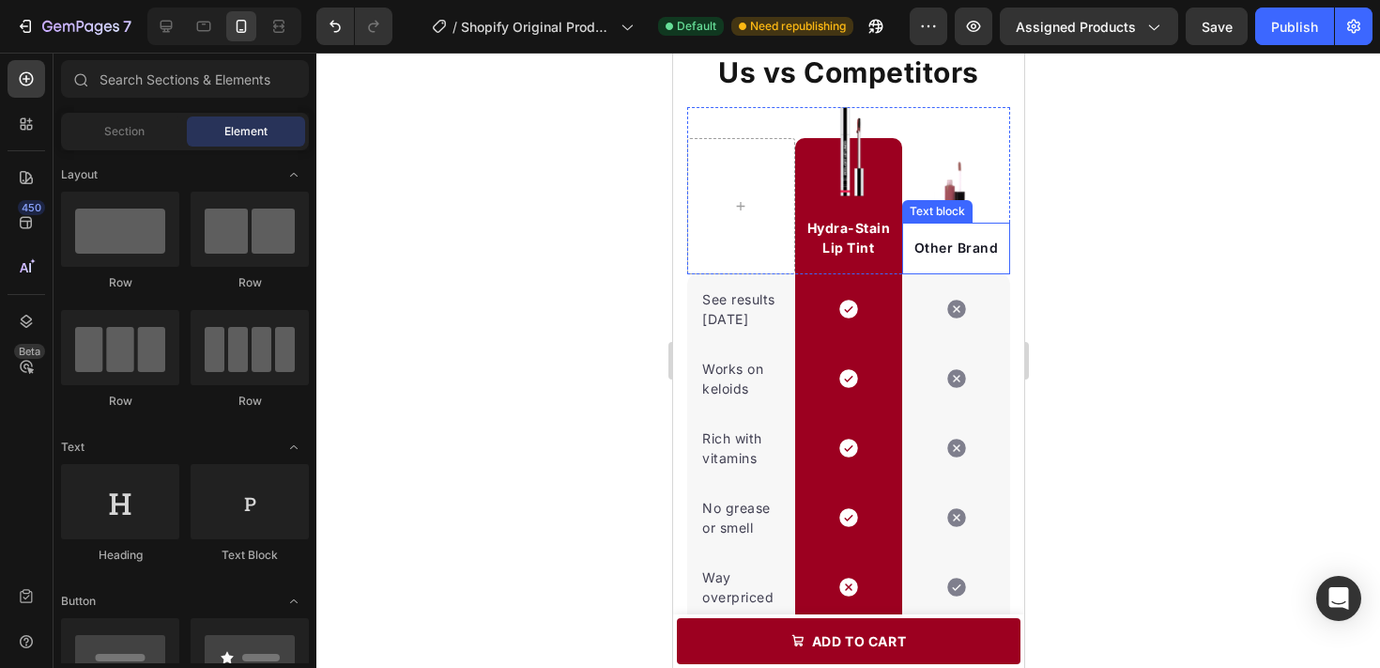
click at [941, 251] on p "Other Brand" at bounding box center [955, 248] width 99 height 20
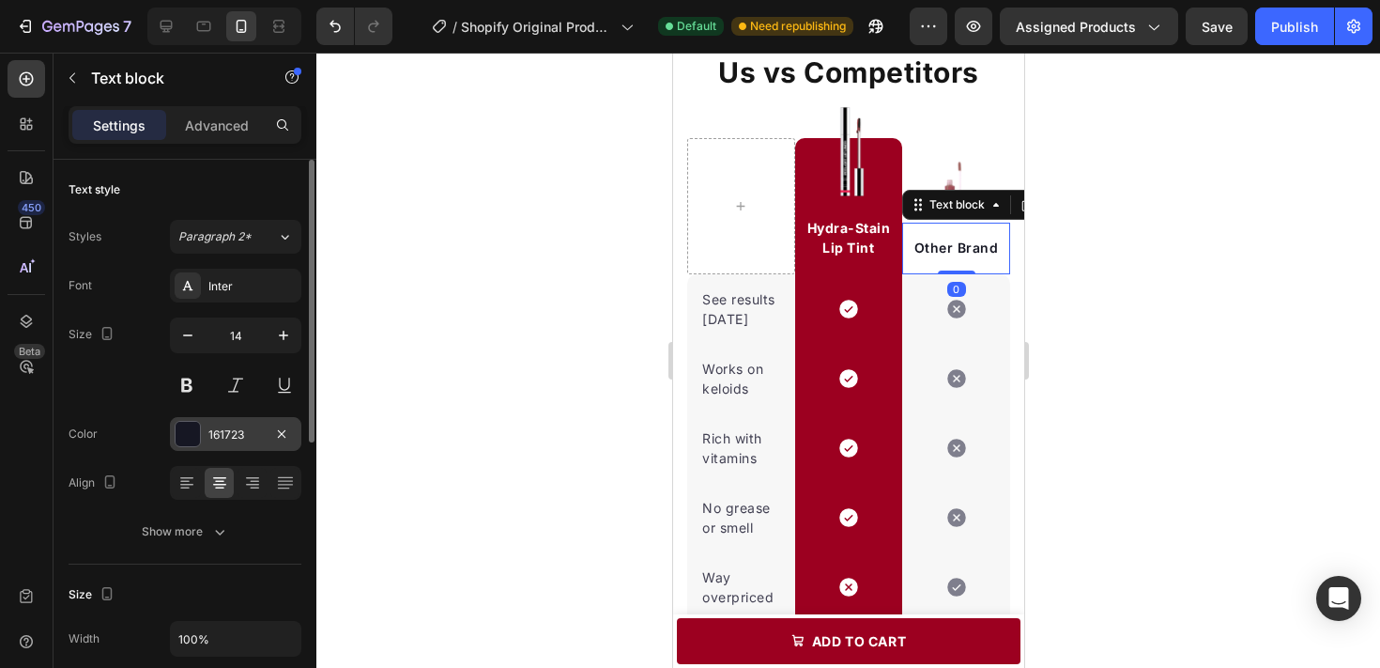
click at [244, 440] on div "161723" at bounding box center [235, 434] width 54 height 17
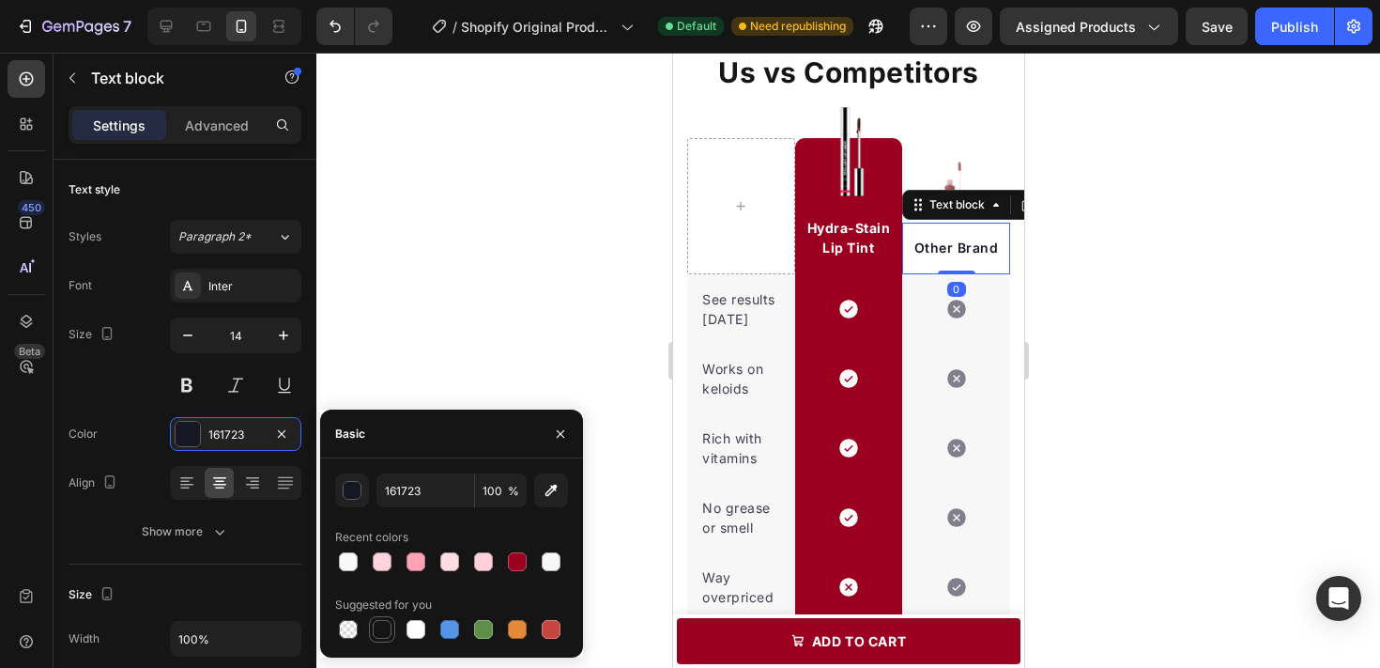
click at [387, 635] on div at bounding box center [382, 629] width 19 height 19
type input "151515"
click at [479, 379] on div at bounding box center [848, 360] width 1064 height 615
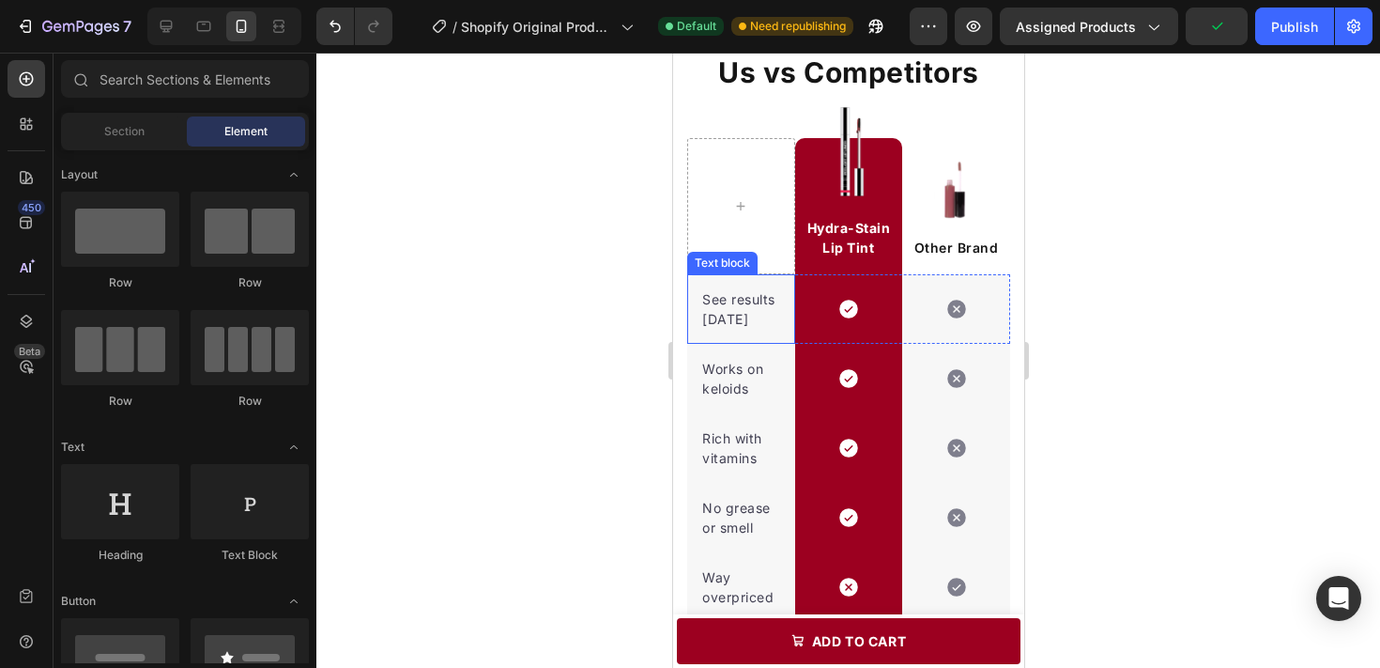
click at [730, 314] on p "See results [DATE]" at bounding box center [740, 308] width 78 height 39
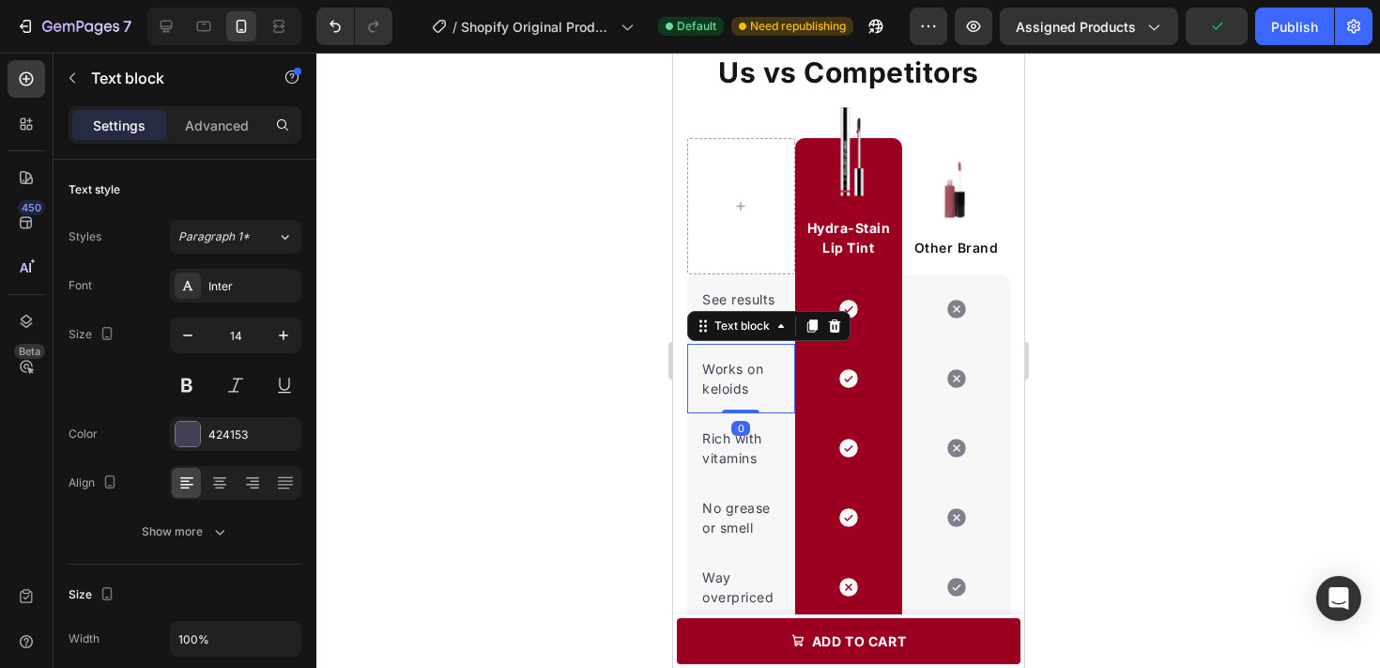
click at [720, 374] on p "Works on keloids" at bounding box center [740, 378] width 78 height 39
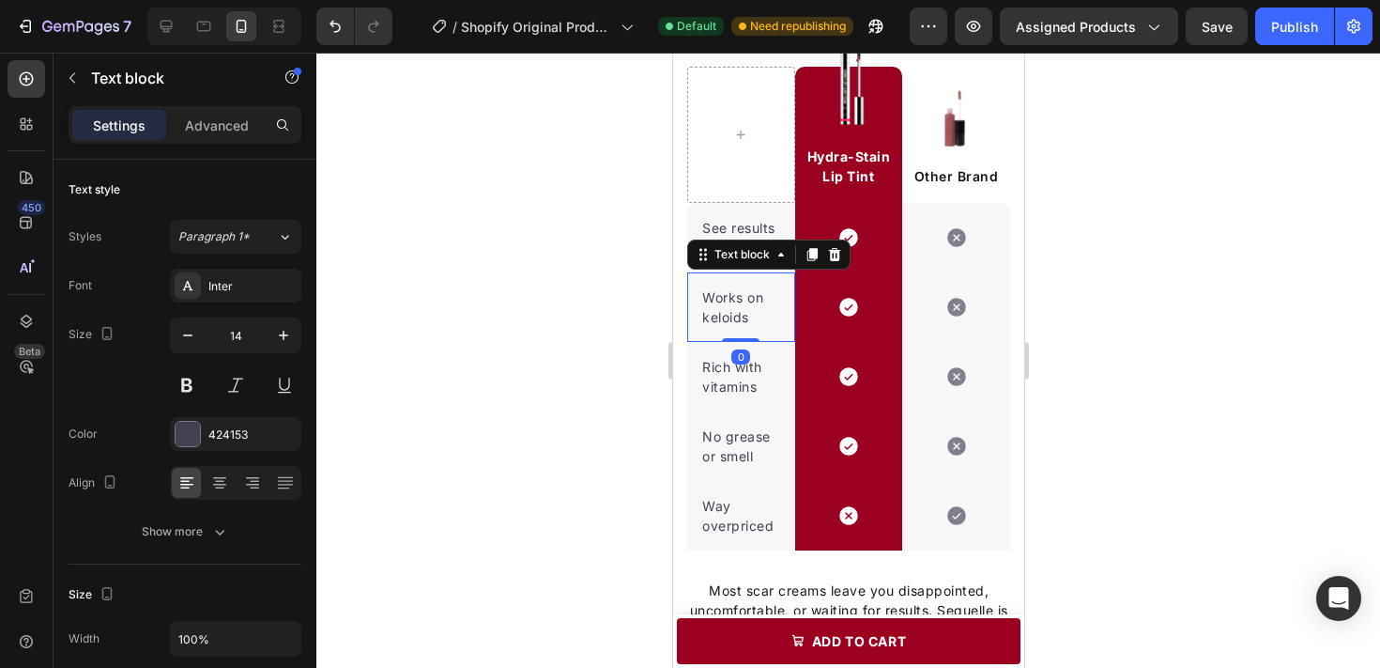
scroll to position [2380, 0]
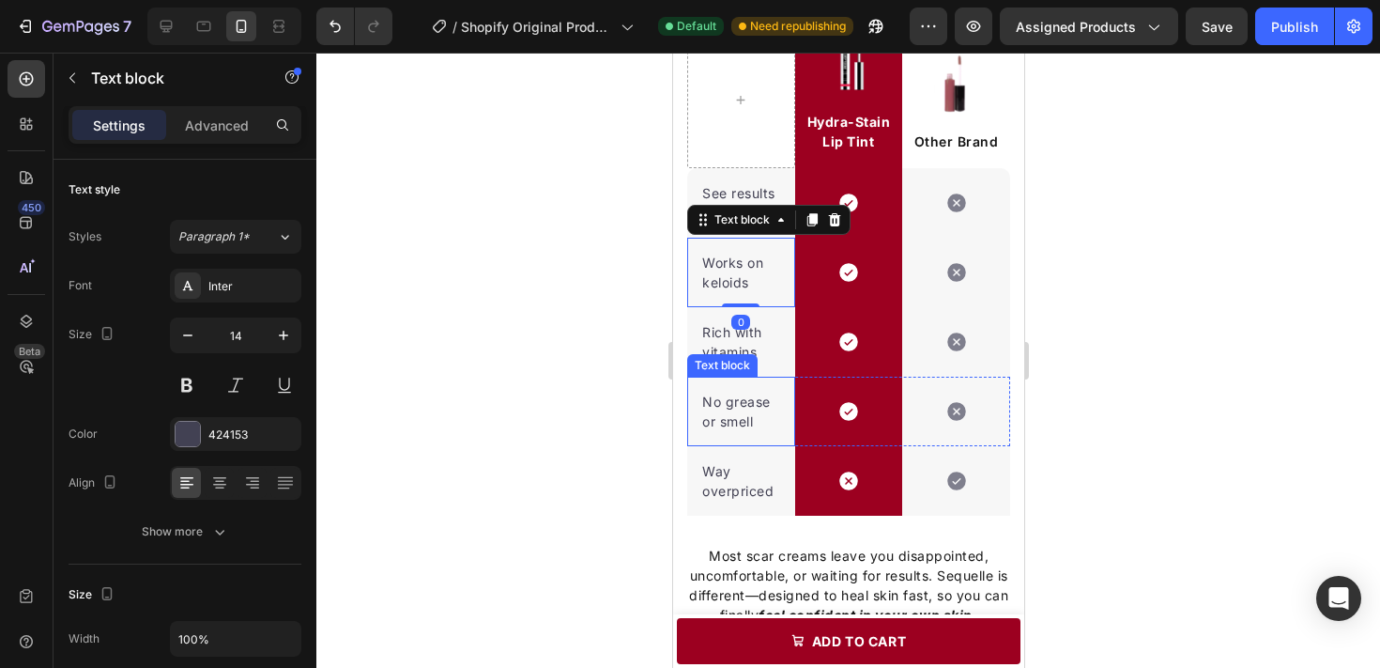
click at [721, 399] on p "No grease or smell" at bounding box center [740, 411] width 78 height 39
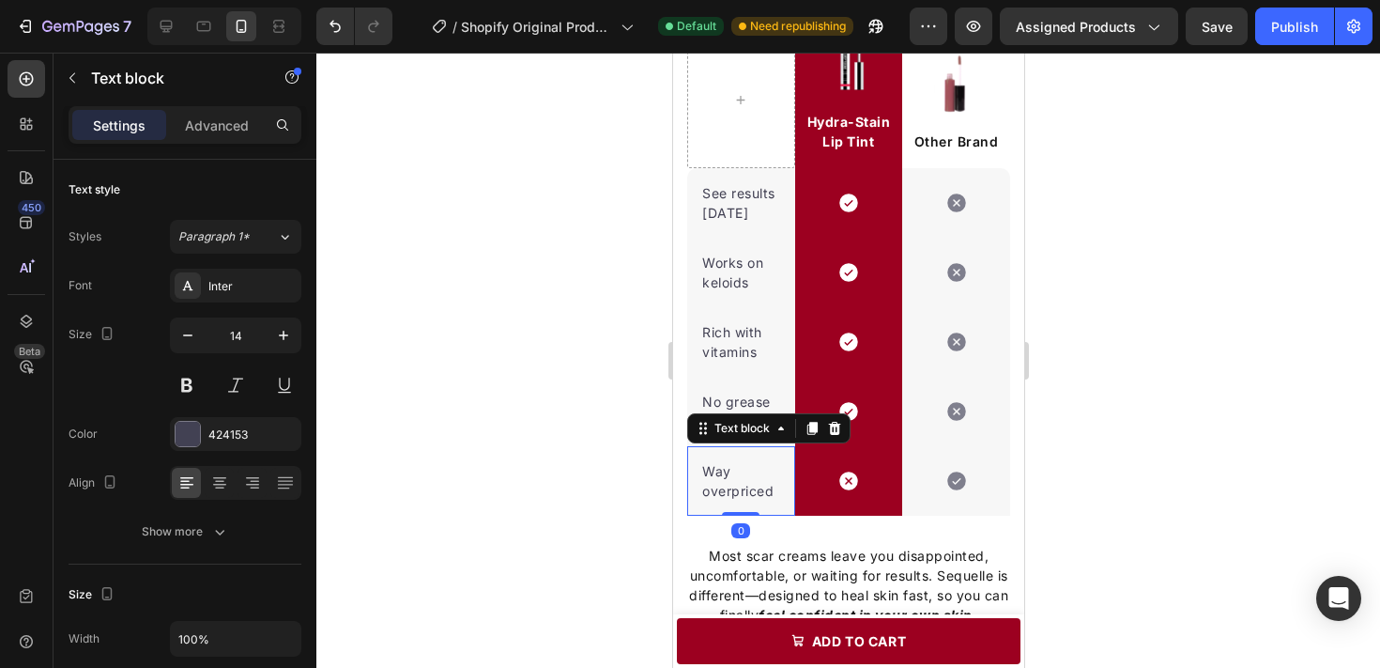
click at [714, 464] on p "Way overpriced" at bounding box center [740, 480] width 78 height 39
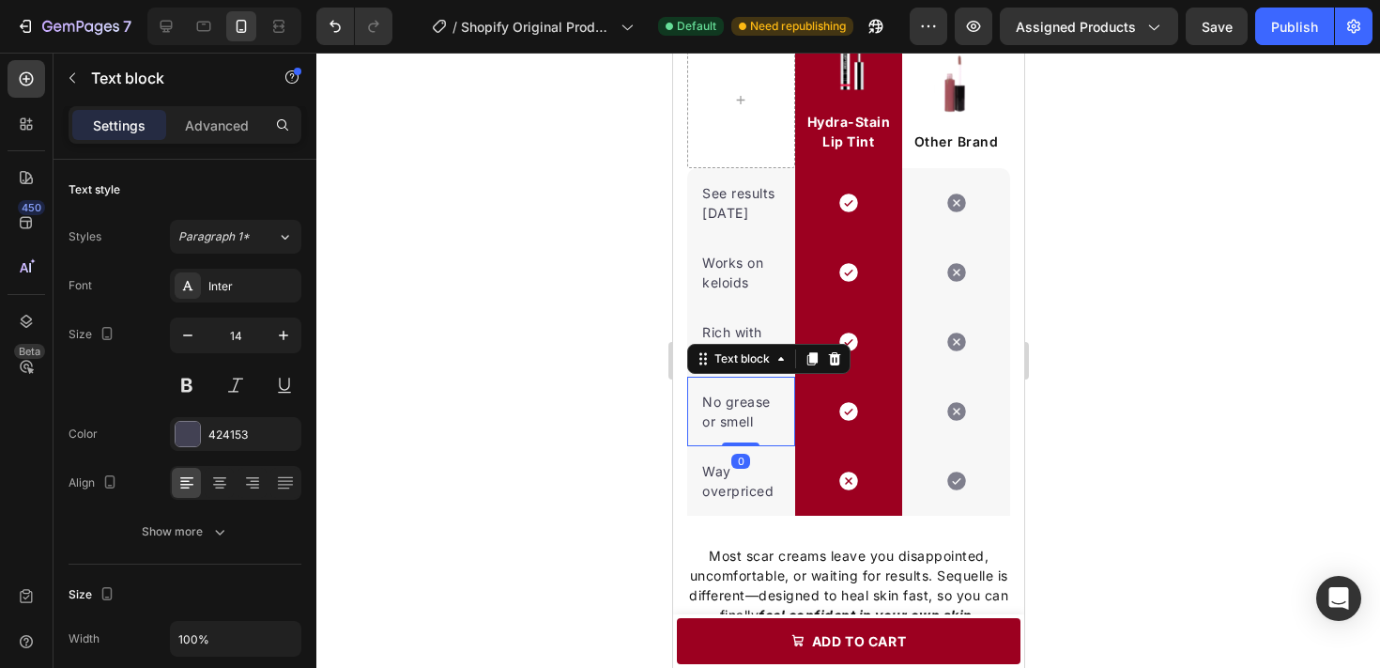
click at [729, 392] on p "No grease or smell" at bounding box center [740, 411] width 78 height 39
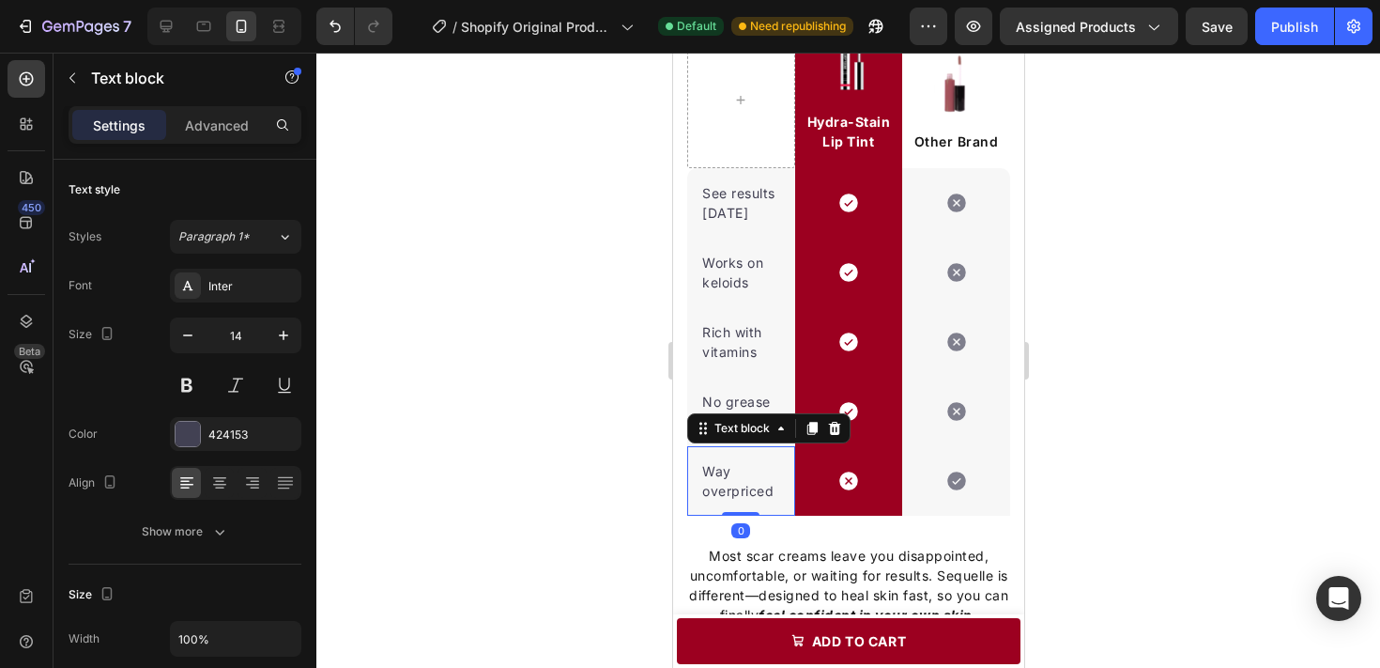
click at [707, 465] on p "Way overpriced" at bounding box center [740, 480] width 78 height 39
click at [242, 427] on div "424153" at bounding box center [235, 434] width 54 height 17
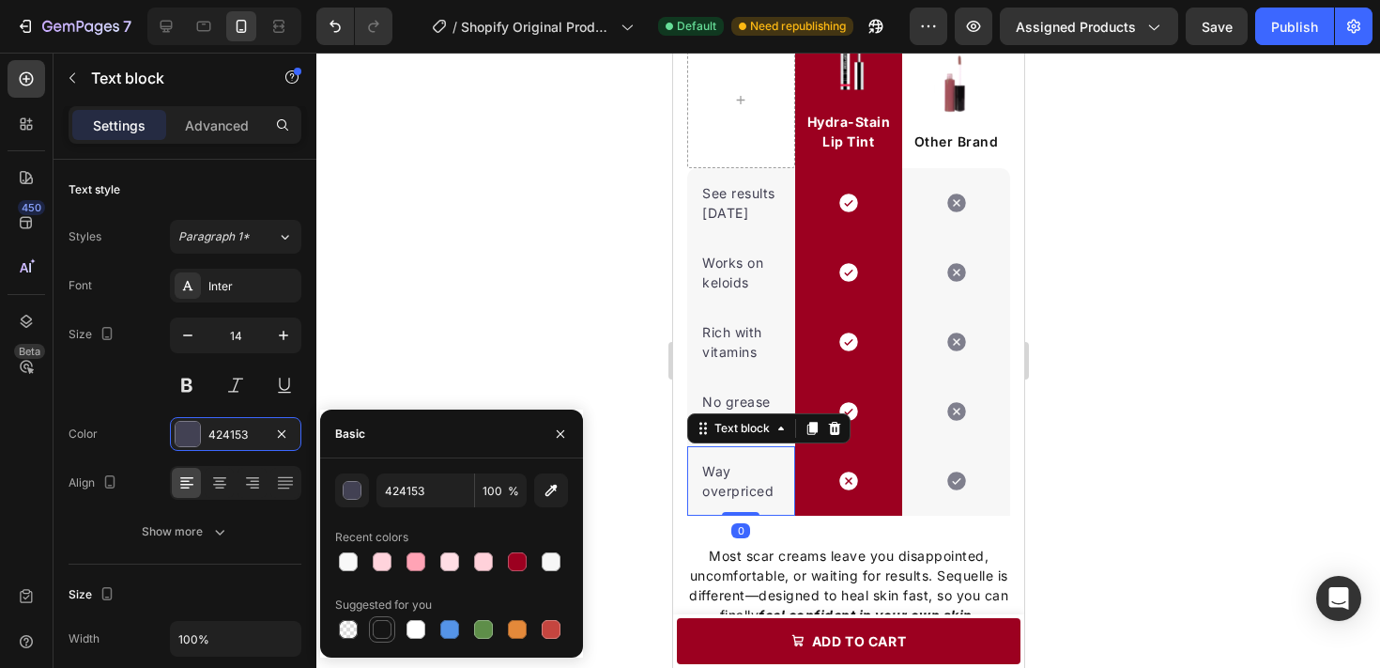
click at [384, 638] on div at bounding box center [382, 629] width 19 height 19
type input "151515"
click at [1014, 420] on div "Image Hydra-Stain Lip Tint Text block Row Image Other Brand Text block Row See …" at bounding box center [847, 258] width 351 height 515
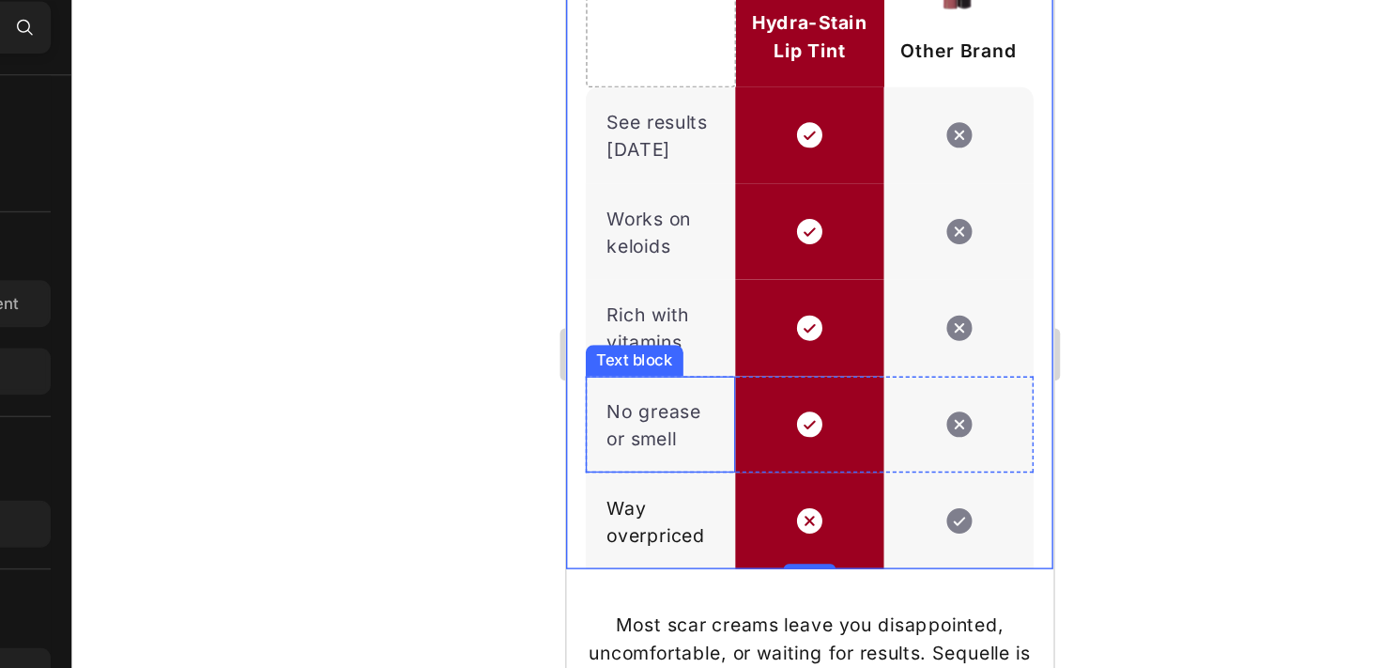
click at [609, 268] on p "No grease or smell" at bounding box center [633, 286] width 78 height 39
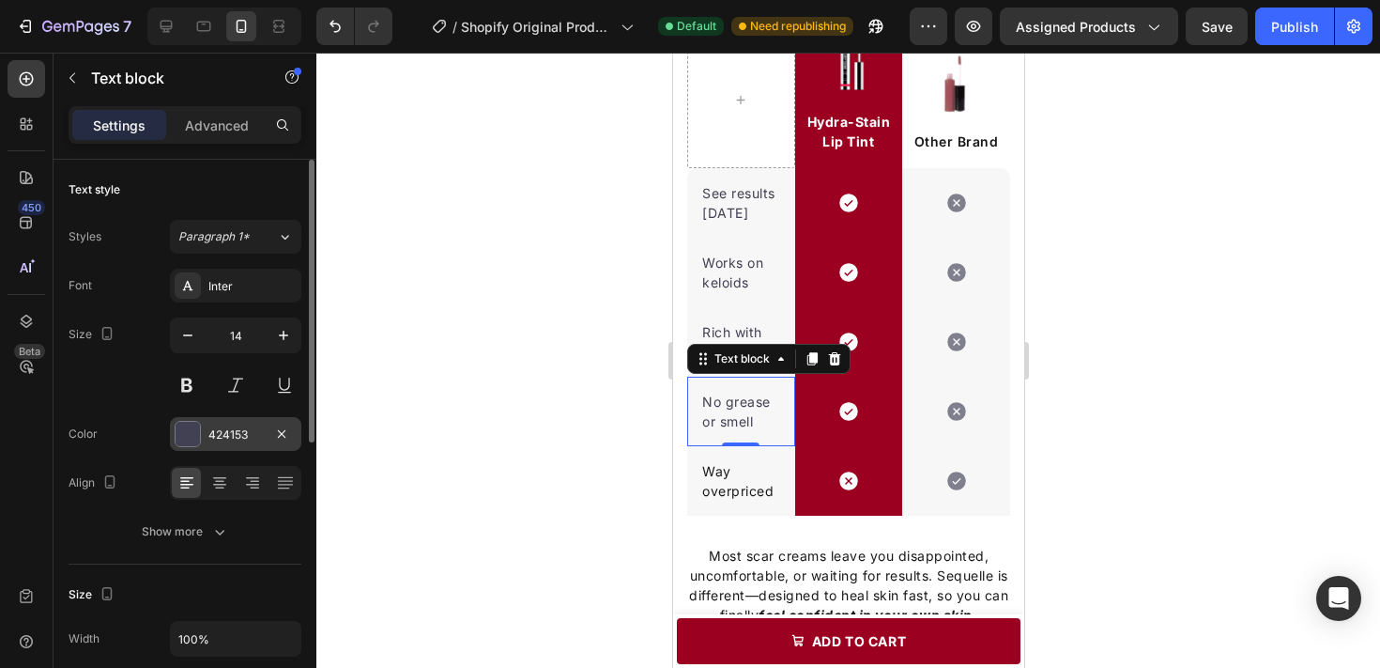
click at [223, 444] on div "424153" at bounding box center [235, 434] width 131 height 34
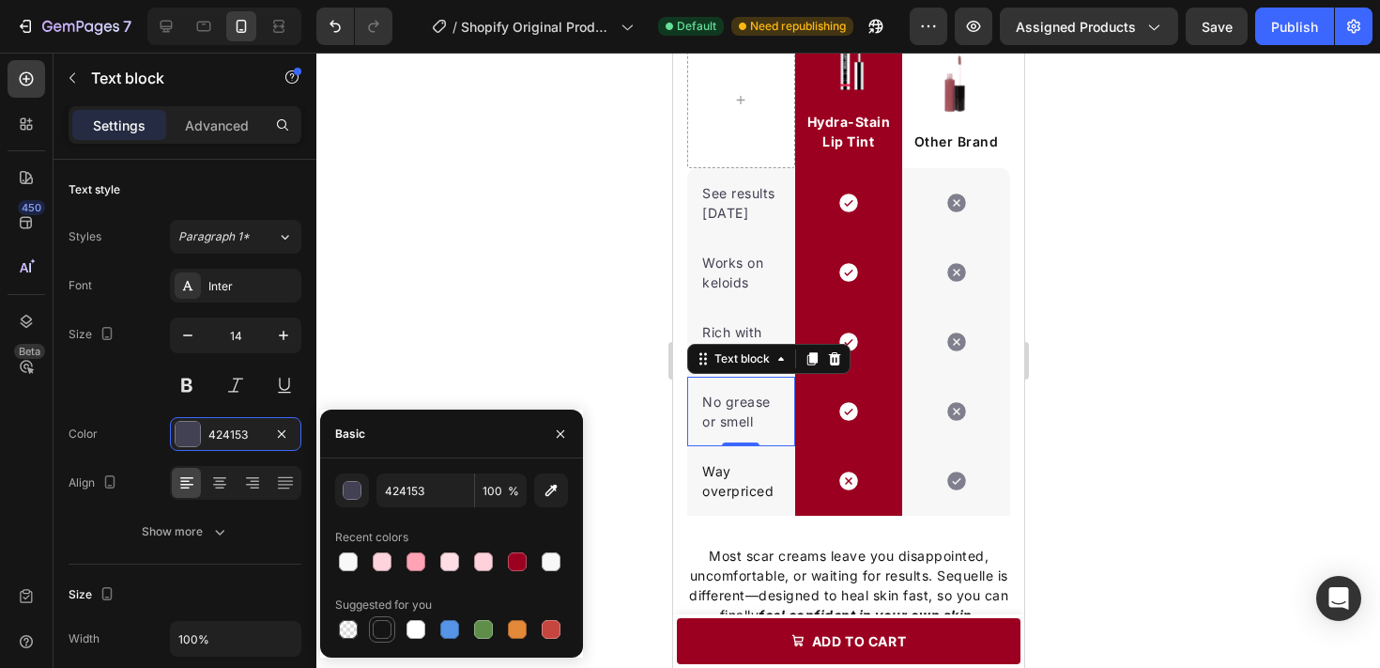
click at [385, 629] on div at bounding box center [382, 629] width 19 height 19
type input "151515"
click at [760, 326] on p "Rich with vitamins" at bounding box center [740, 341] width 78 height 39
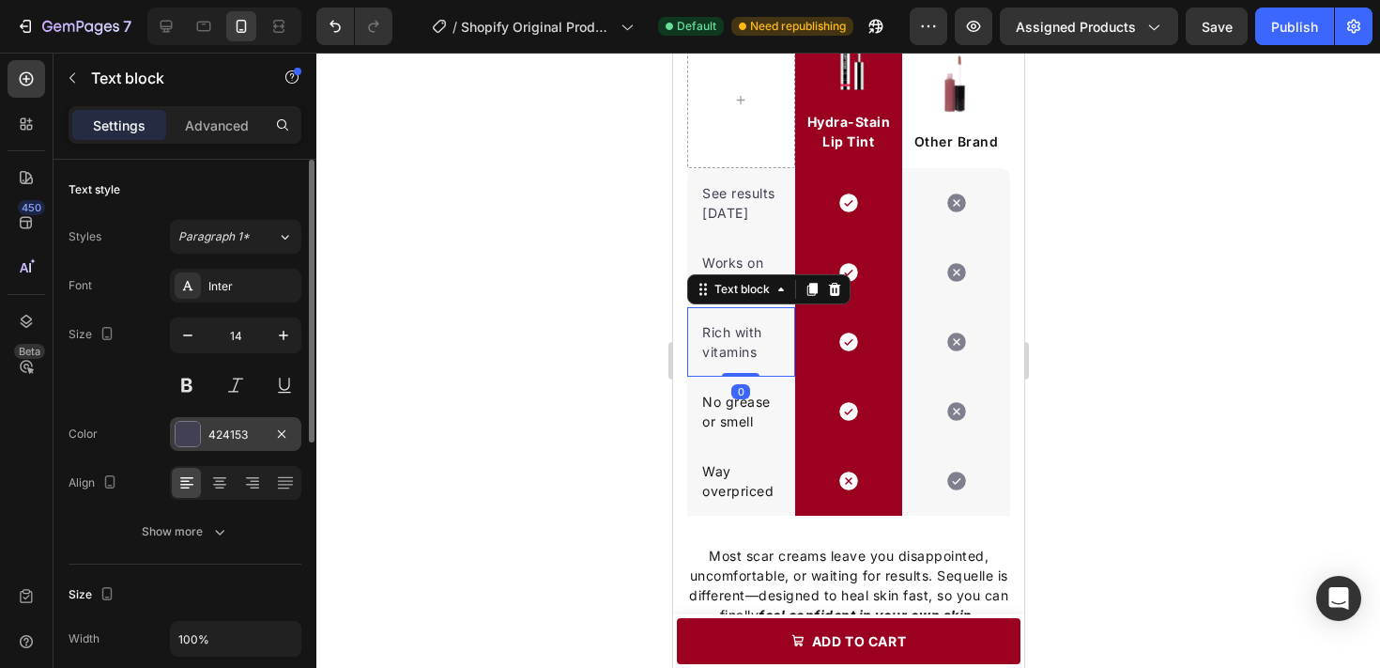
click at [222, 436] on div "424153" at bounding box center [235, 434] width 54 height 17
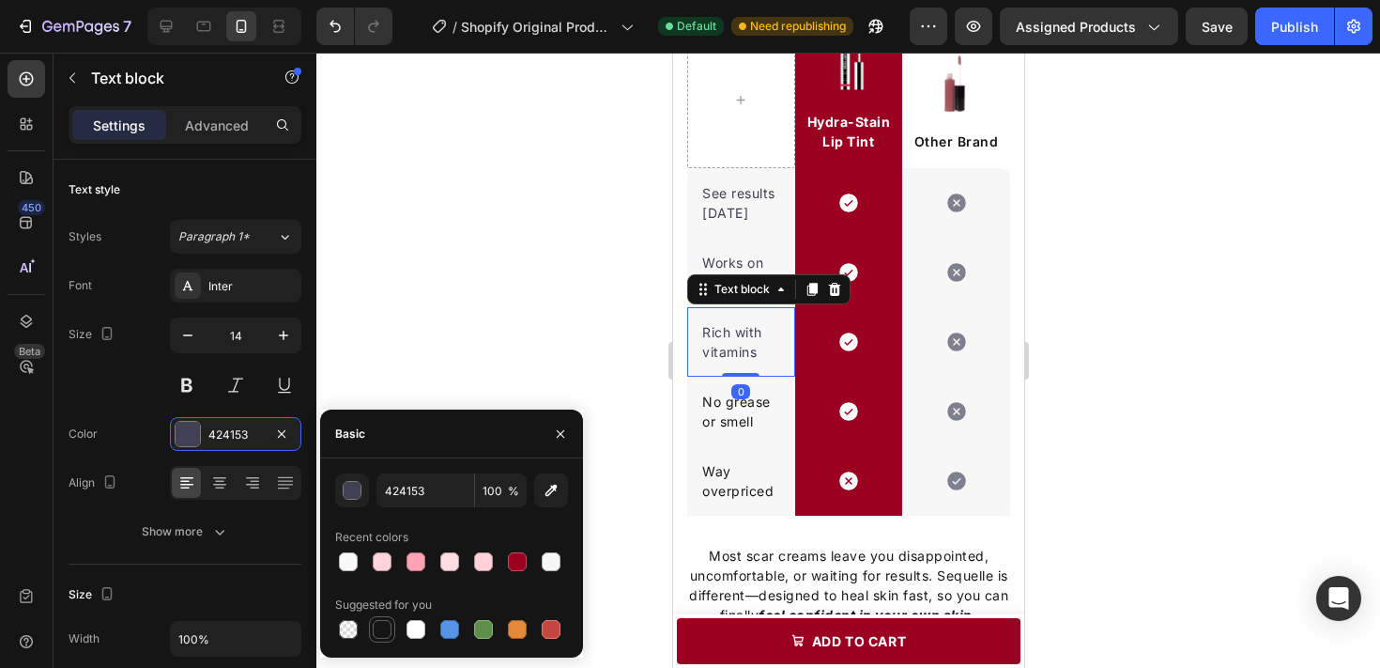
click at [377, 626] on div at bounding box center [382, 629] width 19 height 19
type input "151515"
click at [763, 246] on div "Works on keloids Text block" at bounding box center [740, 272] width 108 height 69
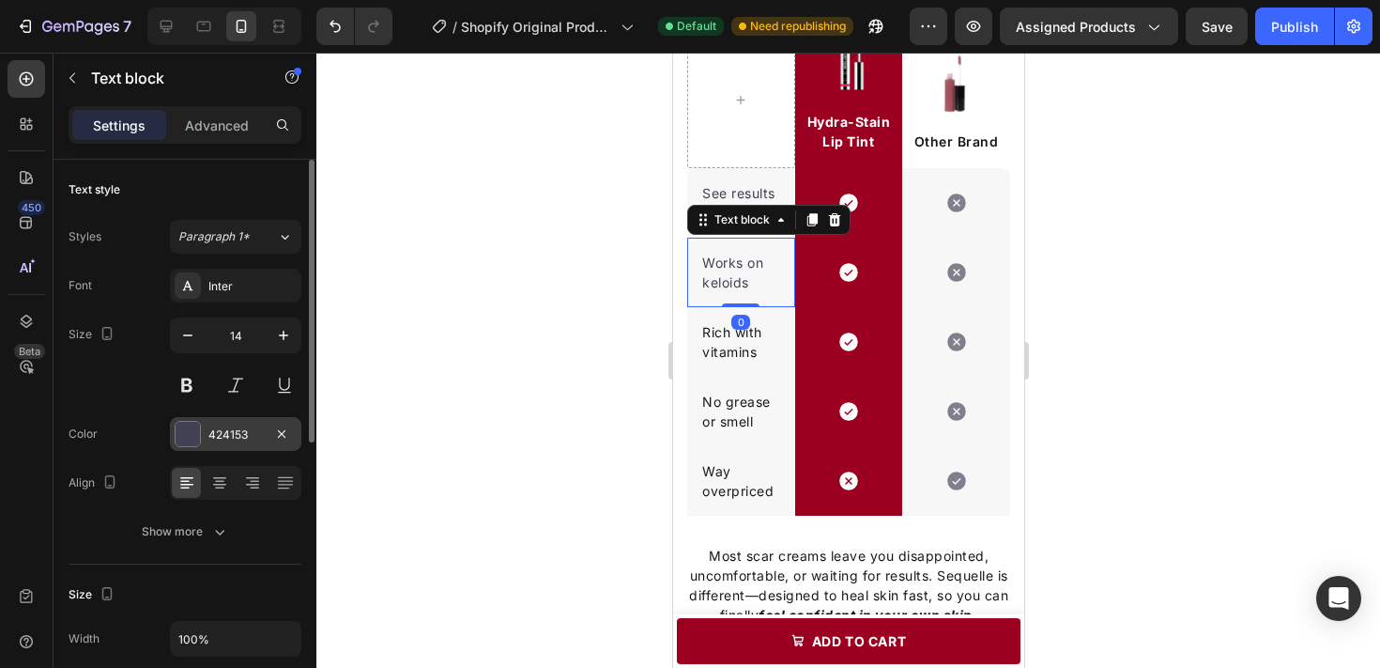
click at [208, 436] on div "424153" at bounding box center [235, 434] width 54 height 17
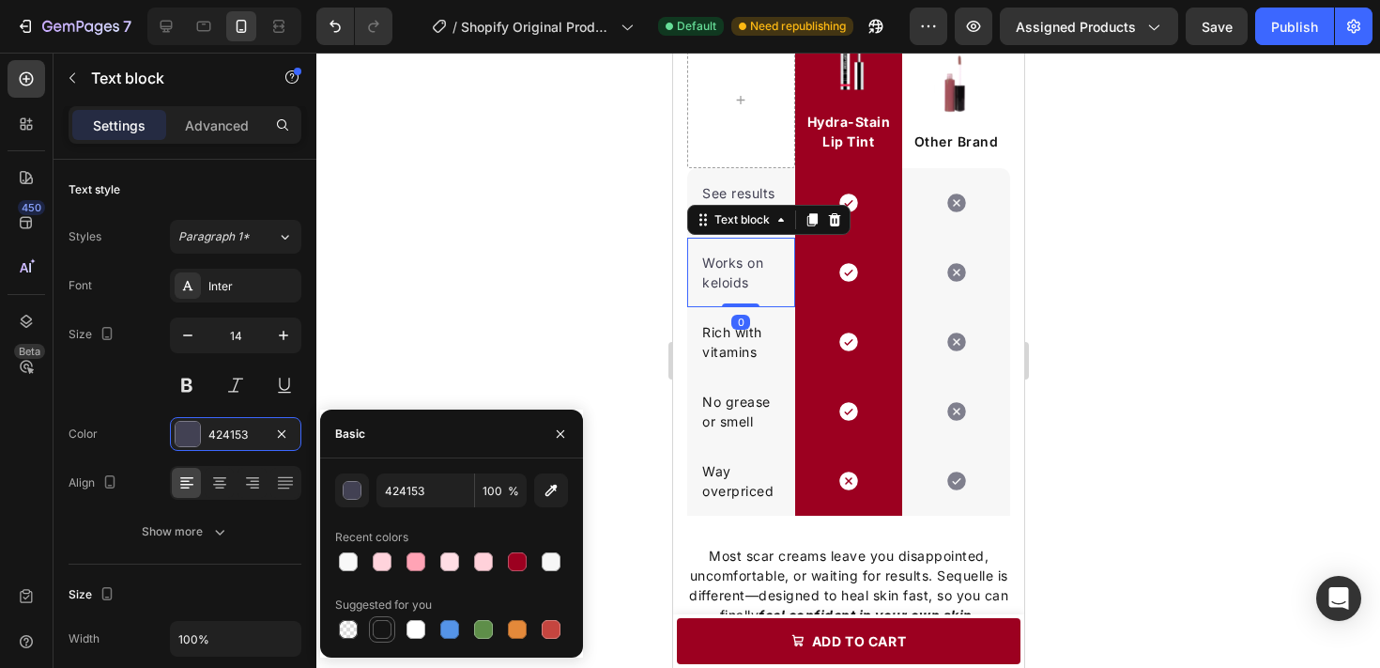
click at [384, 636] on div at bounding box center [382, 629] width 19 height 19
type input "151515"
click at [715, 191] on p "See results [DATE]" at bounding box center [740, 202] width 78 height 39
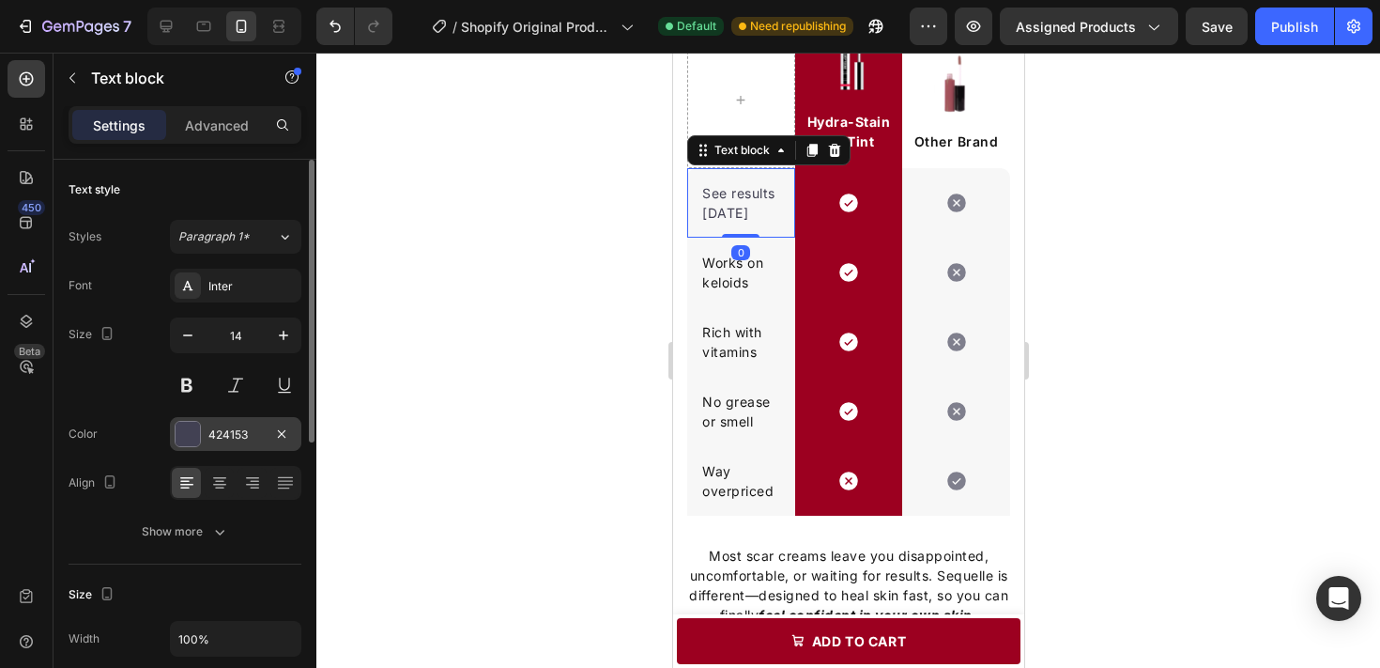
click at [190, 417] on div "424153" at bounding box center [235, 434] width 131 height 34
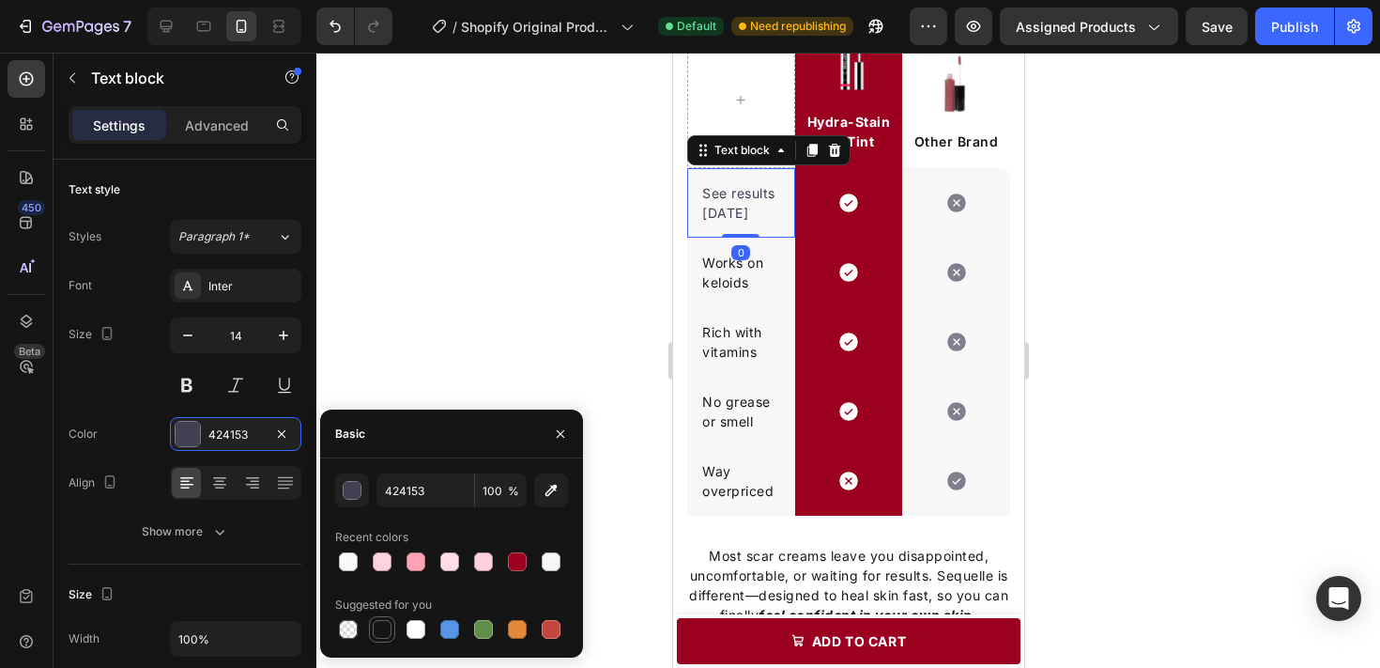
click at [379, 622] on div at bounding box center [382, 629] width 19 height 19
type input "151515"
click at [438, 275] on div at bounding box center [848, 360] width 1064 height 615
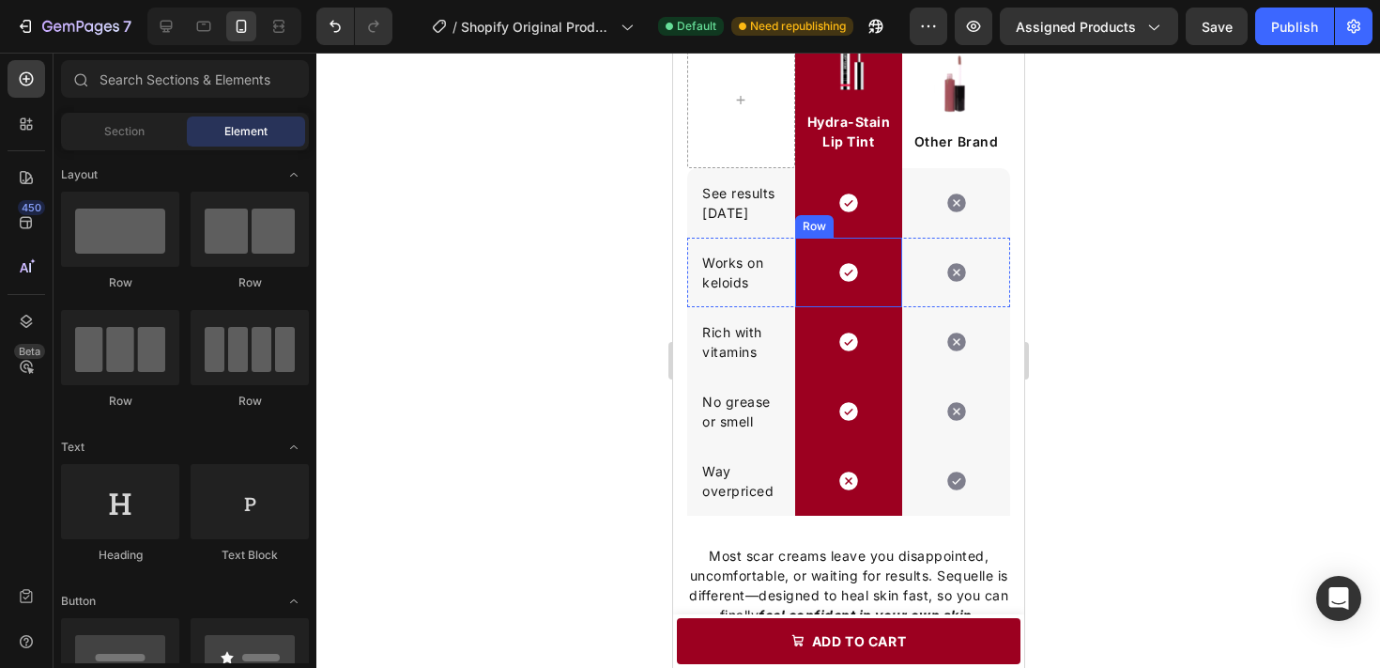
scroll to position [2284, 0]
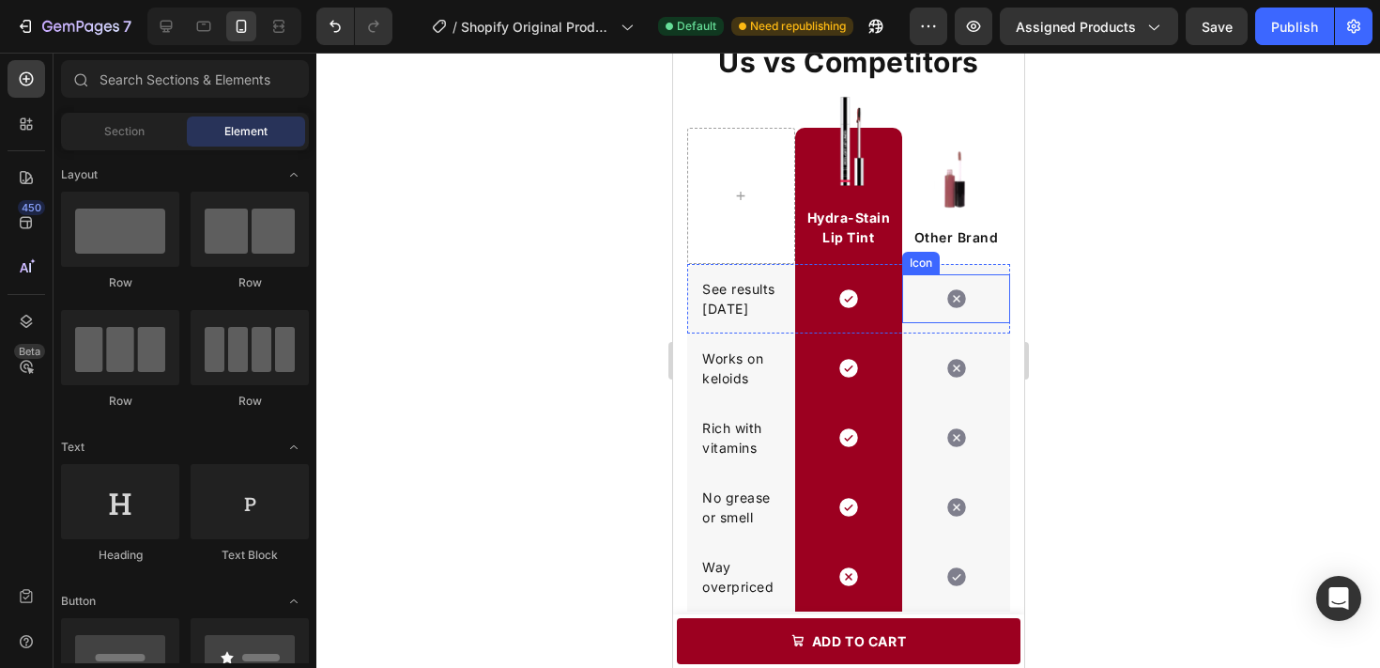
click at [965, 307] on icon at bounding box center [956, 298] width 23 height 23
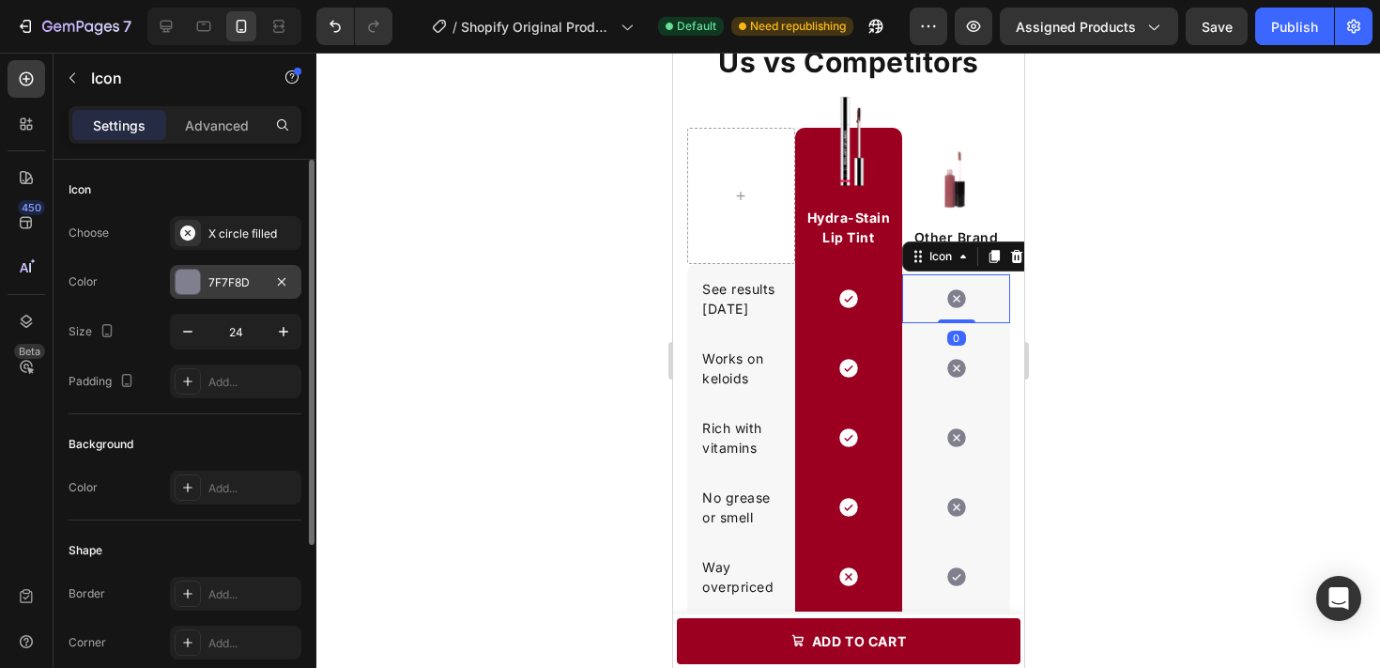
click at [236, 279] on div "7F7F8D" at bounding box center [235, 282] width 54 height 17
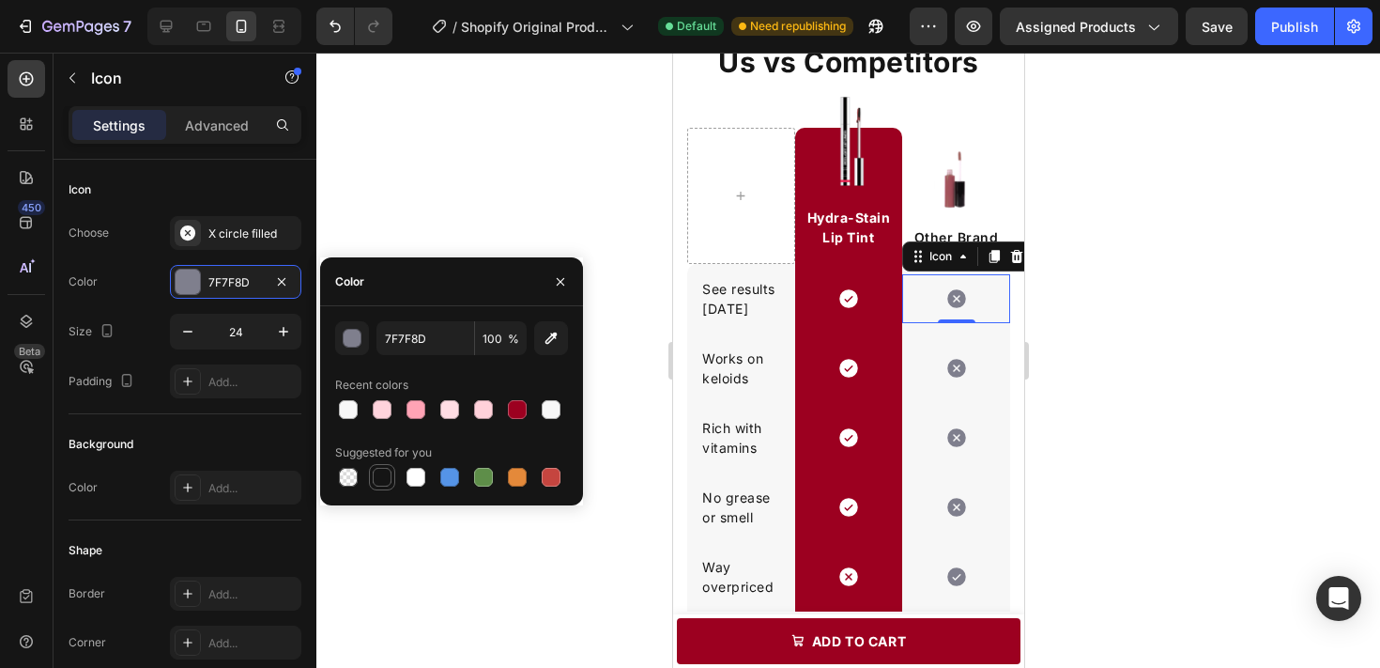
click at [384, 473] on div at bounding box center [382, 477] width 19 height 19
type input "151515"
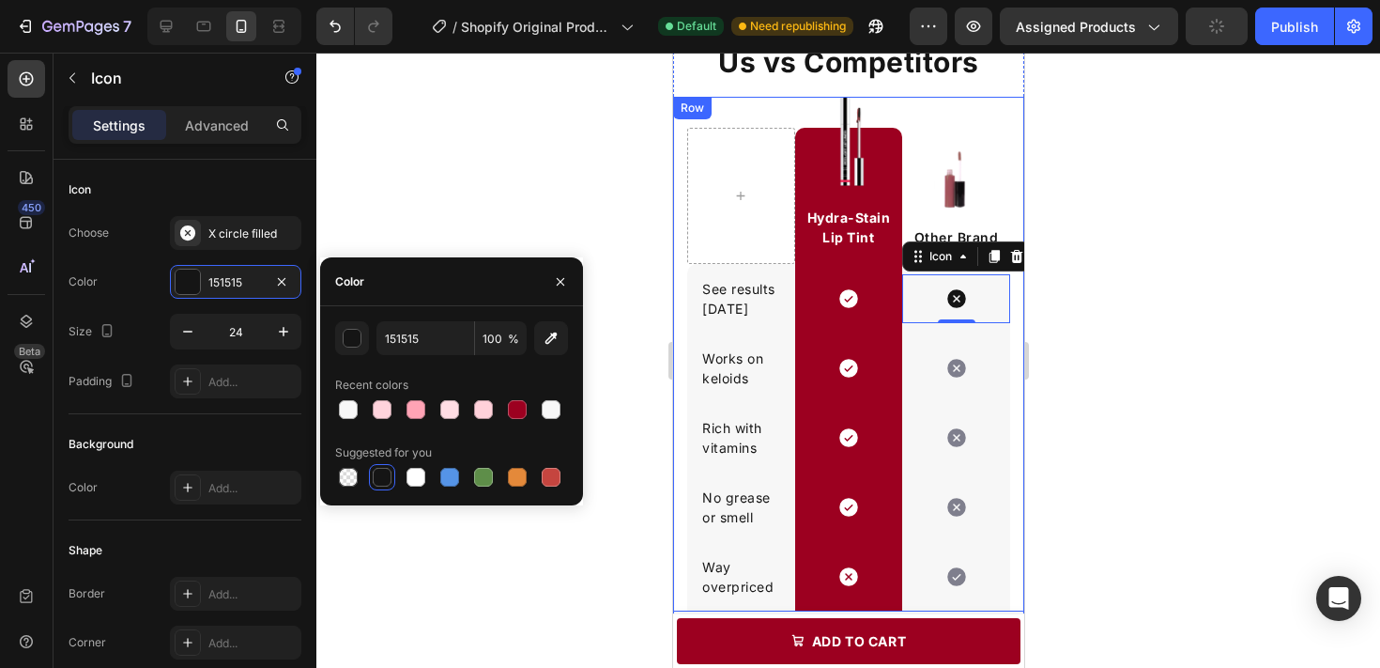
click at [1095, 380] on div at bounding box center [848, 360] width 1064 height 615
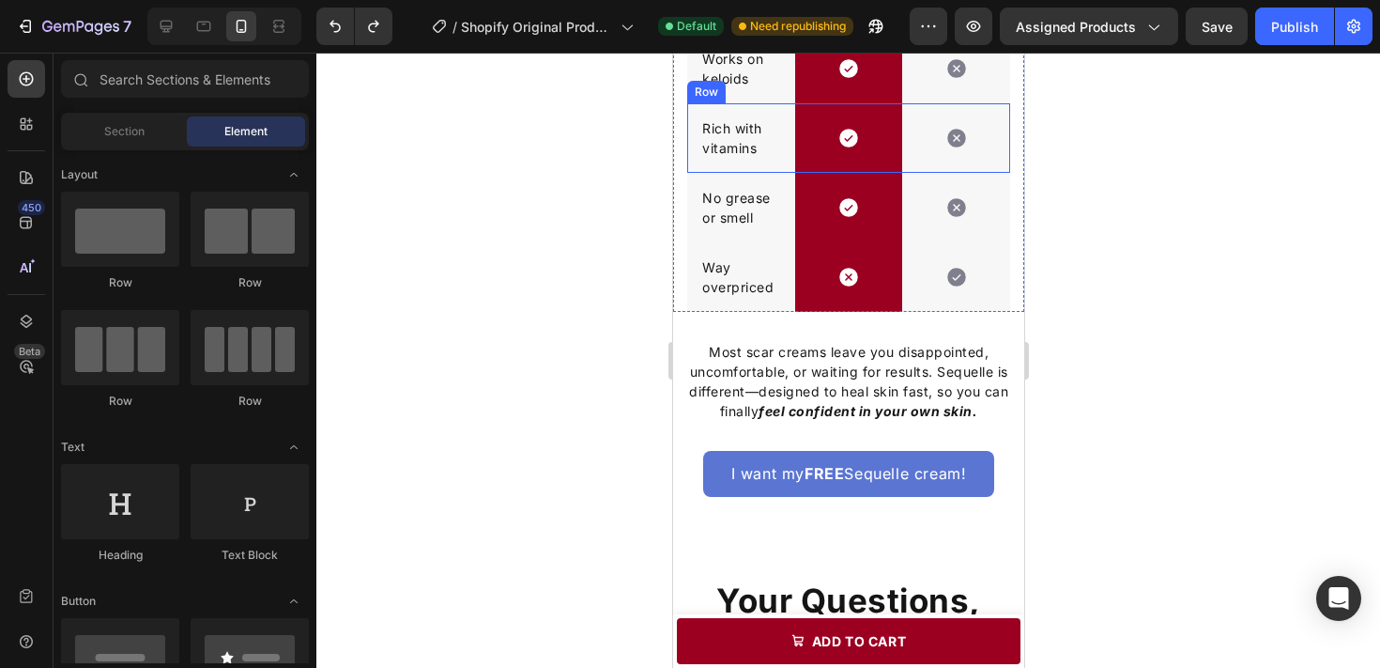
scroll to position [2631, 0]
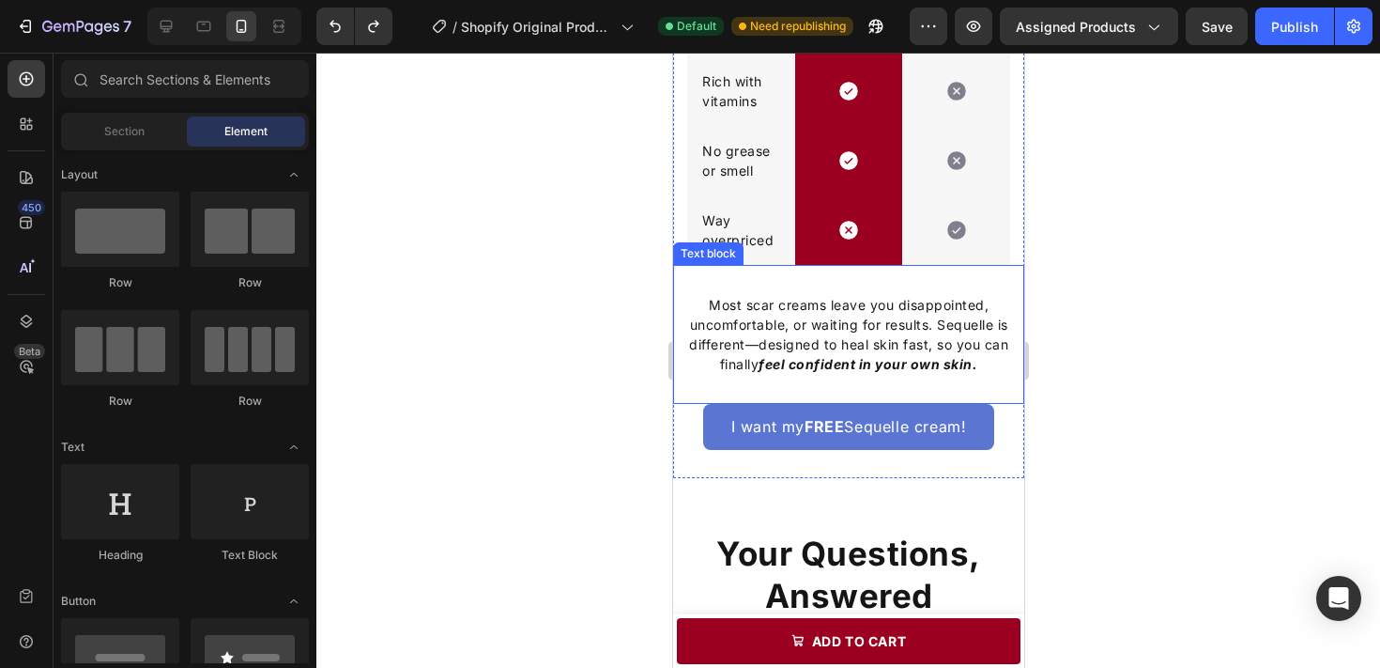
click at [908, 309] on p "Most scar creams leave you disappointed, uncomfortable, or waiting for results.…" at bounding box center [847, 334] width 319 height 79
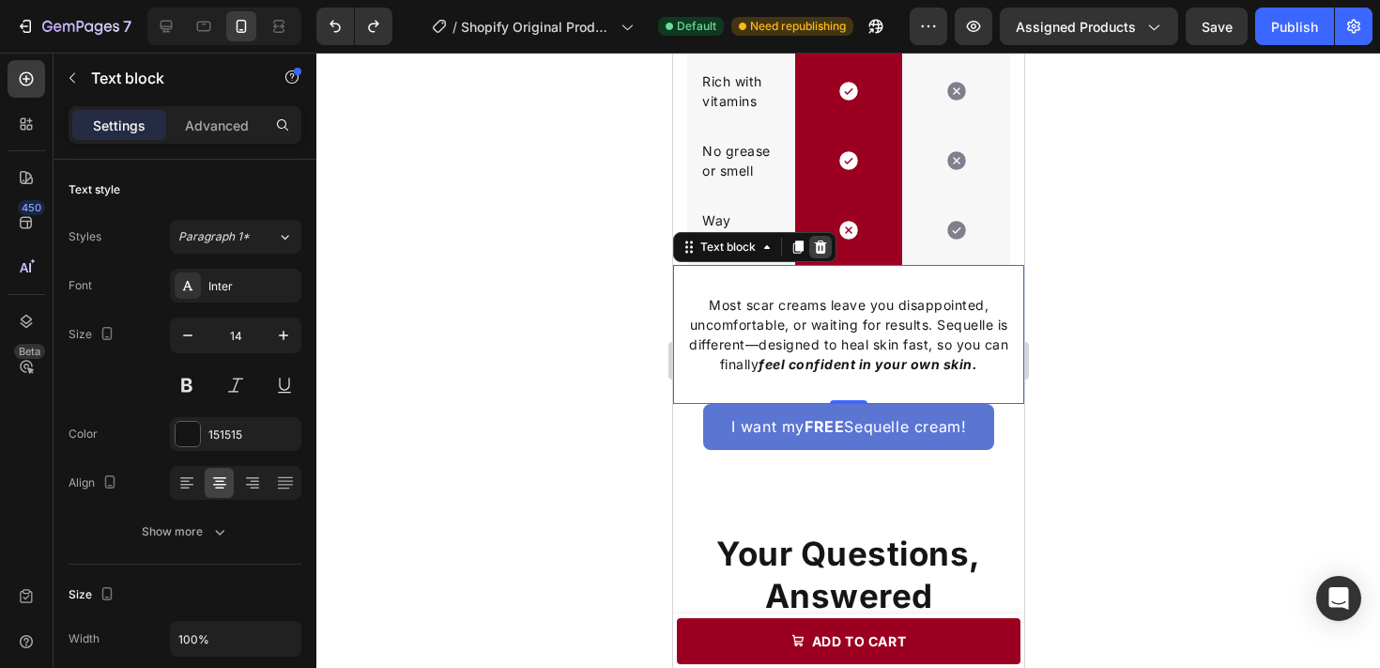
click at [819, 250] on icon at bounding box center [820, 246] width 12 height 13
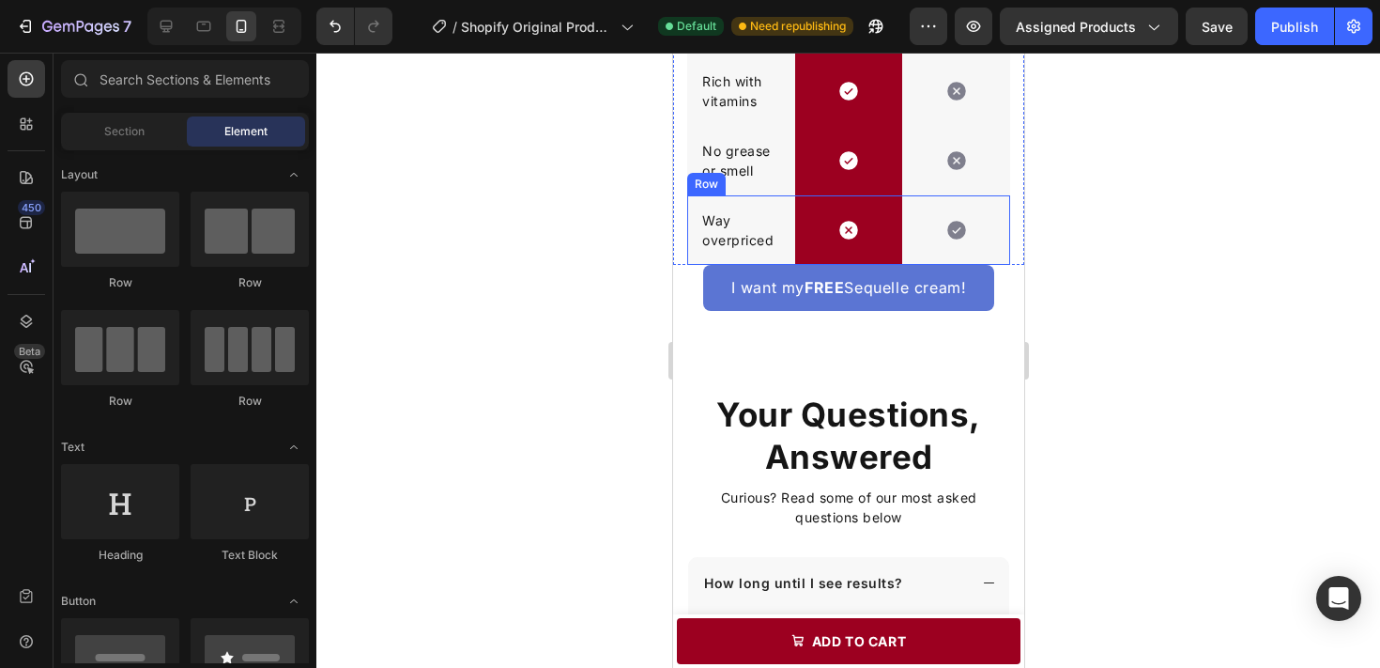
click at [1003, 254] on div "Icon" at bounding box center [955, 229] width 108 height 69
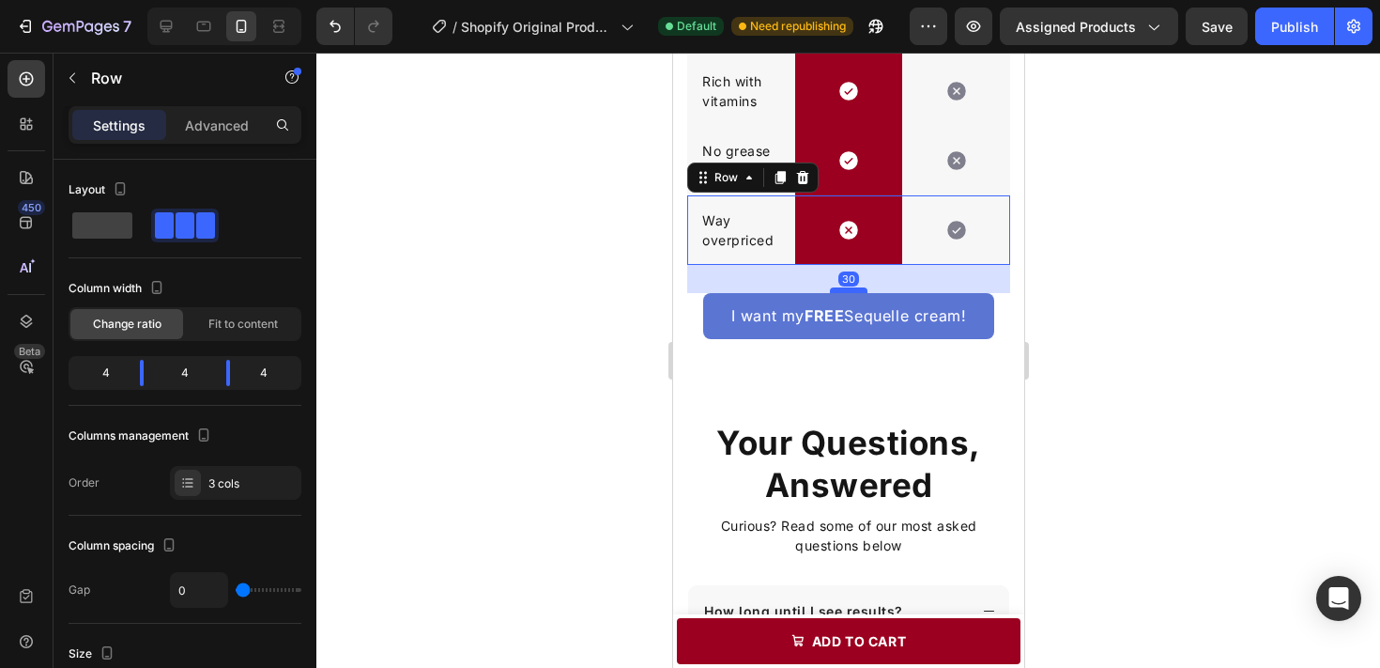
drag, startPoint x: 861, startPoint y: 261, endPoint x: 862, endPoint y: 289, distance: 28.2
click at [862, 289] on div at bounding box center [848, 290] width 38 height 6
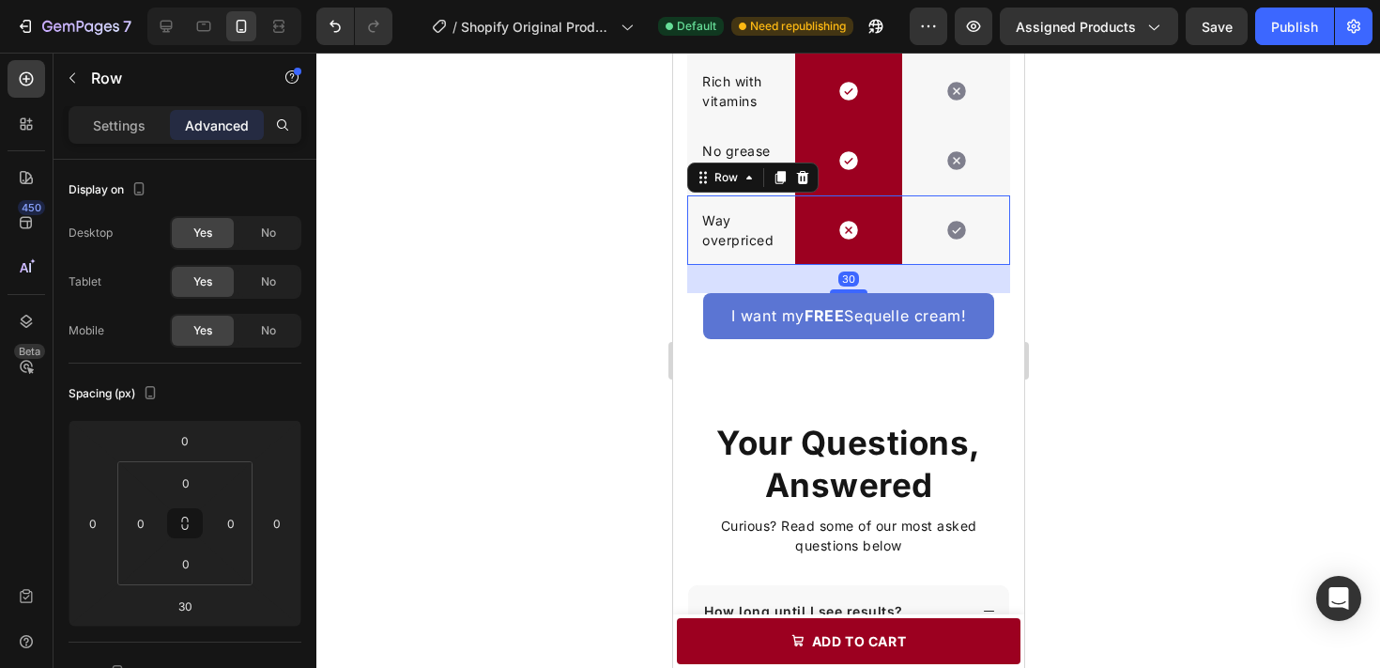
click at [1123, 256] on div at bounding box center [848, 360] width 1064 height 615
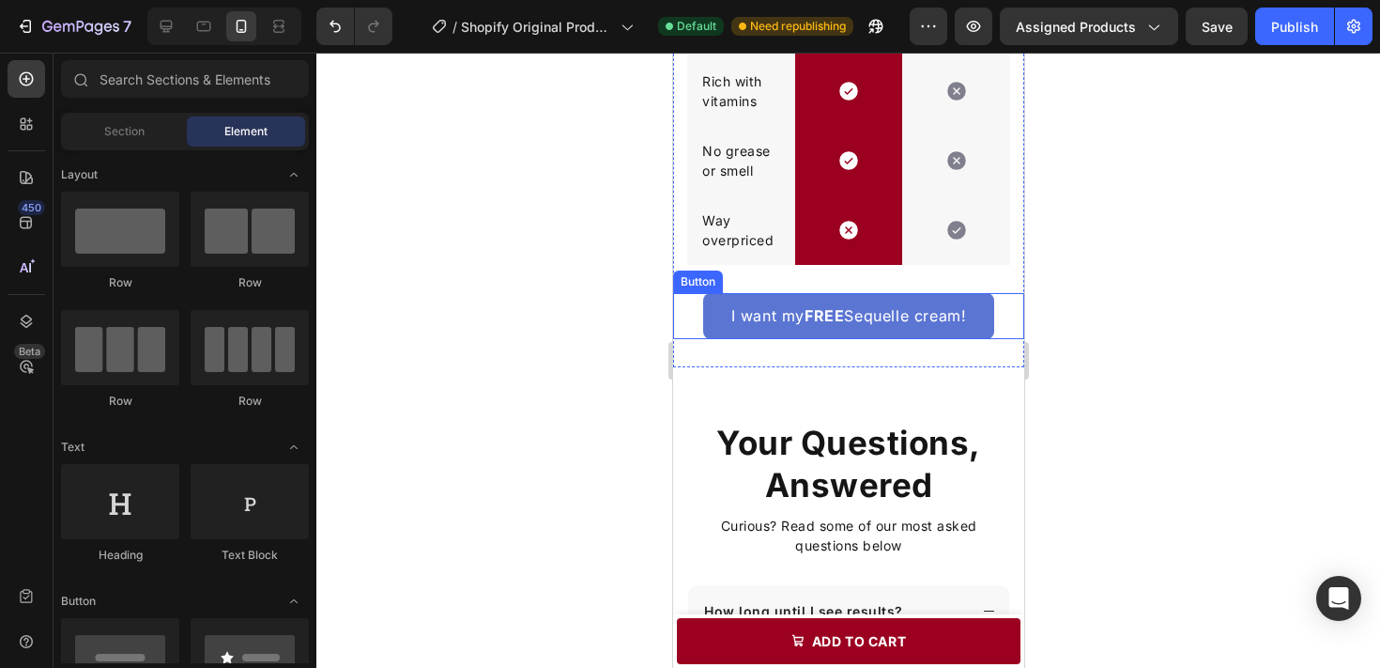
click at [991, 330] on button "I want my FREE Sequelle cream!" at bounding box center [848, 316] width 292 height 46
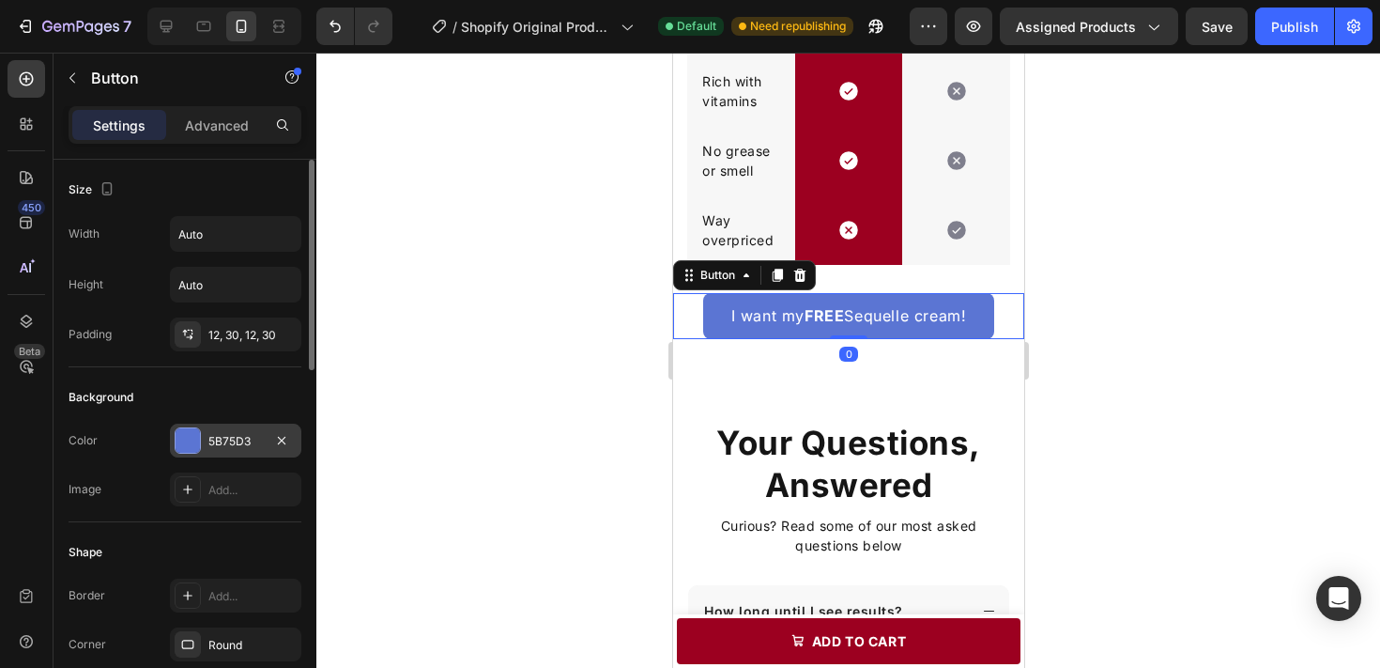
click at [272, 450] on div at bounding box center [281, 440] width 23 height 23
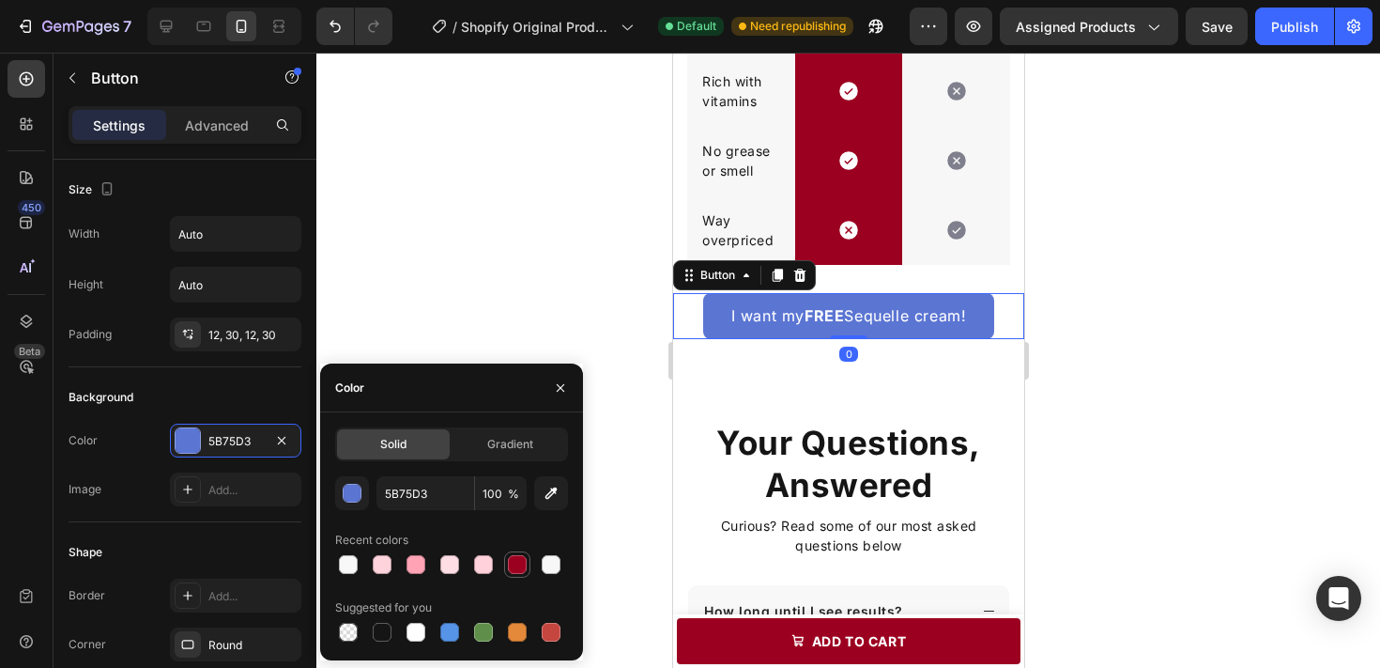
click at [522, 568] on div at bounding box center [517, 564] width 19 height 19
type input "9C0020"
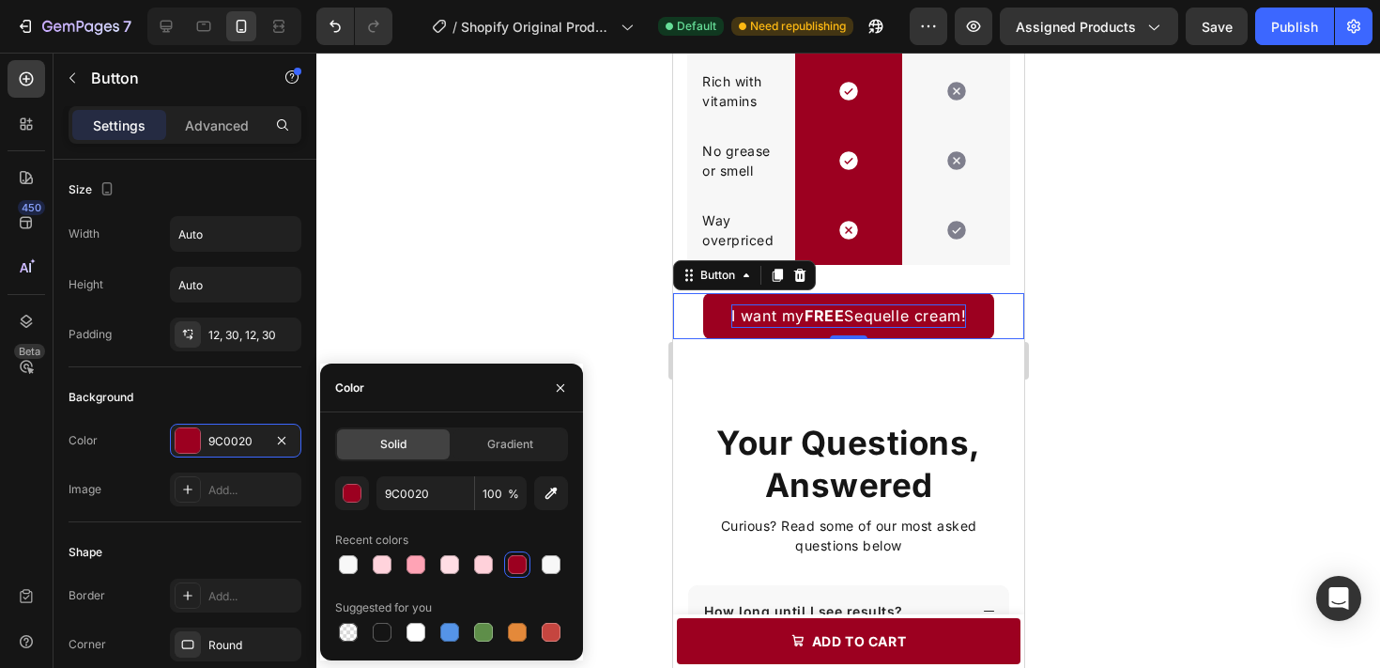
click at [773, 318] on span "I want my FREE Sequelle cream!" at bounding box center [848, 315] width 236 height 19
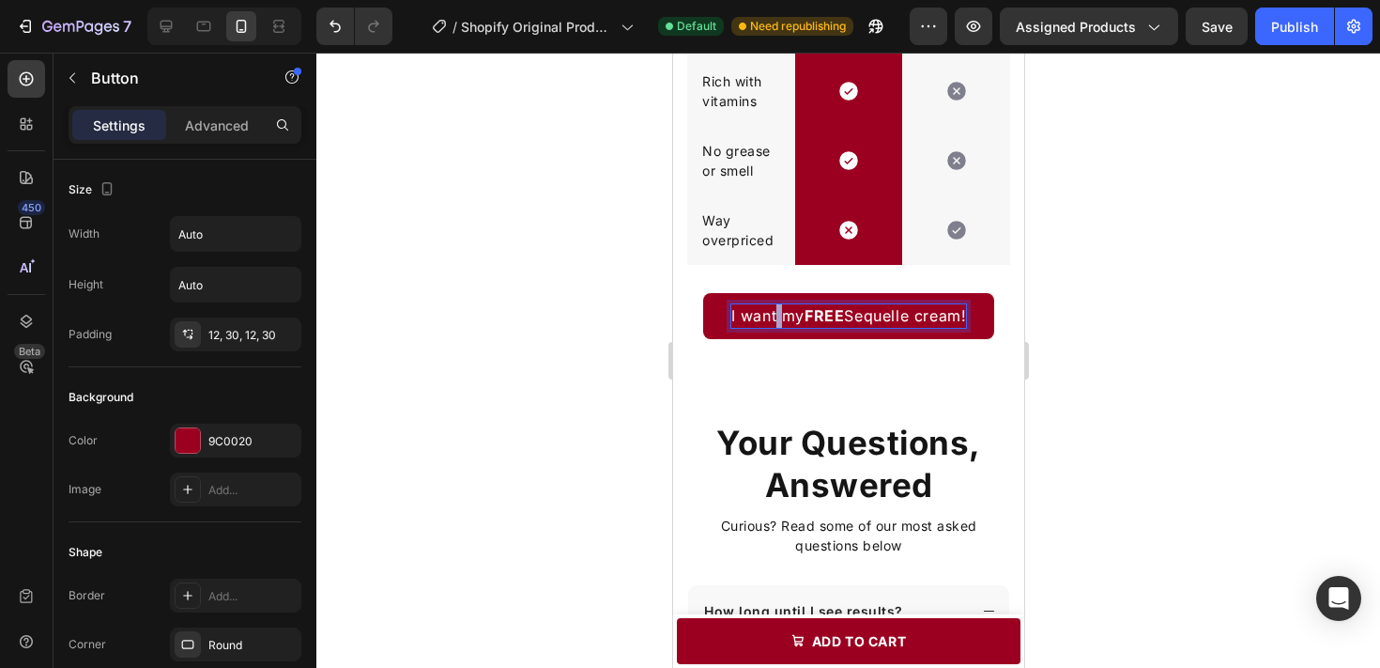
click at [773, 318] on span "I want my FREE Sequelle cream!" at bounding box center [848, 315] width 236 height 19
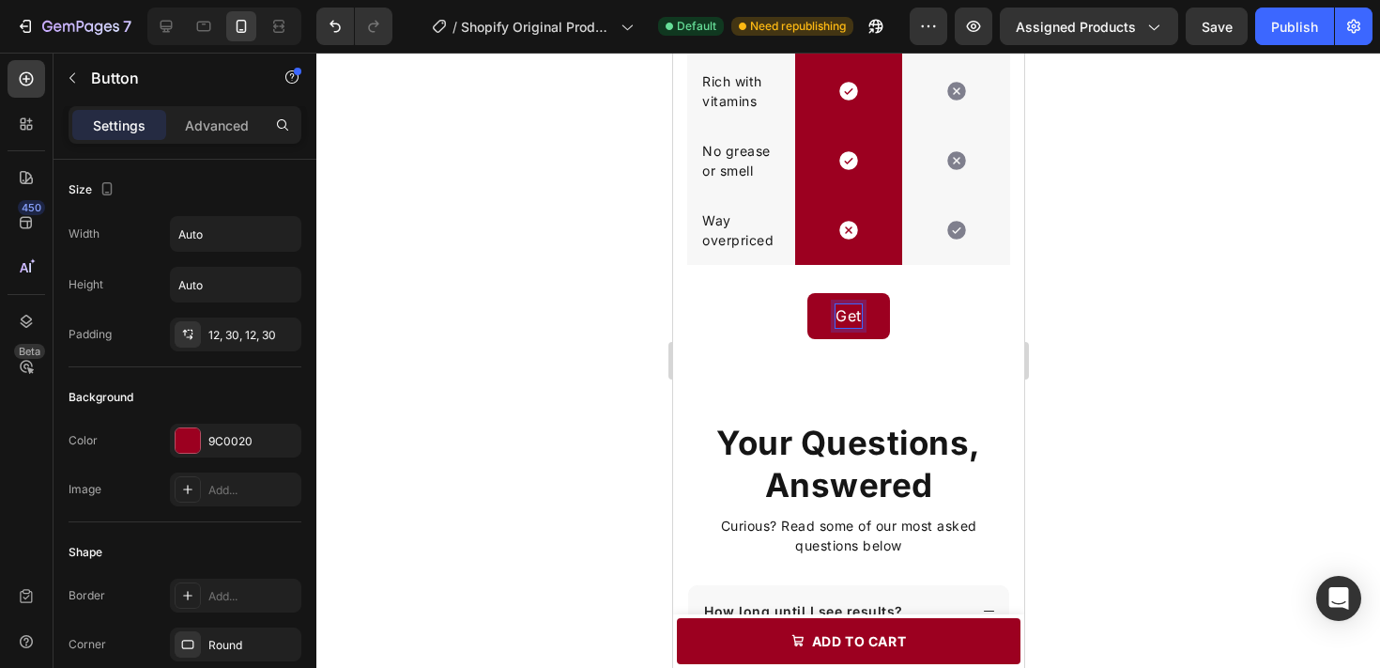
click at [807, 293] on button "Get" at bounding box center [848, 316] width 83 height 46
click at [792, 293] on button "Get My" at bounding box center [847, 316] width 111 height 46
click at [818, 293] on button "I" at bounding box center [848, 316] width 61 height 46
click at [808, 293] on button "Get" at bounding box center [848, 316] width 80 height 46
click at [802, 293] on button "Get it" at bounding box center [848, 316] width 93 height 46
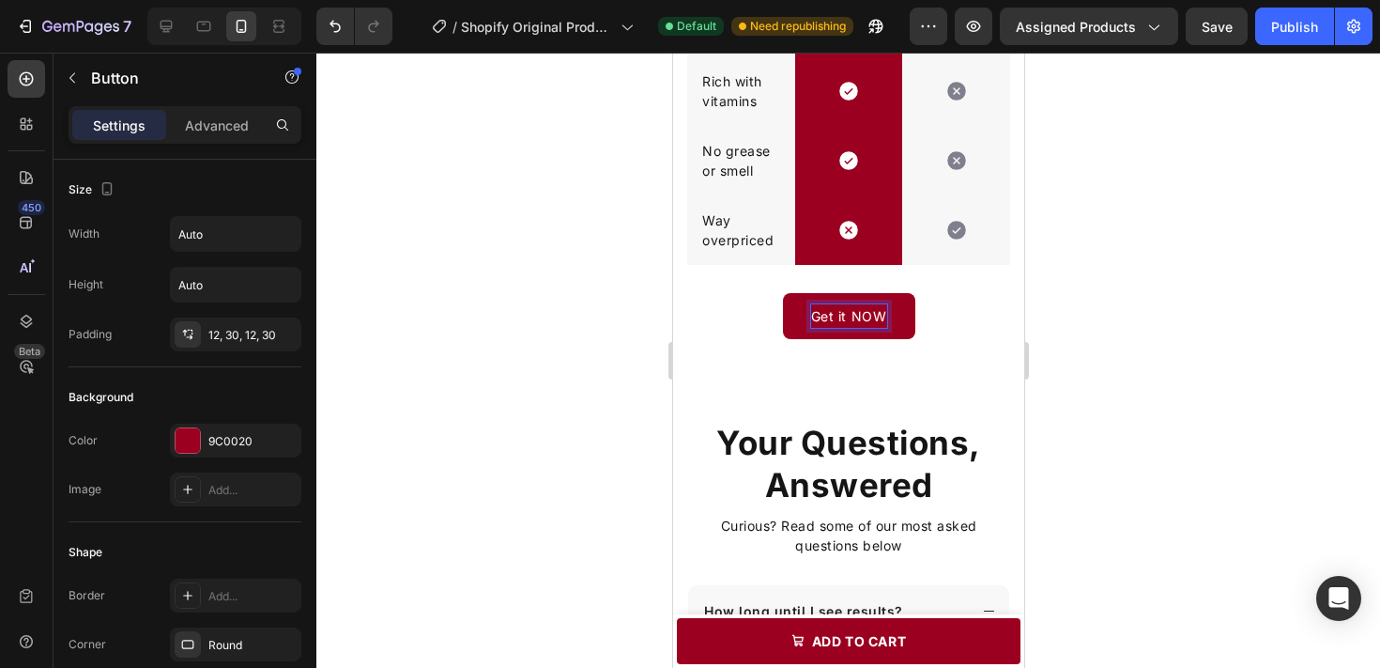
click at [863, 314] on p "Get it NOW" at bounding box center [848, 315] width 76 height 23
click at [853, 310] on p "Get it Now" at bounding box center [848, 315] width 70 height 23
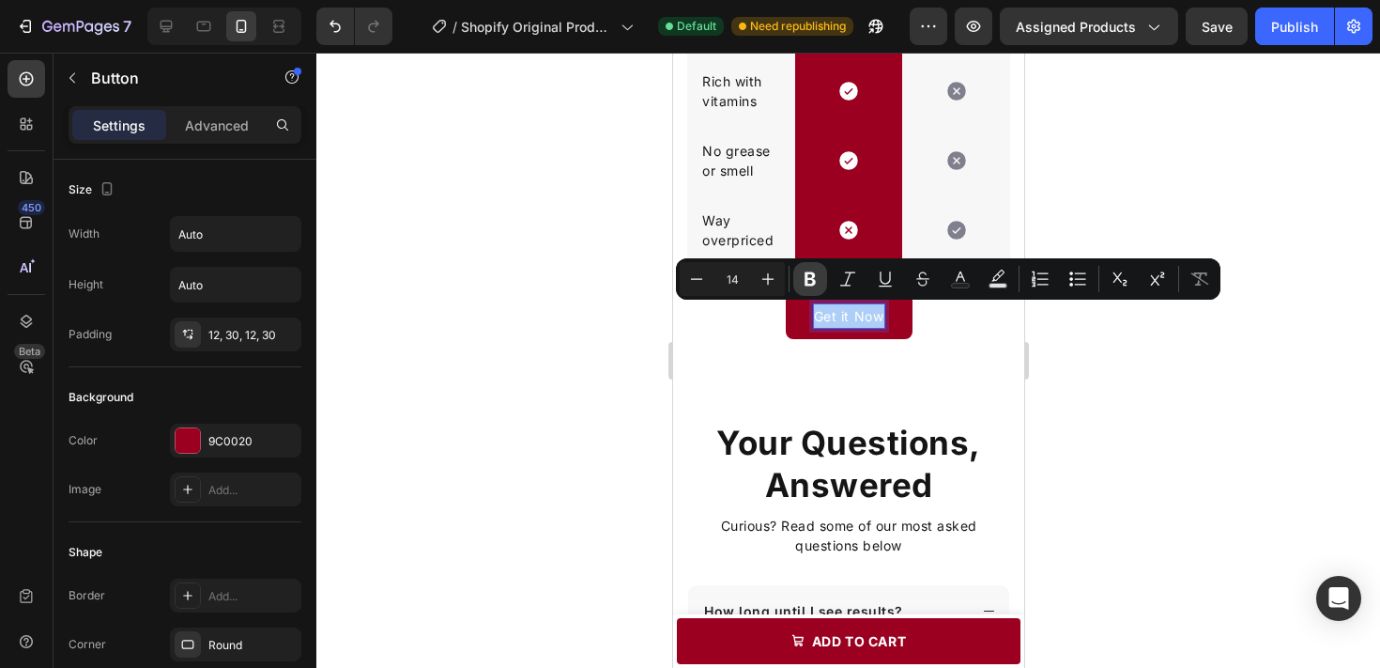
click at [795, 287] on button "Bold" at bounding box center [810, 279] width 34 height 34
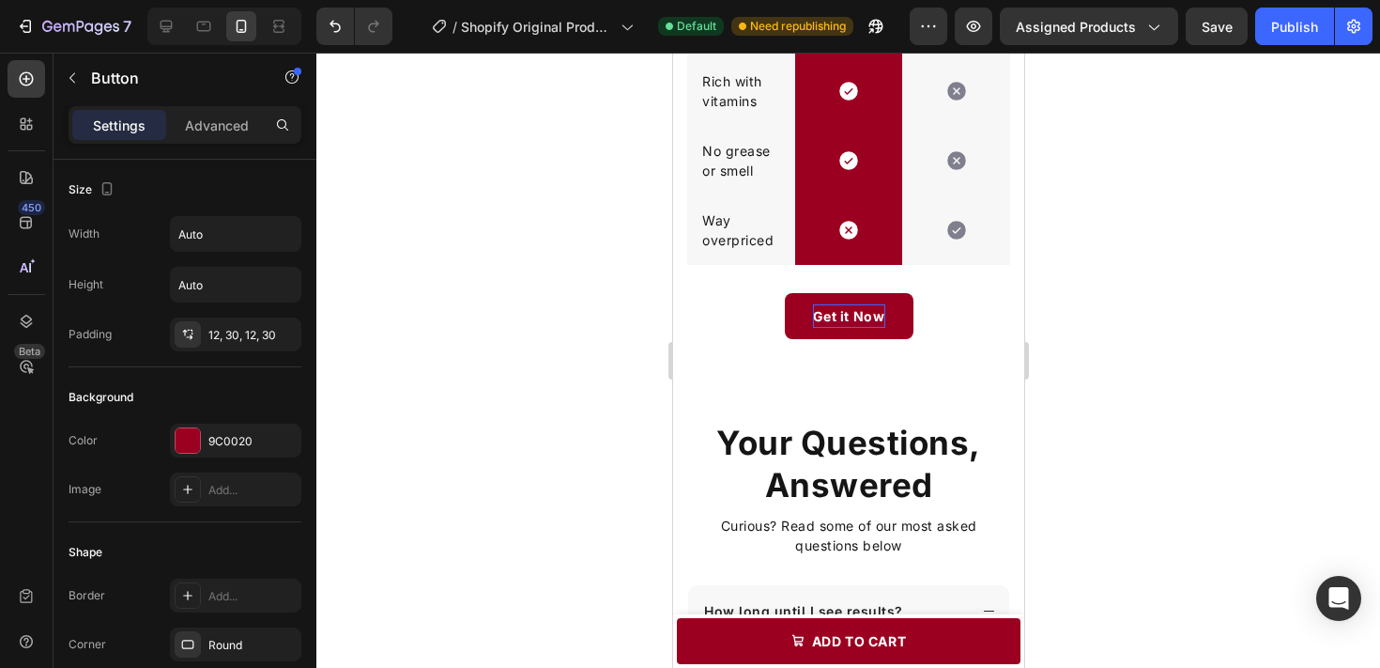
click at [836, 314] on strong "Get it Now" at bounding box center [848, 316] width 72 height 16
click at [973, 333] on div "Get it Now Button 0" at bounding box center [847, 316] width 351 height 46
click at [868, 315] on strong "Get it Now" at bounding box center [848, 316] width 72 height 16
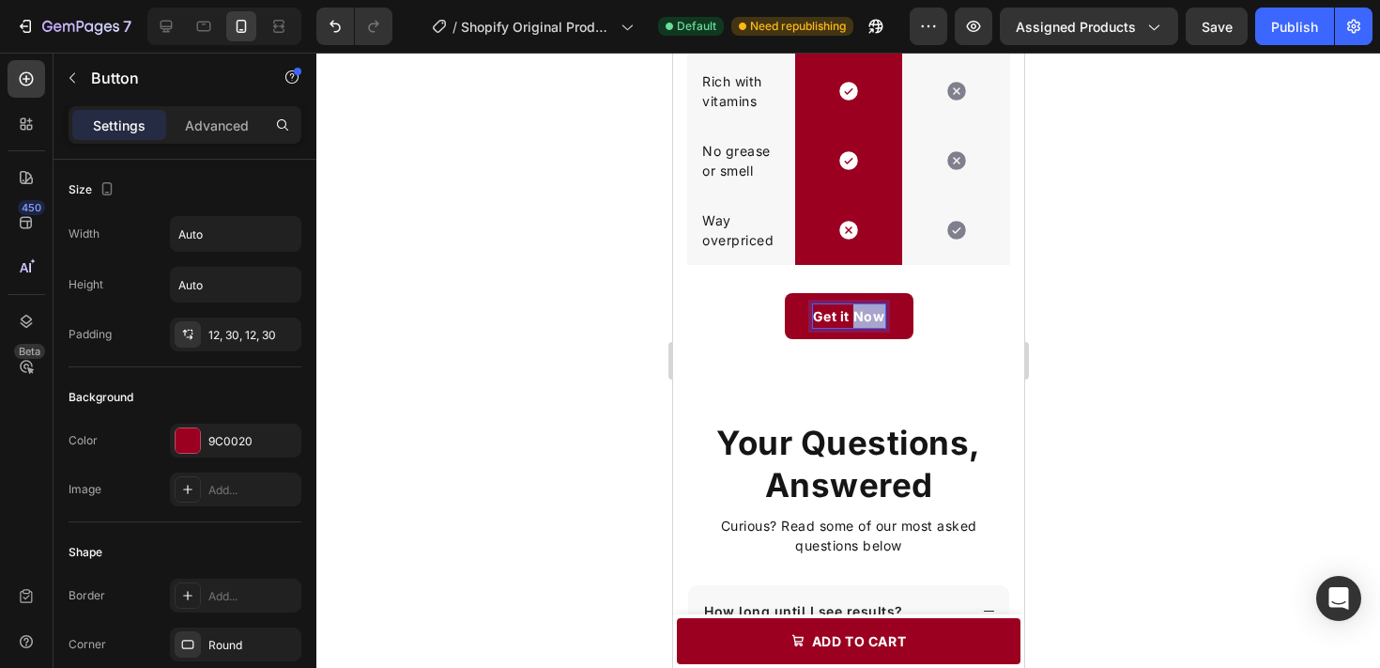
click at [868, 315] on strong "Get it Now" at bounding box center [848, 316] width 72 height 16
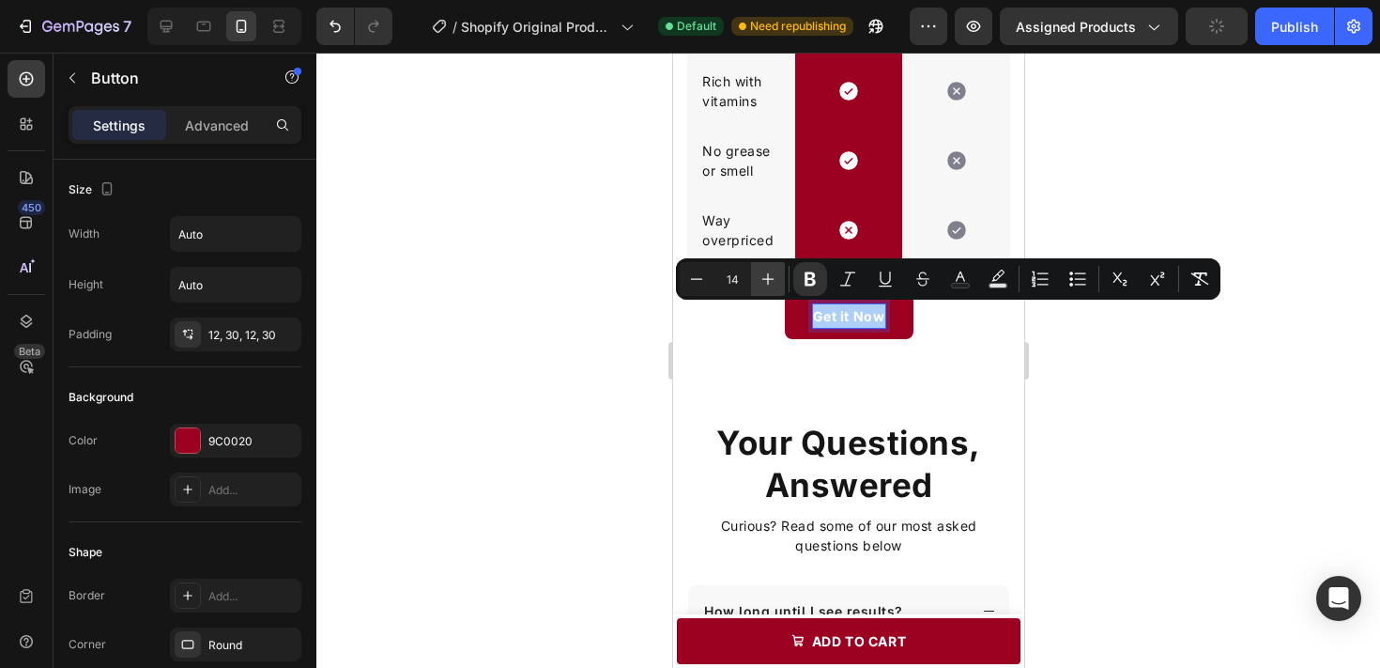
click at [775, 280] on icon "Editor contextual toolbar" at bounding box center [768, 278] width 19 height 19
type input "16"
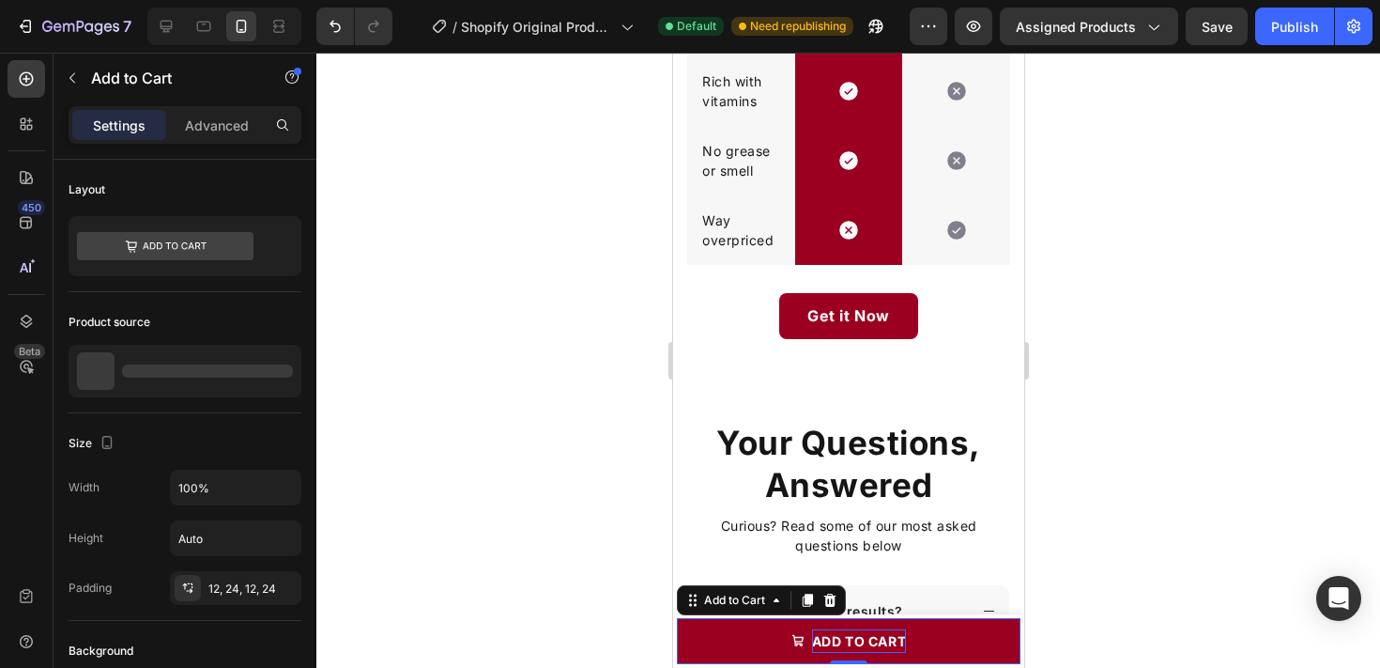
click at [839, 632] on div "add to cart" at bounding box center [858, 640] width 95 height 23
click at [839, 632] on p "add to cart" at bounding box center [858, 640] width 95 height 23
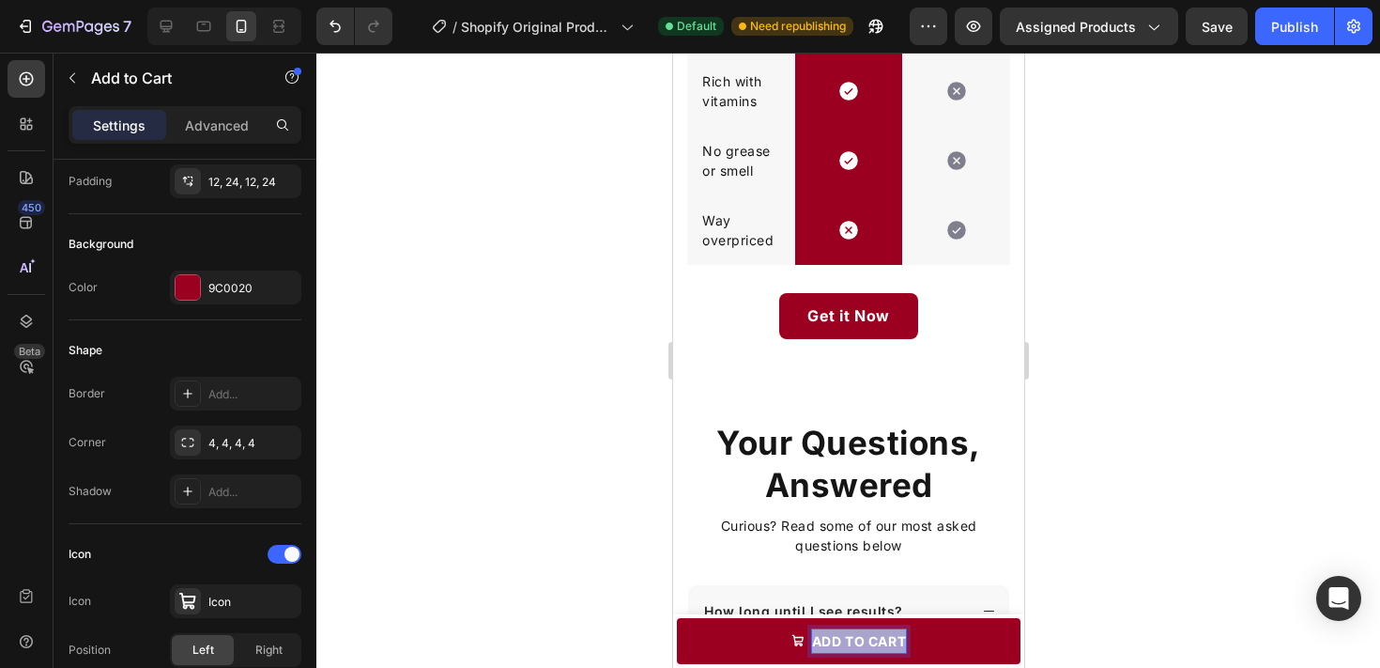
scroll to position [0, 0]
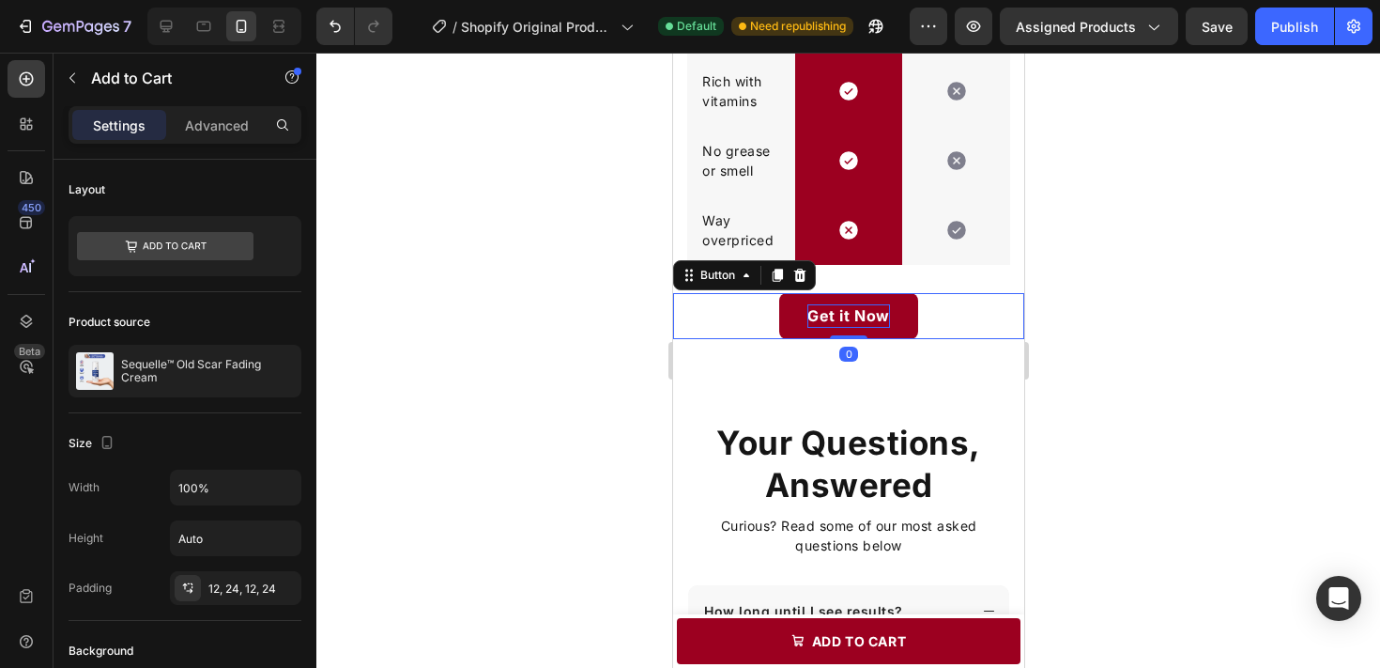
click at [887, 315] on strong "Get it Now" at bounding box center [848, 315] width 83 height 19
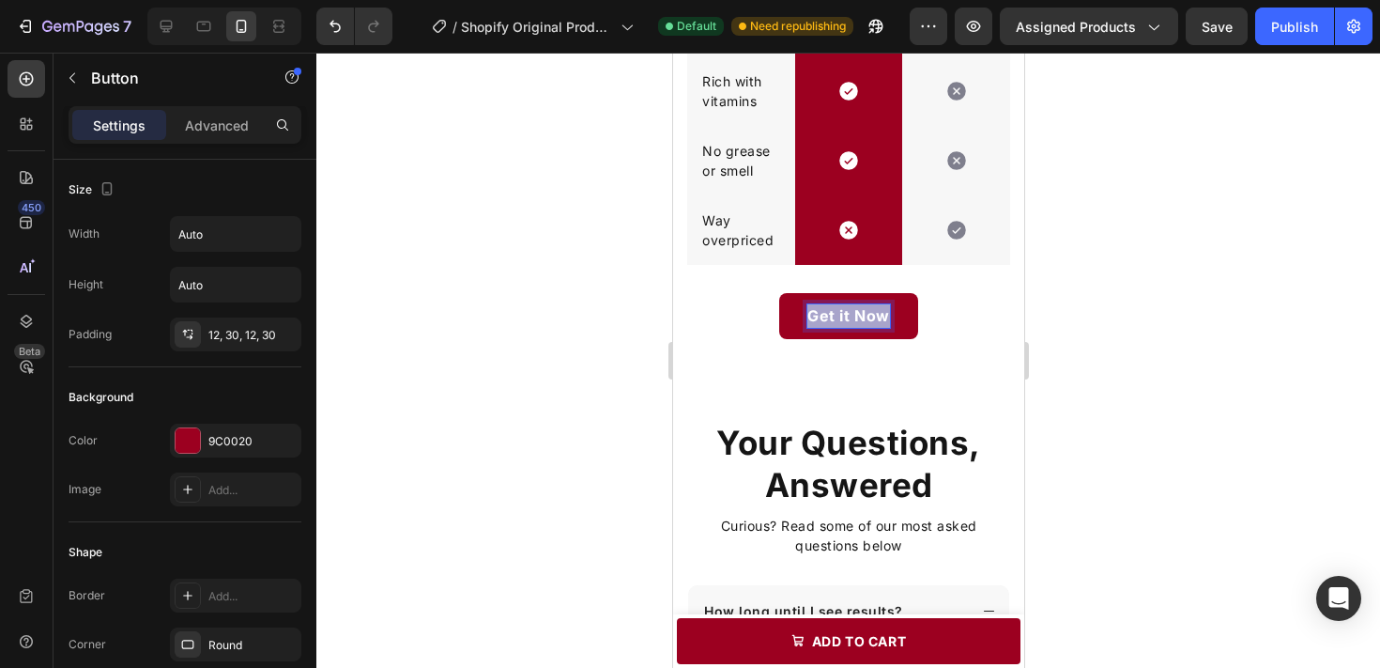
click at [887, 315] on strong "Get it Now" at bounding box center [848, 315] width 83 height 19
click at [1149, 346] on div at bounding box center [848, 360] width 1064 height 615
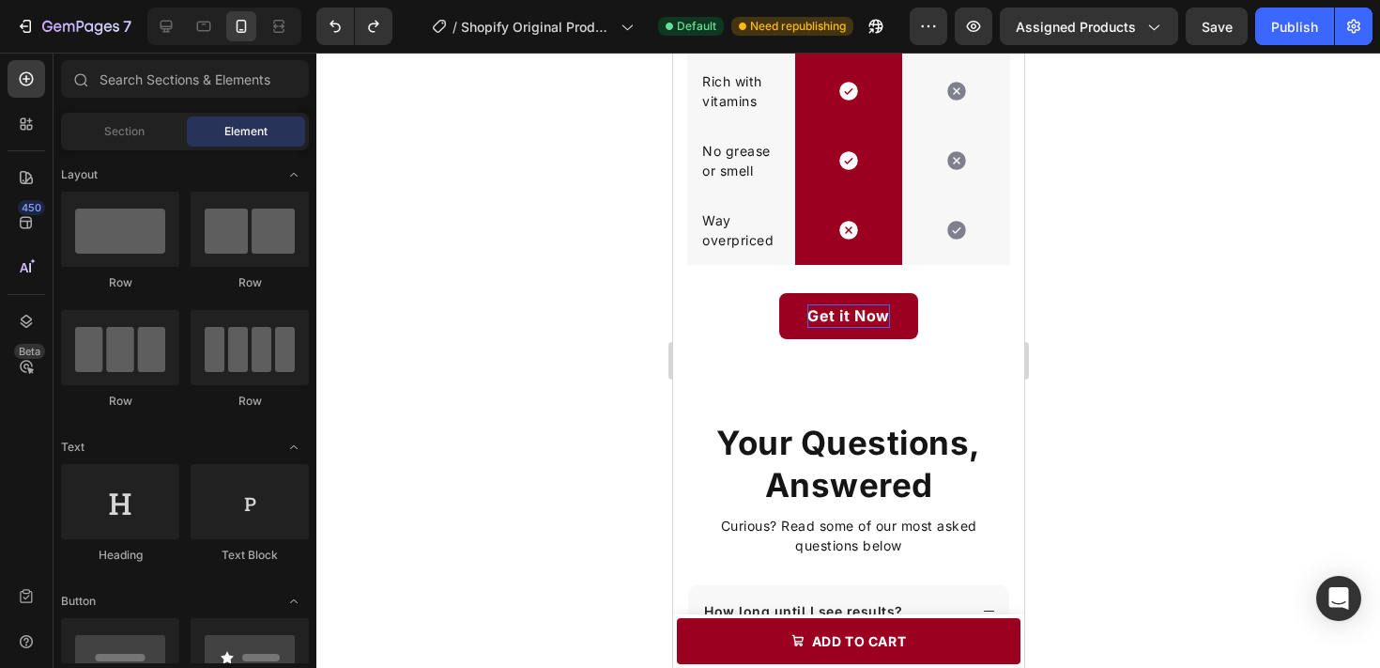
click at [1149, 346] on div at bounding box center [848, 360] width 1064 height 615
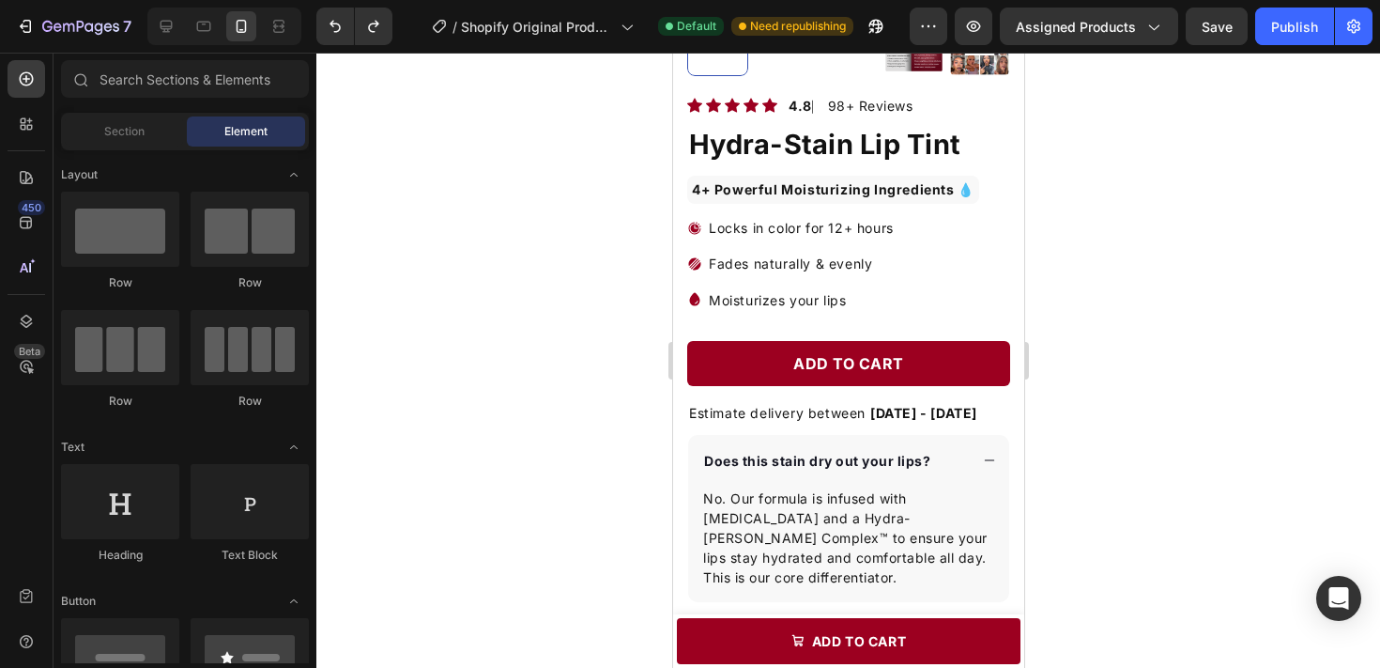
scroll to position [413, 0]
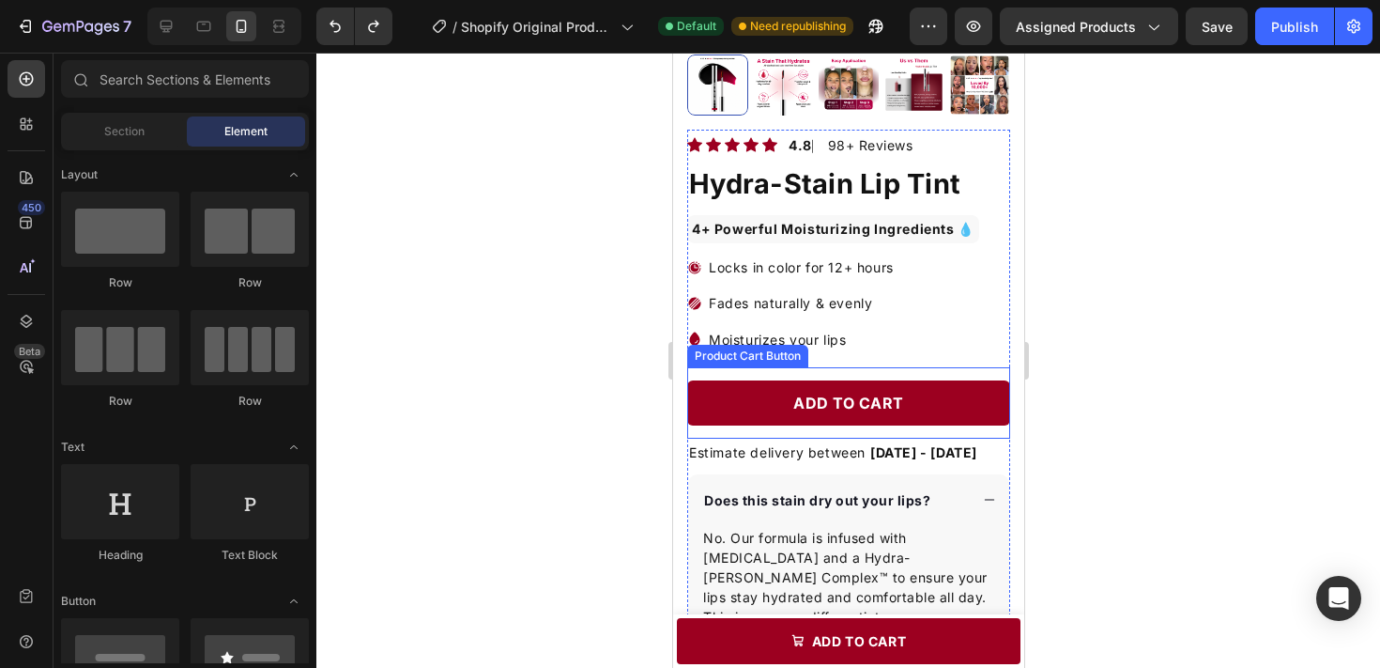
click at [903, 390] on button "Add to cart" at bounding box center [847, 402] width 323 height 45
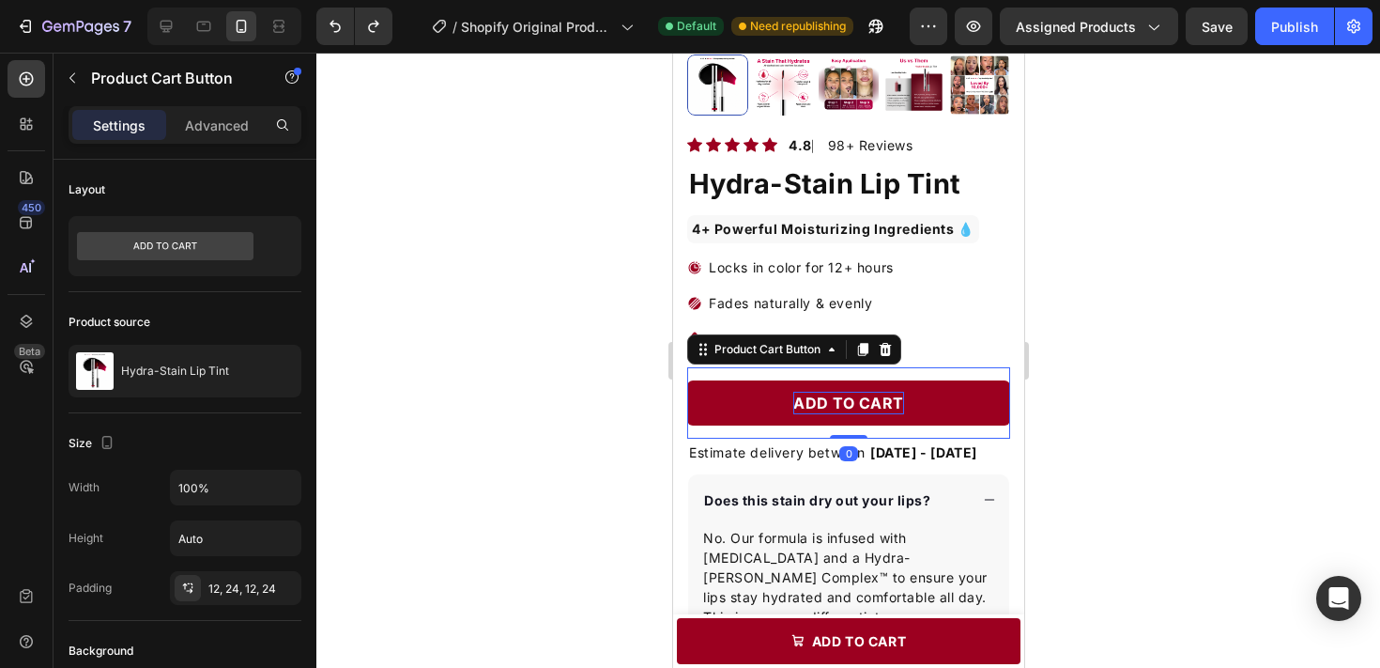
click at [893, 398] on div "Add to cart" at bounding box center [847, 403] width 111 height 23
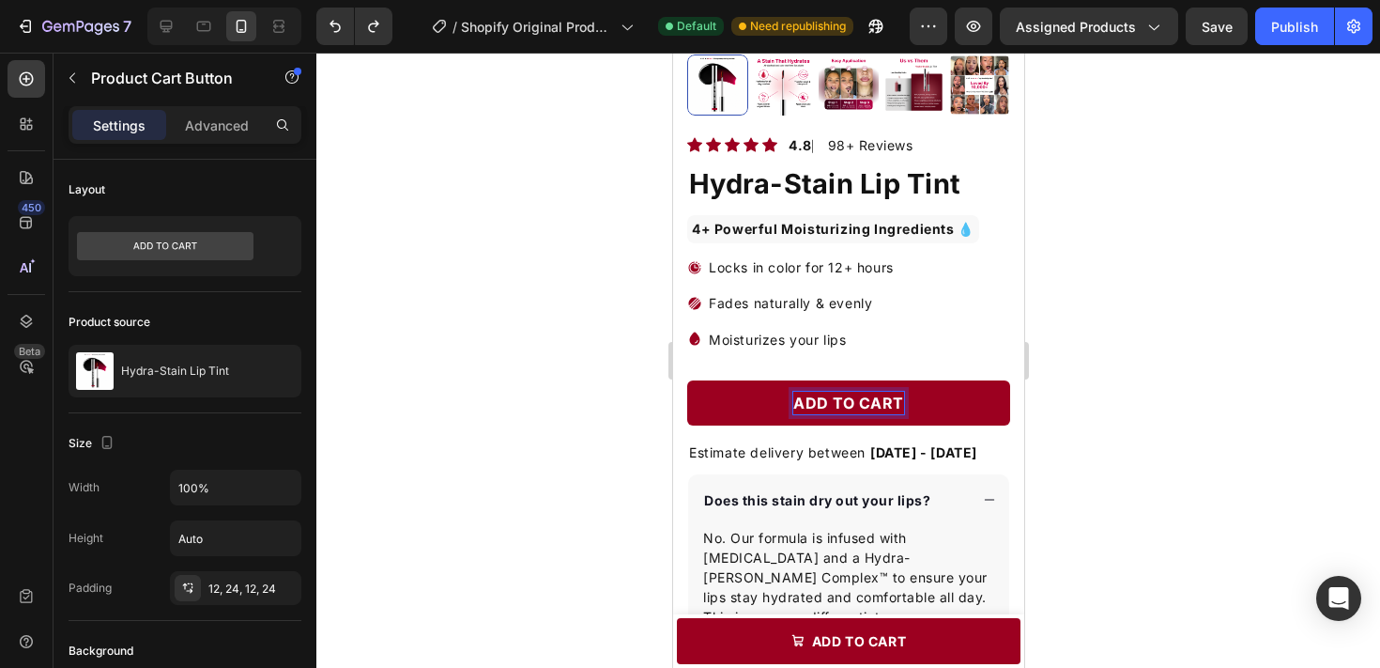
click at [888, 398] on p "Add to cart" at bounding box center [847, 403] width 111 height 23
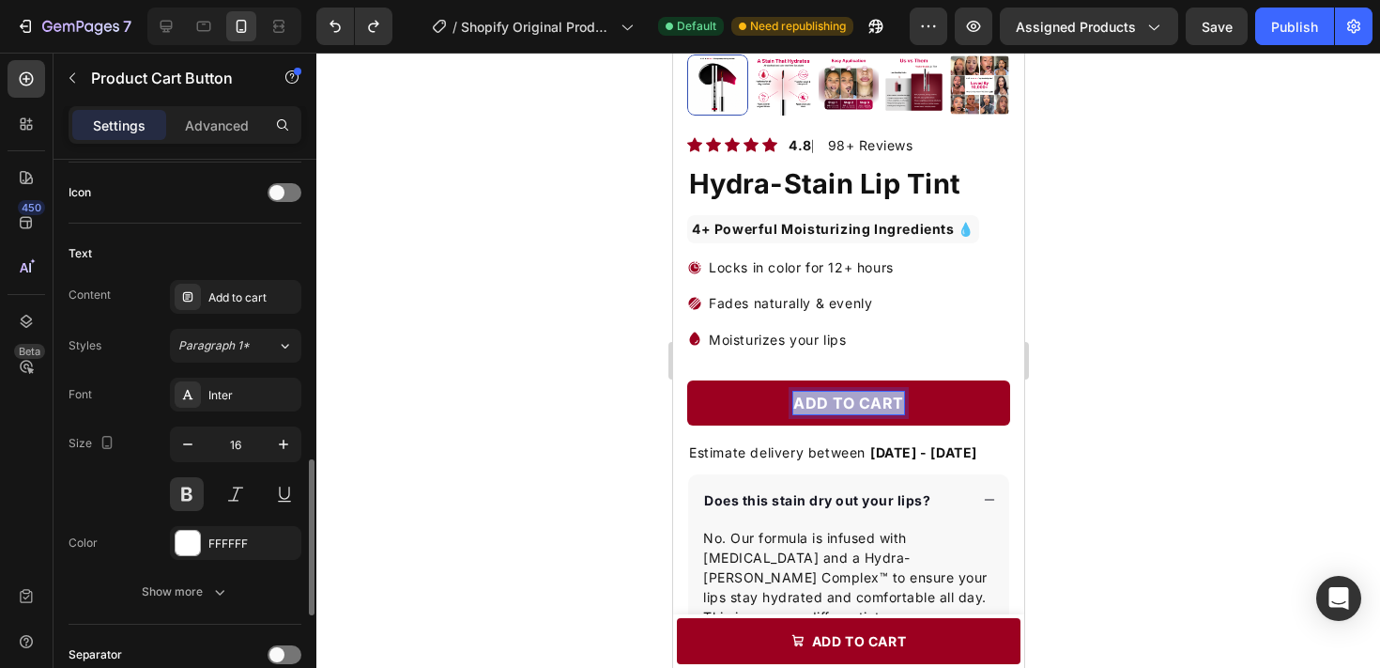
scroll to position [835, 0]
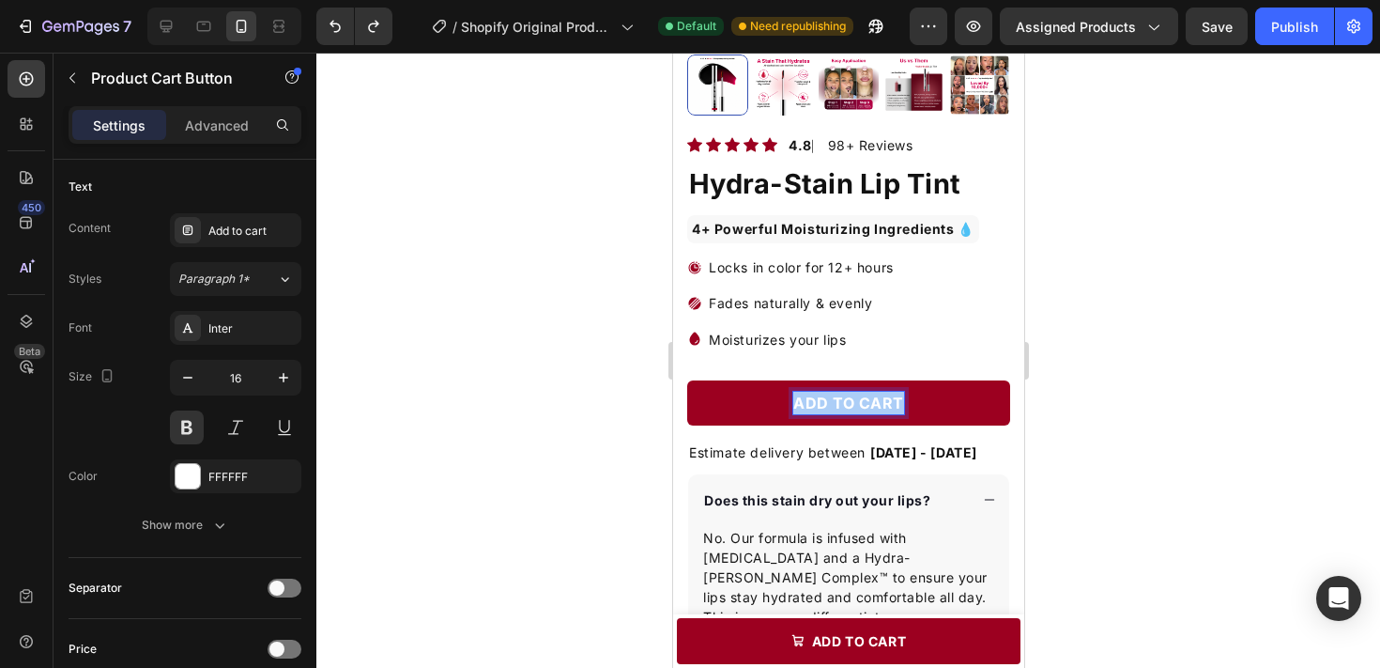
click at [466, 469] on div at bounding box center [848, 360] width 1064 height 615
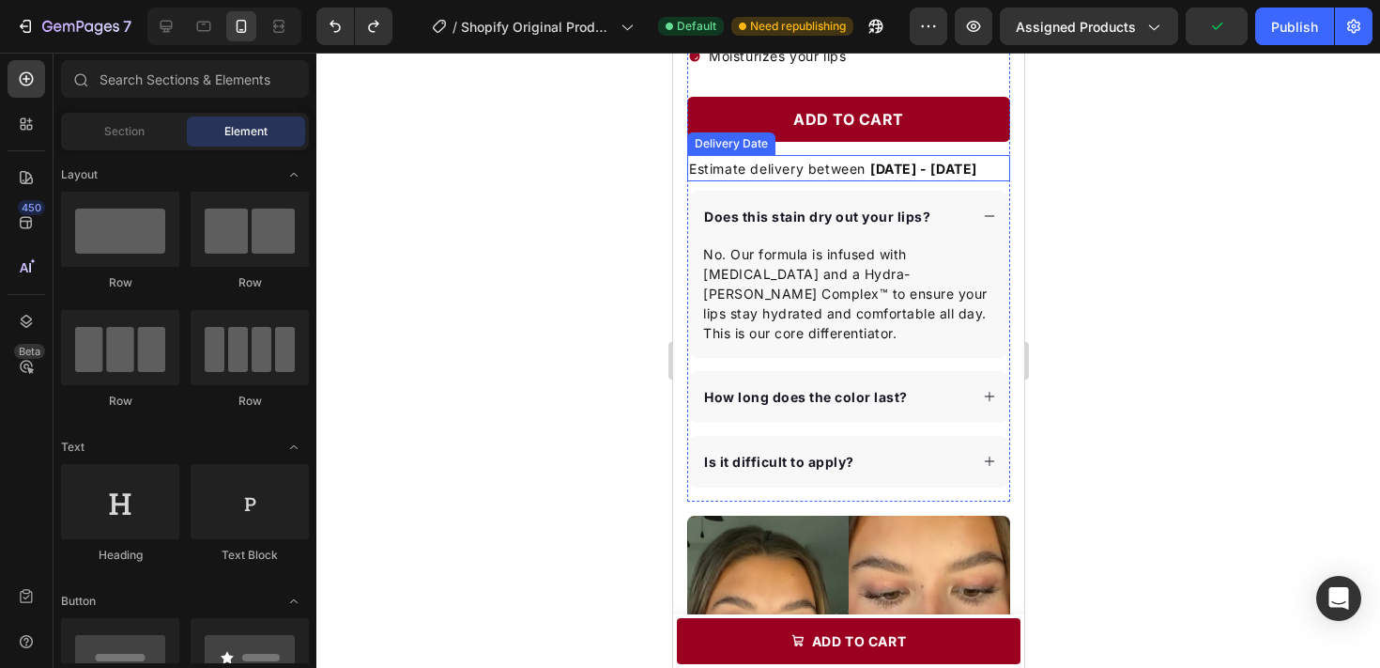
scroll to position [696, 0]
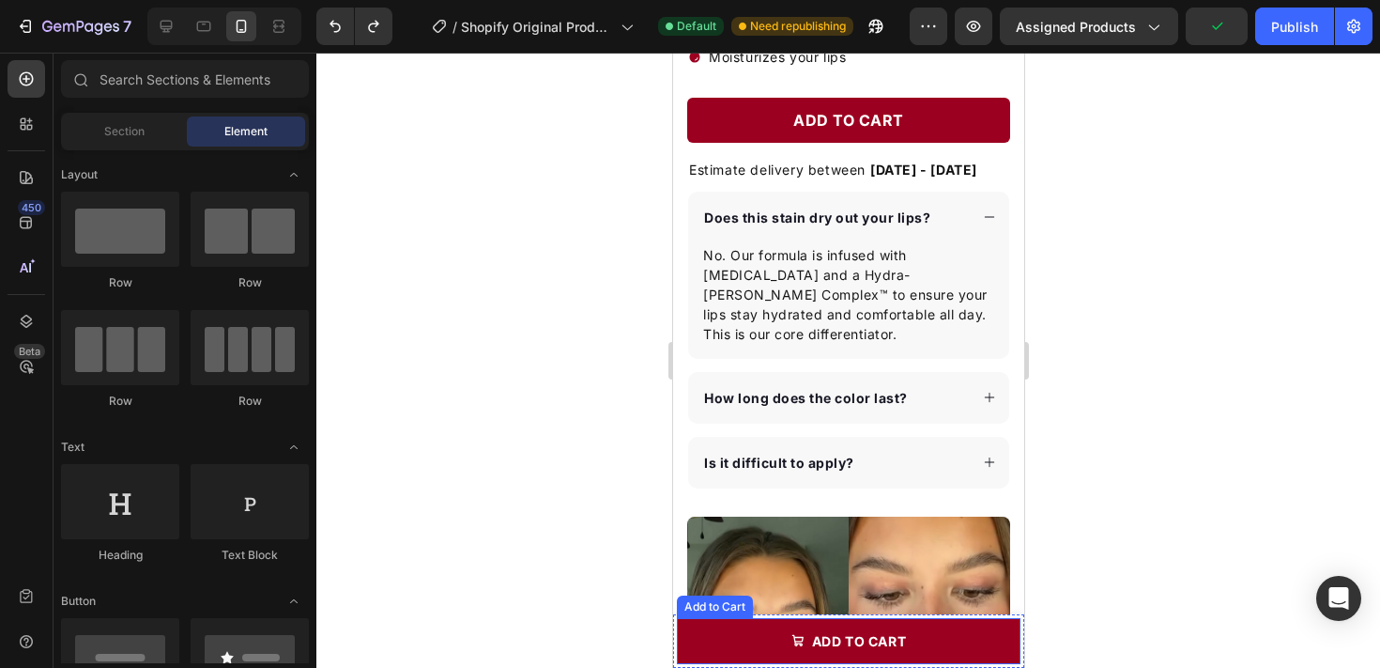
click at [942, 638] on button "add to cart" at bounding box center [848, 641] width 344 height 46
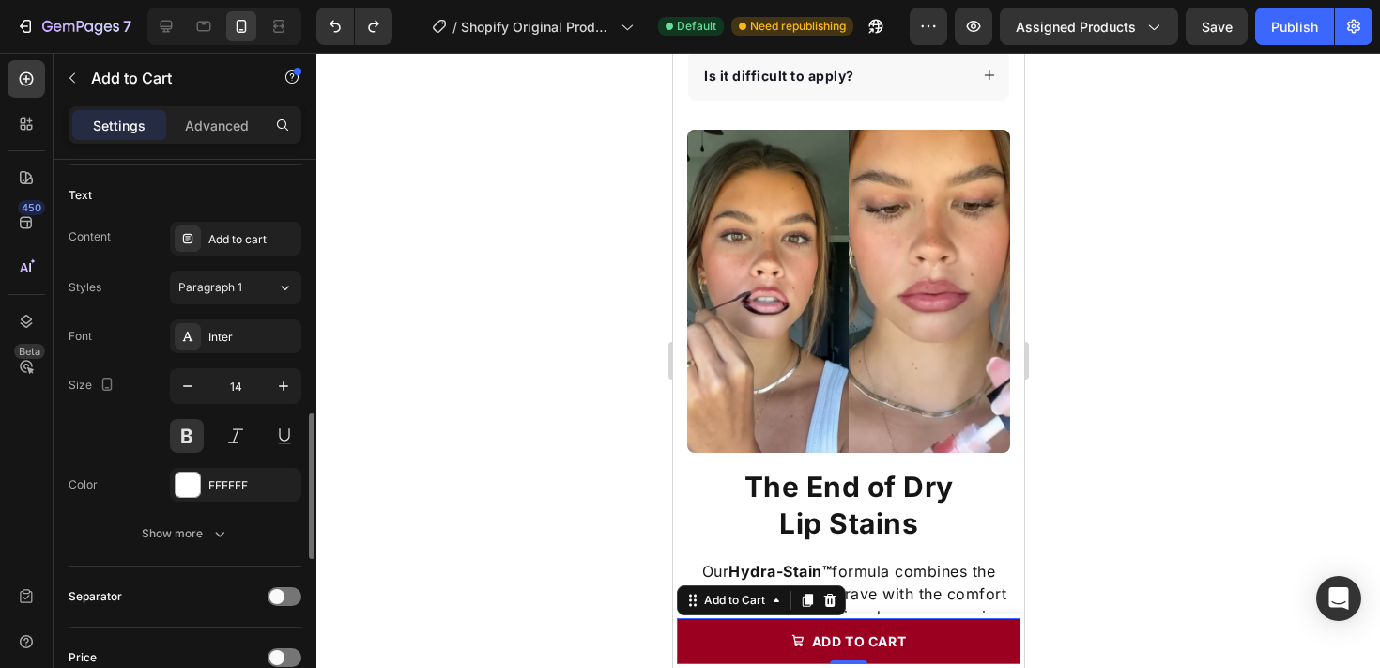
scroll to position [995, 0]
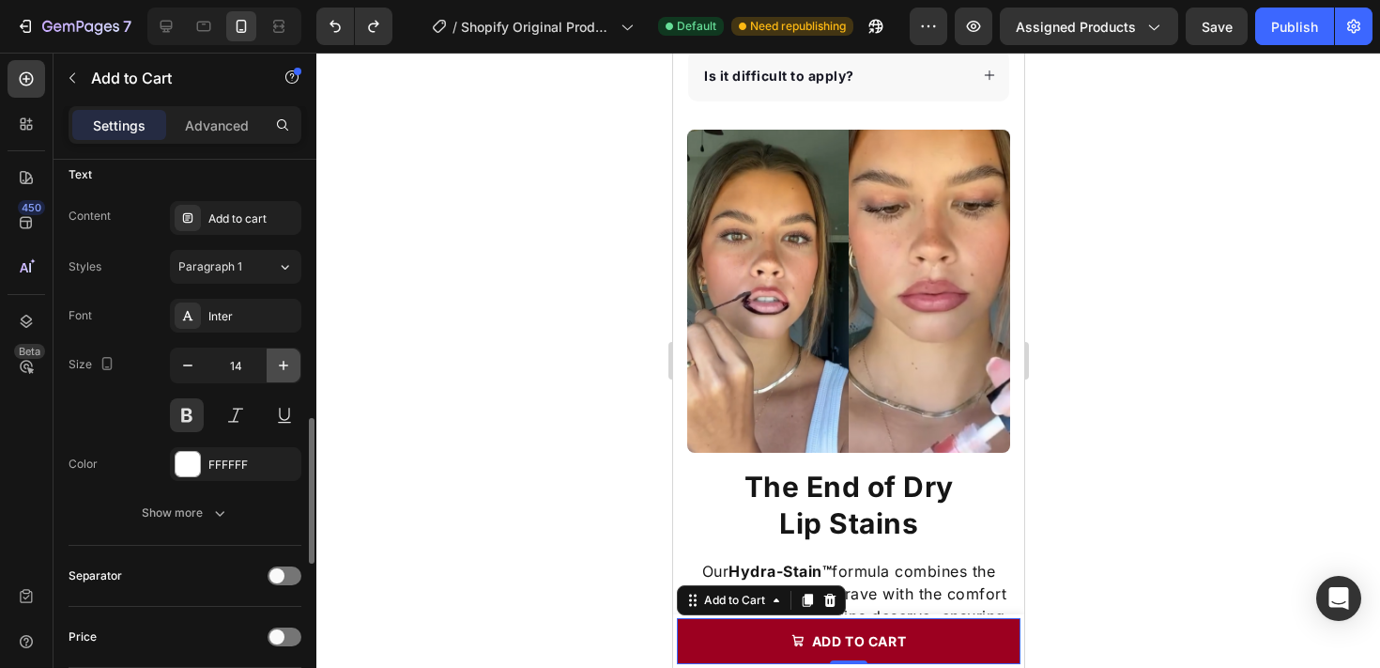
click at [287, 366] on icon "button" at bounding box center [283, 365] width 19 height 19
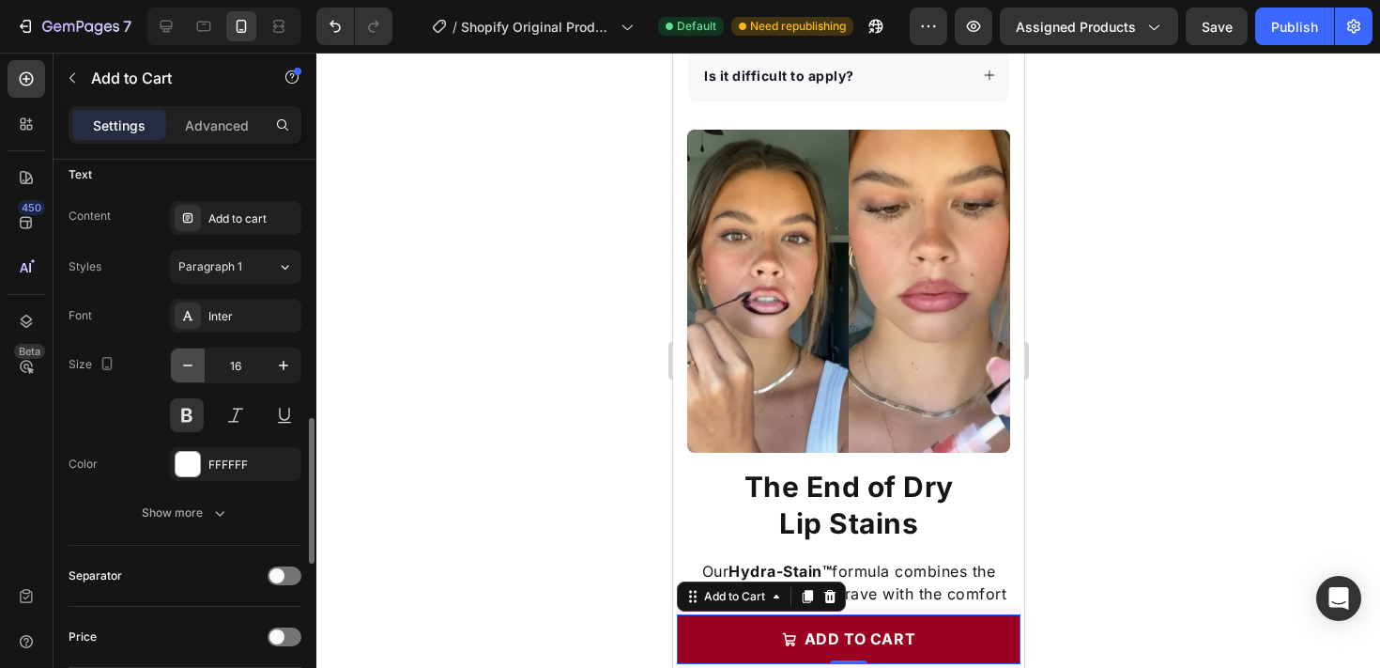
click at [193, 359] on icon "button" at bounding box center [187, 365] width 19 height 19
type input "14"
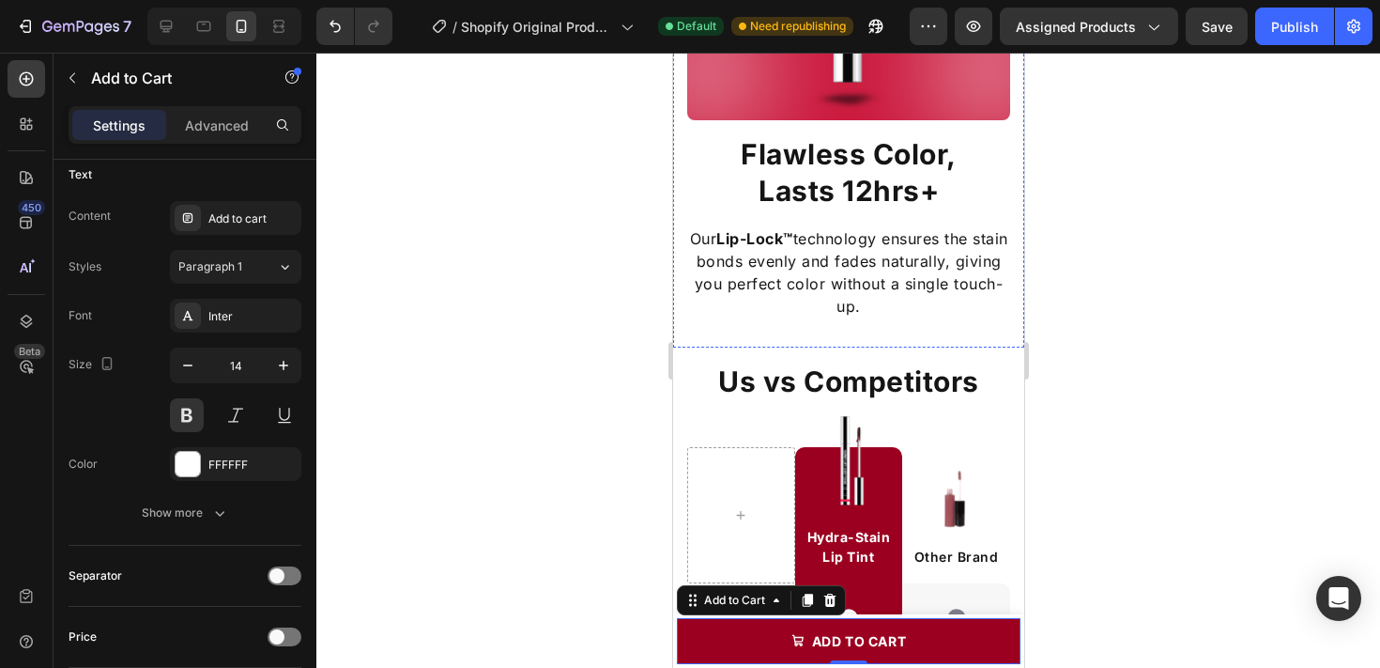
scroll to position [2264, 0]
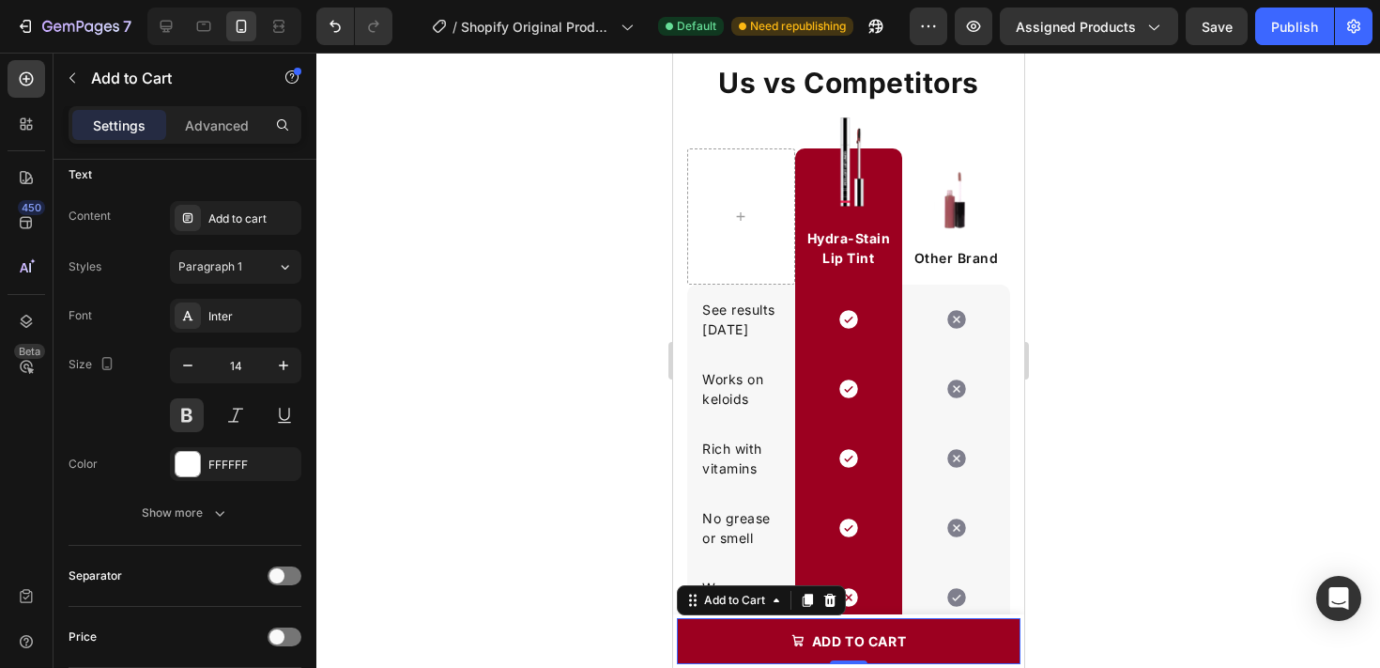
click at [1139, 256] on div at bounding box center [848, 360] width 1064 height 615
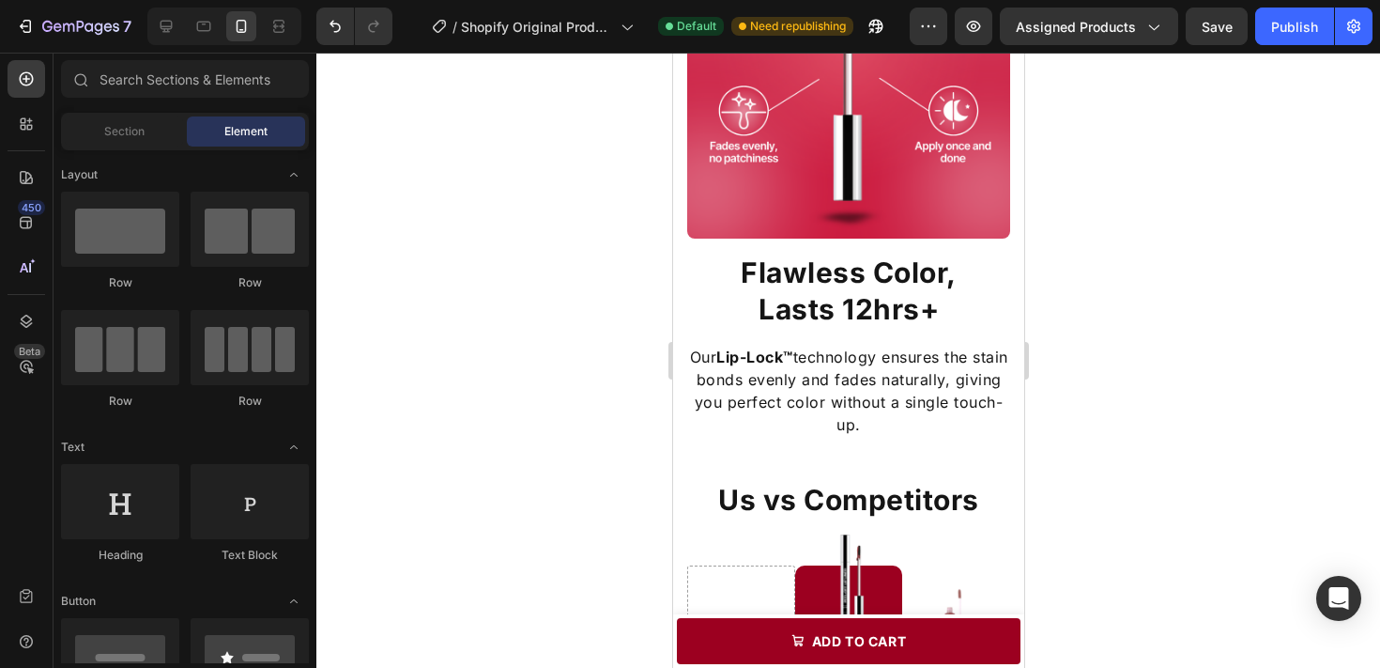
scroll to position [1700, 0]
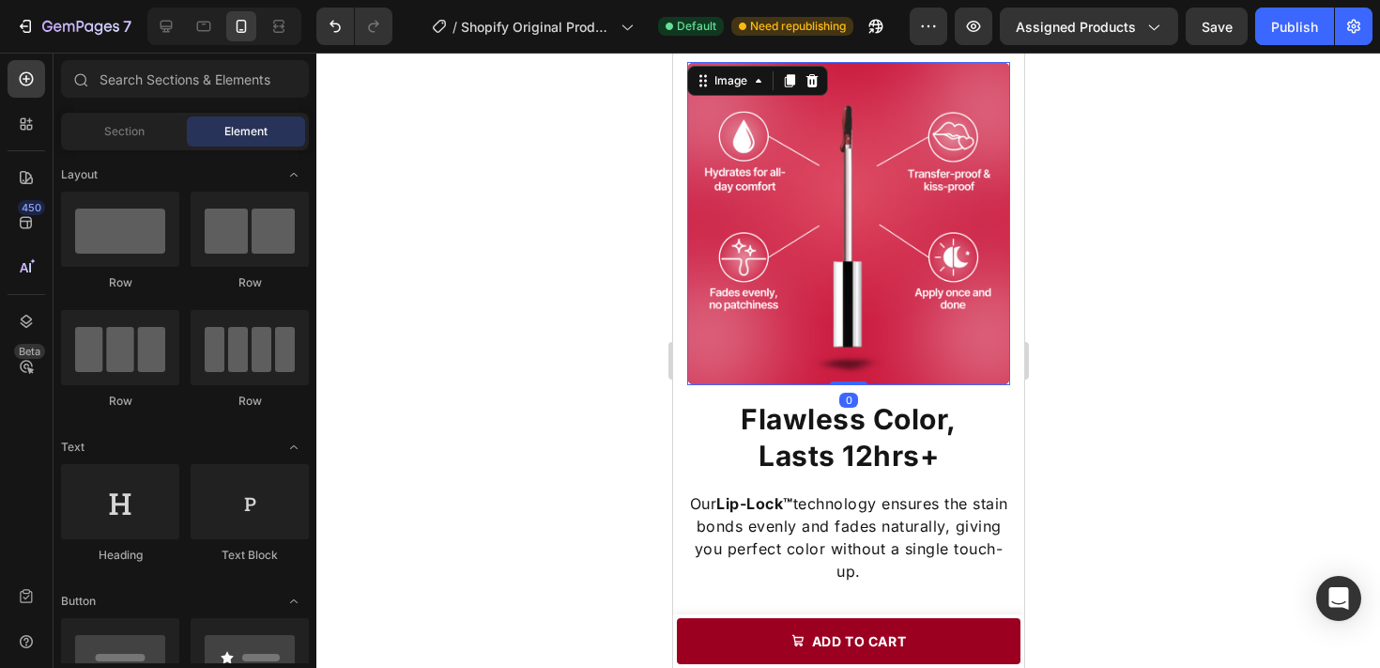
click at [742, 238] on img at bounding box center [847, 223] width 323 height 323
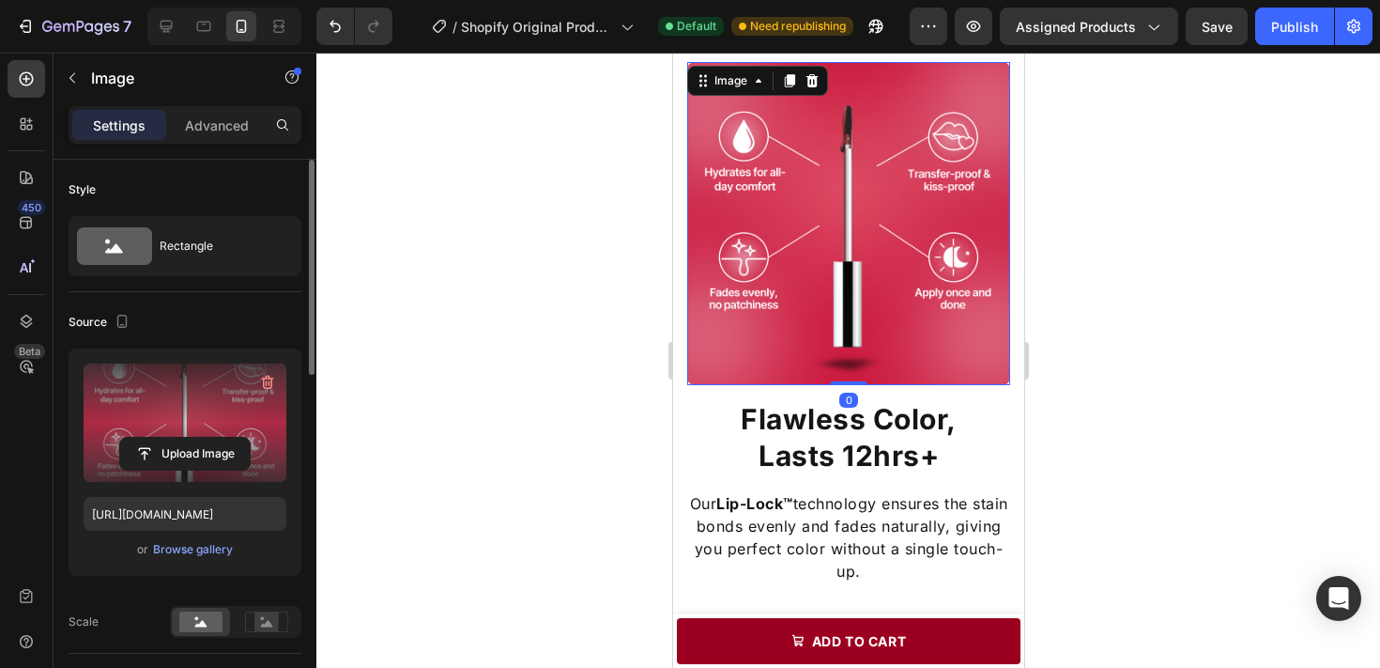
click at [127, 416] on label at bounding box center [185, 422] width 203 height 118
click at [127, 438] on input "file" at bounding box center [185, 454] width 130 height 32
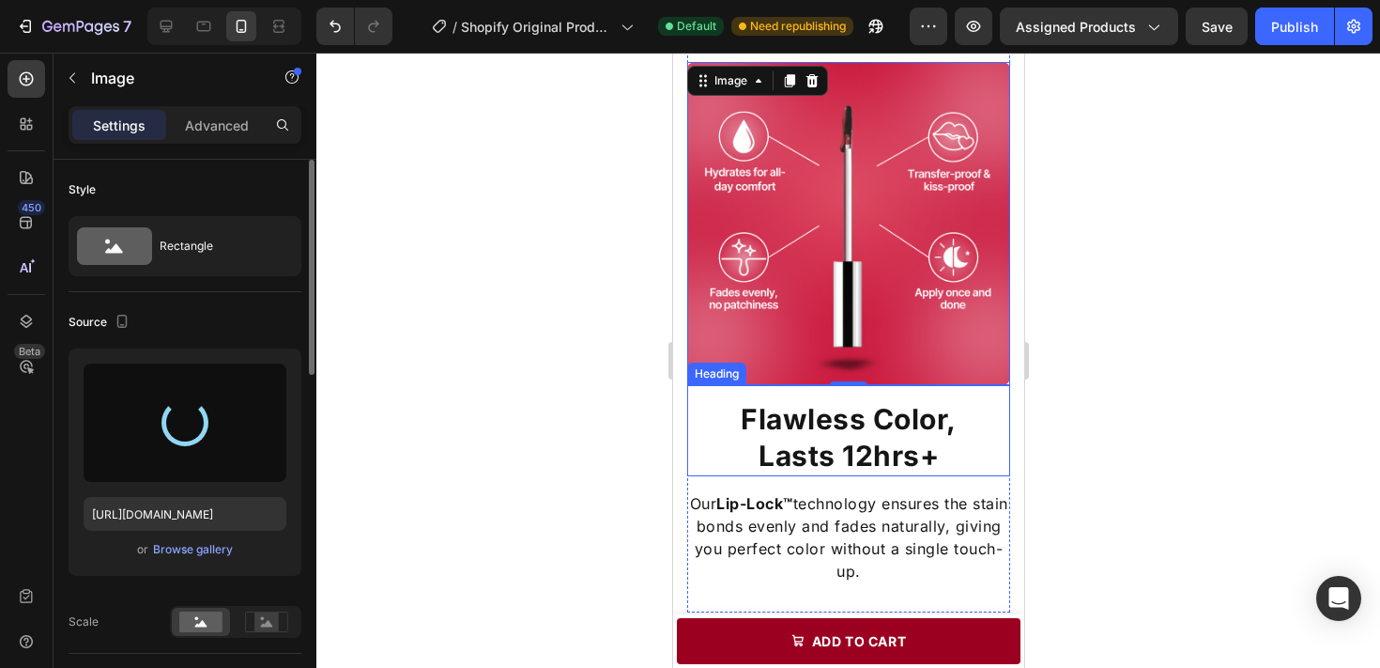
type input "https://cdn.shopify.com/s/files/1/0707/9480/5420/files/gempages_579725637963481…"
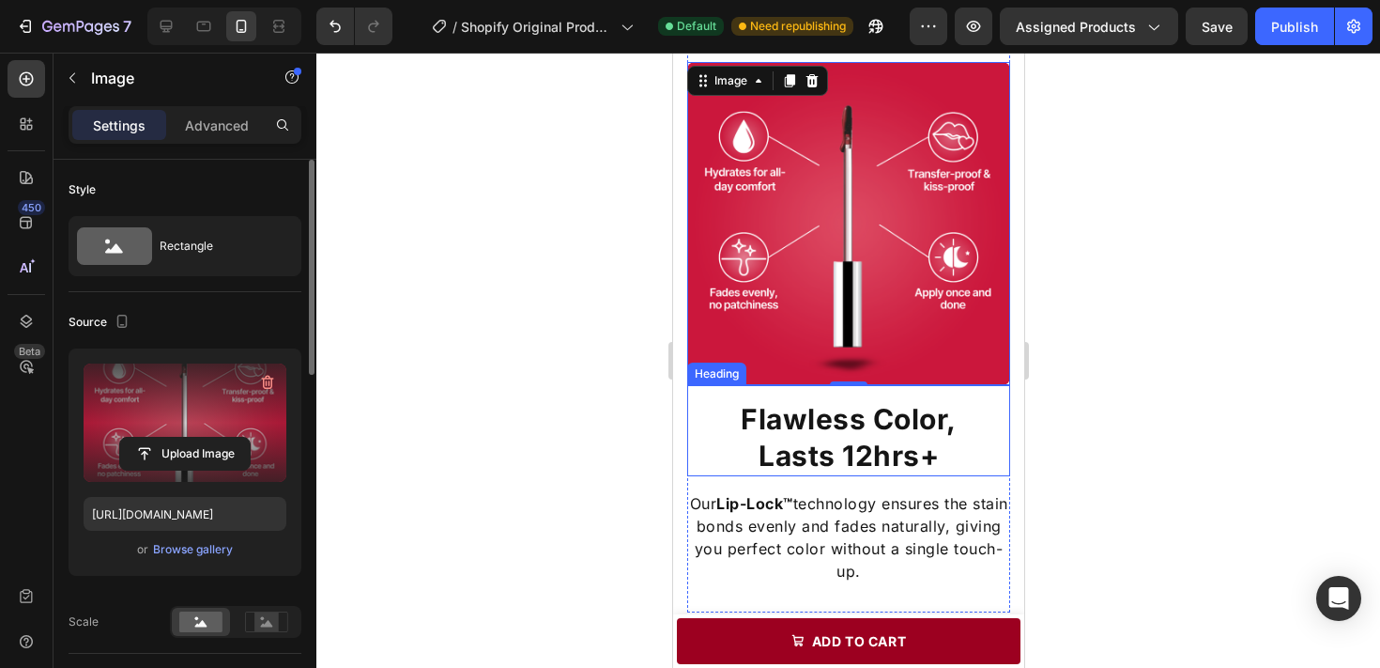
click at [1110, 458] on div at bounding box center [848, 360] width 1064 height 615
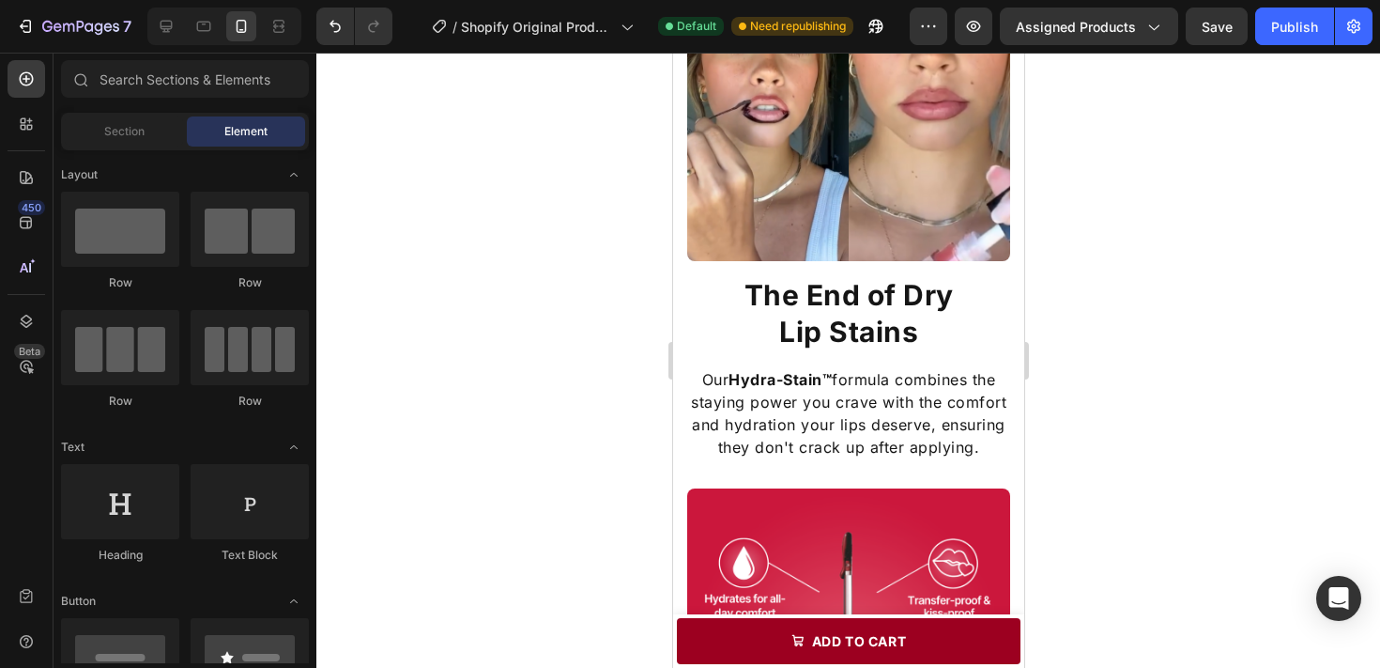
scroll to position [1414, 0]
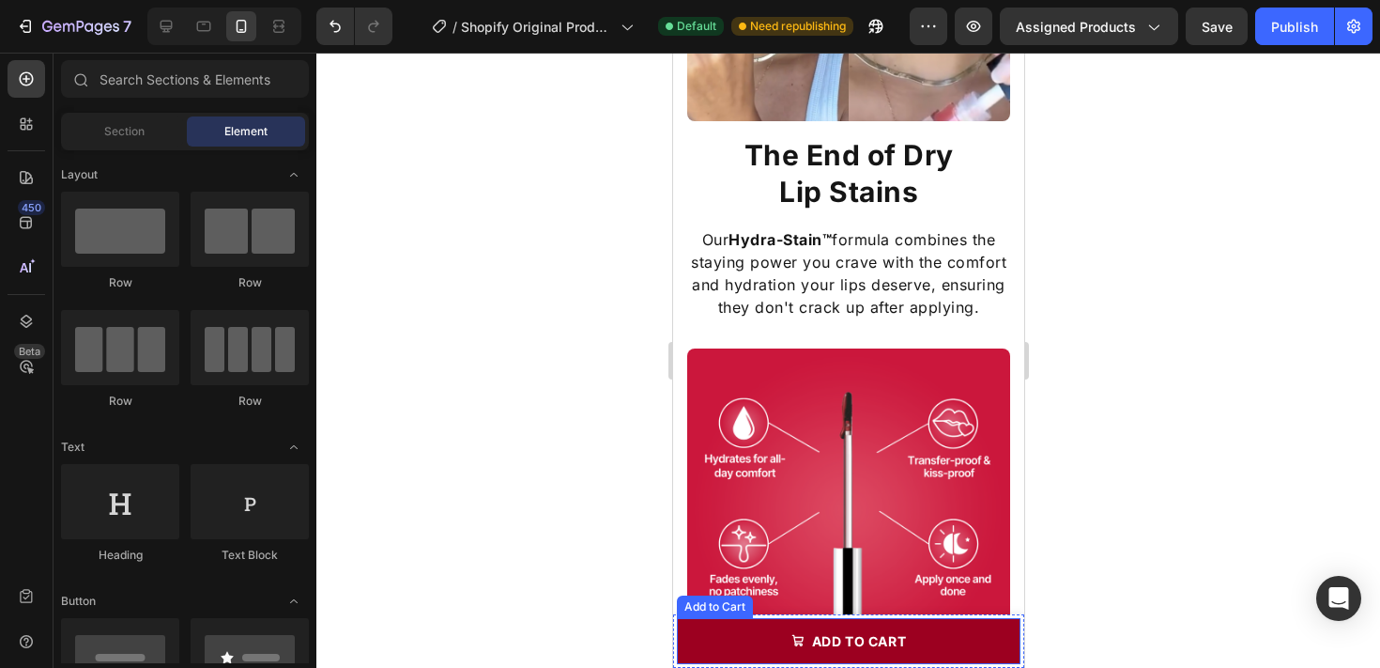
click at [717, 637] on button "add to cart" at bounding box center [848, 641] width 344 height 46
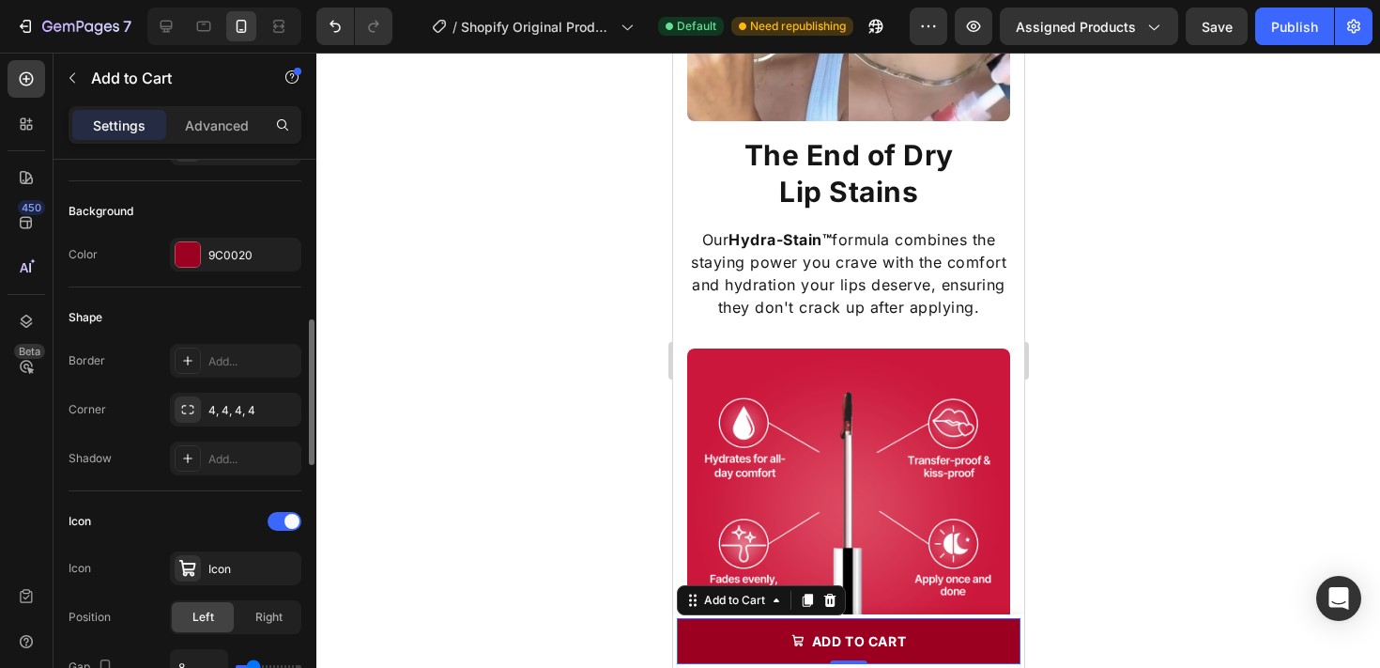
scroll to position [476, 0]
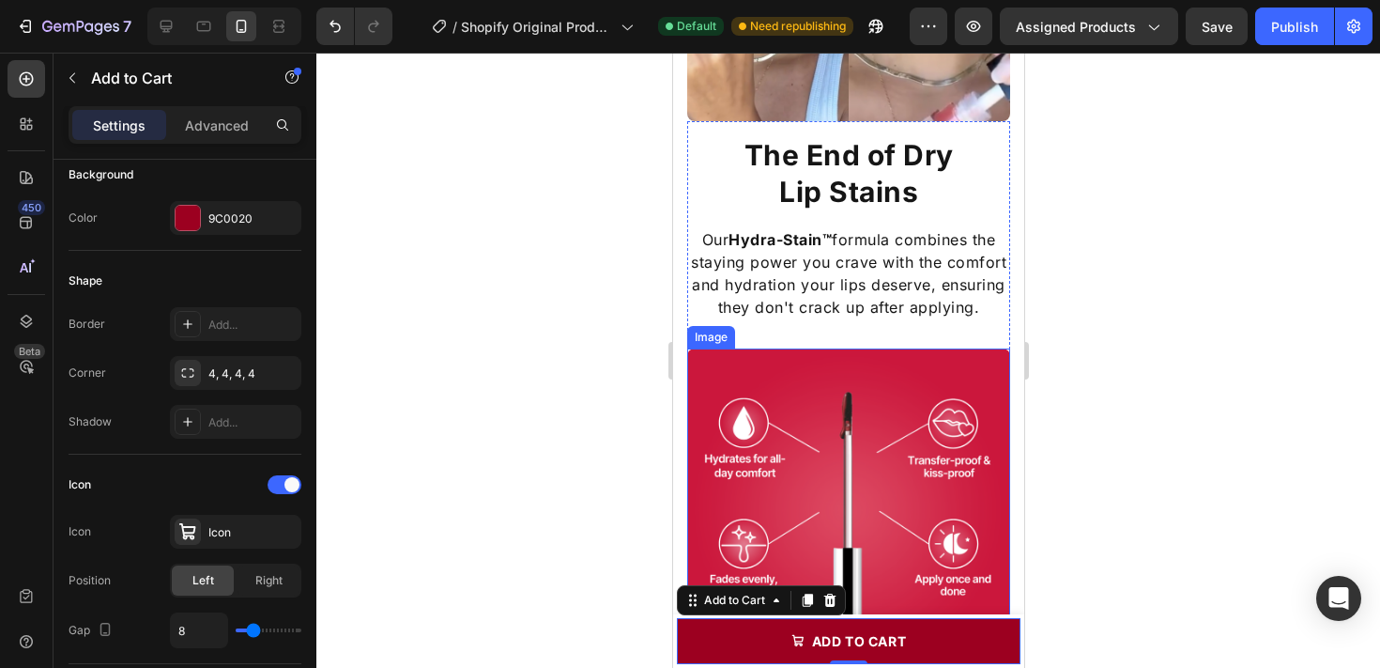
click at [809, 390] on img at bounding box center [847, 509] width 323 height 323
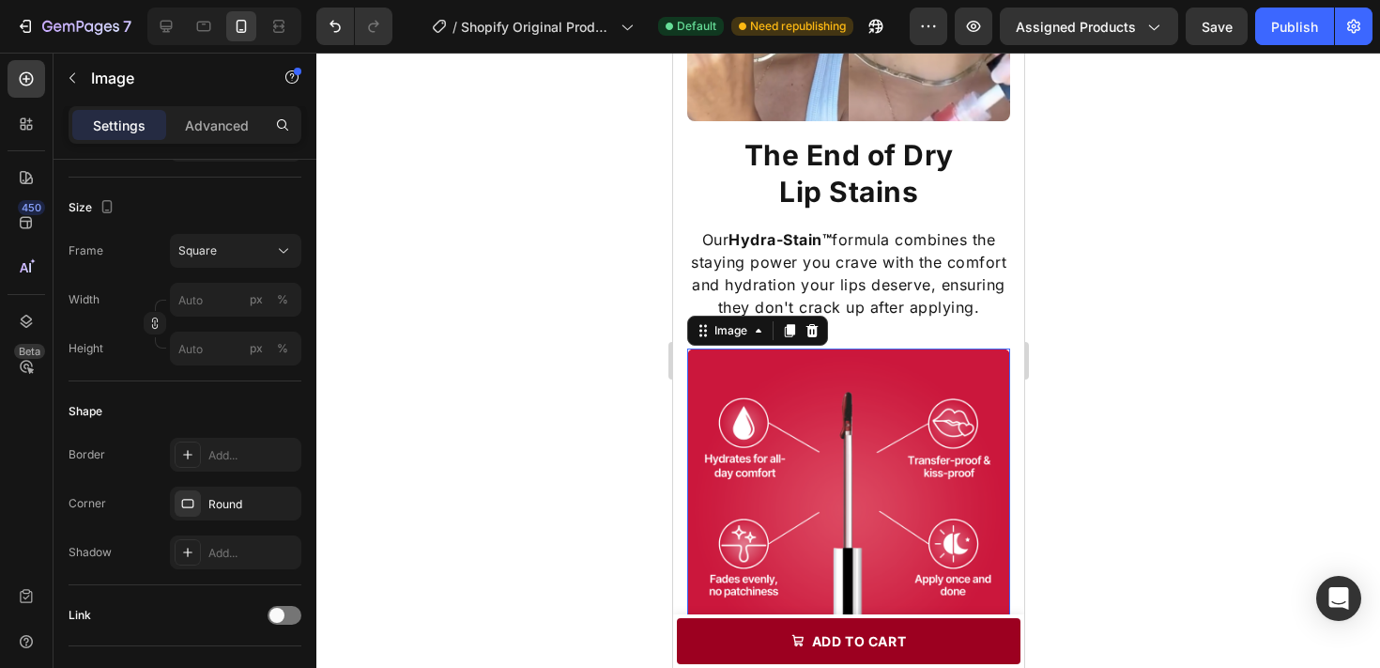
scroll to position [0, 0]
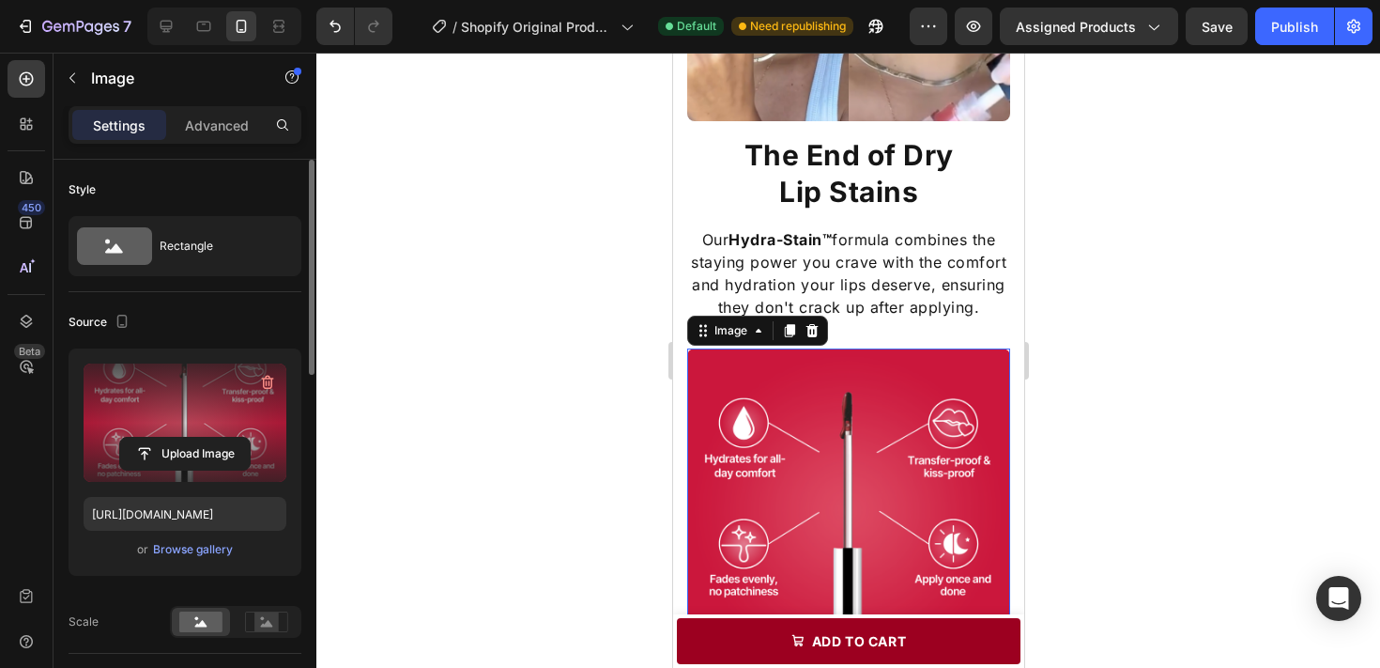
click at [145, 414] on label at bounding box center [185, 422] width 203 height 118
click at [145, 438] on input "file" at bounding box center [185, 454] width 130 height 32
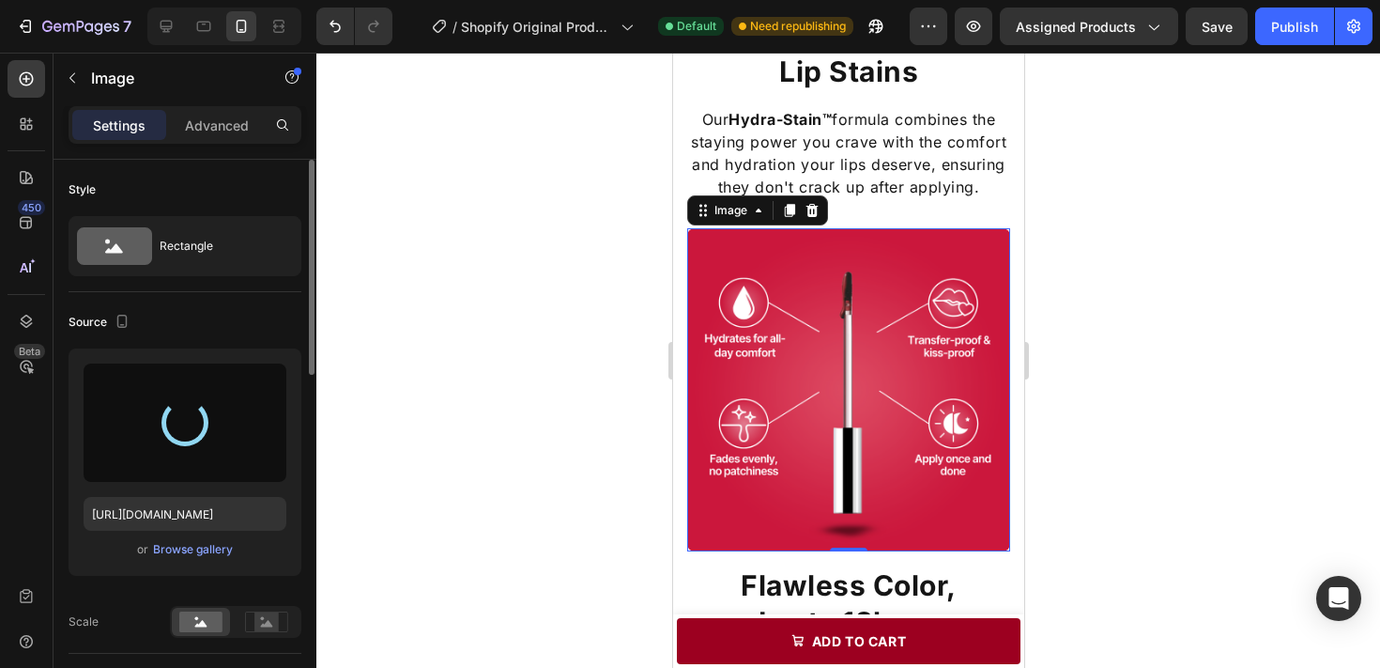
scroll to position [1612, 0]
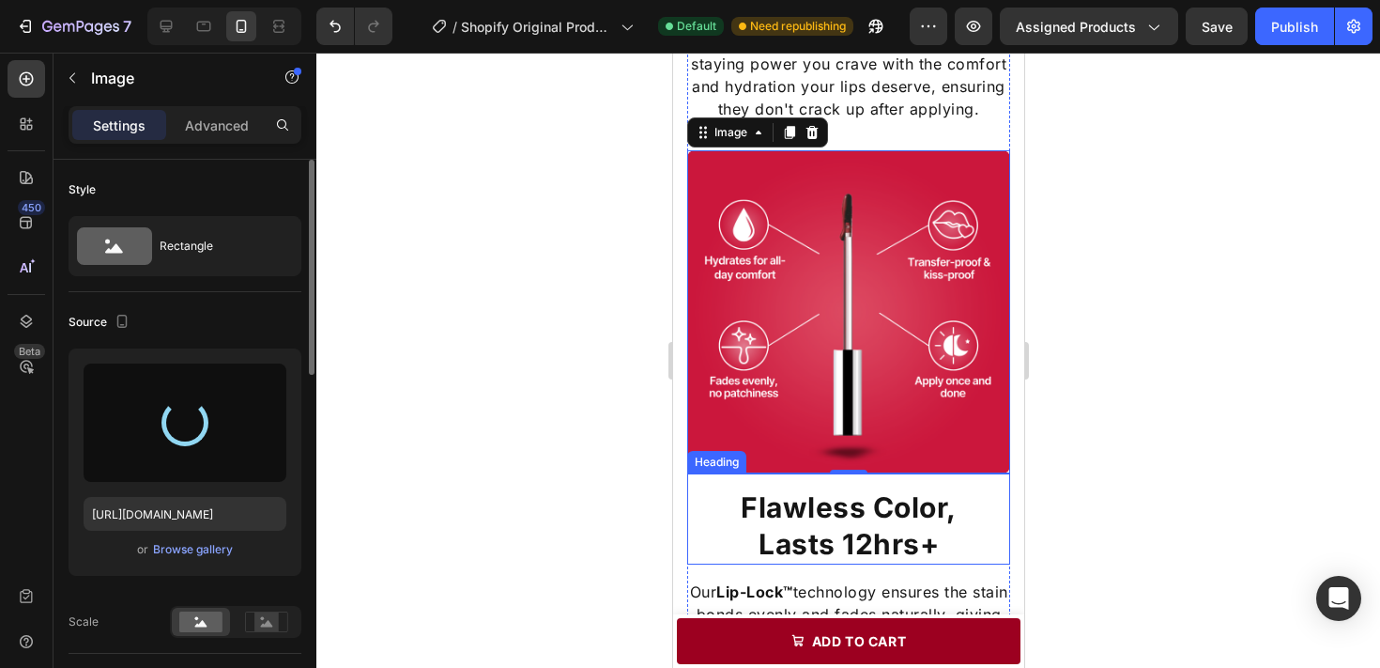
type input "https://cdn.shopify.com/s/files/1/0707/9480/5420/files/gempages_579725637963481…"
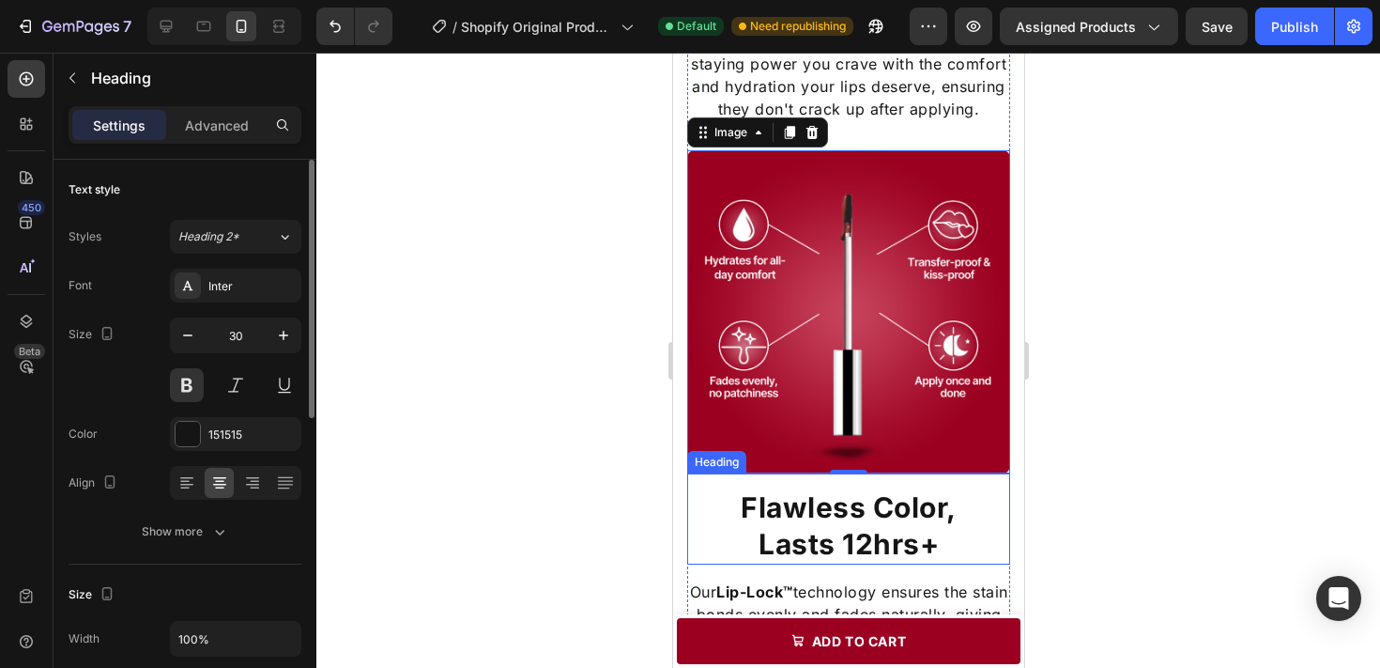
click at [941, 519] on h2 "Flawless Color, Lasts 12hrs+" at bounding box center [847, 525] width 323 height 77
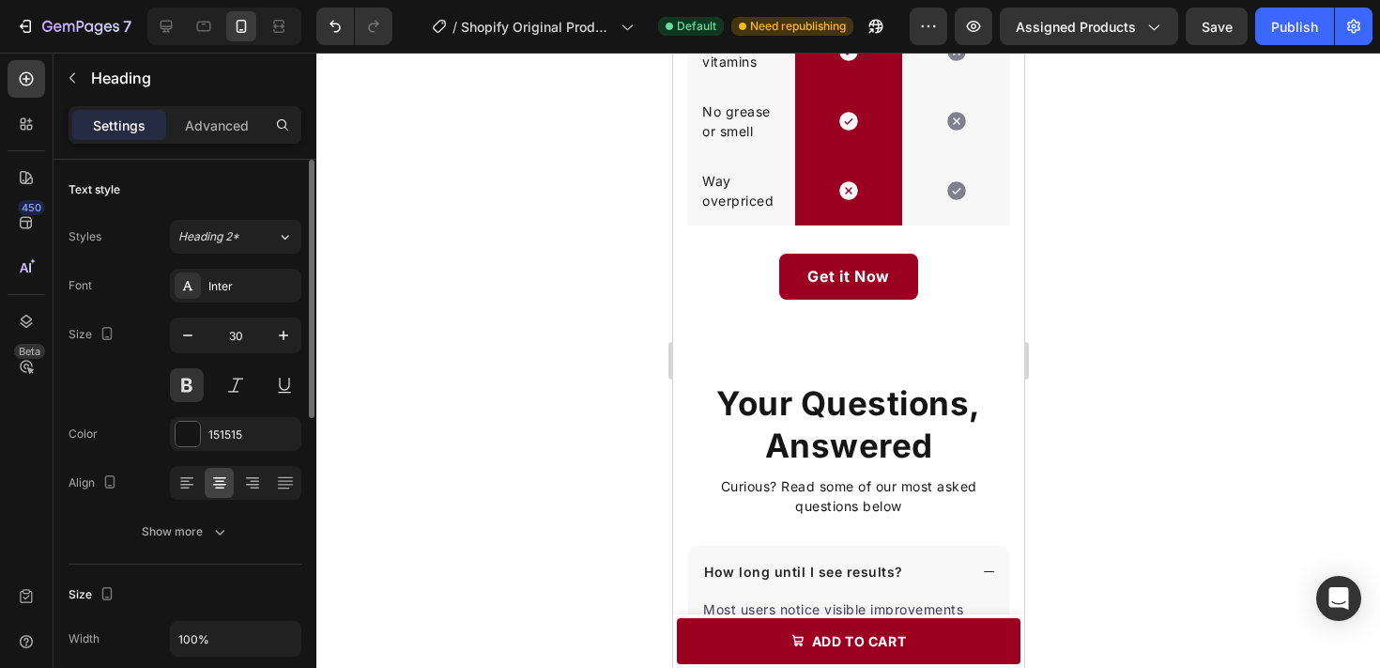
scroll to position [2678, 0]
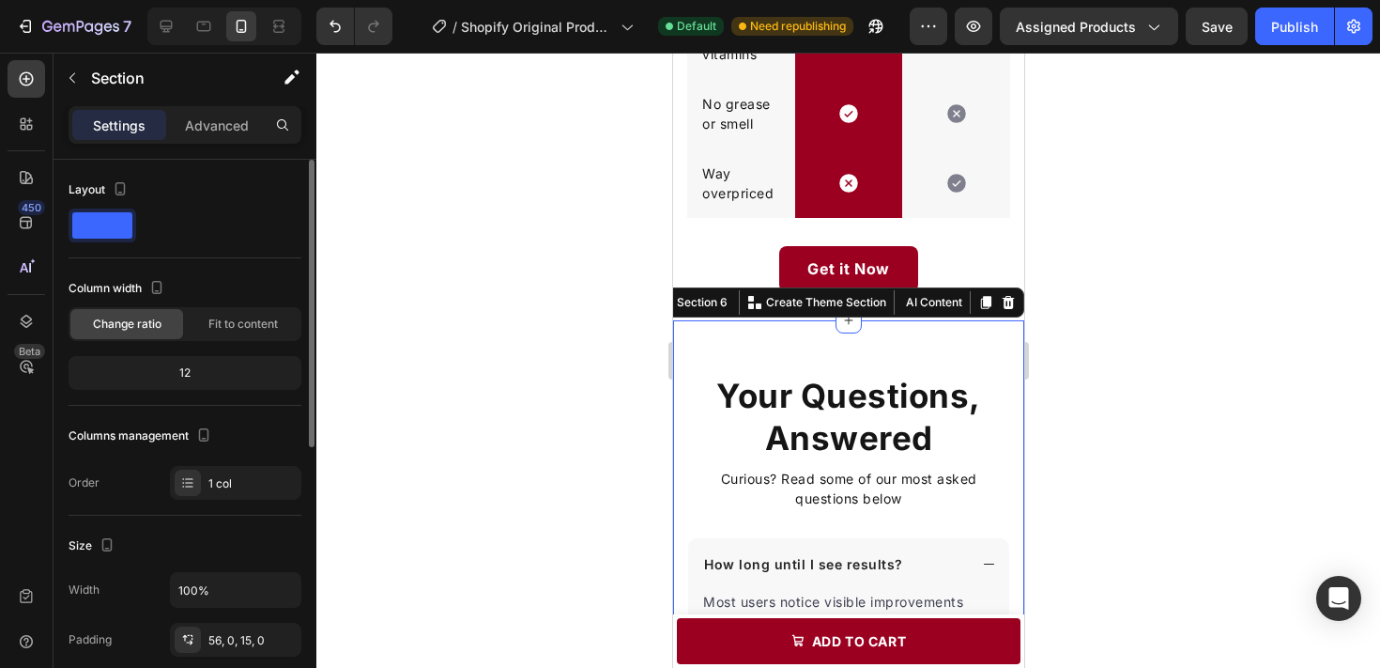
click at [217, 141] on div "Settings Advanced" at bounding box center [185, 125] width 233 height 38
click at [216, 129] on p "Advanced" at bounding box center [217, 125] width 64 height 20
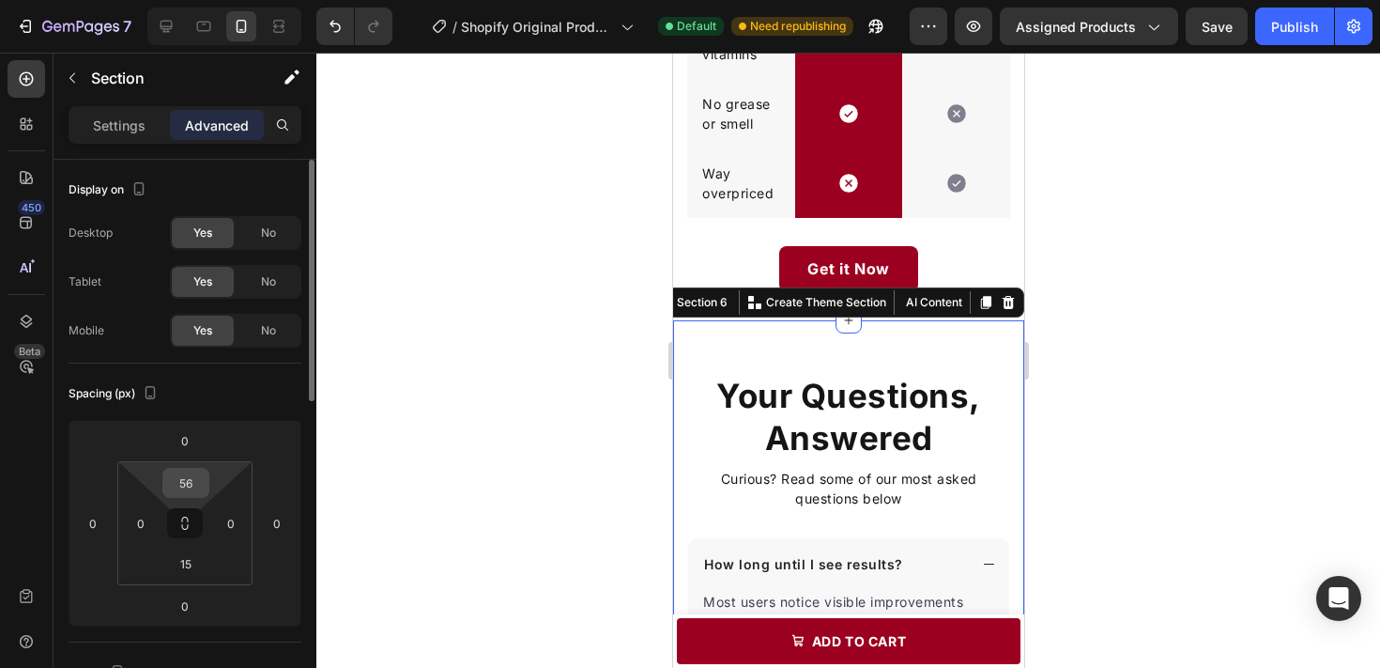
click at [195, 481] on input "56" at bounding box center [186, 483] width 38 height 28
type input "30"
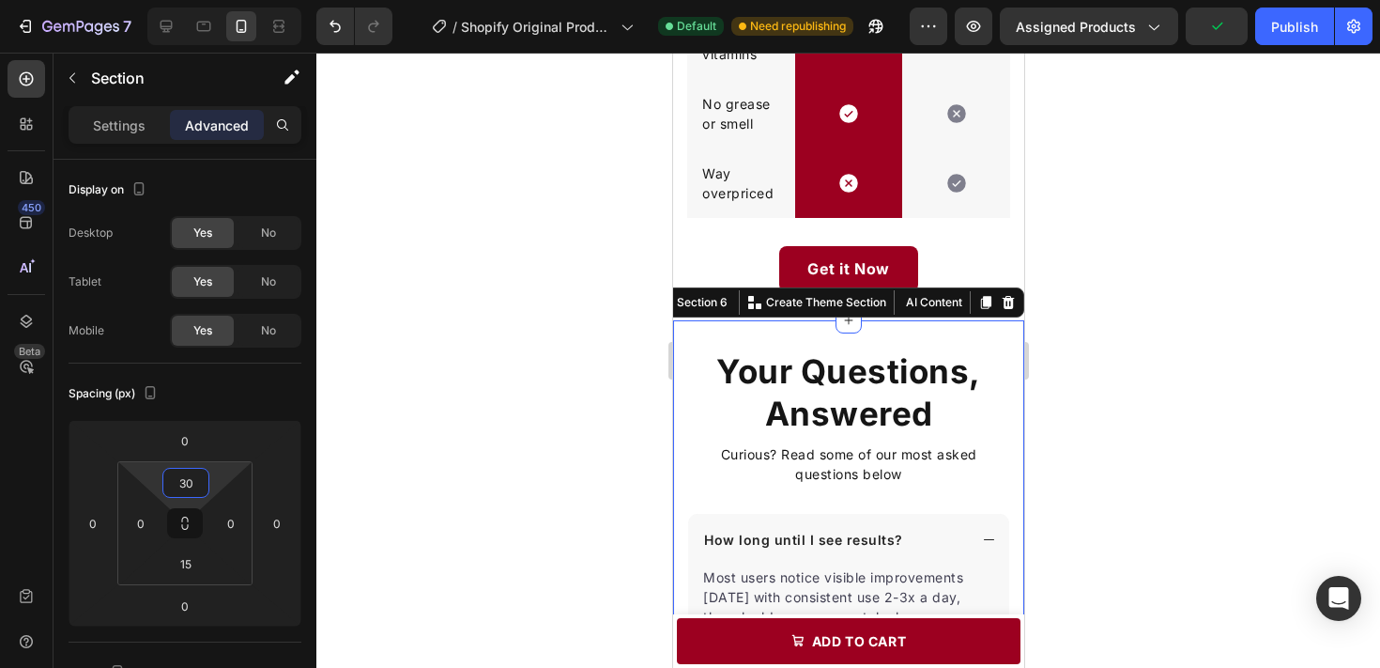
click at [522, 437] on div at bounding box center [848, 360] width 1064 height 615
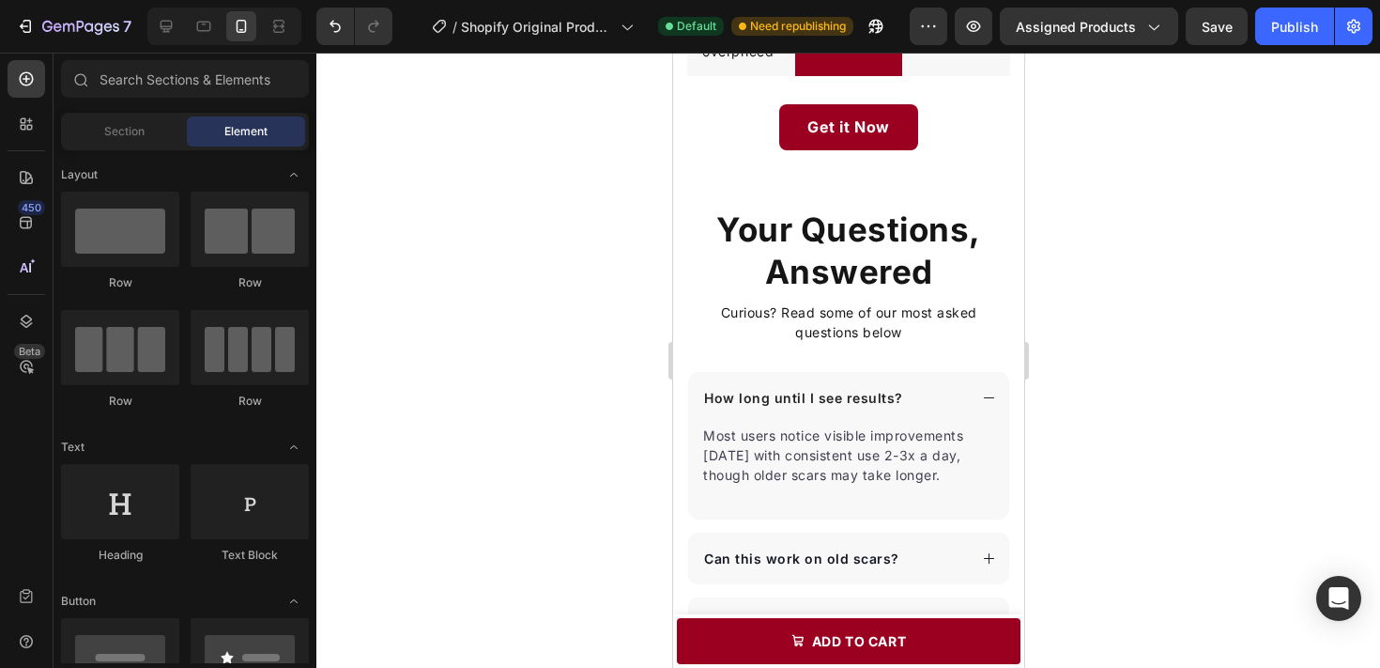
scroll to position [2829, 0]
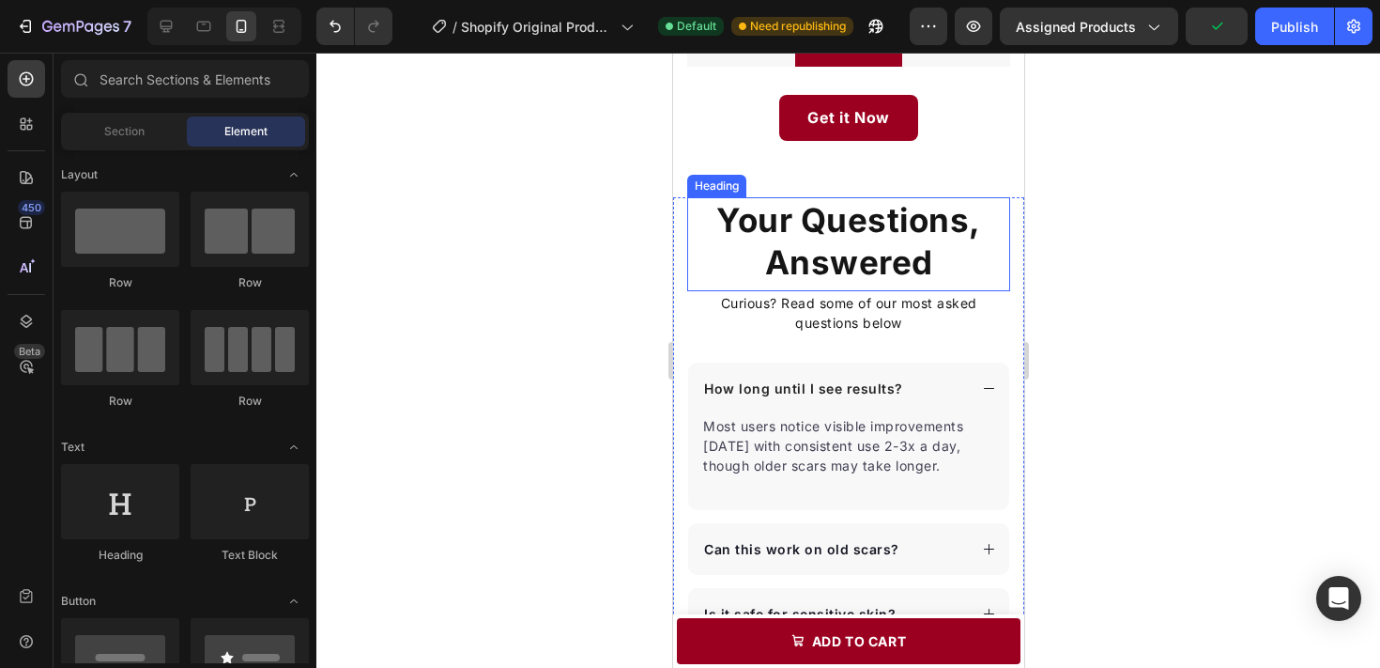
click at [893, 257] on h2 "Your Questions, Answered" at bounding box center [847, 241] width 323 height 89
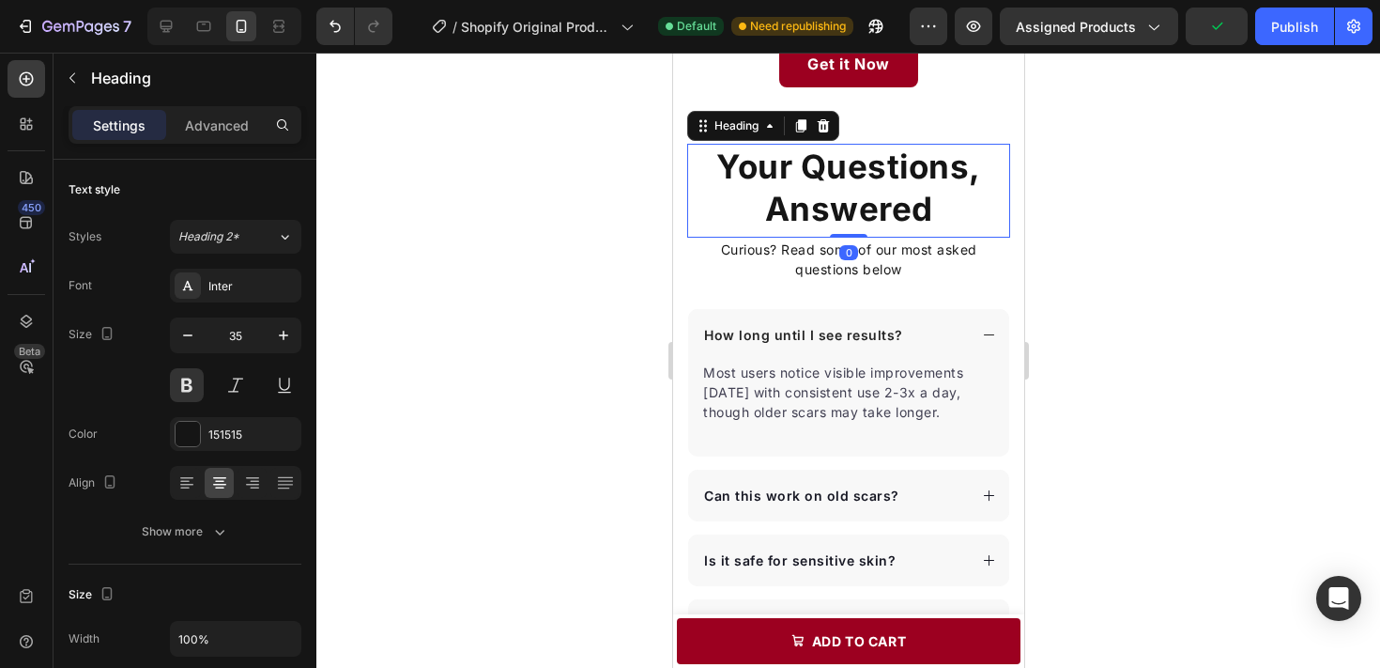
scroll to position [2898, 0]
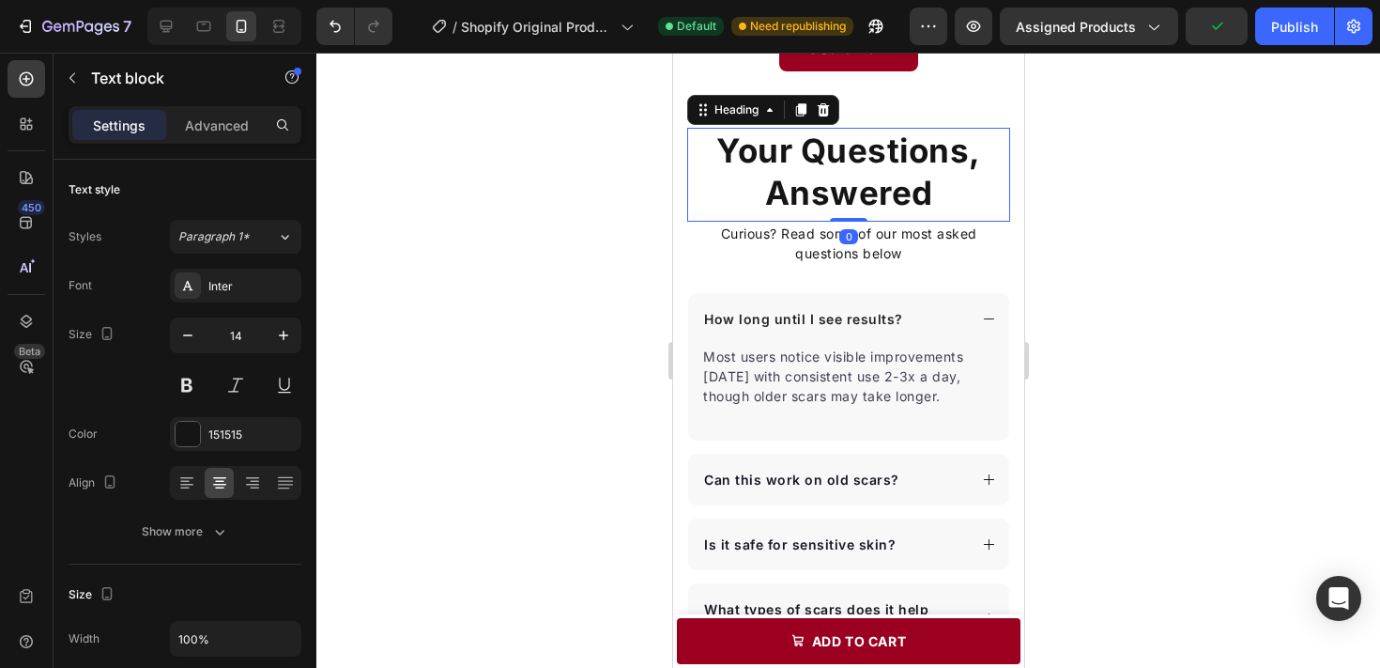
click at [909, 250] on p "Curious? Read some of our most asked questions below" at bounding box center [847, 242] width 319 height 39
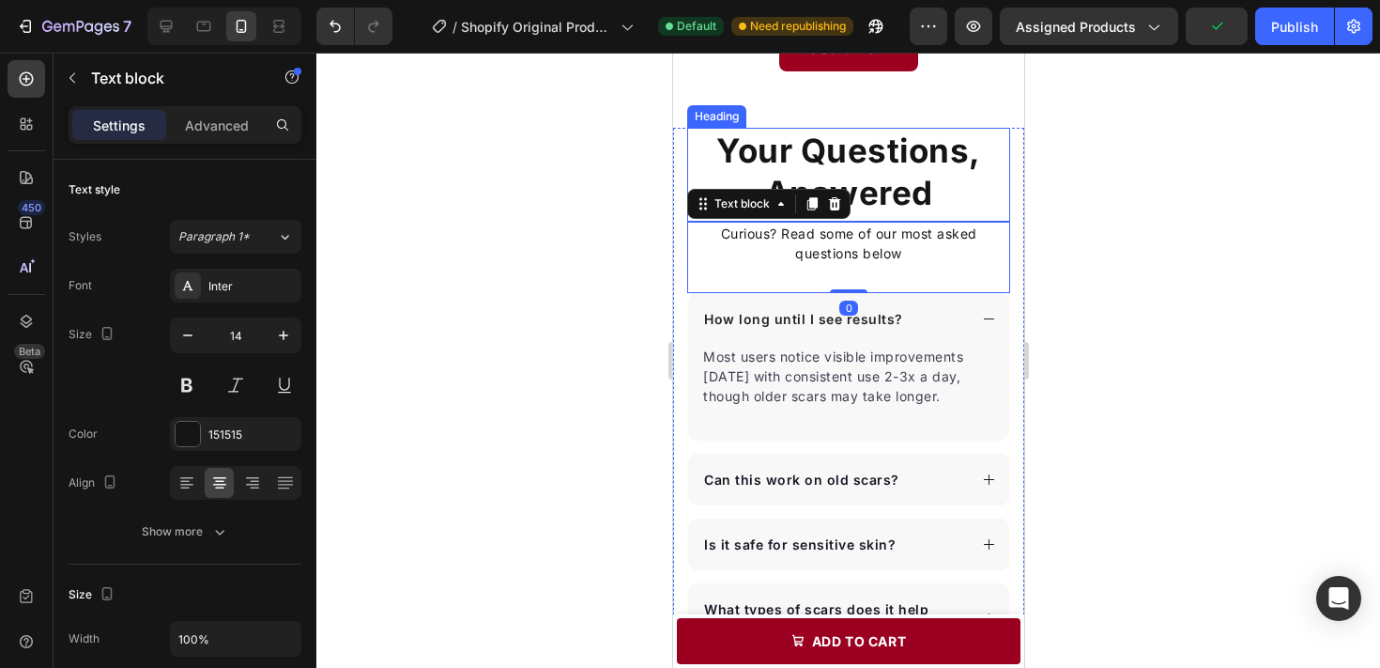
click at [907, 169] on h2 "Your Questions, Answered" at bounding box center [847, 172] width 323 height 89
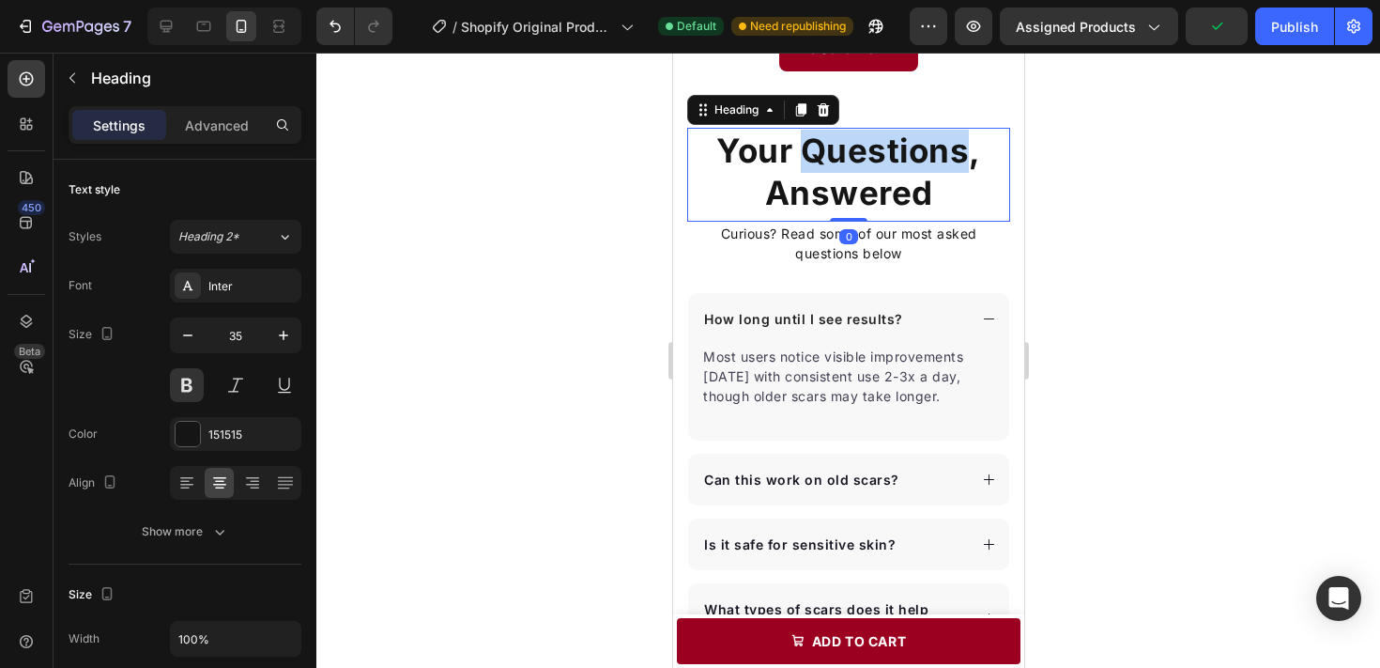
click at [907, 169] on h2 "Your Questions, Answered" at bounding box center [847, 172] width 323 height 89
click at [907, 169] on p "Your Questions, Answered" at bounding box center [847, 172] width 319 height 85
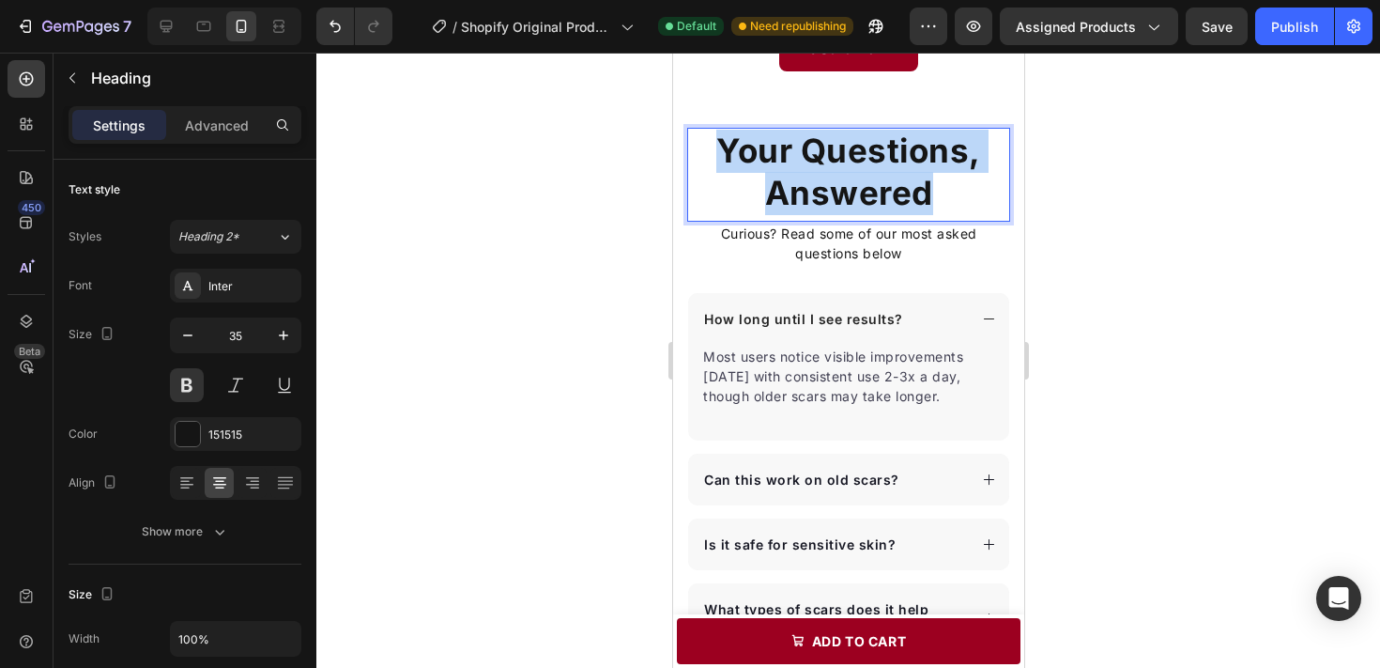
drag, startPoint x: 937, startPoint y: 191, endPoint x: 720, endPoint y: 140, distance: 222.7
click at [720, 140] on p "Your Questions, Answered" at bounding box center [847, 172] width 319 height 85
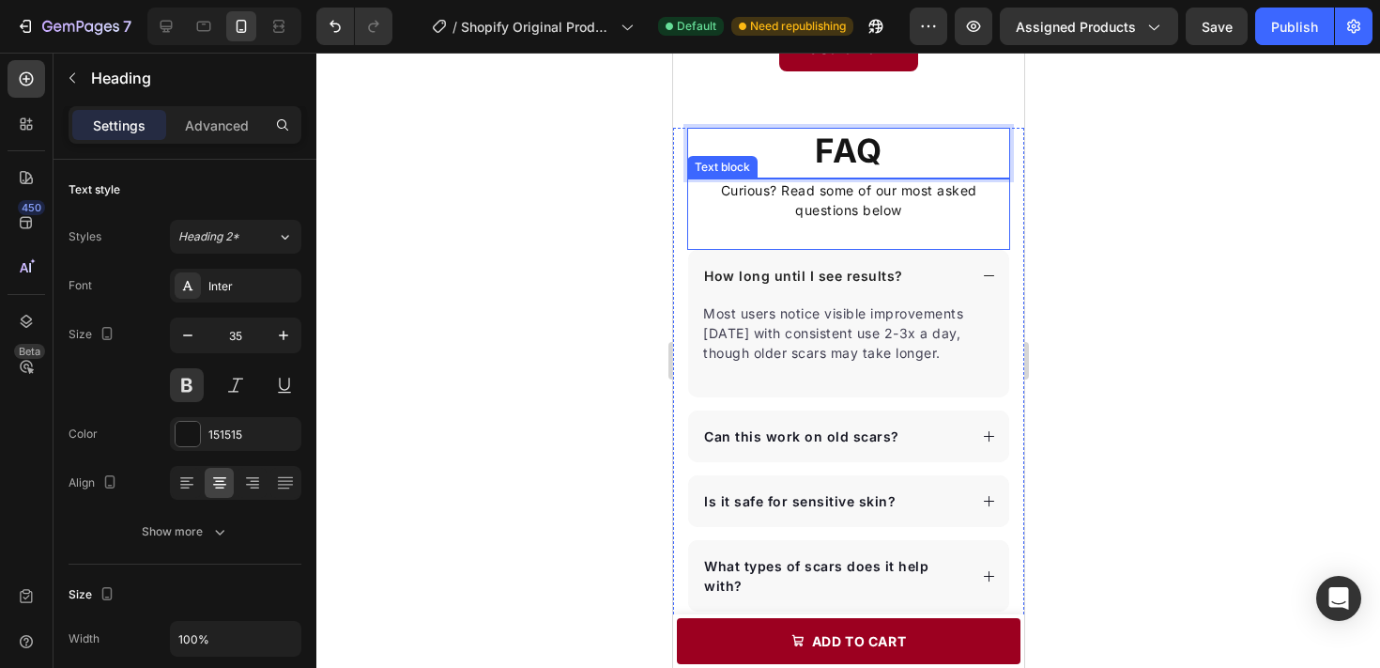
click at [859, 197] on p "Curious? Read some of our most asked questions below" at bounding box center [847, 199] width 319 height 39
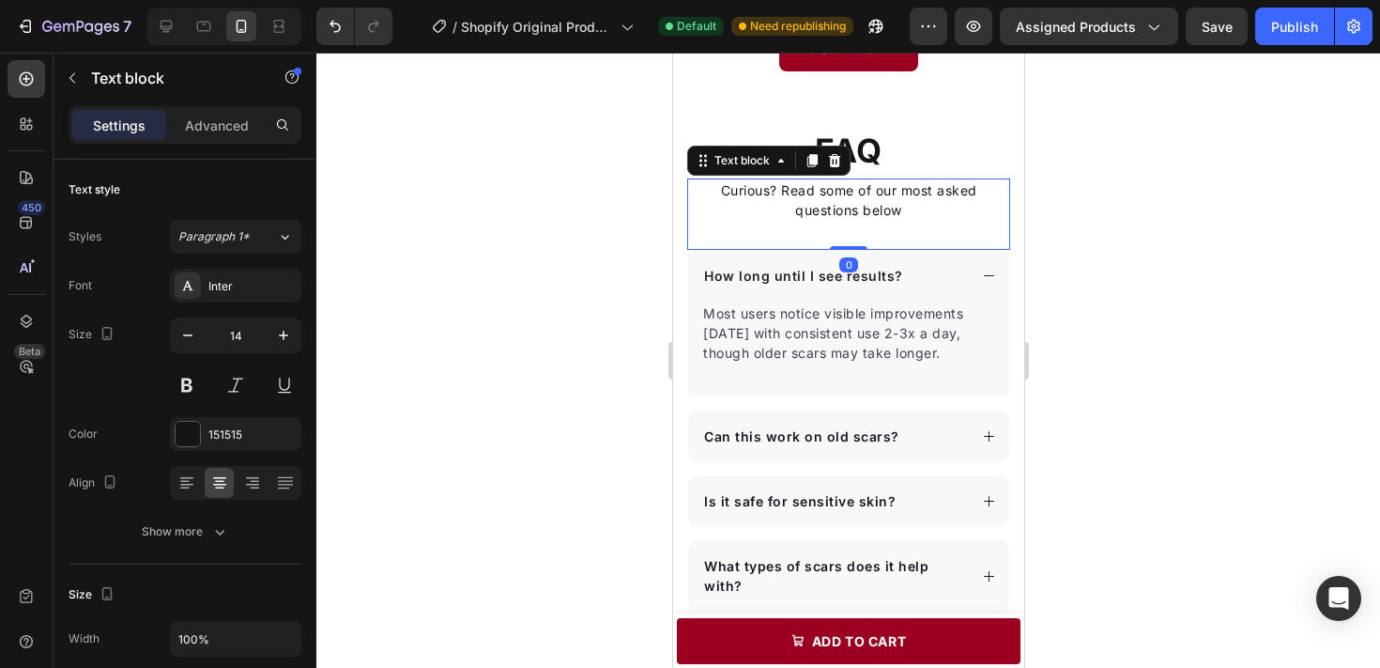
click at [831, 203] on p "Curious? Read some of our most asked questions below" at bounding box center [847, 199] width 319 height 39
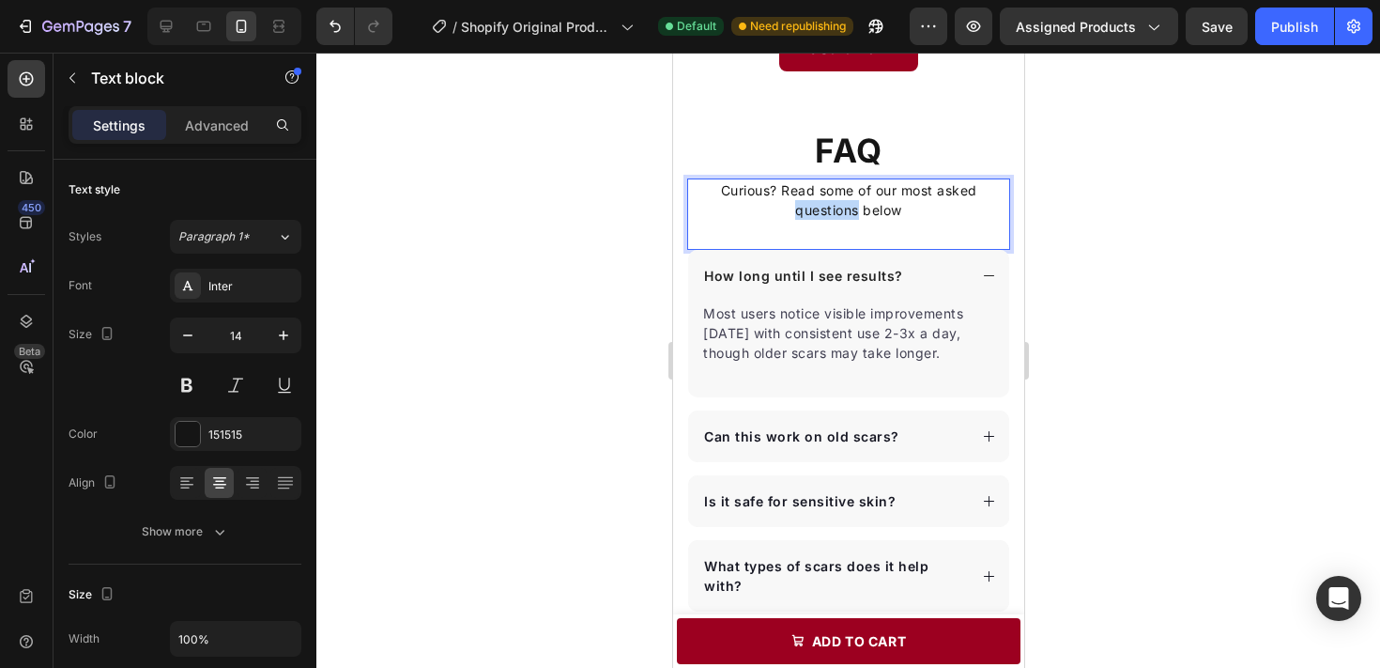
click at [831, 203] on p "Curious? Read some of our most asked questions below" at bounding box center [847, 199] width 319 height 39
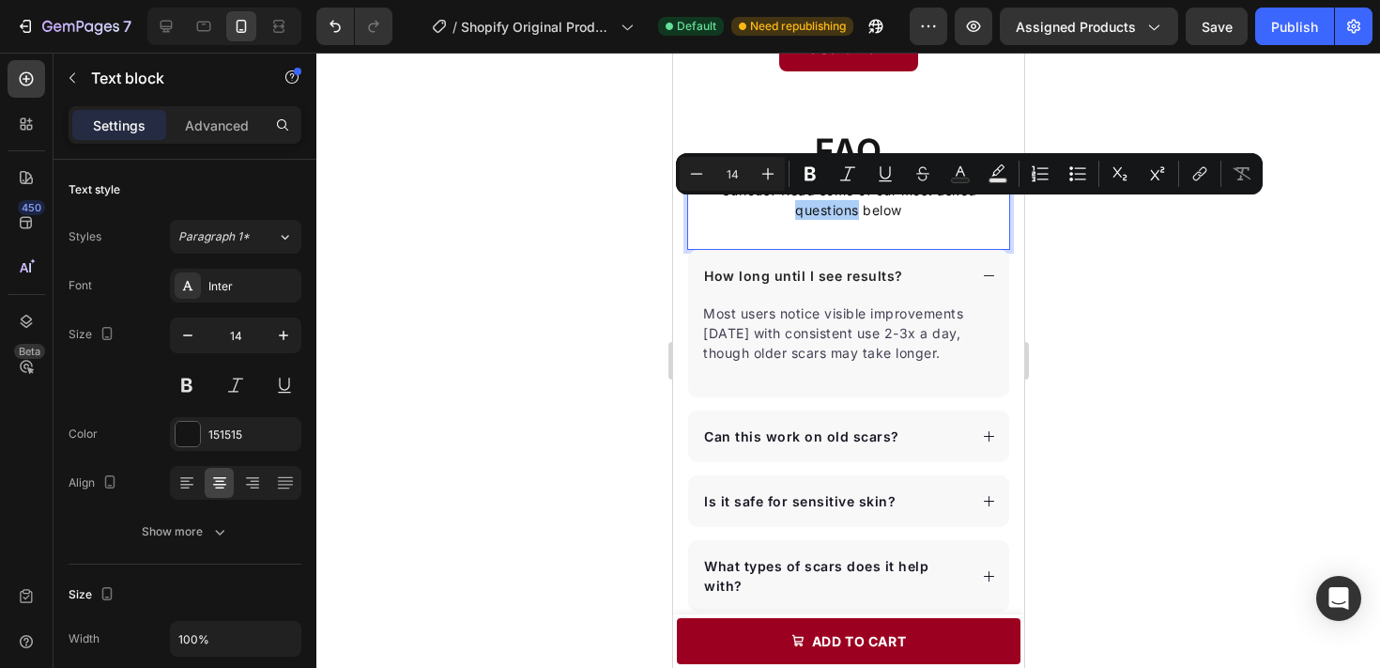
click at [1093, 218] on div at bounding box center [848, 360] width 1064 height 615
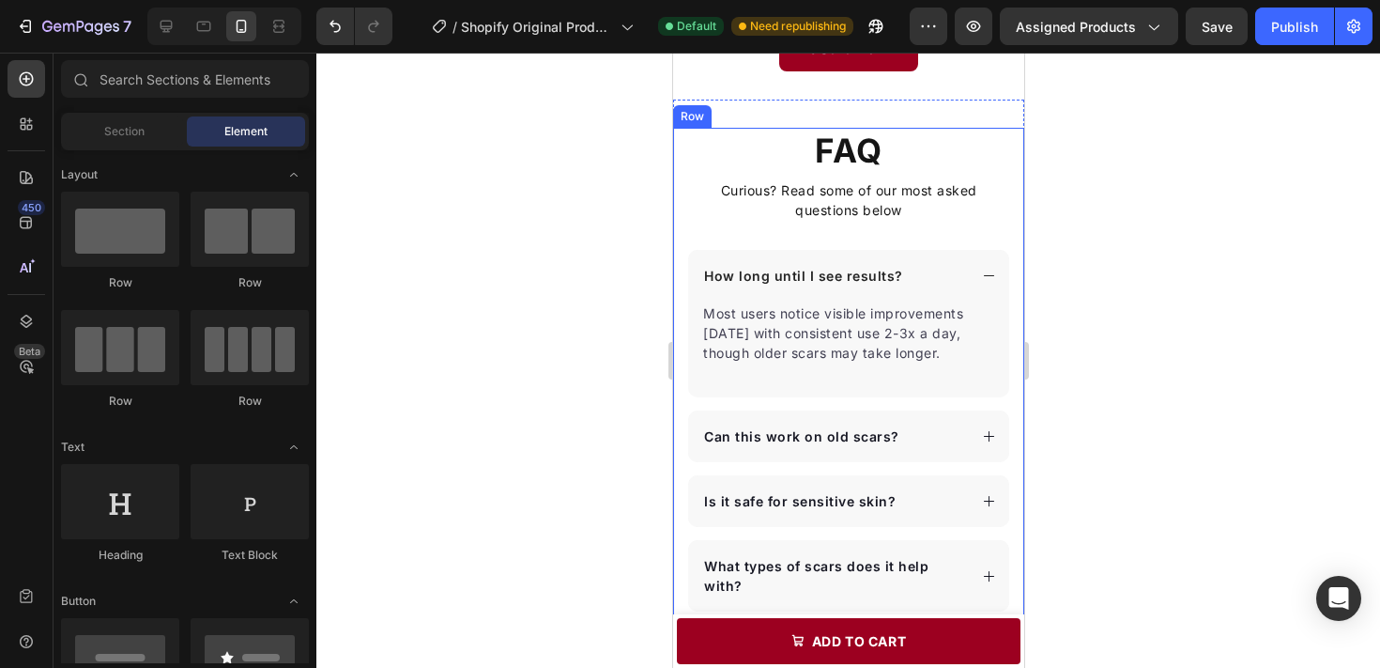
click at [922, 213] on p "Curious? Read some of our most asked questions below" at bounding box center [847, 199] width 319 height 39
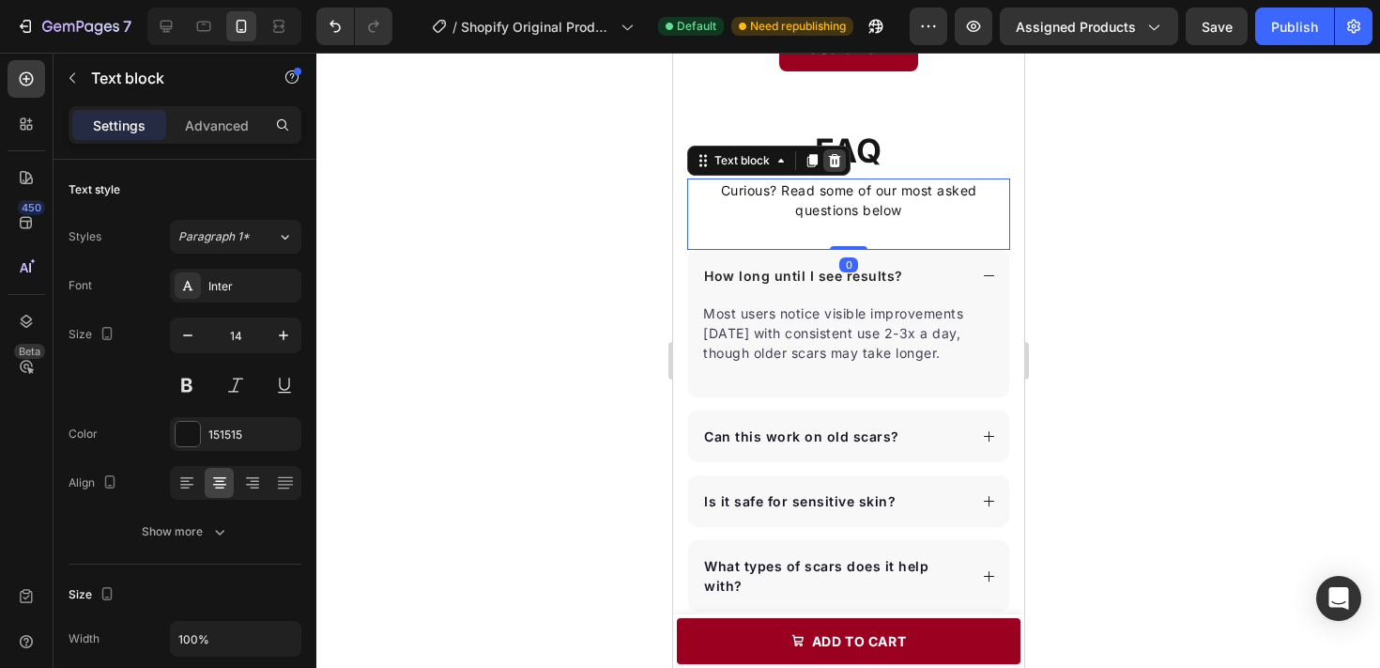
click at [835, 158] on icon at bounding box center [834, 160] width 12 height 13
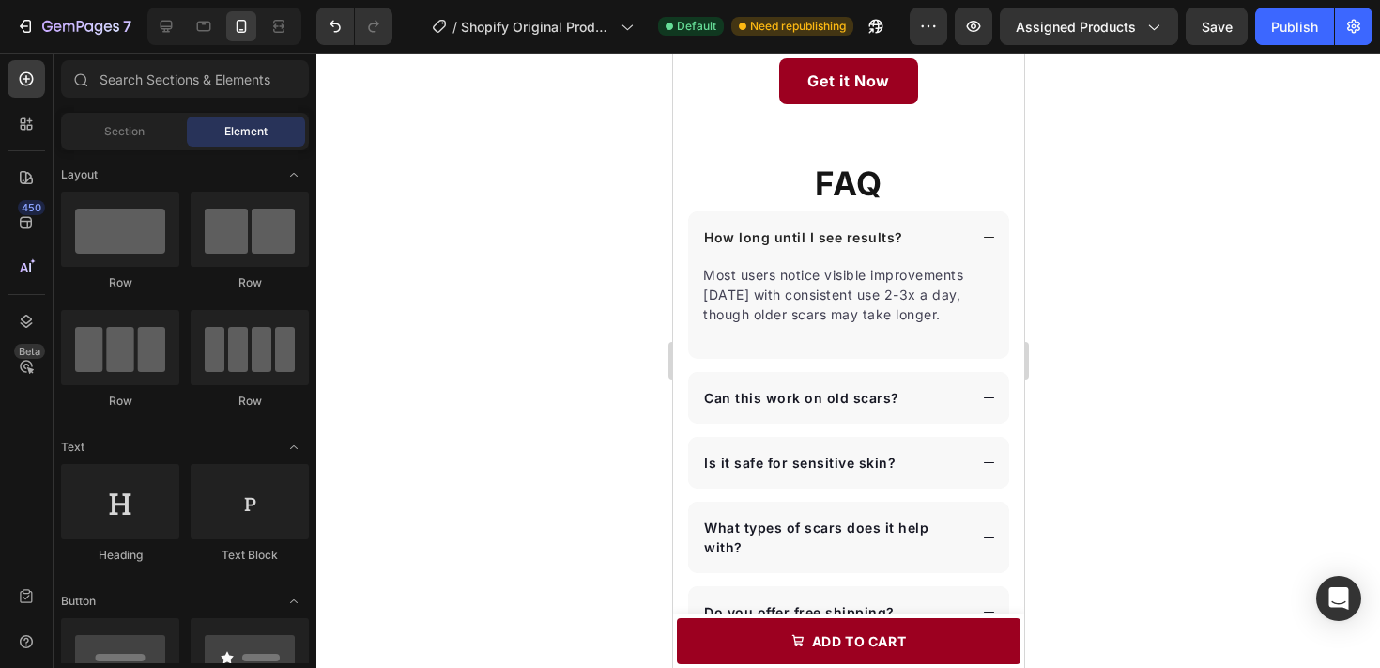
scroll to position [2852, 0]
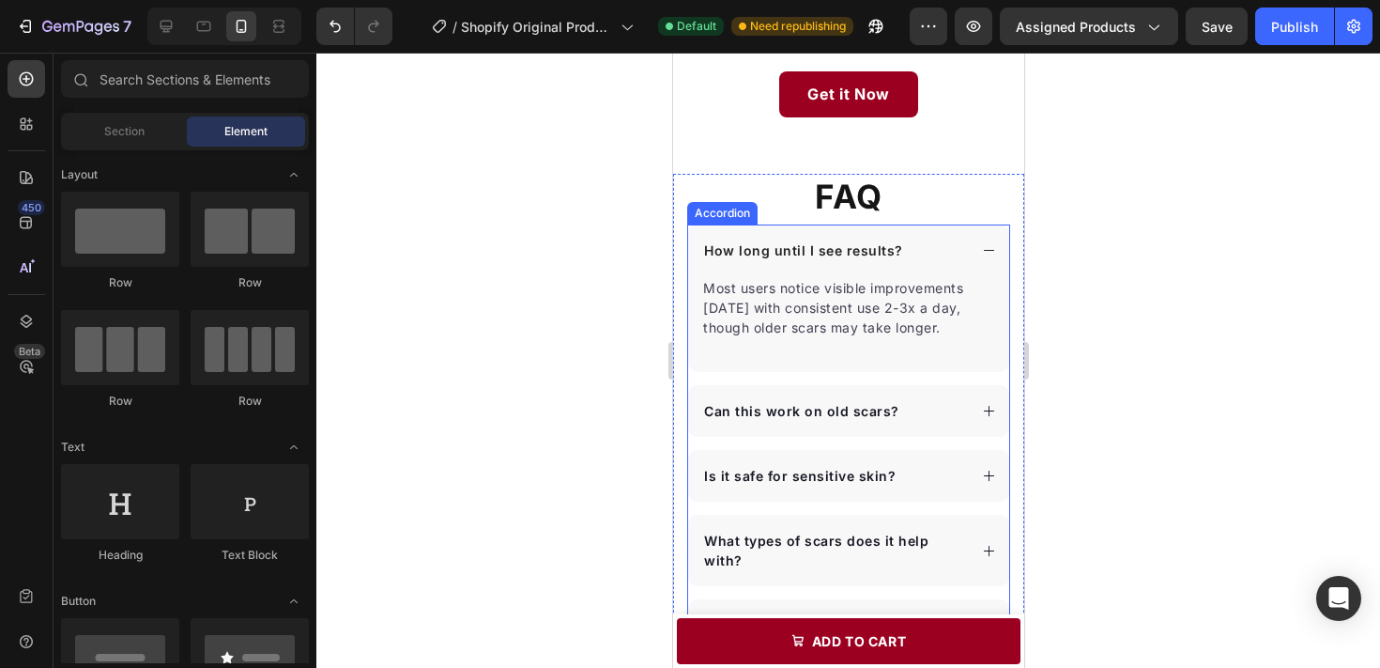
click at [835, 245] on p "How long until I see results?" at bounding box center [802, 250] width 199 height 20
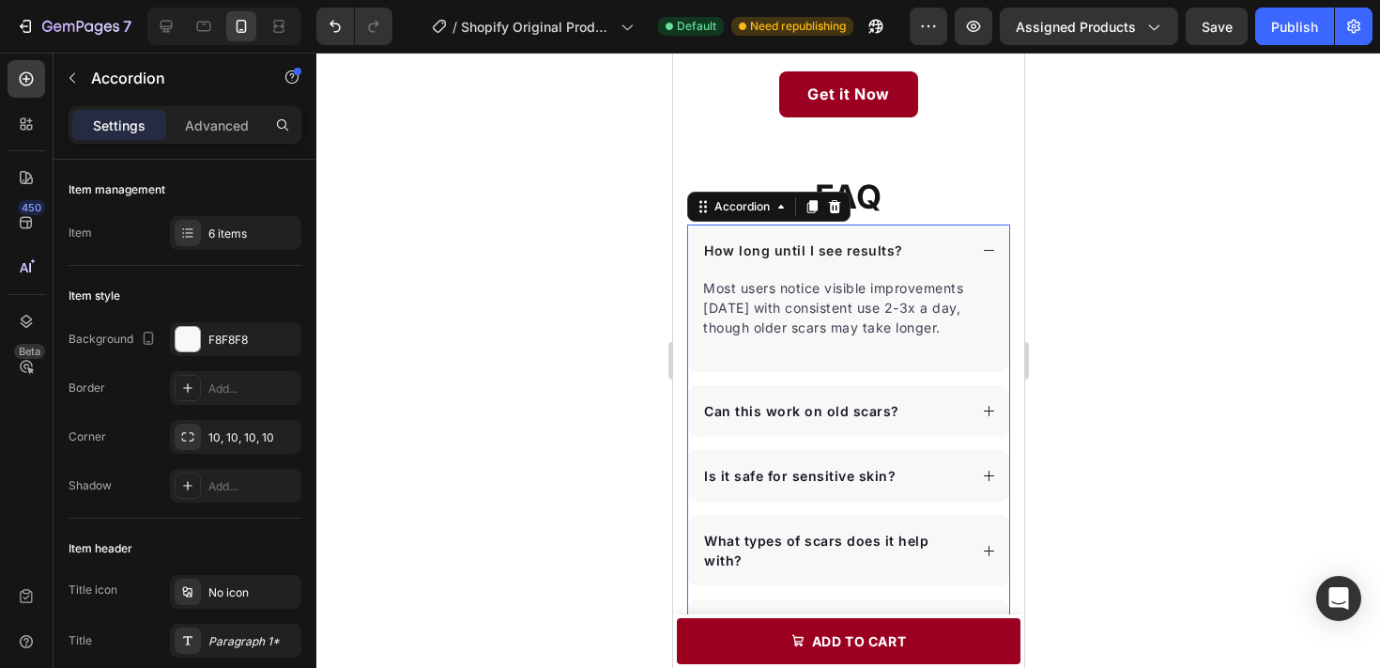
click at [873, 254] on p "How long until I see results?" at bounding box center [802, 250] width 199 height 20
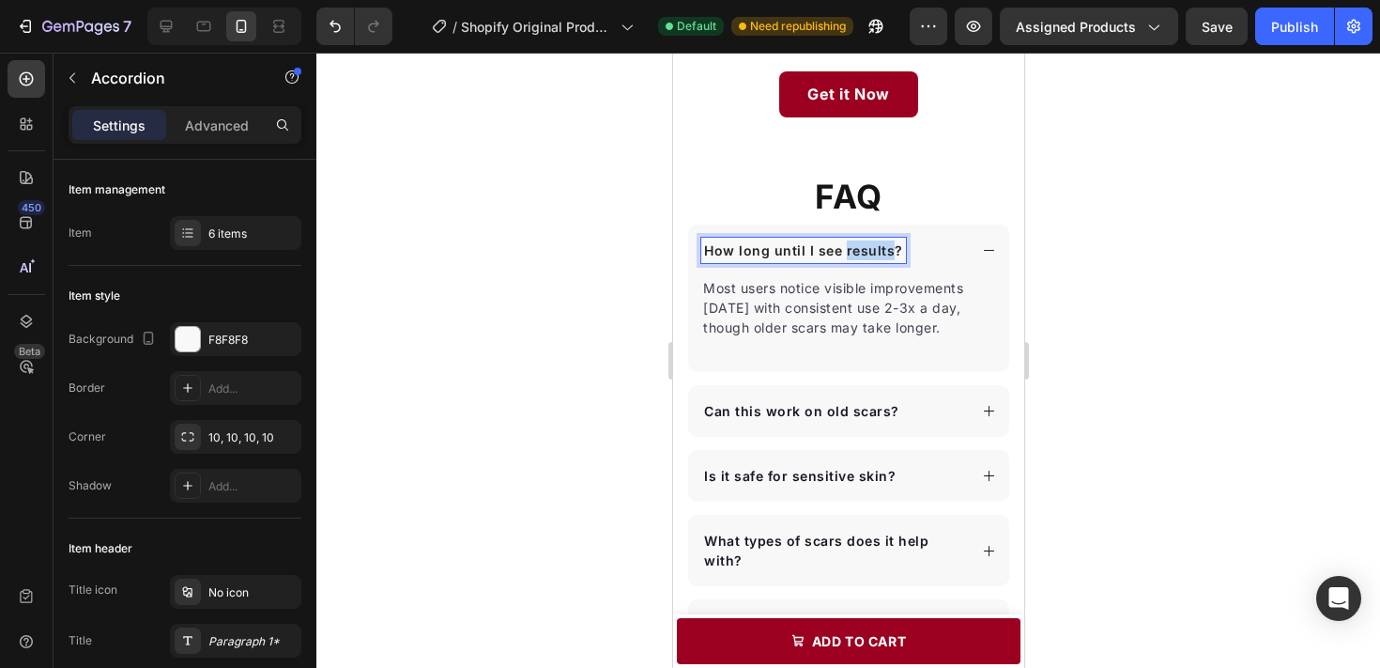
click at [873, 254] on p "How long until I see results?" at bounding box center [802, 250] width 199 height 20
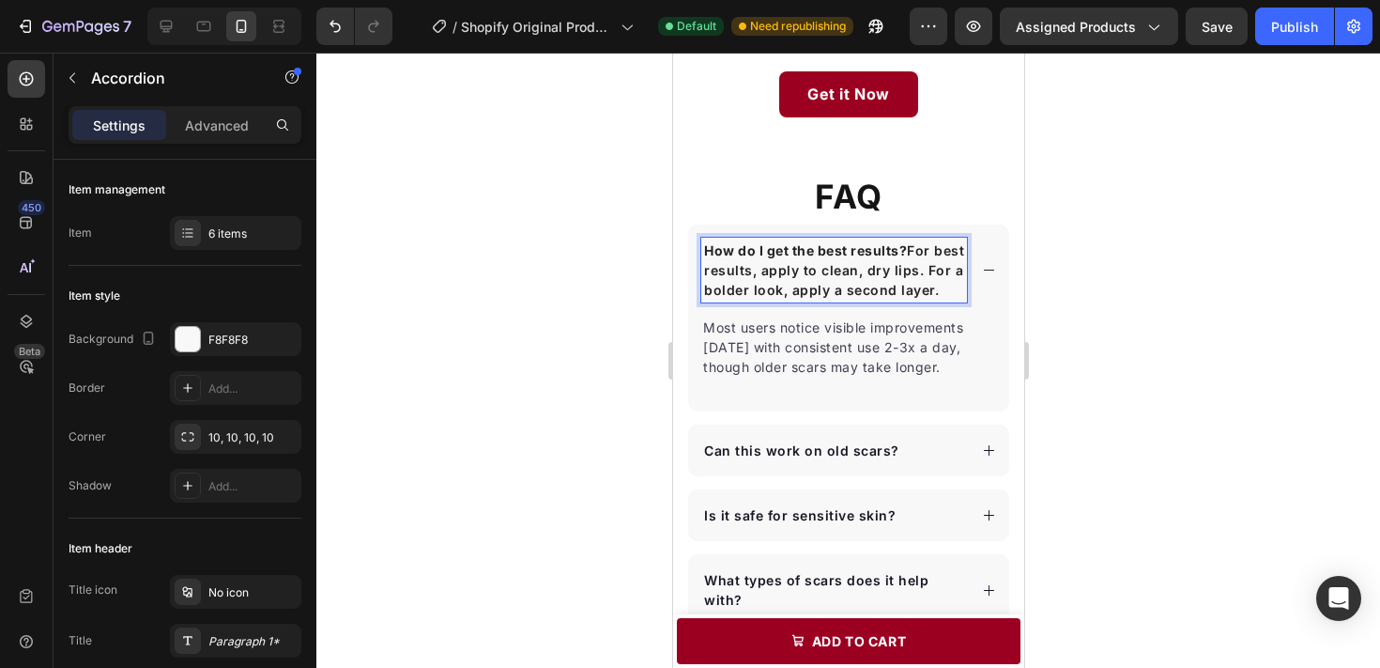
click at [811, 292] on p "How do I get the best results? For best results, apply to clean, dry lips. For …" at bounding box center [833, 269] width 260 height 59
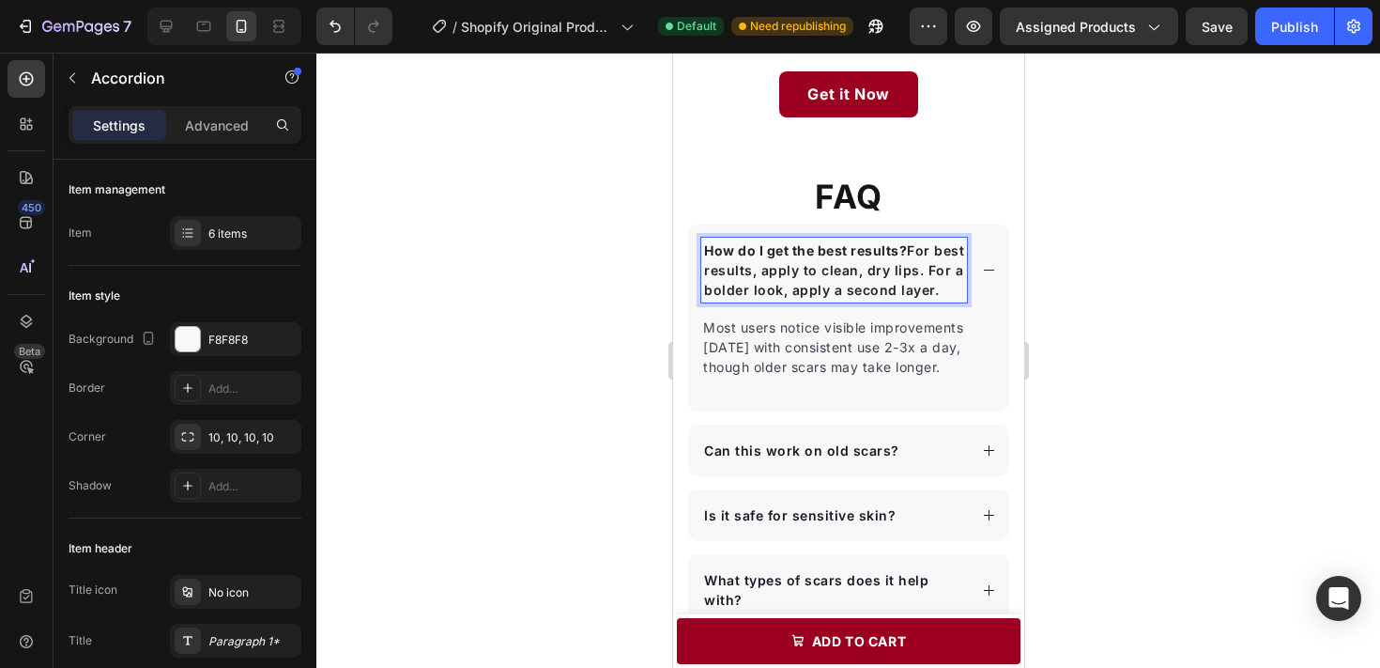
click at [811, 292] on p "How do I get the best results? For best results, apply to clean, dry lips. For …" at bounding box center [833, 269] width 260 height 59
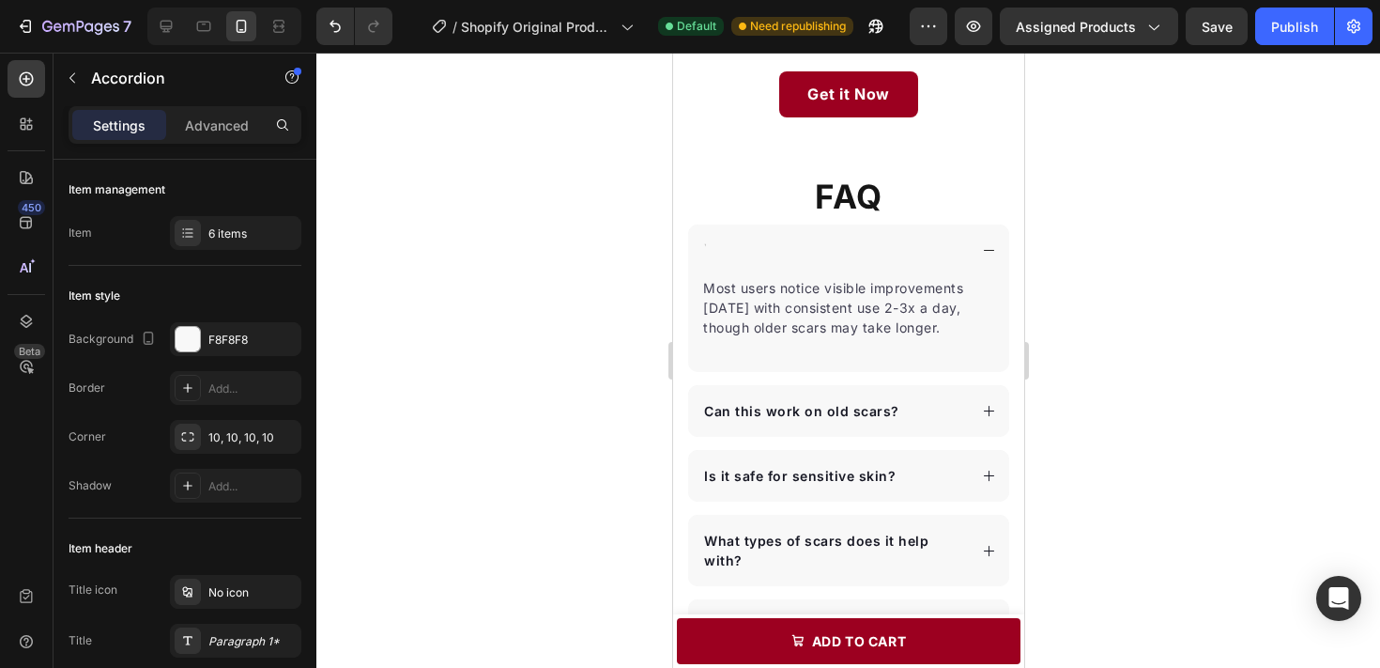
scroll to position [2848, 0]
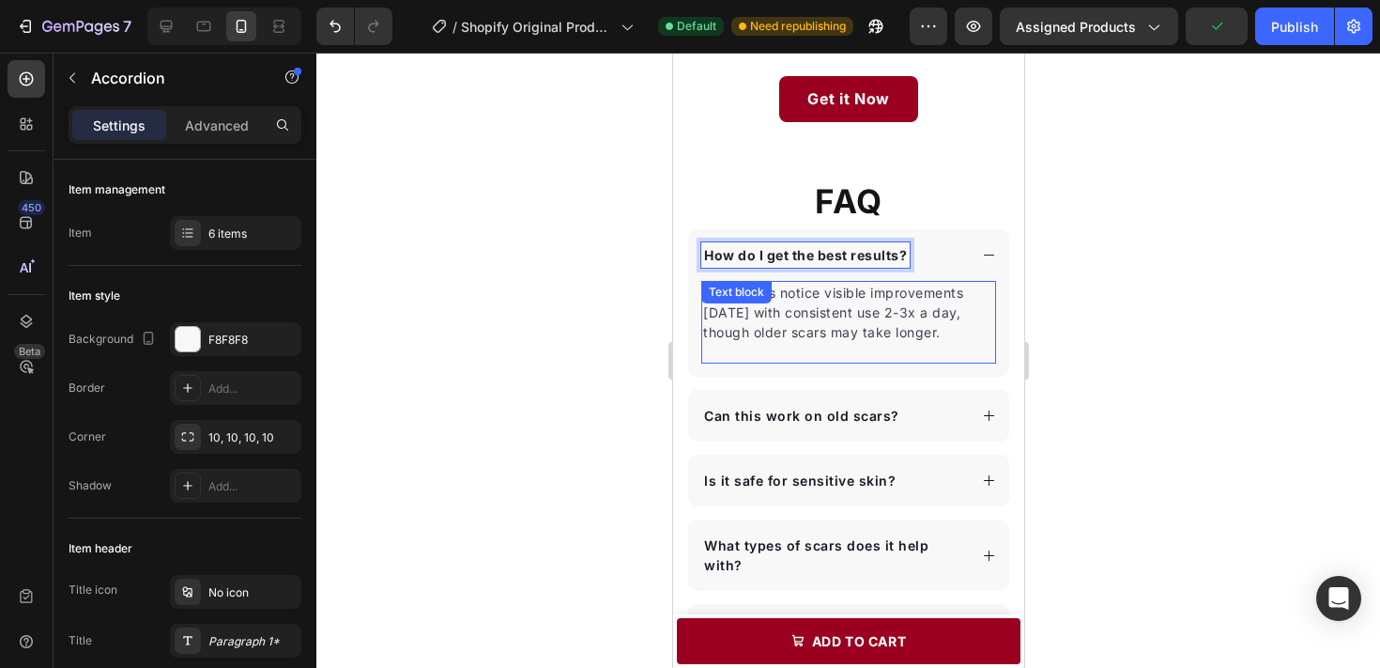
click at [744, 307] on div "Most users notice visible improvements in 2 weeks with consistent use 2-3x a da…" at bounding box center [847, 322] width 295 height 83
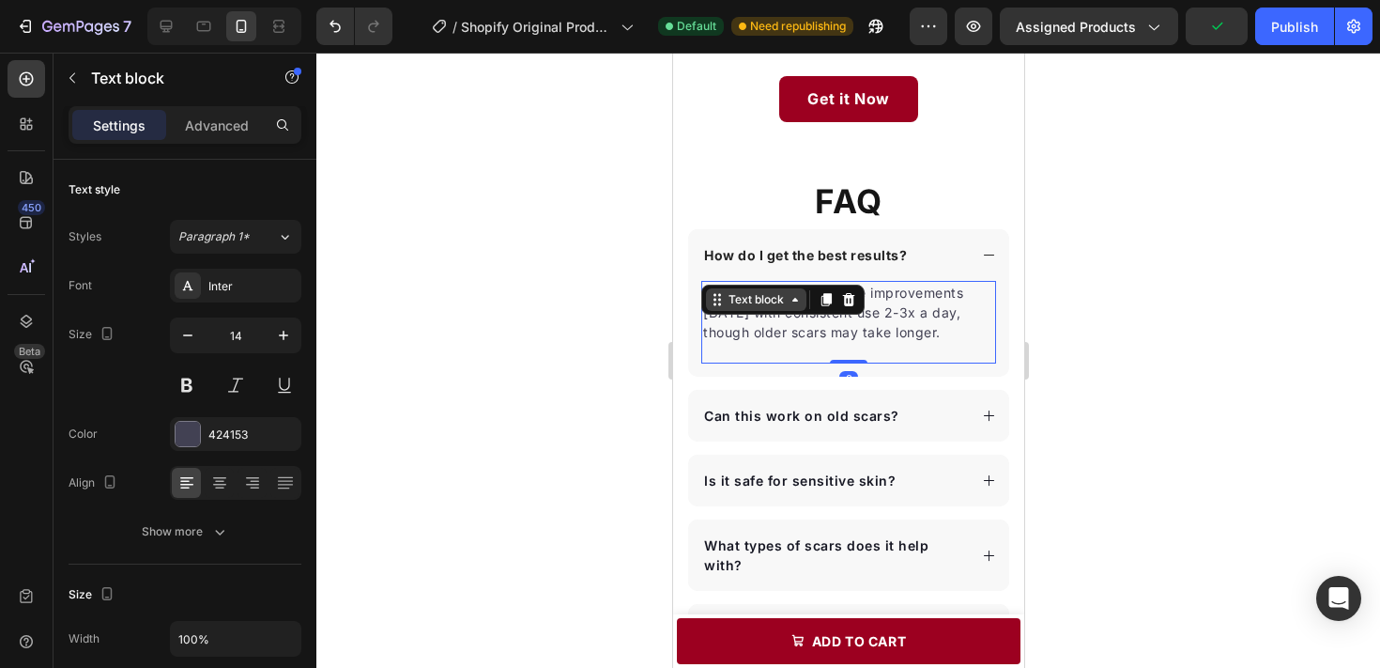
click at [744, 307] on div "Text block" at bounding box center [755, 299] width 63 height 17
click at [830, 340] on p "Most users notice visible improvements in 2 weeks with consistent use 2-3x a da…" at bounding box center [847, 312] width 291 height 59
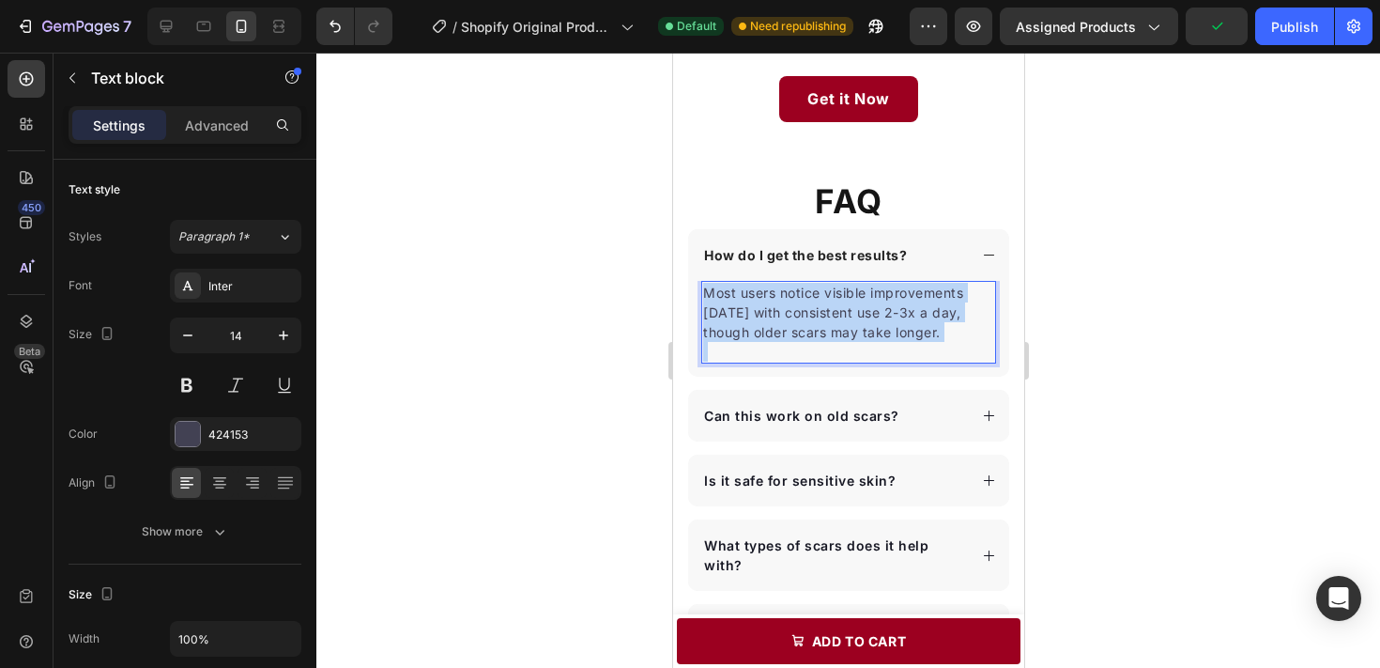
click at [830, 340] on p "Most users notice visible improvements in 2 weeks with consistent use 2-3x a da…" at bounding box center [847, 312] width 291 height 59
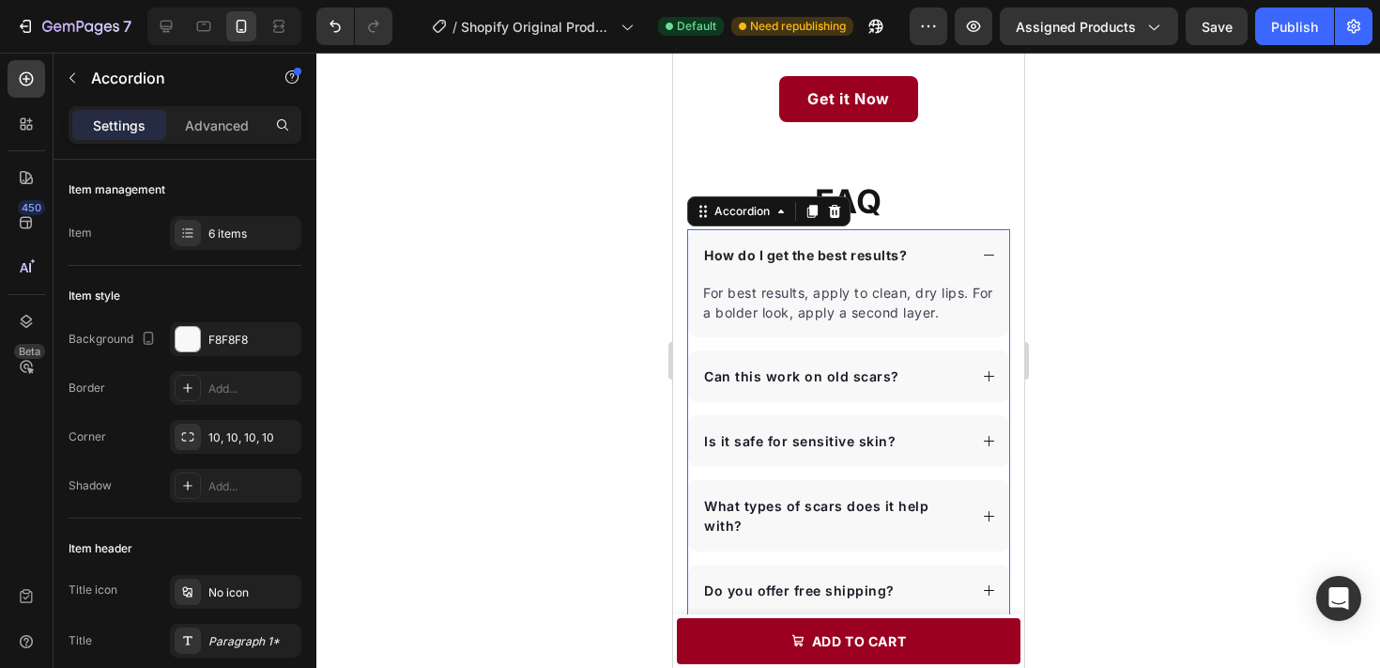
click at [783, 374] on p "Can this work on old scars?" at bounding box center [800, 376] width 195 height 20
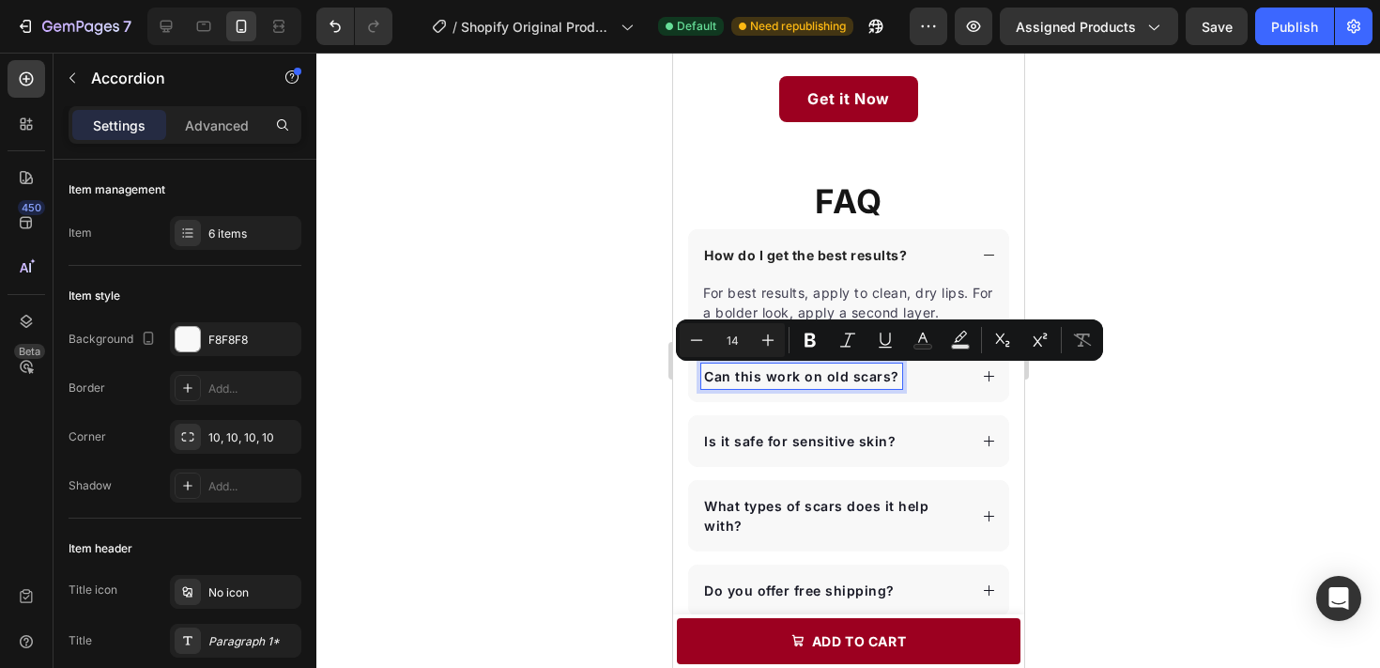
click at [972, 370] on div "Can this work on old scars?" at bounding box center [847, 376] width 321 height 52
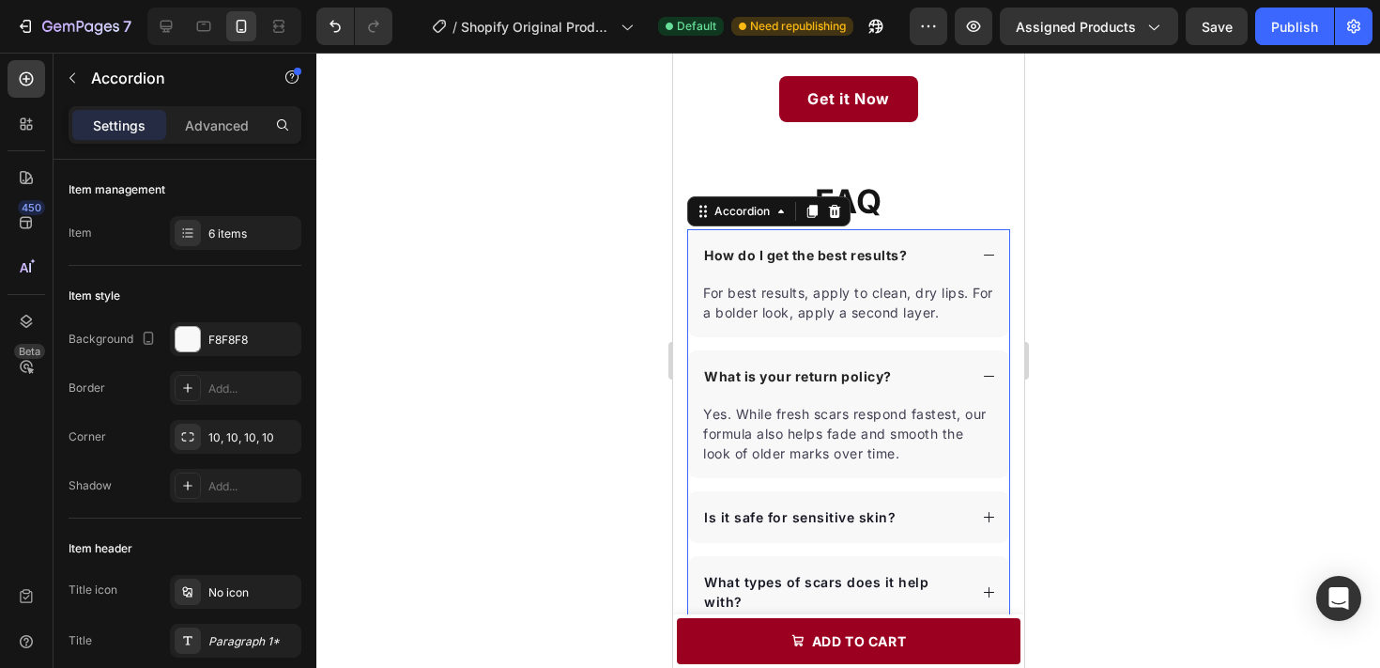
click at [842, 413] on div "Yes. While fresh scars respond fastest, our formula also helps fade and smooth …" at bounding box center [847, 433] width 295 height 63
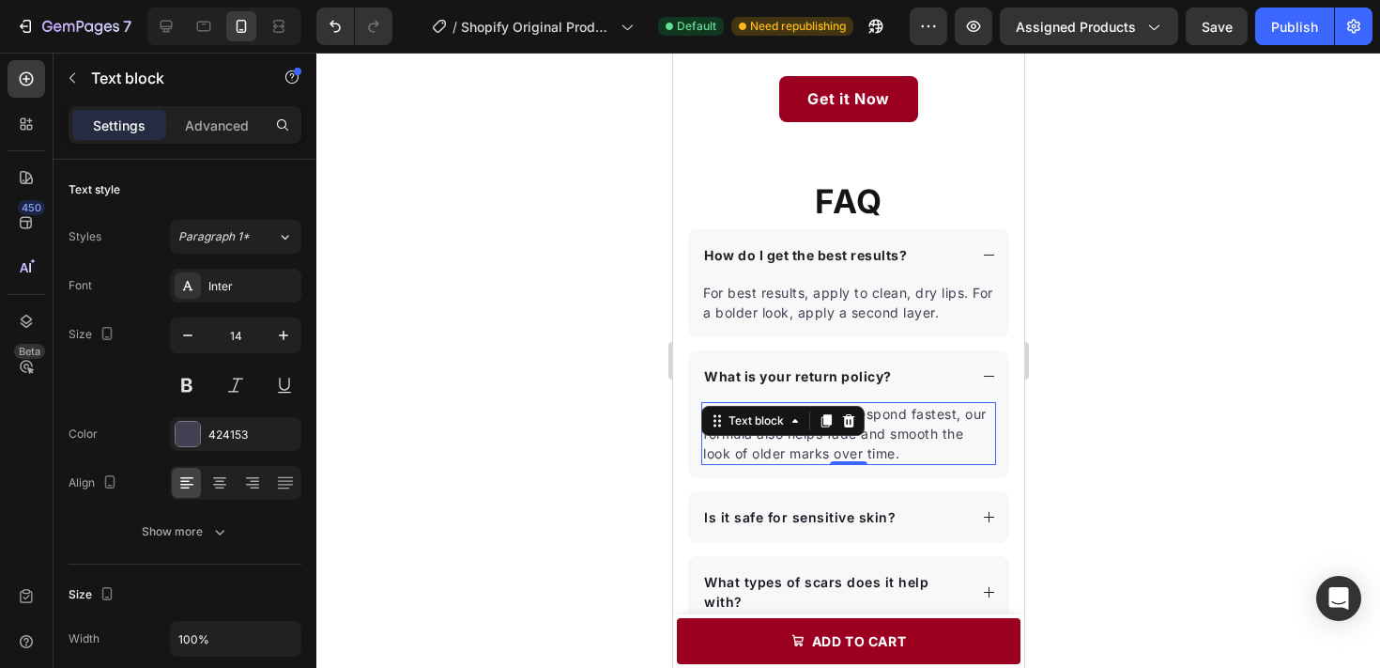
click at [842, 413] on icon at bounding box center [847, 420] width 15 height 15
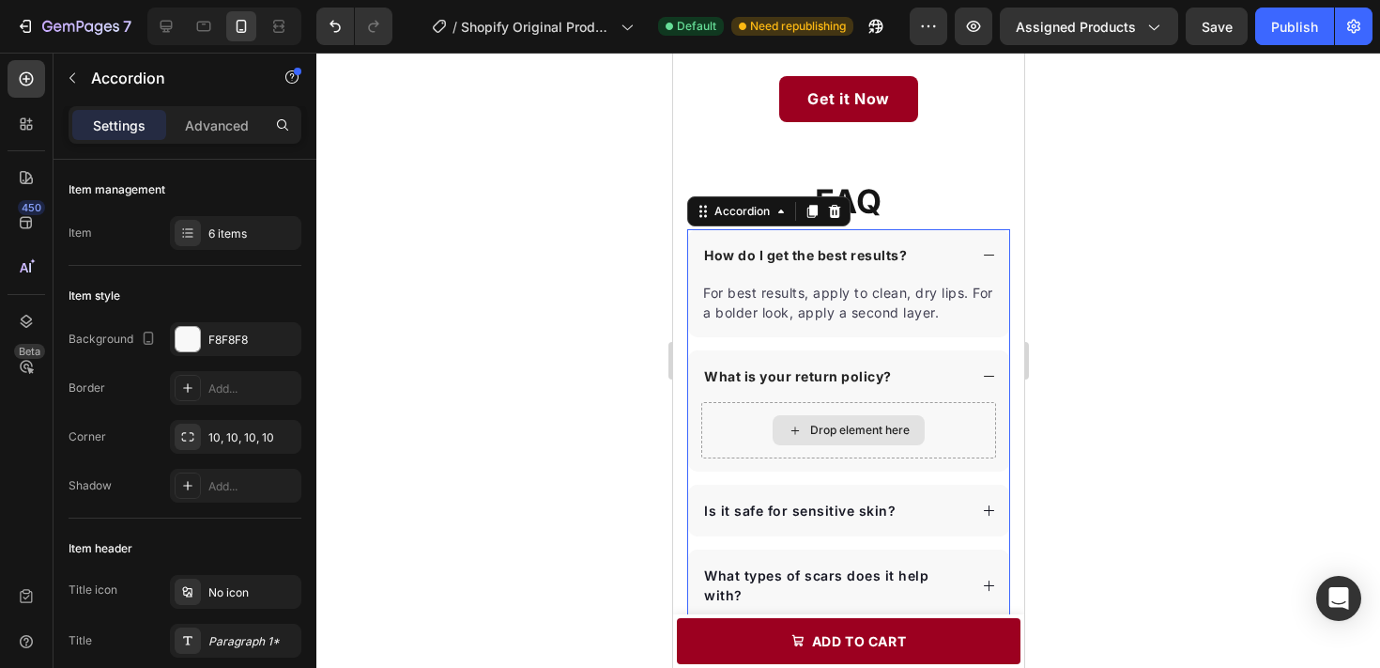
click at [842, 413] on div "Drop element here" at bounding box center [847, 430] width 295 height 56
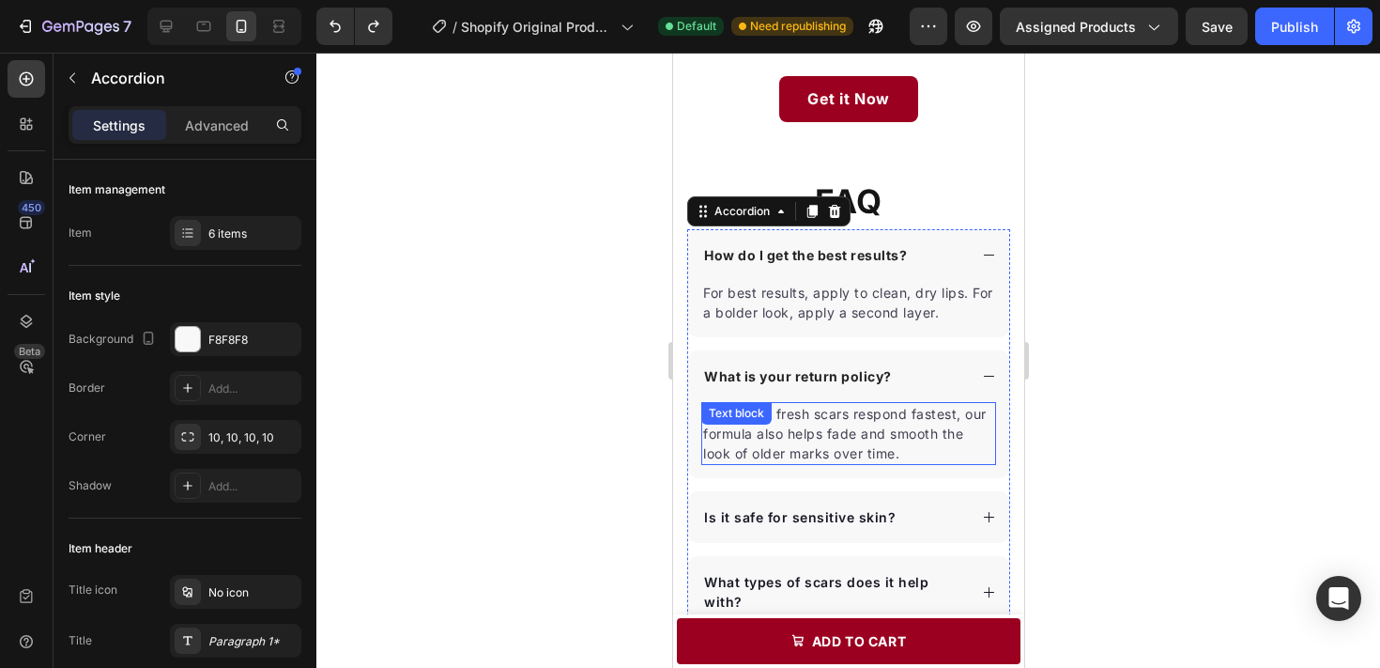
click at [873, 440] on p "Yes. While fresh scars respond fastest, our formula also helps fade and smooth …" at bounding box center [847, 433] width 291 height 59
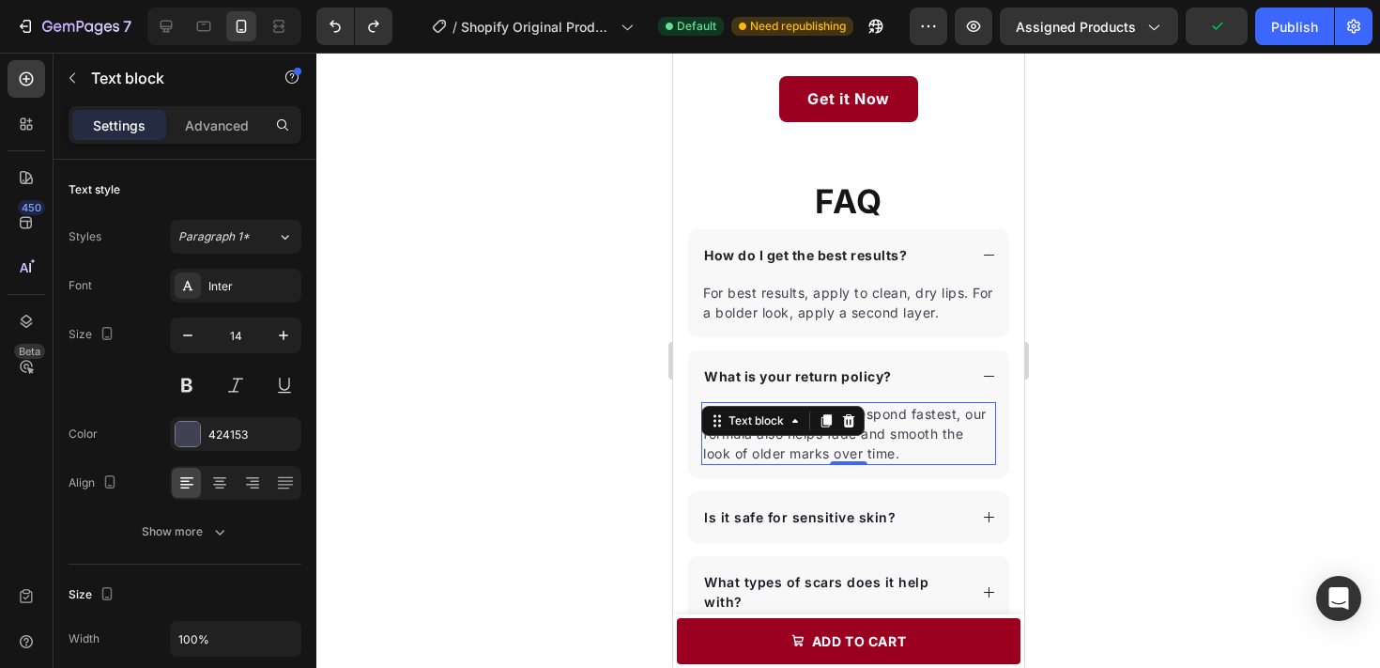
click at [873, 440] on p "Yes. While fresh scars respond fastest, our formula also helps fade and smooth …" at bounding box center [847, 433] width 291 height 59
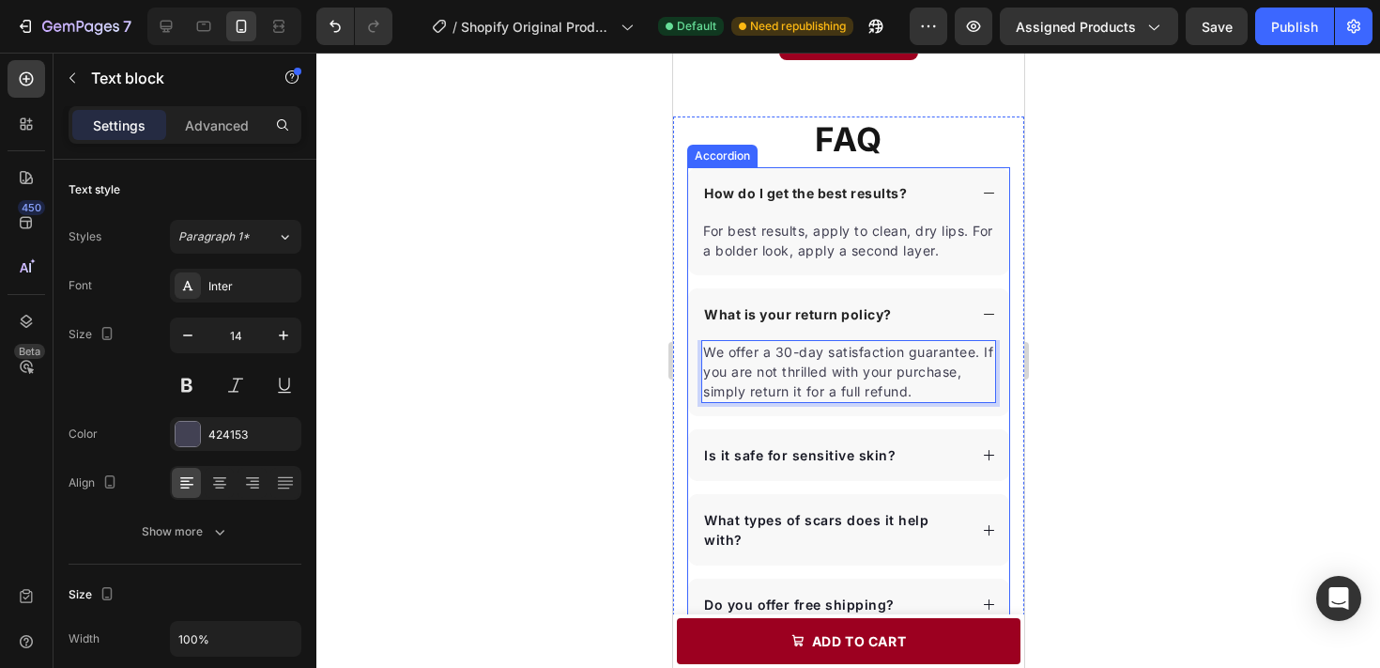
click at [926, 459] on div "Is it safe for sensitive skin?" at bounding box center [833, 454] width 266 height 25
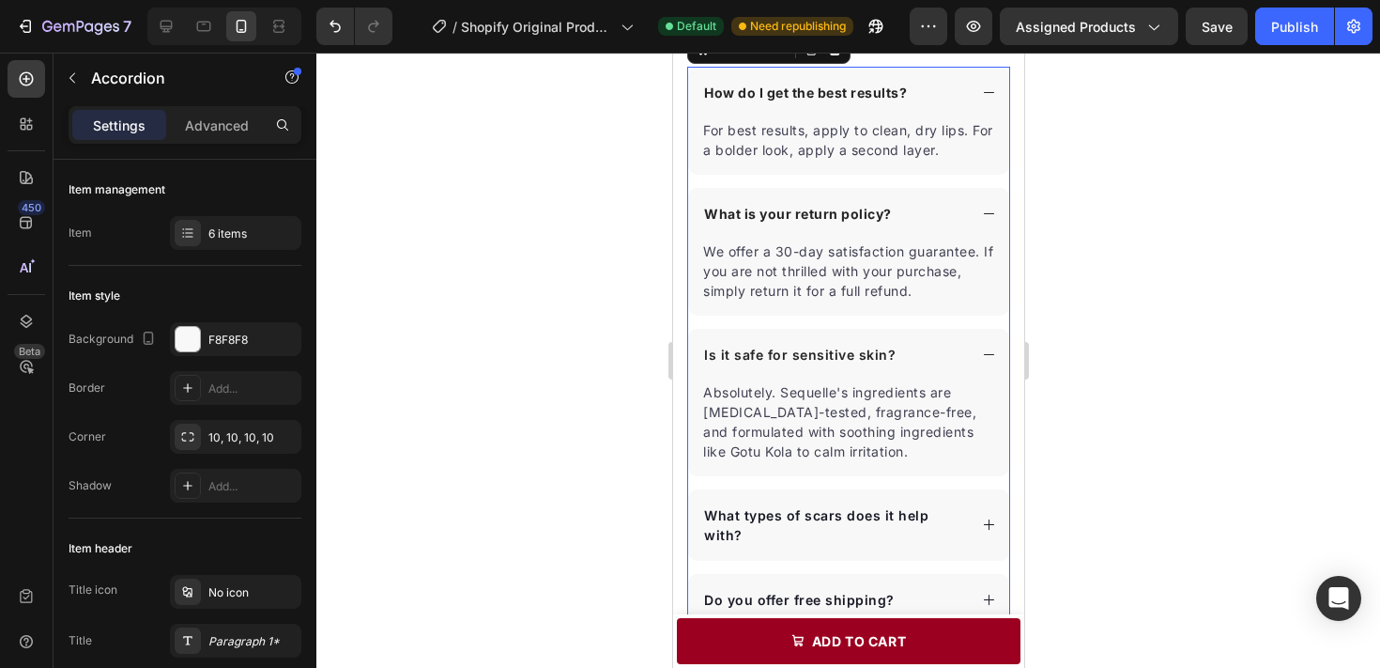
scroll to position [3022, 0]
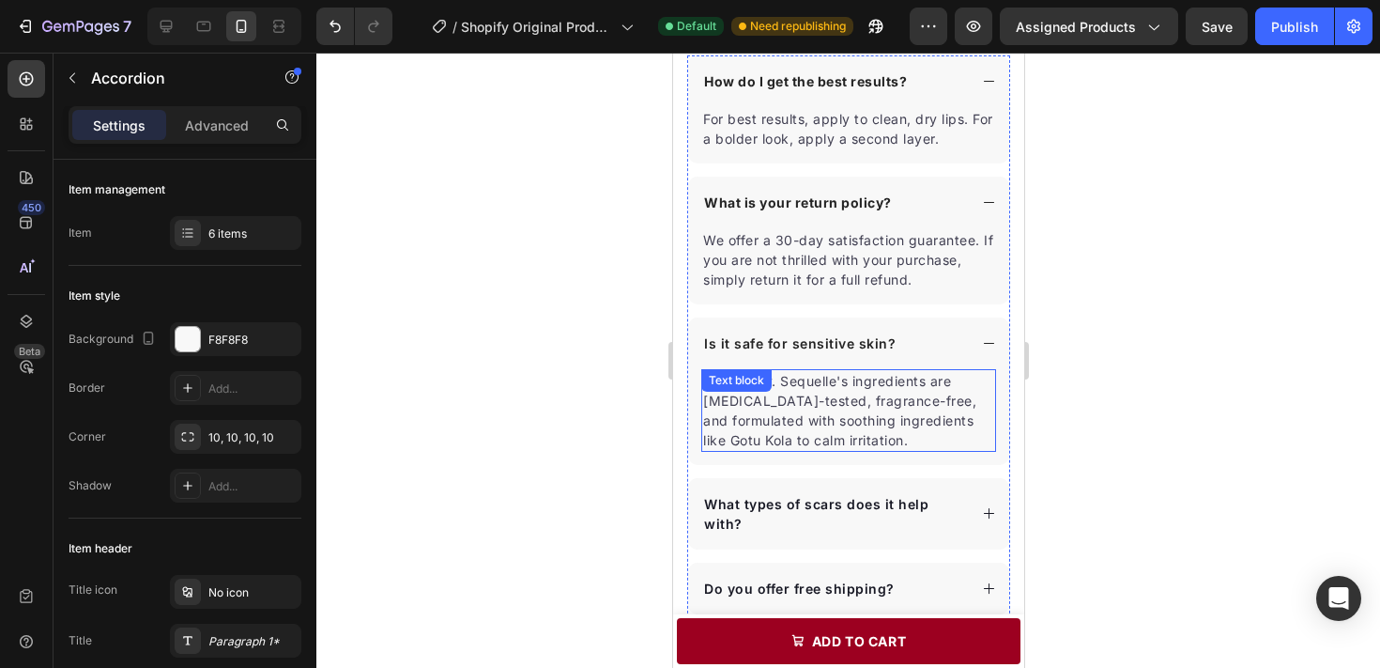
click at [876, 409] on p "Absolutely. Sequelle's ingredients are dermatologist-tested, fragrance-free, an…" at bounding box center [847, 410] width 291 height 79
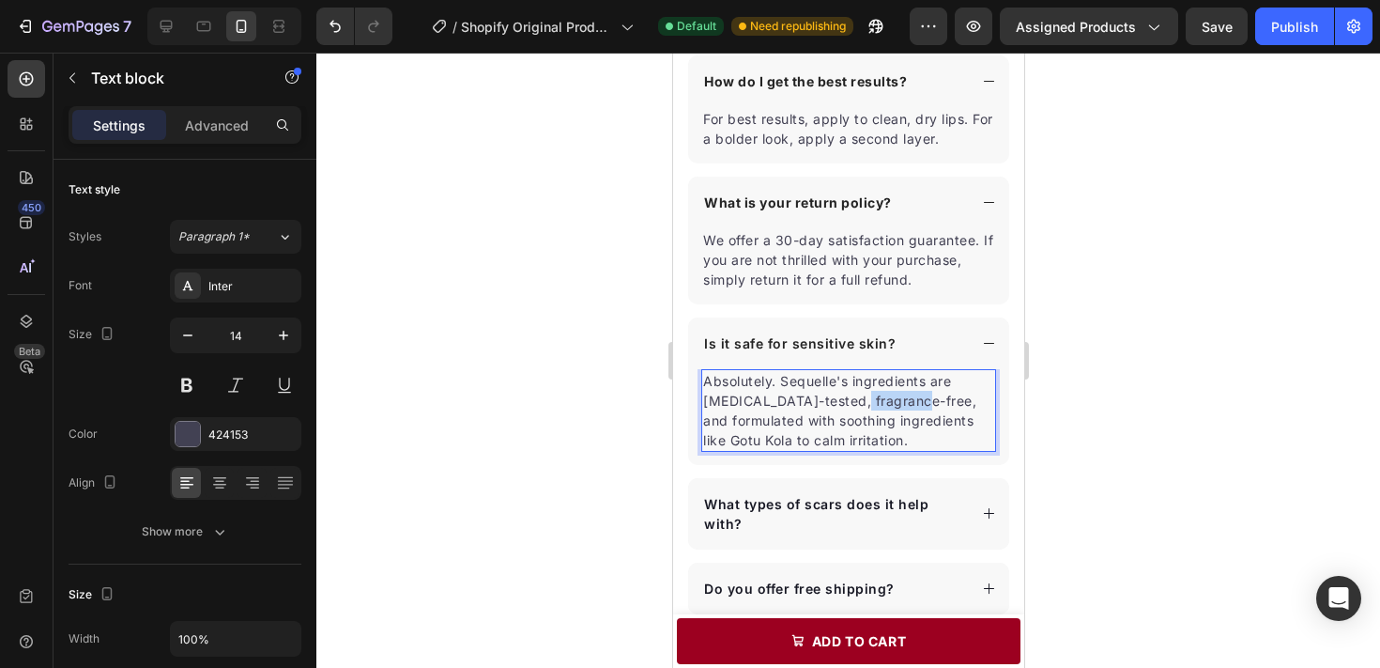
click at [876, 409] on p "Absolutely. Sequelle's ingredients are dermatologist-tested, fragrance-free, an…" at bounding box center [847, 410] width 291 height 79
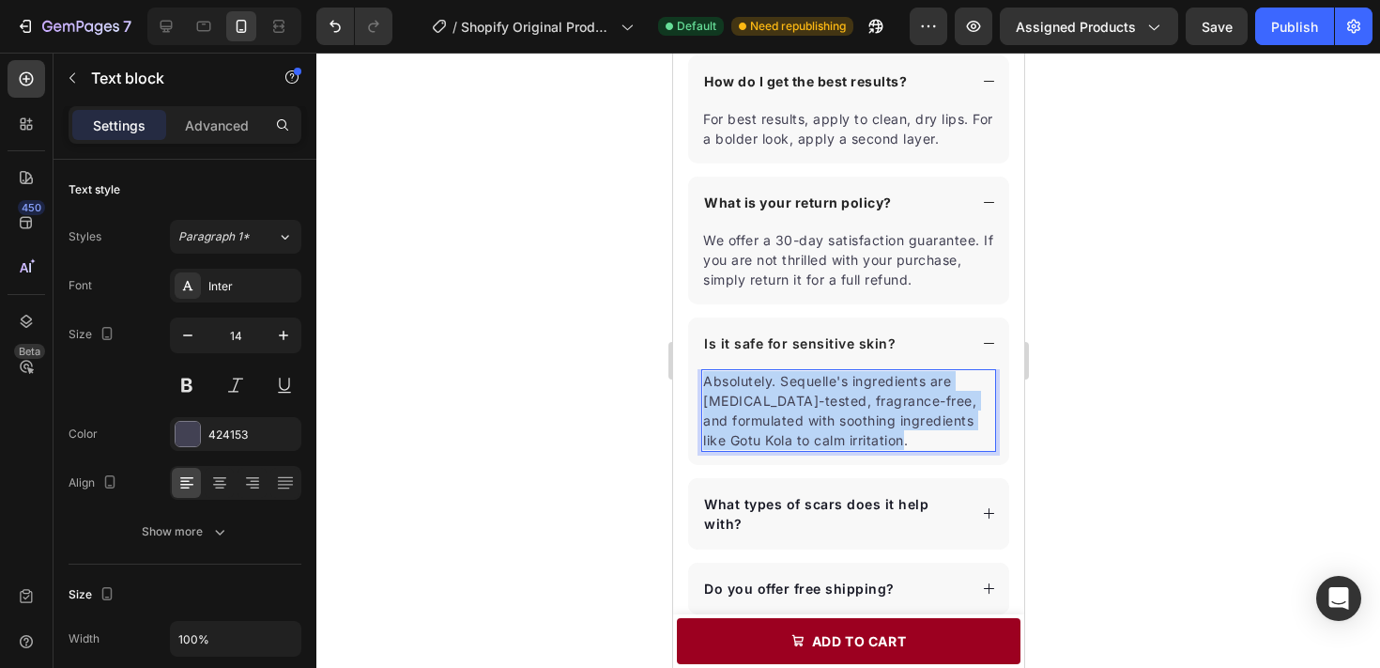
click at [876, 409] on p "Absolutely. Sequelle's ingredients are dermatologist-tested, fragrance-free, an…" at bounding box center [847, 410] width 291 height 79
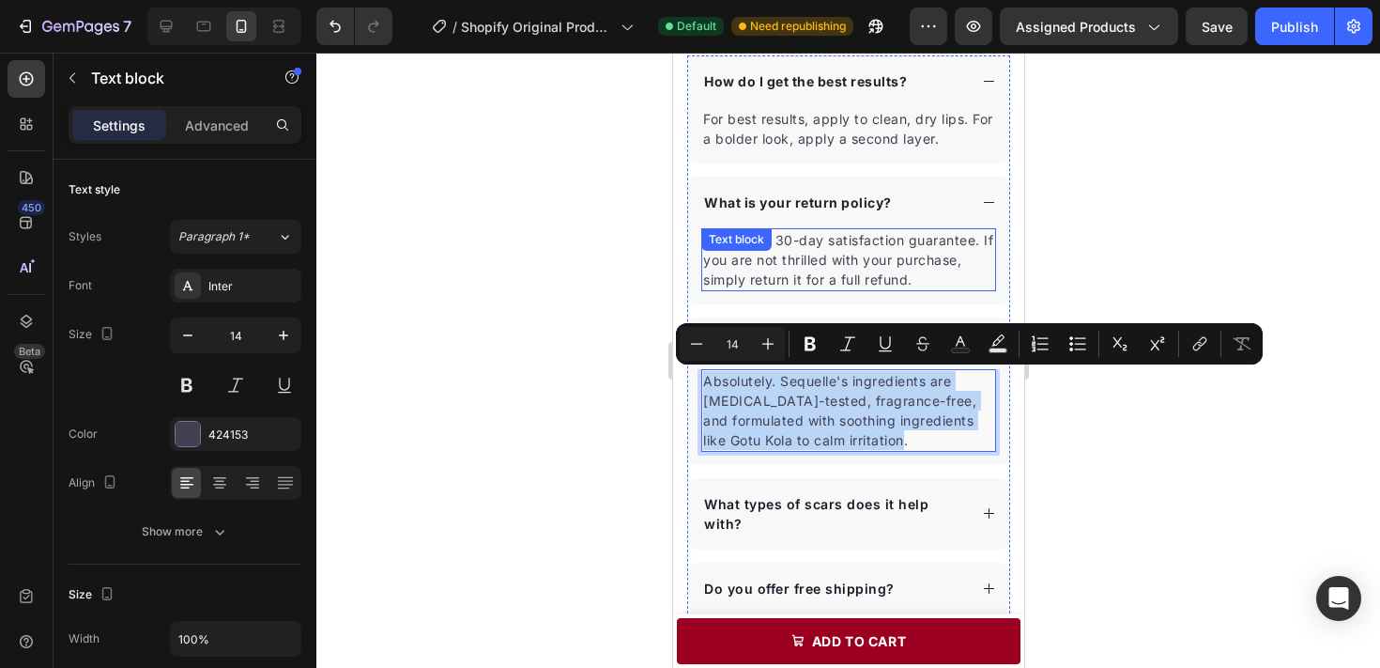
click at [875, 286] on p "We offer a 30-day satisfaction guarantee. If you are not thrilled with your pur…" at bounding box center [847, 259] width 291 height 59
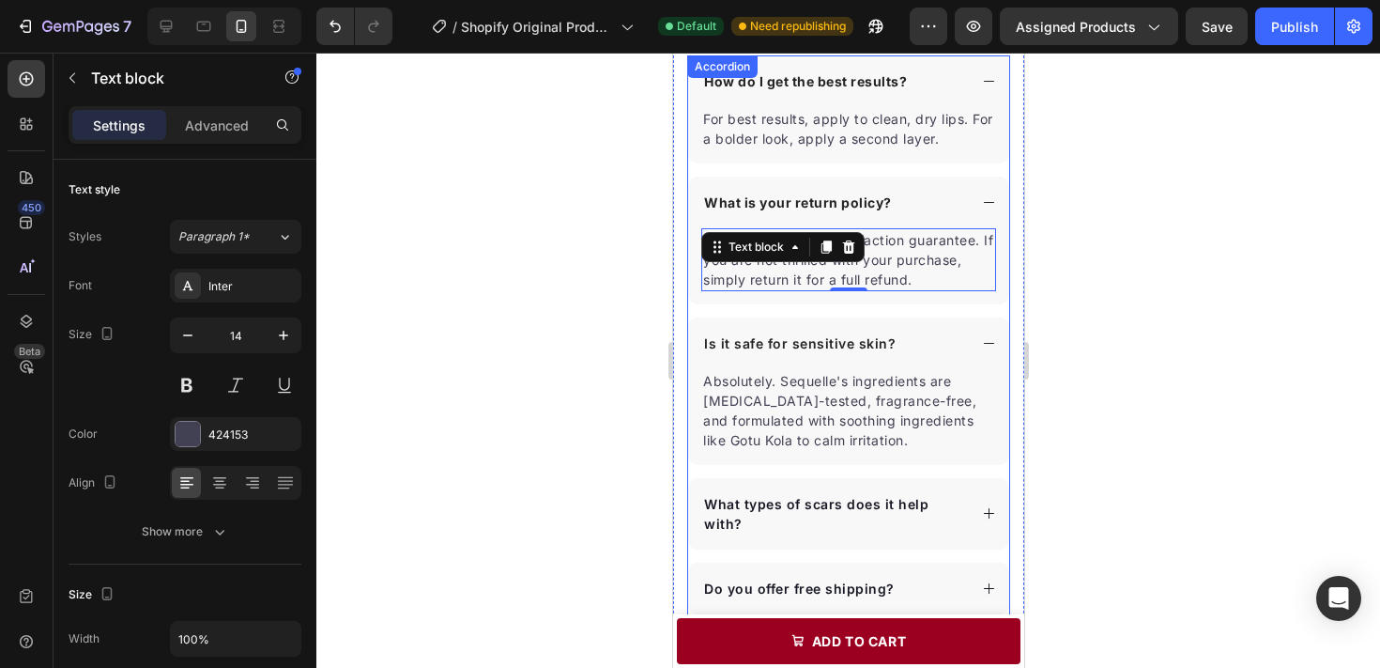
click at [848, 340] on p "Is it safe for sensitive skin?" at bounding box center [799, 343] width 192 height 20
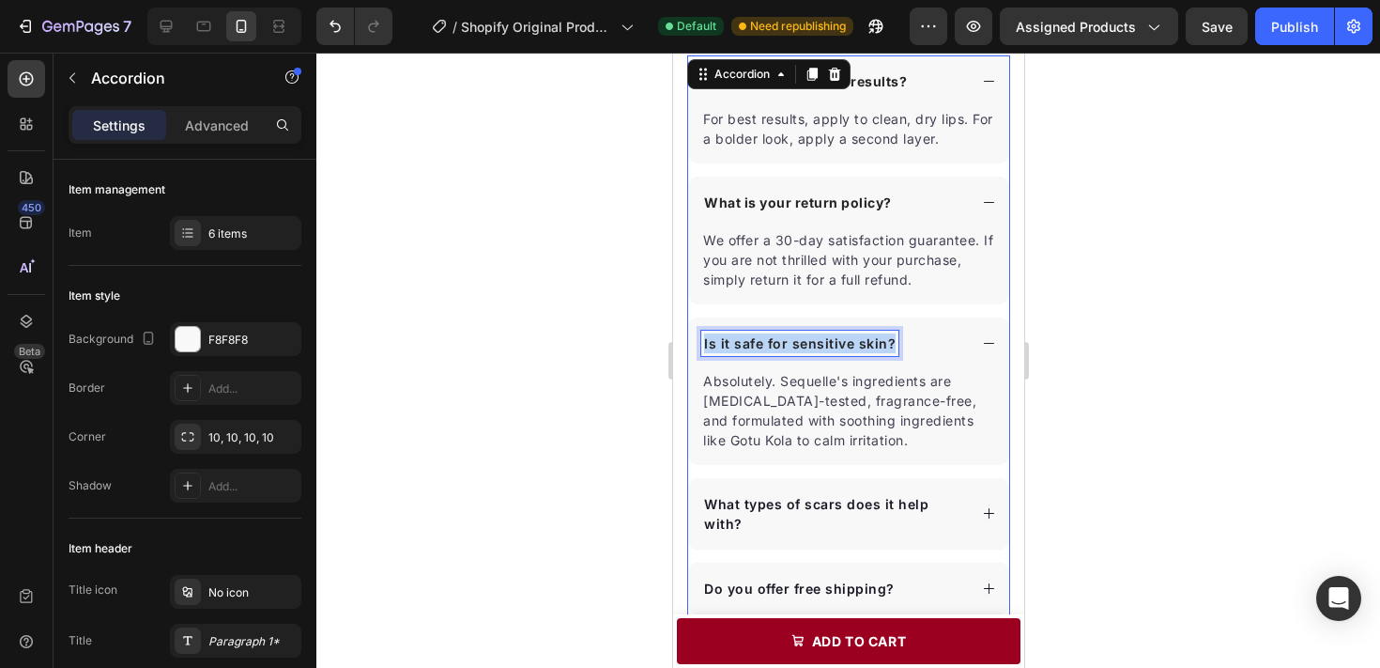
click at [848, 340] on p "Is it safe for sensitive skin?" at bounding box center [799, 343] width 192 height 20
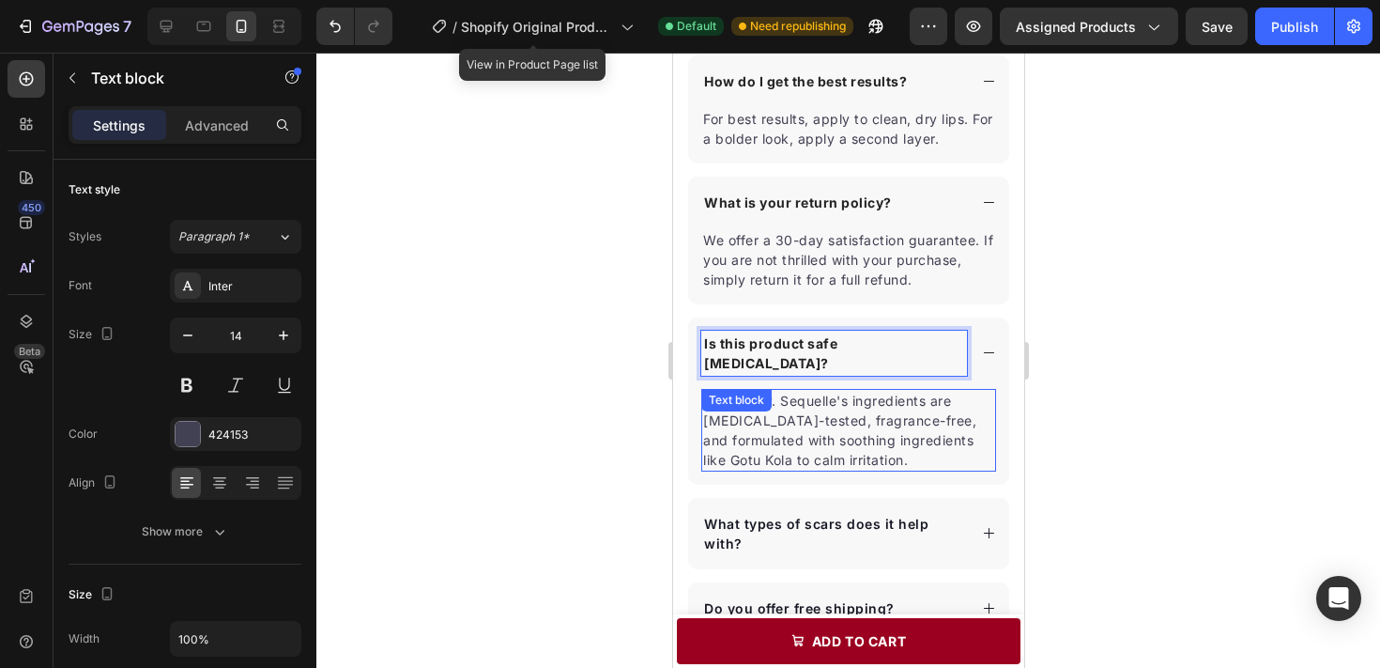
click at [850, 440] on p "Absolutely. Sequelle's ingredients are dermatologist-tested, fragrance-free, an…" at bounding box center [847, 430] width 291 height 79
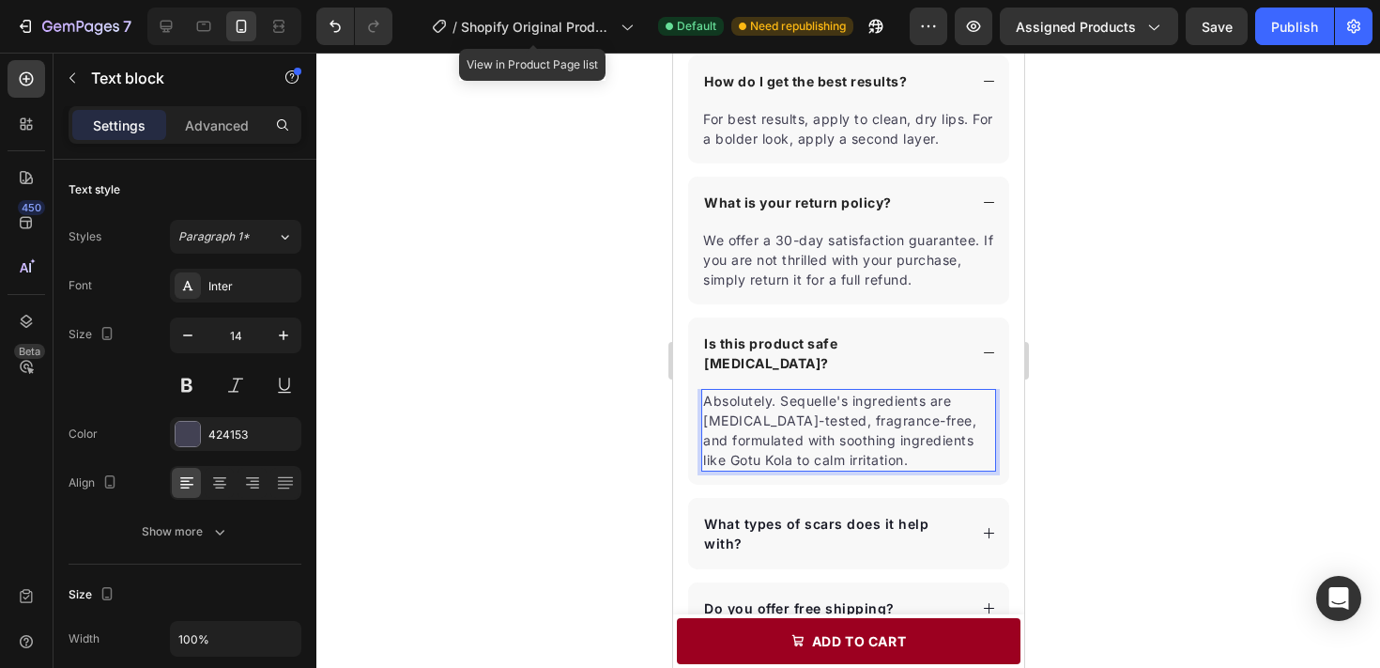
click at [850, 440] on p "Absolutely. Sequelle's ingredients are dermatologist-tested, fragrance-free, an…" at bounding box center [847, 430] width 291 height 79
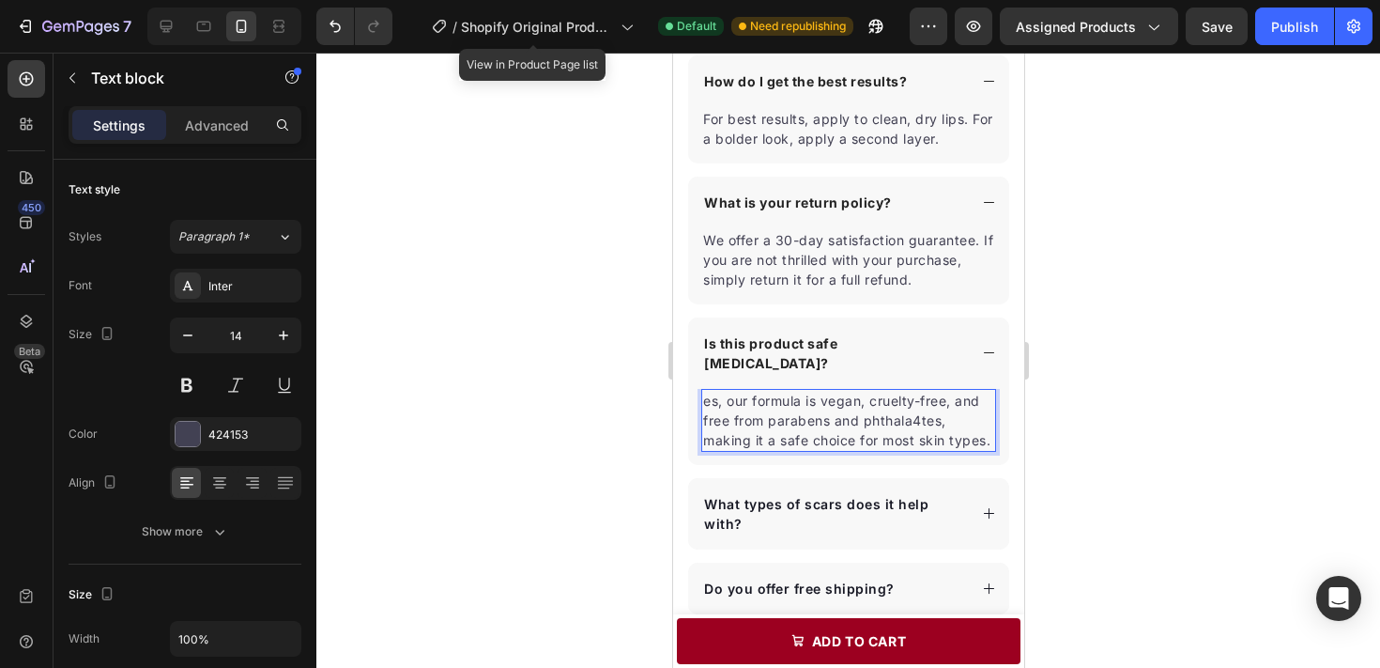
scroll to position [3039, 0]
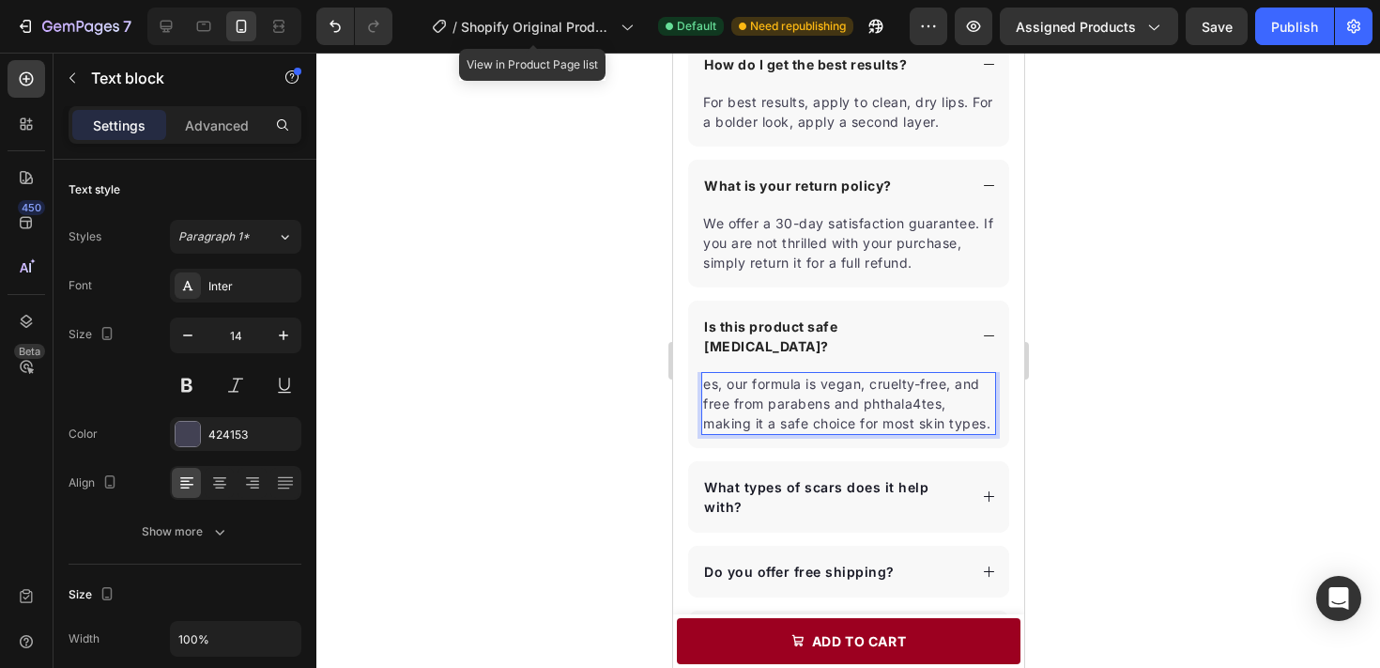
click at [1110, 504] on div at bounding box center [848, 360] width 1064 height 615
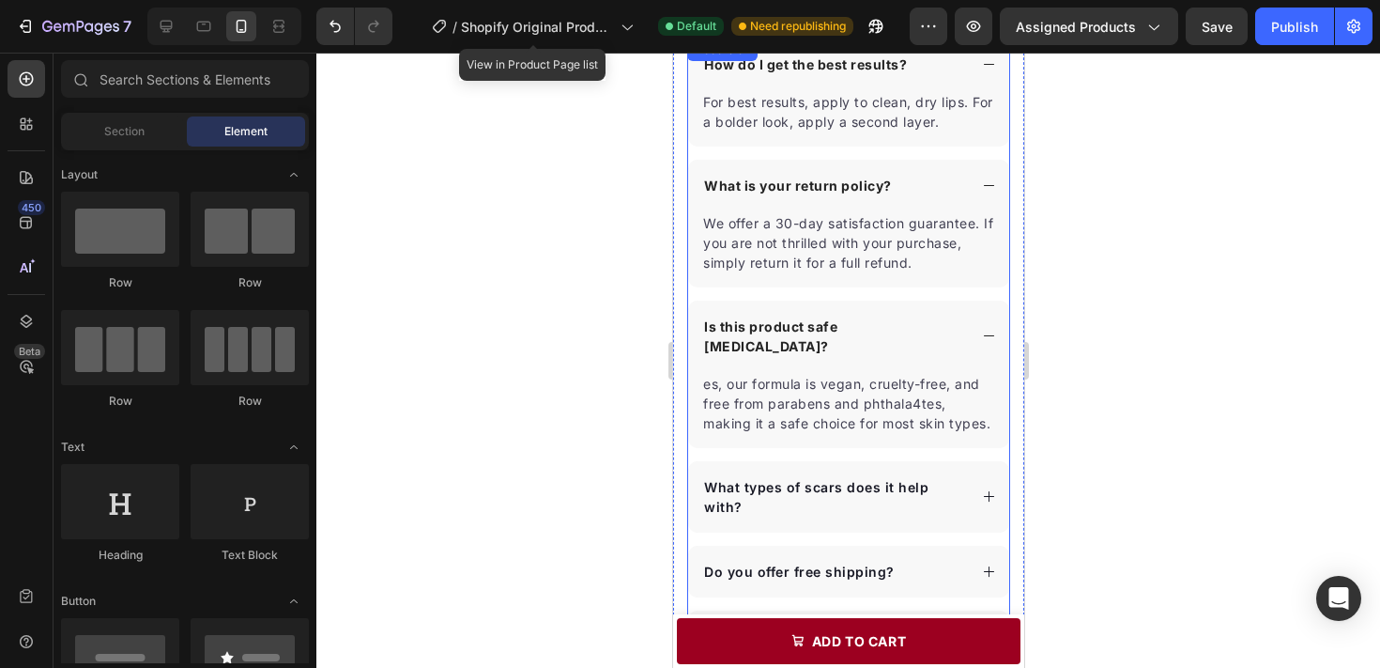
click at [989, 490] on icon at bounding box center [988, 496] width 14 height 14
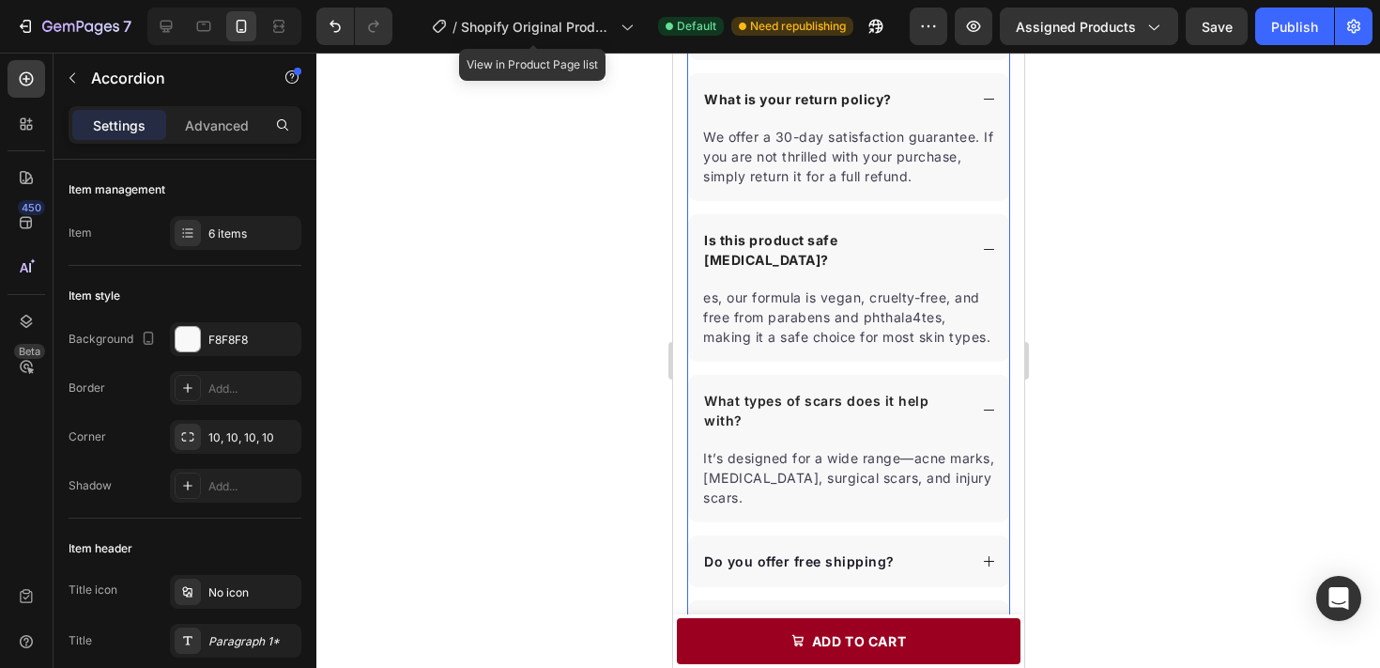
scroll to position [3140, 0]
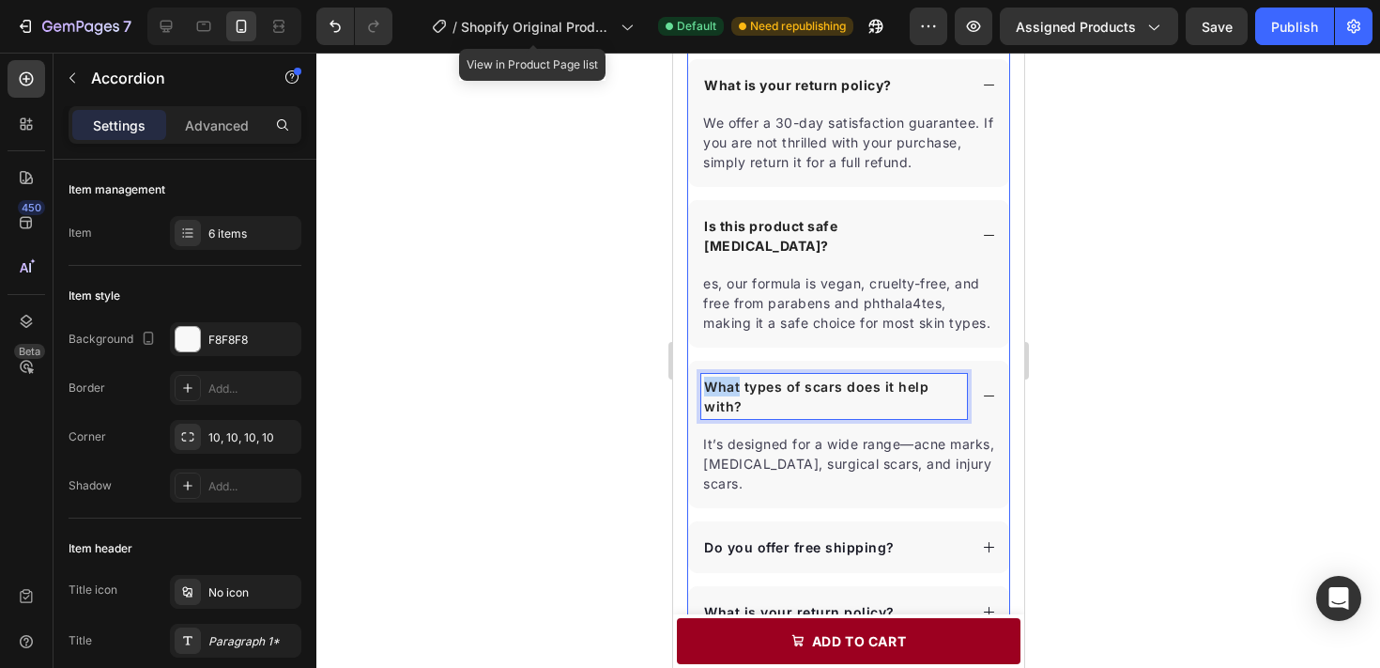
click at [846, 376] on p "What types of scars does it help with?" at bounding box center [833, 395] width 260 height 39
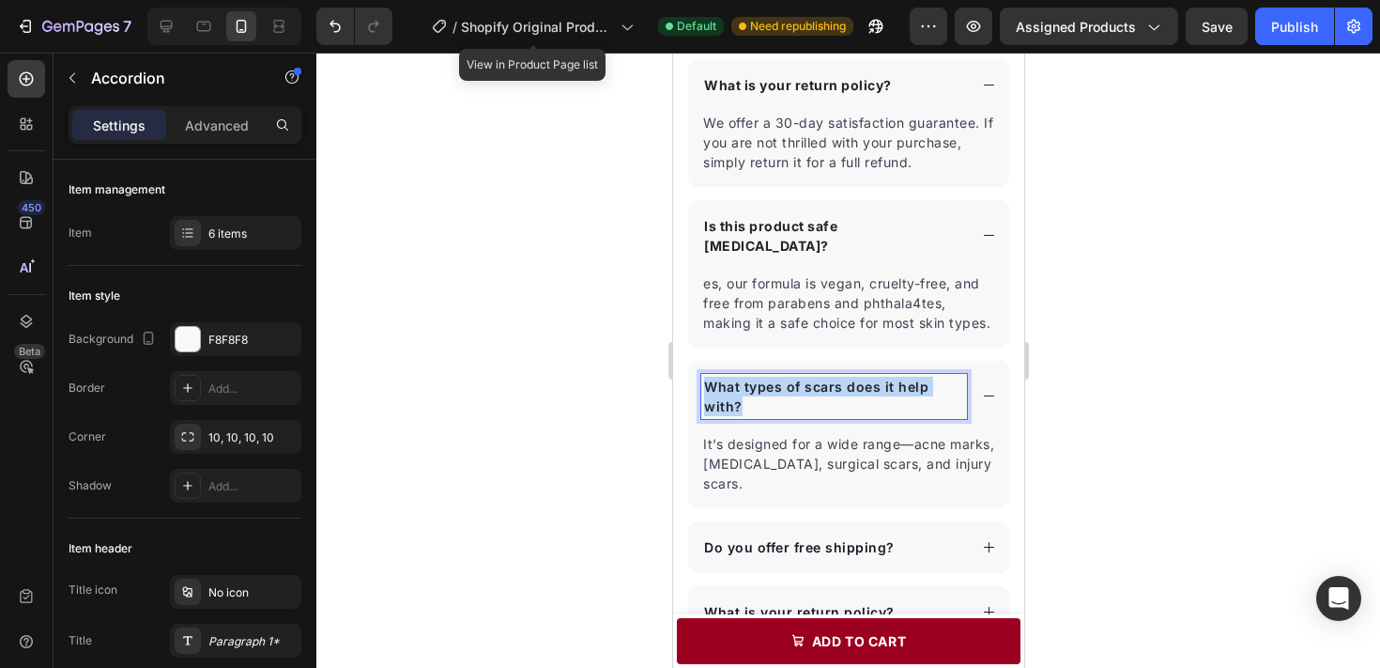
click at [846, 376] on p "What types of scars does it help with?" at bounding box center [833, 395] width 260 height 39
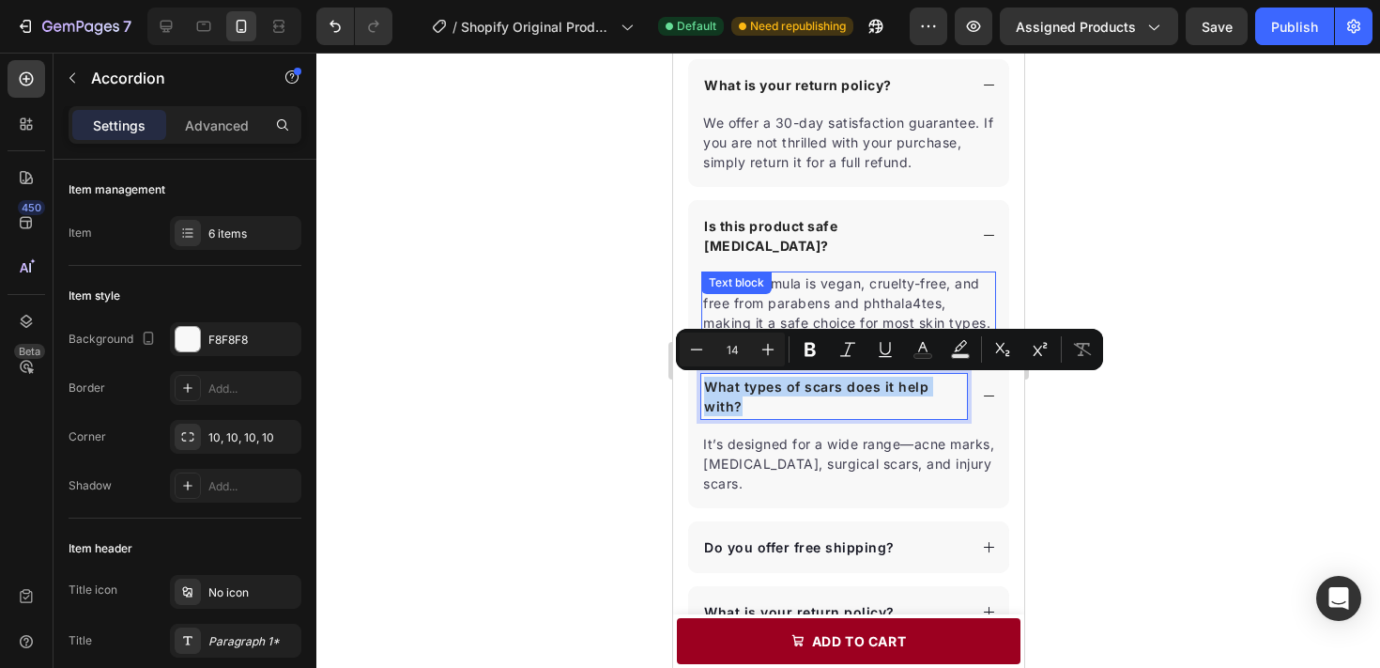
click at [843, 305] on p "es, our formula is vegan, cruelty-free, and free from parabens and phthala4tes,…" at bounding box center [847, 302] width 291 height 59
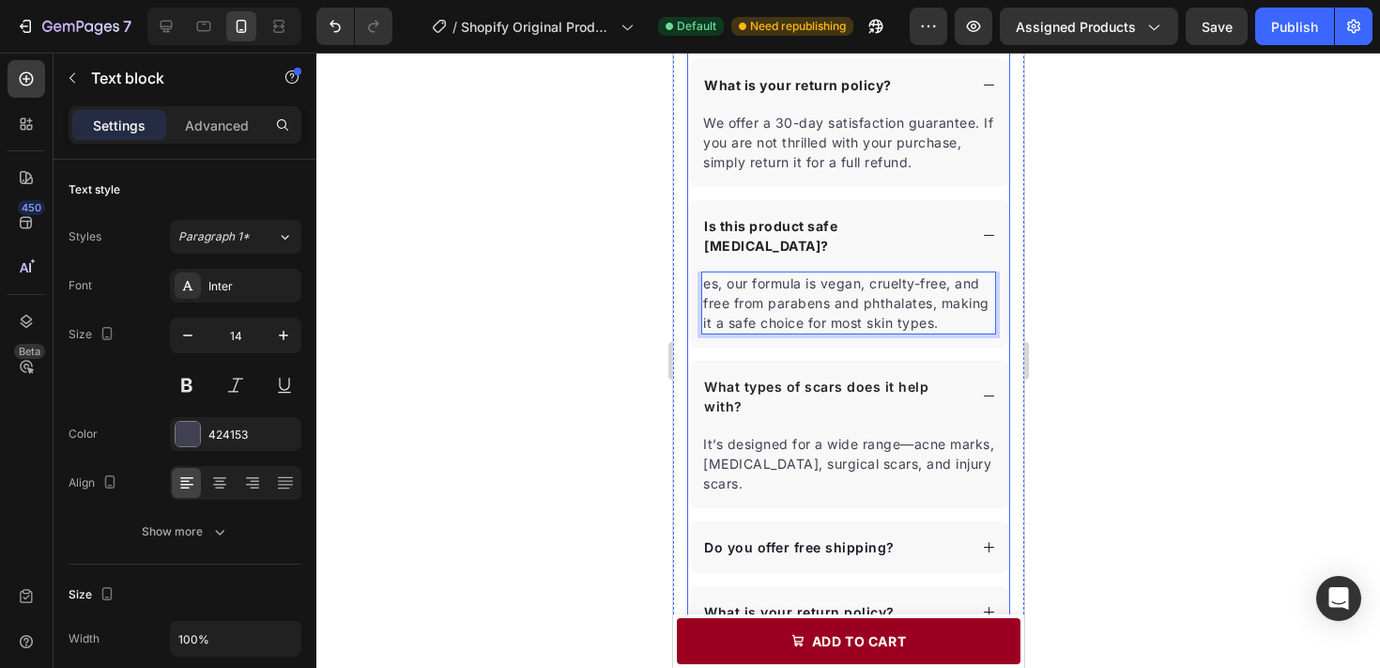
click at [863, 377] on p "What types of scars does it help with?" at bounding box center [833, 395] width 260 height 39
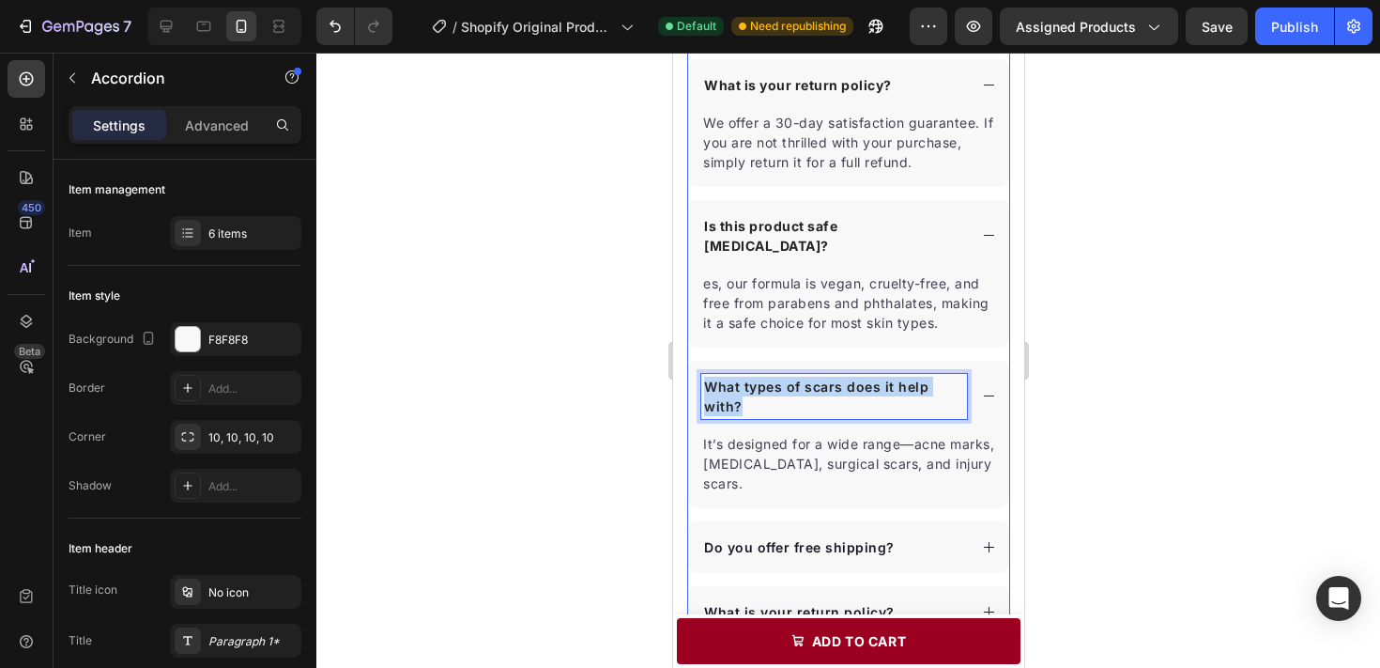
click at [863, 377] on p "What types of scars does it help with?" at bounding box center [833, 395] width 260 height 39
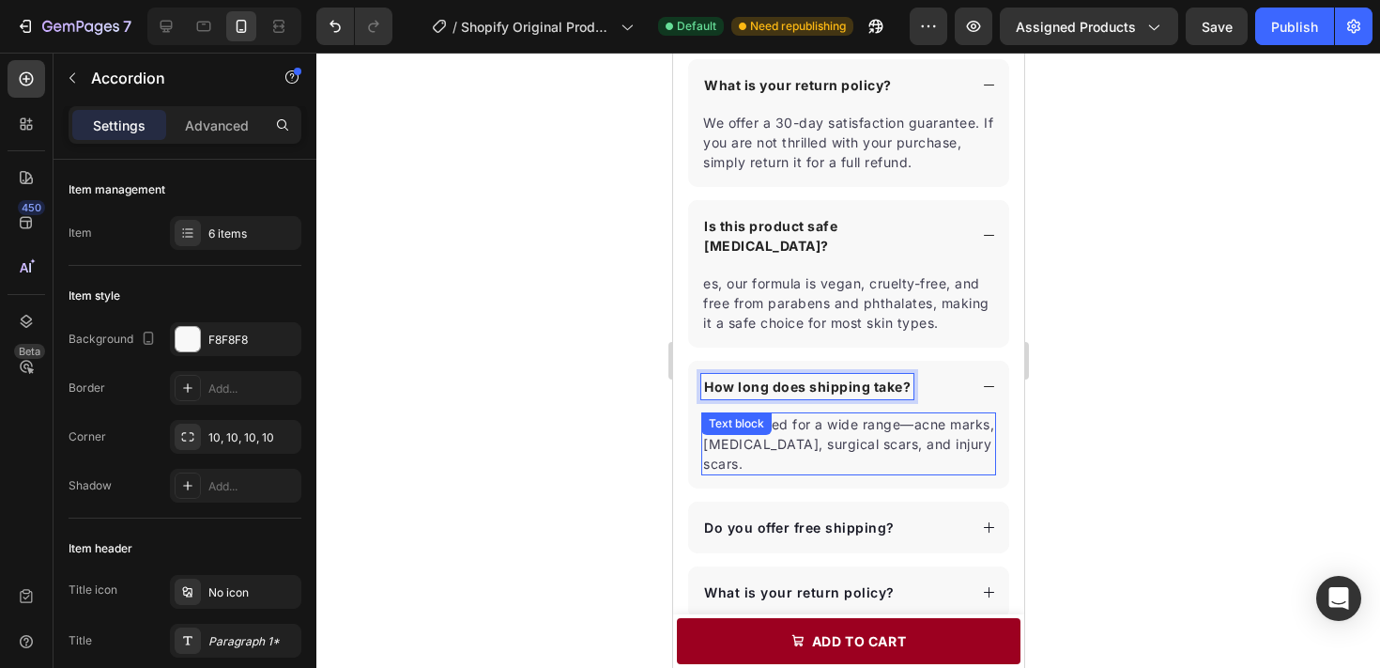
click at [816, 439] on div "It’s designed for a wide range—acne marks, stretch marks, surgical scars, and i…" at bounding box center [847, 443] width 295 height 63
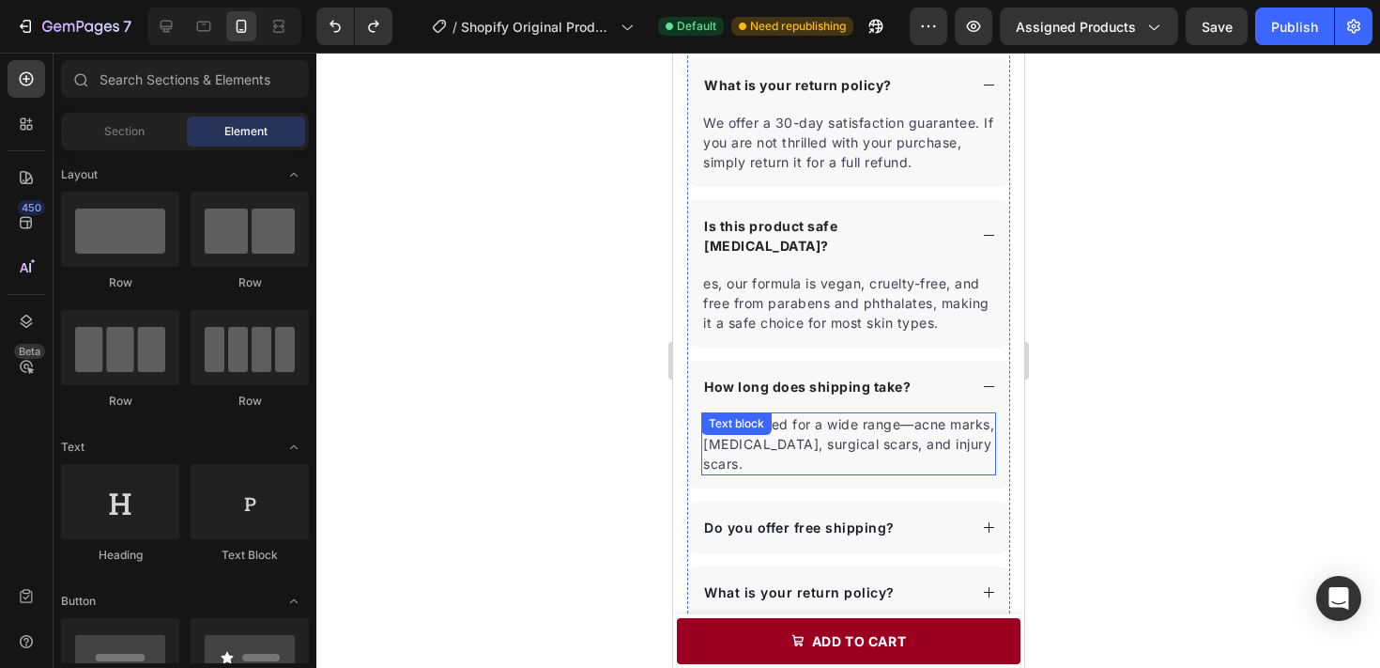
click at [800, 433] on div "It’s designed for a wide range—acne marks, stretch marks, surgical scars, and i…" at bounding box center [847, 443] width 295 height 63
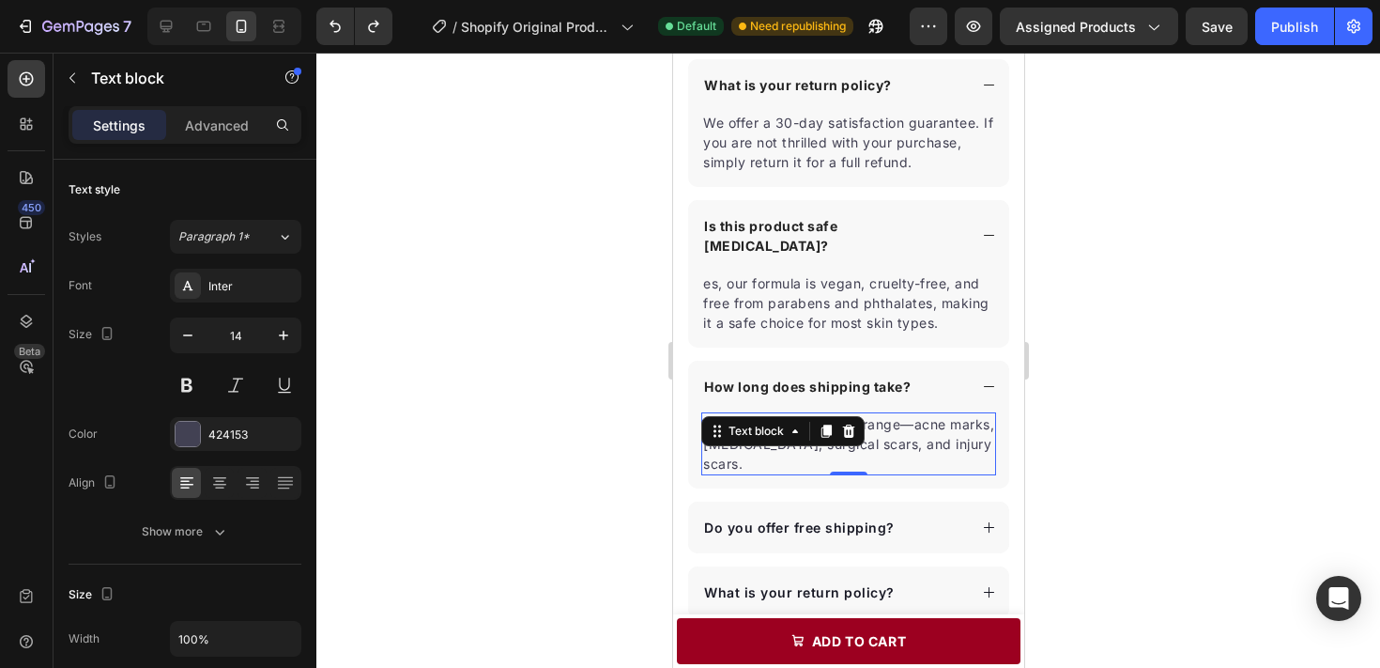
click at [800, 433] on icon at bounding box center [794, 430] width 15 height 15
click at [911, 452] on p "It’s designed for a wide range—acne marks, stretch marks, surgical scars, and i…" at bounding box center [847, 443] width 291 height 59
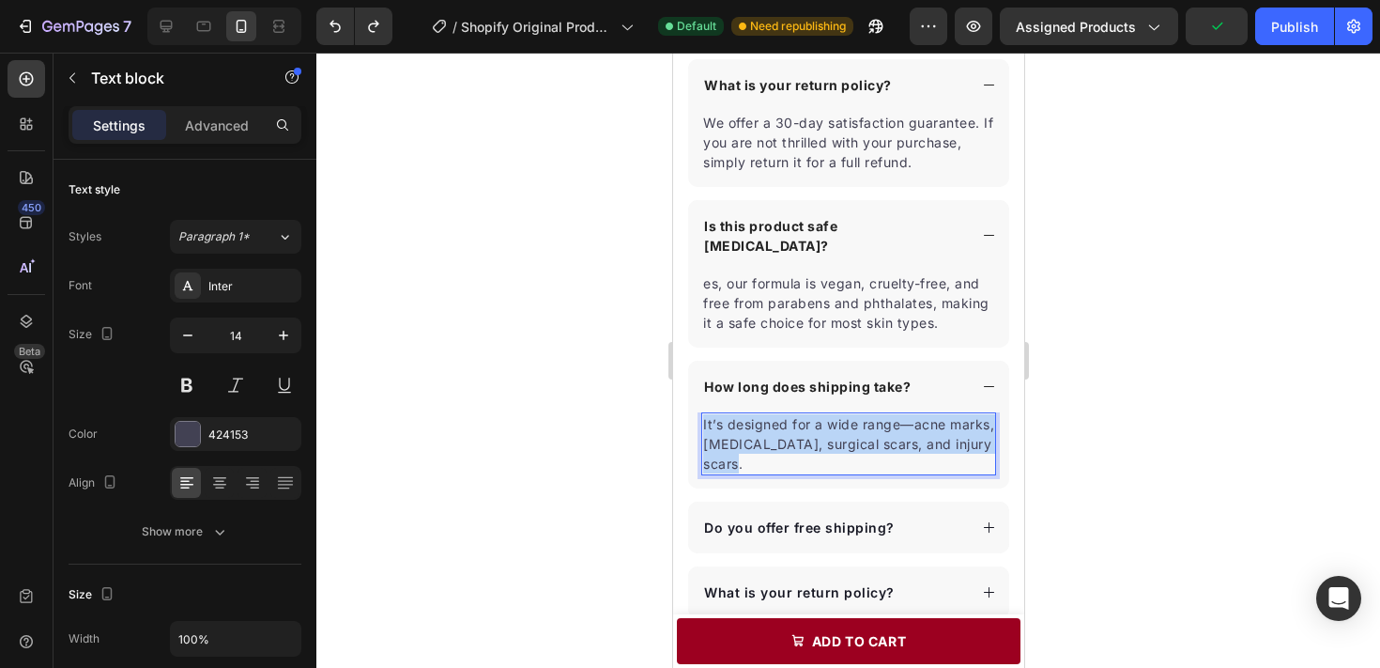
click at [911, 452] on p "It’s designed for a wide range—acne marks, stretch marks, surgical scars, and i…" at bounding box center [847, 443] width 291 height 59
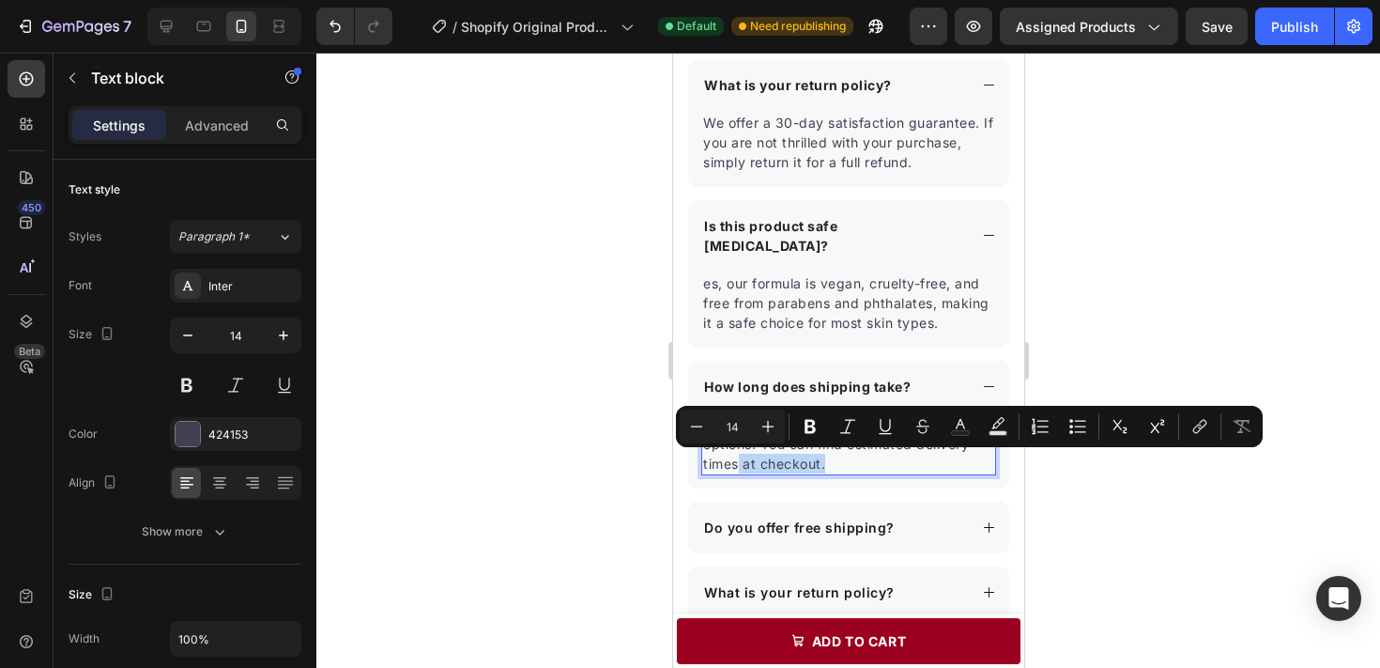
drag, startPoint x: 836, startPoint y: 464, endPoint x: 739, endPoint y: 461, distance: 96.7
click at [739, 461] on p "We offer standard and expedited shipping options. You can find estimated delive…" at bounding box center [847, 443] width 291 height 59
click at [741, 462] on p "We offer standard and expedited shipping options. You can find estimated delive…" at bounding box center [847, 443] width 291 height 59
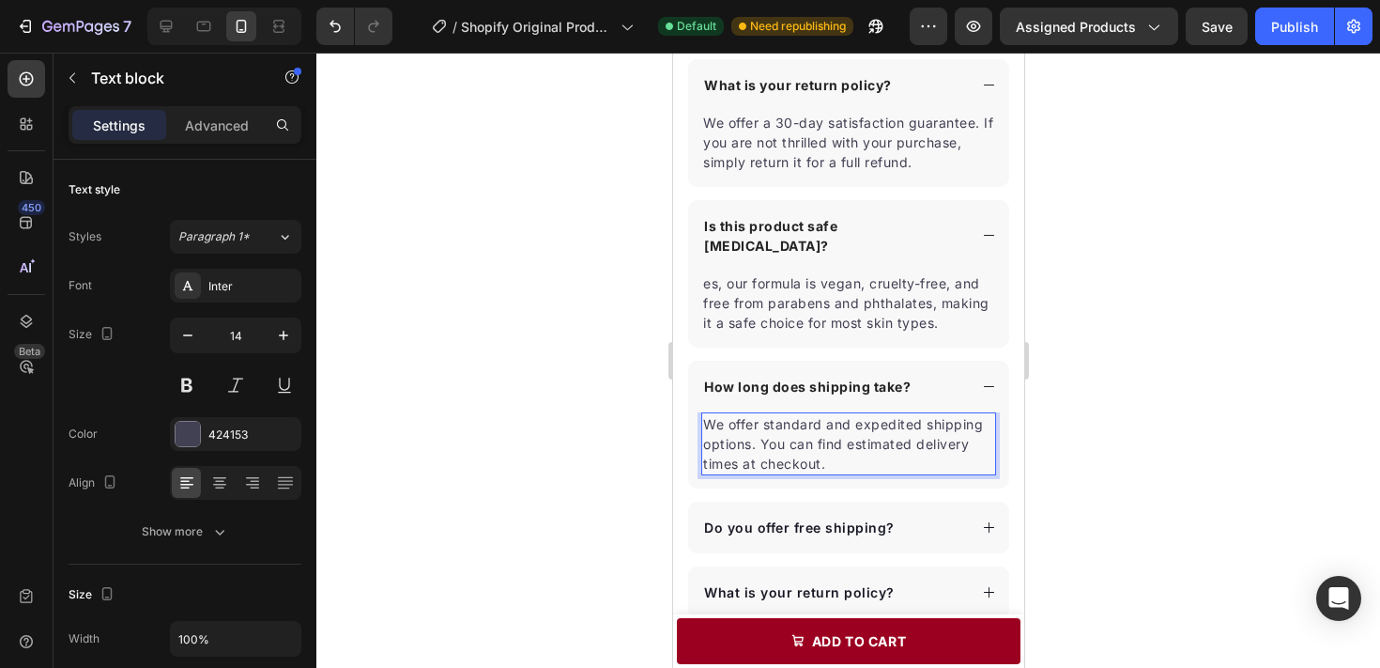
click at [826, 462] on p "We offer standard and expedited shipping options. You can find estimated delive…" at bounding box center [847, 443] width 291 height 59
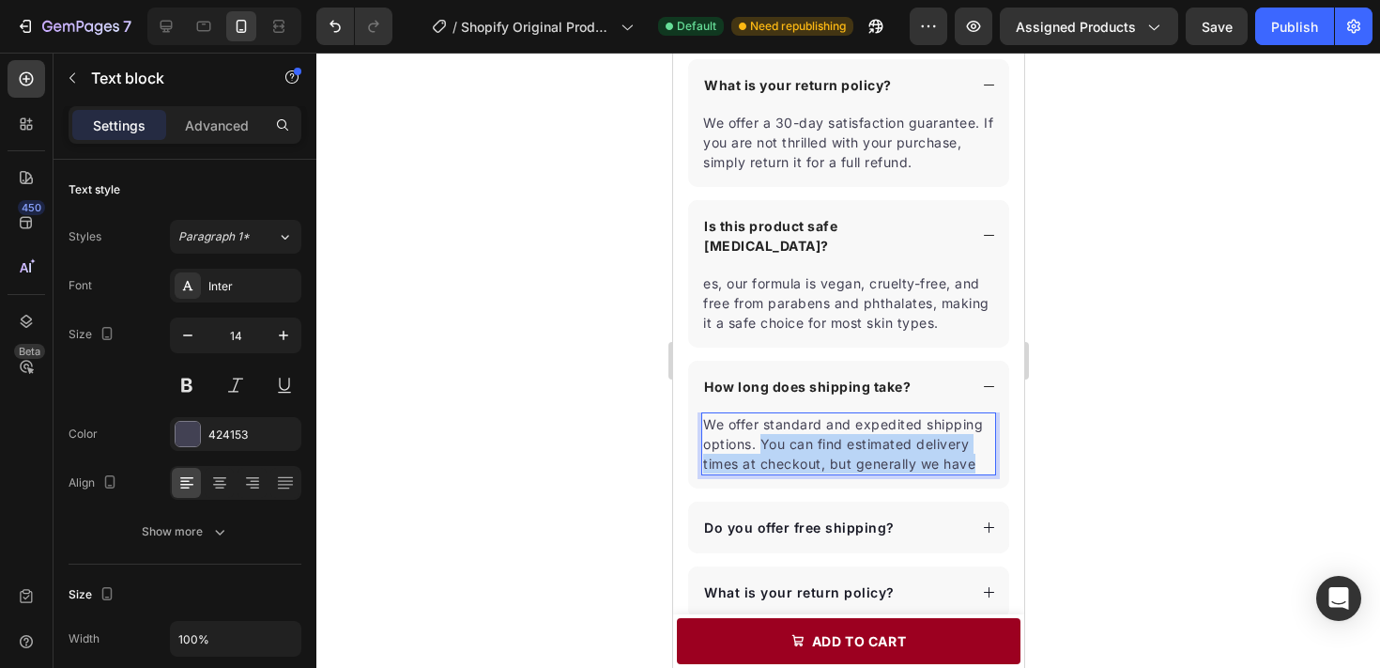
drag, startPoint x: 761, startPoint y: 442, endPoint x: 976, endPoint y: 471, distance: 217.9
click at [976, 471] on p "We offer standard and expedited shipping options. You can find estimated delive…" at bounding box center [847, 443] width 291 height 59
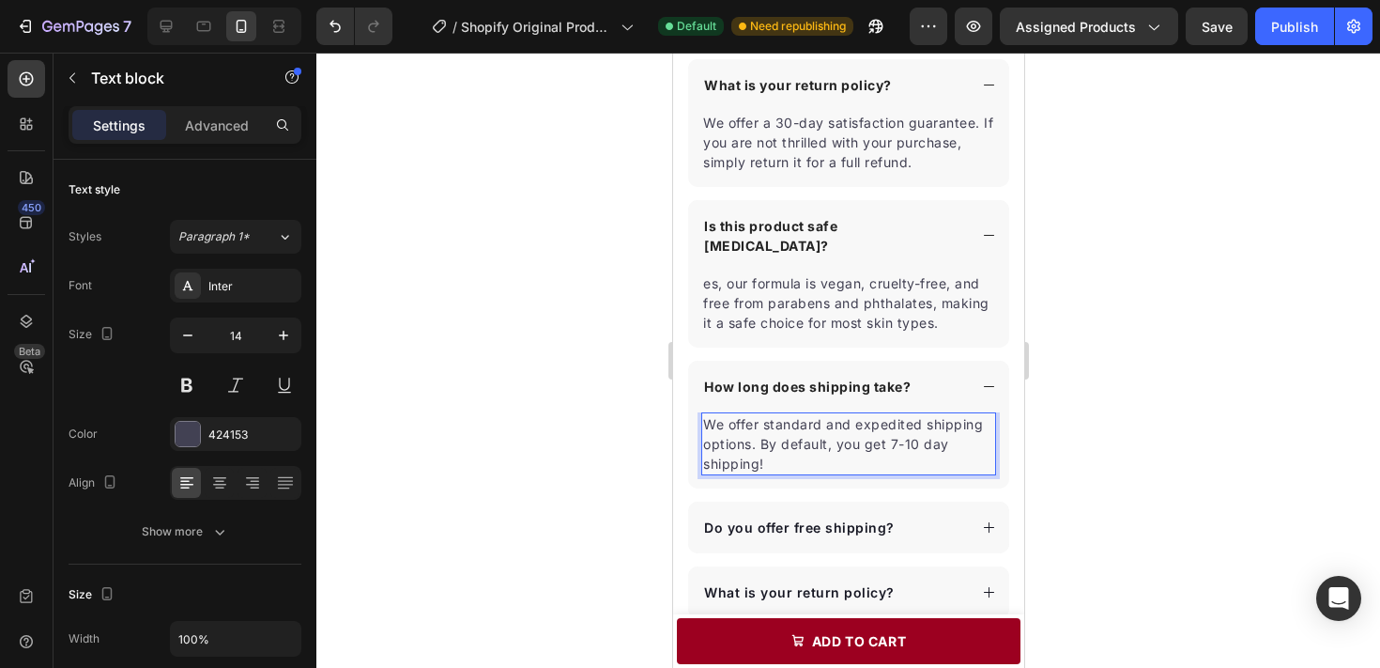
click at [1099, 468] on div at bounding box center [848, 360] width 1064 height 615
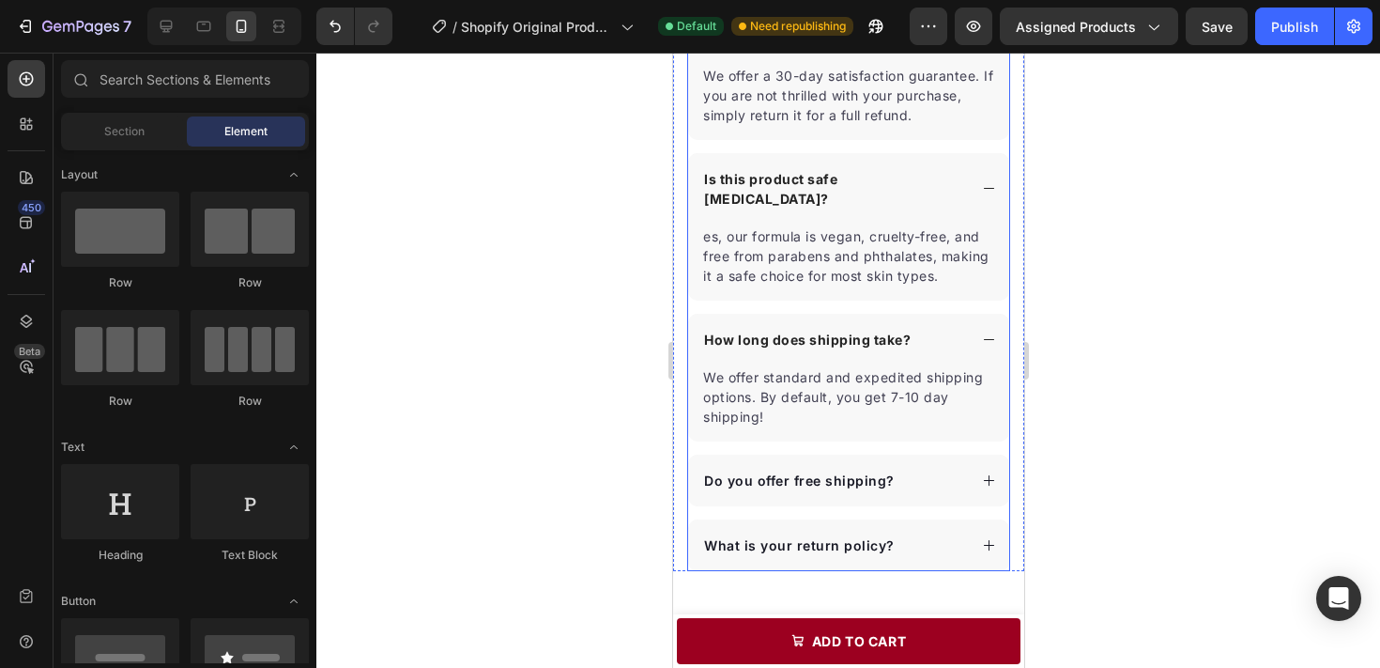
scroll to position [3194, 0]
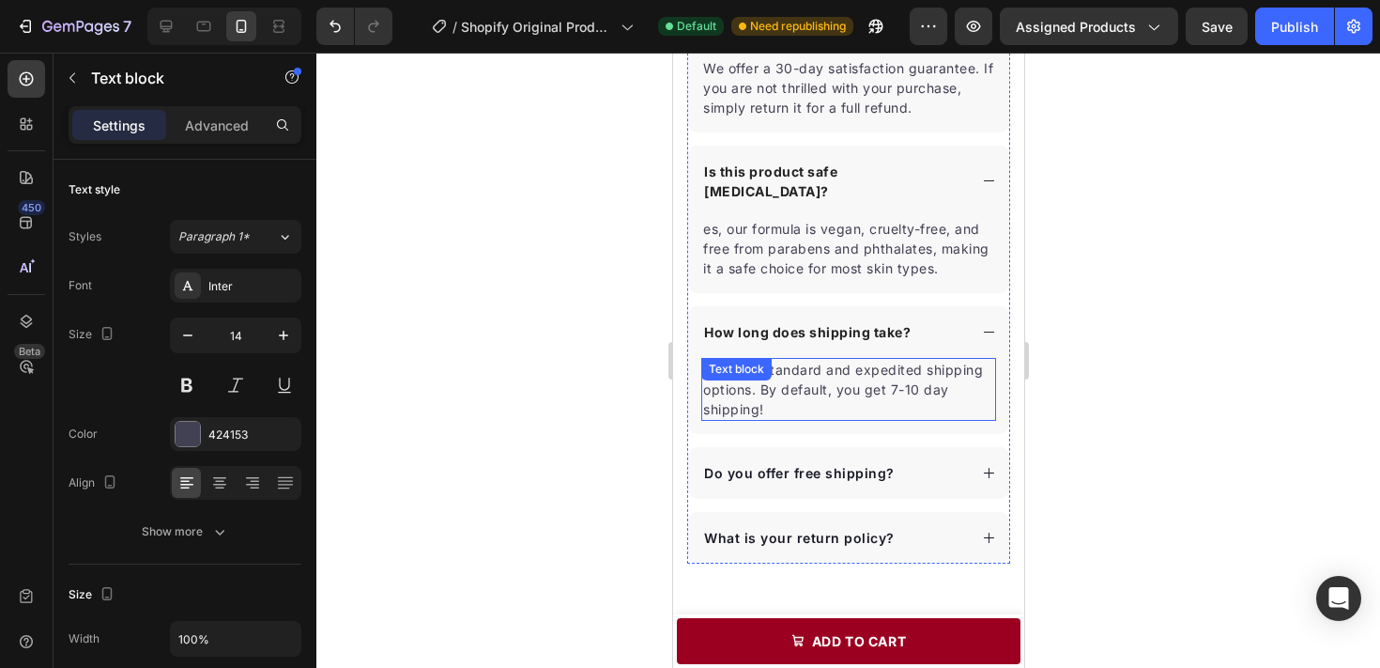
click at [872, 392] on p "We offer standard and expedited shipping options. By default, you get 7-10 day …" at bounding box center [847, 389] width 291 height 59
click at [881, 390] on p "We offer standard and expedited shipping options. By default, you get 7-10 day …" at bounding box center [847, 389] width 291 height 59
drag, startPoint x: 892, startPoint y: 390, endPoint x: 897, endPoint y: 405, distance: 15.7
click at [899, 406] on p "We offer standard and expedited shipping options. By default, you get FREE 7-10…" at bounding box center [847, 389] width 291 height 59
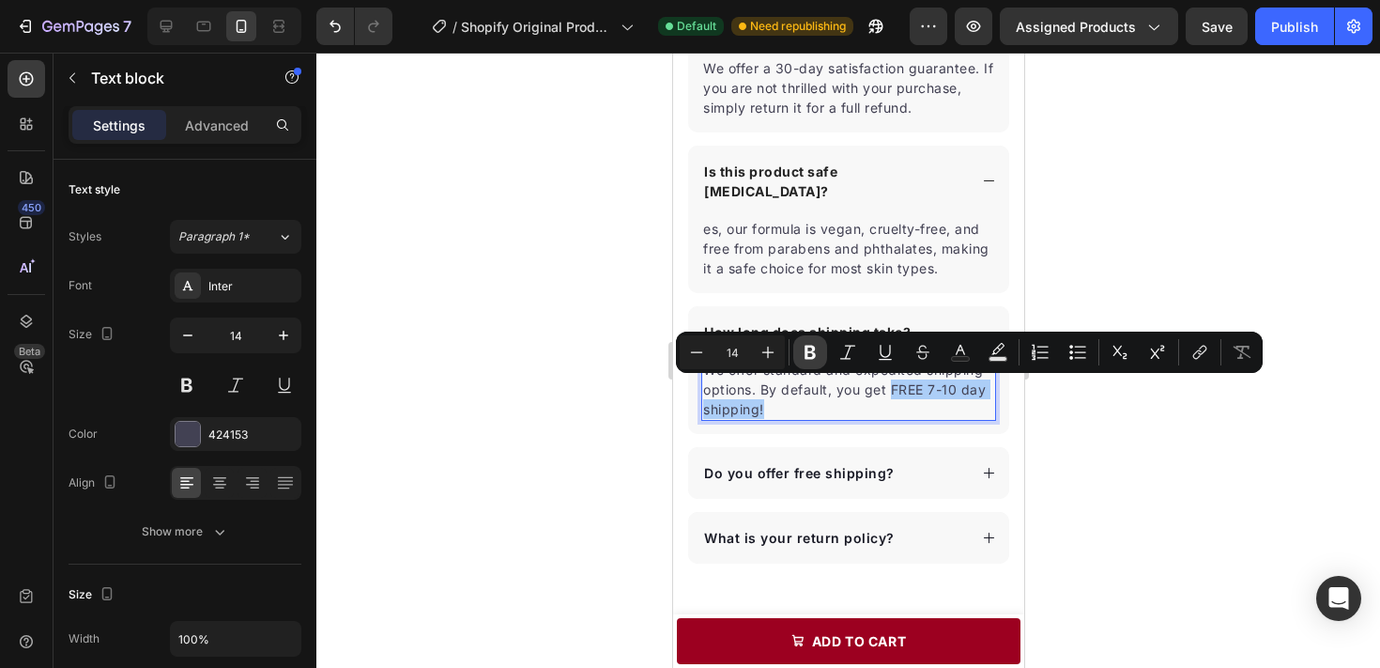
click at [813, 356] on icon "Editor contextual toolbar" at bounding box center [810, 353] width 11 height 14
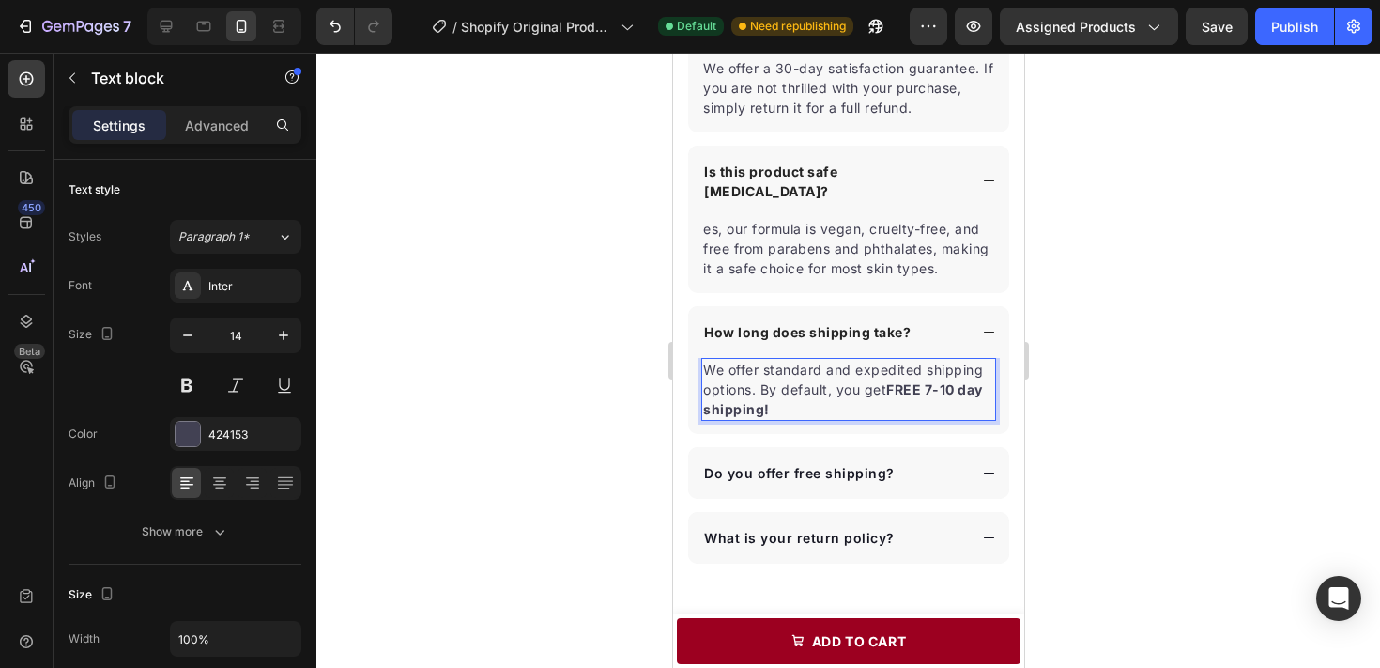
click at [1212, 326] on div at bounding box center [848, 360] width 1064 height 615
click at [881, 390] on p "We offer standard and expedited shipping options. By default, you get FREE 7-10…" at bounding box center [847, 389] width 291 height 59
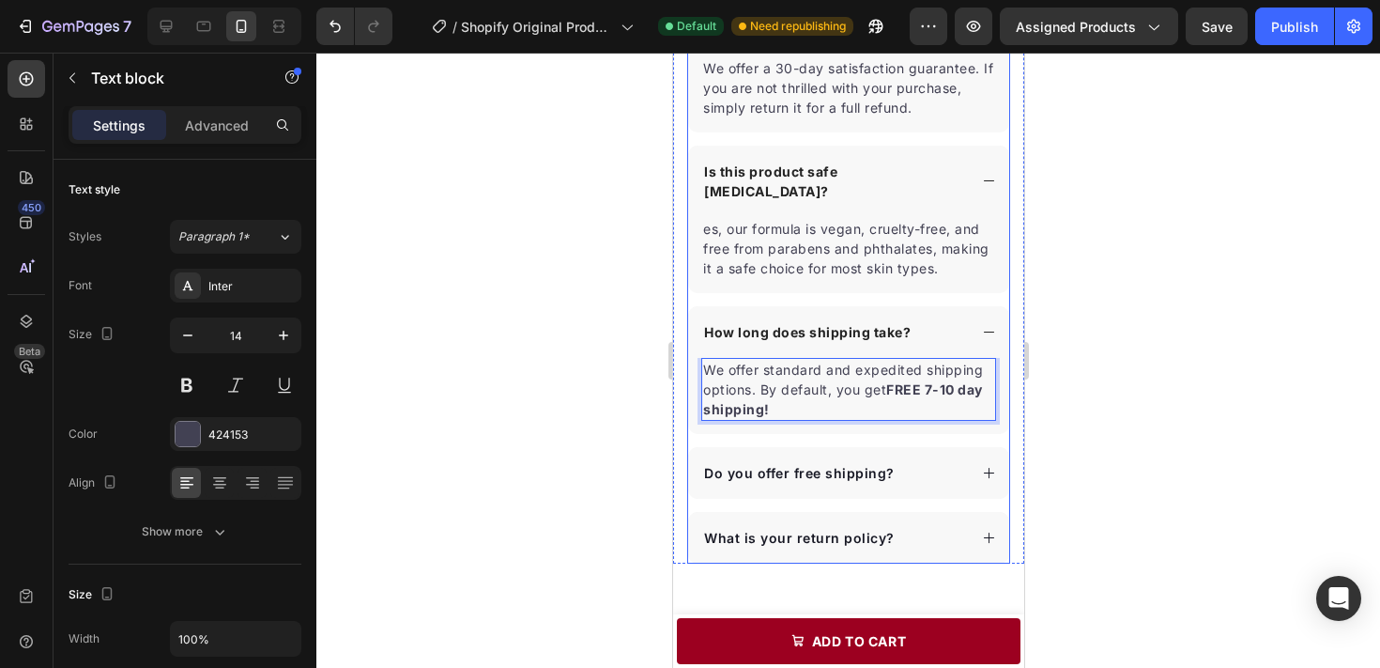
click at [965, 328] on div "How long does shipping take?" at bounding box center [833, 331] width 266 height 25
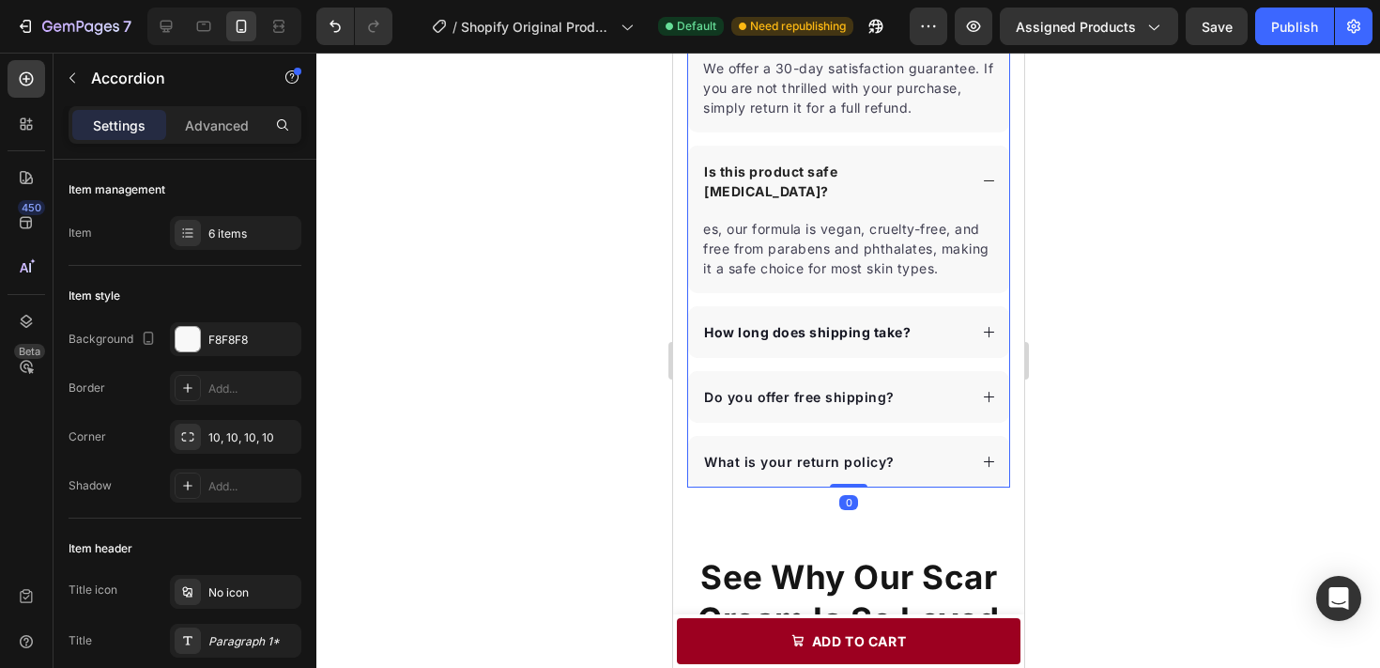
click at [895, 393] on div "Do you offer free shipping?" at bounding box center [833, 396] width 266 height 25
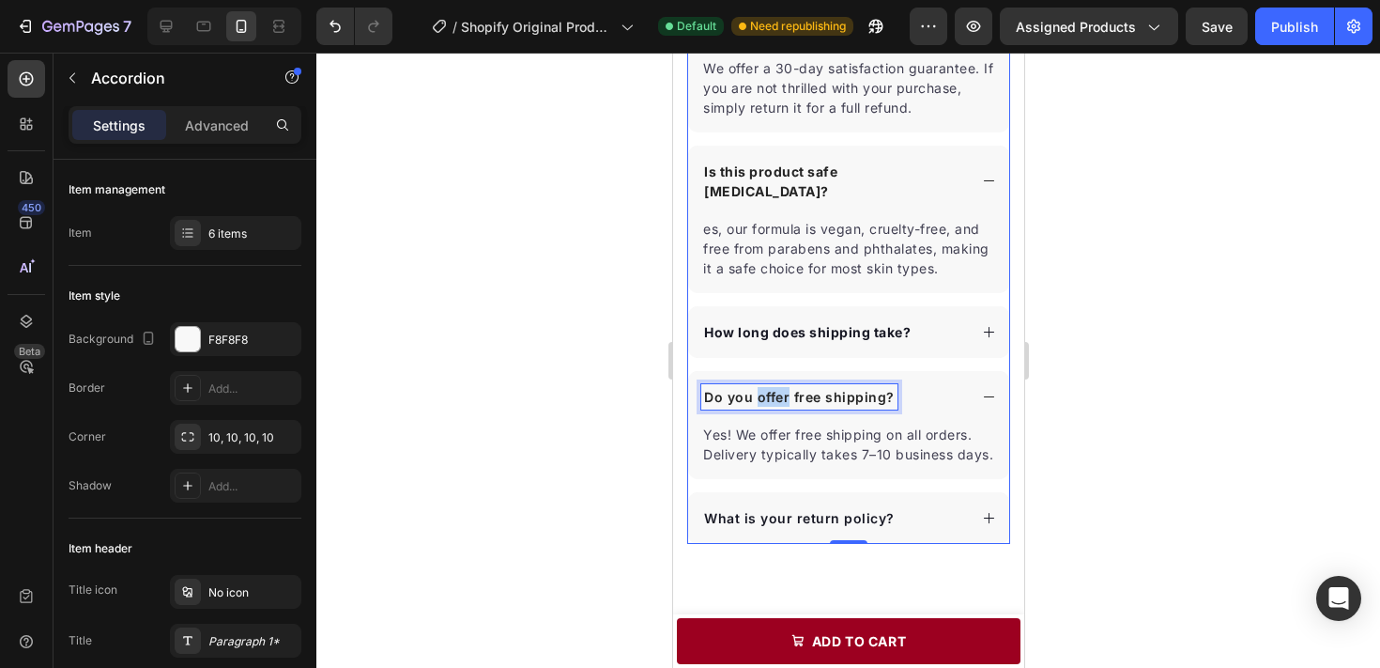
click at [759, 404] on p "Do you offer free shipping?" at bounding box center [798, 397] width 191 height 20
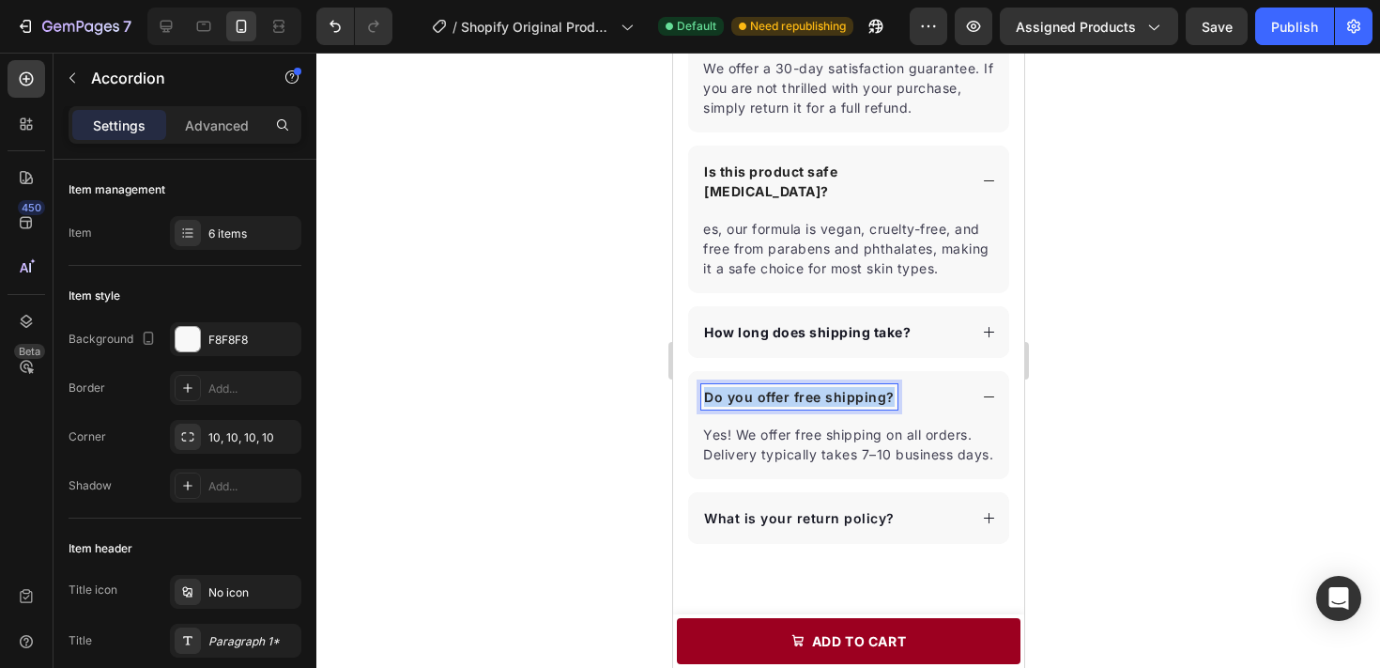
click at [759, 404] on p "Do you offer free shipping?" at bounding box center [798, 397] width 191 height 20
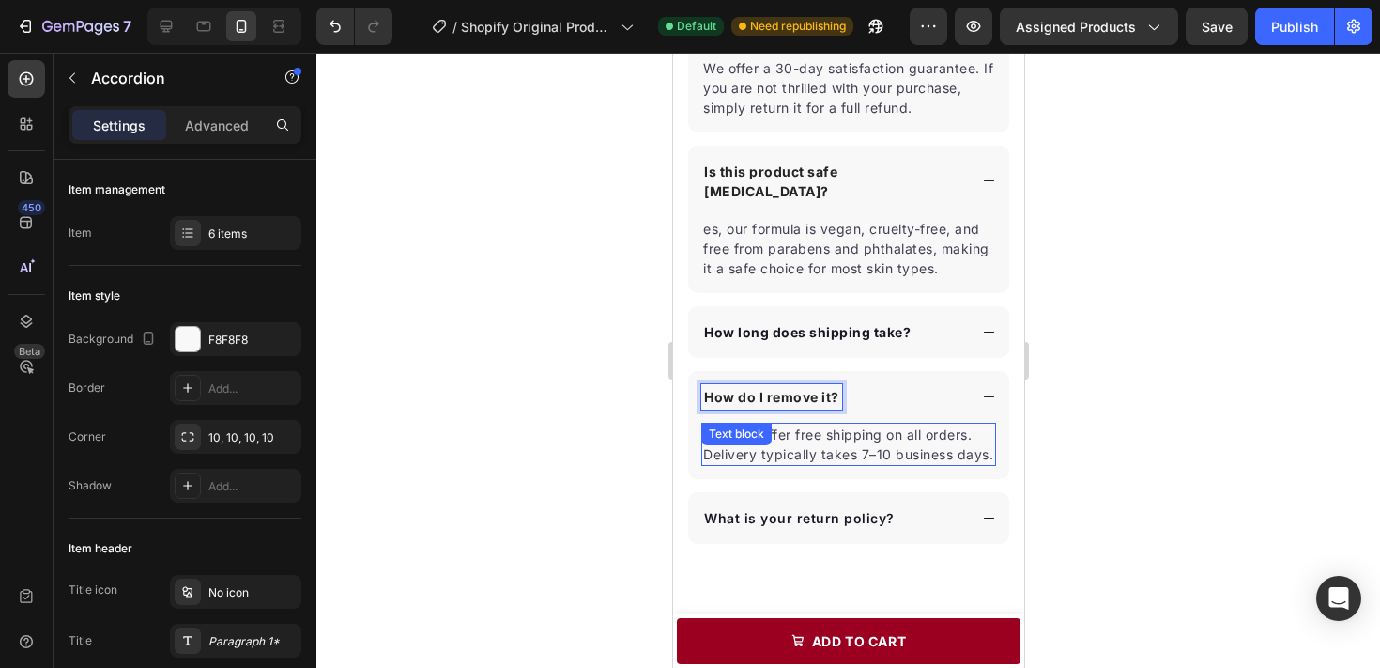
click at [755, 442] on div "Text block" at bounding box center [735, 434] width 70 height 23
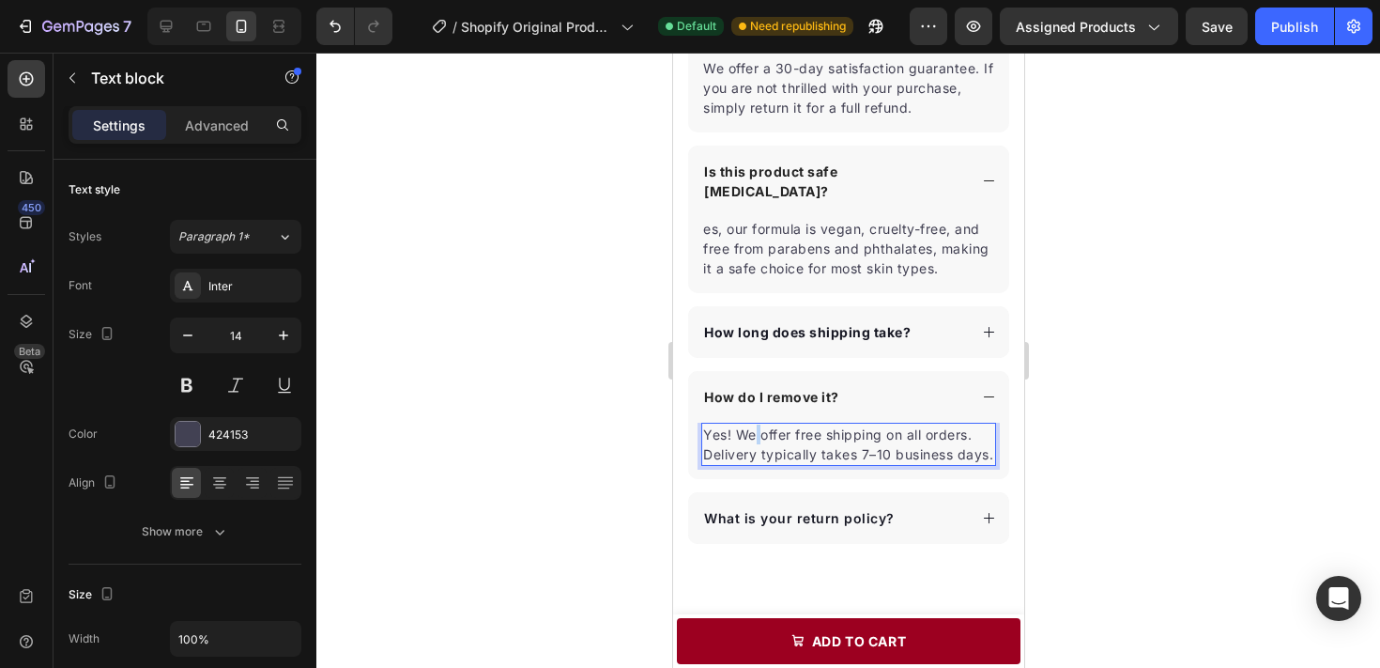
click at [755, 442] on p "Yes! We offer free shipping on all orders. Delivery typically takes 7–10 busine…" at bounding box center [847, 443] width 291 height 39
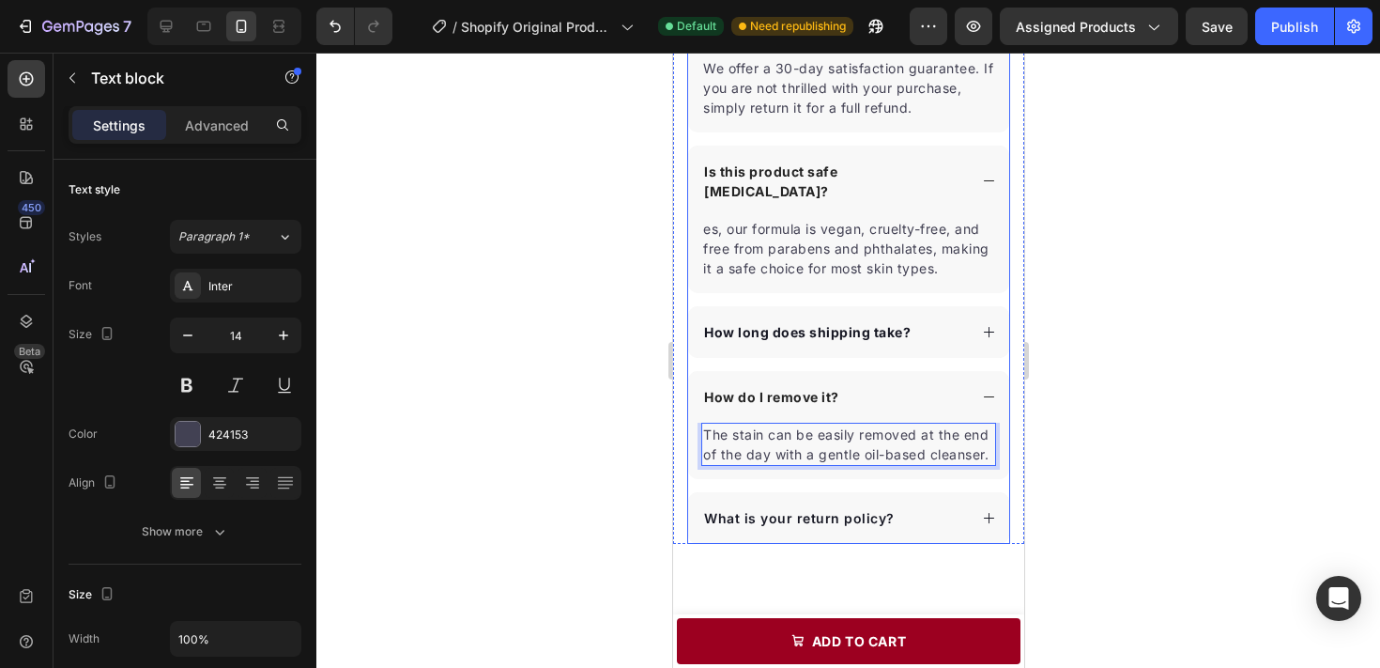
click at [930, 511] on div "What is your return policy?" at bounding box center [833, 517] width 266 height 25
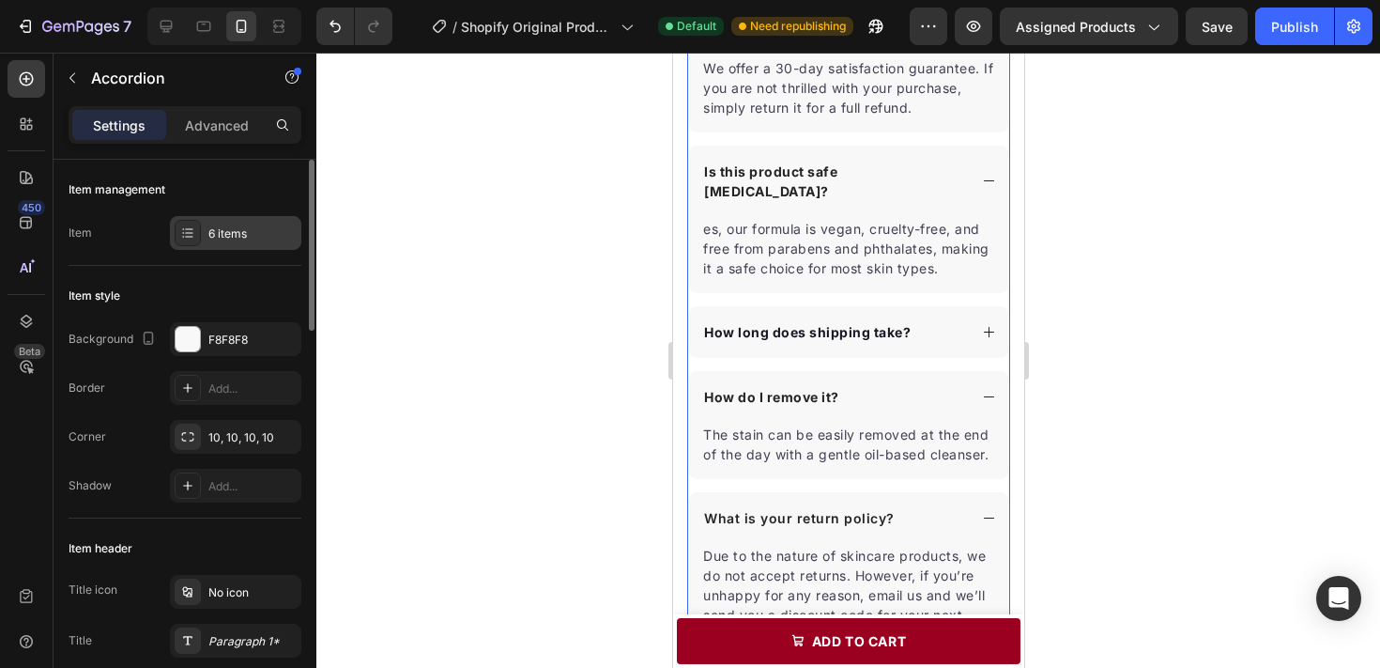
click at [225, 233] on div "6 items" at bounding box center [252, 233] width 88 height 17
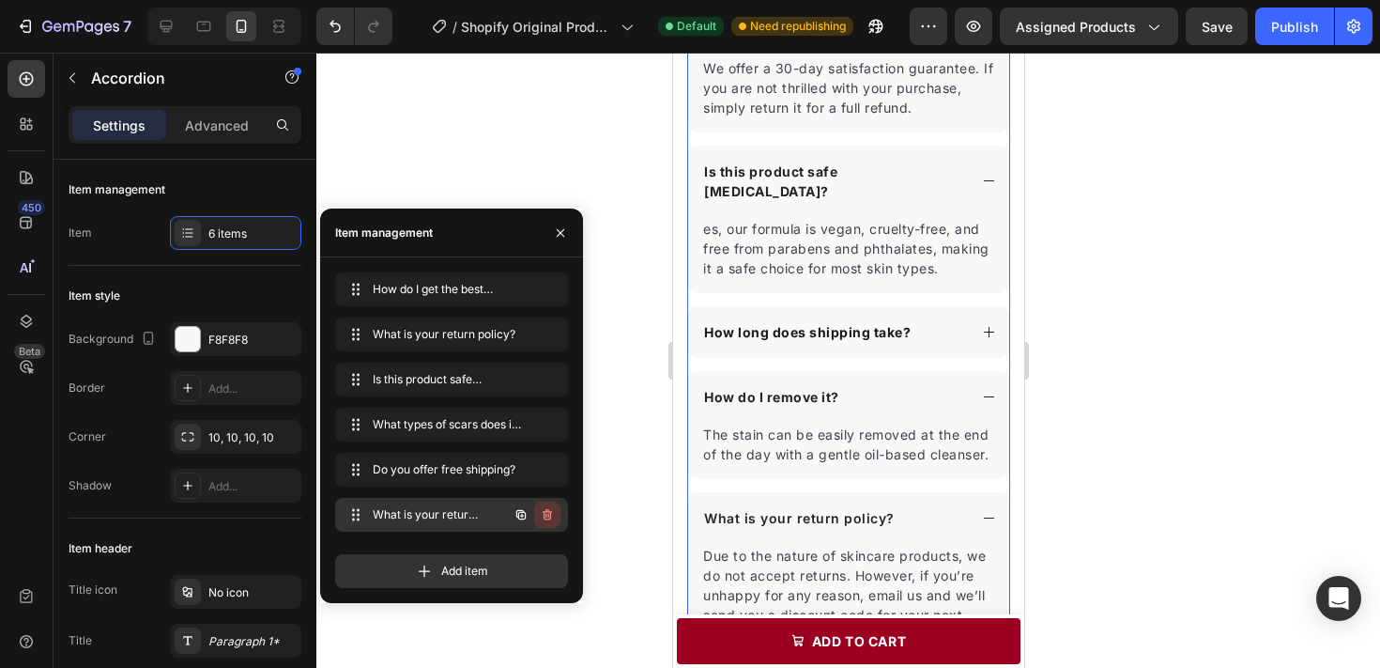
click at [547, 515] on icon "button" at bounding box center [547, 514] width 15 height 15
click at [547, 515] on div "Delete" at bounding box center [534, 514] width 35 height 17
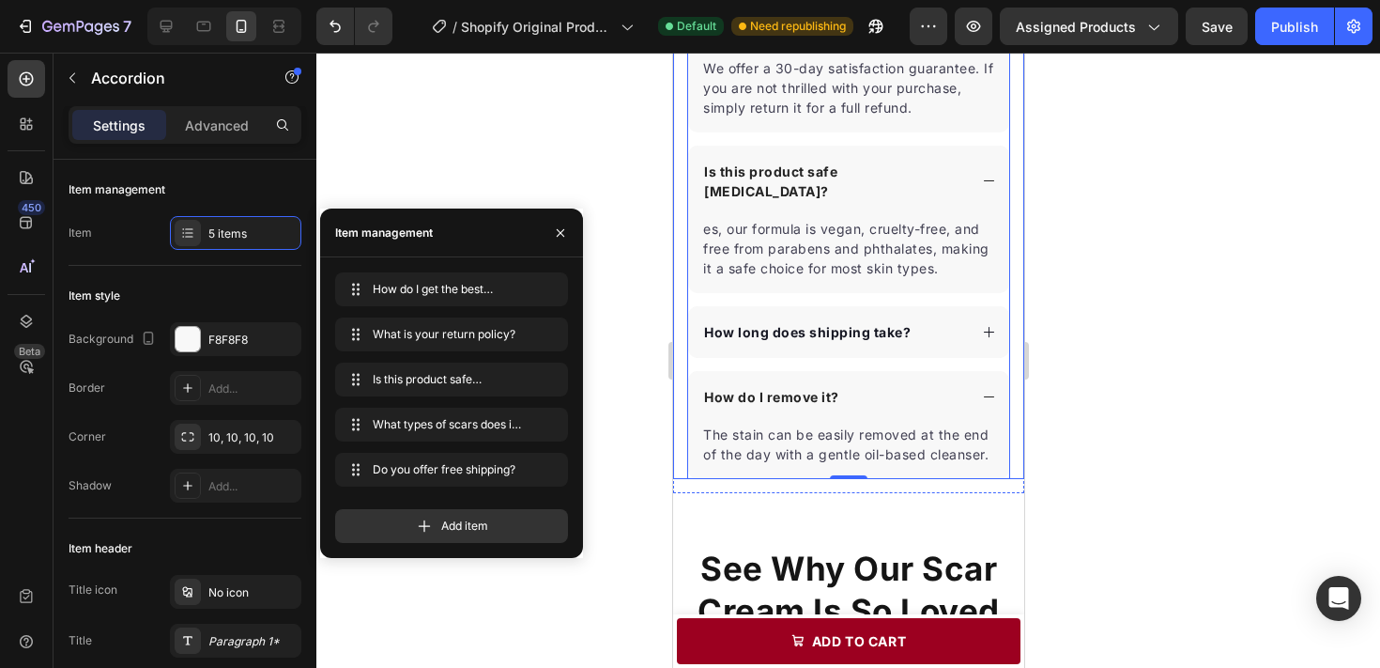
click at [1141, 457] on div at bounding box center [848, 360] width 1064 height 615
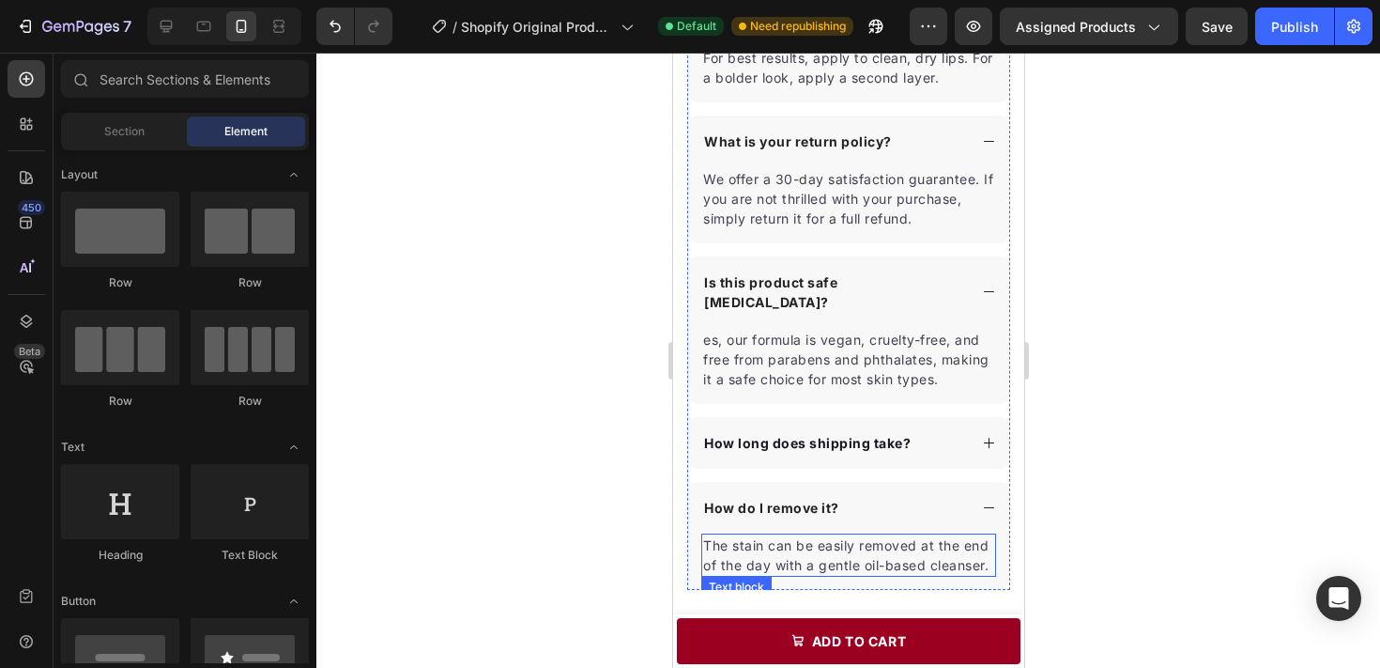
scroll to position [3058, 0]
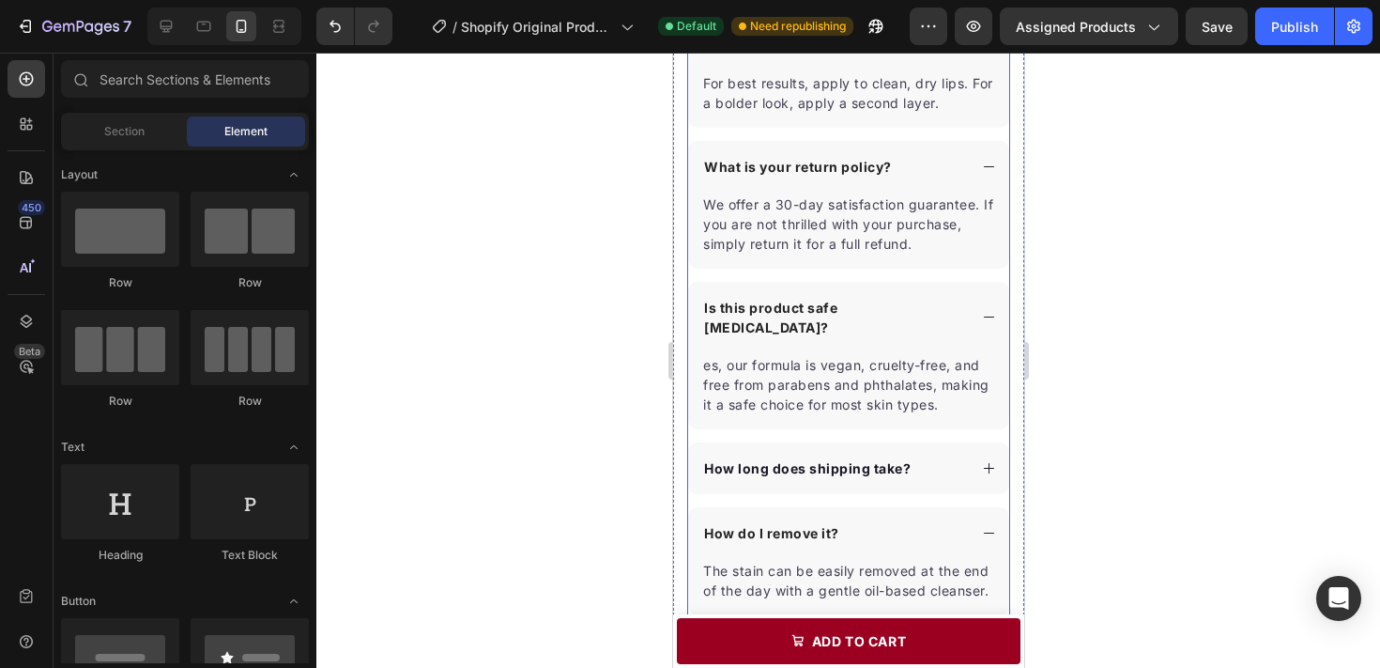
click at [911, 290] on div "Is this product safe for sensitive skin?" at bounding box center [847, 317] width 321 height 71
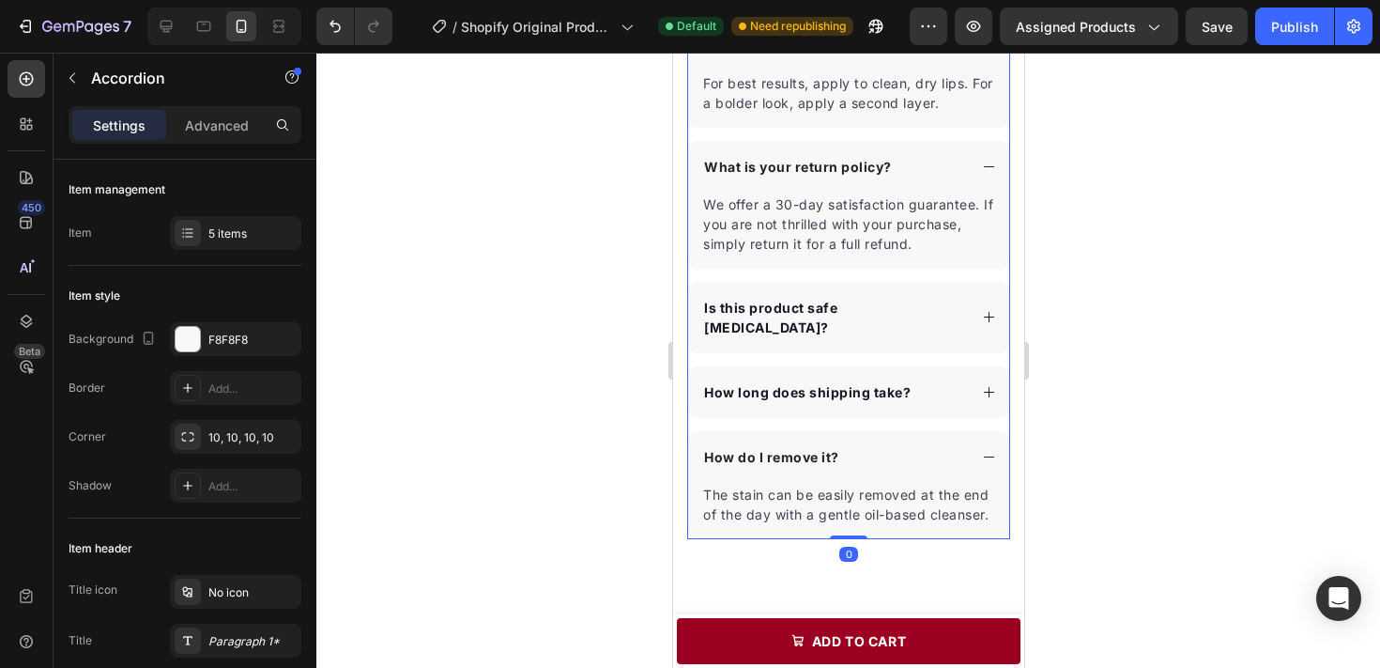
click at [963, 156] on div "What is your return policy?" at bounding box center [833, 166] width 266 height 25
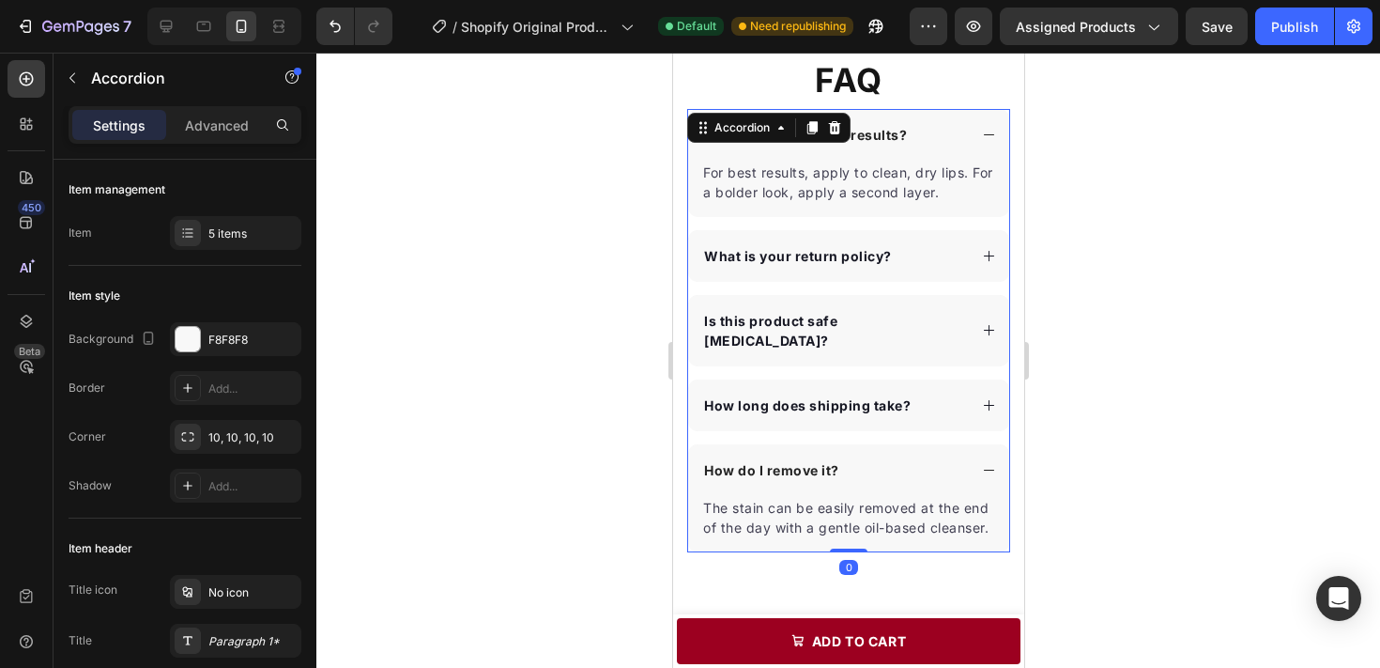
scroll to position [2958, 0]
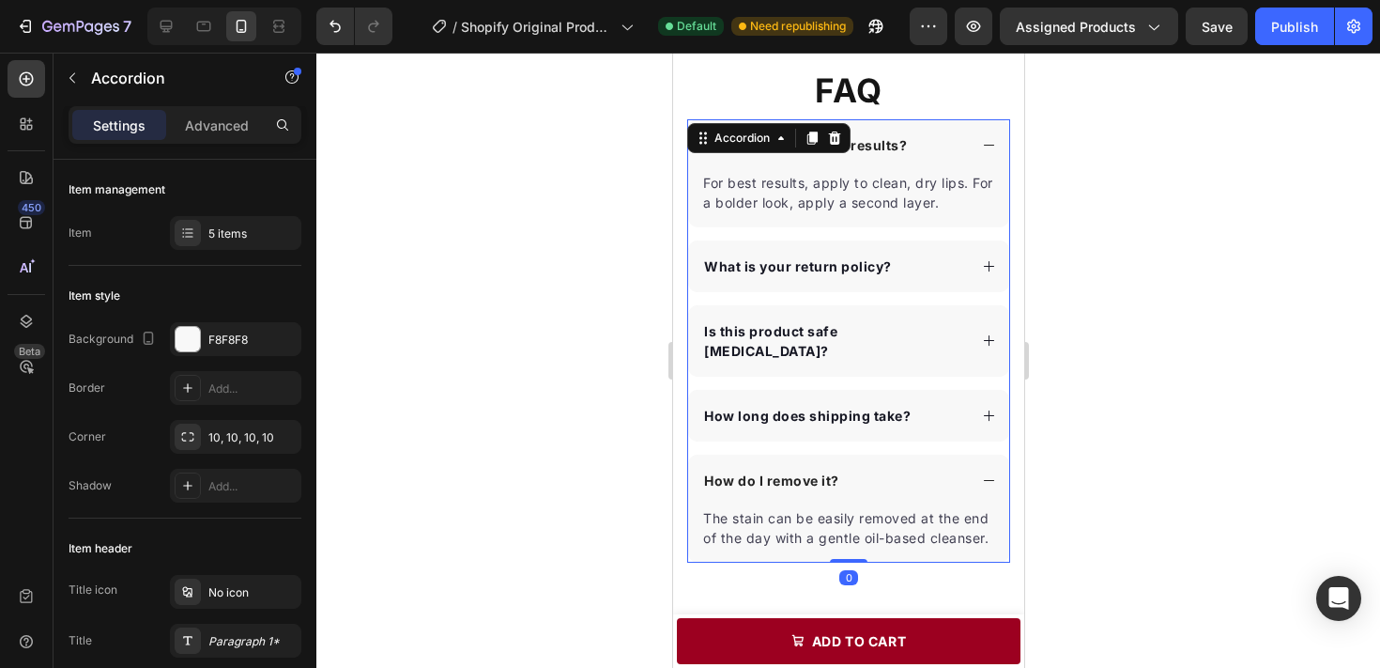
click at [963, 156] on div "How do I get the best results?" at bounding box center [833, 144] width 266 height 25
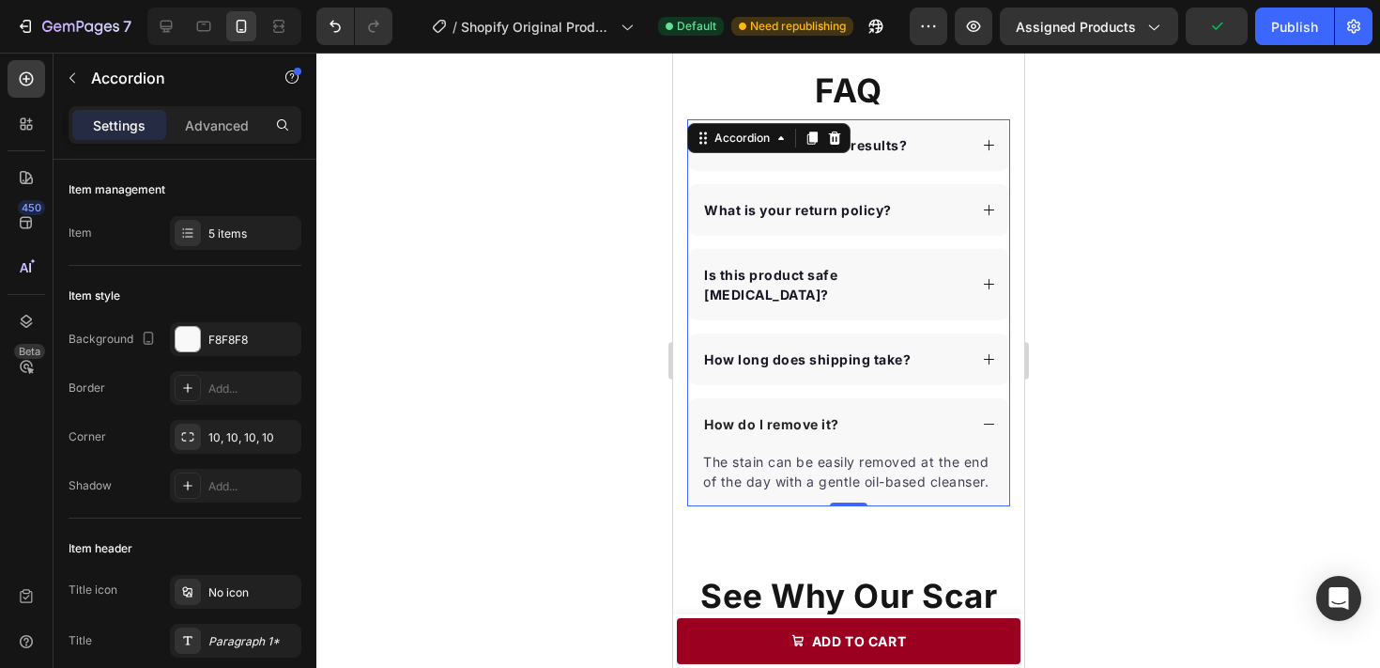
click at [952, 412] on div "How do I remove it?" at bounding box center [833, 423] width 266 height 25
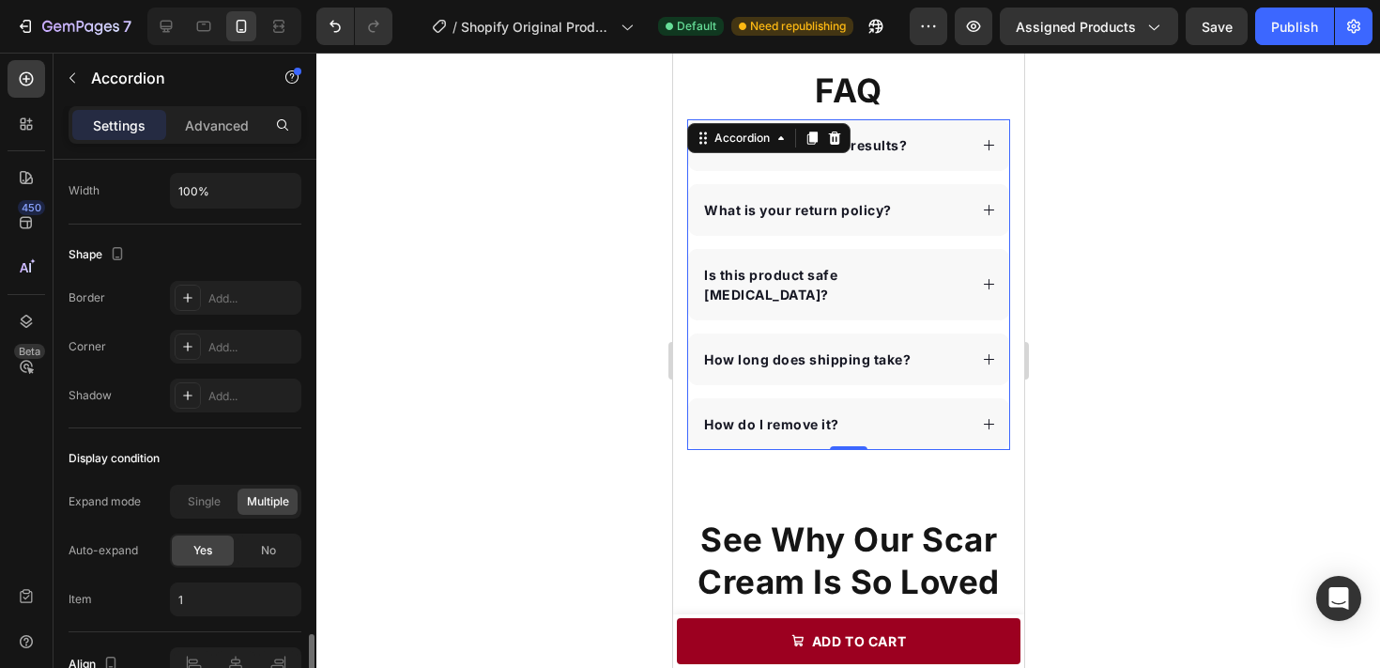
scroll to position [1275, 0]
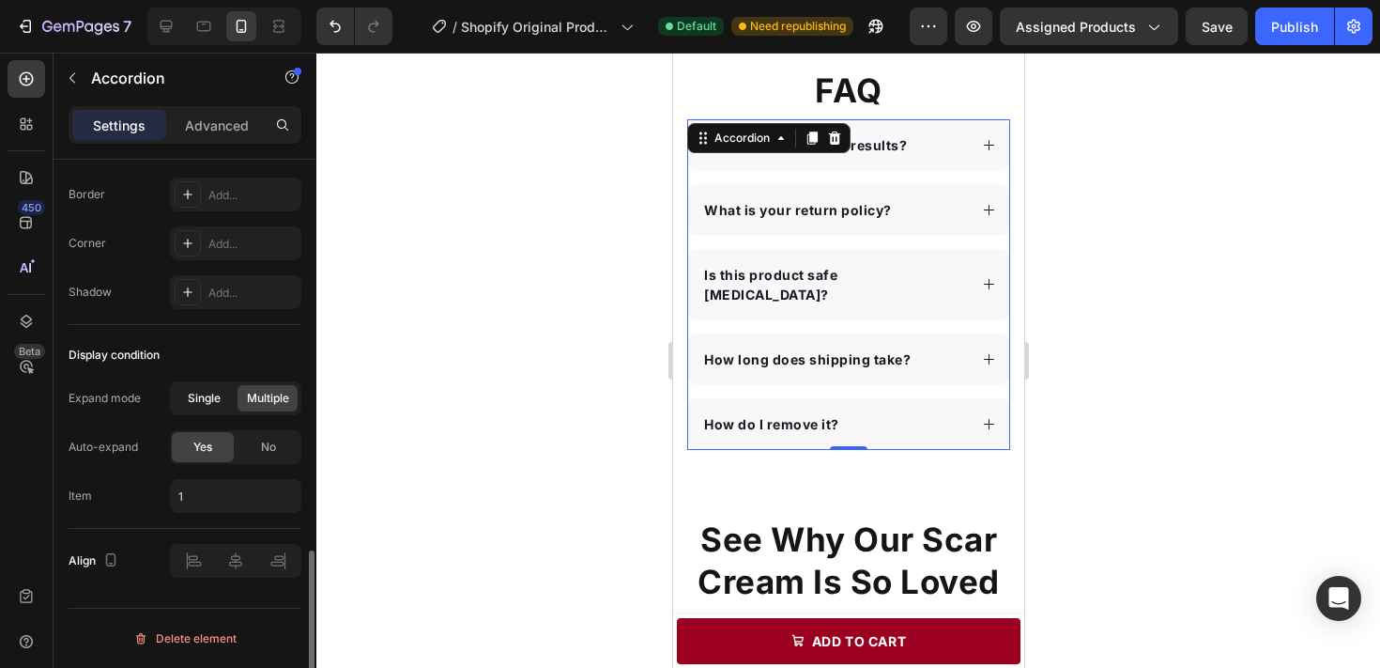
click at [212, 396] on span "Single" at bounding box center [204, 398] width 33 height 17
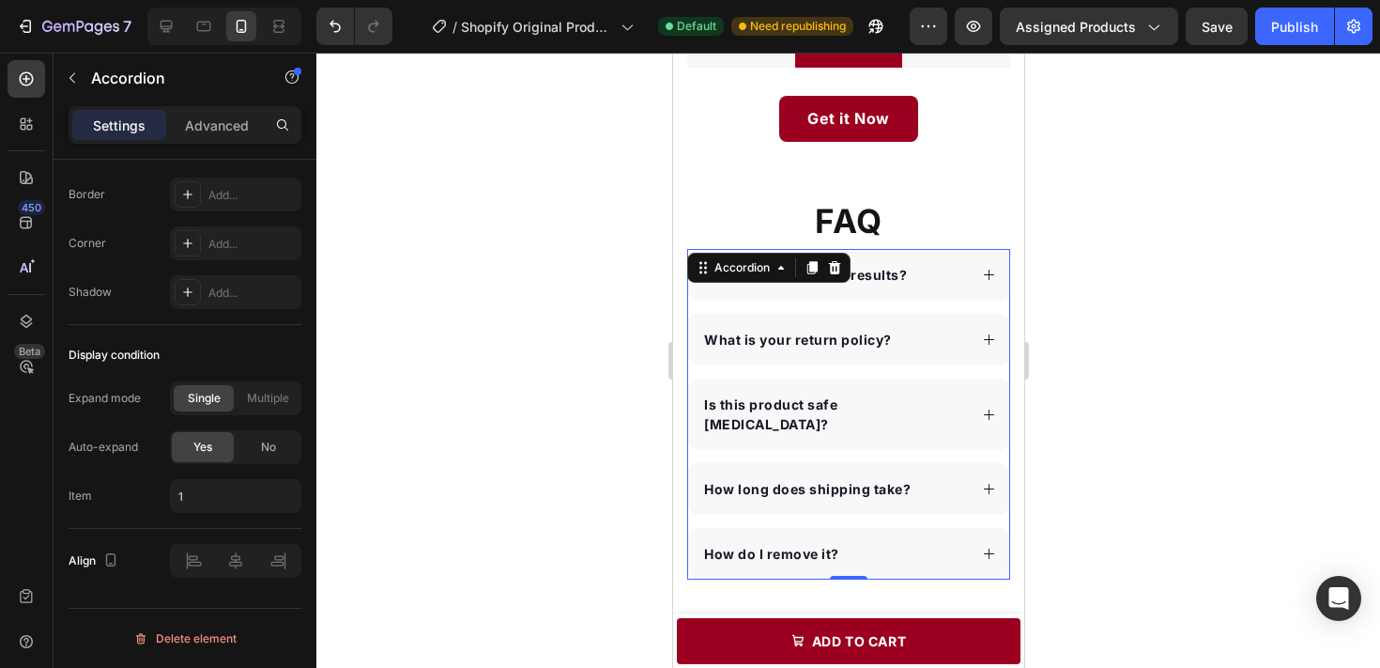
click at [970, 284] on div "How do I get the best results?" at bounding box center [847, 275] width 321 height 52
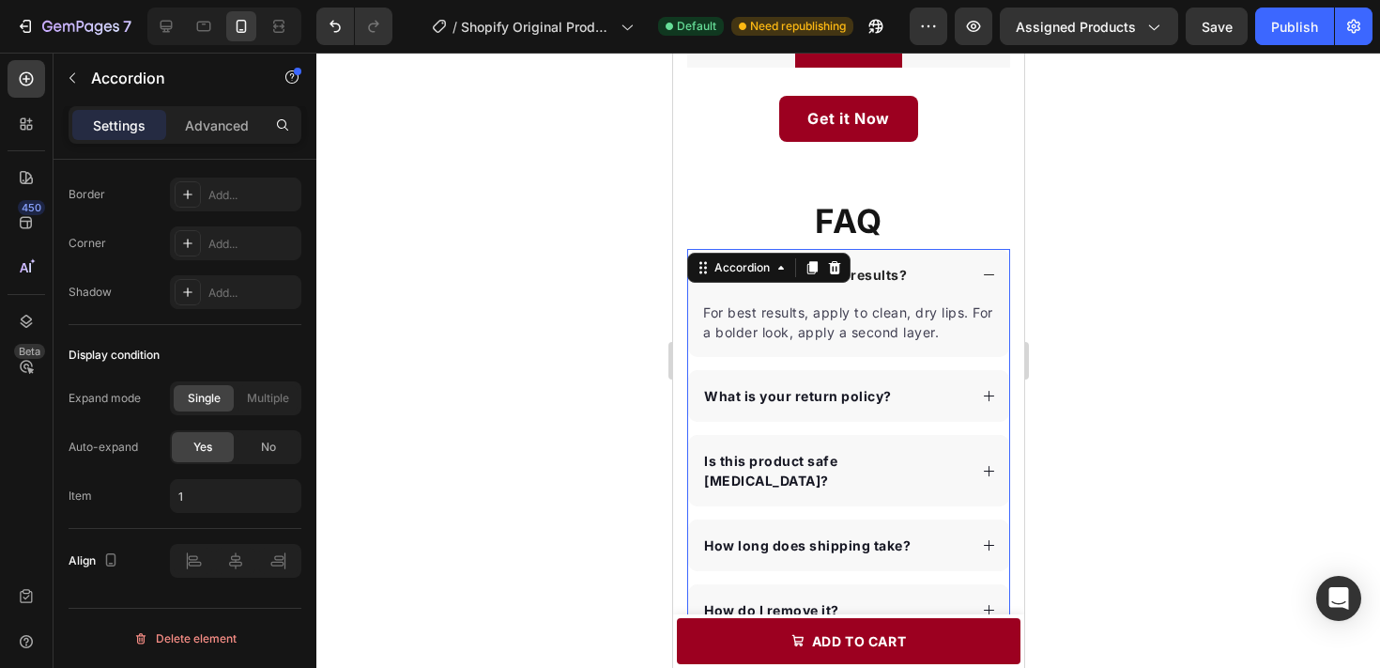
click at [937, 405] on div "What is your return policy?" at bounding box center [833, 395] width 266 height 25
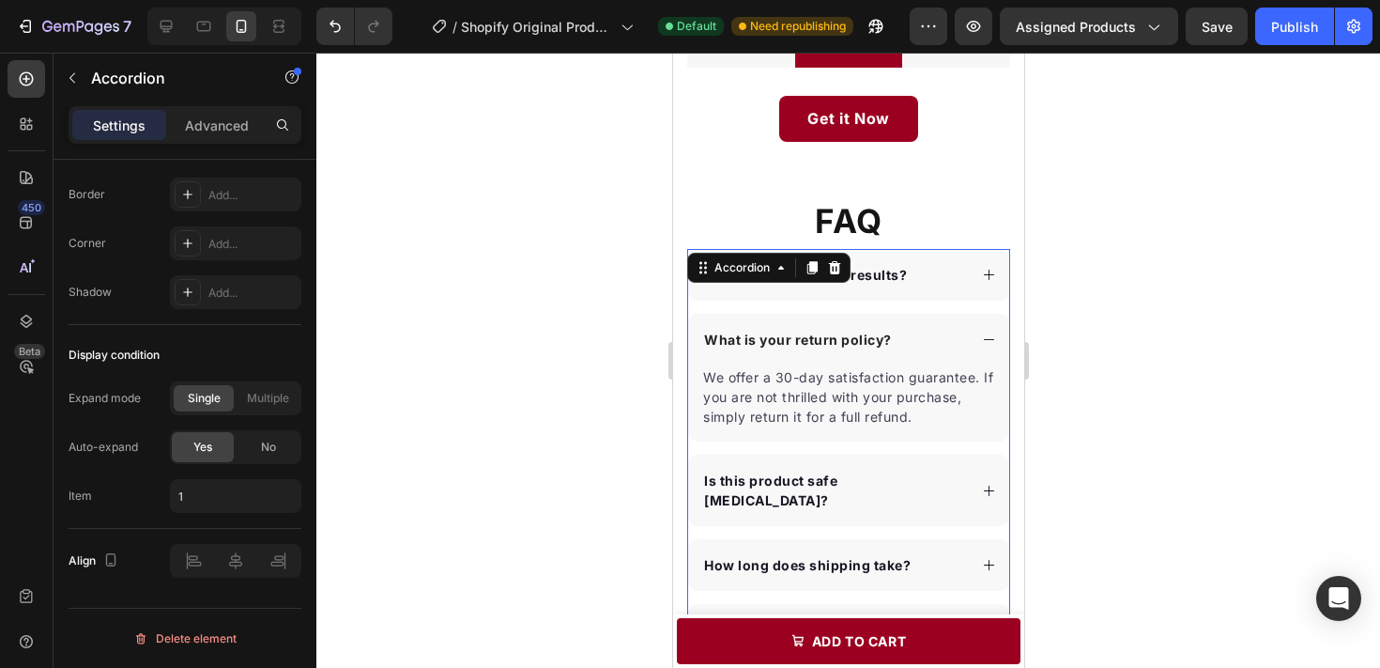
click at [944, 284] on div "How do I get the best results?" at bounding box center [833, 274] width 266 height 25
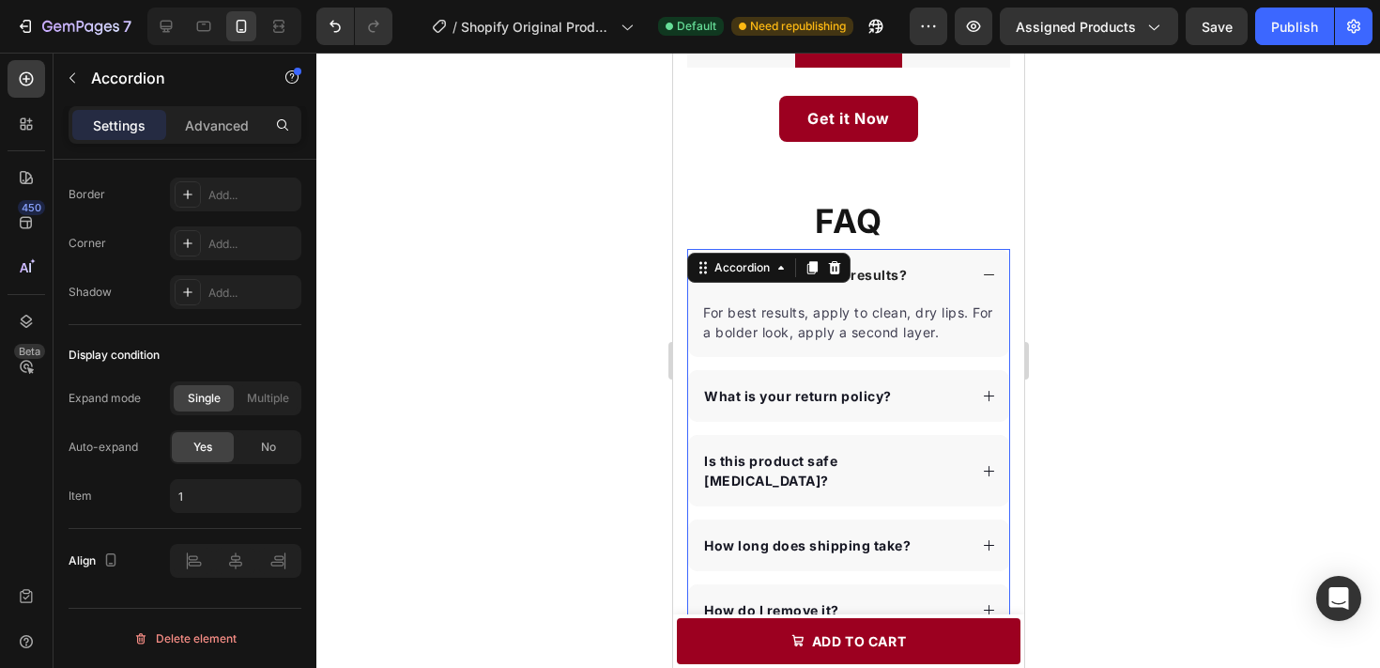
click at [944, 284] on div "How do I get the best results?" at bounding box center [833, 274] width 266 height 25
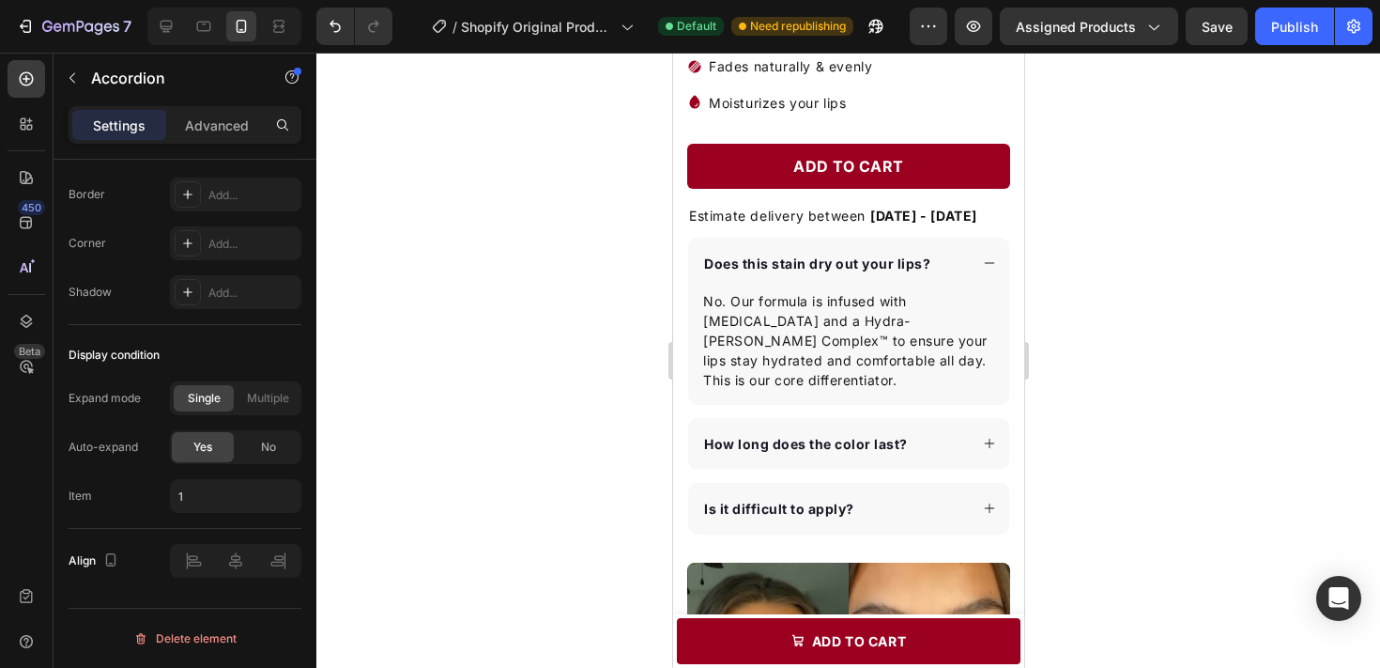
scroll to position [655, 0]
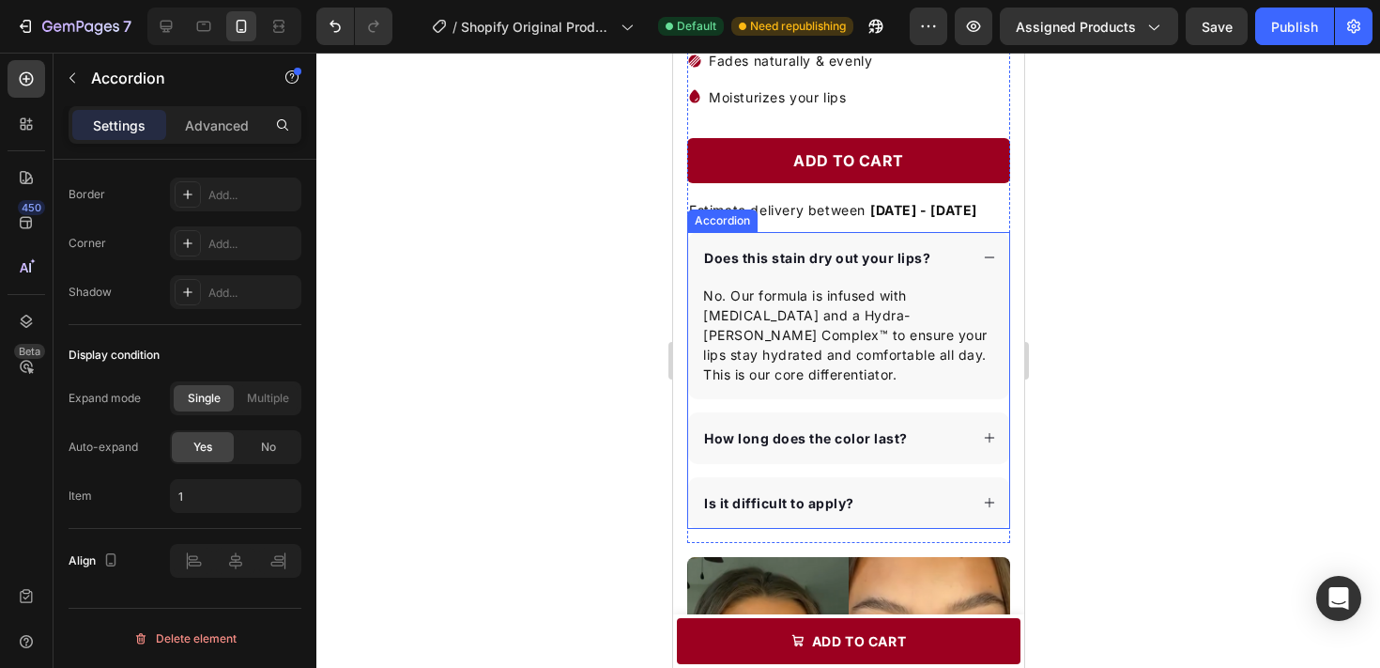
click at [947, 238] on div "Does this stain dry out your lips?" at bounding box center [847, 258] width 321 height 52
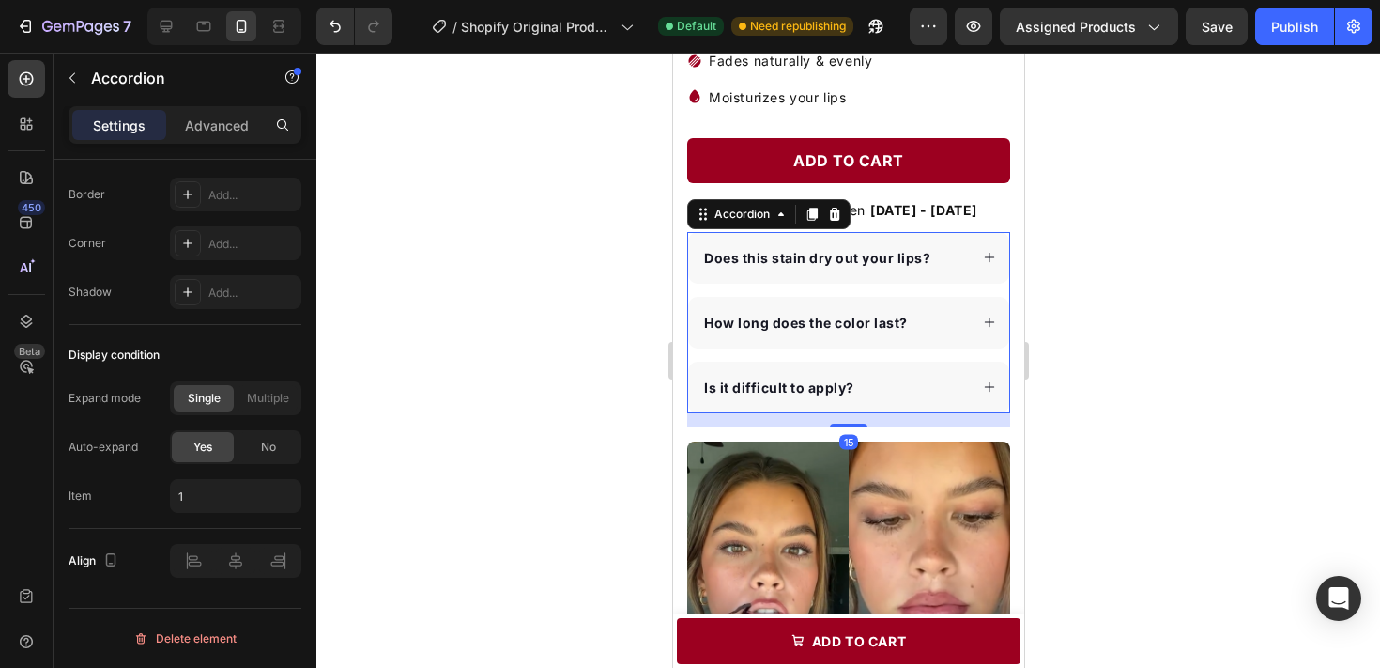
click at [934, 296] on div "Does this stain dry out your lips? How long does the color last? Is it difficul…" at bounding box center [847, 322] width 323 height 181
click at [931, 311] on div "How long does the color last?" at bounding box center [833, 322] width 267 height 25
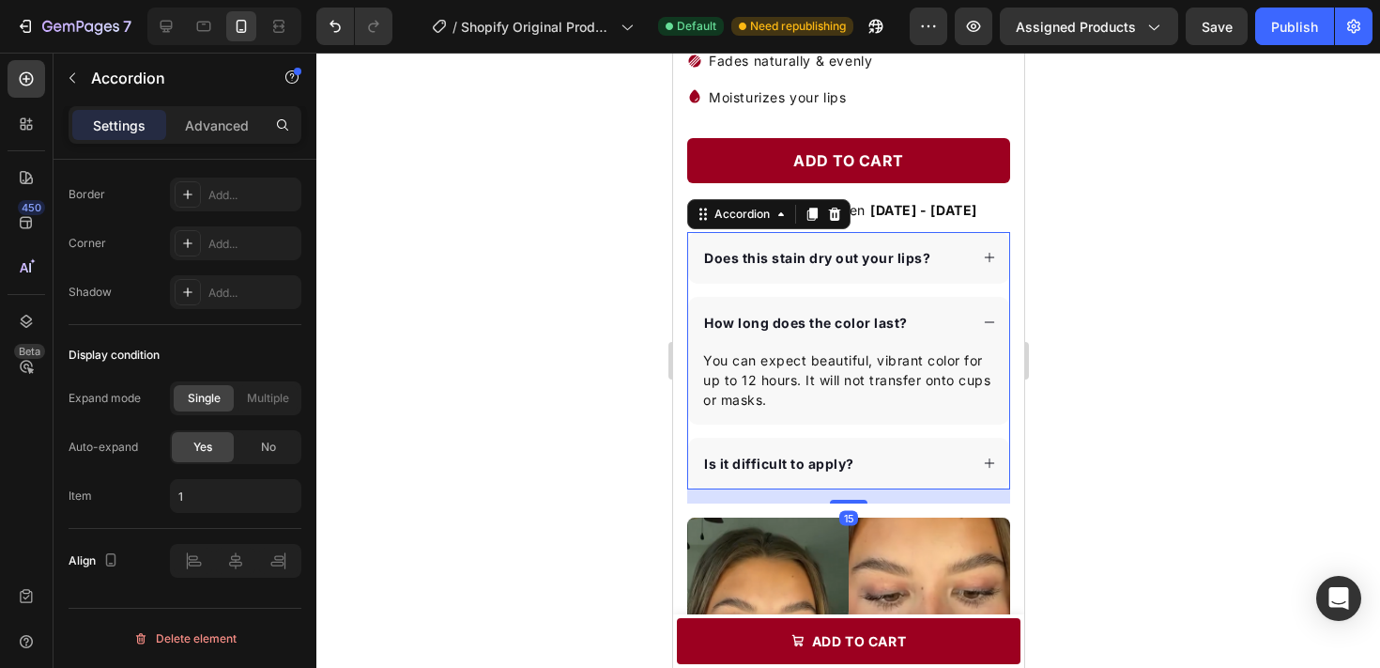
click at [909, 459] on div "Is it difficult to apply?" at bounding box center [833, 463] width 267 height 25
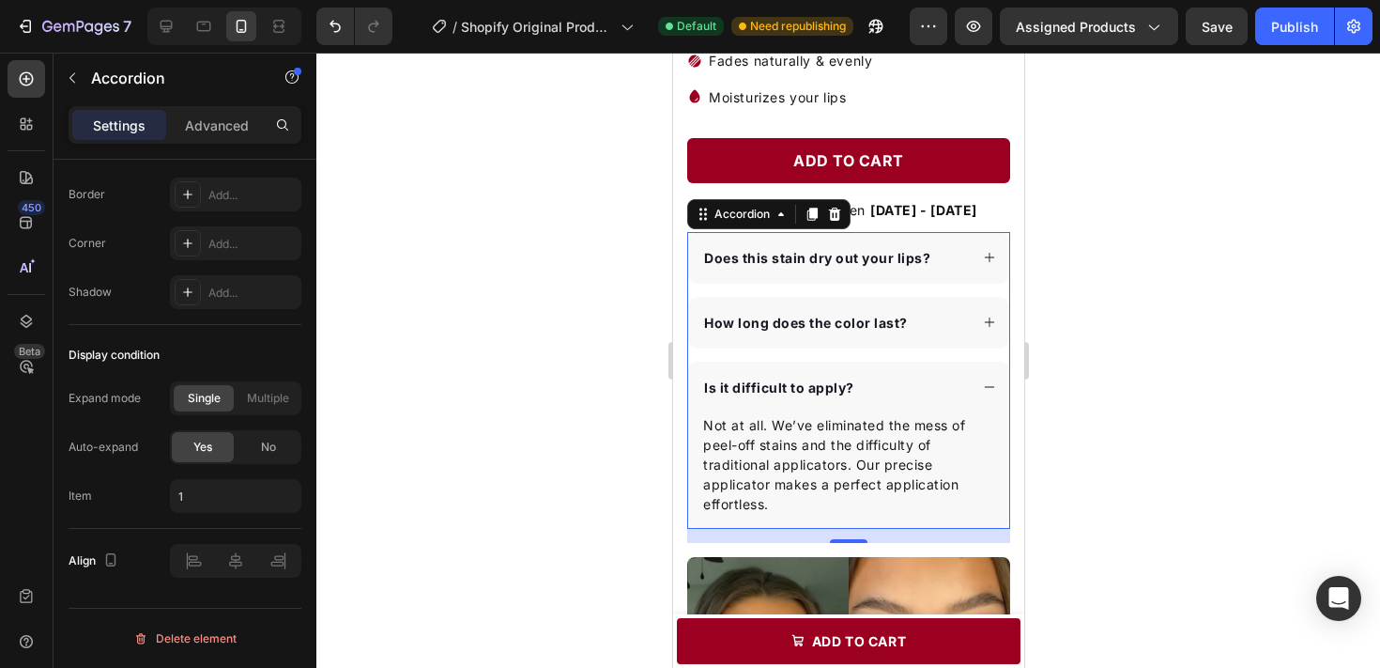
click at [945, 270] on div "Does this stain dry out your lips?" at bounding box center [847, 258] width 321 height 52
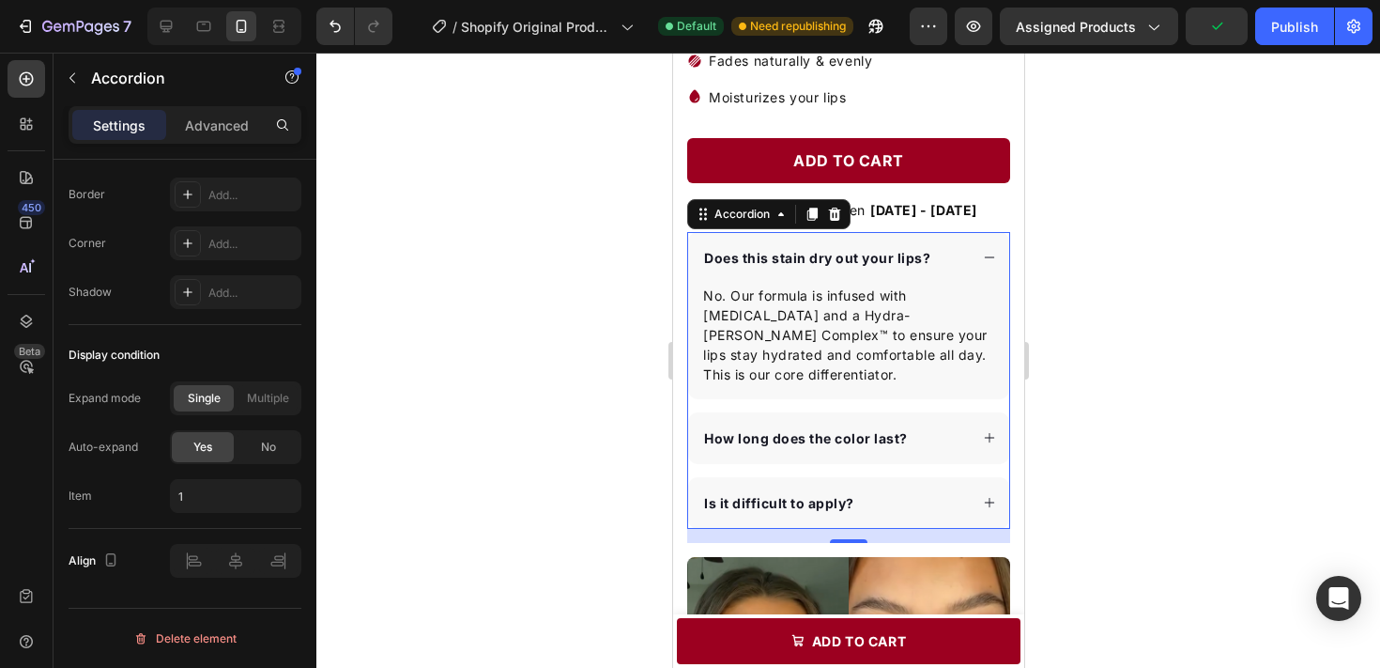
click at [1058, 311] on div at bounding box center [848, 360] width 1064 height 615
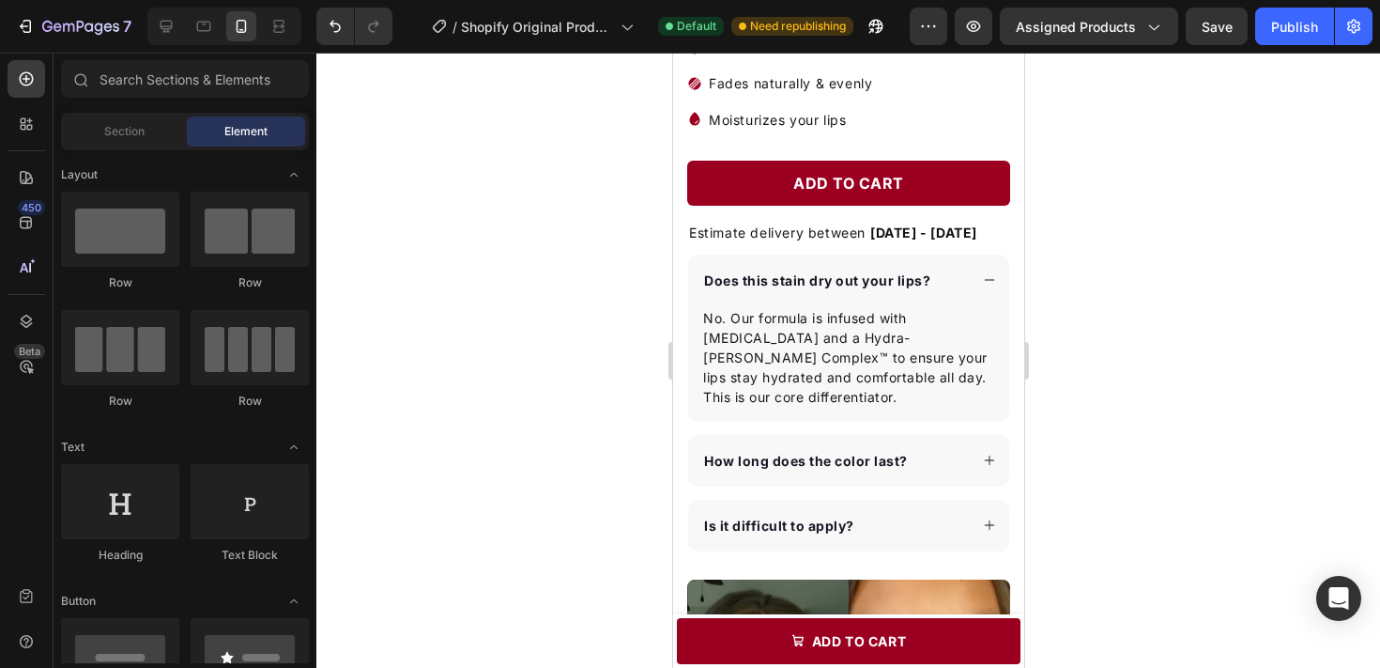
scroll to position [636, 0]
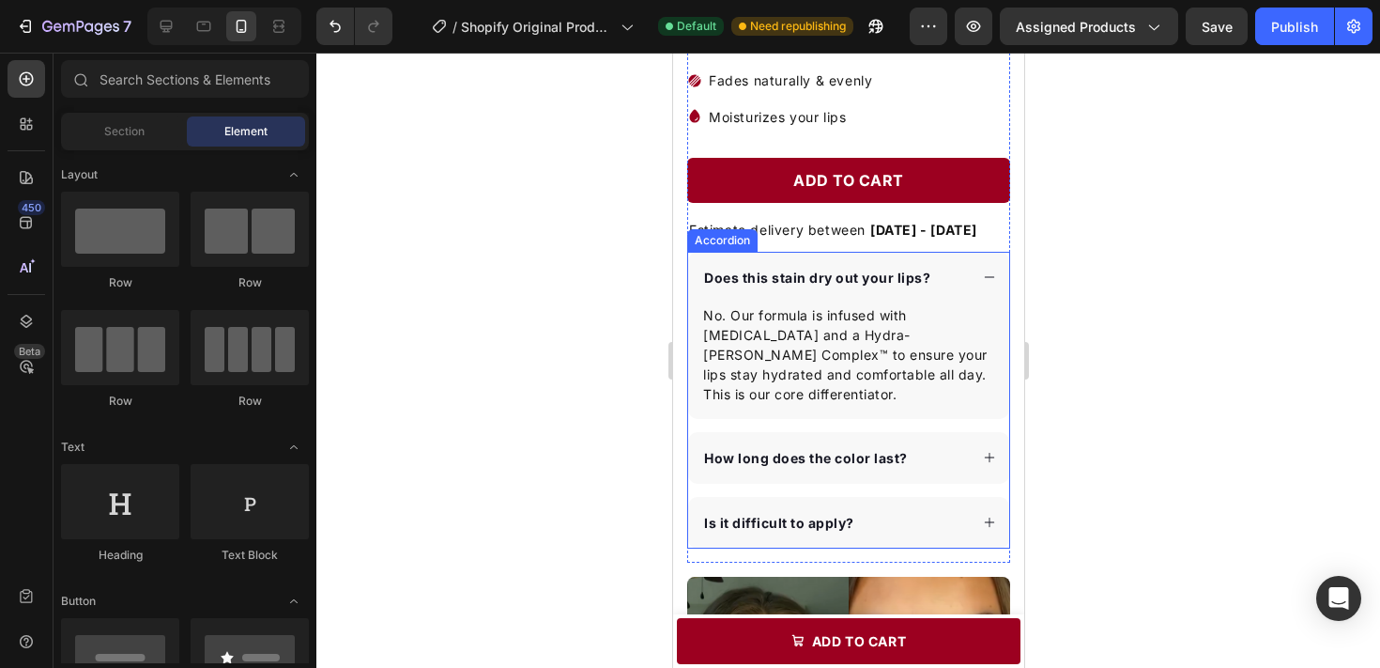
click at [960, 281] on div "Does this stain dry out your lips?" at bounding box center [833, 277] width 267 height 25
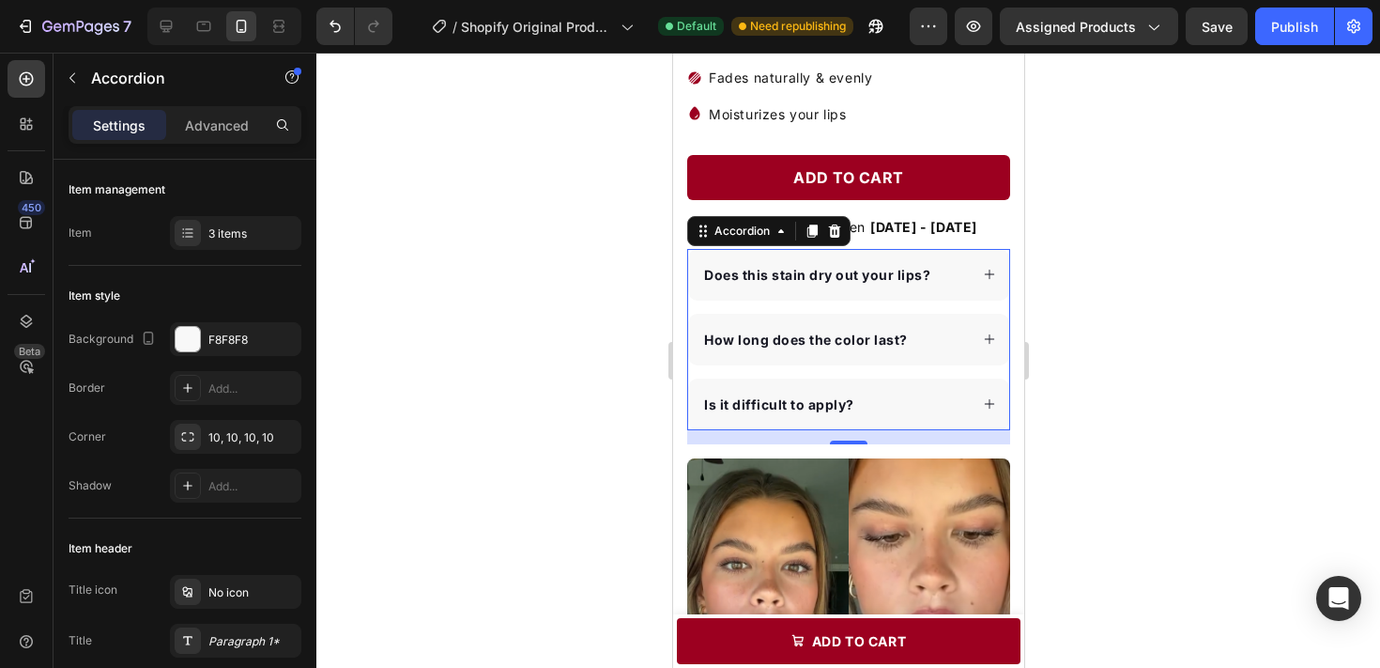
scroll to position [532, 0]
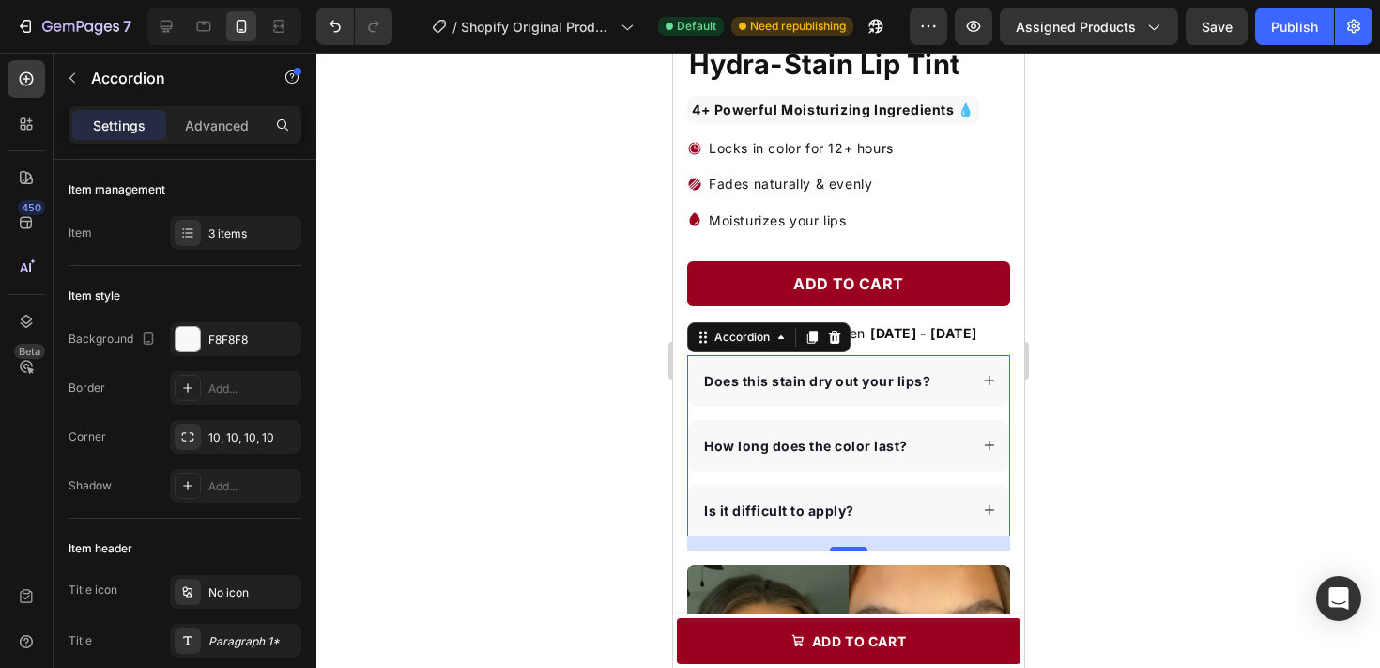
click at [945, 447] on div "How long does the color last?" at bounding box center [833, 445] width 267 height 25
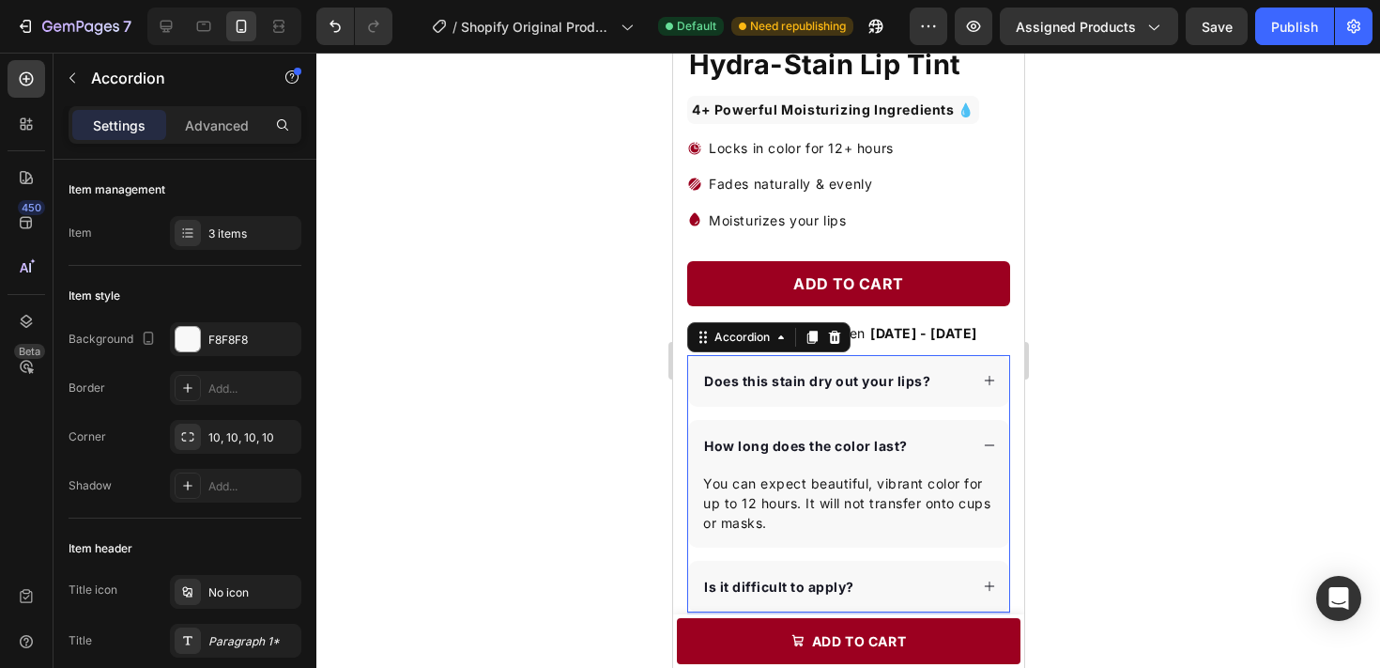
click at [945, 447] on div "How long does the color last?" at bounding box center [833, 445] width 267 height 25
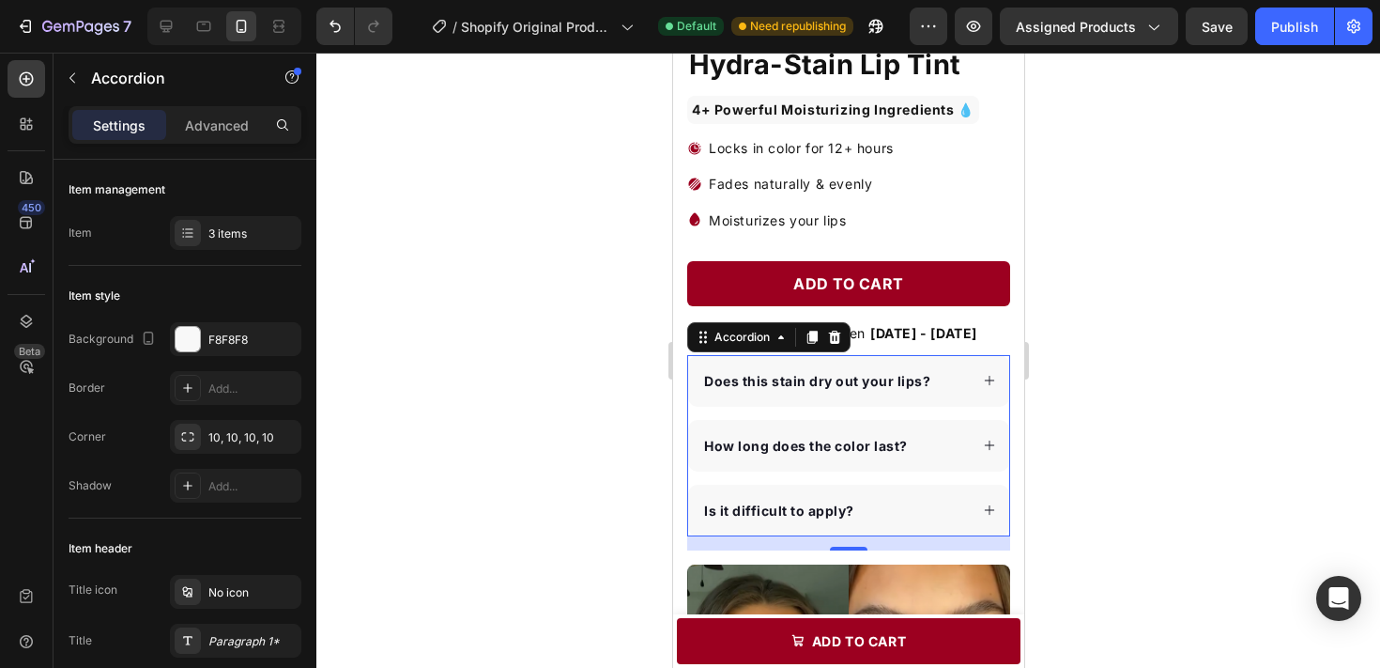
scroll to position [0, 0]
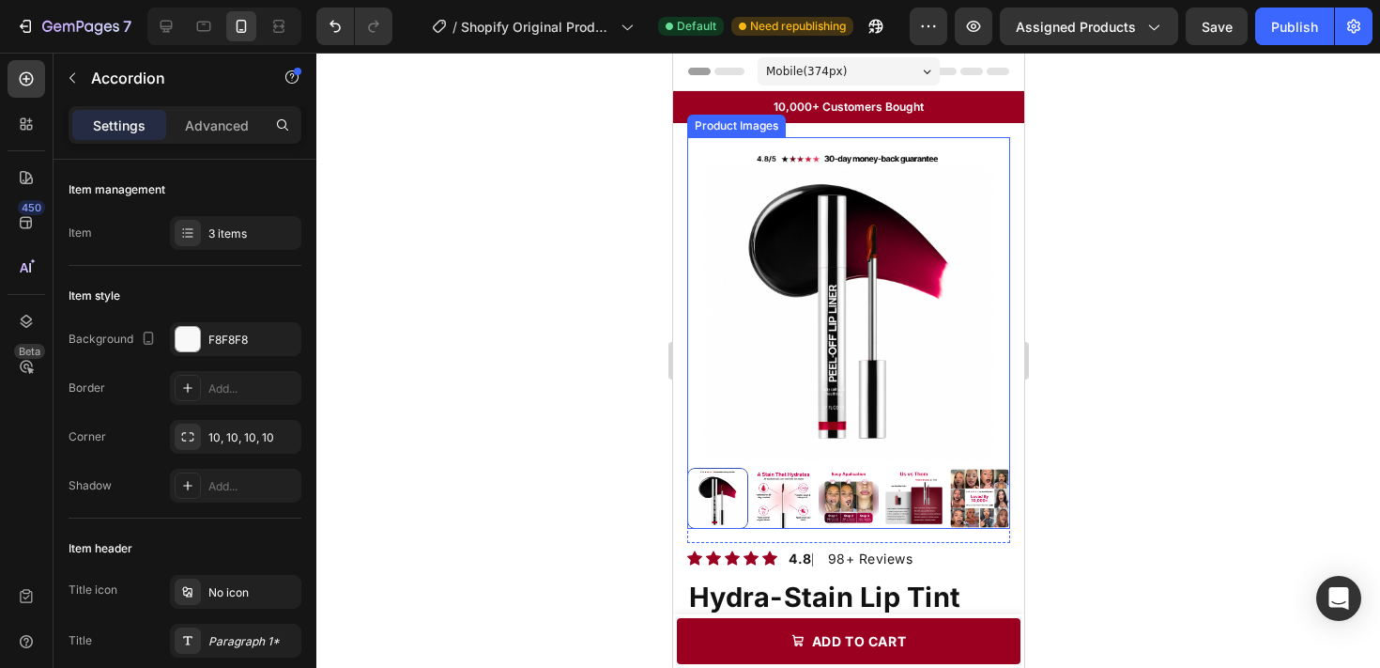
click at [1065, 414] on div at bounding box center [848, 360] width 1064 height 615
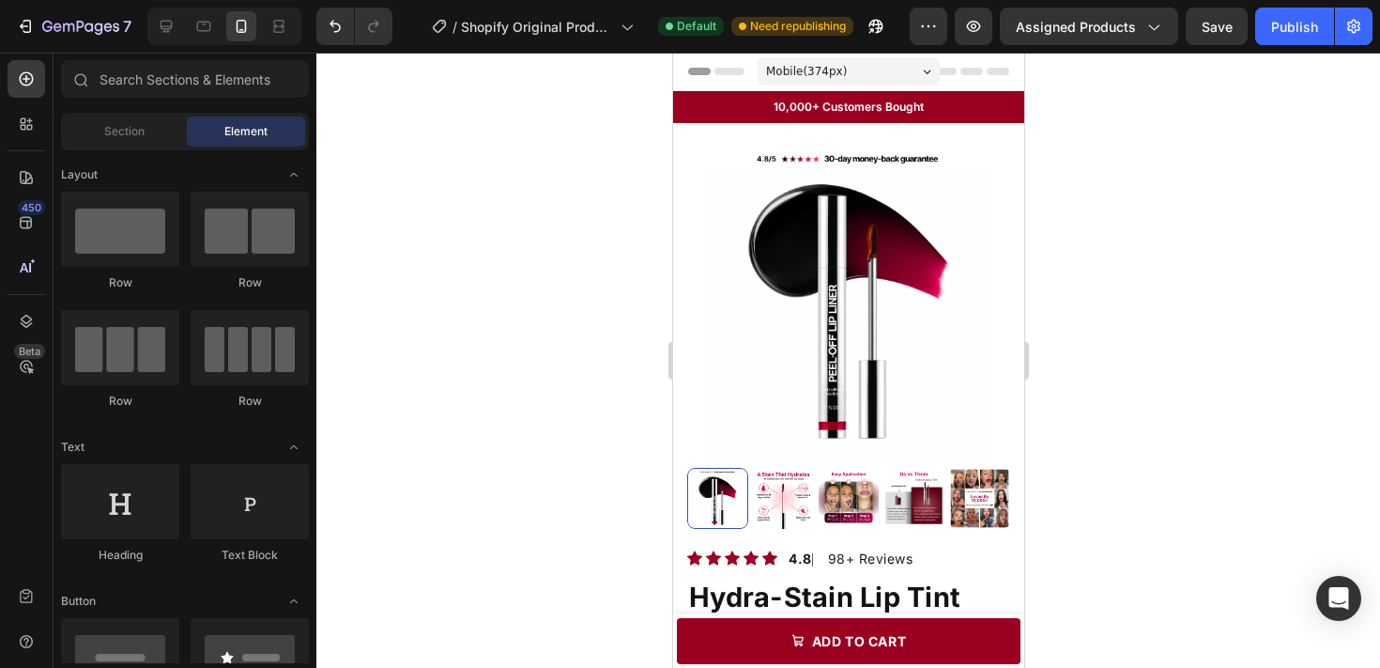
click at [1152, 264] on div at bounding box center [848, 360] width 1064 height 615
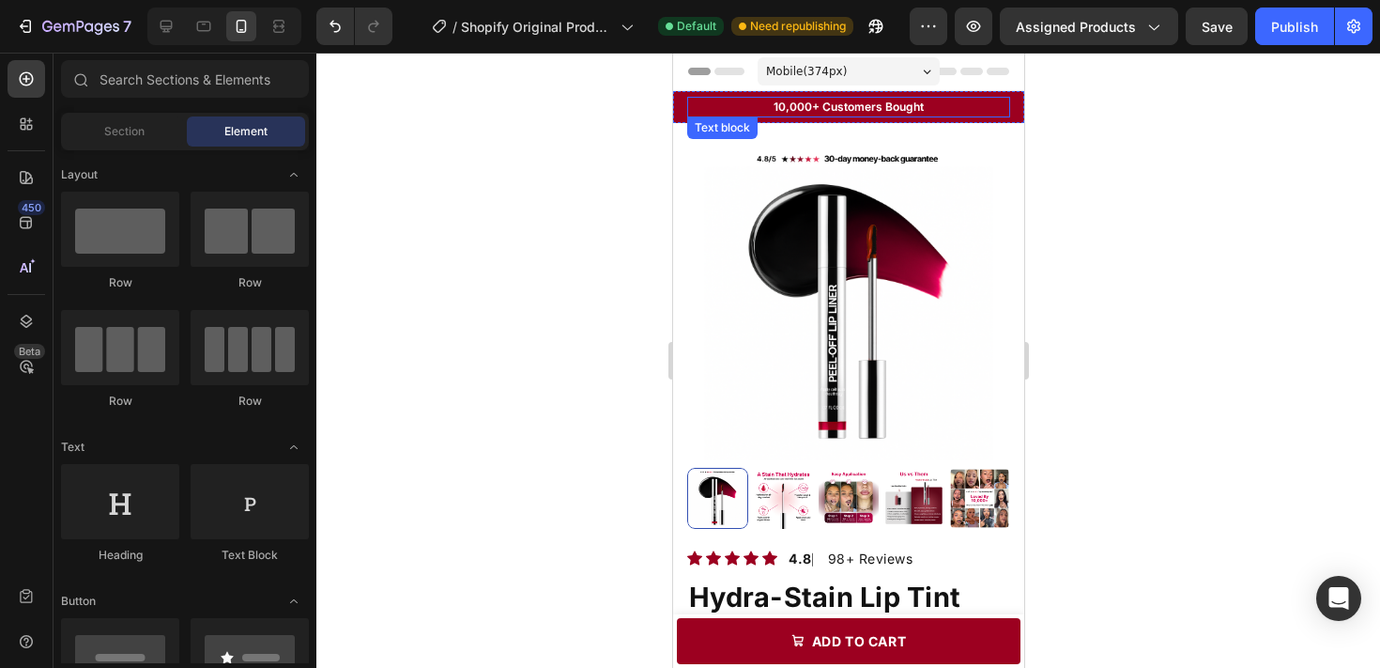
click at [935, 103] on p "10,000+ Customers Bought" at bounding box center [847, 107] width 319 height 17
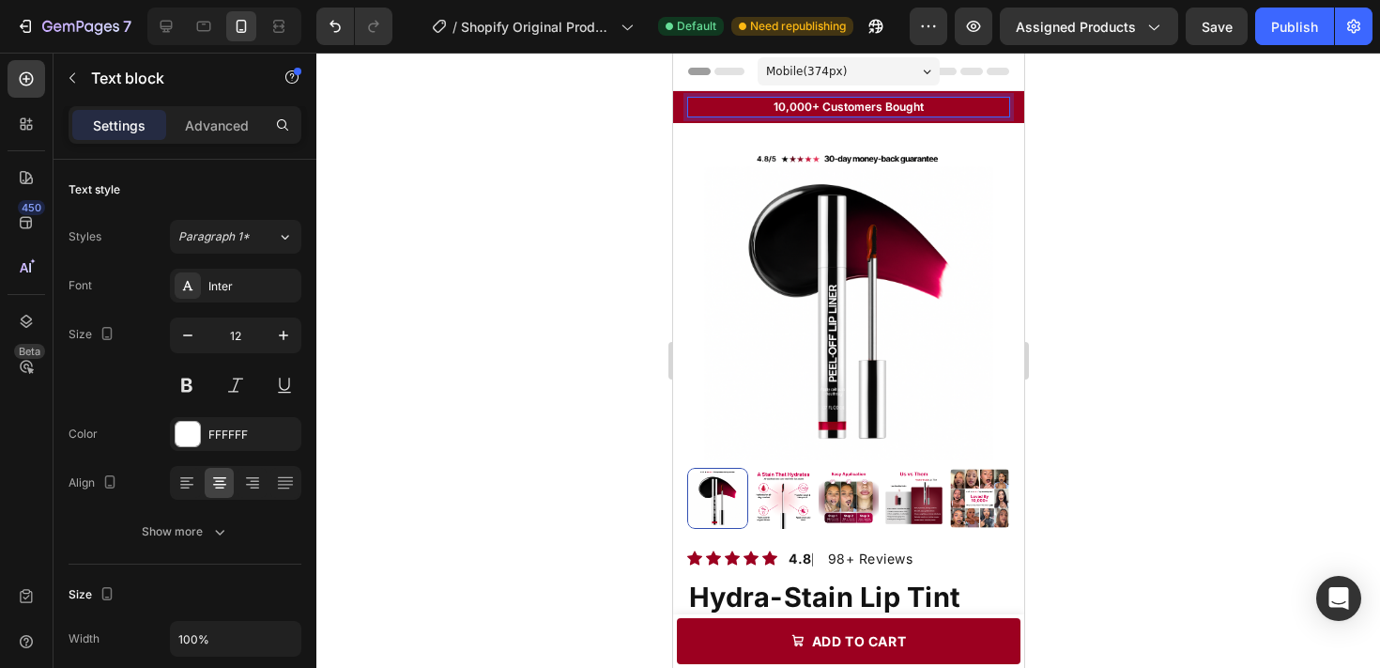
click at [935, 103] on p "10,000+ Customers Bought" at bounding box center [847, 107] width 319 height 17
click at [912, 105] on p "10,000+ Customers Bought" at bounding box center [847, 107] width 319 height 17
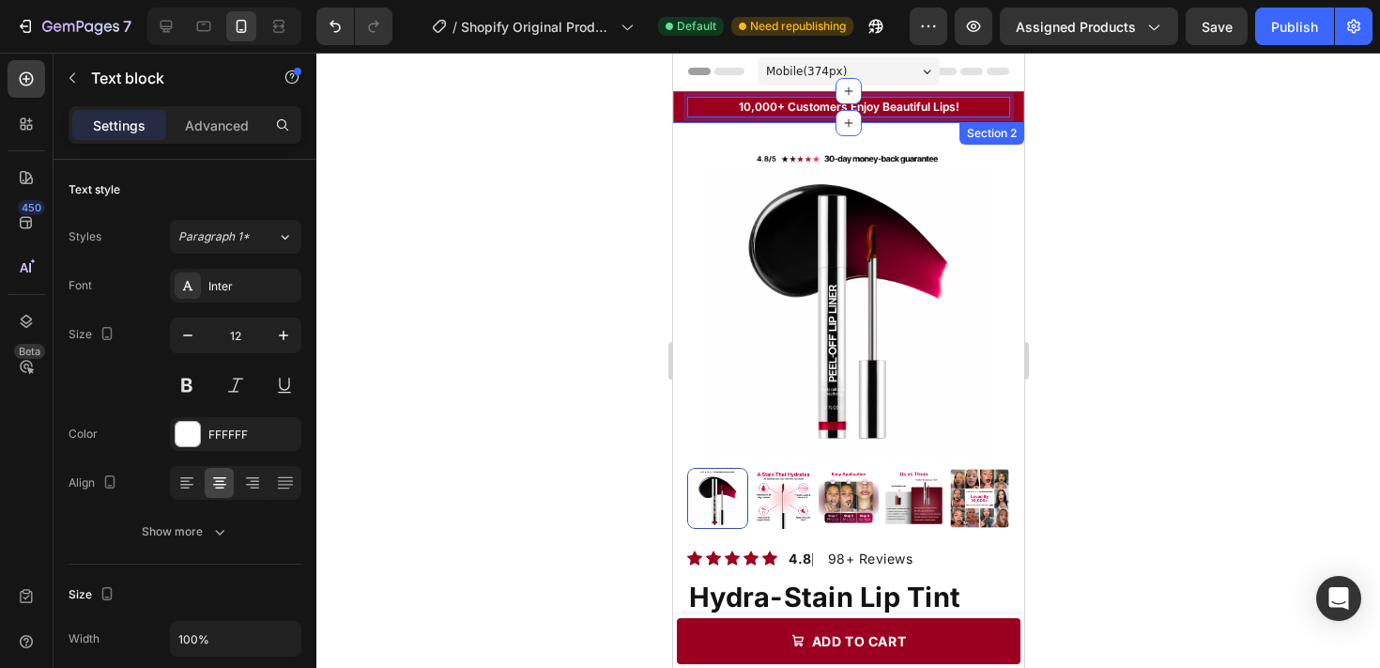
click at [1039, 120] on div at bounding box center [848, 360] width 1064 height 615
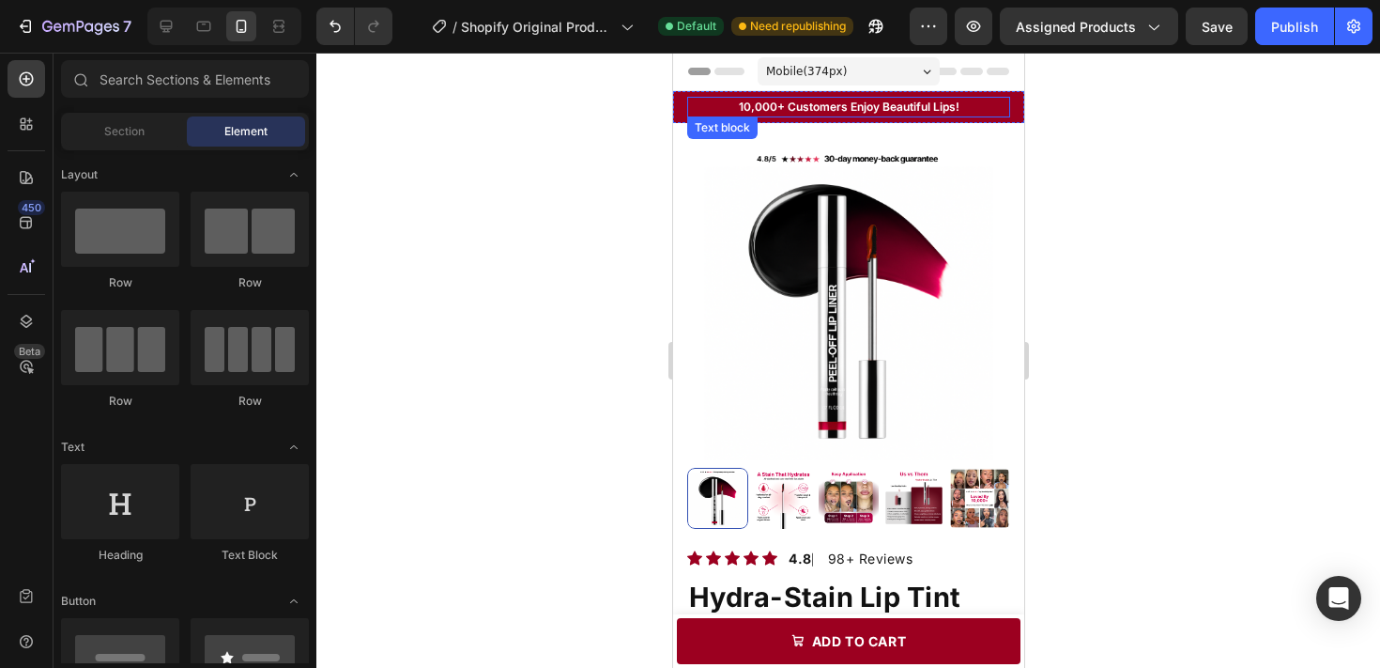
click at [900, 101] on p "10,000+ Customers Enjoy Beautiful Lips!" at bounding box center [847, 107] width 319 height 17
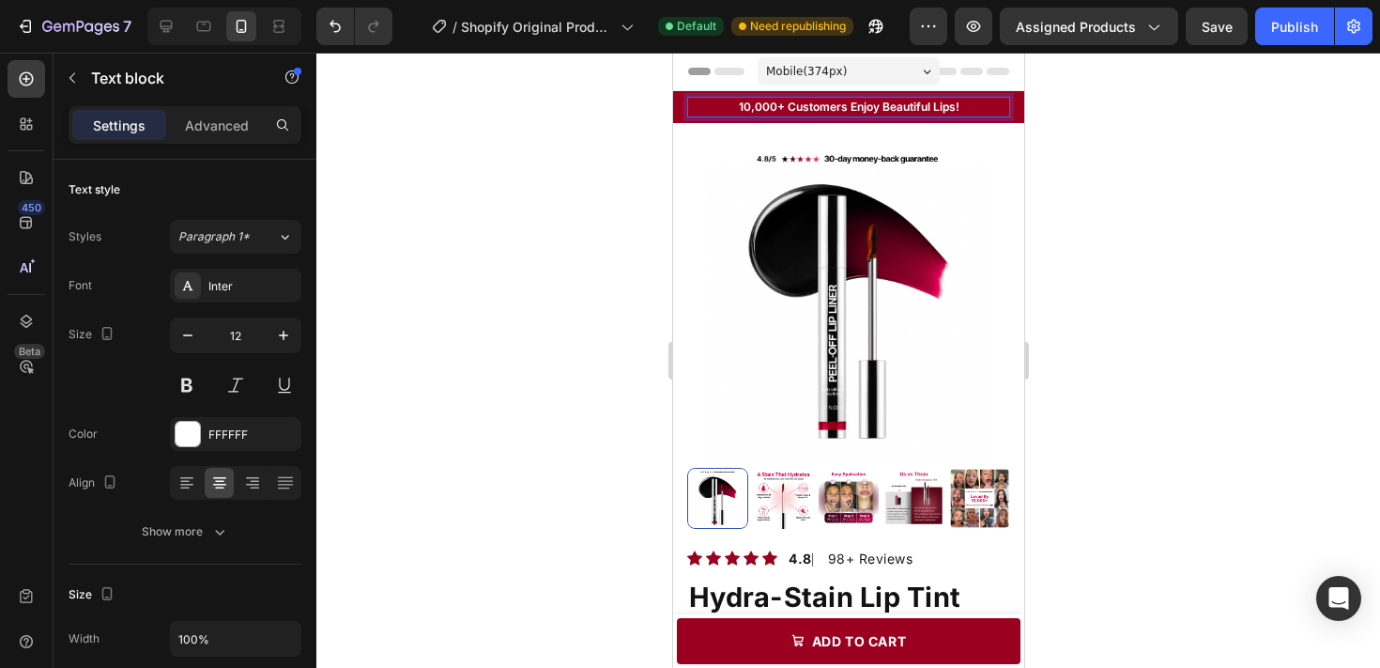
click at [877, 105] on p "10,000+ Customers Enjoy Beautiful Lips!" at bounding box center [847, 107] width 319 height 17
click at [867, 107] on p "10,000+ Customers Enjoy Beautiful Lips!" at bounding box center [847, 107] width 319 height 17
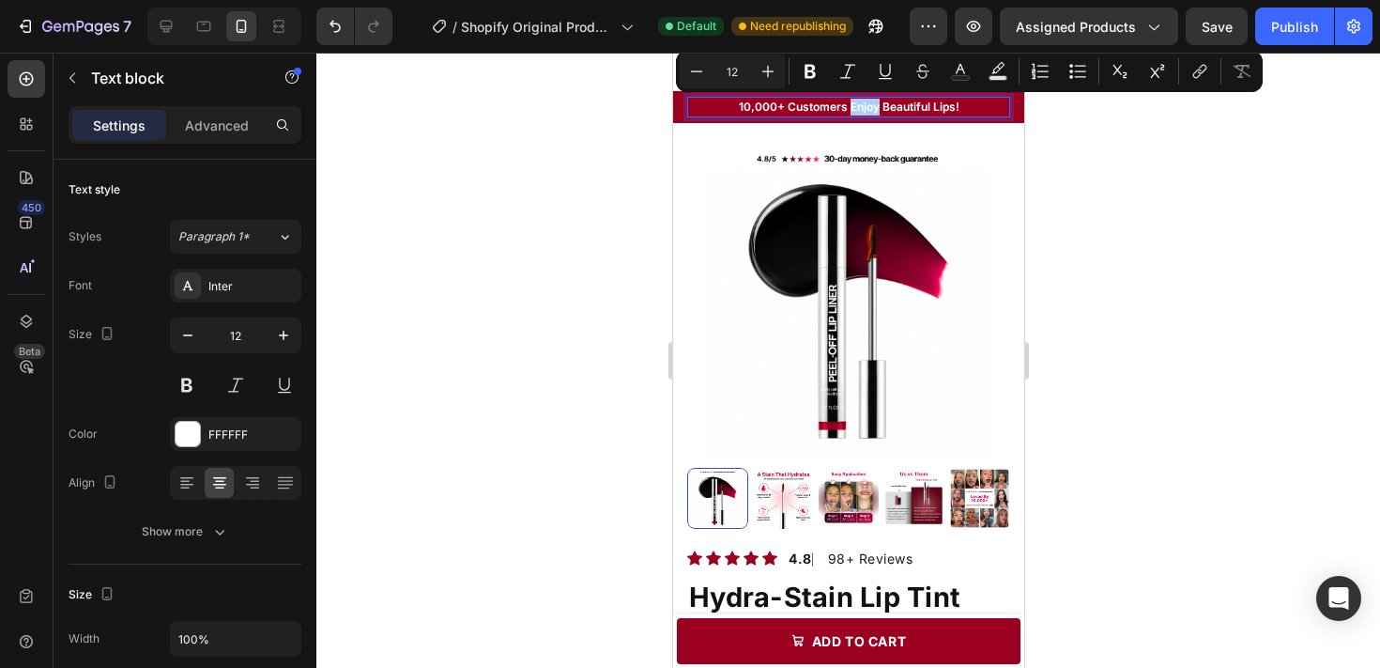
click at [1062, 147] on div at bounding box center [848, 360] width 1064 height 615
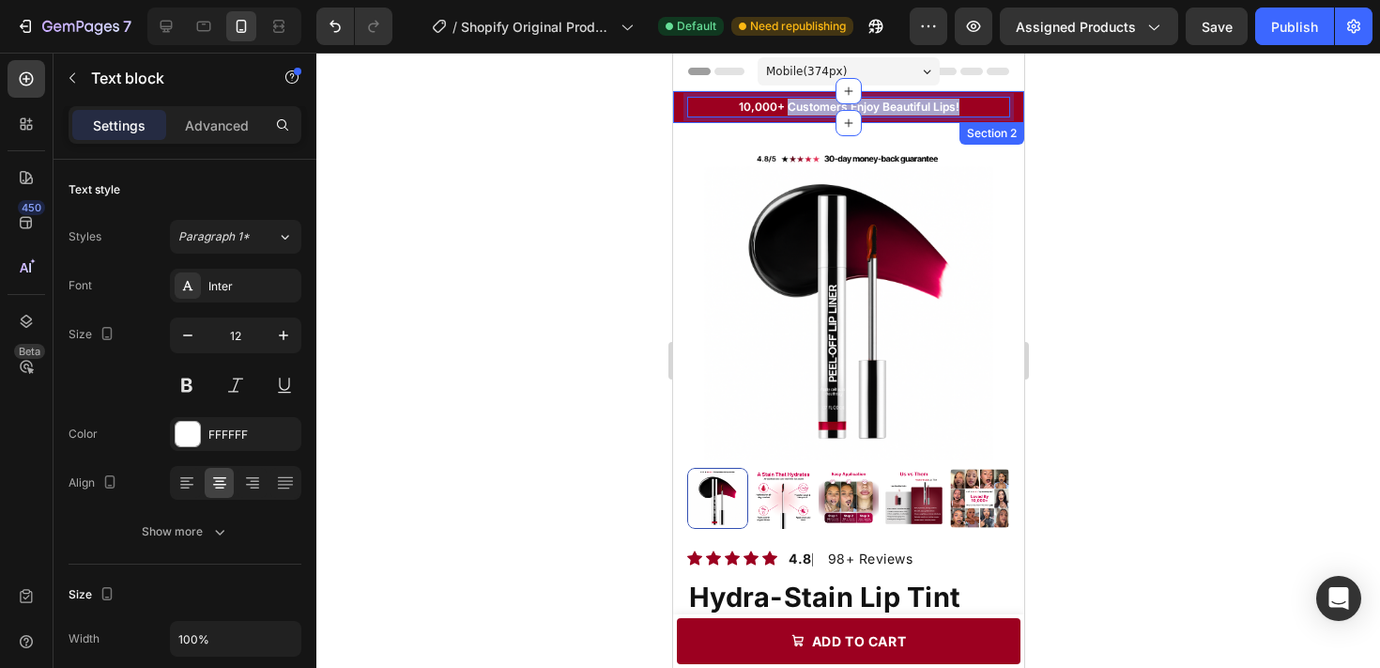
drag, startPoint x: 789, startPoint y: 108, endPoint x: 1020, endPoint y: 123, distance: 231.5
click at [1020, 123] on div "Icon 999-9999-999 Text block Row 10,000+ Customers Enjoy Beautiful Lips! Text b…" at bounding box center [847, 107] width 351 height 32
click at [1242, 176] on div at bounding box center [848, 360] width 1064 height 615
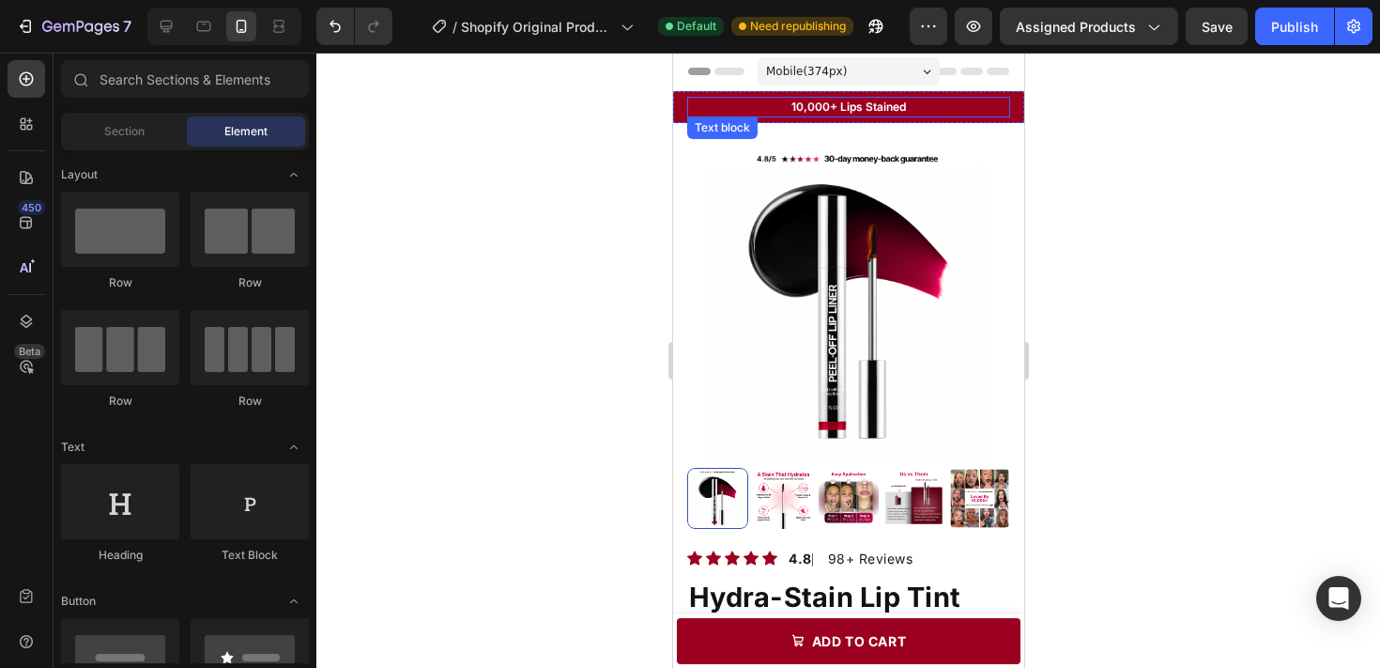
click at [971, 110] on p "10,000+ Lips Stained" at bounding box center [847, 107] width 319 height 17
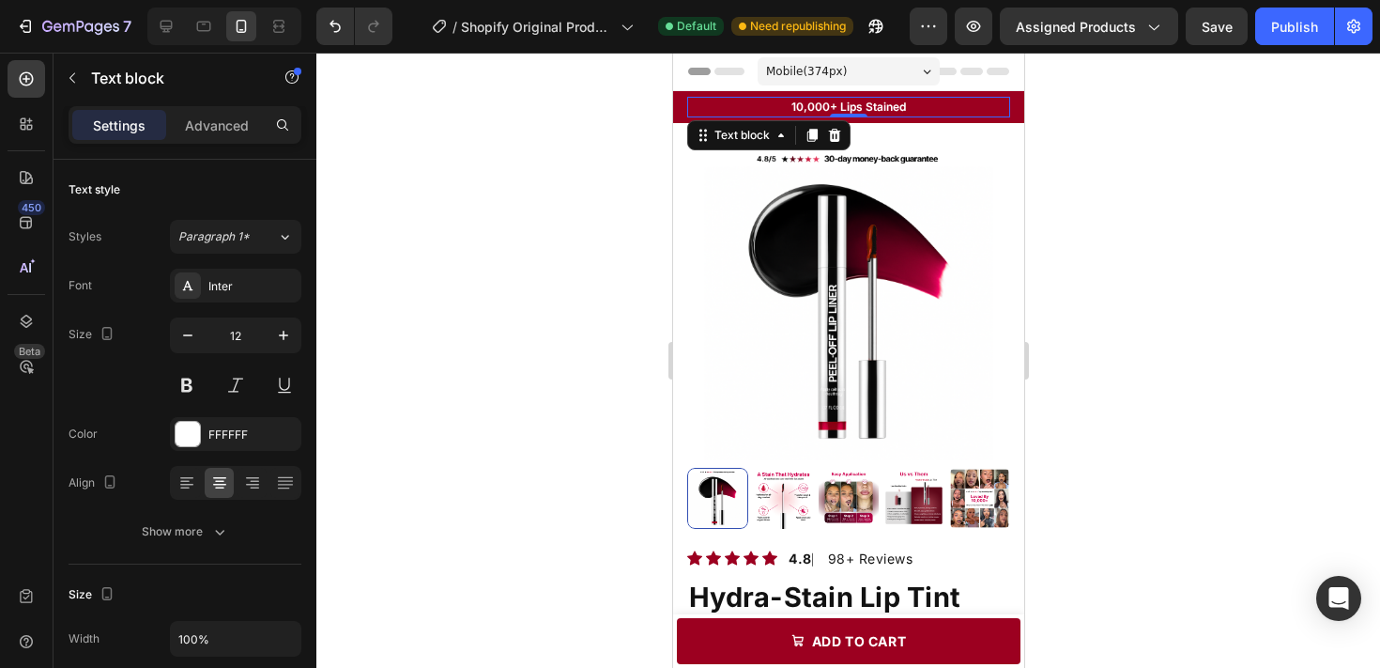
click at [1071, 154] on div at bounding box center [848, 360] width 1064 height 615
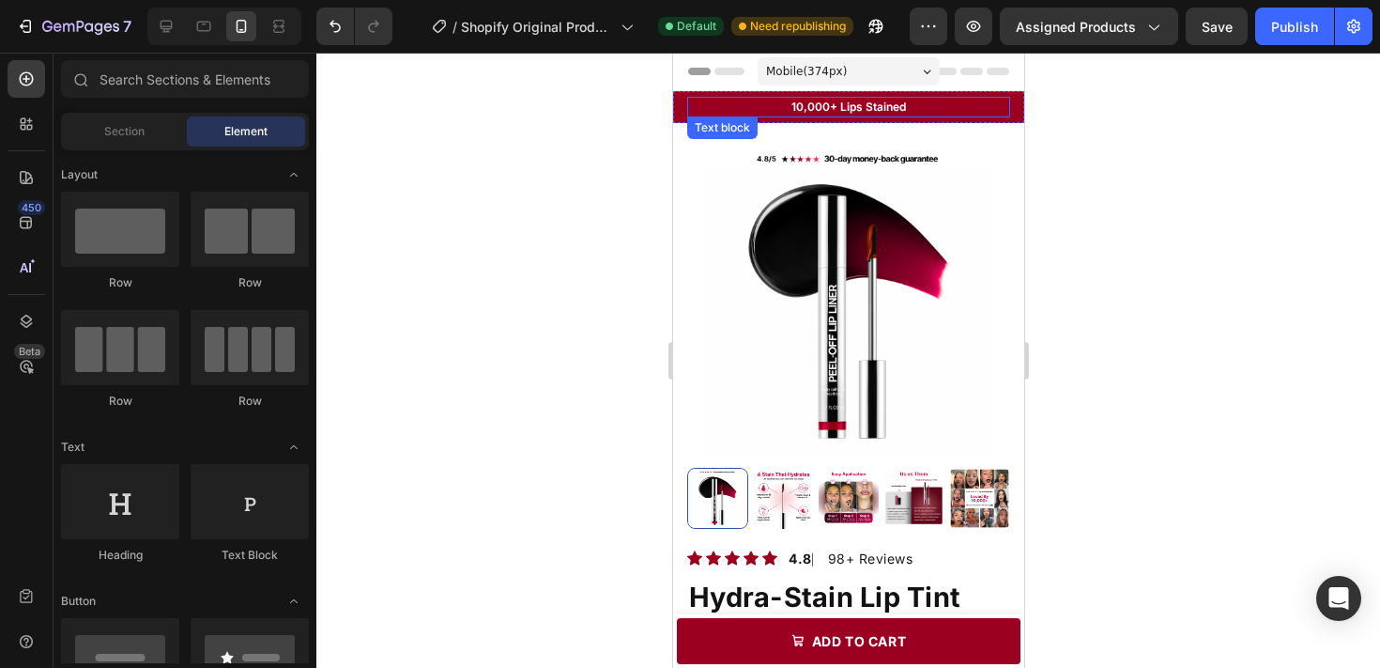
click at [943, 108] on p "10,000+ Lips Stained" at bounding box center [847, 107] width 319 height 17
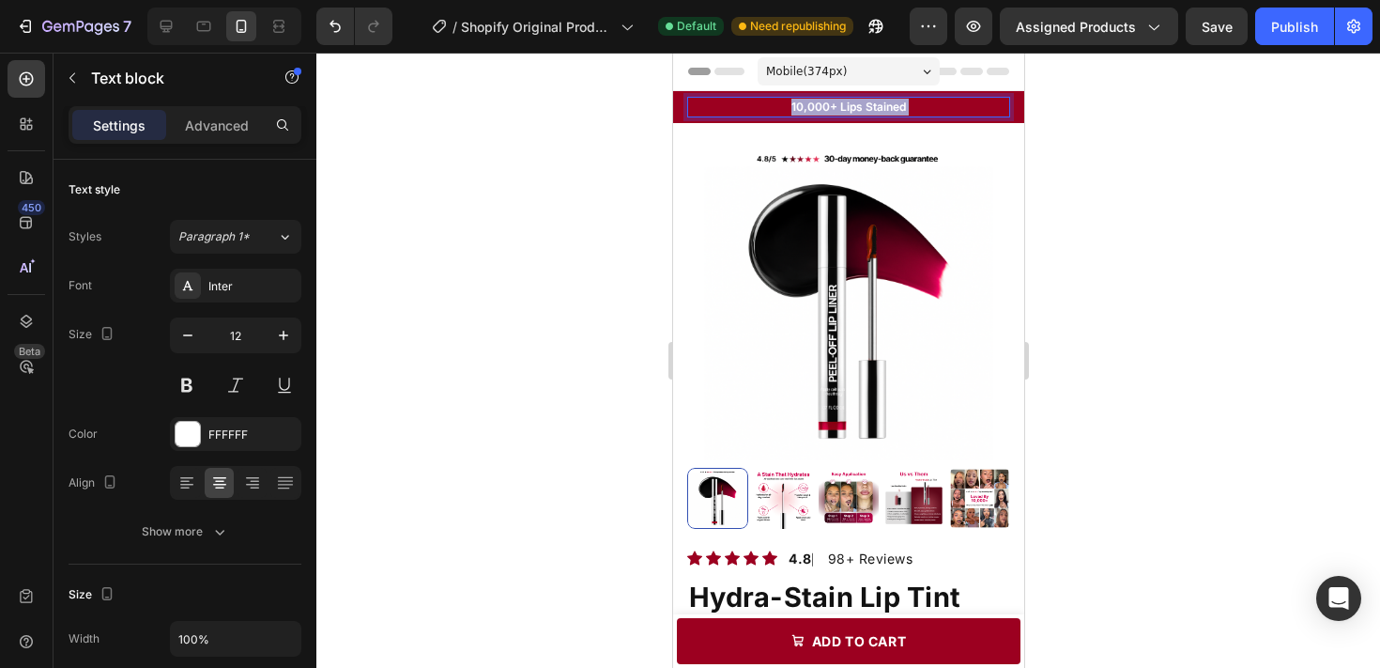
drag, startPoint x: 914, startPoint y: 107, endPoint x: 838, endPoint y: 107, distance: 77.0
click at [838, 107] on p "10,000+ Lips Stained" at bounding box center [847, 107] width 319 height 17
drag, startPoint x: 838, startPoint y: 107, endPoint x: 934, endPoint y: 108, distance: 95.8
click at [934, 108] on p "10,000+ Lips Stained" at bounding box center [847, 107] width 319 height 17
click at [1143, 126] on div at bounding box center [848, 360] width 1064 height 615
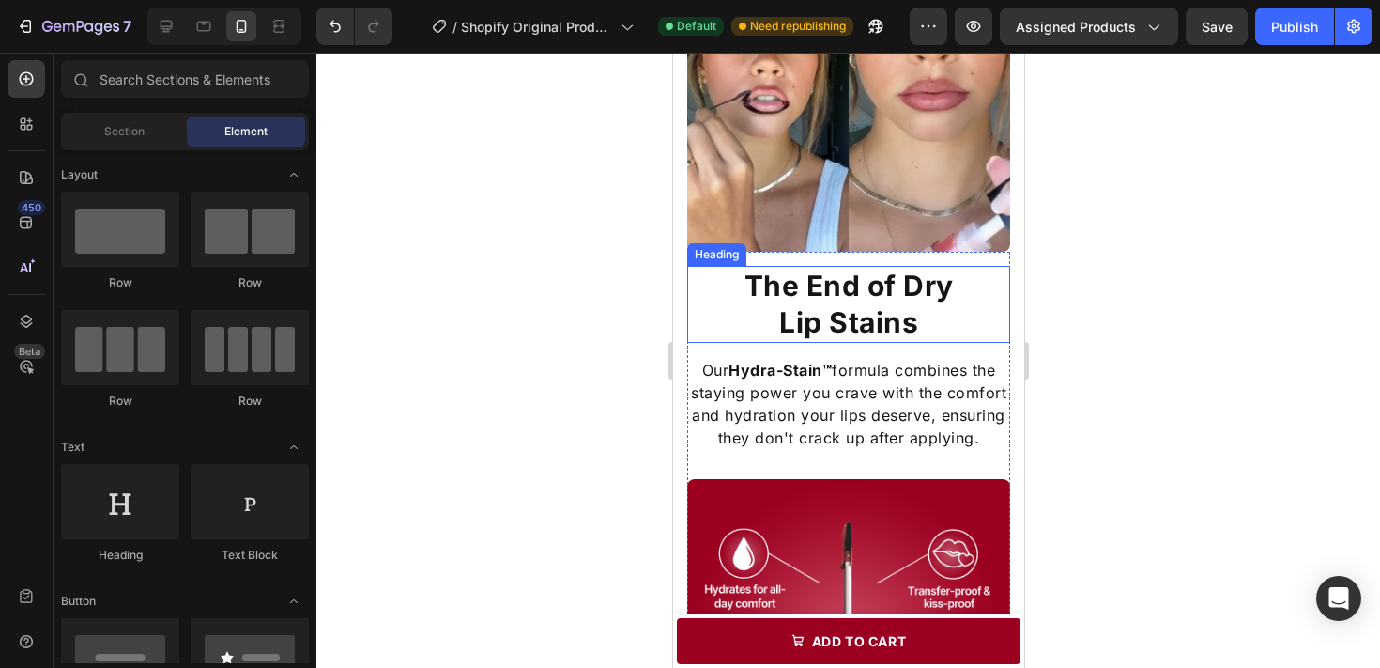
scroll to position [1172, 0]
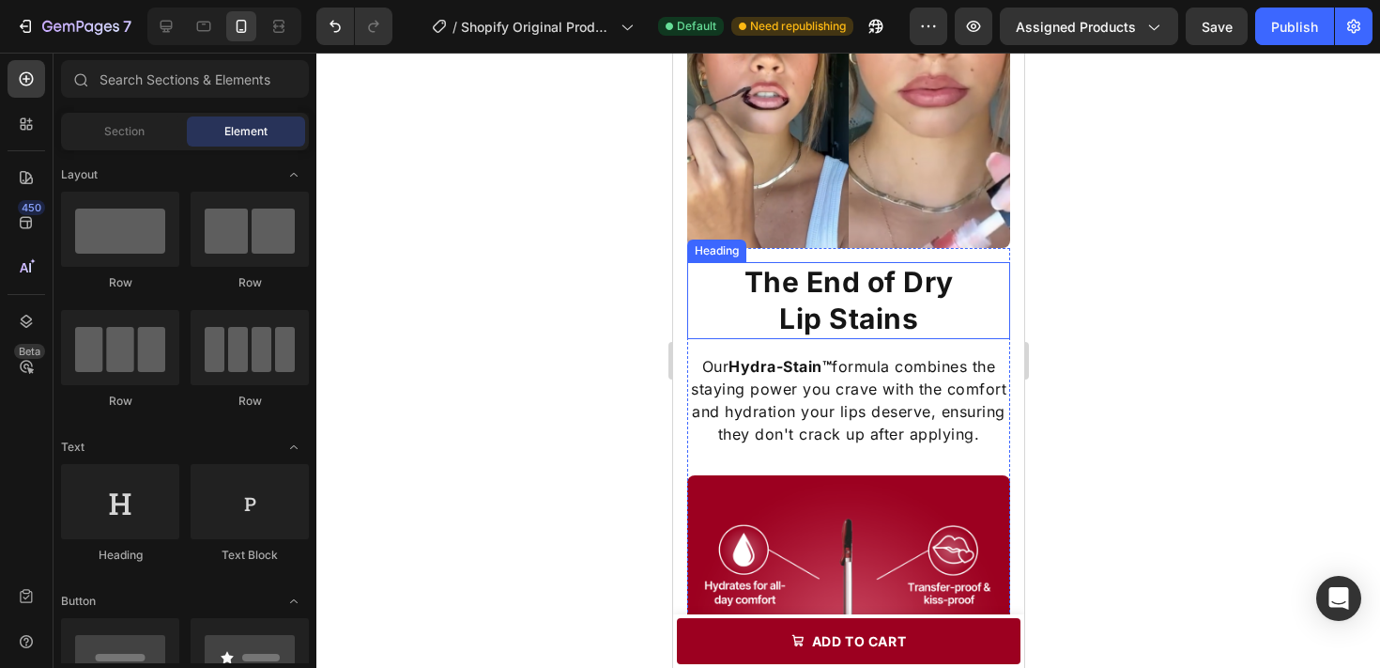
click at [926, 323] on h2 "The End of Dry Lip Stains" at bounding box center [847, 300] width 323 height 77
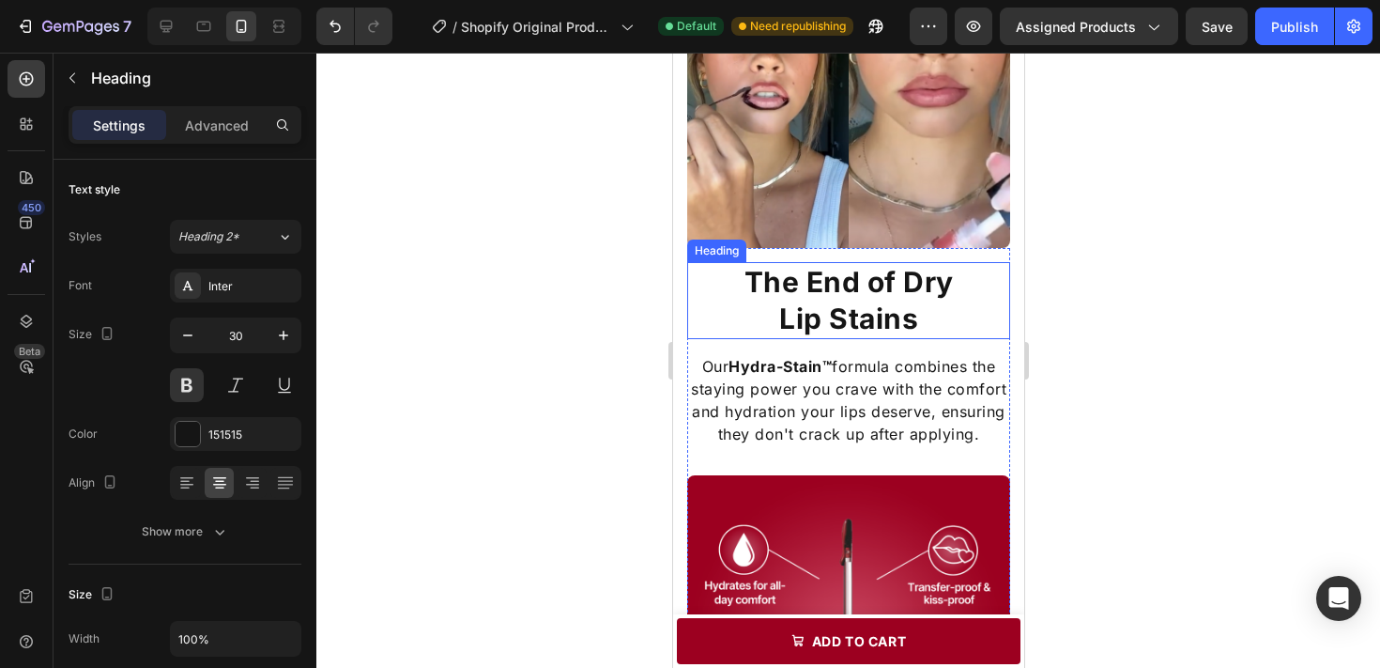
click at [926, 323] on h2 "The End of Dry Lip Stains" at bounding box center [847, 300] width 323 height 77
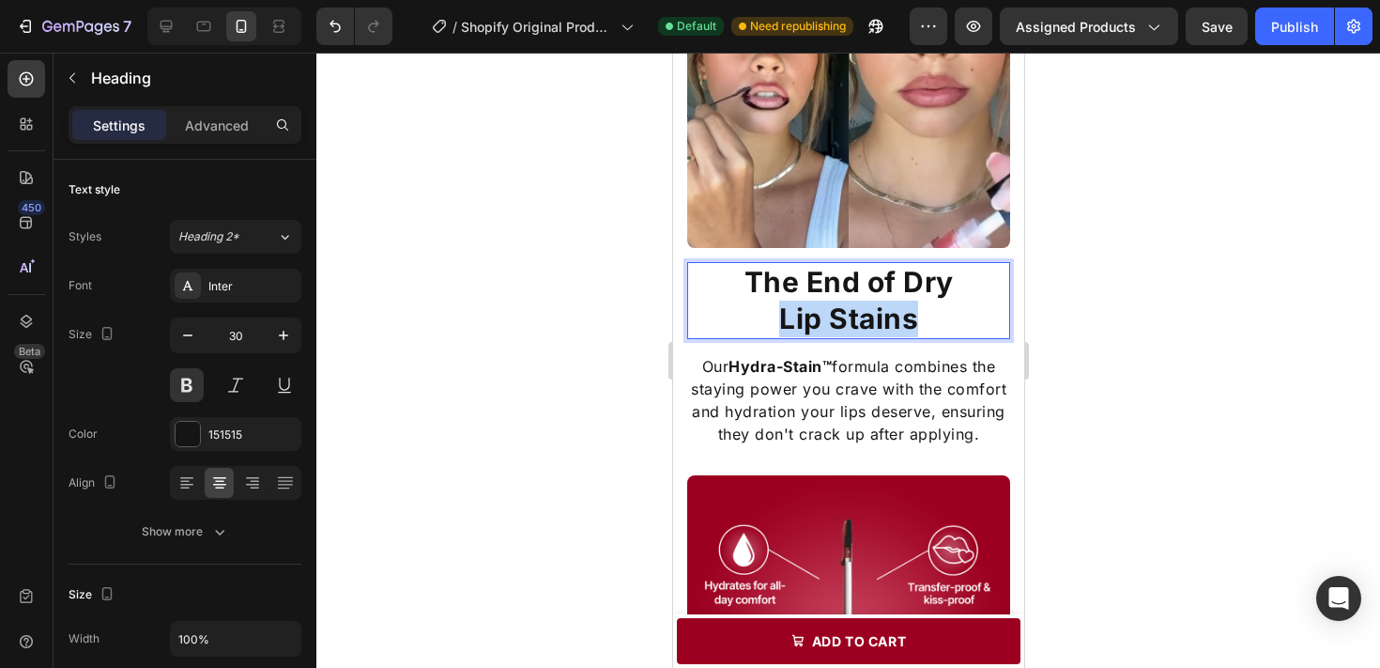
click at [926, 323] on p "The End of Dry Lip Stains" at bounding box center [847, 300] width 319 height 73
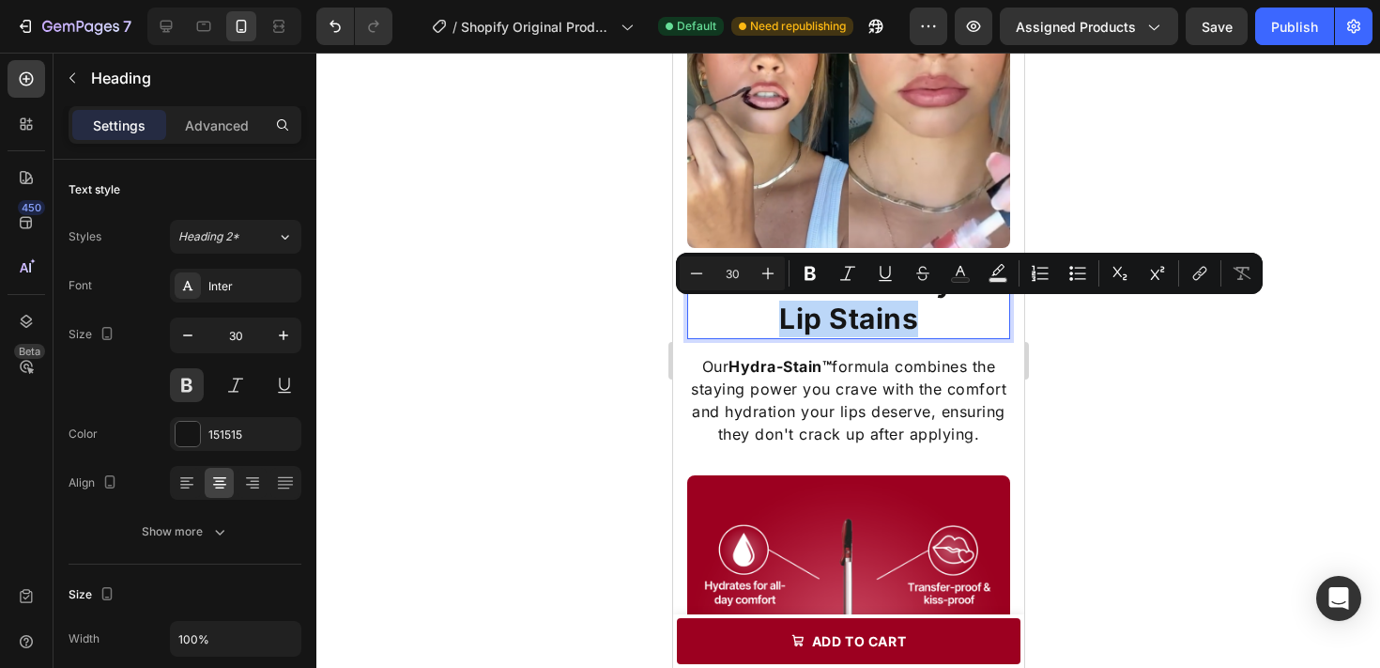
click at [926, 323] on p "The End of Dry Lip Stains" at bounding box center [847, 300] width 319 height 73
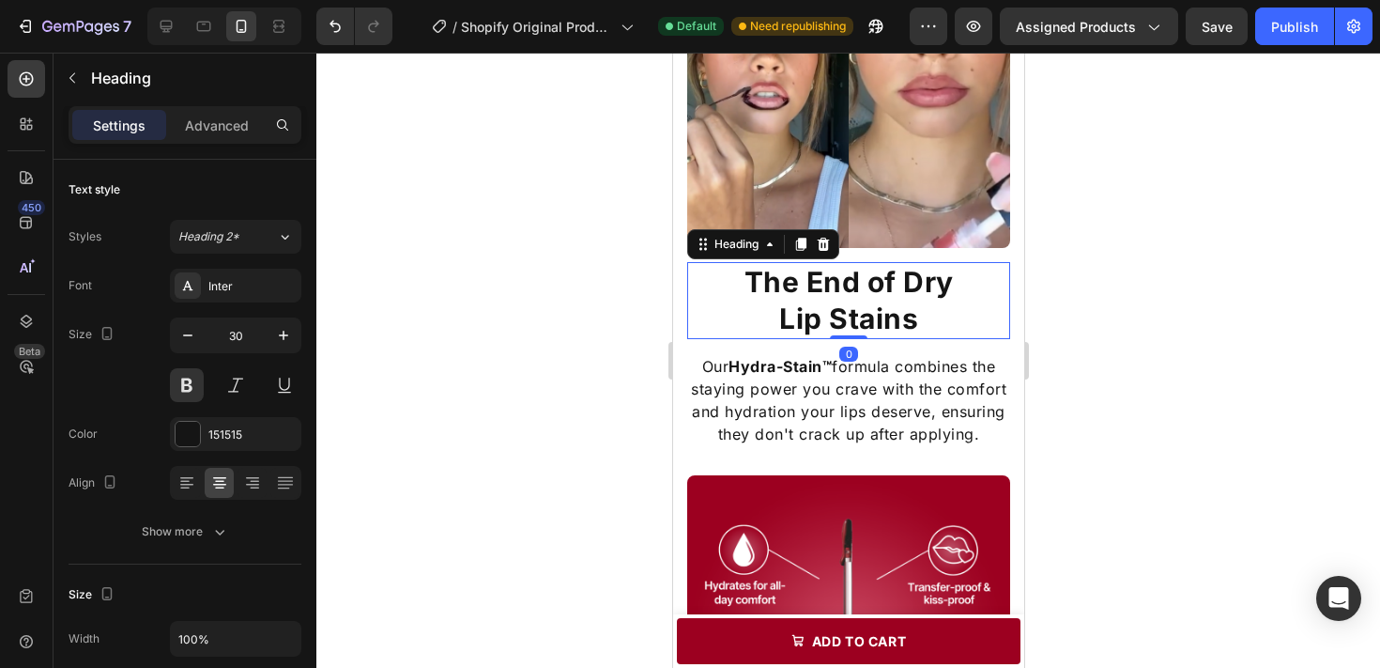
click at [1162, 356] on div at bounding box center [848, 360] width 1064 height 615
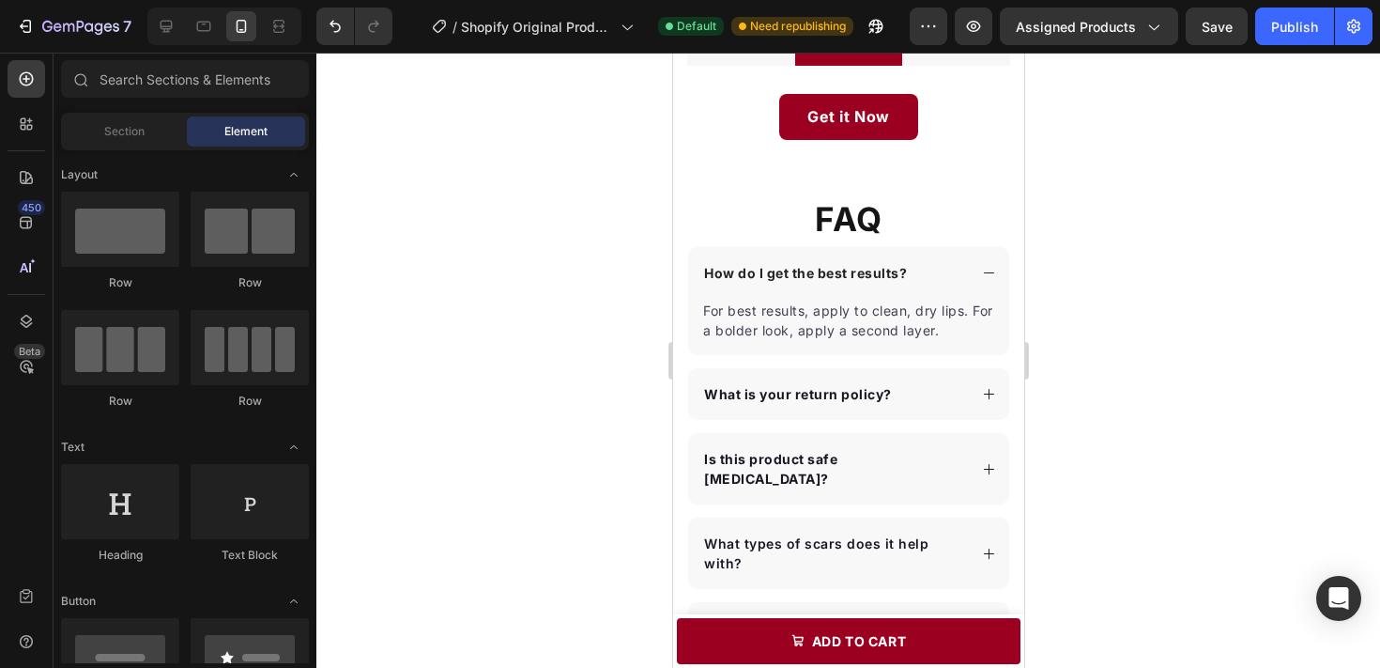
scroll to position [2743, 0]
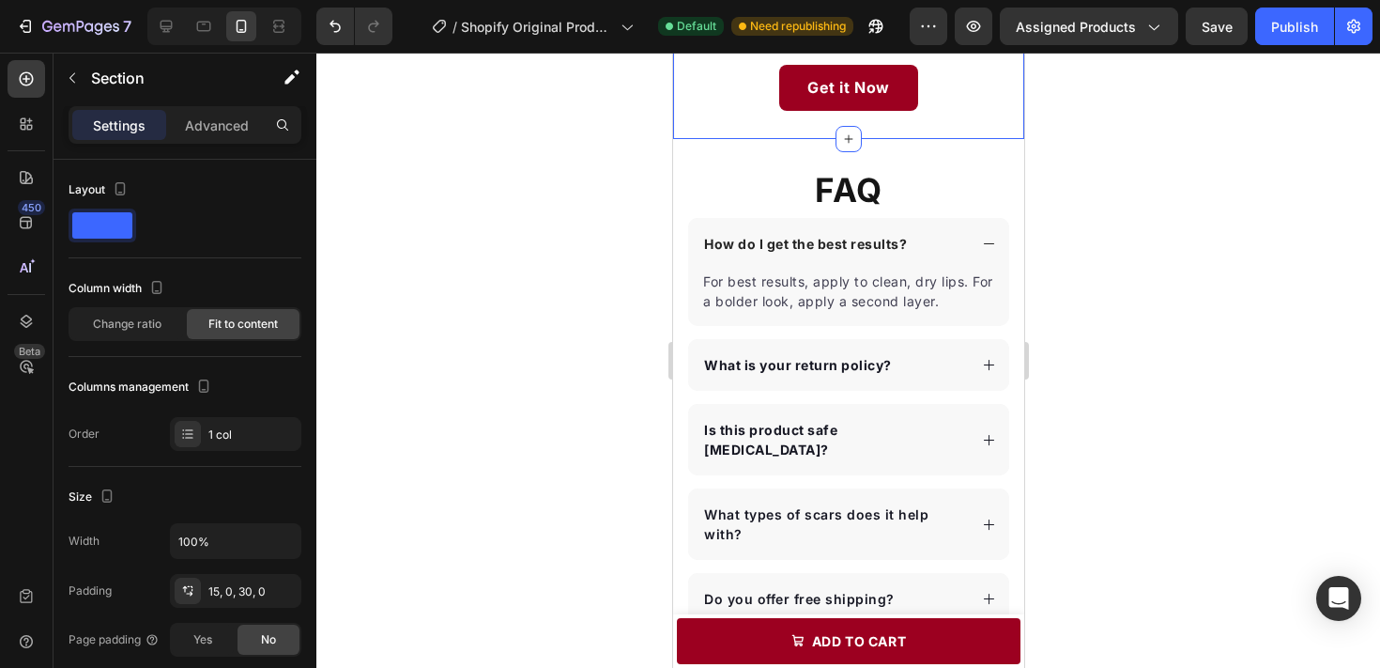
click at [223, 121] on p "Advanced" at bounding box center [217, 125] width 64 height 20
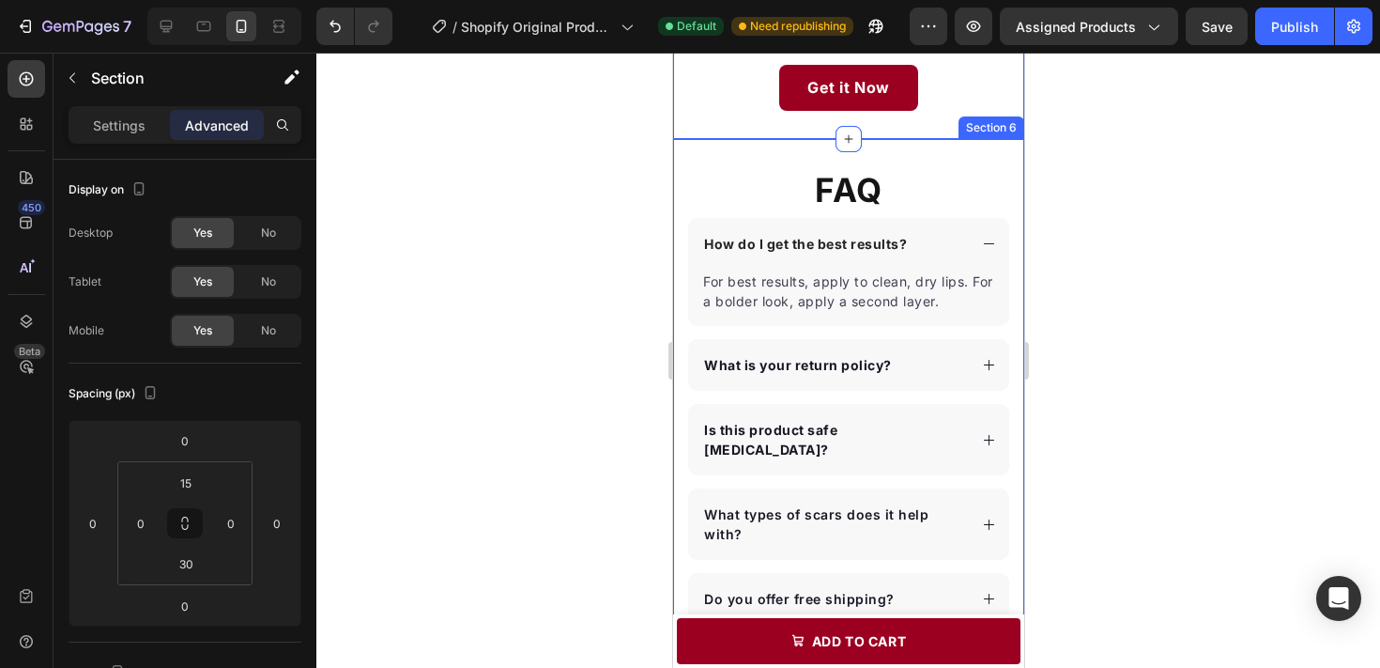
click at [853, 164] on div "FAQ Heading How do I get the best results? For best results, apply to clean, dr…" at bounding box center [847, 389] width 351 height 500
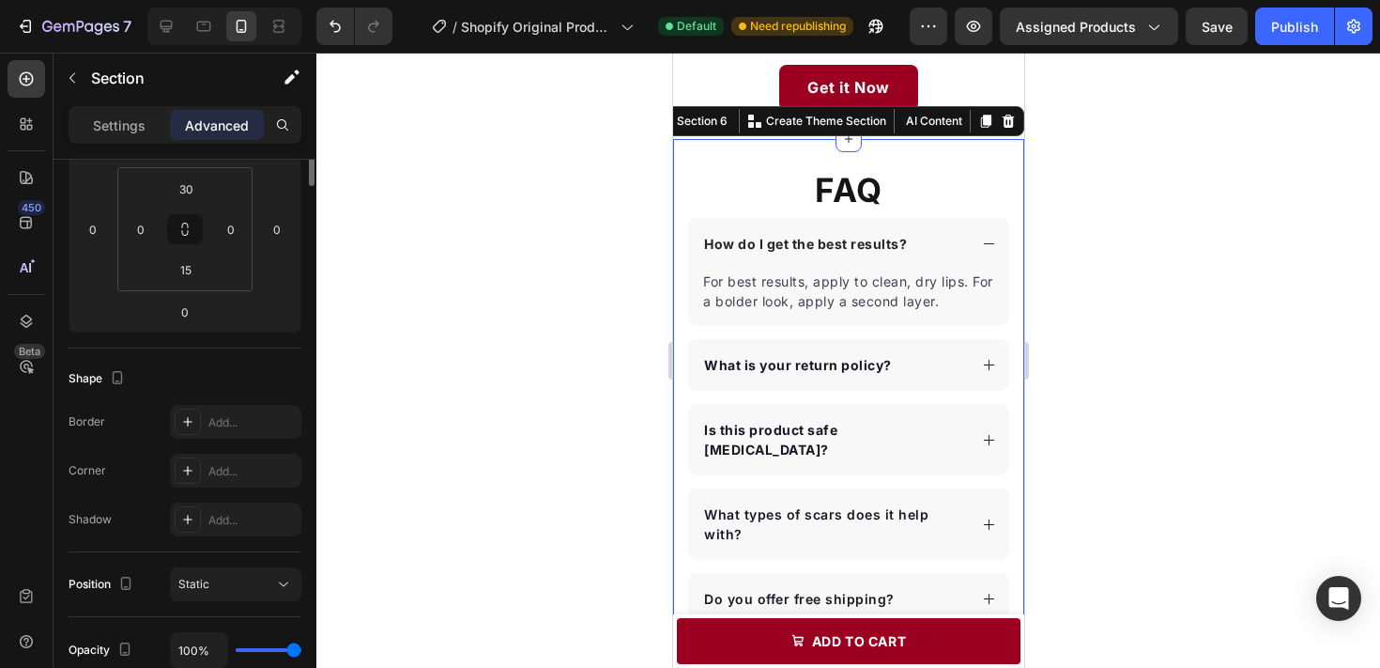
scroll to position [0, 0]
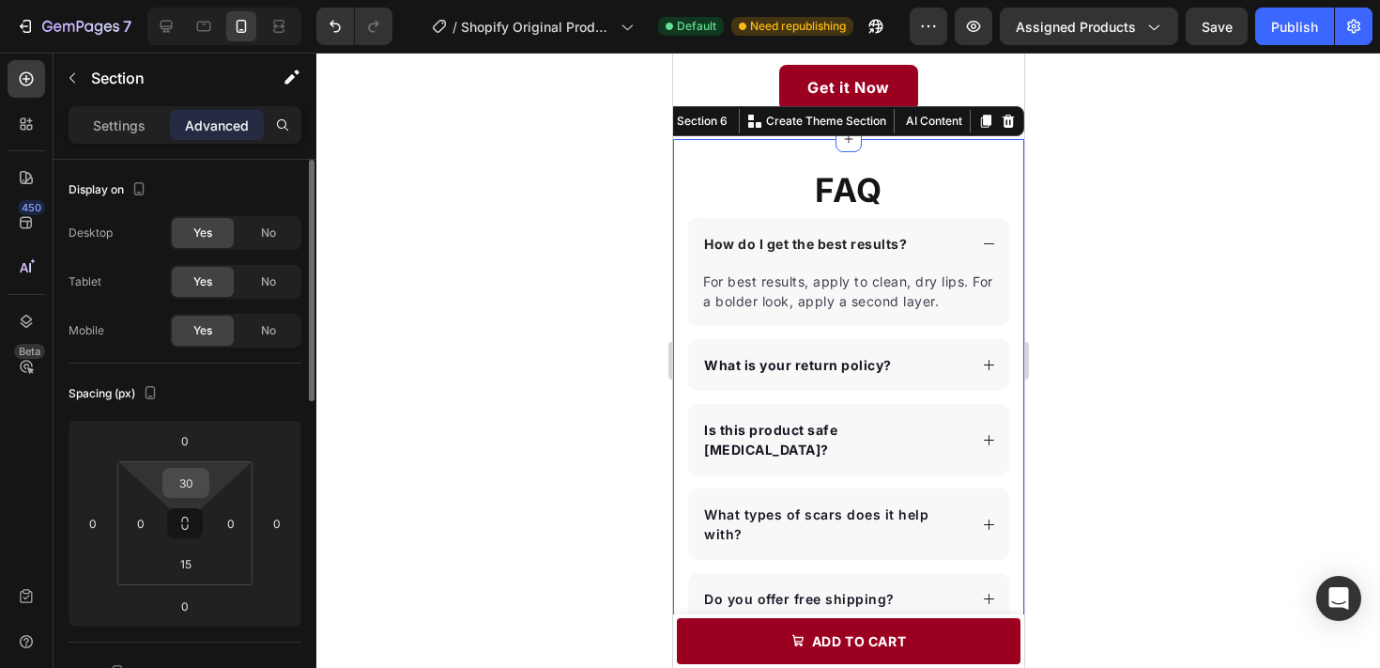
click at [196, 487] on input "30" at bounding box center [186, 483] width 38 height 28
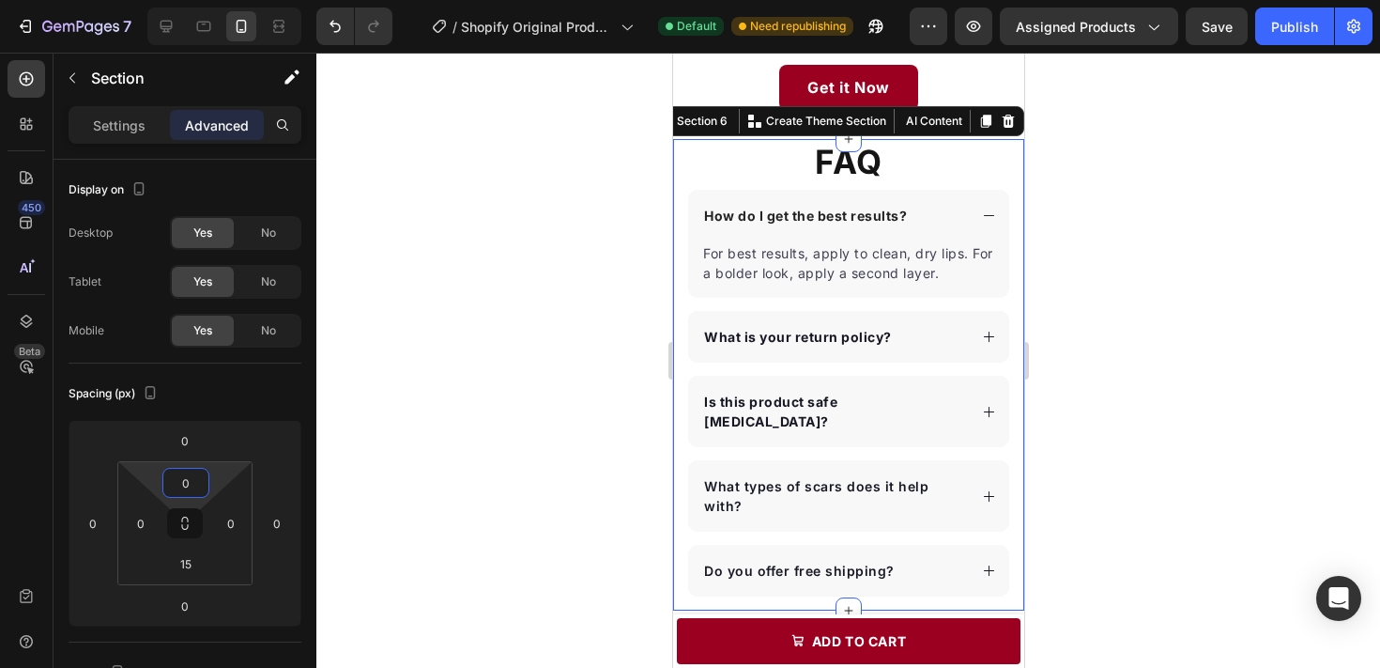
click at [372, 423] on div at bounding box center [848, 360] width 1064 height 615
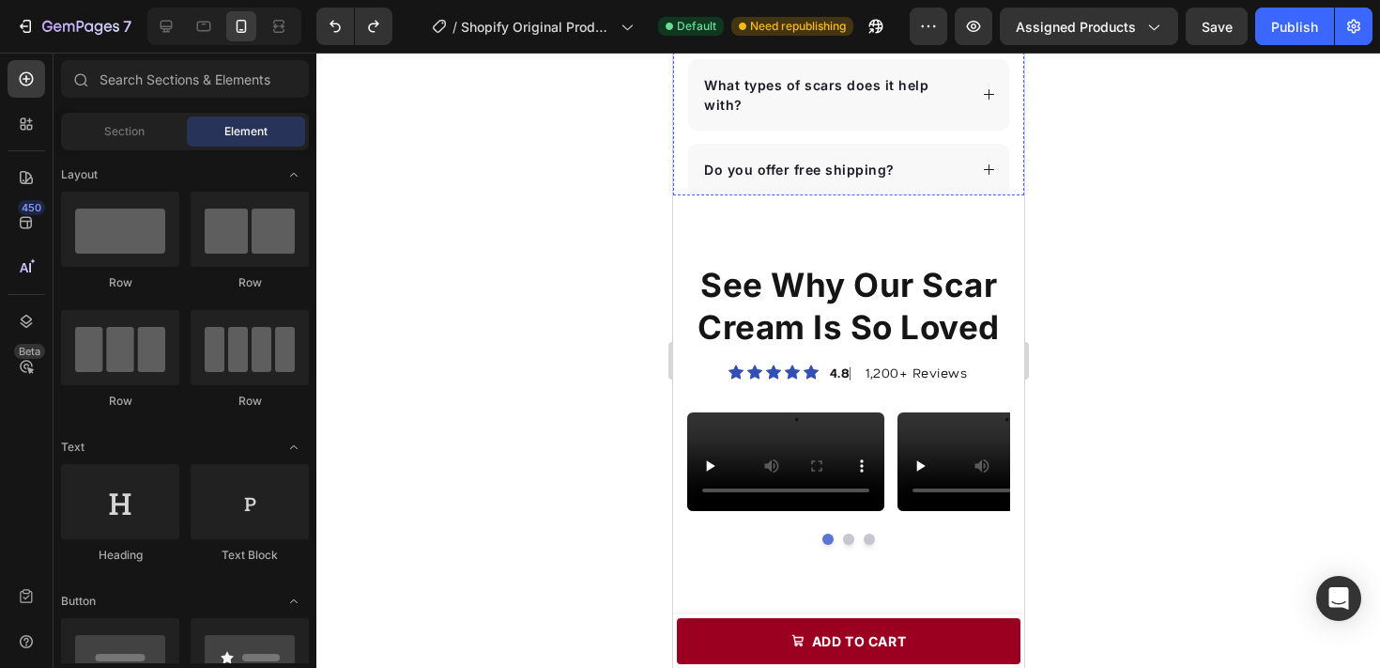
scroll to position [3202, 0]
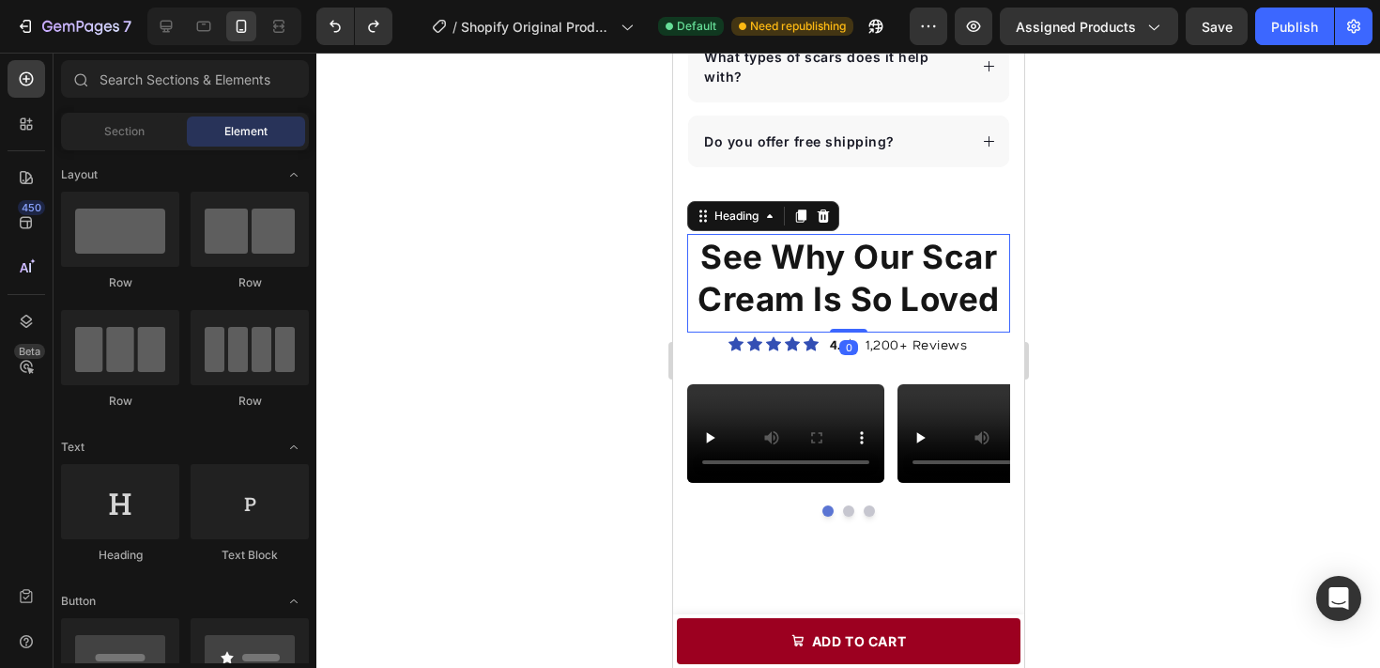
click at [936, 237] on strong "See Why Our Scar Cream Is So Loved" at bounding box center [848, 278] width 302 height 83
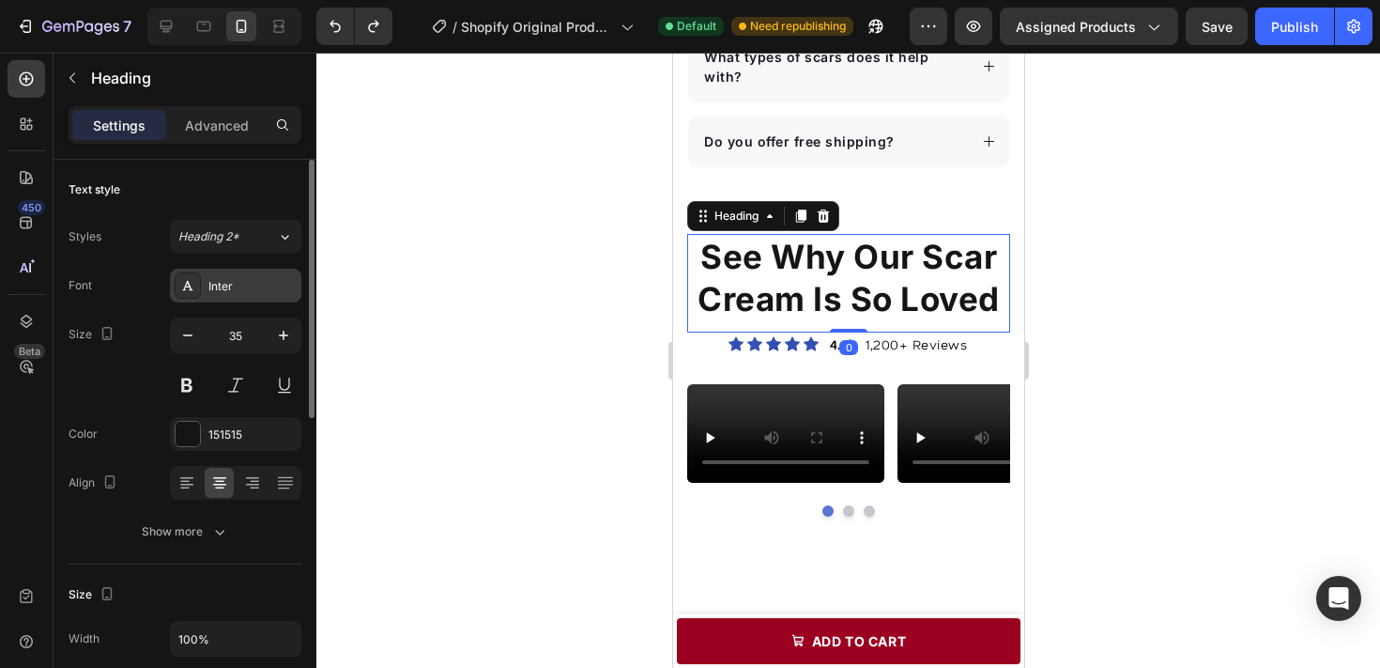
click at [217, 293] on div "Inter" at bounding box center [252, 286] width 88 height 17
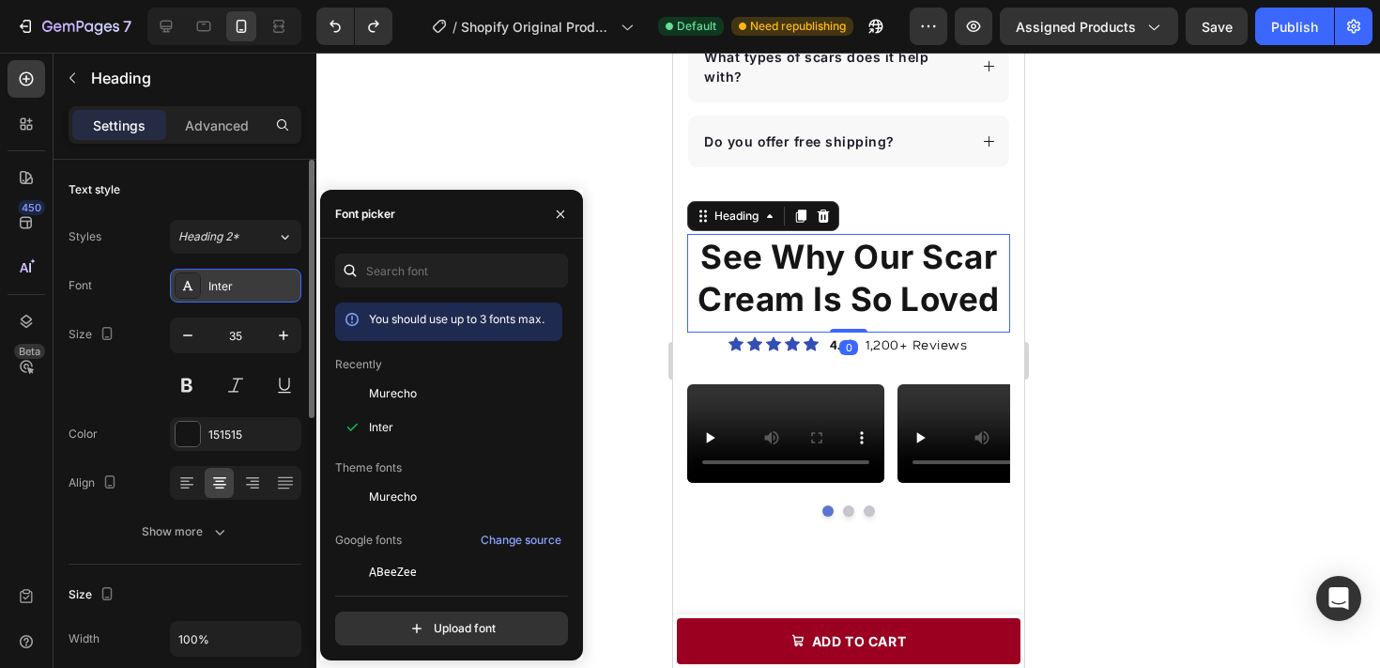
click at [217, 293] on div "Inter" at bounding box center [252, 286] width 88 height 17
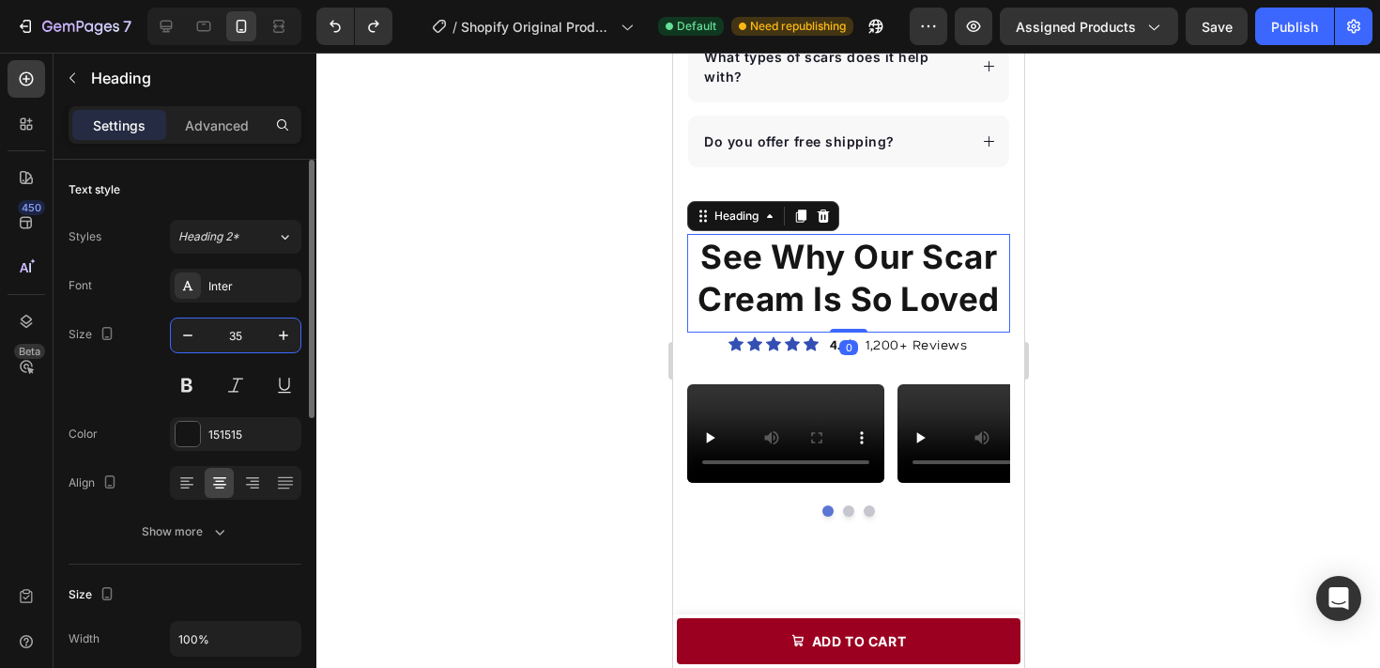
click at [221, 340] on input "35" at bounding box center [236, 335] width 62 height 34
type input "30"
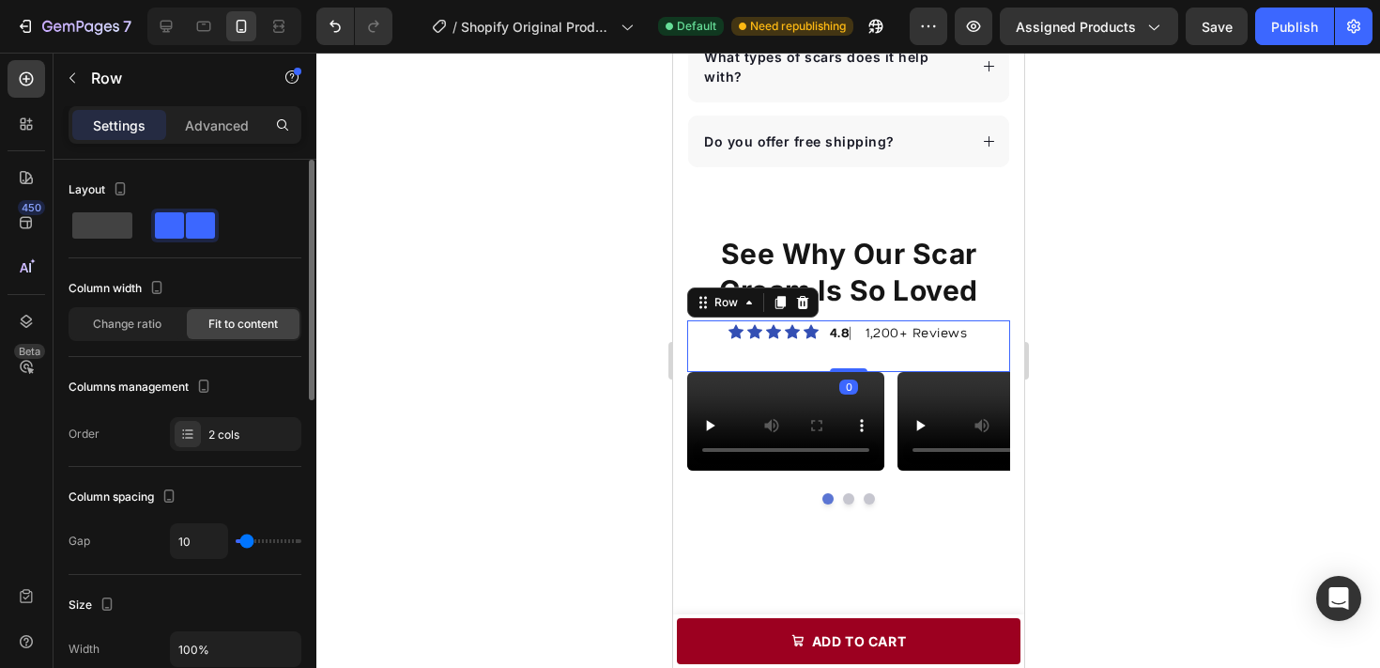
click at [822, 320] on div "Icon Icon Icon Icon Icon Icon List Hoz 4.8 ⎸ 1,200+ Reviews Text block Row 0" at bounding box center [847, 346] width 323 height 52
click at [817, 325] on icon at bounding box center [810, 332] width 15 height 14
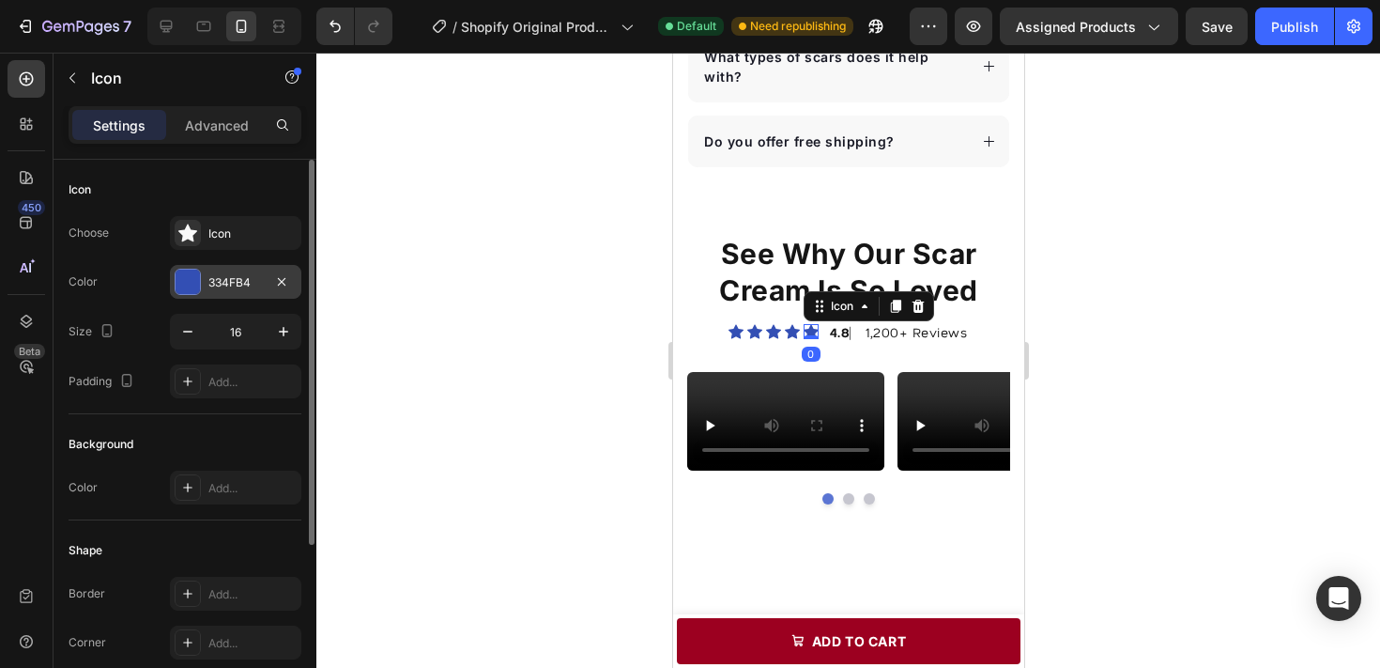
click at [210, 284] on div "334FB4" at bounding box center [235, 282] width 54 height 17
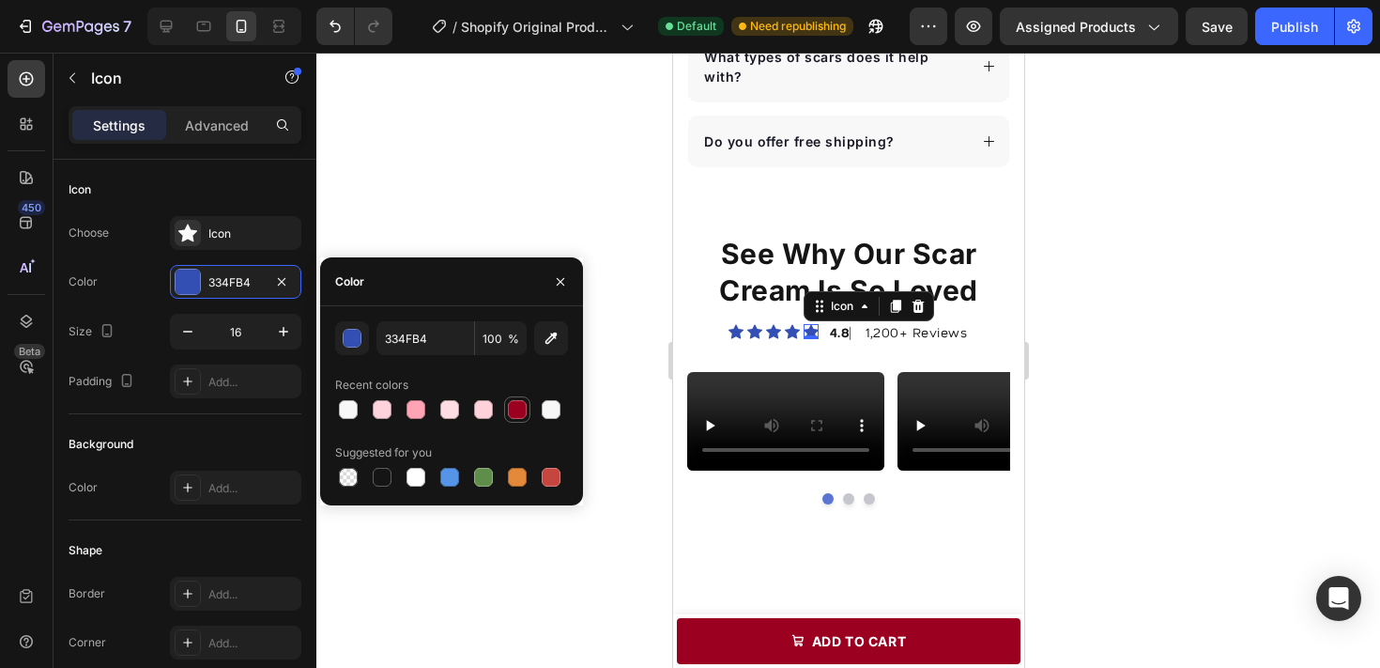
click at [521, 418] on div at bounding box center [517, 409] width 19 height 19
type input "9C0020"
click at [793, 325] on icon at bounding box center [791, 332] width 15 height 14
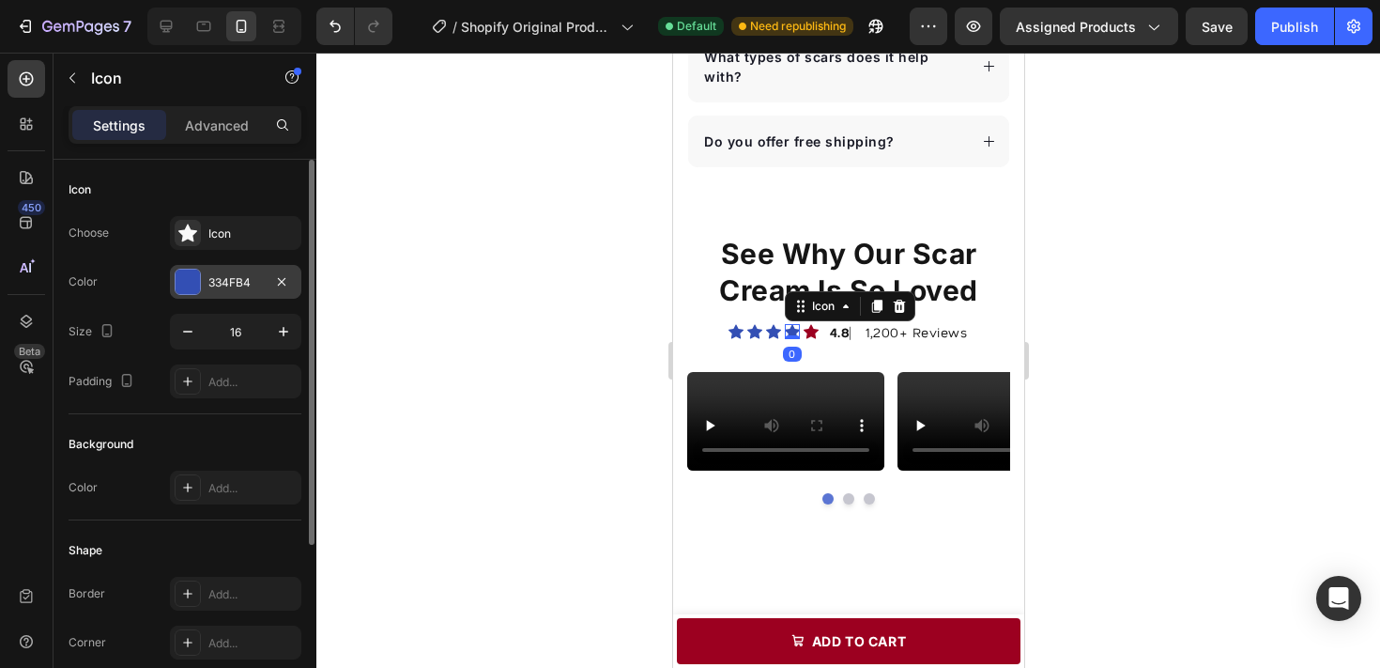
click at [261, 281] on div "334FB4" at bounding box center [235, 282] width 54 height 17
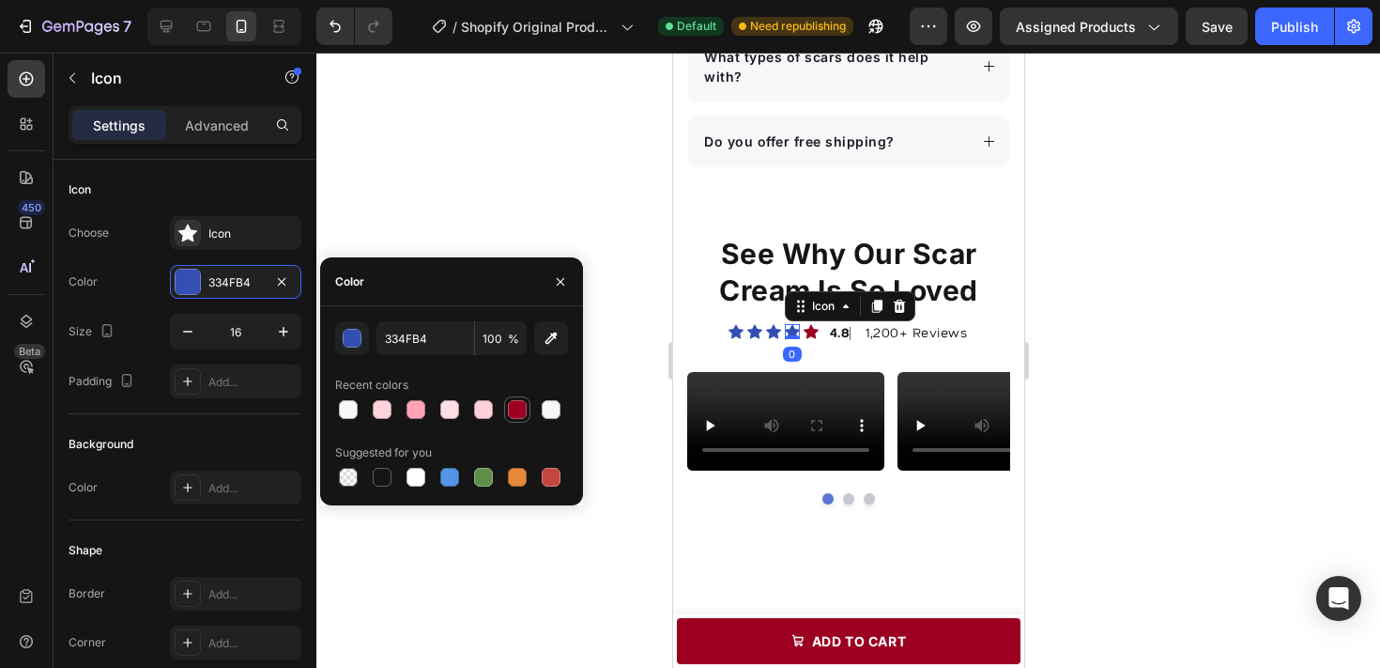
click at [513, 407] on div at bounding box center [517, 409] width 19 height 19
type input "9C0020"
click at [774, 324] on div "Icon" at bounding box center [772, 331] width 15 height 15
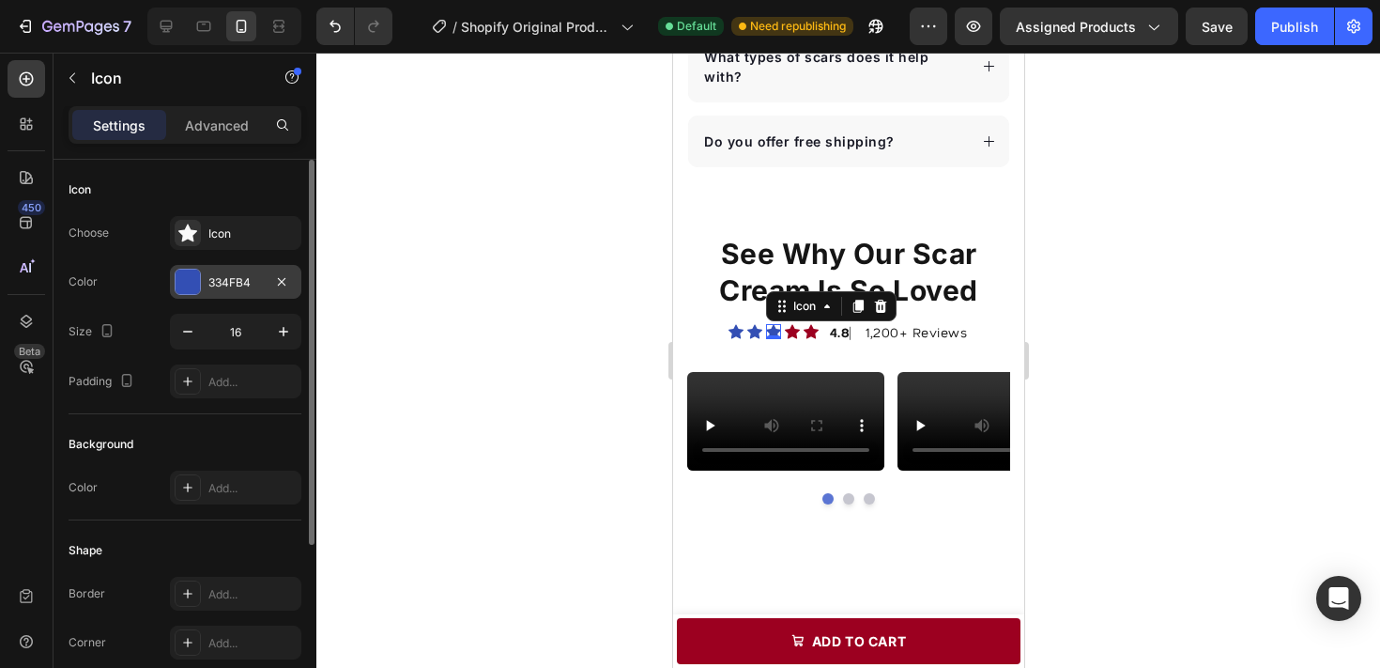
click at [192, 291] on div at bounding box center [188, 281] width 24 height 24
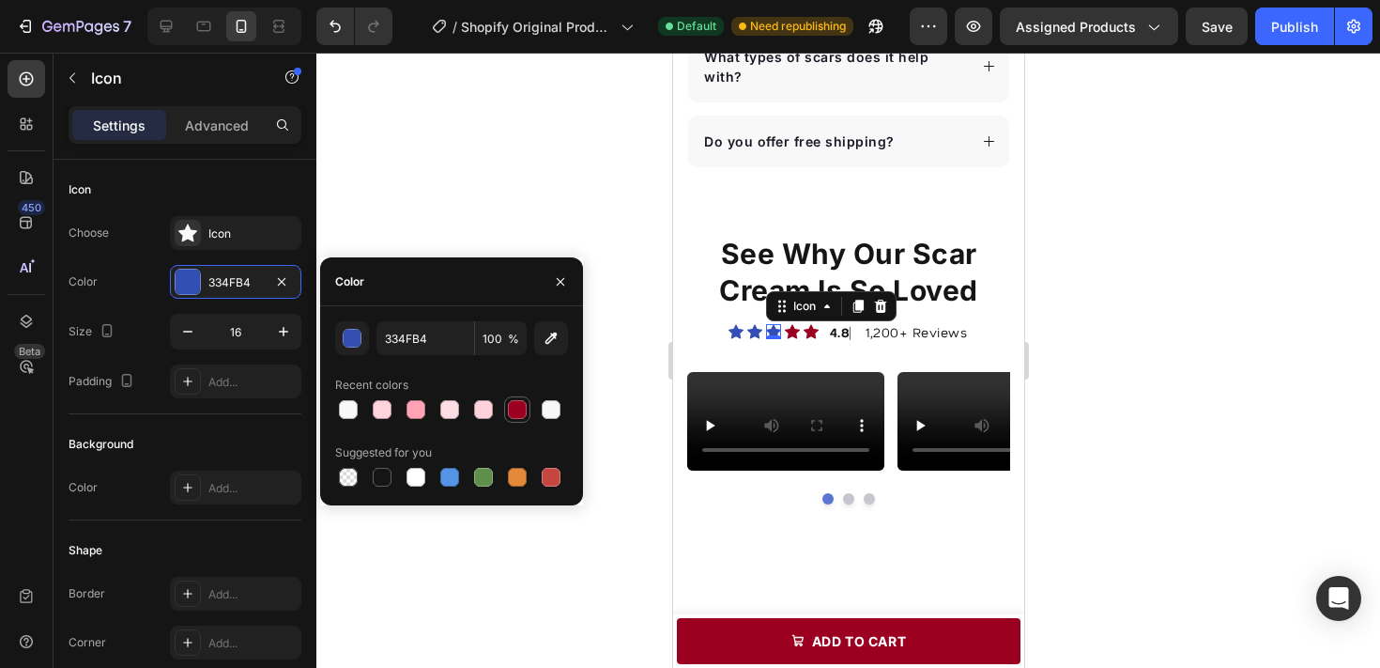
click at [519, 409] on div at bounding box center [517, 409] width 19 height 19
type input "9C0020"
click at [746, 324] on div "Icon Icon Icon 0 Icon Icon" at bounding box center [773, 331] width 90 height 15
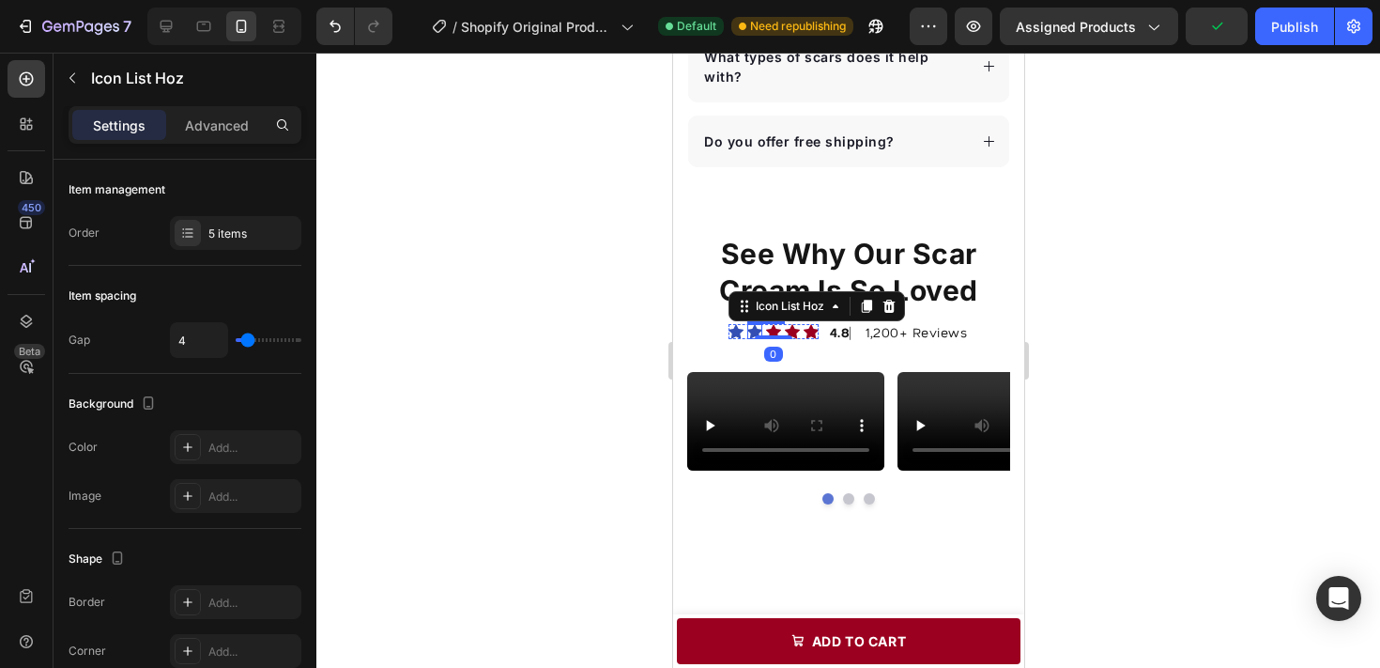
click at [760, 324] on div "Icon" at bounding box center [753, 331] width 15 height 15
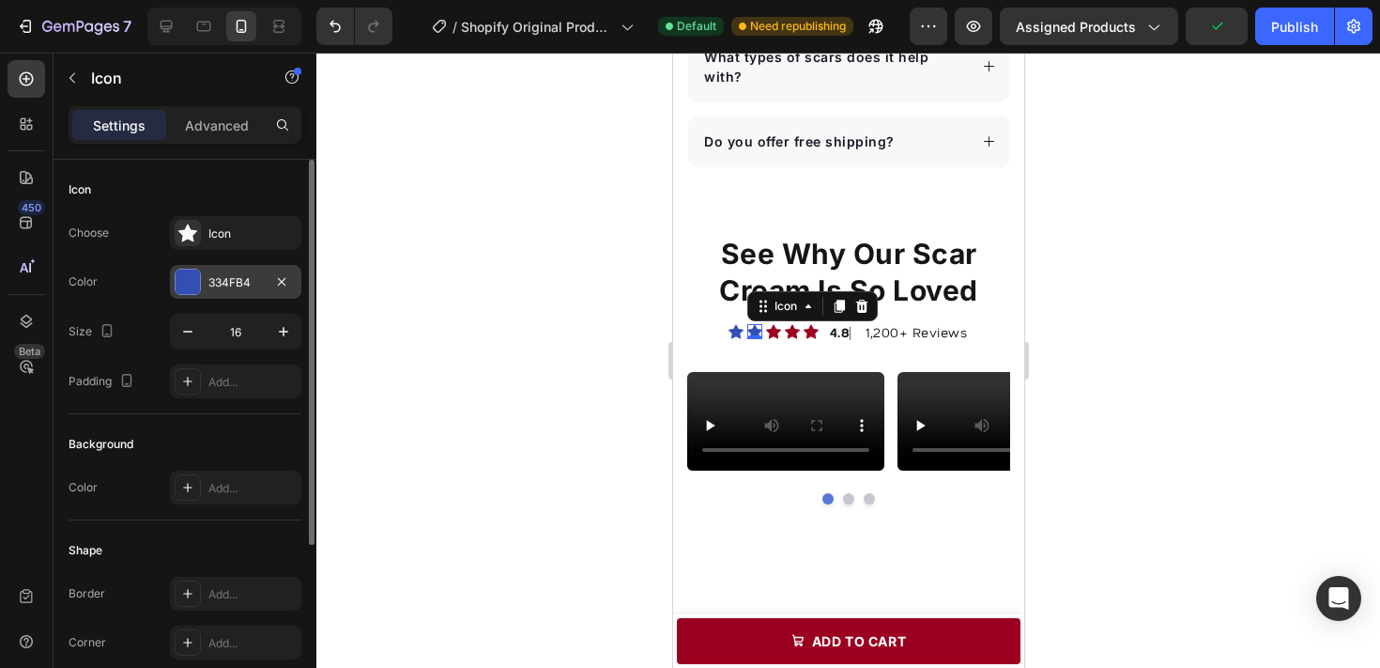
click at [221, 294] on div "334FB4" at bounding box center [235, 282] width 131 height 34
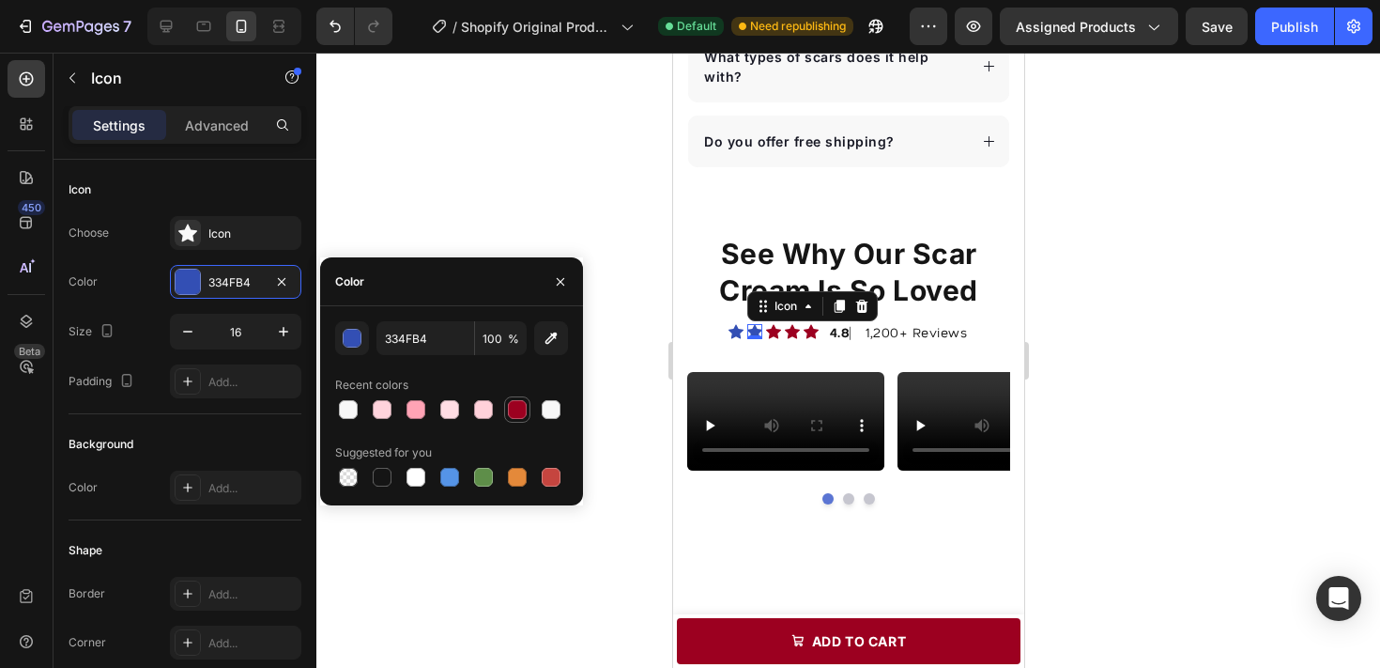
click at [512, 403] on div at bounding box center [517, 409] width 19 height 19
type input "9C0020"
click at [740, 324] on div "Icon" at bounding box center [735, 331] width 15 height 15
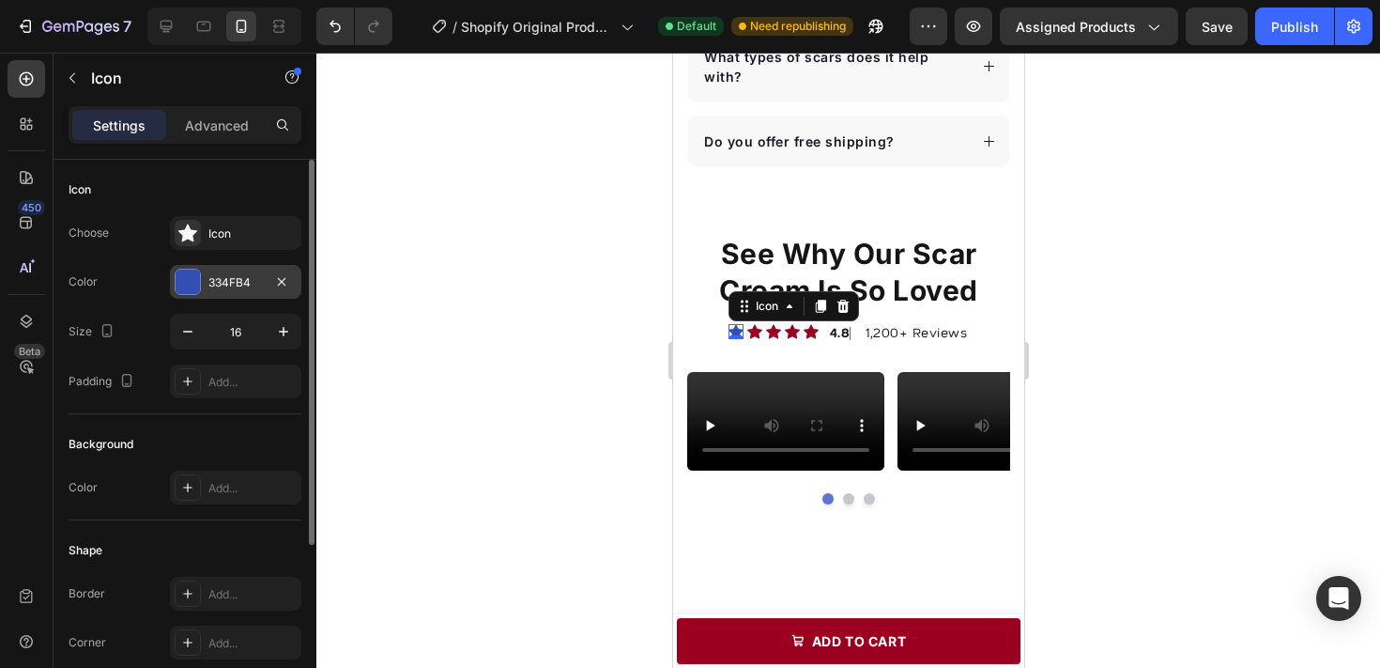
click at [239, 284] on div "334FB4" at bounding box center [235, 282] width 54 height 17
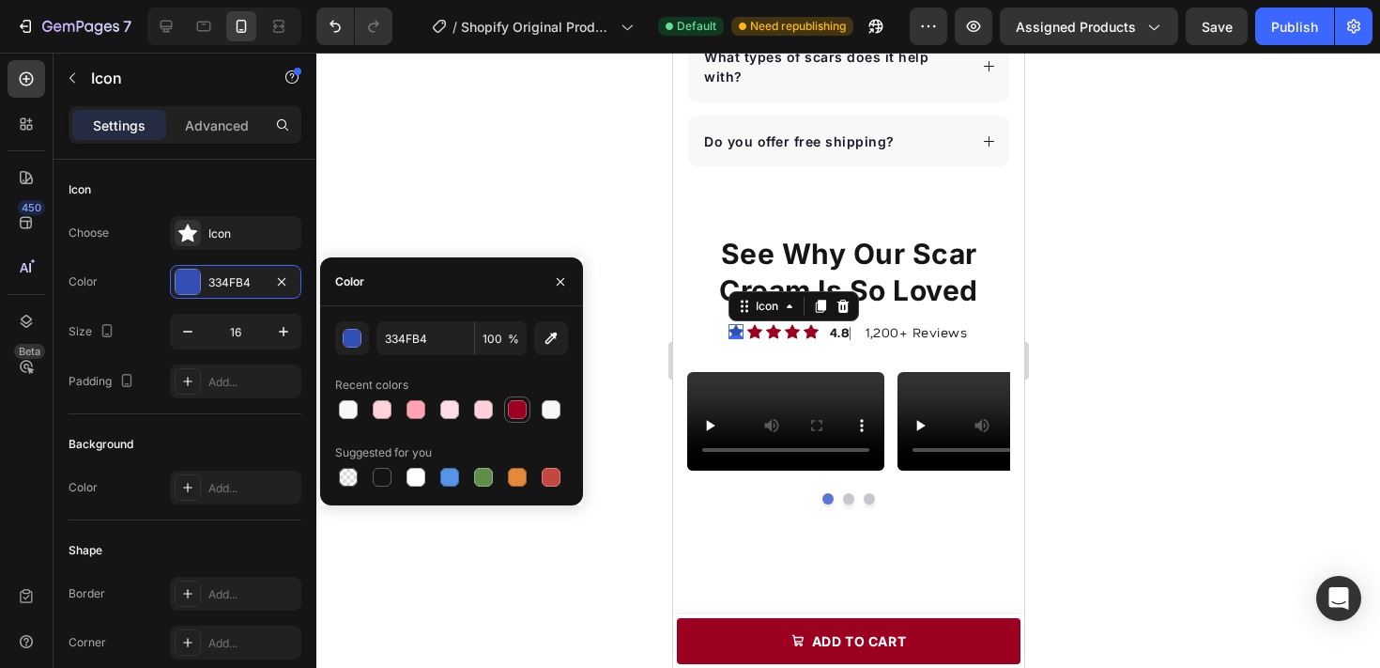
click at [514, 406] on div at bounding box center [517, 409] width 19 height 19
type input "9C0020"
click at [934, 322] on p "4.8 ⎸ 1,200+ Reviews" at bounding box center [898, 332] width 138 height 20
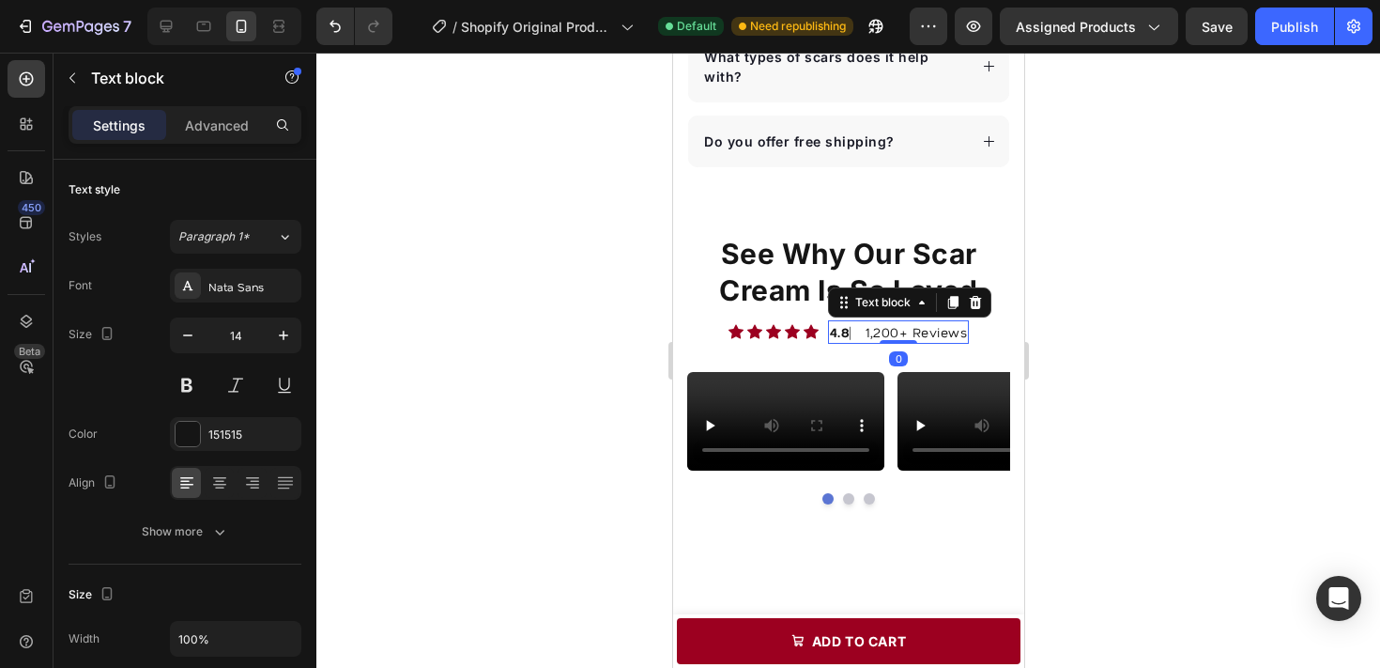
click at [890, 322] on p "4.8 ⎸ 1,200+ Reviews" at bounding box center [898, 332] width 138 height 20
click at [892, 322] on p "4.8 ⎸ 1,200+ Reviews" at bounding box center [898, 332] width 138 height 20
click at [1151, 351] on div at bounding box center [848, 360] width 1064 height 615
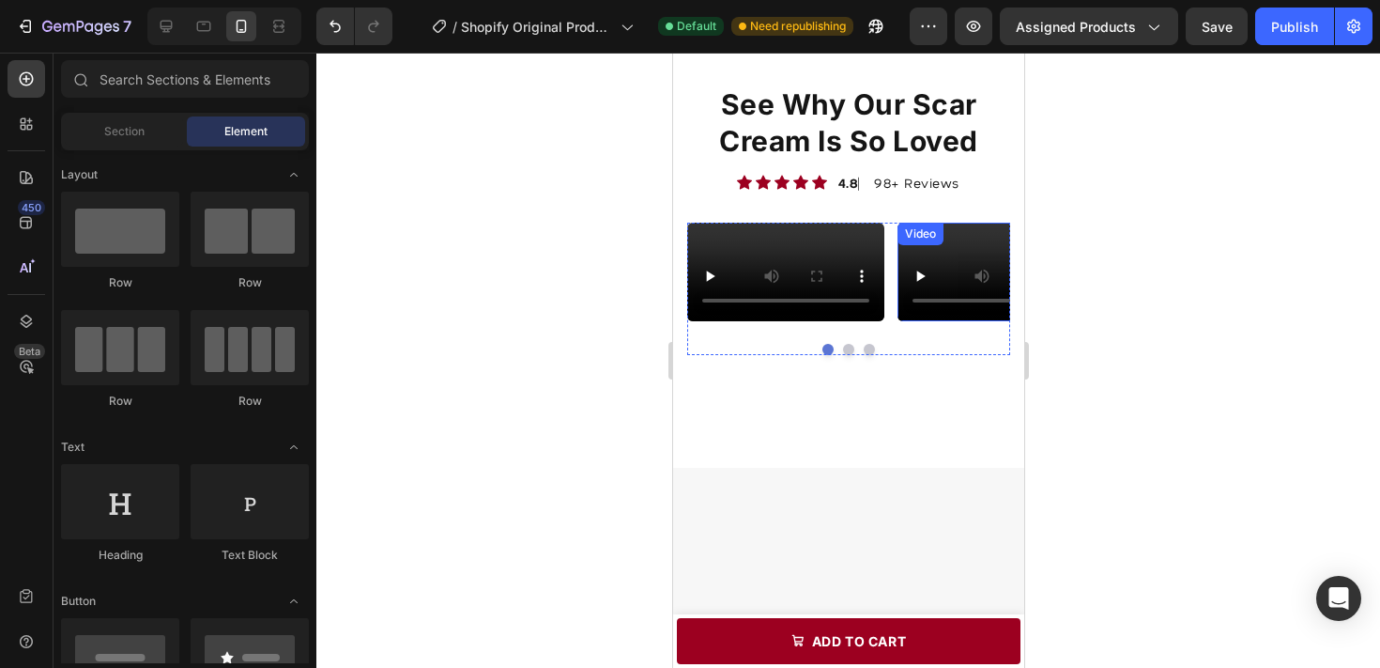
scroll to position [3387, 0]
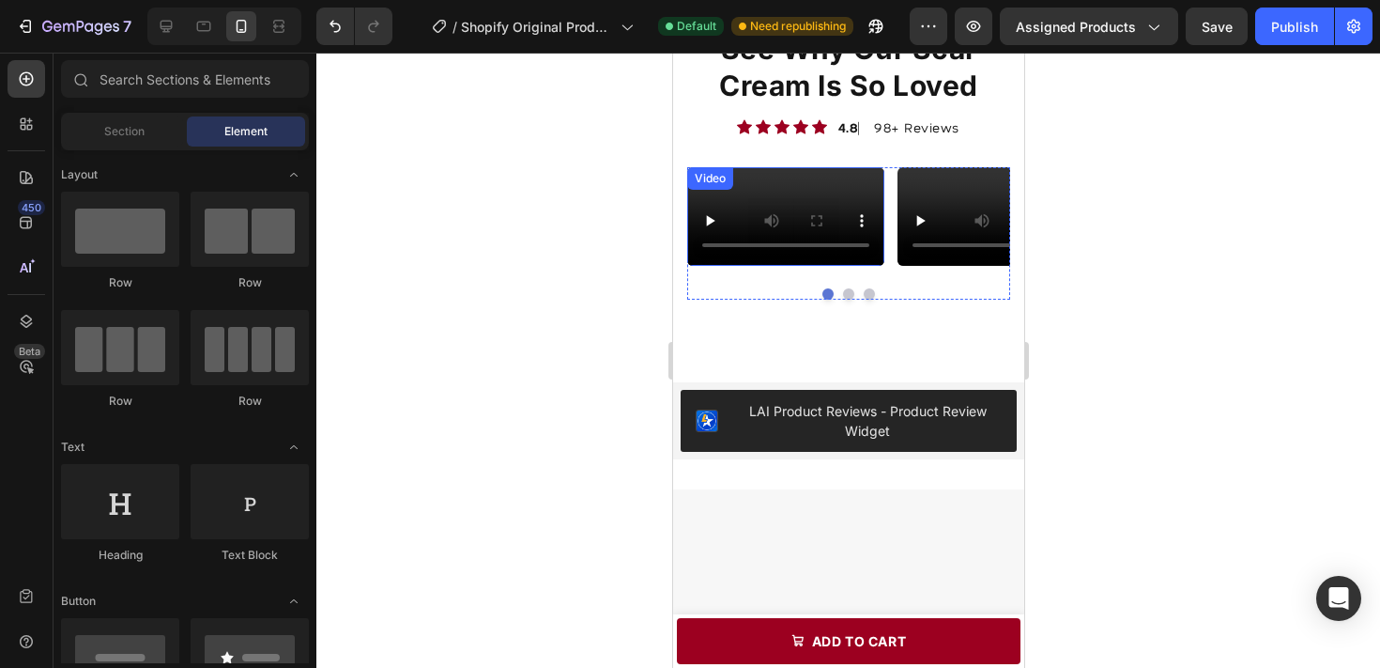
click at [839, 266] on video at bounding box center [784, 216] width 197 height 99
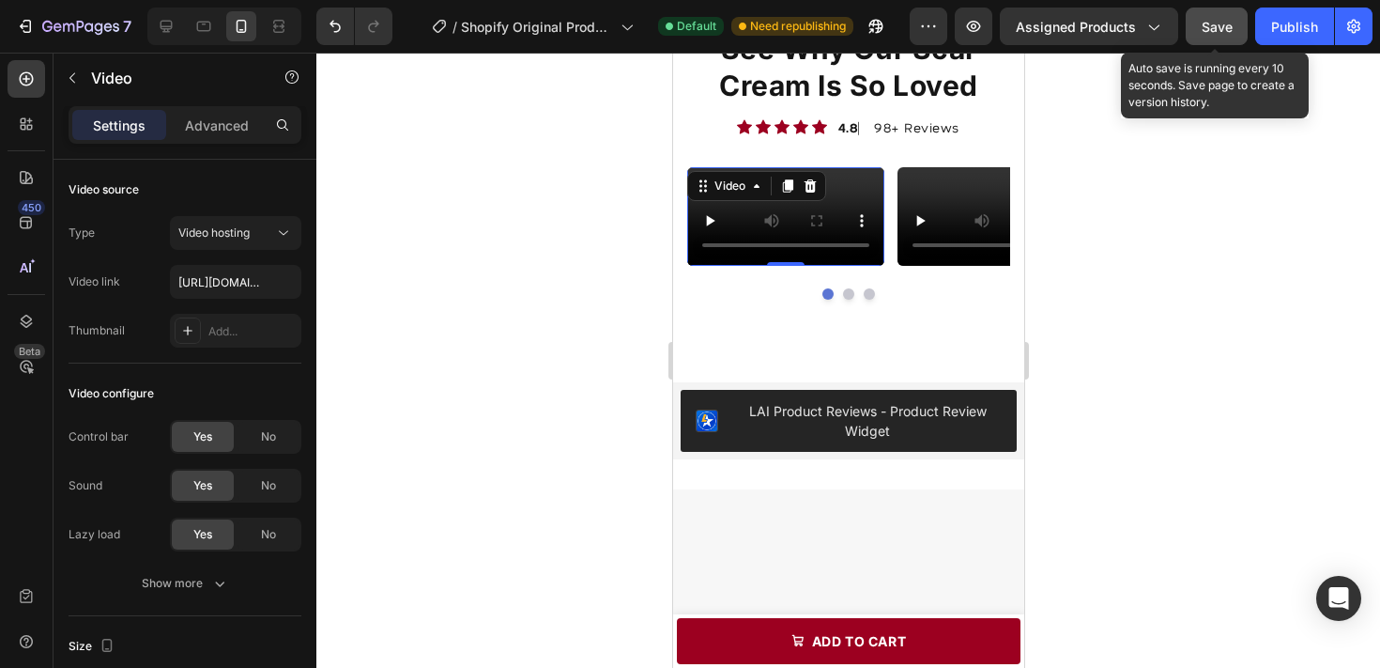
click at [1205, 34] on div "Save" at bounding box center [1217, 27] width 31 height 20
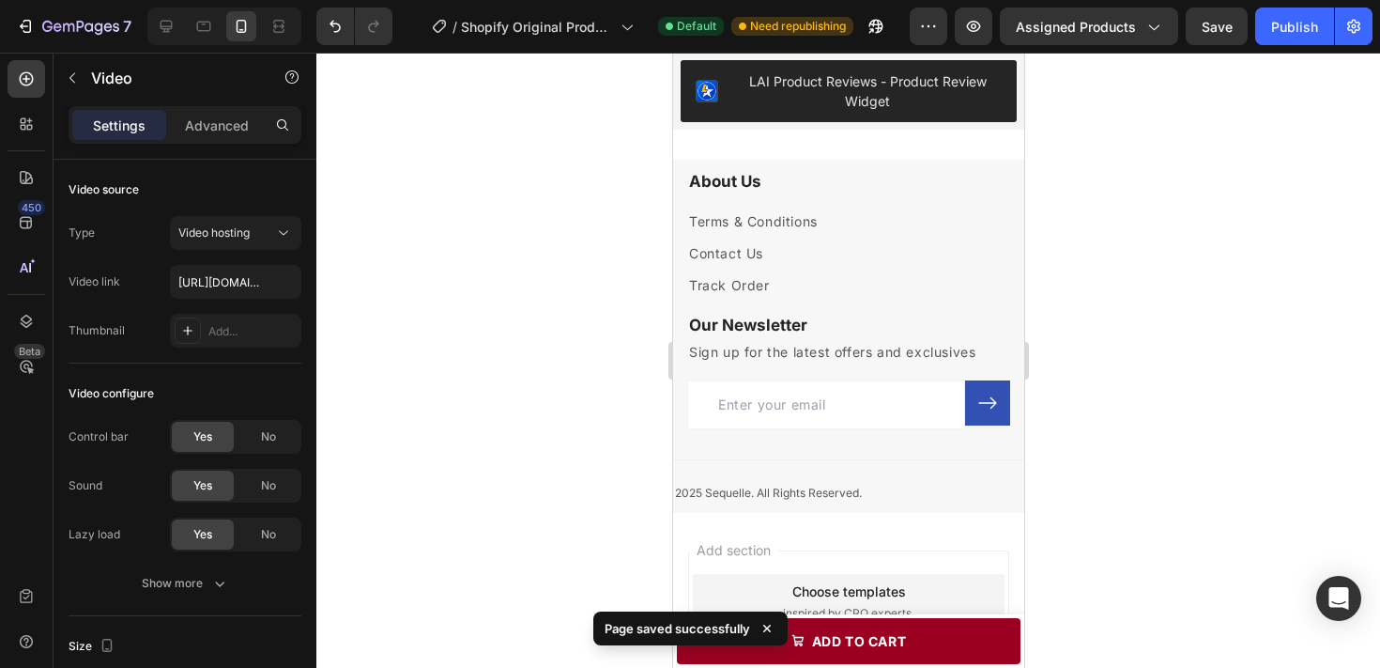
scroll to position [3721, 0]
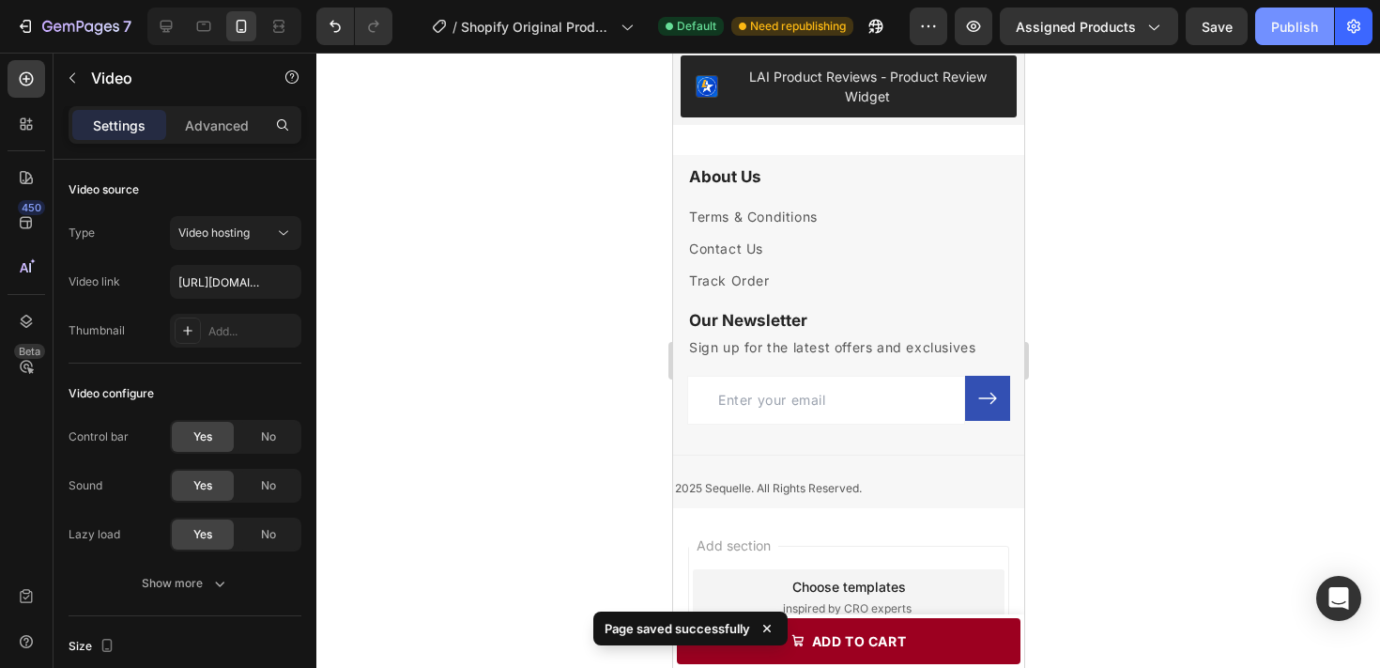
click at [1282, 25] on div "Publish" at bounding box center [1294, 27] width 47 height 20
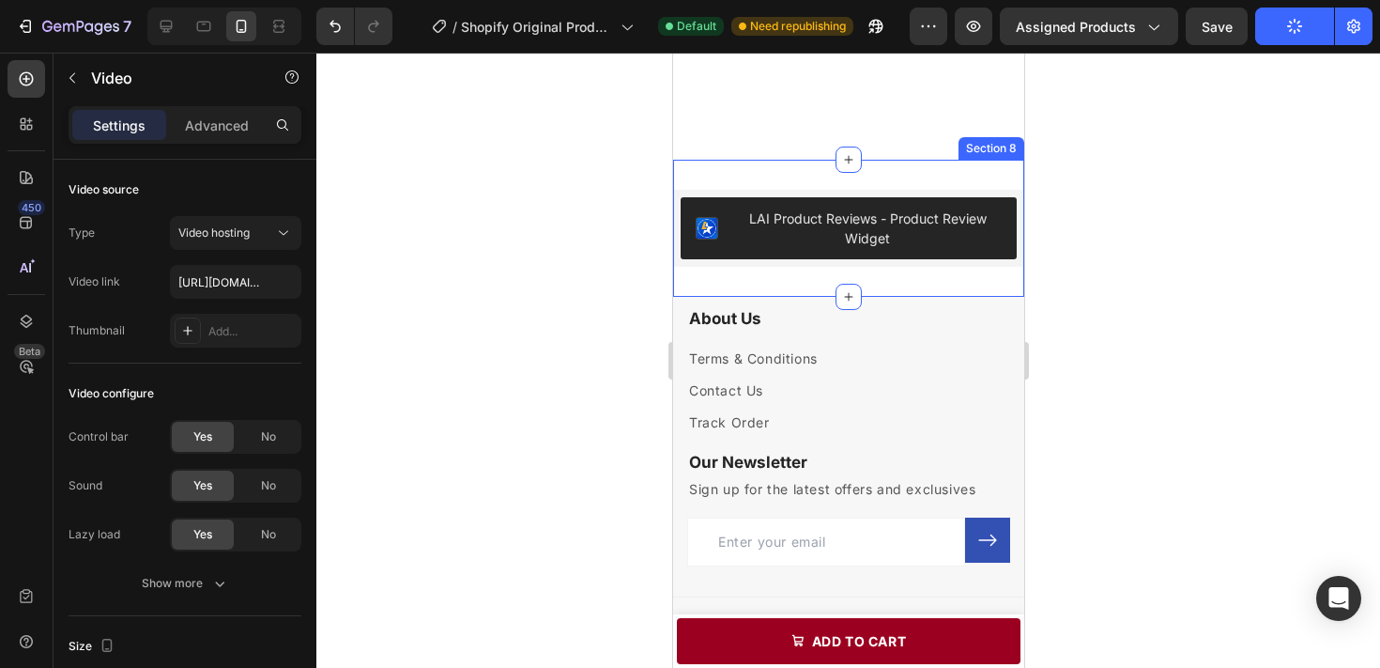
scroll to position [4166, 0]
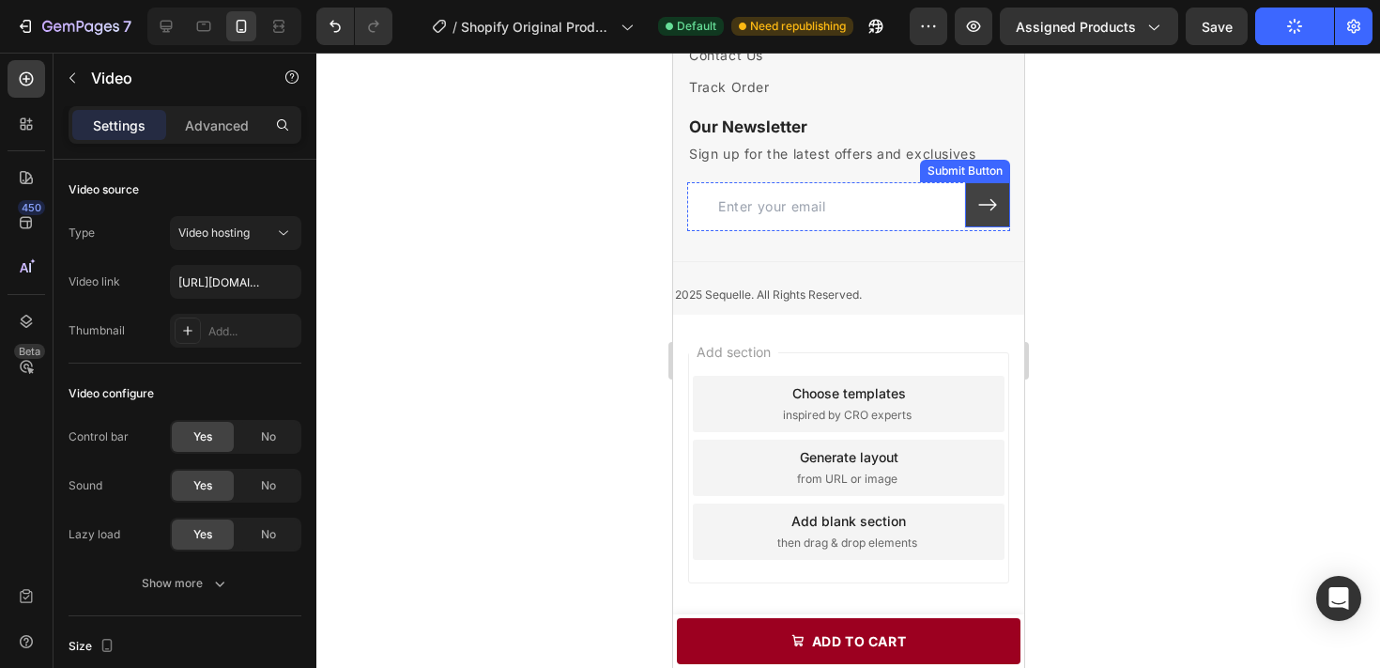
click at [981, 223] on div "Submit Button" at bounding box center [986, 204] width 45 height 45
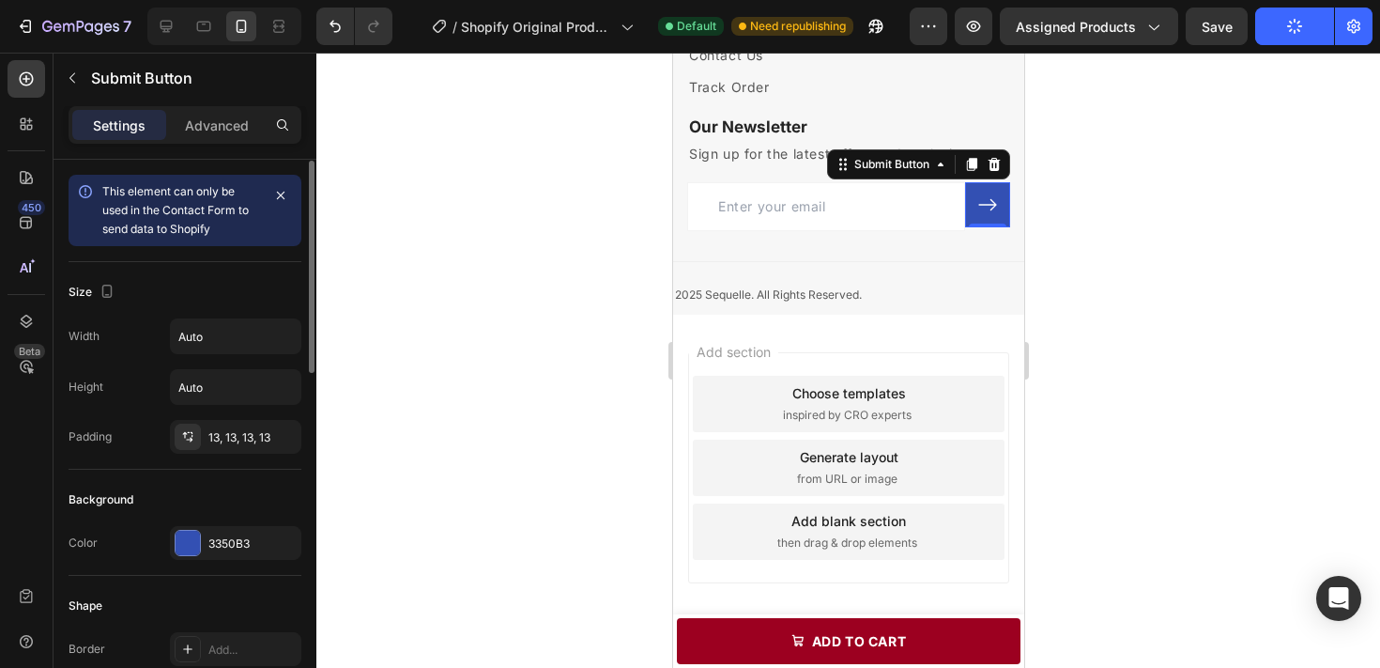
scroll to position [97, 0]
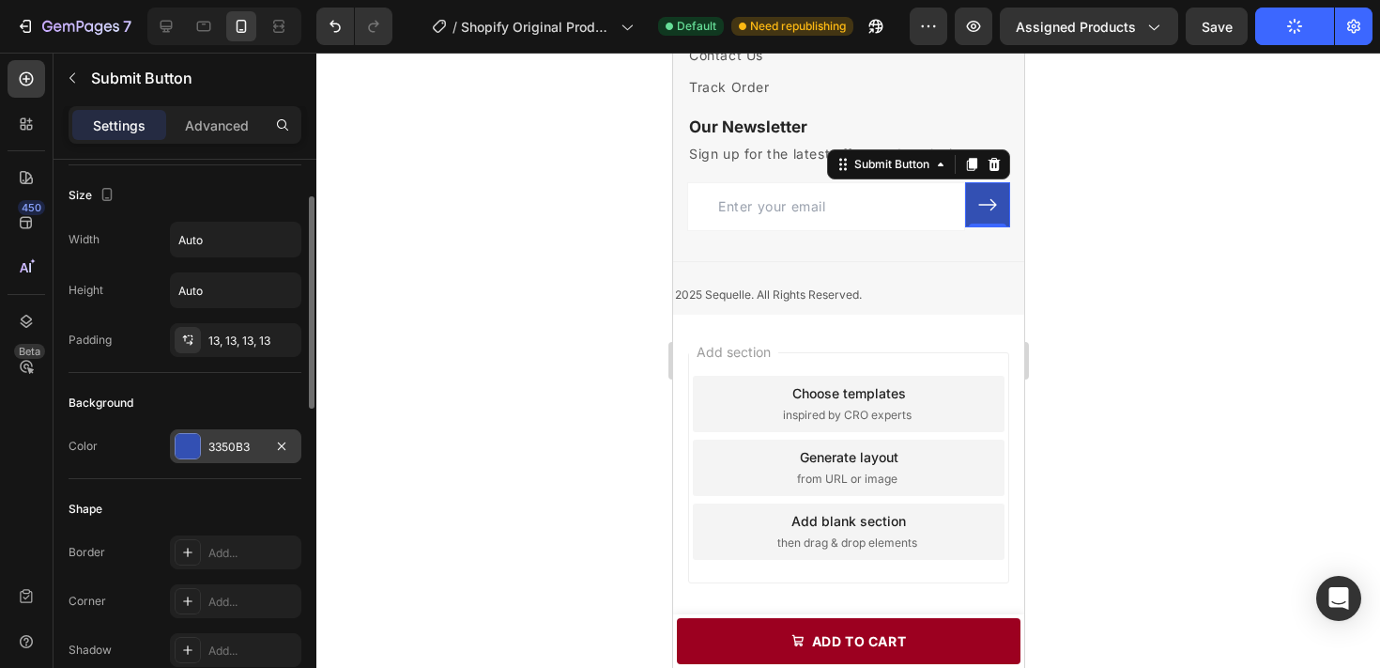
click at [256, 451] on div "3350B3" at bounding box center [235, 446] width 54 height 17
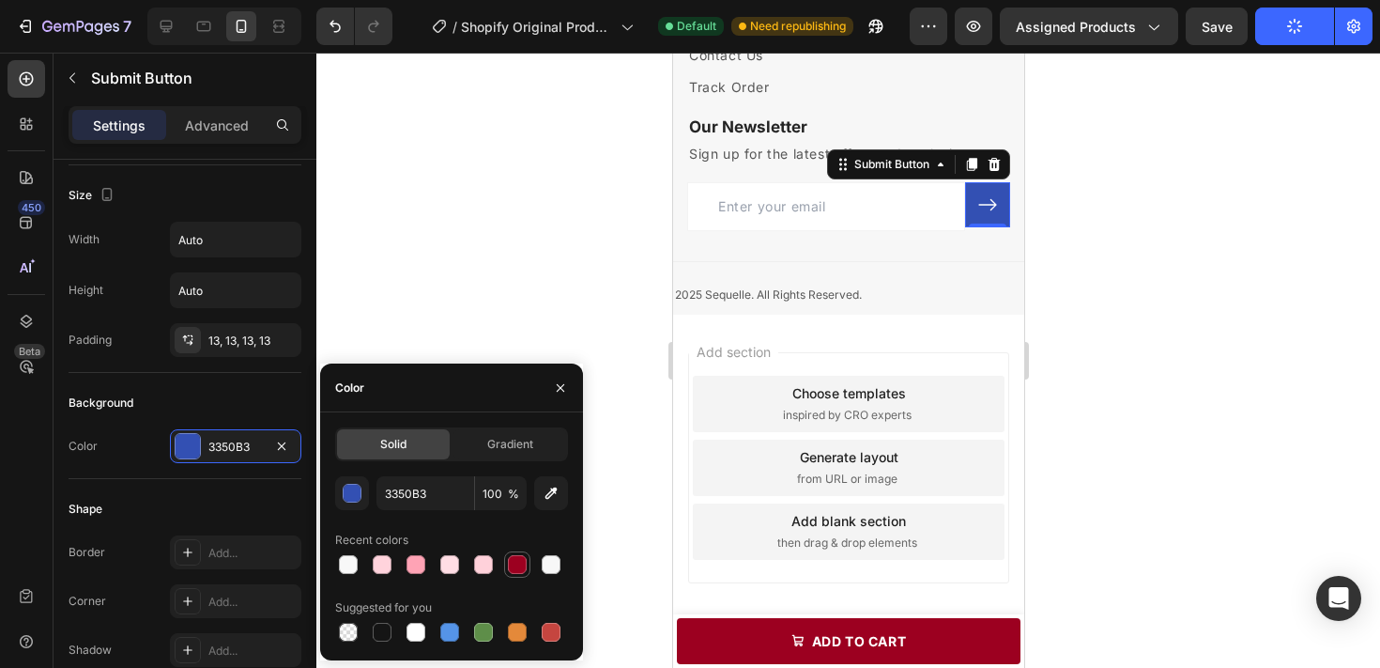
click at [515, 571] on div at bounding box center [517, 564] width 19 height 19
type input "9C0020"
click at [524, 377] on div "Color" at bounding box center [451, 387] width 263 height 49
click at [546, 305] on div at bounding box center [848, 360] width 1064 height 615
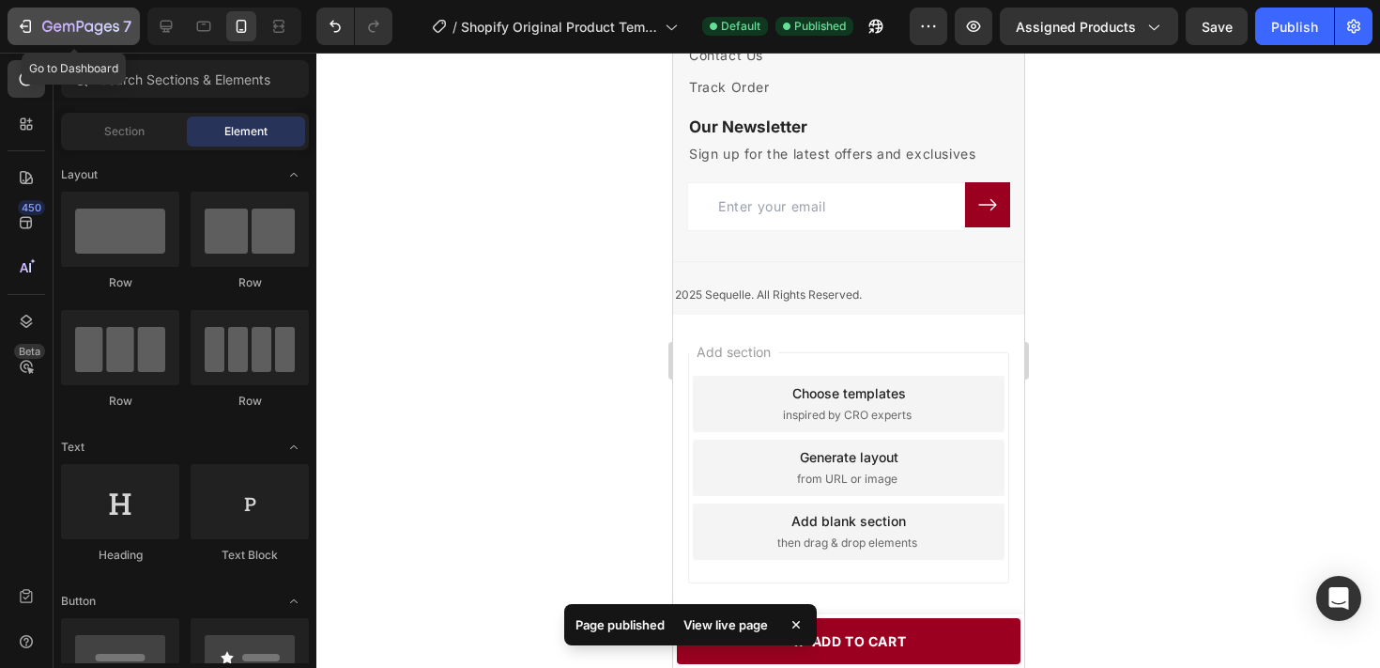
click at [33, 23] on icon "button" at bounding box center [25, 26] width 19 height 19
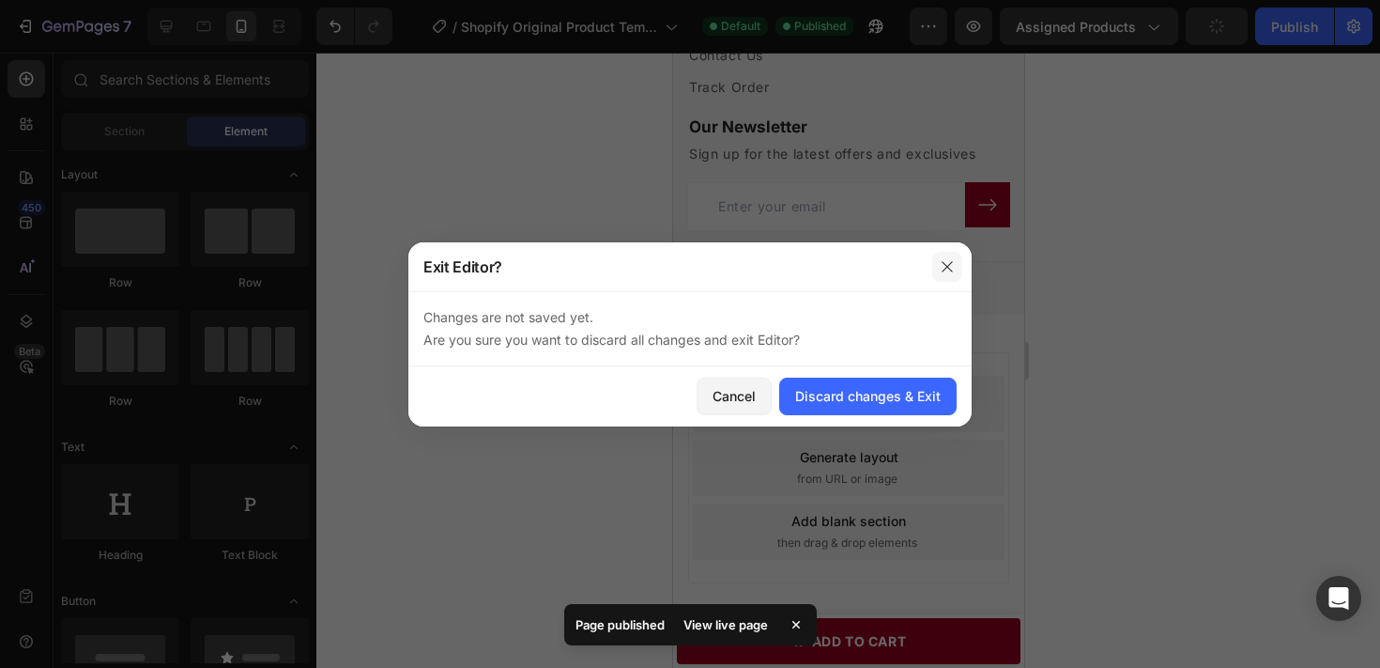
drag, startPoint x: 932, startPoint y: 262, endPoint x: 258, endPoint y: 209, distance: 676.2
click at [932, 262] on button "button" at bounding box center [947, 267] width 30 height 30
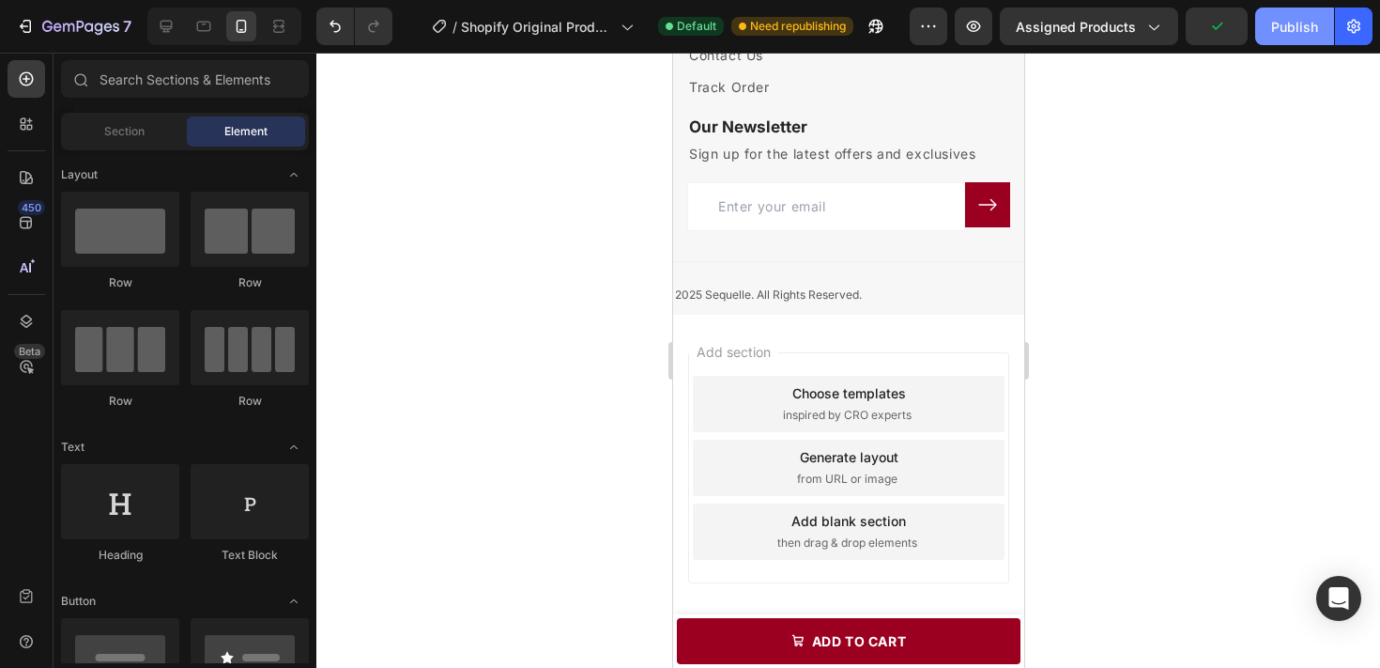
click at [1287, 10] on button "Publish" at bounding box center [1294, 27] width 79 height 38
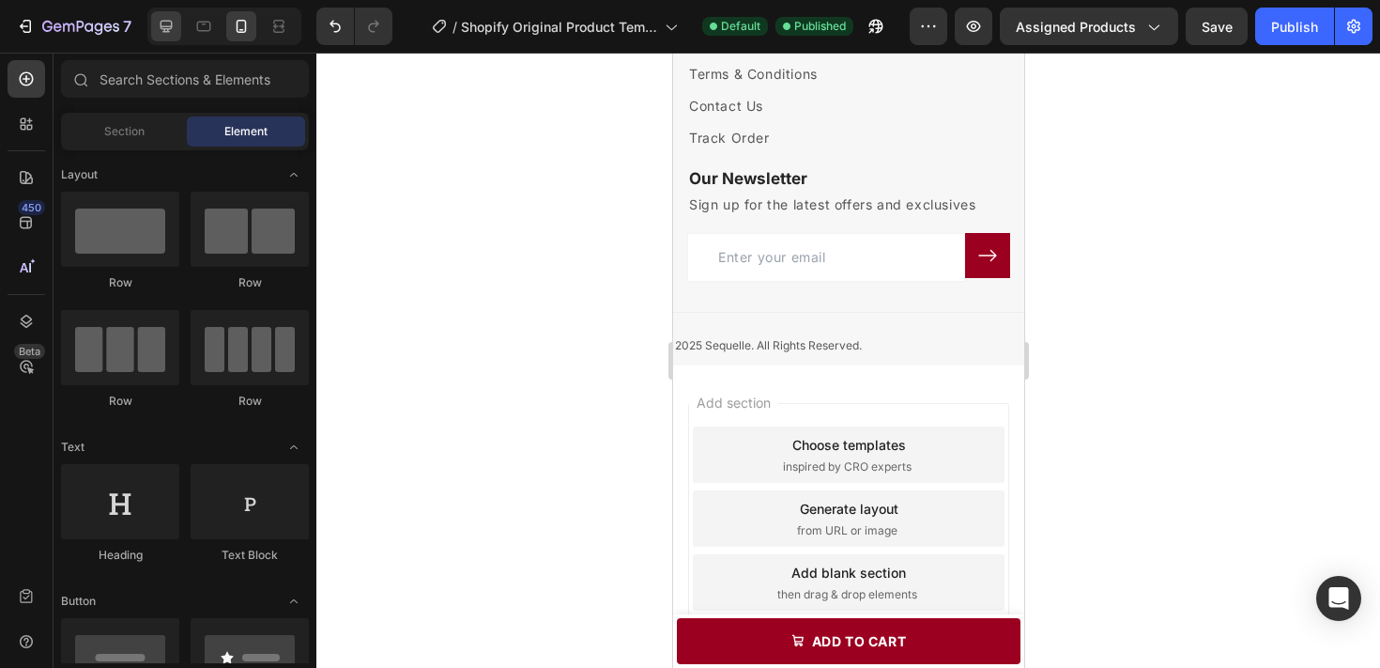
scroll to position [3776, 0]
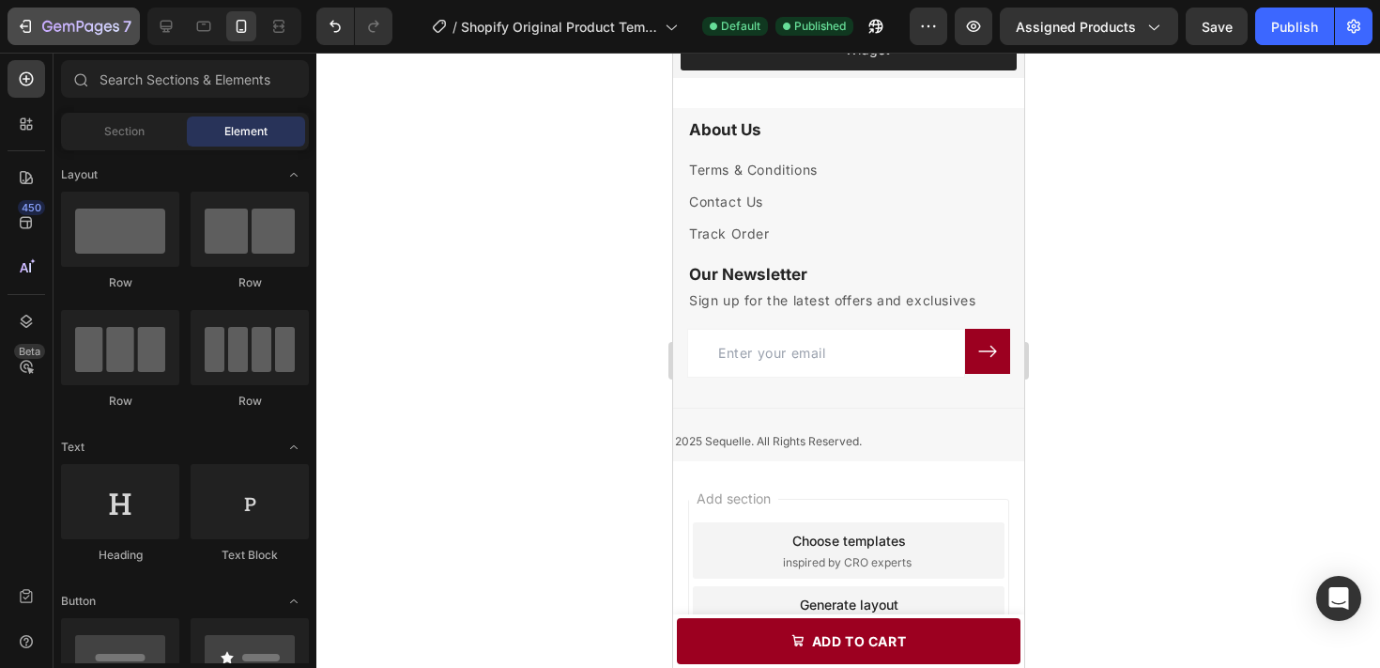
click at [99, 28] on icon "button" at bounding box center [80, 28] width 77 height 16
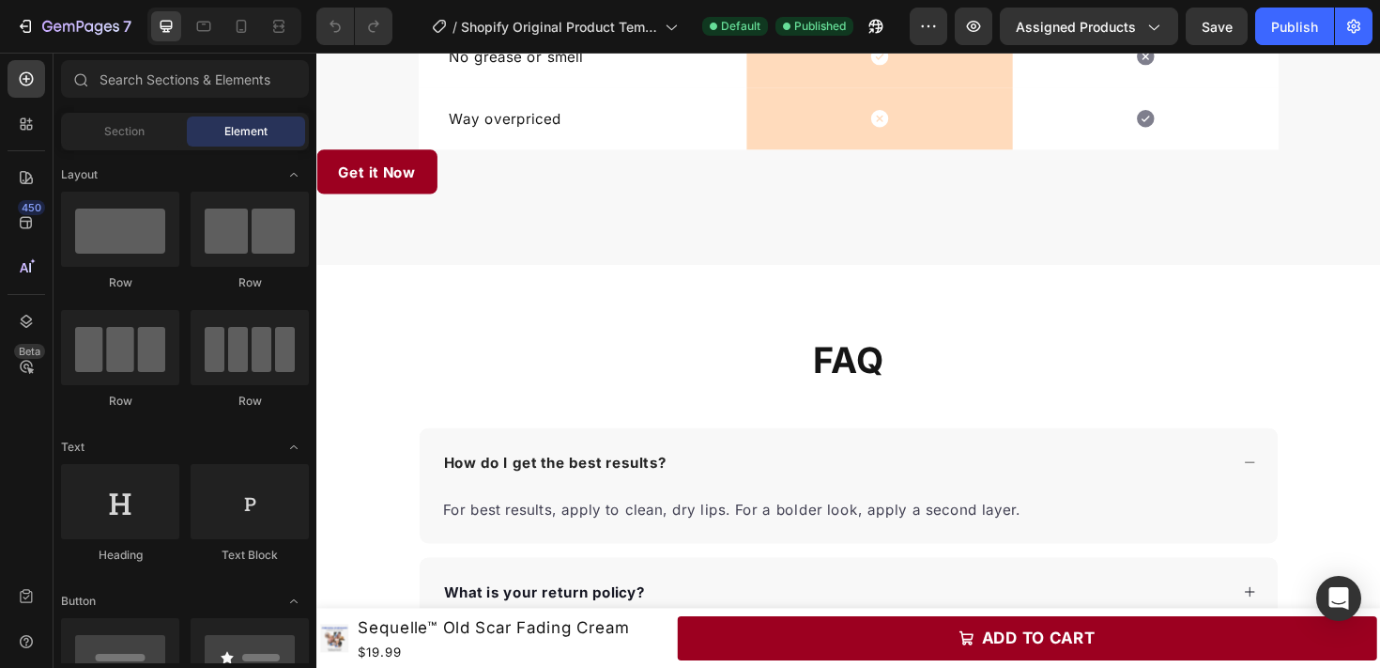
scroll to position [2522, 0]
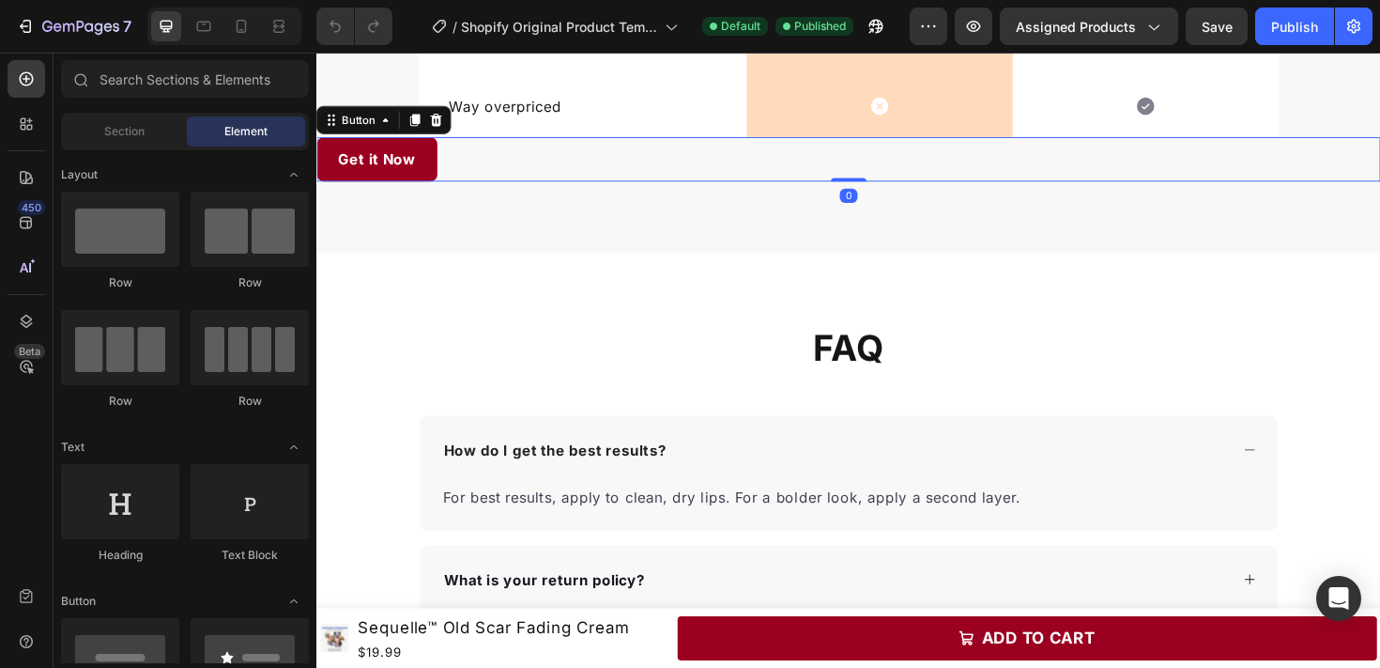
click at [809, 161] on div "Get it Now Button 0" at bounding box center [879, 165] width 1127 height 47
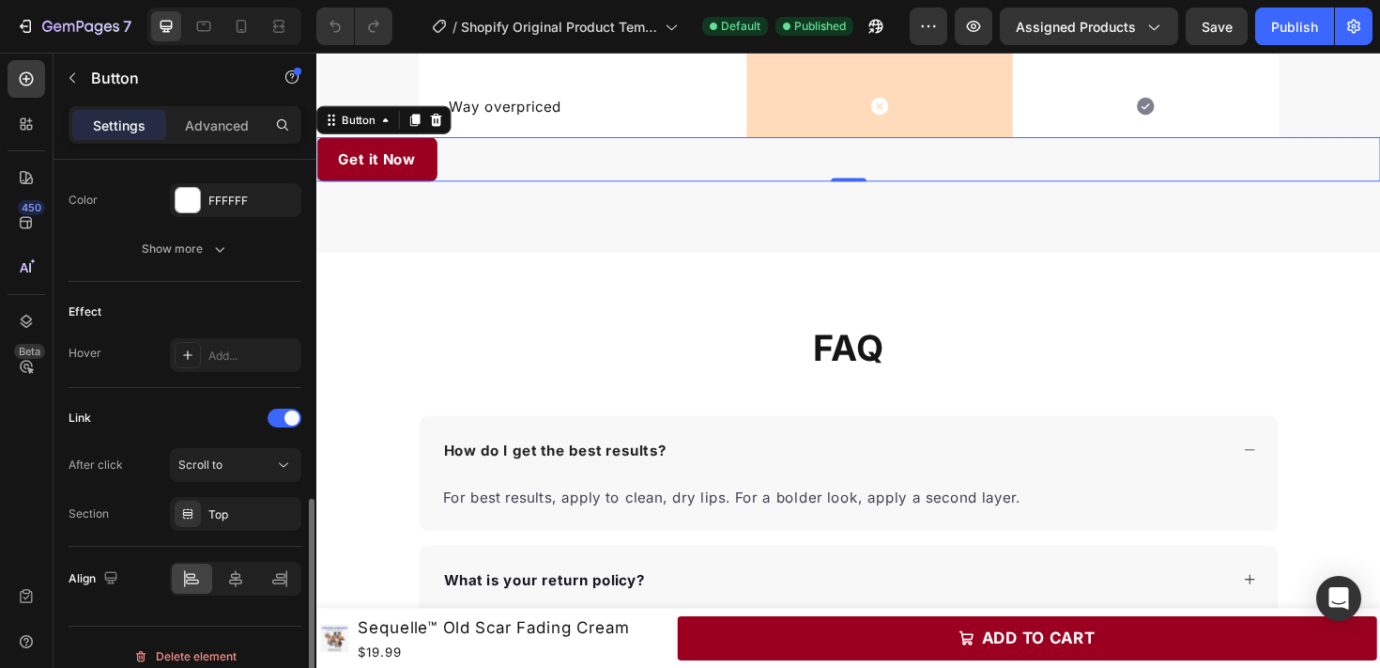
scroll to position [883, 0]
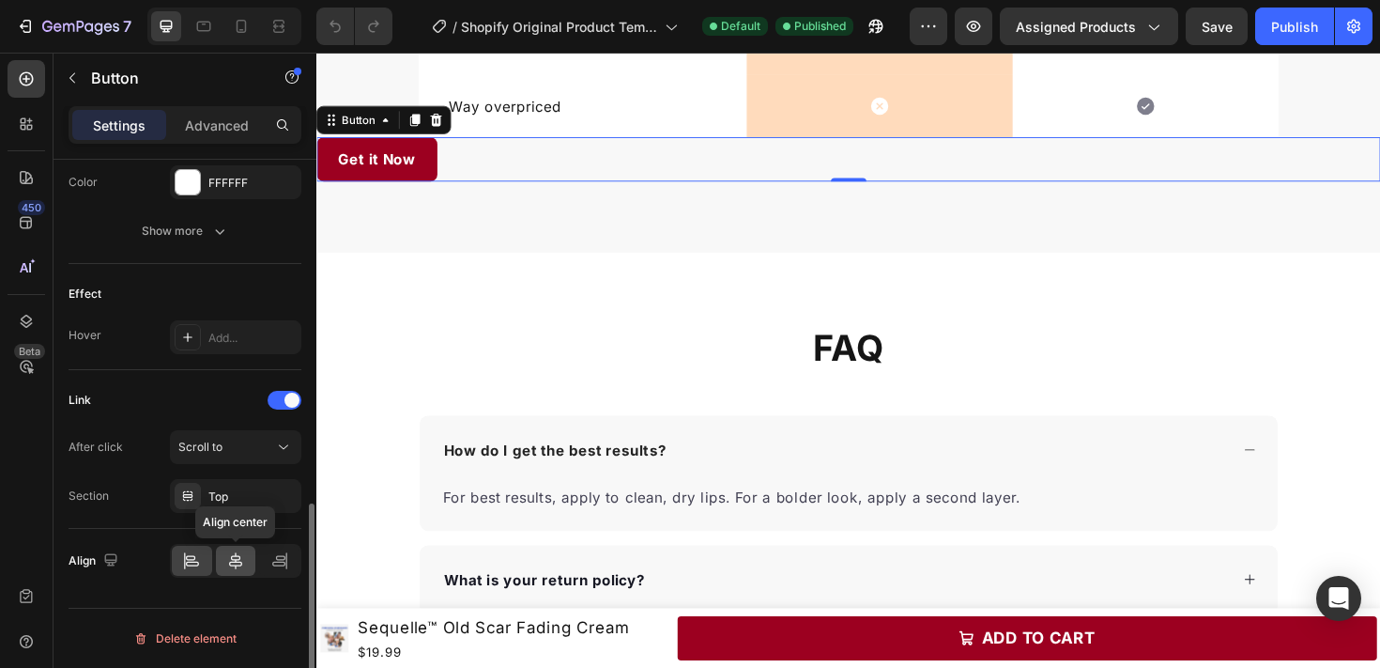
click at [238, 556] on icon at bounding box center [235, 560] width 13 height 17
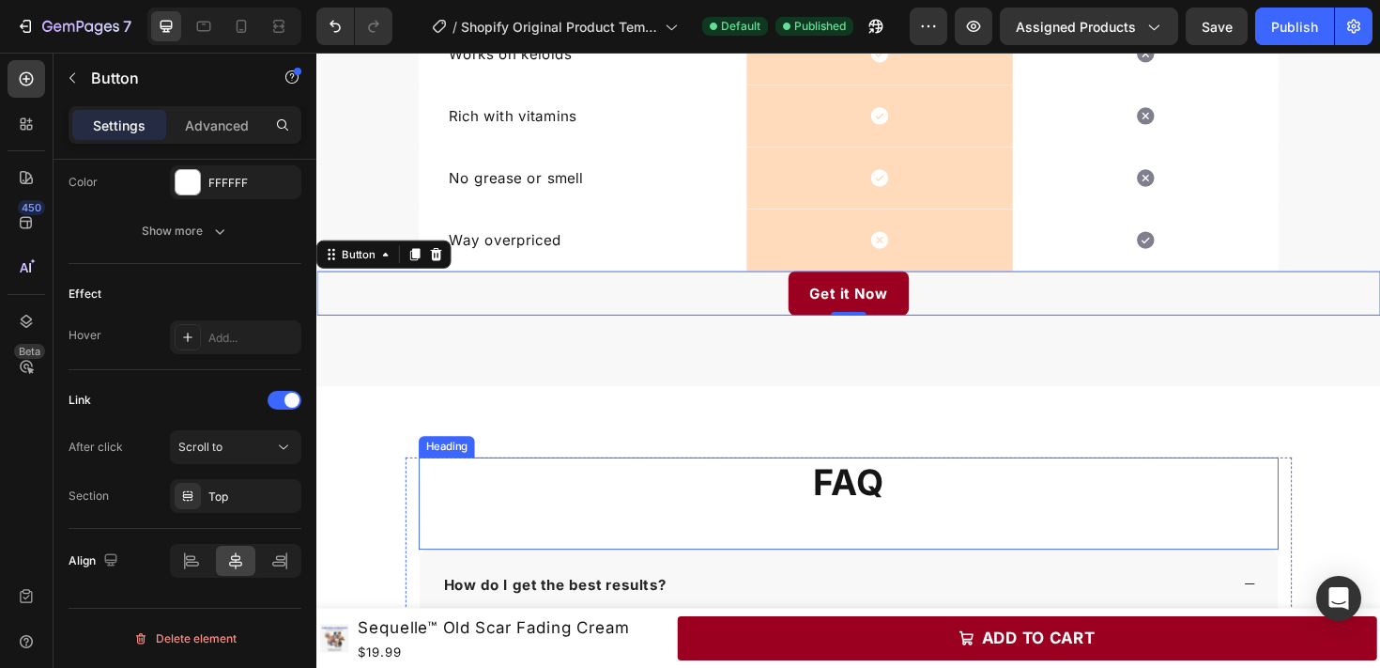
scroll to position [2343, 0]
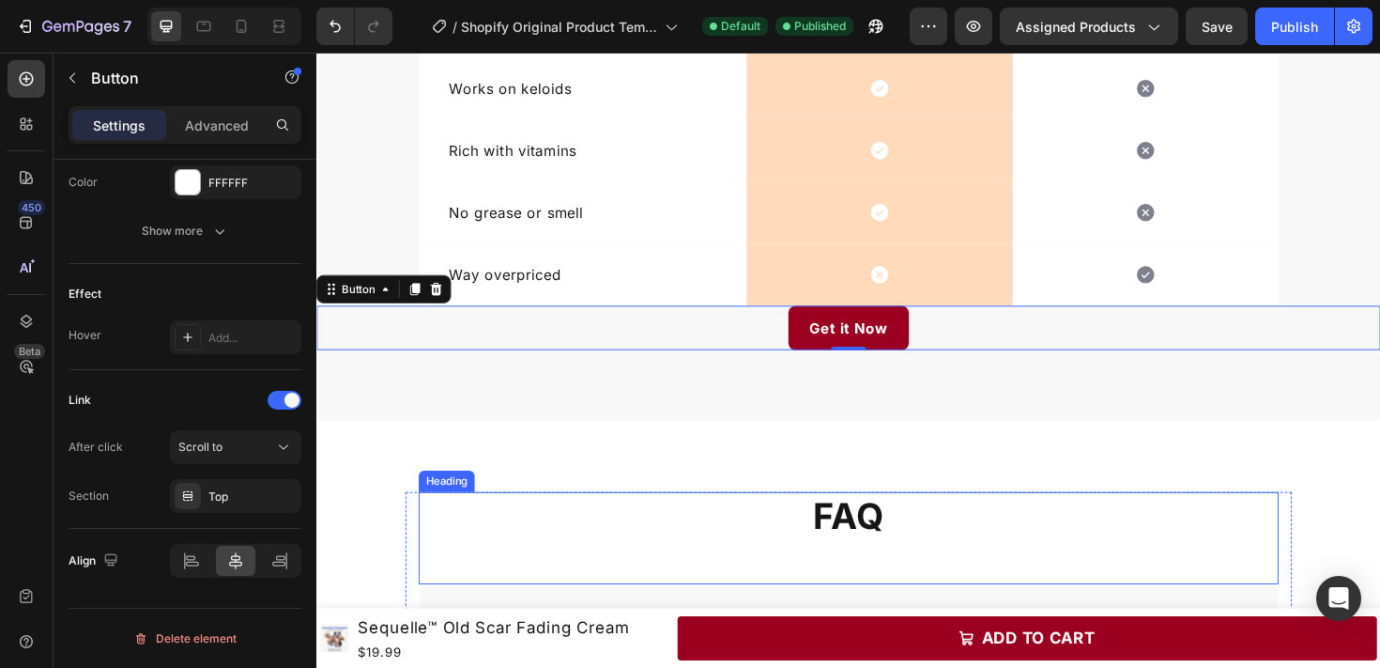
click at [794, 417] on div "Us vs Competitors Heading Row Drop element here Image Hydra-Stain Lip Tint Text…" at bounding box center [879, 66] width 1127 height 752
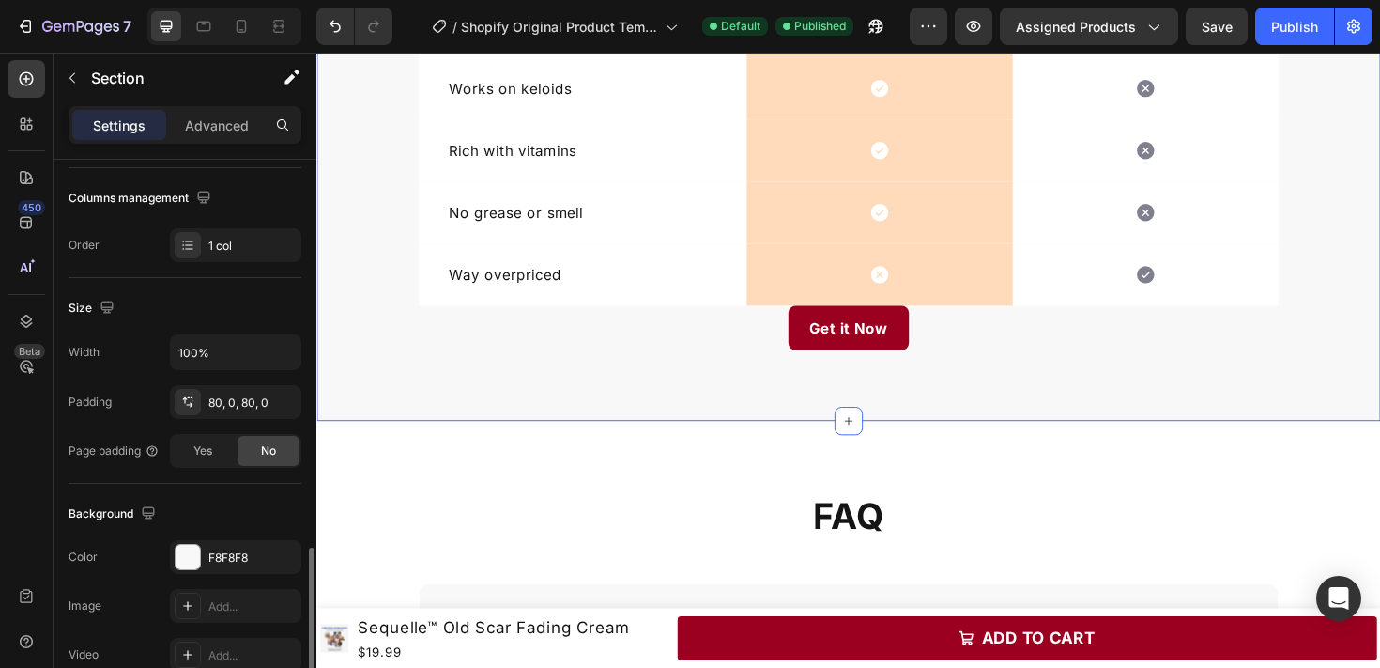
scroll to position [453, 0]
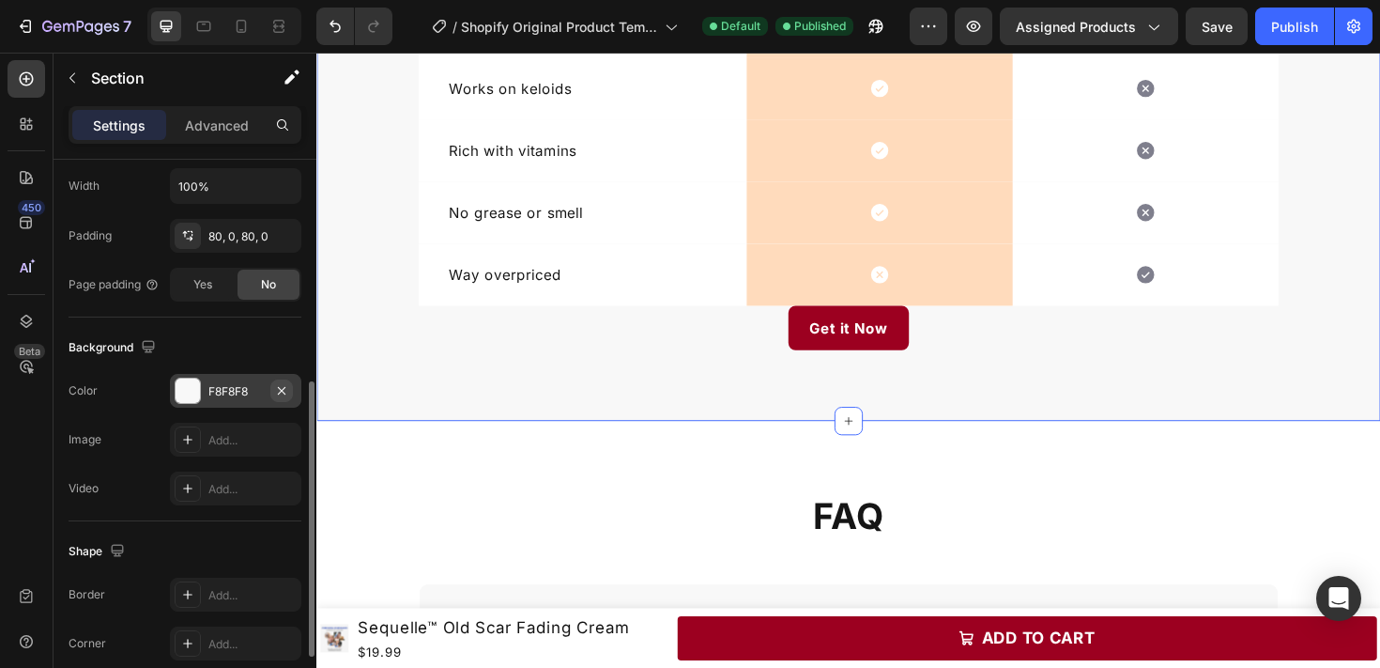
click at [284, 390] on icon "button" at bounding box center [281, 390] width 15 height 15
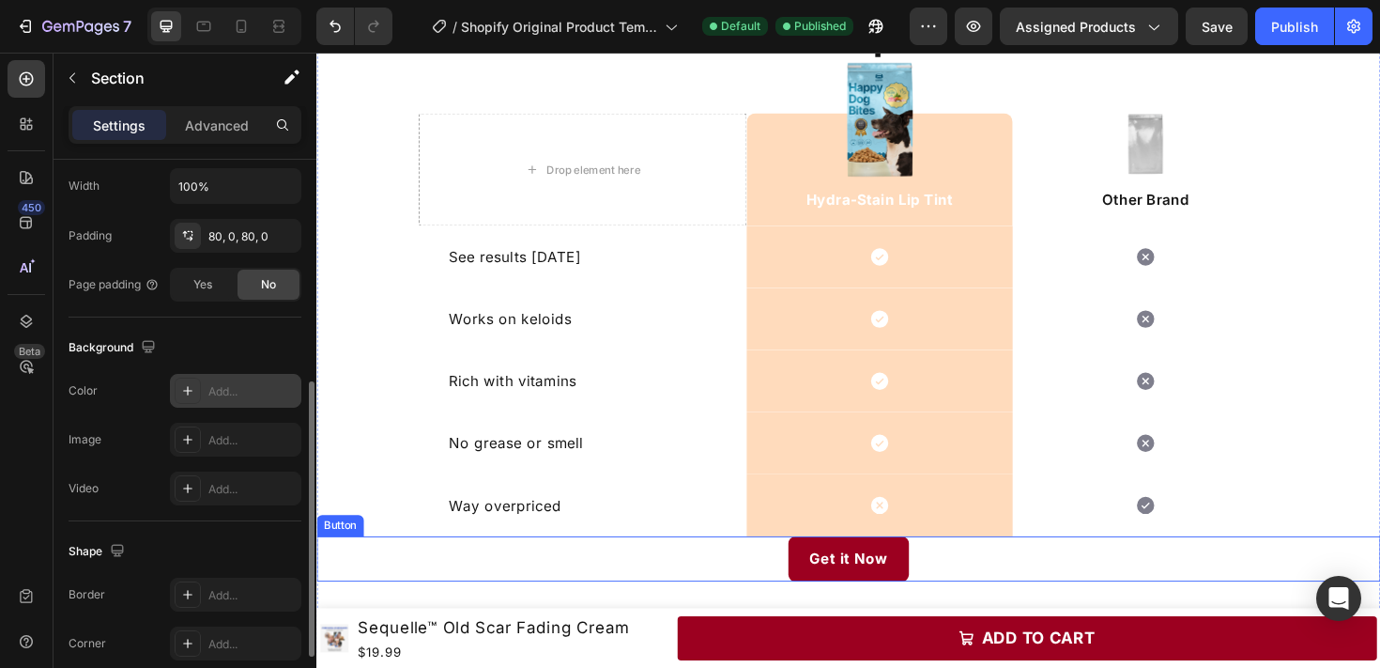
scroll to position [1584, 0]
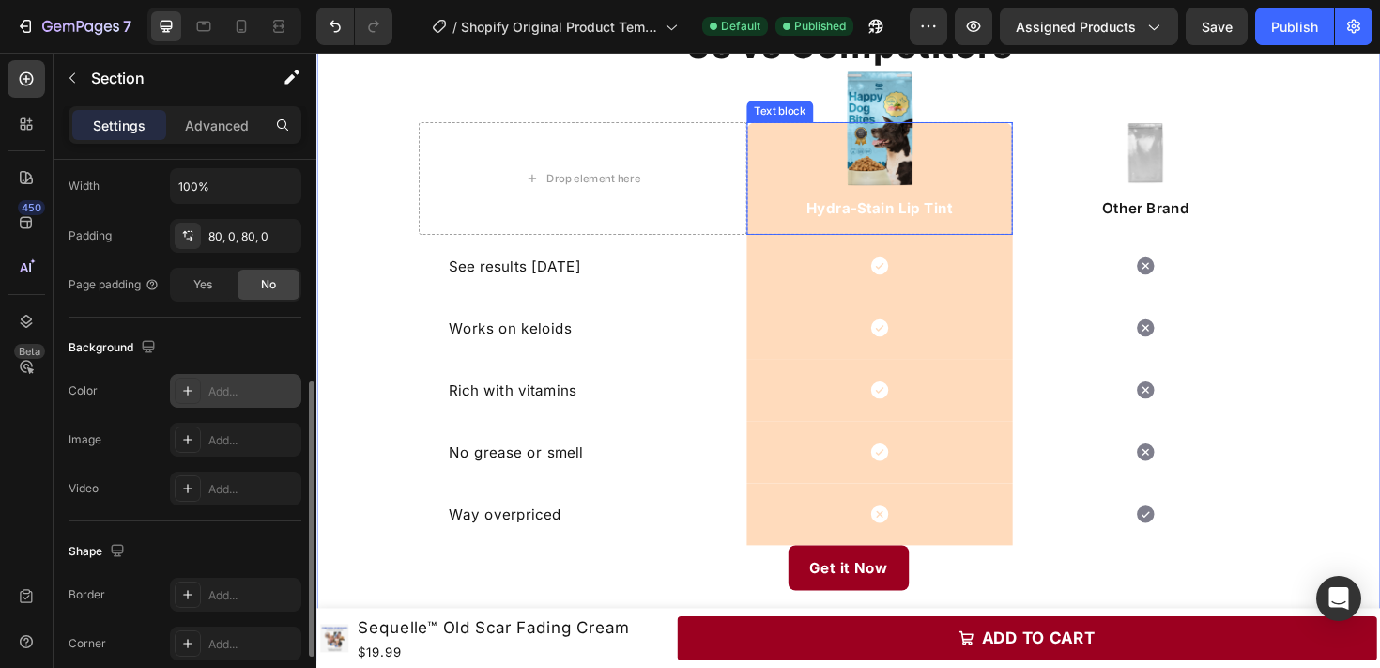
click at [813, 171] on div "Hydra-Stain Lip Tint Text block" at bounding box center [913, 185] width 282 height 119
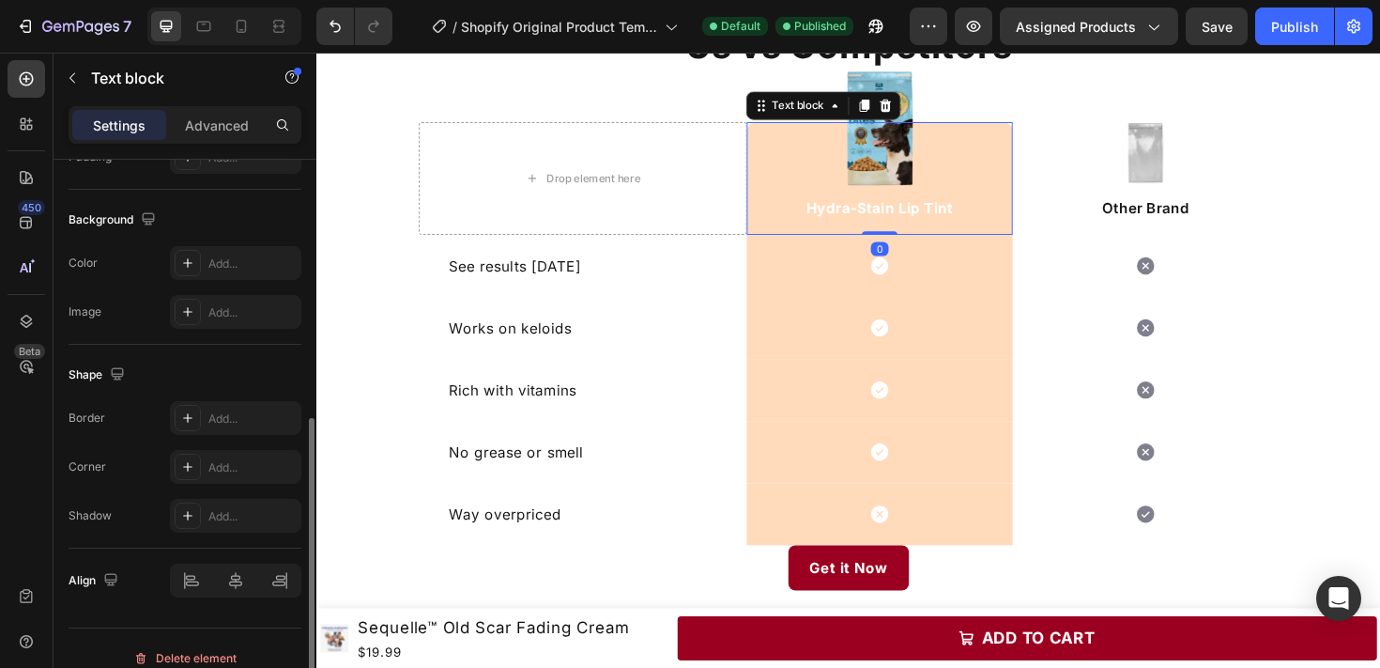
scroll to position [525, 0]
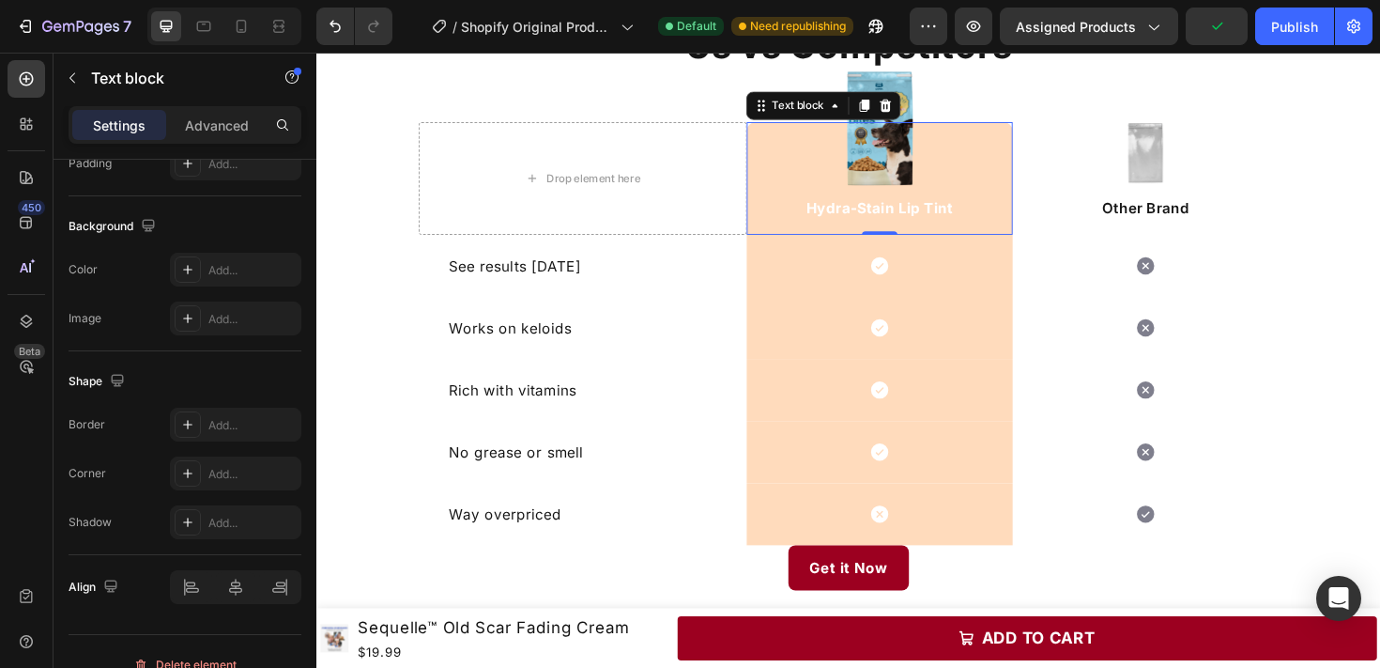
click at [1039, 193] on div "Hydra-Stain Lip Tint Text block 0" at bounding box center [913, 185] width 282 height 119
click at [1051, 196] on div "Hydra-Stain Lip Tint Text block 0" at bounding box center [913, 185] width 282 height 119
click at [230, 125] on p "Advanced" at bounding box center [217, 125] width 64 height 20
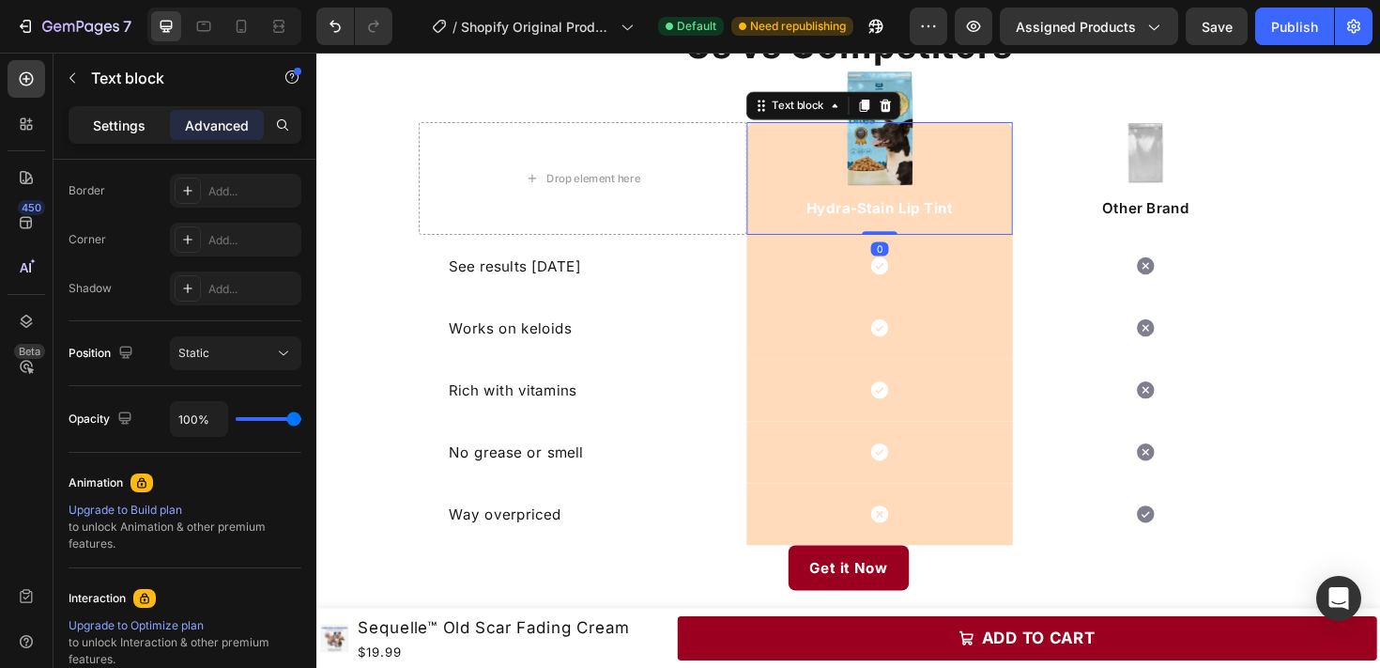
click at [114, 125] on p "Settings" at bounding box center [119, 125] width 53 height 20
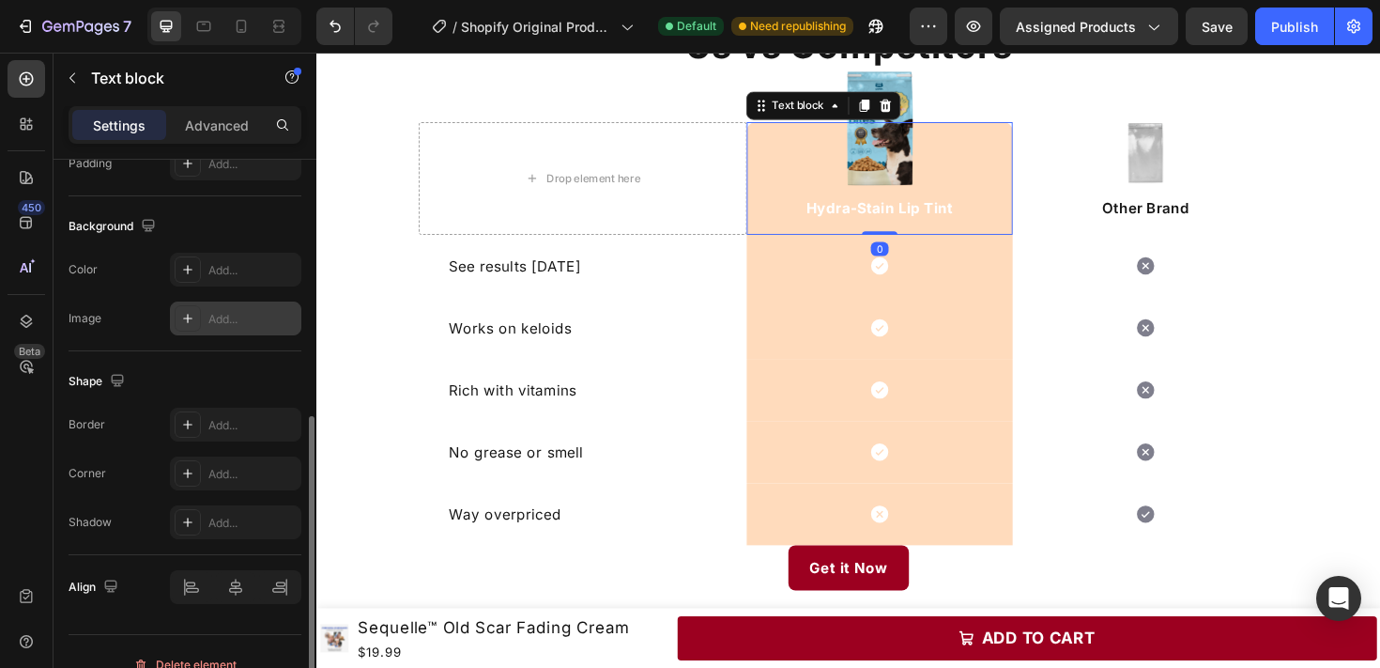
scroll to position [0, 0]
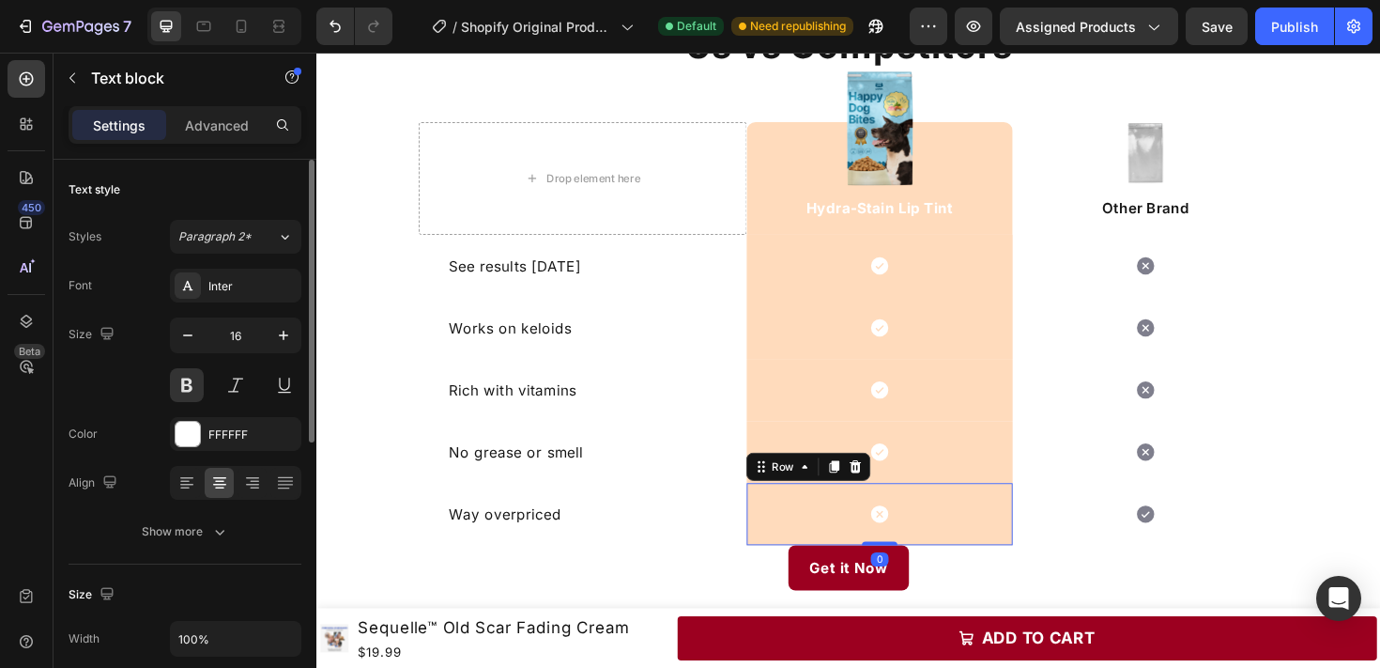
click at [968, 546] on div "Icon Row 0" at bounding box center [913, 541] width 282 height 66
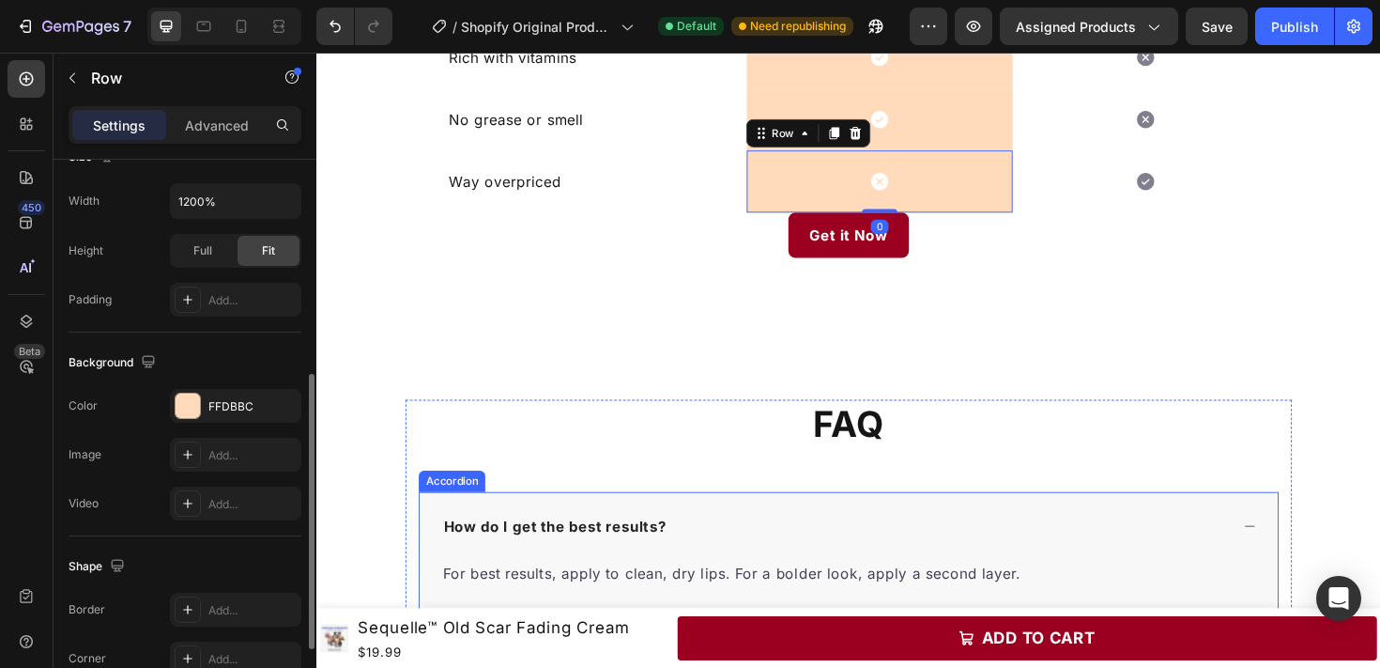
scroll to position [1697, 0]
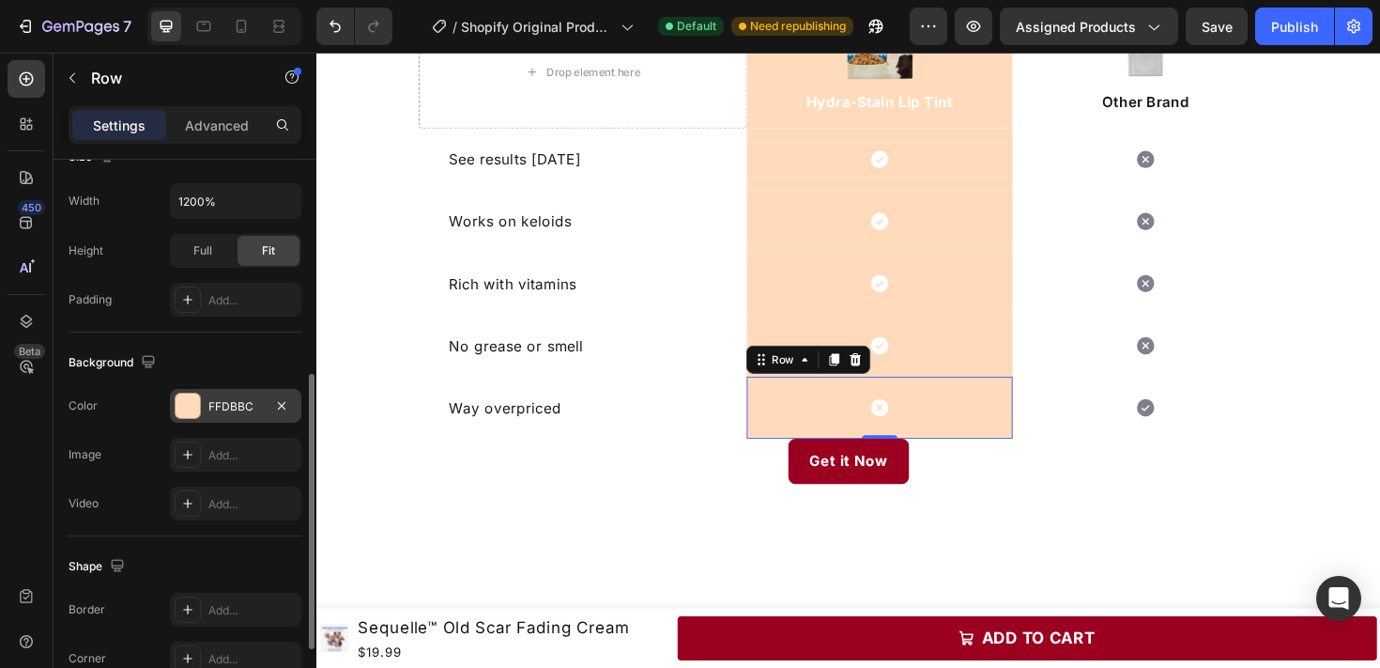
click at [252, 407] on div "FFDBBC" at bounding box center [235, 406] width 54 height 17
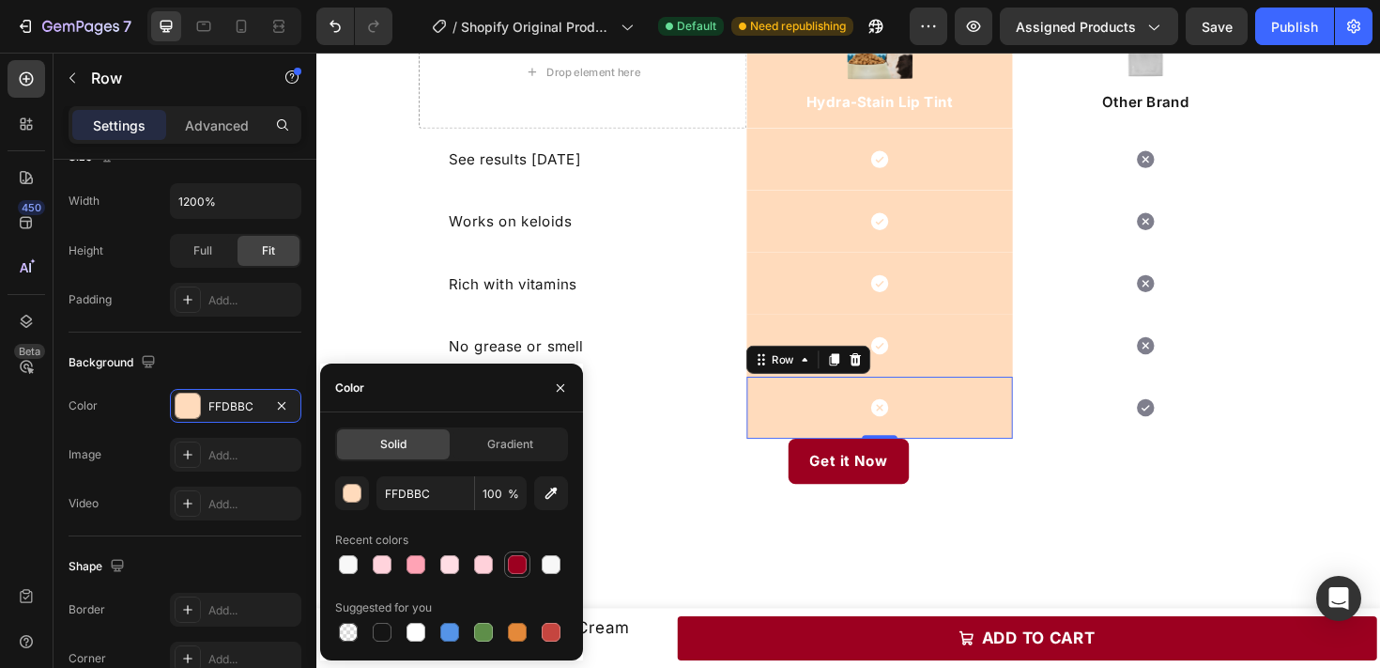
click at [515, 569] on div at bounding box center [517, 564] width 19 height 19
type input "9C0020"
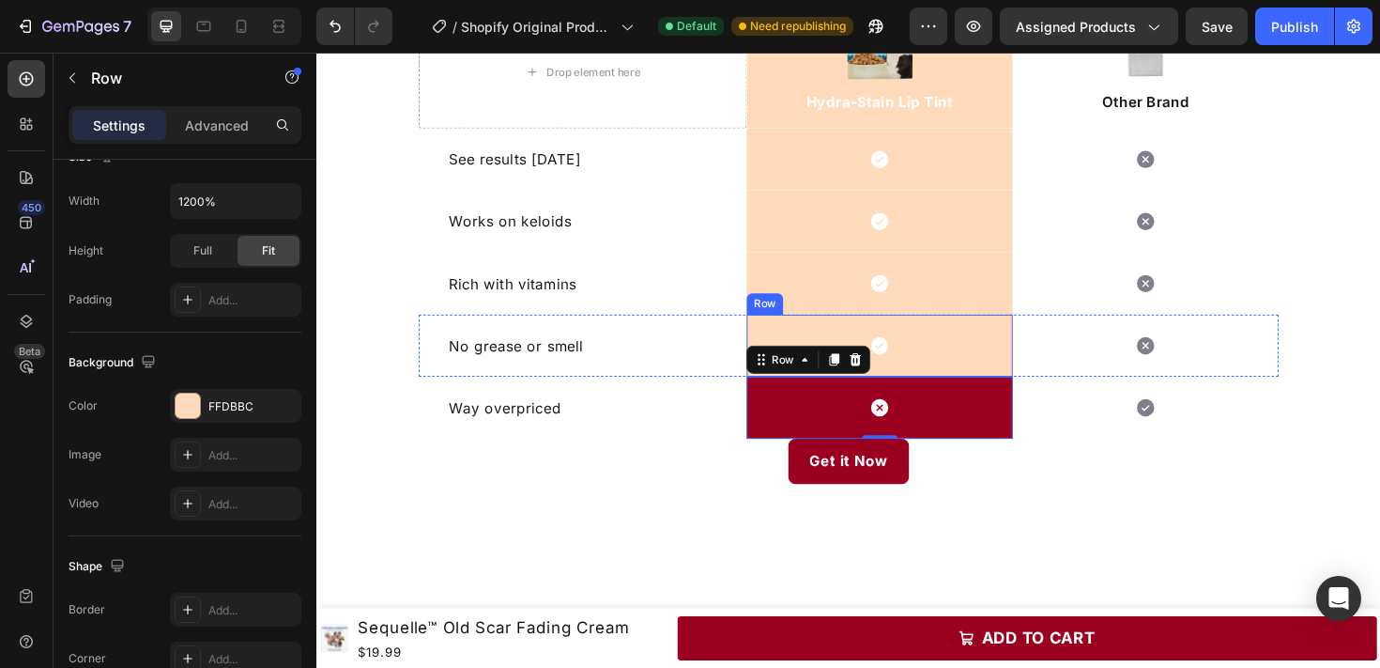
click at [827, 350] on div "Icon Row" at bounding box center [913, 363] width 282 height 66
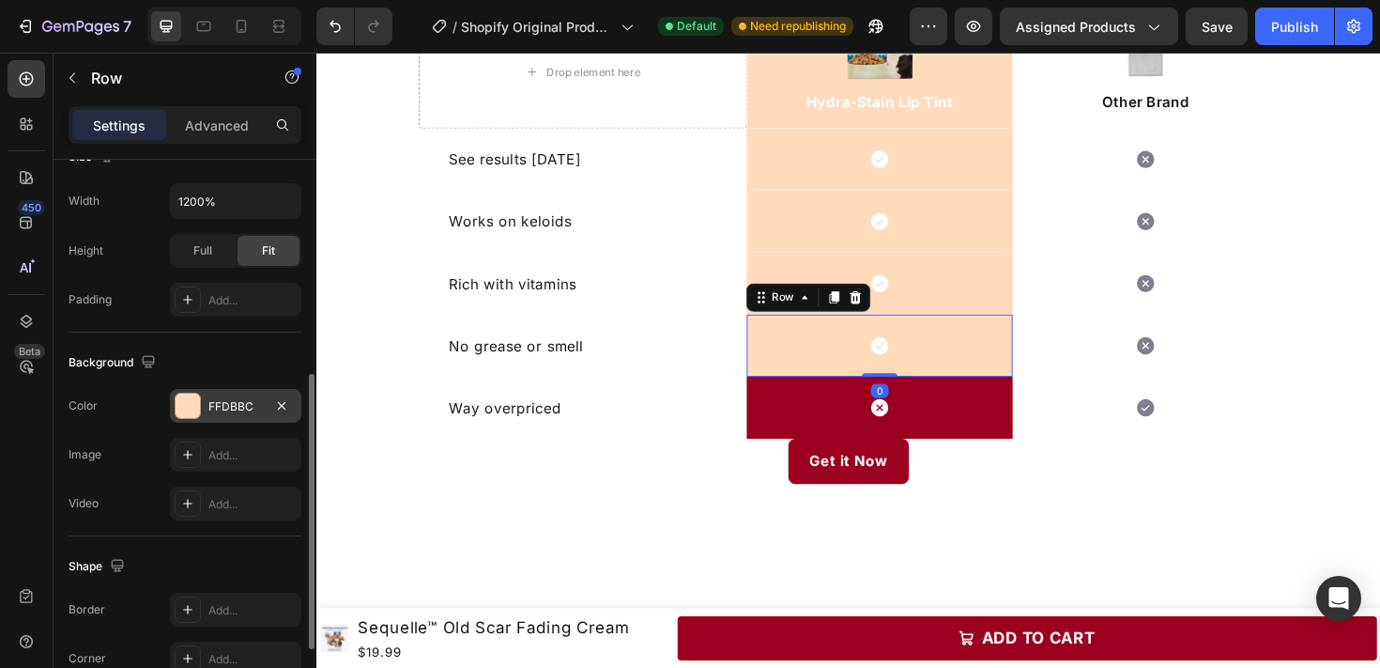
click at [224, 411] on div "FFDBBC" at bounding box center [235, 406] width 54 height 17
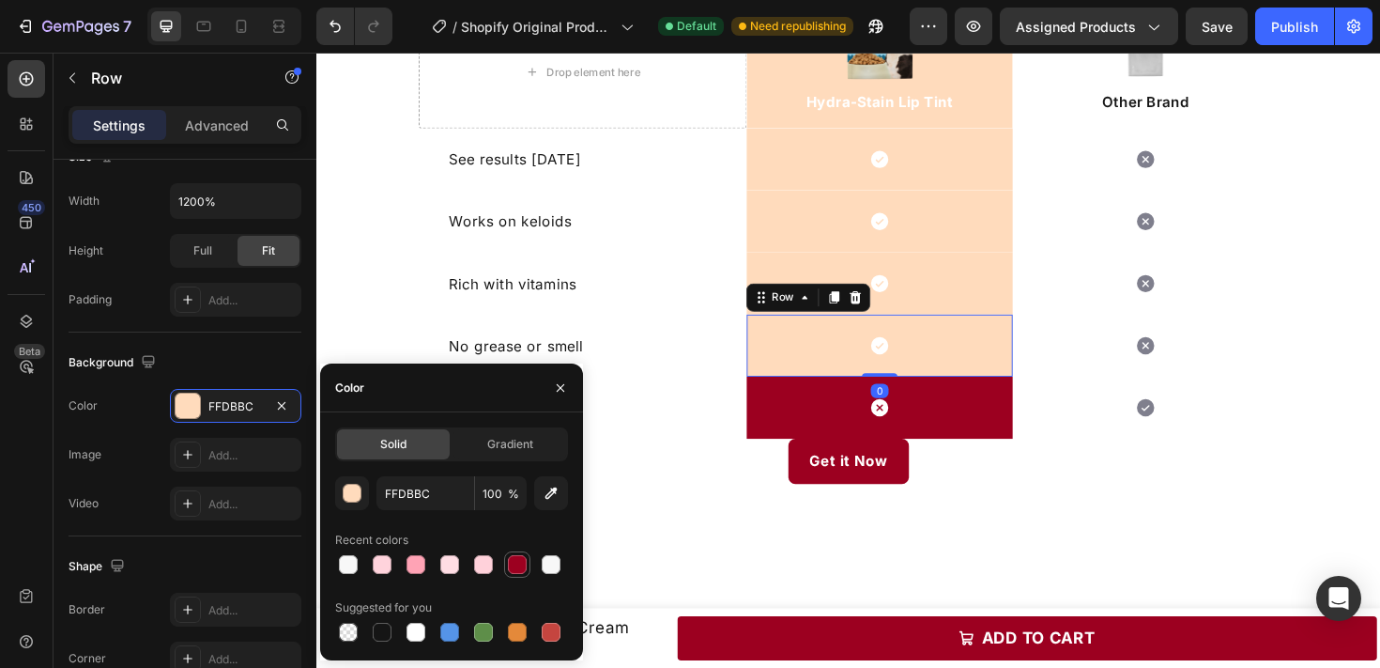
click at [506, 564] on div at bounding box center [517, 564] width 23 height 23
type input "9C0020"
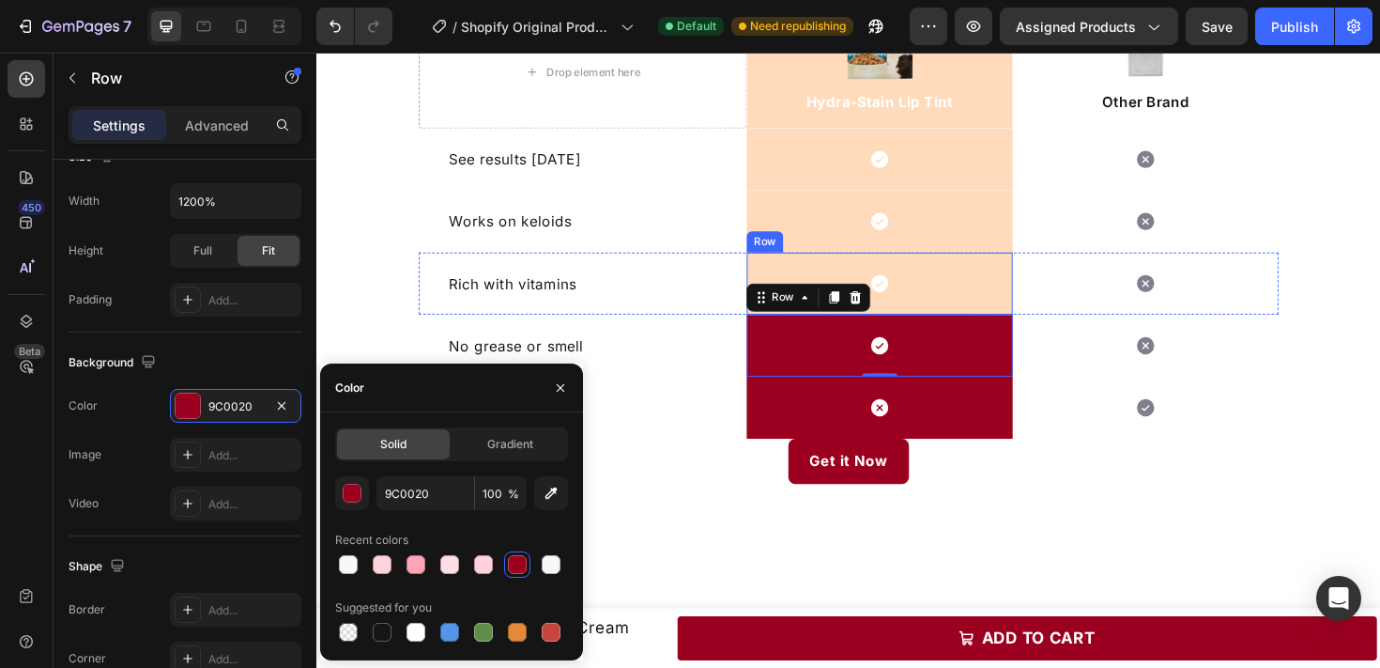
click at [984, 315] on div "Icon Row" at bounding box center [913, 297] width 282 height 66
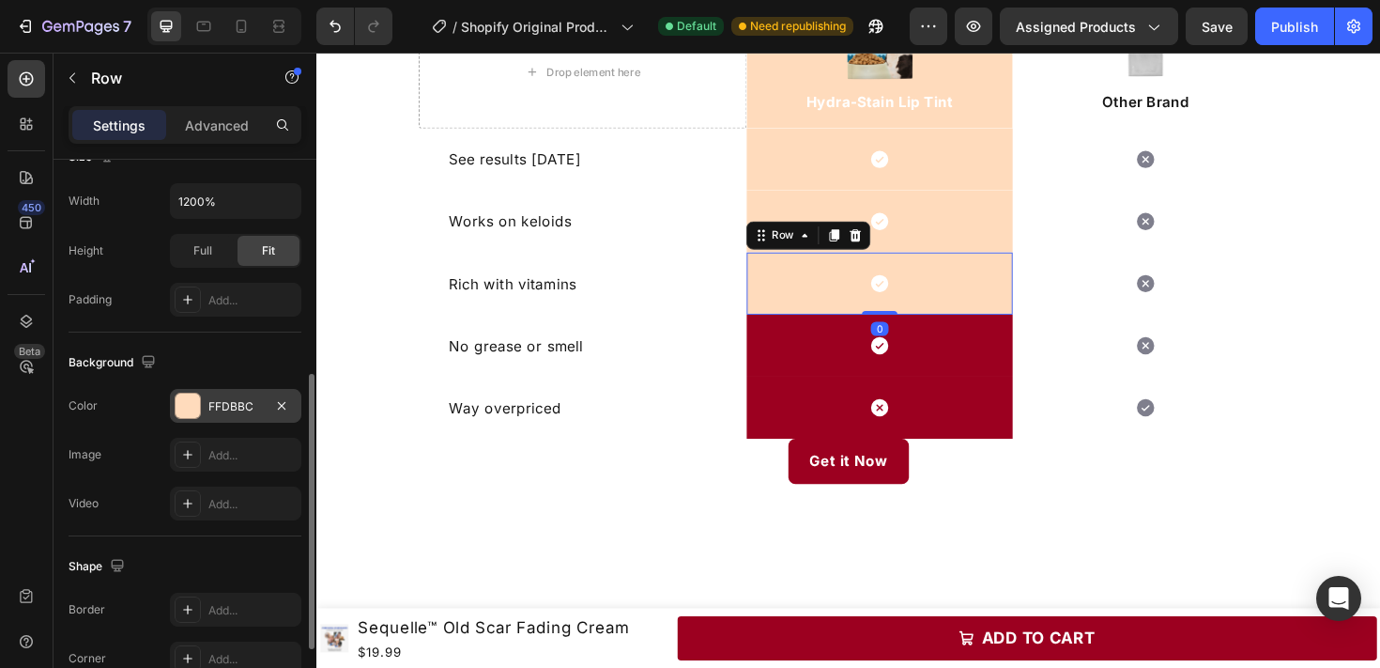
click at [203, 407] on div "FFDBBC" at bounding box center [235, 406] width 131 height 34
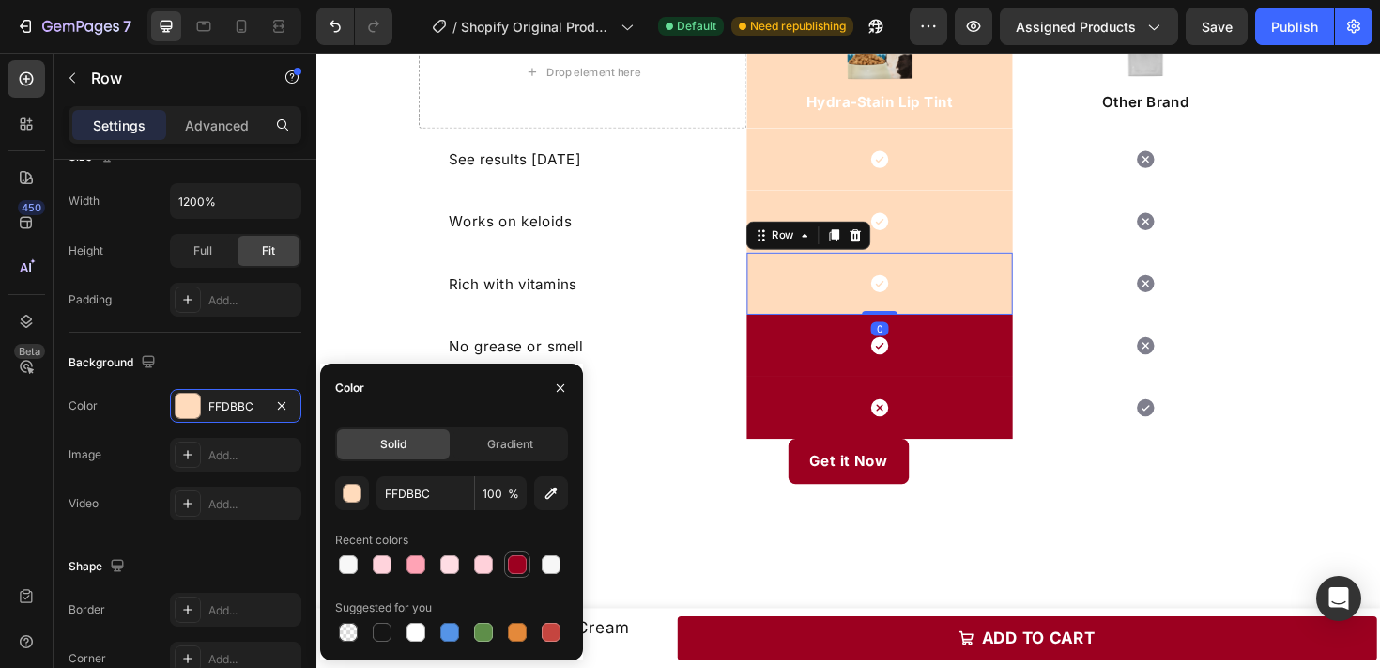
click at [506, 565] on div at bounding box center [517, 564] width 23 height 23
type input "9C0020"
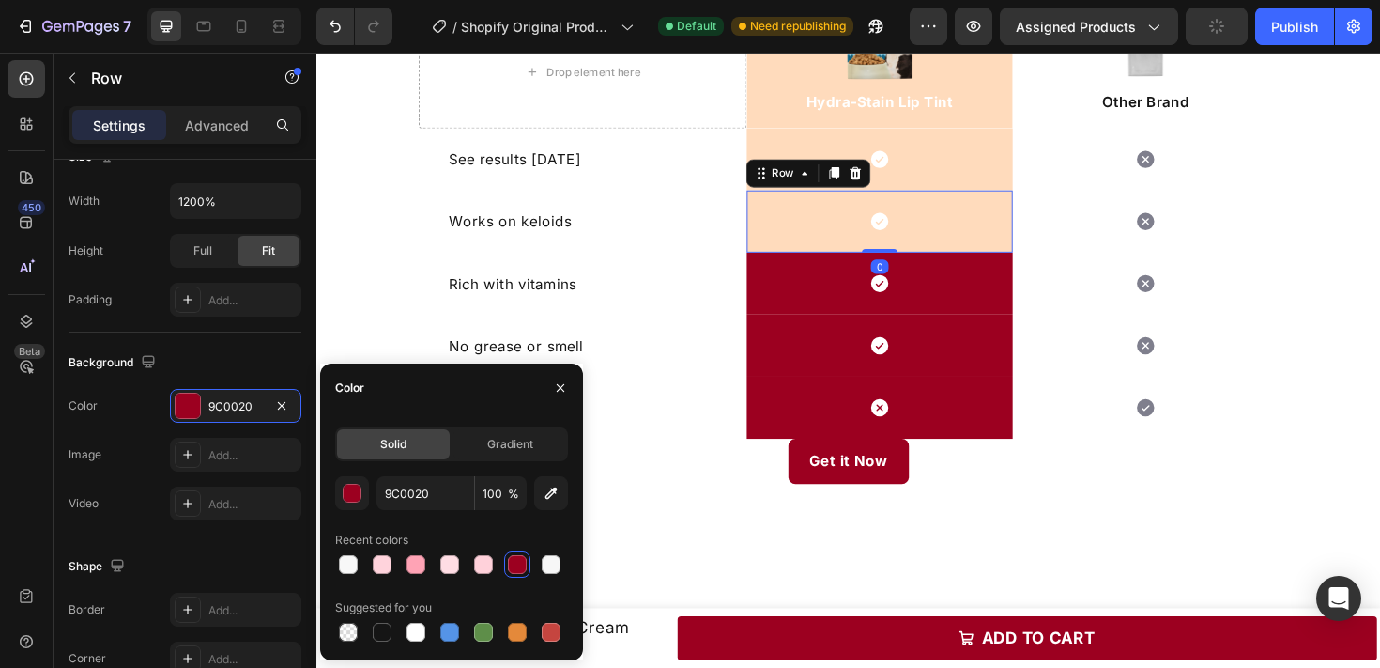
click at [995, 222] on div "Icon Row 0" at bounding box center [913, 231] width 282 height 66
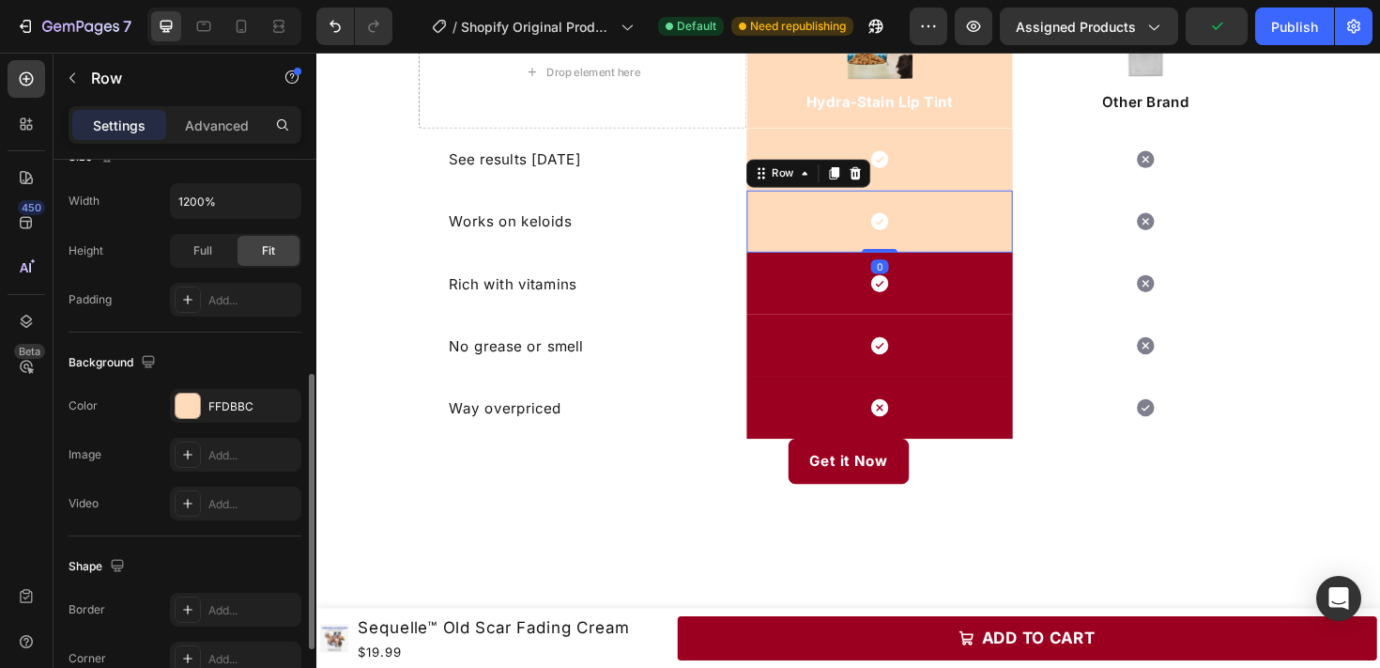
click at [221, 423] on div "The changes might be hidden by the video. Color FFDBBC Image Add... Video Add..." at bounding box center [185, 454] width 233 height 131
click at [222, 406] on div "FFDBBC" at bounding box center [235, 406] width 54 height 17
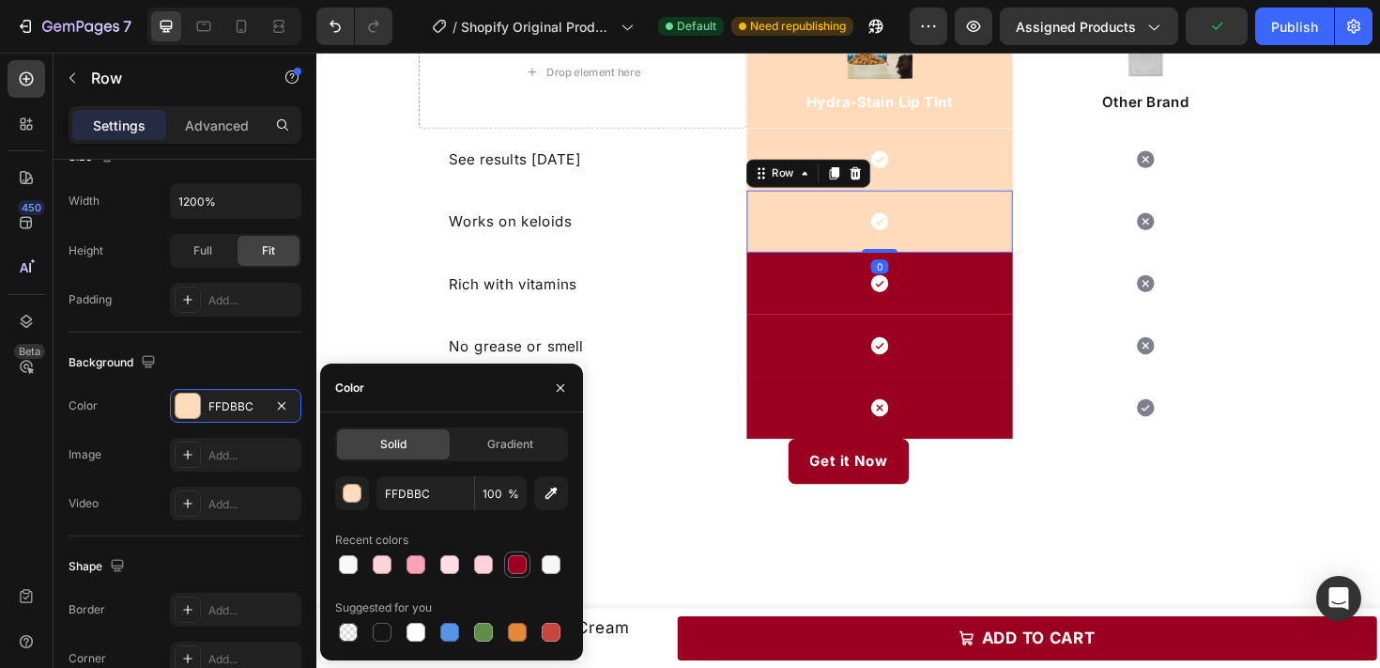
click at [508, 560] on div at bounding box center [517, 564] width 19 height 19
type input "9C0020"
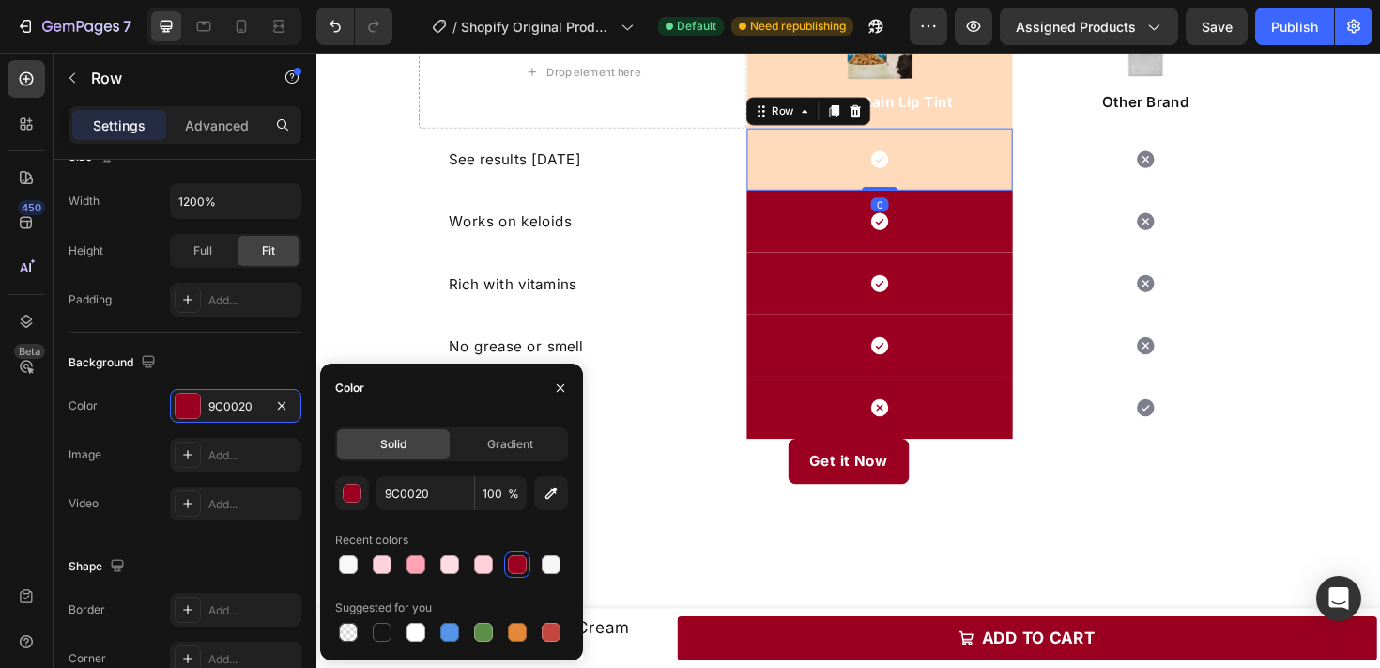
click at [1007, 156] on div "Icon Row 0" at bounding box center [913, 165] width 282 height 66
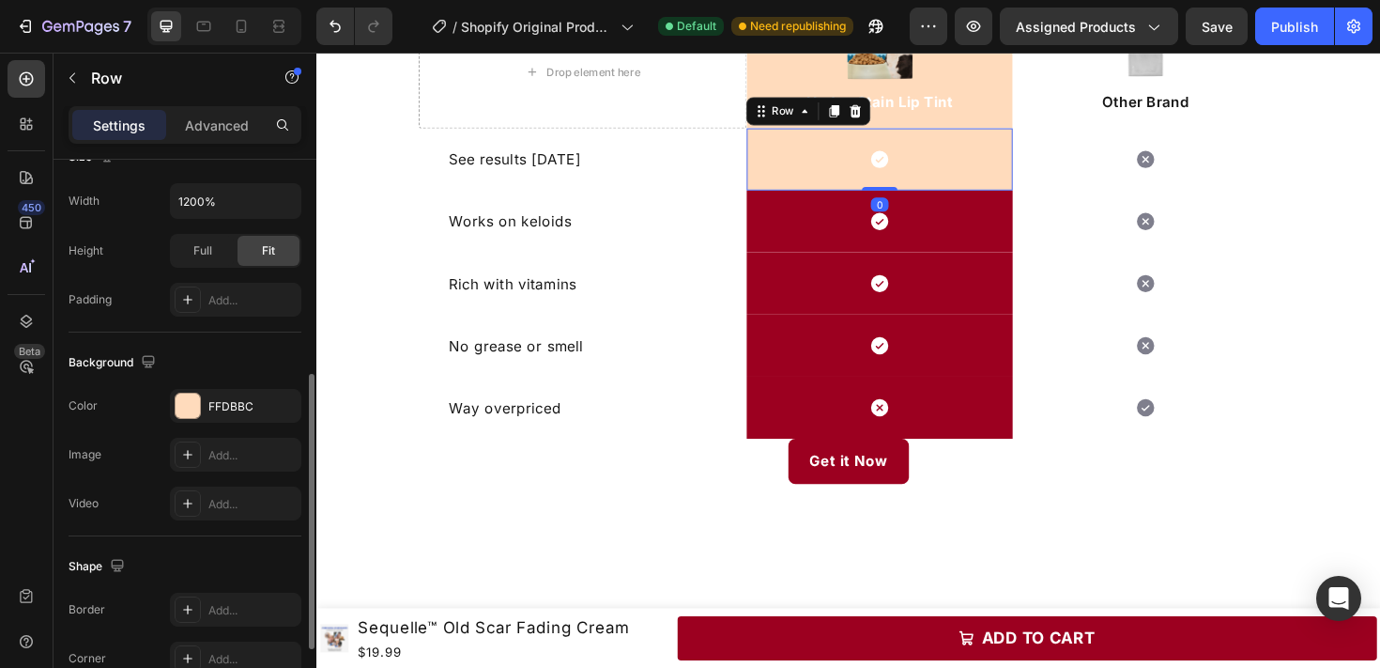
click at [180, 426] on div "The changes might be hidden by the video. Color FFDBBC Image Add... Video Add..." at bounding box center [185, 454] width 233 height 131
click at [195, 406] on div at bounding box center [188, 405] width 24 height 24
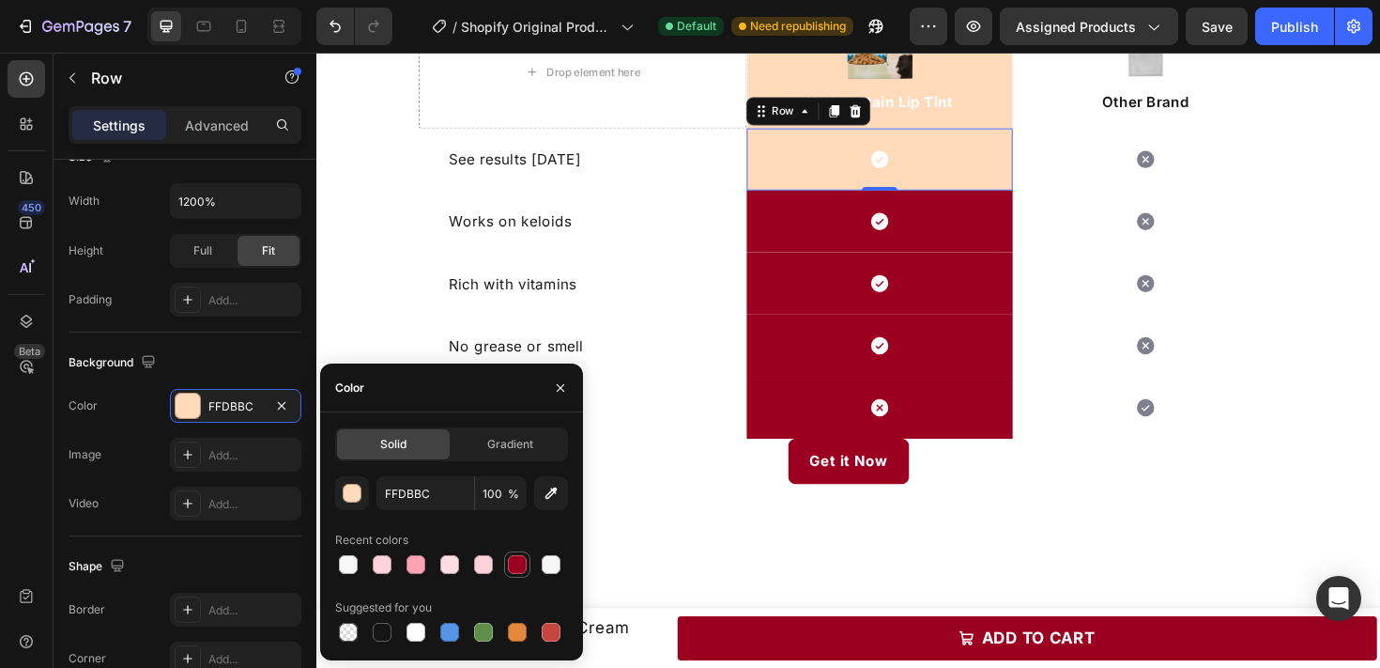
click at [506, 566] on div at bounding box center [517, 564] width 23 height 23
type input "9C0020"
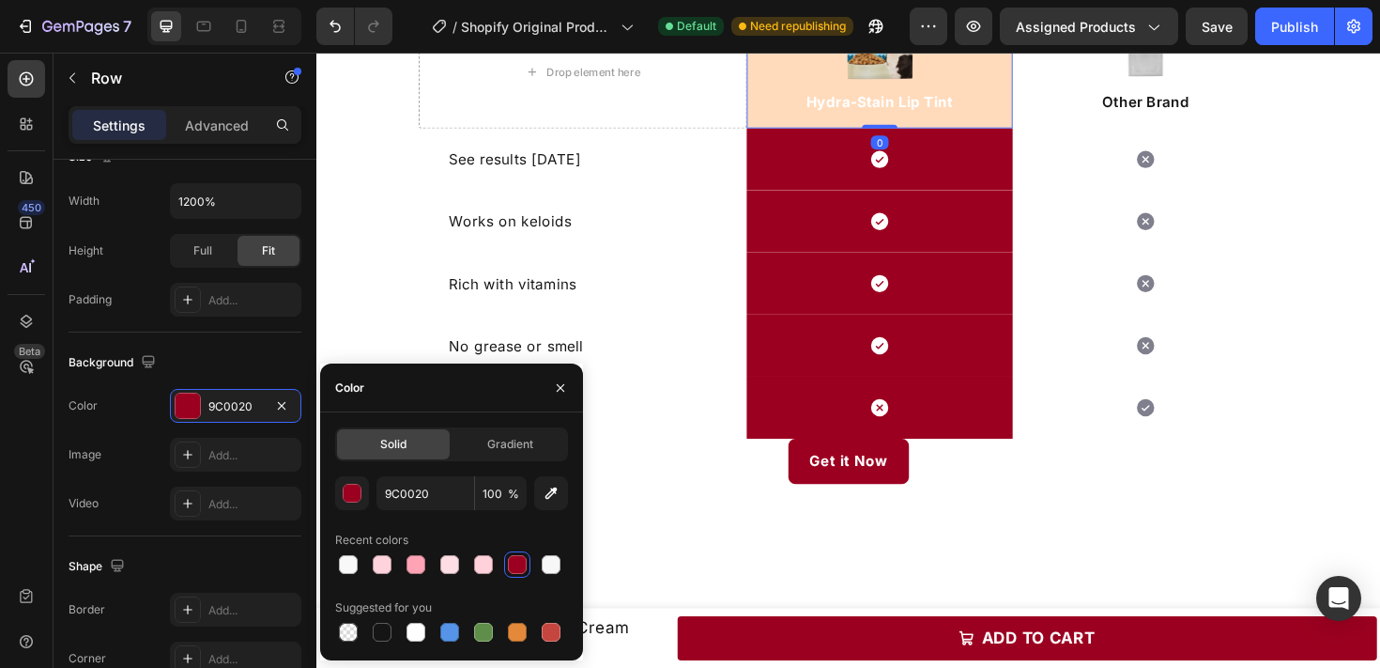
click at [1029, 107] on p "Hydra-Stain Lip Tint" at bounding box center [913, 104] width 278 height 23
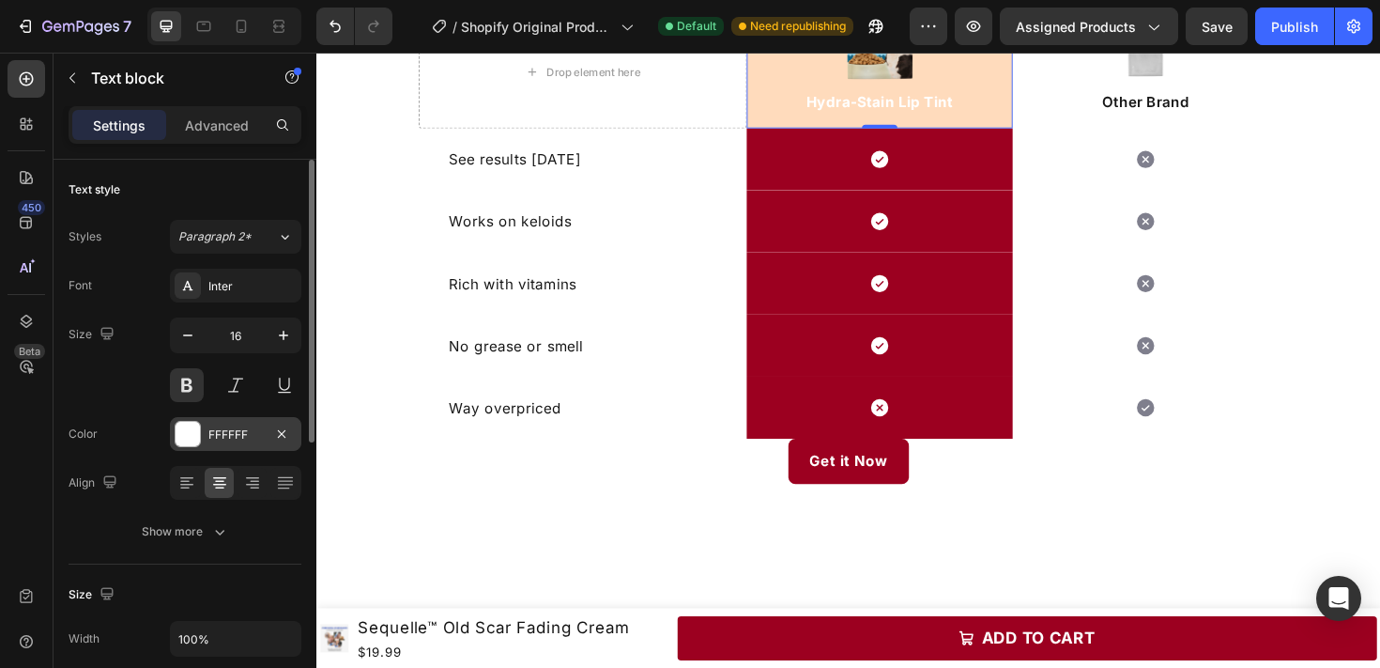
click at [241, 426] on div "FFFFFF" at bounding box center [235, 434] width 54 height 17
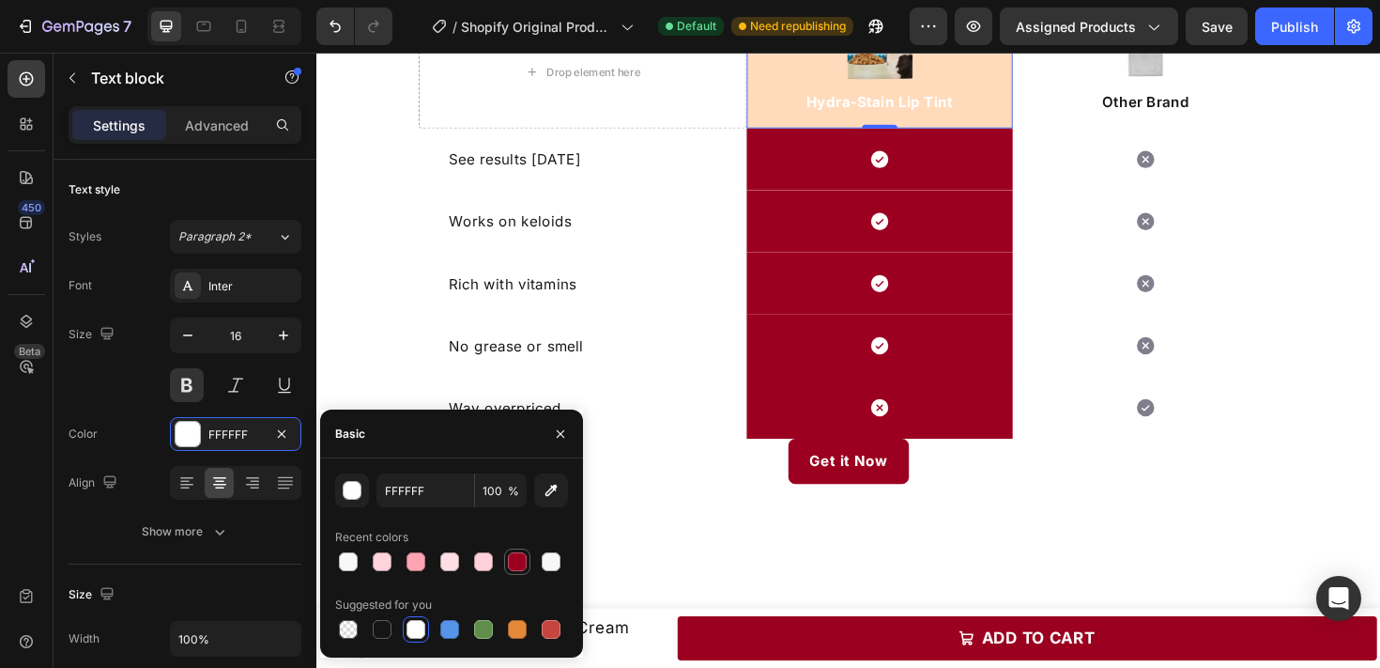
click at [520, 572] on div at bounding box center [517, 561] width 23 height 23
type input "FFFFFF"
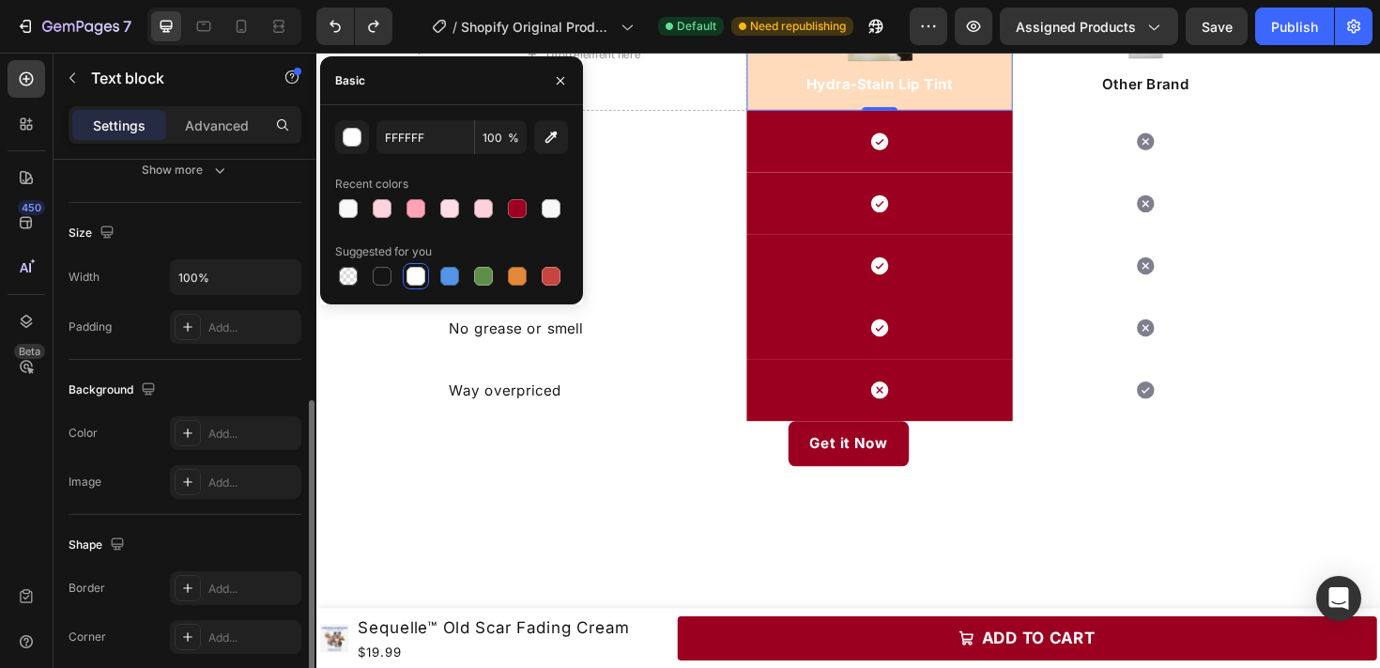
scroll to position [400, 0]
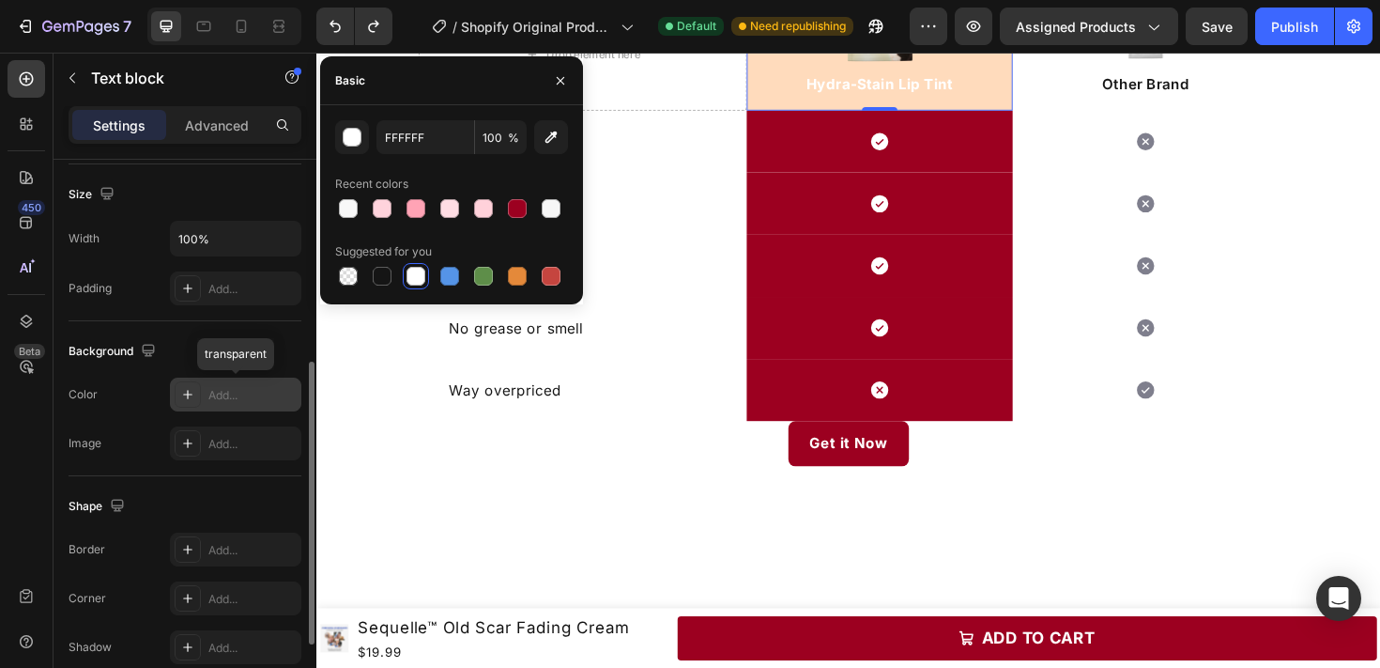
click at [221, 403] on div "Add..." at bounding box center [235, 394] width 131 height 34
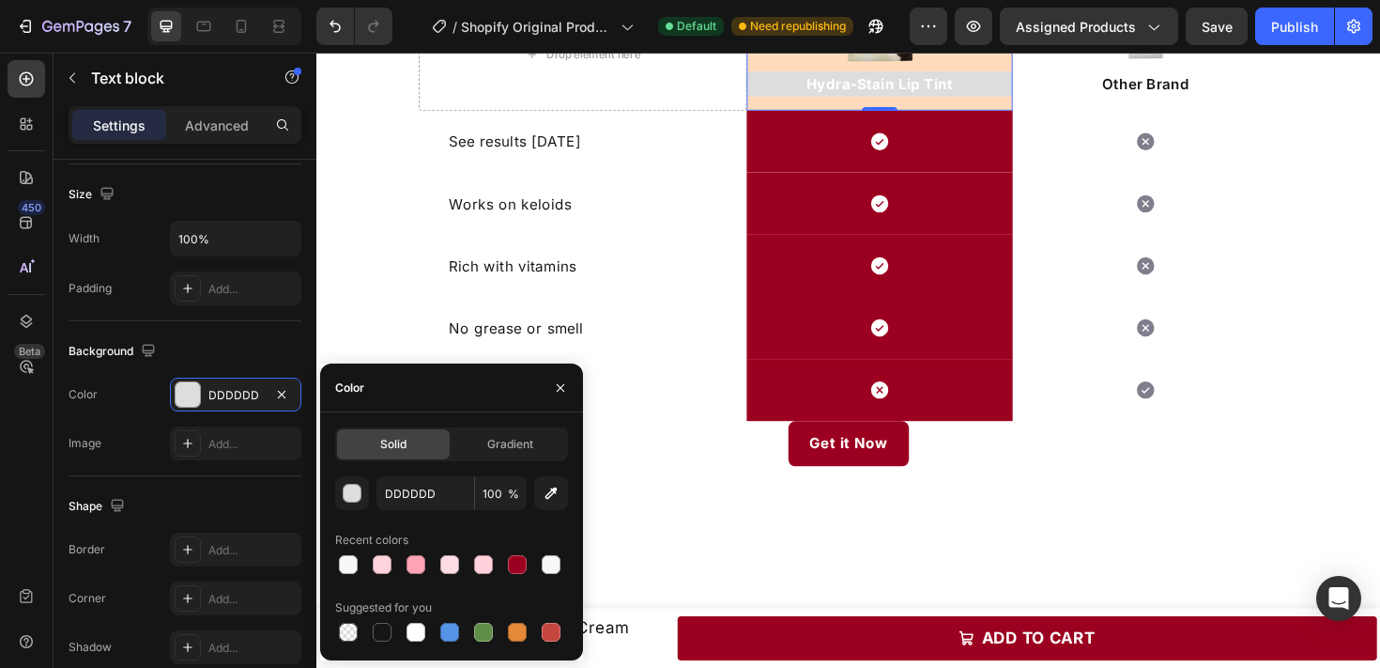
click at [499, 551] on div at bounding box center [451, 564] width 233 height 26
click at [504, 551] on div at bounding box center [517, 564] width 26 height 26
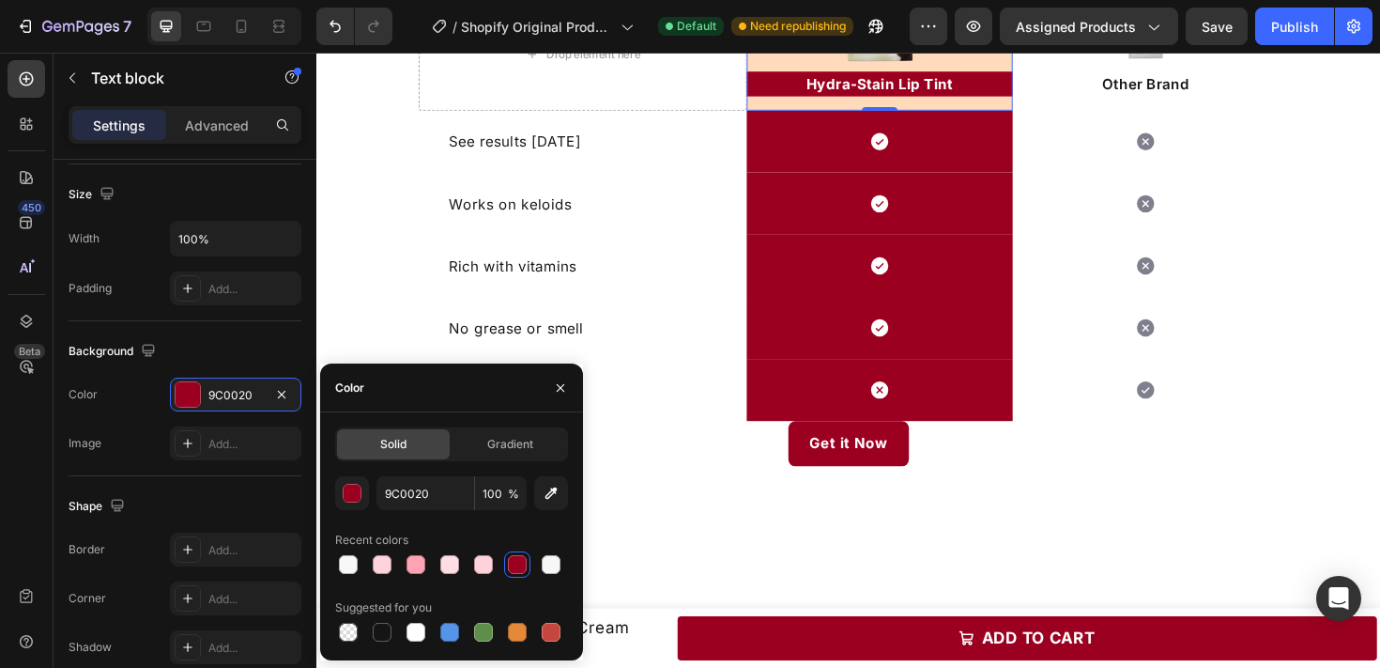
type input "DDDDDD"
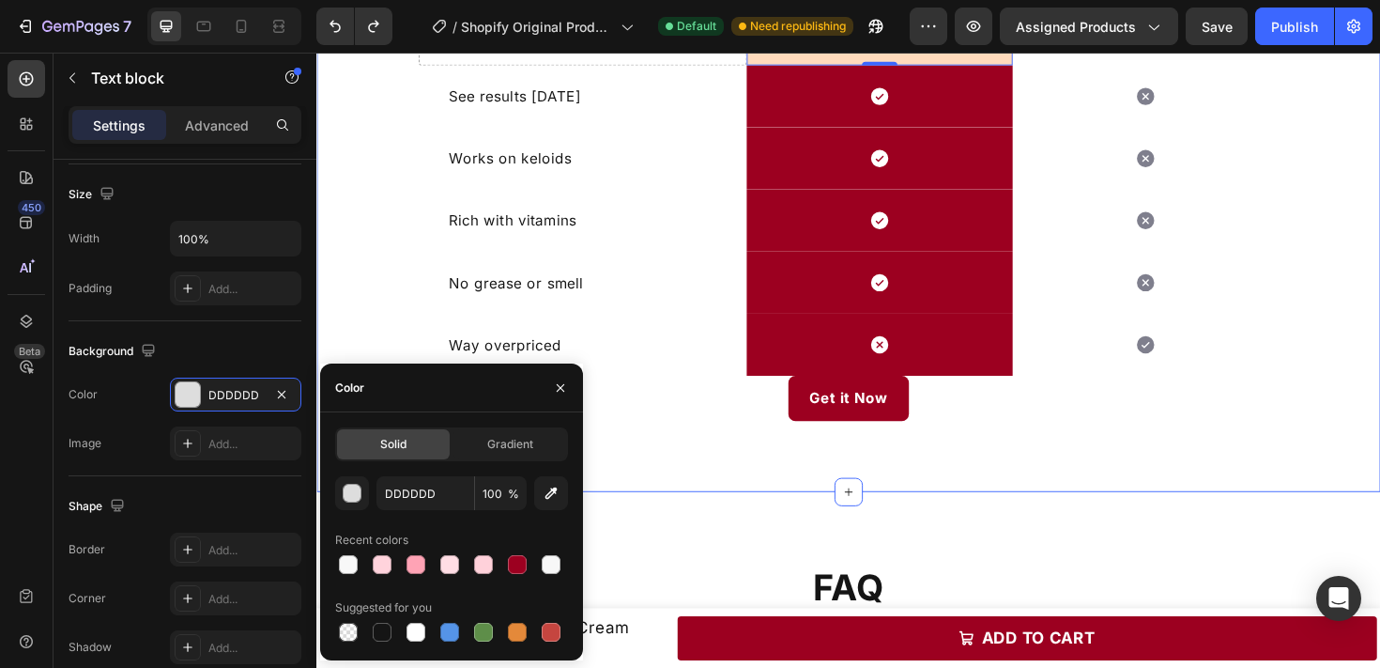
scroll to position [1764, 0]
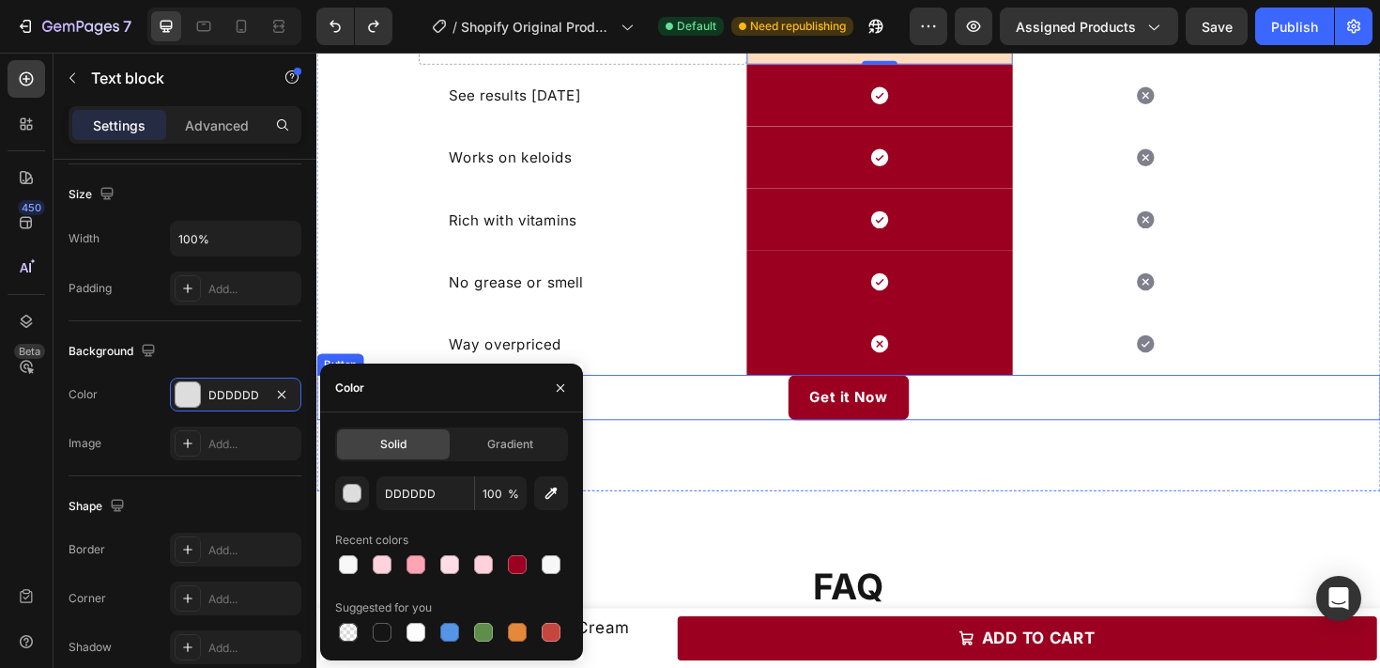
click at [1040, 427] on div "Get it Now Button" at bounding box center [879, 416] width 1127 height 47
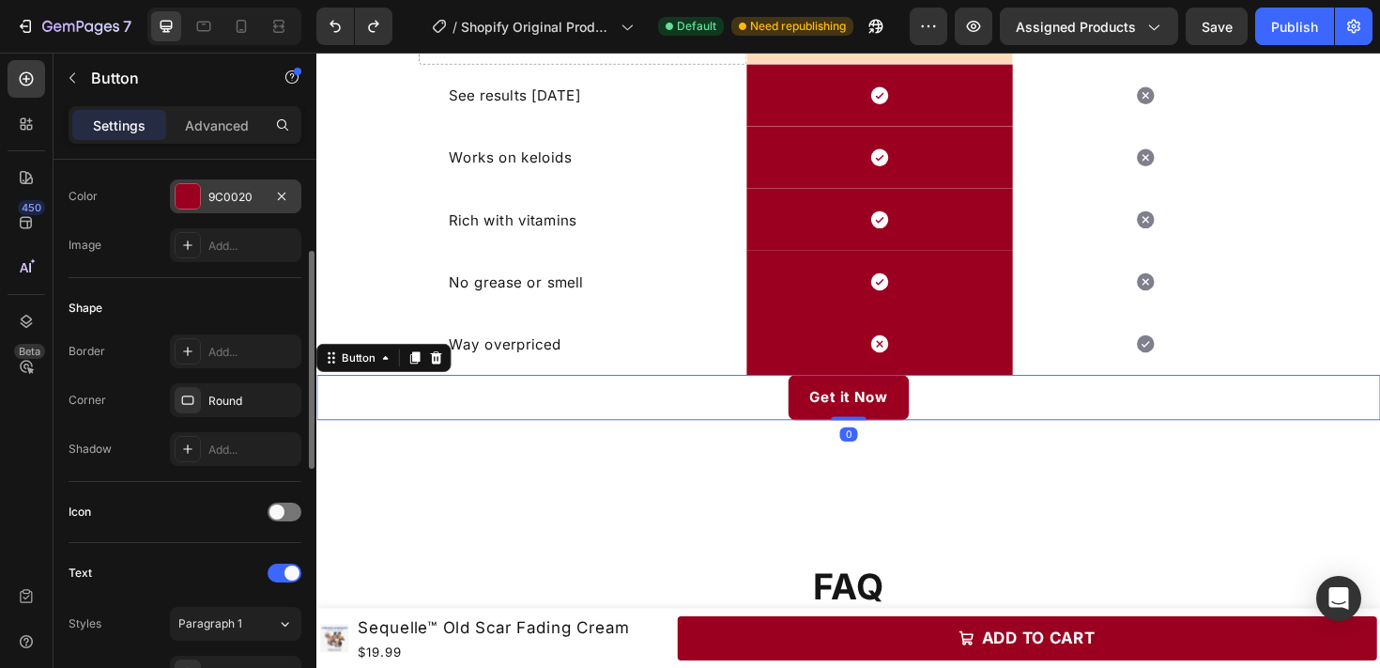
scroll to position [248, 0]
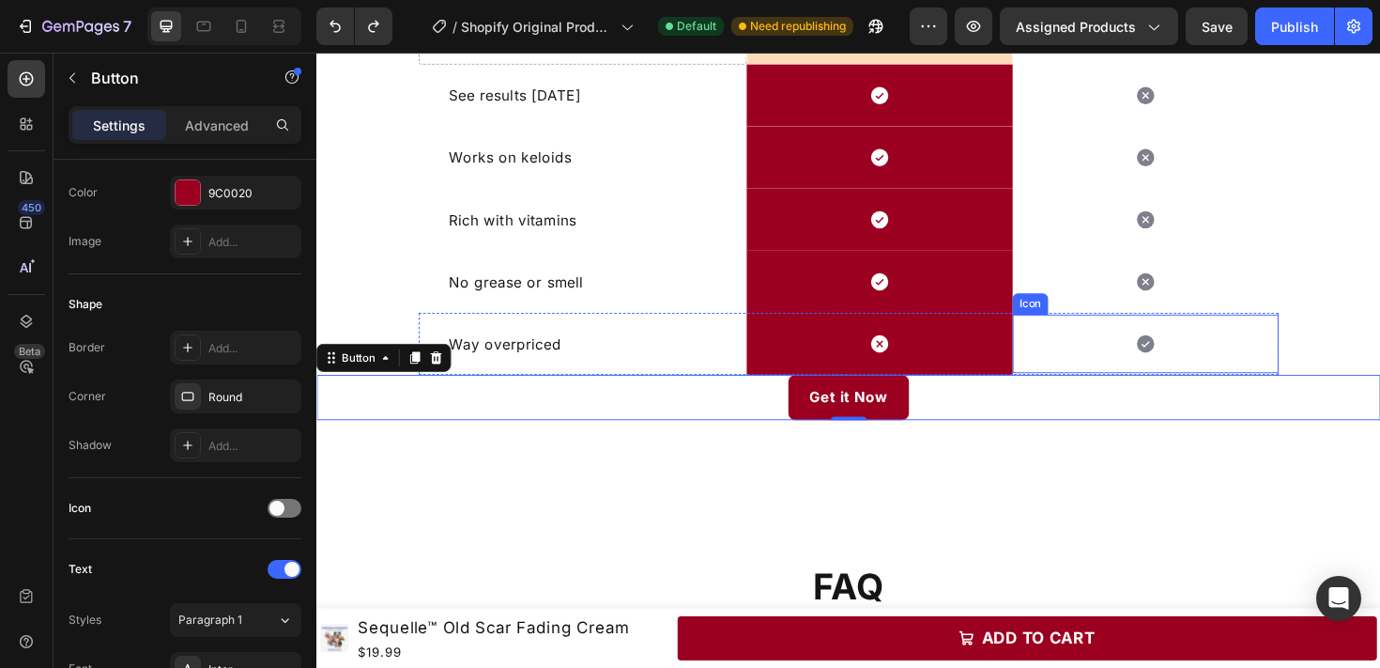
click at [1154, 381] on div "Icon" at bounding box center [1194, 361] width 282 height 62
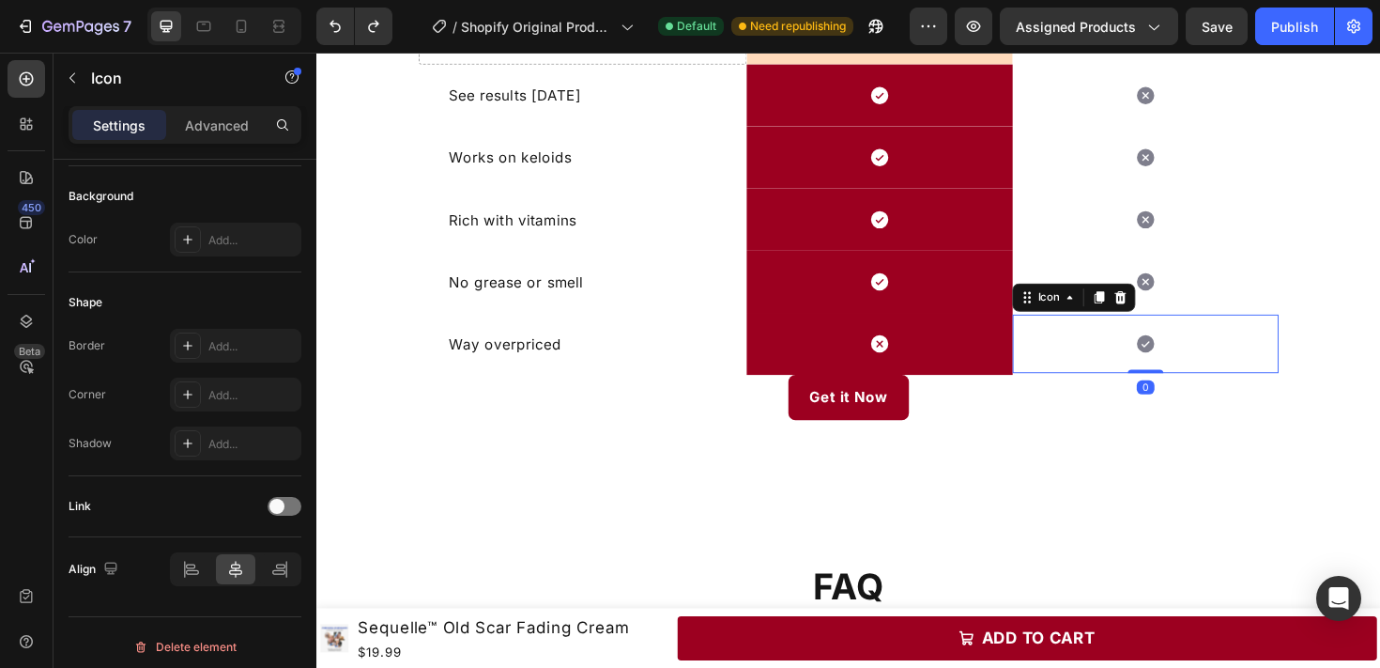
scroll to position [0, 0]
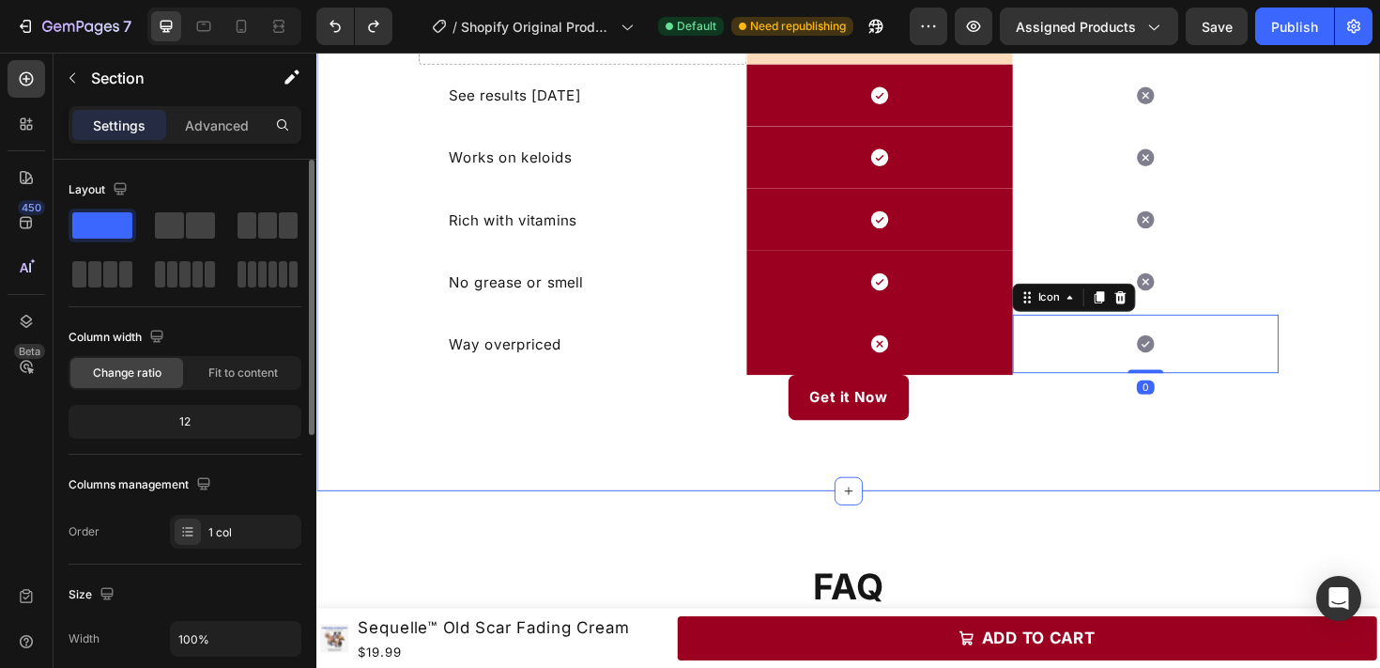
click at [1379, 375] on div "Us vs Competitors Heading Row Drop element here Image Hydra-Stain Lip Tint Text…" at bounding box center [879, 140] width 1127 height 602
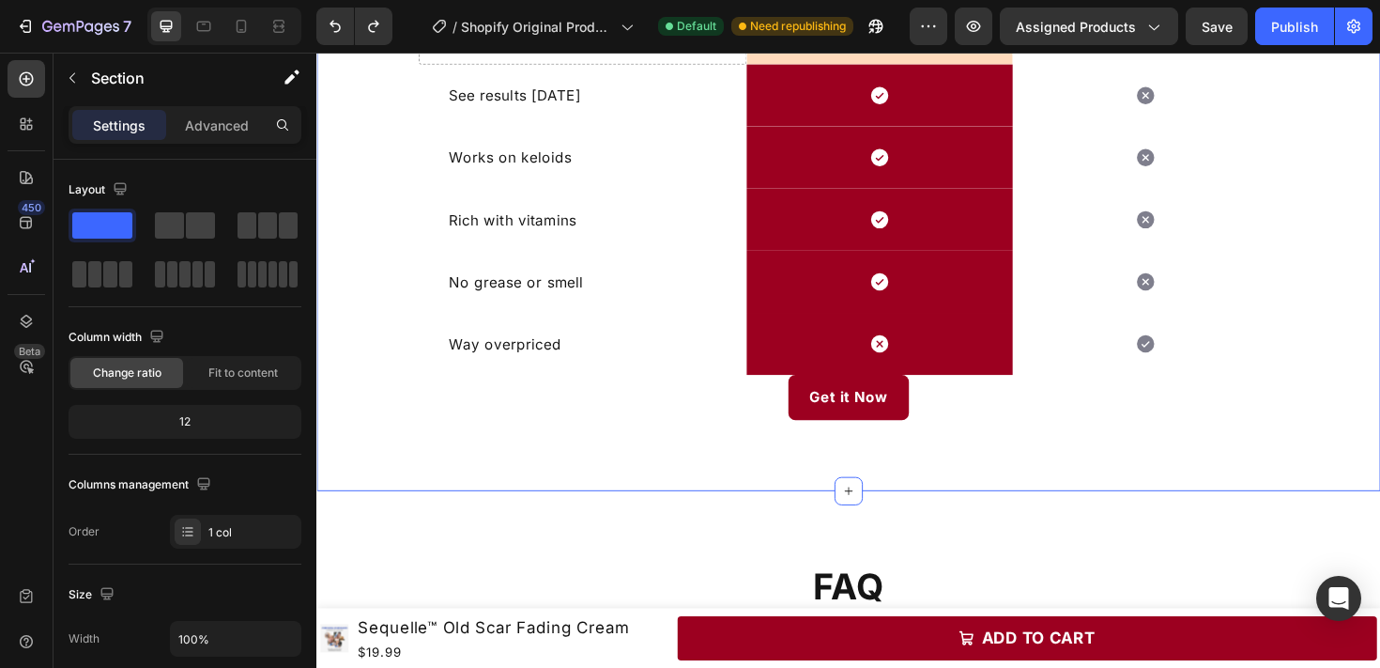
click at [993, 480] on div "Us vs Competitors Heading Row Drop element here Image Hydra-Stain Lip Tint Text…" at bounding box center [879, 139] width 1127 height 752
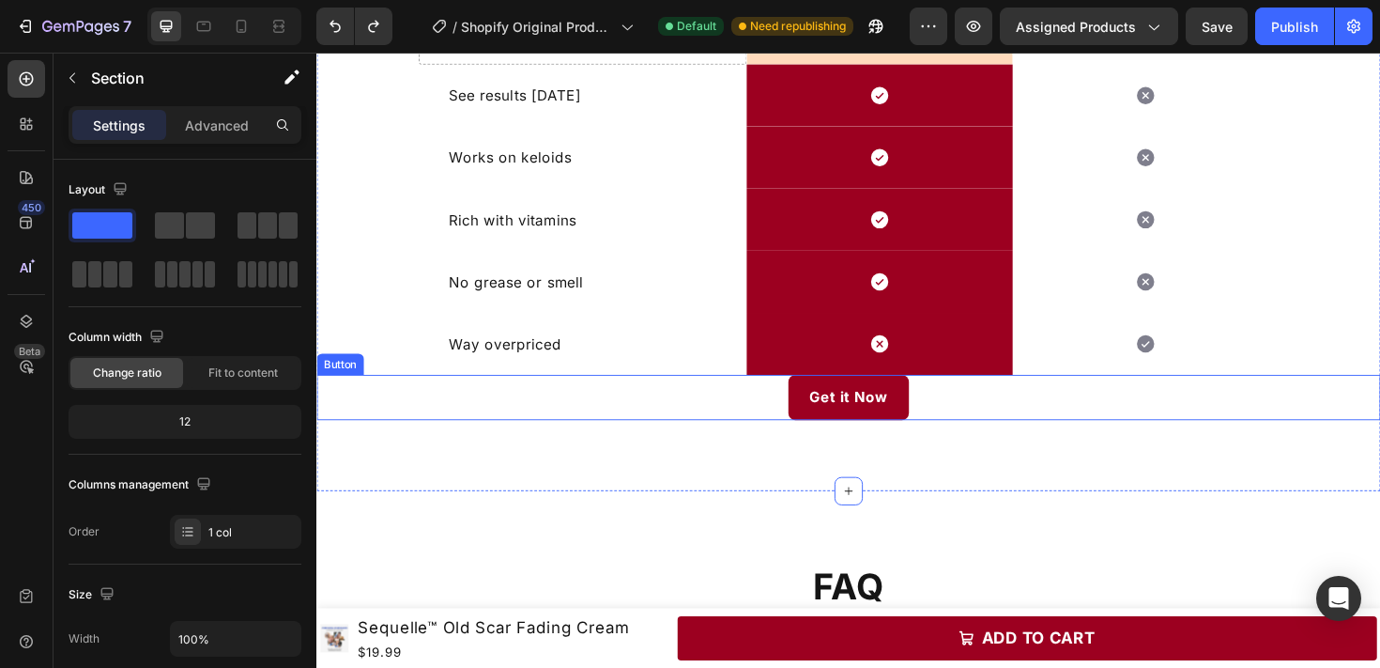
click at [1000, 420] on div "Get it Now Button" at bounding box center [879, 416] width 1127 height 47
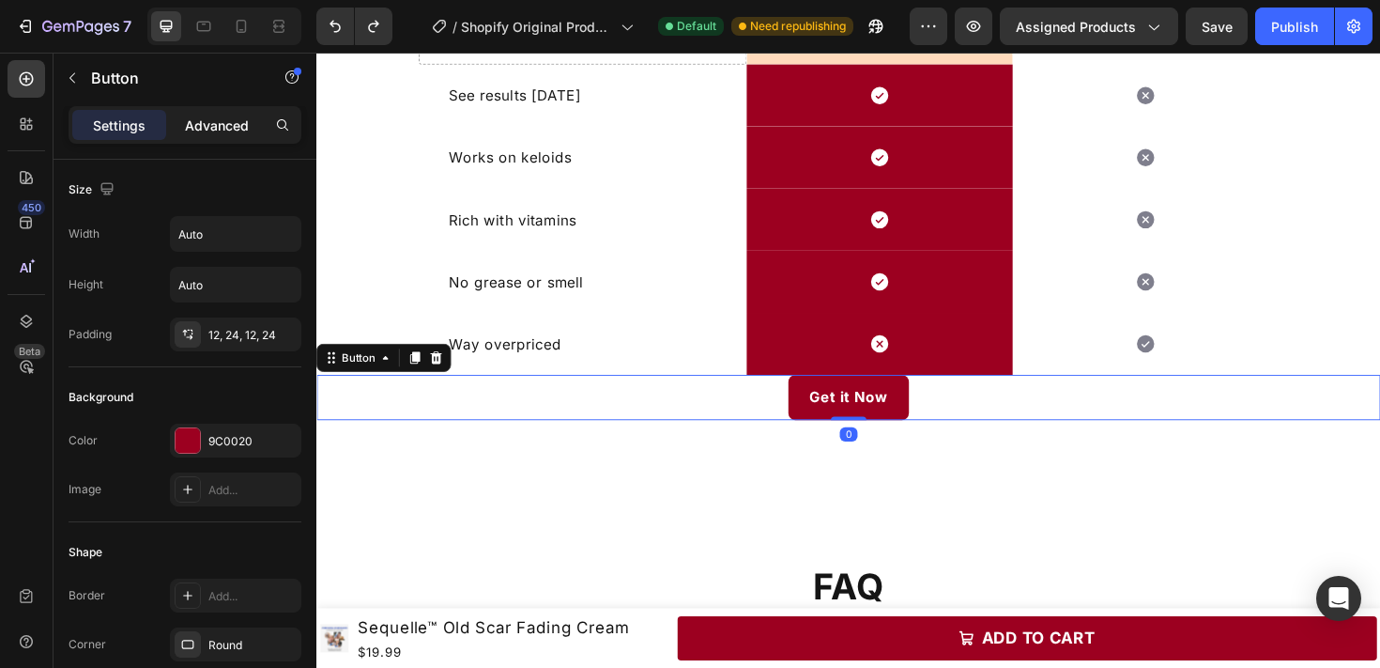
click at [207, 118] on p "Advanced" at bounding box center [217, 125] width 64 height 20
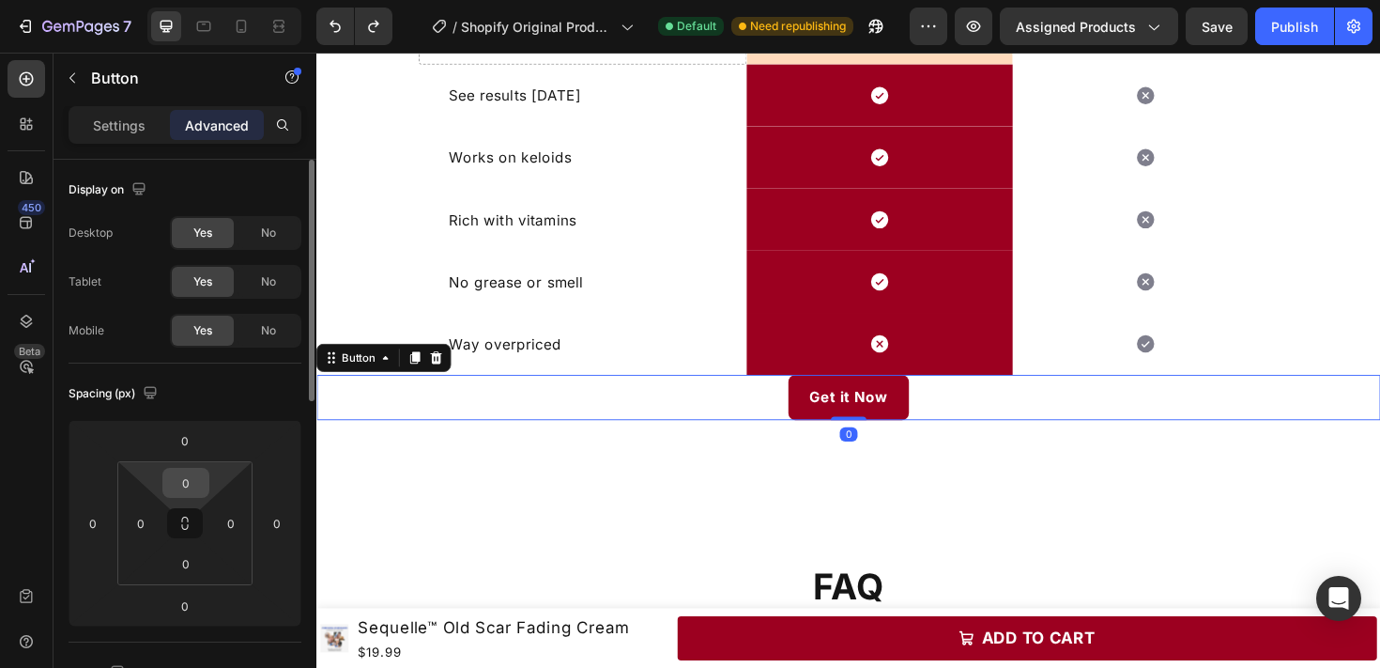
click at [195, 479] on input "0" at bounding box center [186, 483] width 38 height 28
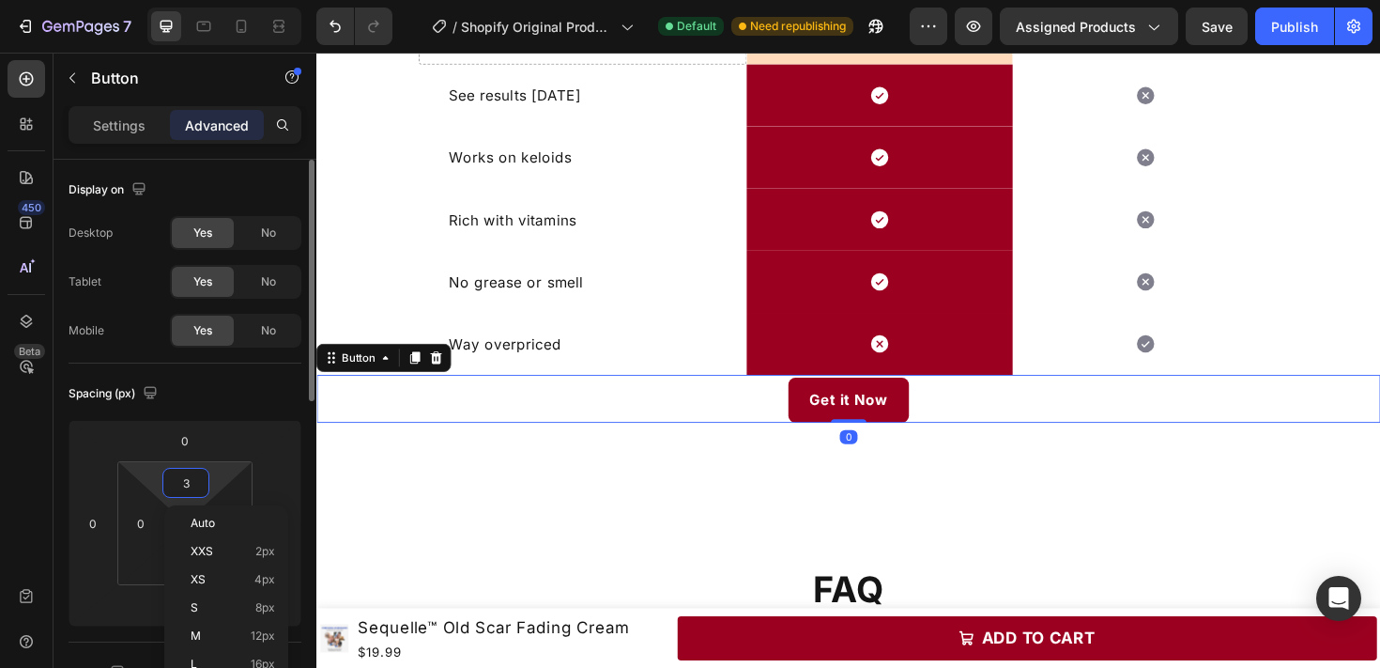
type input "30"
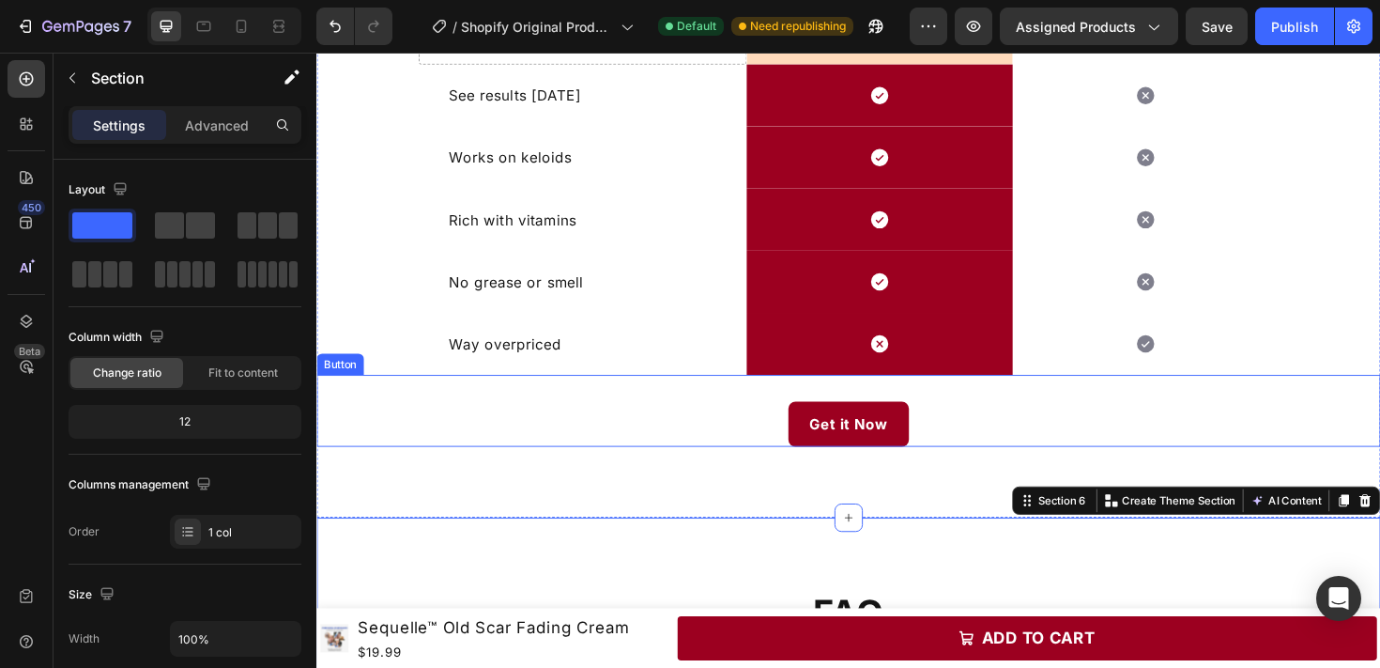
click at [678, 407] on div "Get it Now Button" at bounding box center [879, 430] width 1127 height 75
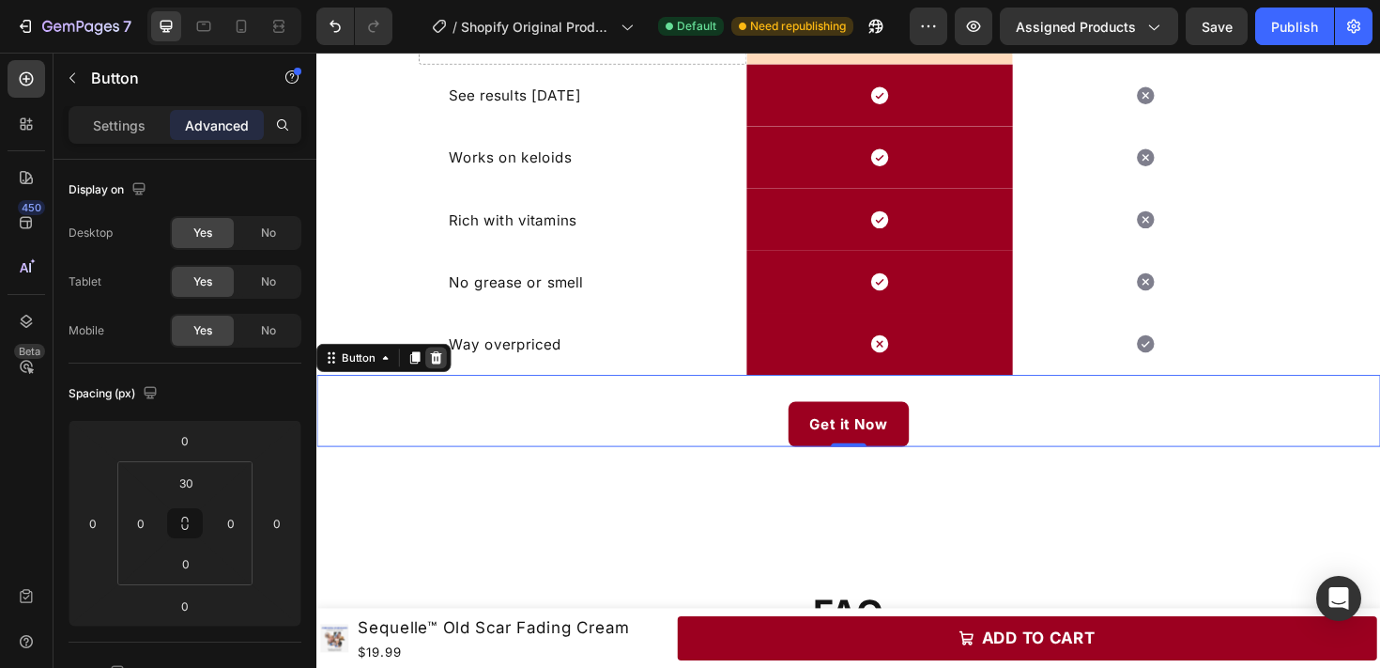
click at [442, 376] on icon at bounding box center [444, 375] width 12 height 13
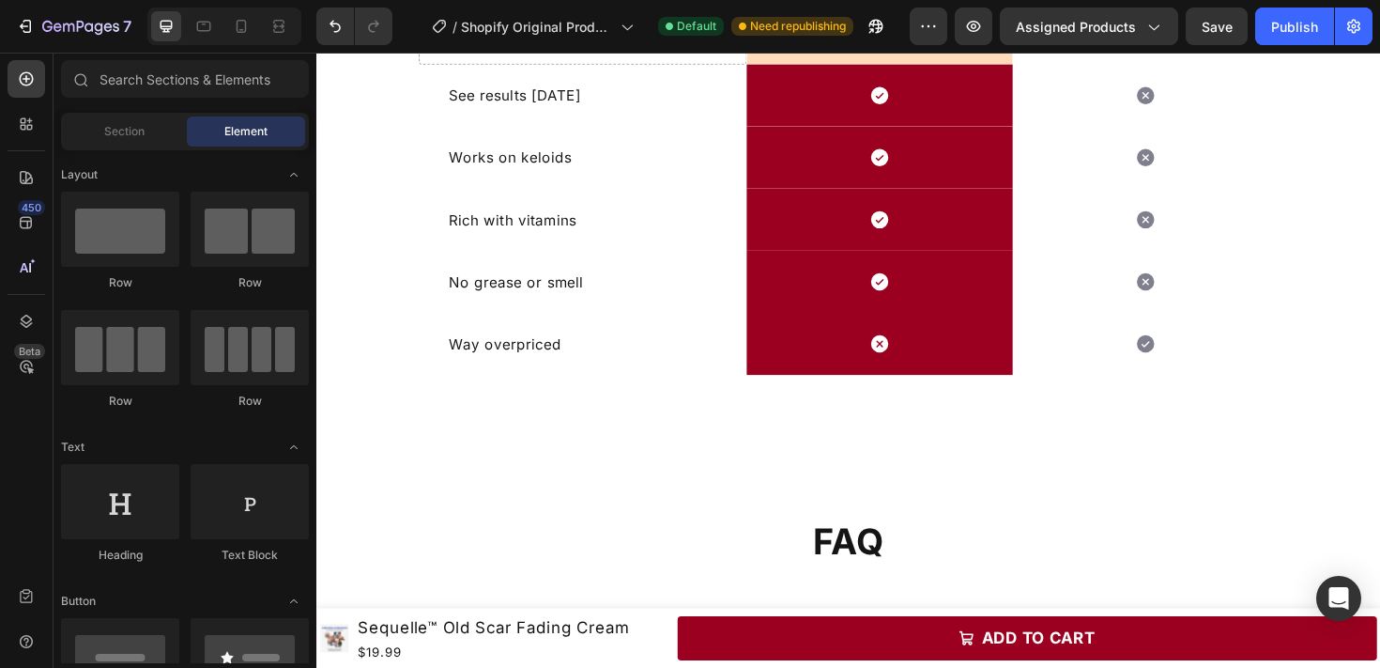
click at [246, 8] on div at bounding box center [224, 27] width 154 height 38
click at [245, 18] on icon at bounding box center [241, 26] width 19 height 19
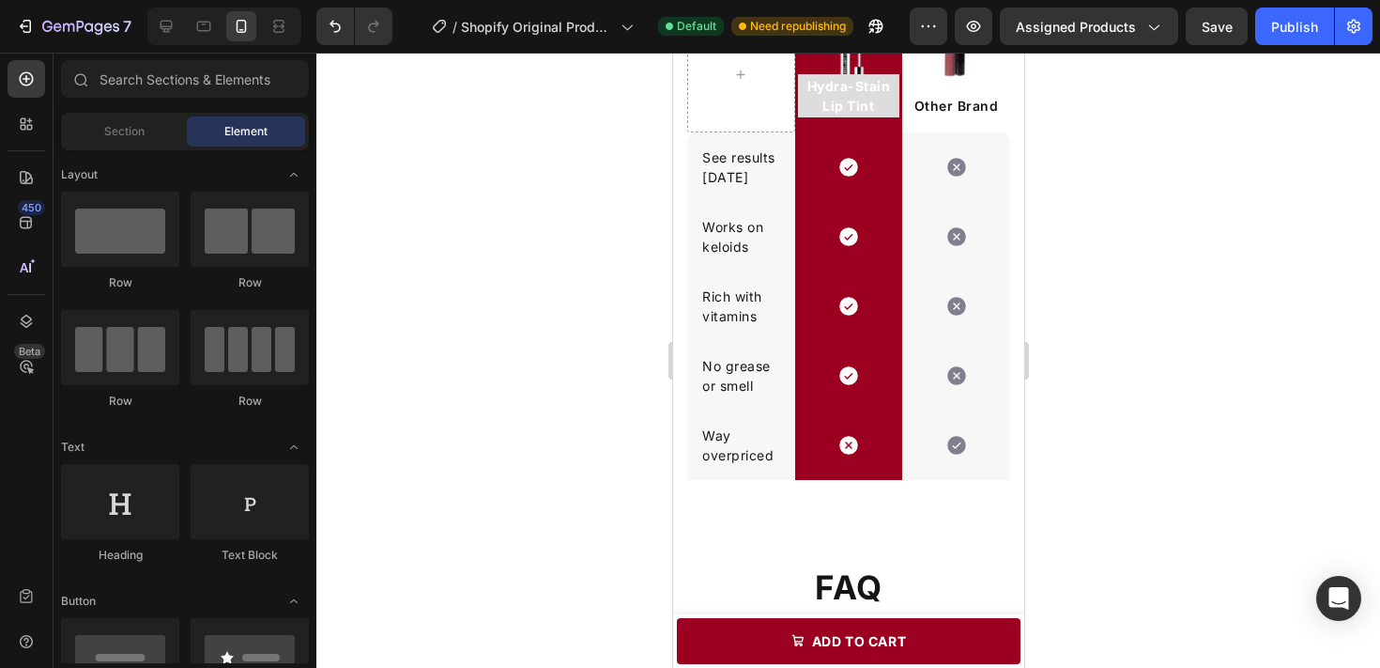
scroll to position [2174, 0]
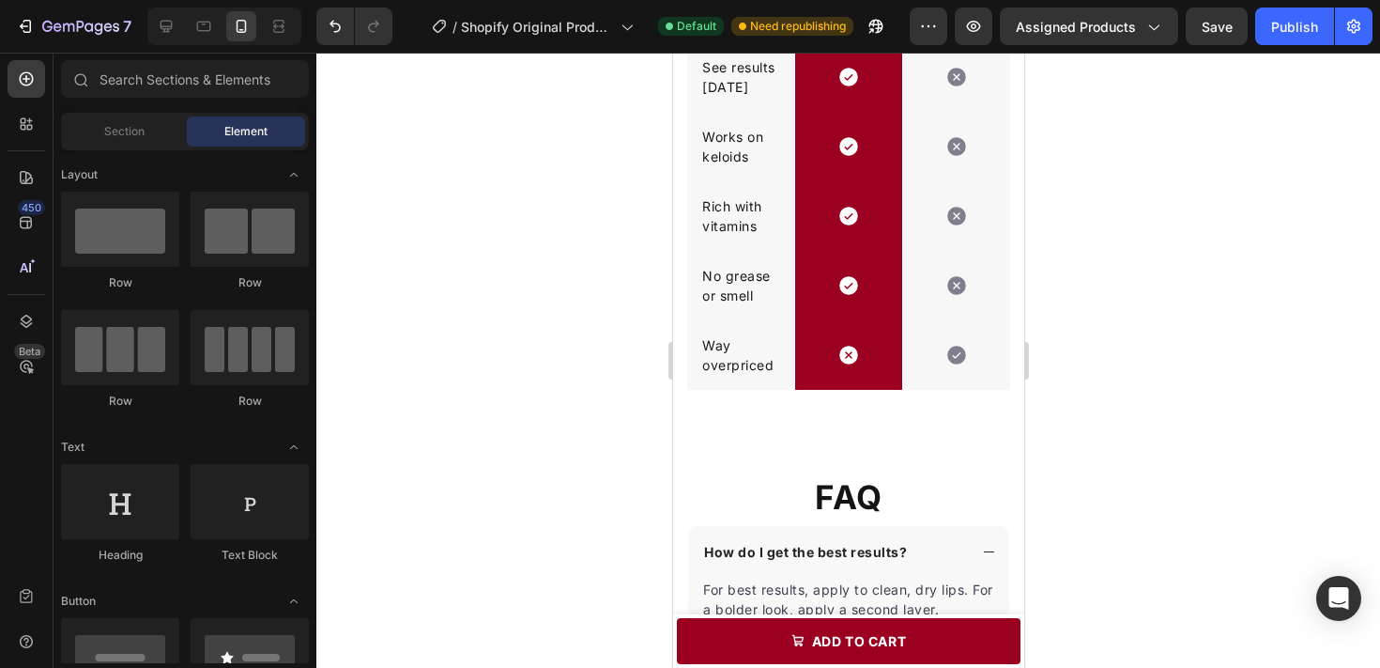
click at [1174, 385] on div at bounding box center [848, 360] width 1064 height 615
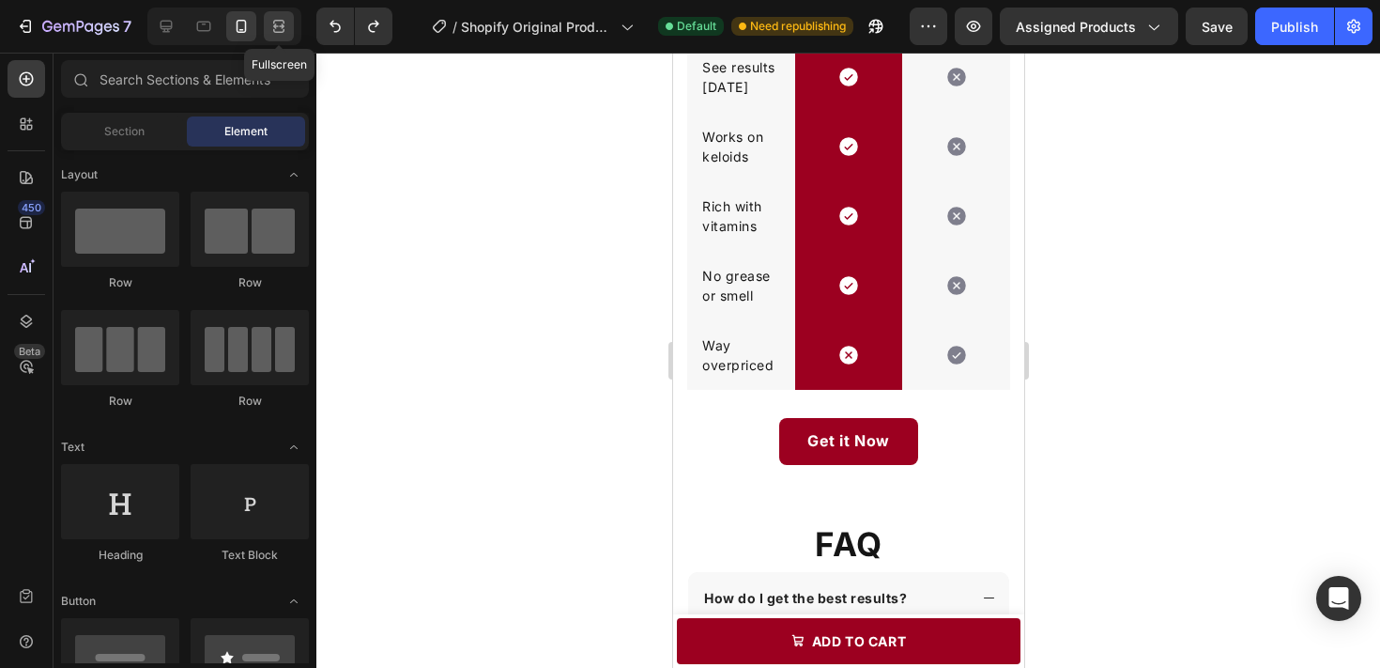
click at [285, 28] on icon at bounding box center [278, 26] width 19 height 19
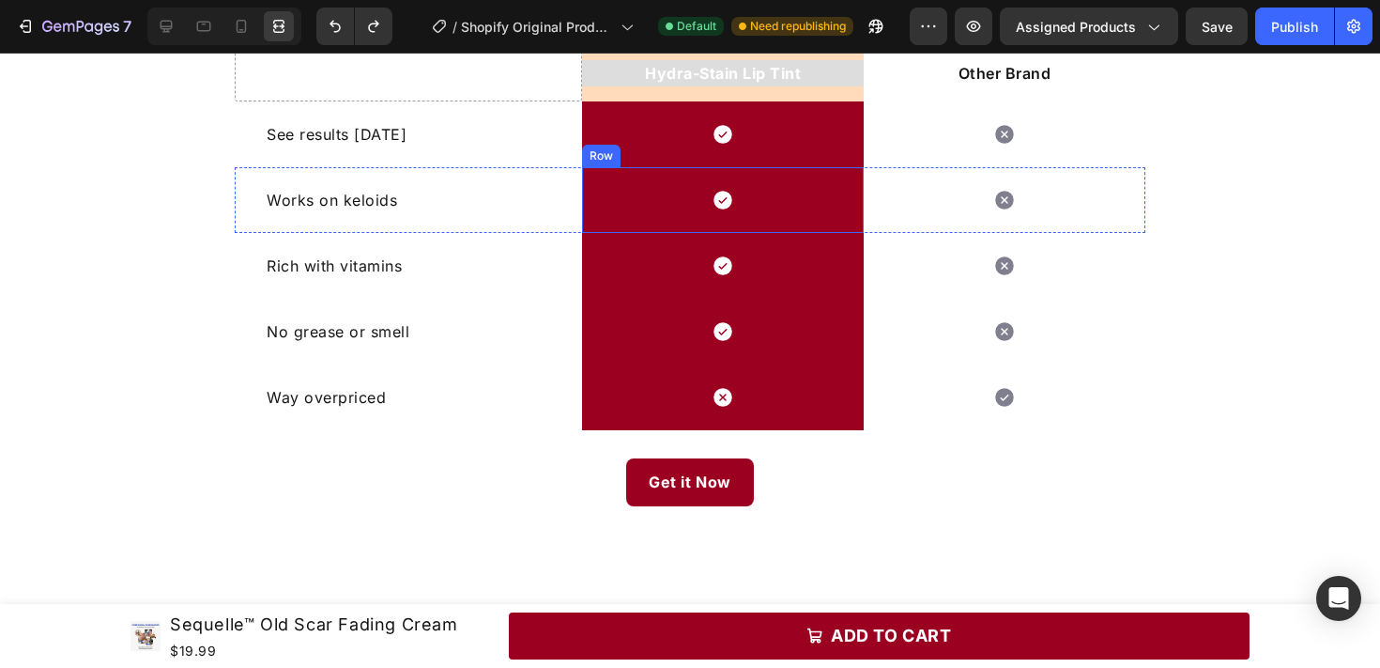
scroll to position [2537, 0]
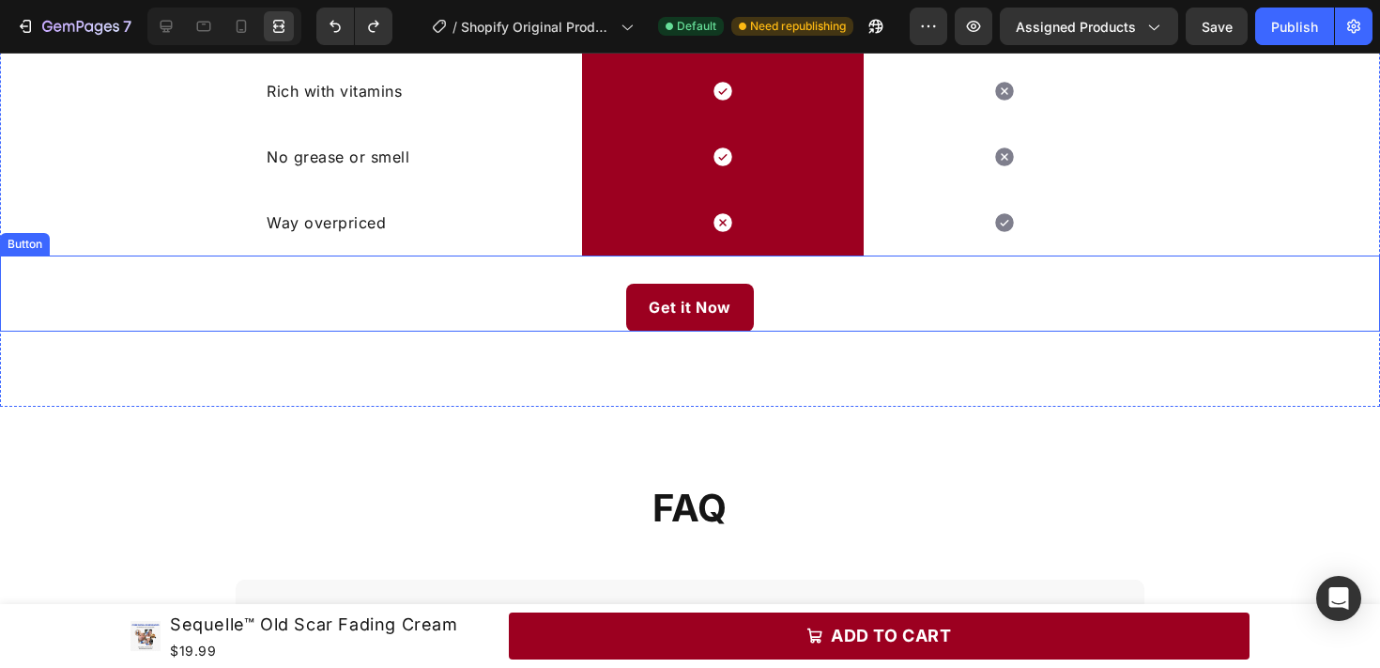
click at [797, 320] on div "Get it Now Button" at bounding box center [690, 292] width 1380 height 75
click at [125, 238] on icon at bounding box center [126, 237] width 15 height 15
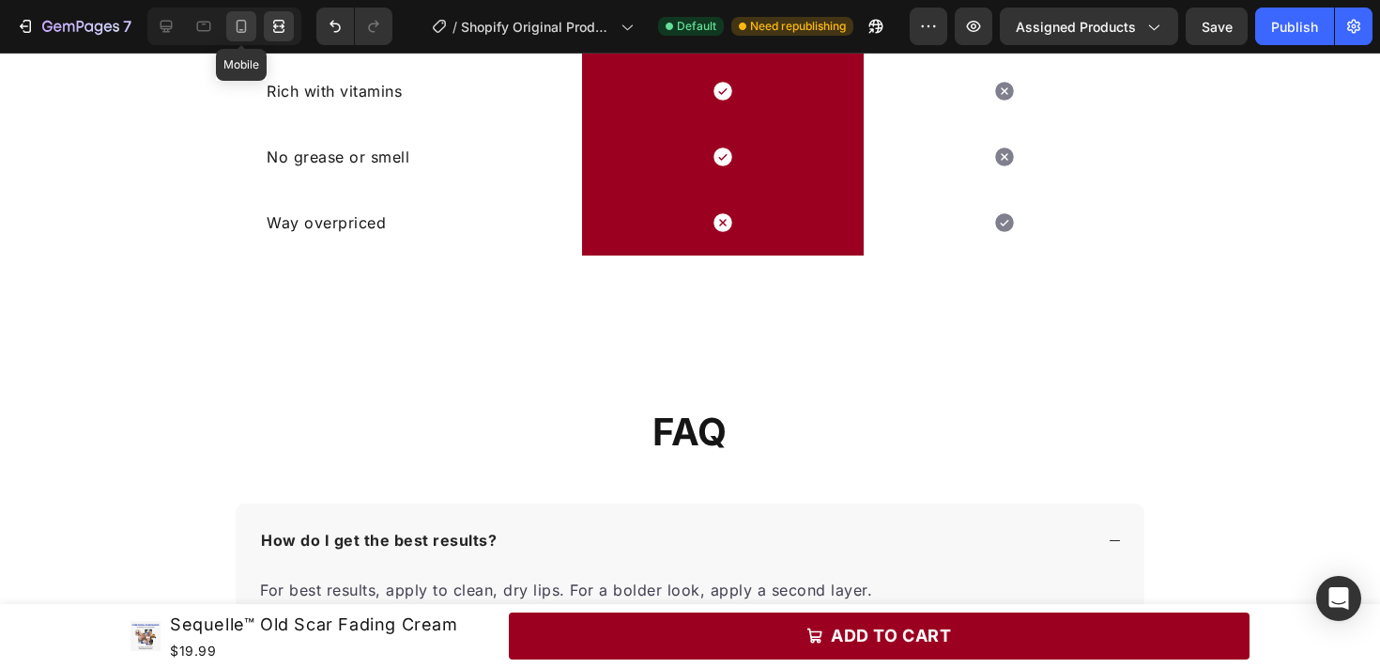
click at [241, 31] on icon at bounding box center [242, 26] width 10 height 13
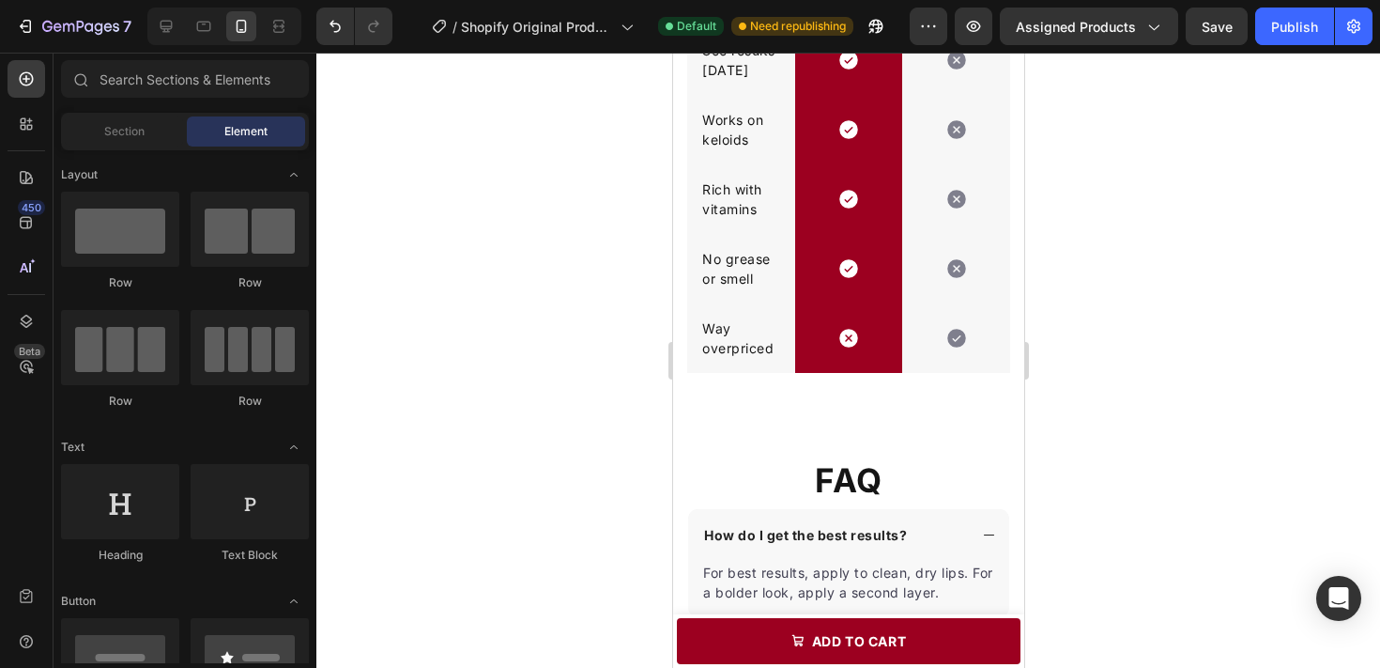
scroll to position [2107, 0]
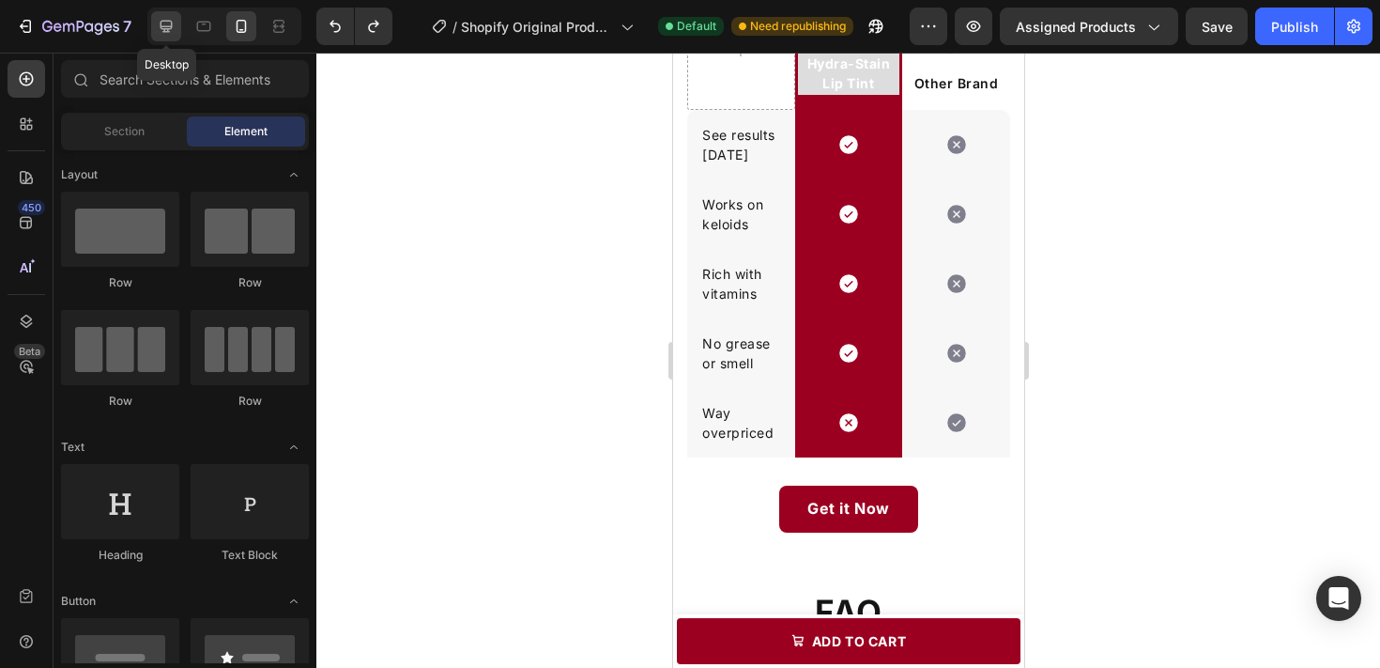
click at [162, 17] on icon at bounding box center [166, 26] width 19 height 19
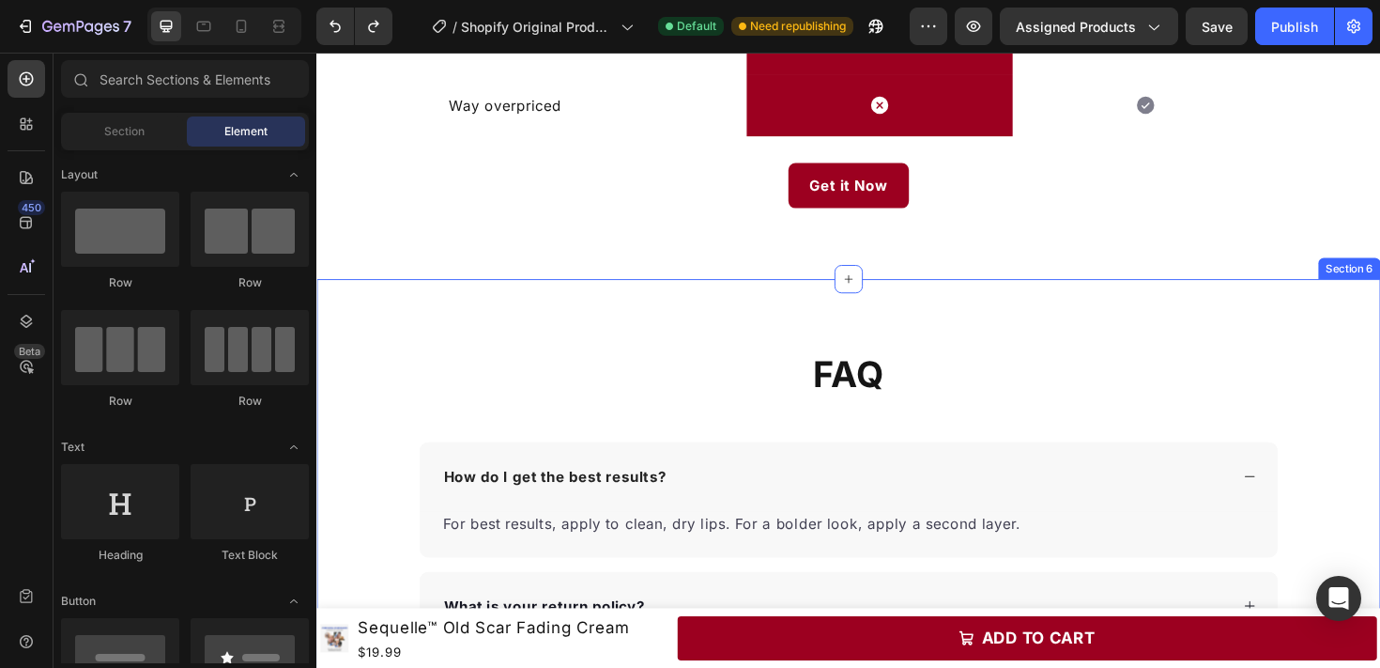
scroll to position [2049, 0]
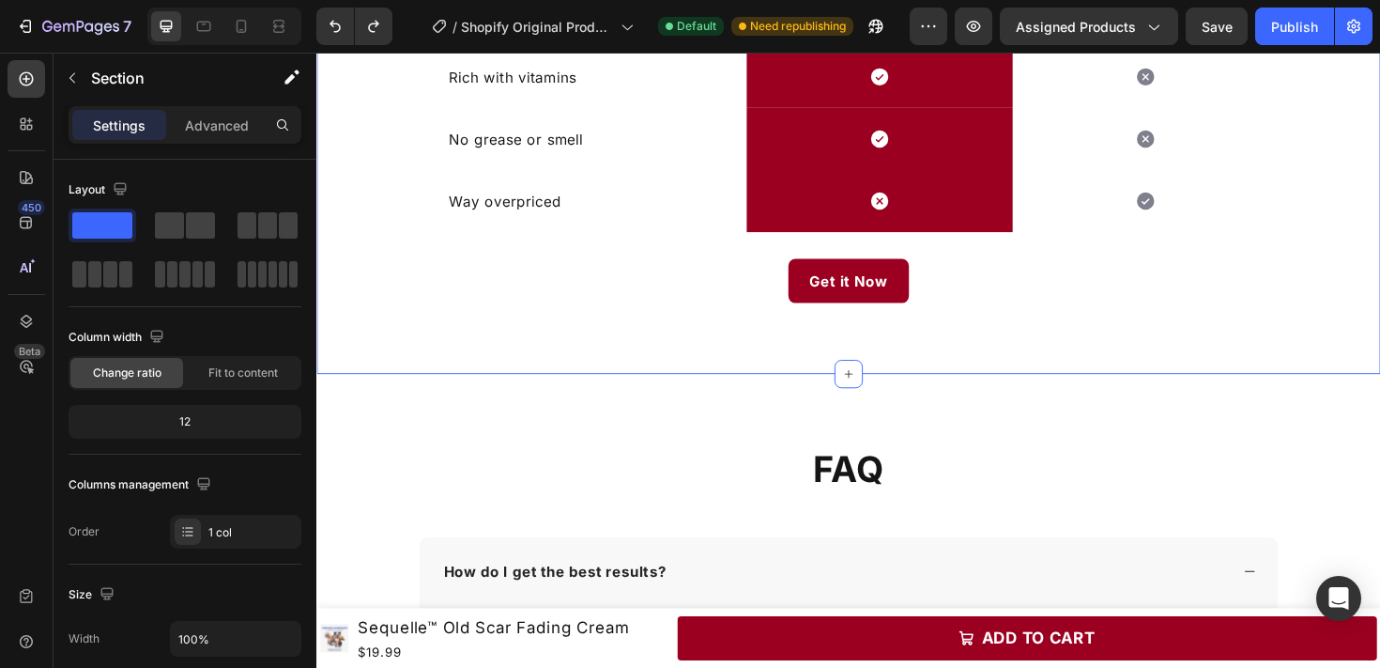
scroll to position [2405, 0]
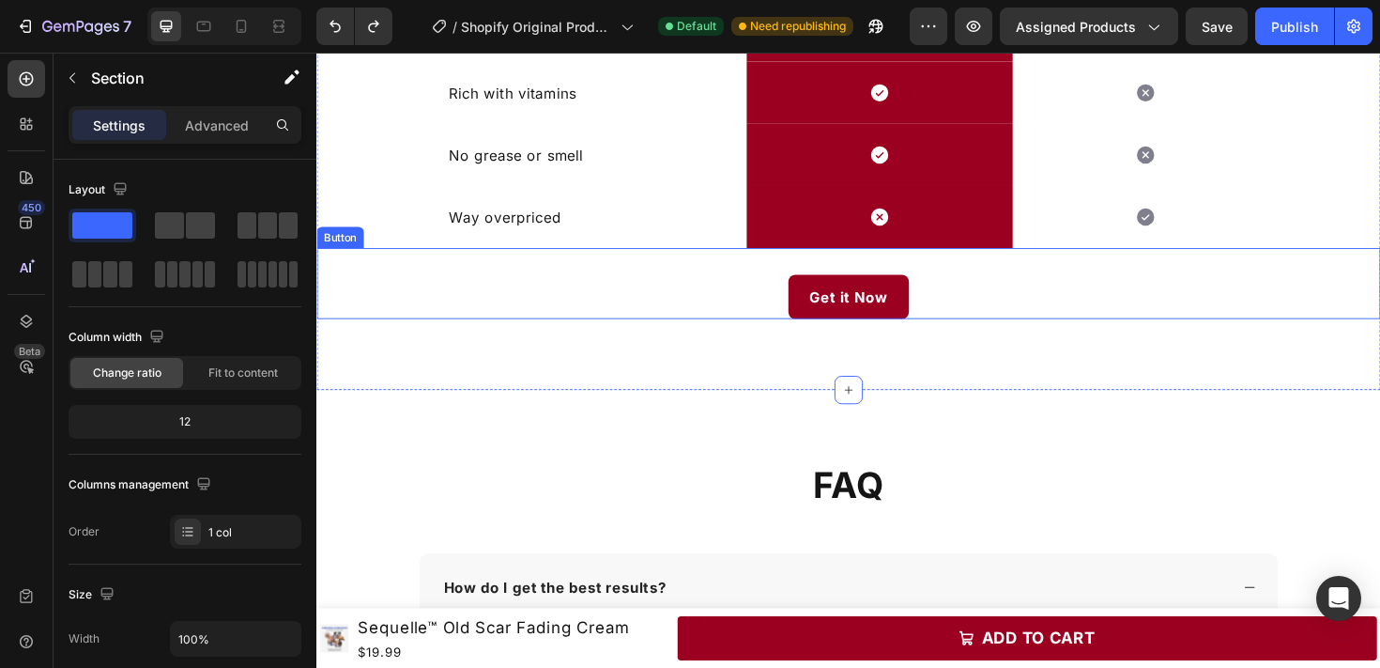
click at [752, 300] on div "Get it Now Button" at bounding box center [879, 296] width 1127 height 75
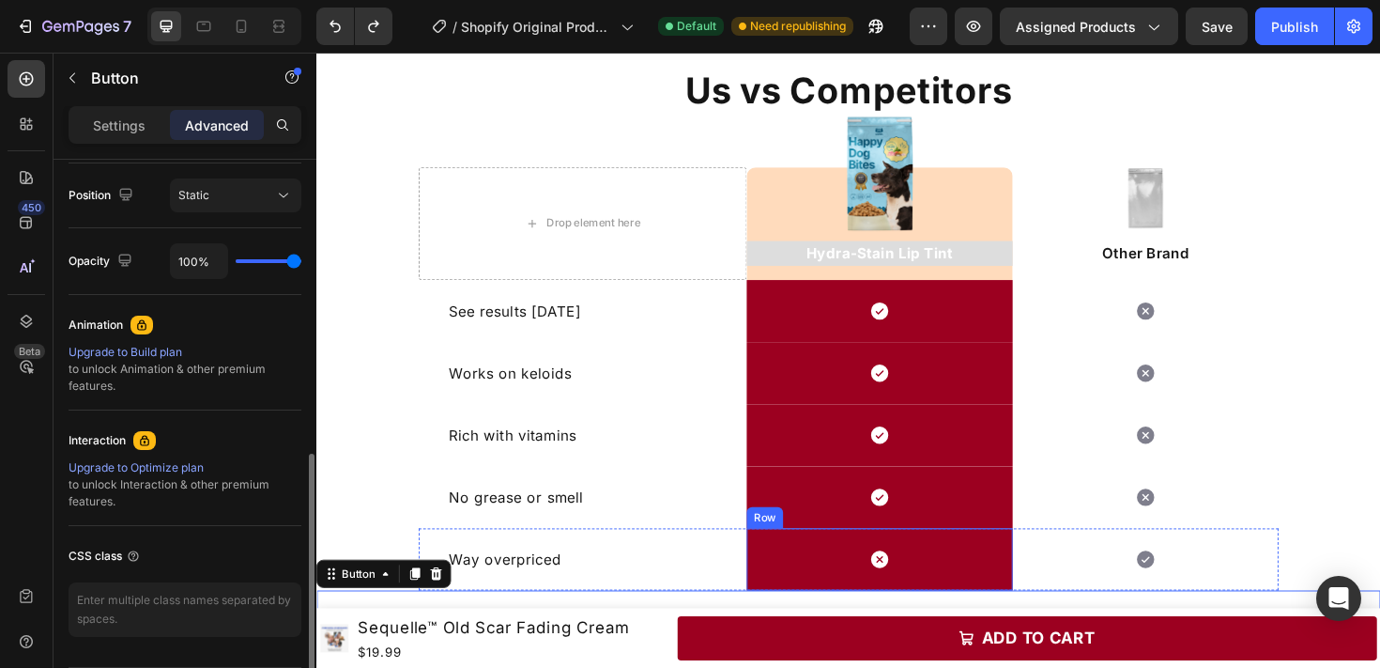
scroll to position [2037, 0]
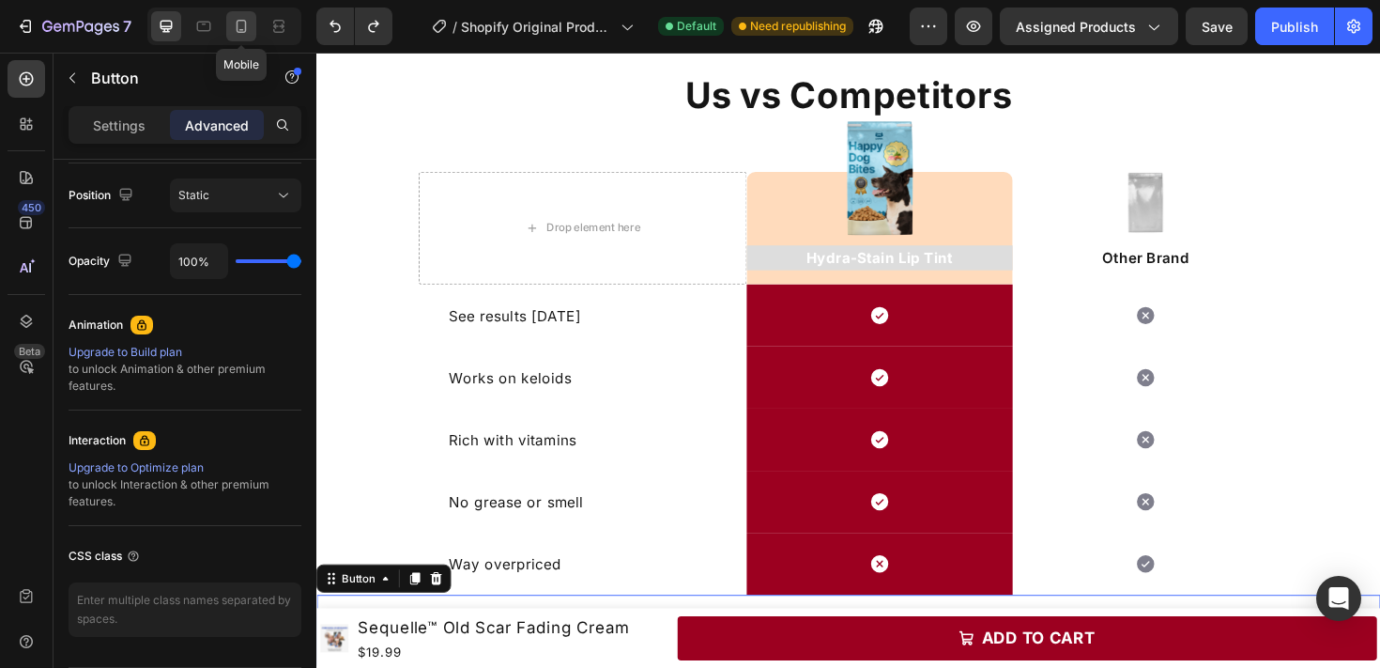
click at [231, 25] on div at bounding box center [241, 26] width 30 height 30
type input "0"
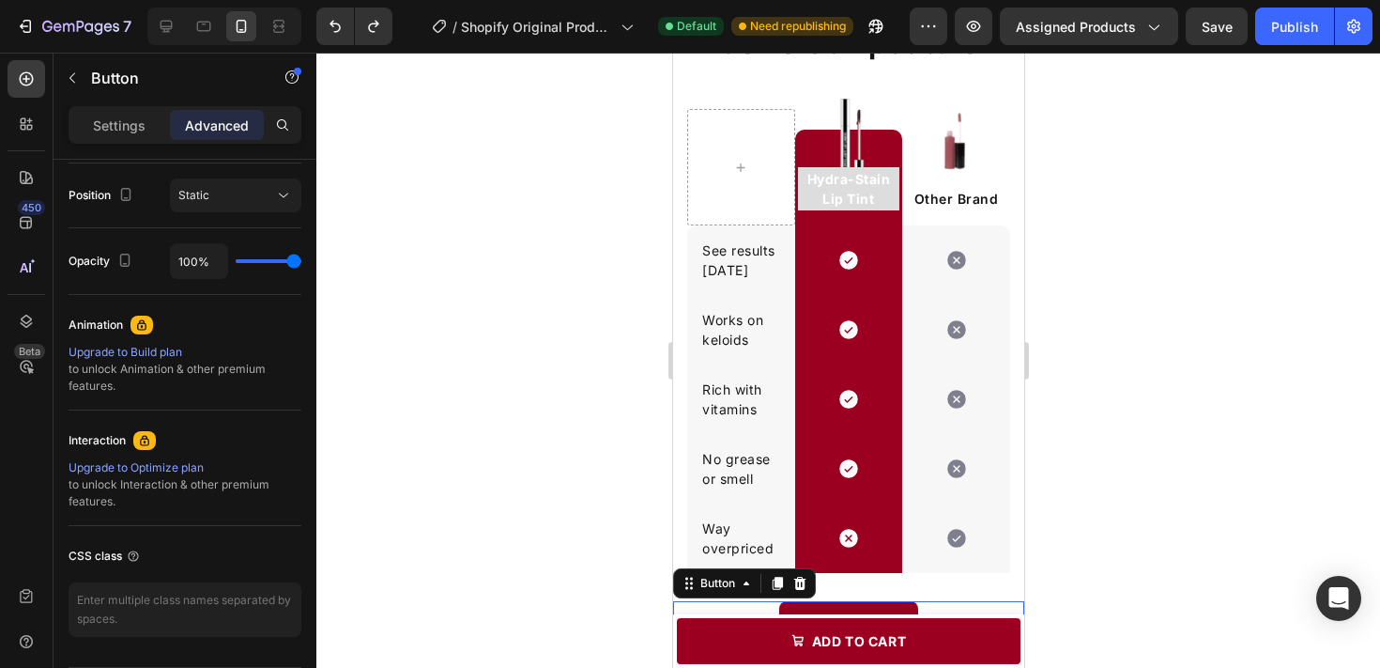
scroll to position [2079, 0]
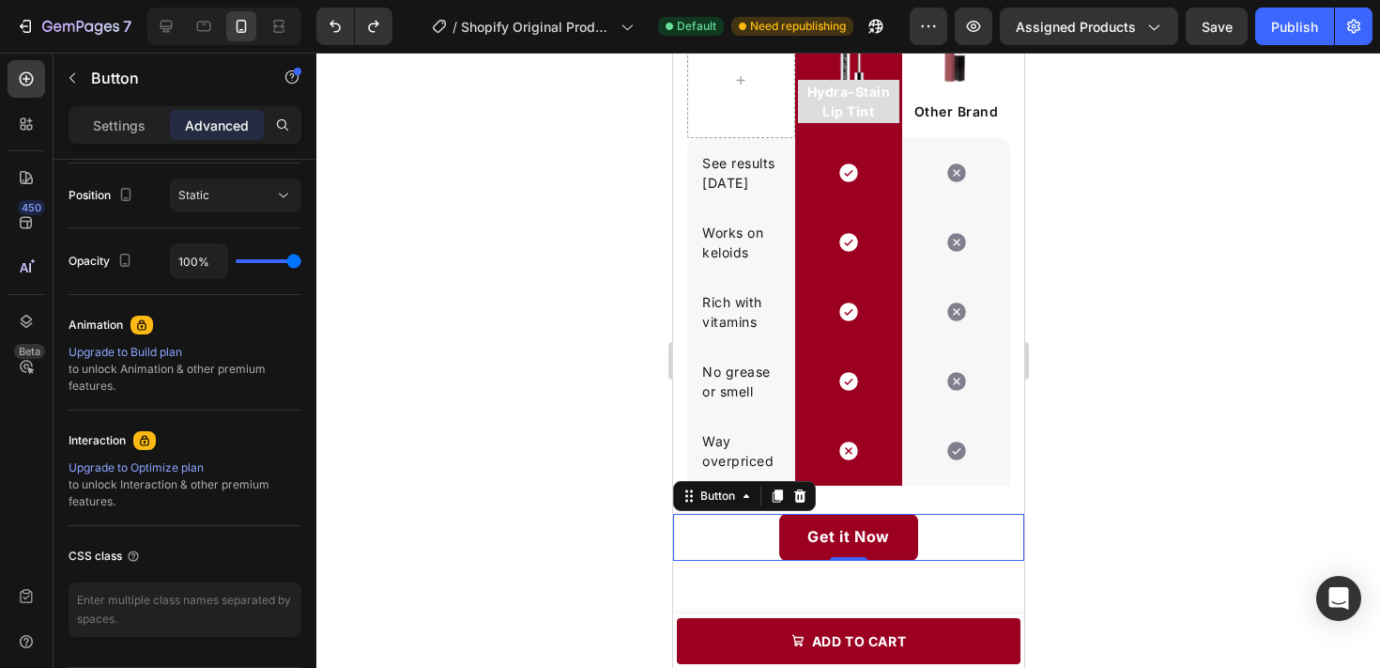
click at [1192, 332] on div at bounding box center [848, 360] width 1064 height 615
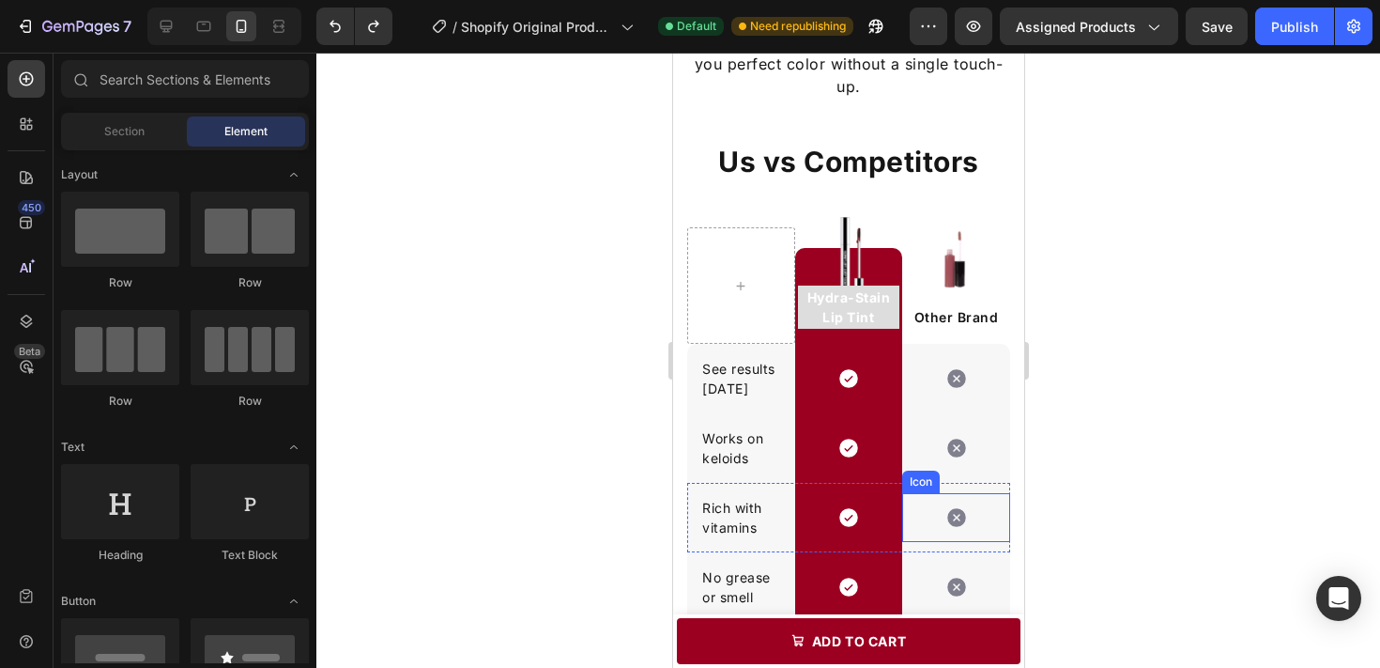
scroll to position [1851, 0]
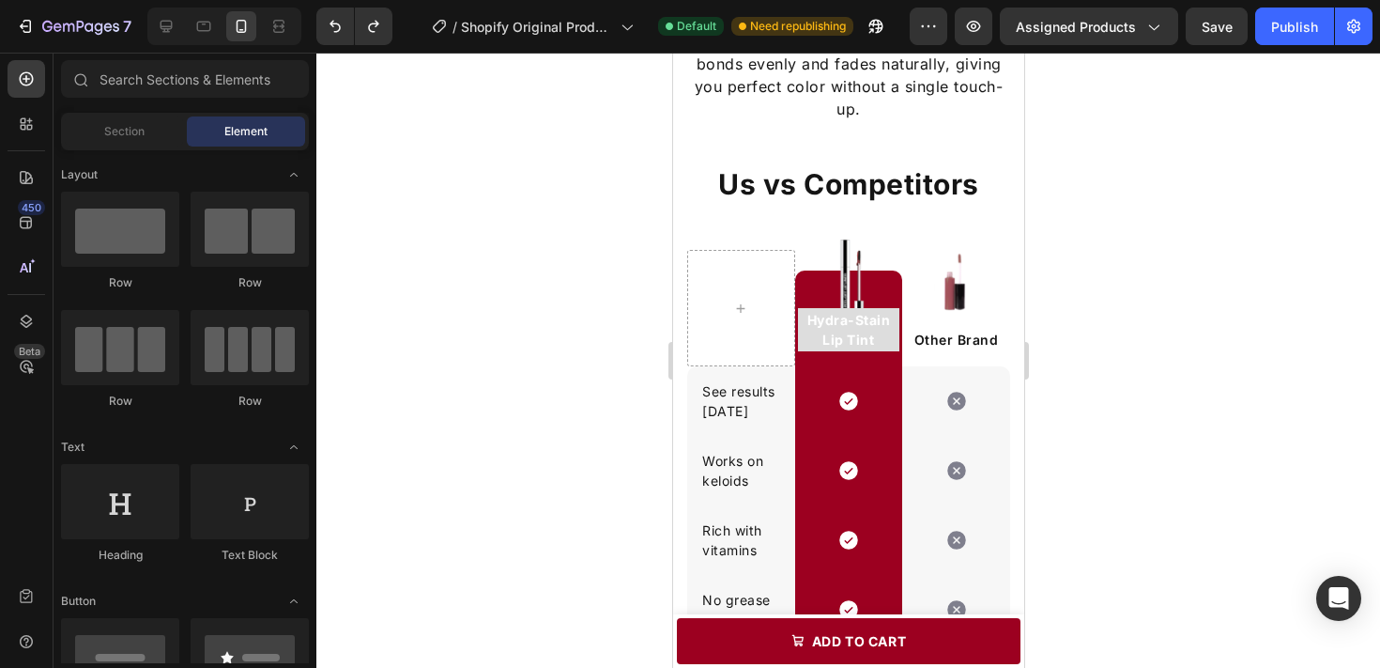
click at [1123, 243] on div at bounding box center [848, 360] width 1064 height 615
click at [920, 374] on div "Icon" at bounding box center [955, 400] width 108 height 69
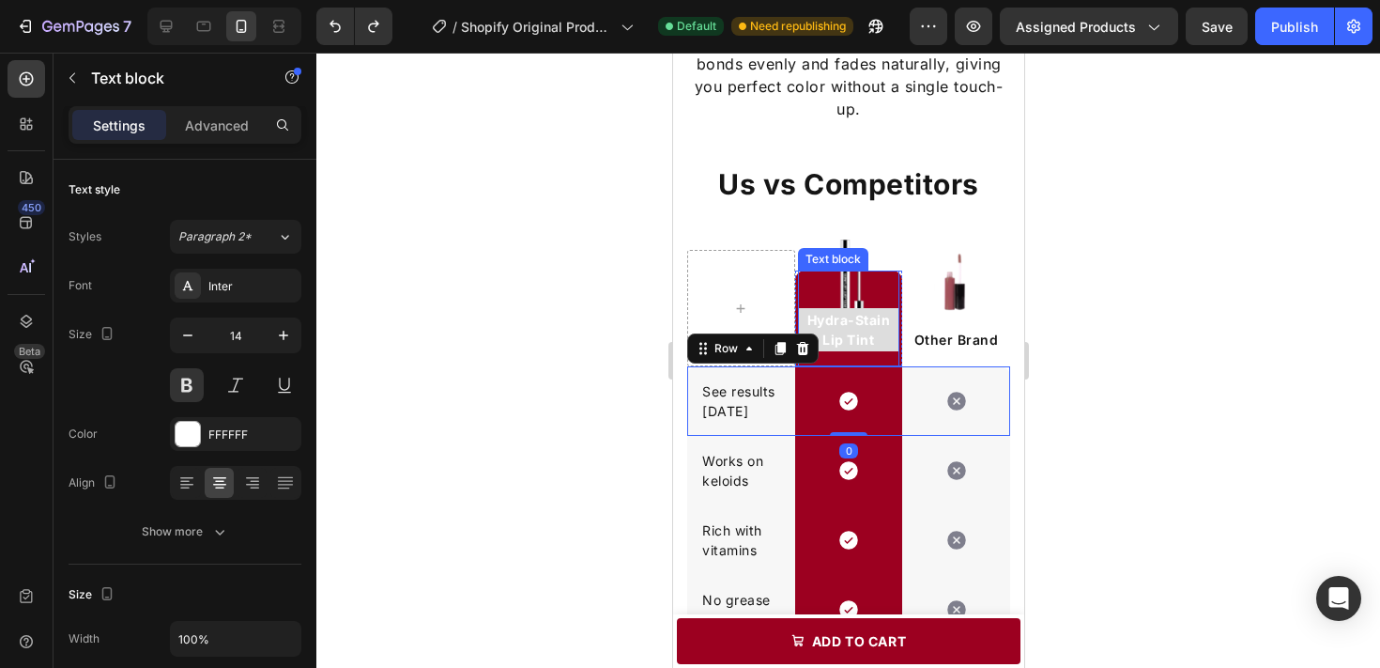
click at [866, 328] on p "Hydra-Stain Lip Tint" at bounding box center [848, 329] width 99 height 39
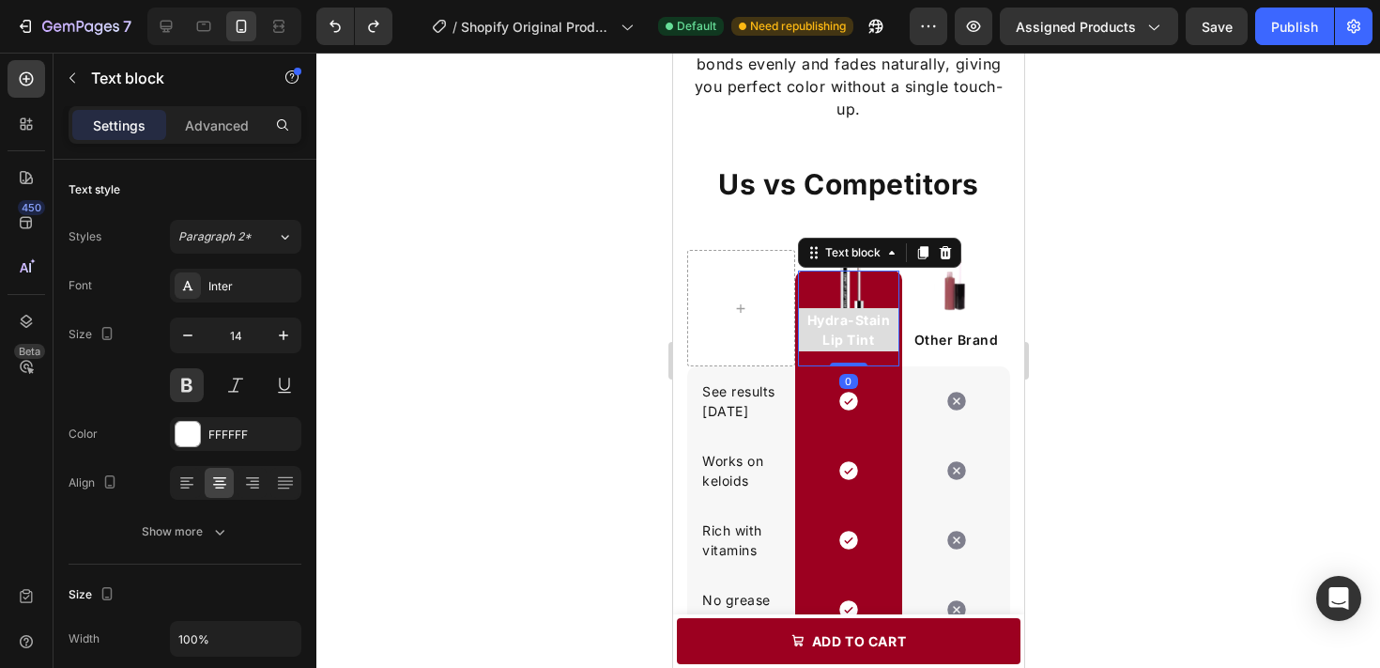
click at [866, 328] on p "Hydra-Stain Lip Tint" at bounding box center [848, 329] width 99 height 39
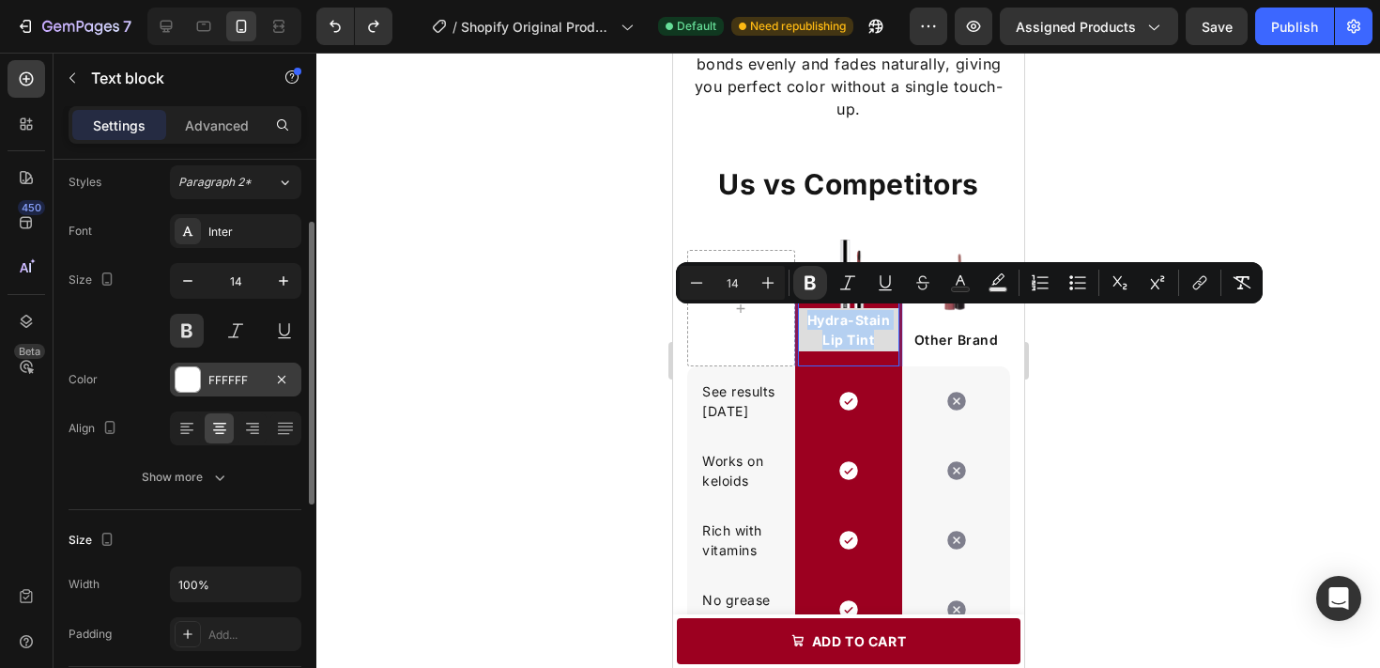
scroll to position [92, 0]
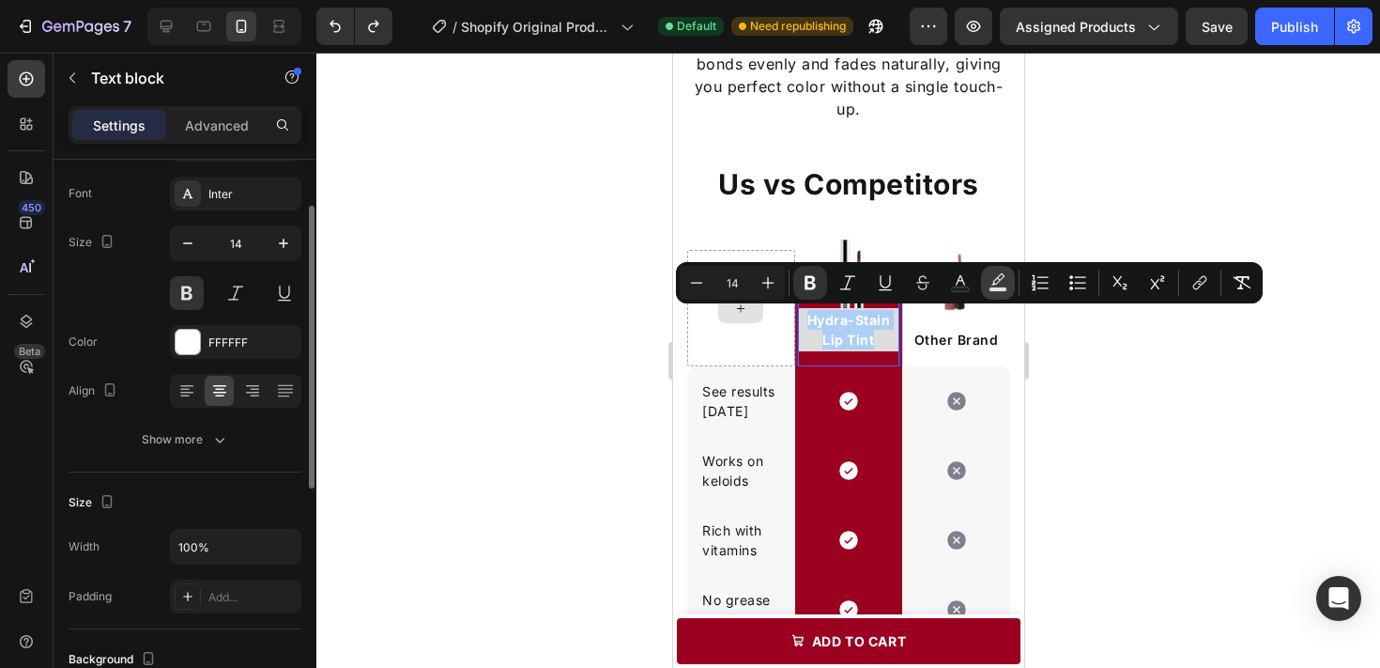
click at [985, 272] on button "Text Background Color" at bounding box center [998, 283] width 34 height 34
type input "000000"
type input "77"
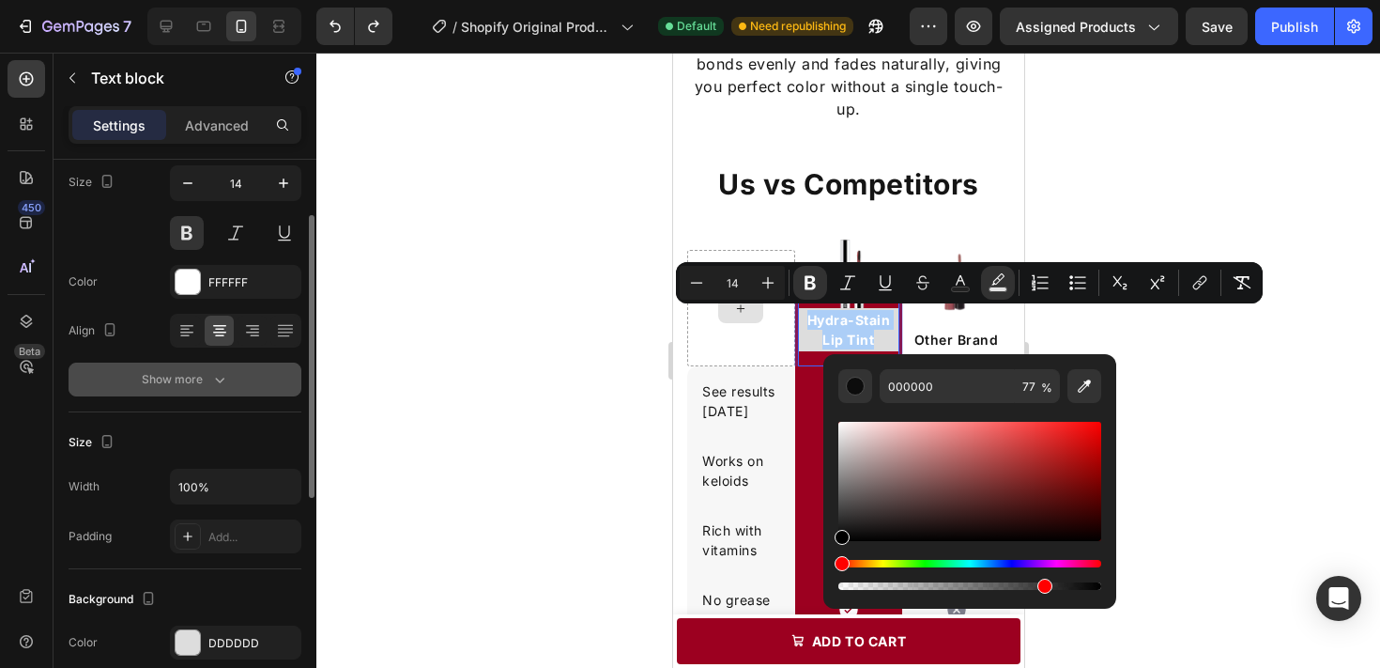
scroll to position [155, 0]
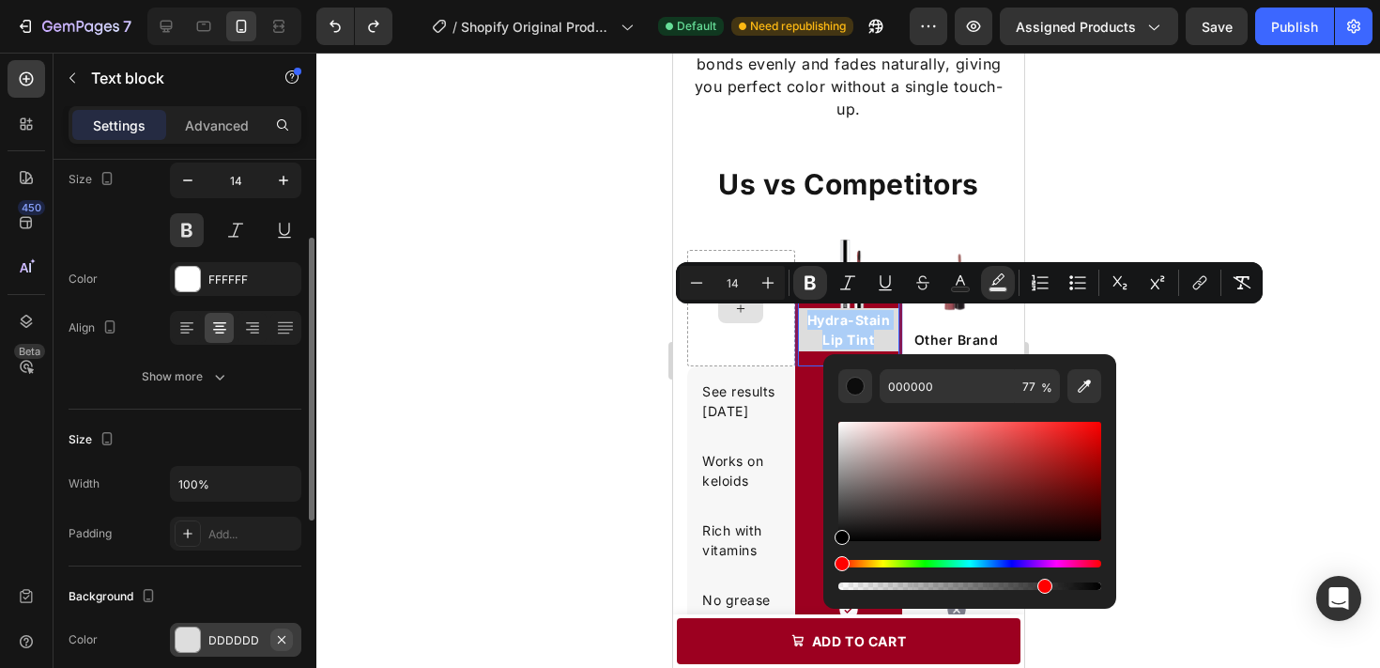
click at [283, 639] on icon "button" at bounding box center [281, 639] width 15 height 15
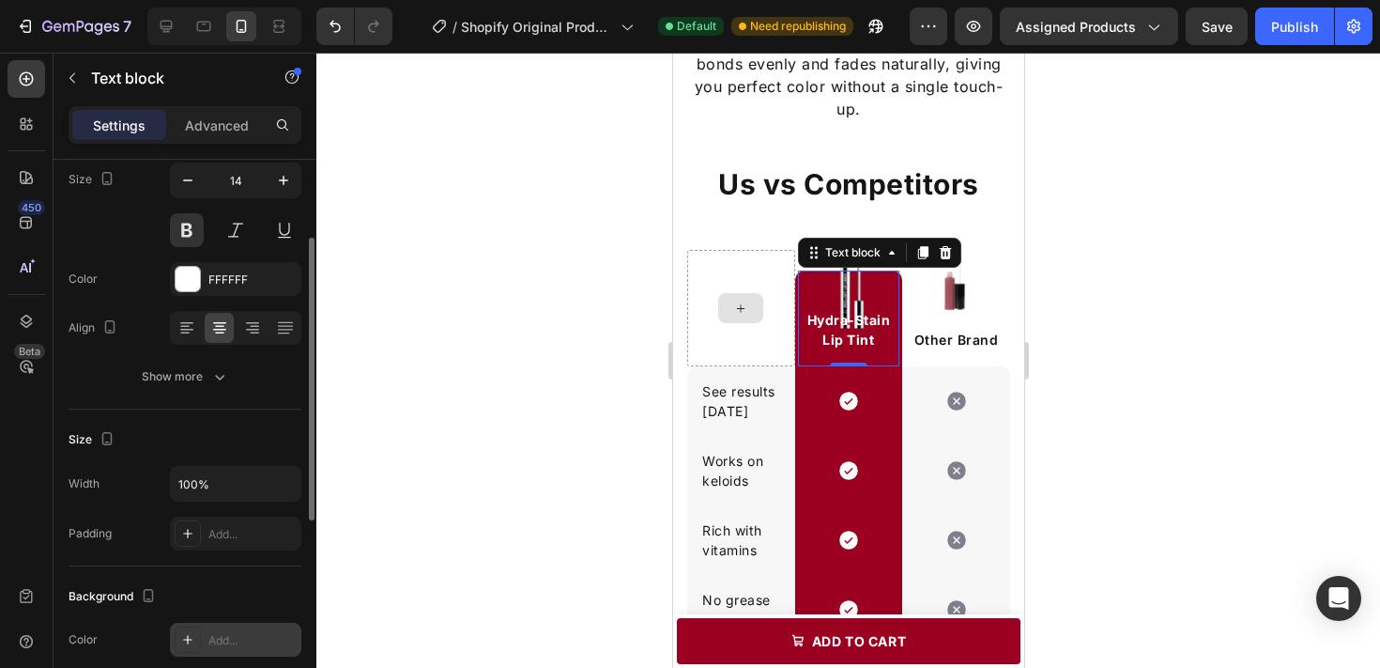
click at [402, 530] on div at bounding box center [848, 360] width 1064 height 615
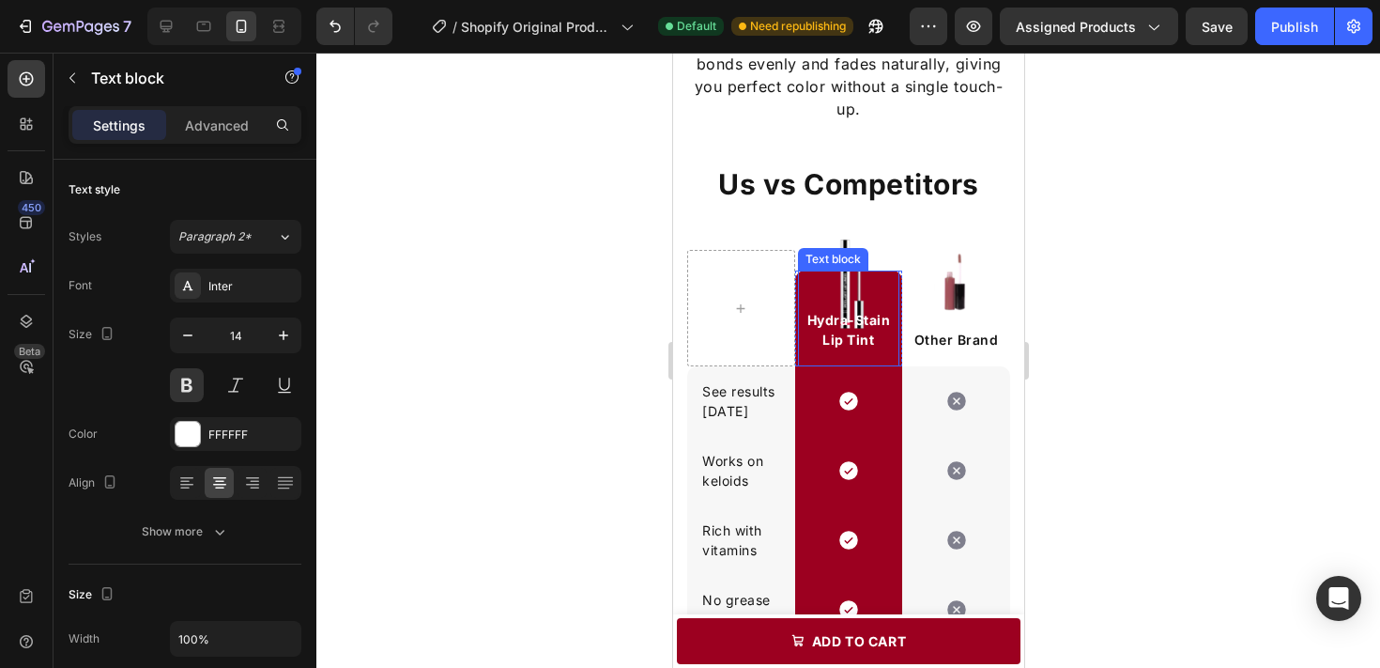
click at [842, 330] on p "Hydra-Stain Lip Tint" at bounding box center [848, 329] width 99 height 39
click at [1103, 304] on div at bounding box center [848, 360] width 1064 height 615
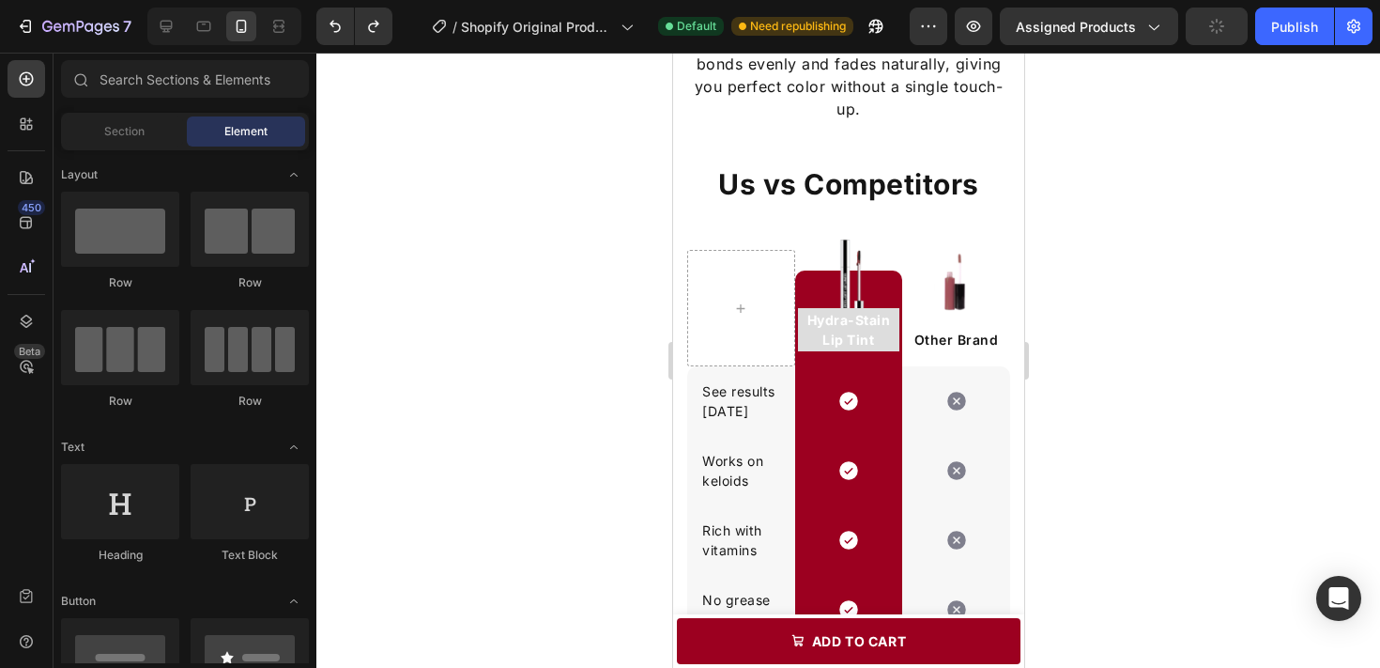
click at [1057, 300] on div at bounding box center [848, 360] width 1064 height 615
click at [1104, 291] on div at bounding box center [848, 360] width 1064 height 615
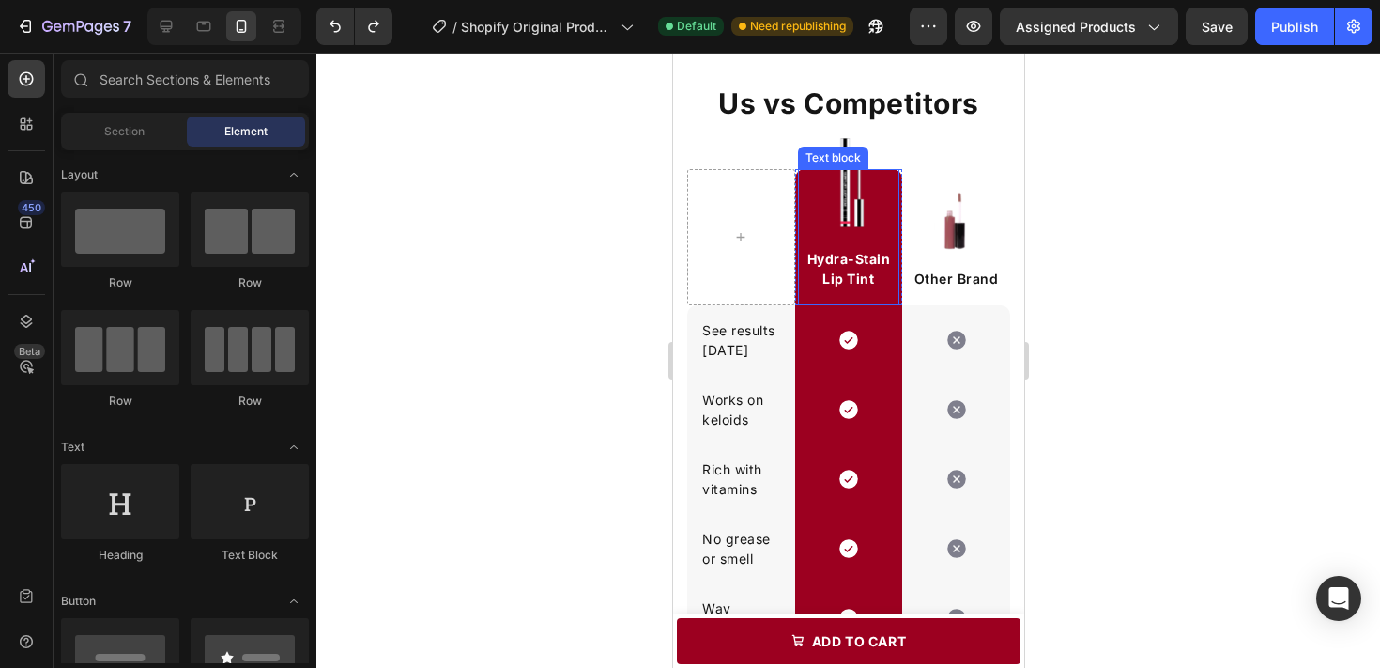
scroll to position [1986, 0]
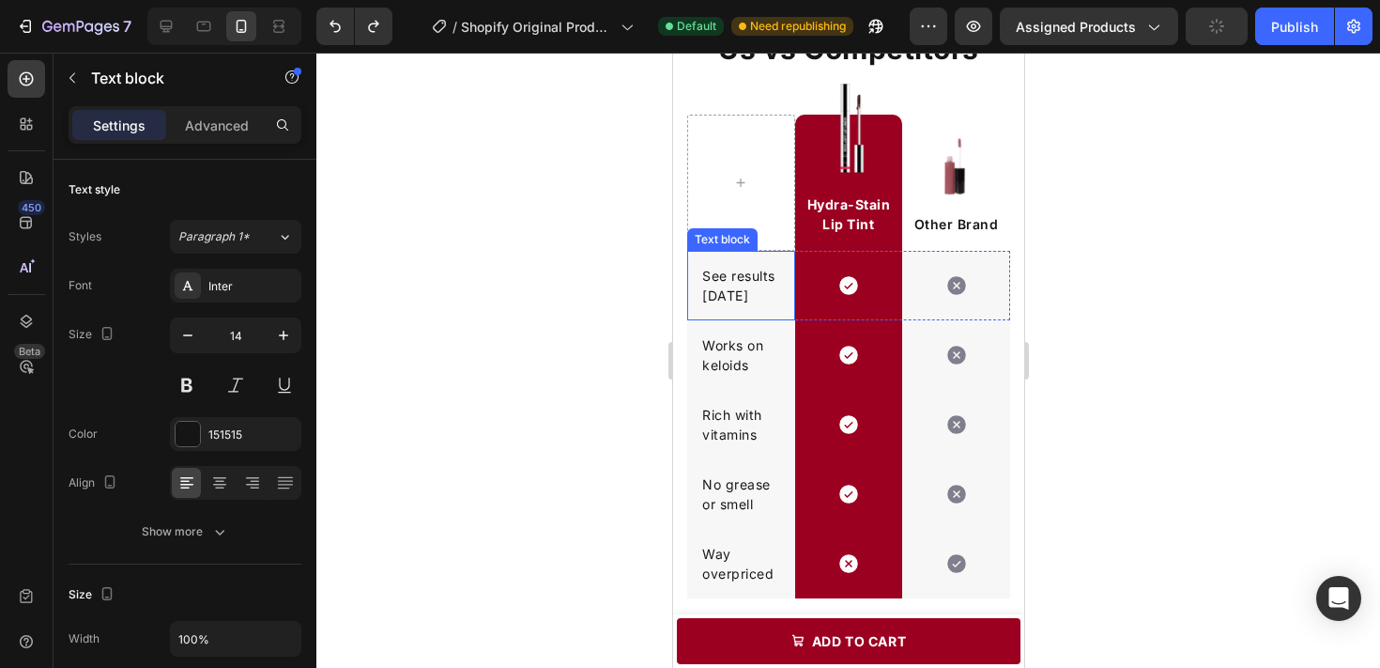
click at [735, 283] on p "See results [DATE]" at bounding box center [740, 285] width 78 height 39
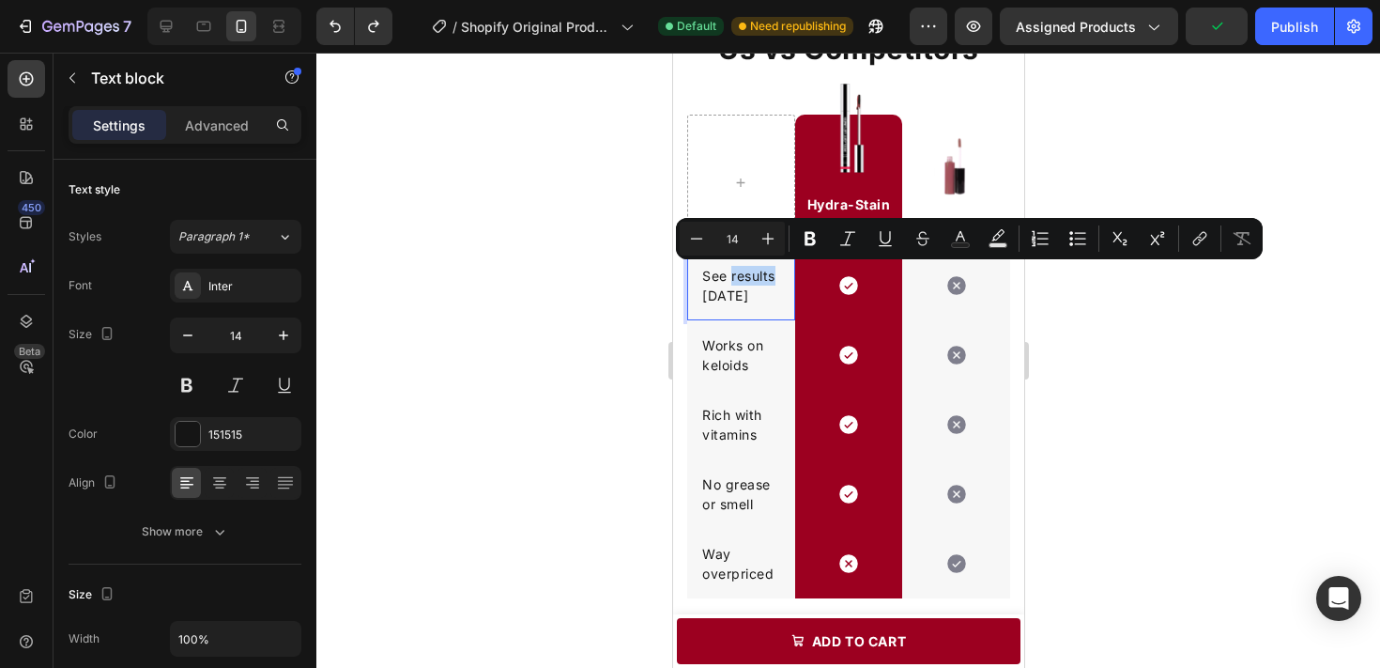
click at [735, 283] on p "See results [DATE]" at bounding box center [740, 285] width 78 height 39
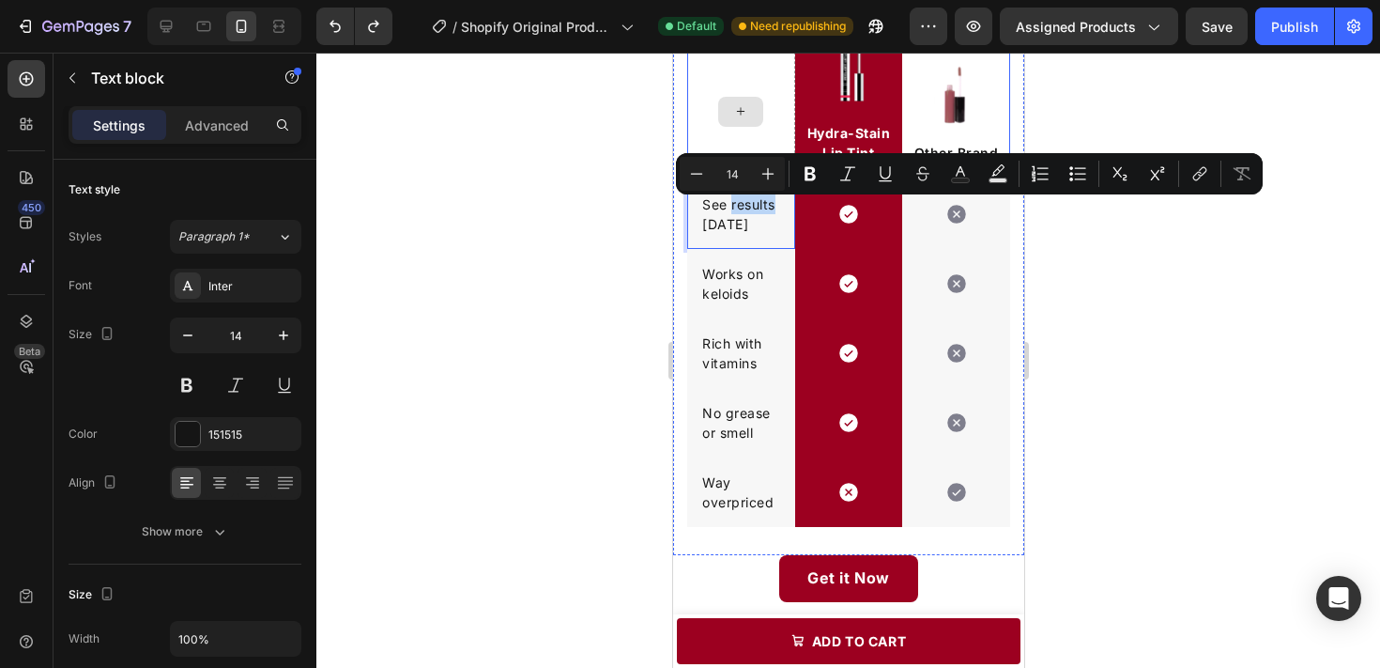
scroll to position [2090, 0]
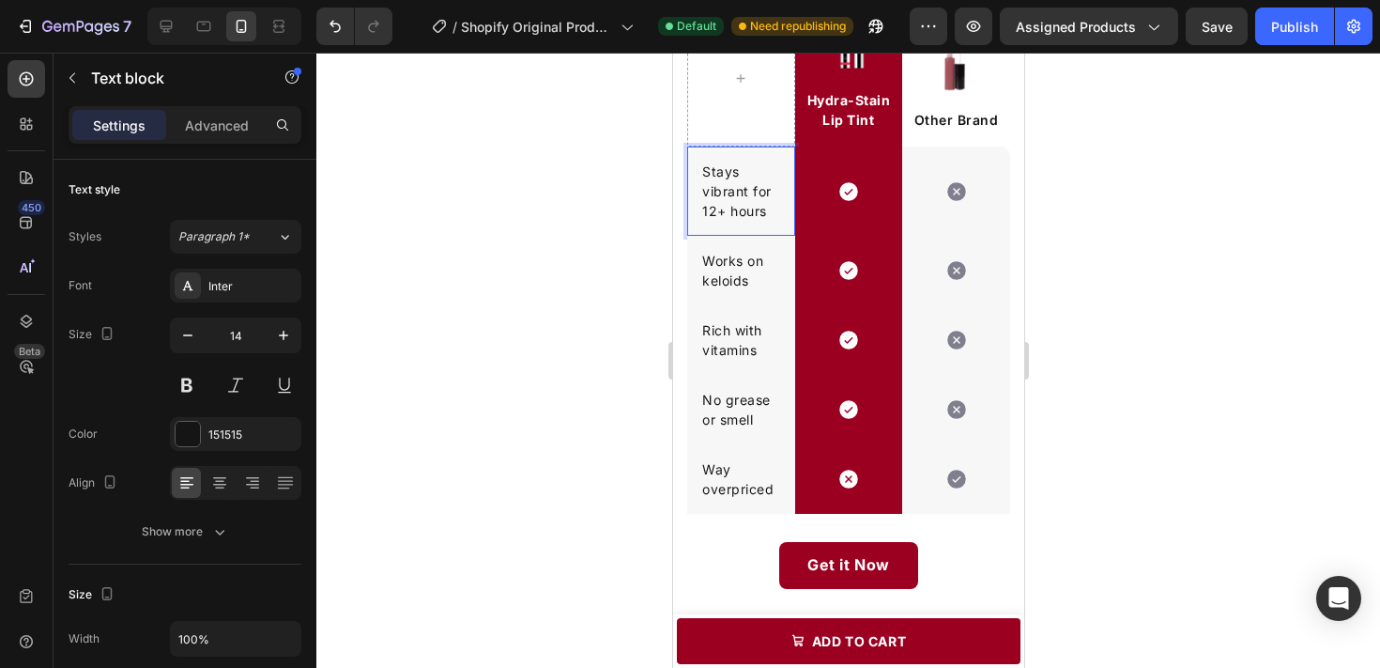
click at [729, 200] on p "Stays vibrant for 12+ hours" at bounding box center [740, 190] width 78 height 59
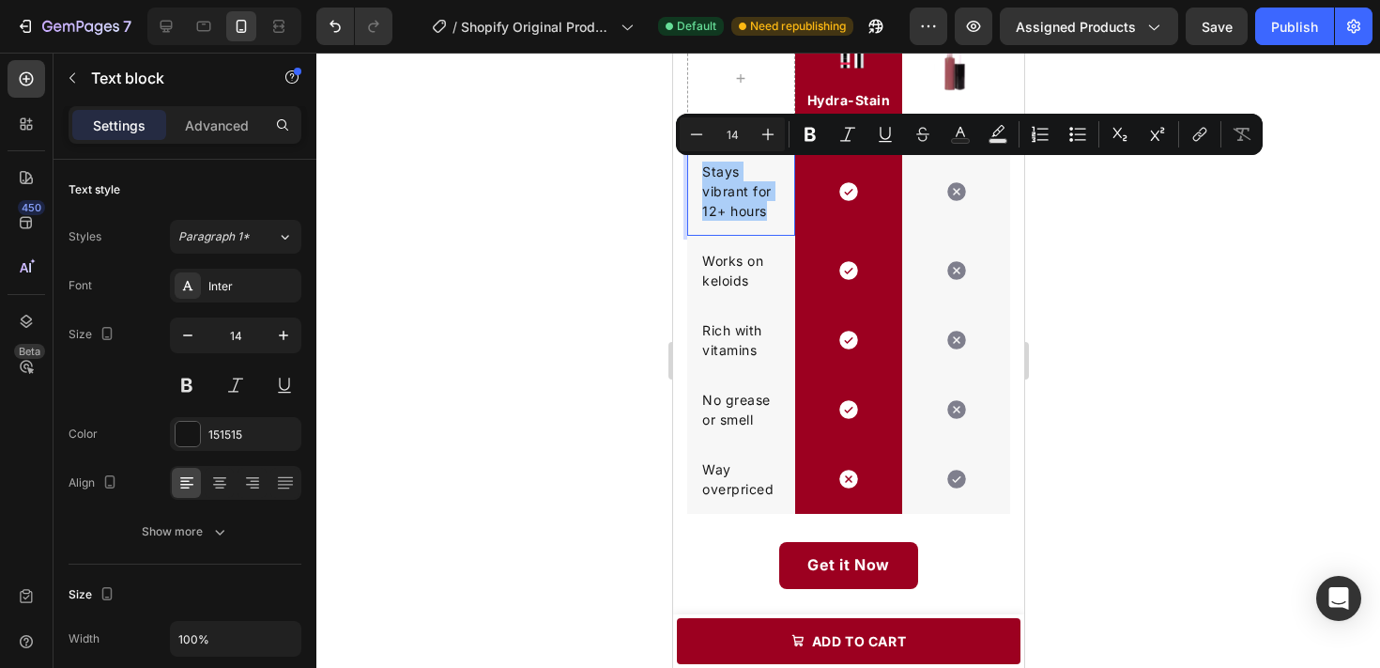
click at [609, 203] on div at bounding box center [848, 360] width 1064 height 615
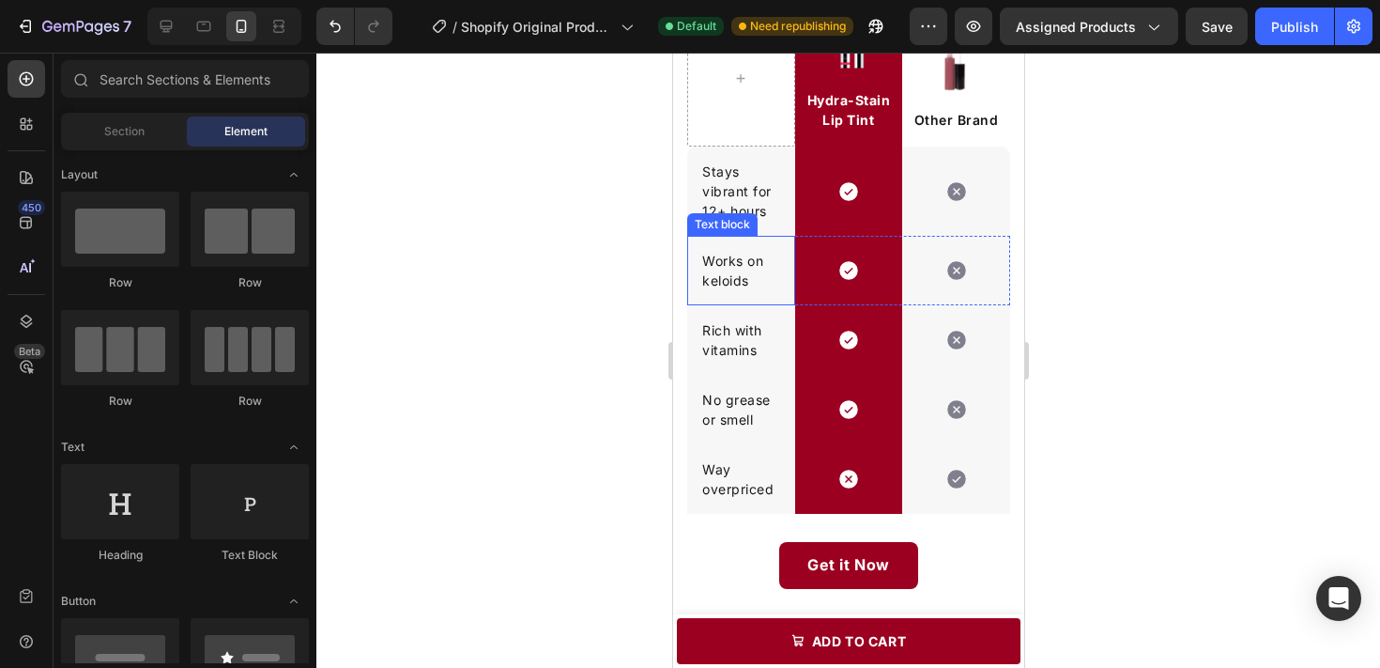
click at [759, 276] on p "Works on keloids" at bounding box center [740, 270] width 78 height 39
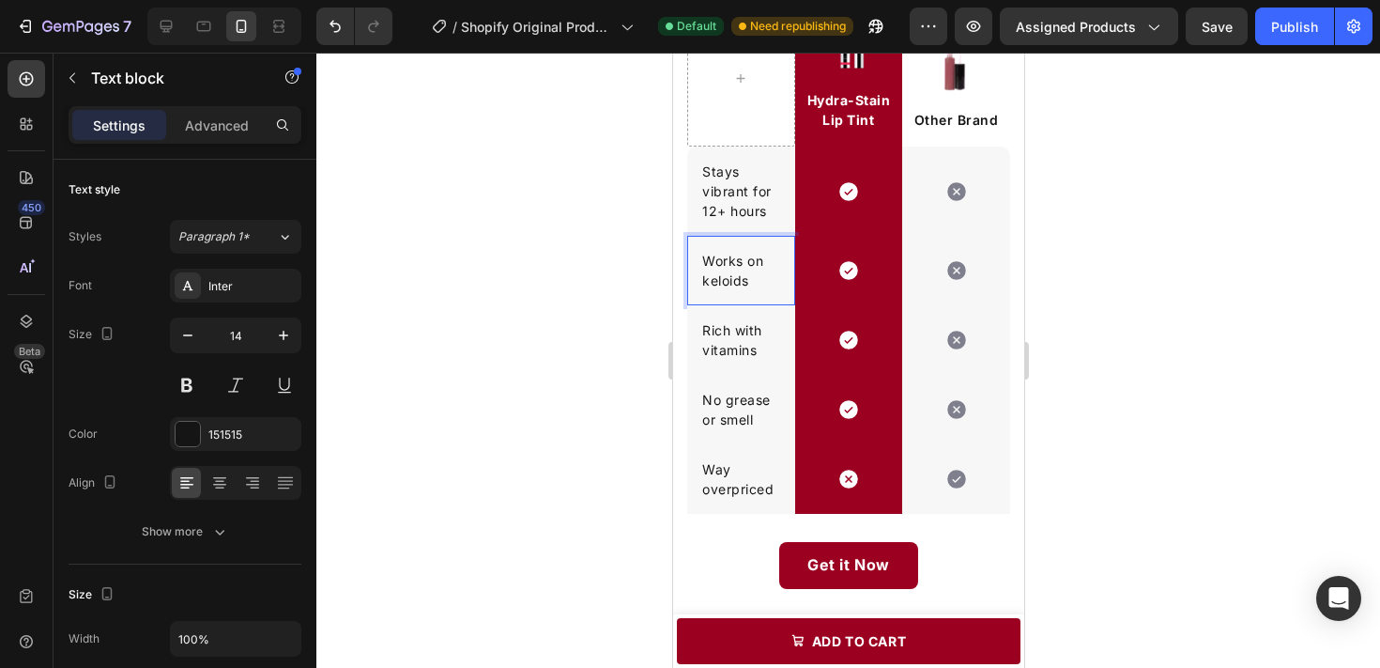
click at [759, 276] on p "Works on keloids" at bounding box center [740, 270] width 78 height 39
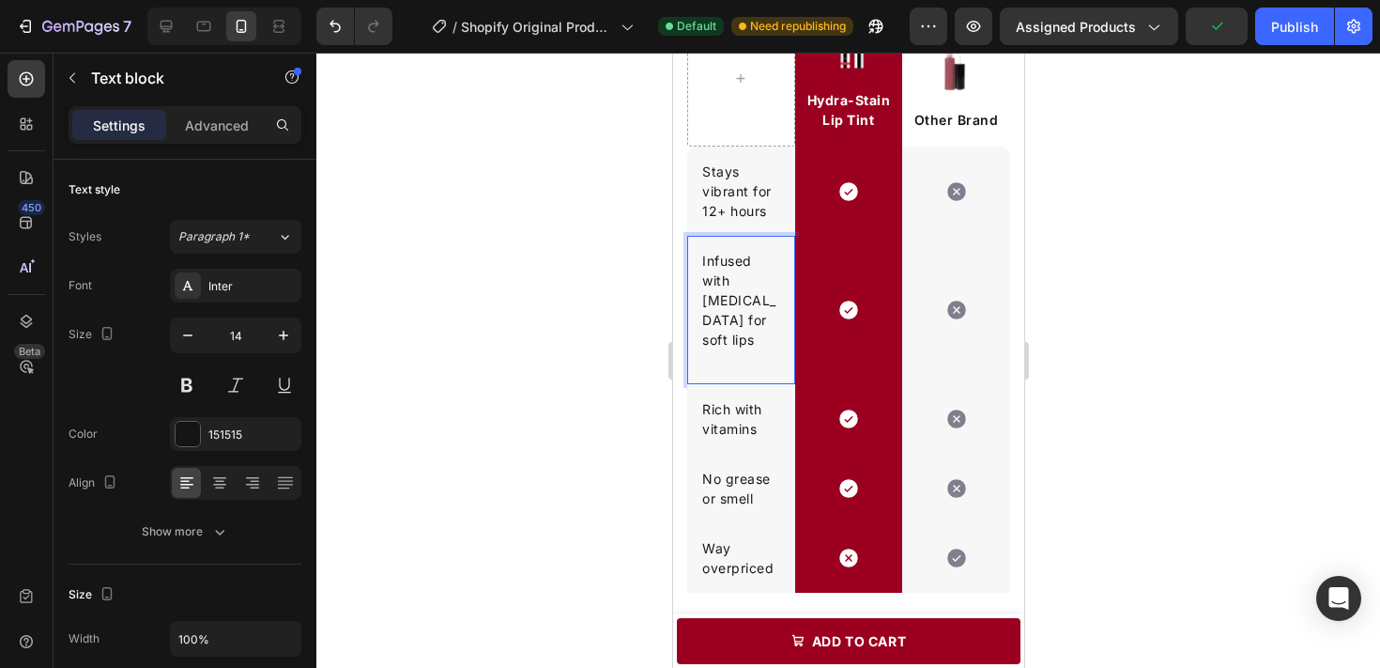
click at [744, 349] on p "Rich Text Editor. Editing area: main" at bounding box center [740, 359] width 78 height 20
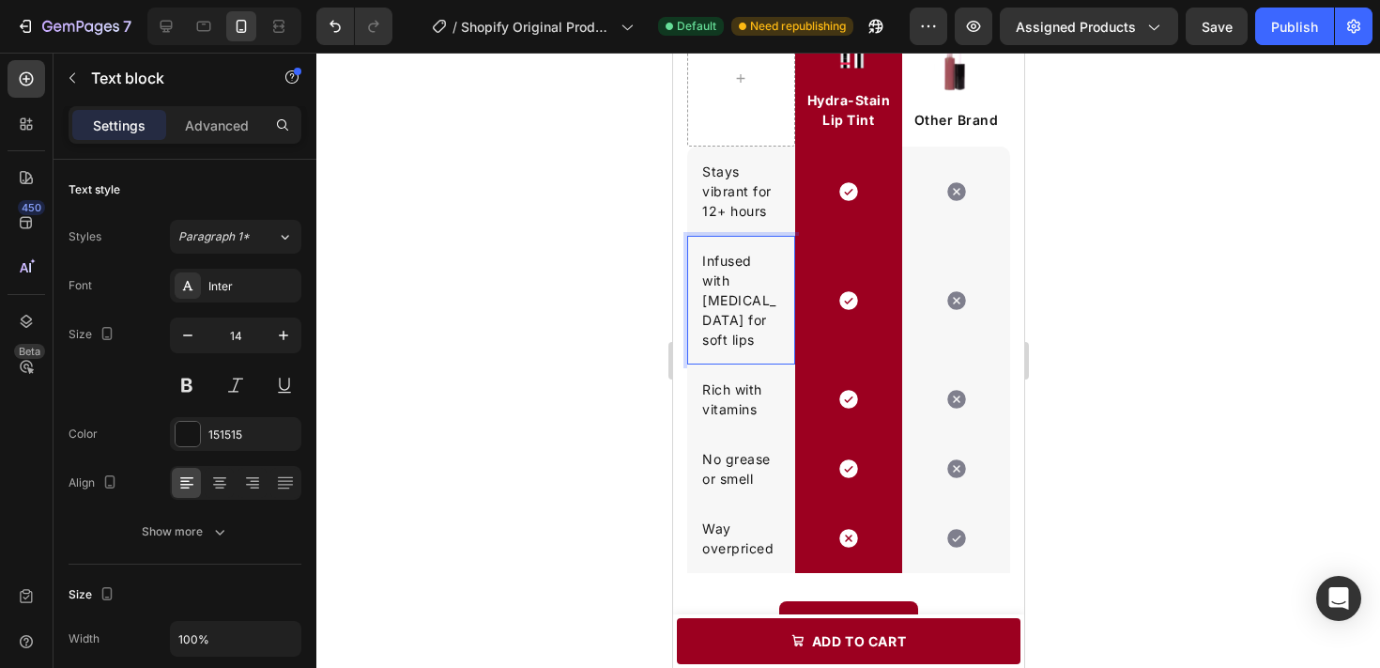
click at [744, 326] on p "Infused with [MEDICAL_DATA] for soft lips" at bounding box center [740, 300] width 78 height 99
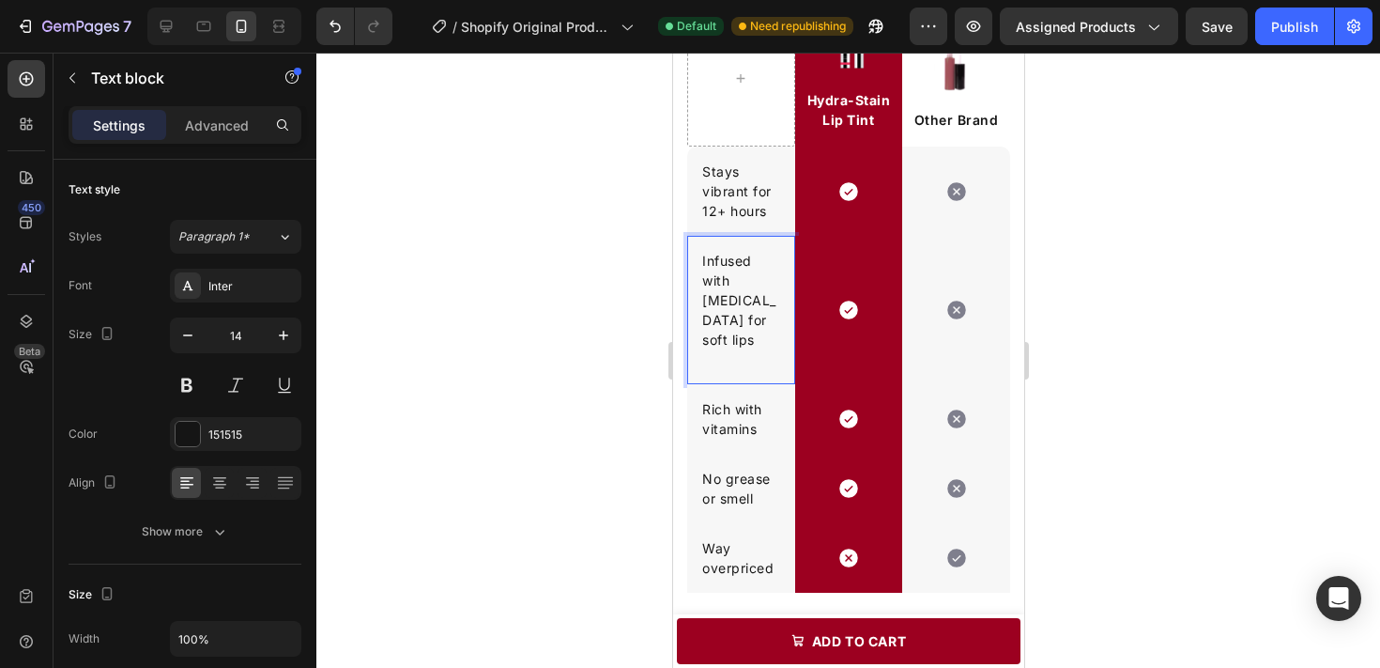
click at [716, 280] on p "Infused with [MEDICAL_DATA] for soft lips" at bounding box center [740, 300] width 78 height 99
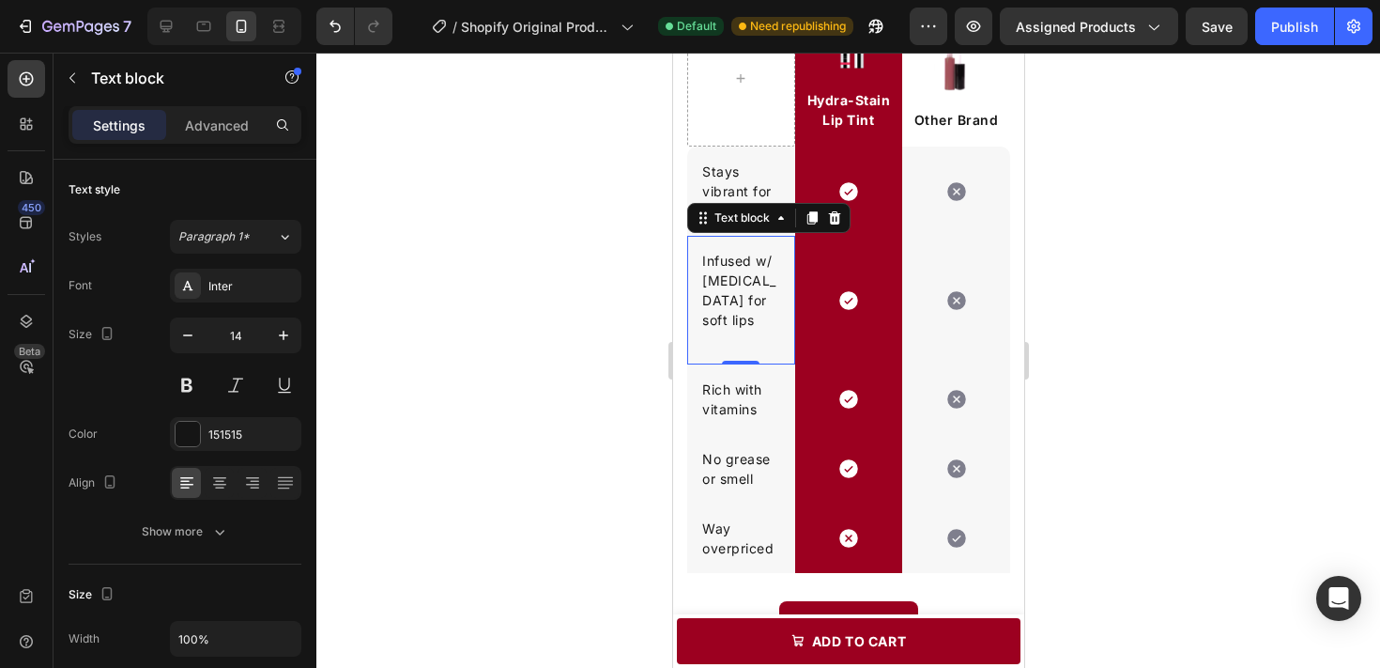
drag, startPoint x: 784, startPoint y: 298, endPoint x: 702, endPoint y: 296, distance: 81.7
click at [702, 296] on div "Infused w/ [MEDICAL_DATA] for soft lips Text block 0" at bounding box center [740, 300] width 108 height 129
click at [702, 296] on p "Infused w/ [MEDICAL_DATA] for soft lips" at bounding box center [740, 290] width 78 height 79
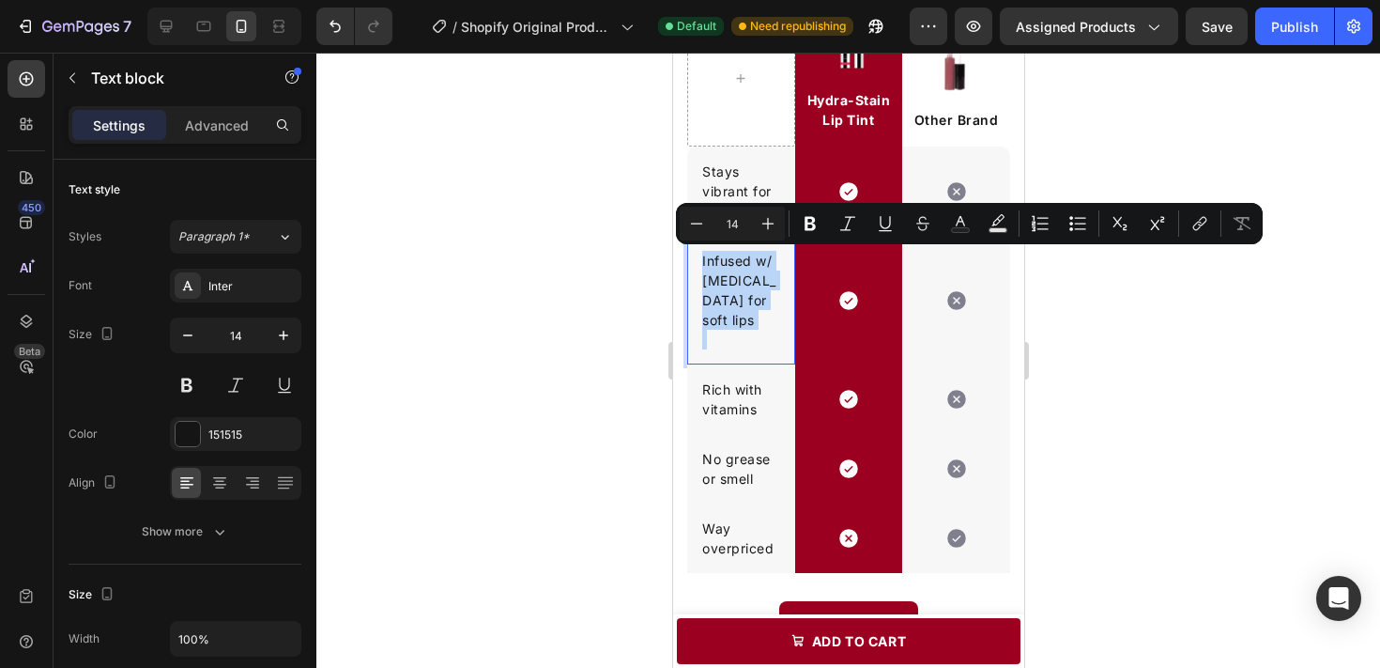
click at [702, 296] on p "Infused w/ [MEDICAL_DATA] for soft lips" at bounding box center [740, 290] width 78 height 79
click at [704, 300] on p "Infused w/ [MEDICAL_DATA] for soft lips" at bounding box center [740, 290] width 78 height 79
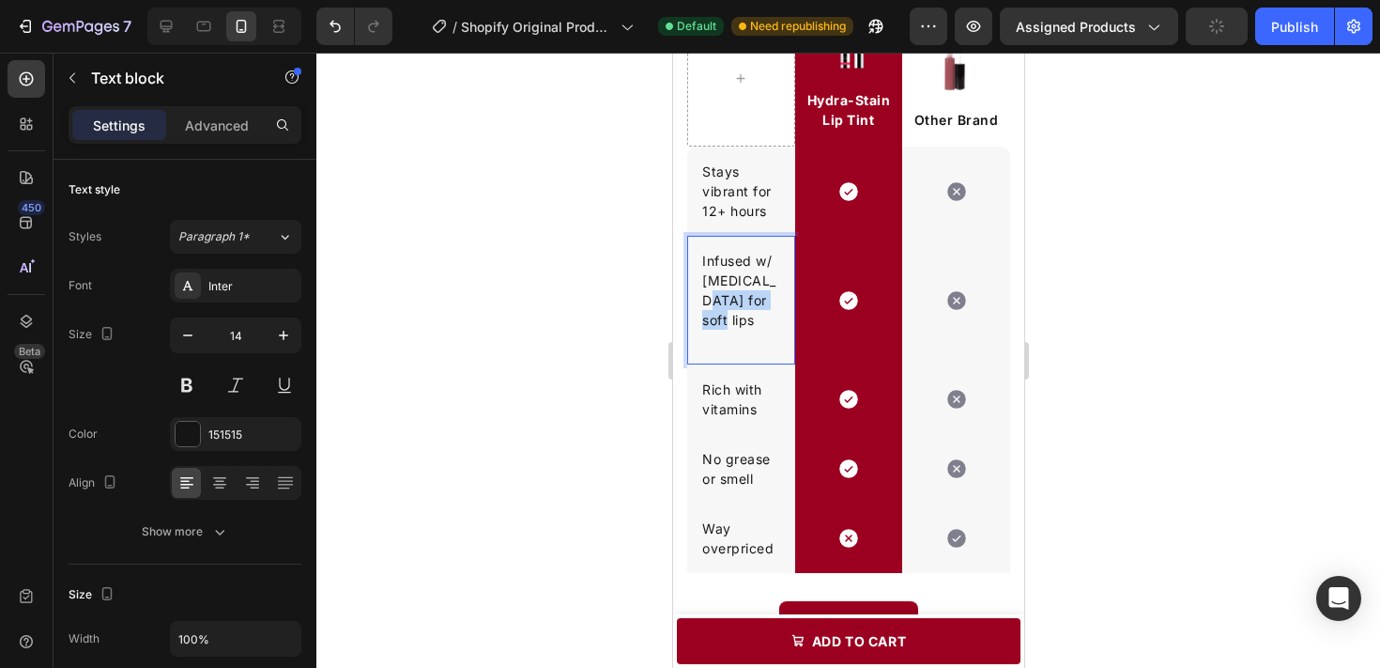
drag, startPoint x: 700, startPoint y: 300, endPoint x: 781, endPoint y: 301, distance: 80.8
click at [781, 301] on div "Infused w/ [MEDICAL_DATA] for soft lips Text block 0" at bounding box center [740, 300] width 108 height 129
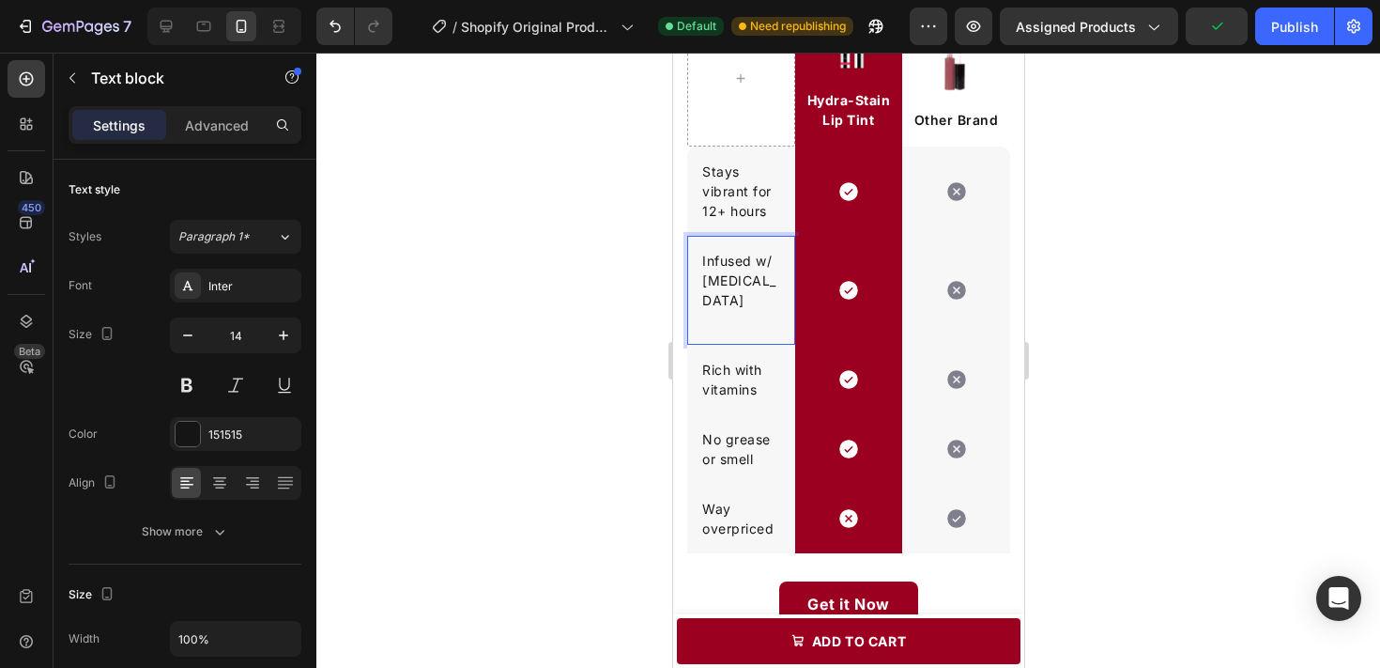
click at [770, 310] on div "Infused w/ [MEDICAL_DATA]" at bounding box center [740, 290] width 82 height 83
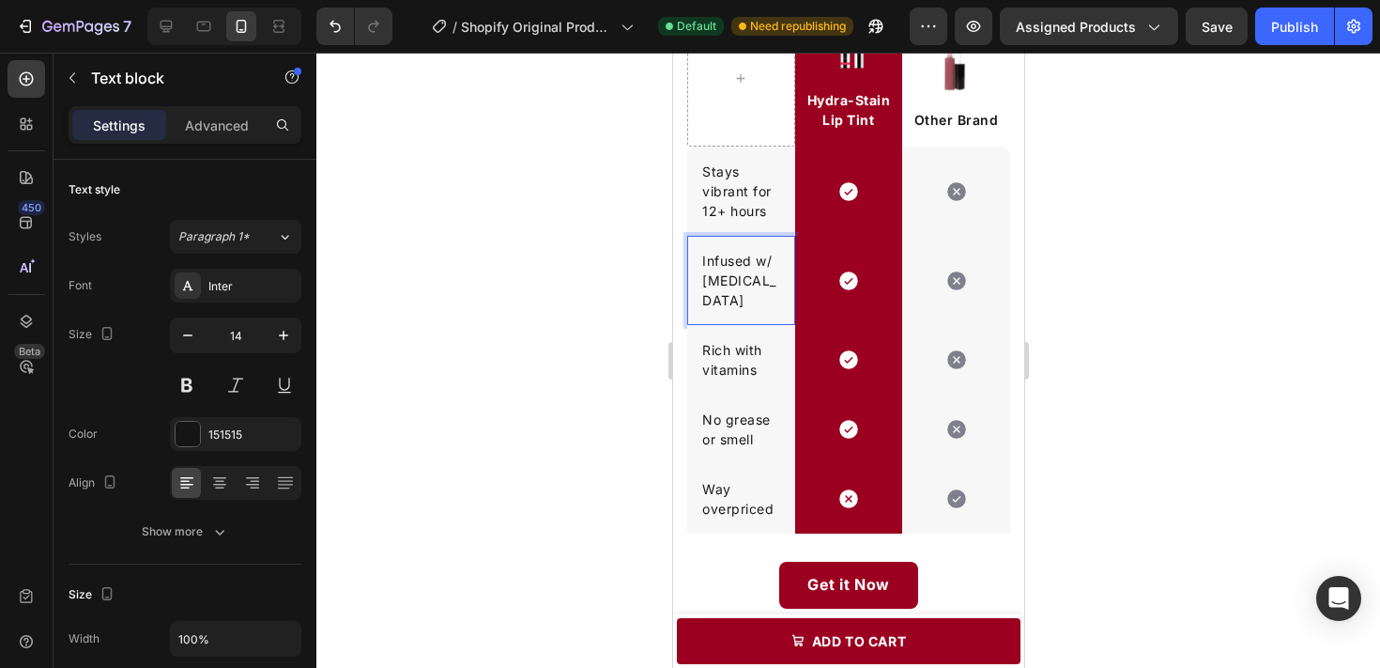
click at [765, 256] on p "Infused w/ [MEDICAL_DATA]" at bounding box center [740, 280] width 78 height 59
click at [770, 256] on p "Infused w/ [MEDICAL_DATA]" at bounding box center [740, 280] width 78 height 59
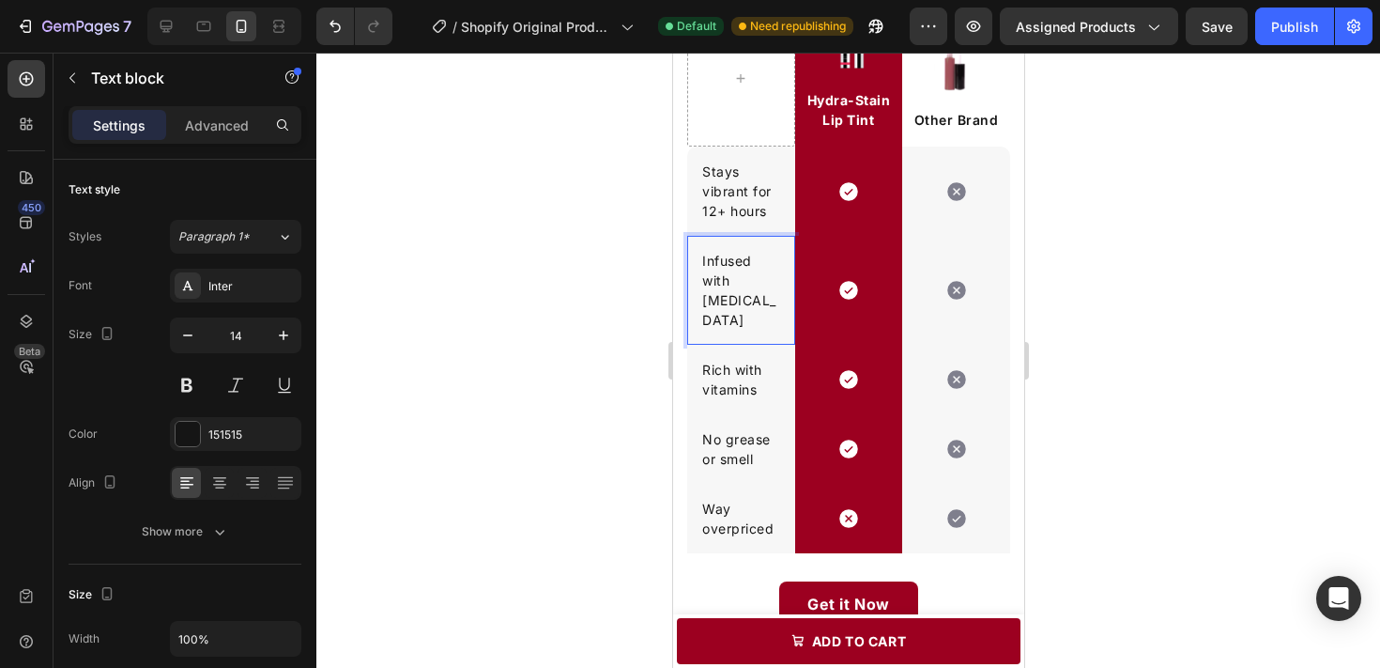
click at [710, 277] on p "Infused with [MEDICAL_DATA]" at bounding box center [740, 290] width 78 height 79
click at [731, 278] on p "Infused with [MEDICAL_DATA]" at bounding box center [740, 290] width 78 height 79
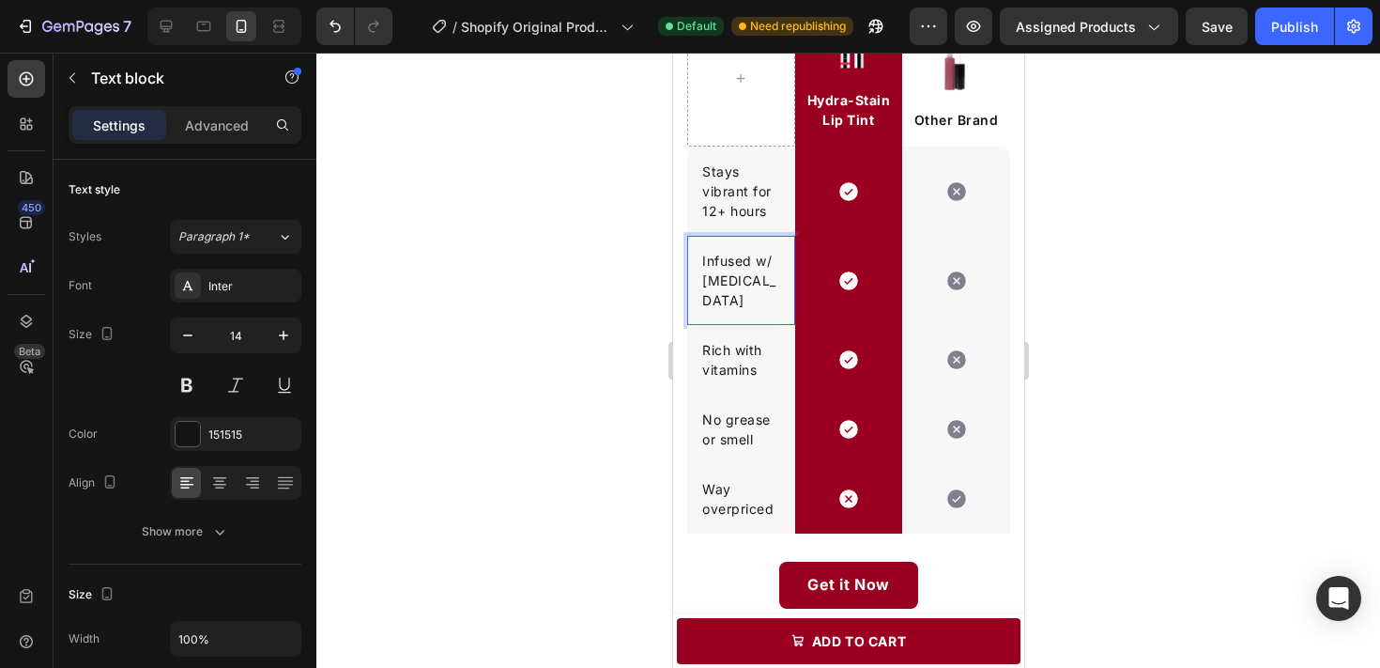
click at [1217, 257] on div at bounding box center [848, 360] width 1064 height 615
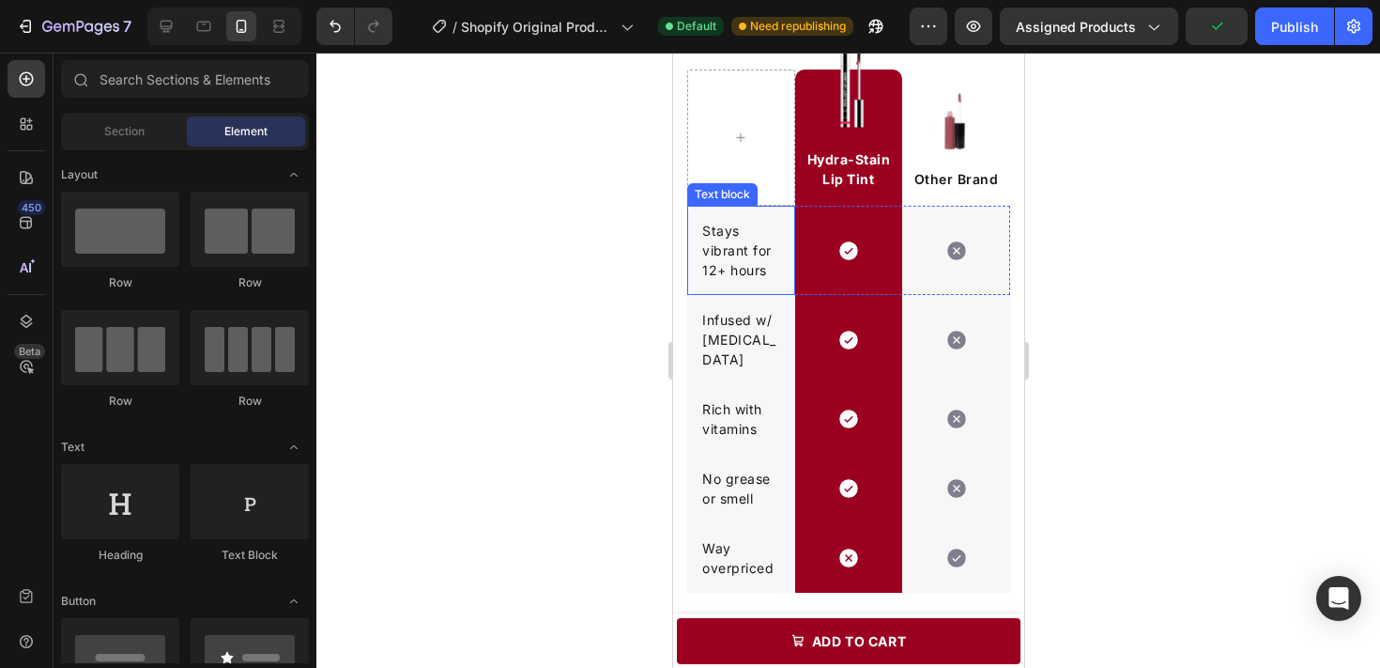
scroll to position [2041, 0]
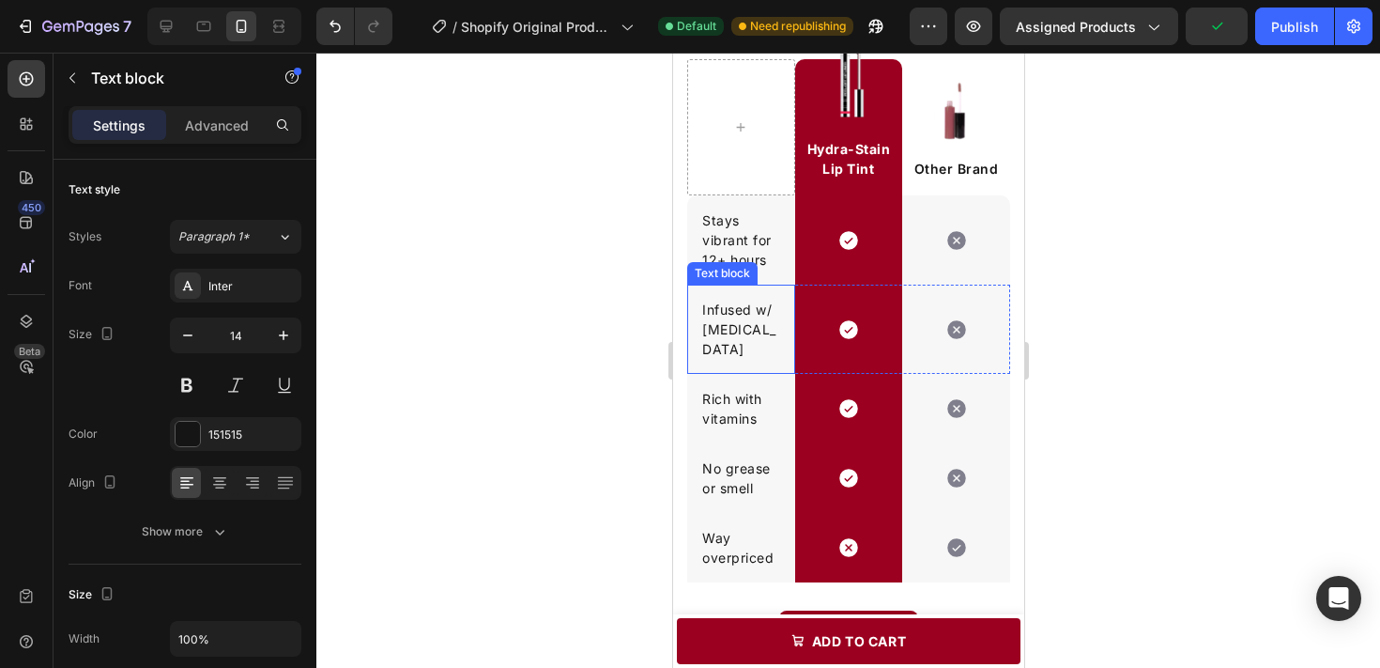
click at [761, 314] on p "Infused w/ [MEDICAL_DATA]" at bounding box center [740, 329] width 78 height 59
click at [762, 313] on p "Infused w/ [MEDICAL_DATA]" at bounding box center [740, 329] width 78 height 59
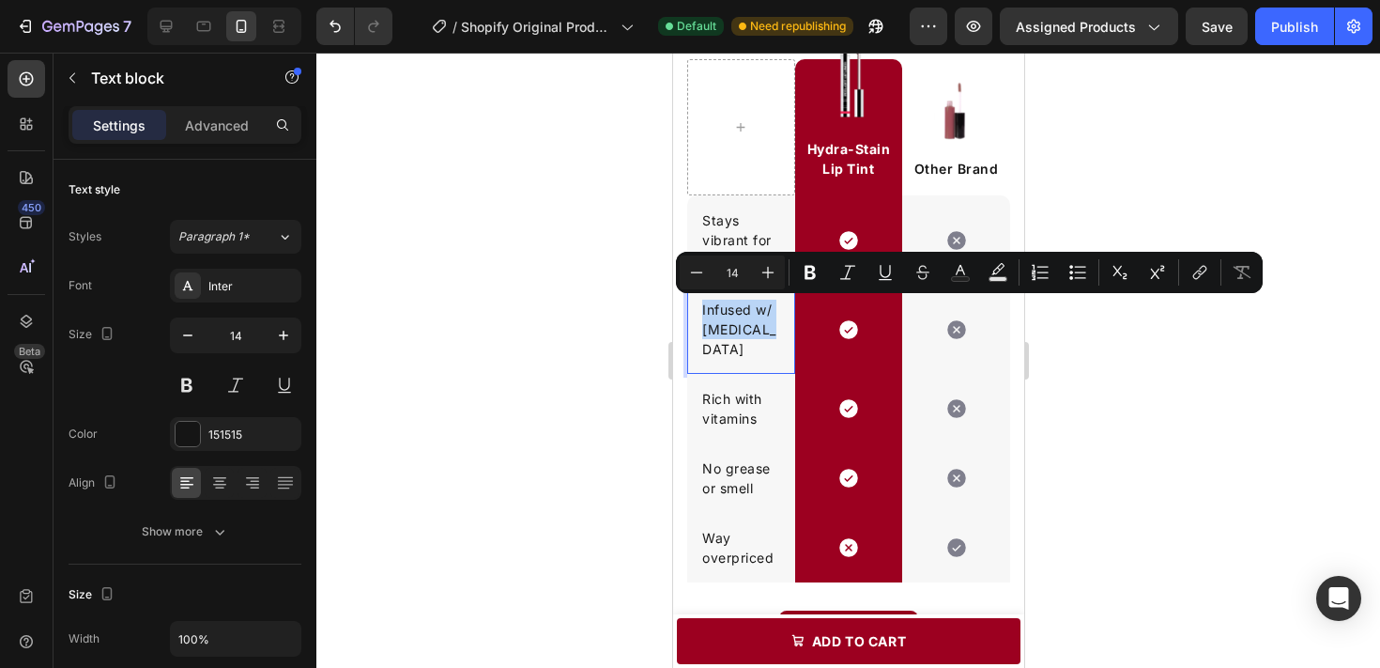
click at [762, 313] on p "Infused w/ [MEDICAL_DATA]" at bounding box center [740, 329] width 78 height 59
click at [761, 313] on p "Infused w/ [MEDICAL_DATA]" at bounding box center [740, 329] width 78 height 59
click at [754, 306] on p "Infused w/ [MEDICAL_DATA]" at bounding box center [740, 329] width 78 height 59
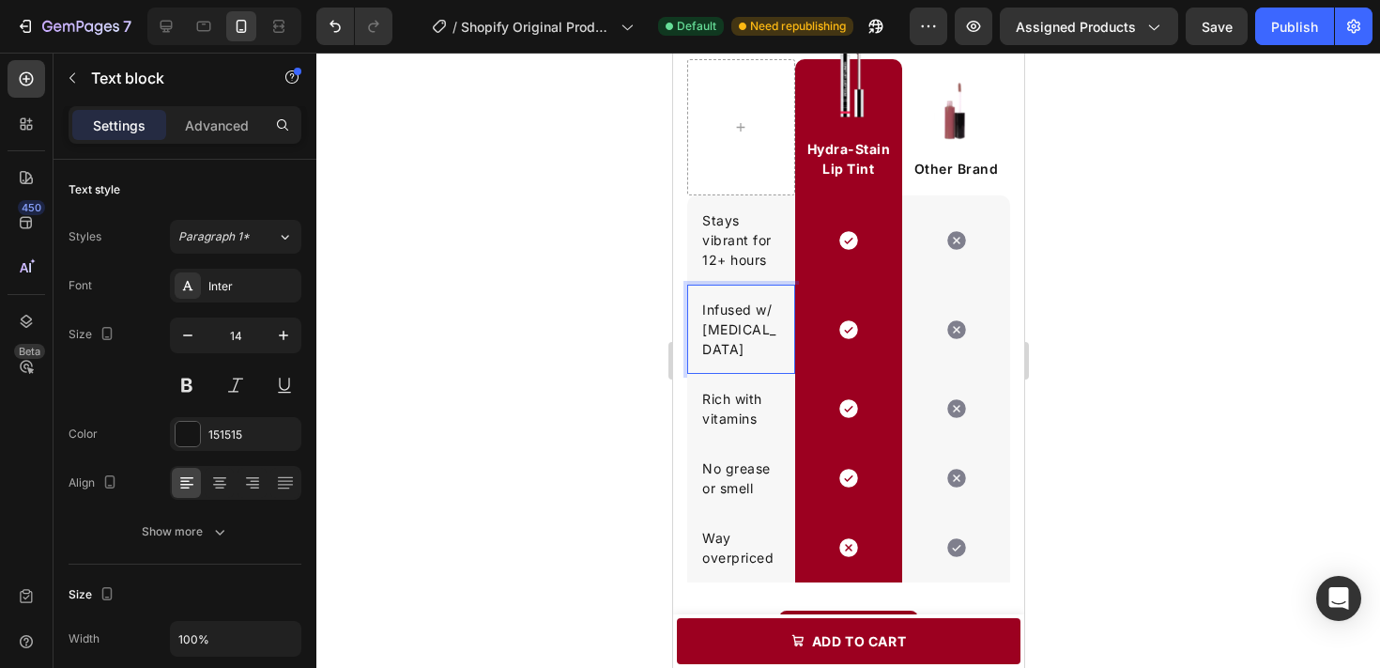
click at [759, 310] on p "Infused w/ [MEDICAL_DATA]" at bounding box center [740, 329] width 78 height 59
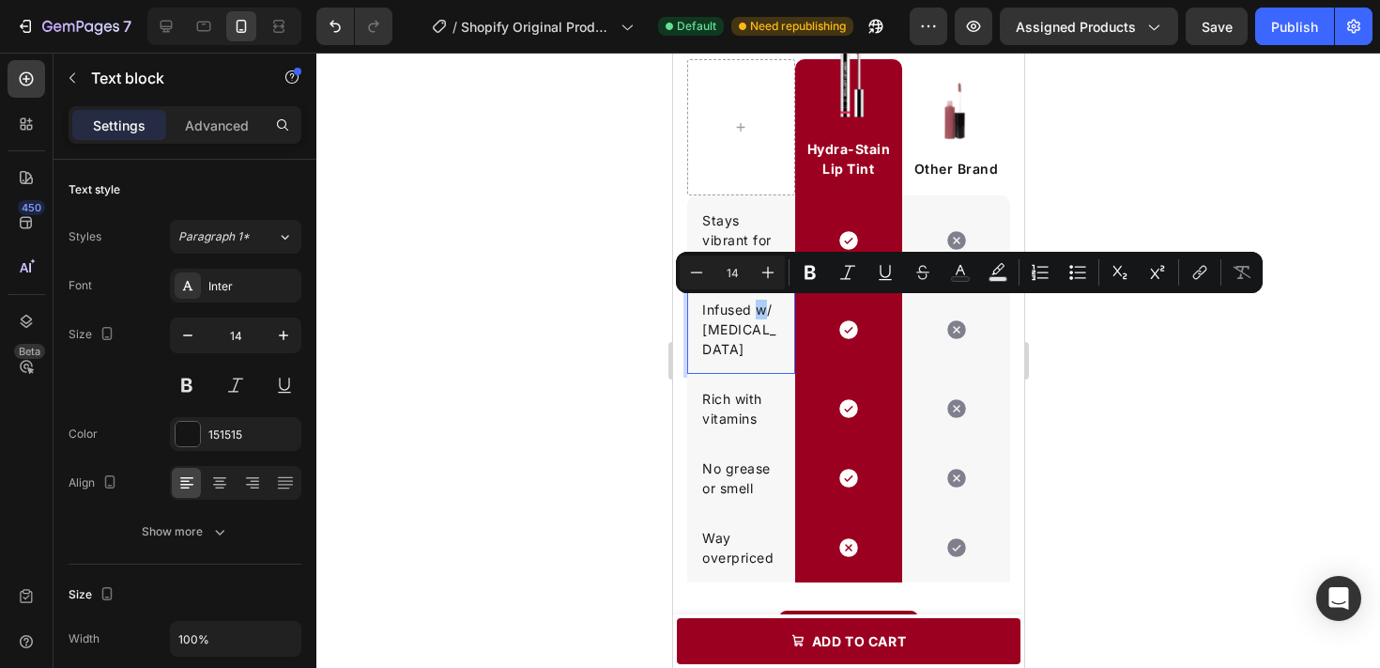
click at [1049, 338] on div at bounding box center [848, 360] width 1064 height 615
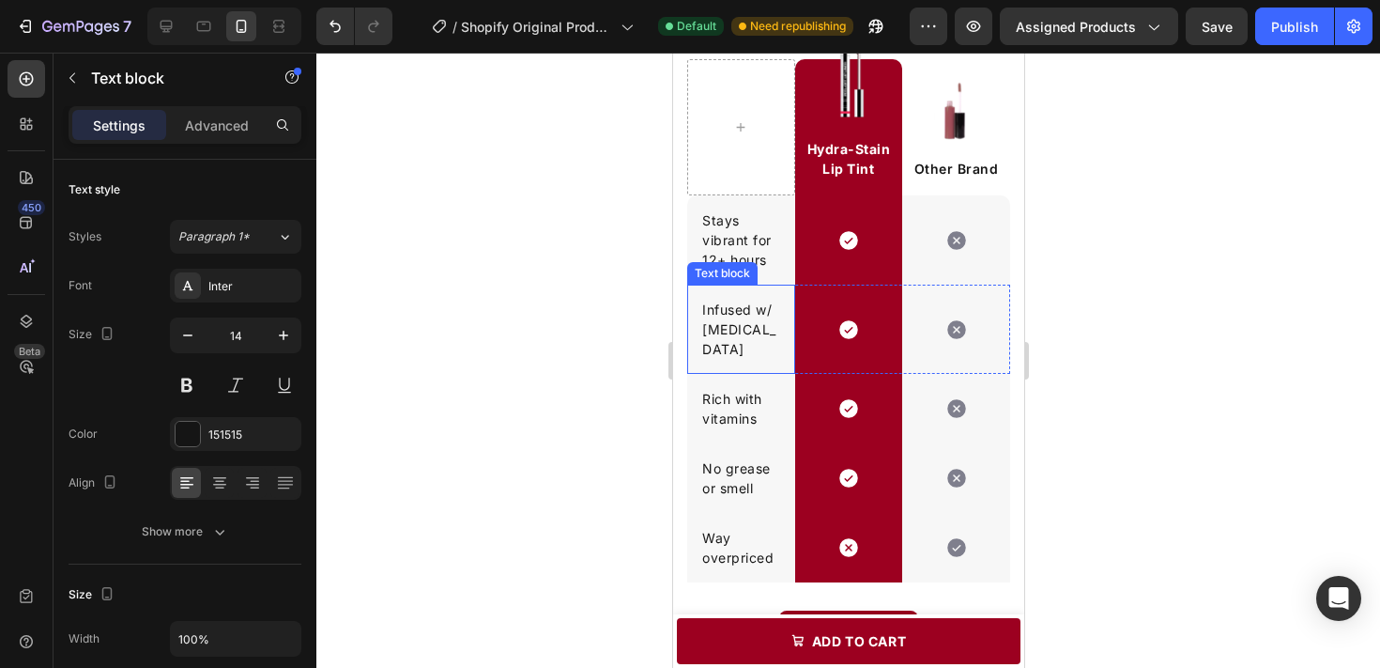
click at [761, 315] on p "Infused w/ [MEDICAL_DATA]" at bounding box center [740, 329] width 78 height 59
drag, startPoint x: 754, startPoint y: 312, endPoint x: 773, endPoint y: 309, distance: 19.0
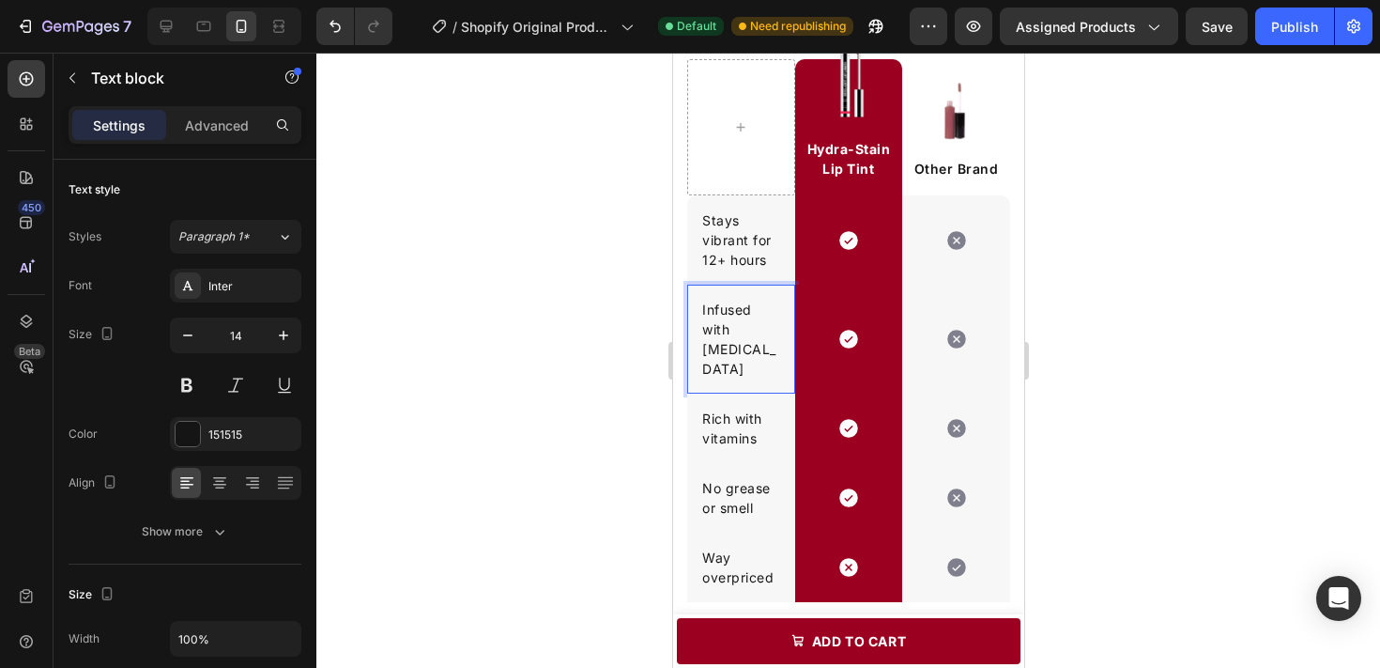
click at [703, 348] on p "Infused with [MEDICAL_DATA]" at bounding box center [740, 339] width 78 height 79
click at [1082, 348] on div at bounding box center [848, 360] width 1064 height 615
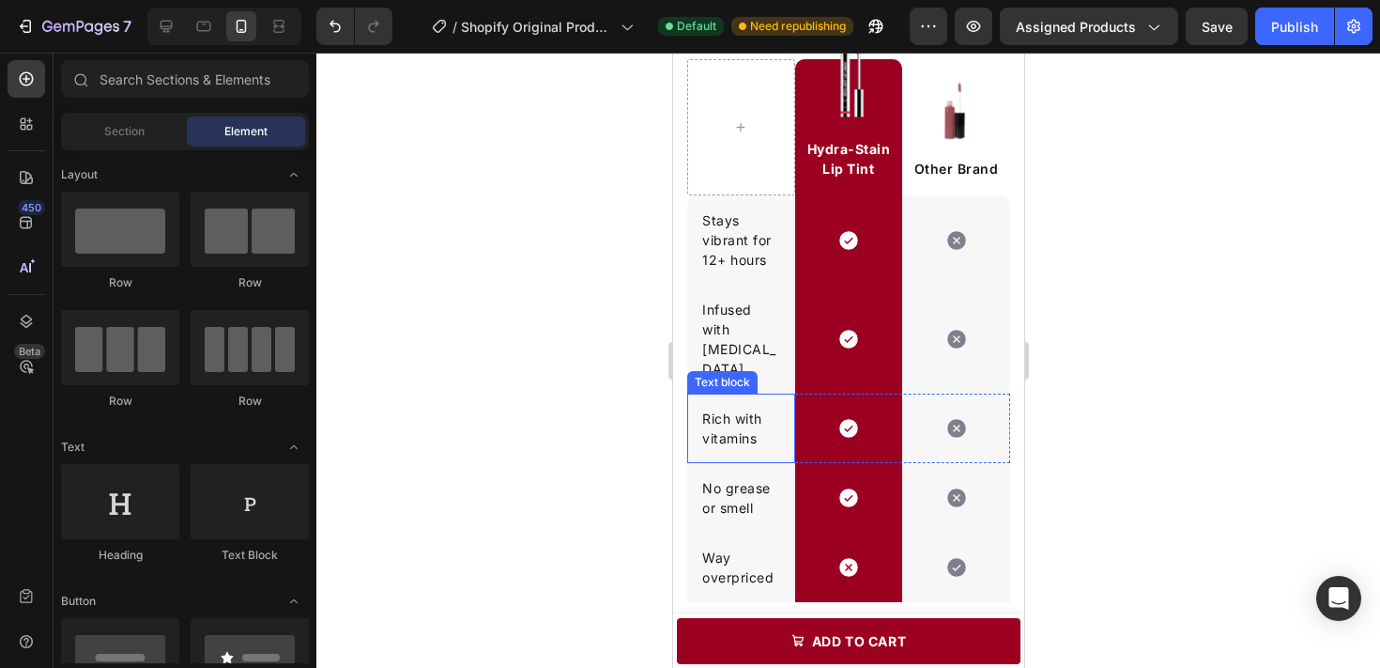
click at [751, 408] on p "Rich with vitamins" at bounding box center [740, 427] width 78 height 39
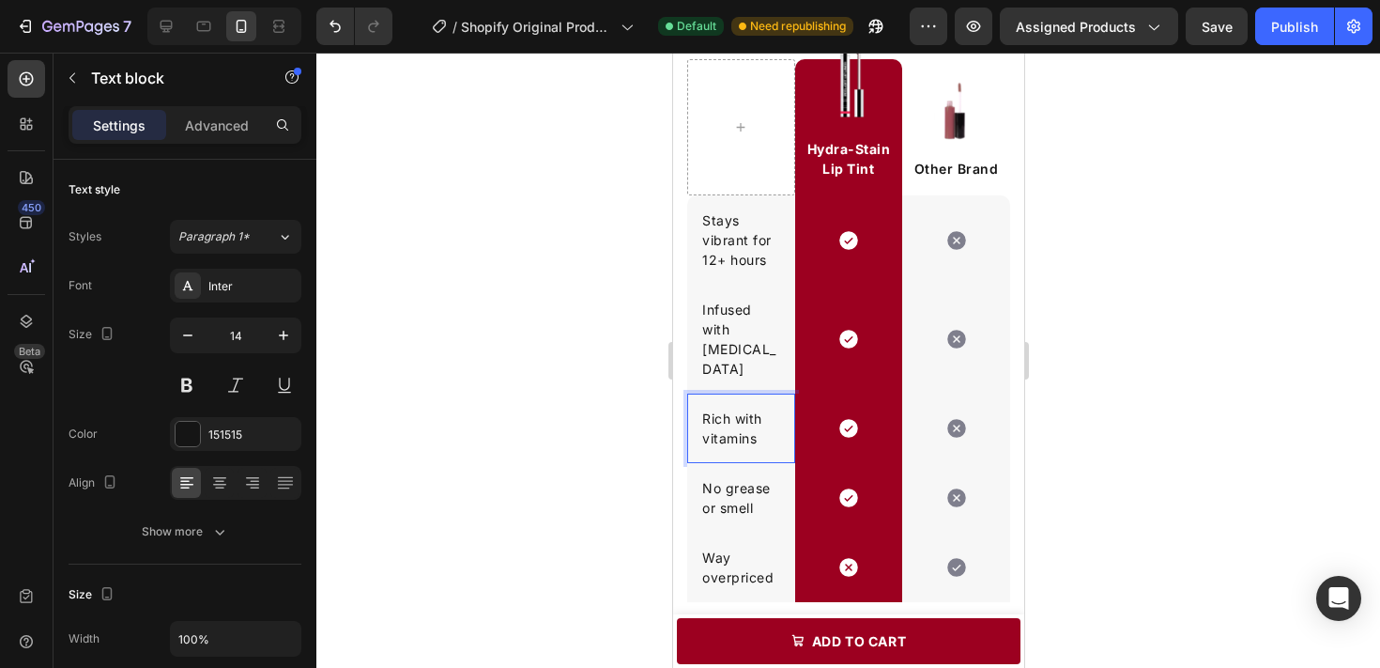
click at [737, 408] on p "Rich with vitamins" at bounding box center [740, 427] width 78 height 39
click at [1097, 484] on div at bounding box center [848, 360] width 1064 height 615
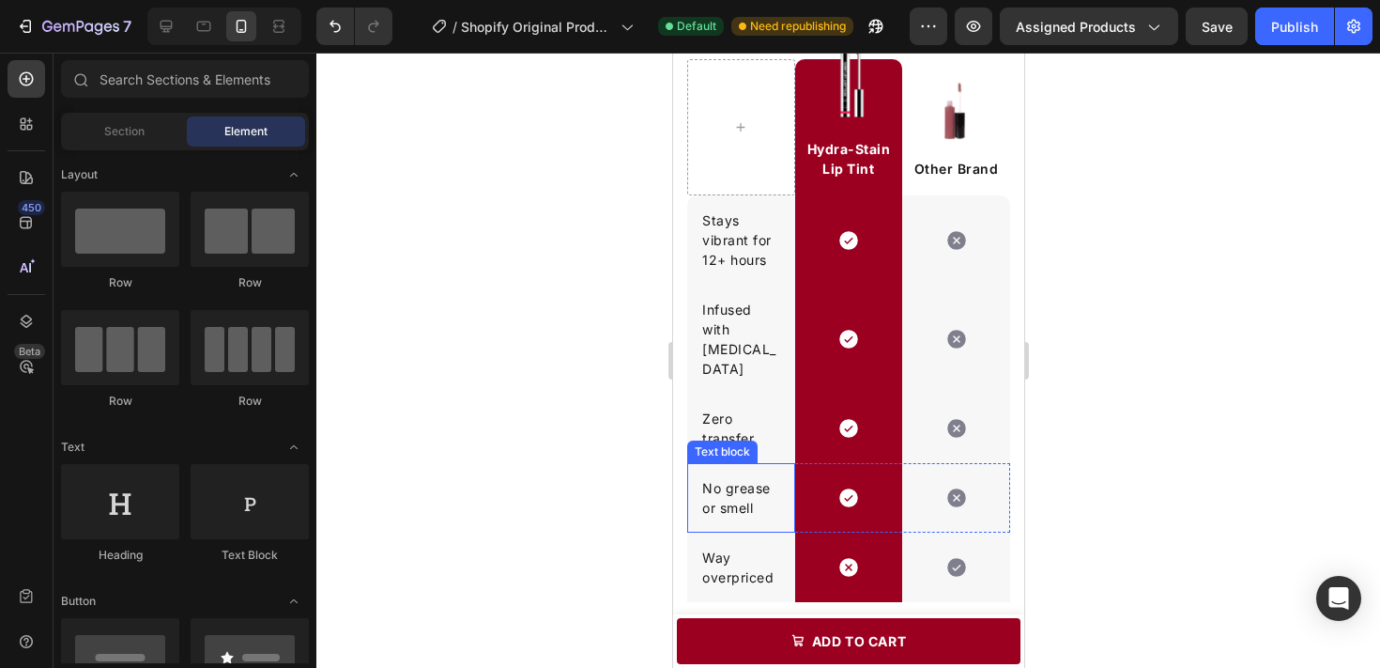
click at [742, 478] on p "No grease or smell" at bounding box center [740, 497] width 78 height 39
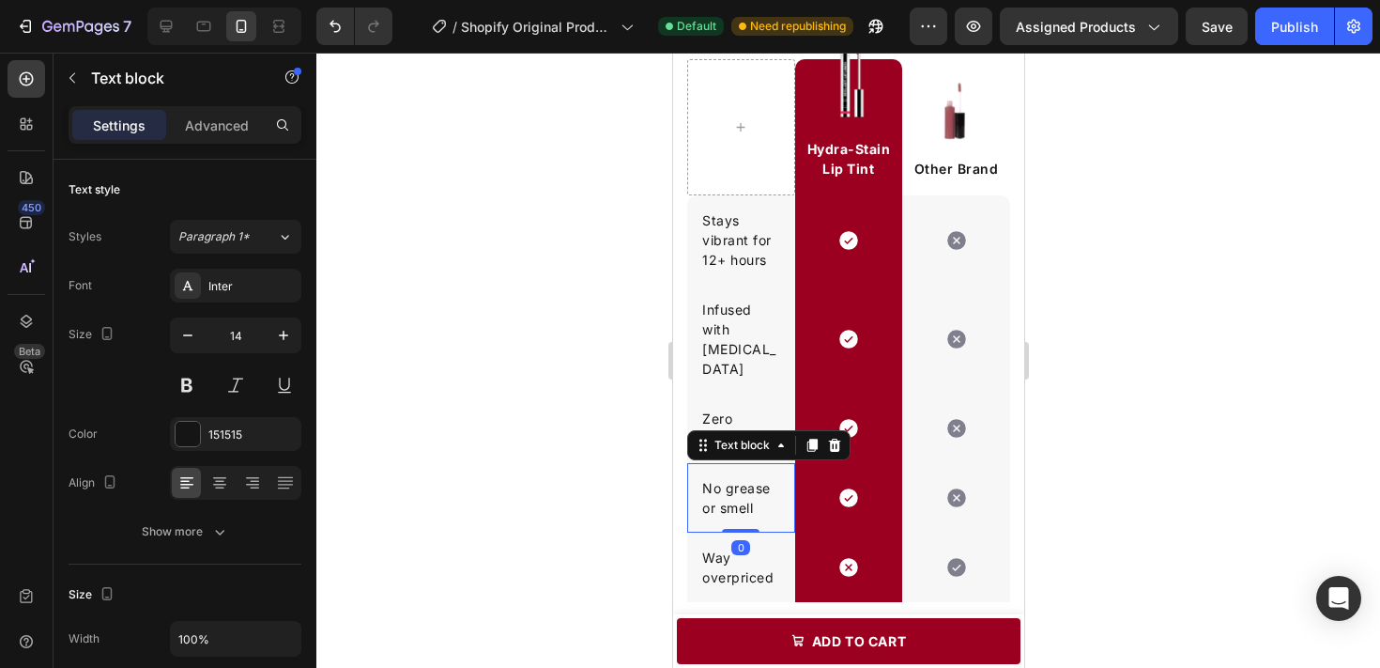
click at [740, 478] on p "No grease or smell" at bounding box center [740, 497] width 78 height 39
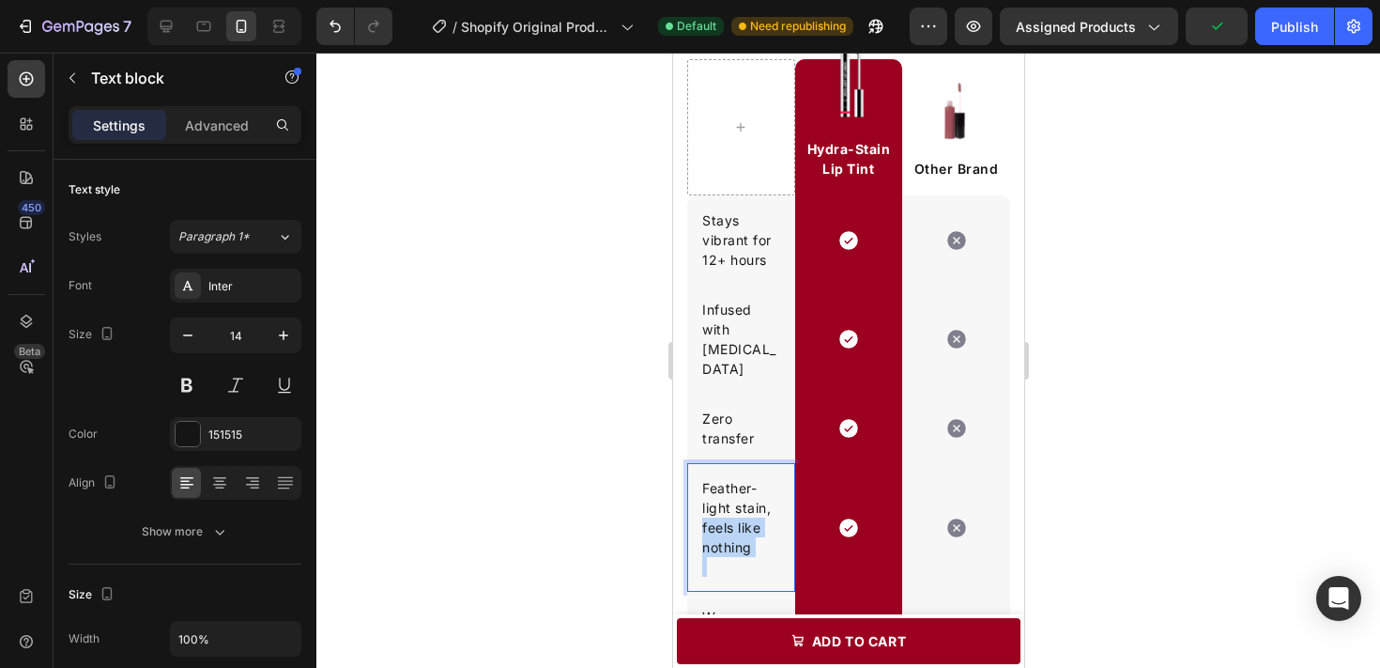
drag, startPoint x: 731, startPoint y: 546, endPoint x: 699, endPoint y: 505, distance: 52.2
click at [699, 505] on div "Feather-light stain, feels like nothing" at bounding box center [740, 527] width 82 height 102
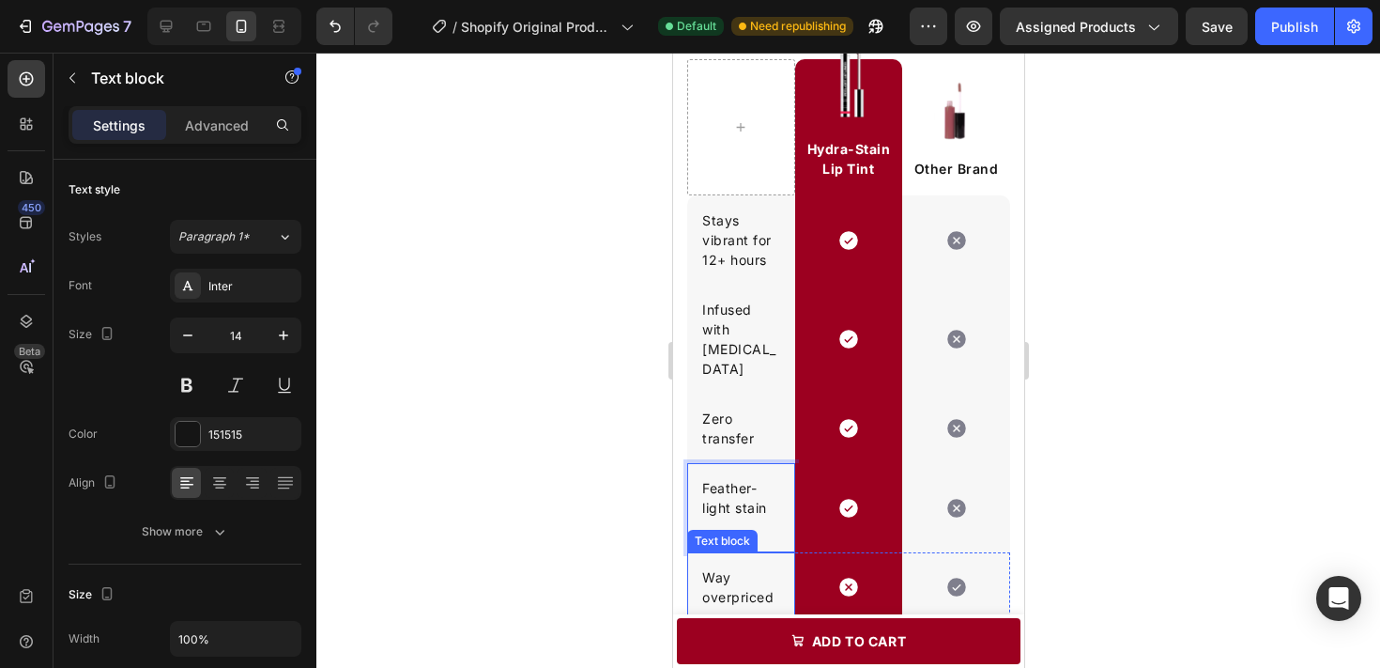
click at [731, 497] on p "Feather-light stain" at bounding box center [740, 497] width 78 height 39
click at [731, 517] on p "Rich Text Editor. Editing area: main" at bounding box center [740, 527] width 78 height 20
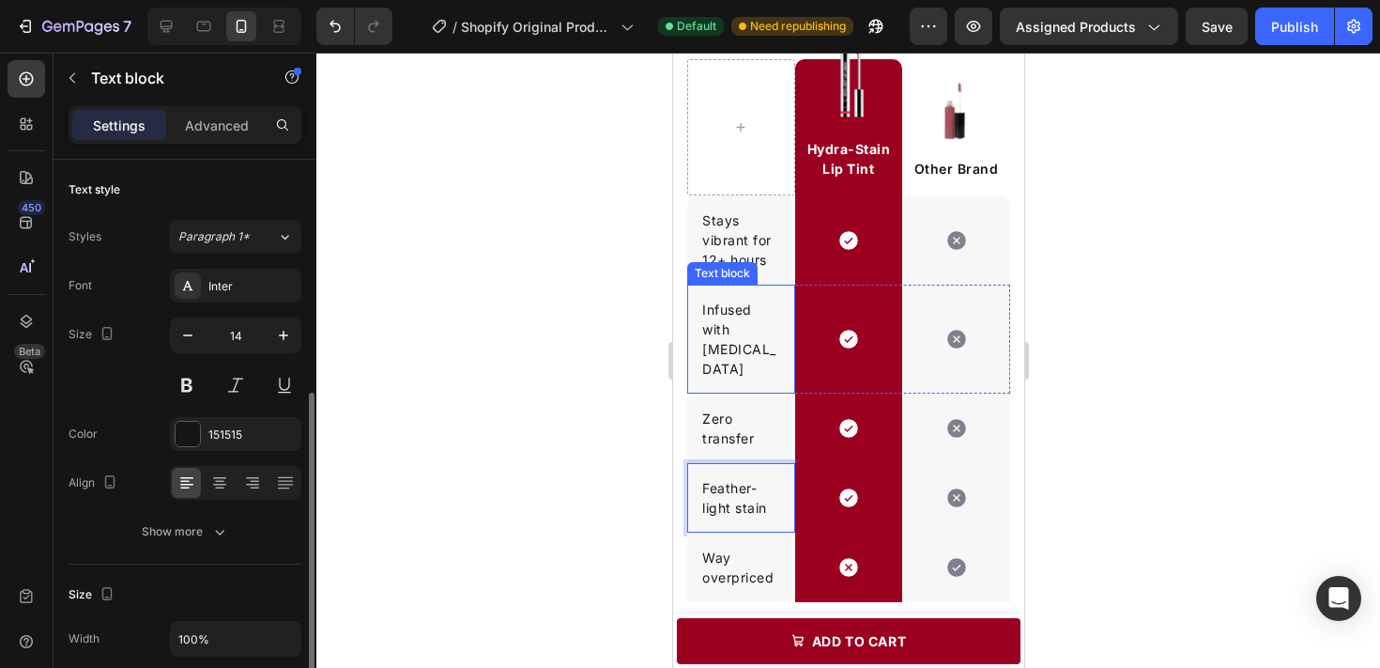
click at [725, 319] on p "Infused with [MEDICAL_DATA]" at bounding box center [740, 339] width 78 height 79
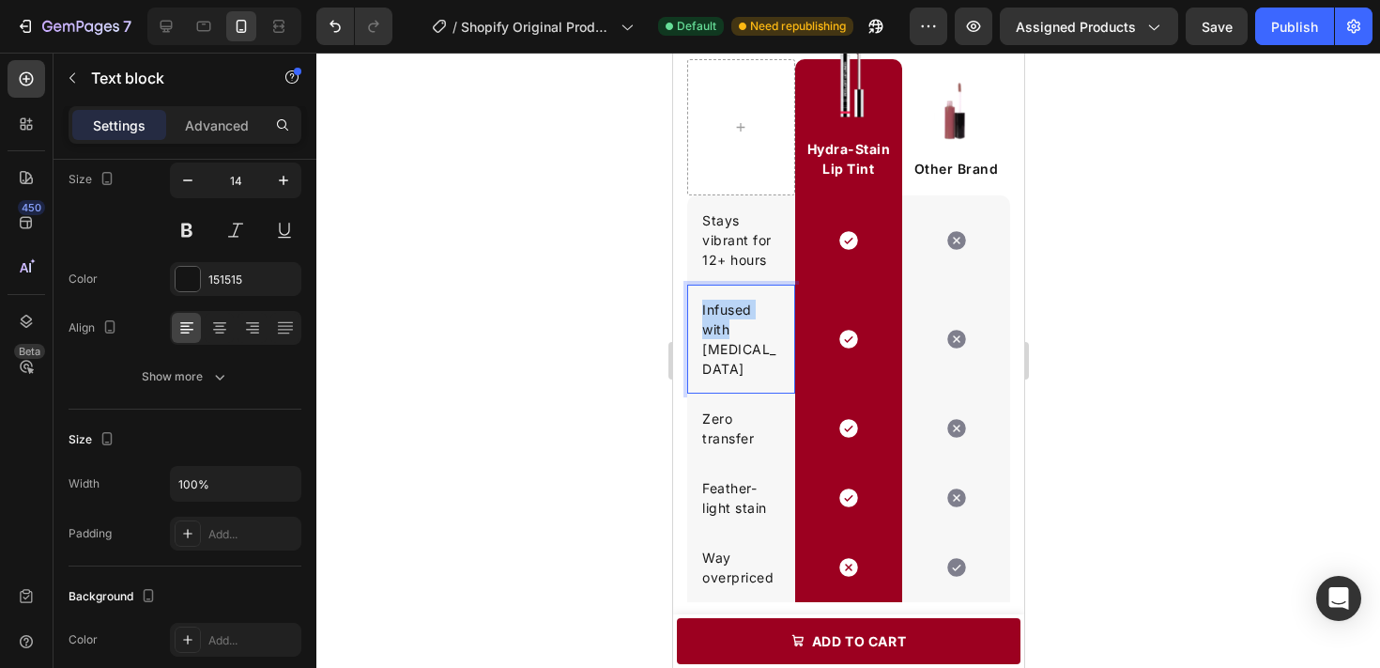
drag, startPoint x: 733, startPoint y: 329, endPoint x: 698, endPoint y: 304, distance: 43.2
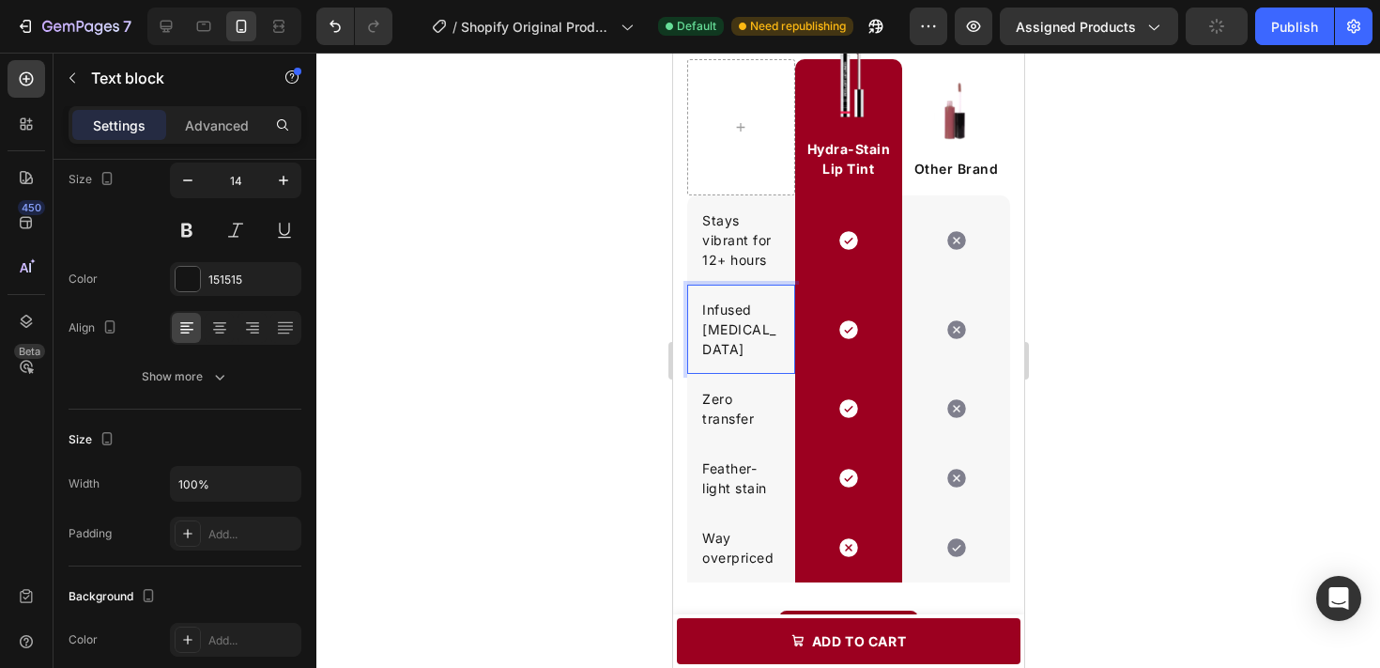
click at [723, 305] on p "Infused [MEDICAL_DATA]" at bounding box center [740, 329] width 78 height 59
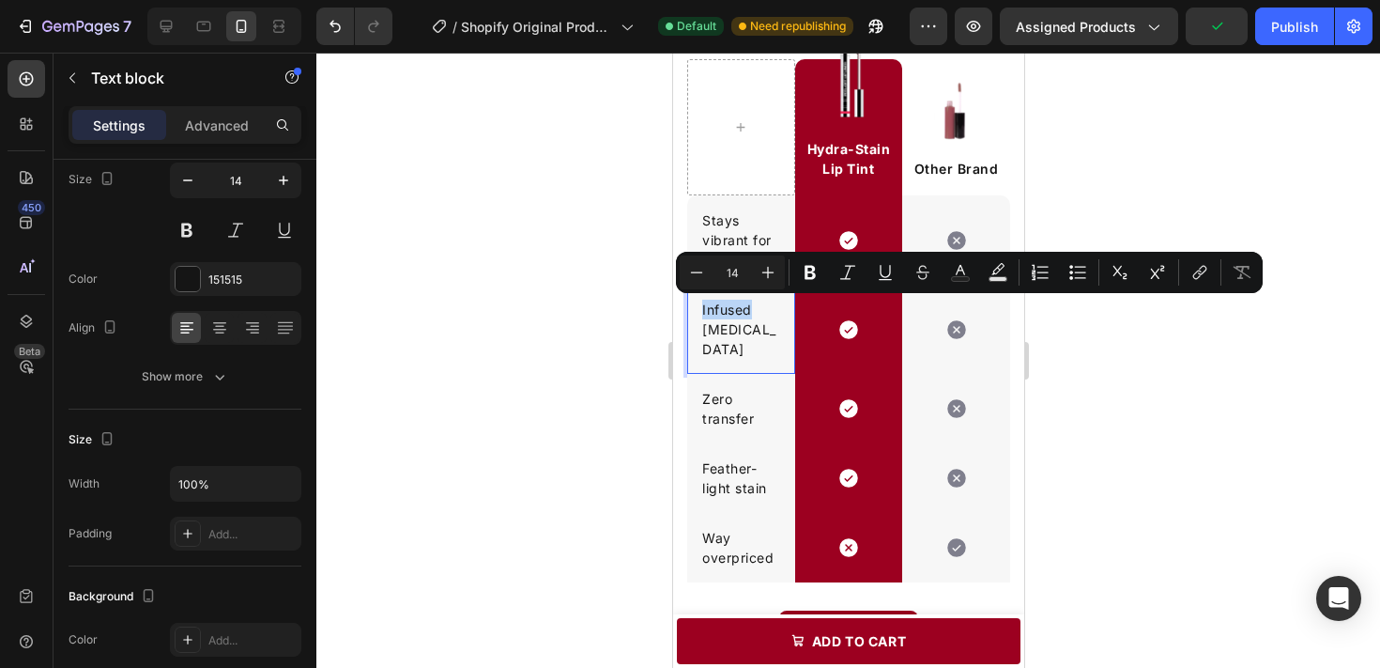
copy p "Infused"
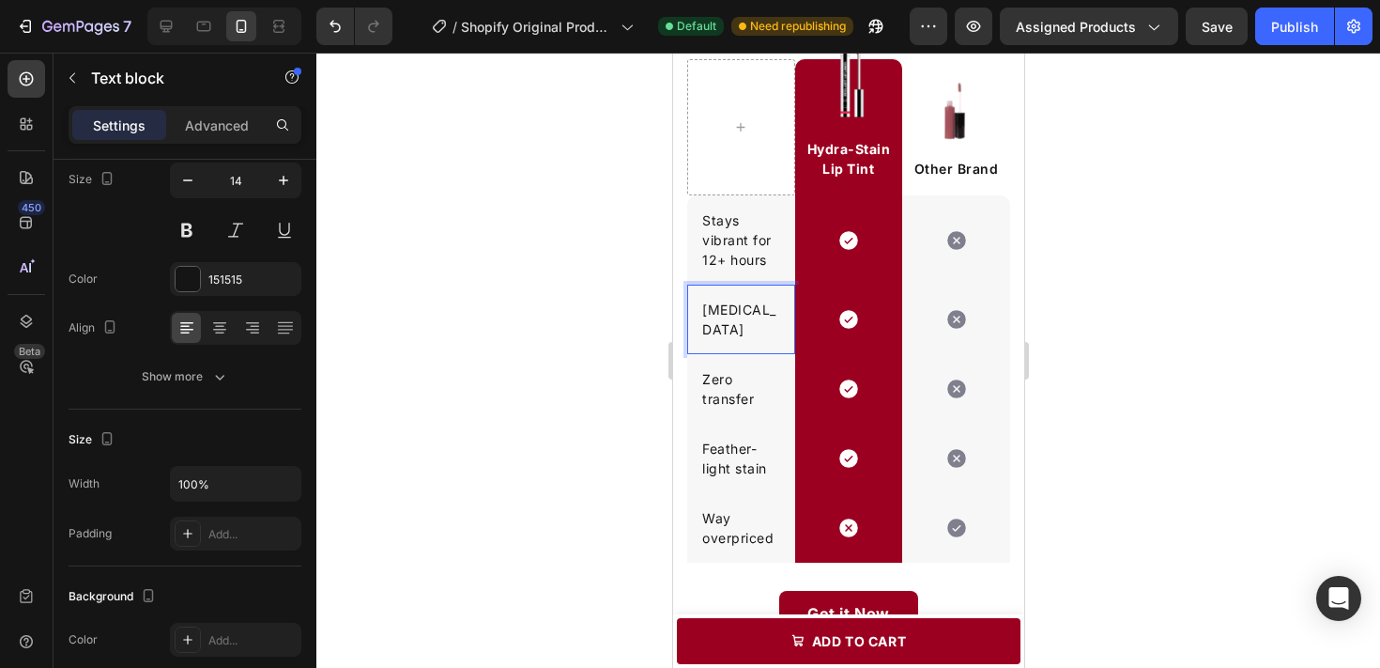
click at [765, 309] on p "[MEDICAL_DATA]" at bounding box center [740, 319] width 78 height 39
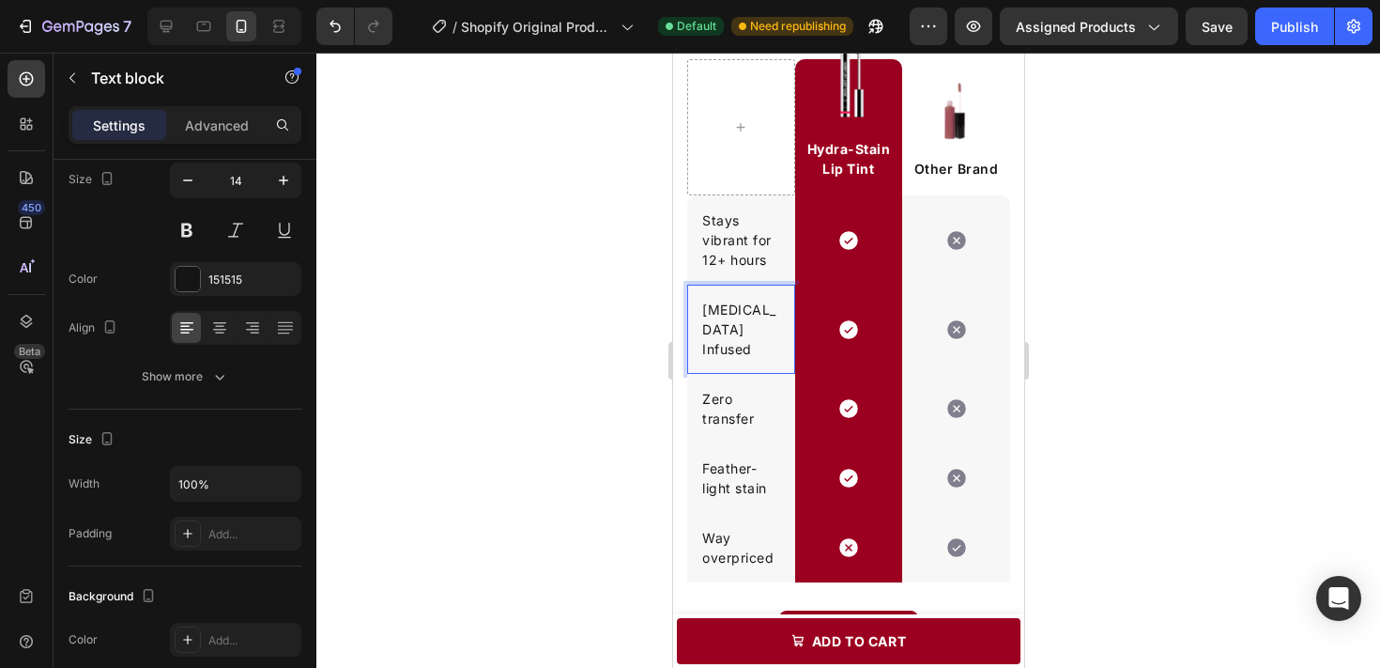
click at [706, 330] on p "[MEDICAL_DATA] Infused" at bounding box center [740, 329] width 78 height 59
click at [733, 331] on p "[MEDICAL_DATA] infused" at bounding box center [740, 329] width 78 height 59
click at [756, 247] on p "Stays vibrant for 12+ hours" at bounding box center [740, 239] width 78 height 59
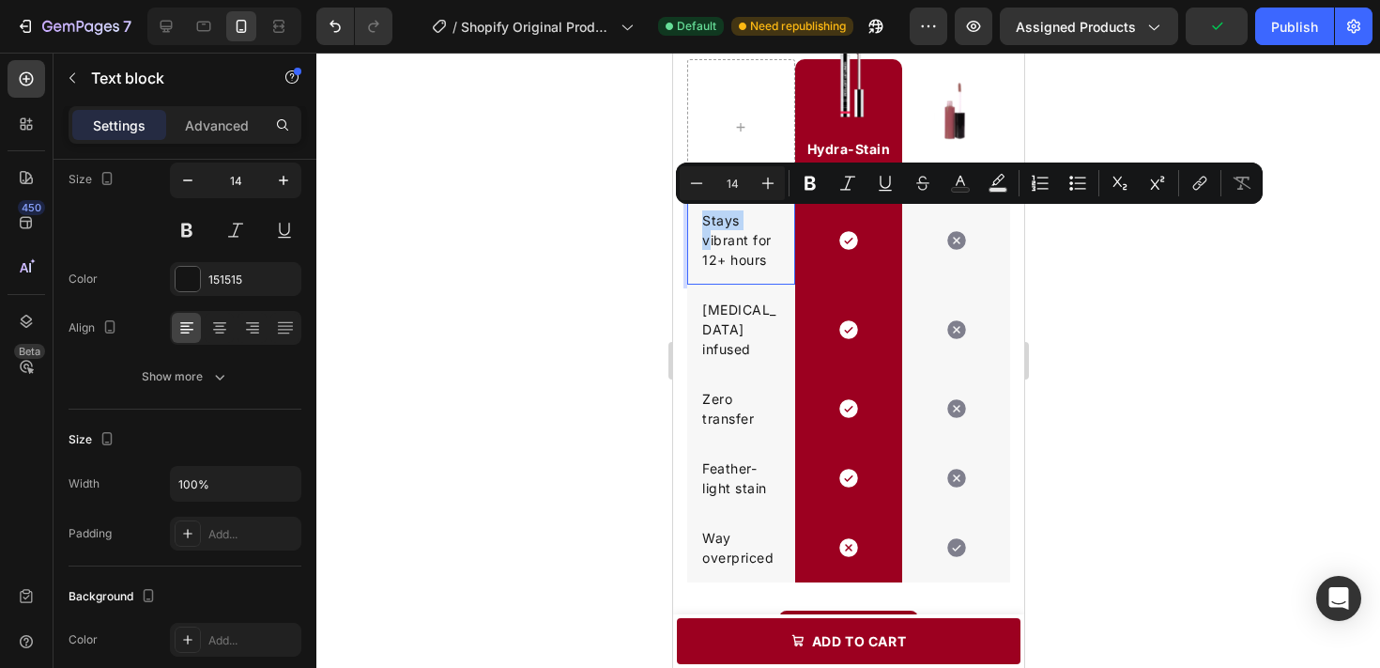
drag, startPoint x: 707, startPoint y: 239, endPoint x: 702, endPoint y: 216, distance: 23.9
click at [702, 216] on p "Stays vibrant for 12+ hours" at bounding box center [740, 239] width 78 height 59
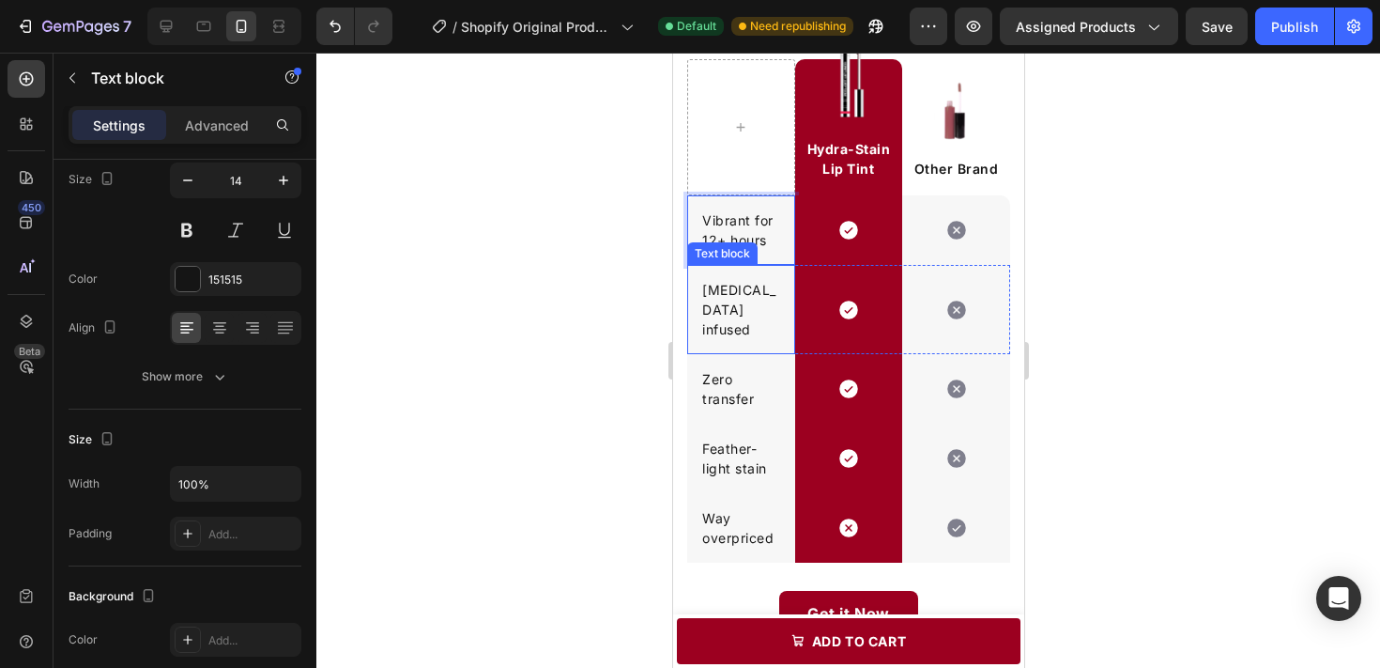
scroll to position [2064, 0]
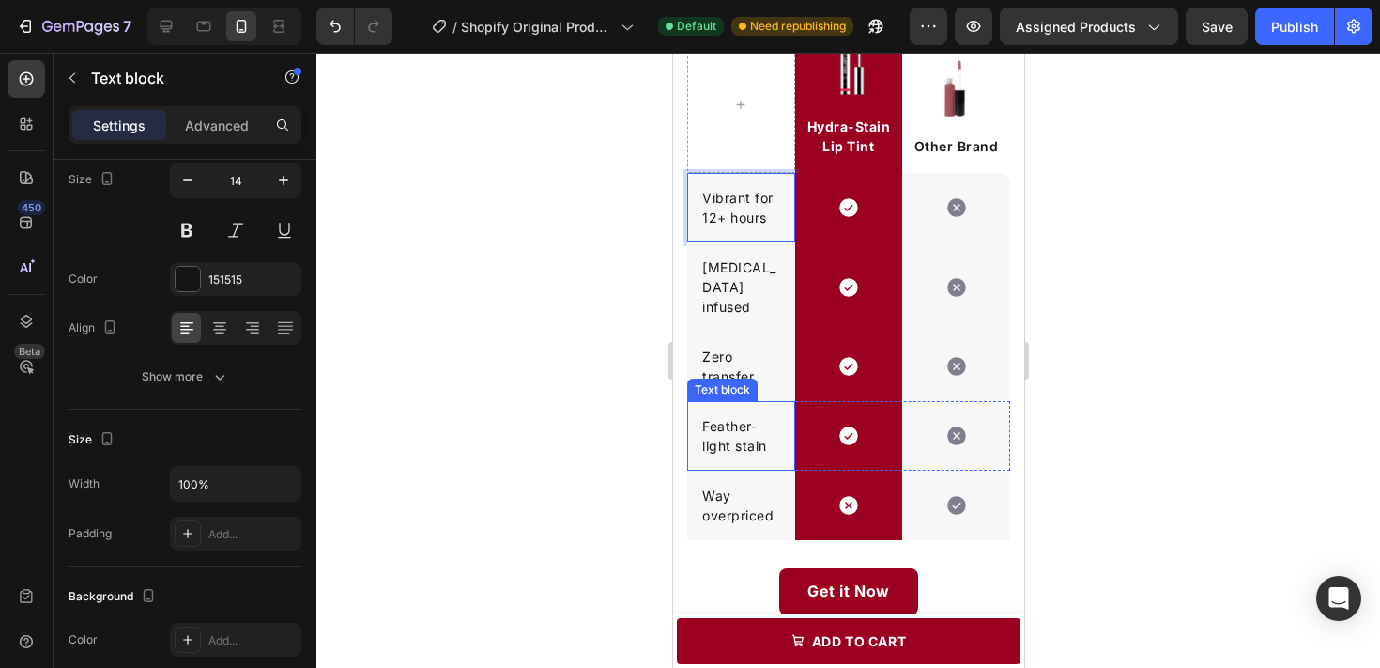
click at [735, 416] on p "Feather-light stain" at bounding box center [740, 435] width 78 height 39
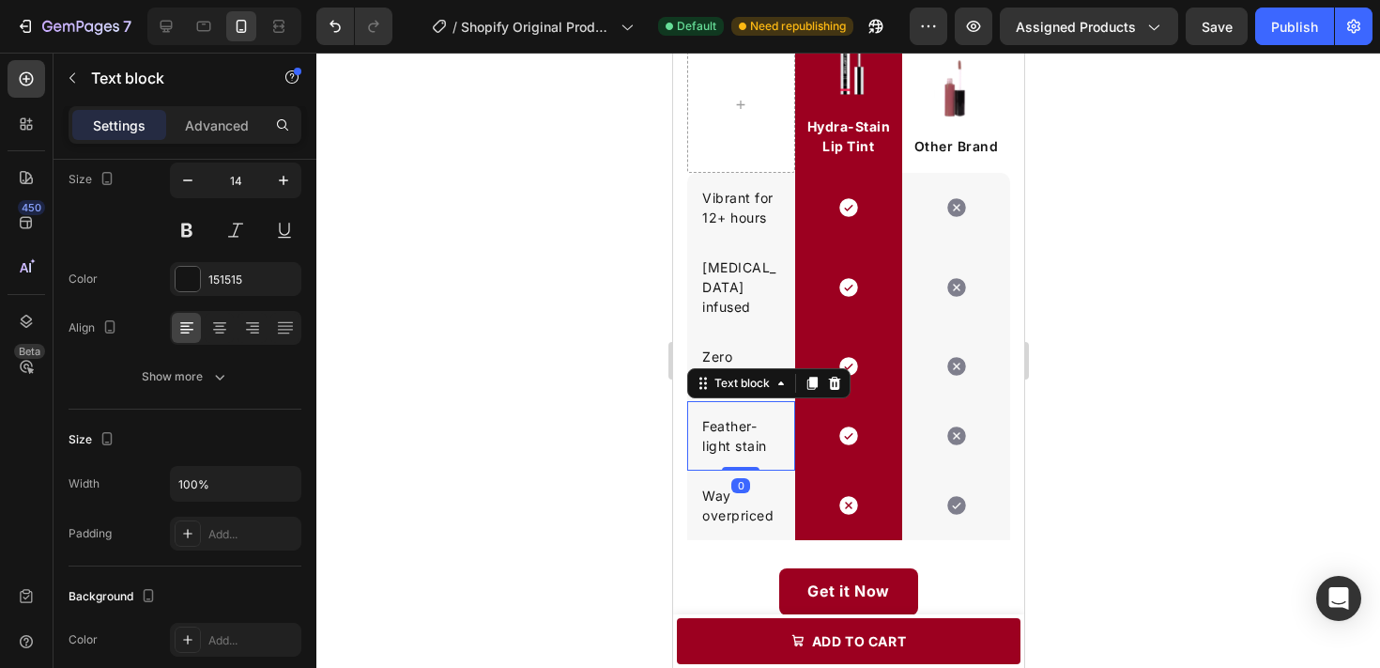
click at [735, 416] on p "Feather-light stain" at bounding box center [740, 435] width 78 height 39
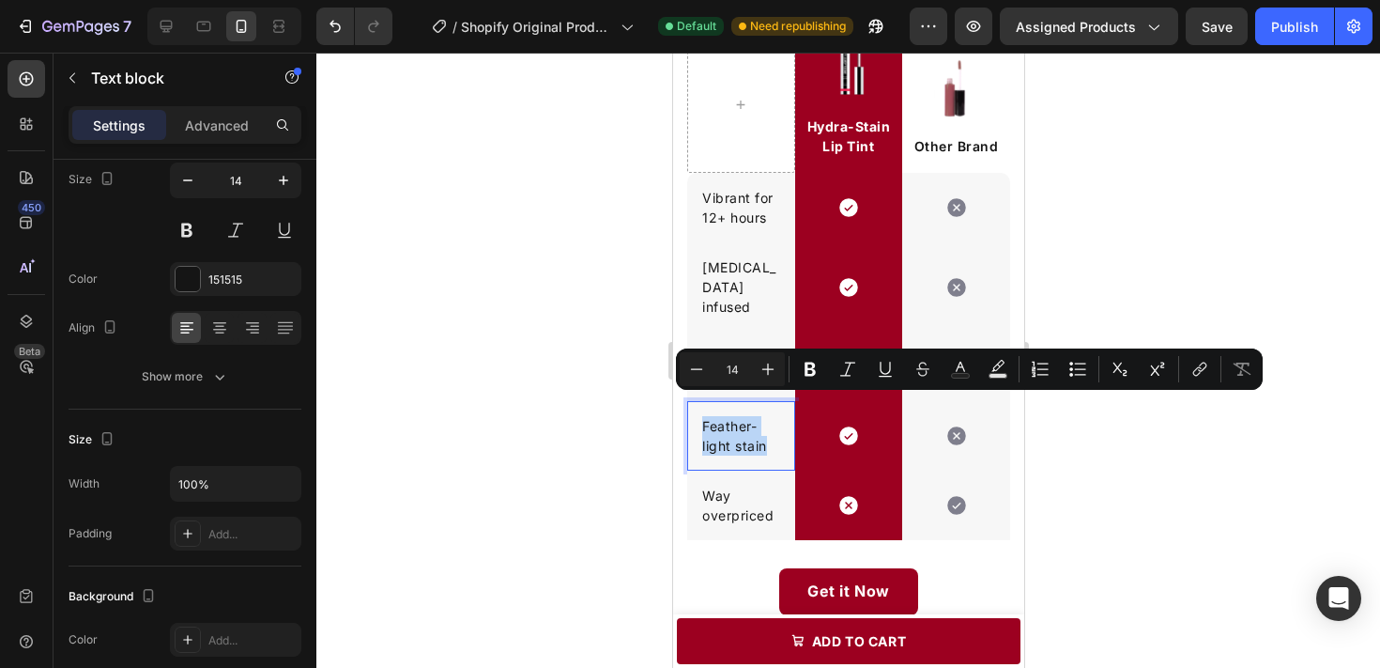
click at [708, 485] on p "Way overpriced" at bounding box center [740, 504] width 78 height 39
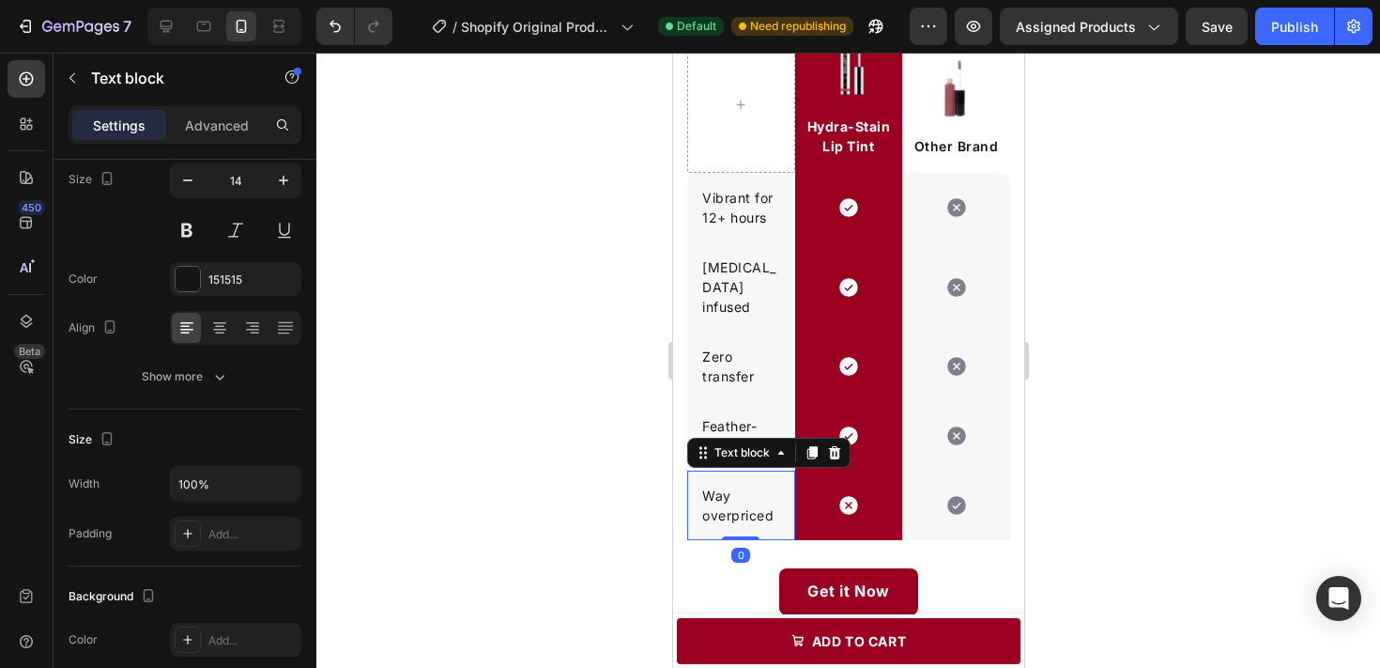
click at [708, 485] on p "Way overpriced" at bounding box center [740, 504] width 78 height 39
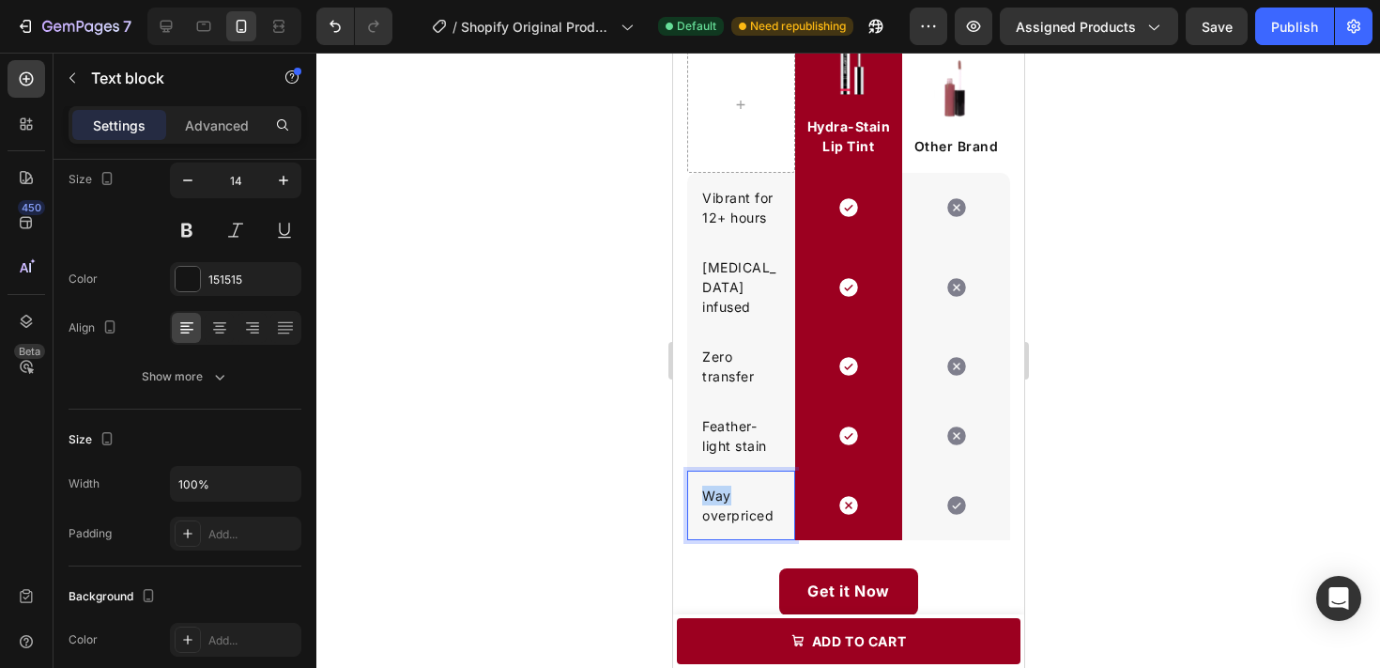
click at [708, 485] on p "Way overpriced" at bounding box center [740, 504] width 78 height 39
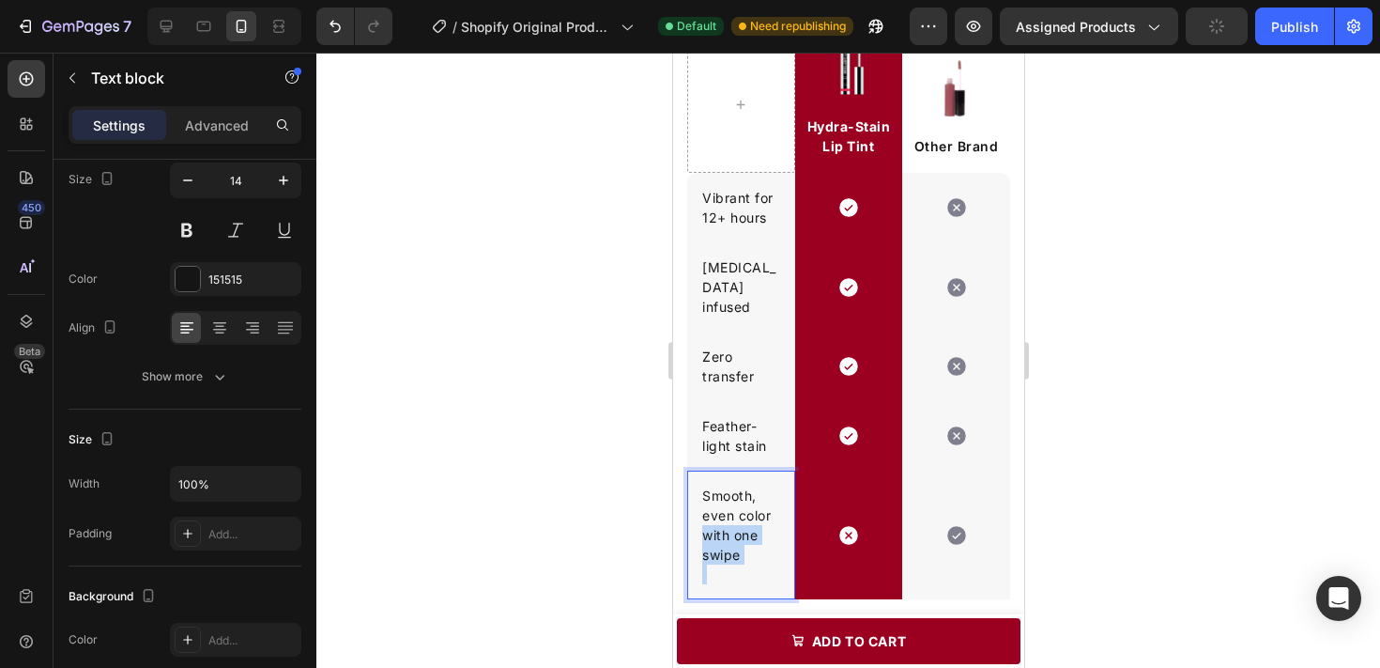
drag, startPoint x: 730, startPoint y: 550, endPoint x: 699, endPoint y: 513, distance: 48.7
click at [699, 513] on div "Smooth, even color with one swipe" at bounding box center [740, 535] width 82 height 102
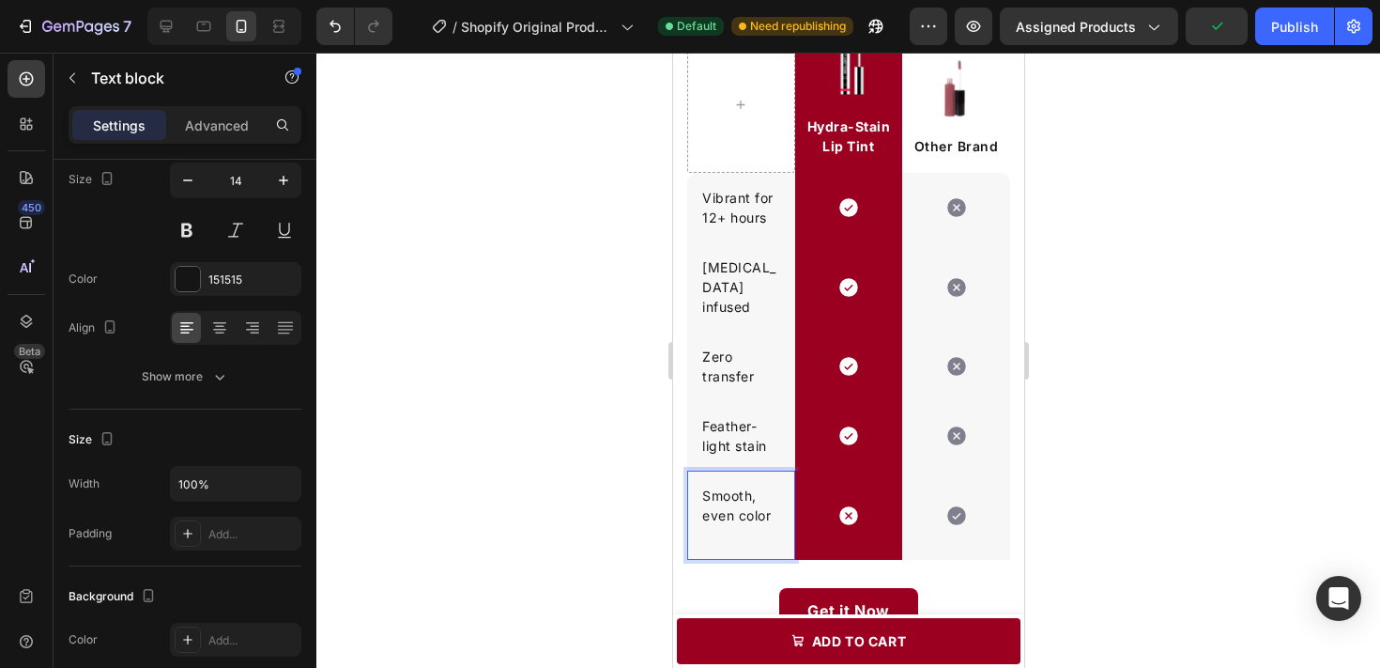
click at [713, 525] on p "Rich Text Editor. Editing area: main" at bounding box center [740, 535] width 78 height 20
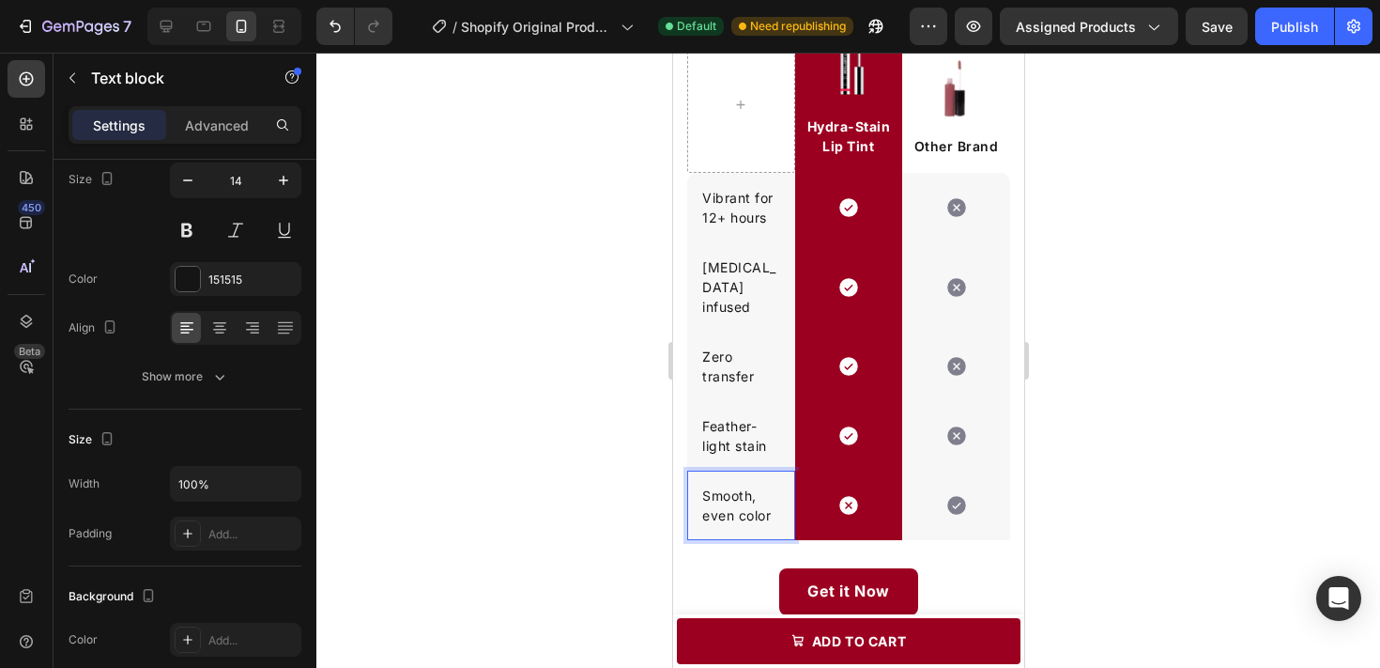
click at [1227, 452] on div at bounding box center [848, 360] width 1064 height 615
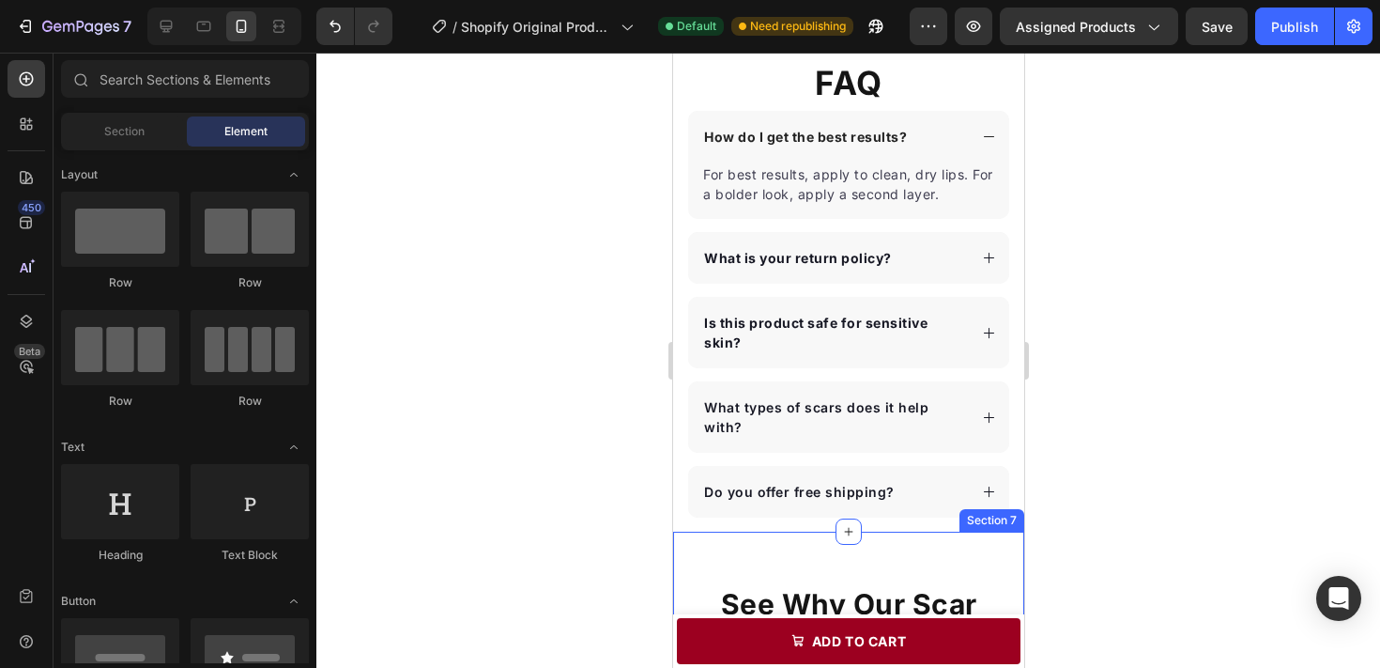
scroll to position [2669, 0]
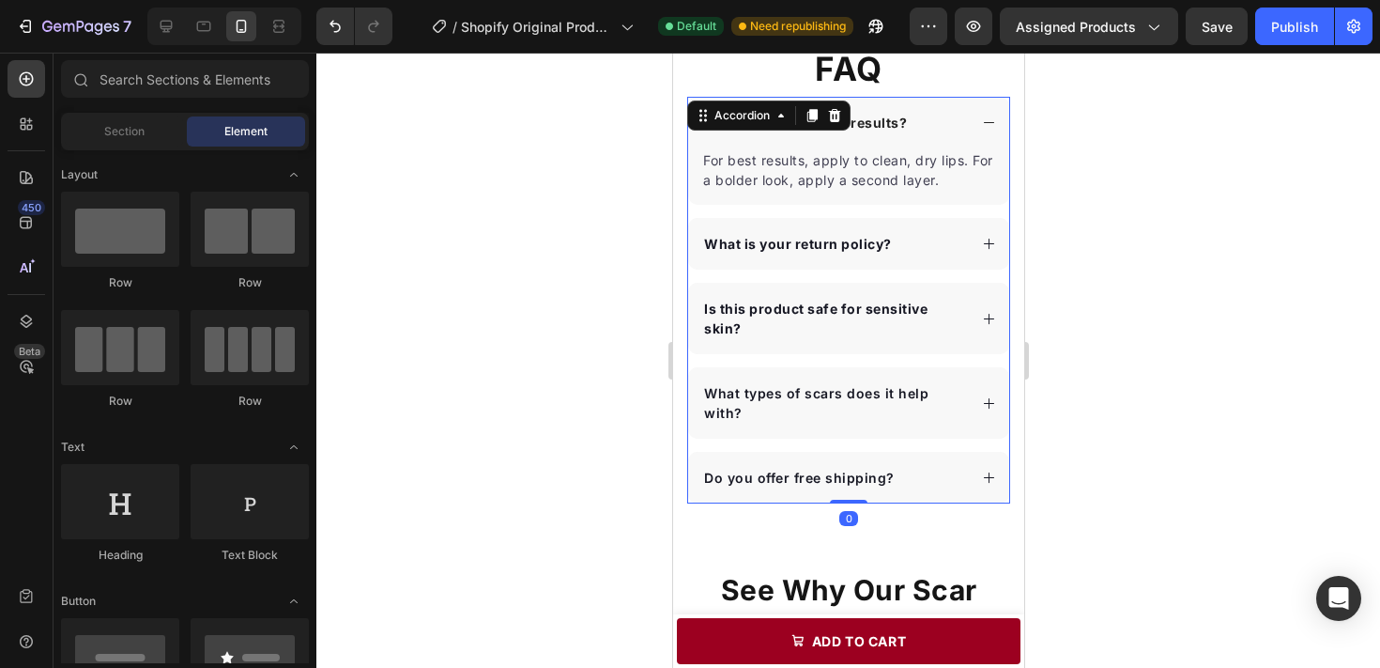
click at [935, 475] on div "Do you offer free shipping?" at bounding box center [847, 478] width 321 height 52
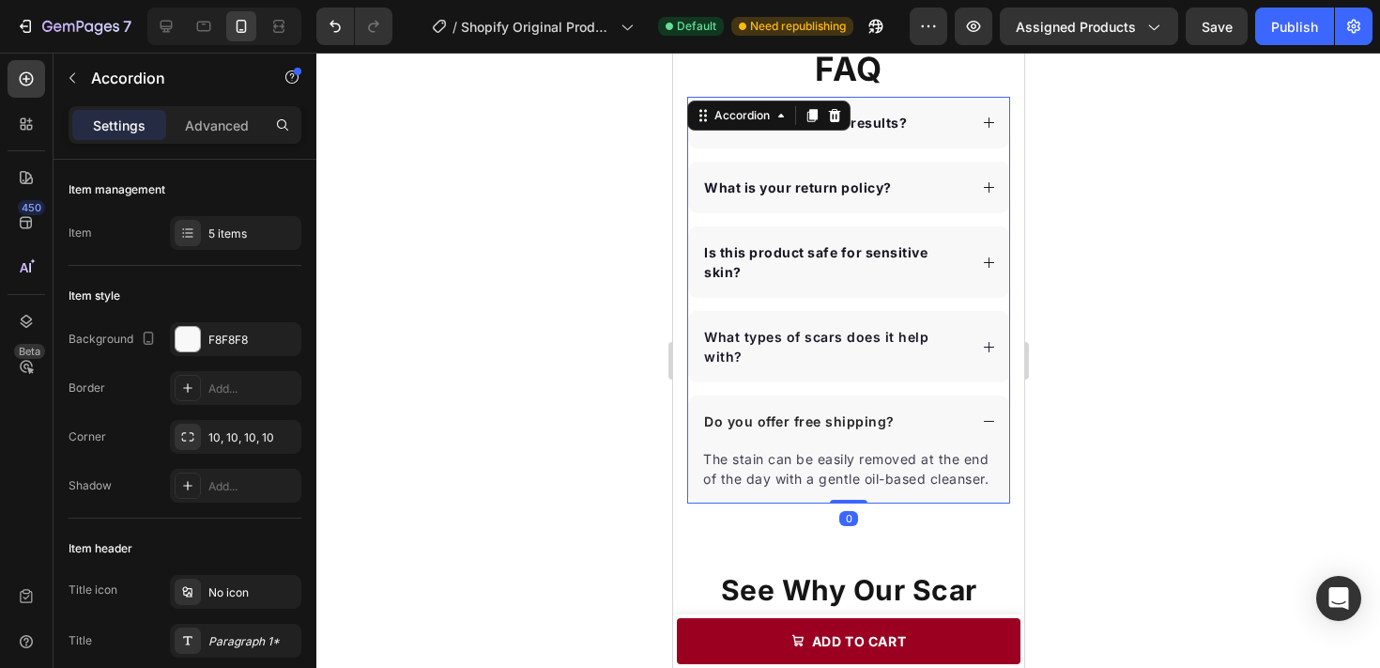
click at [928, 408] on div "Do you offer free shipping?" at bounding box center [833, 420] width 266 height 25
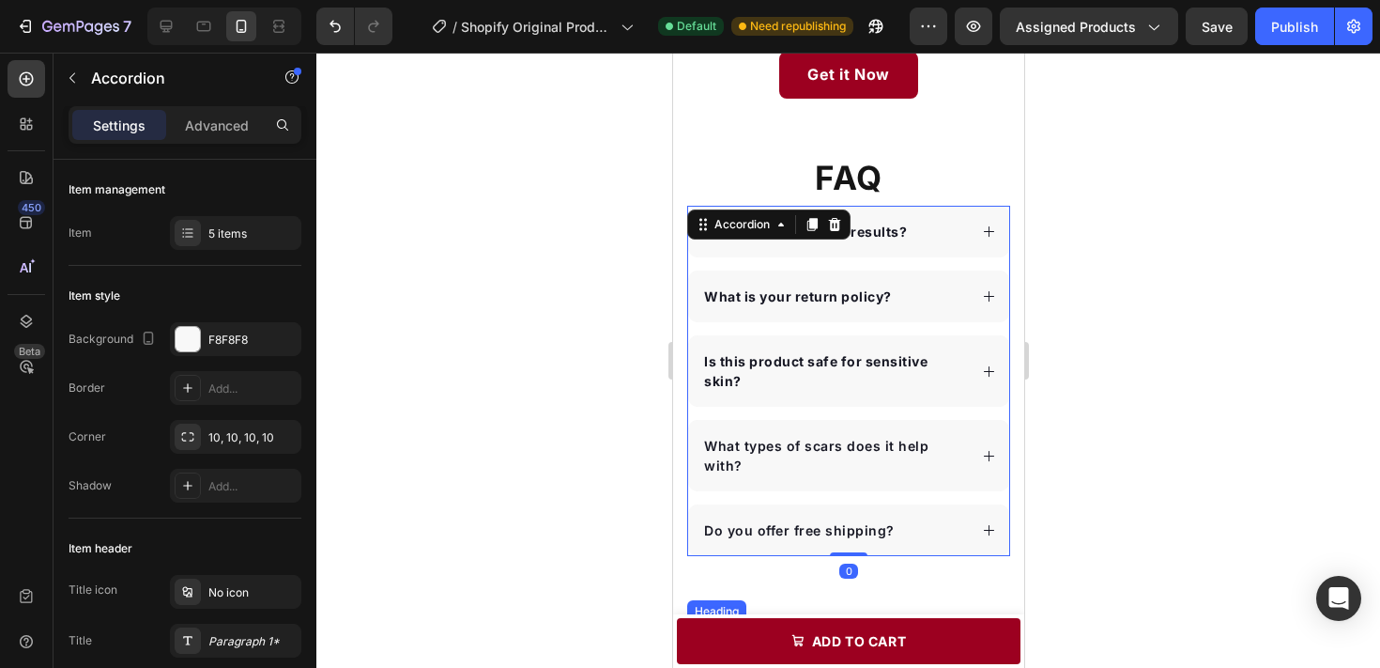
scroll to position [2508, 0]
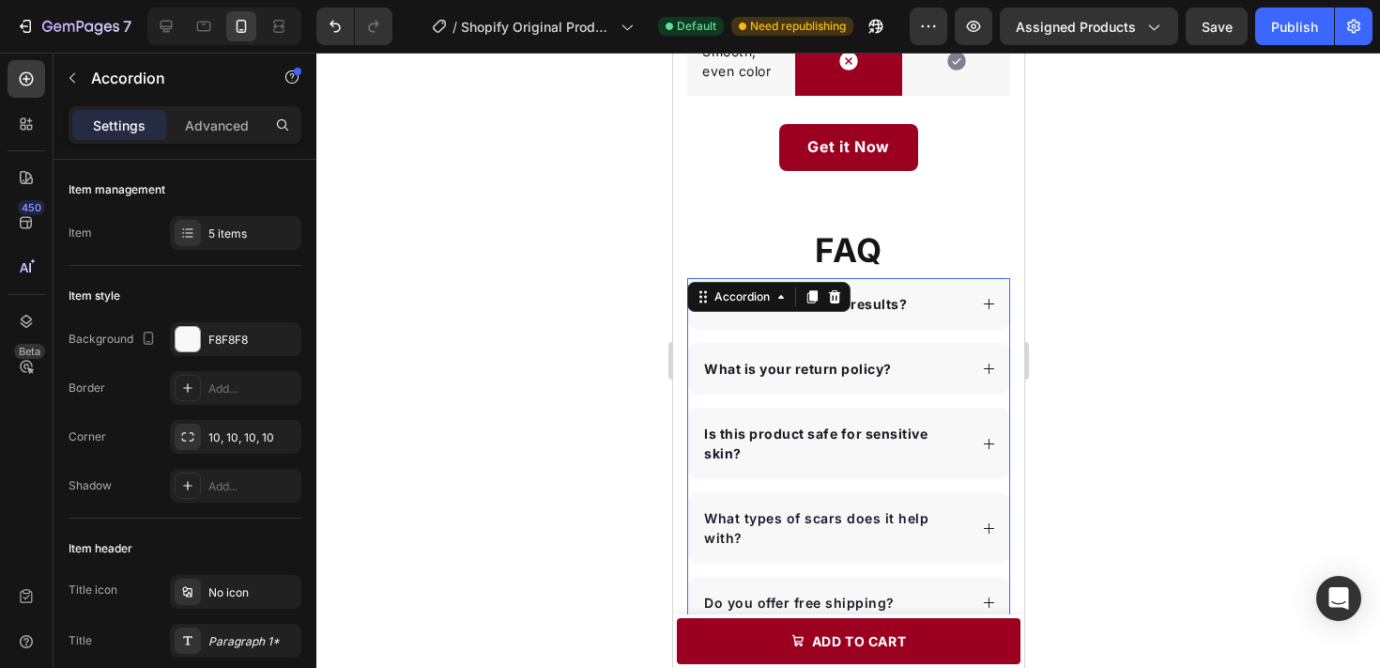
click at [1171, 332] on div at bounding box center [848, 360] width 1064 height 615
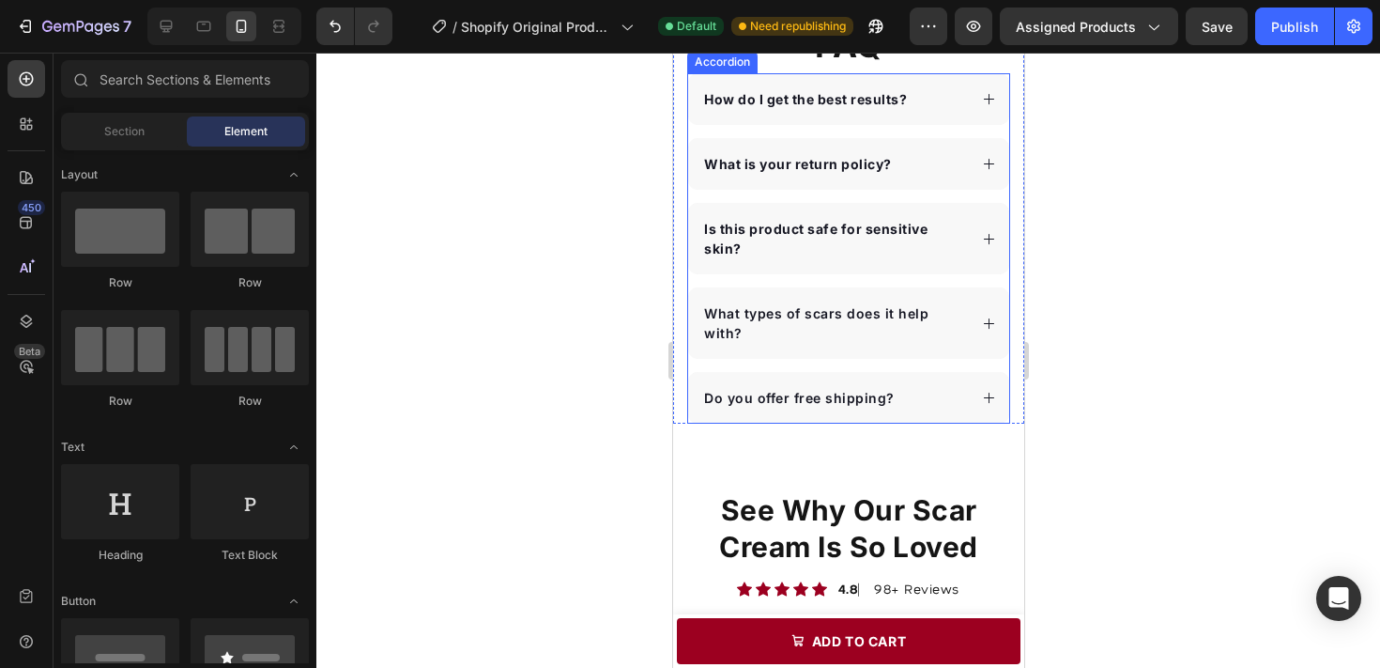
scroll to position [2695, 0]
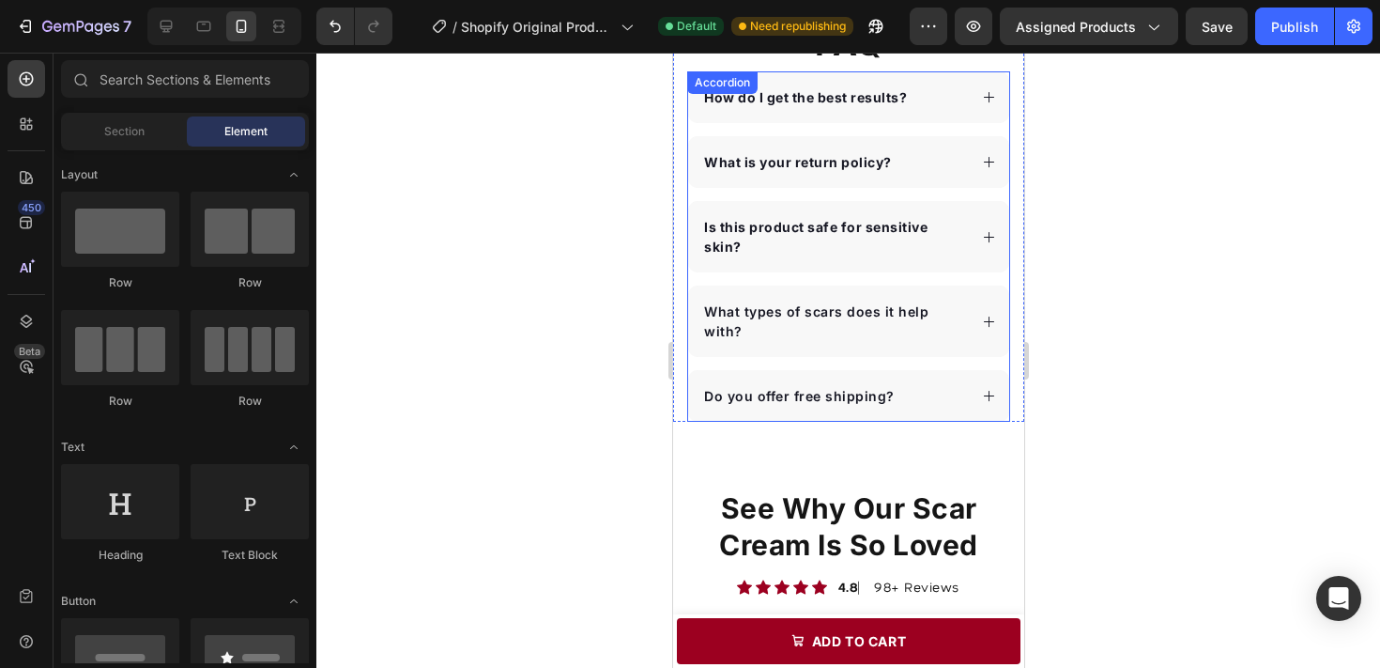
click at [865, 386] on p "Do you offer free shipping?" at bounding box center [798, 396] width 191 height 20
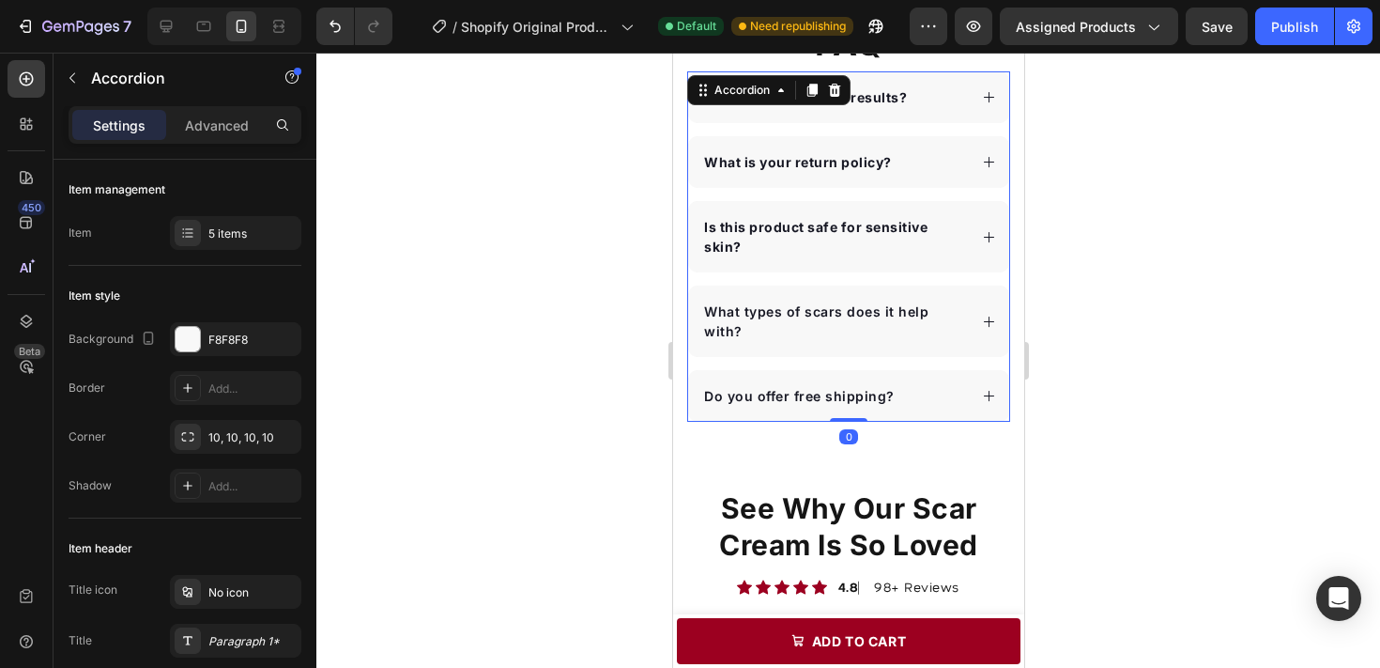
click at [865, 386] on p "Do you offer free shipping?" at bounding box center [798, 396] width 191 height 20
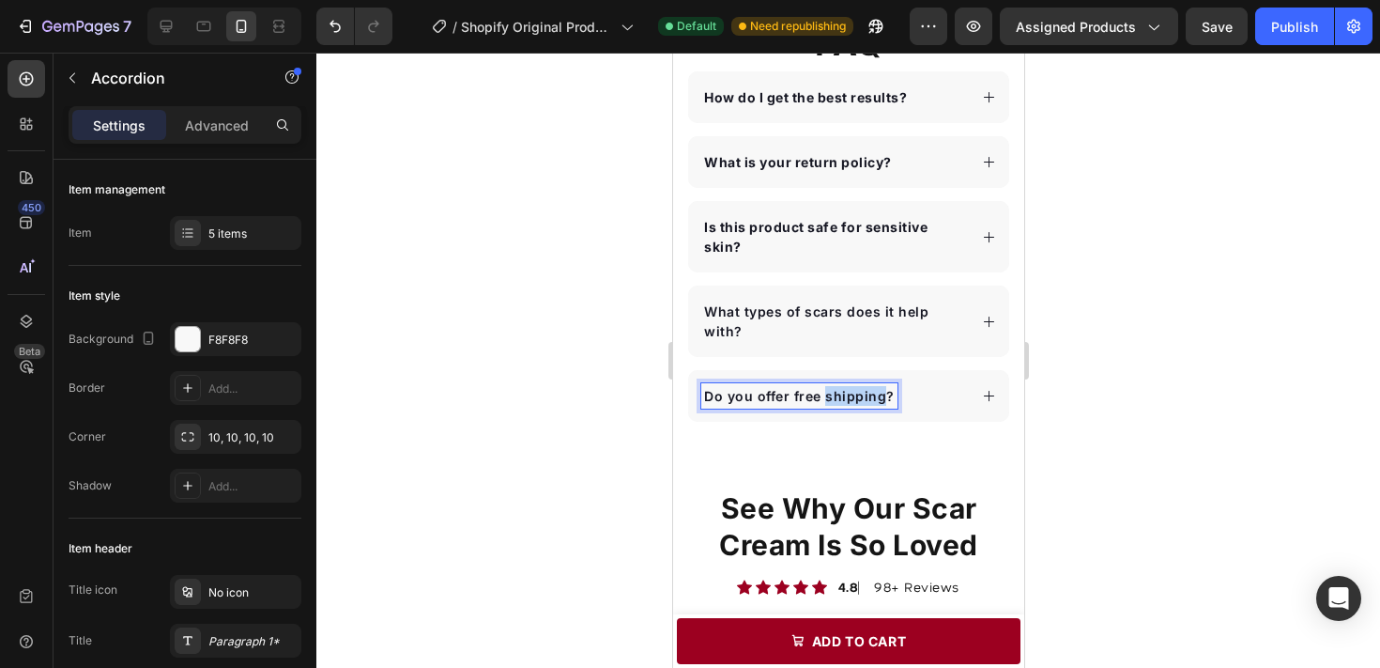
click at [865, 386] on p "Do you offer free shipping?" at bounding box center [798, 396] width 191 height 20
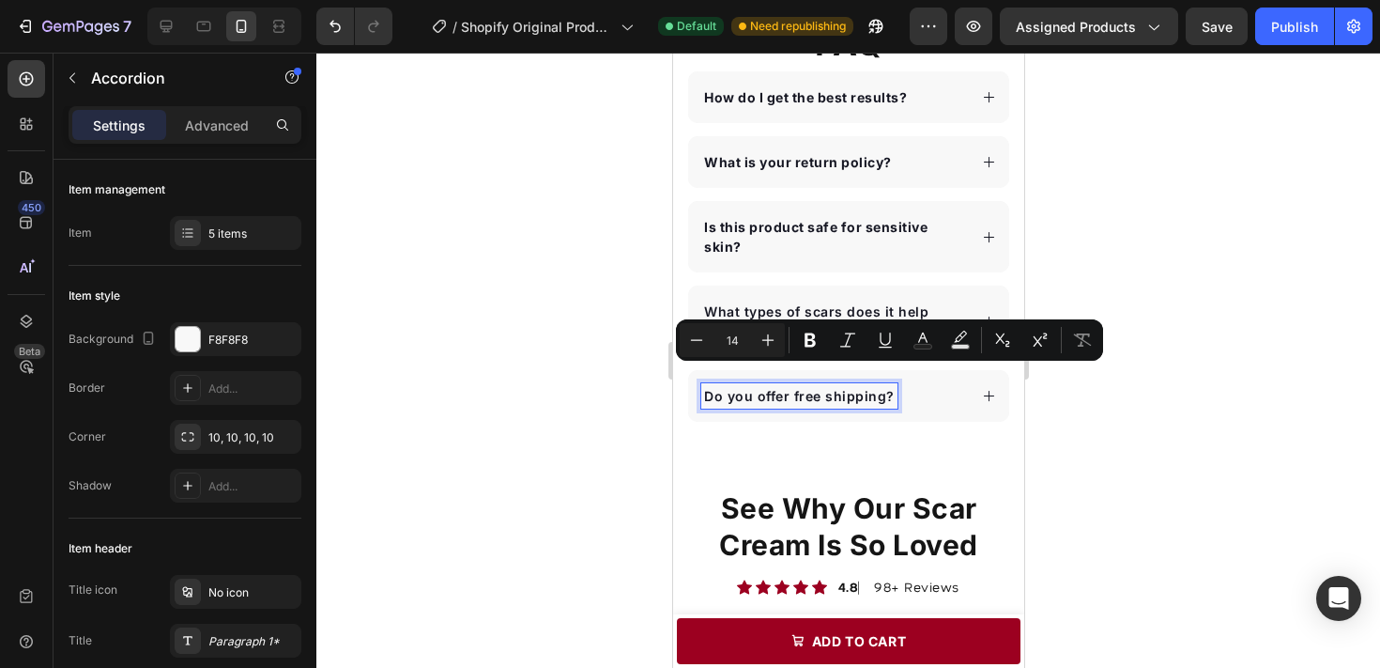
click at [799, 157] on strong "What is your return policy?" at bounding box center [797, 162] width 188 height 16
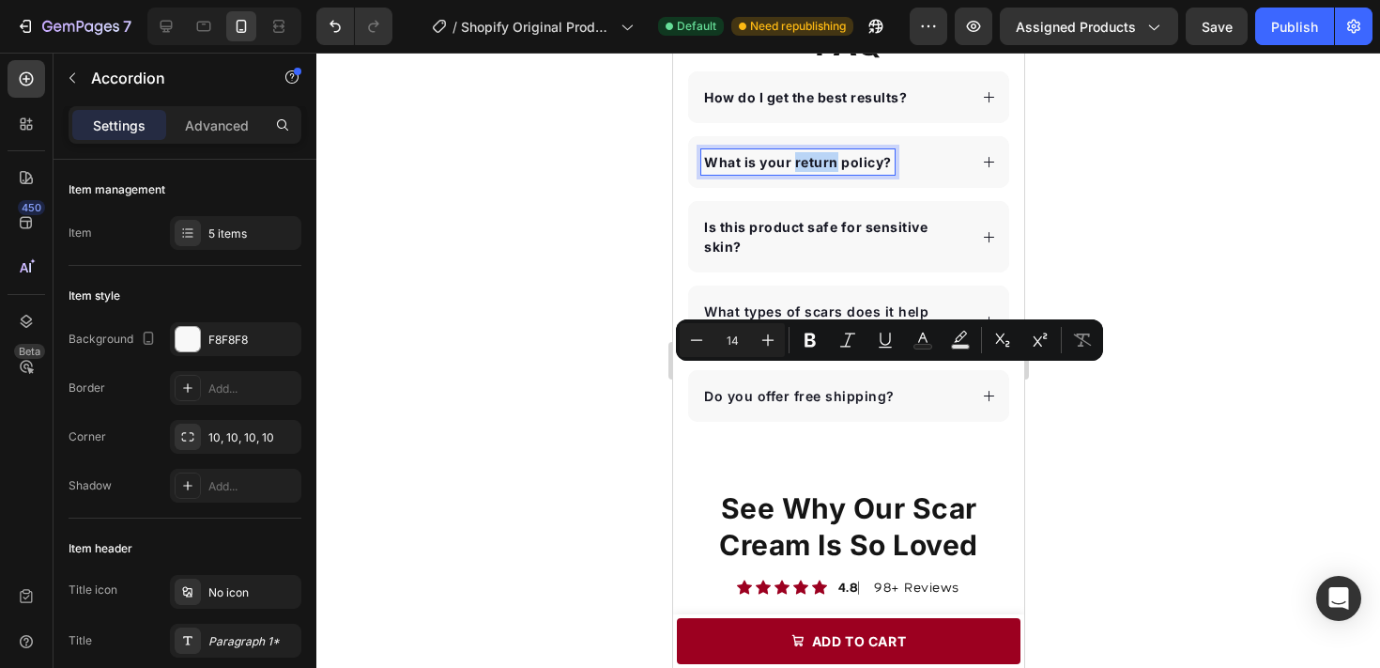
click at [799, 157] on strong "What is your return policy?" at bounding box center [797, 162] width 188 height 16
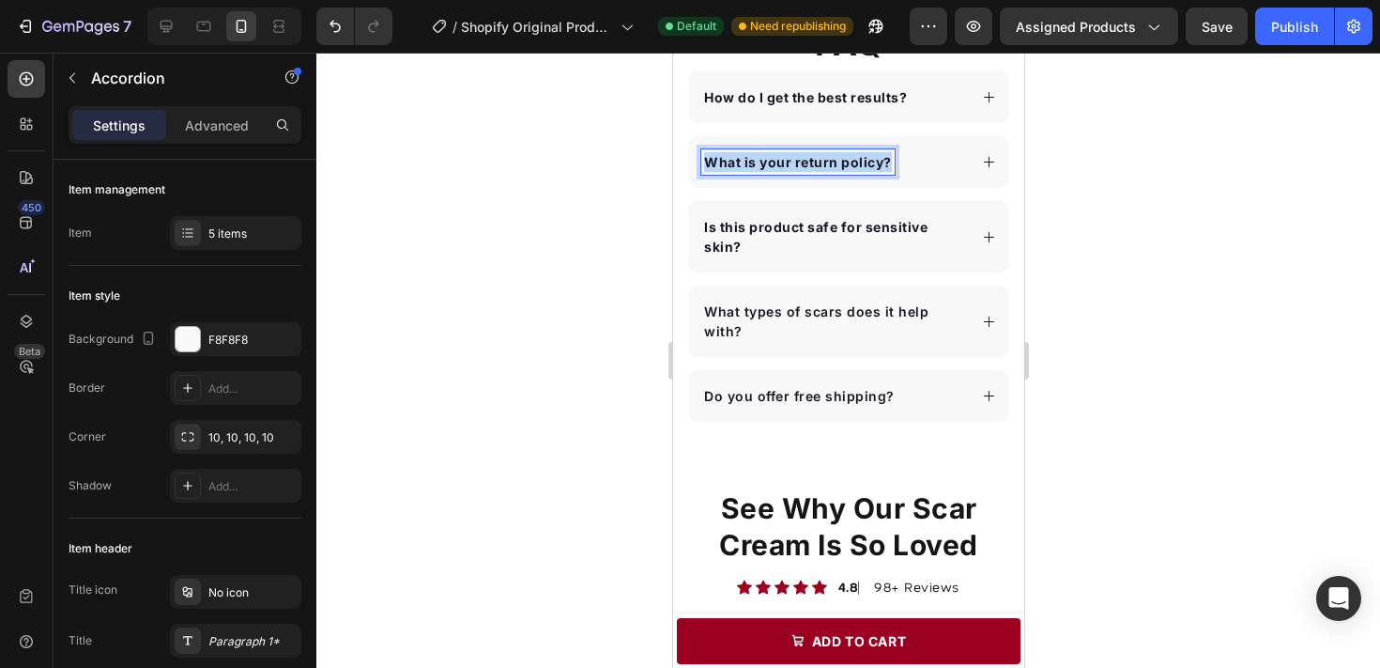
click at [799, 157] on strong "What is your return policy?" at bounding box center [797, 162] width 188 height 16
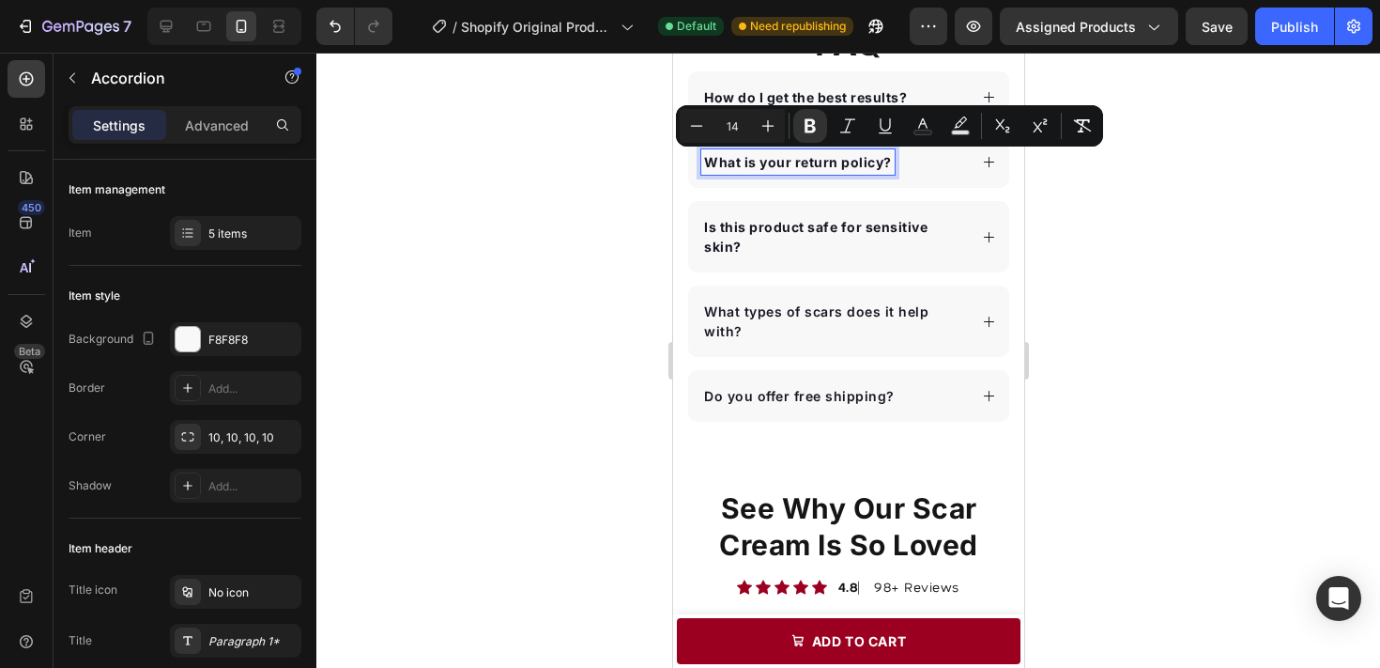
click at [796, 386] on p "Do you offer free shipping?" at bounding box center [798, 396] width 191 height 20
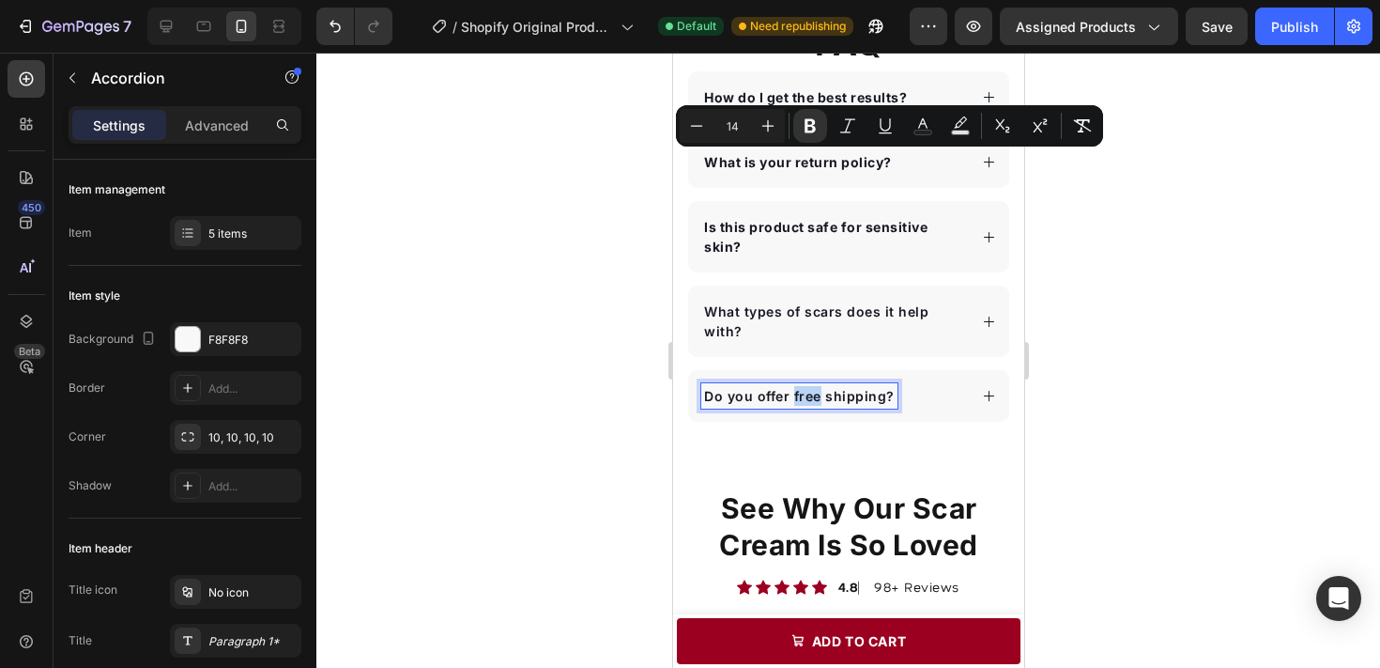
click at [796, 386] on p "Do you offer free shipping?" at bounding box center [798, 396] width 191 height 20
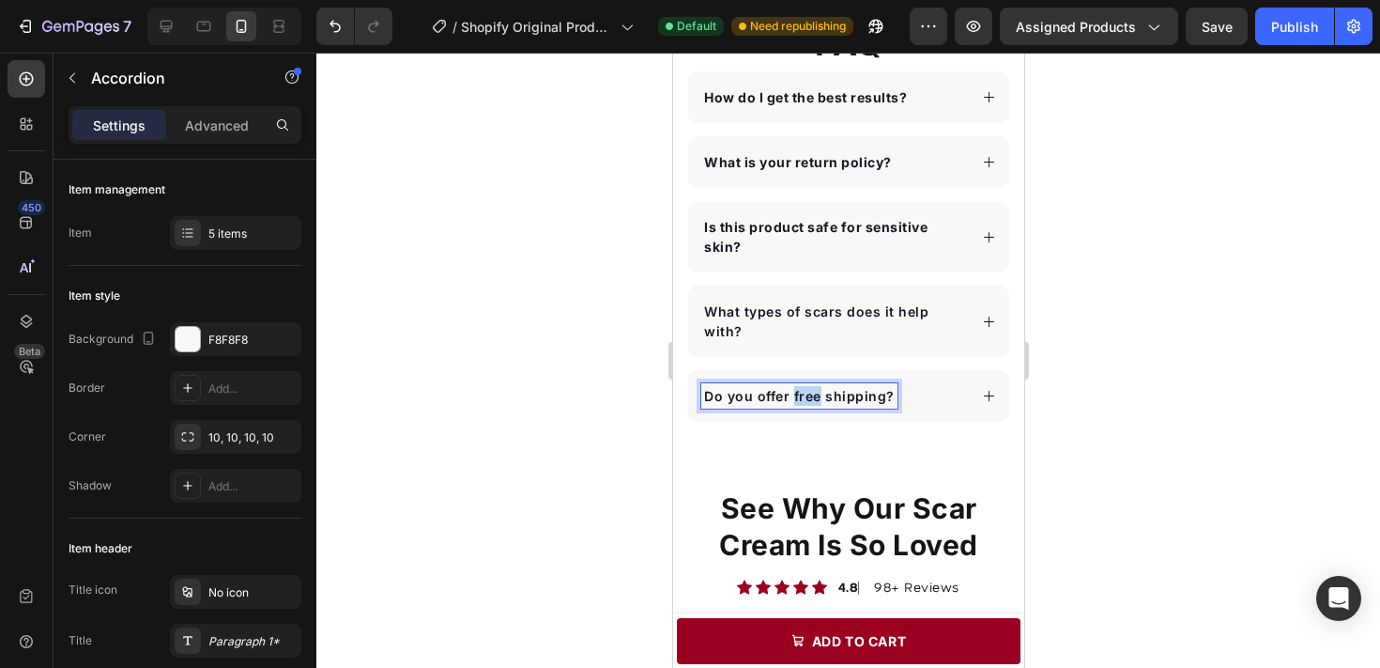
click at [796, 386] on p "Do you offer free shipping?" at bounding box center [798, 396] width 191 height 20
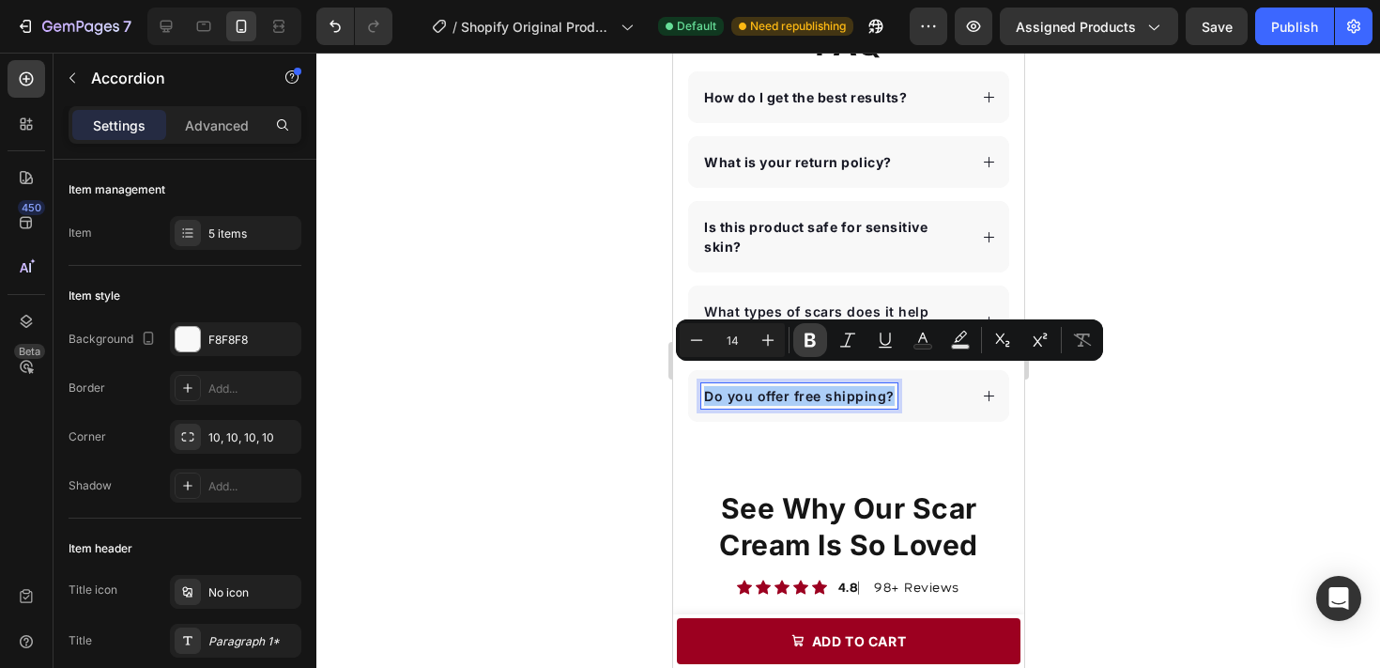
click at [809, 335] on icon "Editor contextual toolbar" at bounding box center [810, 340] width 11 height 14
click at [817, 300] on div "What types of scars does it help with?" at bounding box center [833, 321] width 266 height 45
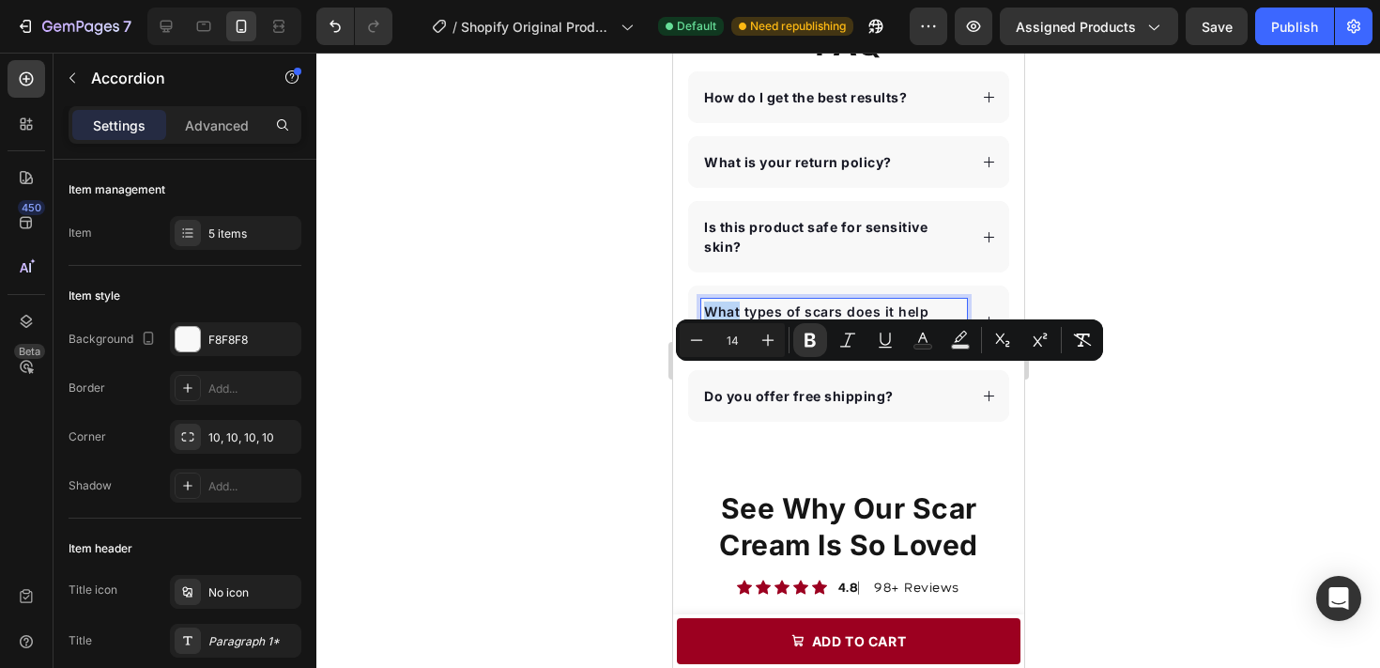
click at [817, 300] on div "What types of scars does it help with?" at bounding box center [833, 321] width 266 height 45
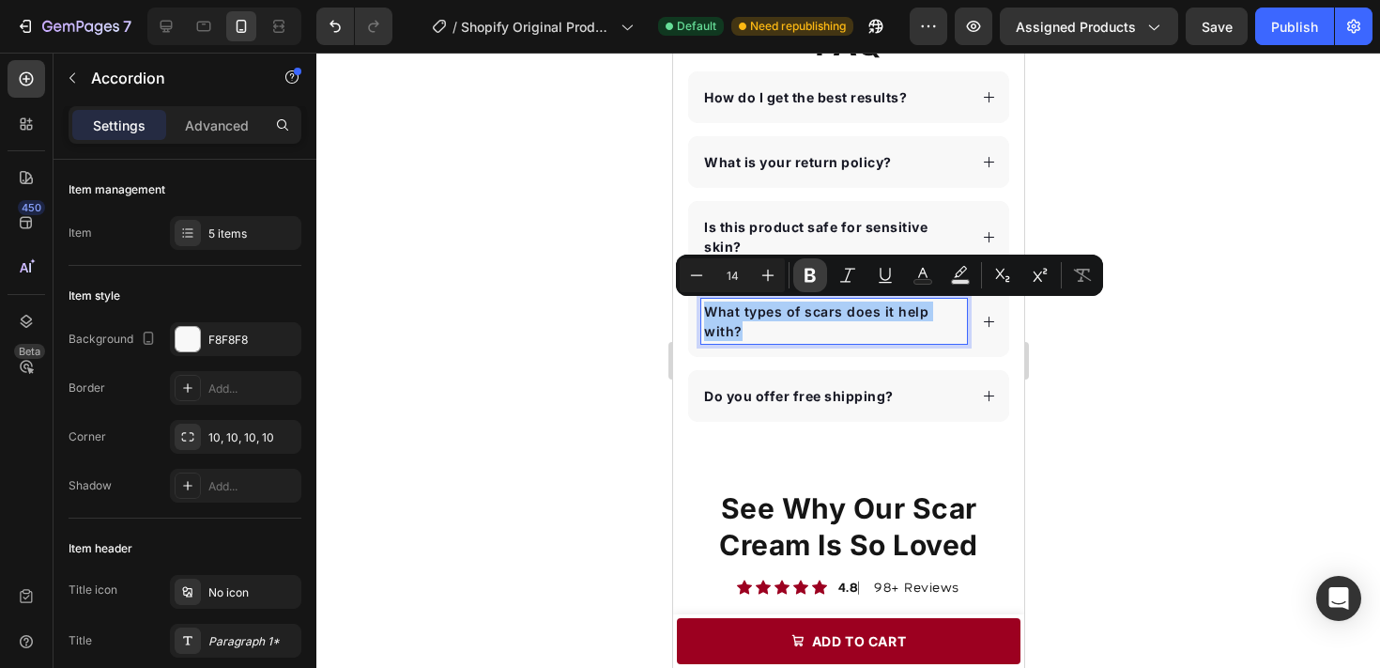
click at [819, 278] on icon "Editor contextual toolbar" at bounding box center [810, 275] width 19 height 19
click at [819, 231] on strong "Is this product safe for sensitive skin?" at bounding box center [814, 237] width 223 height 36
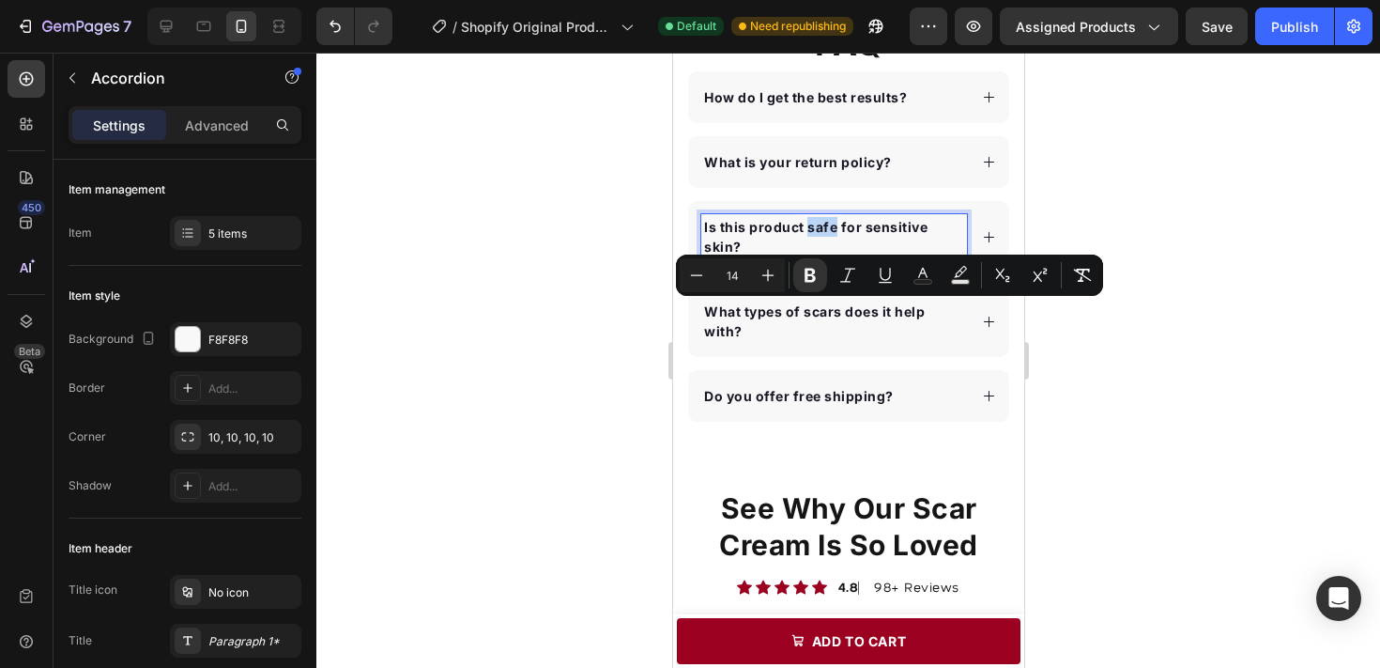
click at [819, 231] on strong "Is this product safe for sensitive skin?" at bounding box center [814, 237] width 223 height 36
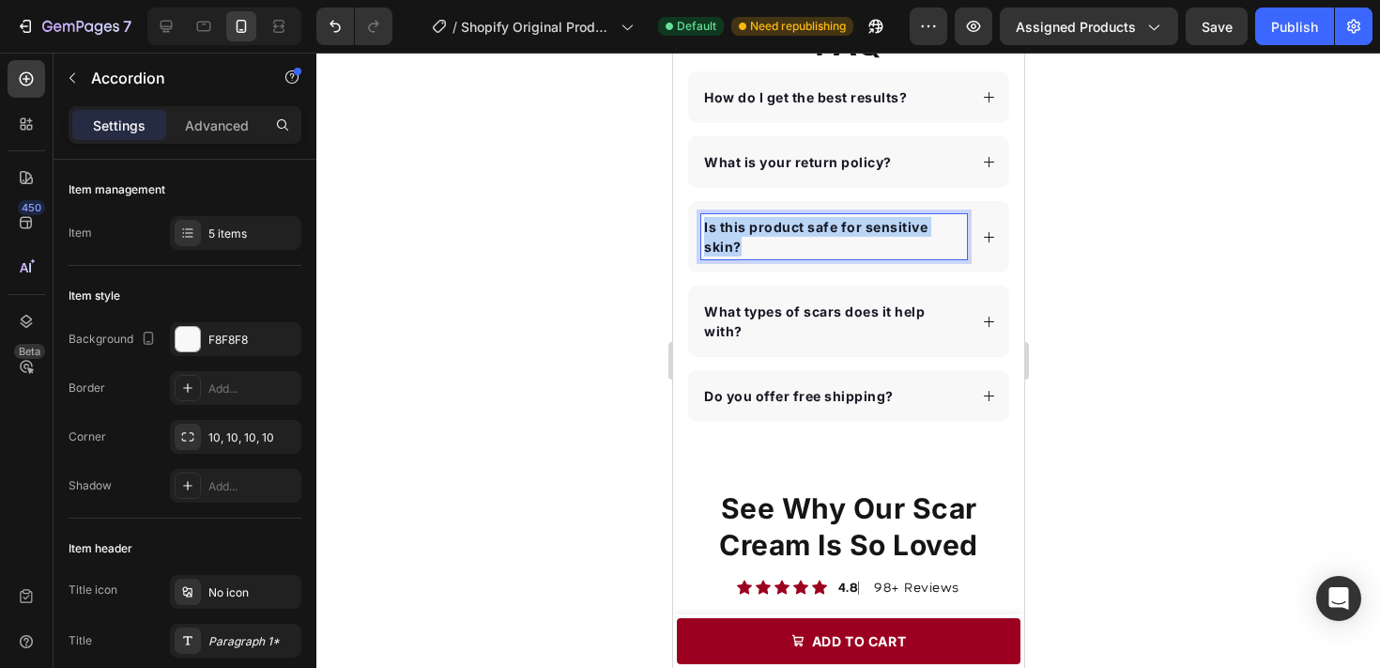
click at [819, 231] on strong "Is this product safe for sensitive skin?" at bounding box center [814, 237] width 223 height 36
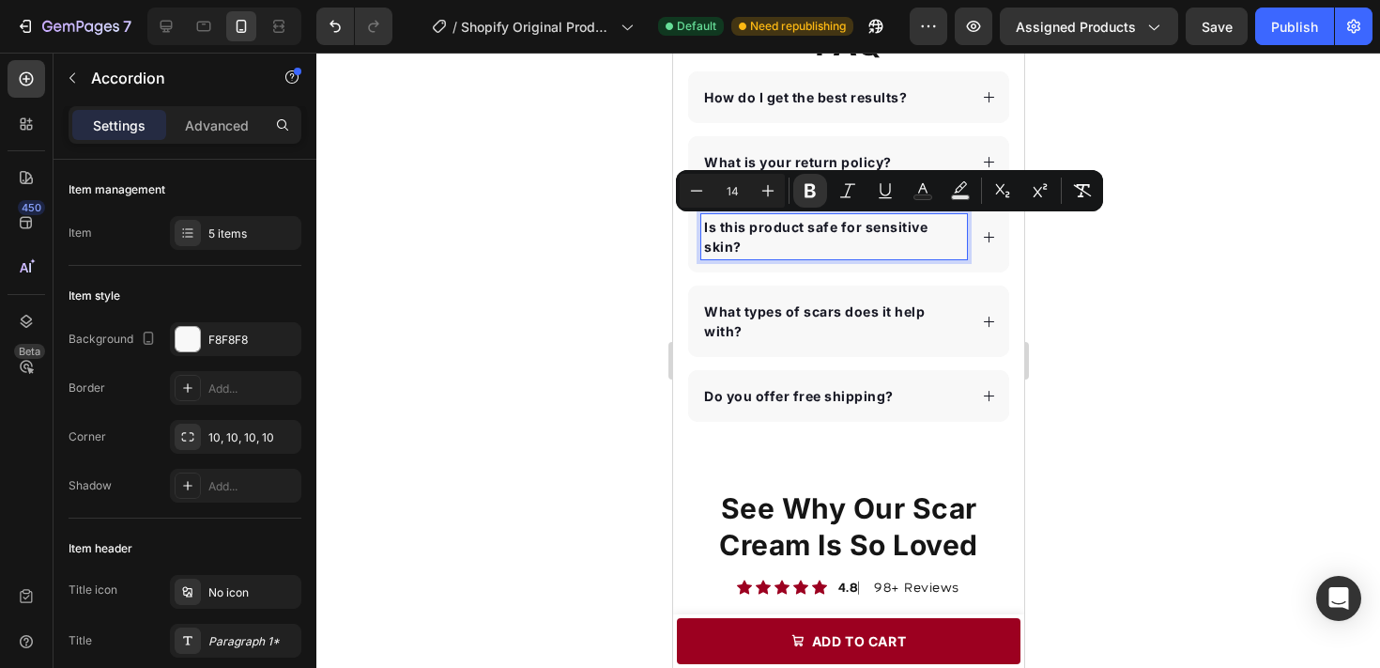
click at [824, 149] on div "What is your return policy?" at bounding box center [796, 161] width 193 height 25
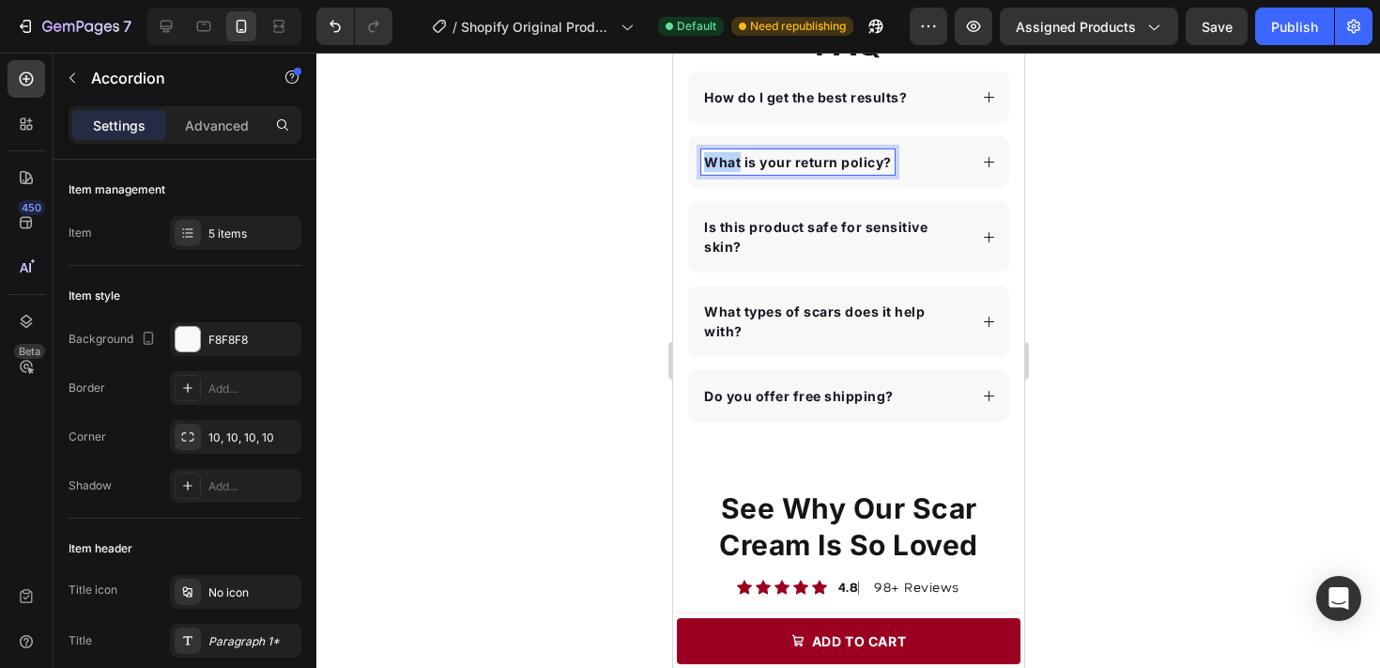
click at [824, 149] on div "What is your return policy?" at bounding box center [796, 161] width 193 height 25
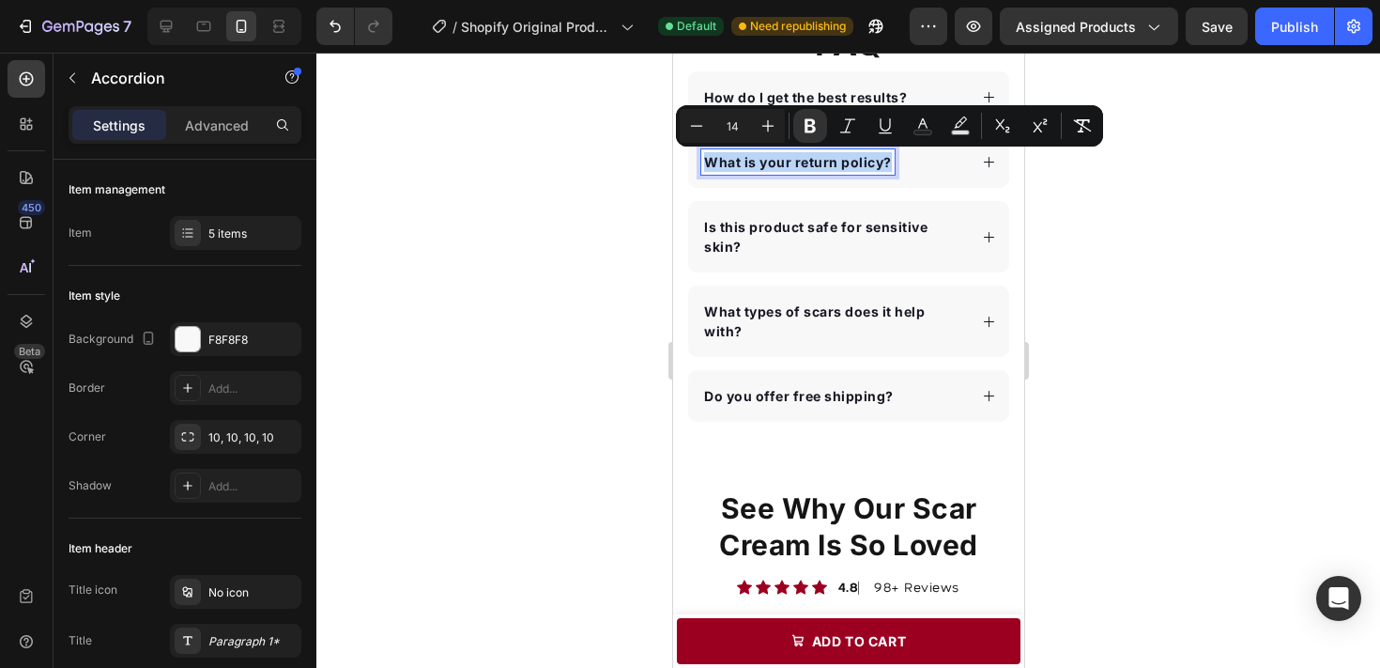
click at [824, 149] on div "What is your return policy?" at bounding box center [796, 161] width 193 height 25
click at [833, 99] on strong "How do I get the best results?" at bounding box center [804, 97] width 203 height 16
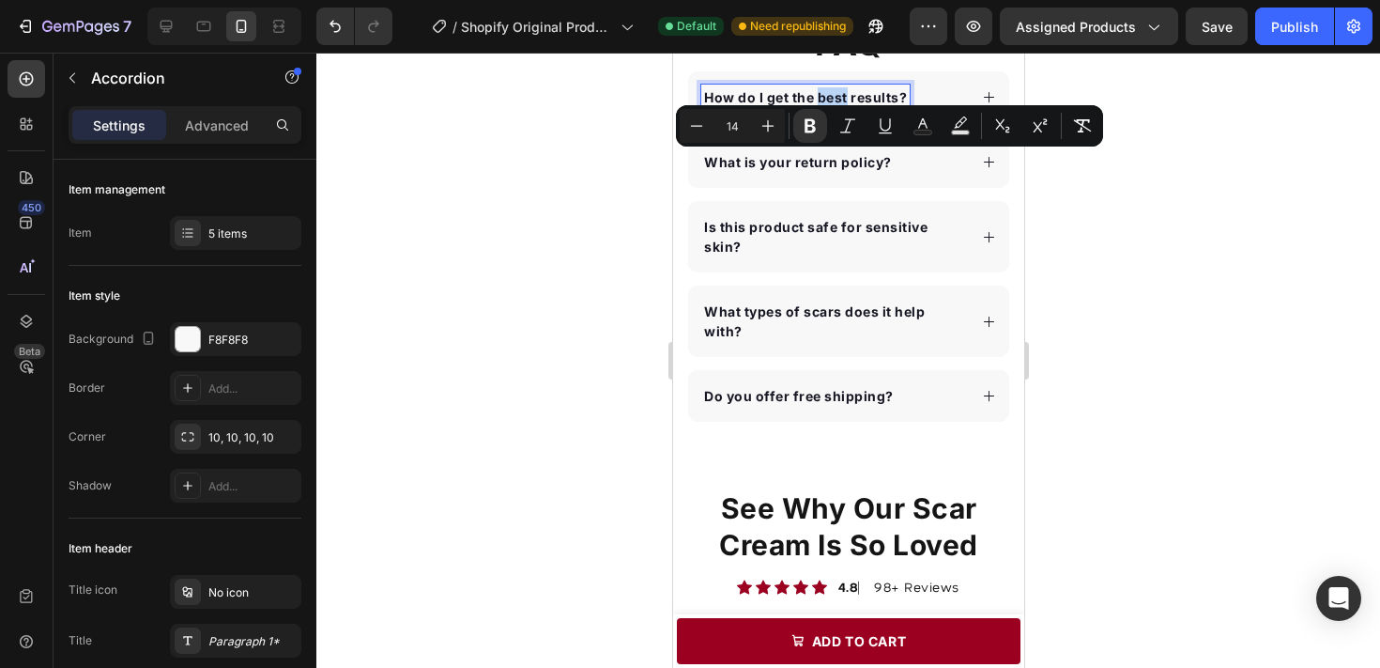
click at [833, 99] on strong "How do I get the best results?" at bounding box center [804, 97] width 203 height 16
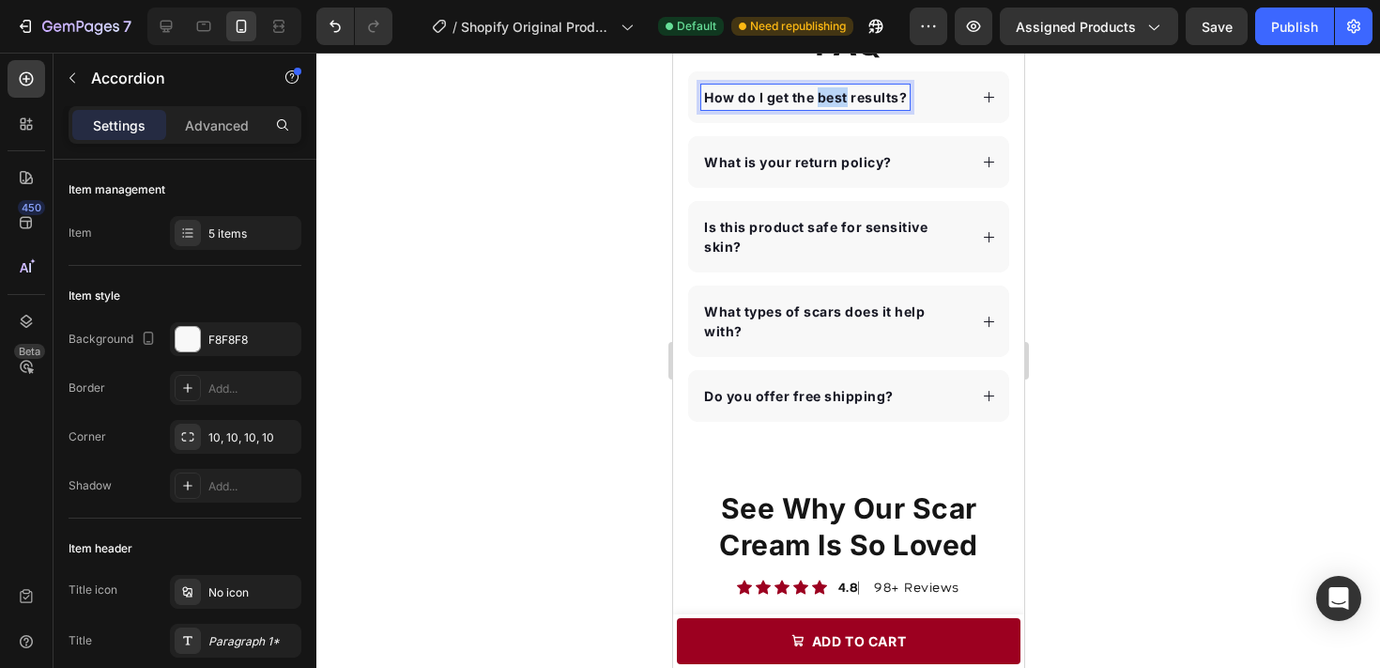
click at [833, 99] on strong "How do I get the best results?" at bounding box center [804, 97] width 203 height 16
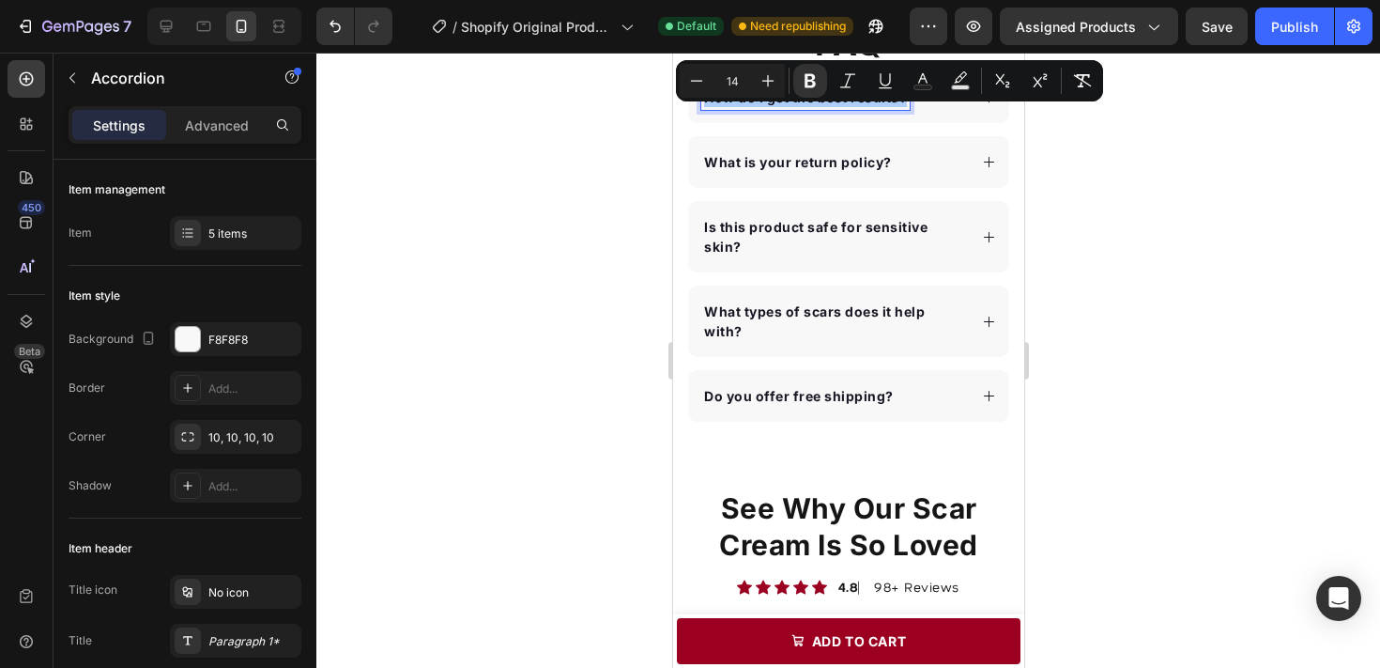
click at [1079, 232] on div at bounding box center [848, 360] width 1064 height 615
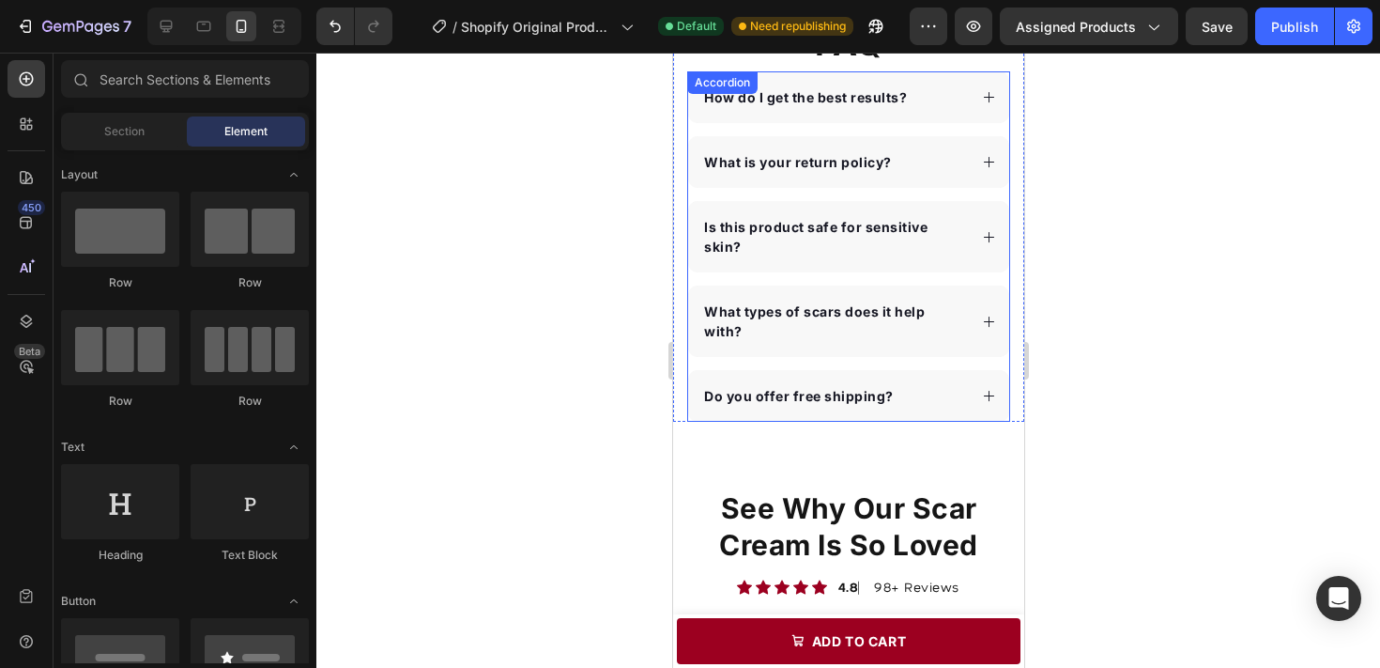
click at [801, 233] on strong "Is this product safe for sensitive skin?" at bounding box center [814, 237] width 223 height 36
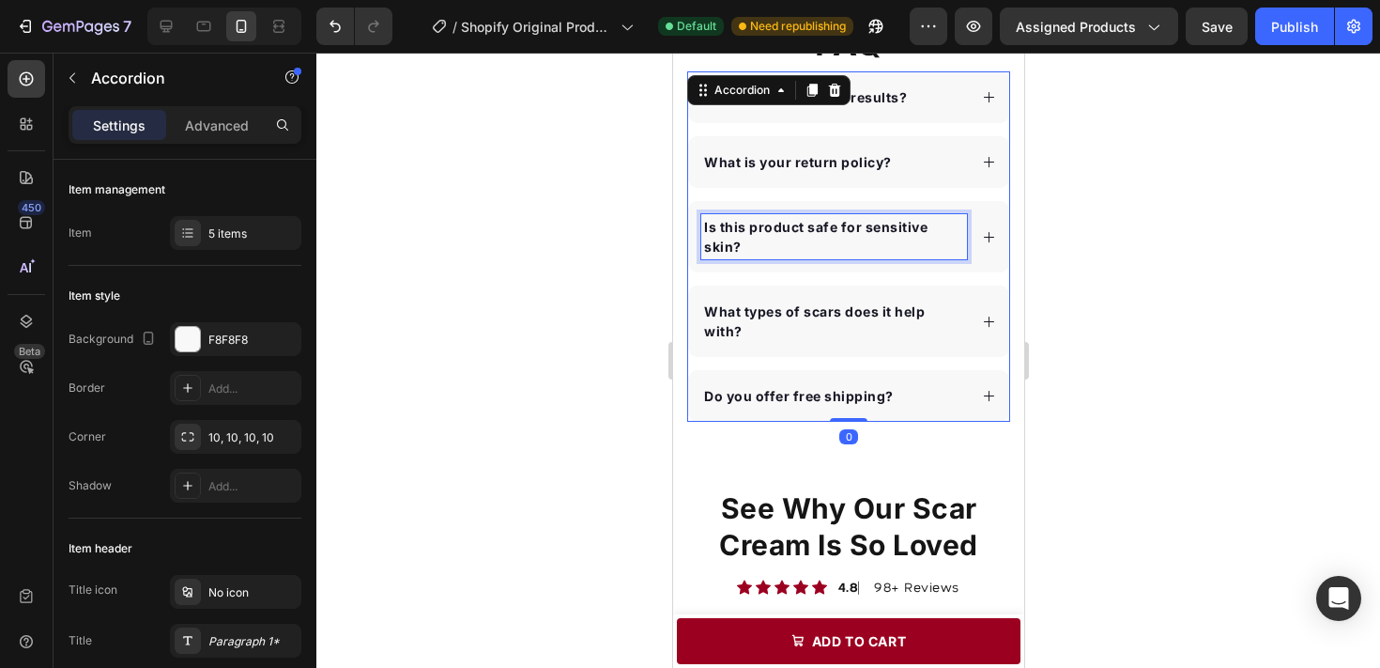
click at [730, 228] on strong "Is this product safe for sensitive skin?" at bounding box center [814, 237] width 223 height 36
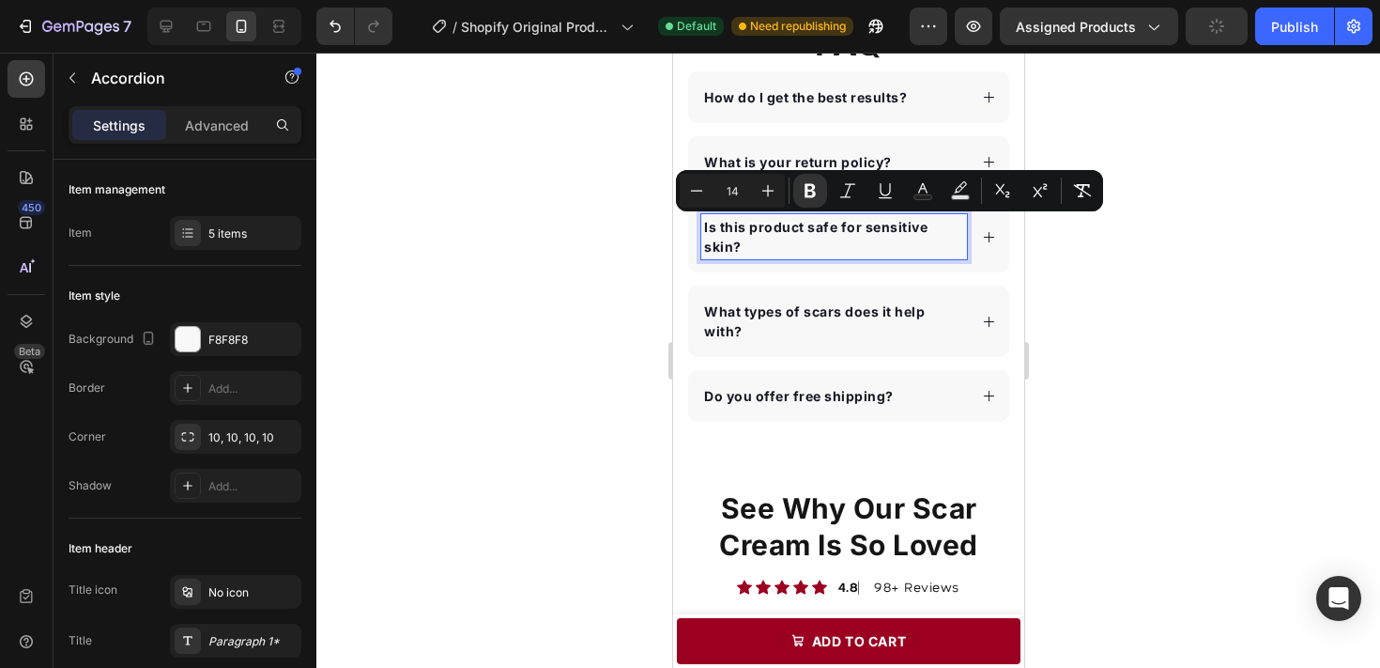
click at [759, 226] on strong "Is this product safe for sensitive skin?" at bounding box center [814, 237] width 223 height 36
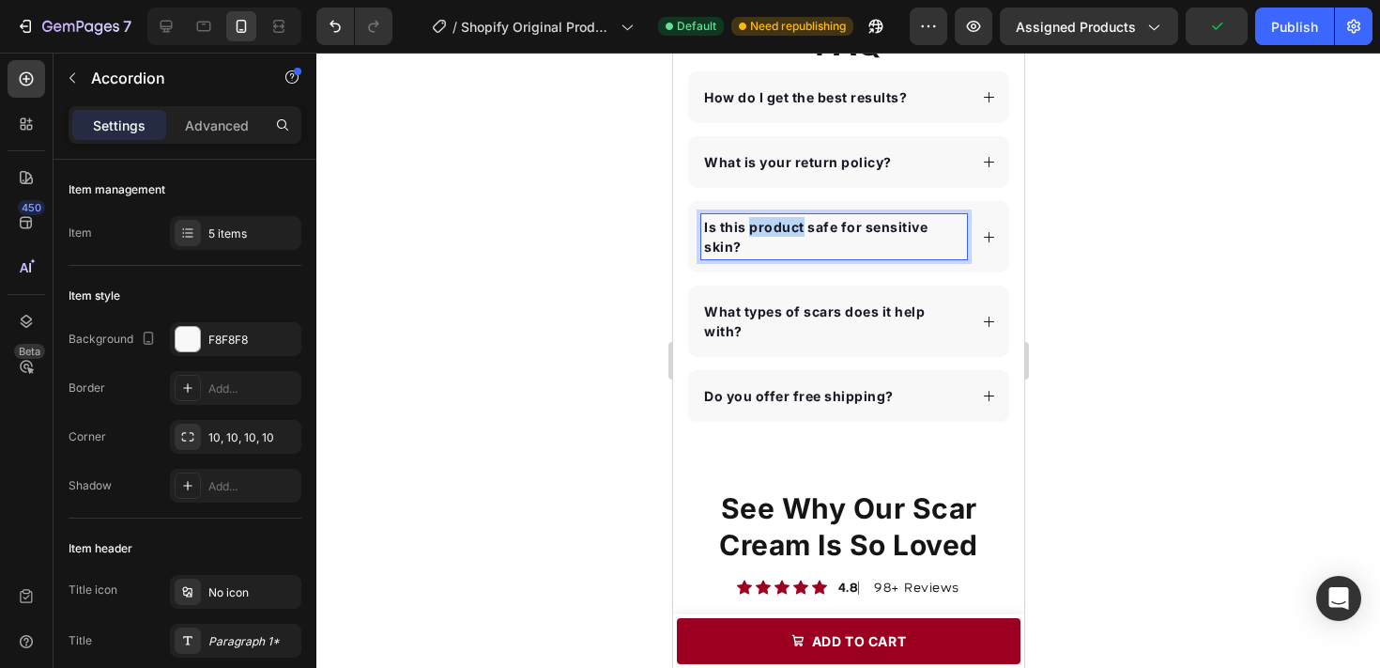
click at [759, 226] on strong "Is this product safe for sensitive skin?" at bounding box center [814, 237] width 223 height 36
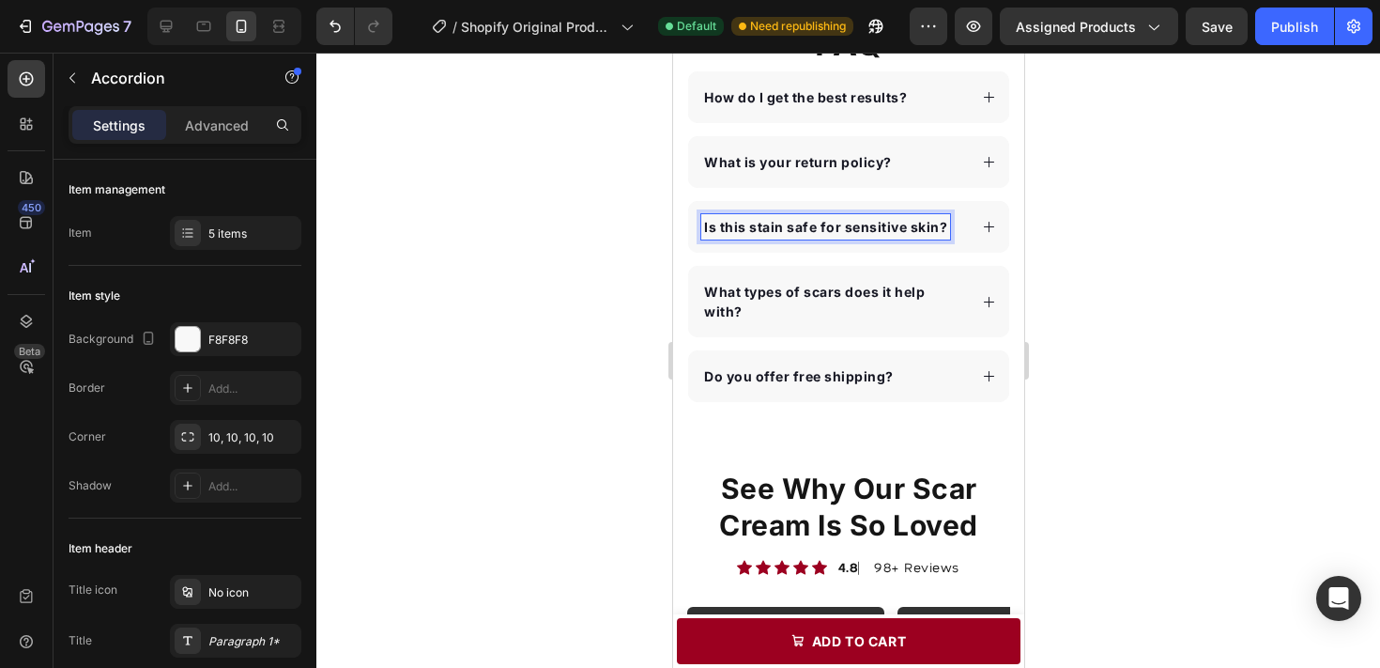
click at [1092, 254] on div at bounding box center [848, 360] width 1064 height 615
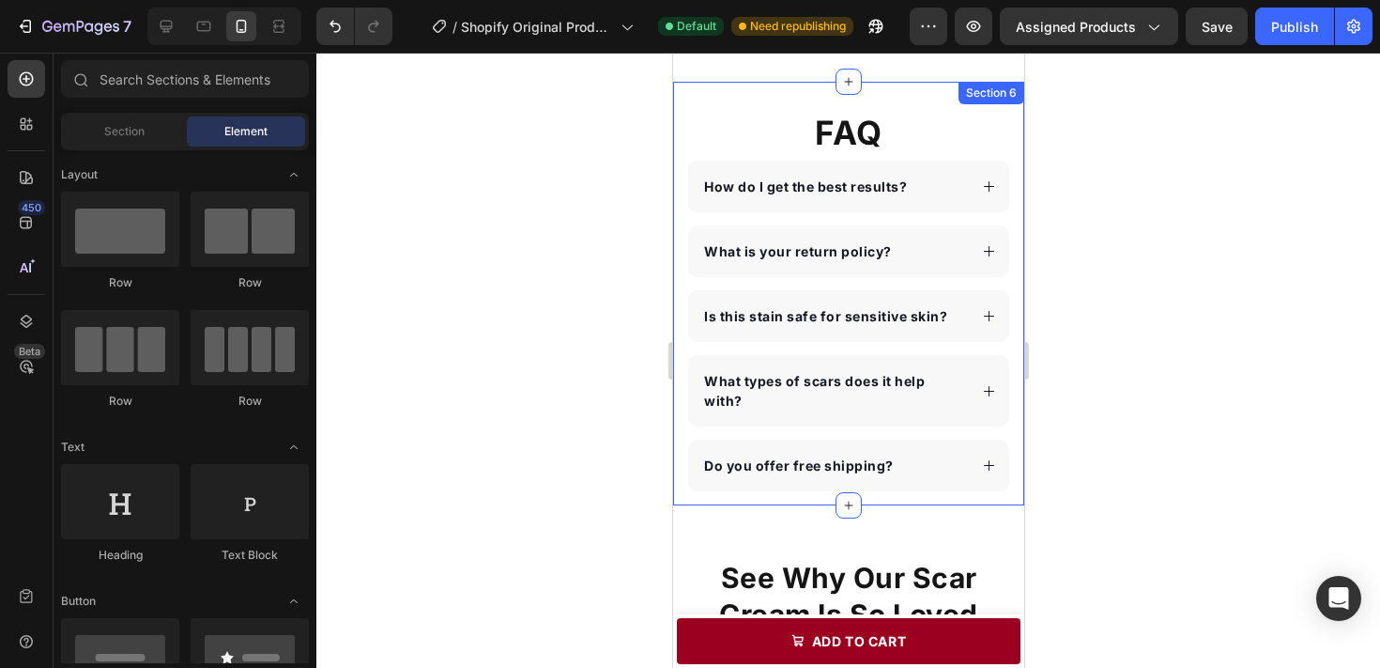
scroll to position [2620, 0]
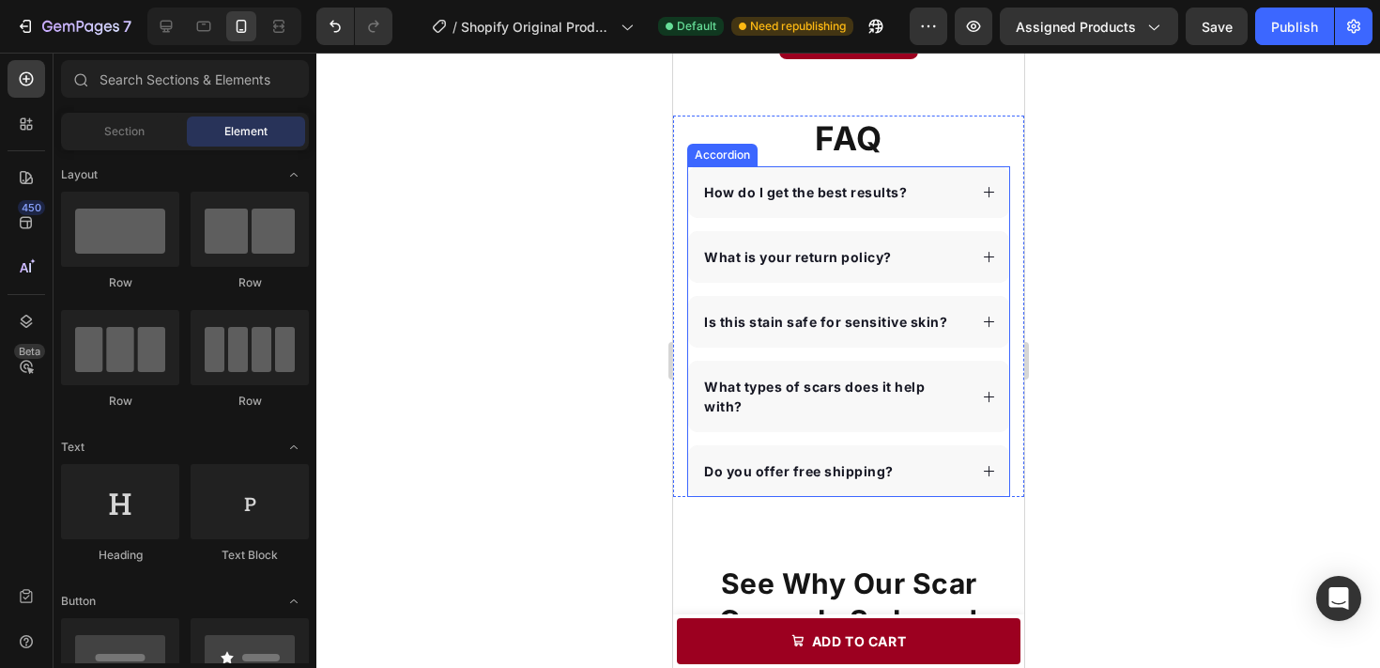
click at [1004, 380] on div "What types of scars does it help with?" at bounding box center [847, 396] width 321 height 71
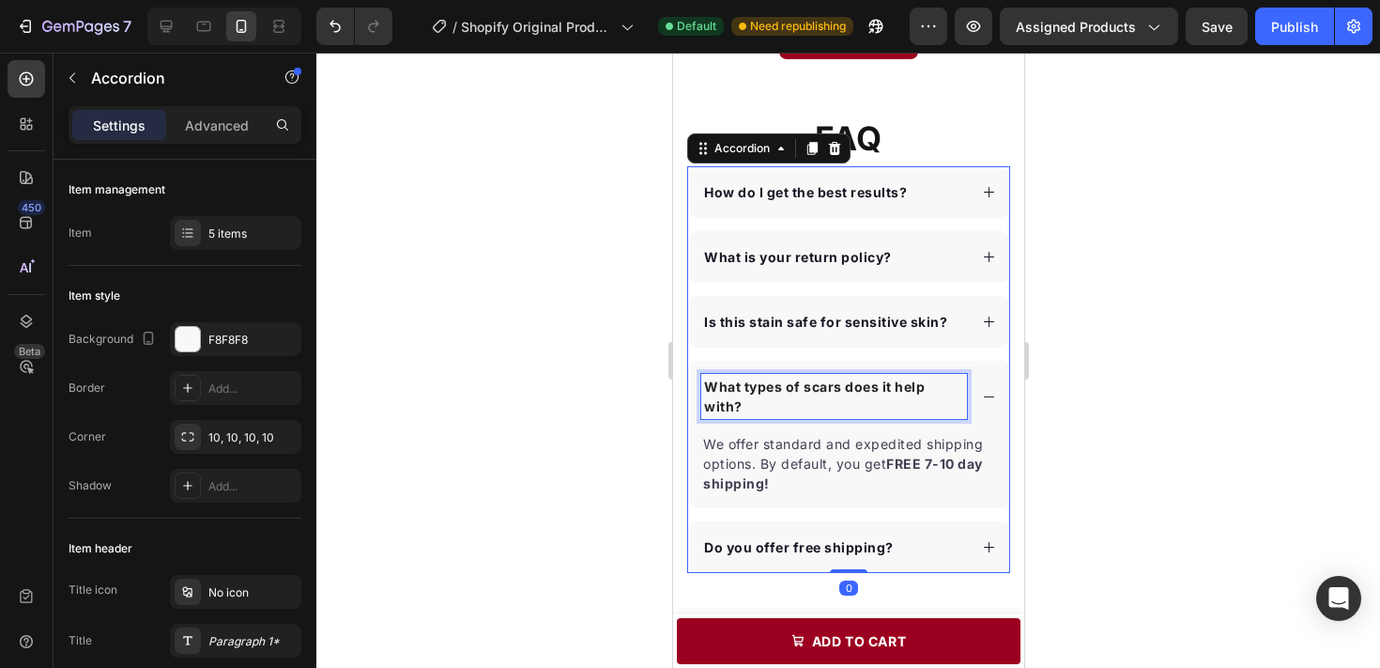
click at [915, 377] on p "What types of scars does it help with?" at bounding box center [833, 395] width 260 height 39
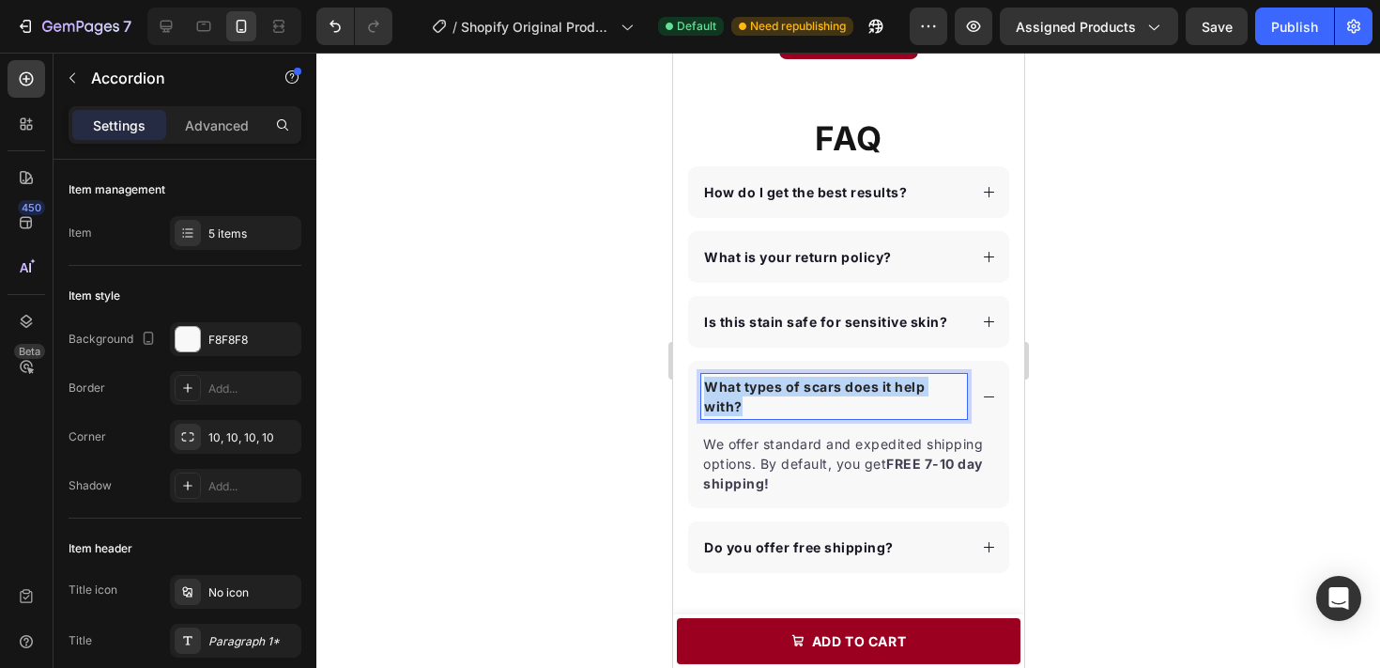
click at [915, 377] on p "What types of scars does it help with?" at bounding box center [833, 395] width 260 height 39
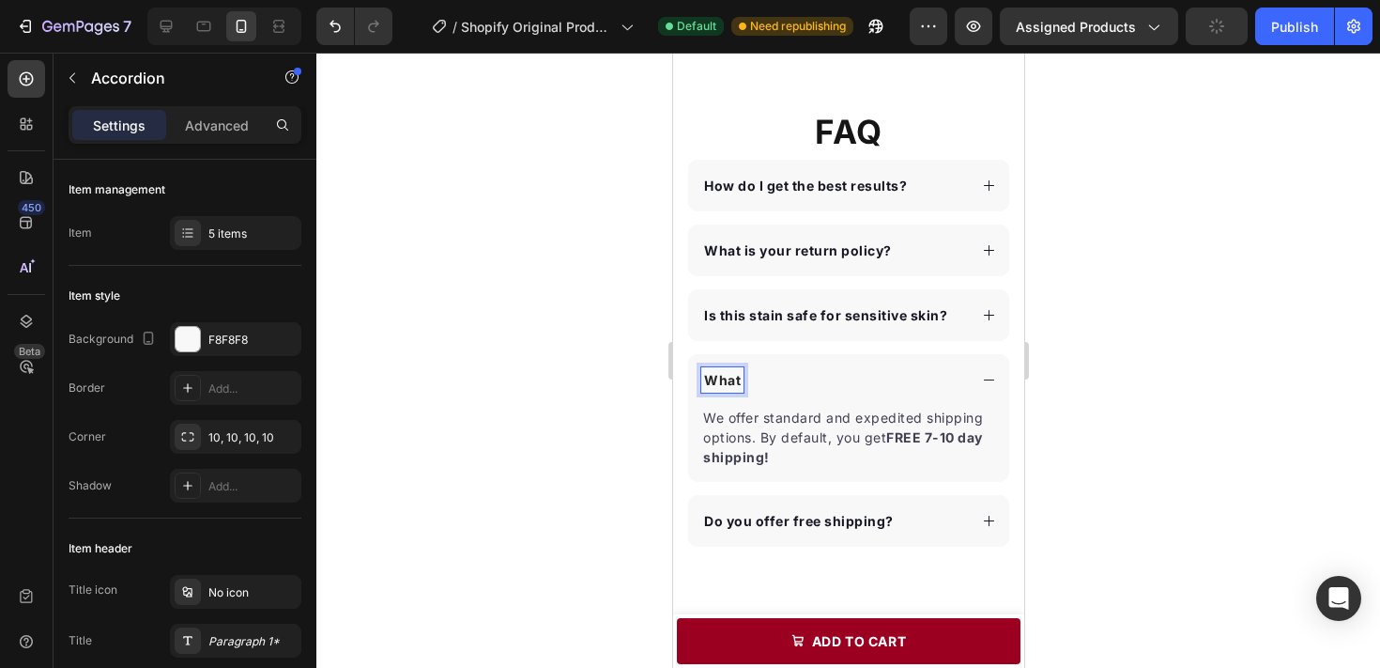
scroll to position [2627, 0]
click at [960, 301] on div "Is this stain safe for sensitive skin?" at bounding box center [833, 313] width 266 height 25
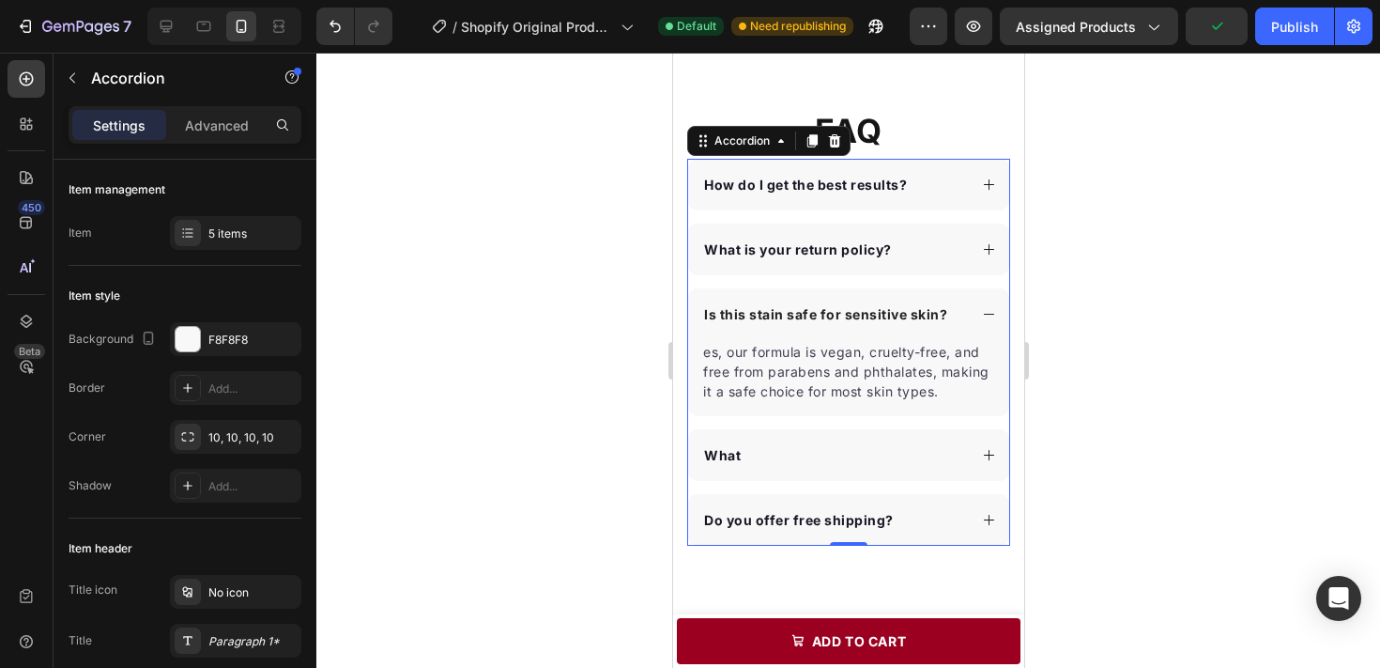
click at [960, 301] on div "Is this stain safe for sensitive skin?" at bounding box center [833, 313] width 266 height 25
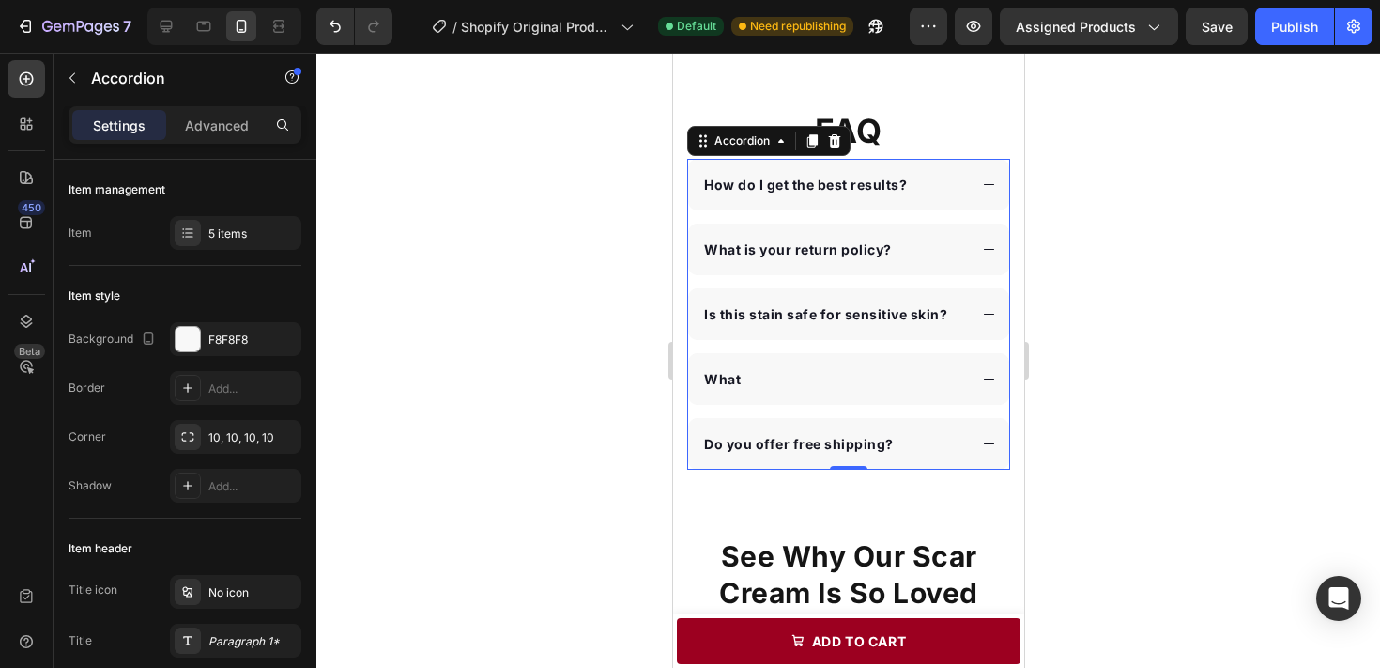
click at [947, 172] on div "How do I get the best results?" at bounding box center [833, 184] width 266 height 25
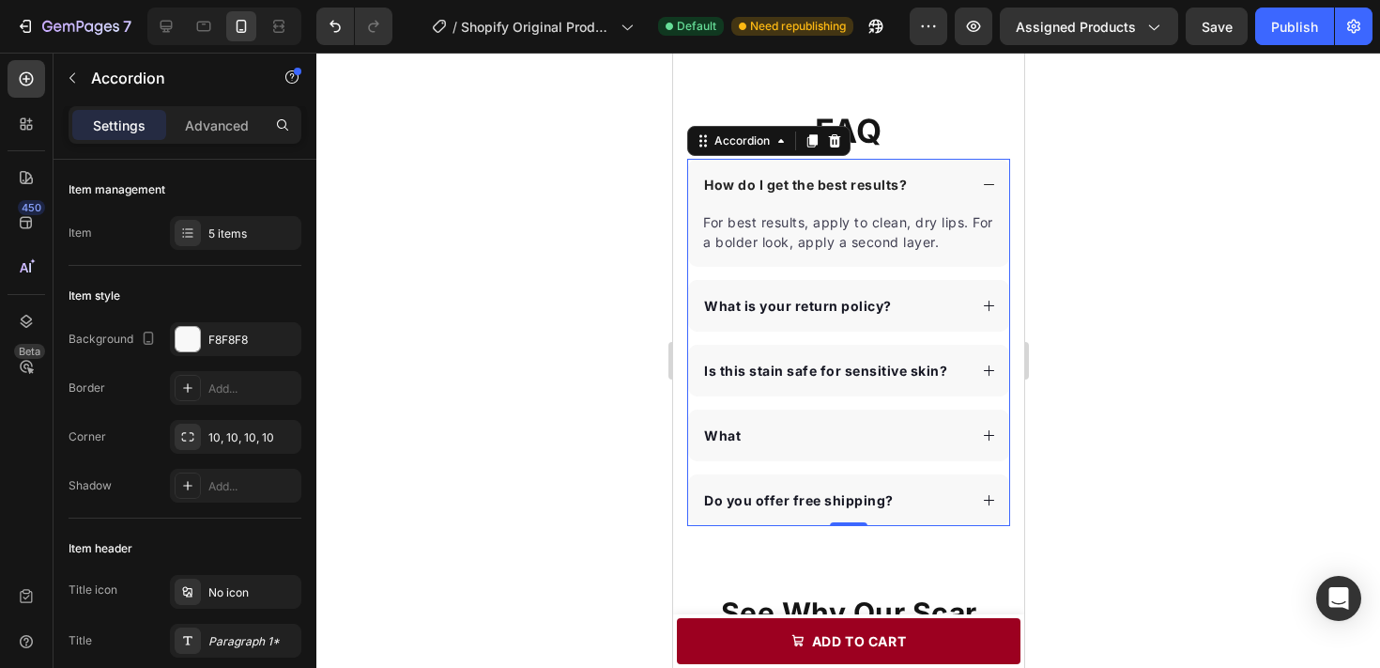
click at [950, 172] on div "How do I get the best results?" at bounding box center [833, 184] width 266 height 25
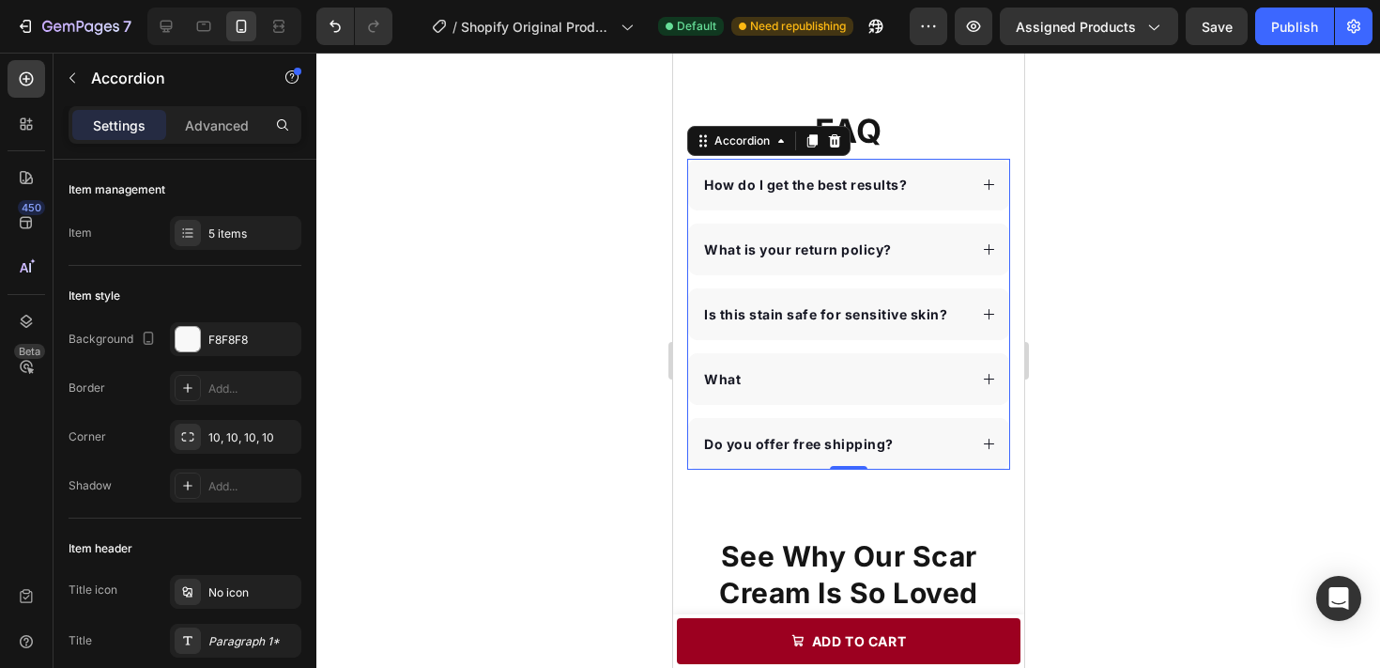
click at [934, 237] on div "What is your return policy?" at bounding box center [833, 249] width 266 height 25
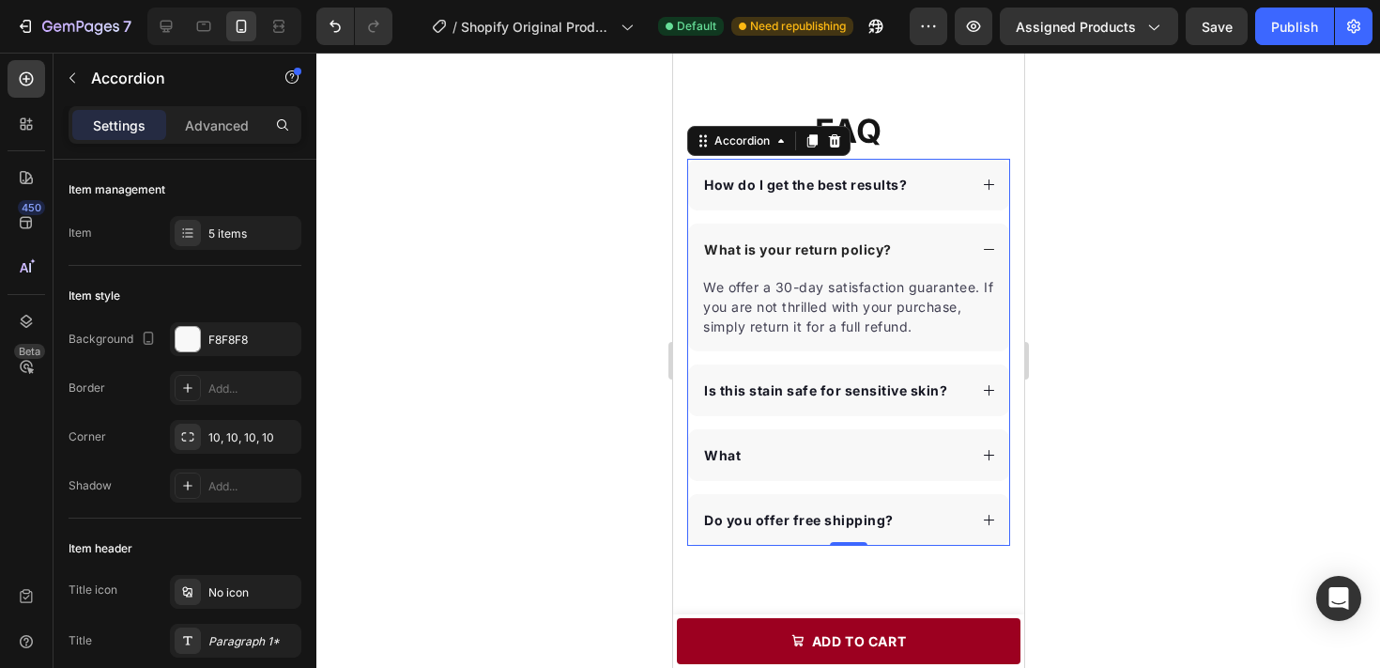
click at [934, 237] on div "What is your return policy?" at bounding box center [833, 249] width 266 height 25
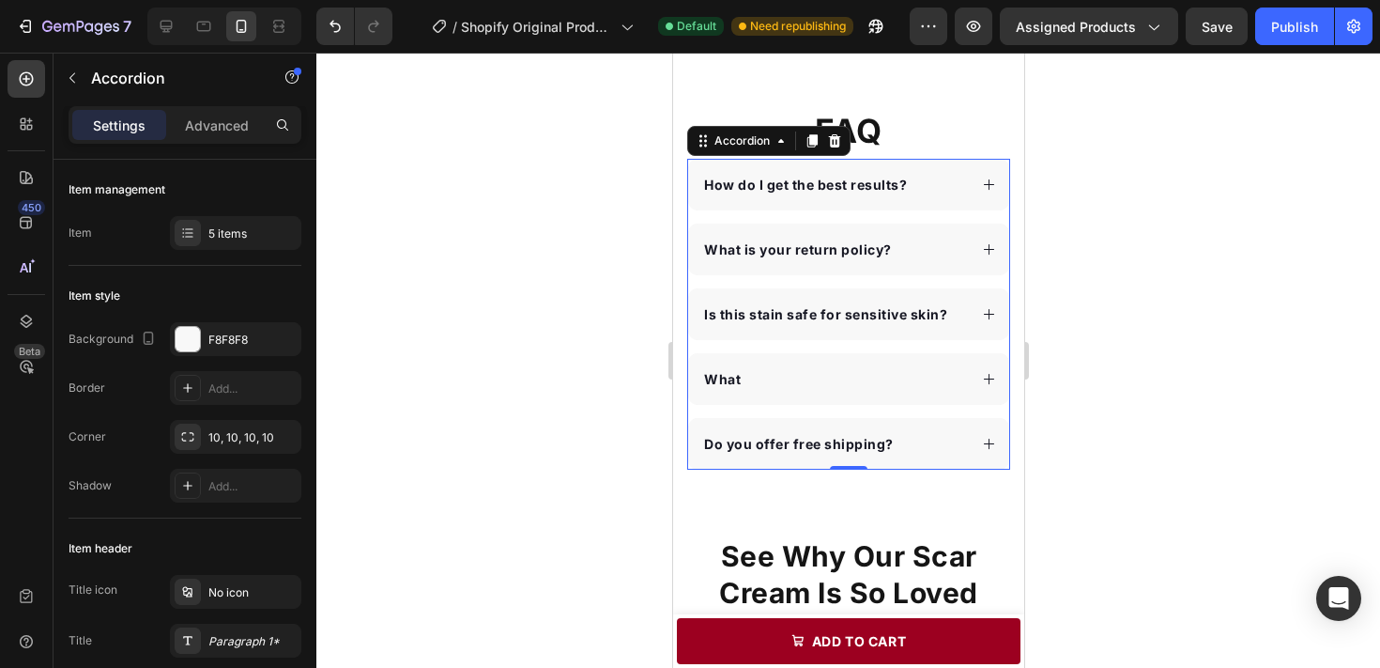
click at [959, 301] on div "Is this stain safe for sensitive skin?" at bounding box center [833, 313] width 266 height 25
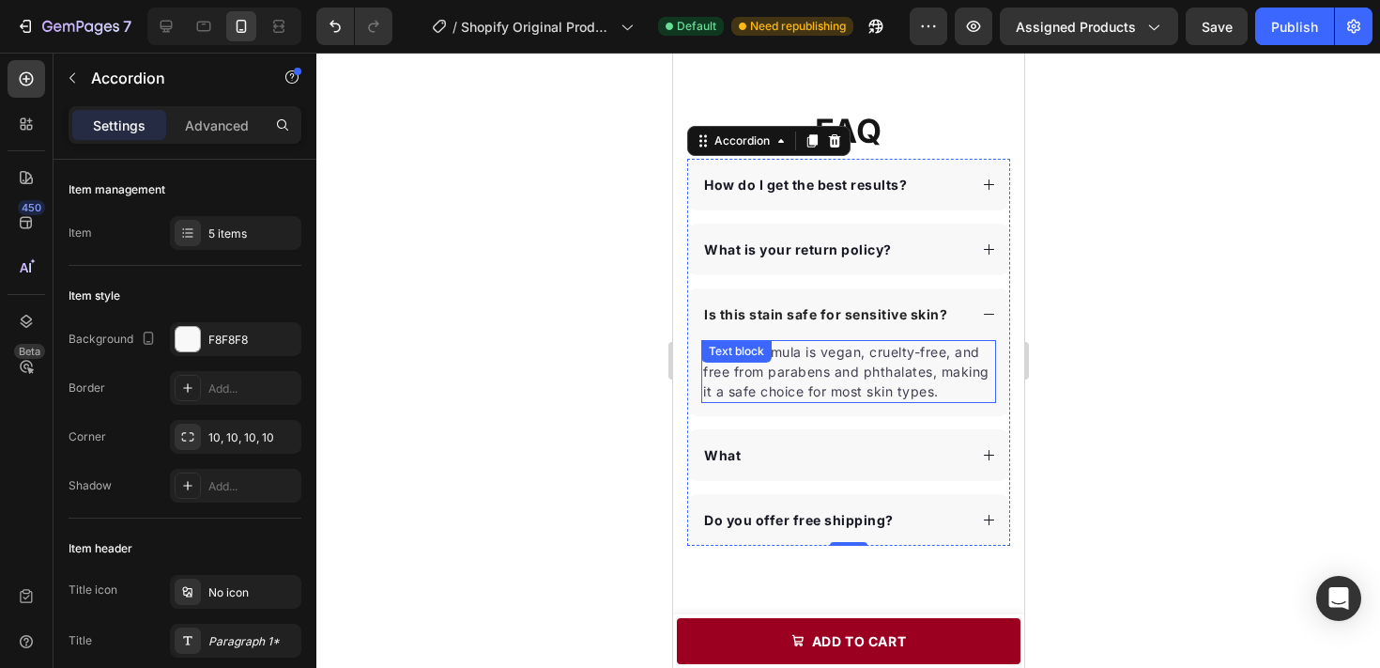
click at [764, 347] on div "es, our formula is vegan, cruelty-free, and free from parabens and phthalates, …" at bounding box center [847, 371] width 295 height 63
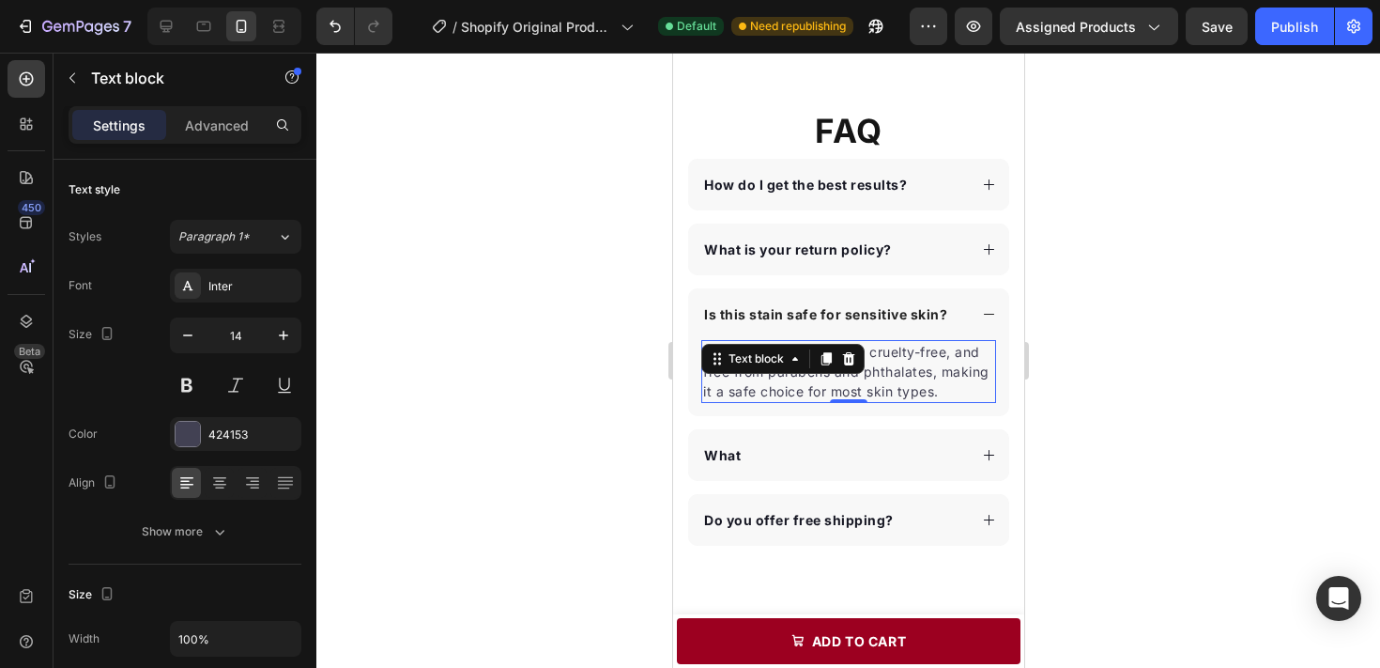
click at [764, 347] on div "Text block" at bounding box center [755, 358] width 100 height 23
click at [901, 356] on p "es, our formula is vegan, cruelty-free, and free from parabens and phthalates, …" at bounding box center [847, 371] width 291 height 59
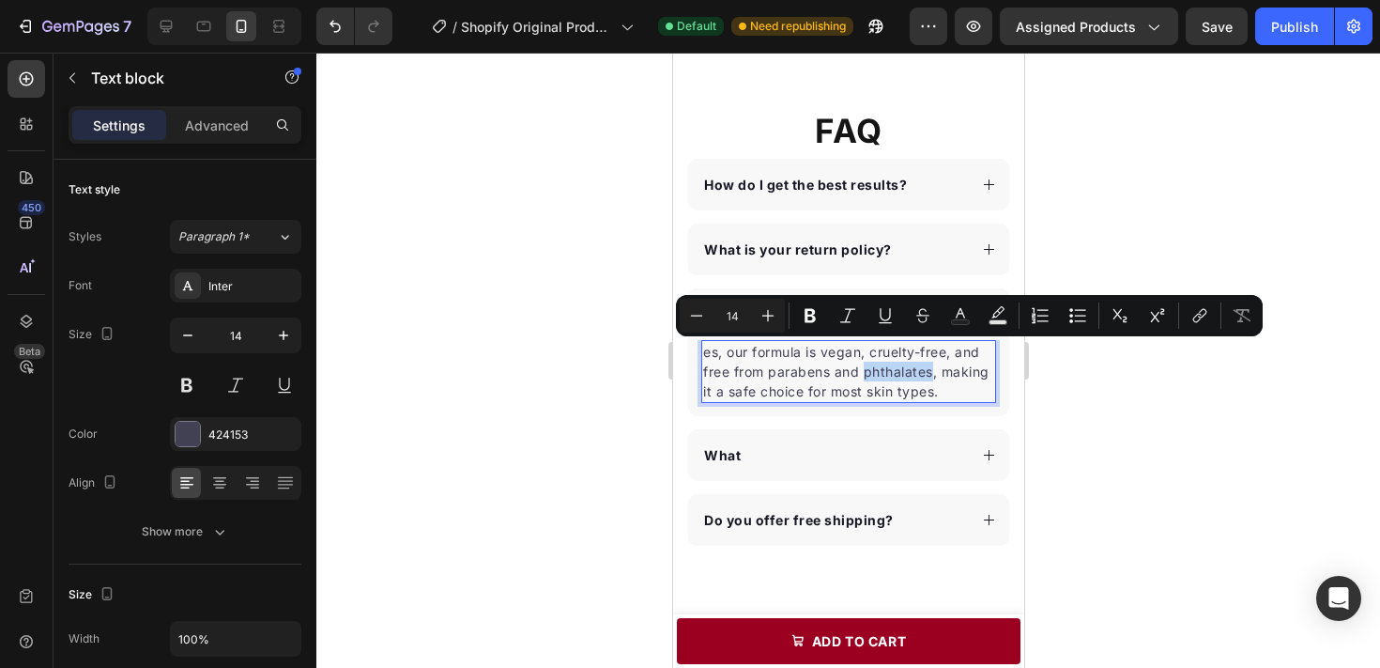
click at [738, 351] on p "es, our formula is vegan, cruelty-free, and free from parabens and phthalates, …" at bounding box center [847, 371] width 291 height 59
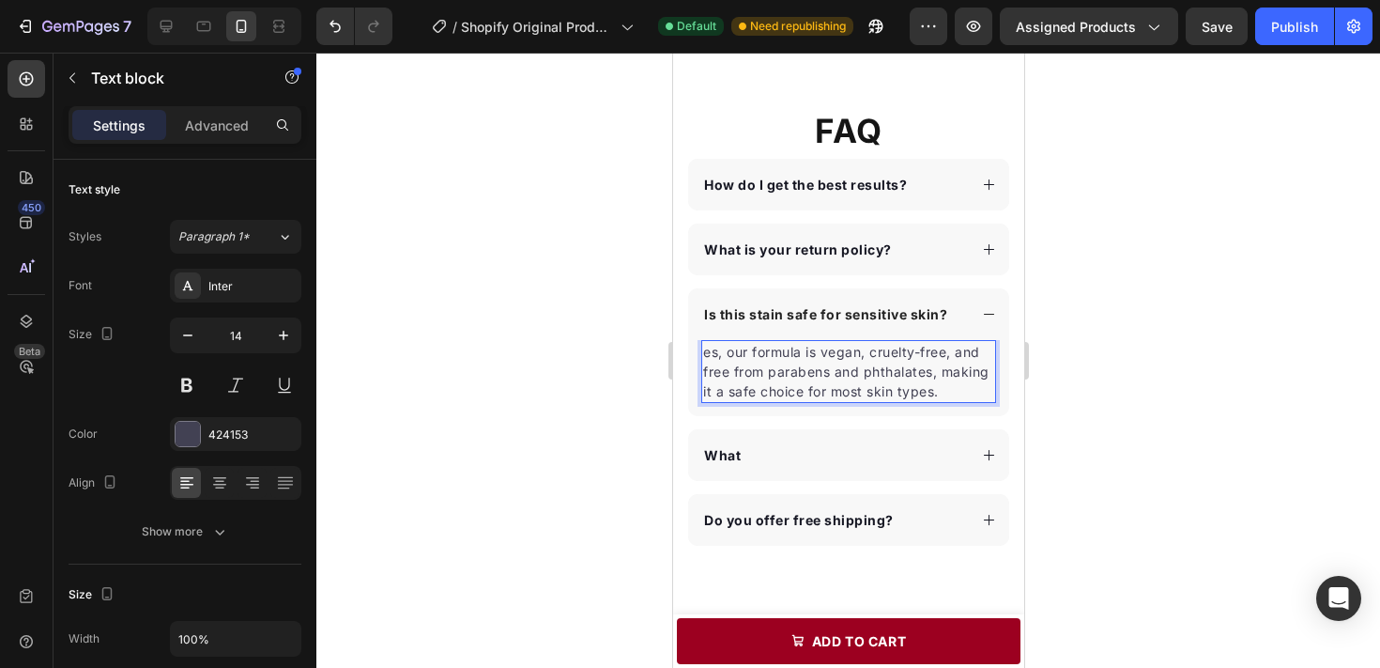
click at [709, 342] on p "es, our formula is vegan, cruelty-free, and free from parabens and phthalates, …" at bounding box center [847, 371] width 291 height 59
click at [1184, 377] on div at bounding box center [848, 360] width 1064 height 615
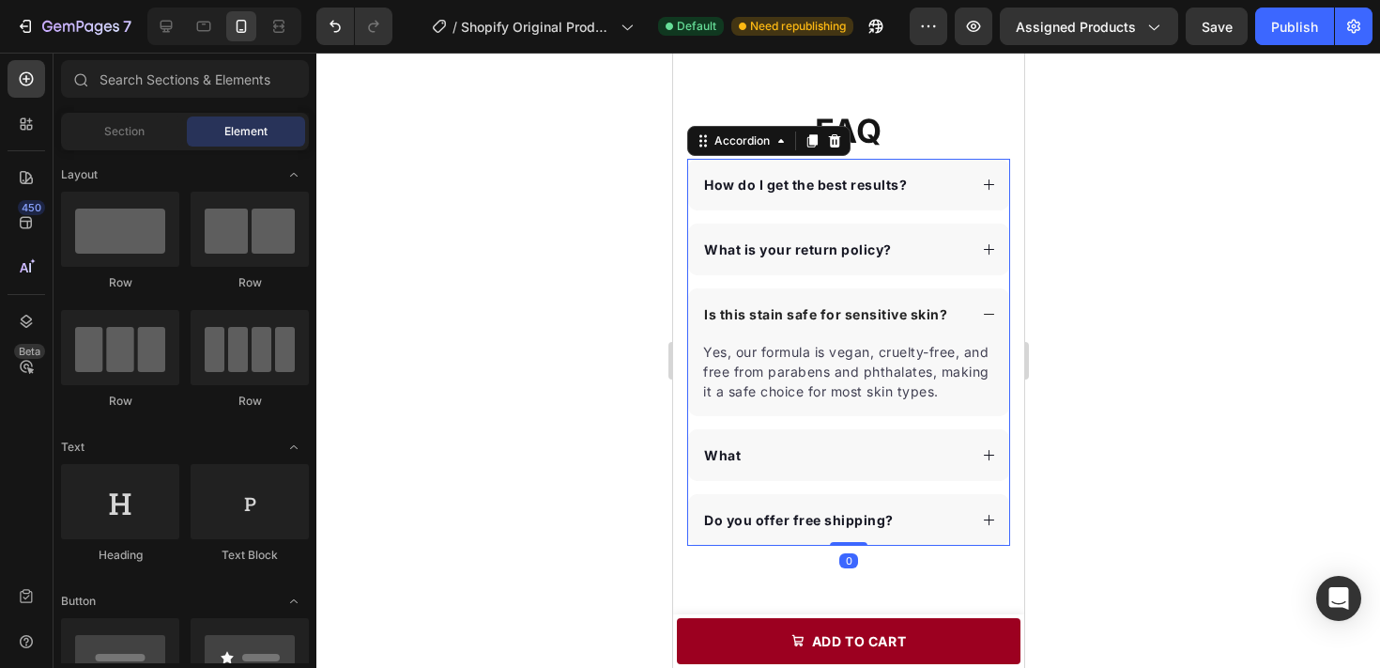
click at [974, 292] on div "Is this stain safe for sensitive skin?" at bounding box center [847, 314] width 321 height 52
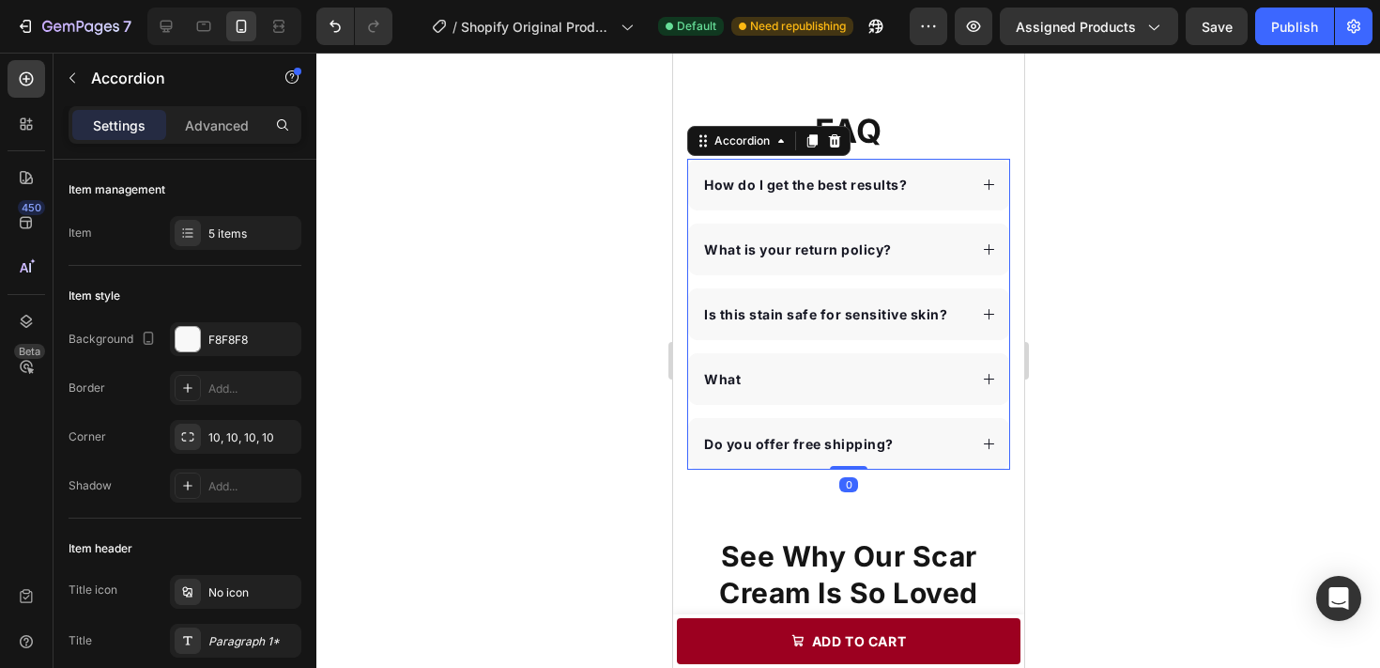
click at [864, 366] on div "What" at bounding box center [833, 378] width 266 height 25
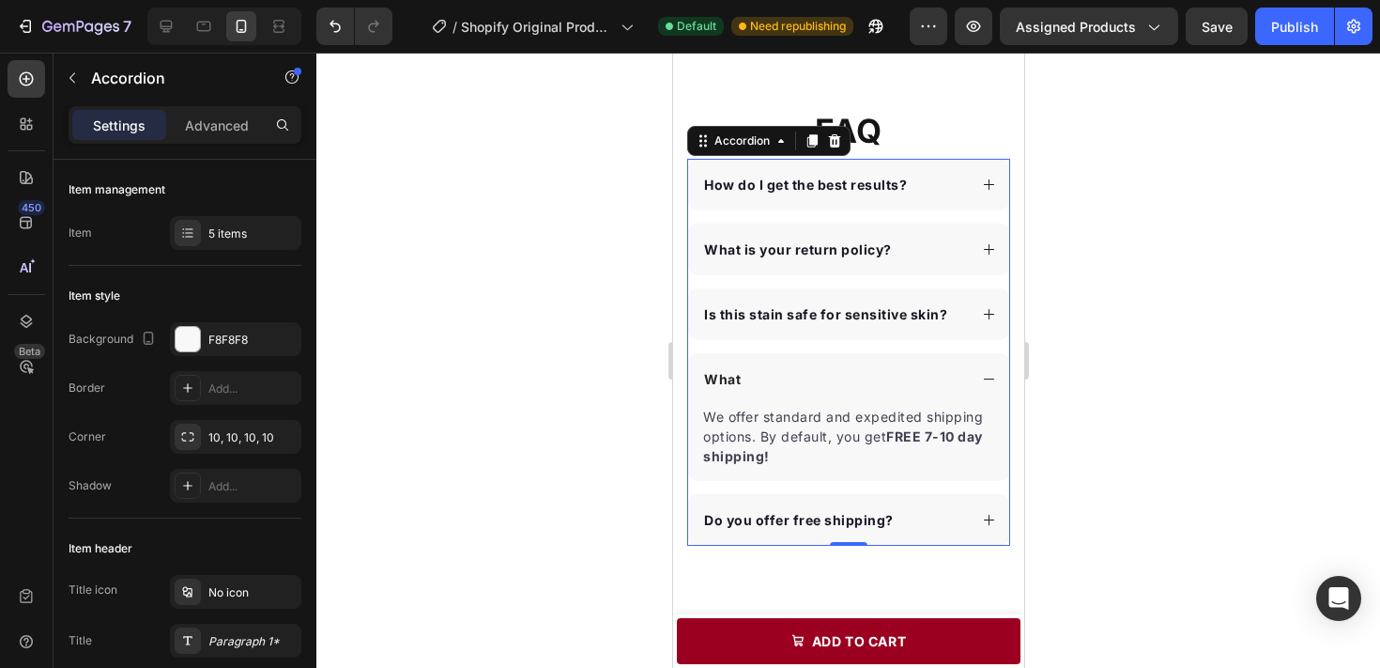
click at [746, 366] on div "What" at bounding box center [833, 378] width 266 height 25
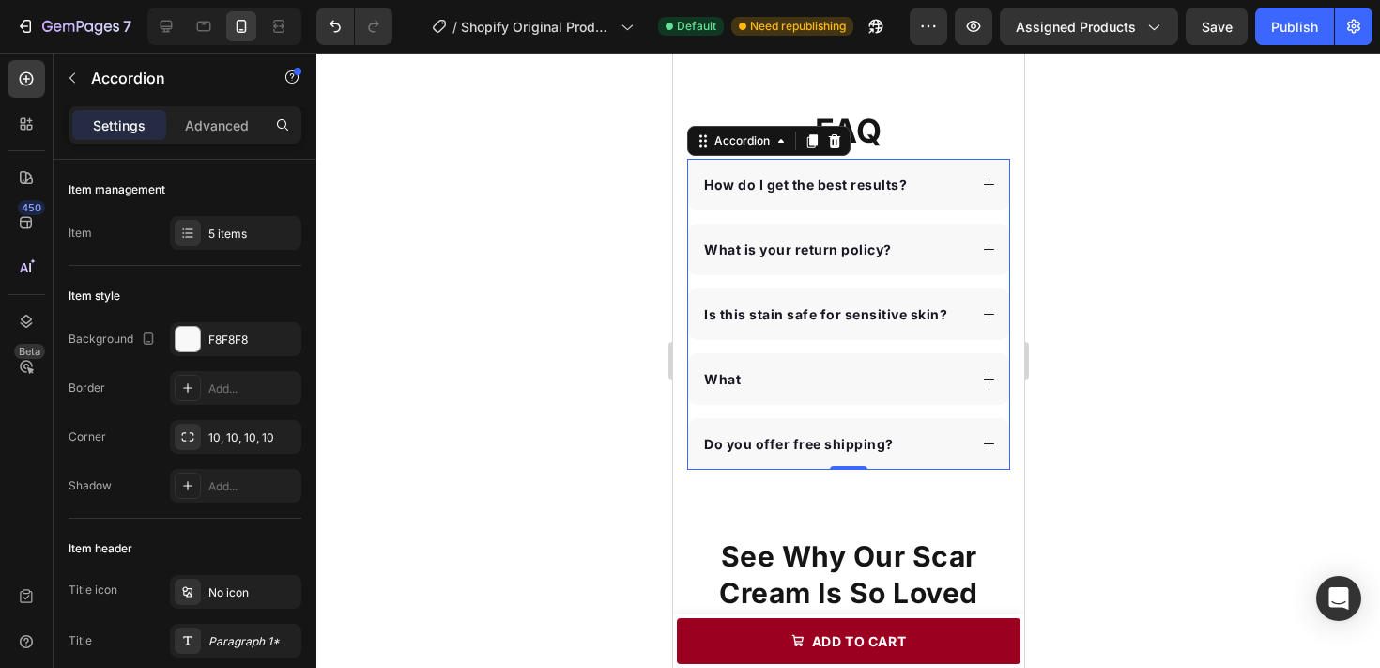
click at [789, 366] on div "What" at bounding box center [833, 378] width 266 height 25
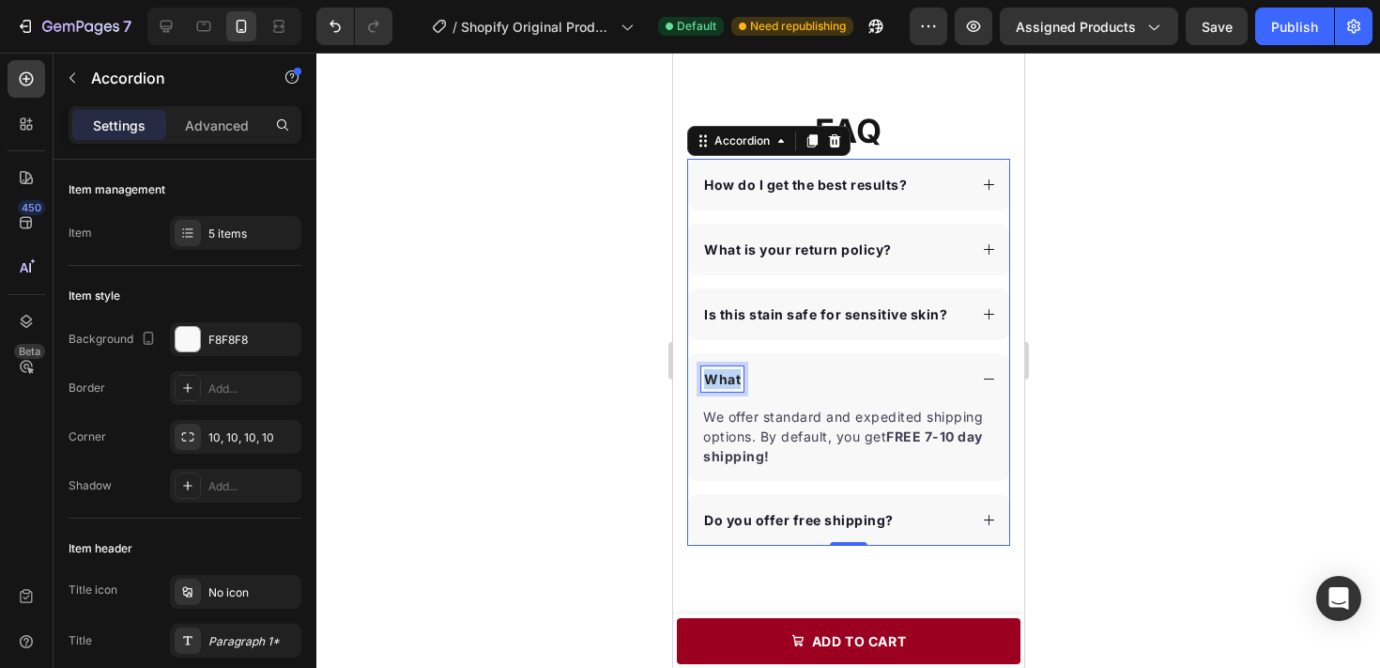
click at [731, 371] on strong "What" at bounding box center [721, 379] width 37 height 16
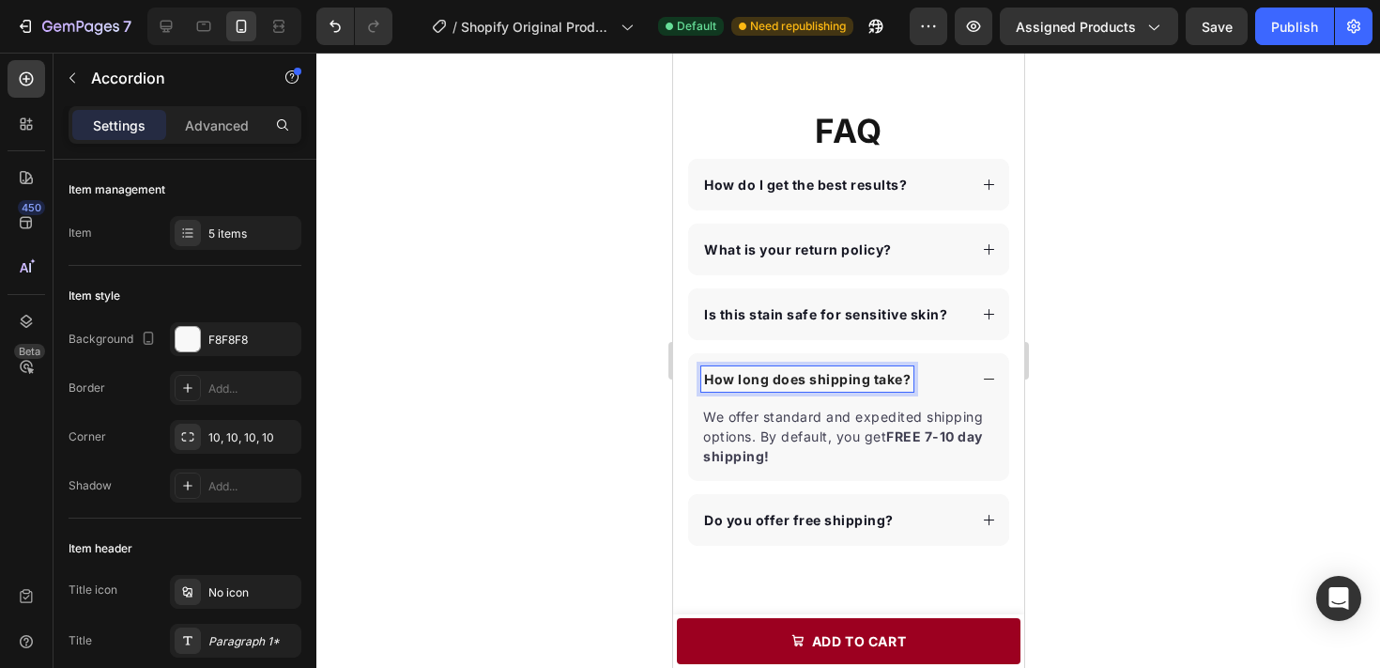
click at [930, 513] on div "Do you offer free shipping?" at bounding box center [847, 520] width 321 height 52
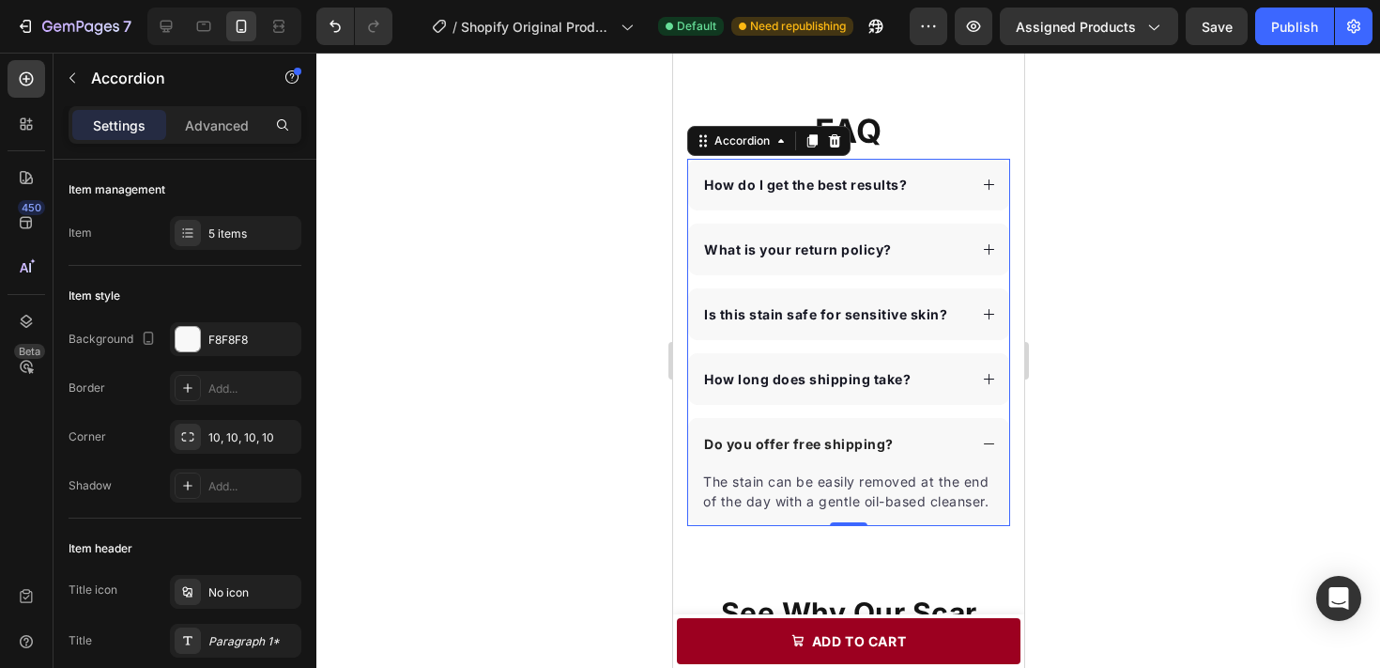
click at [945, 431] on div "Do you offer free shipping?" at bounding box center [833, 443] width 266 height 25
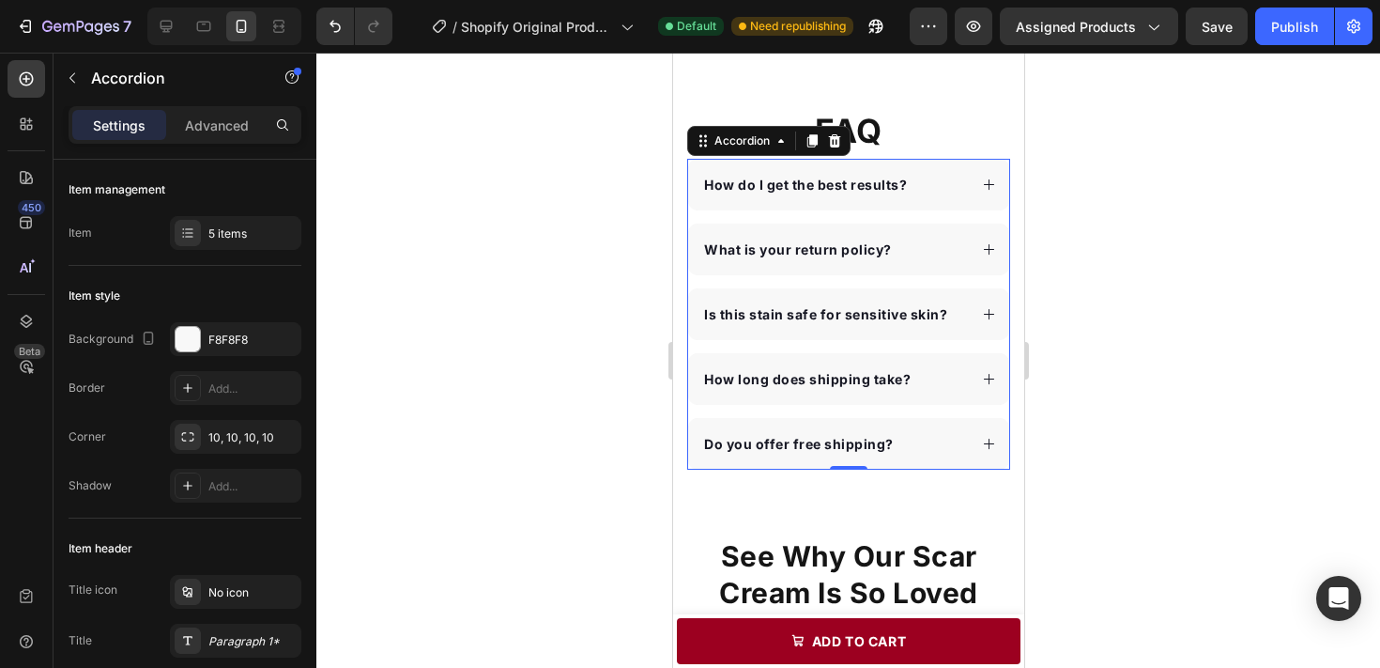
click at [859, 436] on strong "Do you offer free shipping?" at bounding box center [798, 444] width 190 height 16
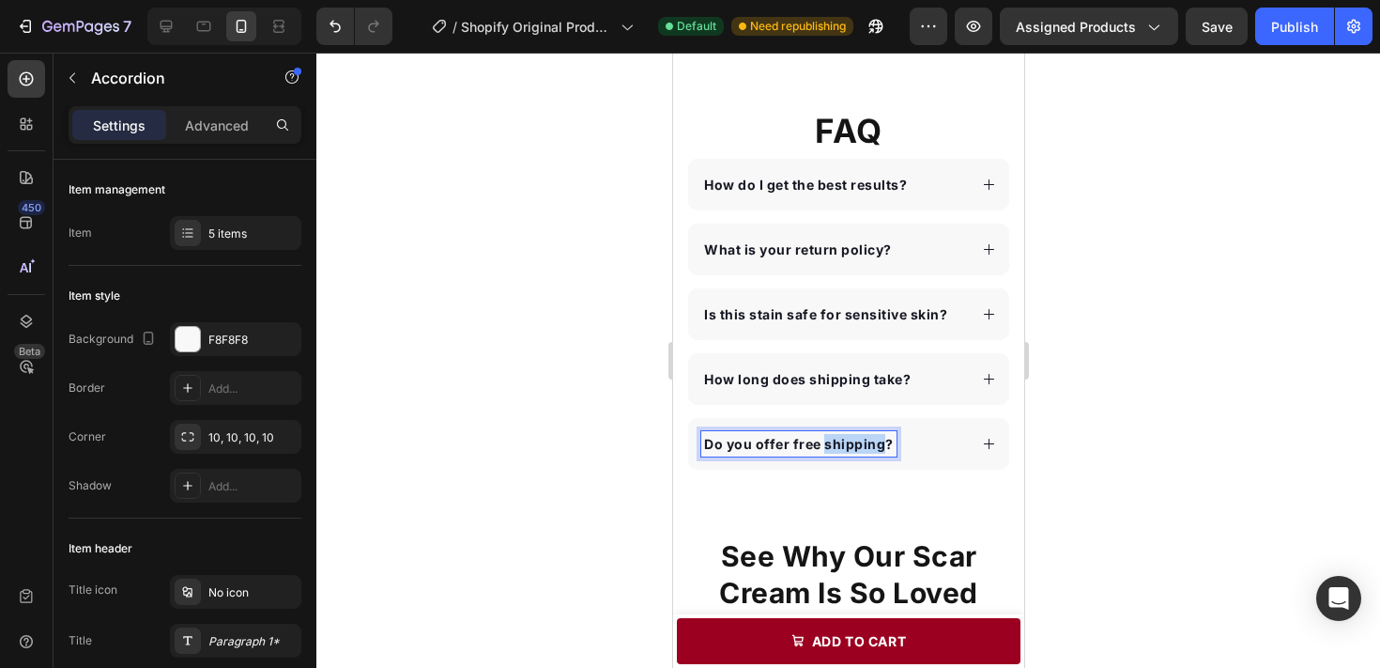
click at [859, 436] on strong "Do you offer free shipping?" at bounding box center [798, 444] width 190 height 16
click at [1163, 446] on div at bounding box center [848, 360] width 1064 height 615
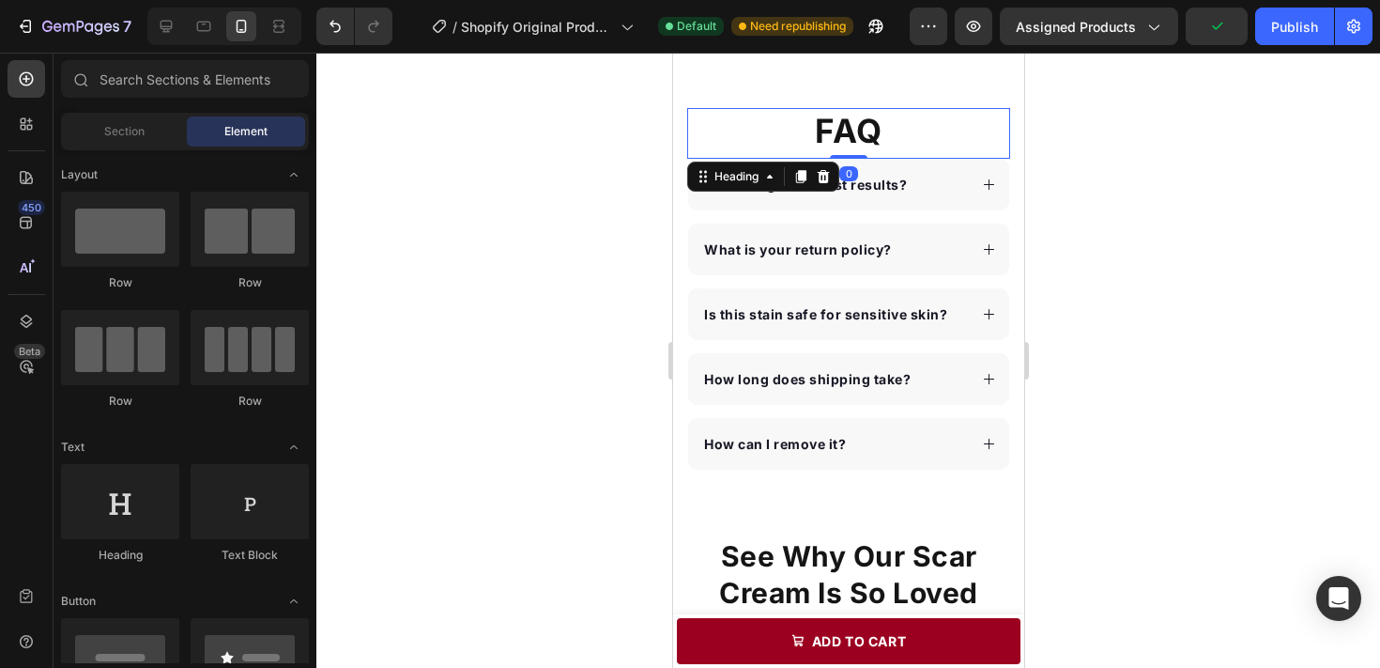
click at [915, 112] on h2 "FAQ" at bounding box center [847, 131] width 323 height 47
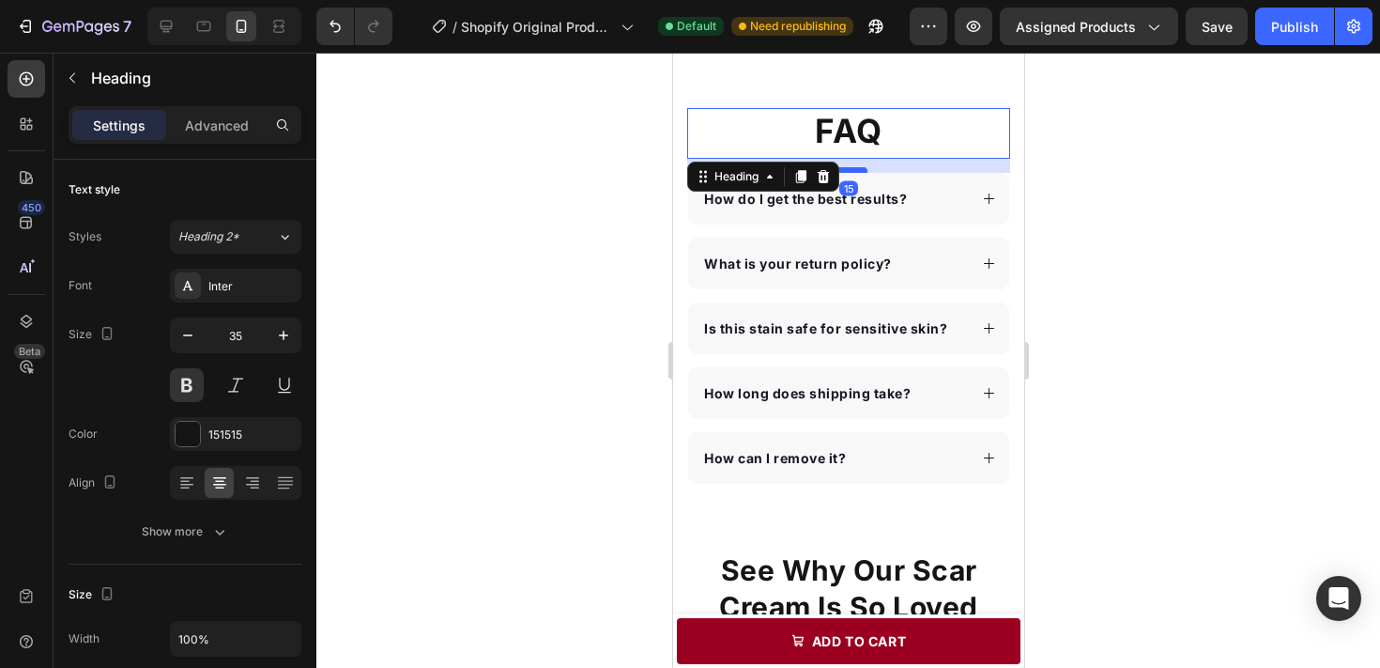
drag, startPoint x: 852, startPoint y: 135, endPoint x: 855, endPoint y: 149, distance: 14.6
click at [855, 167] on div at bounding box center [848, 170] width 38 height 6
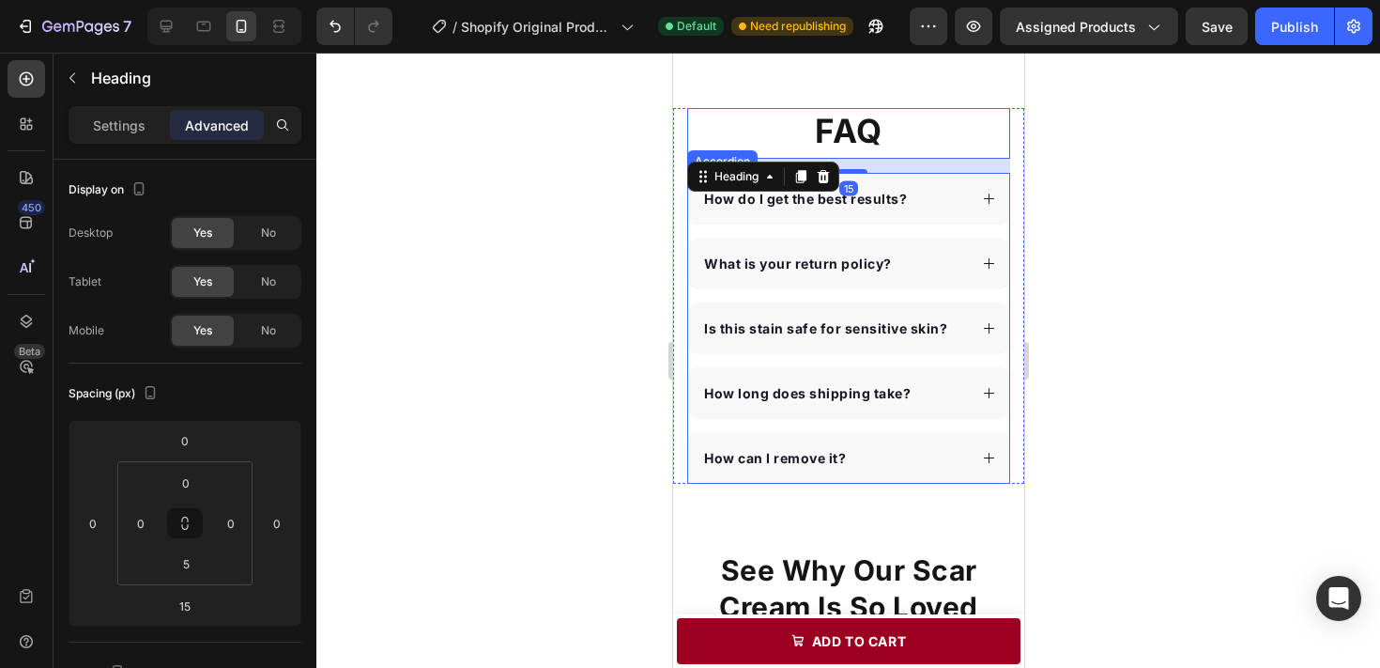
click at [1095, 192] on div at bounding box center [848, 360] width 1064 height 615
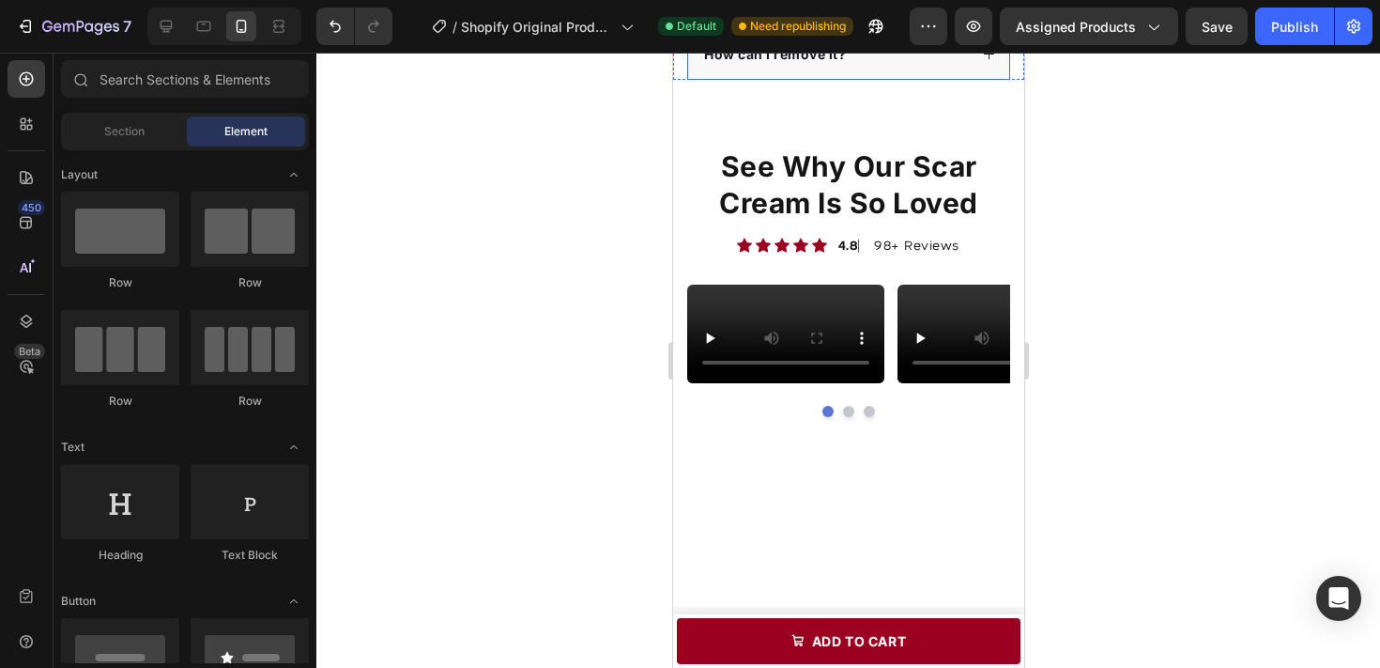
scroll to position [3019, 0]
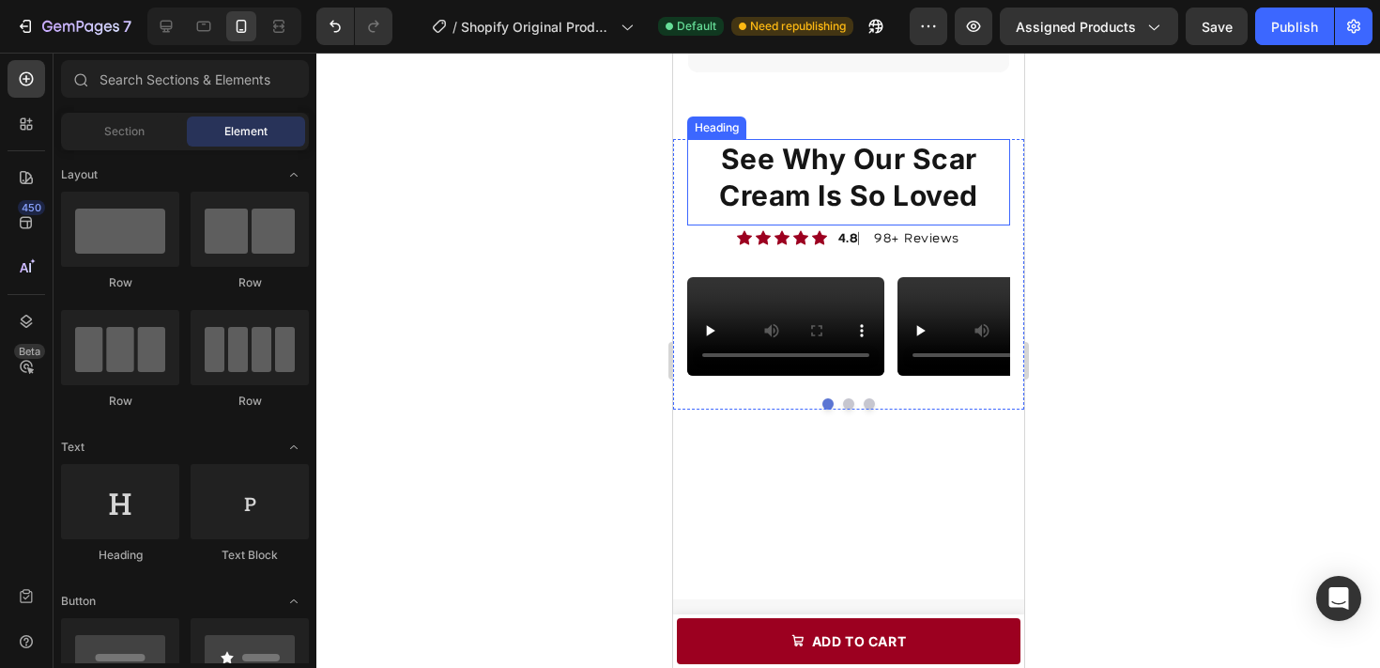
click at [907, 180] on strong "See Why Our Scar Cream Is So Loved" at bounding box center [847, 177] width 259 height 70
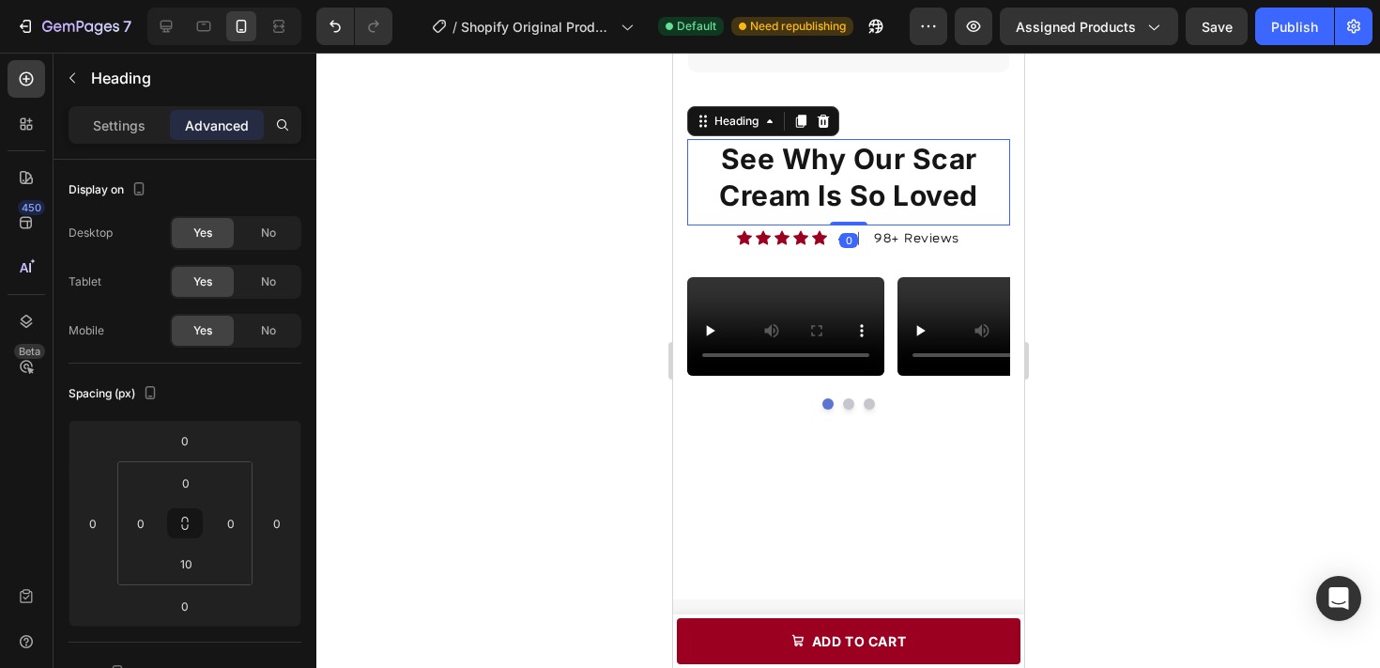
click at [907, 180] on strong "See Why Our Scar Cream Is So Loved" at bounding box center [847, 177] width 259 height 70
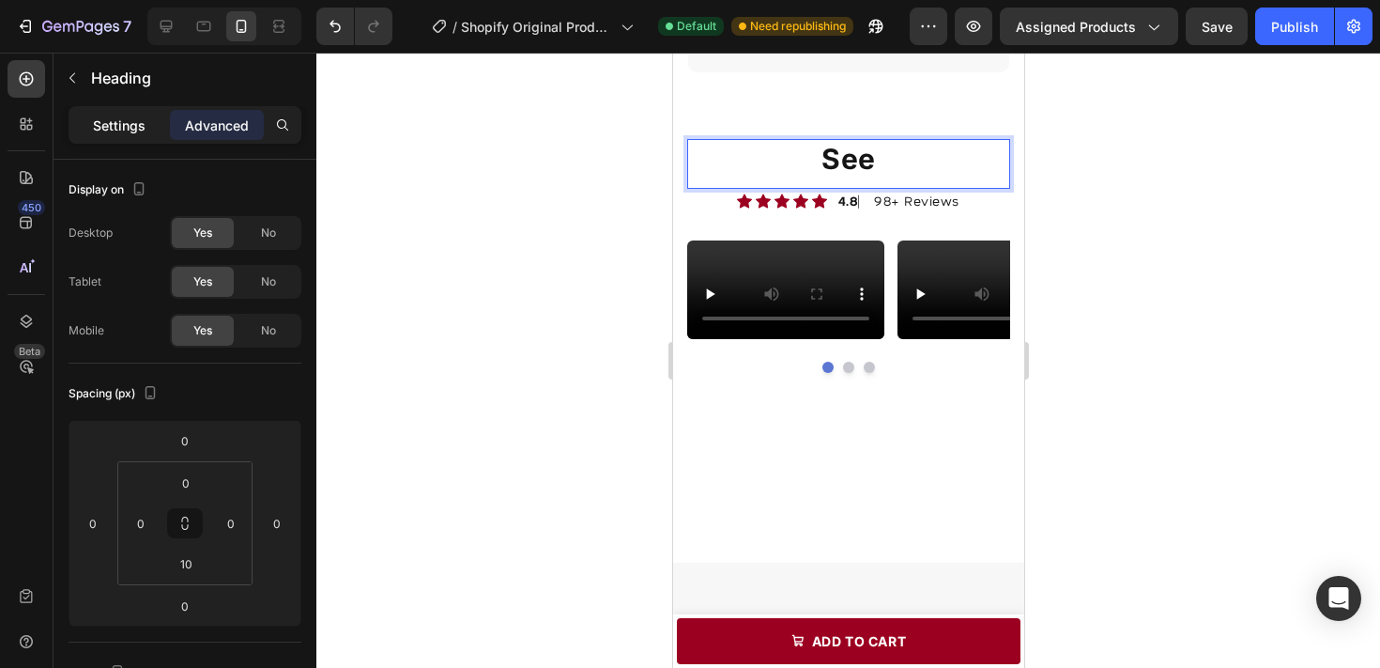
click at [122, 129] on p "Settings" at bounding box center [119, 125] width 53 height 20
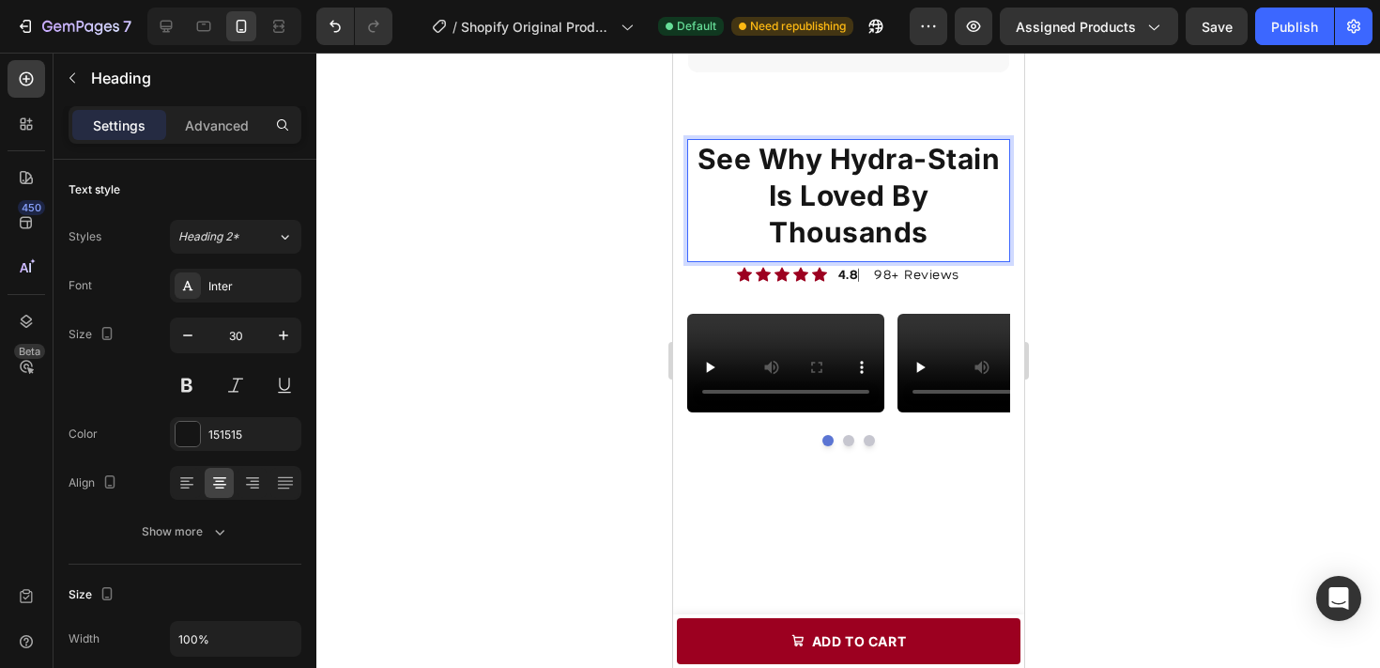
click at [761, 162] on strong "See Why Hydra-Stain Is Loved By Thousands" at bounding box center [848, 195] width 303 height 107
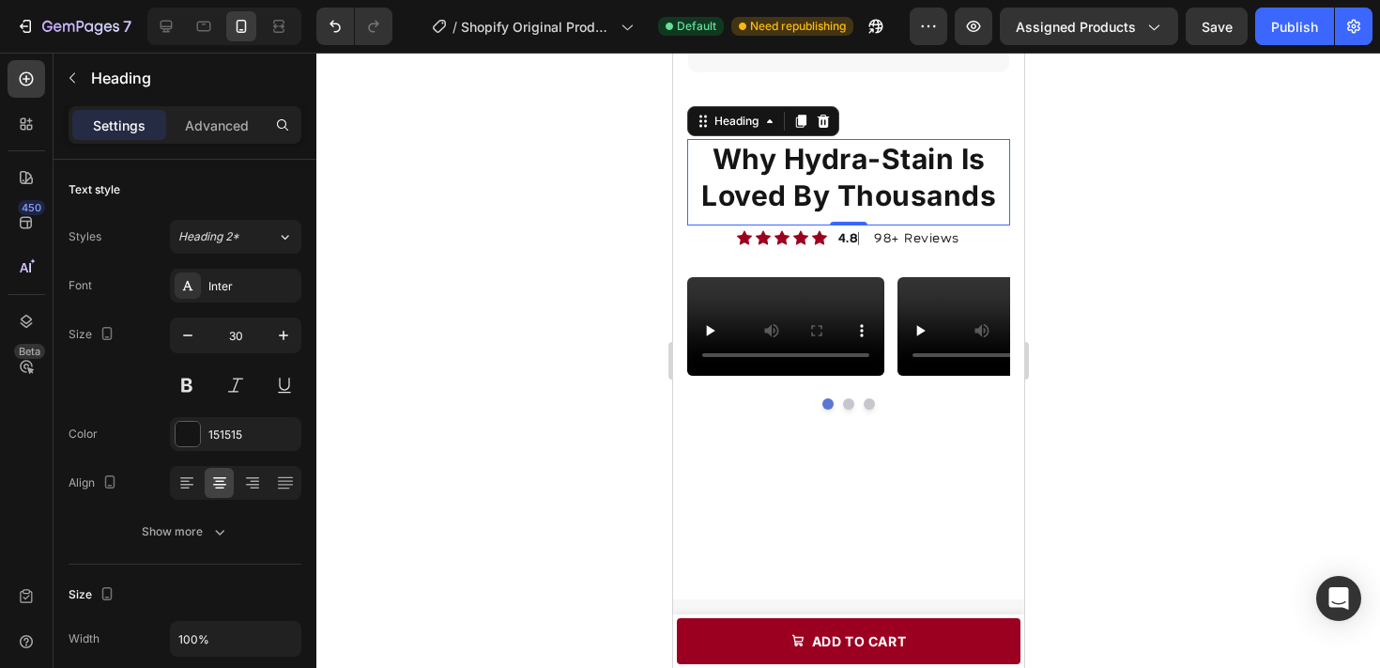
click at [1044, 193] on div at bounding box center [848, 360] width 1064 height 615
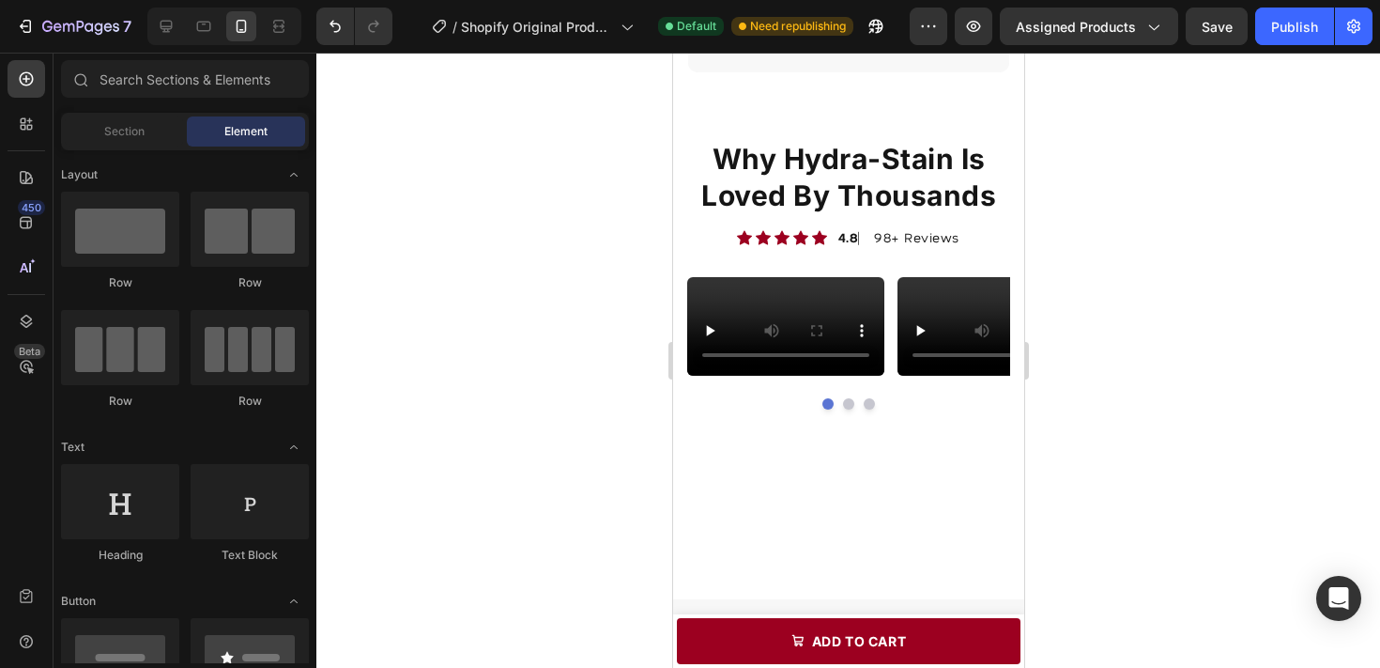
click at [918, 198] on strong "Why Hydra-Stain Is Loved By Thousands" at bounding box center [847, 177] width 295 height 70
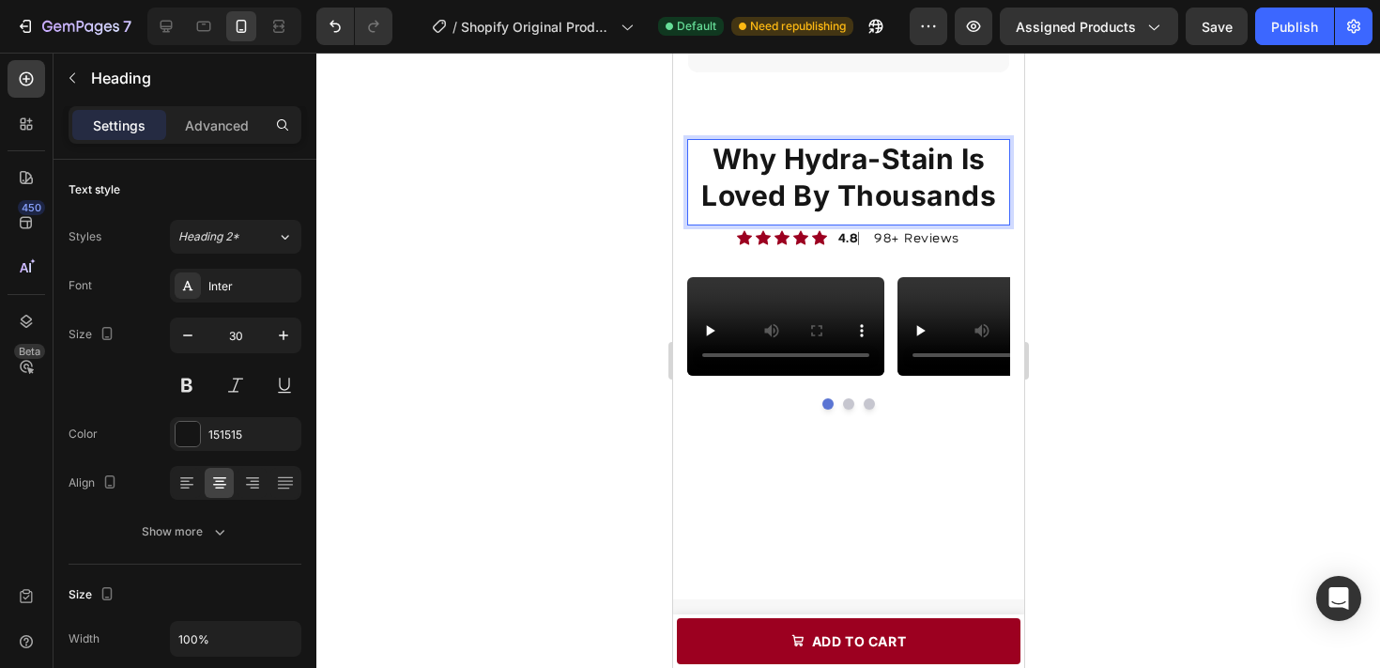
click at [902, 196] on strong "Why Hydra-Stain Is Loved By Thousands" at bounding box center [847, 177] width 295 height 70
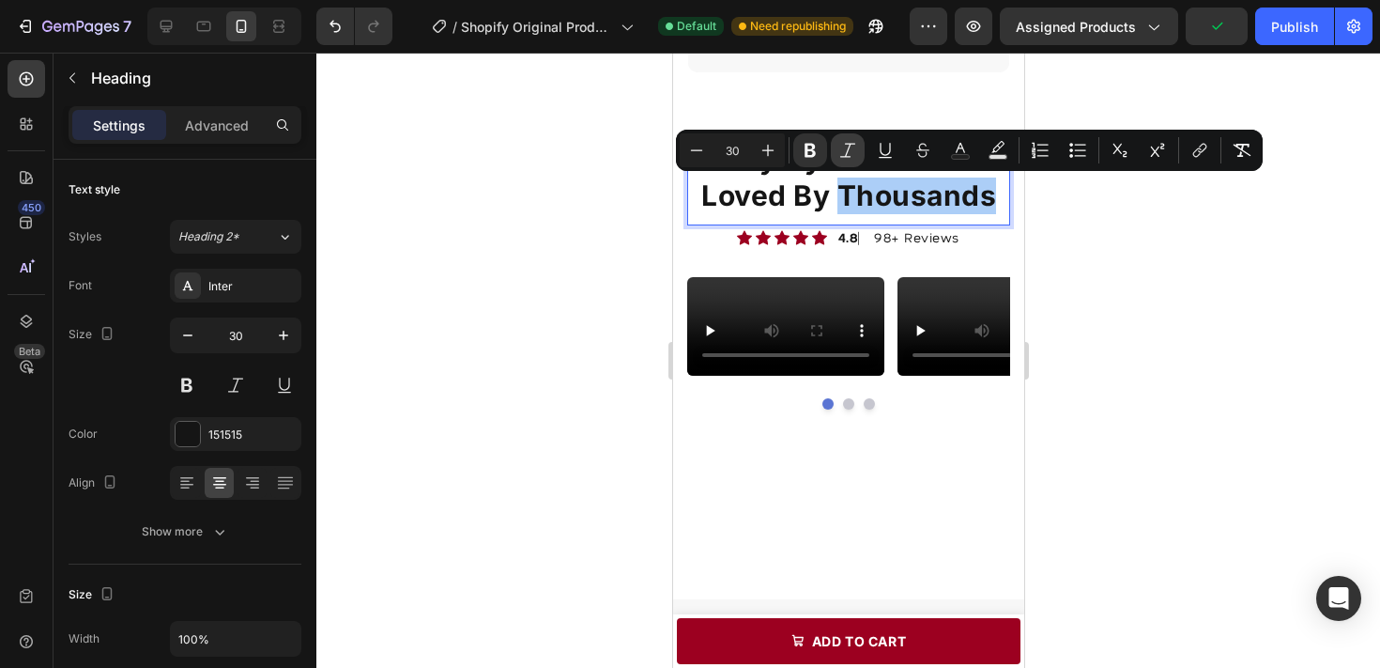
click at [835, 150] on button "Italic" at bounding box center [848, 150] width 34 height 34
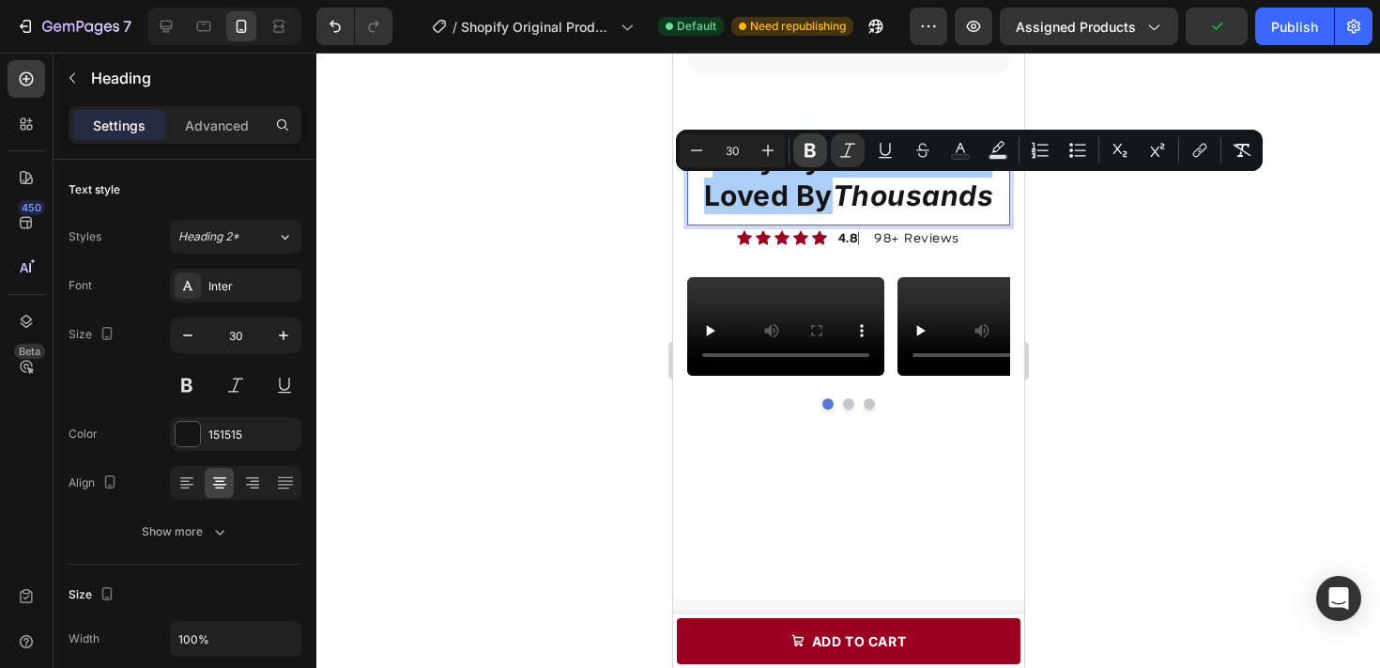
click at [802, 150] on icon "Editor contextual toolbar" at bounding box center [810, 150] width 19 height 19
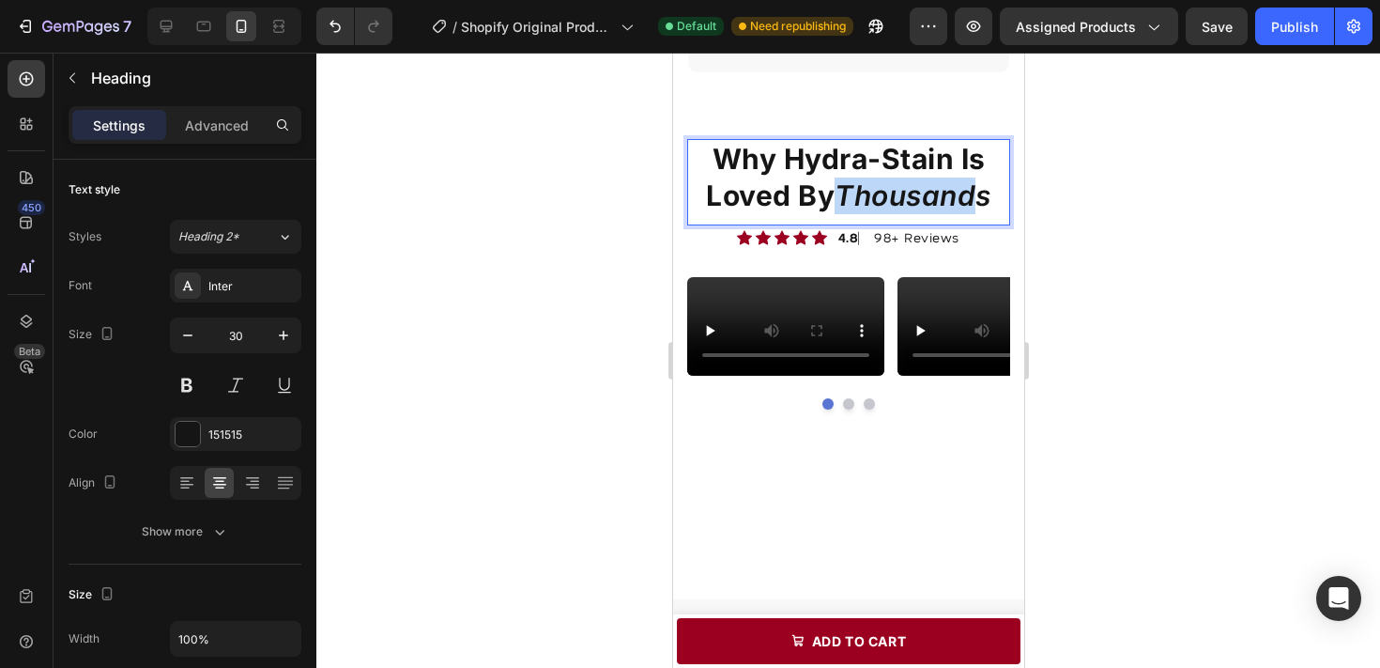
drag, startPoint x: 844, startPoint y: 192, endPoint x: 996, endPoint y: 191, distance: 152.1
click at [996, 191] on p "Why Hydra-Stain Is Loved By Thousands" at bounding box center [847, 177] width 319 height 73
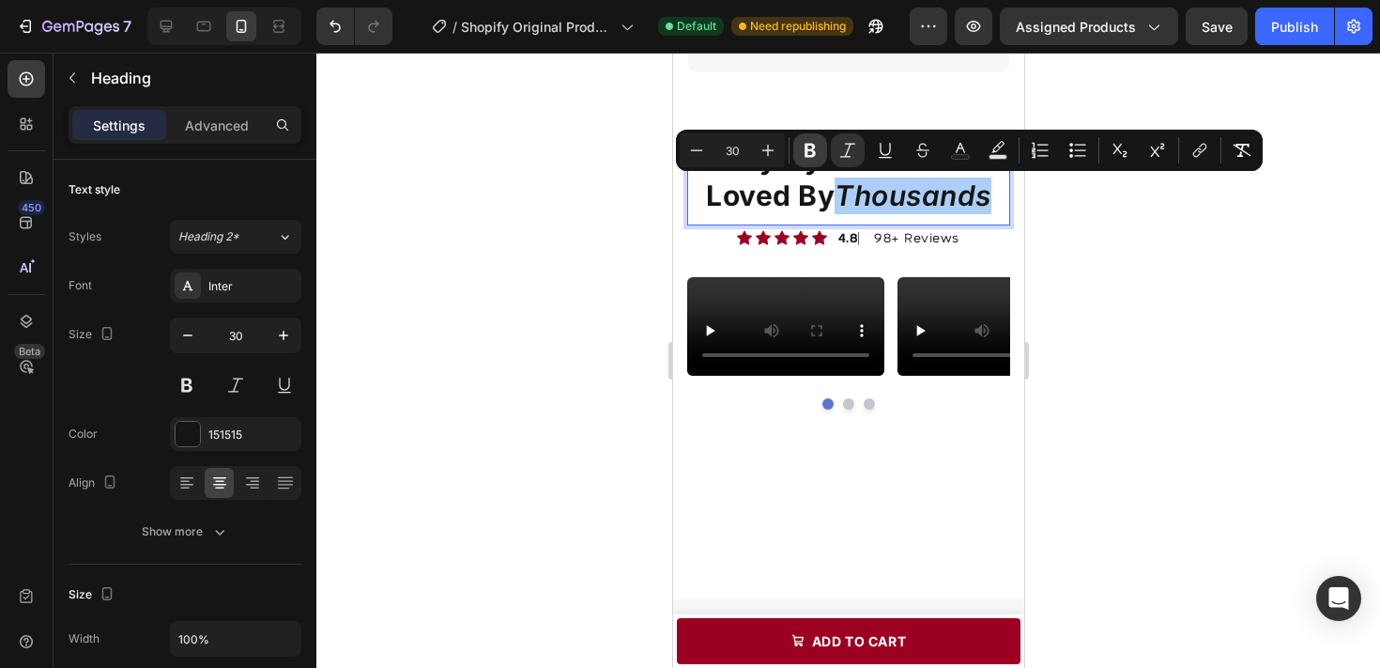
click at [813, 143] on icon "Editor contextual toolbar" at bounding box center [810, 150] width 19 height 19
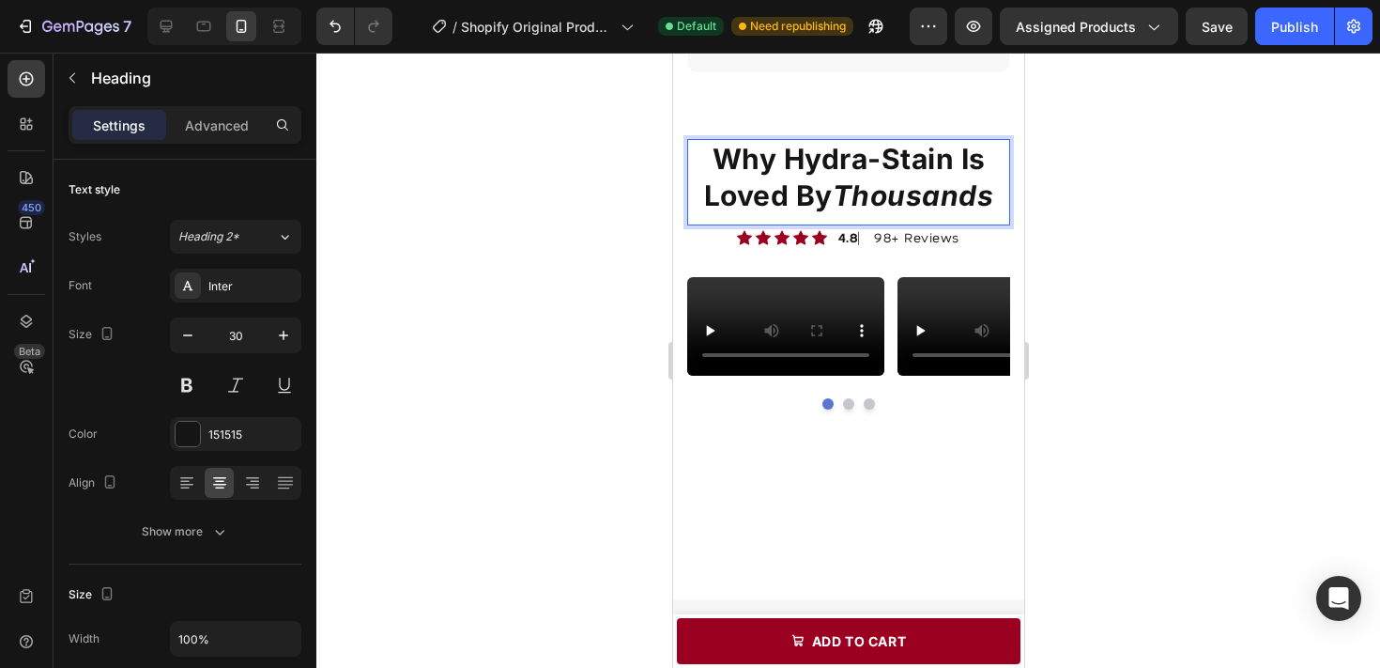
click at [871, 151] on strong "Why Hydra-Stain Is Loved By" at bounding box center [844, 177] width 282 height 70
drag, startPoint x: 839, startPoint y: 190, endPoint x: 1008, endPoint y: 200, distance: 169.3
click at [1008, 200] on h2 "Why Hydra-Stain Is Loved By Thousands" at bounding box center [847, 177] width 323 height 77
click at [853, 186] on strong "Thousands" at bounding box center [912, 195] width 161 height 34
drag, startPoint x: 834, startPoint y: 194, endPoint x: 997, endPoint y: 199, distance: 163.4
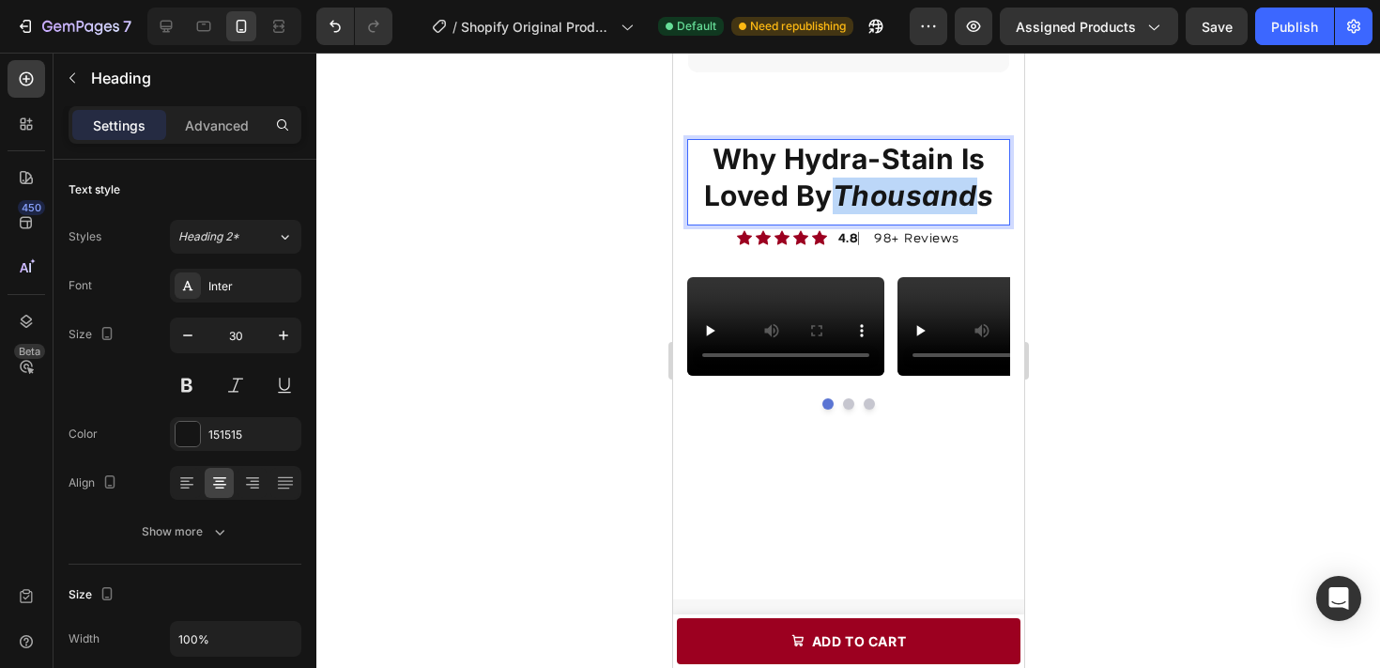
click at [997, 199] on p "Why Hydra-Stain Is Loved By Thousands" at bounding box center [847, 177] width 319 height 73
click at [190, 384] on button at bounding box center [187, 385] width 34 height 34
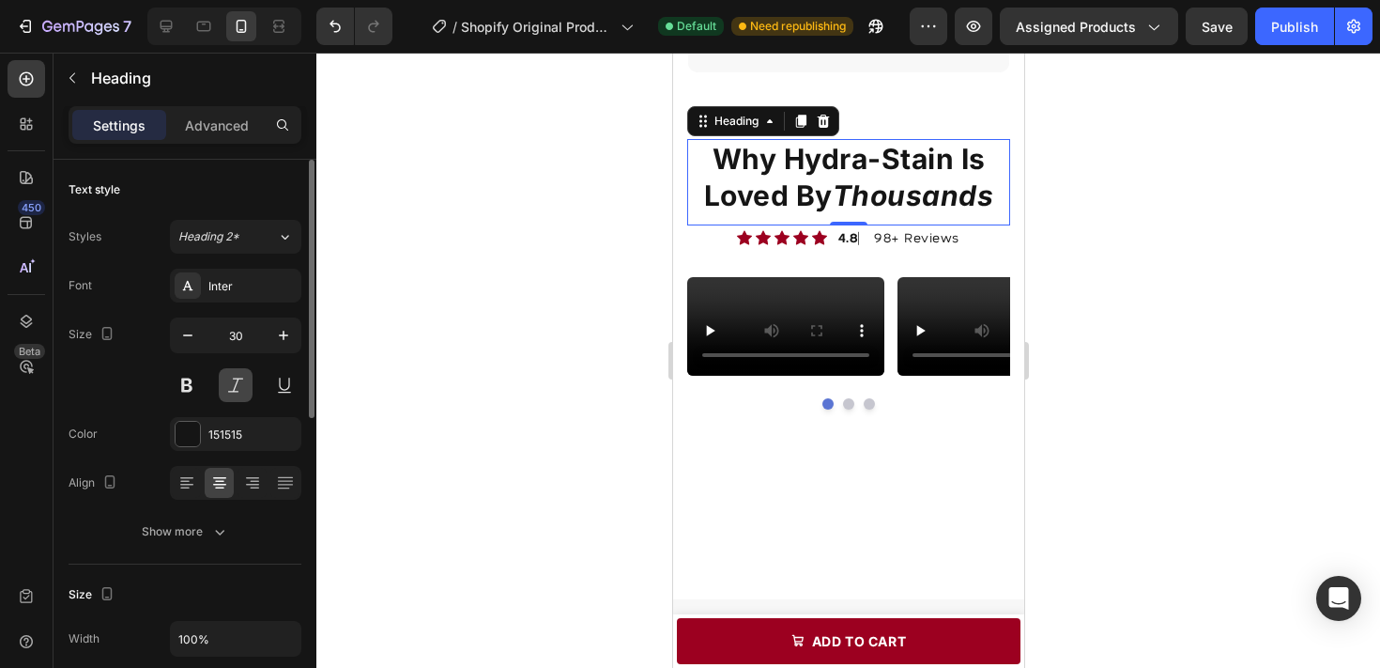
click at [232, 382] on button at bounding box center [236, 385] width 34 height 34
click at [233, 382] on button at bounding box center [236, 385] width 34 height 34
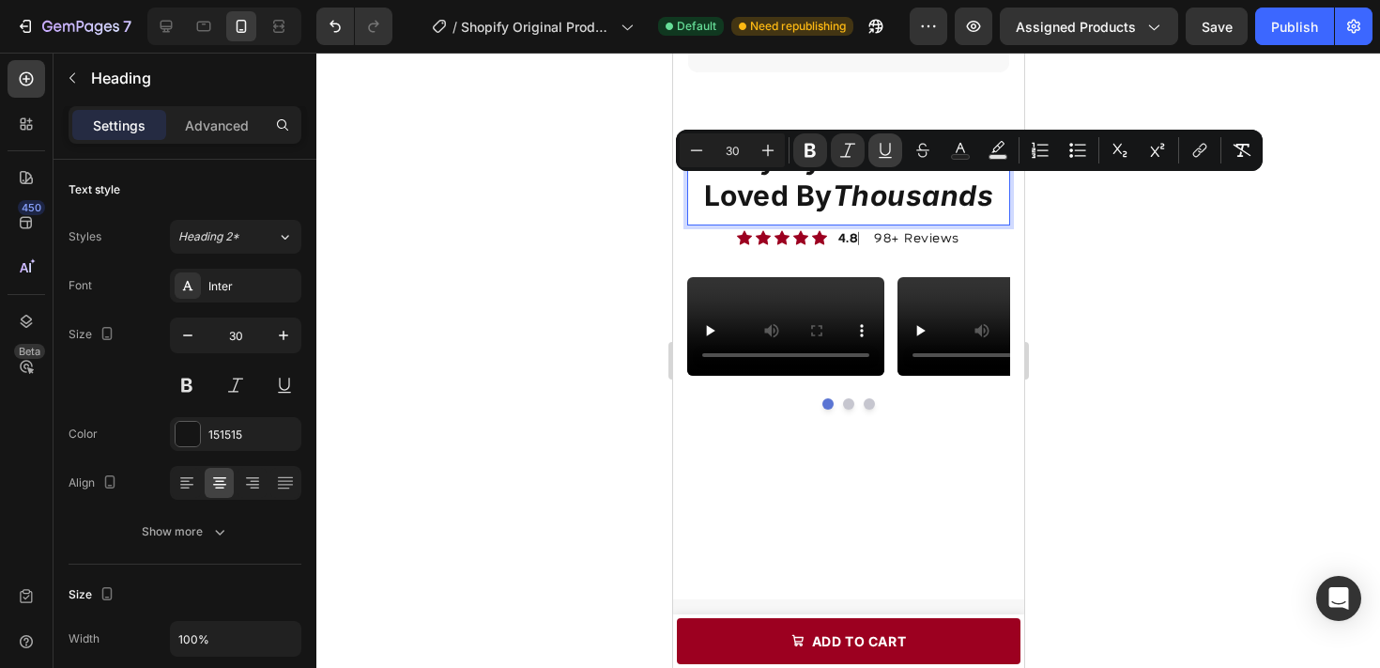
click at [891, 151] on icon "Editor contextual toolbar" at bounding box center [885, 150] width 19 height 19
click at [841, 193] on u "Thousands" at bounding box center [912, 195] width 161 height 34
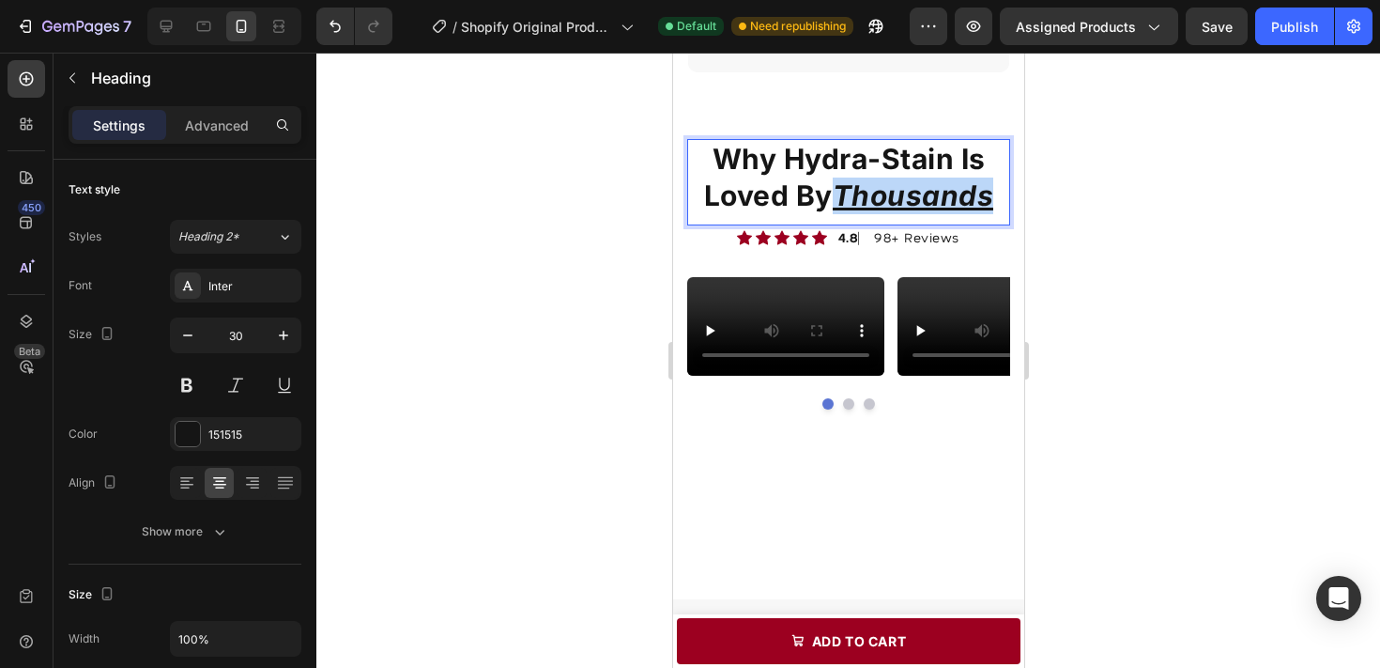
drag, startPoint x: 837, startPoint y: 194, endPoint x: 996, endPoint y: 199, distance: 159.7
click at [996, 200] on p "Why Hydra-Stain Is Loved By Thousands" at bounding box center [847, 177] width 319 height 73
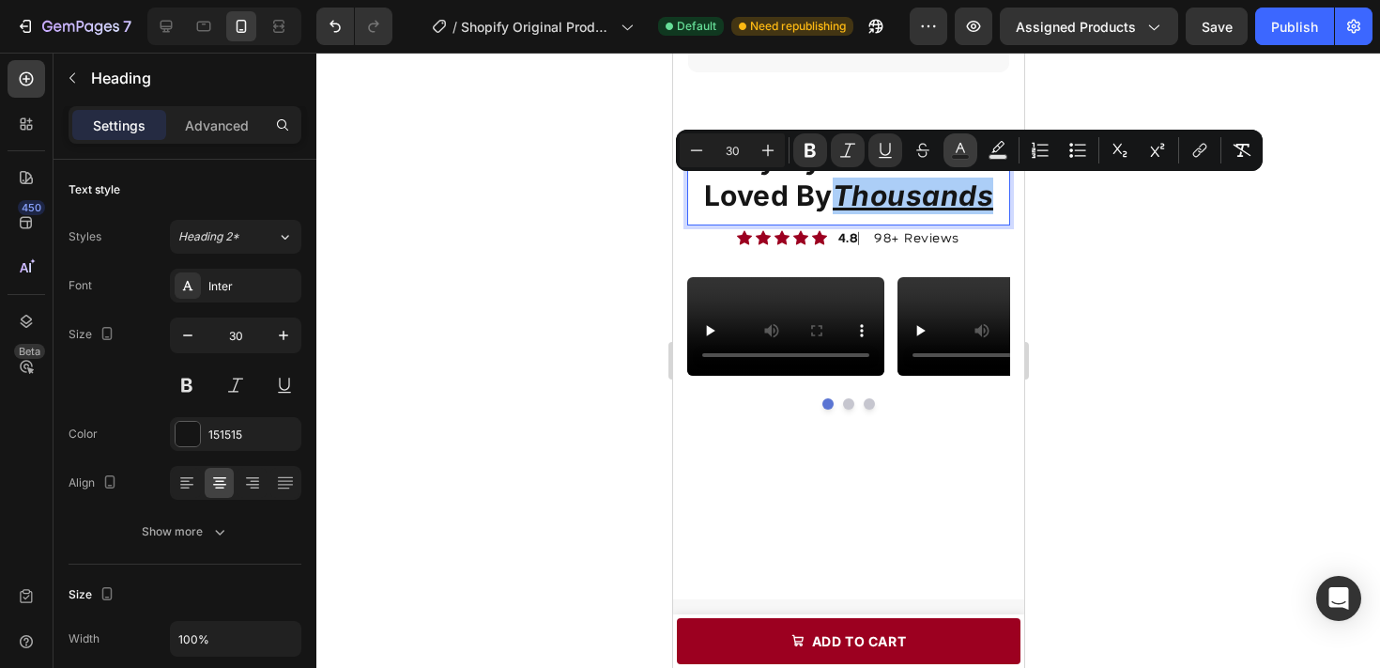
click at [975, 146] on button "Text Color" at bounding box center [961, 150] width 34 height 34
type input "151515"
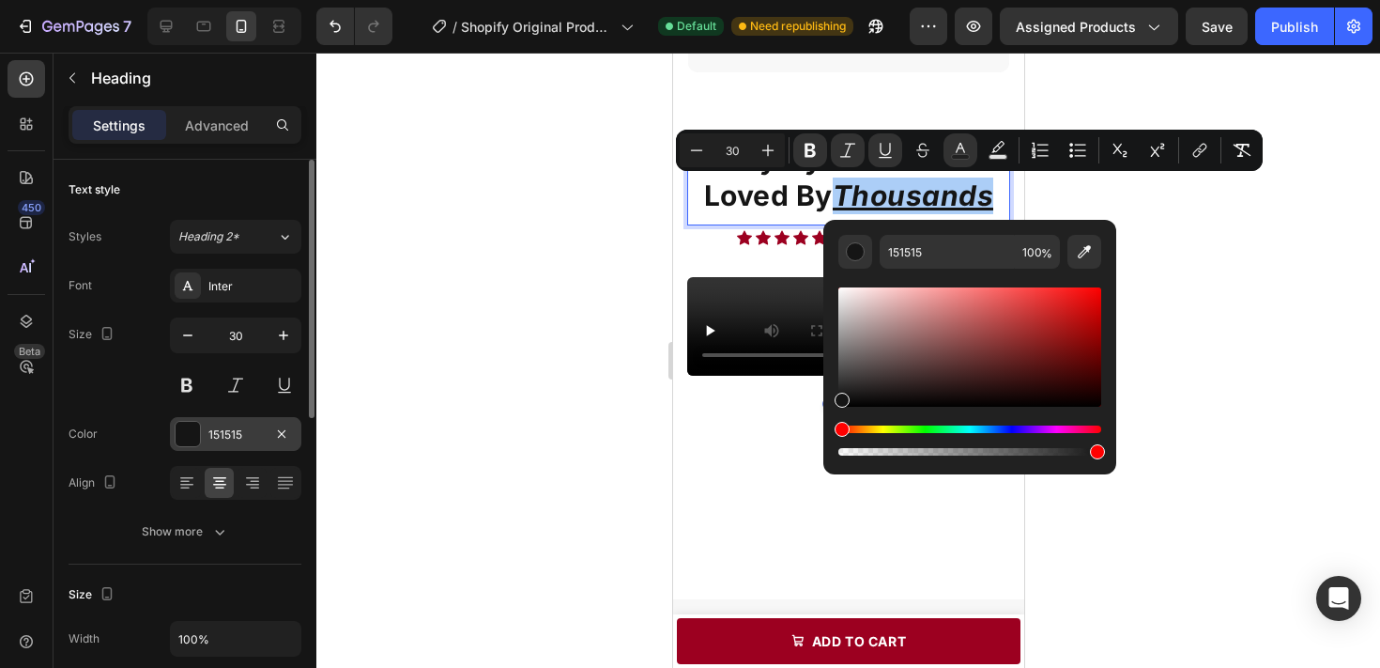
click at [238, 437] on div "151515" at bounding box center [235, 434] width 54 height 17
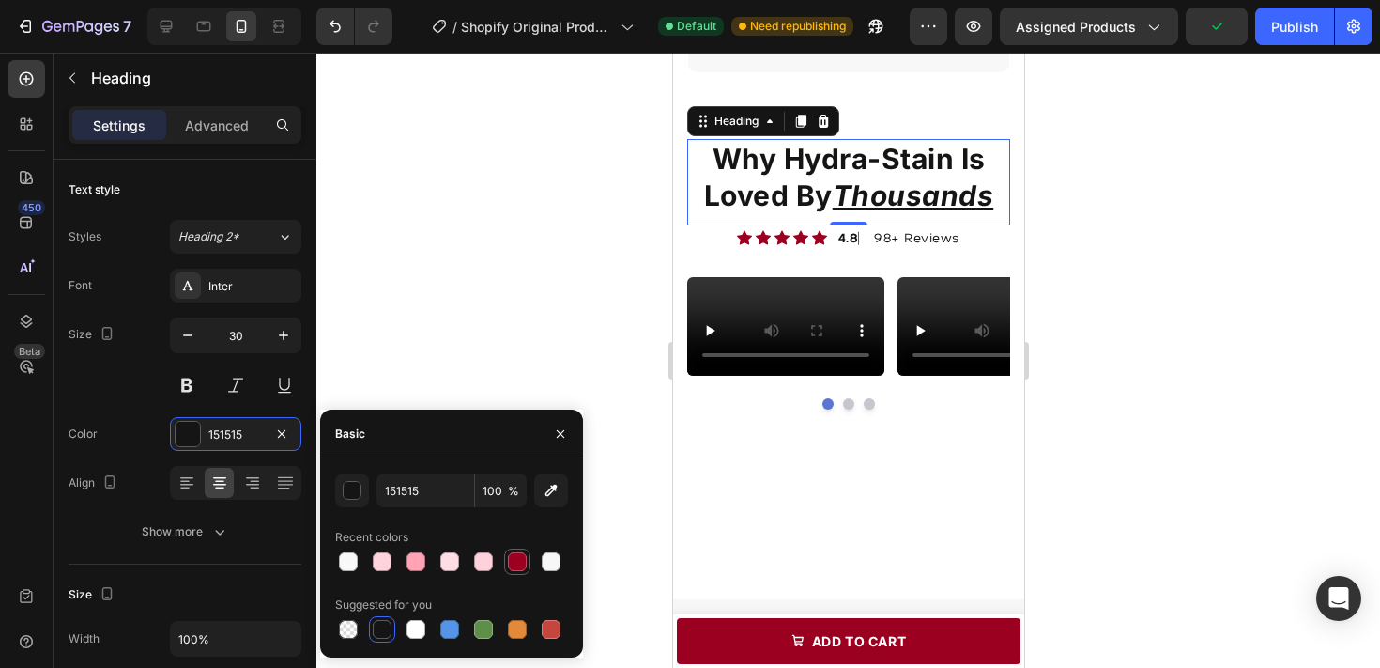
click at [515, 557] on div at bounding box center [517, 561] width 19 height 19
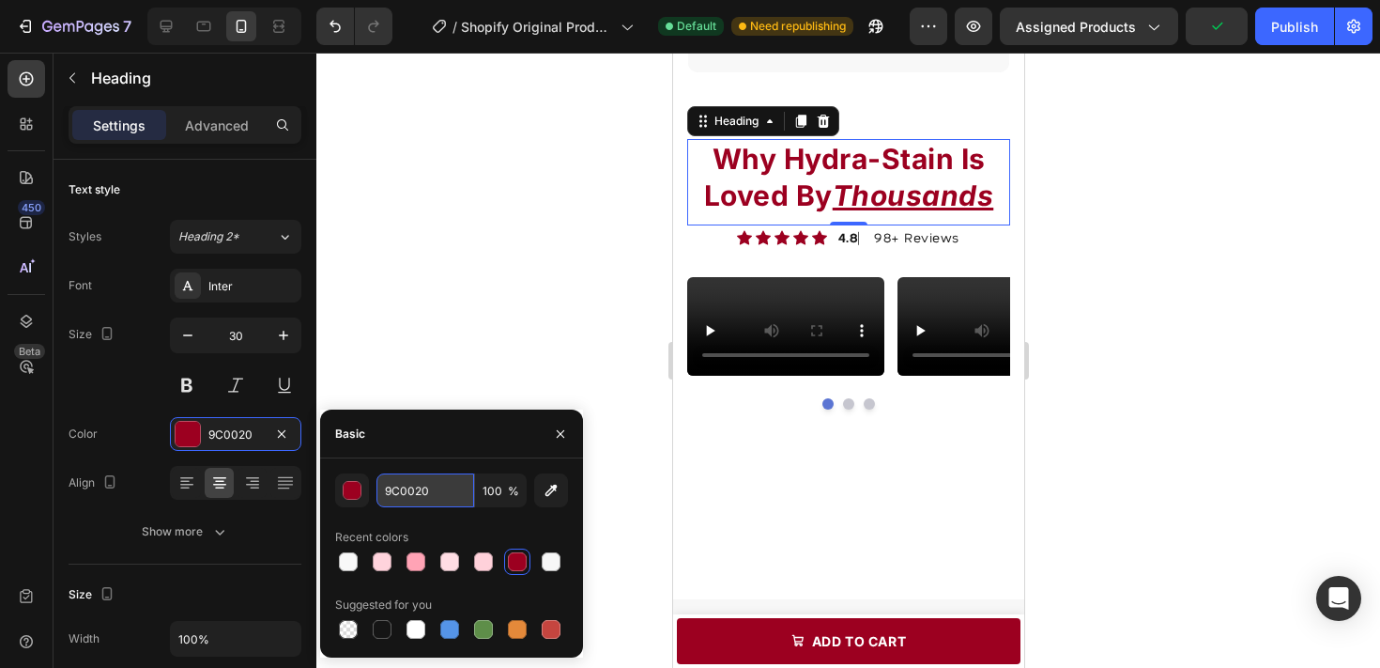
click at [399, 491] on input "9C0020" at bounding box center [425, 490] width 98 height 34
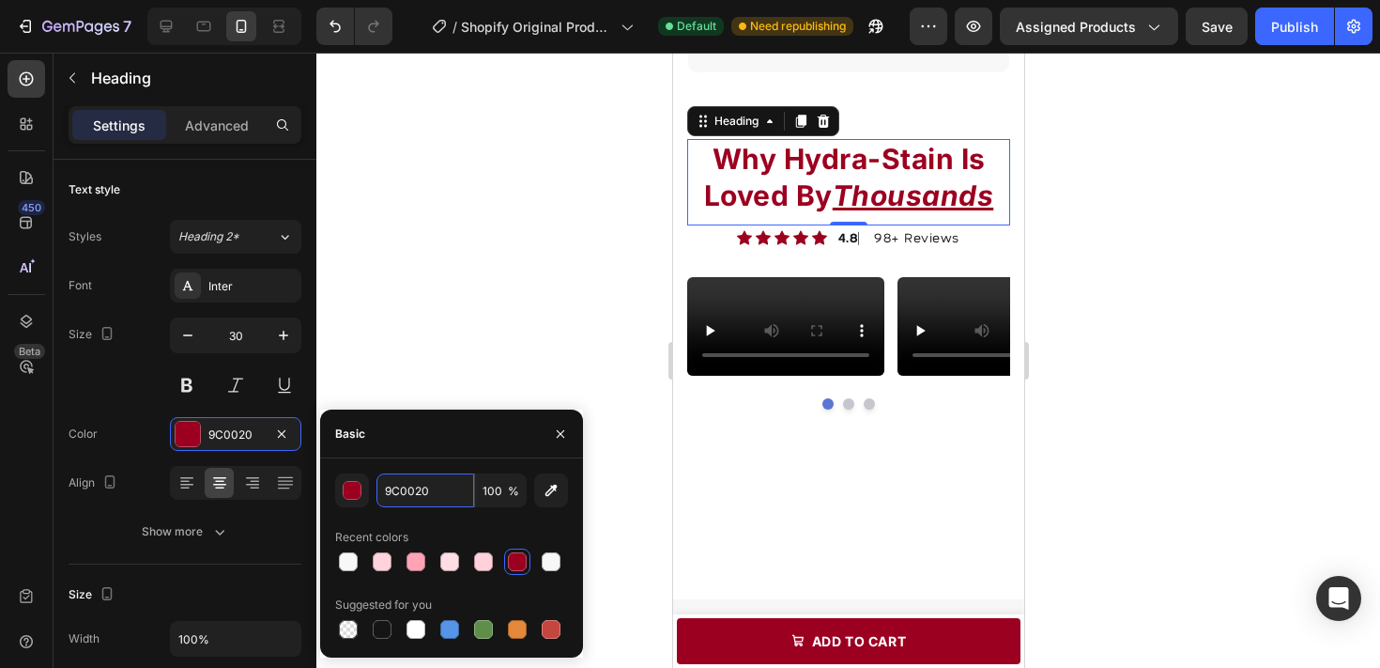
type input "151515"
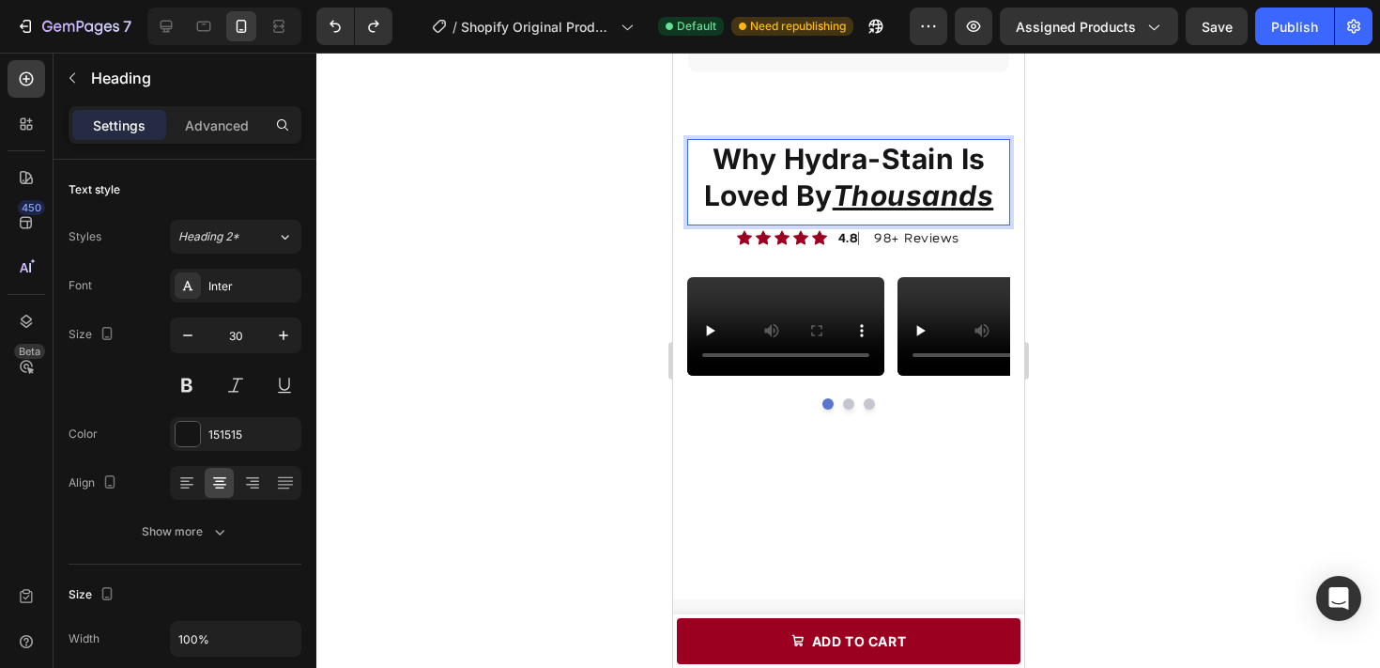
click at [923, 194] on u "Thousands" at bounding box center [912, 195] width 161 height 34
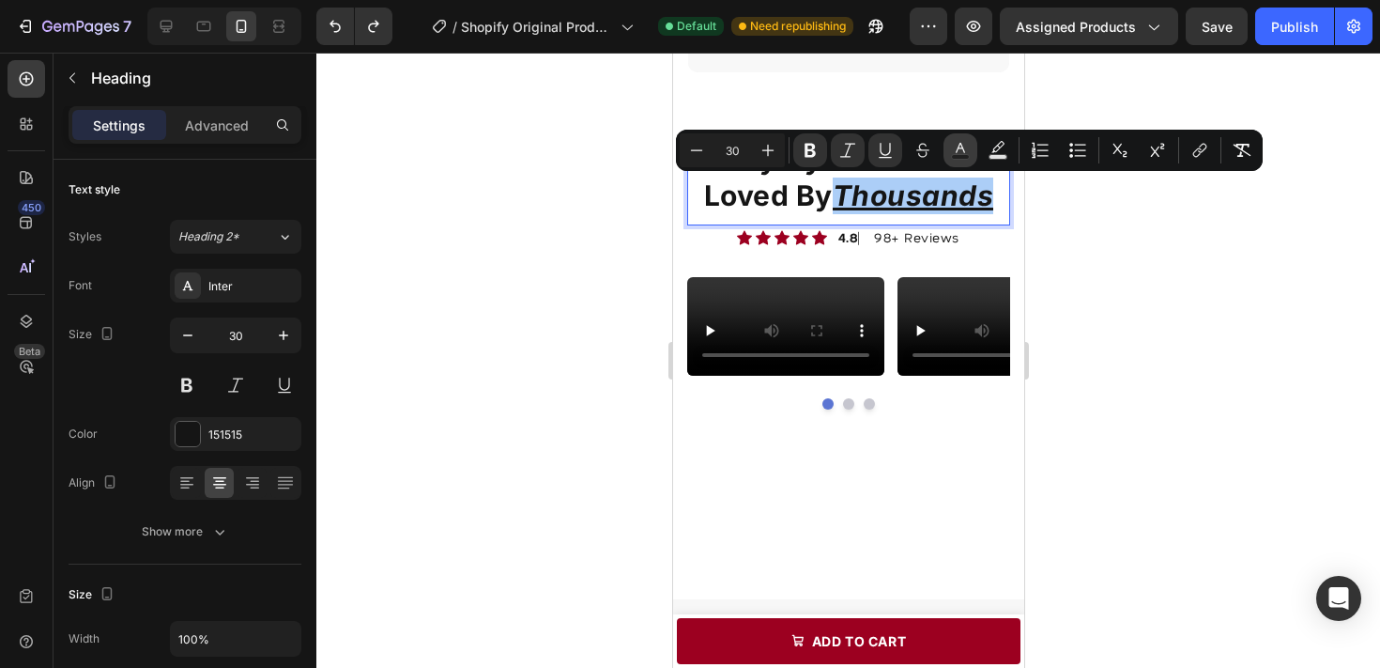
click at [945, 142] on button "Text Color" at bounding box center [961, 150] width 34 height 34
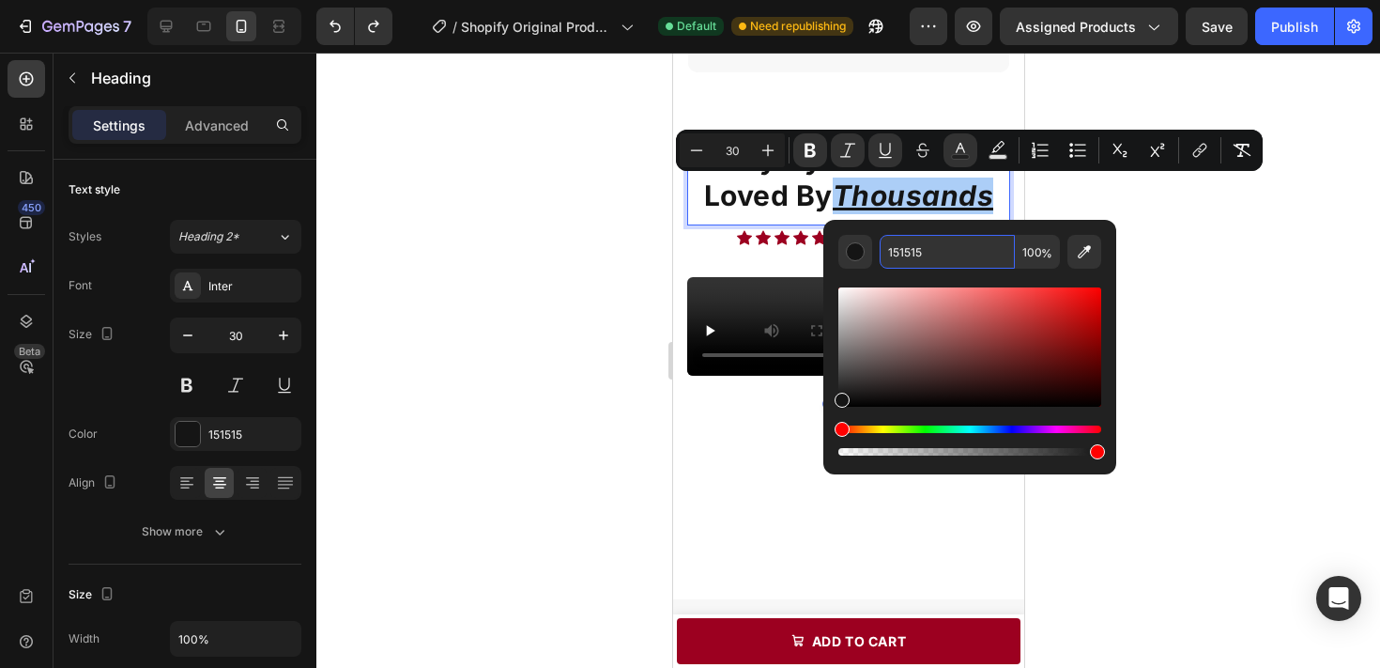
click at [951, 248] on input "151515" at bounding box center [947, 252] width 135 height 34
paste input "9C0020"
type input "9C0020"
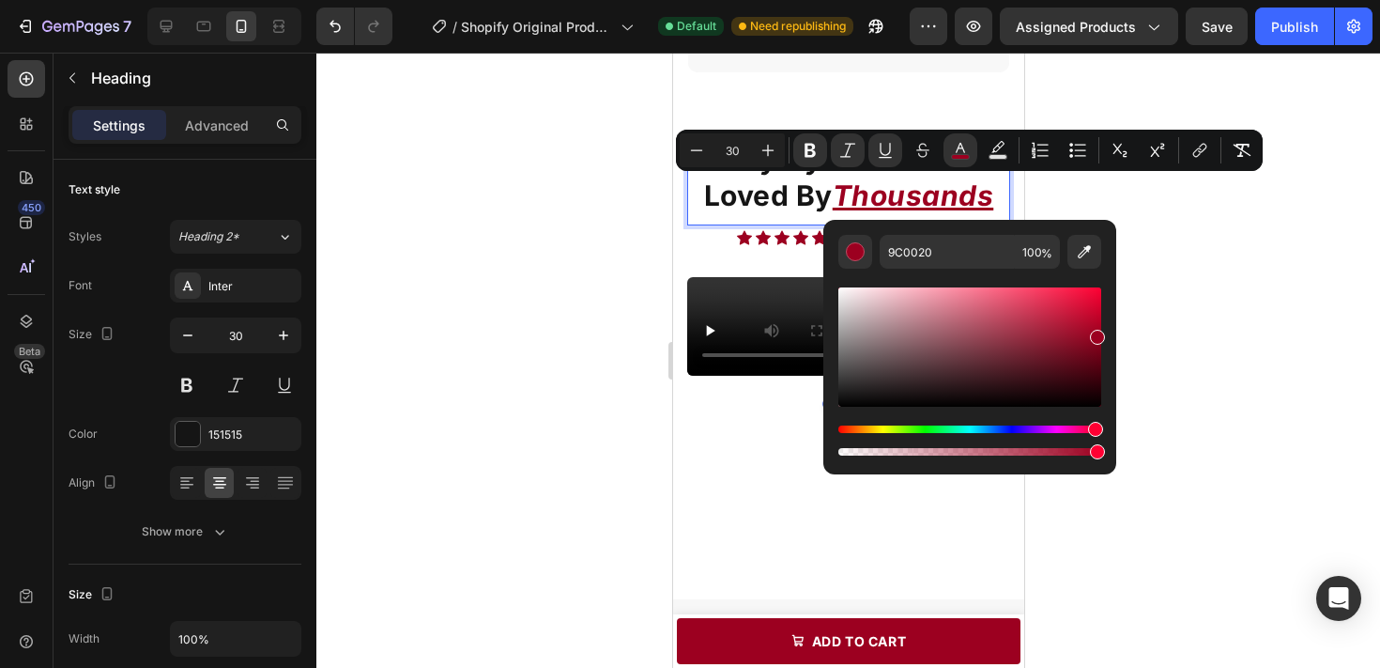
click at [1098, 192] on div at bounding box center [848, 360] width 1064 height 615
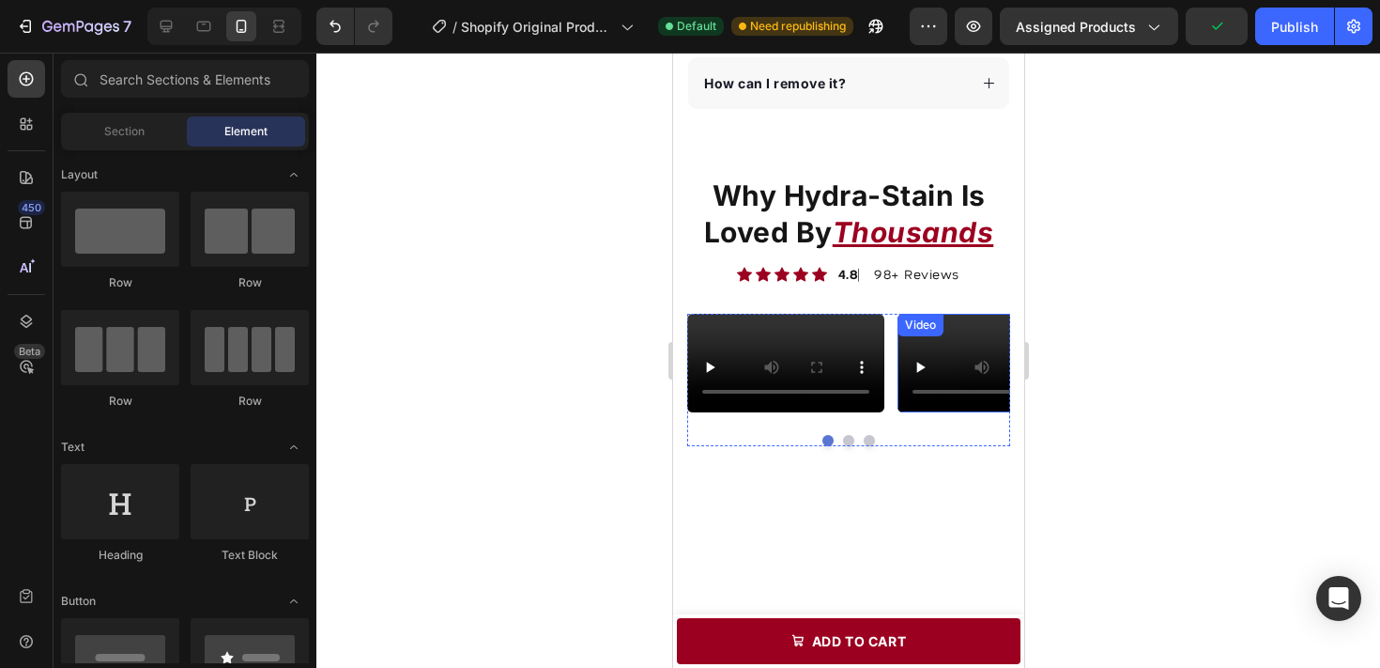
scroll to position [3027, 0]
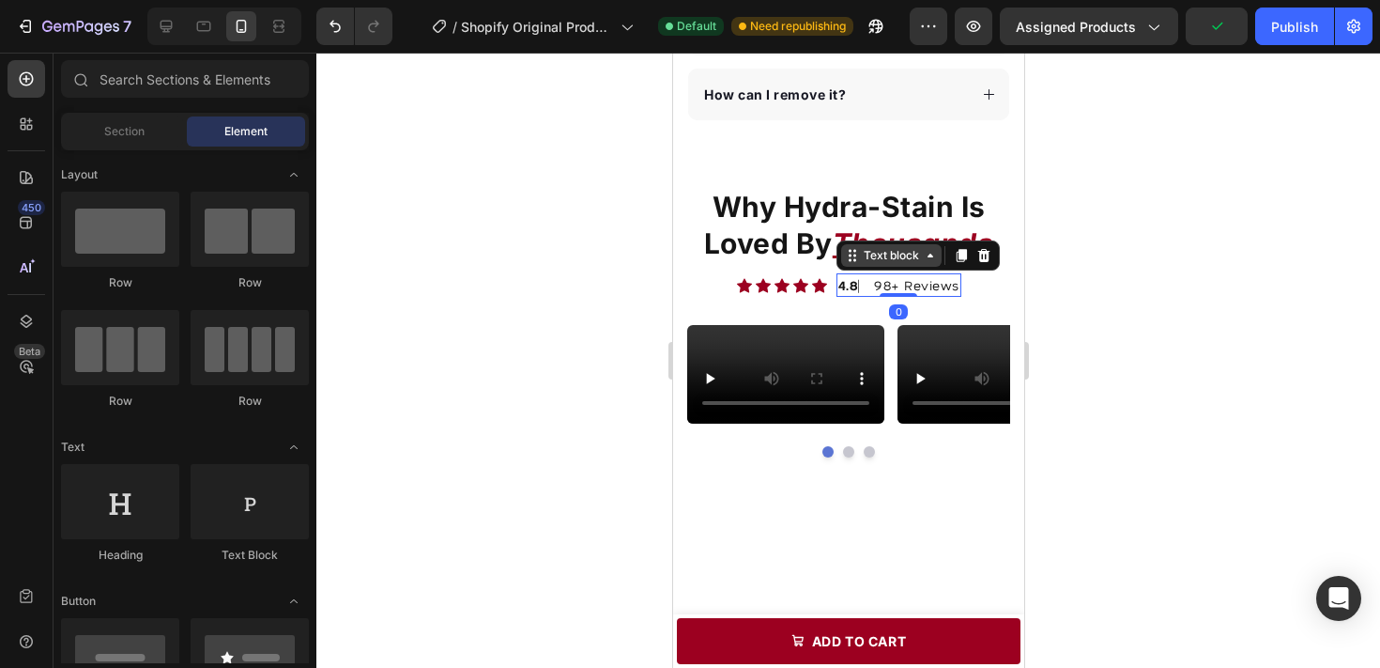
click at [843, 250] on div "Text block" at bounding box center [917, 255] width 163 height 30
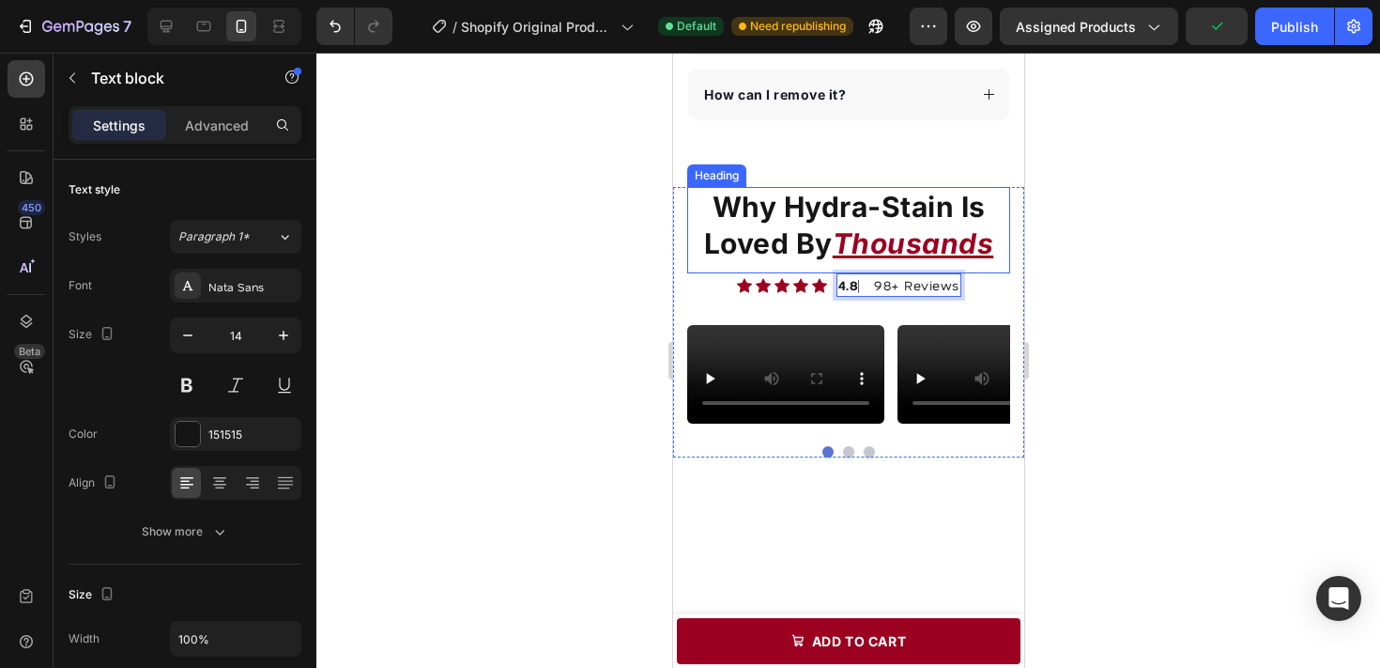
click at [825, 240] on strong "Why Hydra-Stain Is Loved By" at bounding box center [844, 225] width 282 height 70
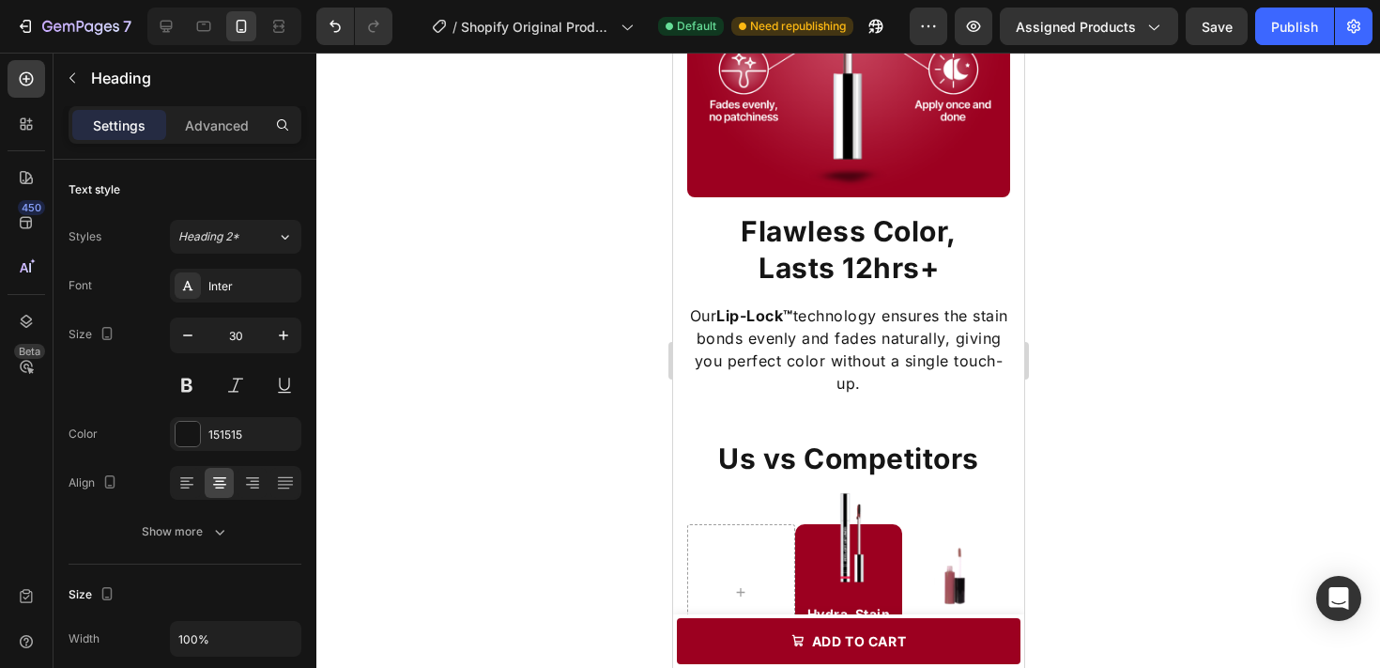
scroll to position [1579, 0]
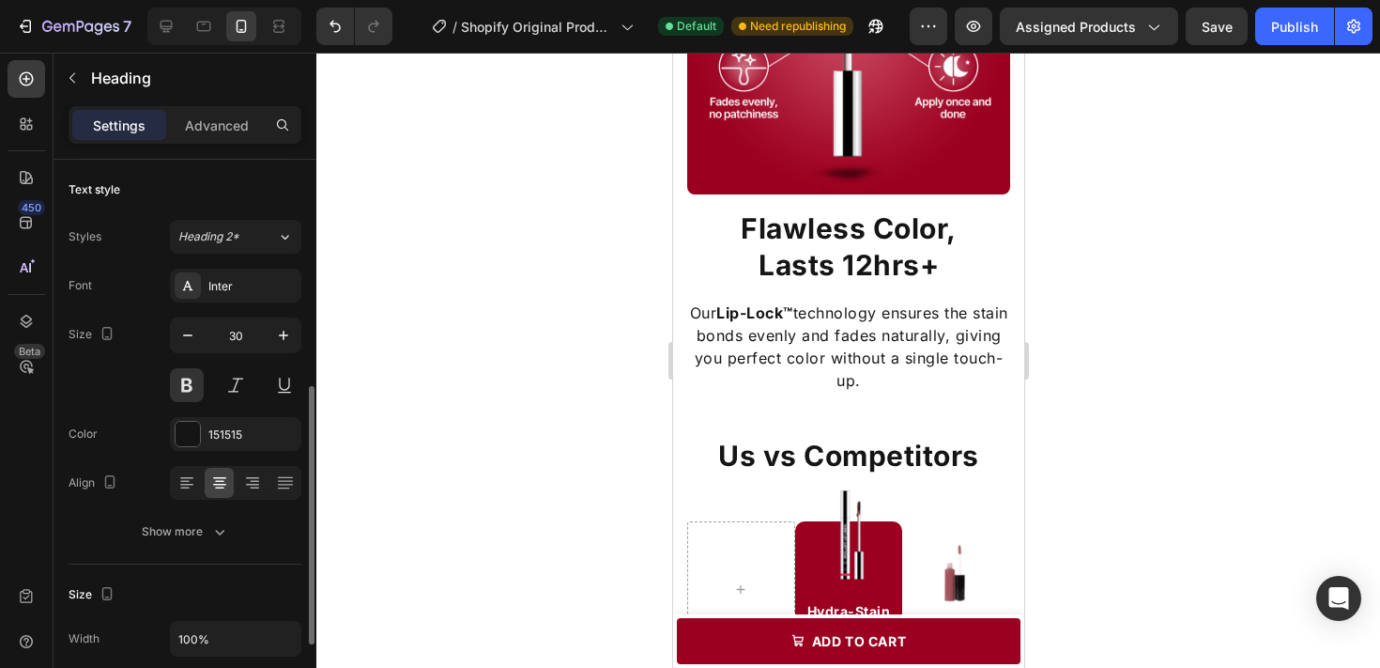
click at [847, 241] on h2 "Flawless Color, Lasts 12hrs+" at bounding box center [847, 246] width 323 height 77
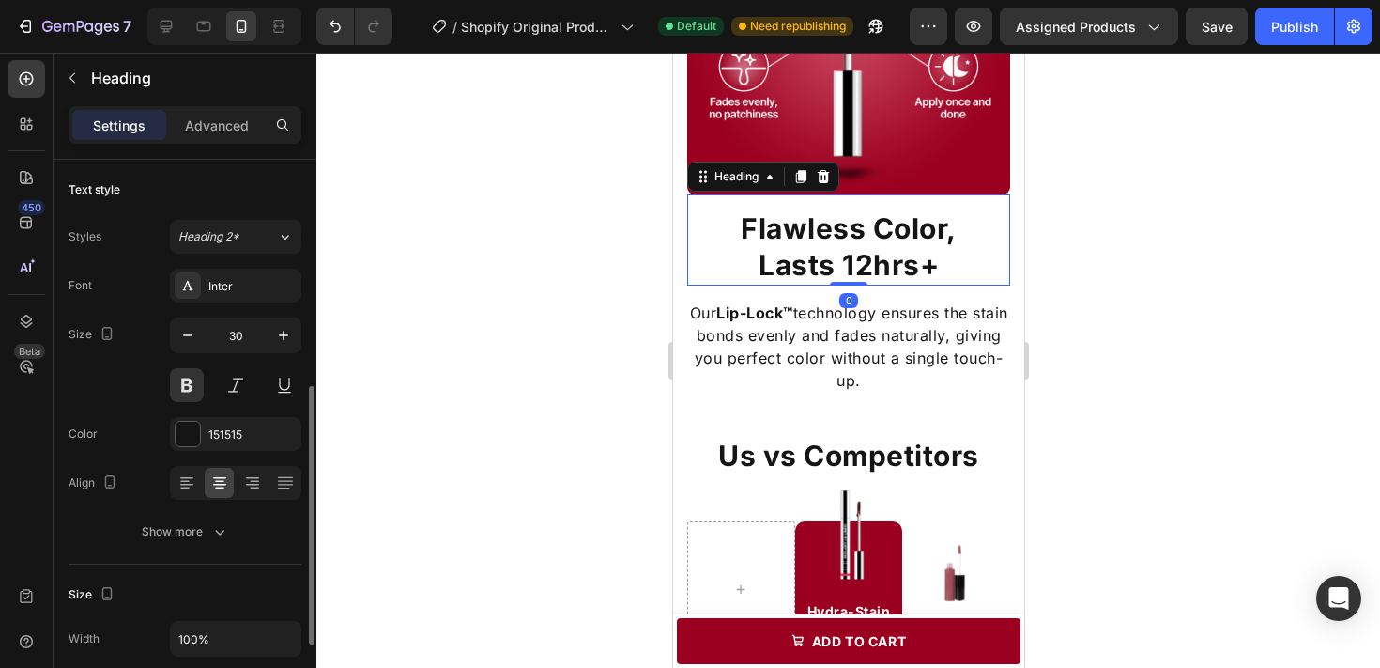
scroll to position [155, 0]
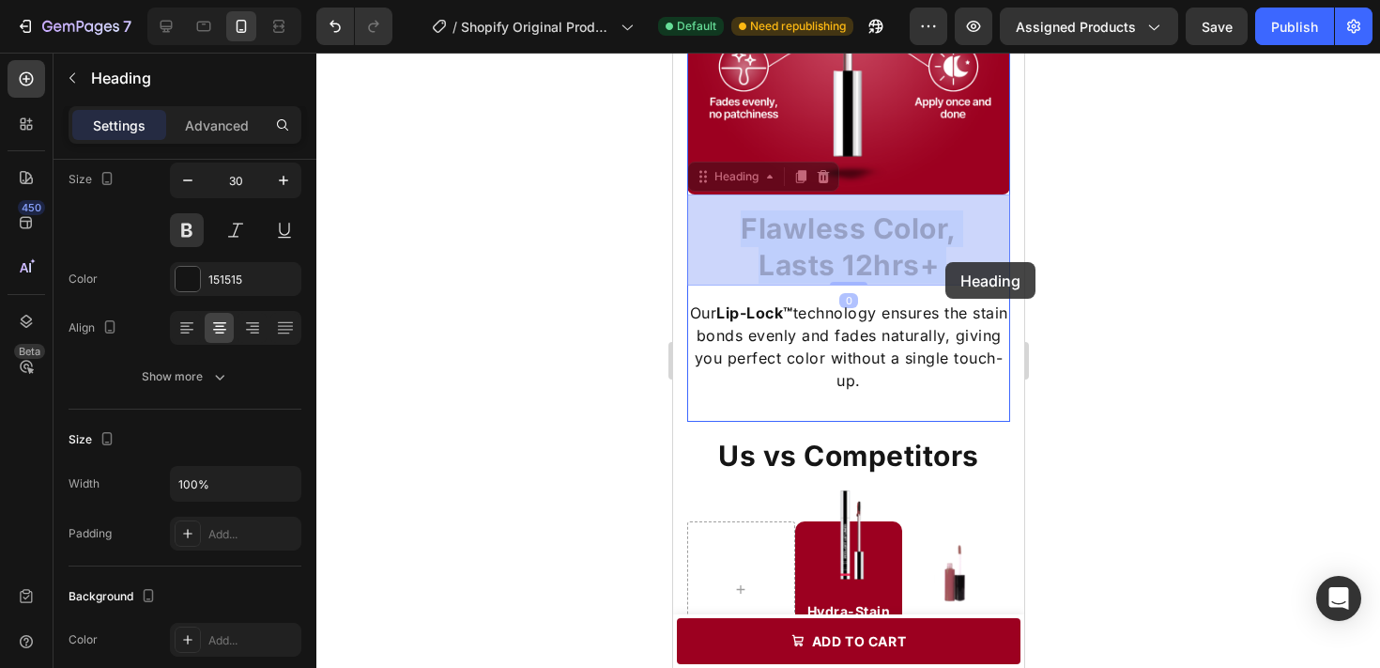
drag, startPoint x: 850, startPoint y: 261, endPoint x: 945, endPoint y: 261, distance: 94.8
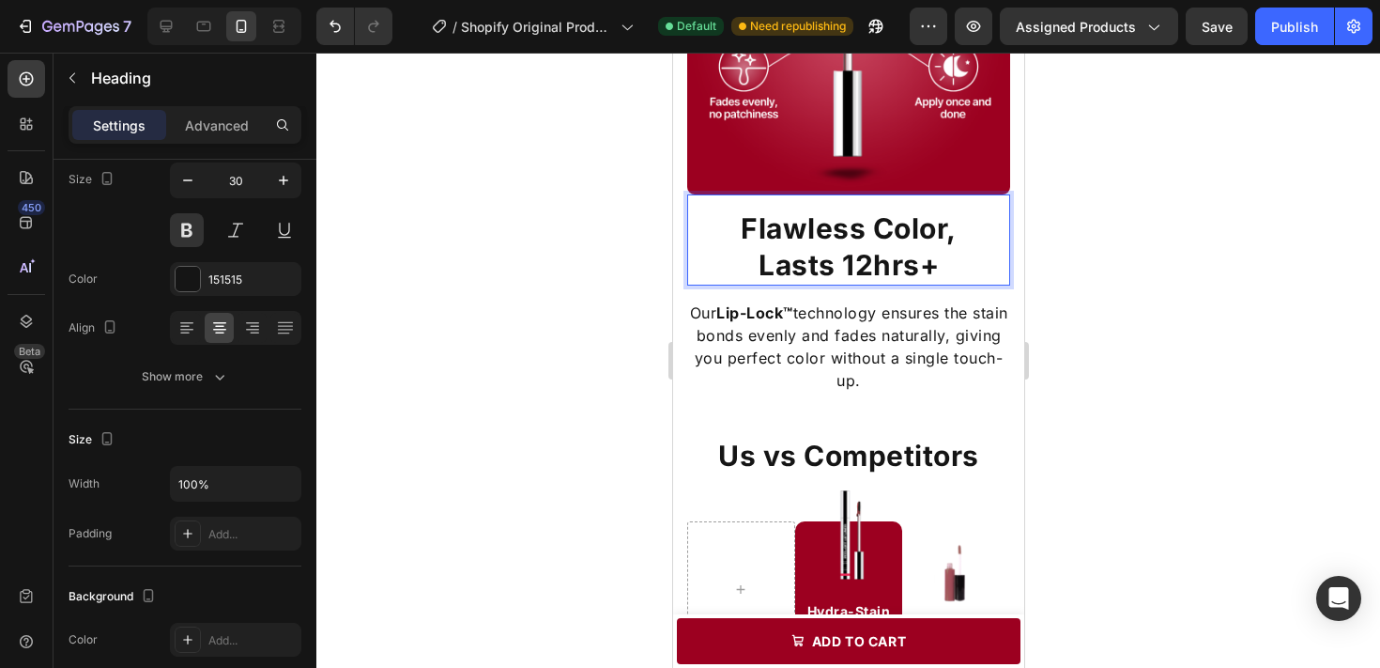
drag, startPoint x: 843, startPoint y: 265, endPoint x: 940, endPoint y: 266, distance: 96.7
click at [940, 266] on p "Flawless Color, Lasts 12hrs+" at bounding box center [847, 246] width 319 height 73
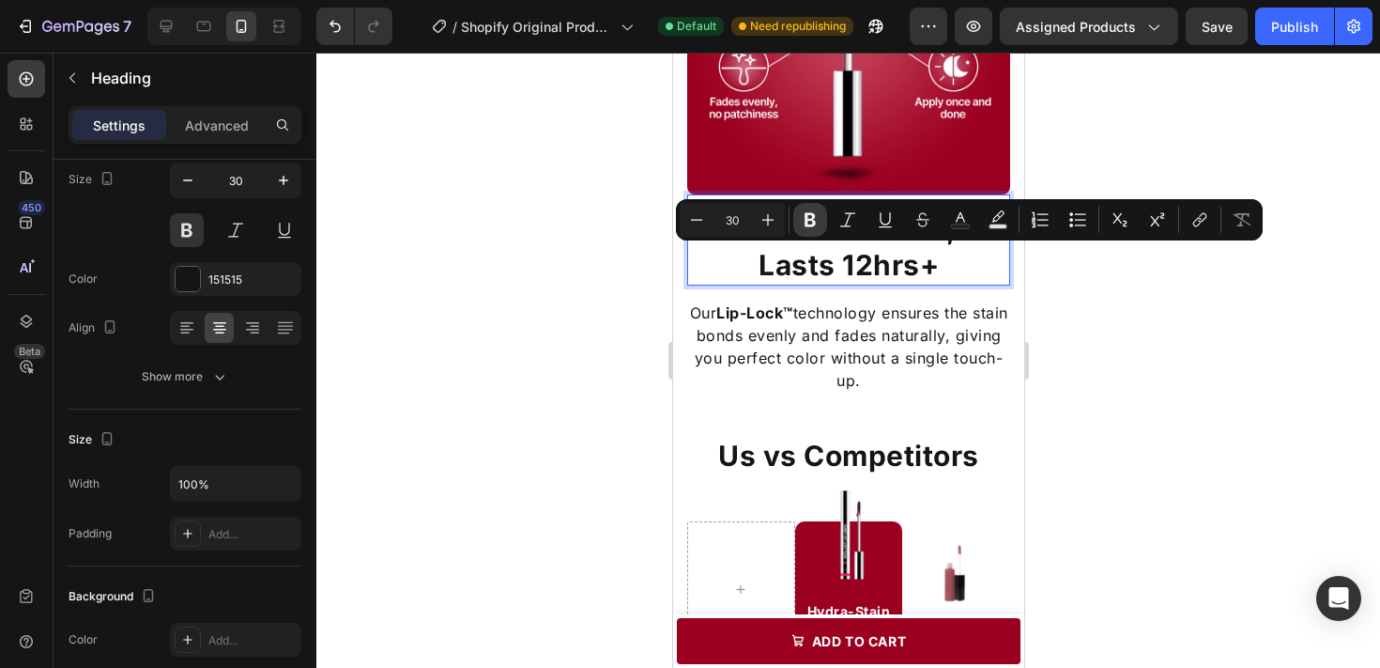
click at [822, 221] on button "Bold" at bounding box center [810, 220] width 34 height 34
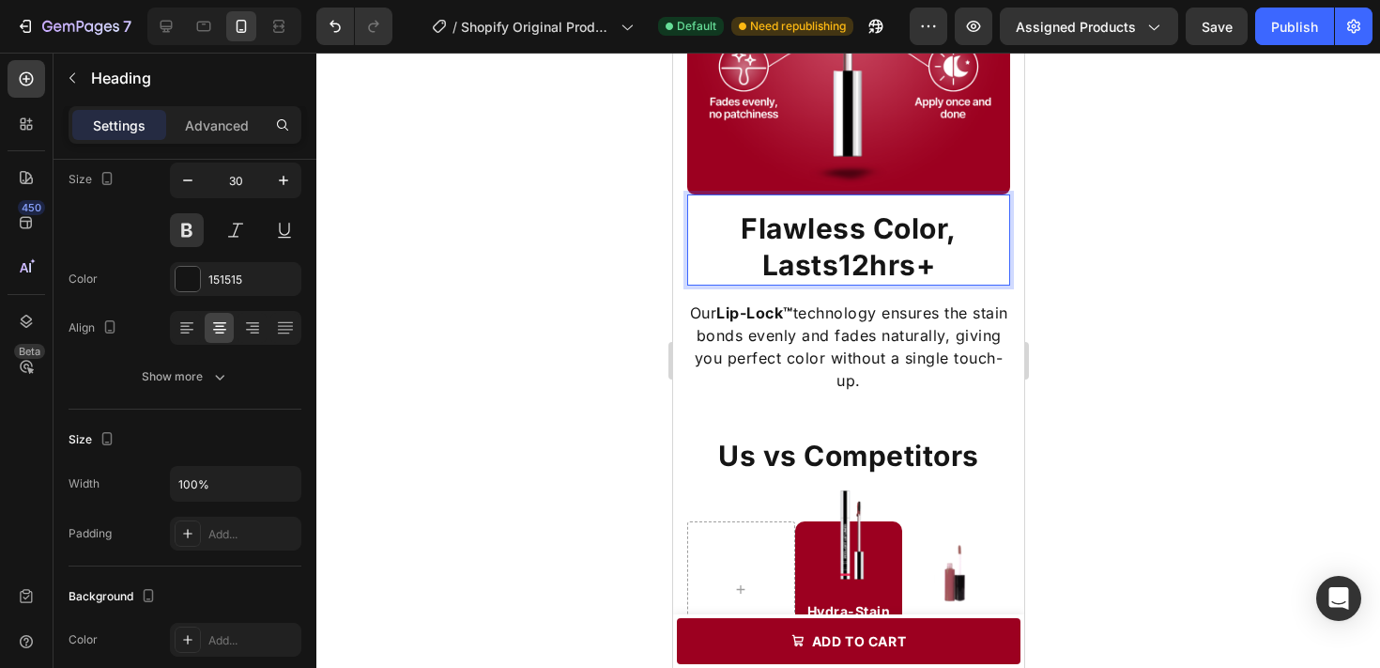
drag, startPoint x: 838, startPoint y: 255, endPoint x: 937, endPoint y: 268, distance: 99.3
click at [937, 268] on p "Flawless Color, Lasts 12hrs+" at bounding box center [847, 246] width 319 height 73
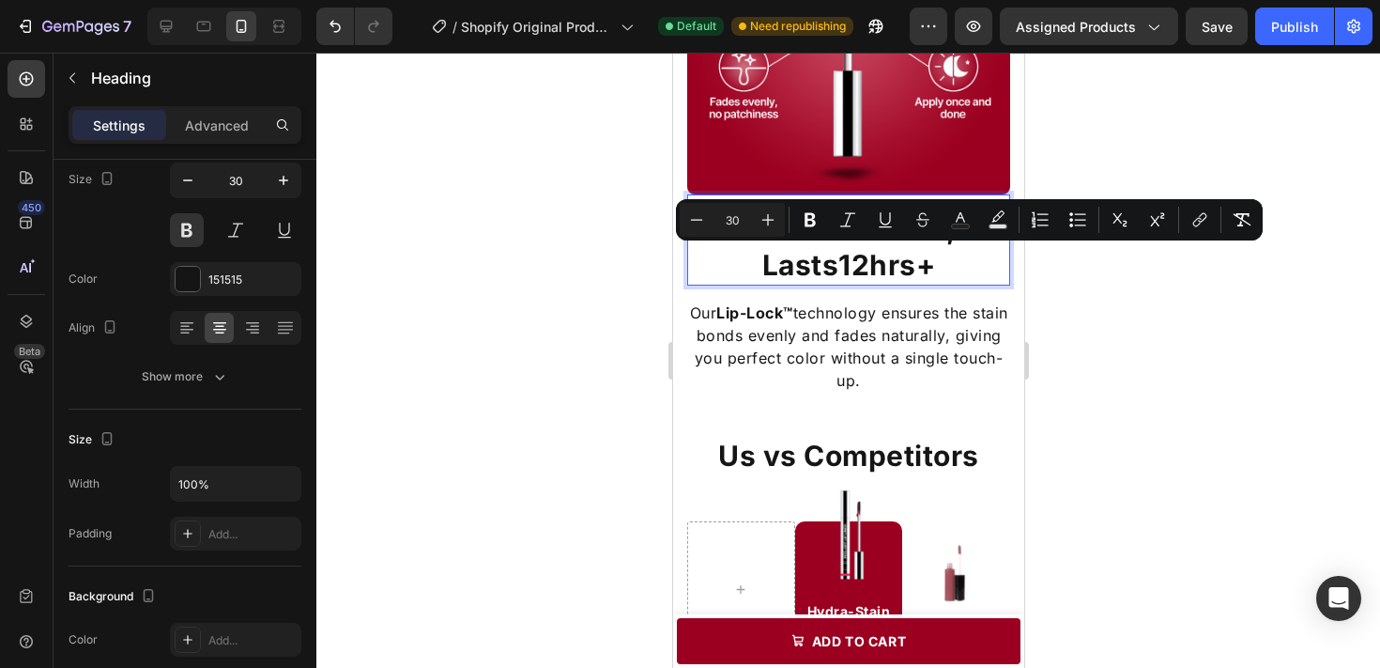
click at [892, 261] on strong "12hrs+" at bounding box center [886, 265] width 97 height 34
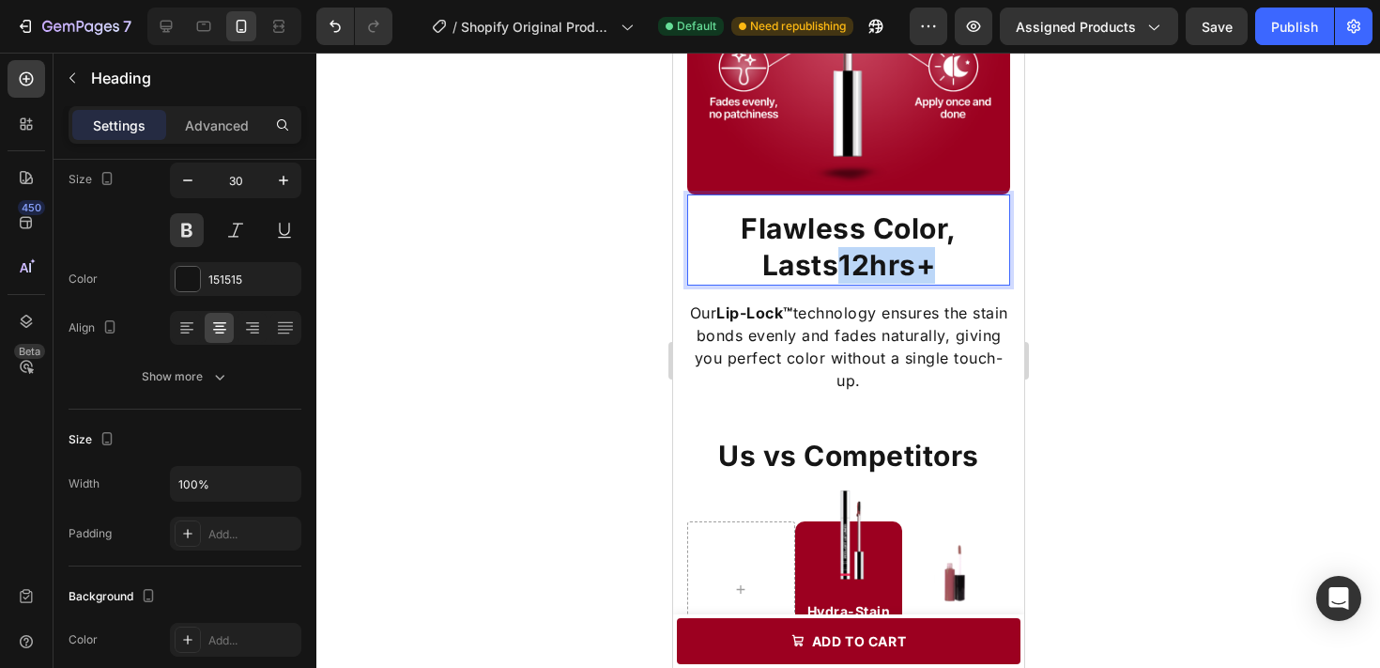
drag, startPoint x: 848, startPoint y: 261, endPoint x: 939, endPoint y: 262, distance: 91.1
click at [934, 262] on strong "12hrs+" at bounding box center [886, 265] width 97 height 34
click at [853, 253] on strong "12hrs+" at bounding box center [886, 265] width 97 height 34
drag, startPoint x: 841, startPoint y: 266, endPoint x: 937, endPoint y: 266, distance: 95.8
click at [937, 266] on p "Flawless Color, Lasts 12hrs+" at bounding box center [847, 246] width 319 height 73
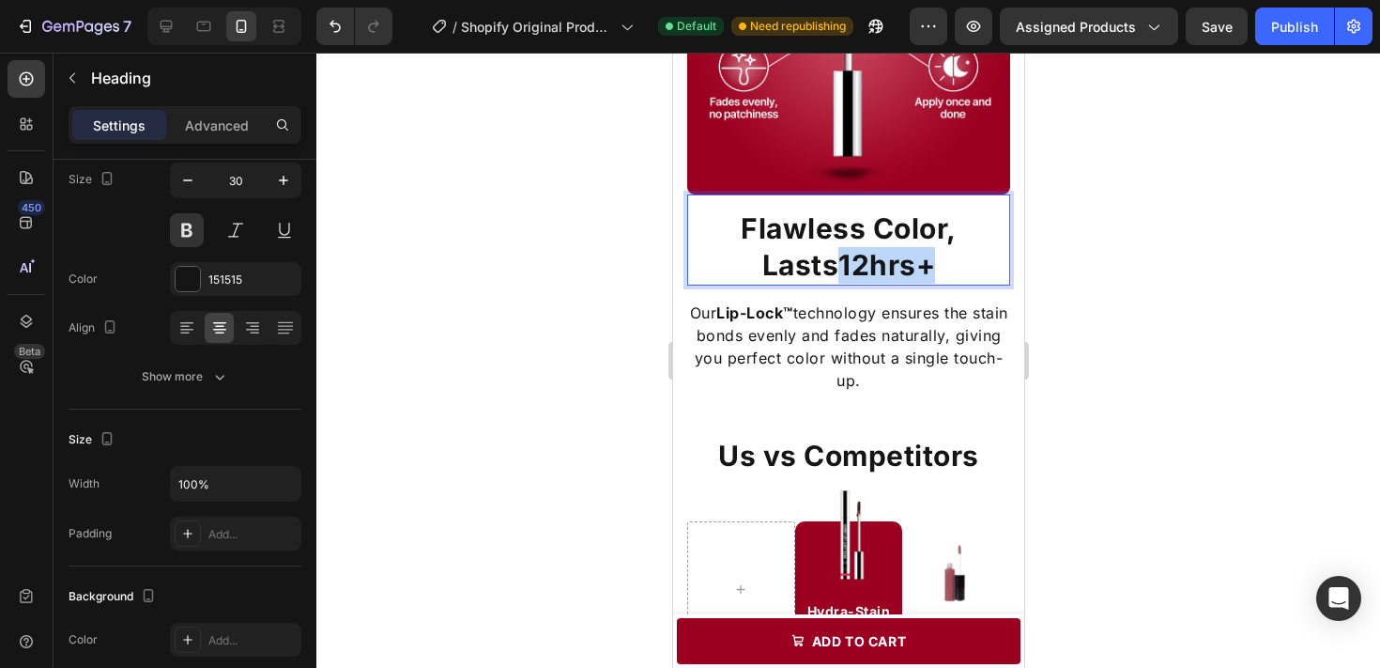
click at [870, 263] on strong "12hrs+" at bounding box center [886, 265] width 97 height 34
click at [840, 261] on p "Flawless Color, Lasts 12hrs+" at bounding box center [847, 246] width 319 height 73
click at [848, 264] on strong "12hrs+" at bounding box center [886, 265] width 97 height 34
click at [884, 264] on strong "12hrs+" at bounding box center [886, 265] width 97 height 34
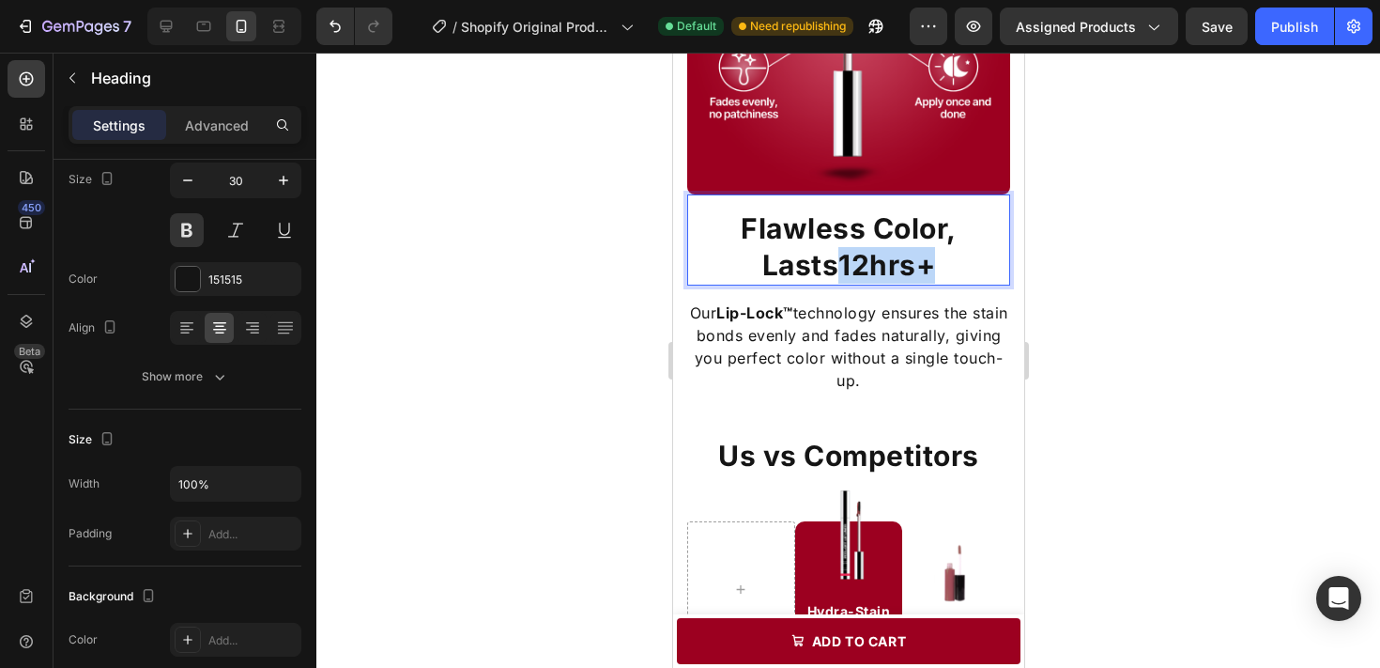
drag, startPoint x: 848, startPoint y: 264, endPoint x: 937, endPoint y: 264, distance: 89.2
click at [934, 264] on strong "12hrs+" at bounding box center [886, 265] width 97 height 34
click at [1099, 280] on div at bounding box center [848, 360] width 1064 height 615
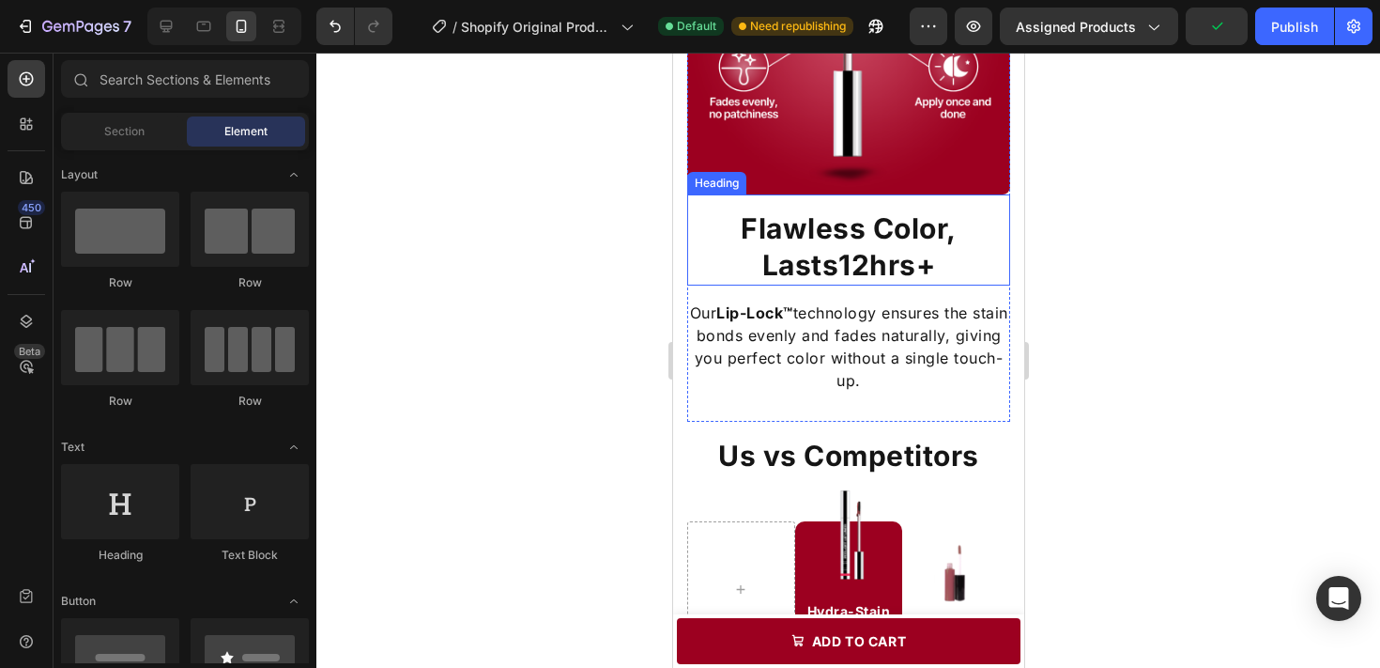
click at [907, 262] on strong "12hrs+" at bounding box center [886, 265] width 97 height 34
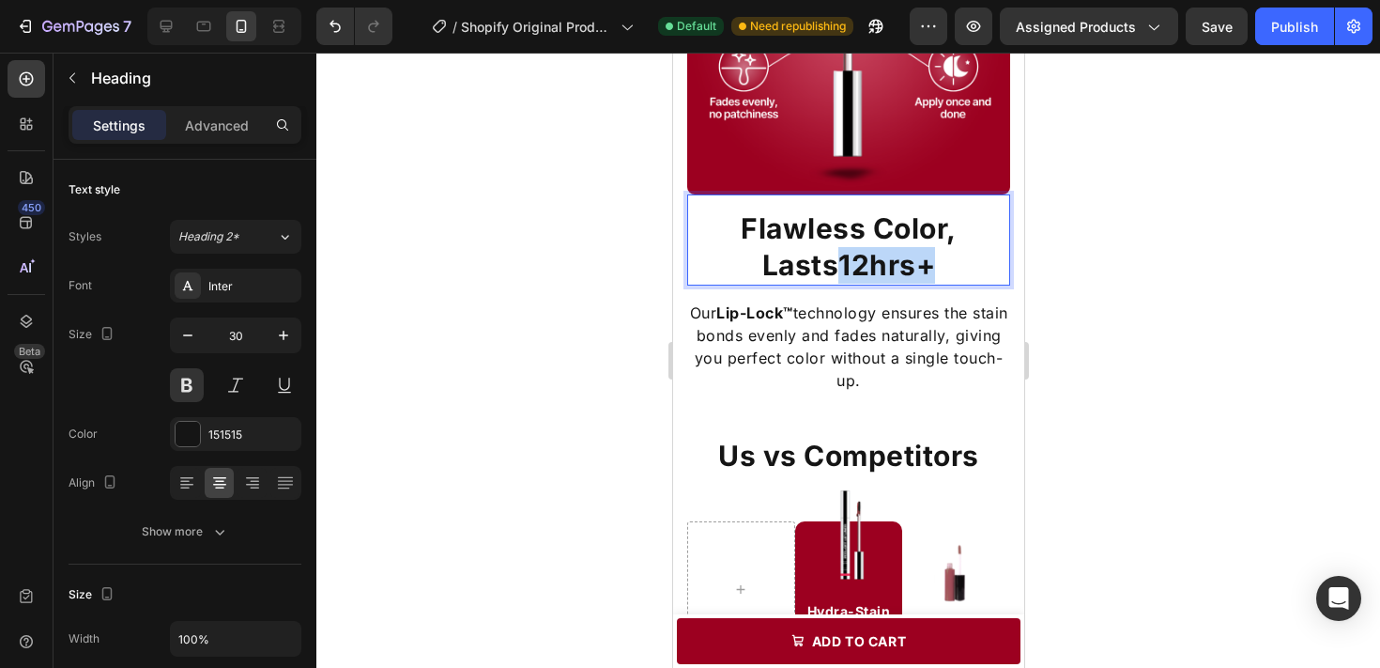
drag, startPoint x: 849, startPoint y: 259, endPoint x: 942, endPoint y: 259, distance: 93.0
click at [942, 259] on p "Flawless Color, Lasts 12hrs+" at bounding box center [847, 246] width 319 height 73
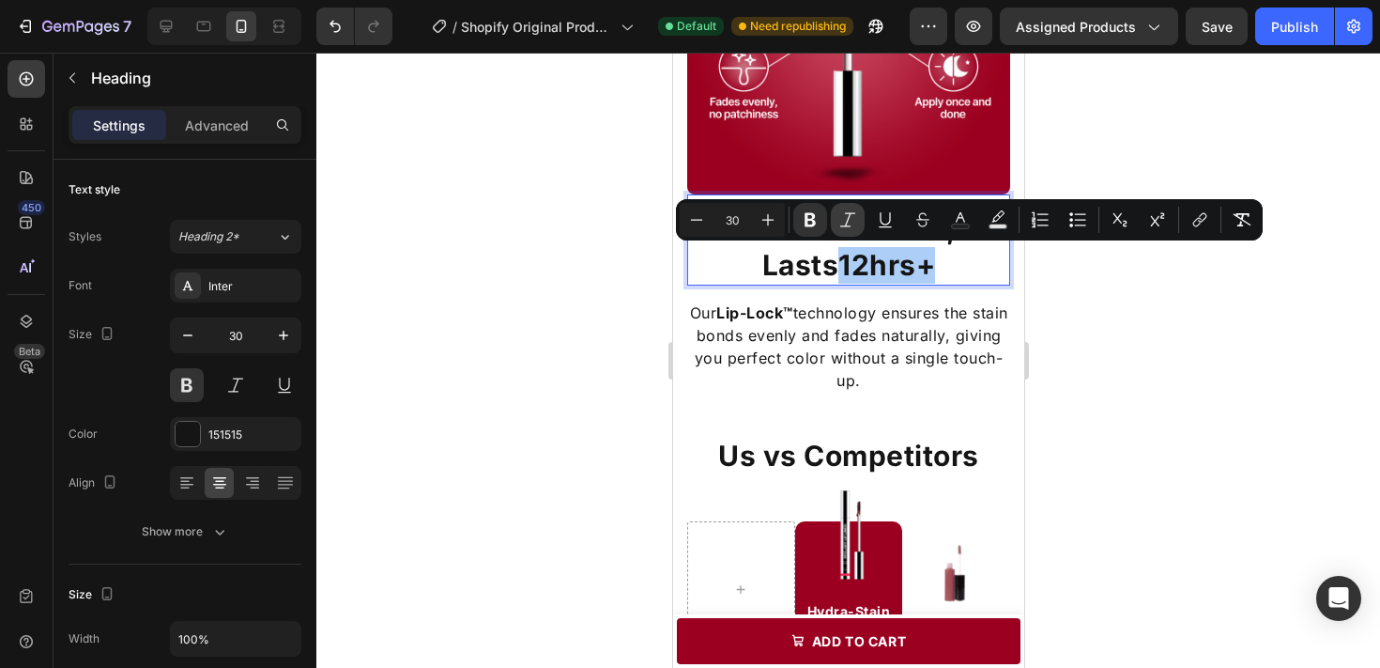
click at [861, 223] on button "Italic" at bounding box center [848, 220] width 34 height 34
click at [891, 218] on icon "Editor contextual toolbar" at bounding box center [885, 219] width 19 height 19
click at [958, 219] on icon "Editor contextual toolbar" at bounding box center [960, 219] width 19 height 19
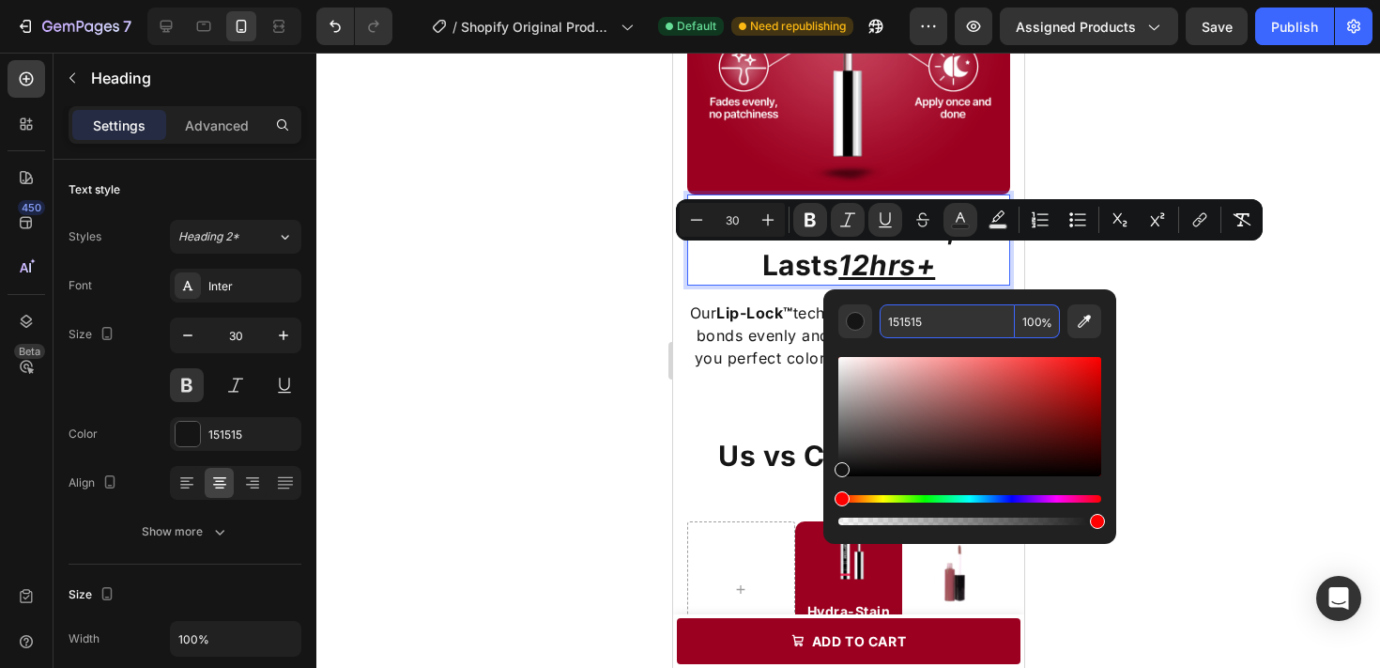
click at [932, 307] on input "151515" at bounding box center [947, 321] width 135 height 34
click at [921, 321] on input "151515" at bounding box center [947, 321] width 135 height 34
paste input "9C0020"
type input "9C0020"
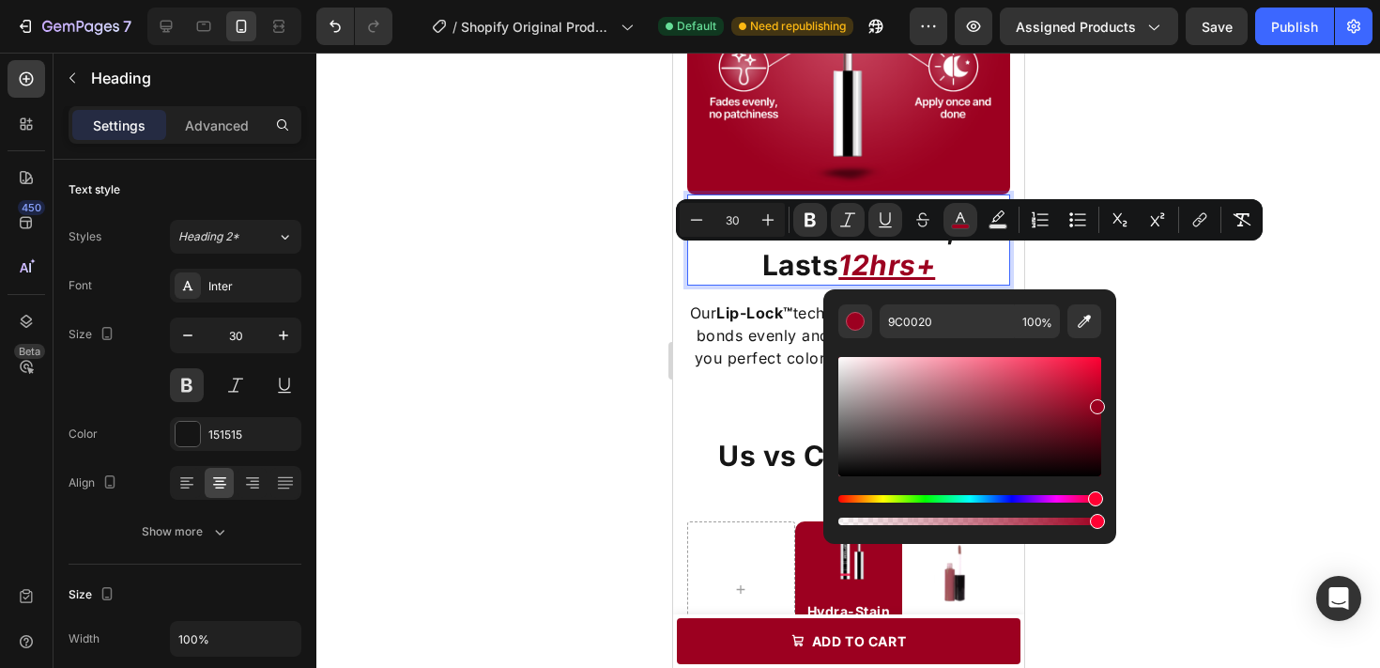
click at [1098, 255] on div at bounding box center [848, 360] width 1064 height 615
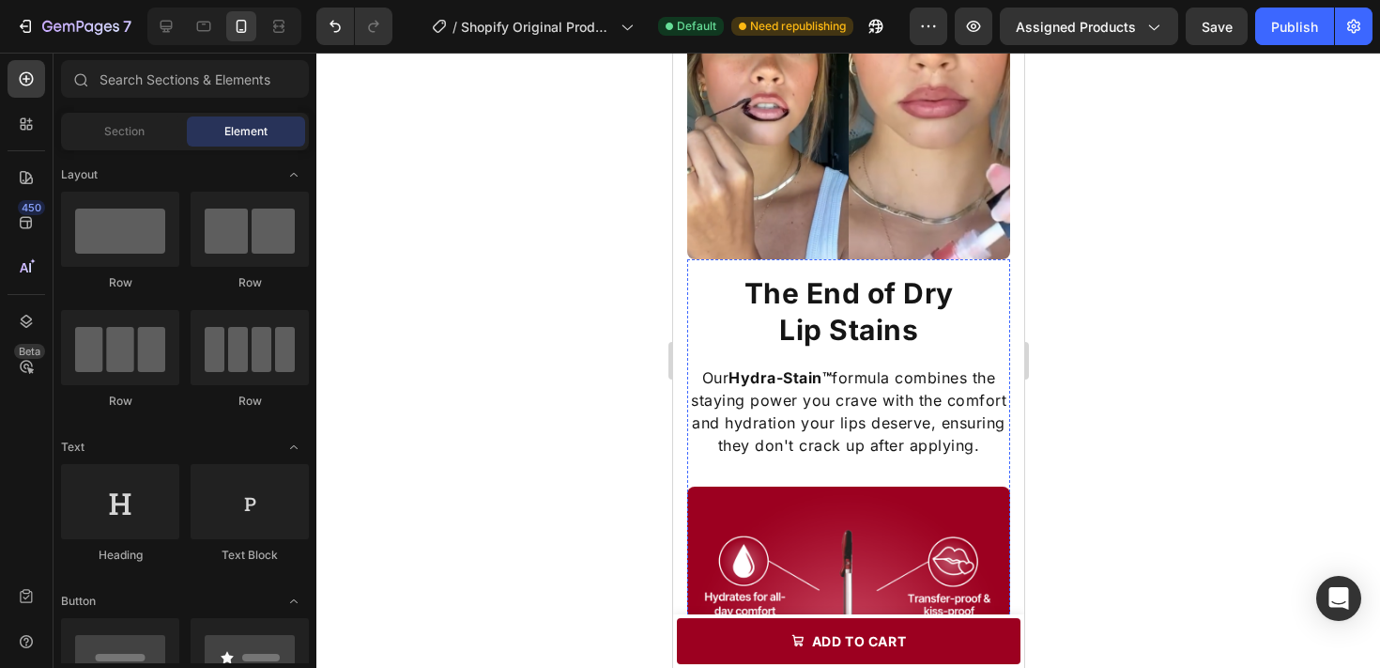
scroll to position [934, 0]
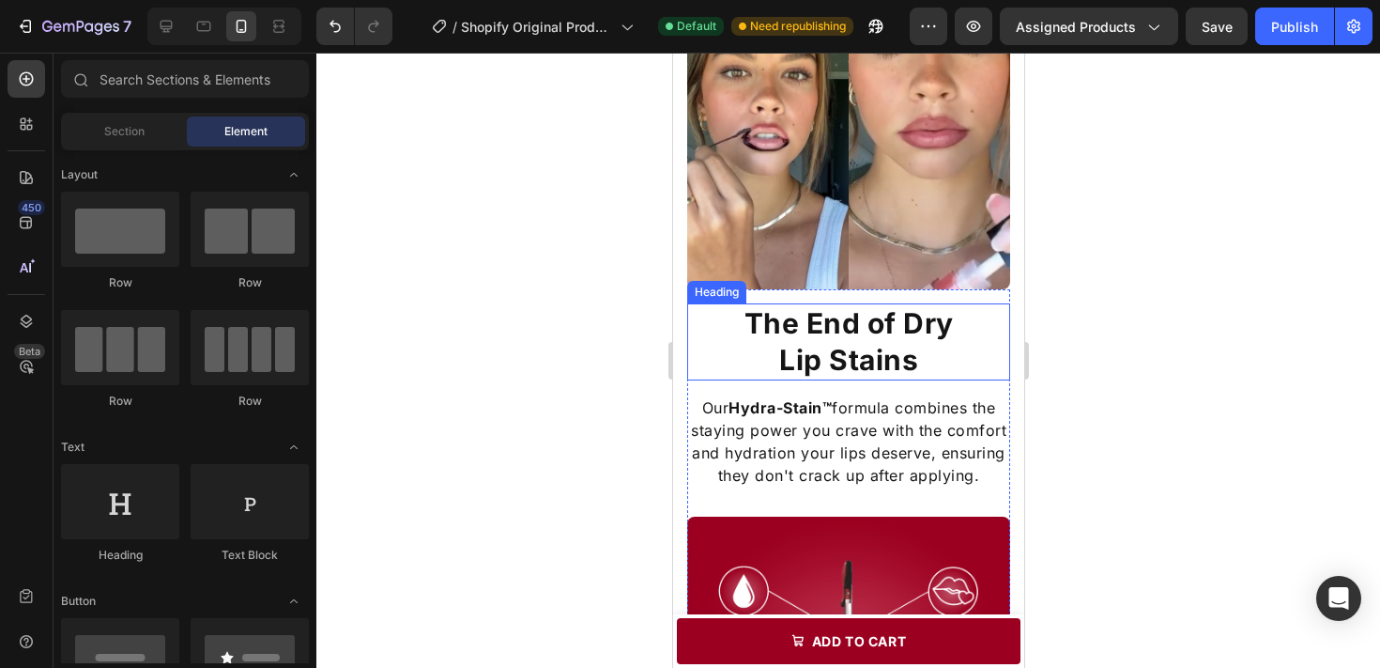
click at [905, 330] on h2 "The End of Dry Lip Stains" at bounding box center [847, 341] width 323 height 77
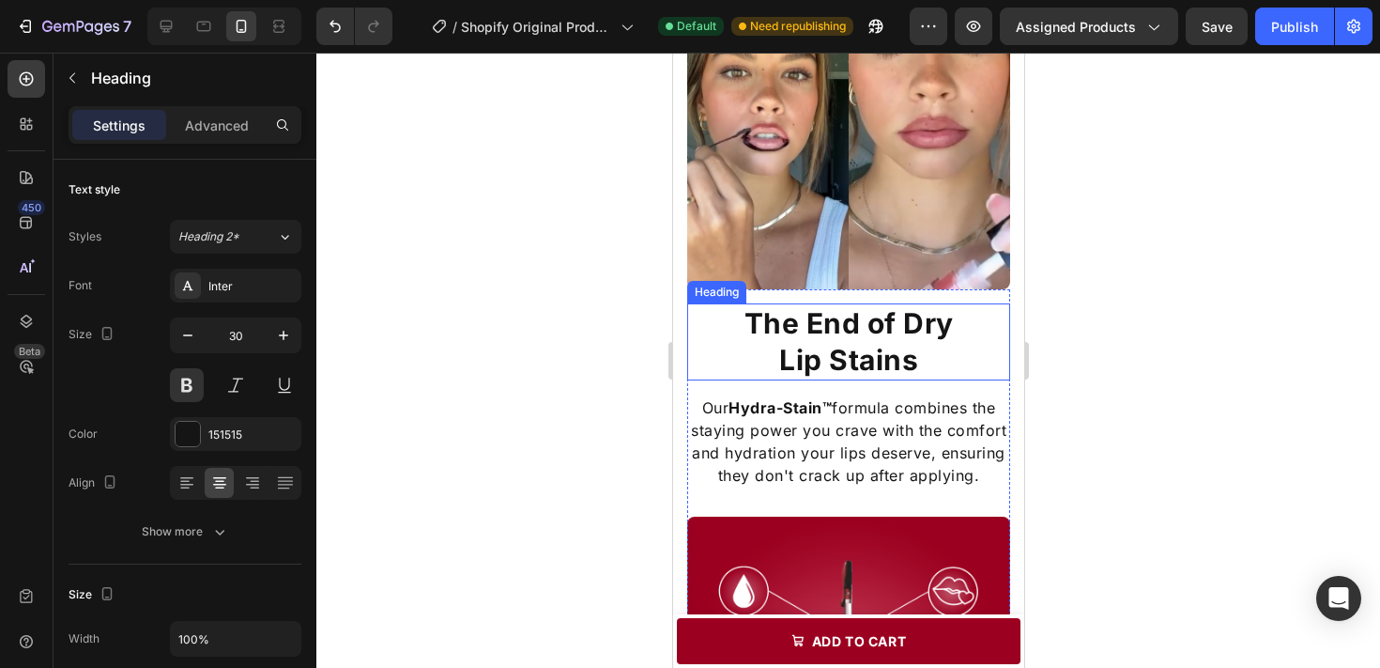
click at [905, 330] on h2 "The End of Dry Lip Stains" at bounding box center [847, 341] width 323 height 77
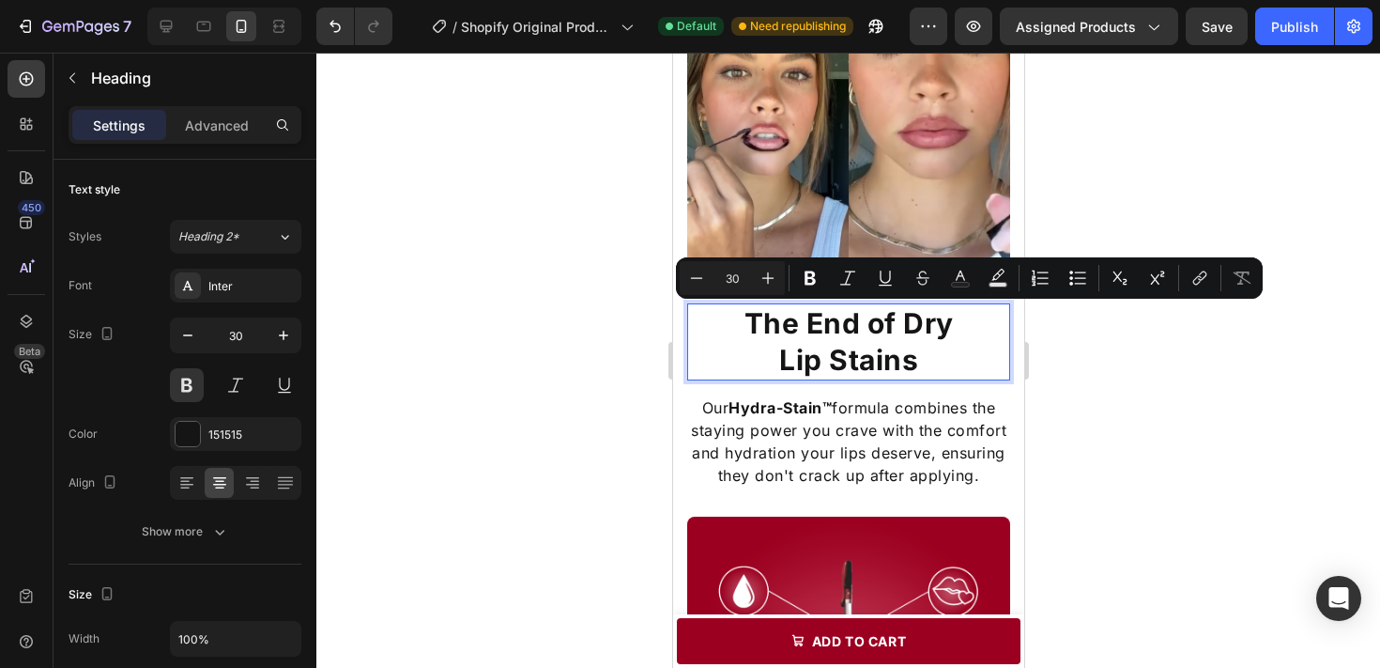
click at [846, 357] on p "The End of Dry Lip Stains" at bounding box center [847, 341] width 319 height 73
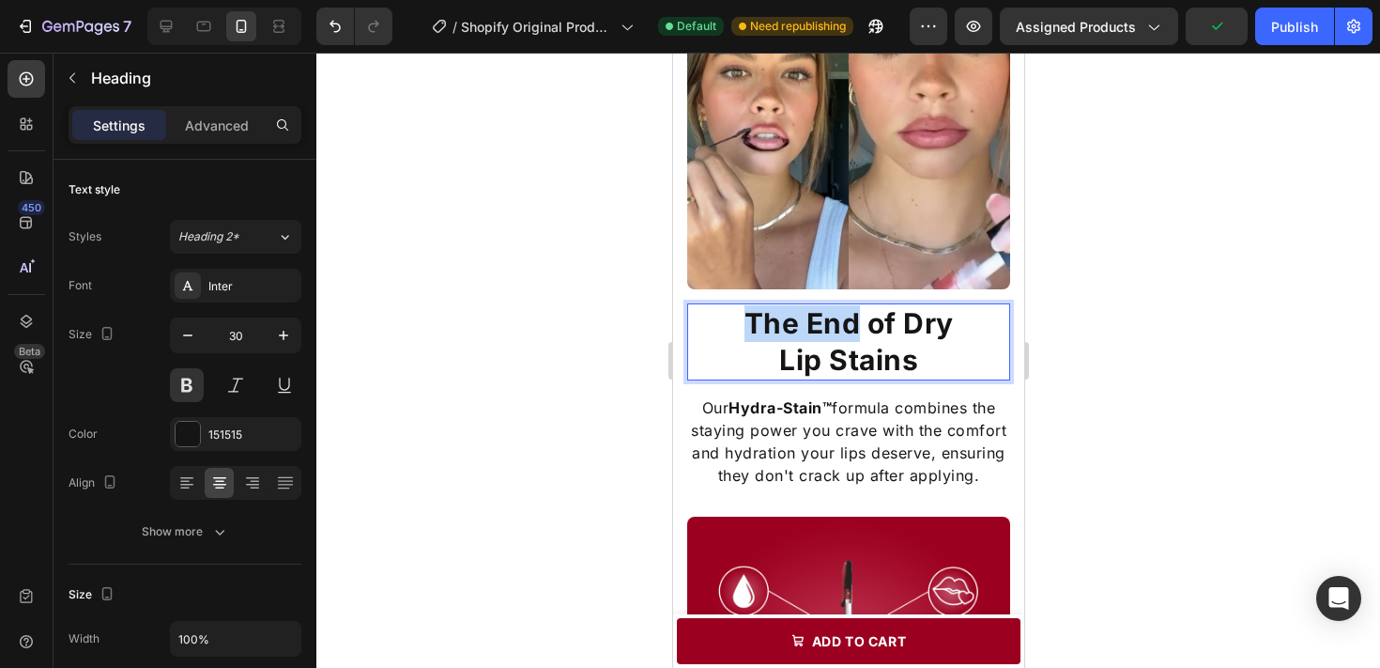
drag, startPoint x: 747, startPoint y: 324, endPoint x: 856, endPoint y: 324, distance: 108.9
click at [856, 324] on p "The End of Dry Lip Stains" at bounding box center [847, 341] width 319 height 73
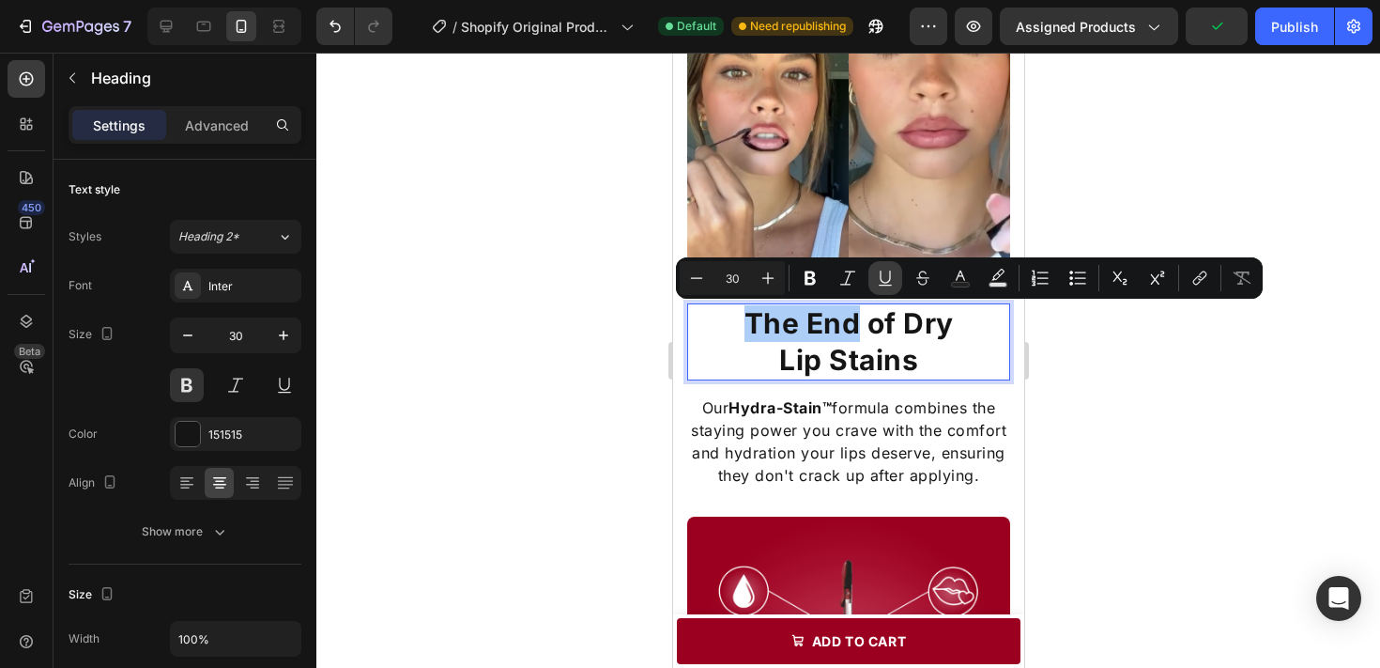
click at [886, 280] on icon "Editor contextual toolbar" at bounding box center [885, 278] width 19 height 19
click at [853, 280] on icon "Editor contextual toolbar" at bounding box center [847, 278] width 19 height 19
click at [964, 273] on icon "Editor contextual toolbar" at bounding box center [960, 278] width 19 height 19
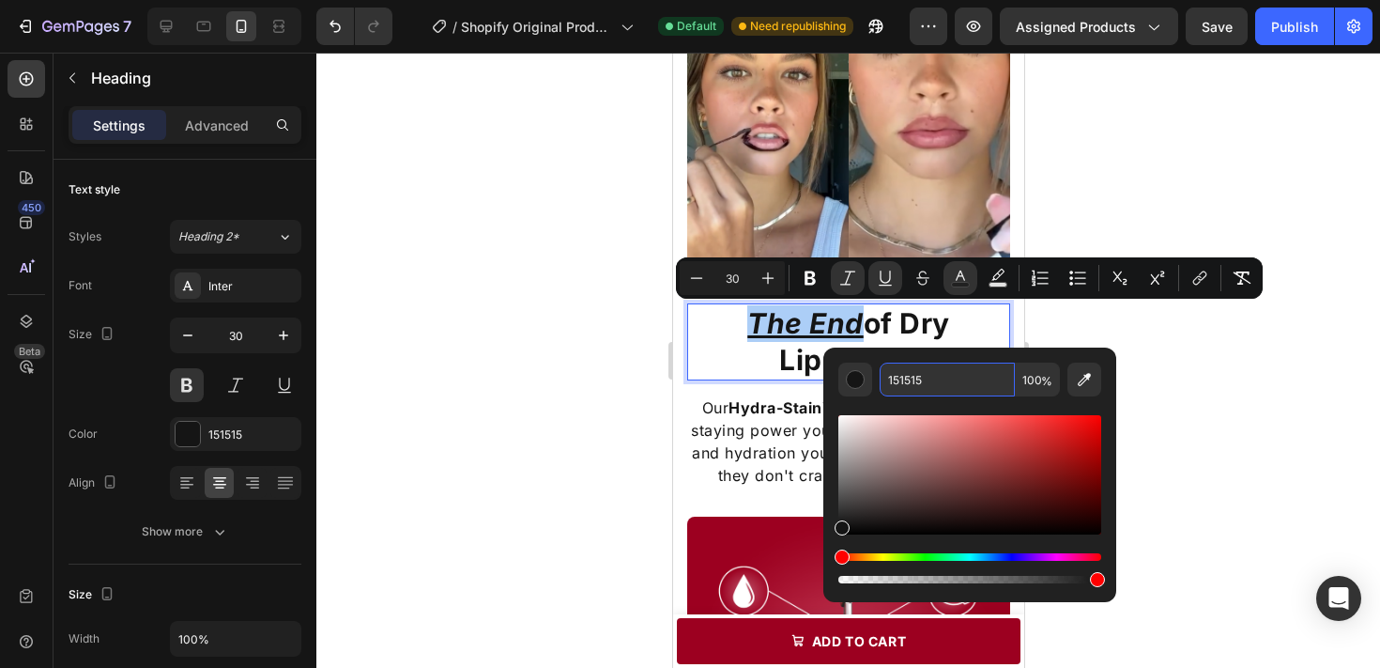
click at [927, 369] on input "151515" at bounding box center [947, 379] width 135 height 34
paste input "9C0020"
type input "9C0020"
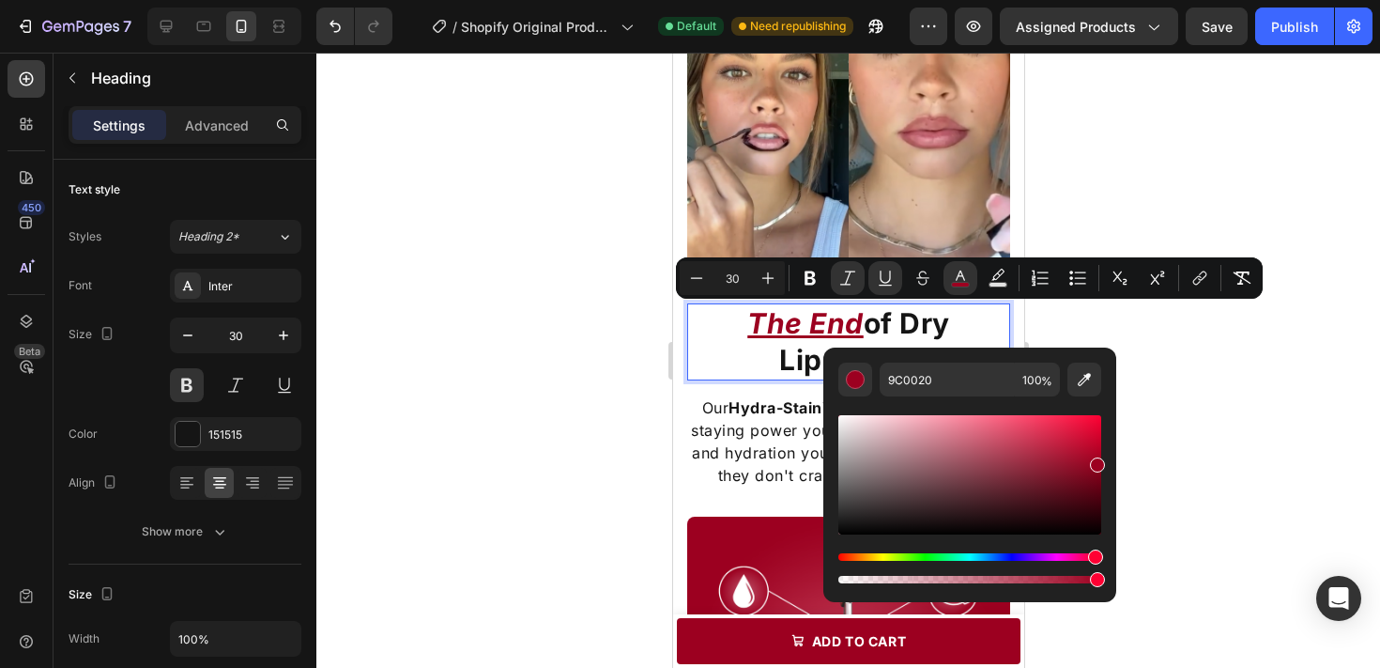
click at [1164, 380] on div at bounding box center [848, 360] width 1064 height 615
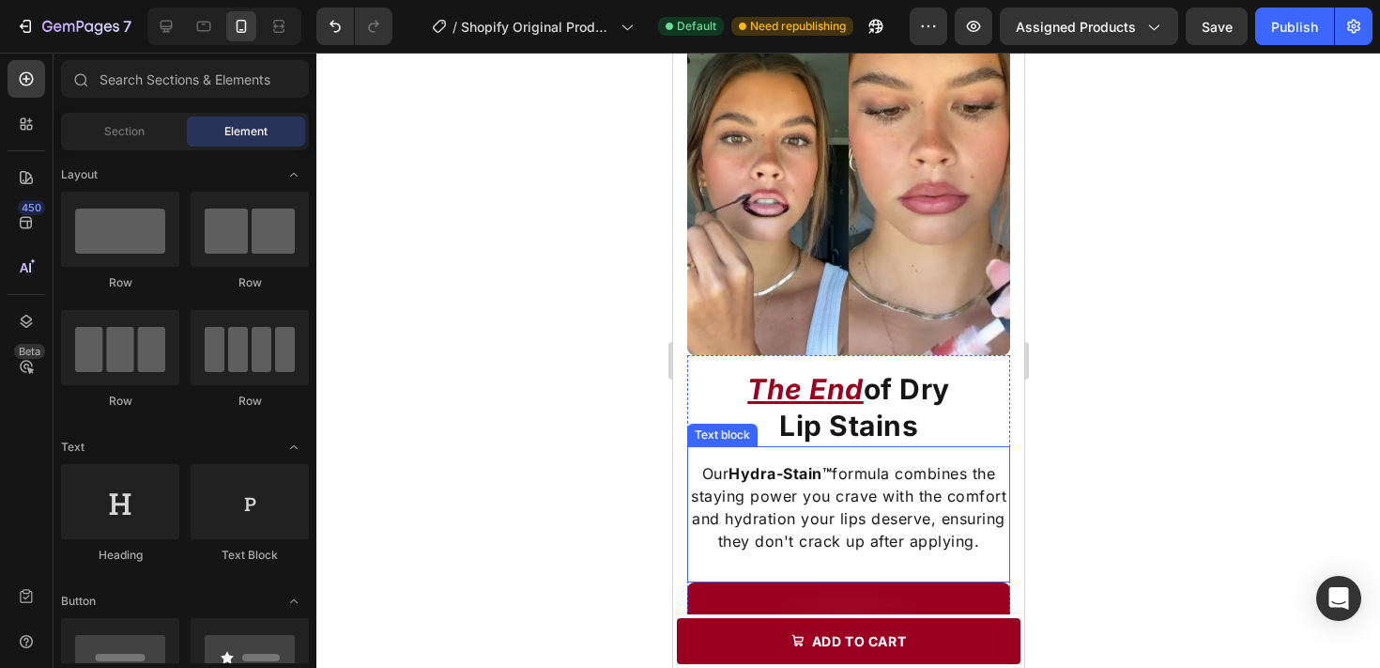
scroll to position [867, 0]
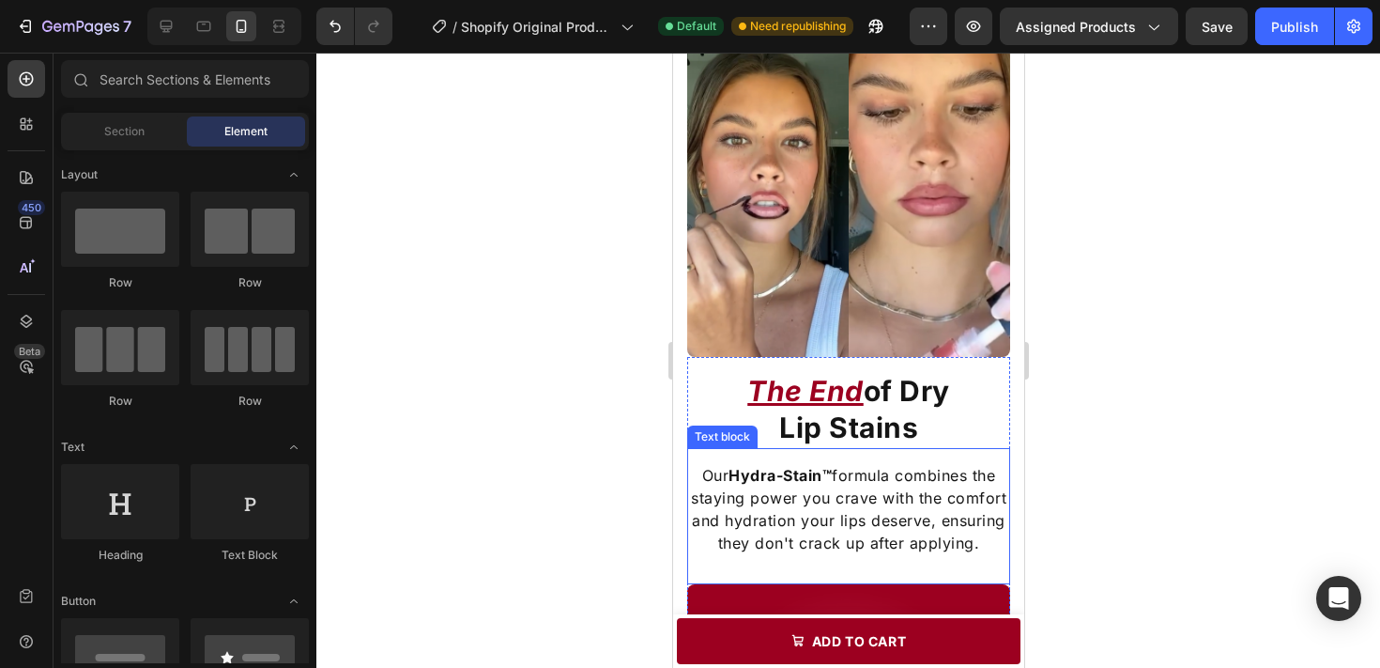
click at [830, 474] on strong "Hydra-Stain™" at bounding box center [779, 475] width 103 height 19
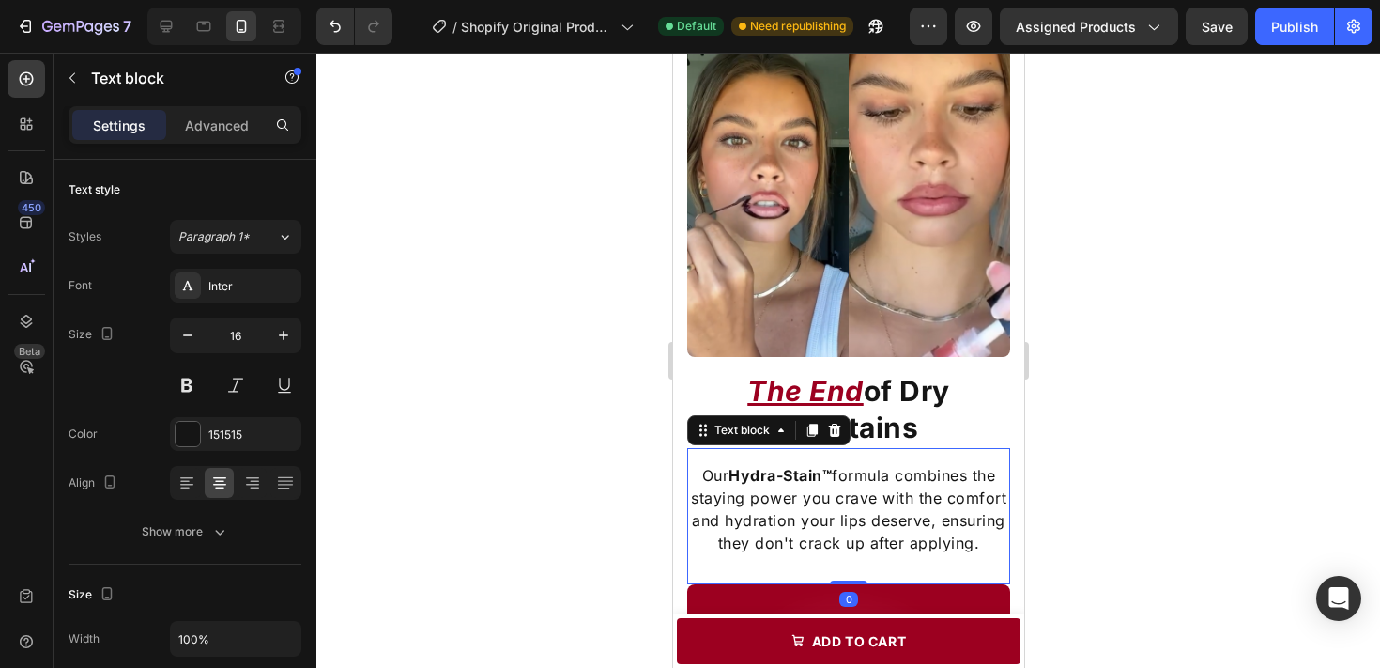
click at [830, 472] on strong "Hydra-Stain™" at bounding box center [779, 475] width 103 height 19
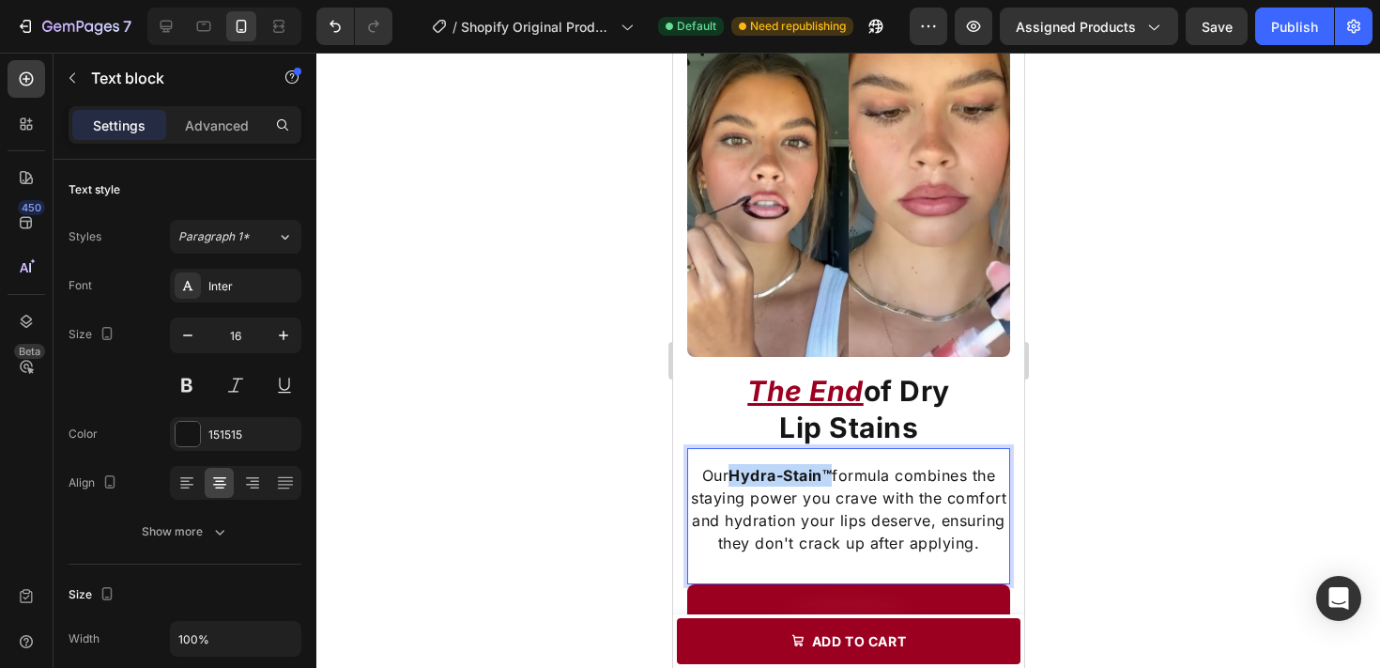
drag, startPoint x: 830, startPoint y: 472, endPoint x: 730, endPoint y: 481, distance: 99.9
click at [730, 481] on strong "Hydra-Stain™" at bounding box center [779, 475] width 103 height 19
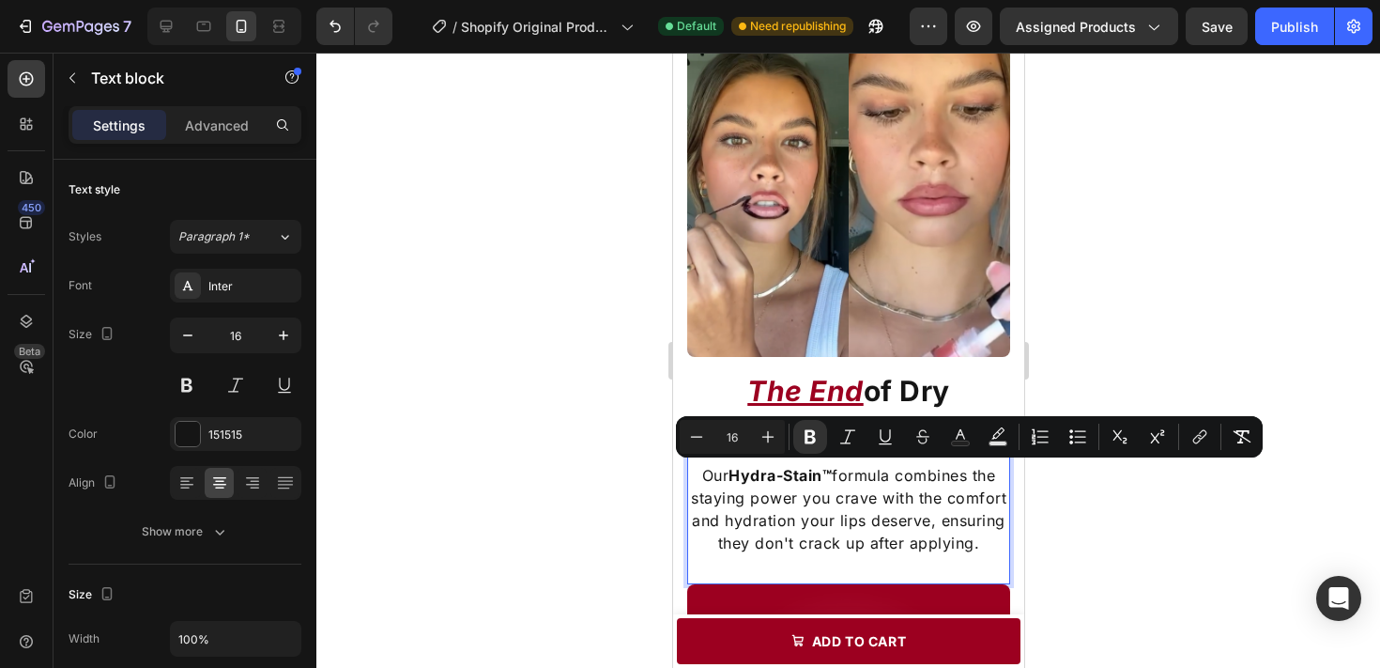
click at [828, 490] on p "Our Hydra-Stain™ formula combines the staying power you crave with the comfort …" at bounding box center [847, 509] width 319 height 90
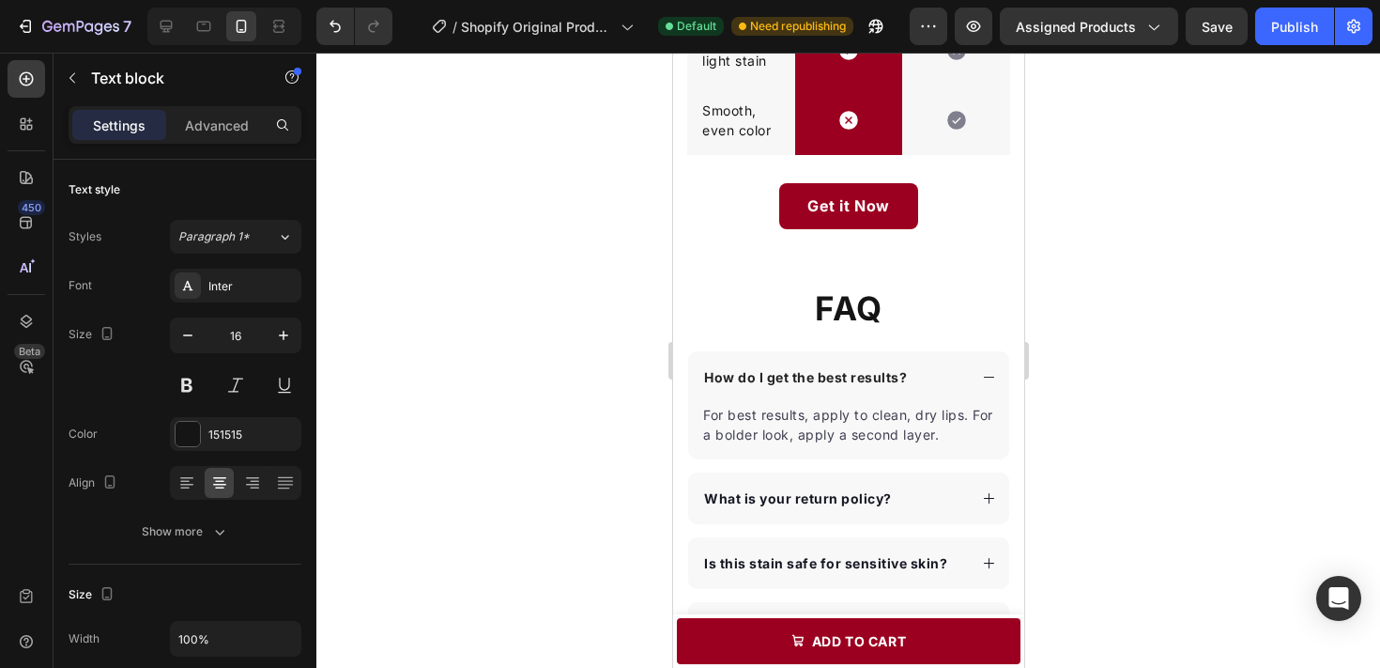
scroll to position [2712, 0]
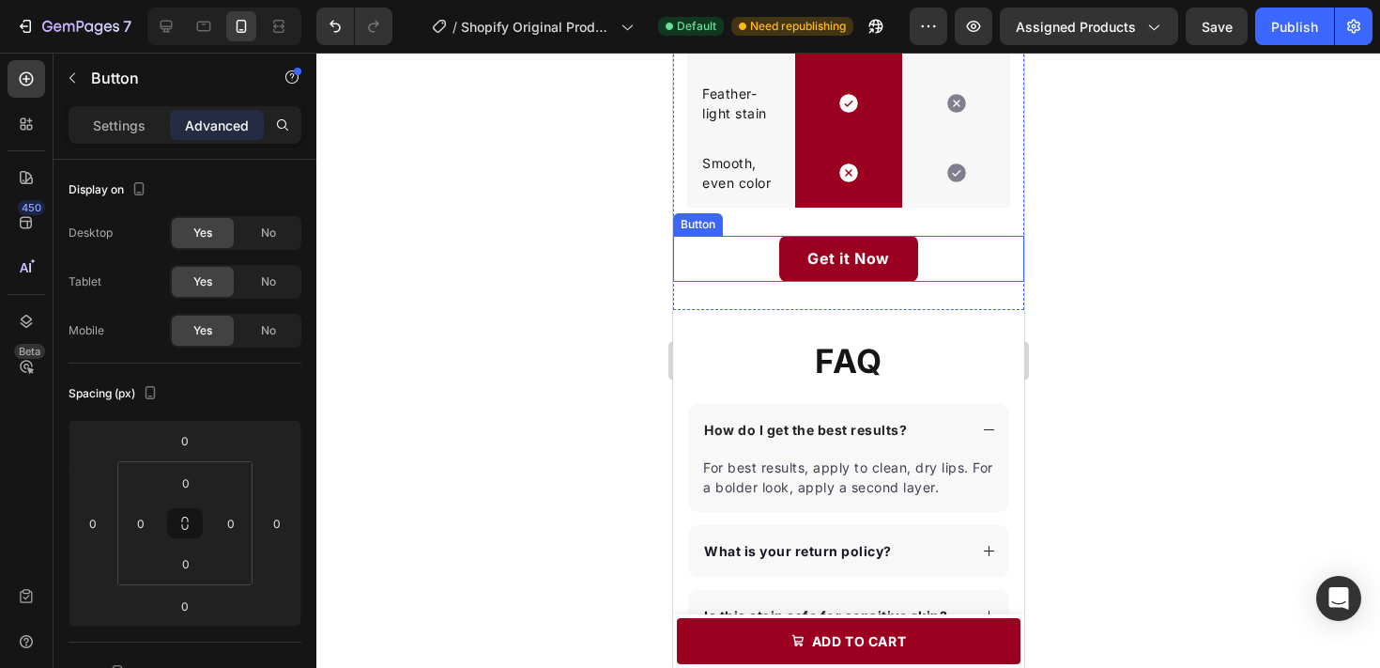
click at [980, 236] on div "Get it Now Button" at bounding box center [847, 259] width 351 height 46
click at [878, 249] on strong "Get it Now" at bounding box center [848, 258] width 83 height 19
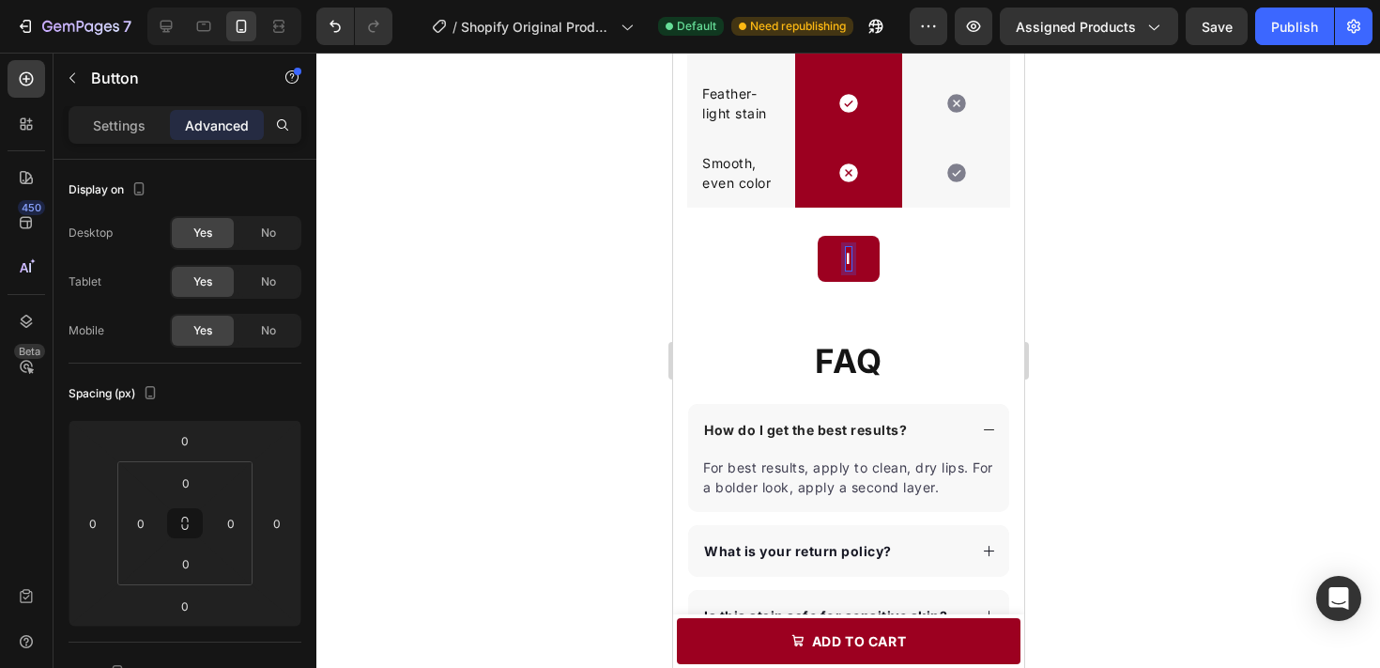
click at [817, 236] on button "I" at bounding box center [848, 259] width 62 height 46
click at [791, 236] on button "I wan'y" at bounding box center [848, 259] width 114 height 46
click at [792, 236] on button "I wan't" at bounding box center [847, 259] width 110 height 46
click at [778, 236] on button "I wan't my" at bounding box center [847, 259] width 139 height 46
click at [757, 236] on button "I wan't my FREE" at bounding box center [848, 259] width 183 height 46
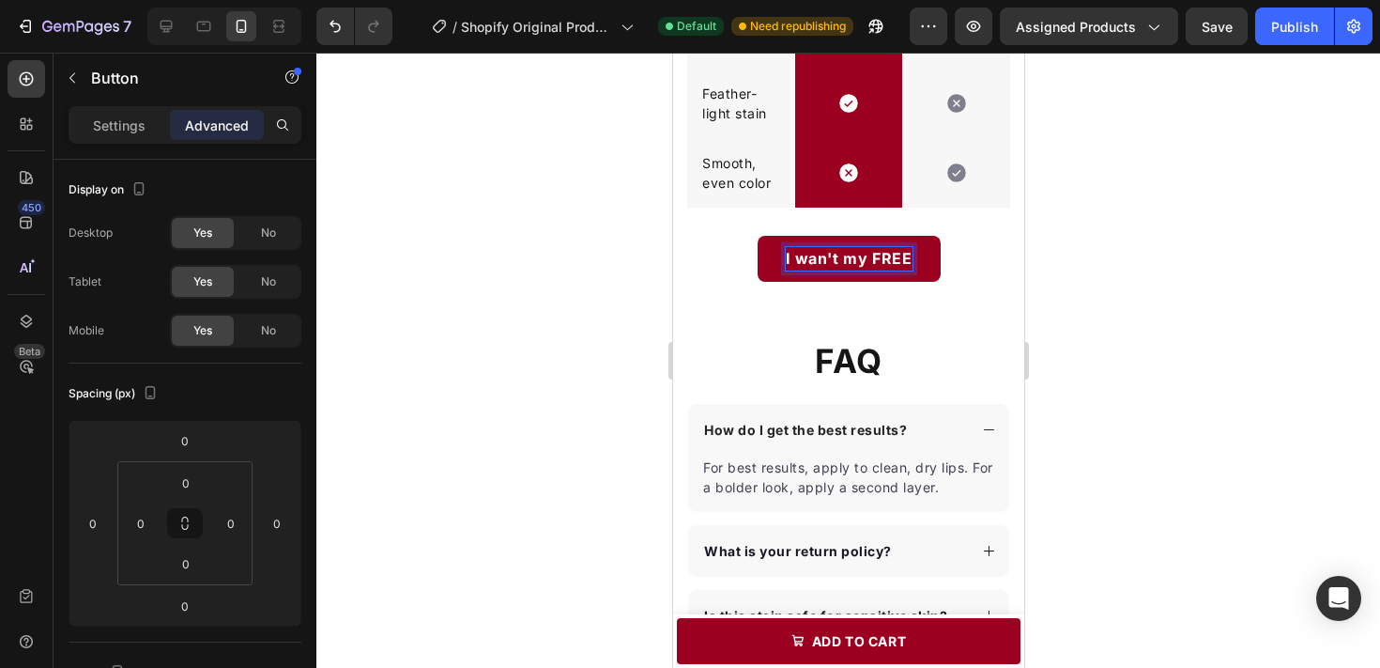
click at [757, 236] on button "I wan't my FREE" at bounding box center [848, 259] width 183 height 46
click at [743, 236] on button "I wan't my FREE Lip" at bounding box center [848, 259] width 210 height 46
click at [792, 249] on strong "I wan't my FREE Lip Stain!" at bounding box center [848, 258] width 204 height 19
click at [1068, 237] on div at bounding box center [848, 360] width 1064 height 615
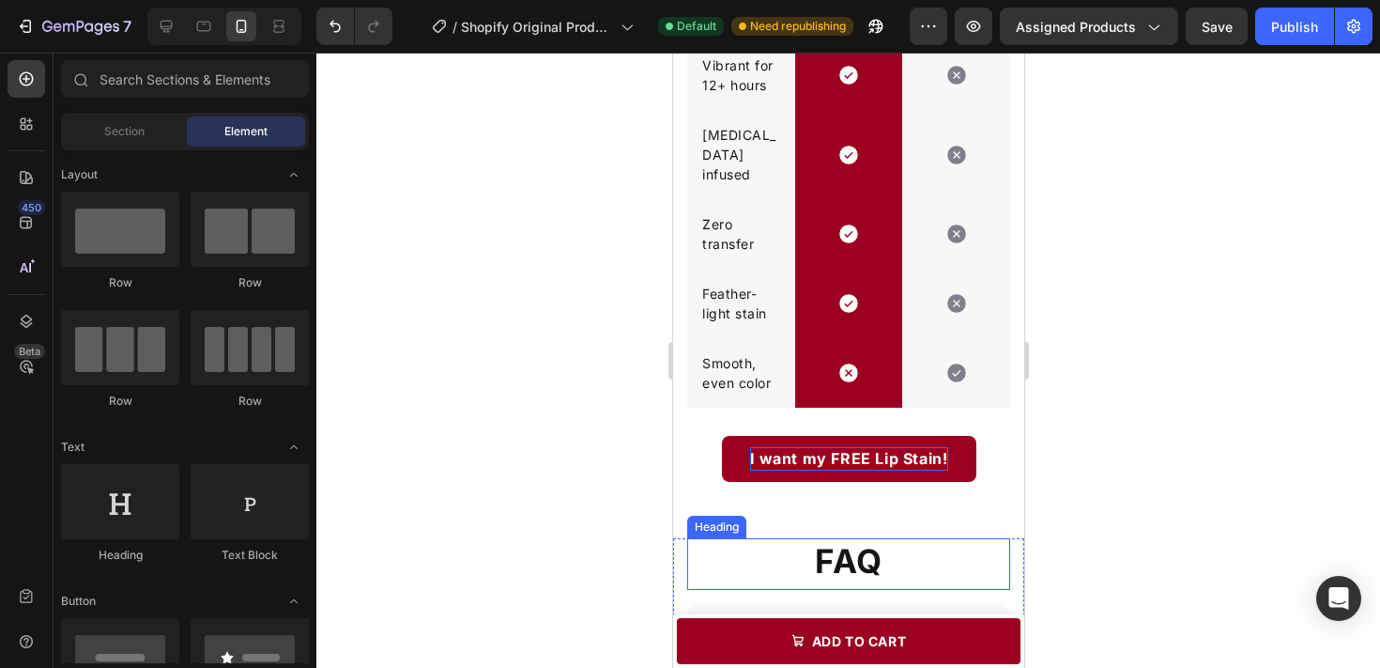
scroll to position [2550, 0]
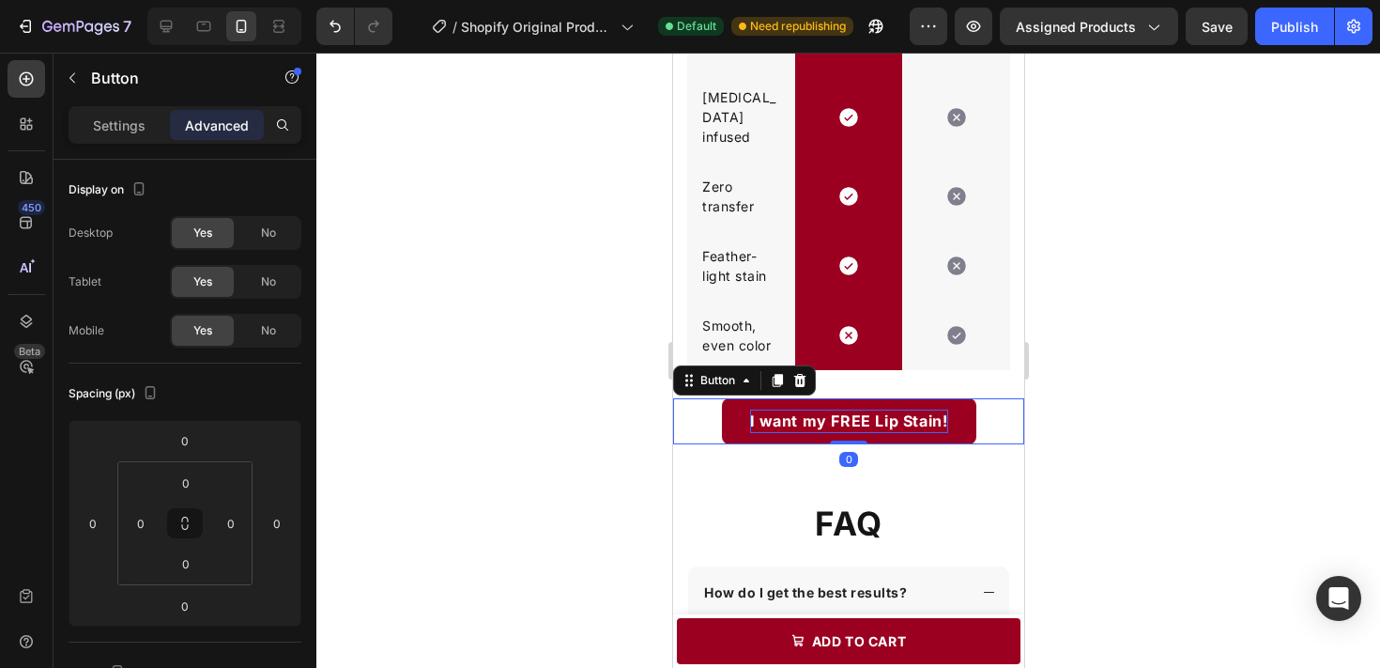
click at [809, 409] on p "I want my FREE Lip Stain!" at bounding box center [848, 420] width 198 height 23
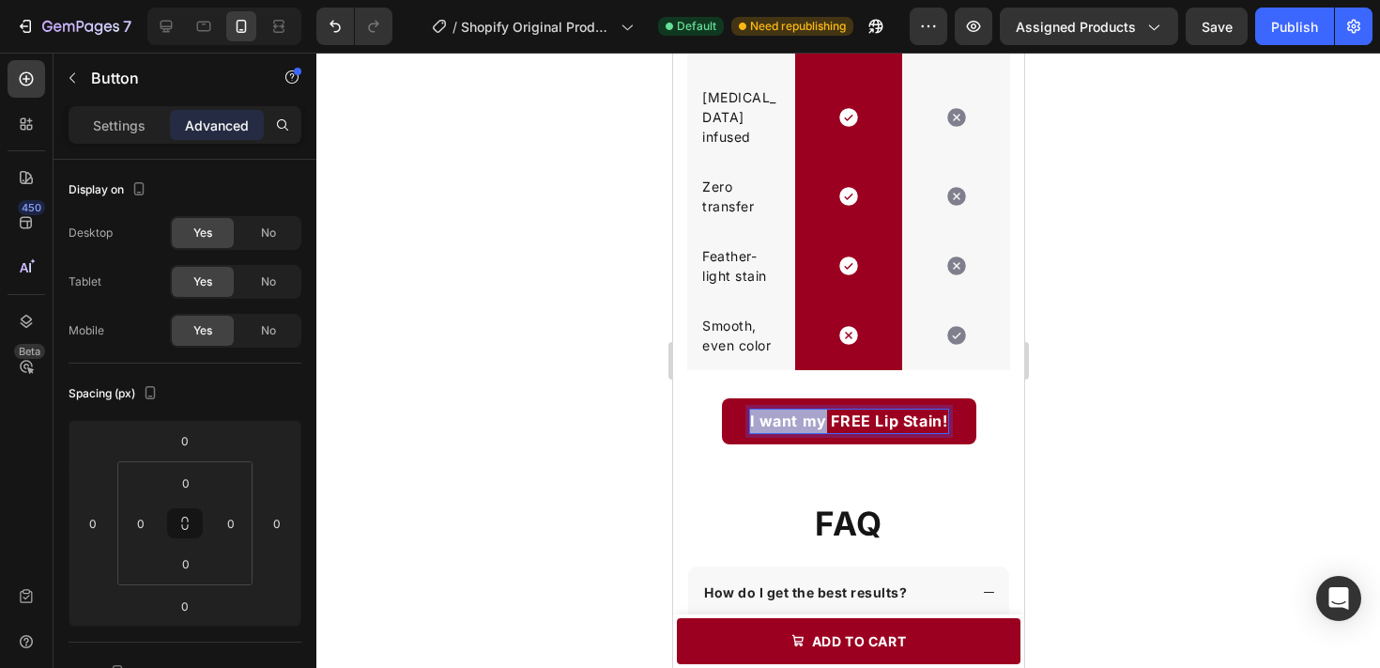
drag, startPoint x: 825, startPoint y: 400, endPoint x: 736, endPoint y: 407, distance: 89.5
click at [736, 407] on button "I want my FREE Lip Stain!" at bounding box center [848, 421] width 254 height 46
click at [751, 398] on button "Gi FREE Lip Stain!" at bounding box center [847, 421] width 193 height 46
click at [725, 398] on button "Give me FREE Lip Stain!" at bounding box center [848, 421] width 246 height 46
click at [737, 398] on button "Claim FREE Lip Stain!" at bounding box center [848, 421] width 222 height 46
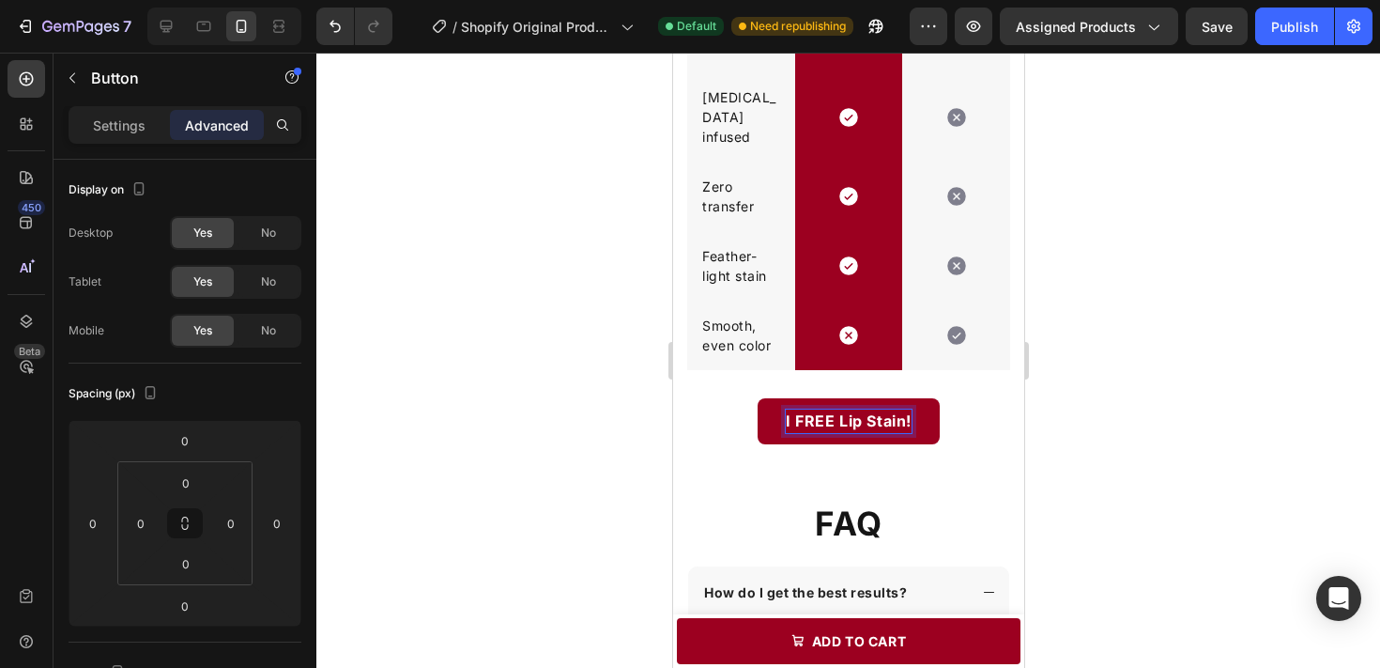
click at [757, 398] on button "I FREE Lip Stain!" at bounding box center [848, 421] width 182 height 46
click at [735, 398] on button "I want FREE Lip Stain!" at bounding box center [847, 421] width 225 height 46
click at [908, 411] on strong "I want my FREE Lip Stain!" at bounding box center [848, 420] width 198 height 19
click at [880, 411] on strong "I want my FREE Lip stain!" at bounding box center [847, 420] width 197 height 19
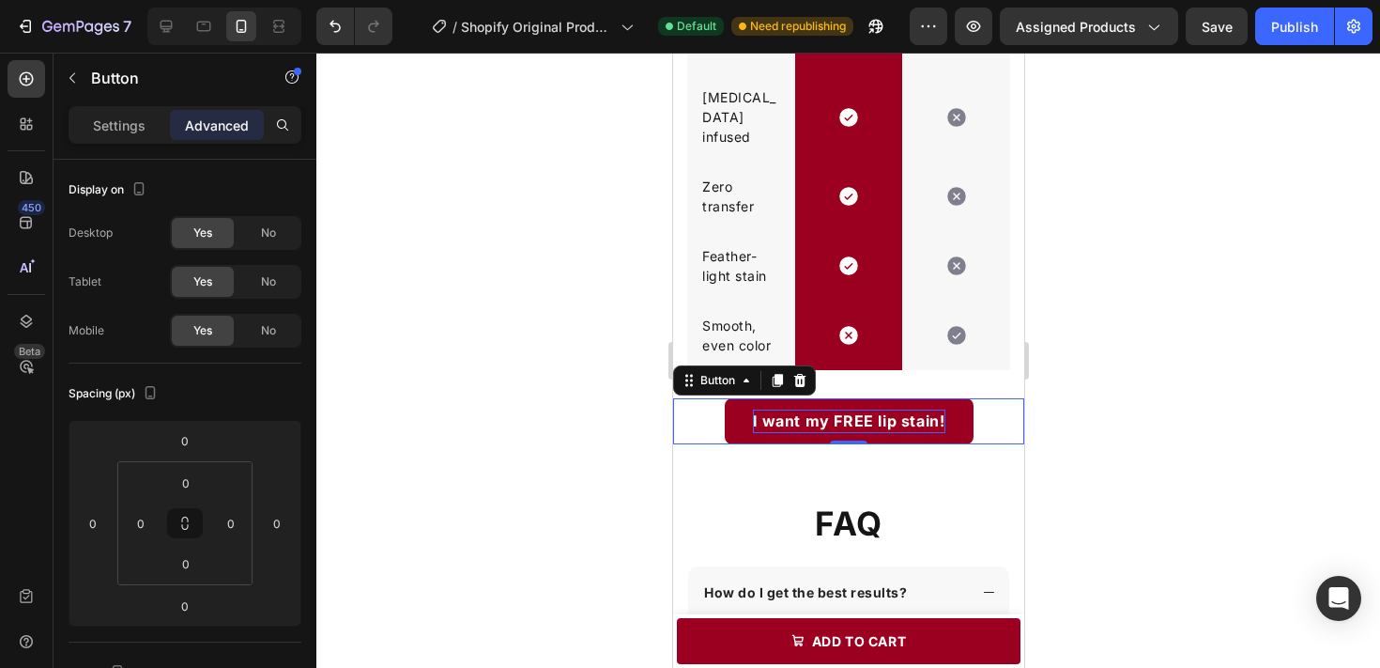
click at [1045, 418] on div at bounding box center [848, 360] width 1064 height 615
click at [914, 411] on strong "I want my FREE lip stain!" at bounding box center [848, 420] width 192 height 19
click at [880, 411] on strong "I want my FREE lip stain!" at bounding box center [848, 420] width 192 height 19
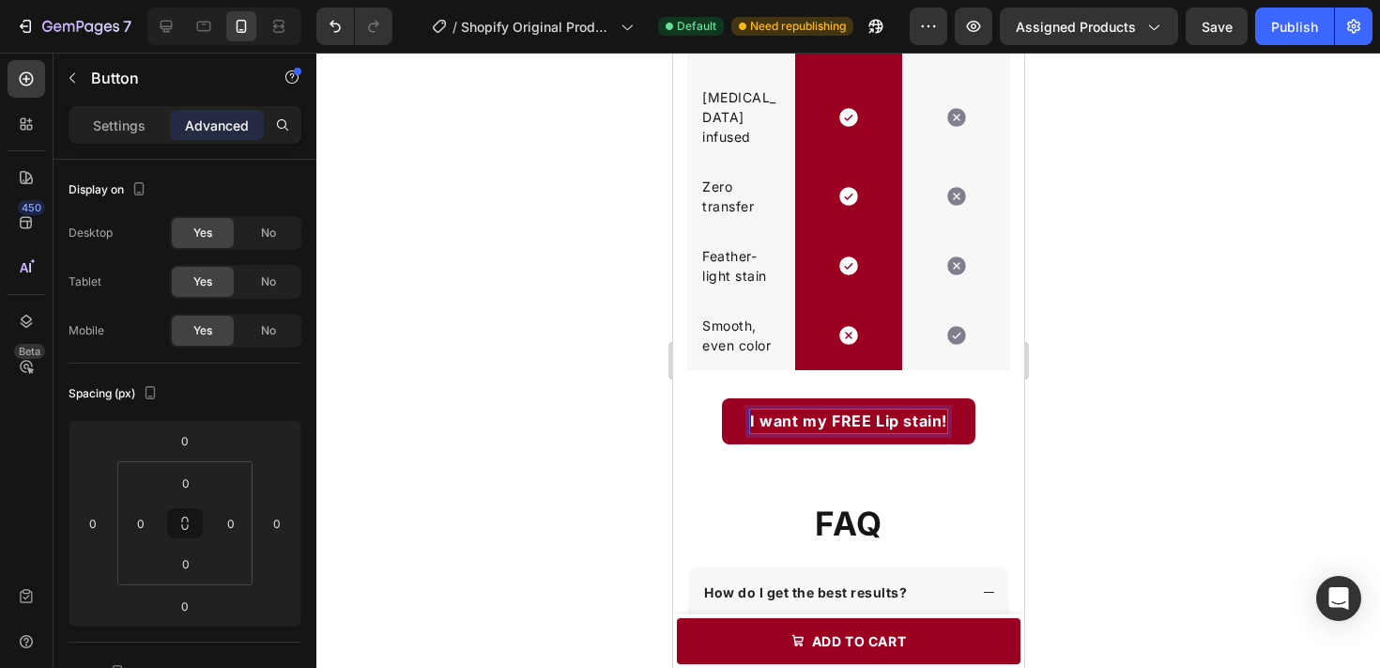
click at [908, 411] on strong "I want my FREE Lip stain!" at bounding box center [847, 420] width 197 height 19
click at [766, 411] on strong "I want my FREE Lip Stain!" at bounding box center [848, 420] width 198 height 19
click at [814, 411] on strong "I Want my FREE Lip Stain!" at bounding box center [848, 420] width 200 height 19
click at [948, 411] on strong ""I Want My FREE Lip Stain!" at bounding box center [848, 420] width 209 height 19
click at [1170, 423] on div at bounding box center [848, 360] width 1064 height 615
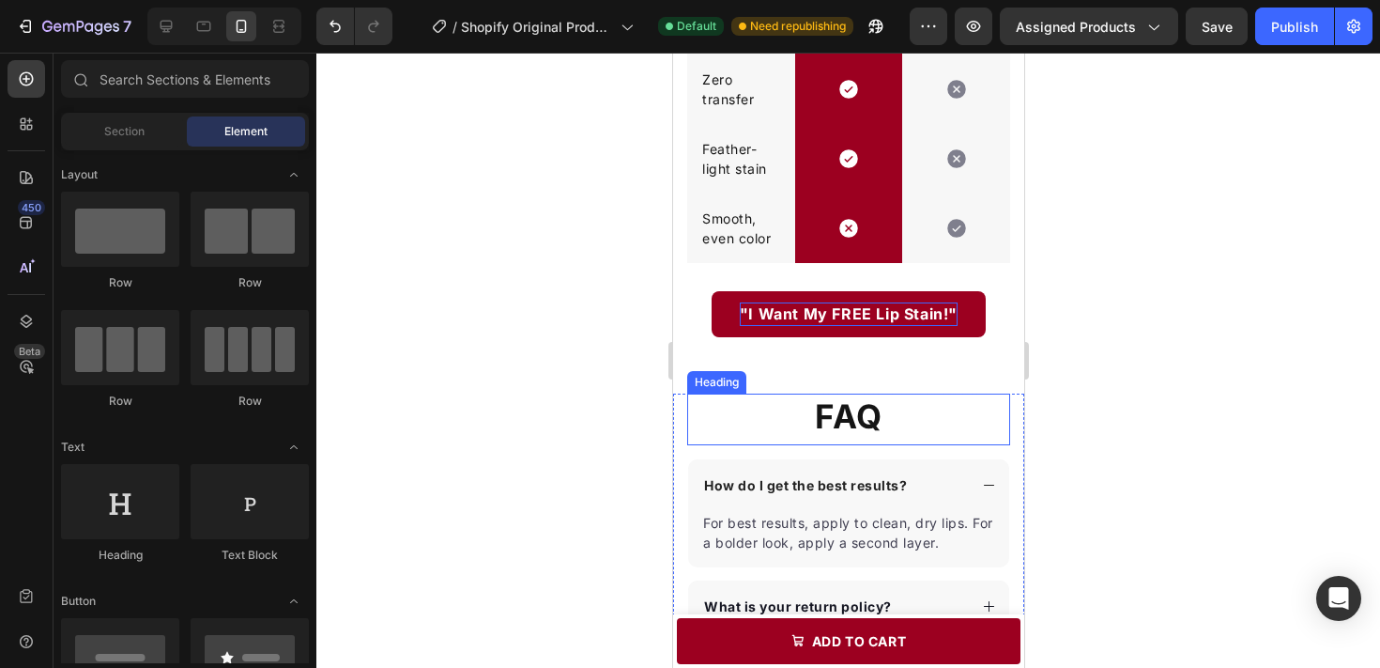
scroll to position [2660, 0]
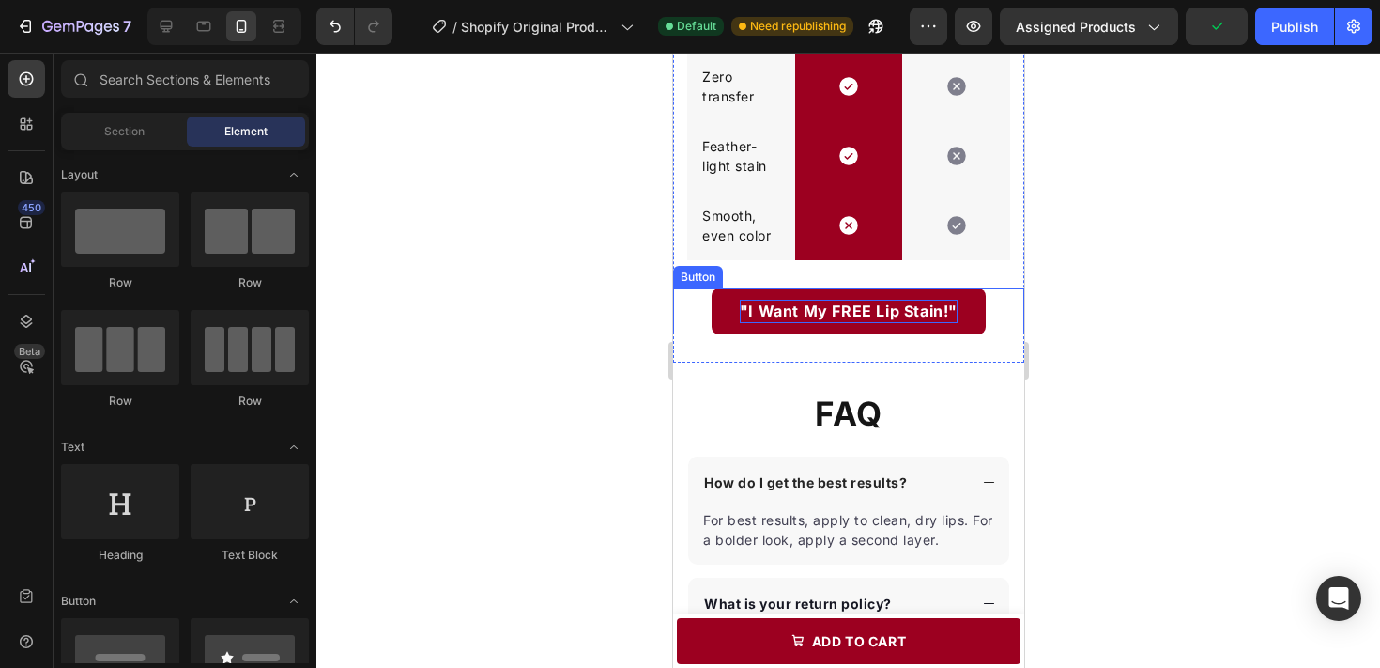
click at [955, 301] on strong ""I Want My FREE Lip Stain!"" at bounding box center [848, 310] width 218 height 19
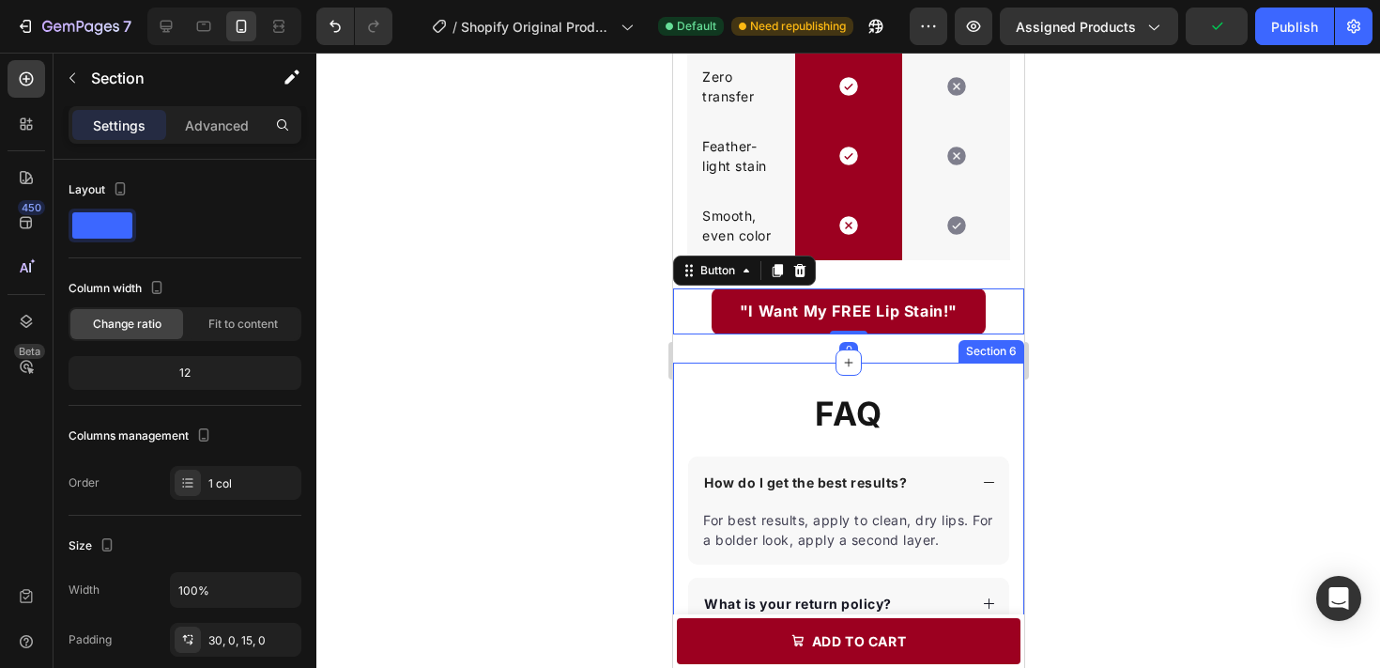
click at [968, 369] on div "FAQ Heading How do I get the best results? For best results, apply to clean, dr…" at bounding box center [847, 599] width 351 height 475
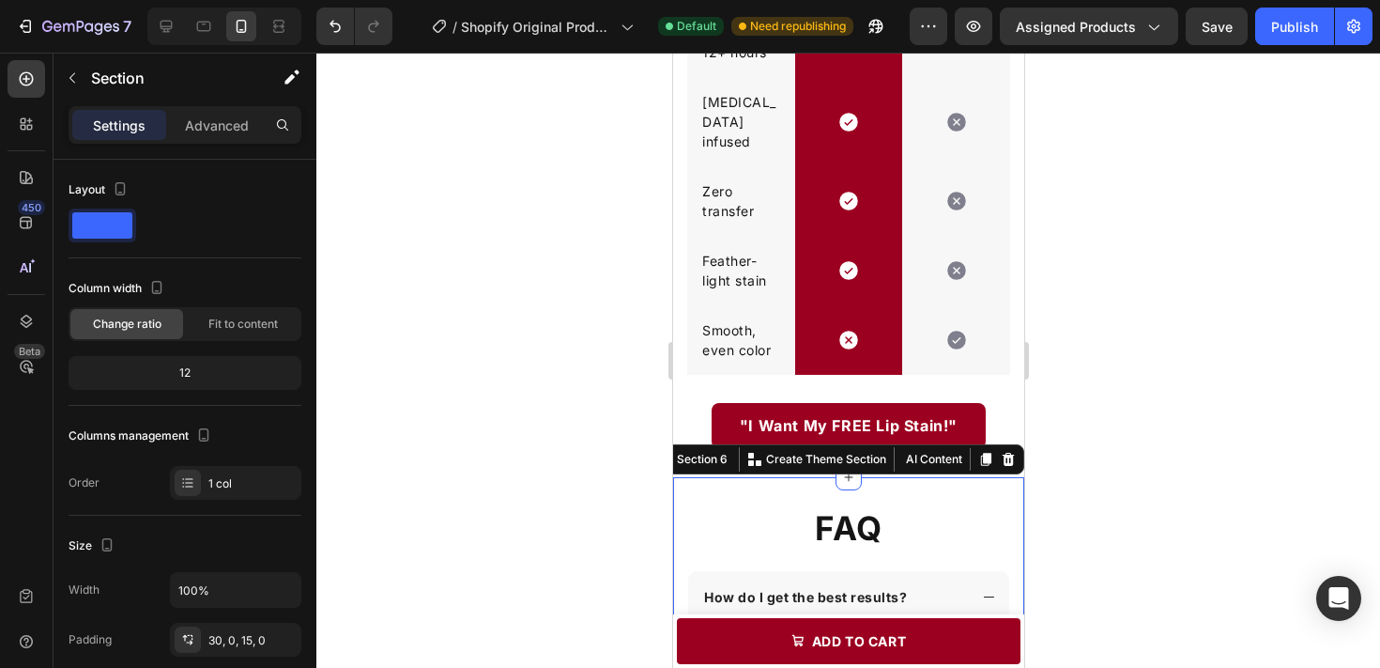
scroll to position [2506, 0]
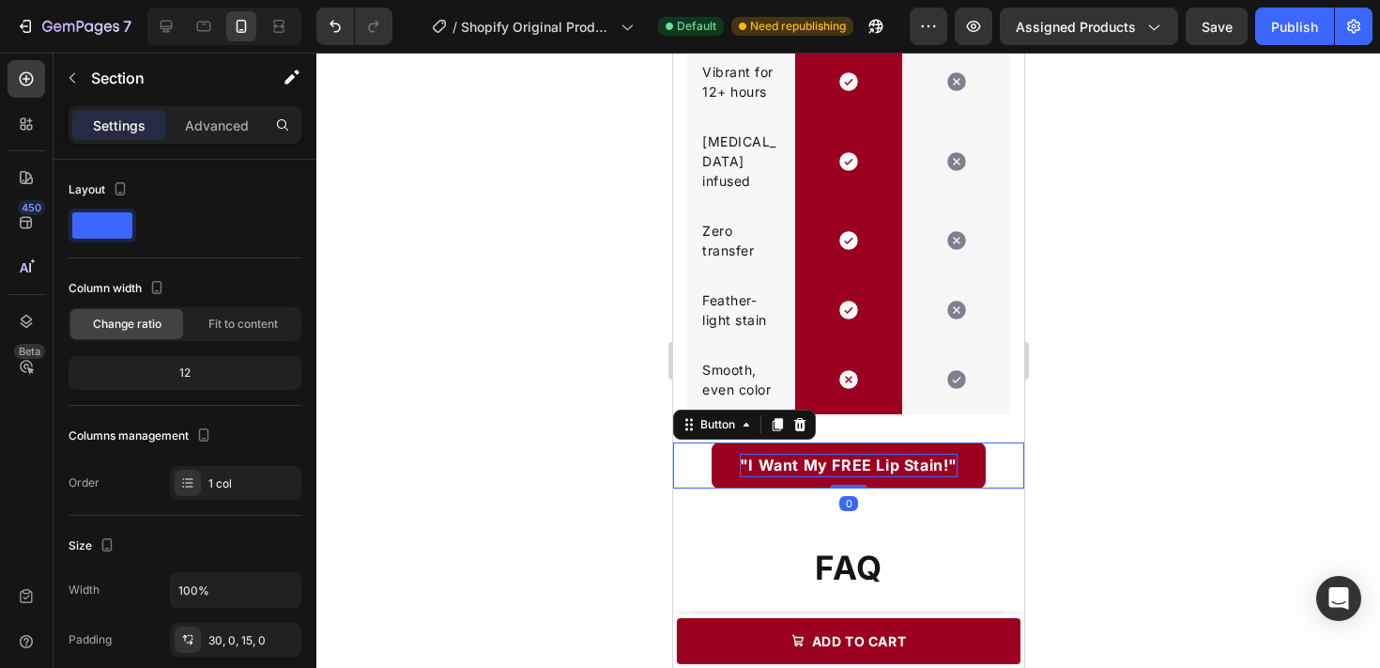
click at [910, 455] on strong ""I Want My FREE Lip Stain!"" at bounding box center [848, 464] width 218 height 19
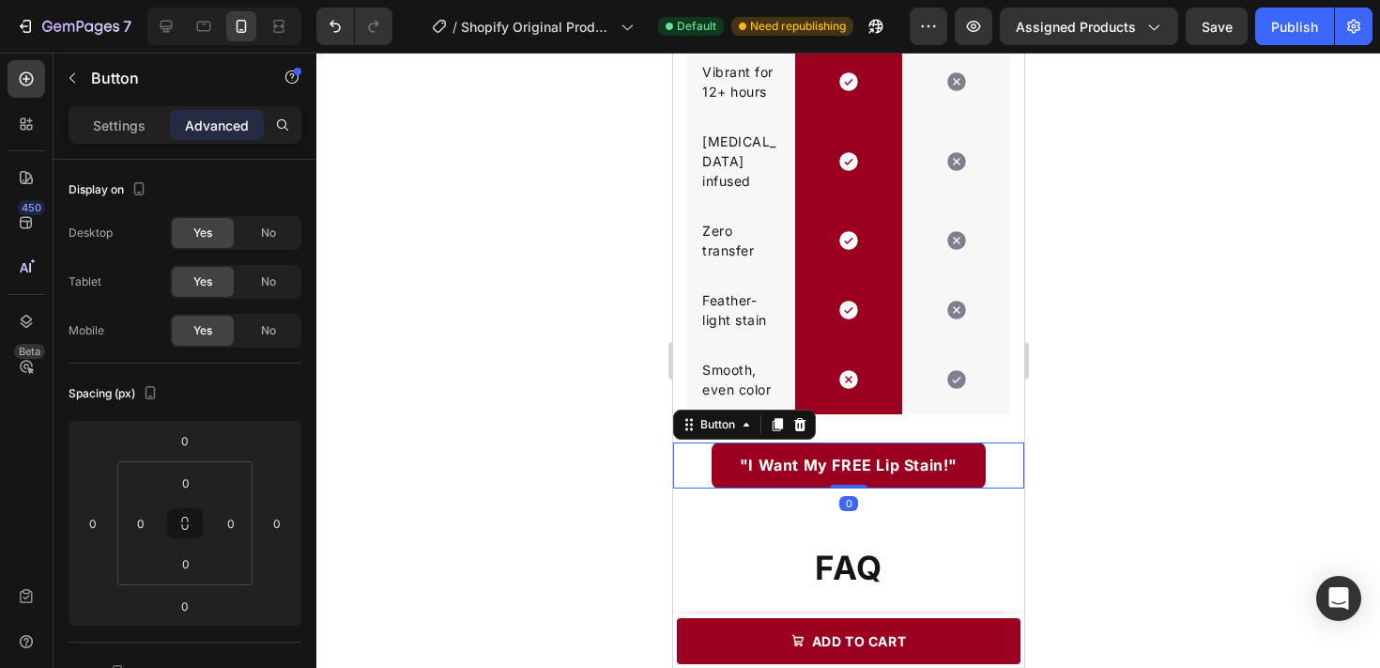
click at [607, 489] on div at bounding box center [848, 360] width 1064 height 615
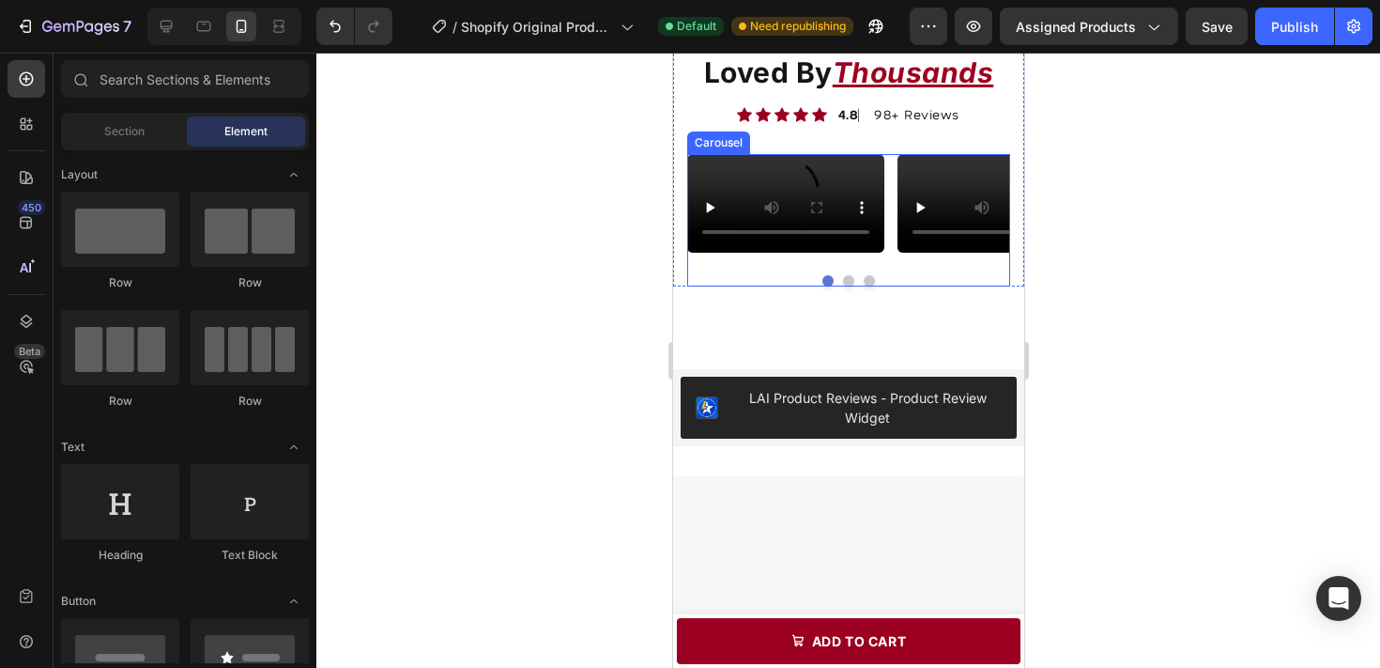
scroll to position [3519, 0]
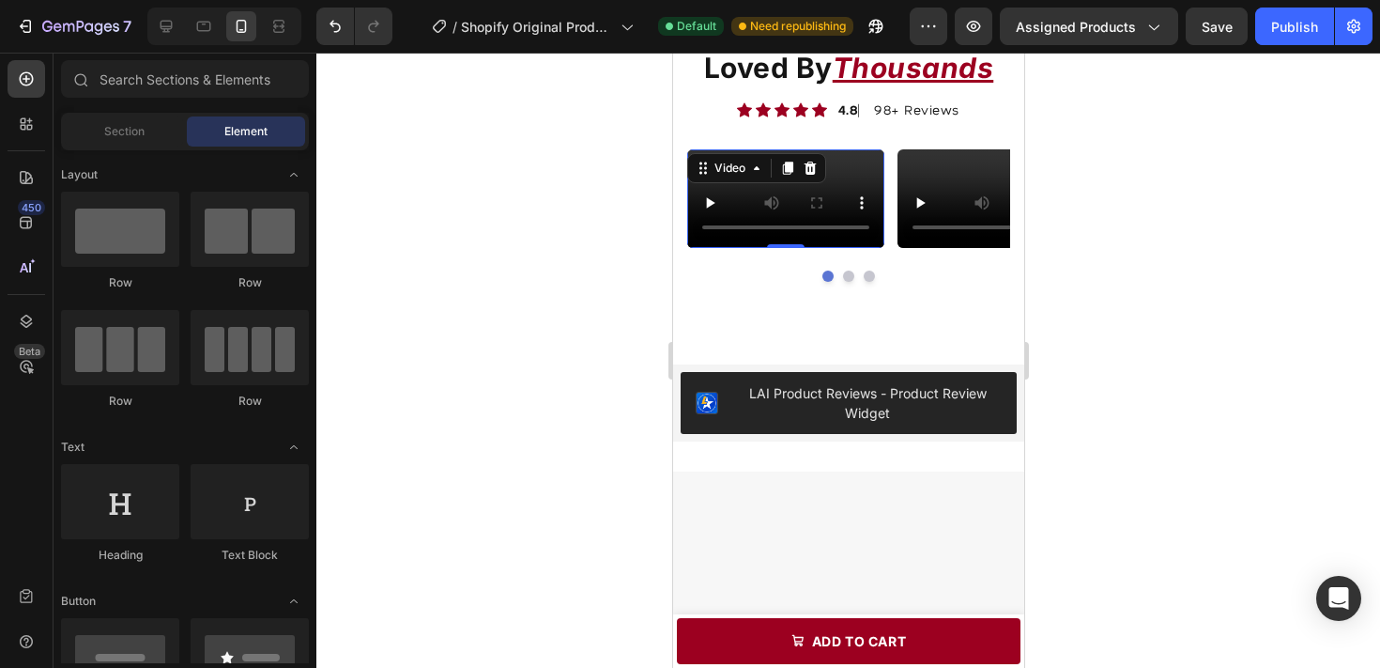
click at [831, 248] on video at bounding box center [784, 198] width 197 height 99
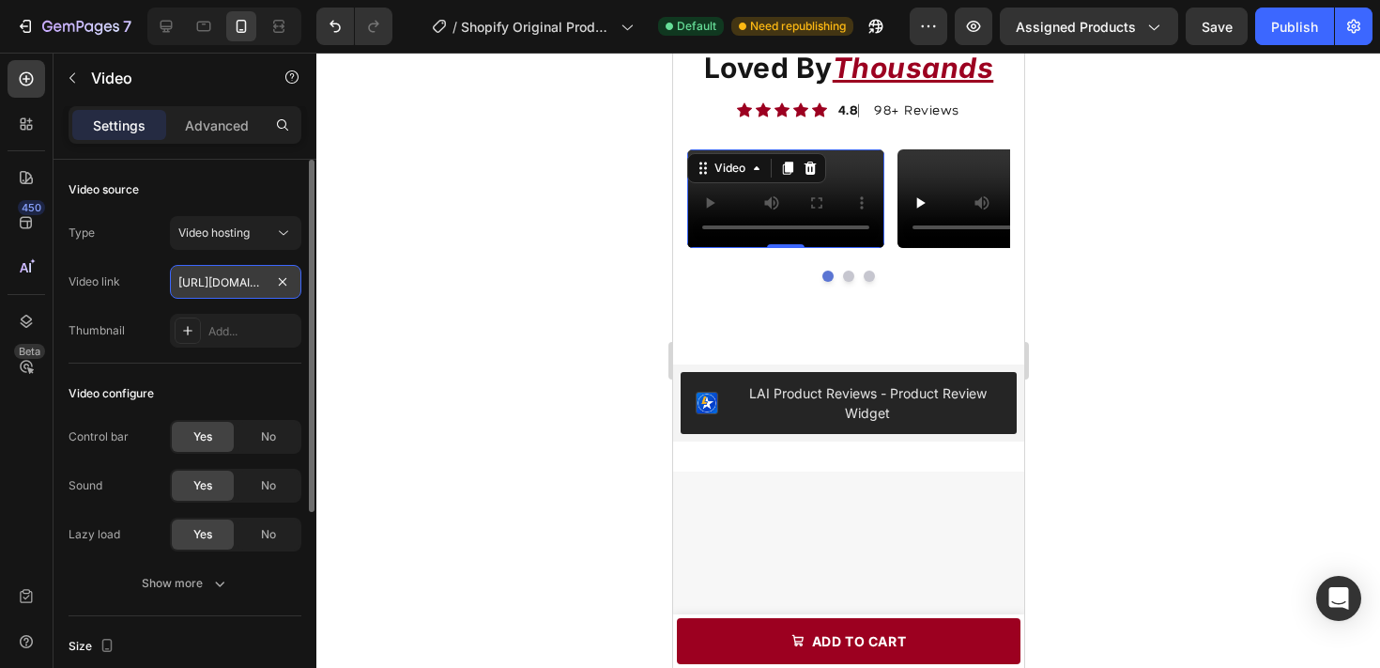
click at [221, 282] on input "https://cdn.shopify.com/videos/c/o/v/6726f17621ed42eaa0944f286f1a387f.mp4" at bounding box center [235, 282] width 131 height 34
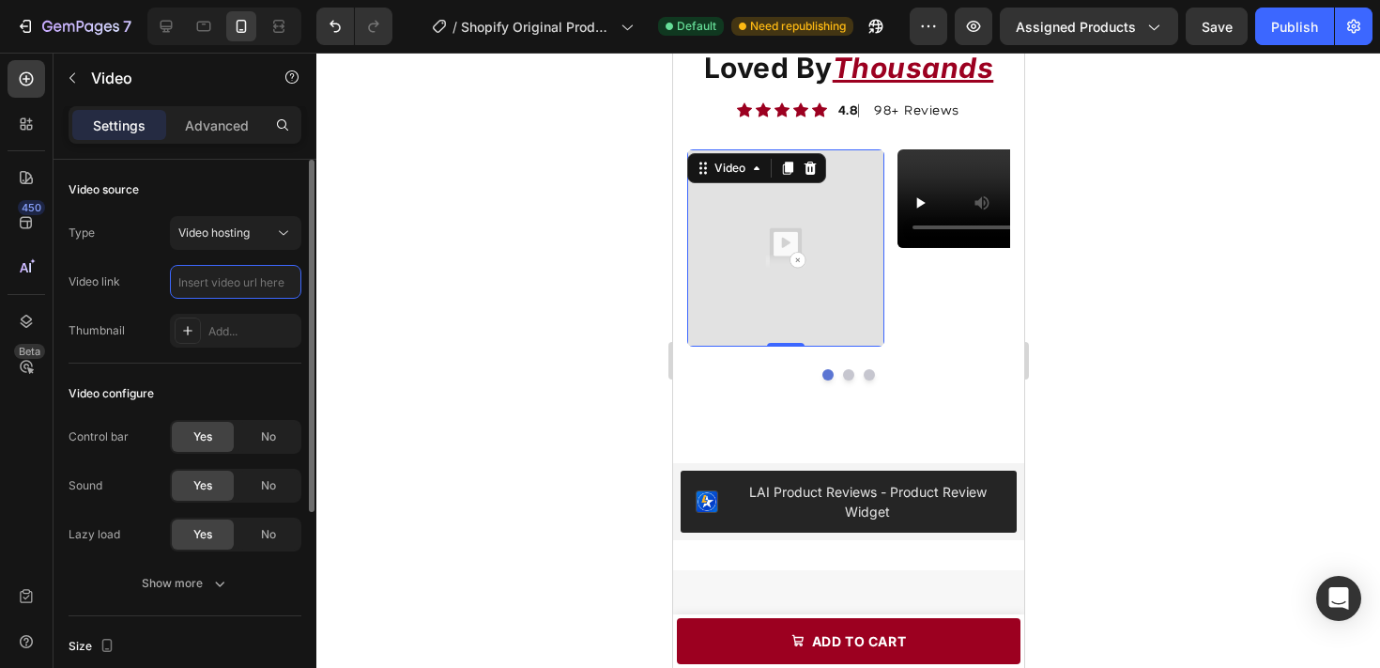
paste input "https://cdn.shopify.com/videos/c/o/v/868a649e0f534b008c42db26cd3707d7.mp4"
type input "https://cdn.shopify.com/videos/c/o/v/868a649e0f534b008c42db26cd3707d7.mp4"
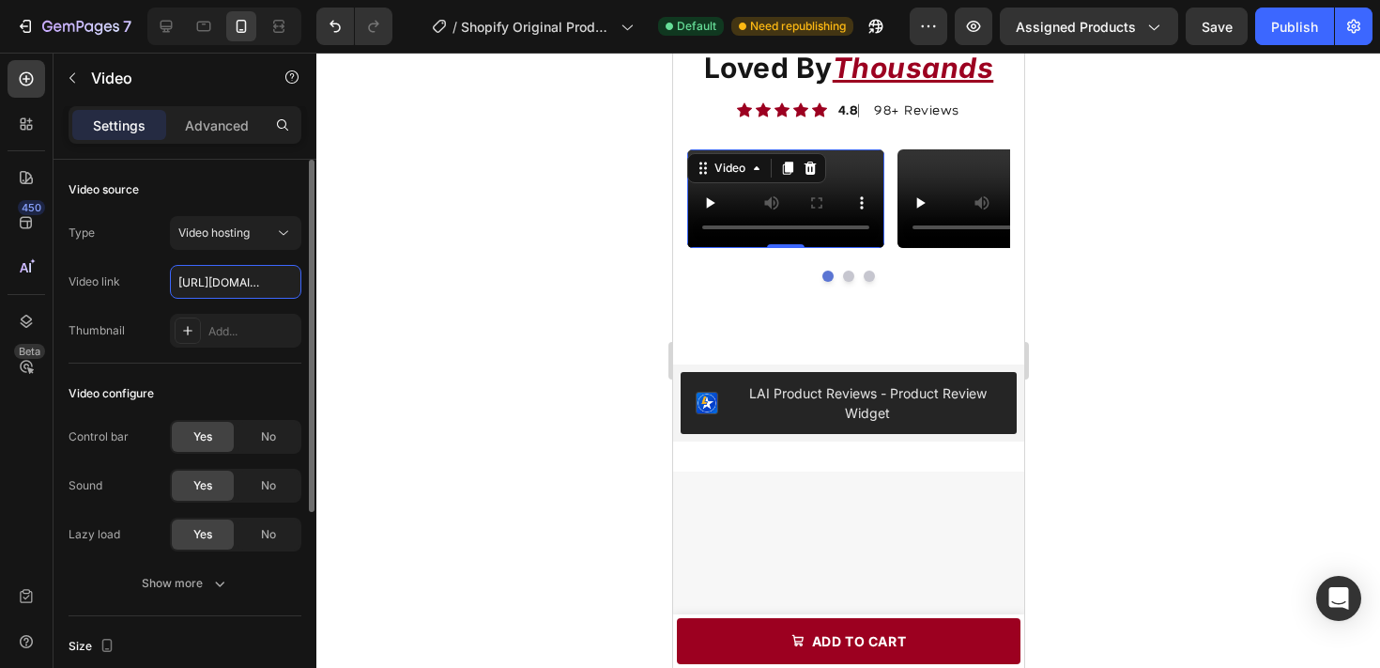
scroll to position [0, 358]
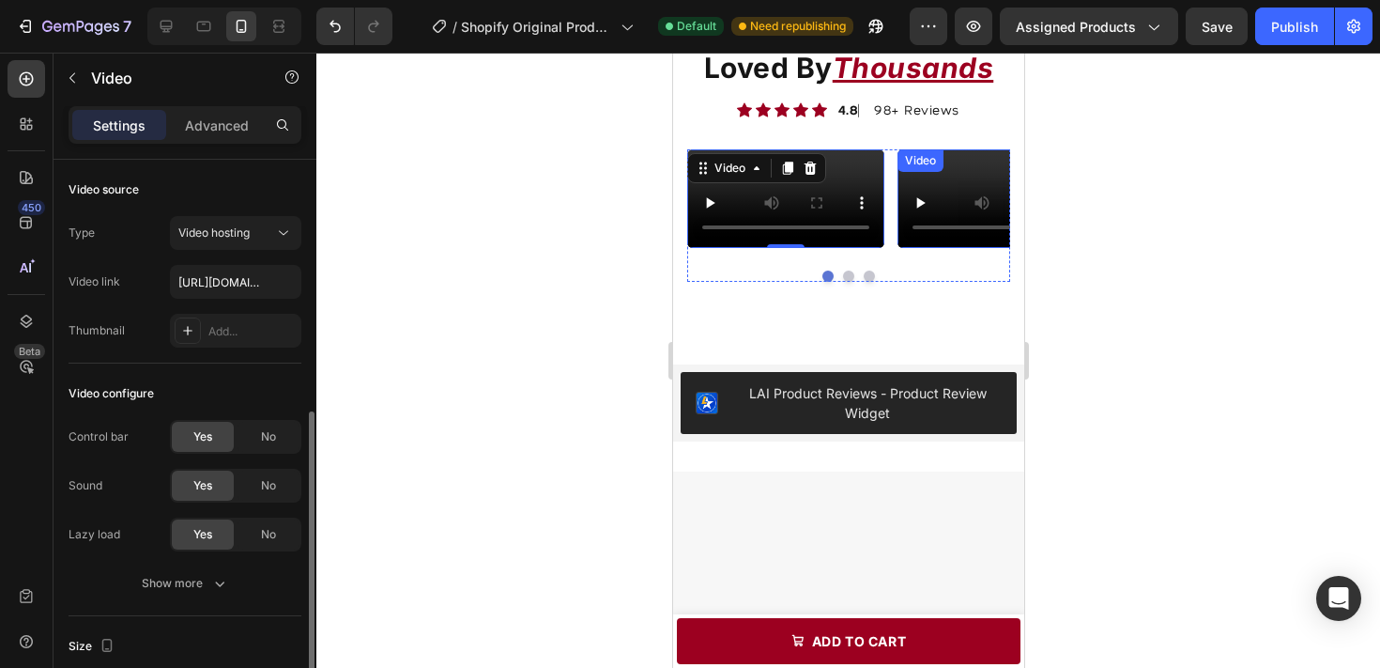
click at [923, 191] on video at bounding box center [995, 198] width 197 height 99
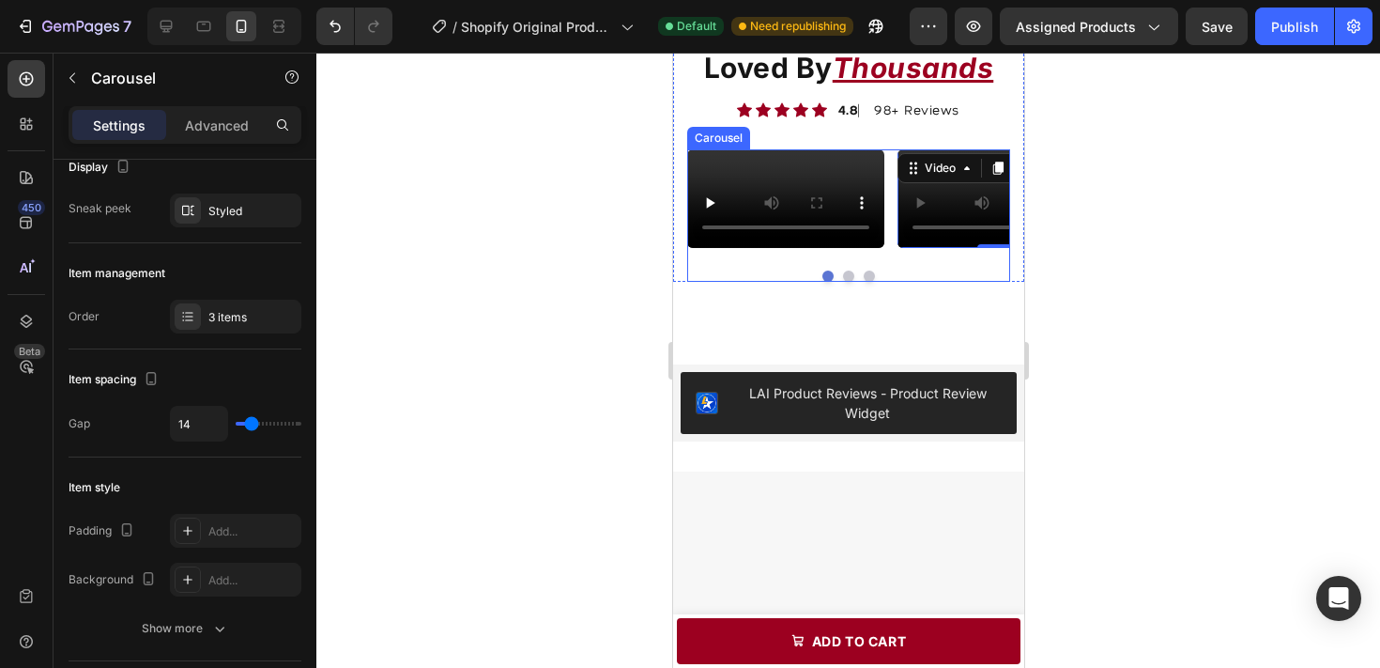
click at [845, 282] on div "Video Video 0 Video Carousel" at bounding box center [847, 215] width 323 height 132
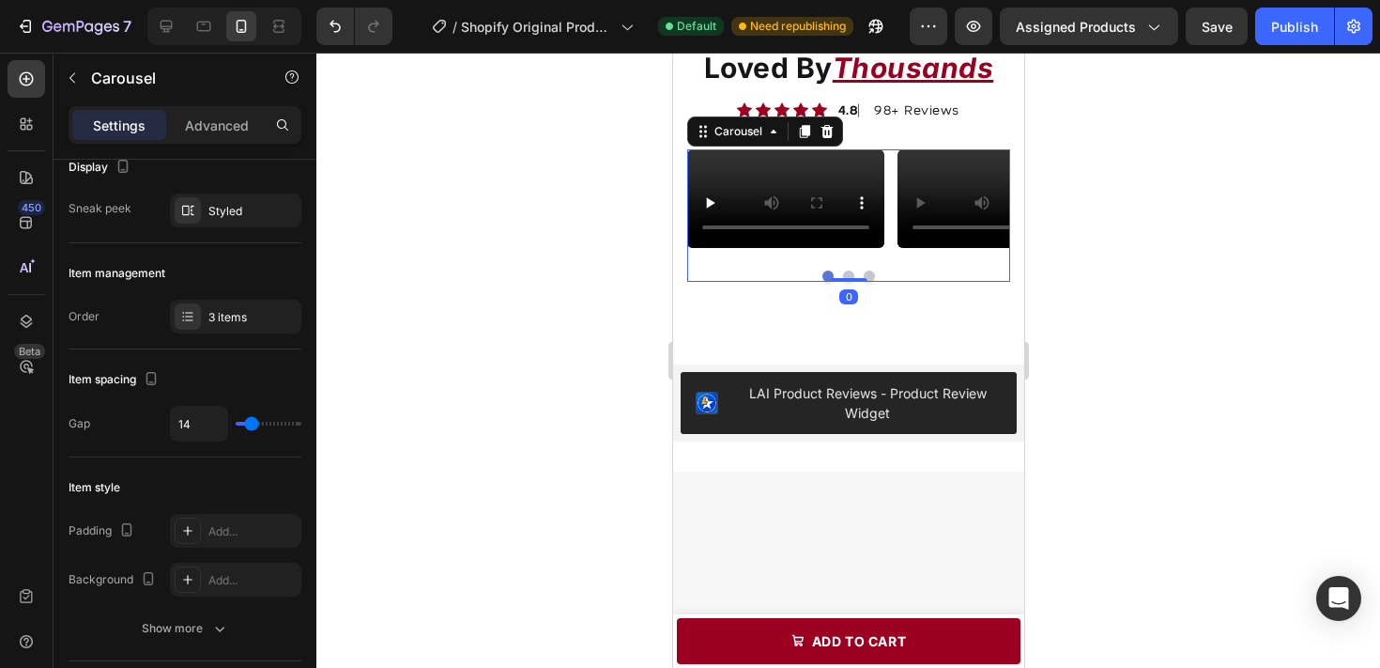
scroll to position [0, 0]
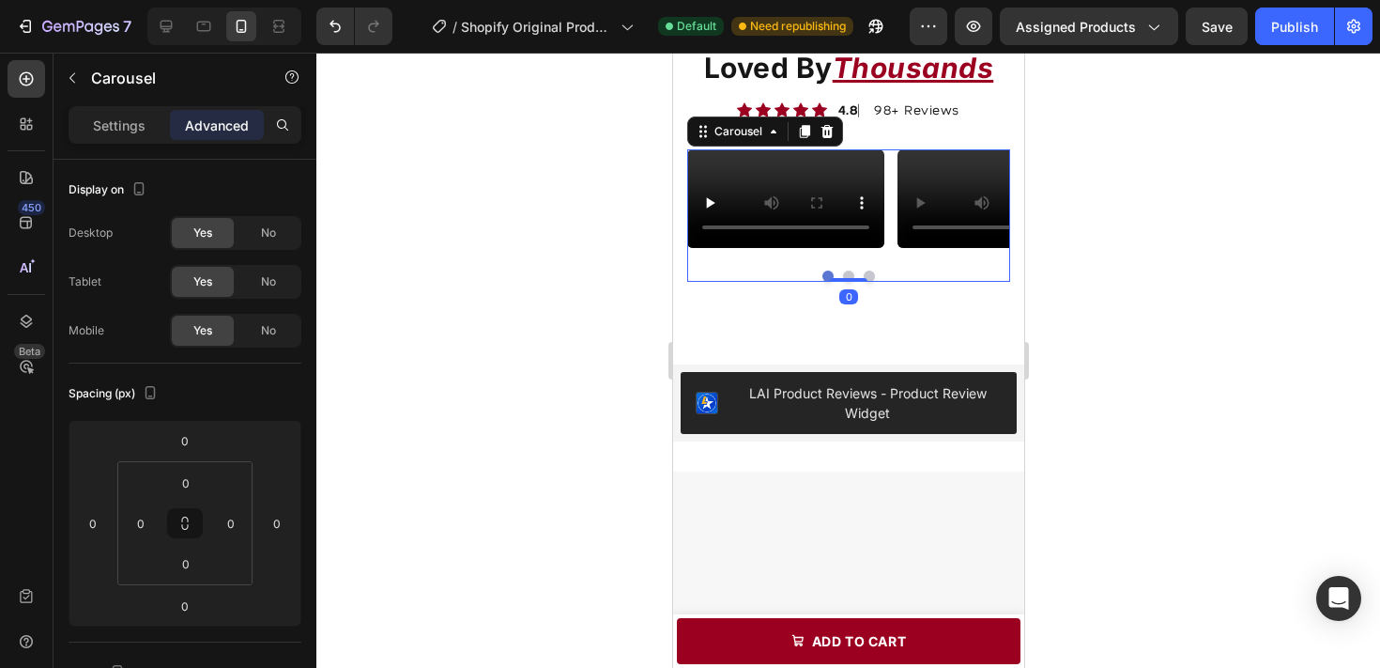
click at [848, 282] on div "Video Video Video Carousel 0" at bounding box center [847, 215] width 323 height 132
click at [848, 282] on button "Dot" at bounding box center [847, 275] width 11 height 11
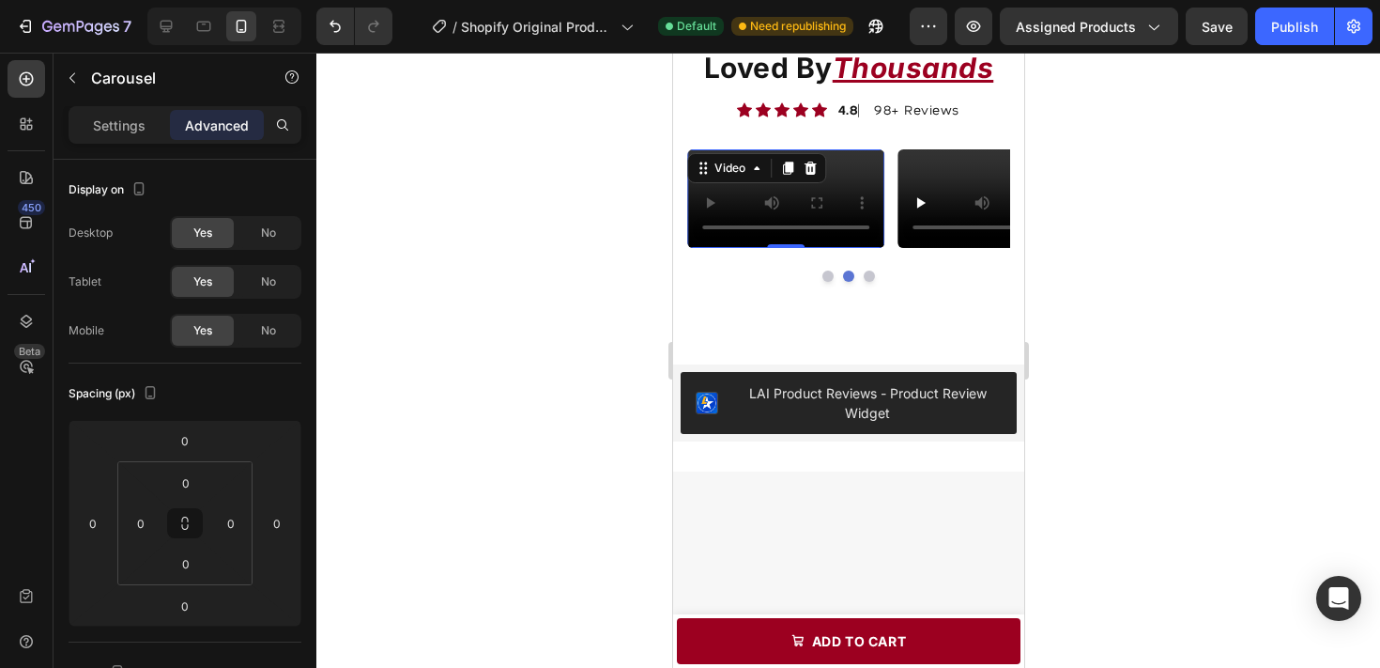
click at [813, 248] on video at bounding box center [784, 198] width 197 height 99
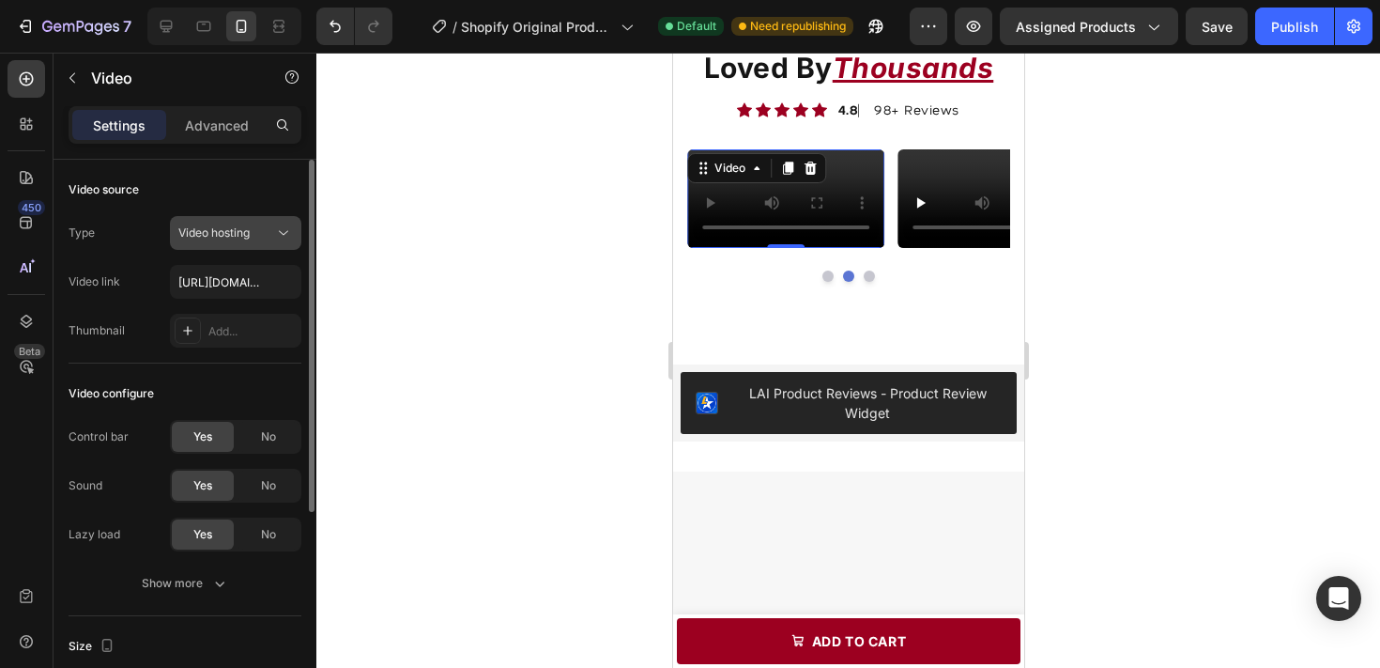
click at [237, 233] on span "Video hosting" at bounding box center [213, 232] width 71 height 14
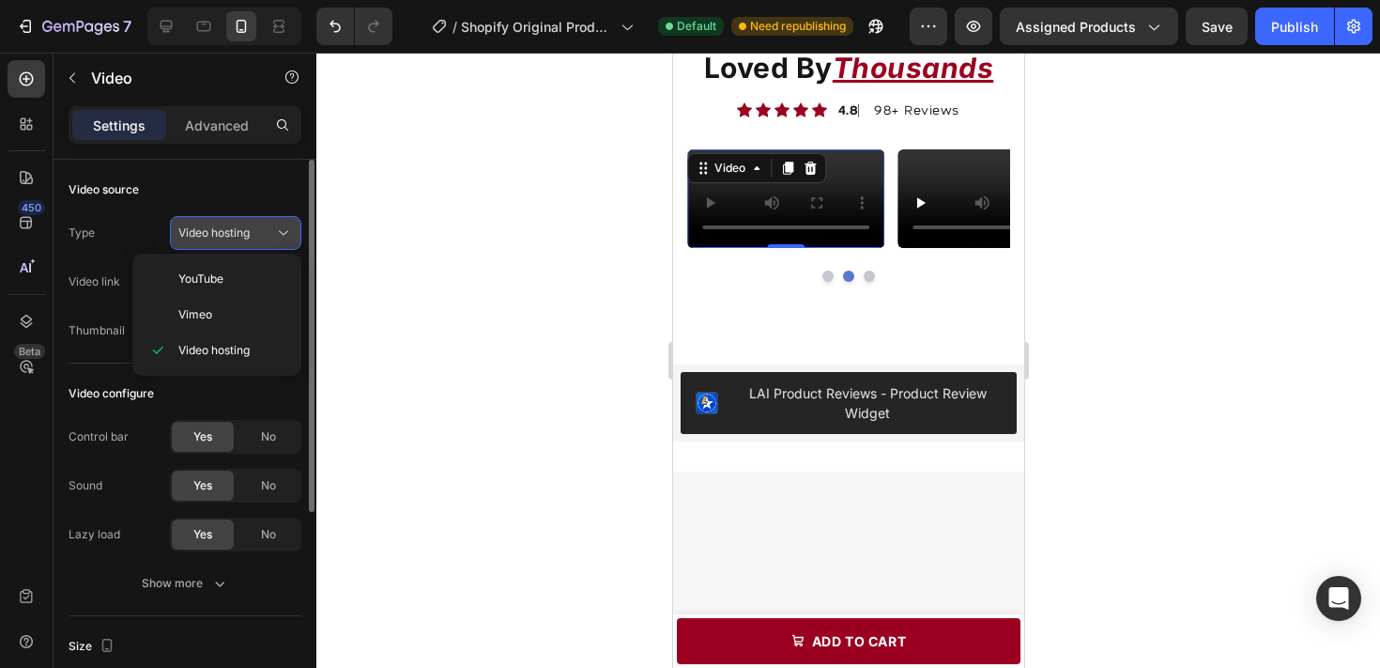
click at [218, 240] on span "Video hosting" at bounding box center [213, 232] width 71 height 17
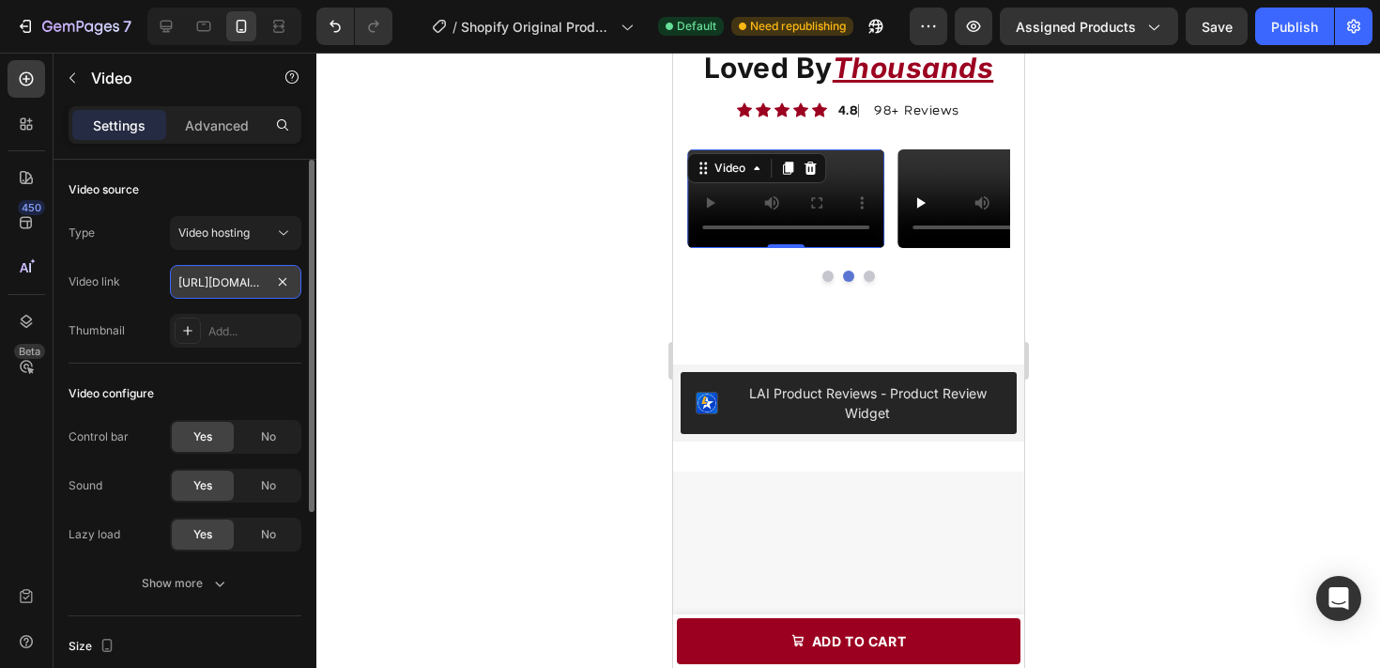
click at [225, 286] on input "https://cdn.shopify.com/videos/c/o/v/0a11fb4f6daf41c58946f7c11177d2e4.mp4" at bounding box center [235, 282] width 131 height 34
paste input "https://cdn.shopify.com/videos/c/o/v/f0673fff3e8c4bedab52c65ef5256c1b.mp4"
type input "https://cdn.shopify.com/videos/c/o/v/f0673fff3e8c4bedab52c65ef5256c1b.mp4"
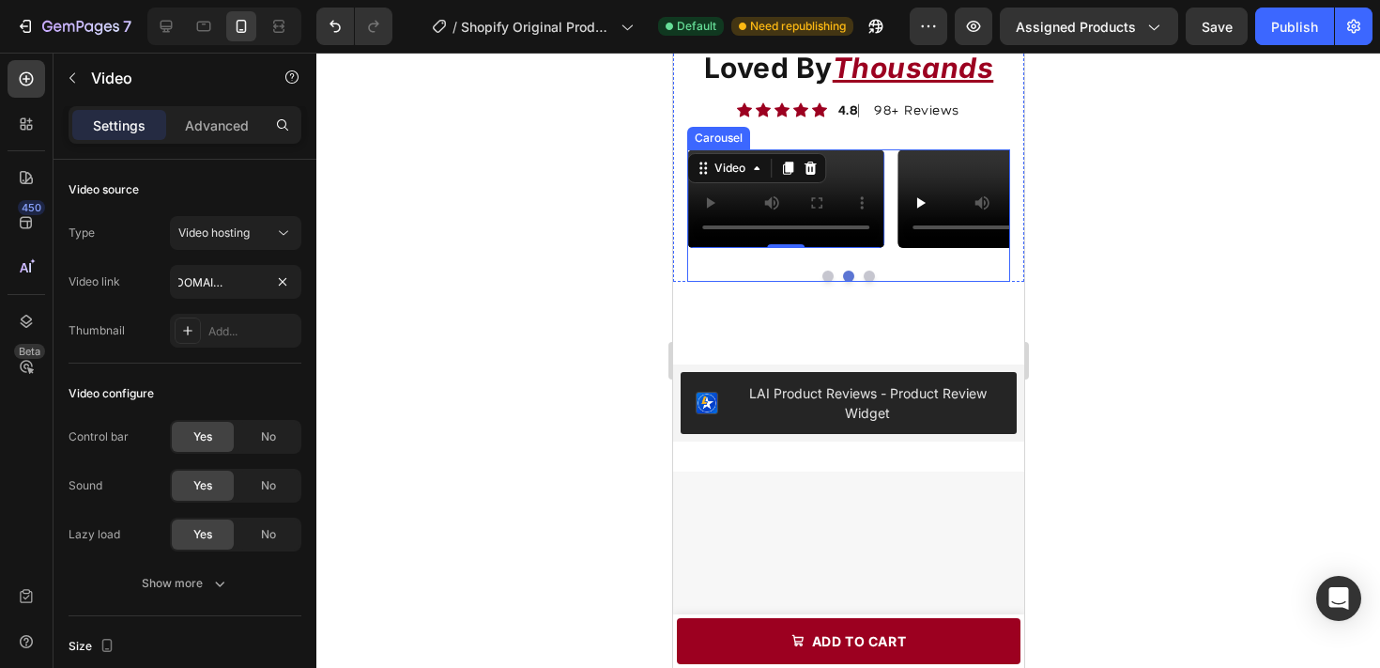
click at [869, 282] on button "Dot" at bounding box center [868, 275] width 11 height 11
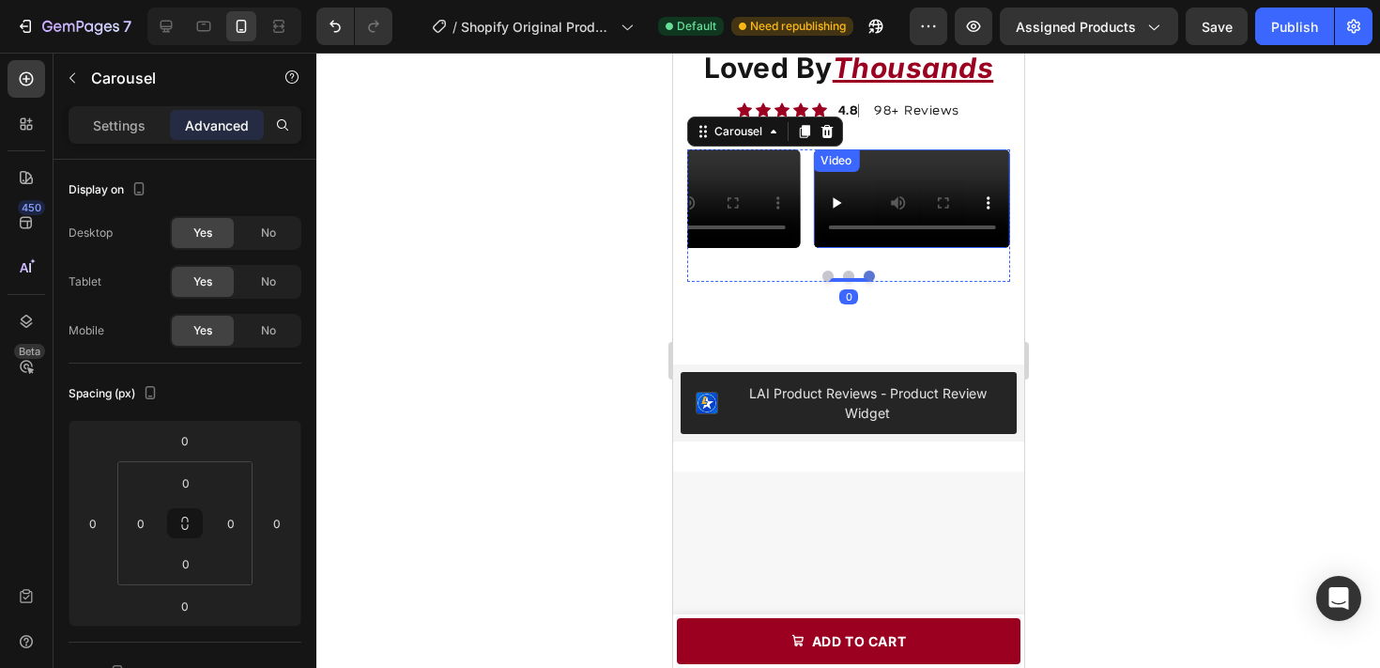
click at [870, 248] on video at bounding box center [910, 198] width 197 height 99
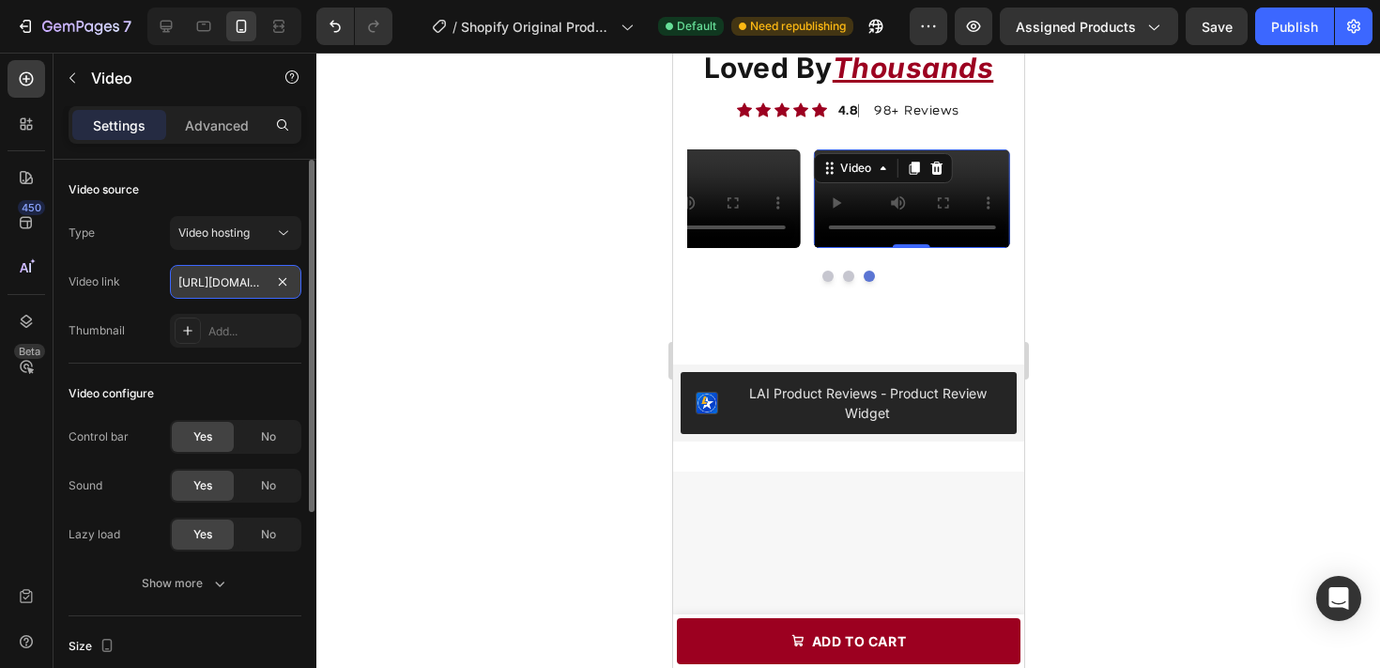
click at [190, 283] on input "https://cdn.shopify.com/videos/c/o/v/f2013e2f30ae4d3497ae13ac34b70d42.mp4" at bounding box center [235, 282] width 131 height 34
click at [192, 283] on input "https://cdn.shopify.com/videos/c/o/v/f2013e2f30ae4d3497ae13ac34b70d42.mp4" at bounding box center [235, 282] width 131 height 34
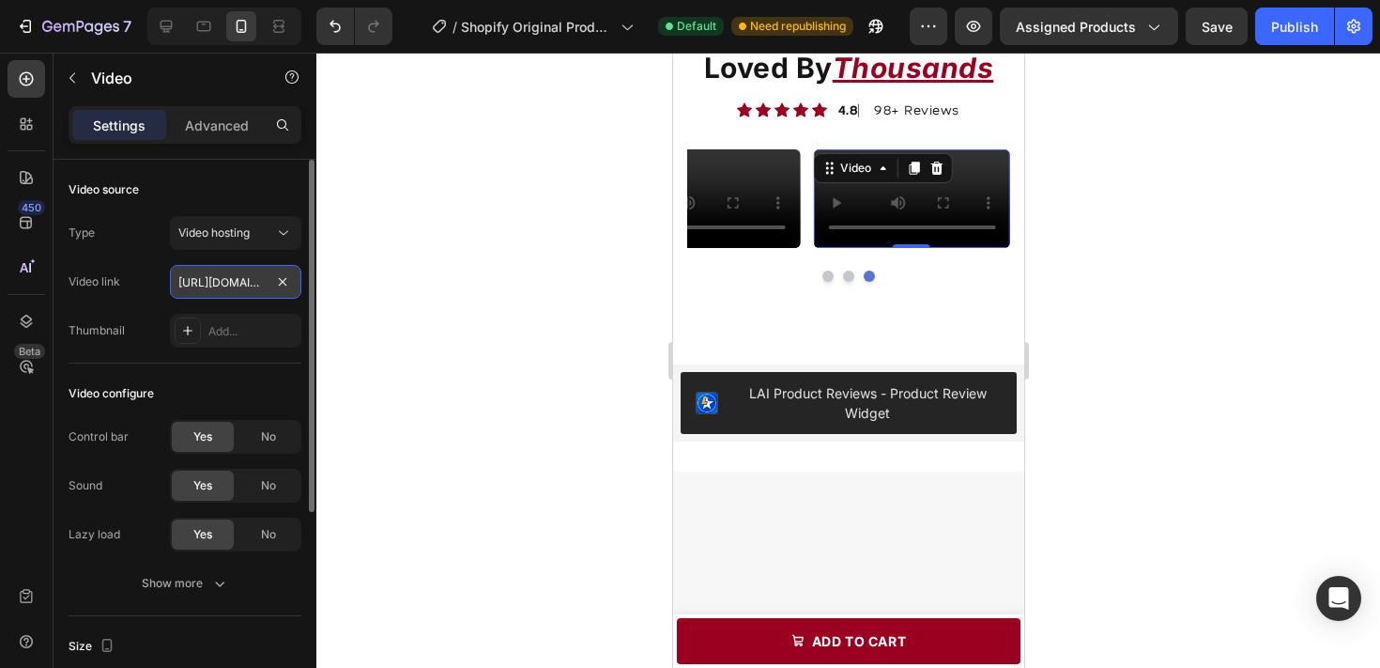
scroll to position [0, 353]
type input "https://cdn.shopify.com/videos/c/o/v/a0f5d9e16de24b66a0c6724a77f64d80.mp4"
click at [215, 261] on div "Type Video hosting Video link https://cdn.shopify.com/videos/c/o/v/a0f5d9e16de2…" at bounding box center [185, 281] width 233 height 131
click at [1100, 406] on div at bounding box center [848, 360] width 1064 height 615
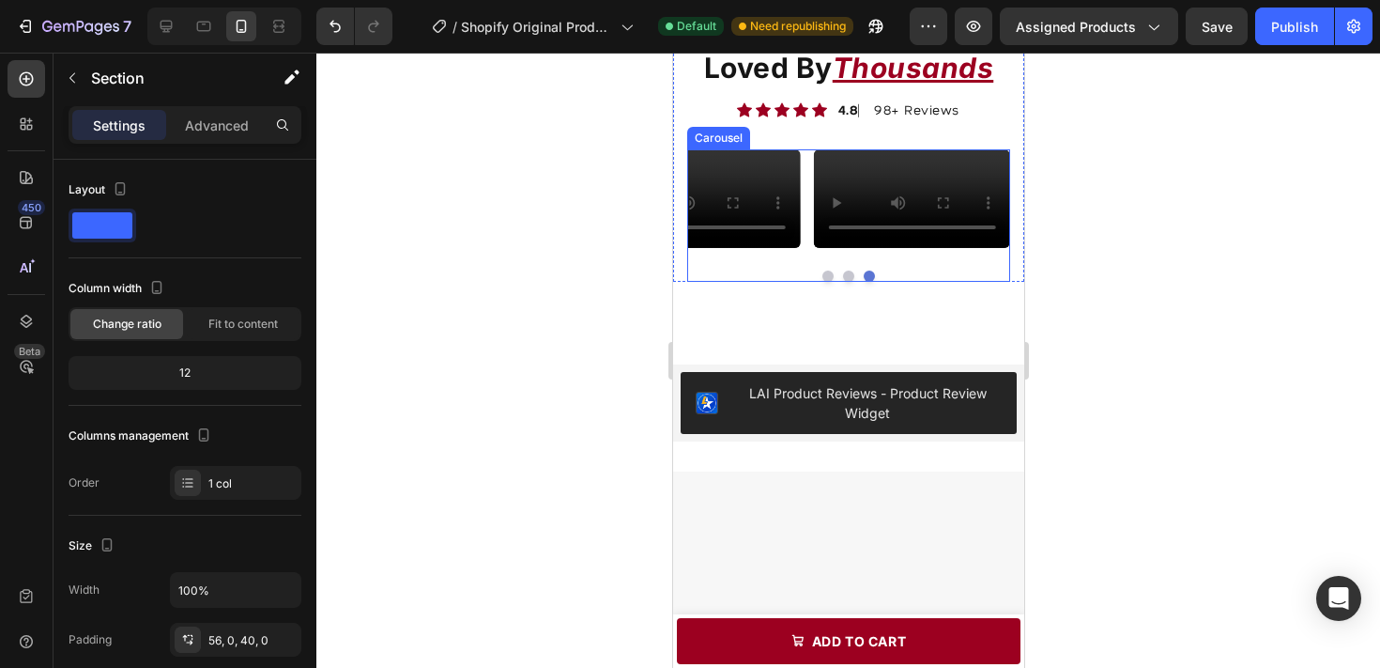
click at [830, 297] on div "Why Hydra-Stain Is Loved By Thousands Heading Icon Icon Icon Icon Icon Icon Lis…" at bounding box center [847, 153] width 351 height 285
click at [888, 282] on div at bounding box center [847, 275] width 323 height 11
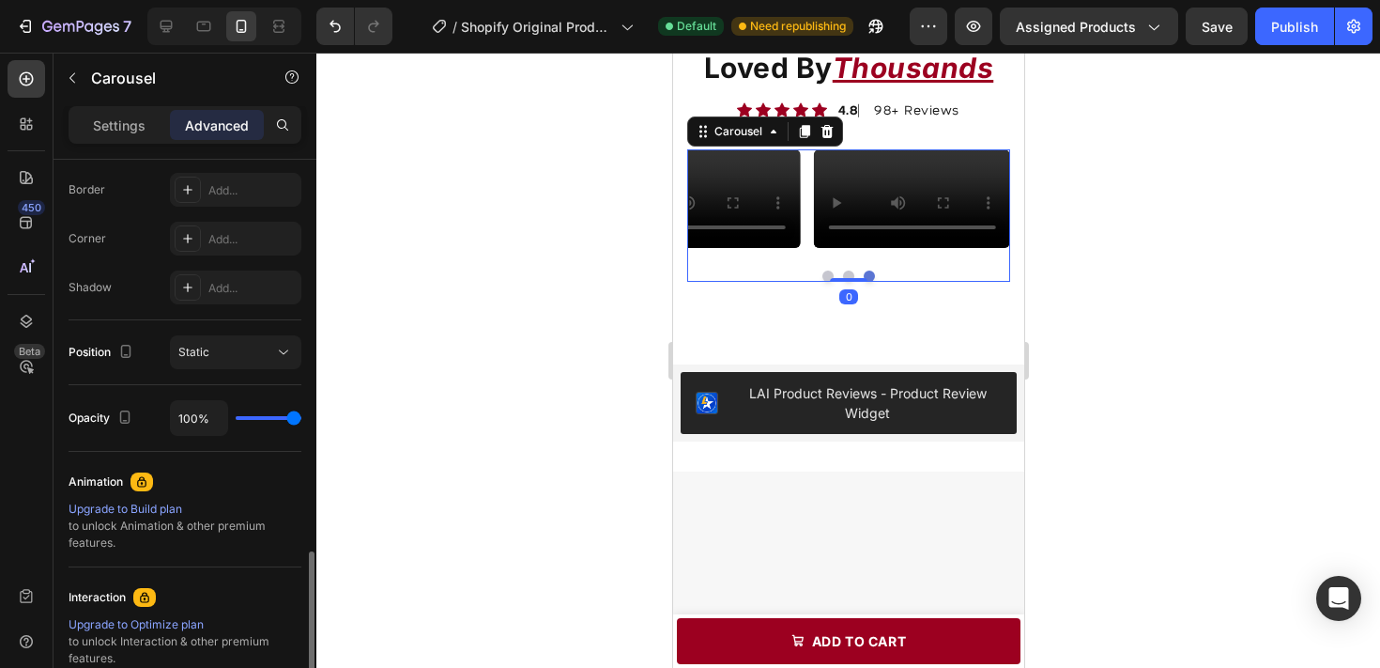
scroll to position [641, 0]
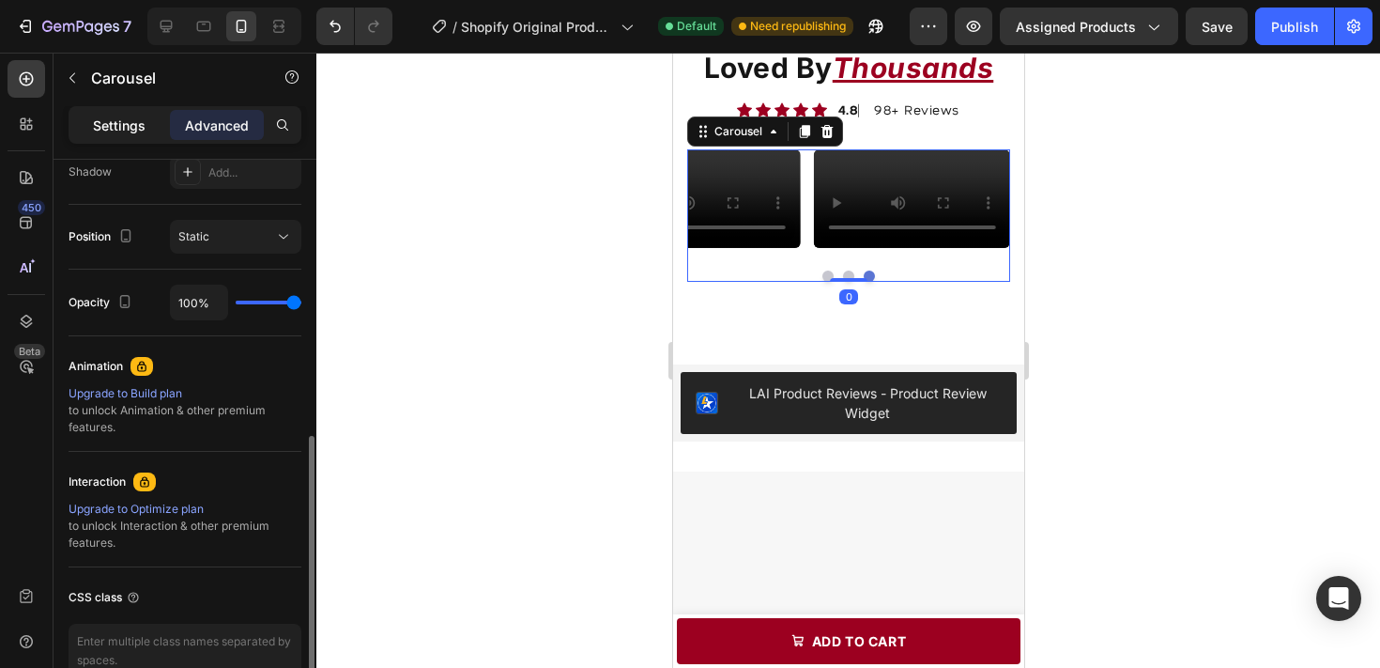
click at [142, 139] on div "Settings" at bounding box center [119, 125] width 94 height 30
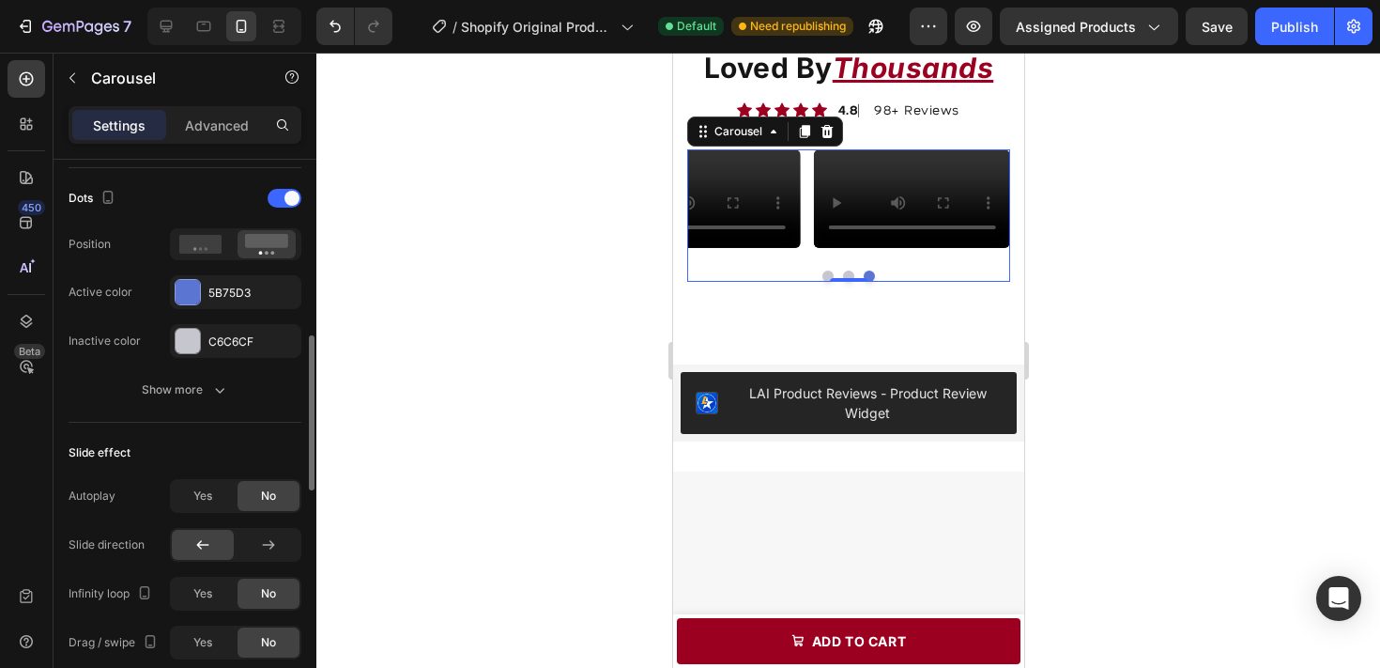
scroll to position [716, 0]
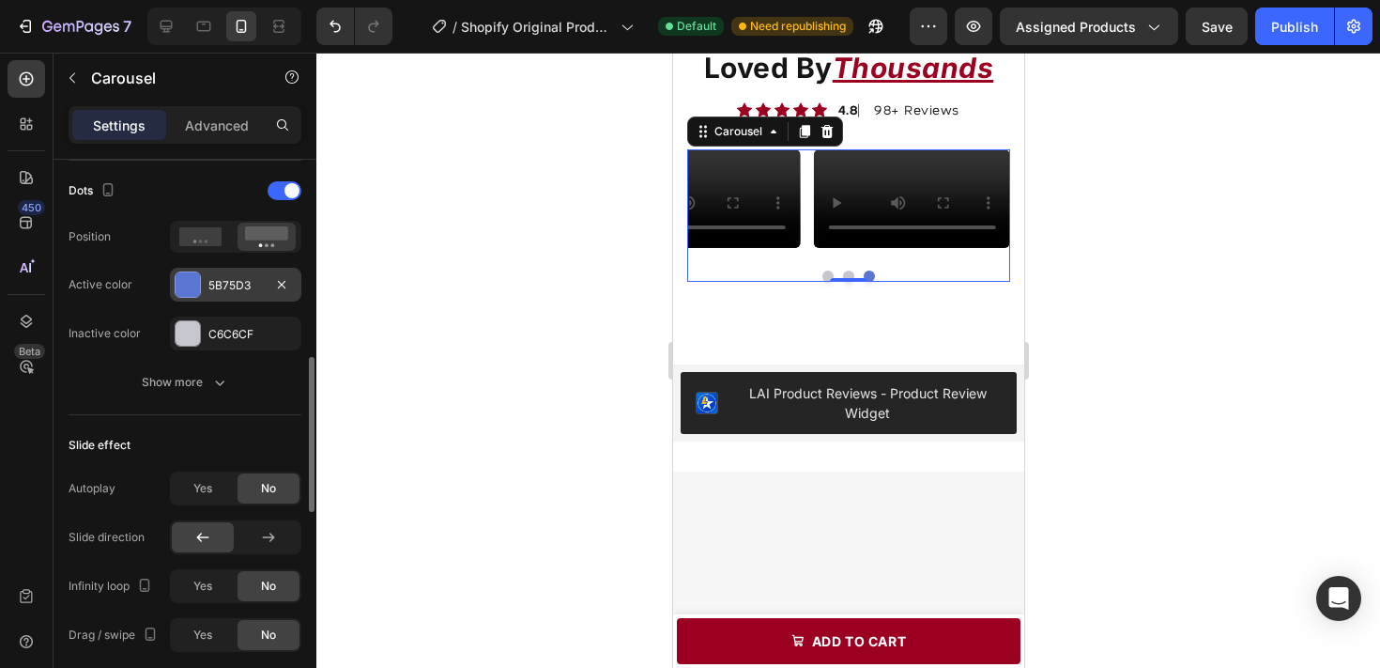
click at [243, 300] on div "5B75D3" at bounding box center [235, 285] width 131 height 34
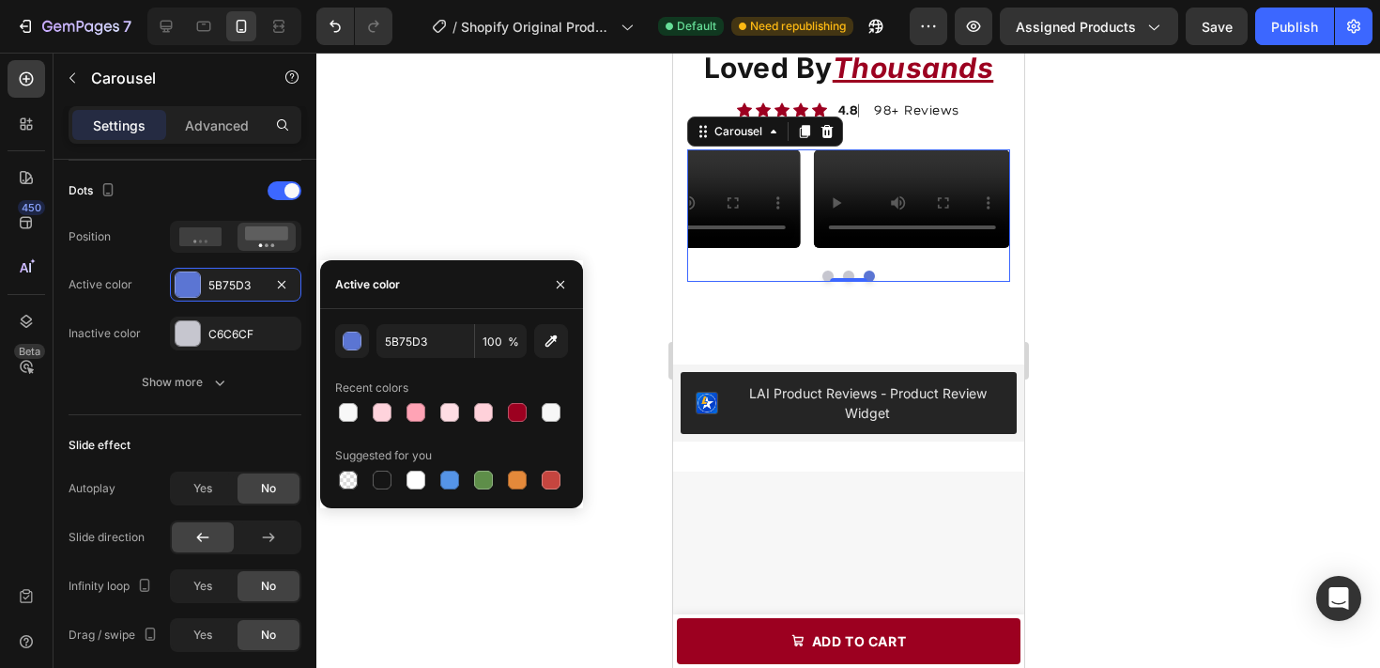
click at [515, 398] on div "Recent colors" at bounding box center [451, 388] width 233 height 30
click at [515, 408] on div at bounding box center [517, 412] width 19 height 19
type input "9C0020"
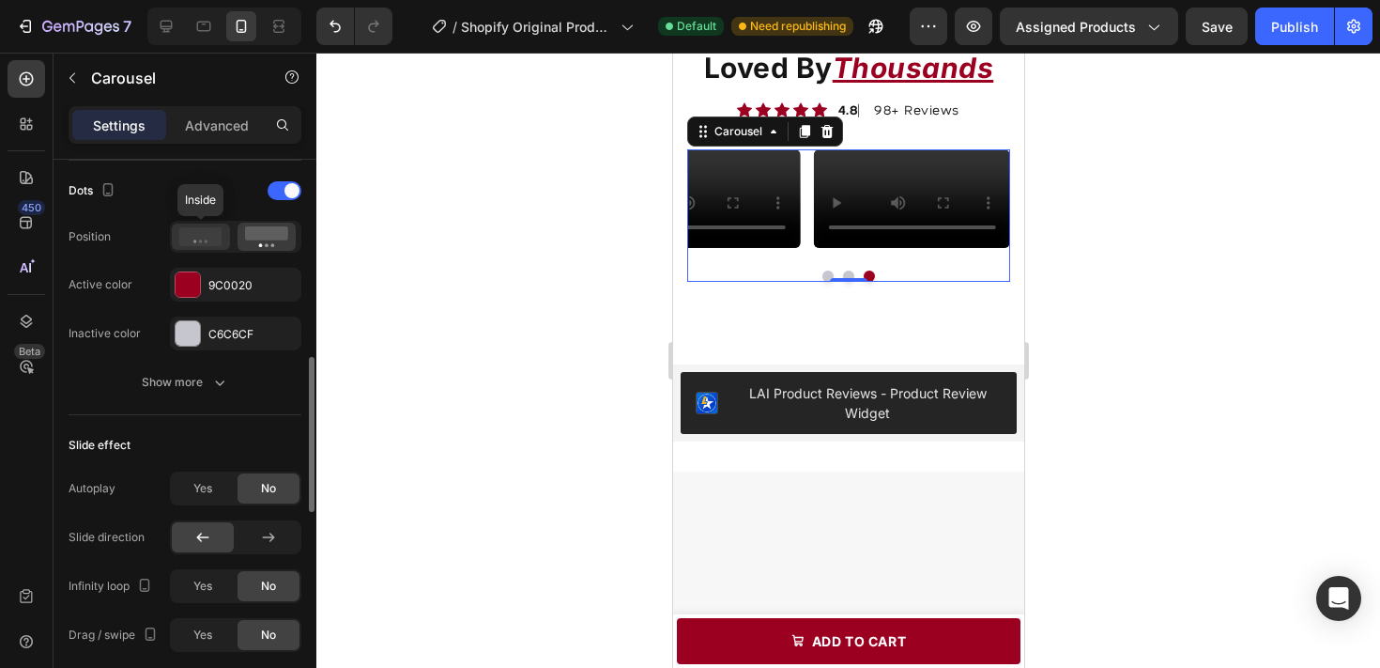
click at [202, 232] on icon at bounding box center [200, 236] width 43 height 19
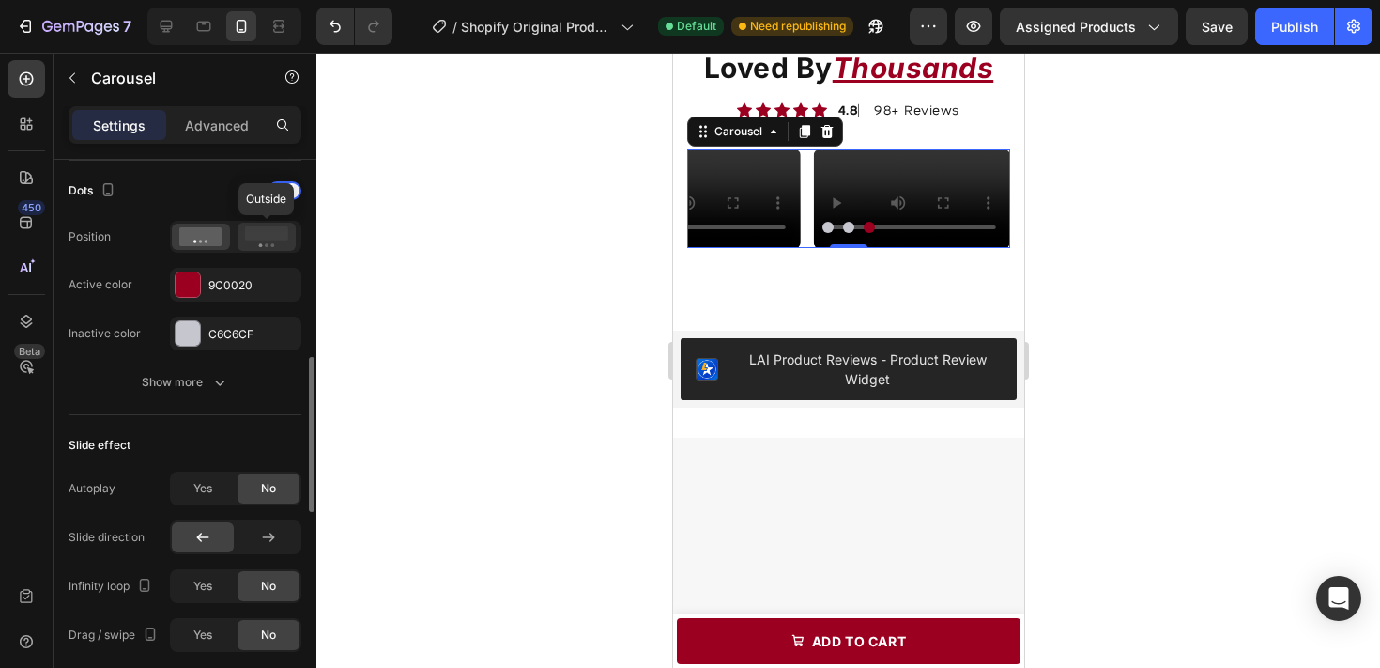
click at [264, 242] on icon at bounding box center [266, 236] width 43 height 21
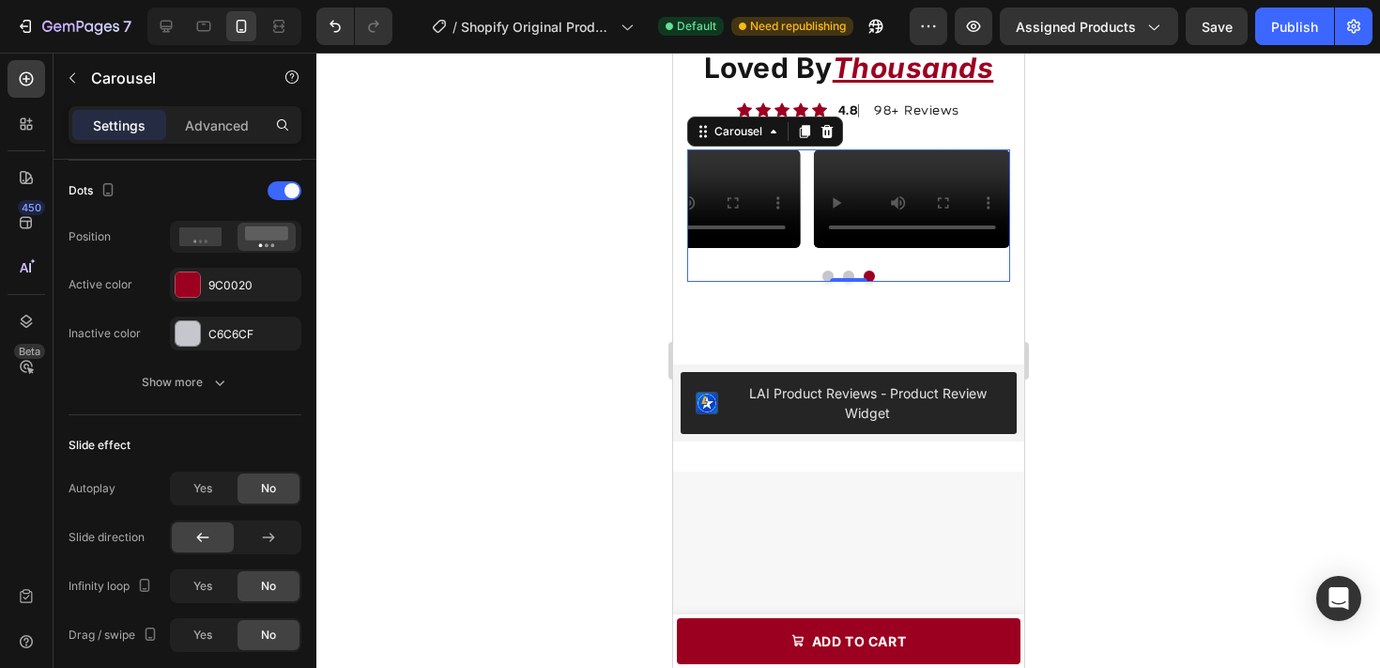
click at [1197, 412] on div at bounding box center [848, 360] width 1064 height 615
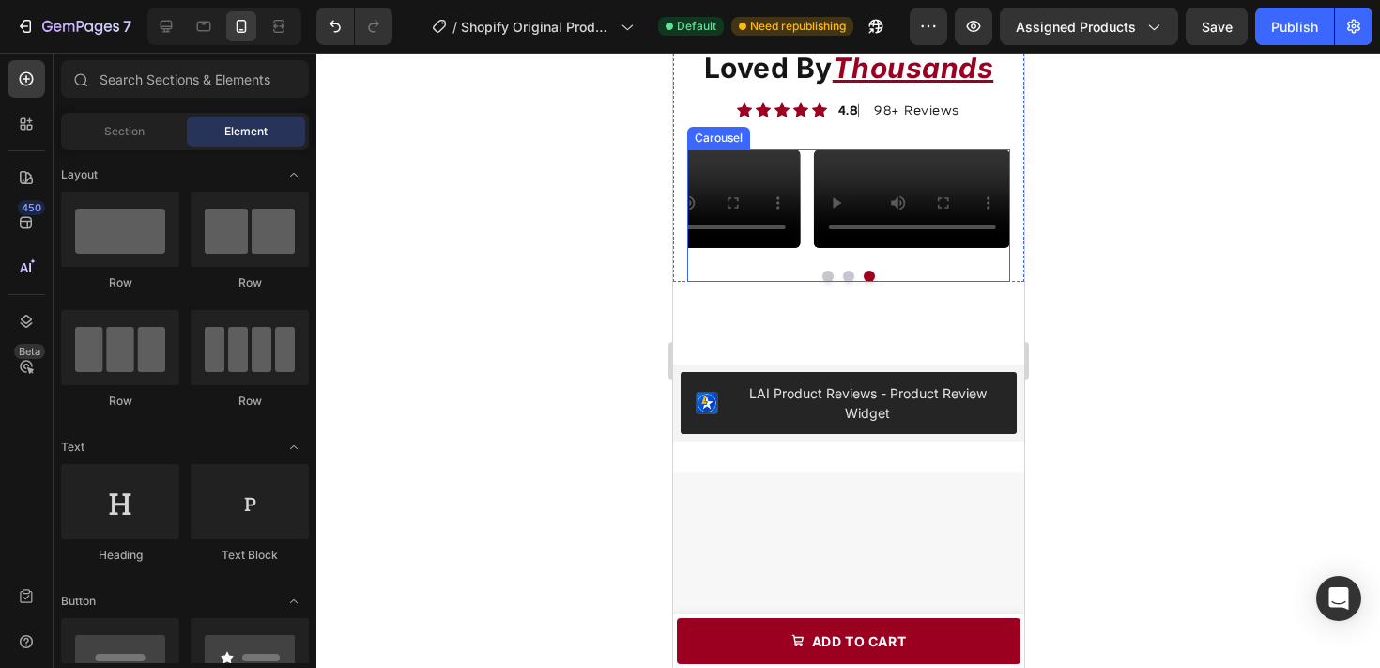
click at [825, 282] on button "Dot" at bounding box center [827, 275] width 11 height 11
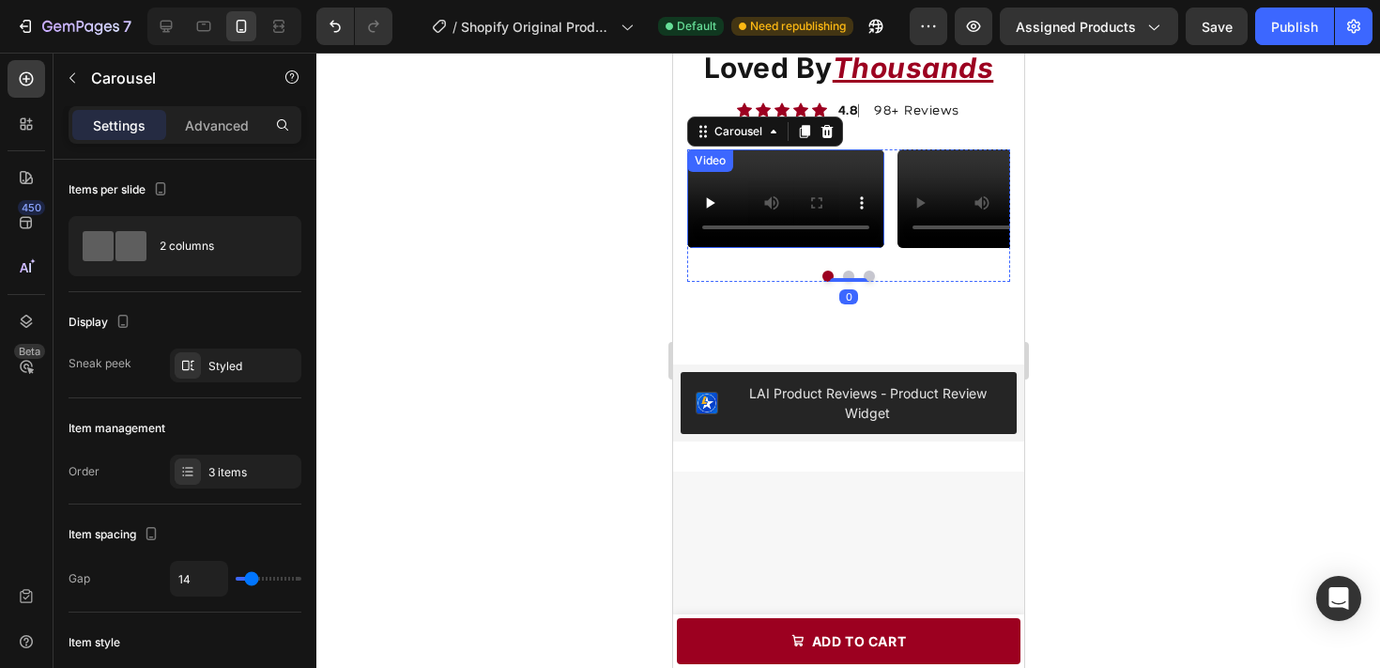
click at [844, 248] on video at bounding box center [784, 198] width 197 height 99
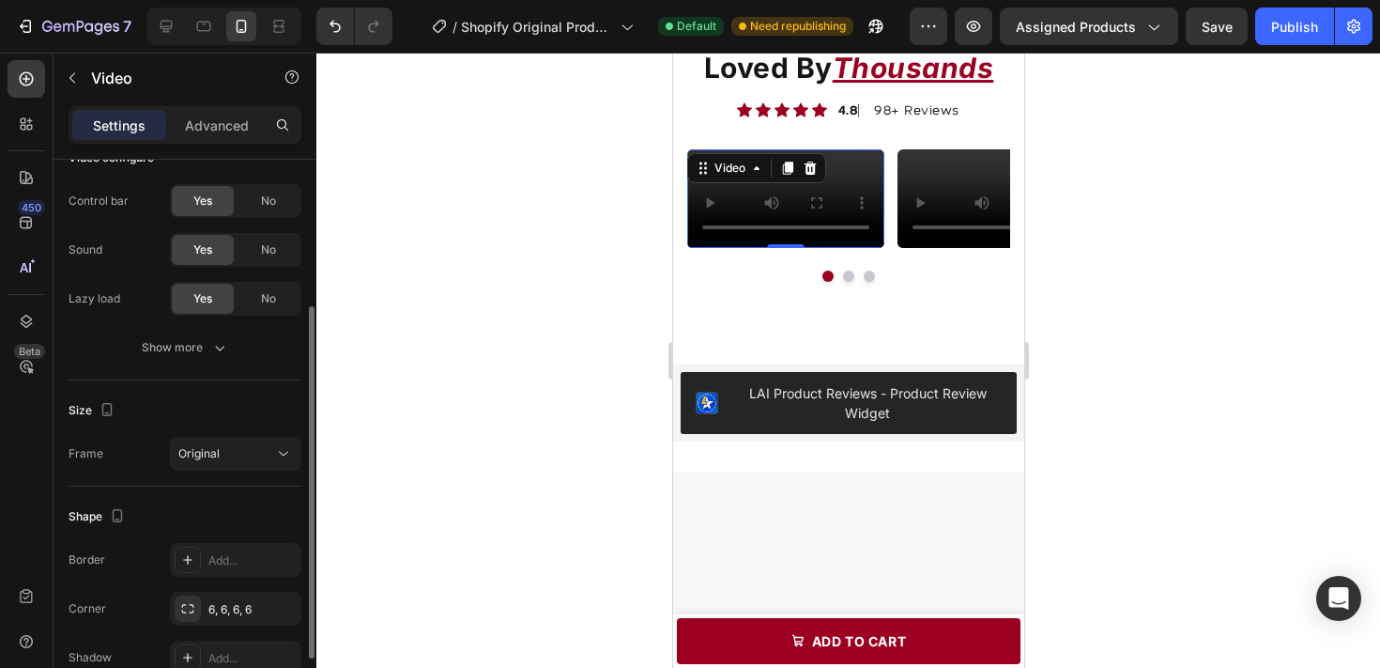
scroll to position [237, 0]
click at [269, 204] on span "No" at bounding box center [268, 200] width 15 height 17
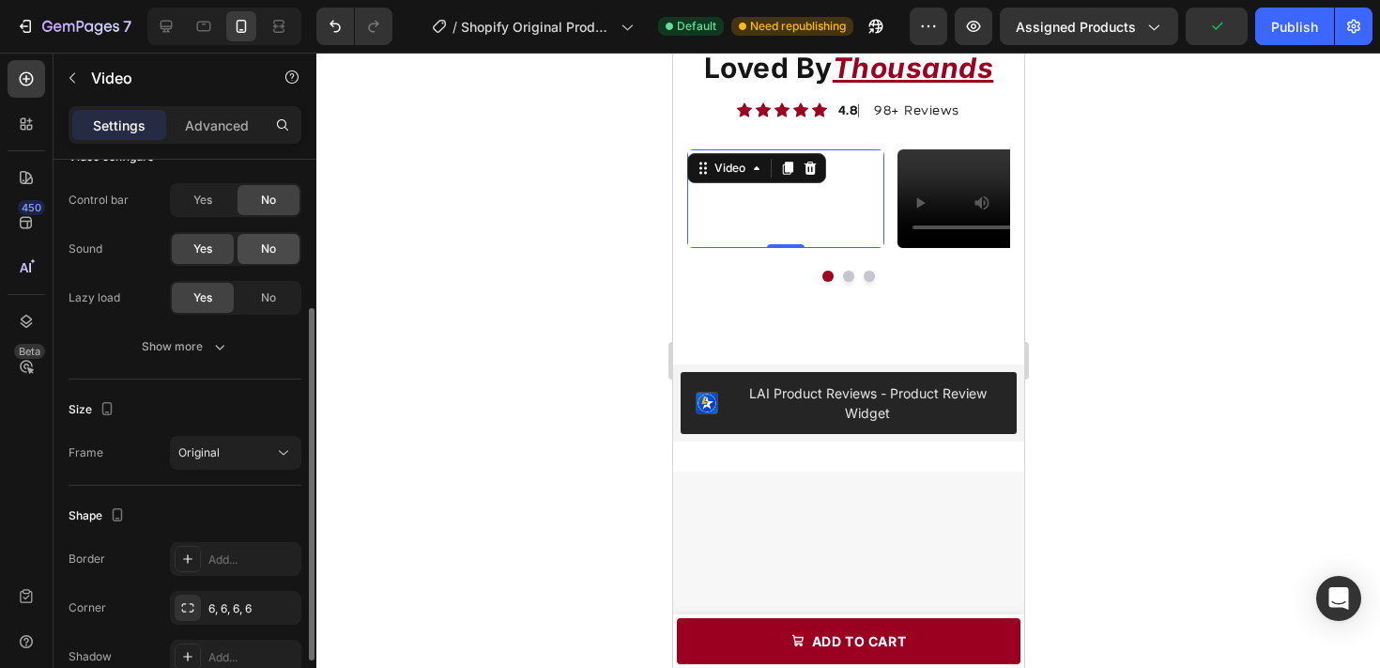
click at [270, 251] on span "No" at bounding box center [268, 248] width 15 height 17
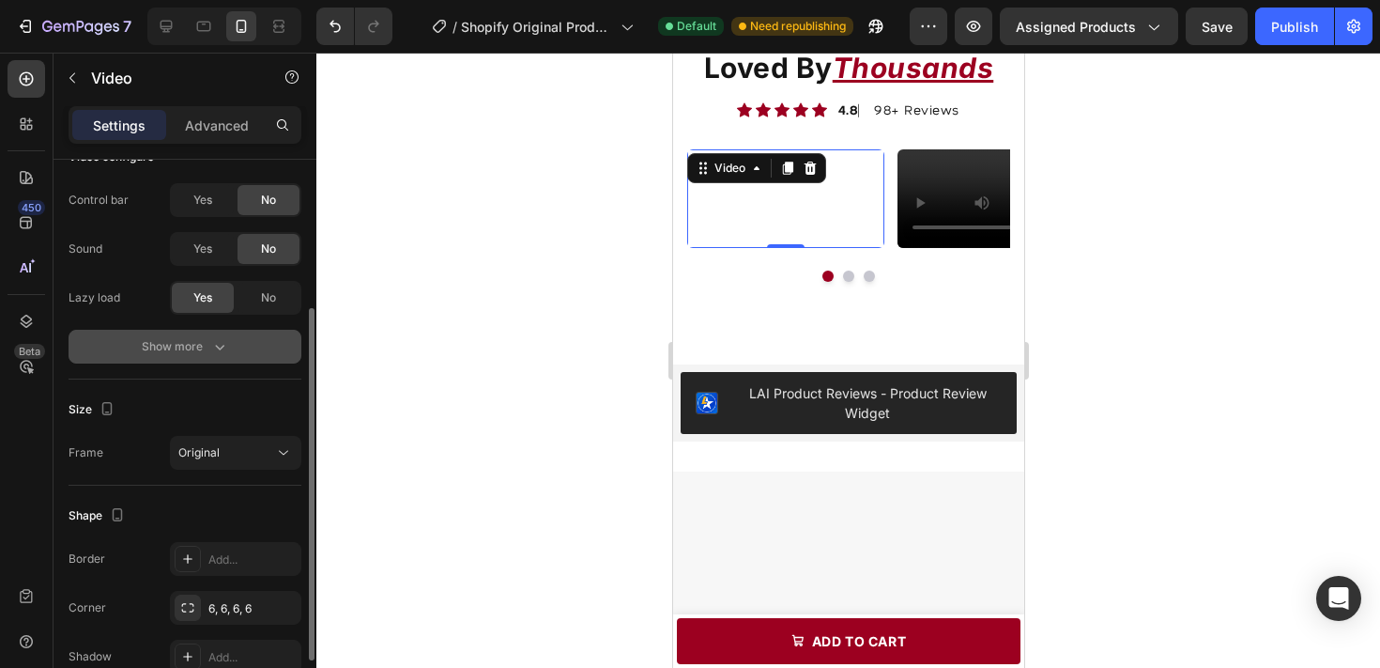
click at [220, 354] on icon "button" at bounding box center [219, 346] width 19 height 19
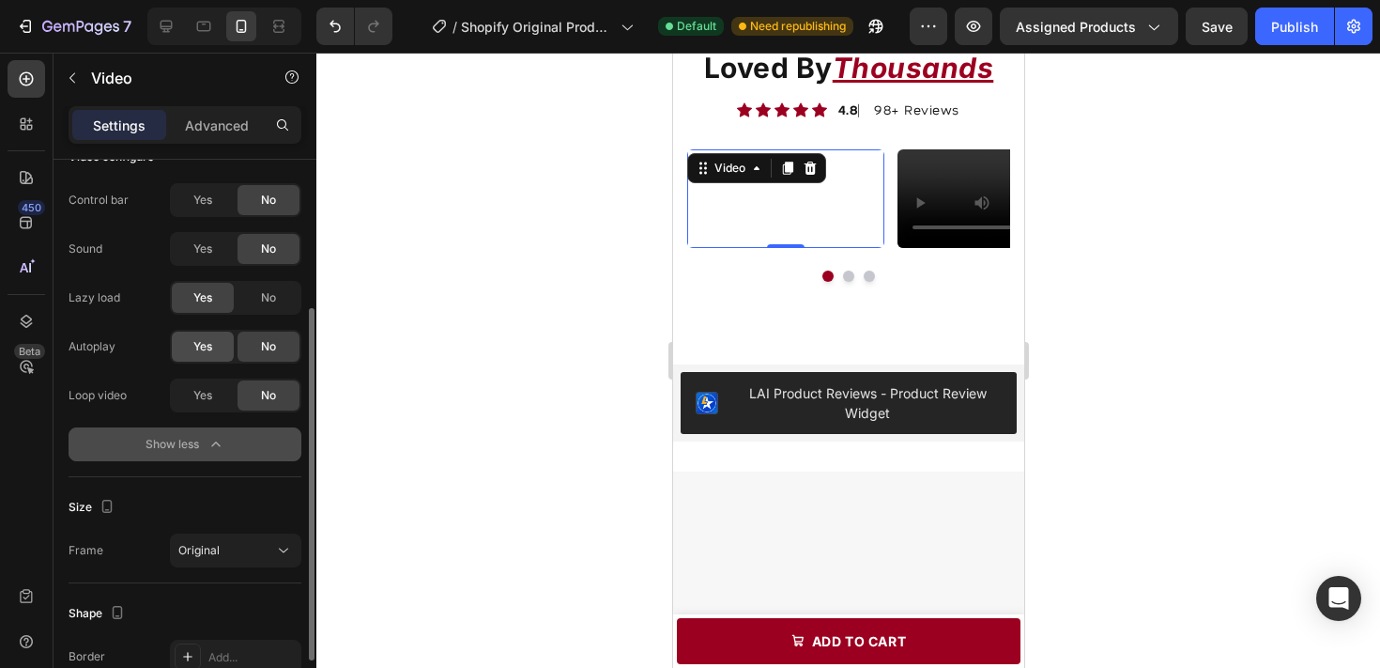
click at [223, 345] on div "Yes" at bounding box center [203, 346] width 62 height 30
click at [214, 387] on div "Yes" at bounding box center [203, 395] width 62 height 30
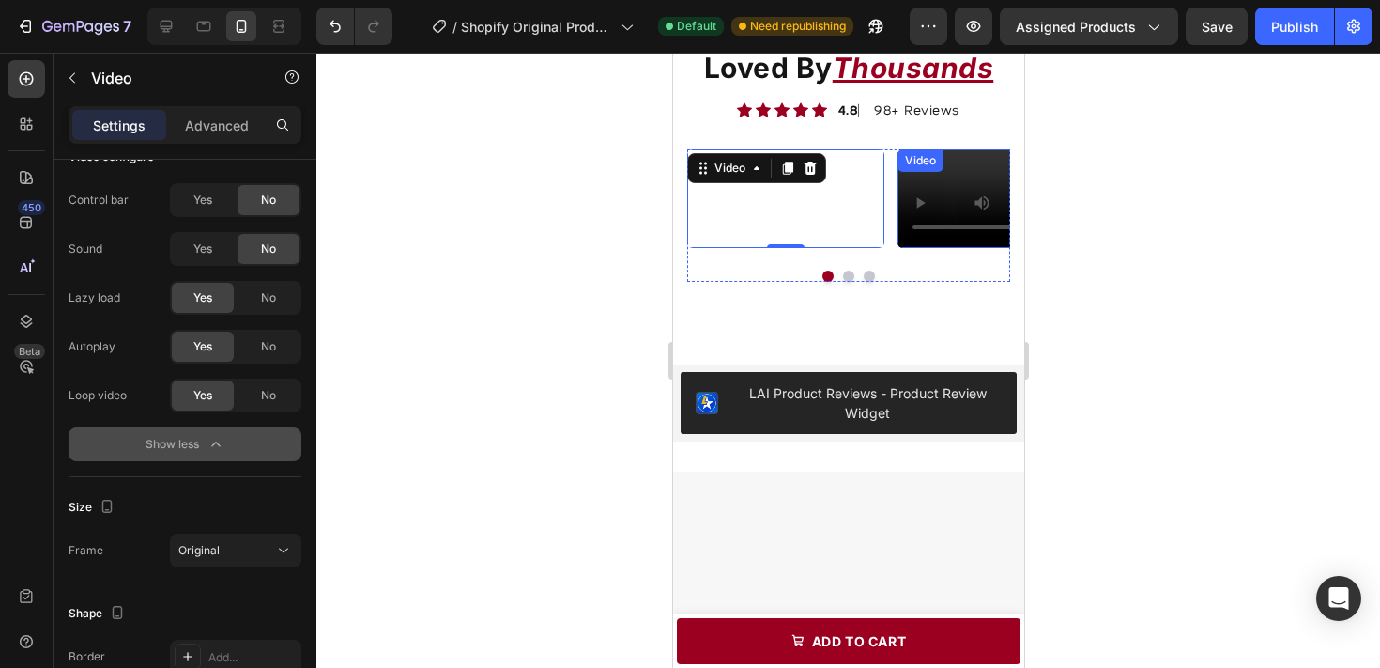
click at [956, 248] on video at bounding box center [995, 198] width 197 height 99
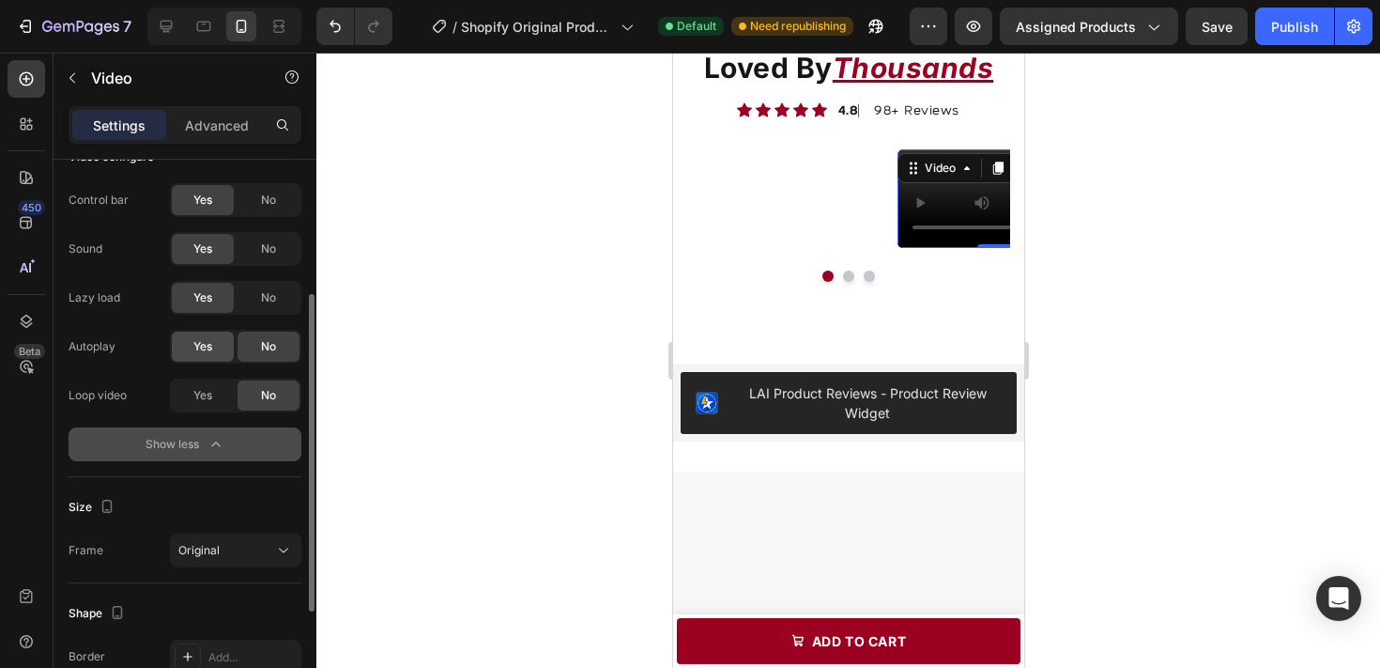
click at [212, 341] on span "Yes" at bounding box center [202, 346] width 19 height 17
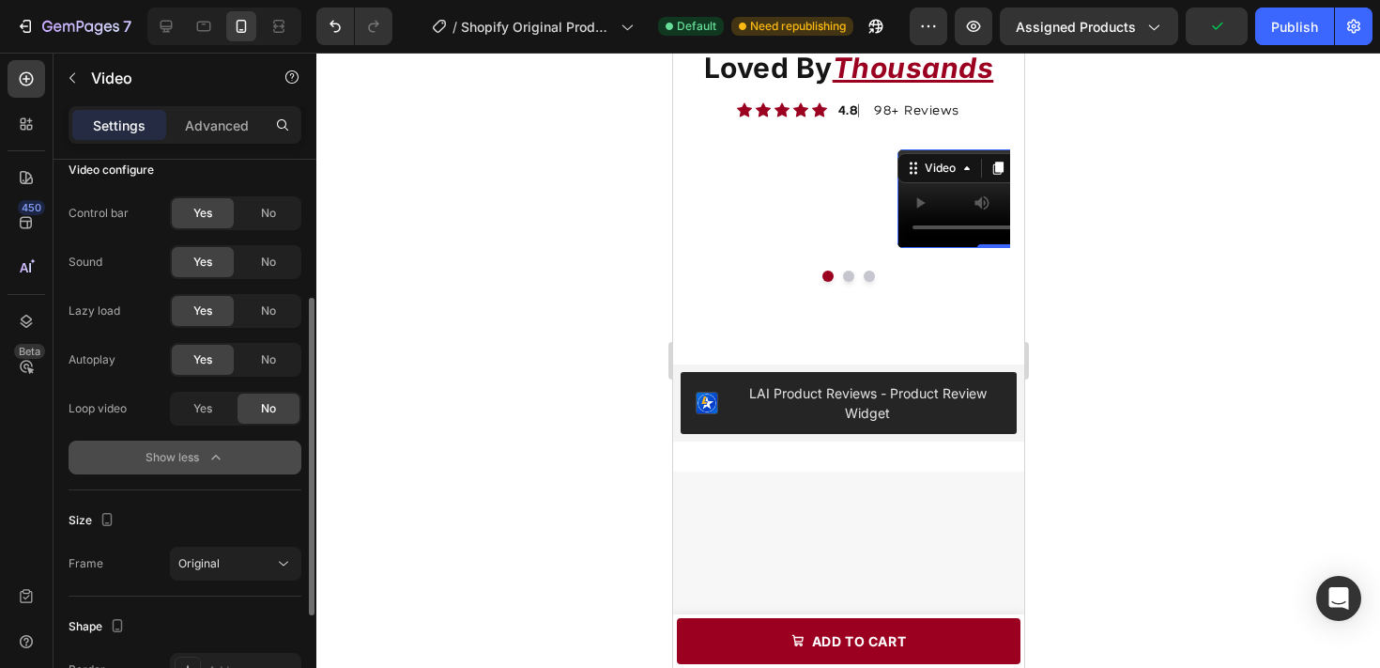
scroll to position [218, 0]
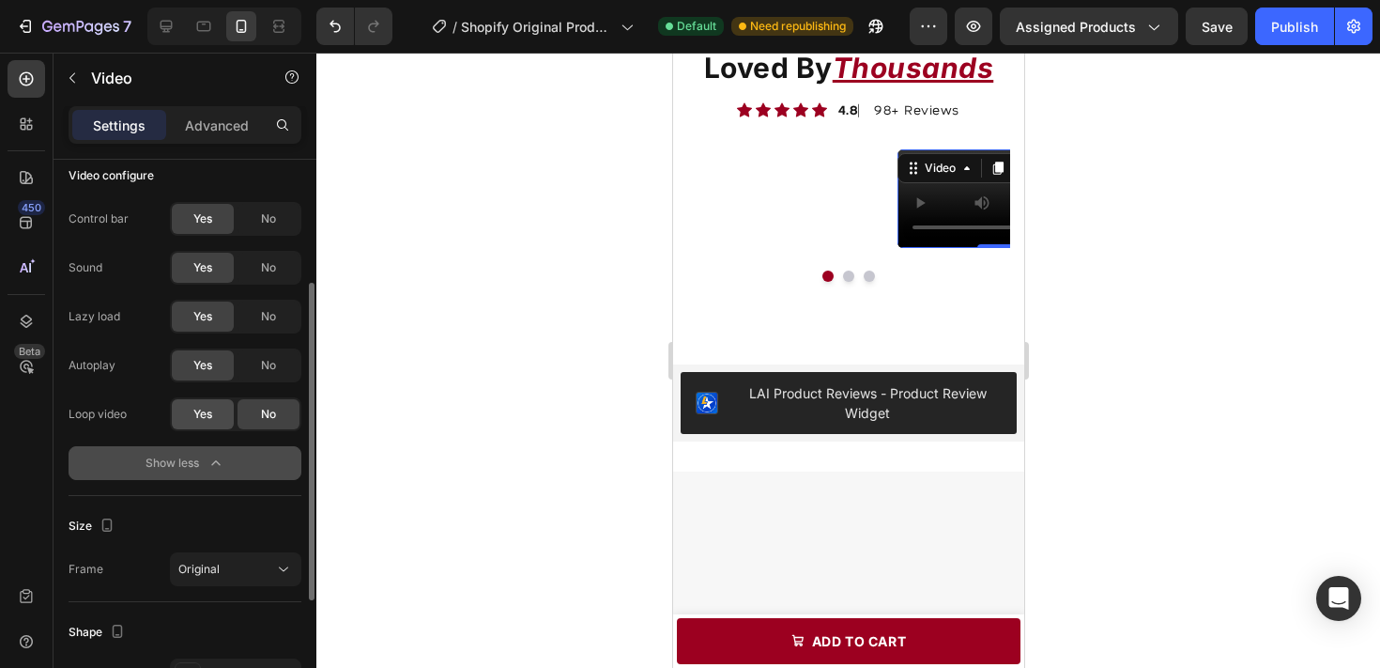
click at [196, 414] on span "Yes" at bounding box center [202, 414] width 19 height 17
click at [262, 269] on span "No" at bounding box center [268, 267] width 15 height 17
click at [266, 217] on span "No" at bounding box center [268, 218] width 15 height 17
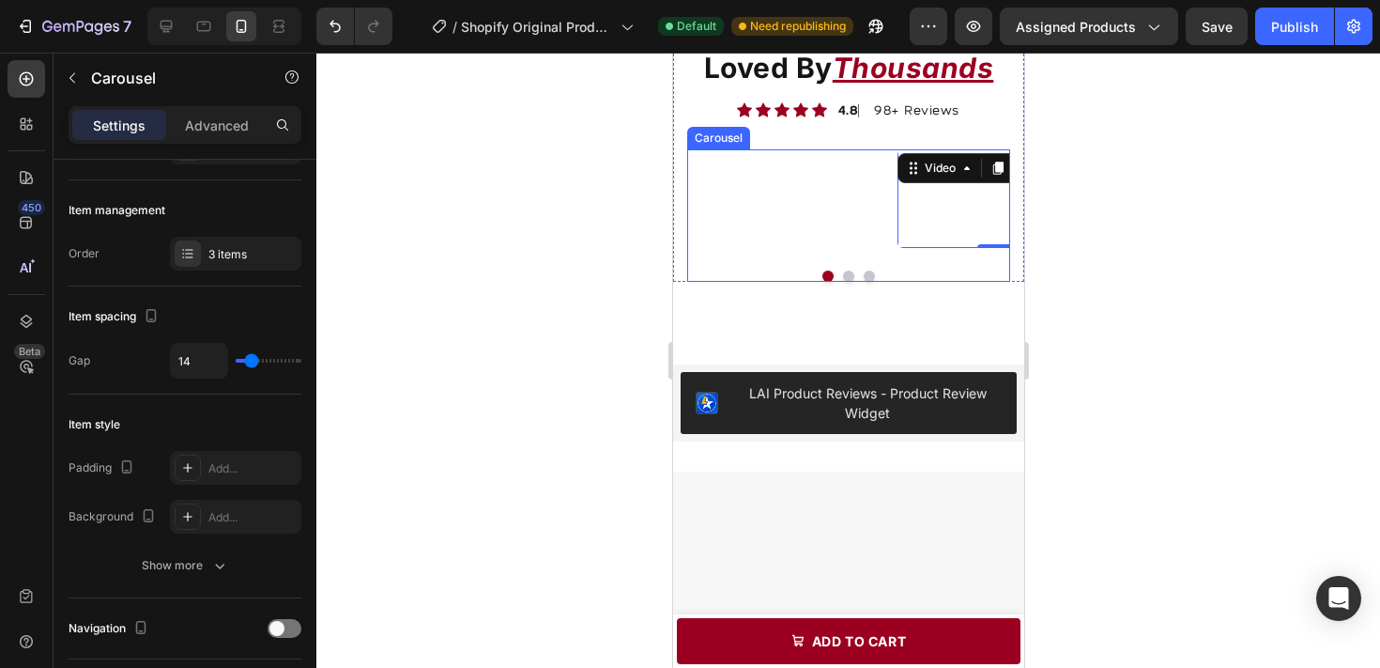
click at [868, 282] on button "Dot" at bounding box center [868, 275] width 11 height 11
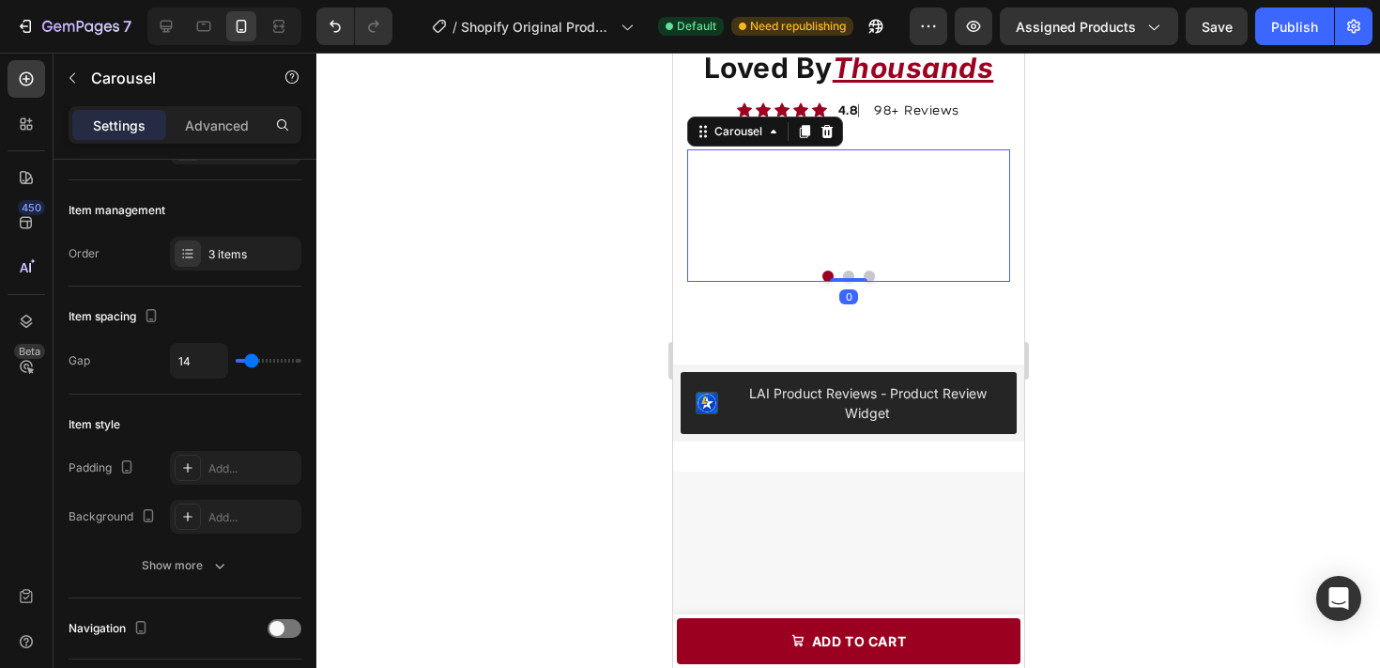
scroll to position [0, 0]
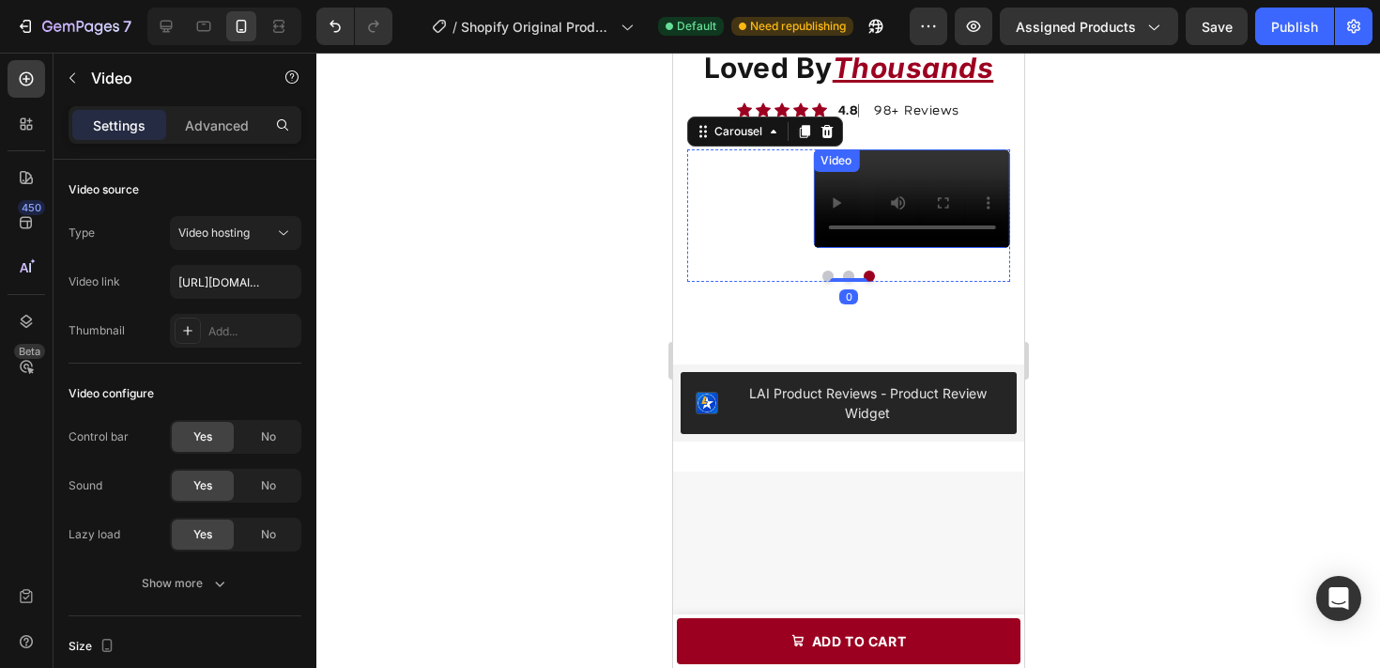
click at [883, 248] on video at bounding box center [910, 198] width 197 height 99
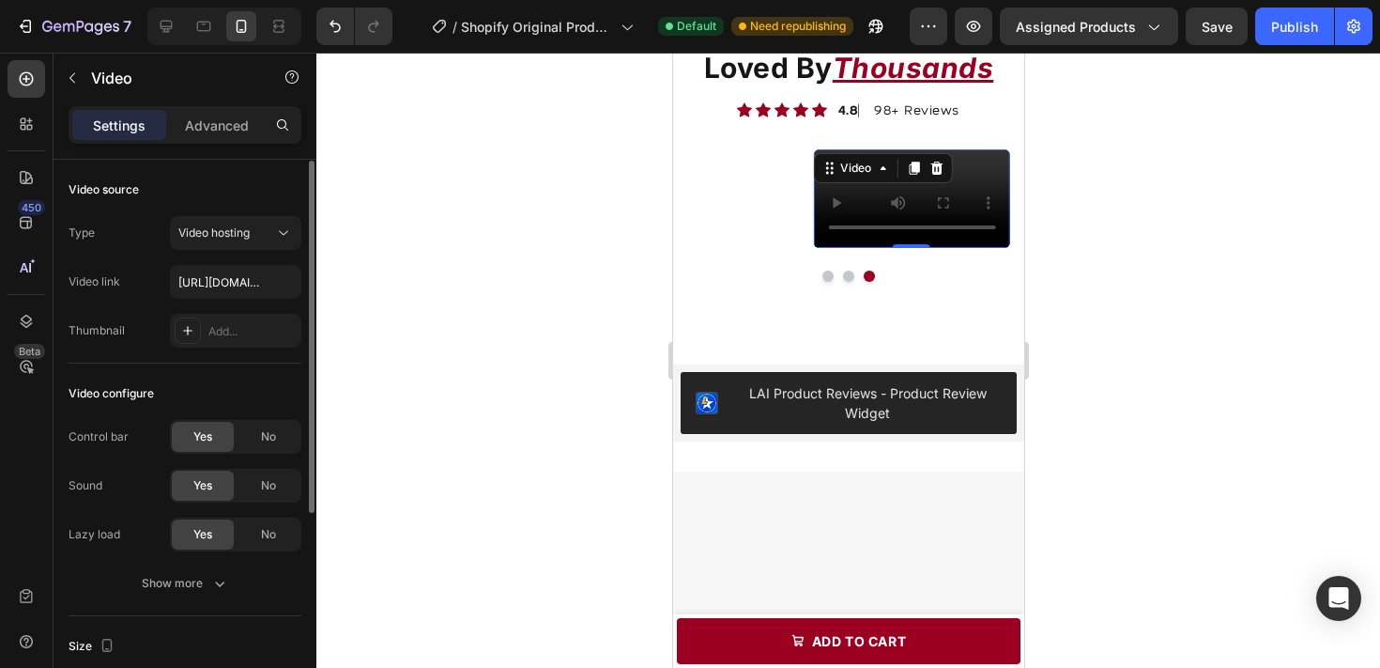
scroll to position [12, 0]
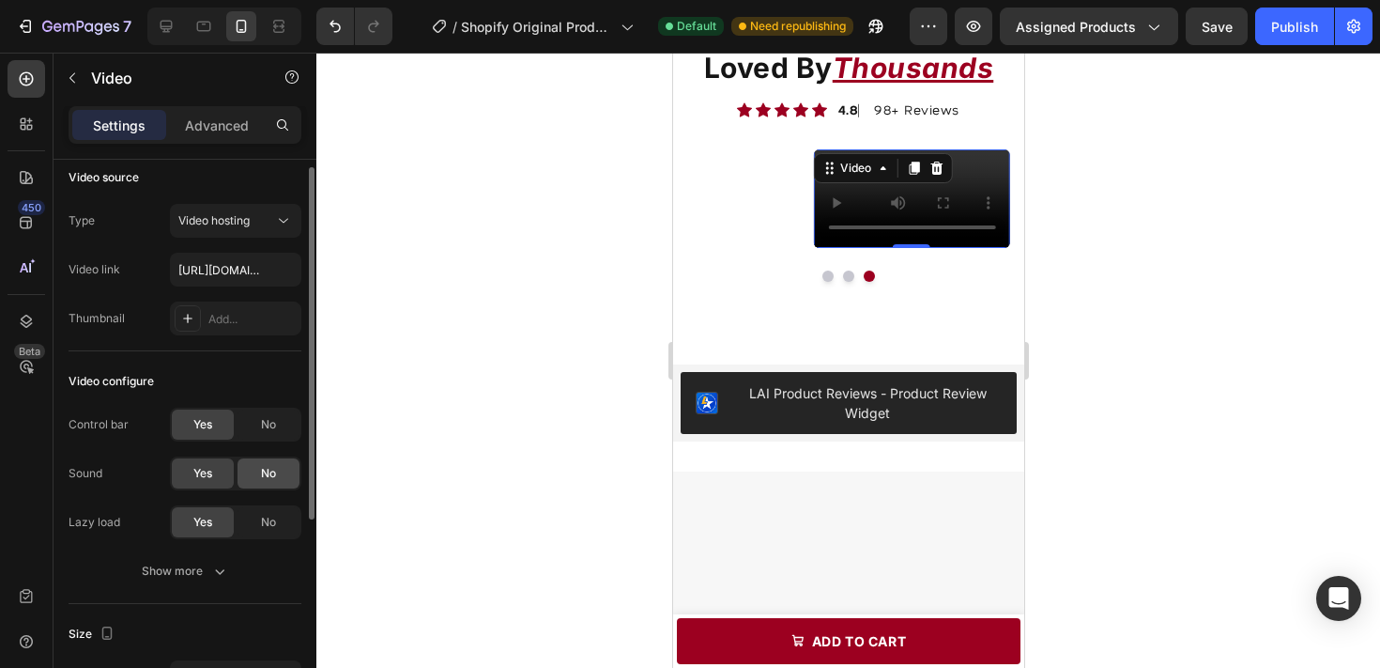
click at [250, 466] on div "No" at bounding box center [269, 473] width 62 height 30
click at [265, 426] on span "No" at bounding box center [268, 424] width 15 height 17
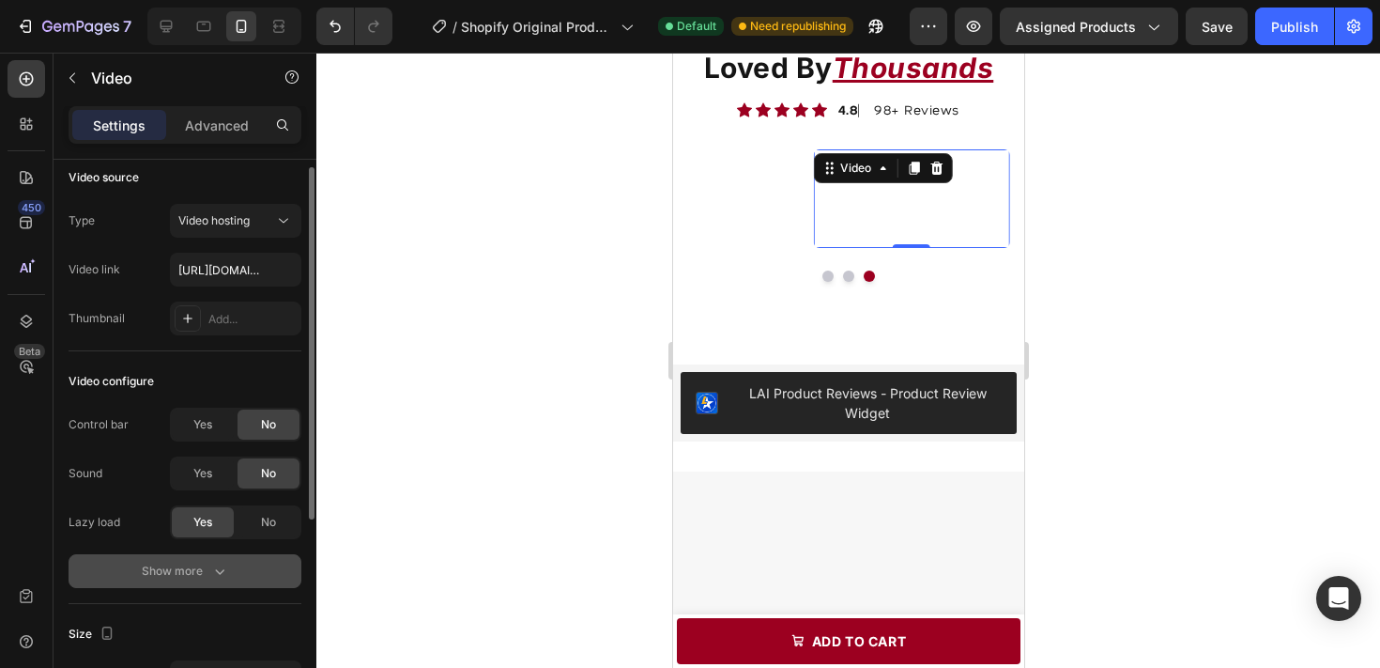
click at [195, 570] on div "Show more" at bounding box center [185, 570] width 87 height 19
click at [206, 576] on span "Yes" at bounding box center [202, 570] width 19 height 17
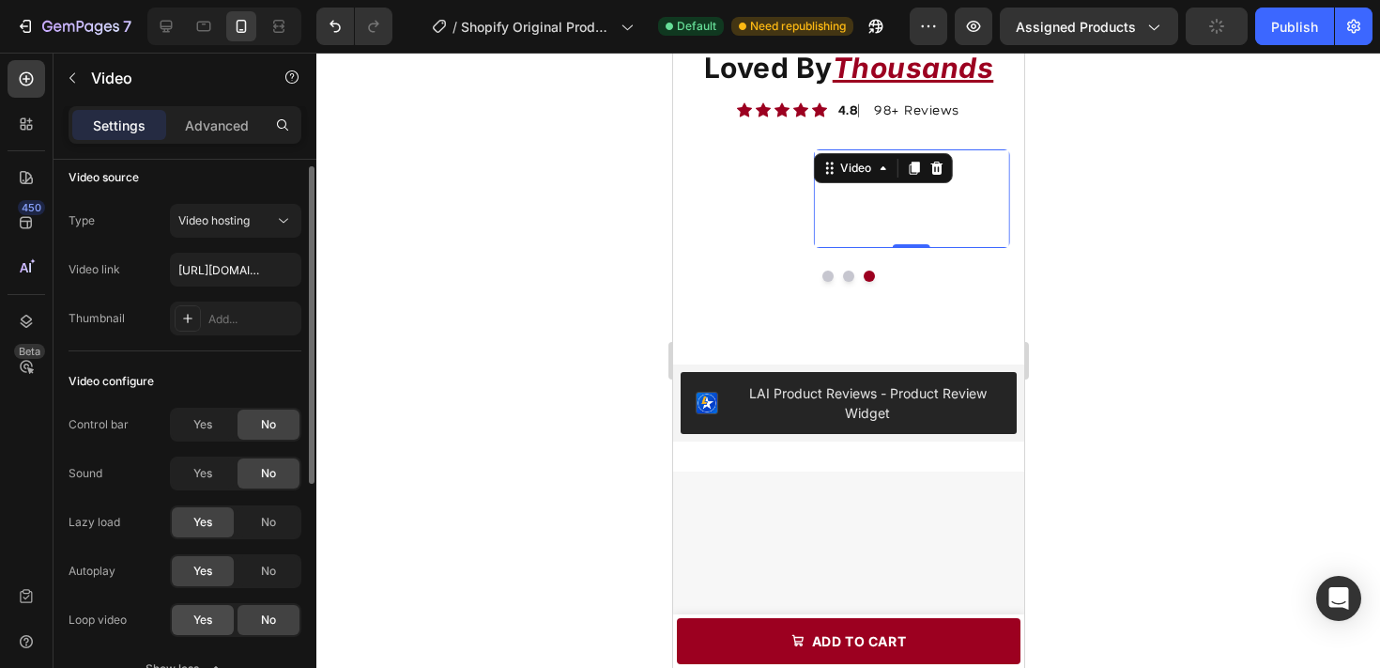
click at [206, 626] on span "Yes" at bounding box center [202, 619] width 19 height 17
click at [1150, 219] on div at bounding box center [848, 360] width 1064 height 615
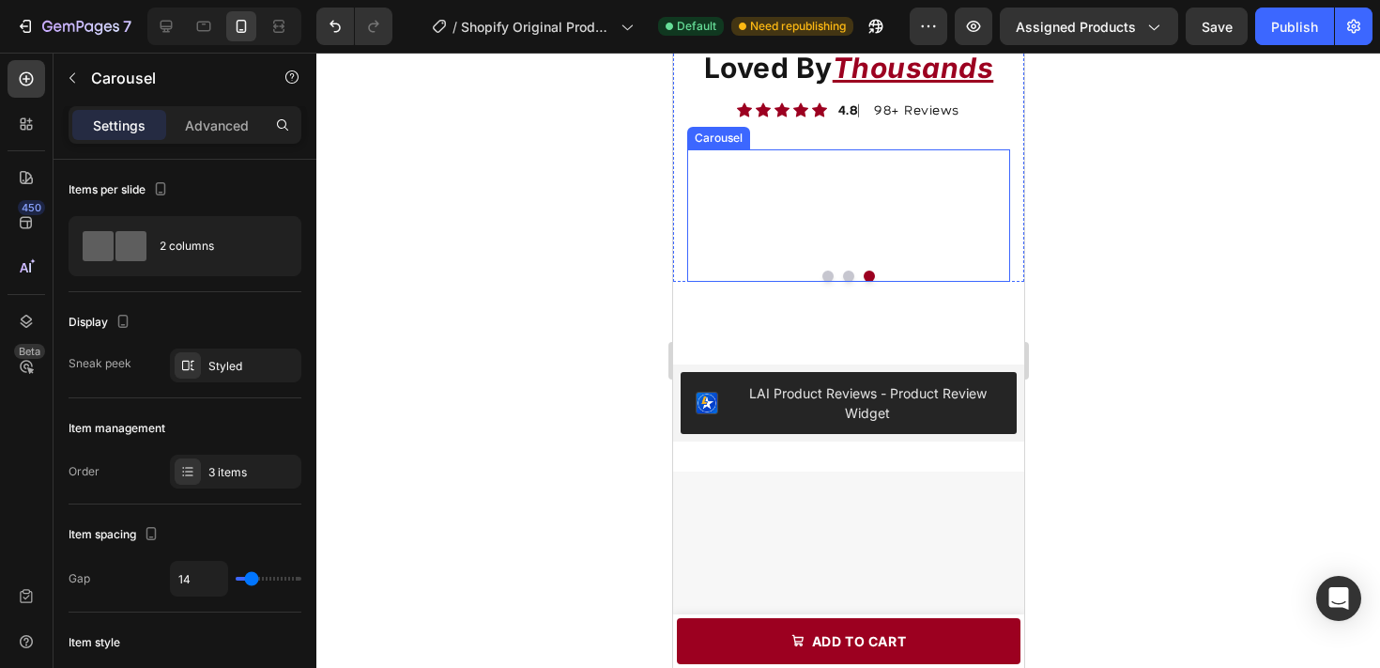
click at [827, 282] on button "Dot" at bounding box center [827, 275] width 11 height 11
click at [1167, 393] on div at bounding box center [848, 360] width 1064 height 615
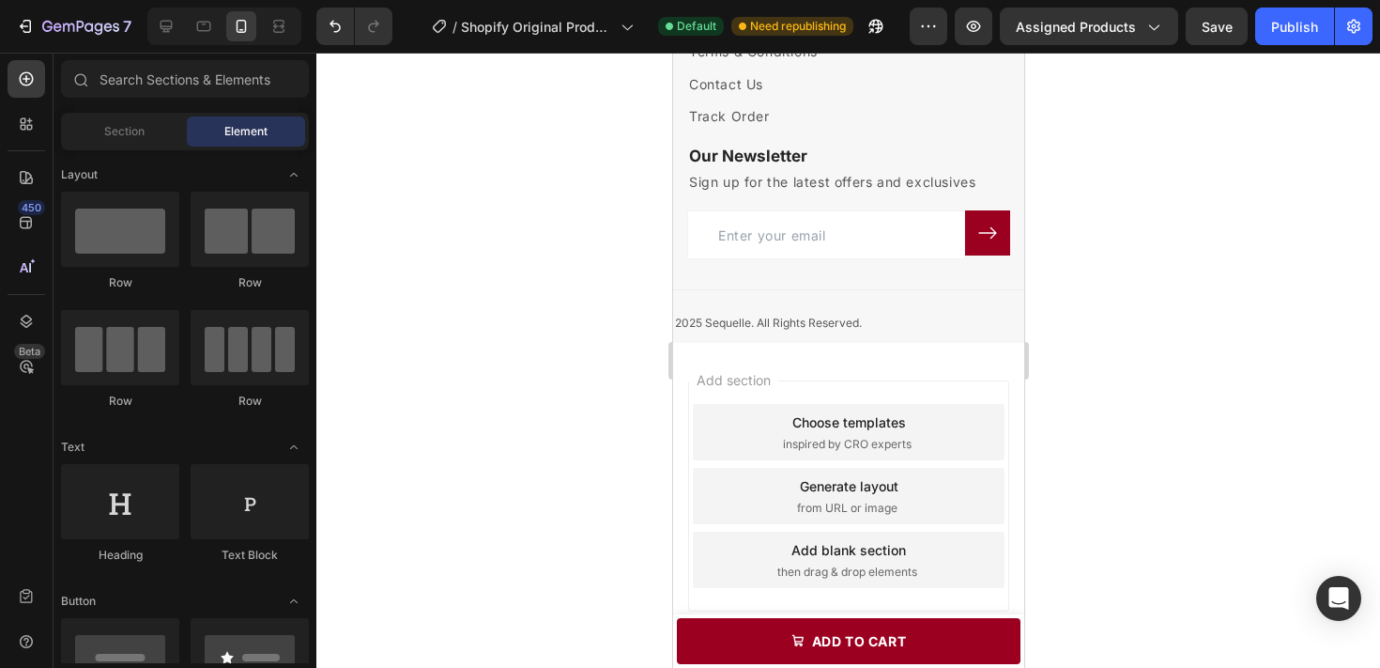
scroll to position [4015, 0]
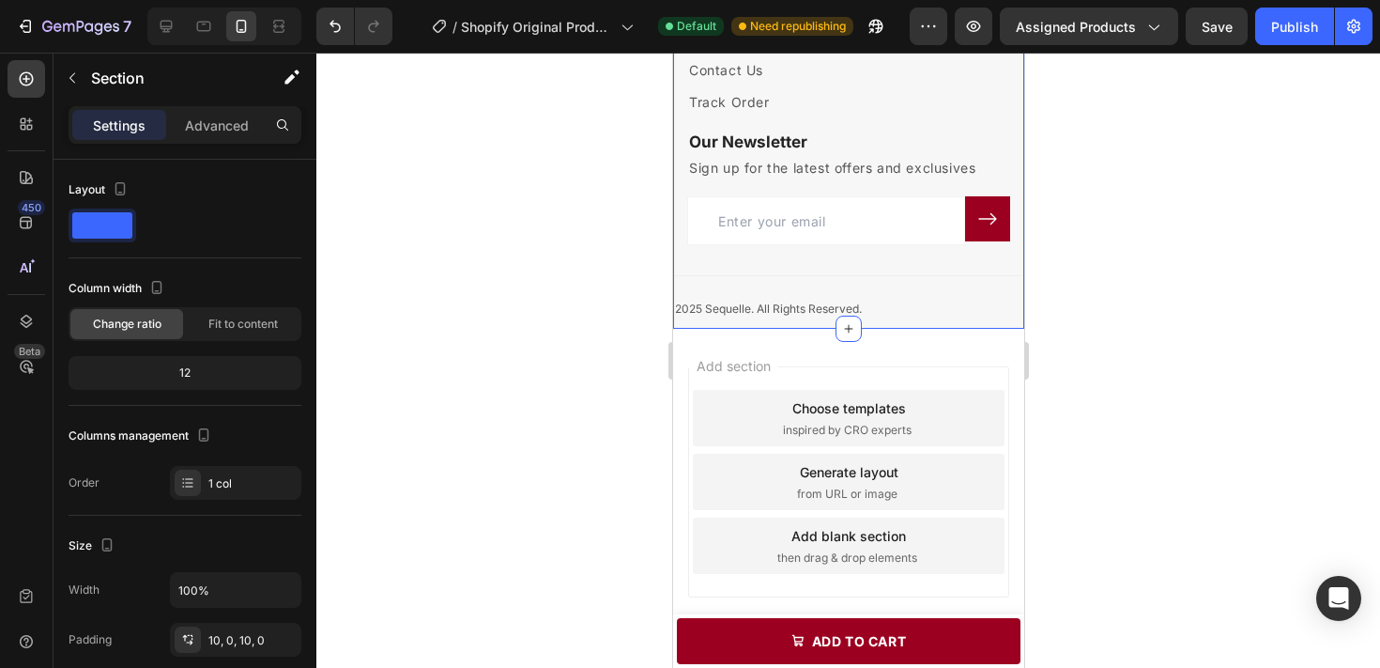
click at [971, 232] on div "About Us Heading Terms & Conditions Text block Contact Us Text block Track Orde…" at bounding box center [847, 152] width 351 height 353
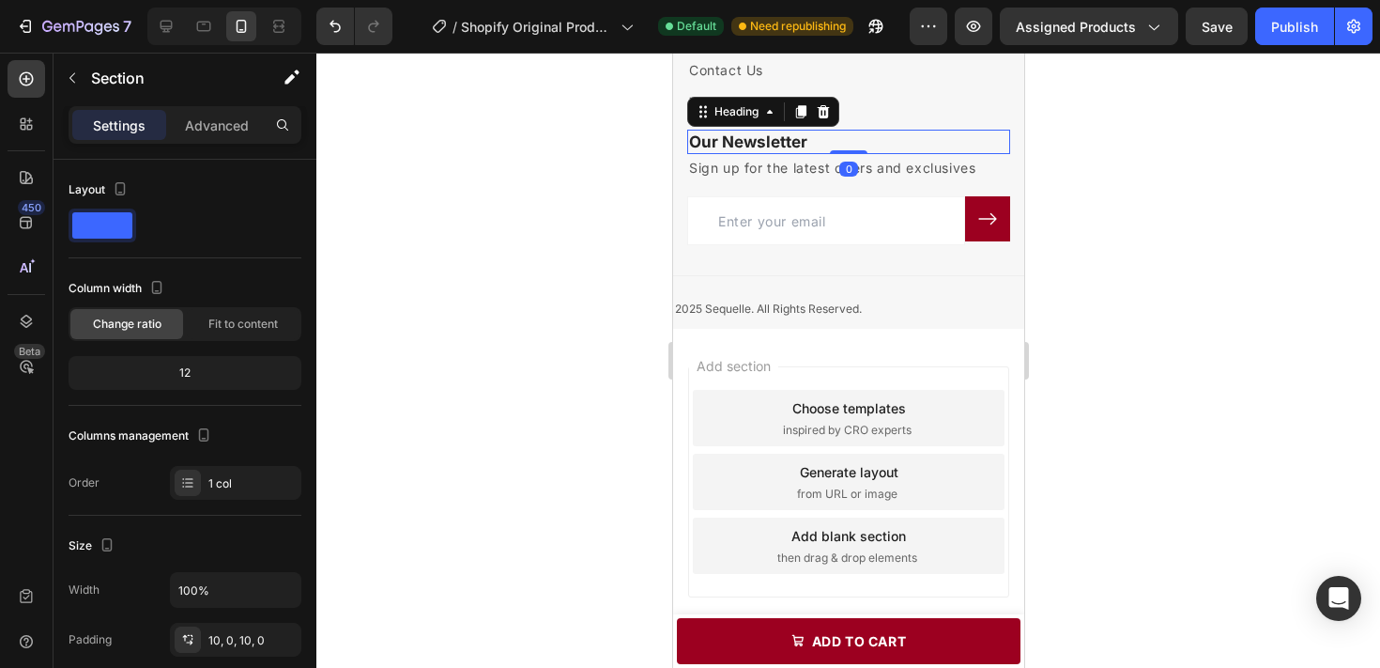
click at [984, 152] on p "Our Newsletter" at bounding box center [847, 141] width 319 height 21
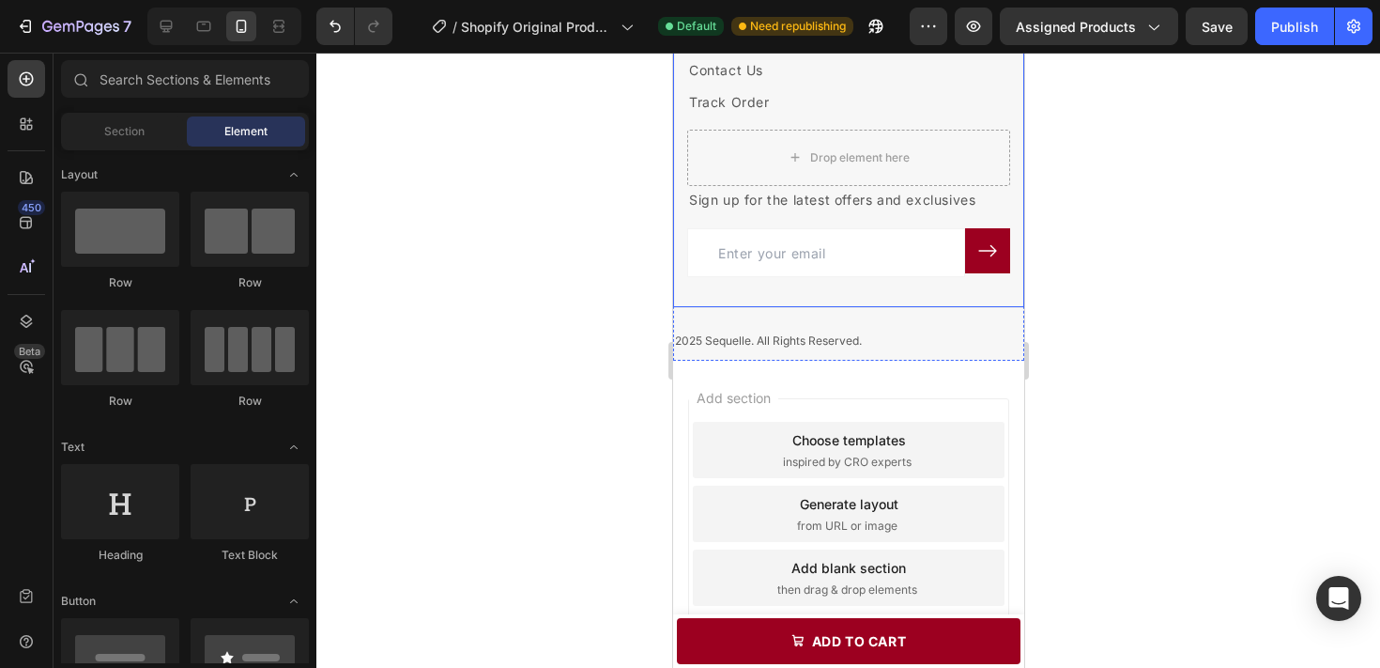
scroll to position [4015, 0]
click at [868, 211] on p "Sign up for the latest offers and exclusives" at bounding box center [847, 199] width 319 height 23
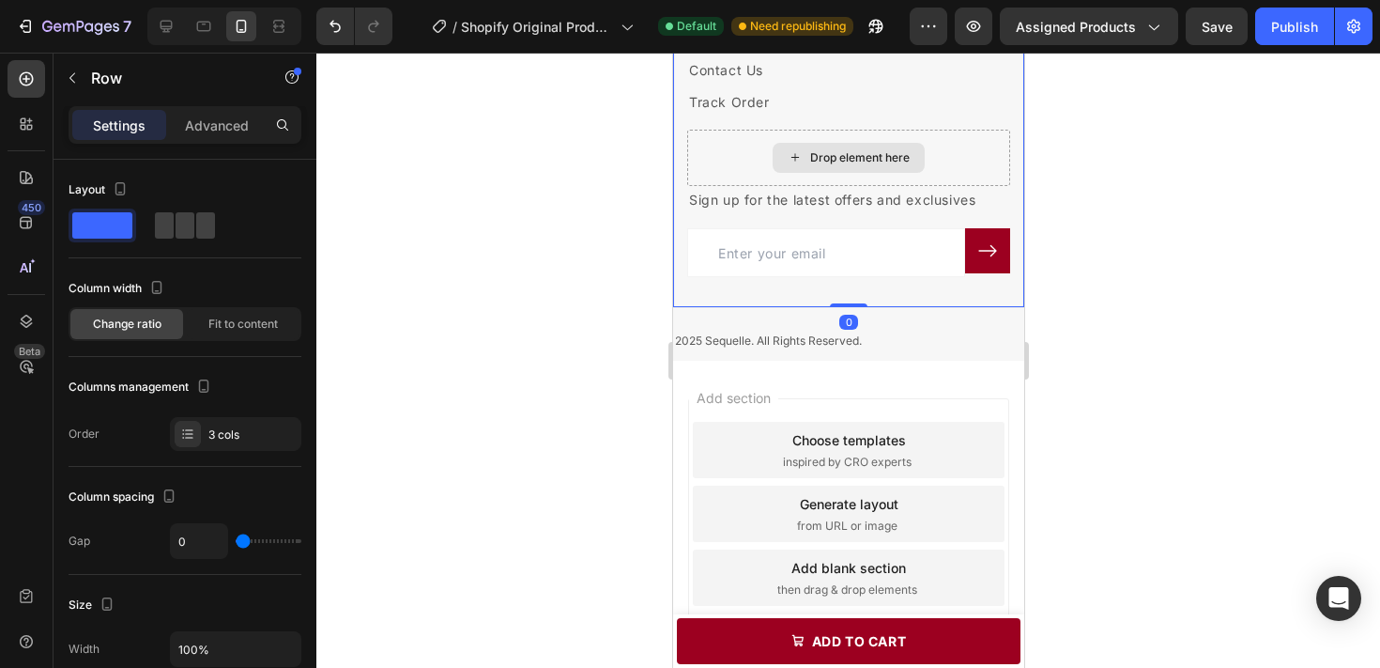
click at [958, 186] on div "Drop element here" at bounding box center [847, 158] width 323 height 56
click at [873, 307] on div "Sign up for the latest offers and exclusives Text block Email Field Submit Butt…" at bounding box center [847, 246] width 323 height 121
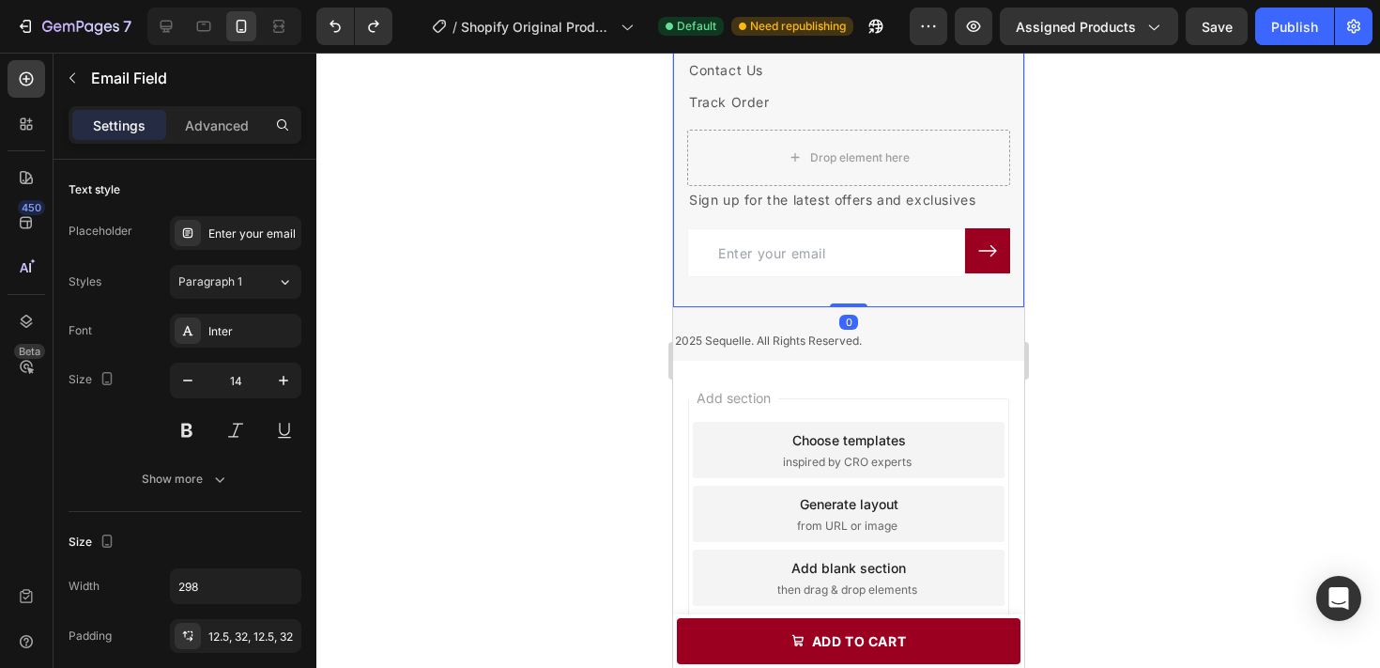
click at [880, 277] on input "email" at bounding box center [825, 252] width 278 height 49
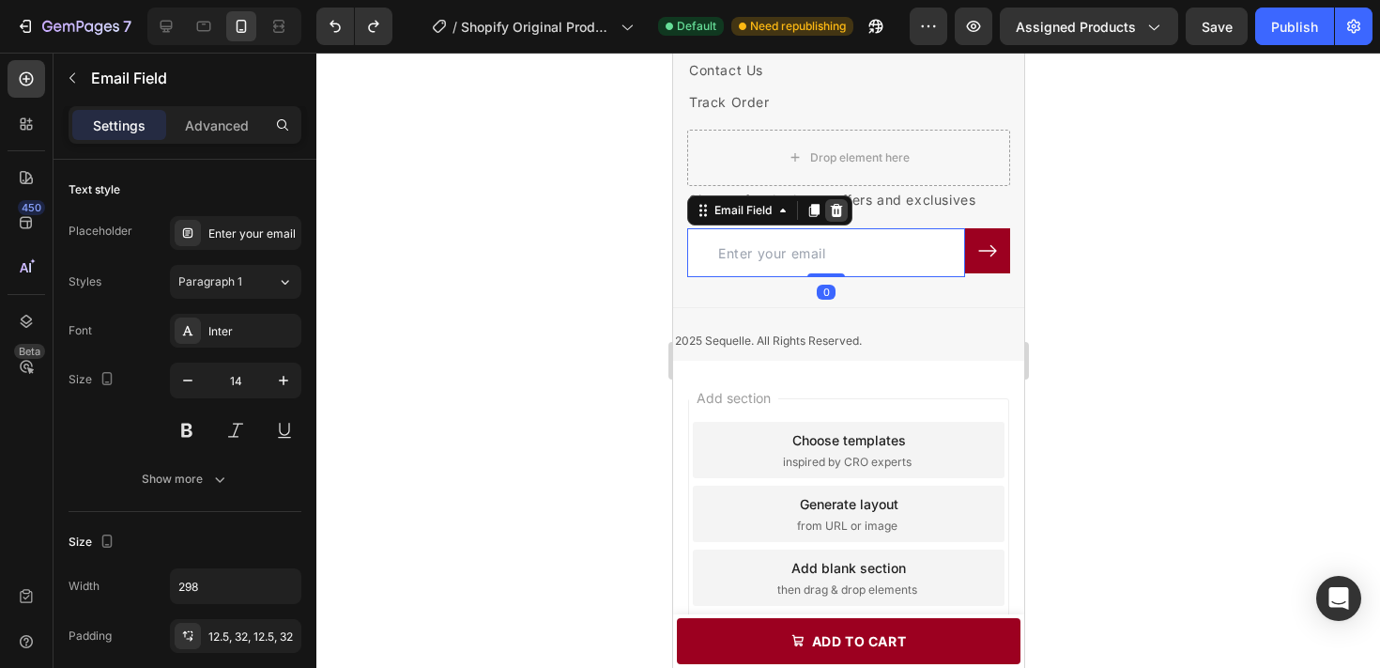
click at [841, 218] on icon at bounding box center [835, 210] width 15 height 15
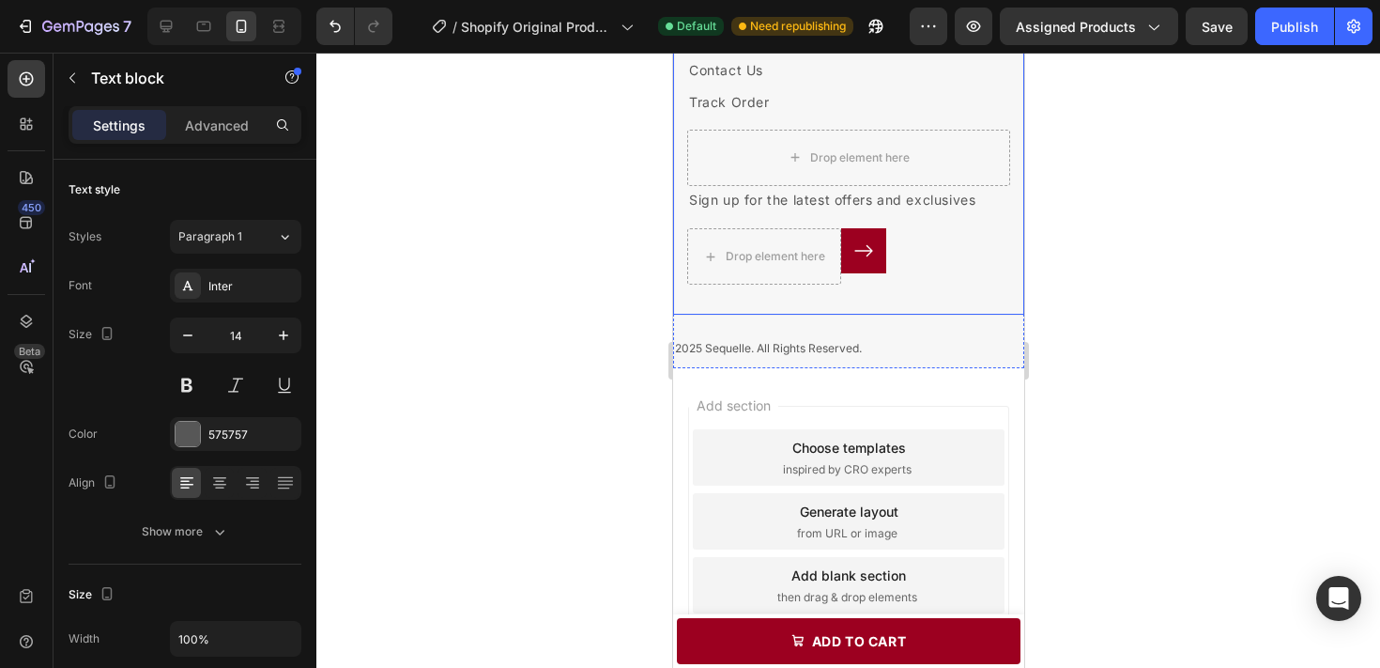
click at [929, 211] on p "Sign up for the latest offers and exclusives" at bounding box center [847, 199] width 319 height 23
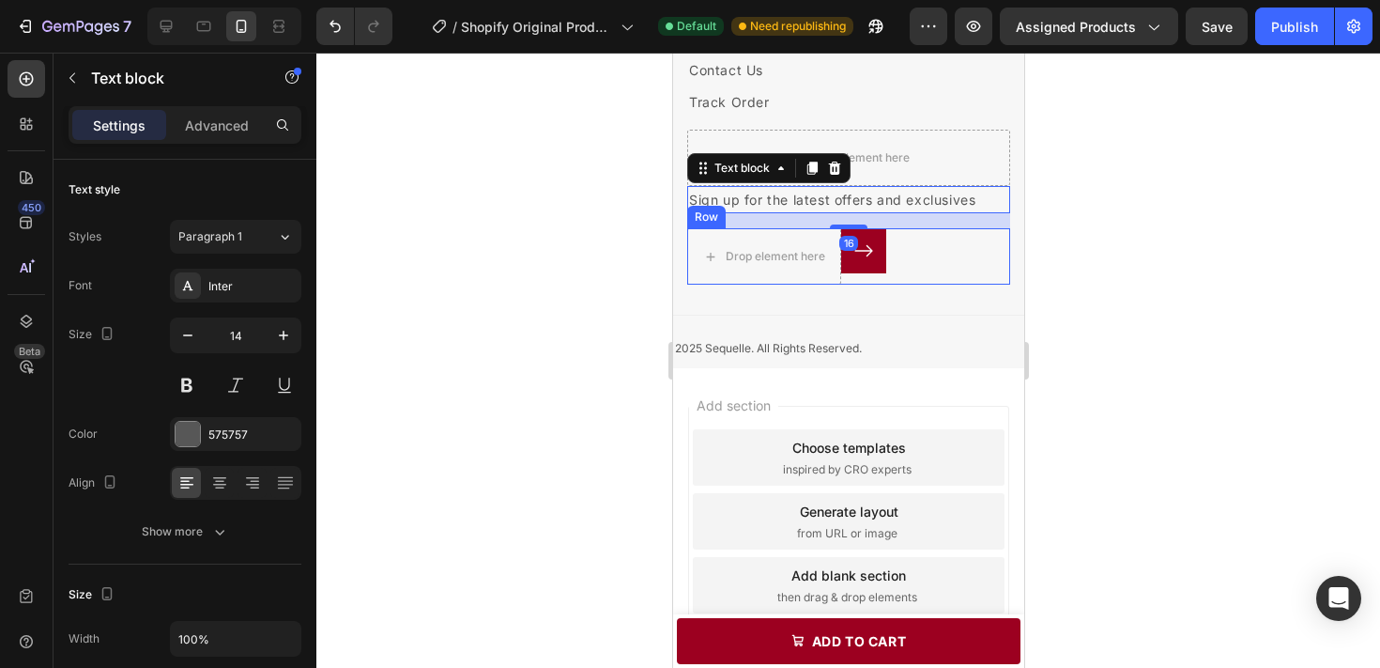
click at [925, 284] on div "Drop element here Submit Button Row" at bounding box center [847, 256] width 323 height 56
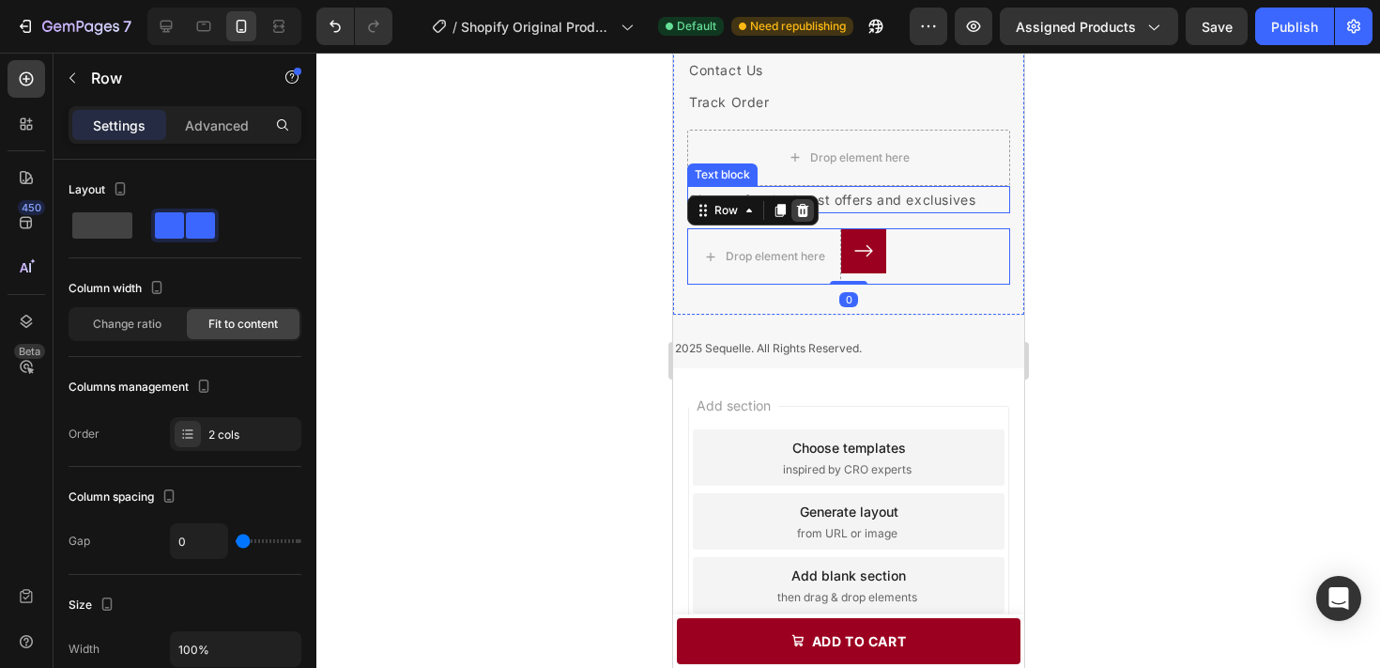
click at [807, 218] on icon at bounding box center [801, 210] width 15 height 15
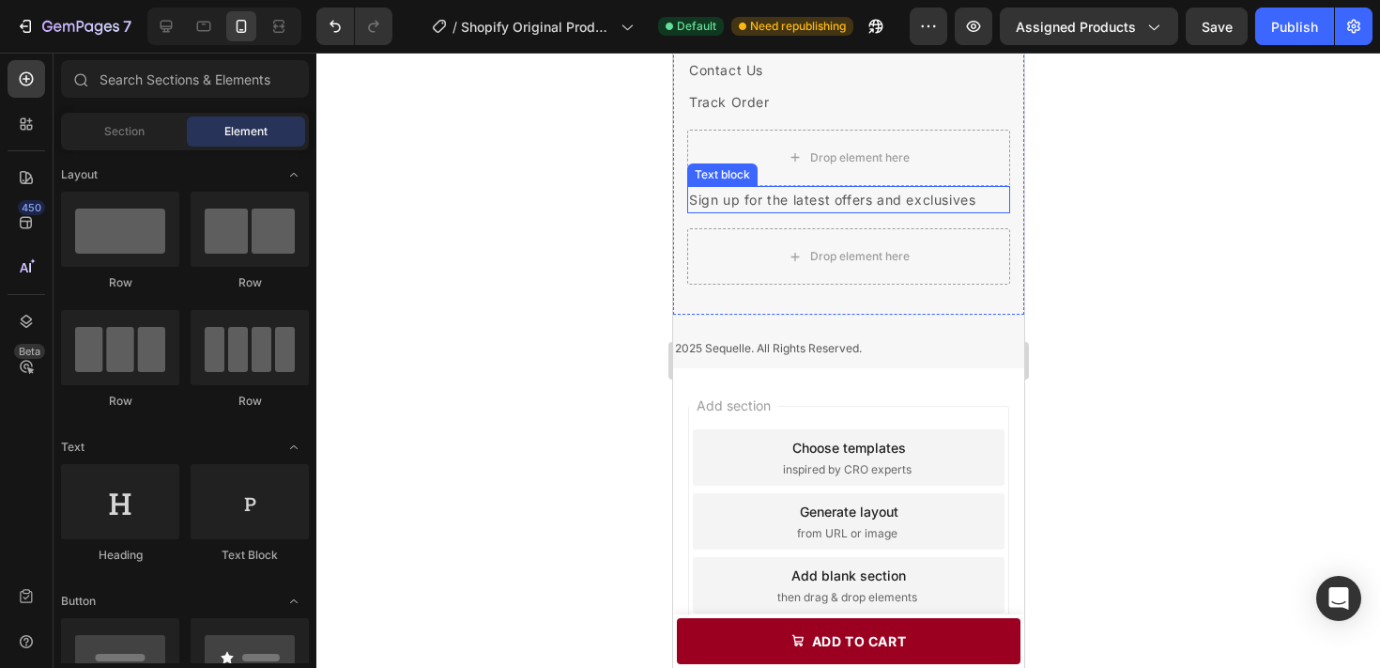
click at [1007, 213] on div "Sign up for the latest offers and exclusives" at bounding box center [847, 199] width 323 height 27
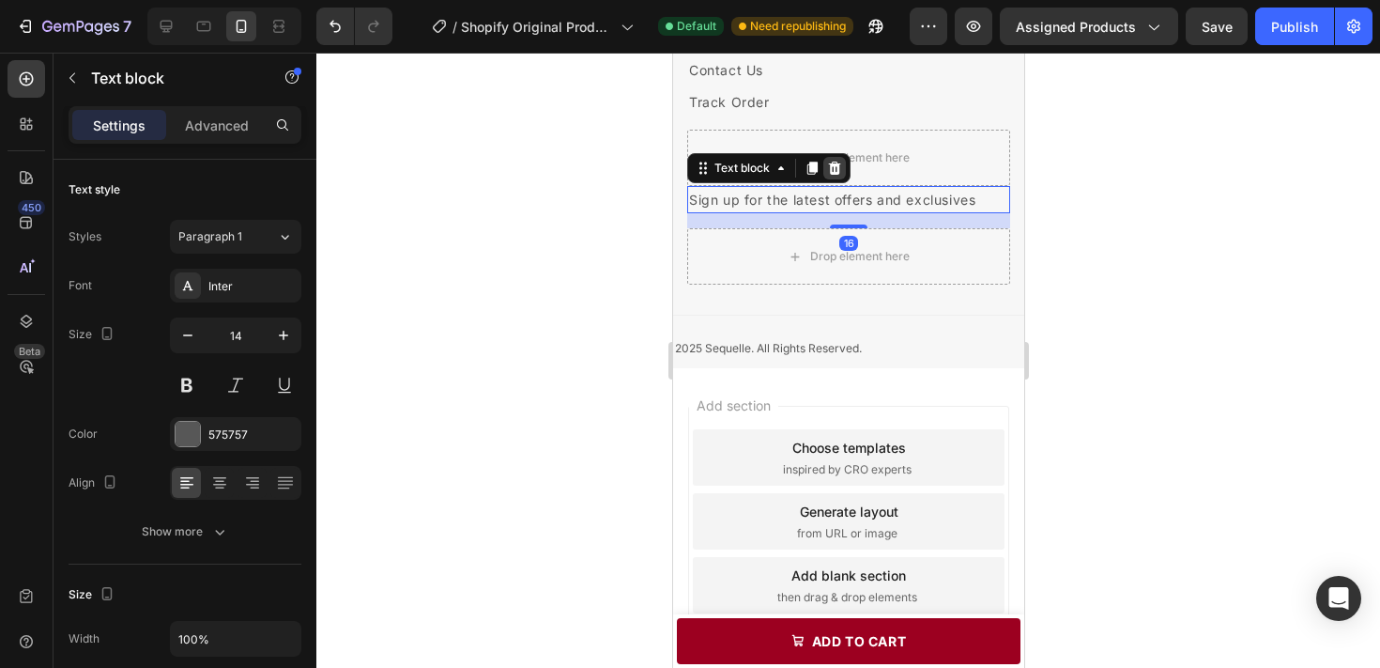
click at [831, 175] on icon at bounding box center [834, 167] width 12 height 13
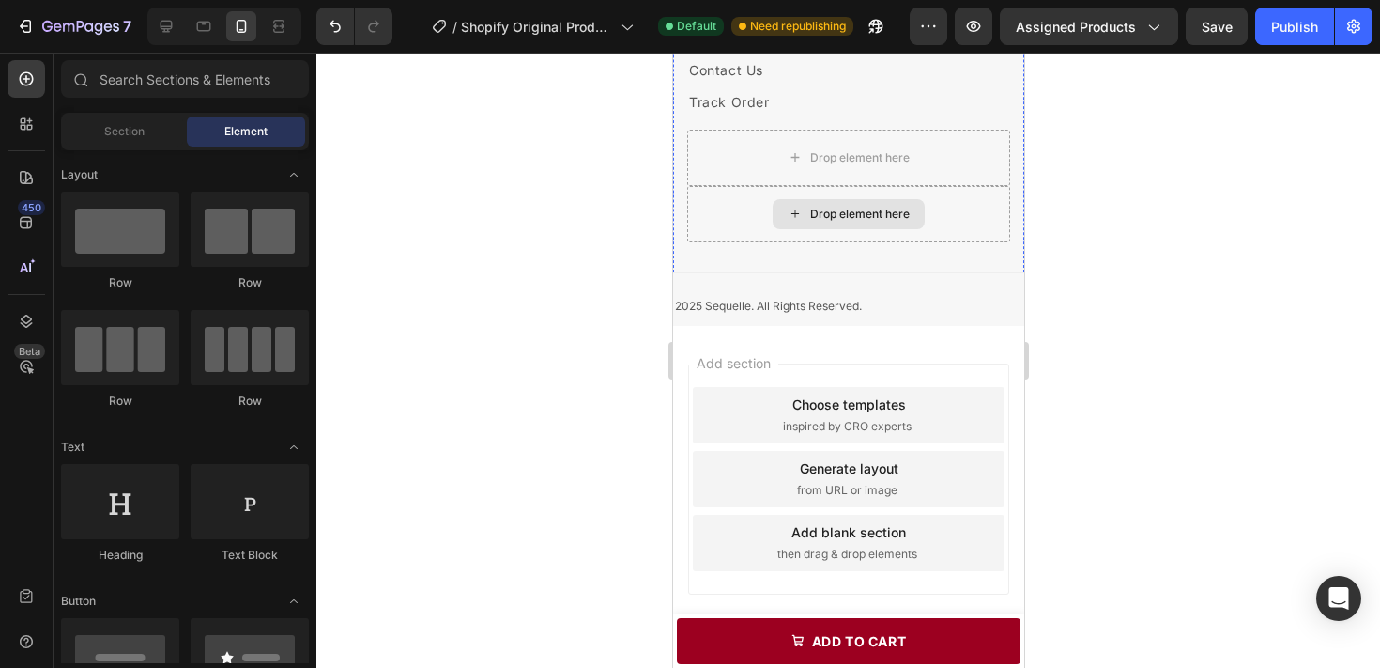
click at [958, 242] on div "Drop element here" at bounding box center [847, 214] width 323 height 56
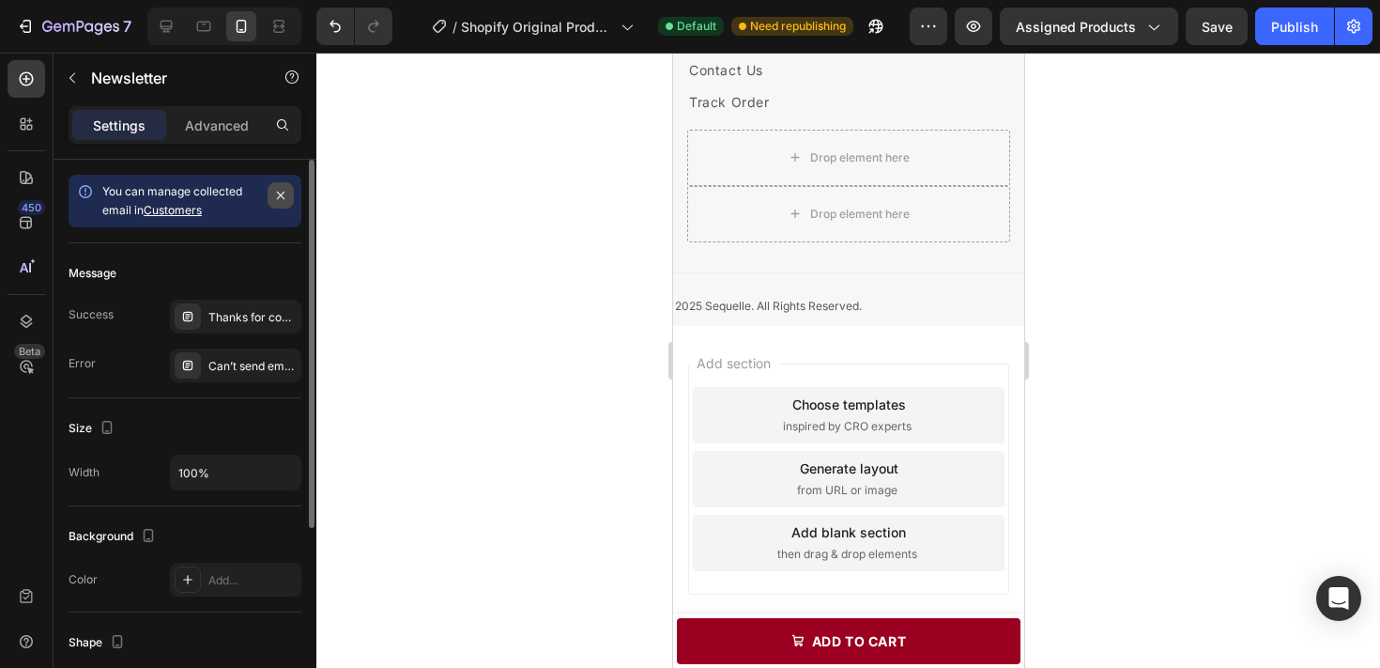
click at [275, 189] on icon "button" at bounding box center [280, 195] width 15 height 15
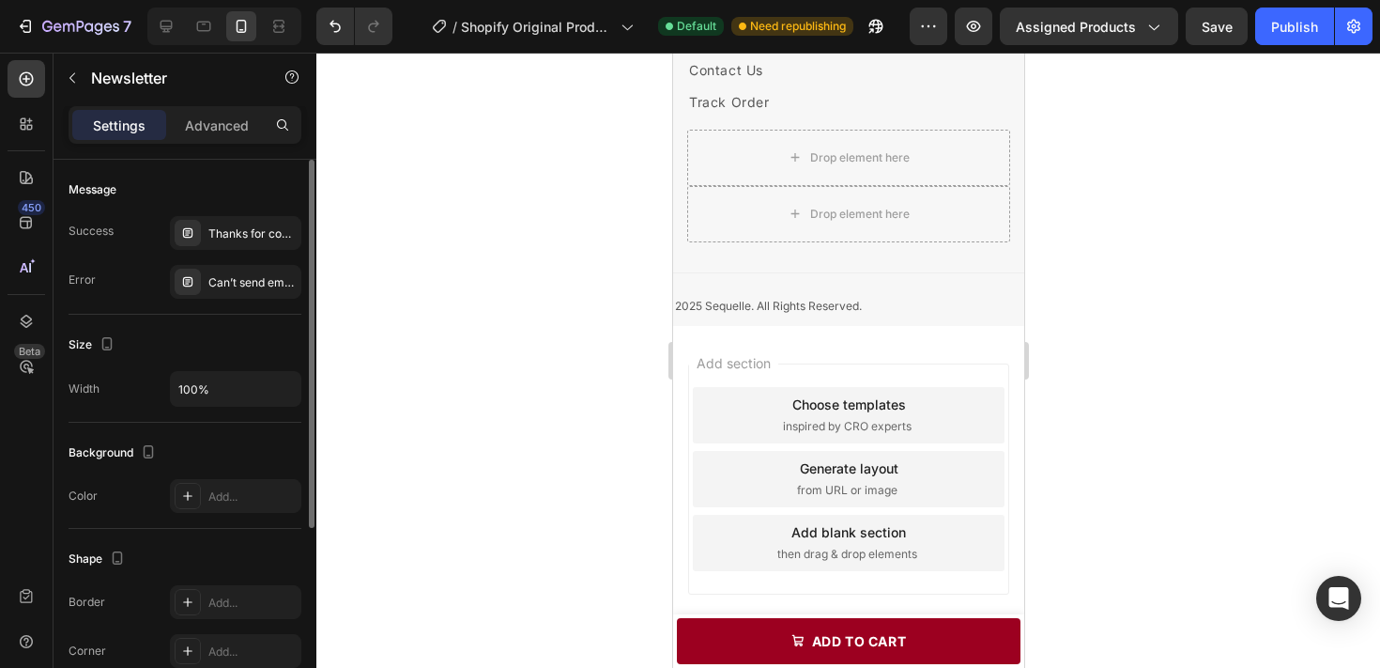
click at [124, 126] on p "Settings" at bounding box center [119, 125] width 53 height 20
click at [91, 84] on p "Newsletter" at bounding box center [171, 78] width 160 height 23
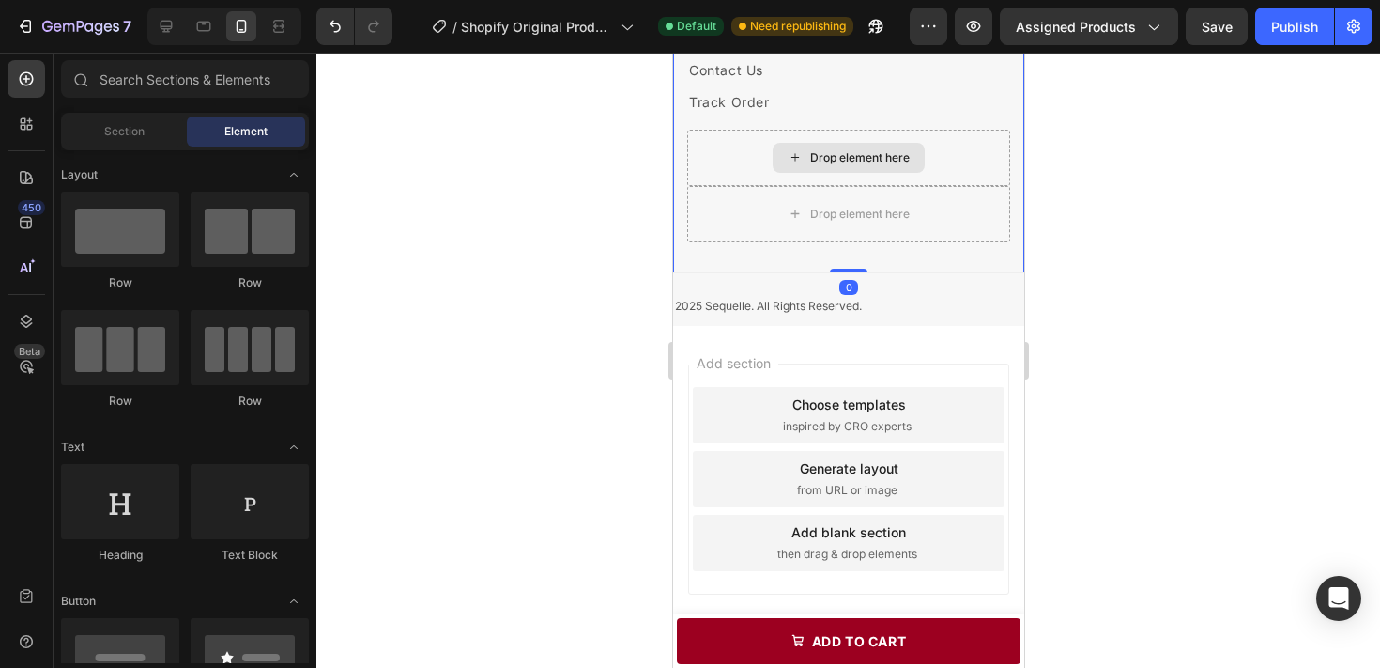
click at [976, 186] on div "Drop element here" at bounding box center [847, 158] width 323 height 56
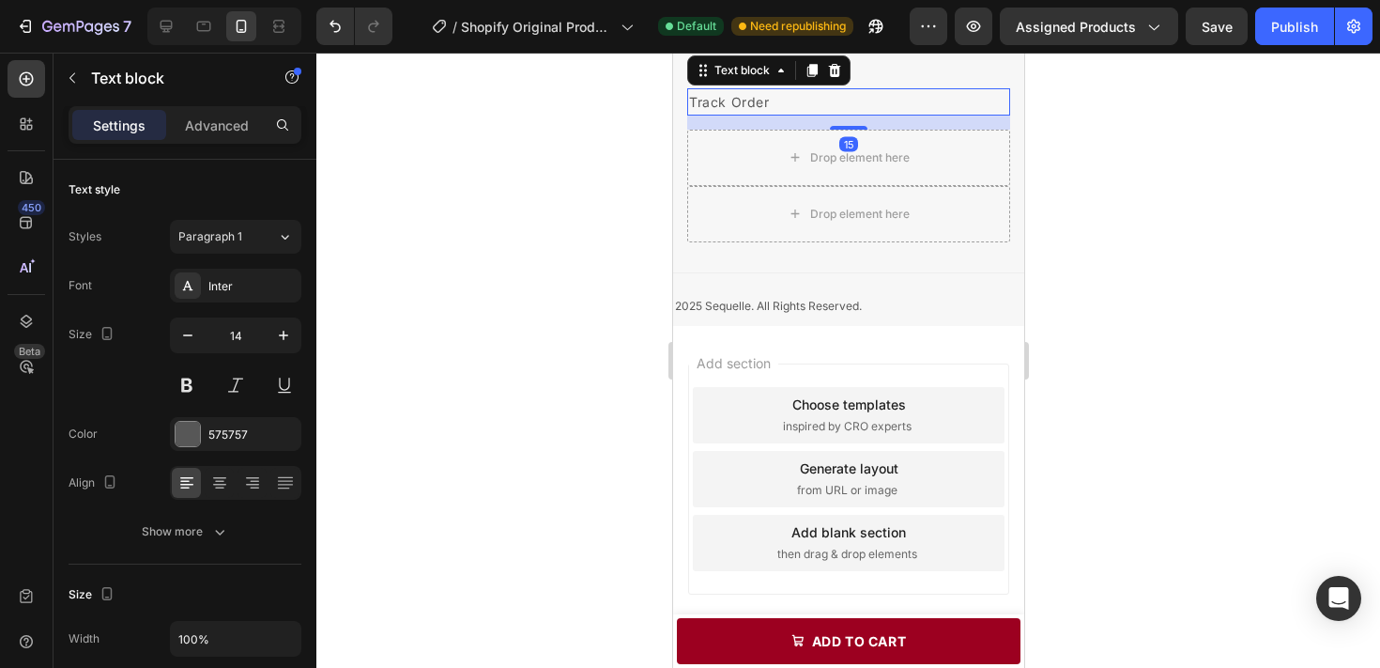
click at [994, 114] on p "Track Order" at bounding box center [847, 101] width 319 height 23
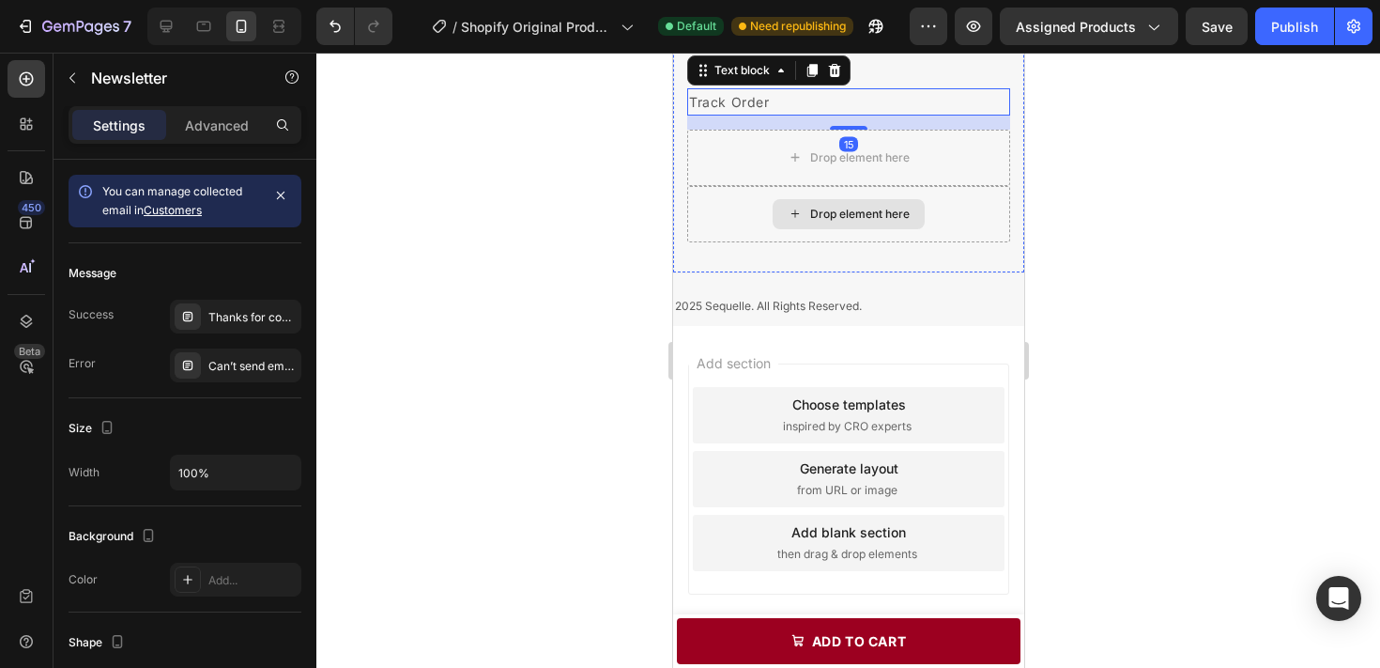
click at [992, 242] on div "Drop element here" at bounding box center [847, 214] width 323 height 56
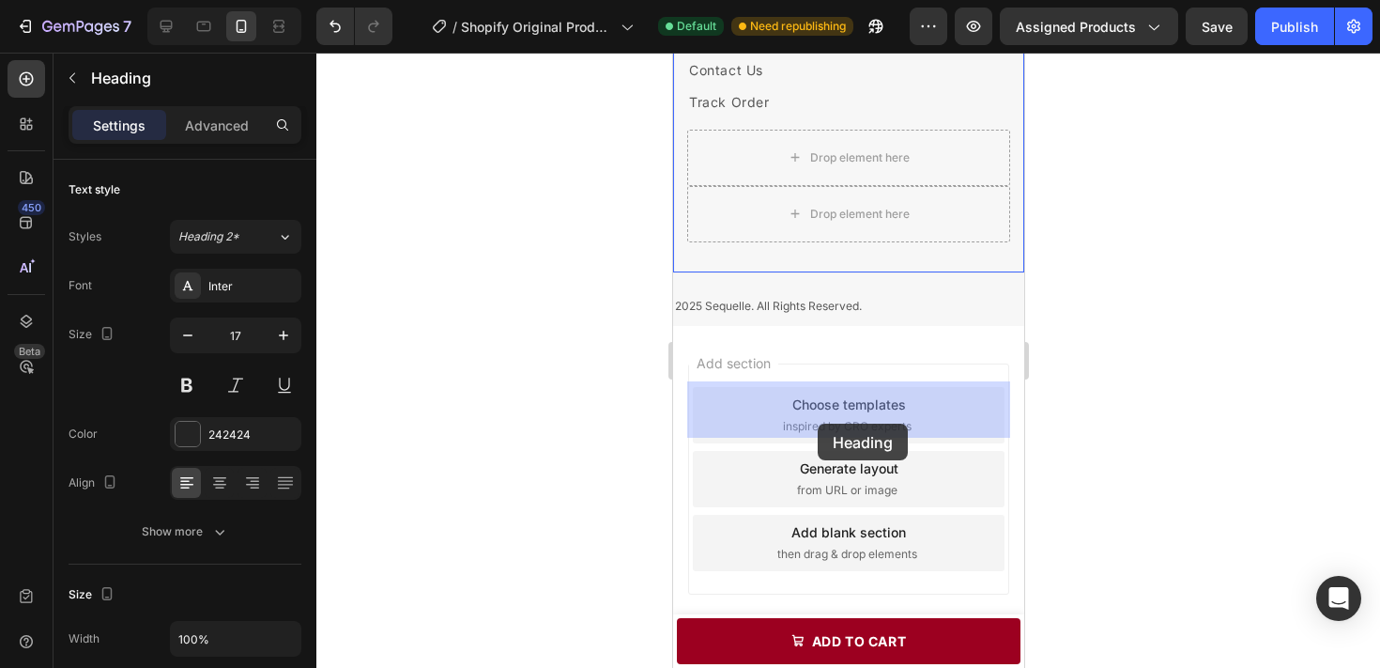
drag, startPoint x: 816, startPoint y: 249, endPoint x: 815, endPoint y: 420, distance: 170.9
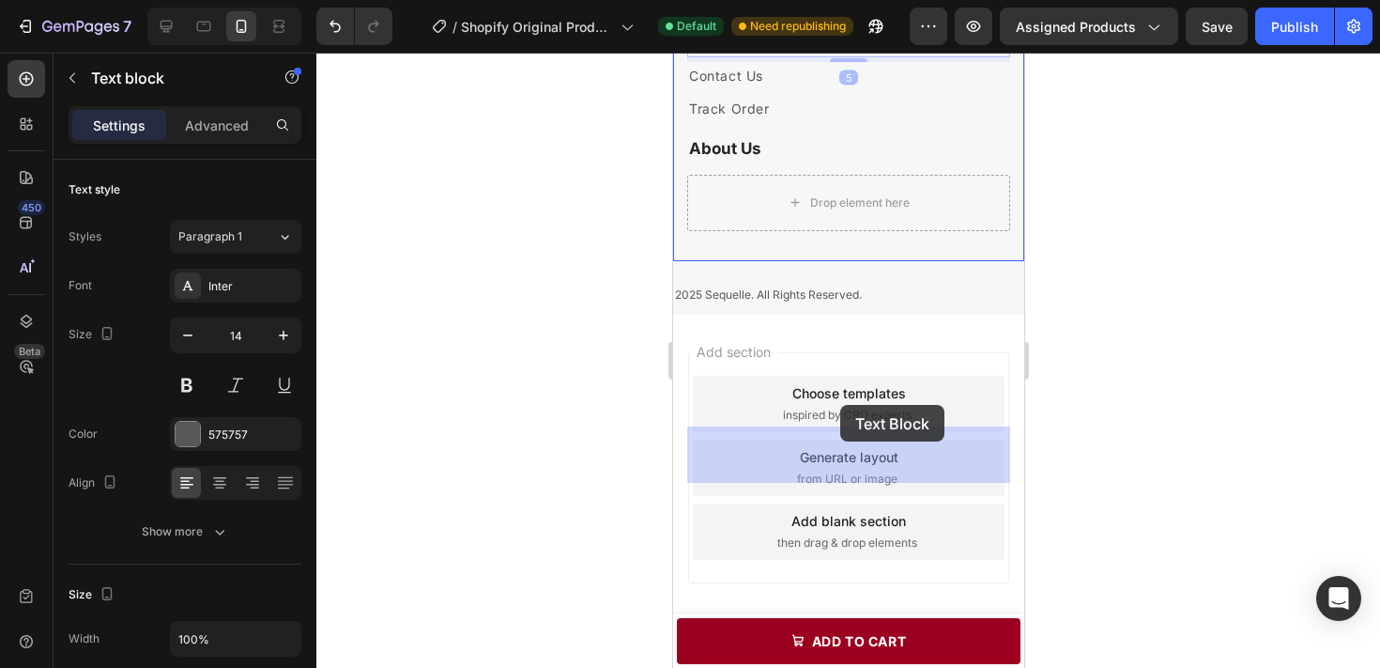
drag, startPoint x: 846, startPoint y: 260, endPoint x: 839, endPoint y: 404, distance: 143.8
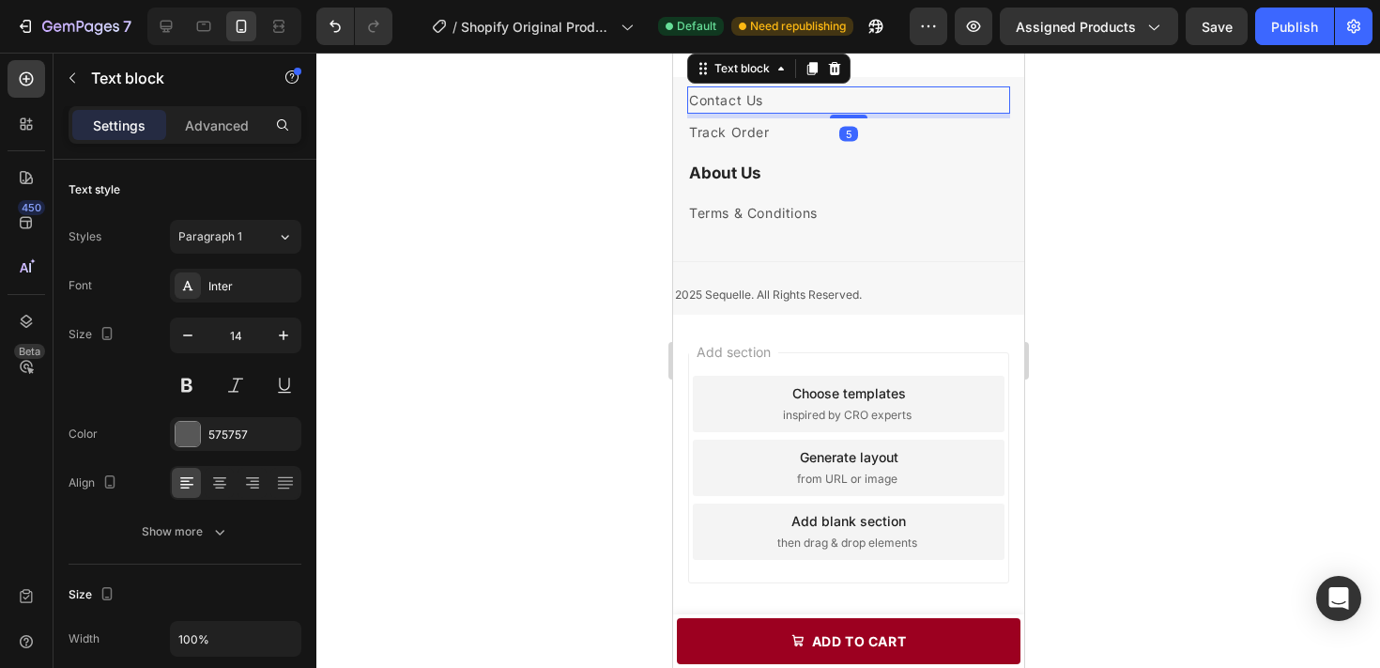
scroll to position [12, 0]
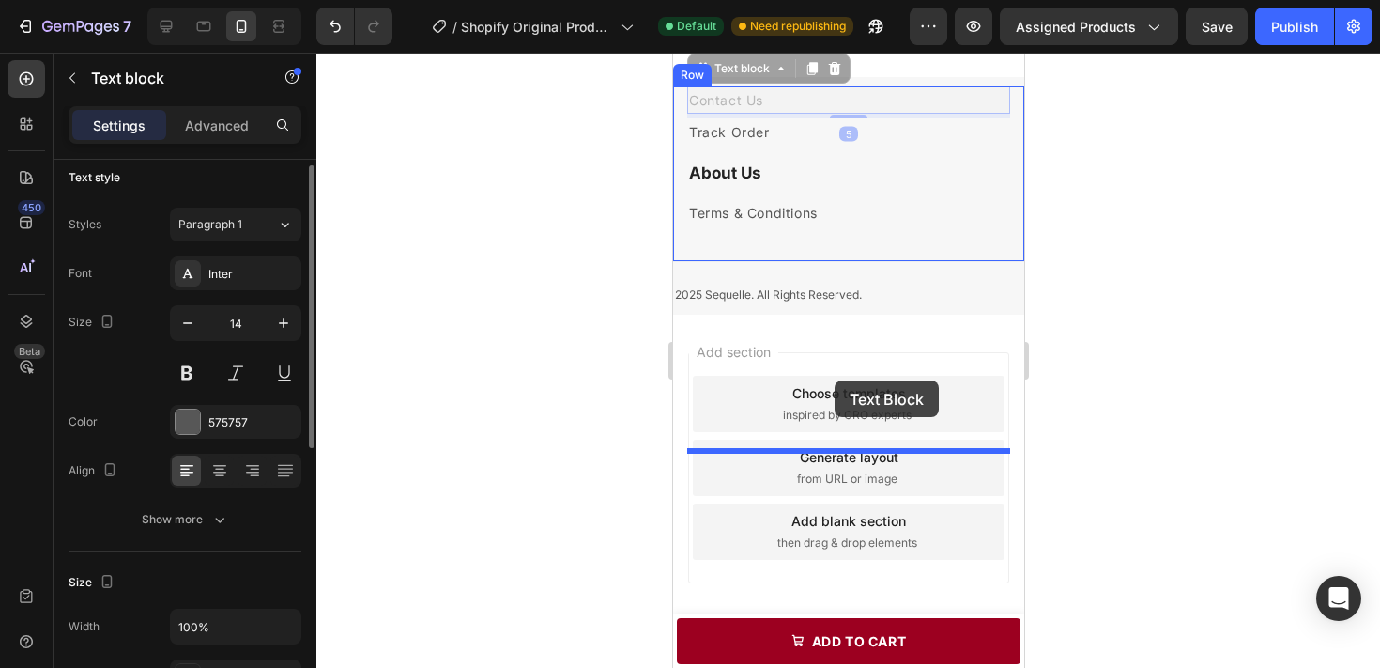
drag, startPoint x: 836, startPoint y: 250, endPoint x: 834, endPoint y: 380, distance: 130.5
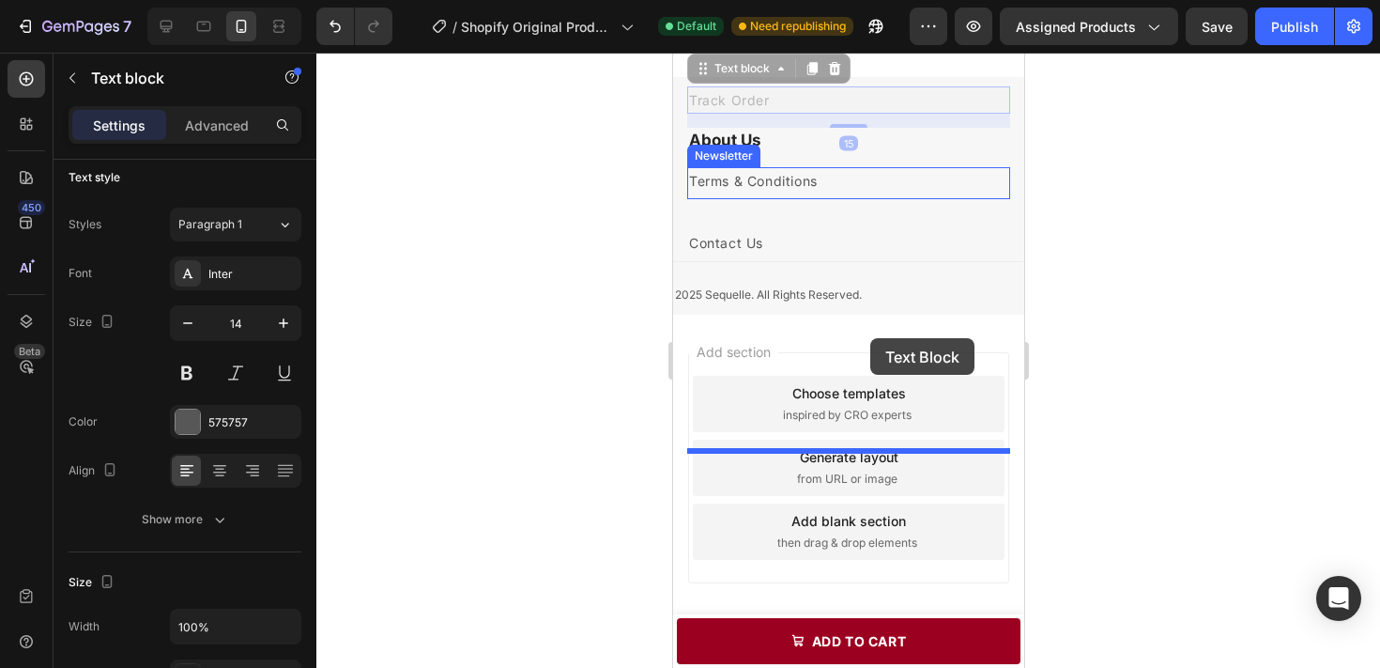
drag, startPoint x: 867, startPoint y: 253, endPoint x: 869, endPoint y: 339, distance: 86.4
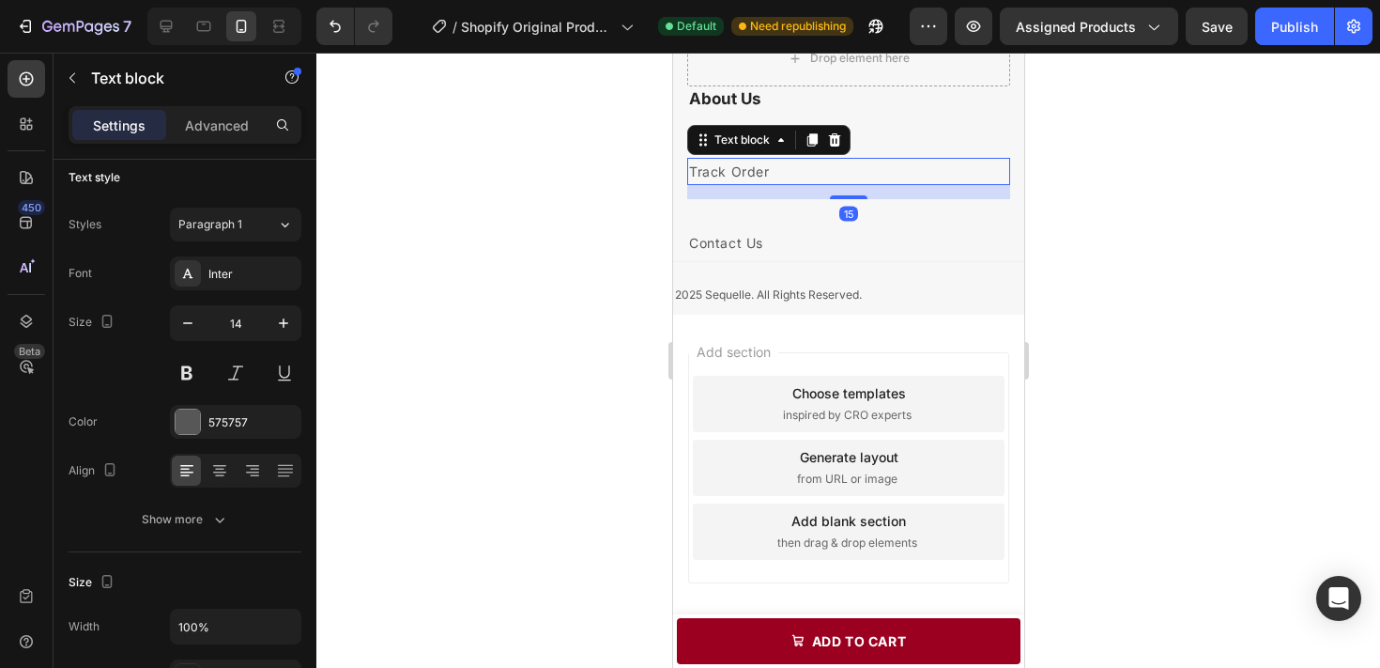
click at [1154, 381] on div at bounding box center [848, 360] width 1064 height 615
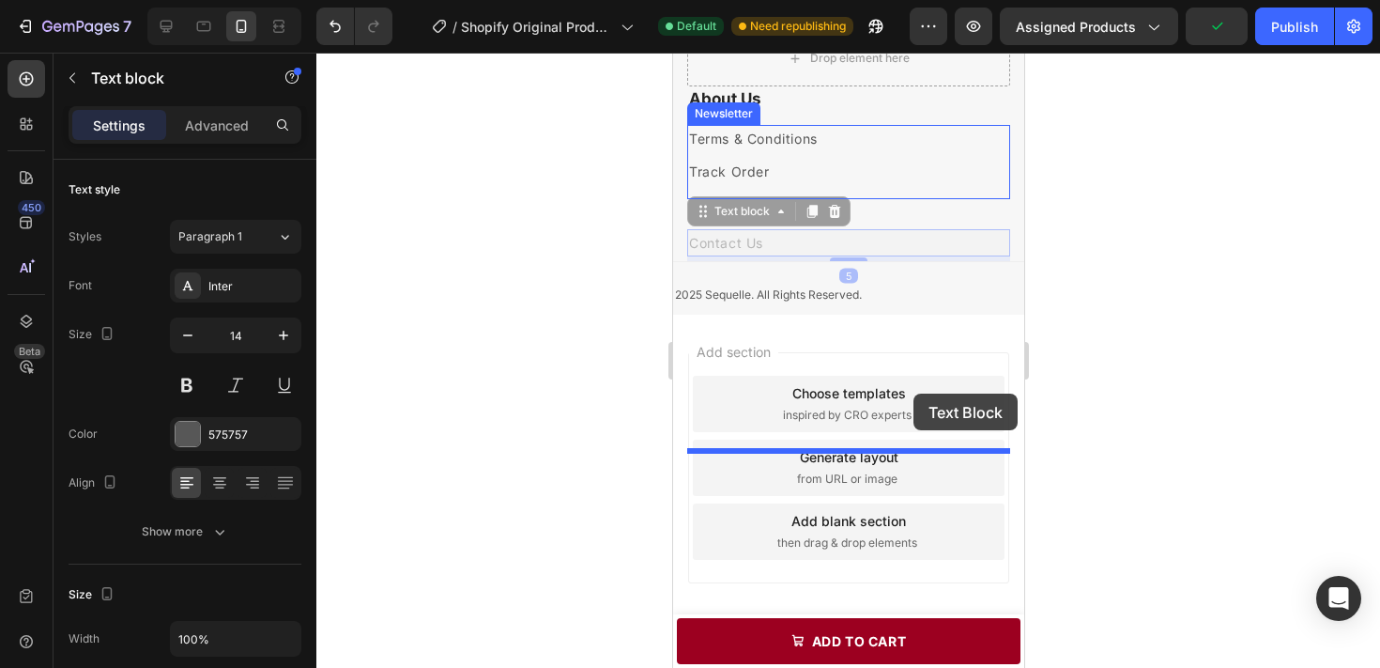
drag, startPoint x: 914, startPoint y: 445, endPoint x: 913, endPoint y: 393, distance: 51.6
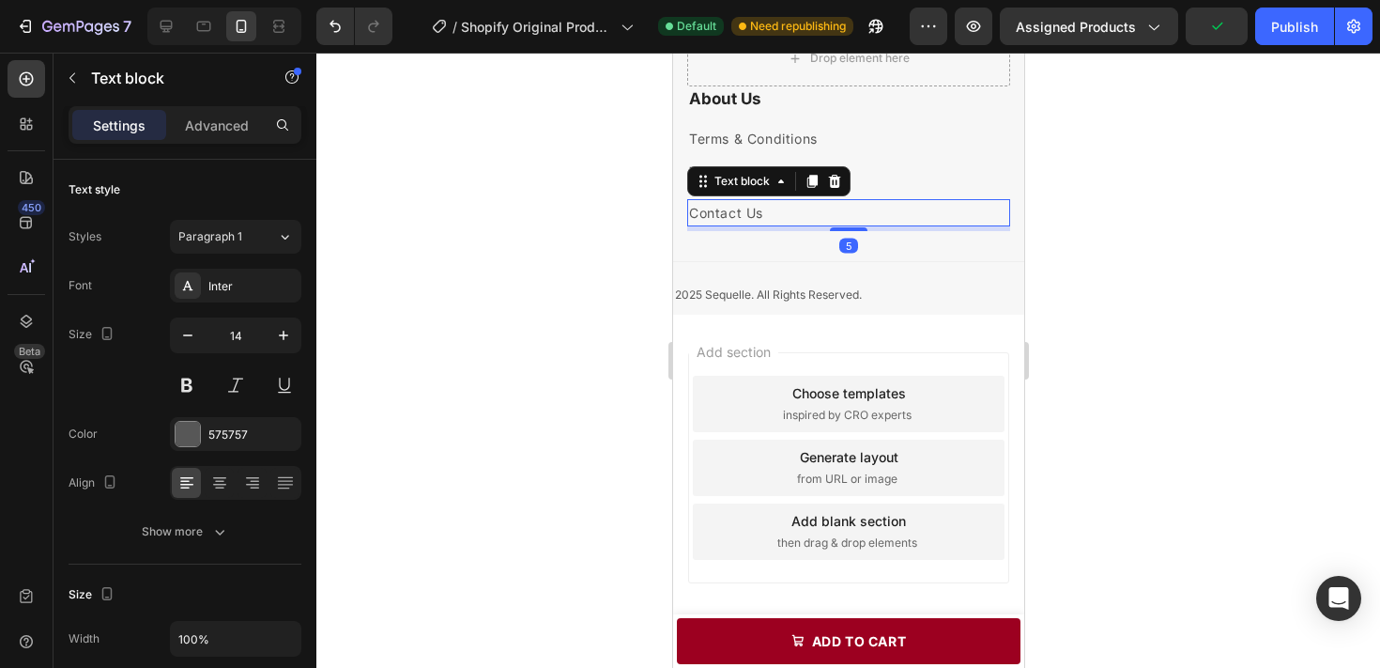
click at [1068, 365] on div at bounding box center [848, 360] width 1064 height 615
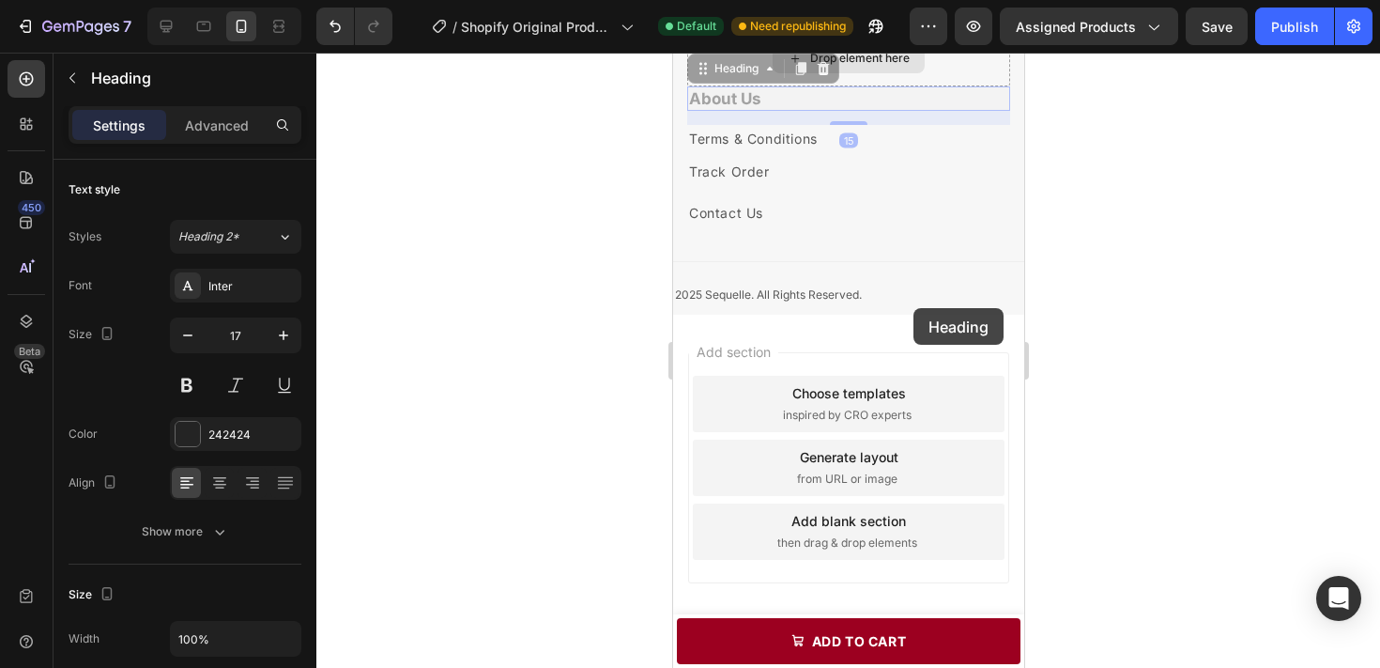
drag, startPoint x: 913, startPoint y: 308, endPoint x: 913, endPoint y: 275, distance: 32.9
click at [913, 261] on div "Drop element here About Us Heading 15 About Us Heading 15 Terms & Conditions Te…" at bounding box center [847, 145] width 351 height 231
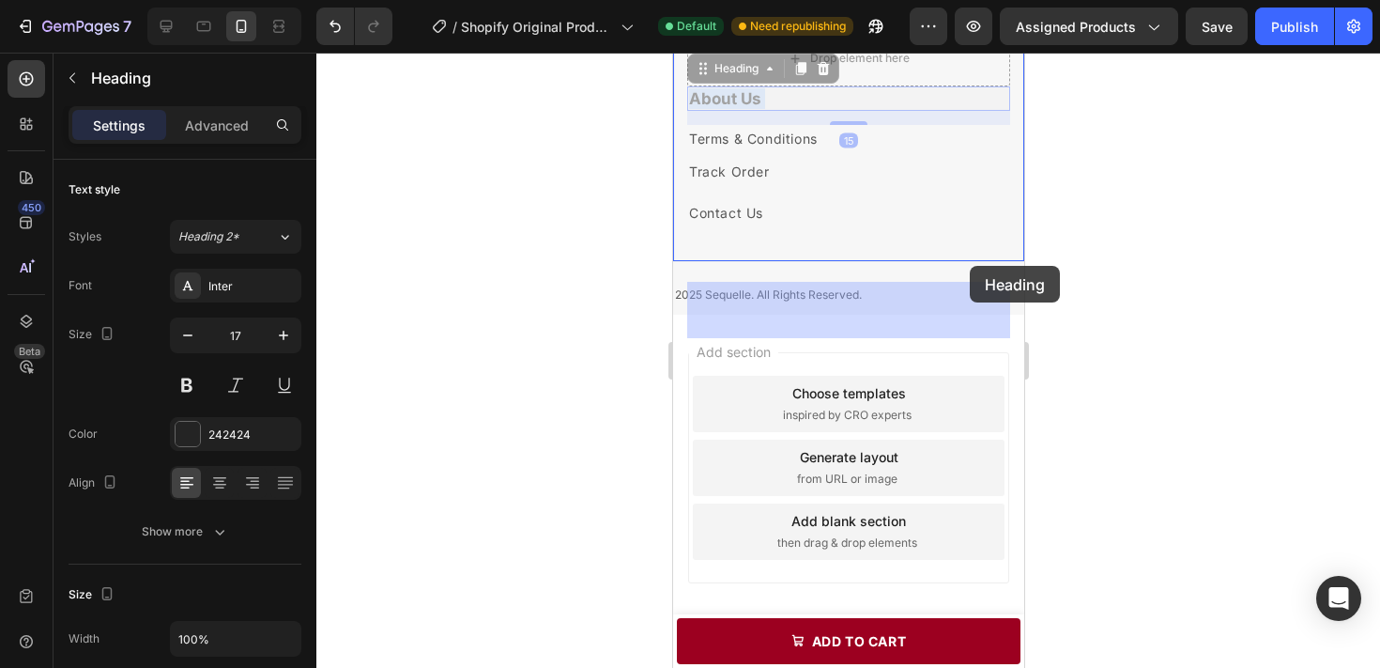
drag, startPoint x: 965, startPoint y: 307, endPoint x: 969, endPoint y: 266, distance: 41.5
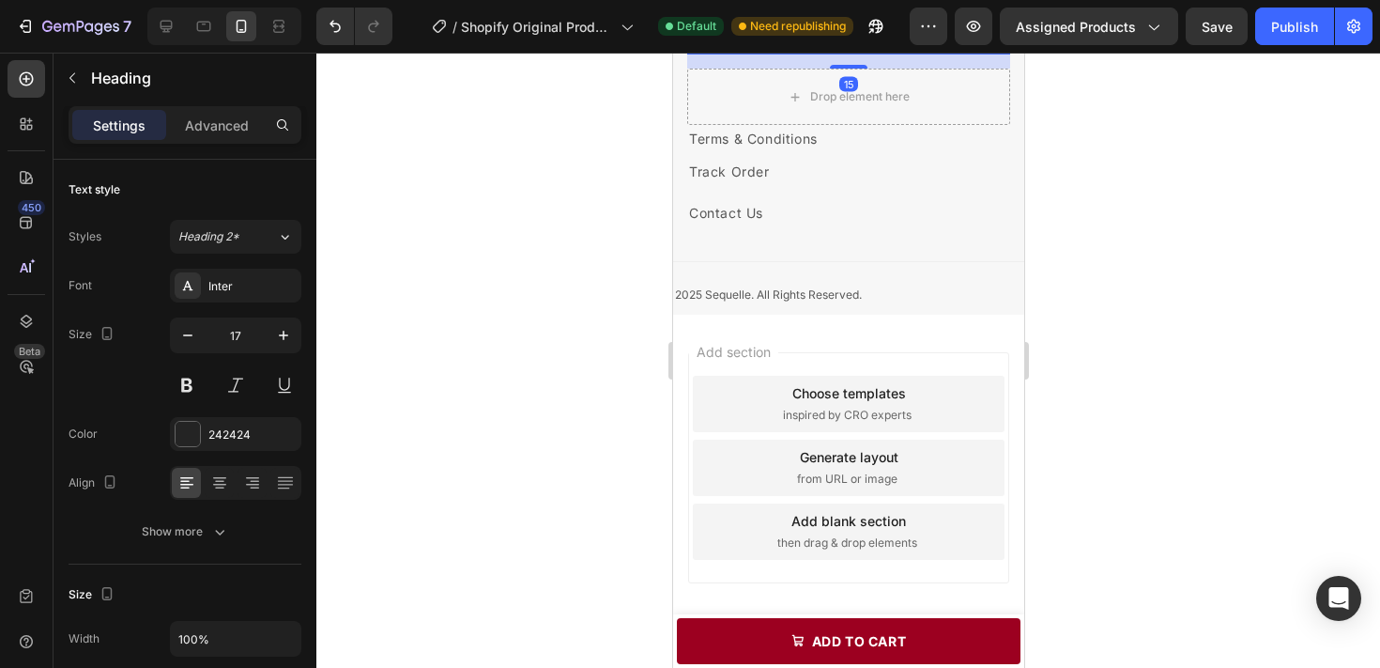
click at [1170, 278] on div at bounding box center [848, 360] width 1064 height 615
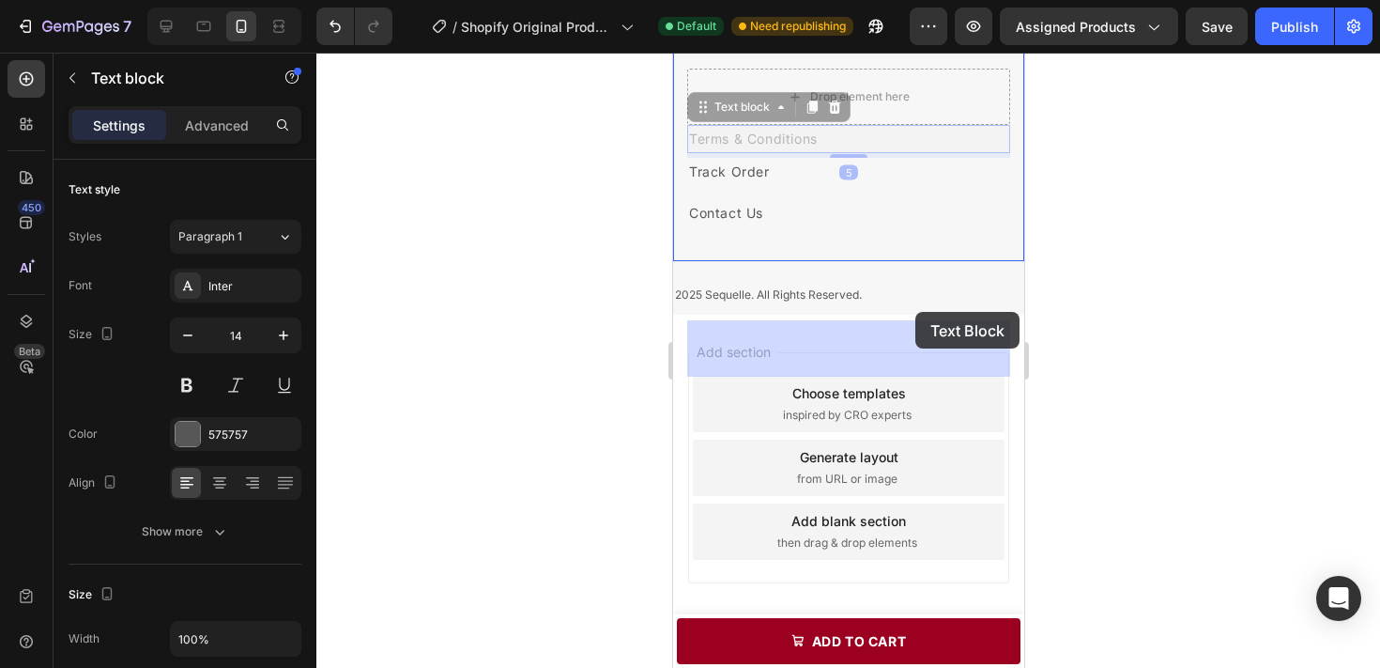
drag, startPoint x: 884, startPoint y: 342, endPoint x: 919, endPoint y: 310, distance: 47.9
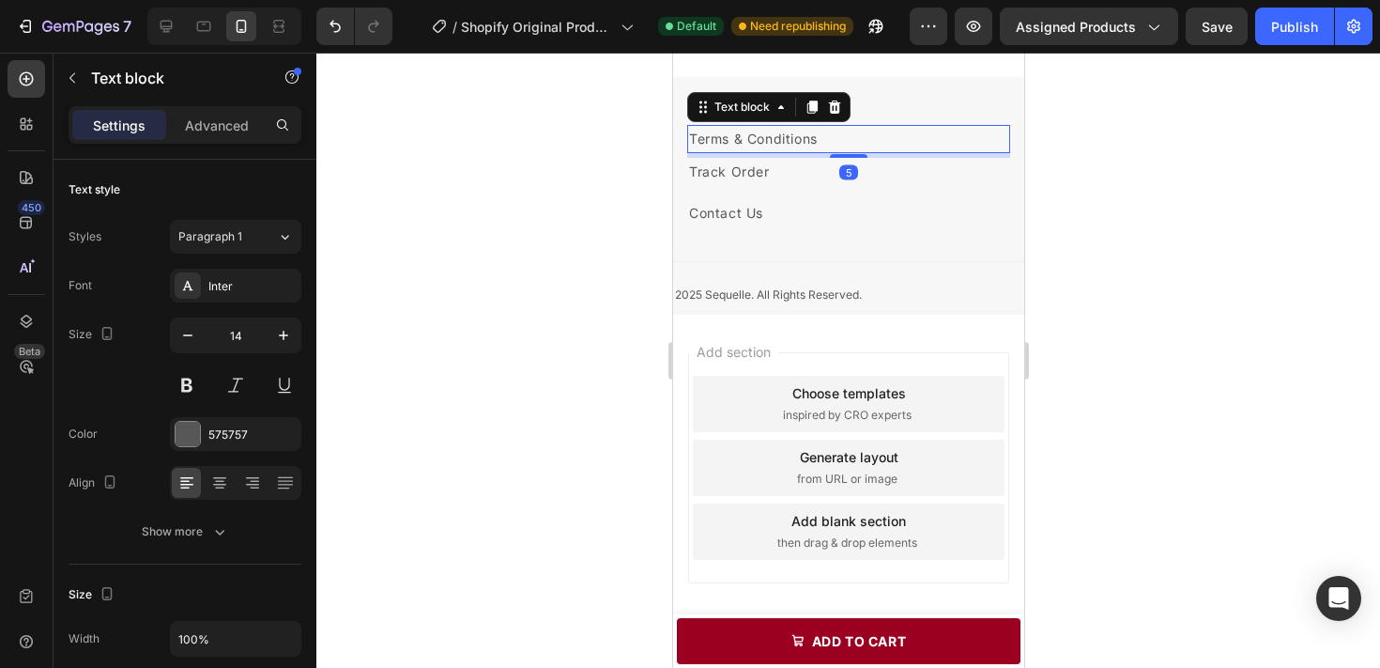
click at [1126, 315] on div at bounding box center [848, 360] width 1064 height 615
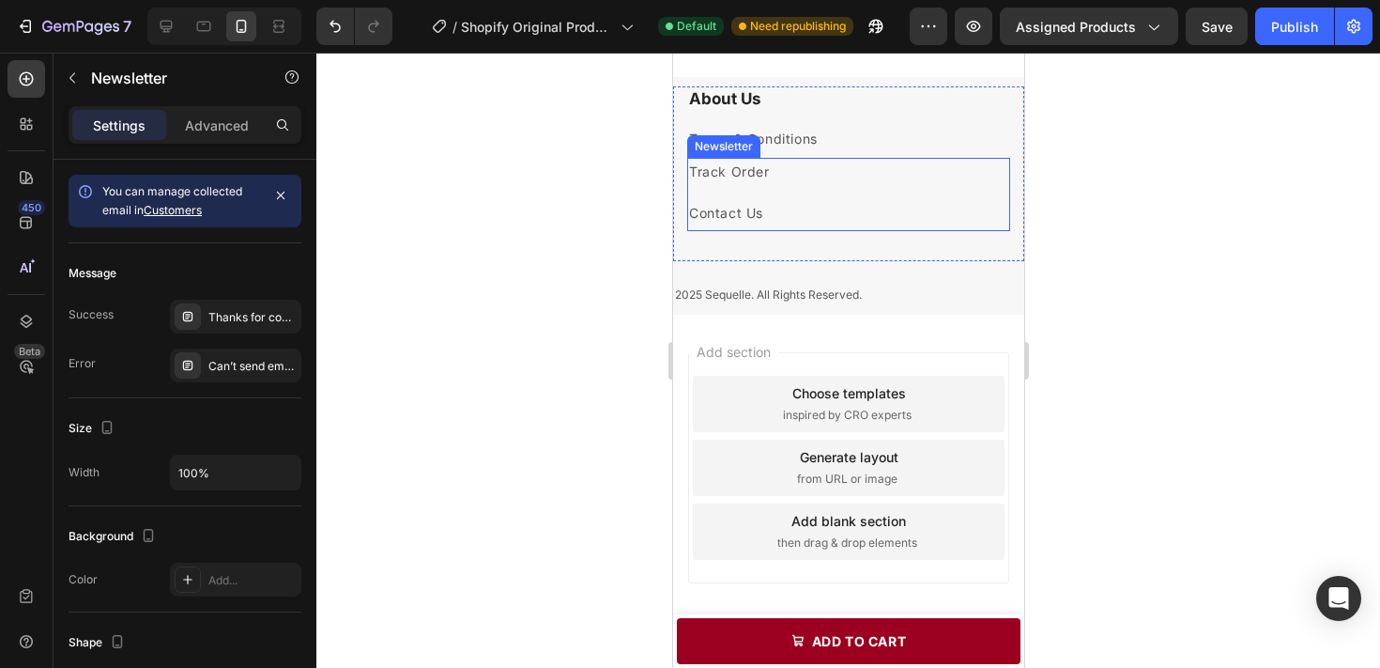
click at [847, 231] on div "Track Order Text block Contact Us Text block Newsletter" at bounding box center [847, 194] width 323 height 73
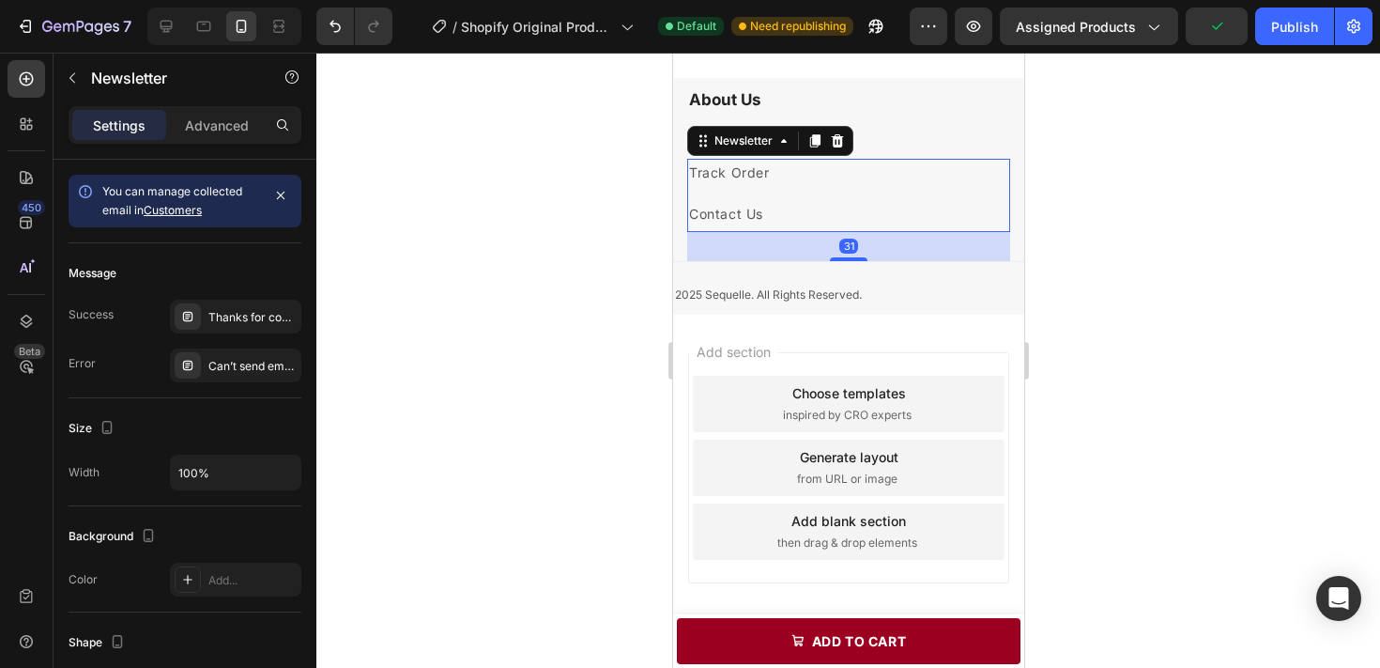
drag, startPoint x: 857, startPoint y: 410, endPoint x: 868, endPoint y: 329, distance: 82.3
click at [868, 232] on div "Track Order Text block Contact Us Text block Newsletter 31" at bounding box center [847, 195] width 323 height 73
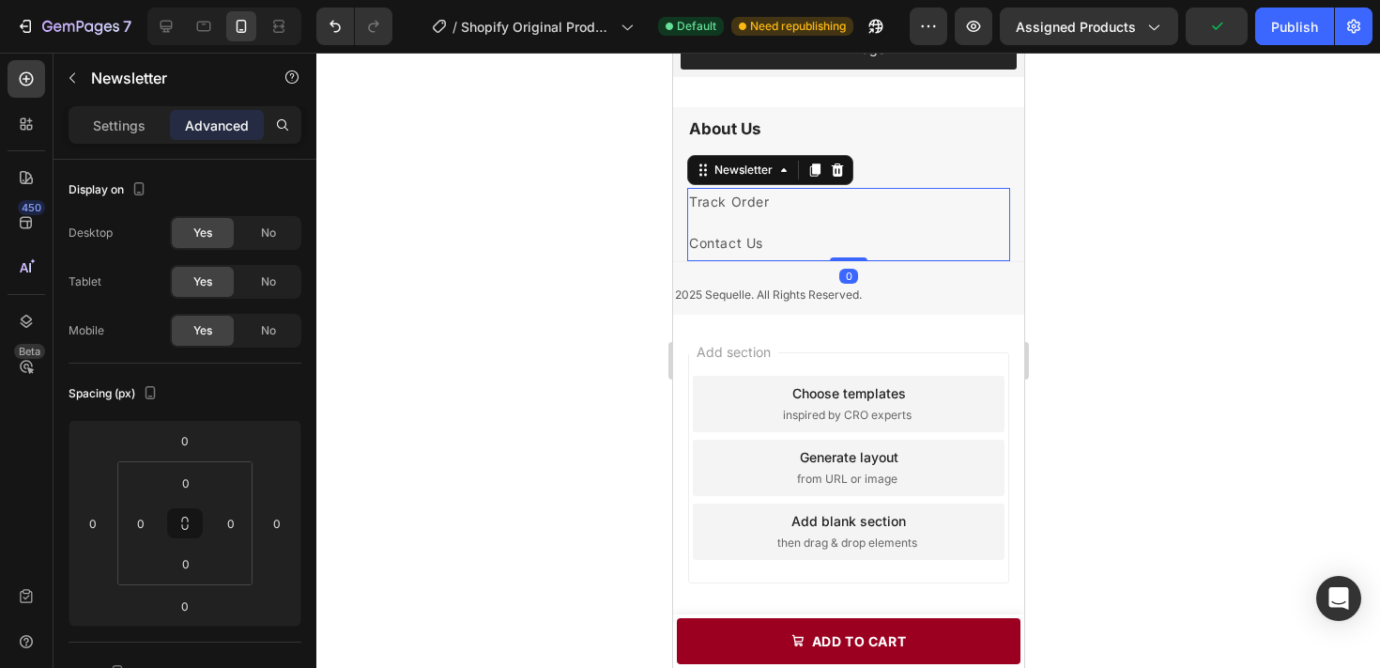
click at [1188, 312] on div at bounding box center [848, 360] width 1064 height 615
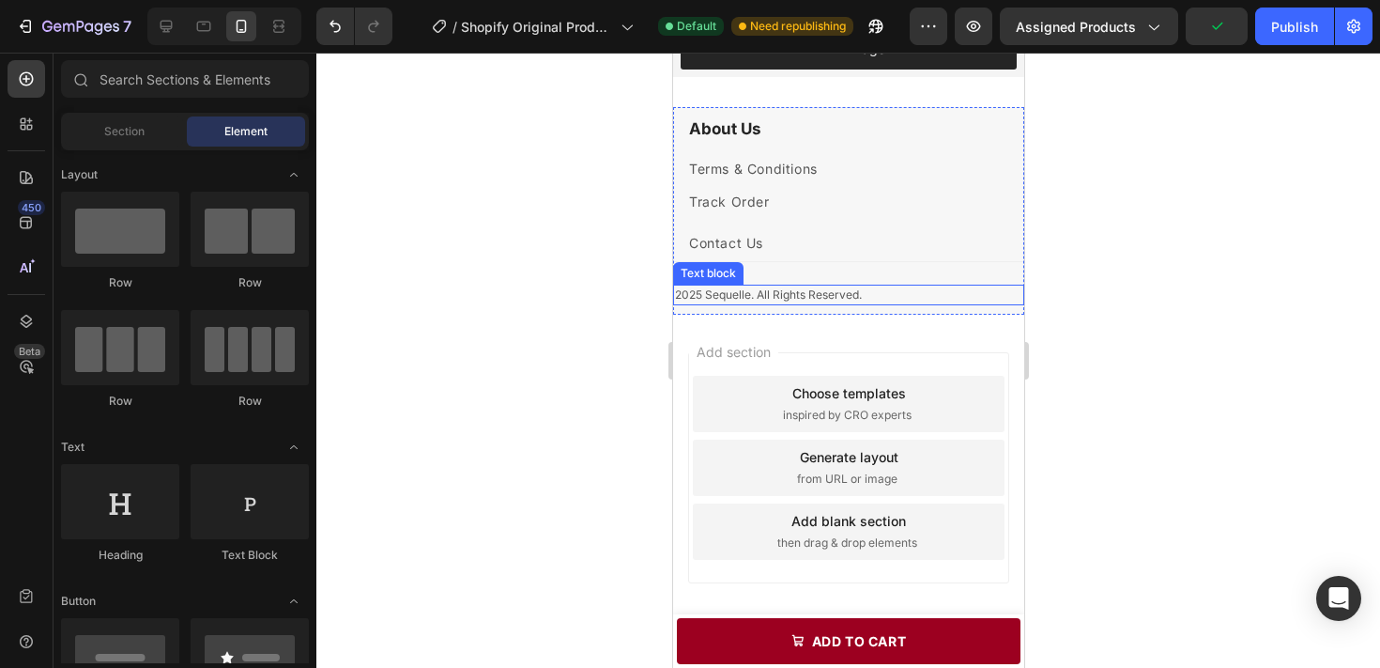
click at [868, 303] on p "2025 Sequelle. All Rights Reserved." at bounding box center [847, 294] width 347 height 17
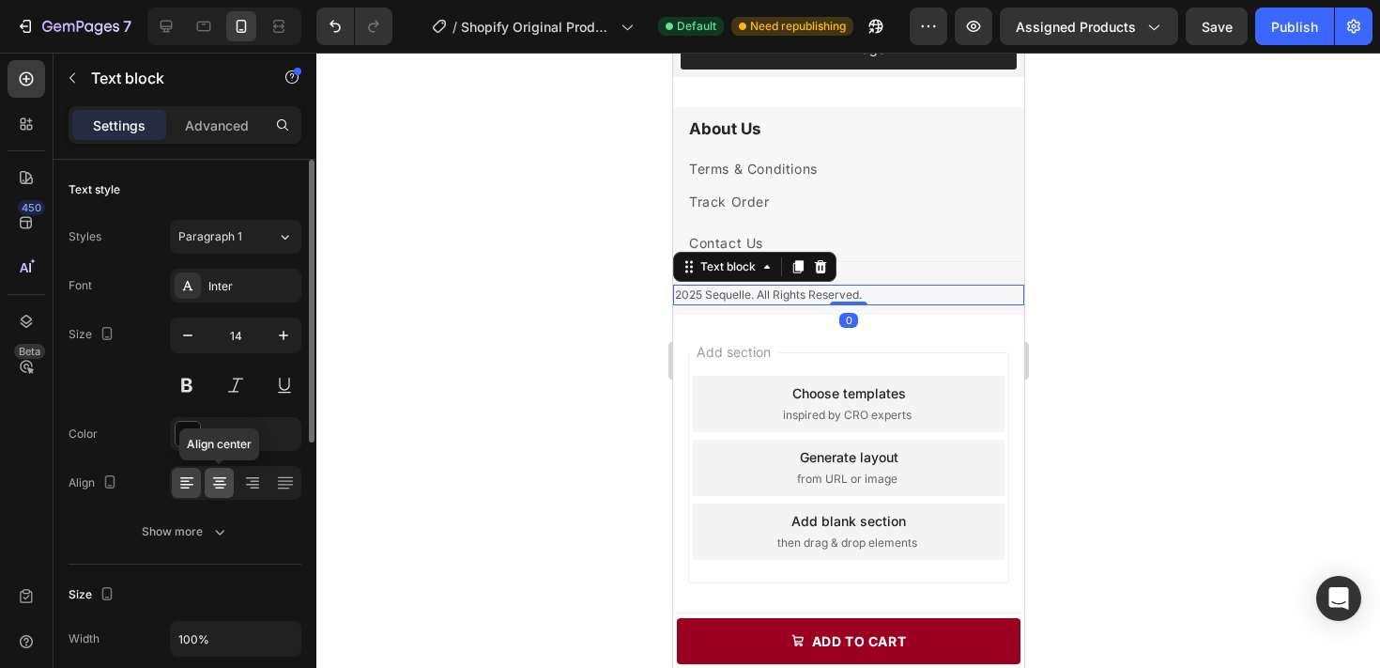
click at [230, 487] on div at bounding box center [219, 483] width 29 height 30
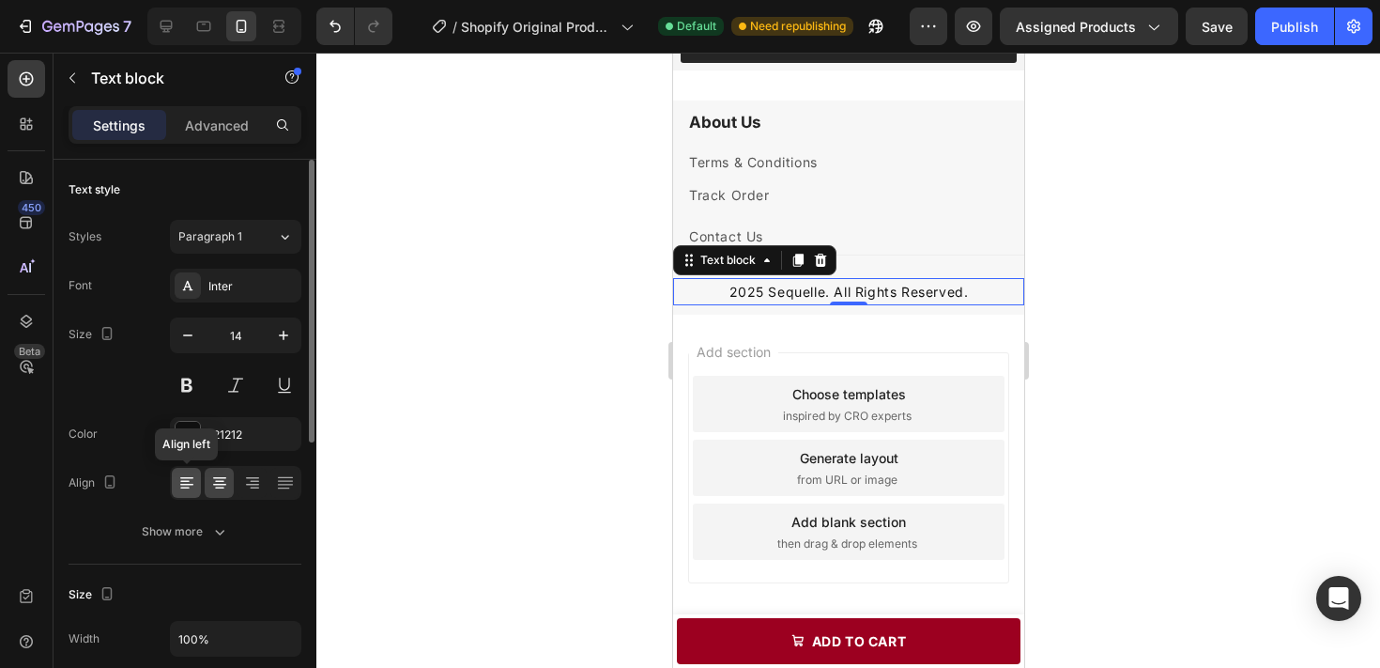
click at [190, 478] on icon at bounding box center [186, 478] width 13 height 2
click at [226, 479] on icon at bounding box center [219, 482] width 19 height 19
click at [232, 339] on input "14" at bounding box center [236, 335] width 62 height 34
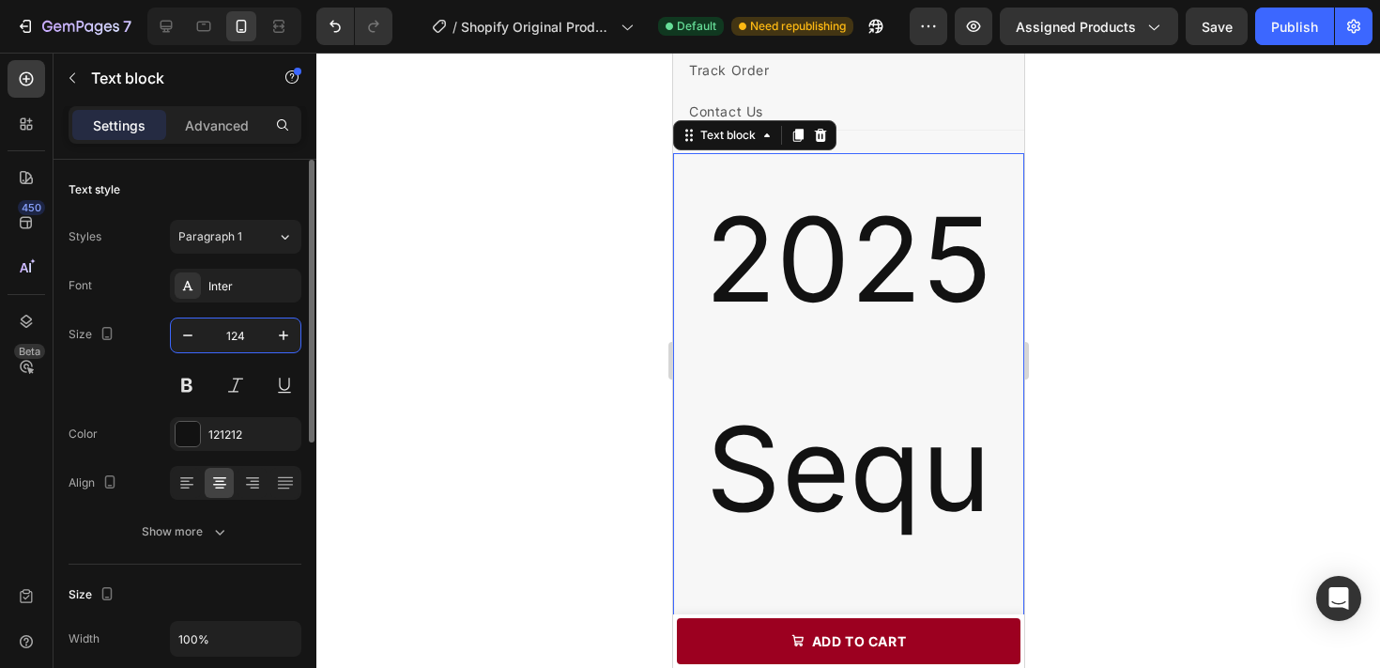
click at [231, 339] on input "124" at bounding box center [236, 335] width 62 height 34
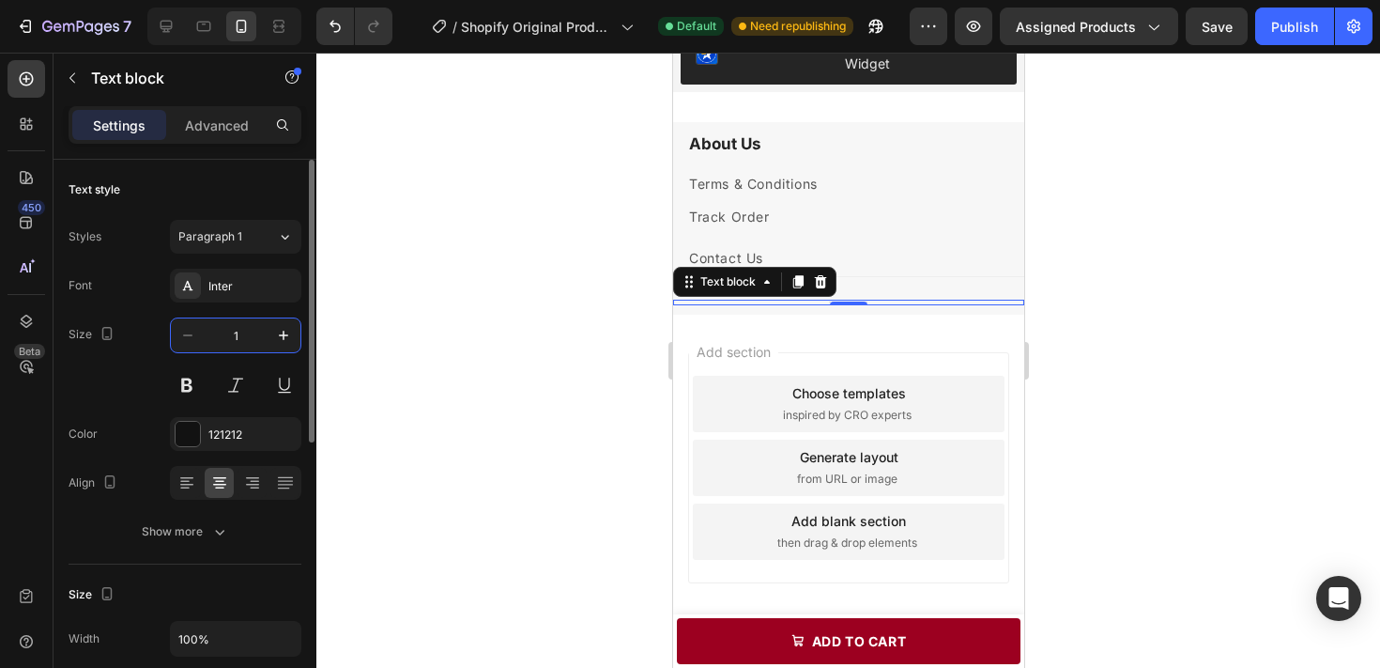
type input "12"
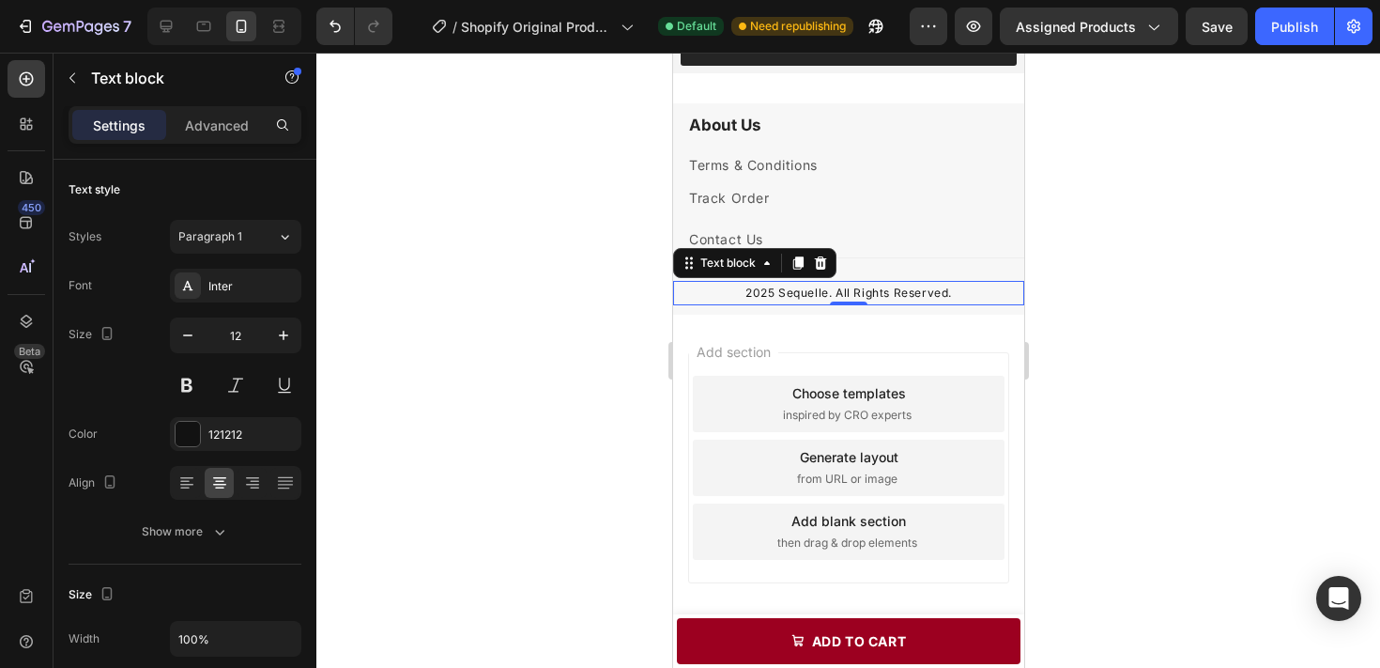
click at [1224, 367] on div at bounding box center [848, 360] width 1064 height 615
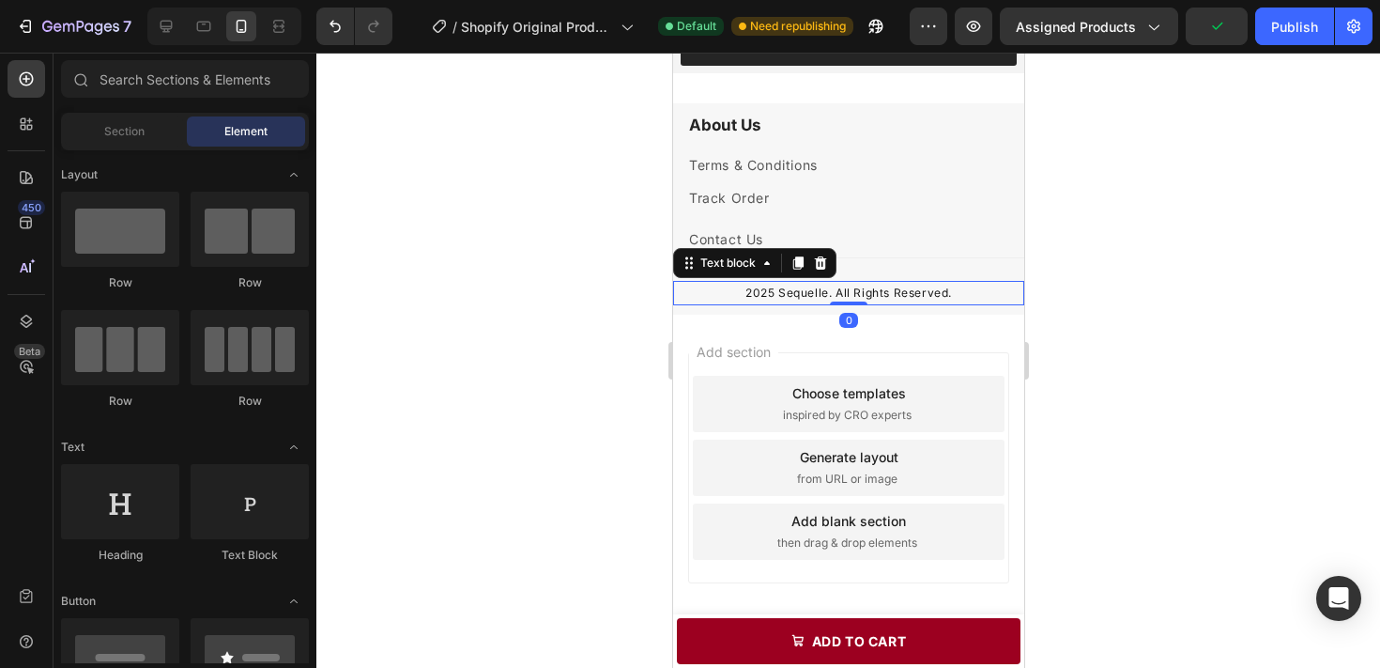
click at [814, 303] on p "2025 Sequelle. All Rights Reserved." at bounding box center [847, 293] width 347 height 21
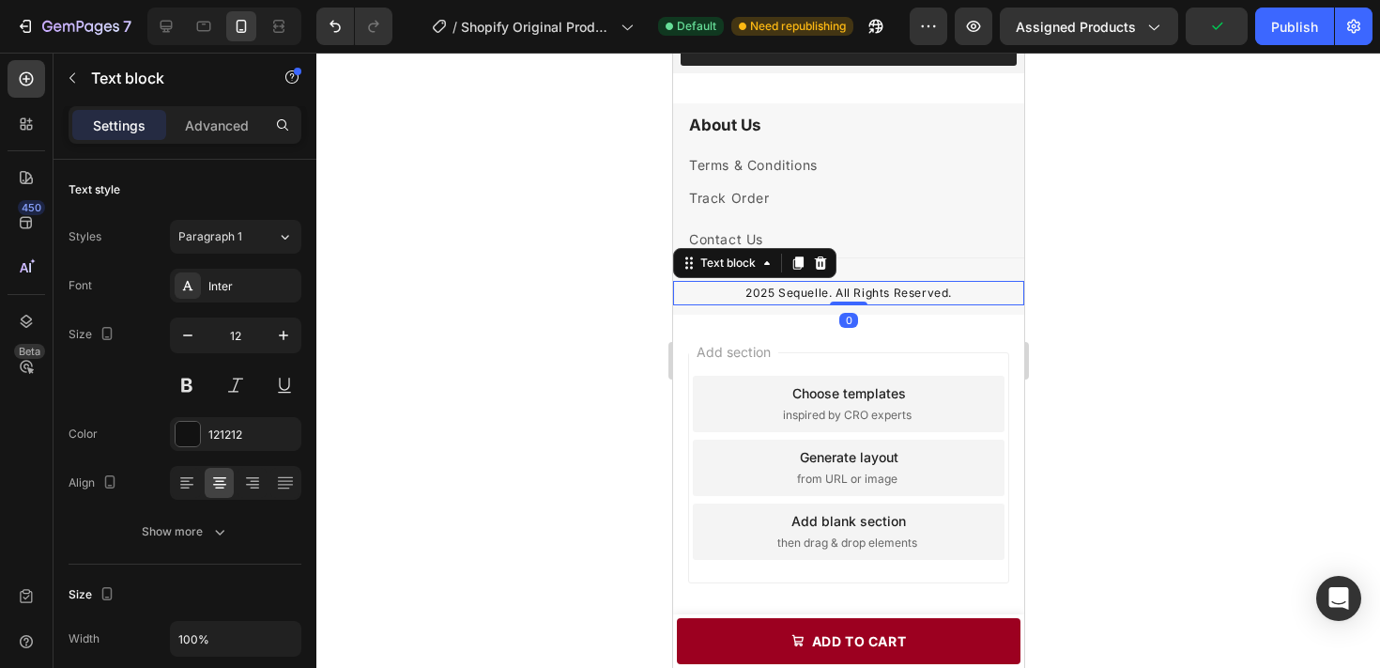
click at [814, 303] on p "2025 Sequelle. All Rights Reserved." at bounding box center [847, 293] width 347 height 21
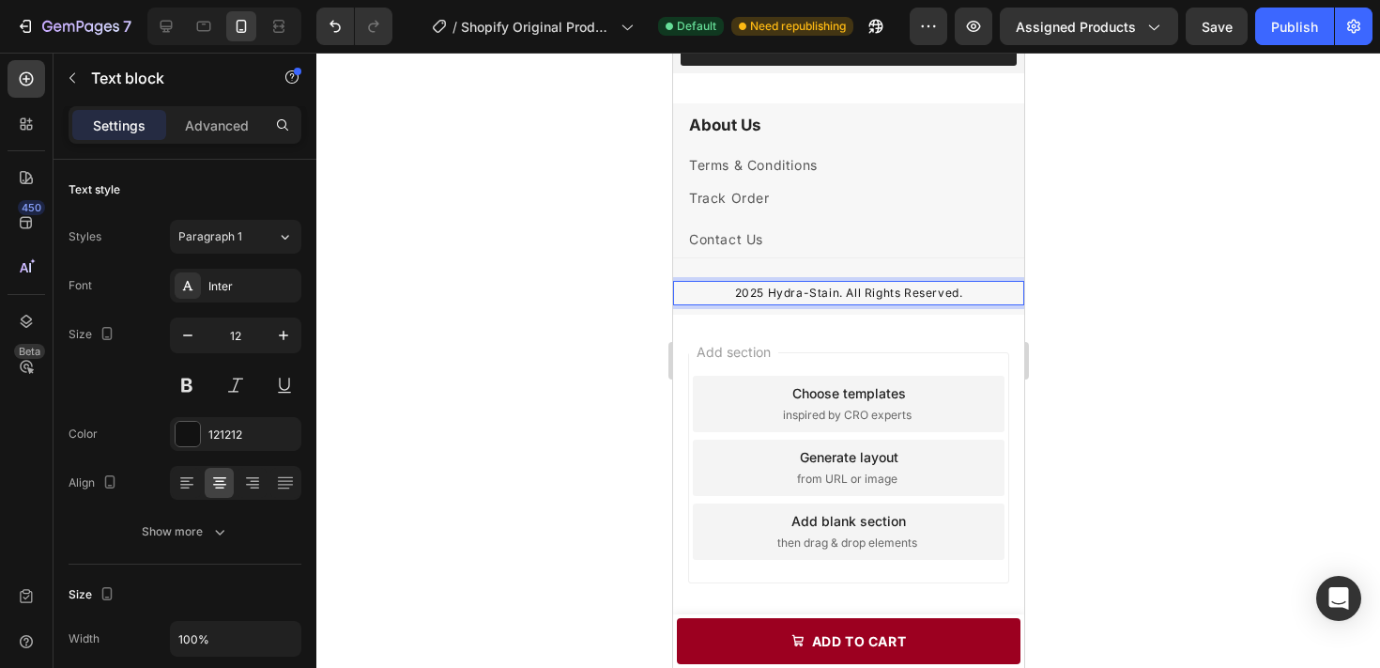
click at [1277, 423] on div at bounding box center [848, 360] width 1064 height 615
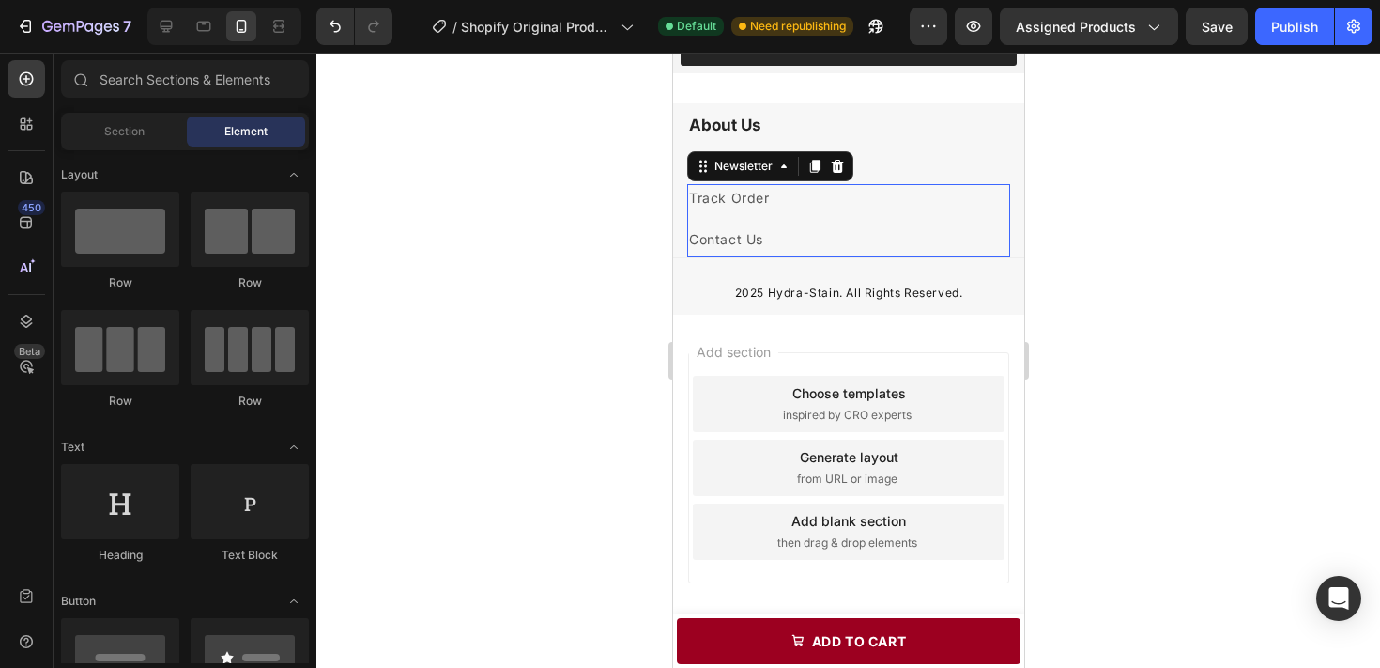
click at [857, 257] on div "Track Order Text block Contact Us Text block Newsletter 0" at bounding box center [847, 220] width 323 height 73
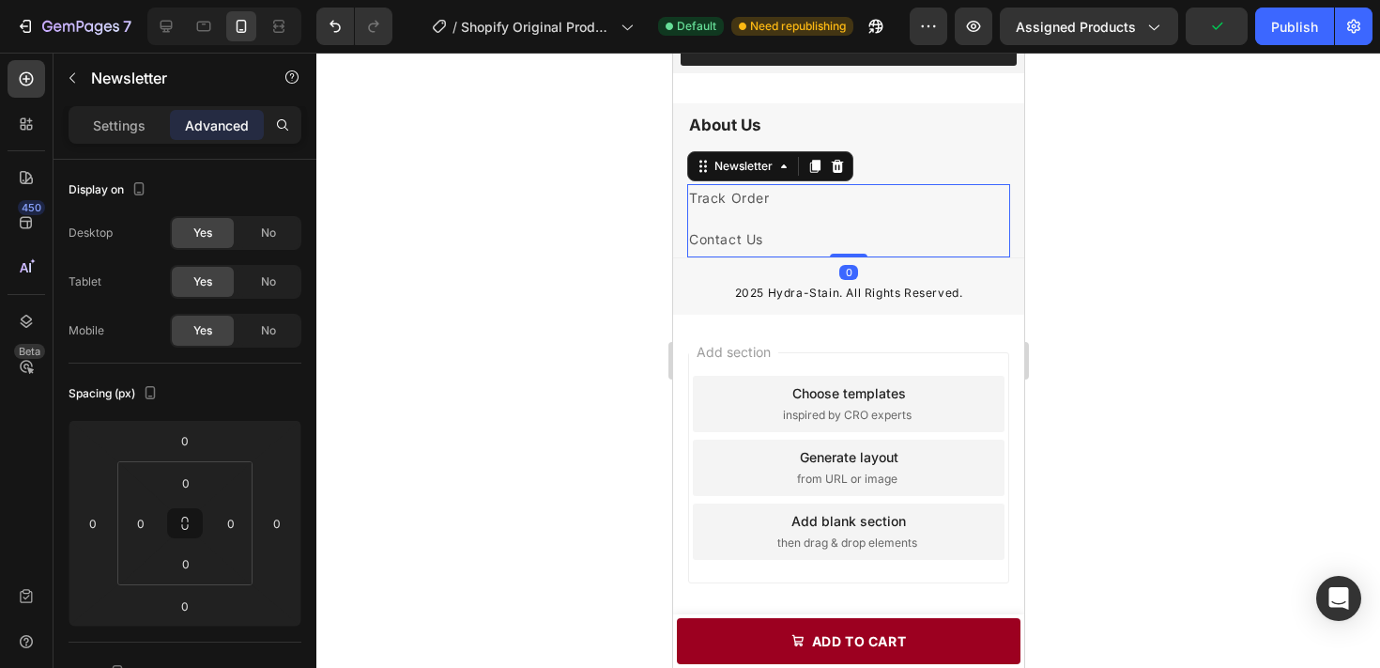
click at [825, 257] on div "Track Order Text block Contact Us Text block Newsletter 0" at bounding box center [847, 220] width 323 height 73
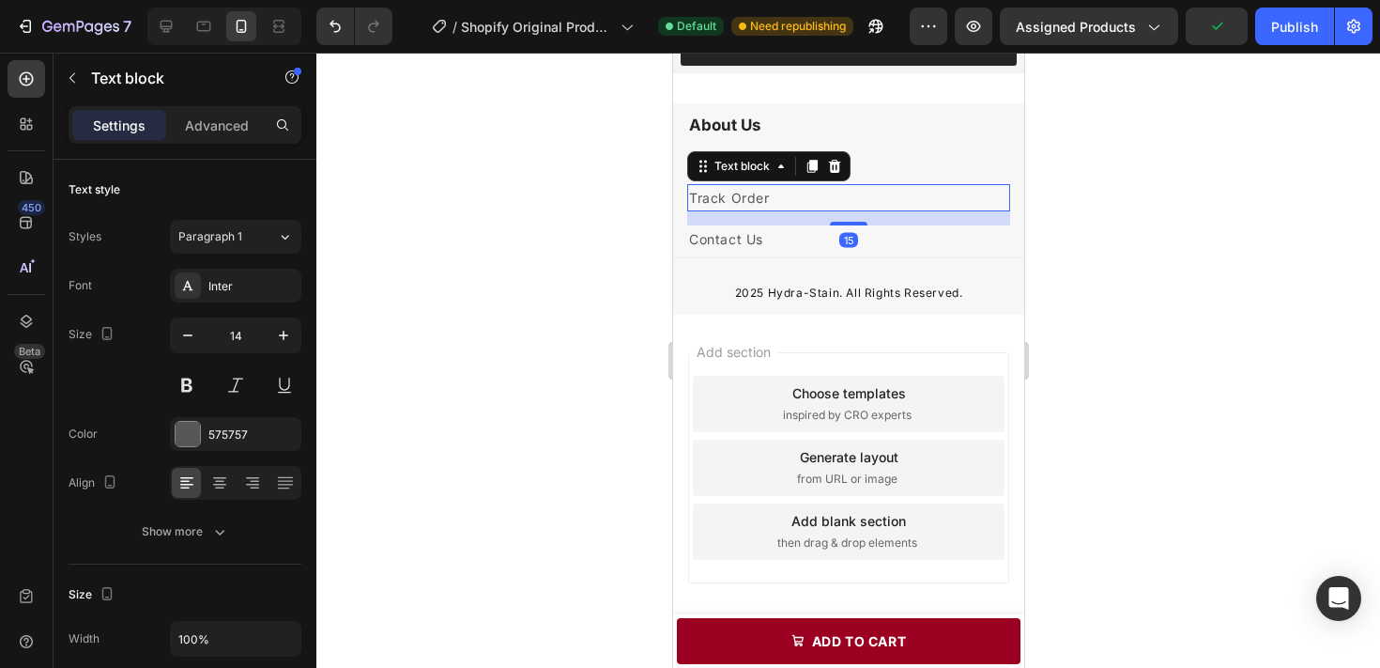
click at [771, 209] on p "Track Order" at bounding box center [847, 197] width 319 height 23
click at [790, 251] on p "Contact Us" at bounding box center [847, 238] width 319 height 23
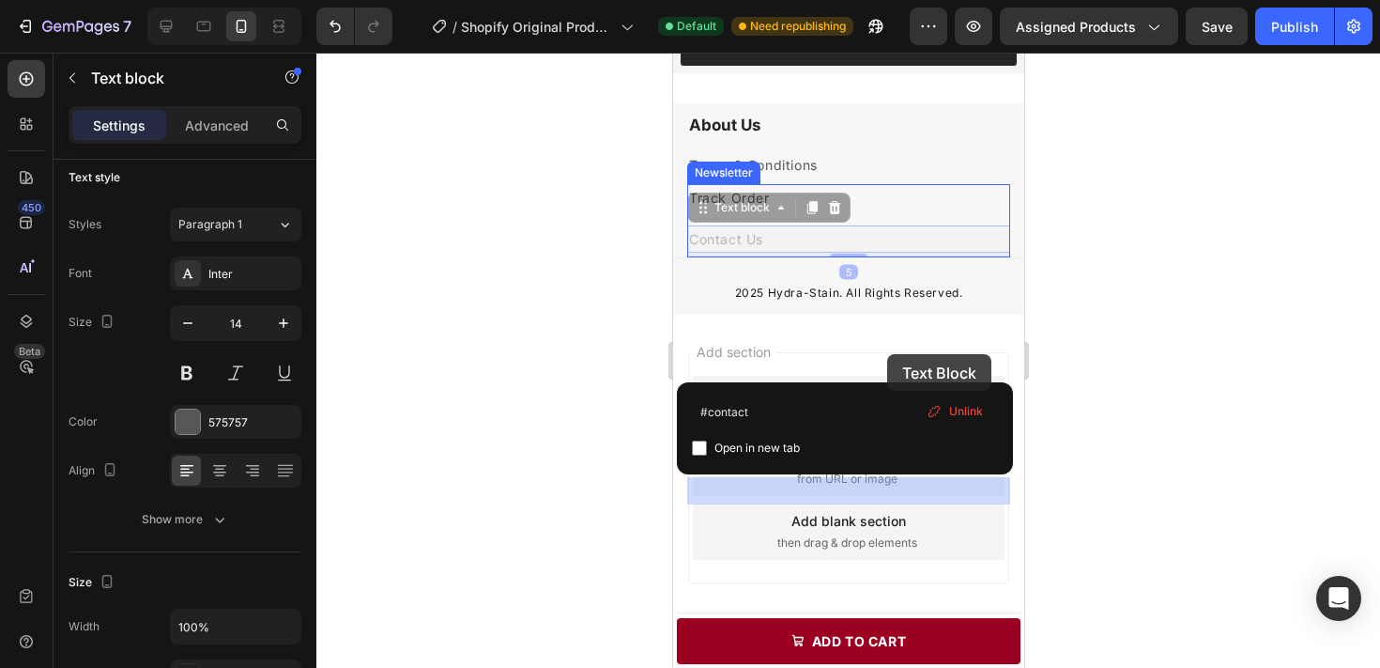
drag, startPoint x: 812, startPoint y: 362, endPoint x: 886, endPoint y: 354, distance: 74.7
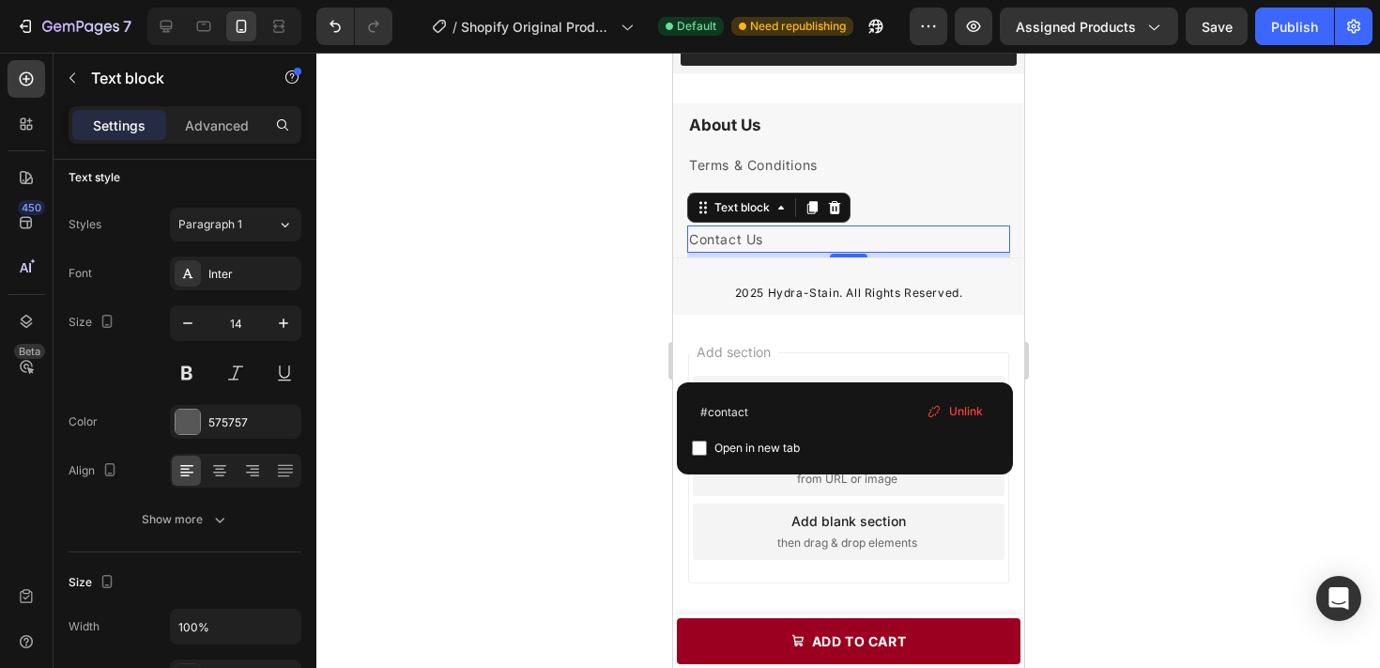
click at [1202, 346] on div at bounding box center [848, 360] width 1064 height 615
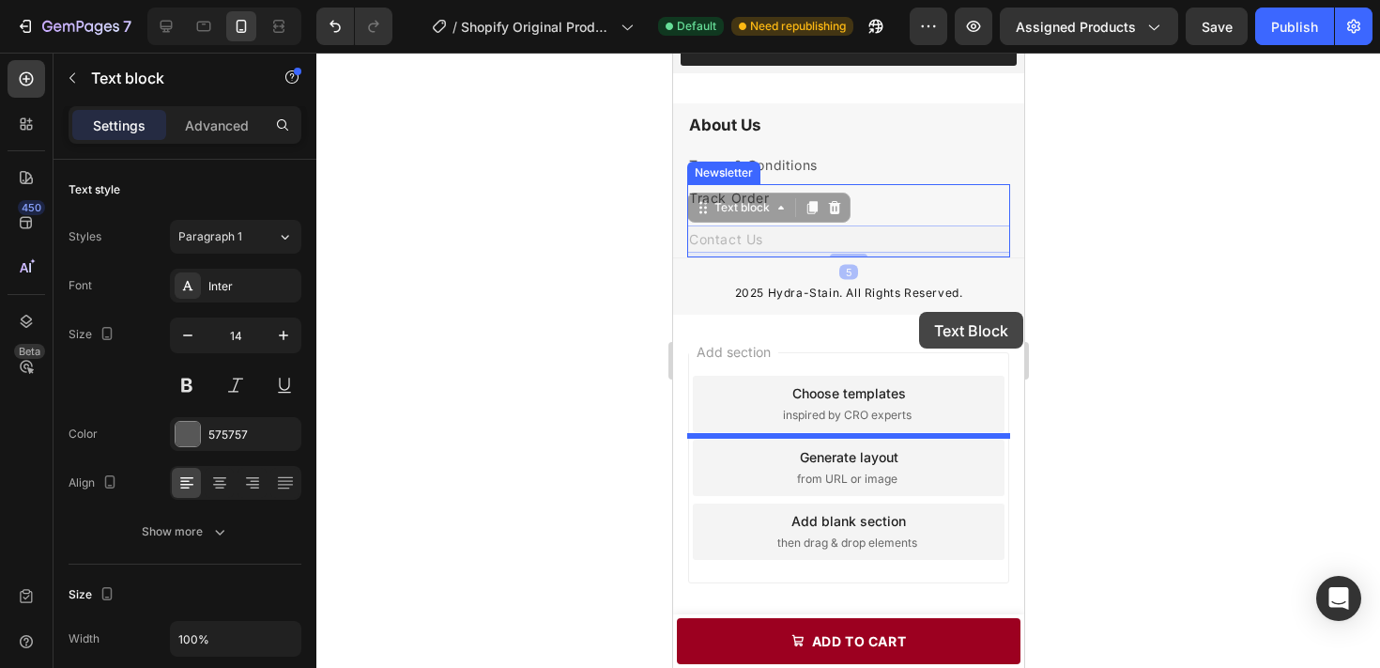
drag, startPoint x: 918, startPoint y: 366, endPoint x: 918, endPoint y: 312, distance: 54.5
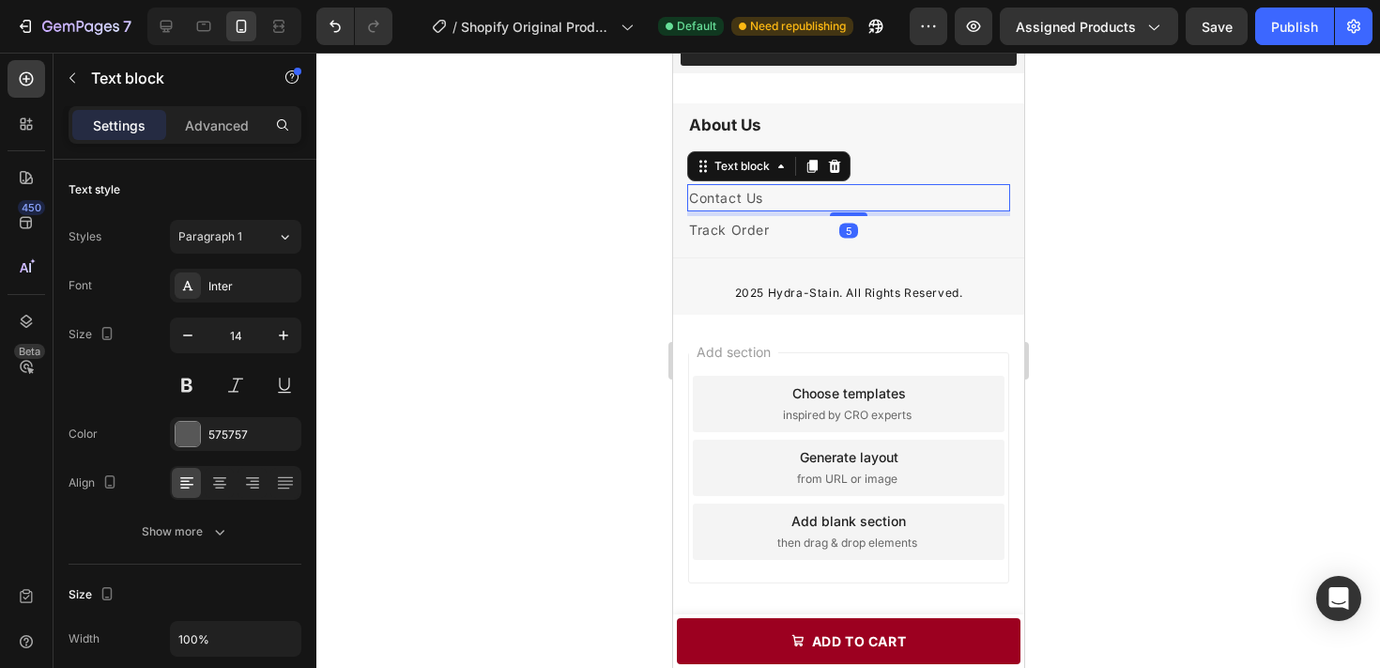
click at [1143, 339] on div at bounding box center [848, 360] width 1064 height 615
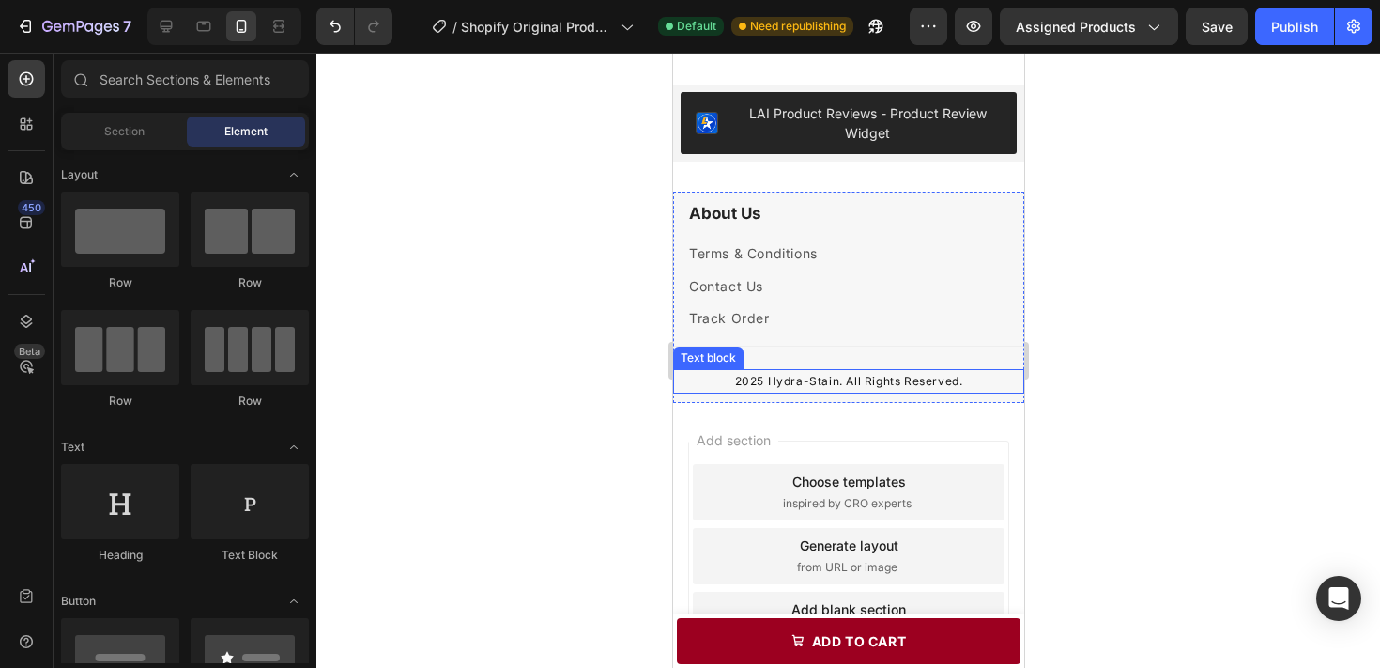
scroll to position [3825, 0]
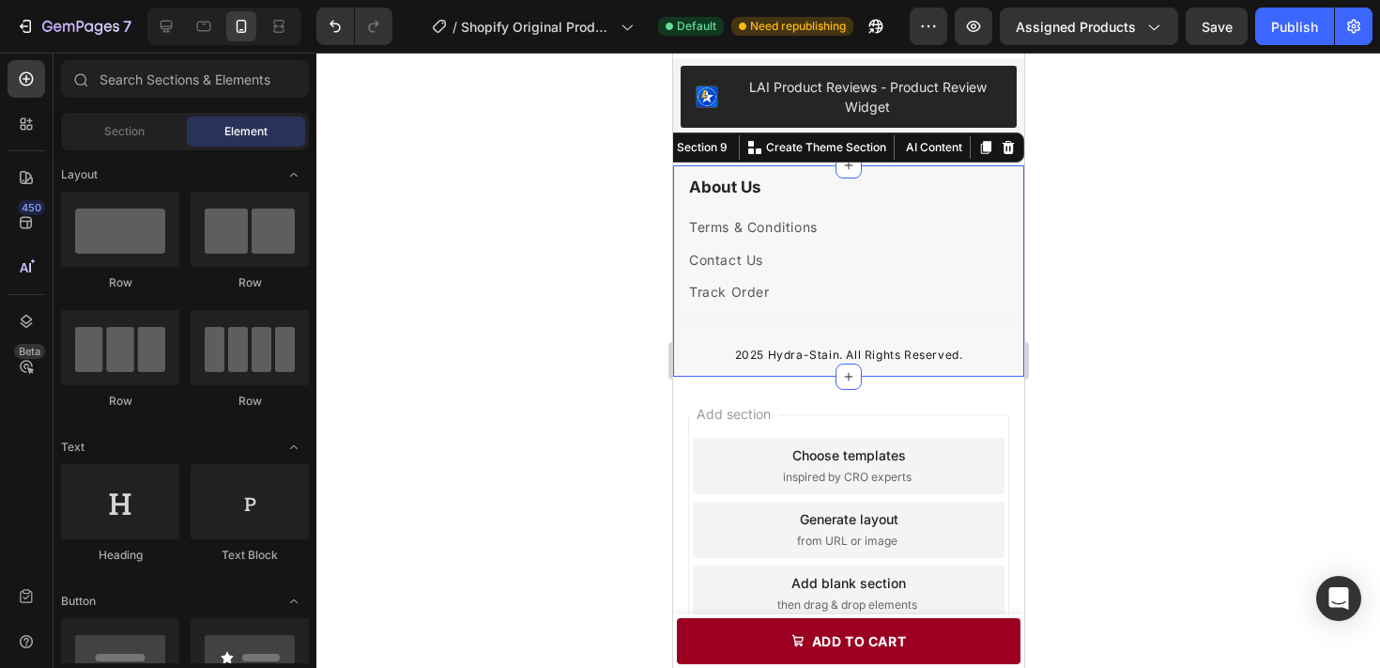
click at [969, 376] on div "About Us Heading Terms & Conditions Text block Contact Us ⁠⁠⁠⁠⁠⁠⁠ Text block Tr…" at bounding box center [847, 270] width 351 height 210
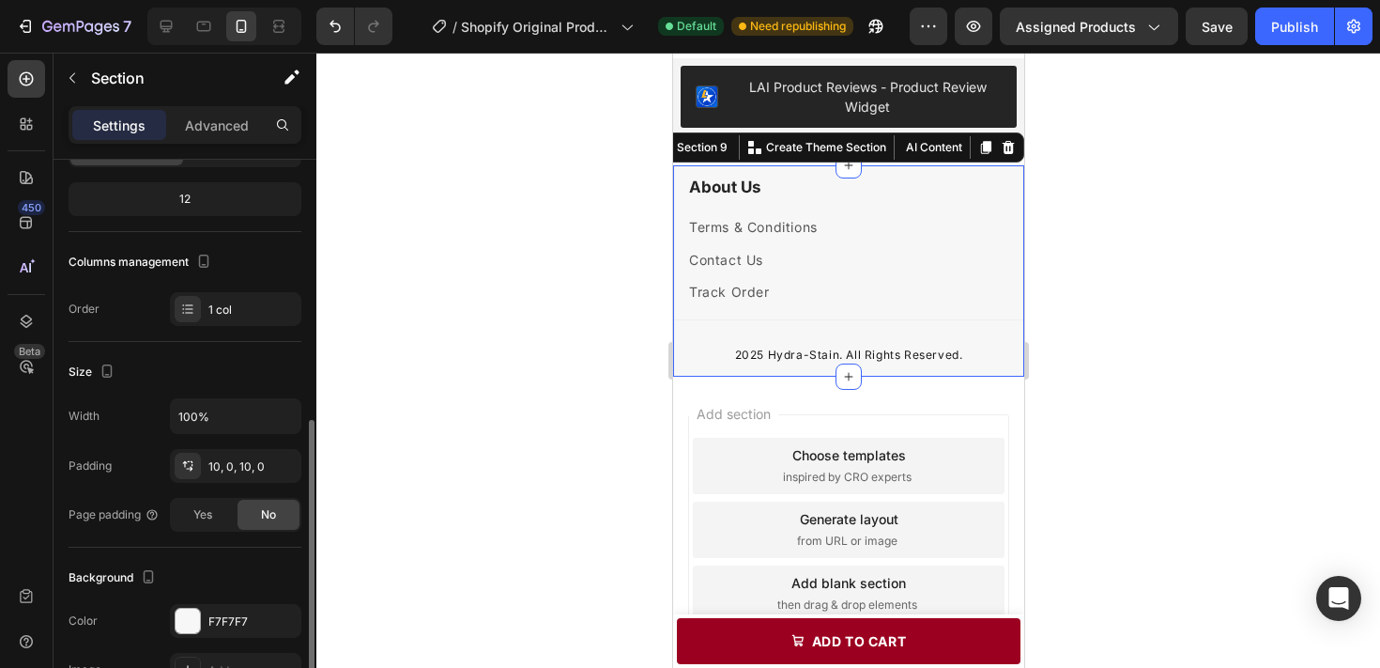
scroll to position [287, 0]
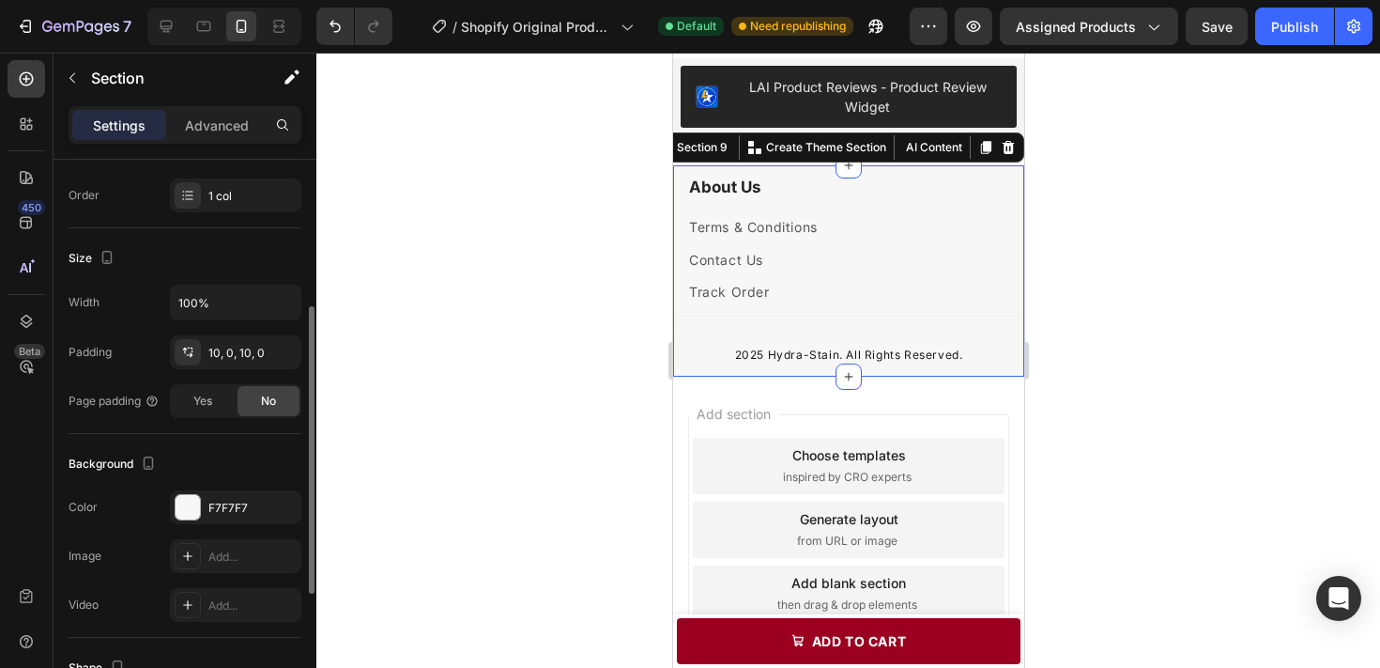
click at [564, 365] on div at bounding box center [848, 360] width 1064 height 615
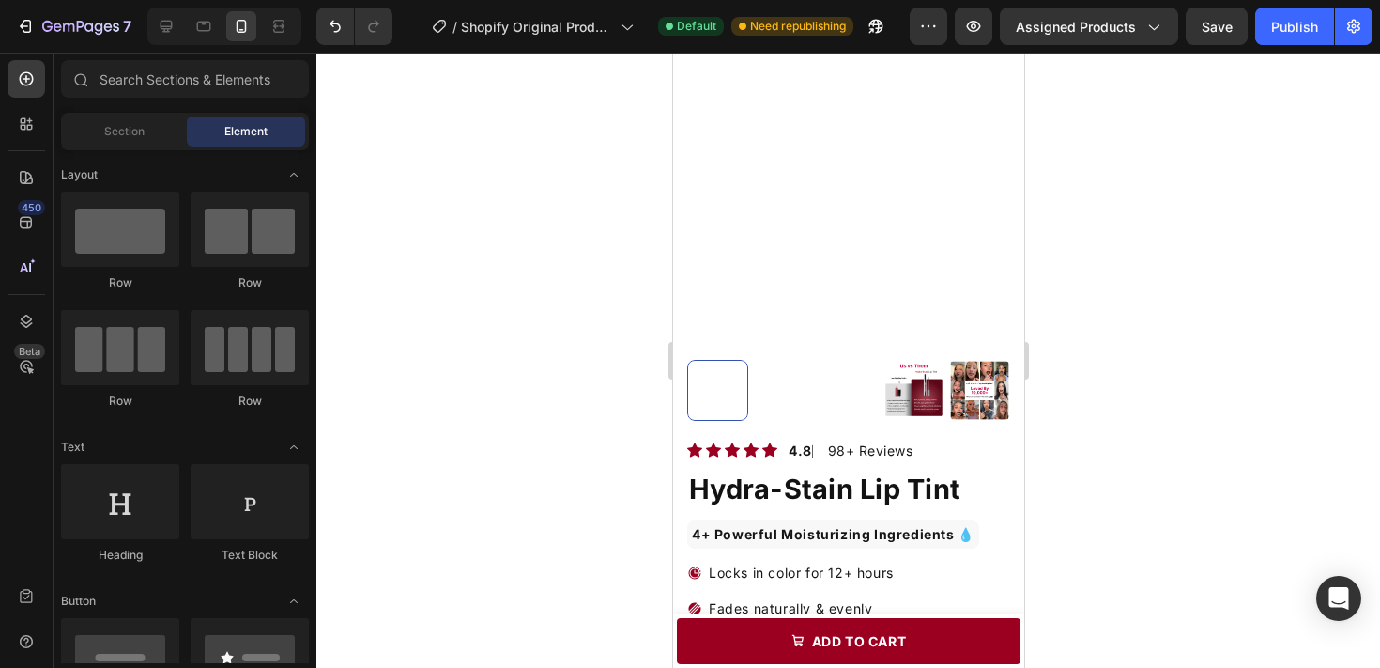
scroll to position [0, 0]
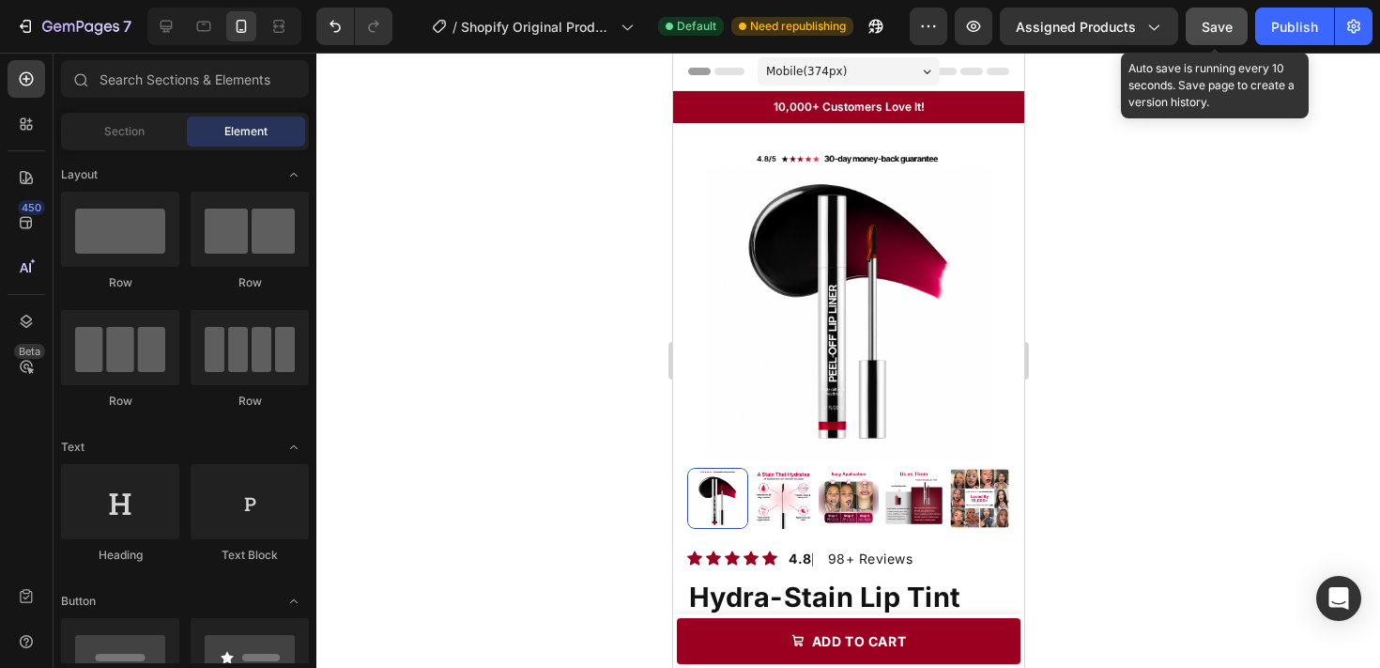
click at [1235, 24] on button "Save" at bounding box center [1217, 27] width 62 height 38
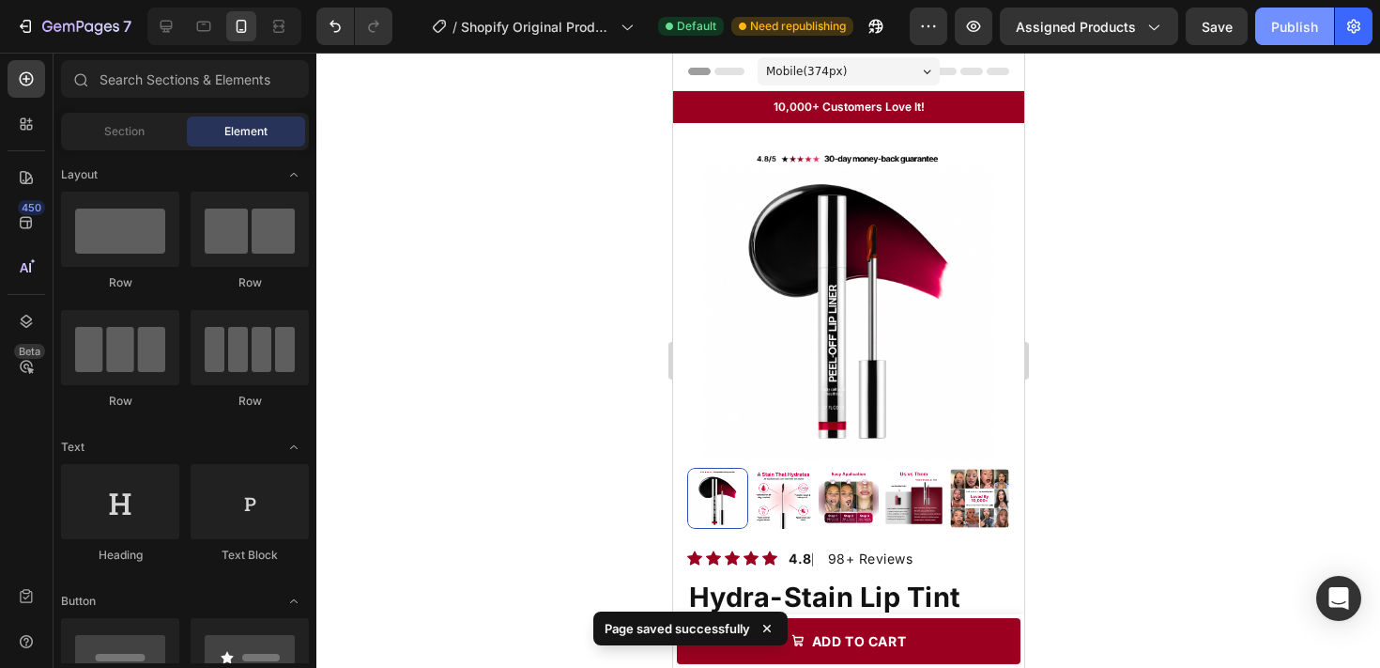
click at [1270, 31] on button "Publish" at bounding box center [1294, 27] width 79 height 38
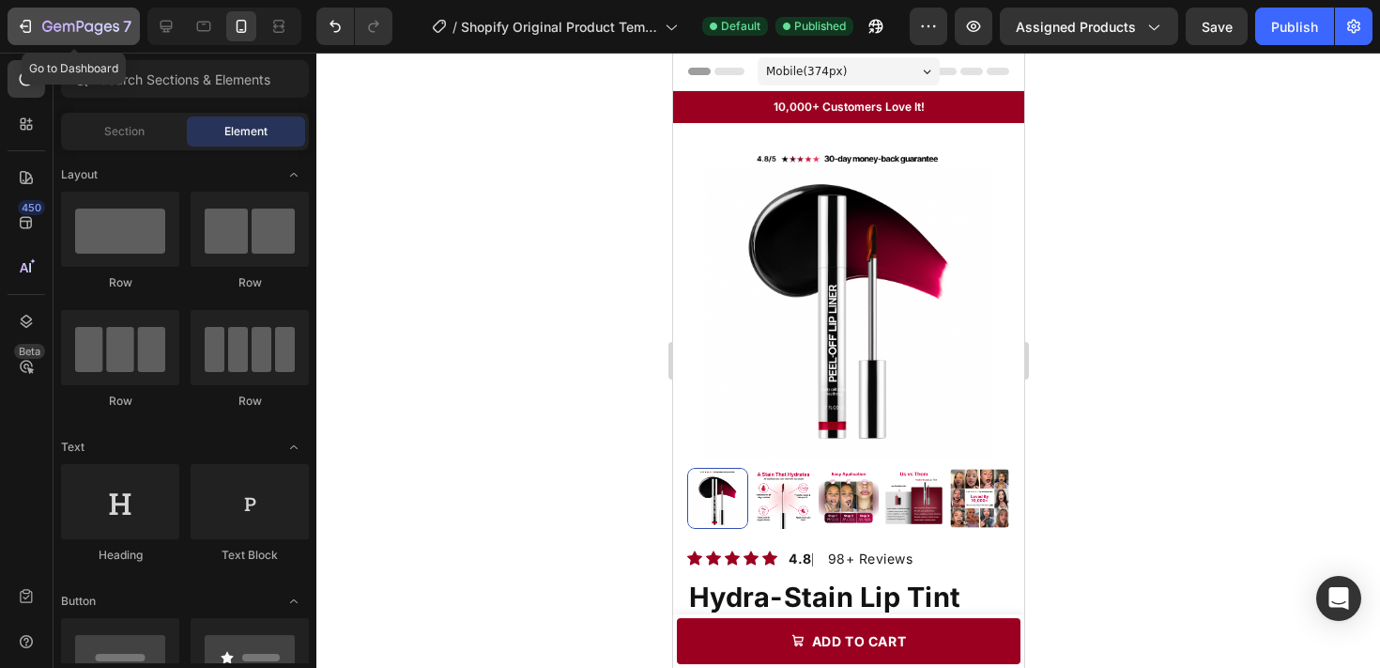
click at [45, 12] on button "7" at bounding box center [74, 27] width 132 height 38
